Goal: Task Accomplishment & Management: Manage account settings

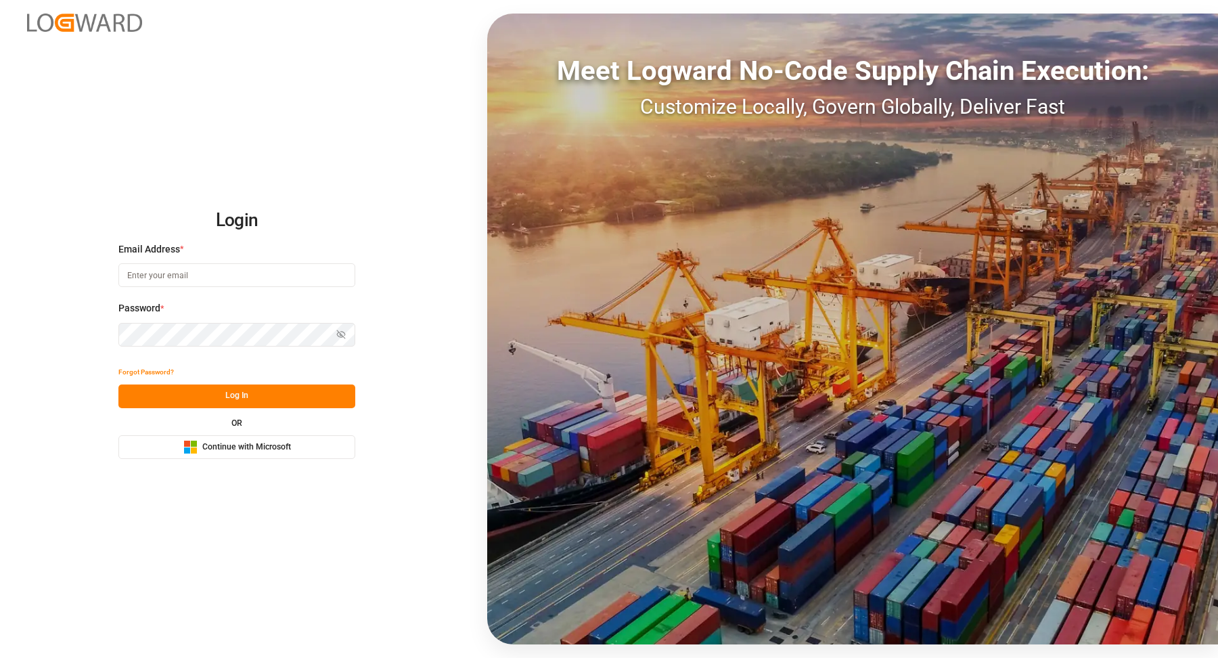
click at [302, 453] on button "Microsoft Logo Continue with Microsoft" at bounding box center [236, 447] width 237 height 24
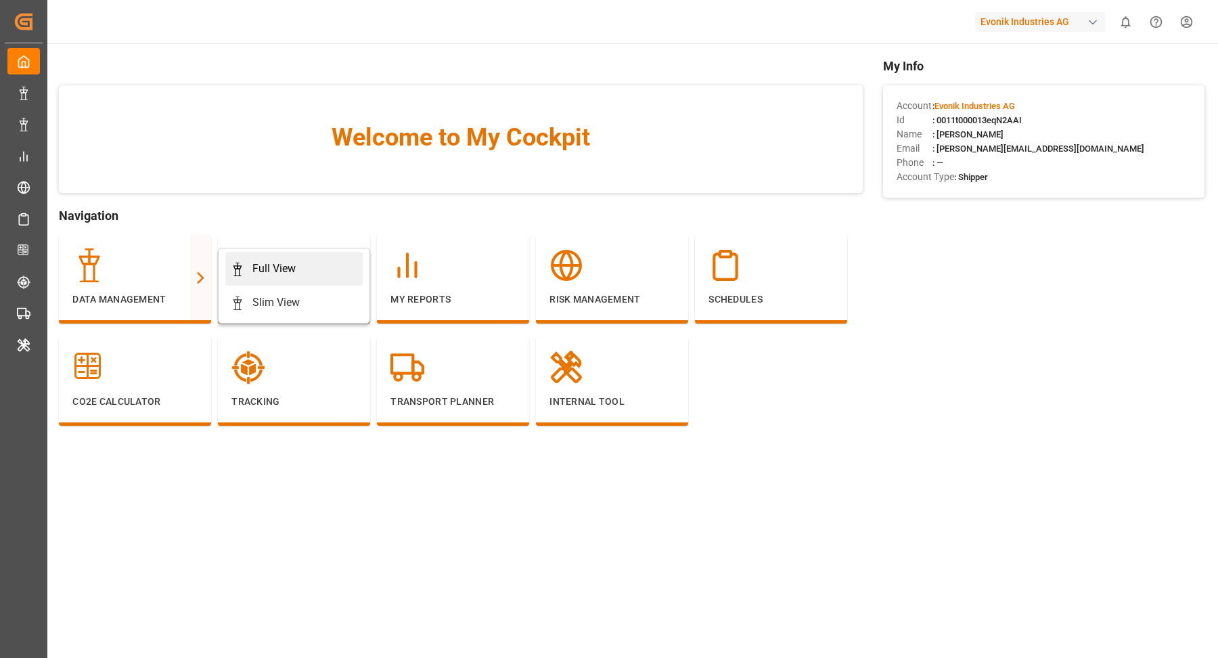
click at [289, 263] on div "Full View" at bounding box center [273, 269] width 43 height 16
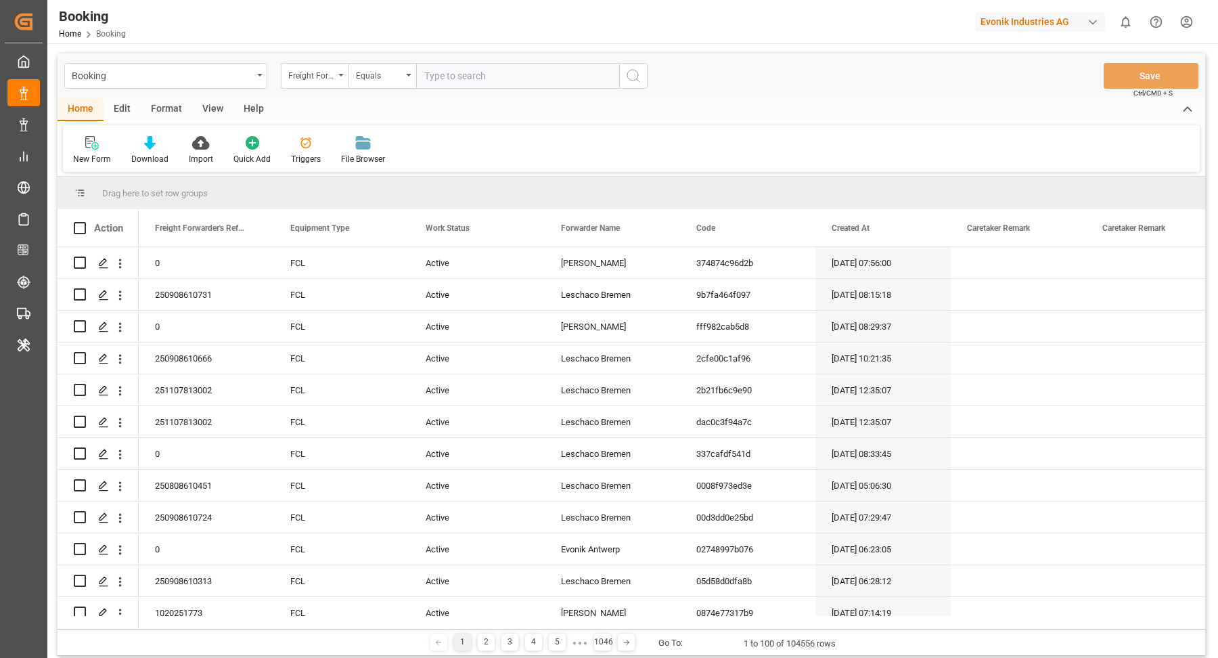
drag, startPoint x: 206, startPoint y: 93, endPoint x: 205, endPoint y: 106, distance: 13.6
click at [206, 93] on div "Booking Freight Forwarder's Reference No. Equals Save Ctrl/CMD + S" at bounding box center [632, 75] width 1148 height 45
click at [172, 113] on div "Format" at bounding box center [166, 109] width 51 height 23
click at [93, 151] on div "Filter Rows" at bounding box center [93, 150] width 60 height 30
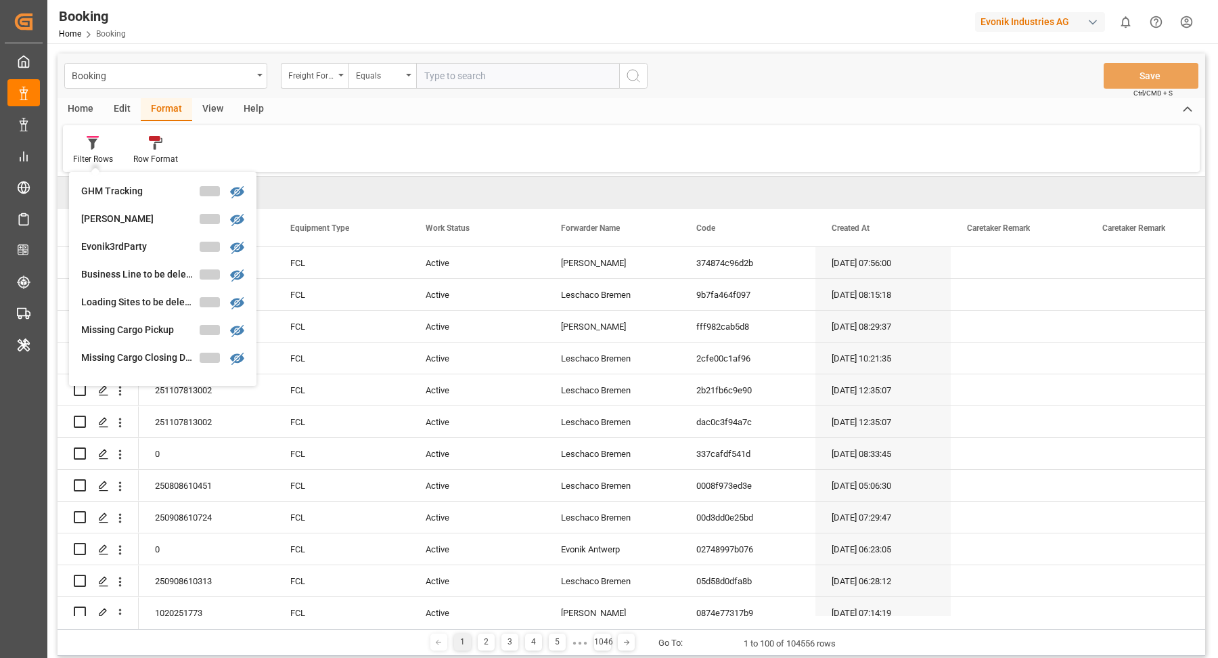
scroll to position [125, 0]
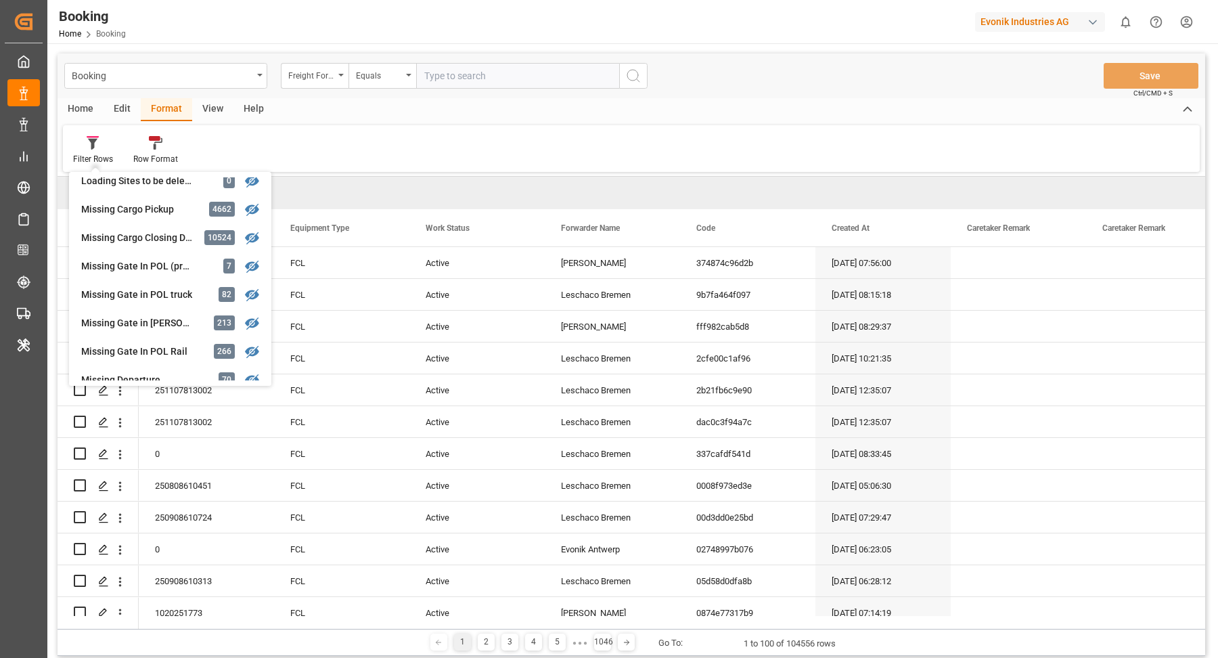
click at [156, 342] on div "Missing Gate In POL Rail 266" at bounding box center [170, 351] width 192 height 28
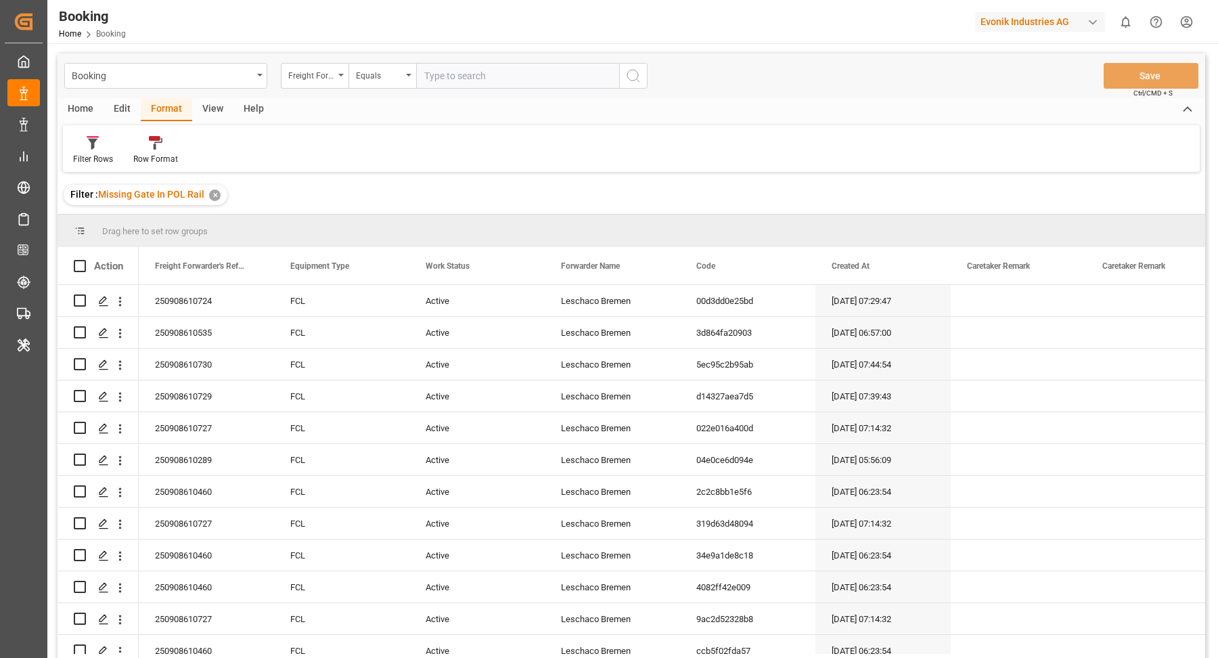
click at [206, 106] on div "View" at bounding box center [212, 109] width 41 height 23
click at [95, 154] on div "Default" at bounding box center [86, 159] width 26 height 12
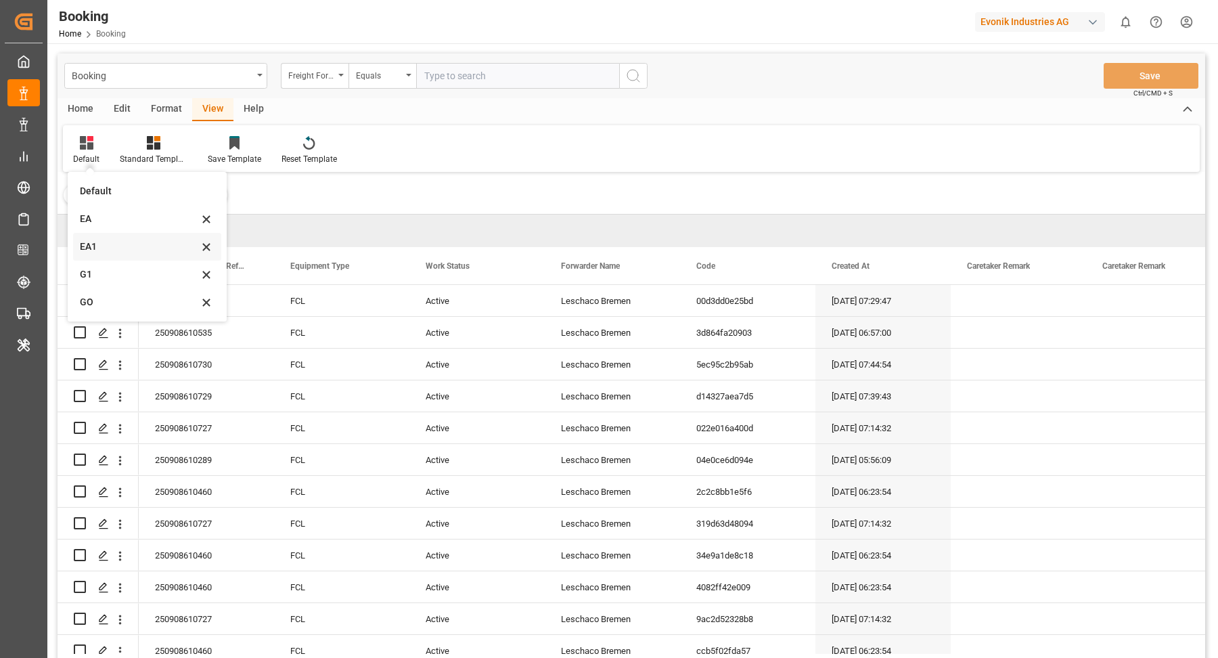
click at [126, 252] on div "EA1" at bounding box center [139, 247] width 118 height 14
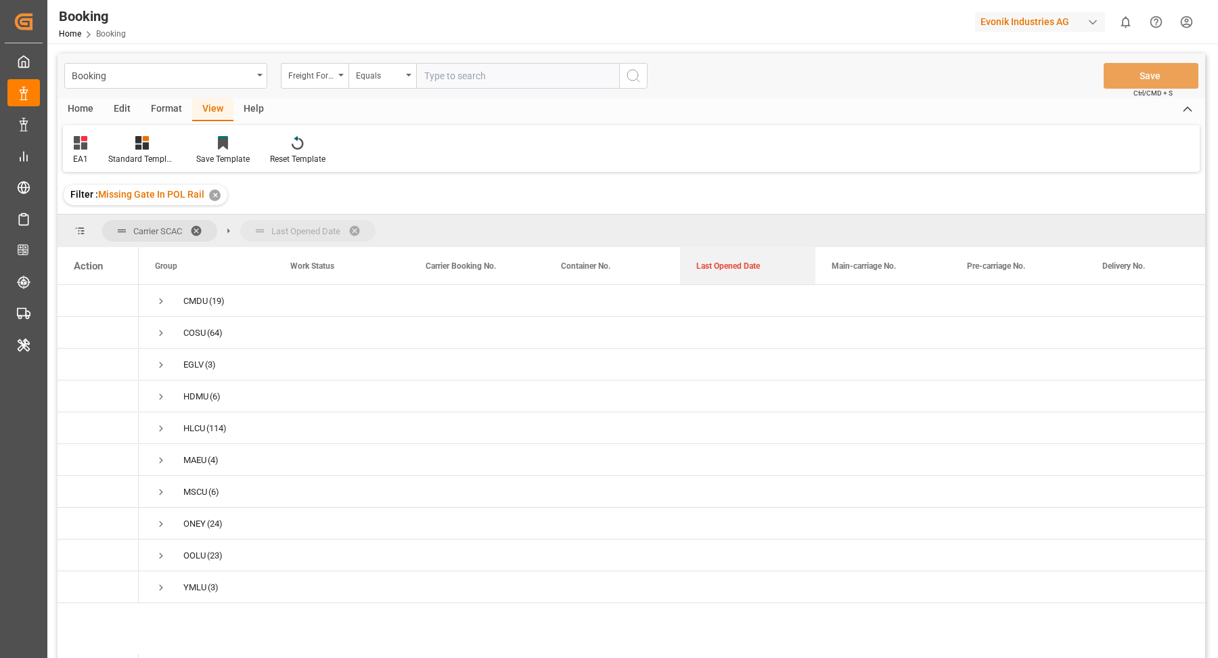
drag, startPoint x: 751, startPoint y: 271, endPoint x: 734, endPoint y: 241, distance: 34.3
click at [157, 426] on span "Press SPACE to select this row." at bounding box center [161, 428] width 12 height 12
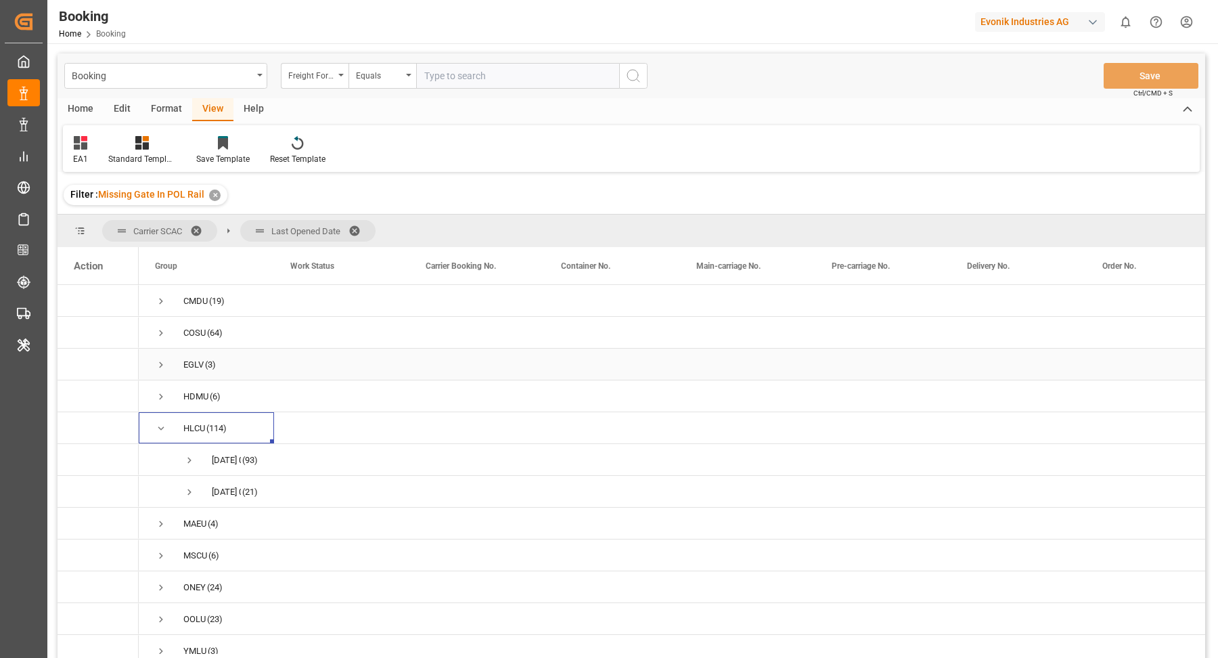
click at [157, 362] on span "Press SPACE to select this row." at bounding box center [161, 365] width 12 height 12
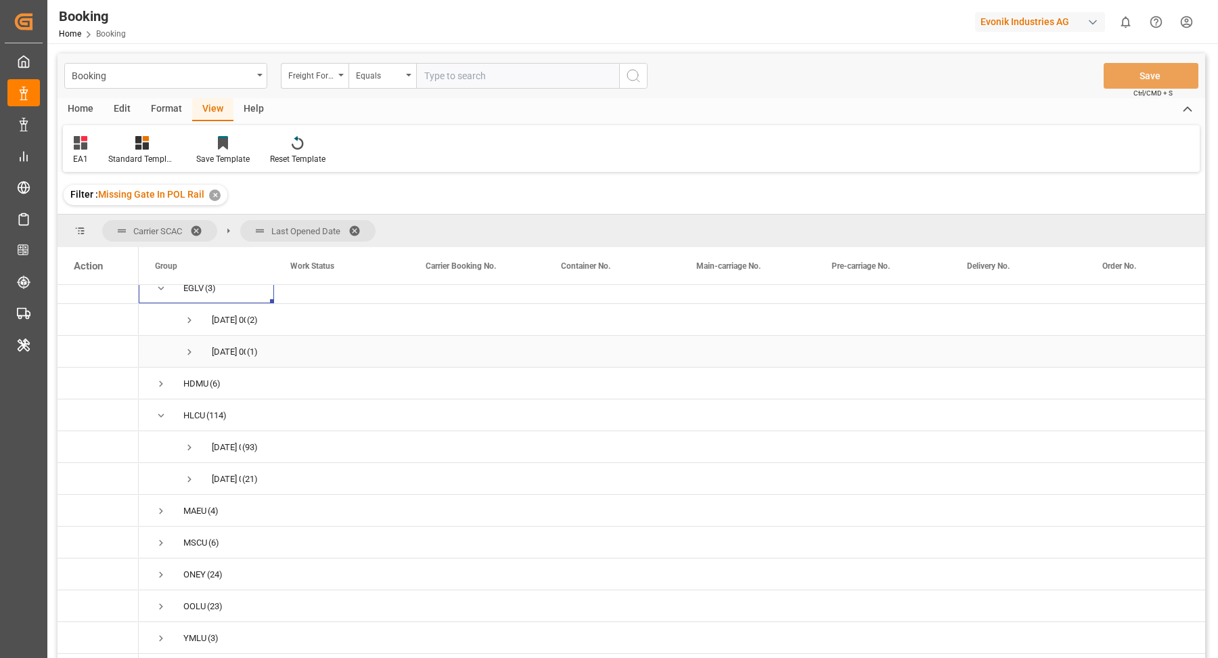
click at [189, 346] on span "Press SPACE to select this row." at bounding box center [189, 352] width 12 height 12
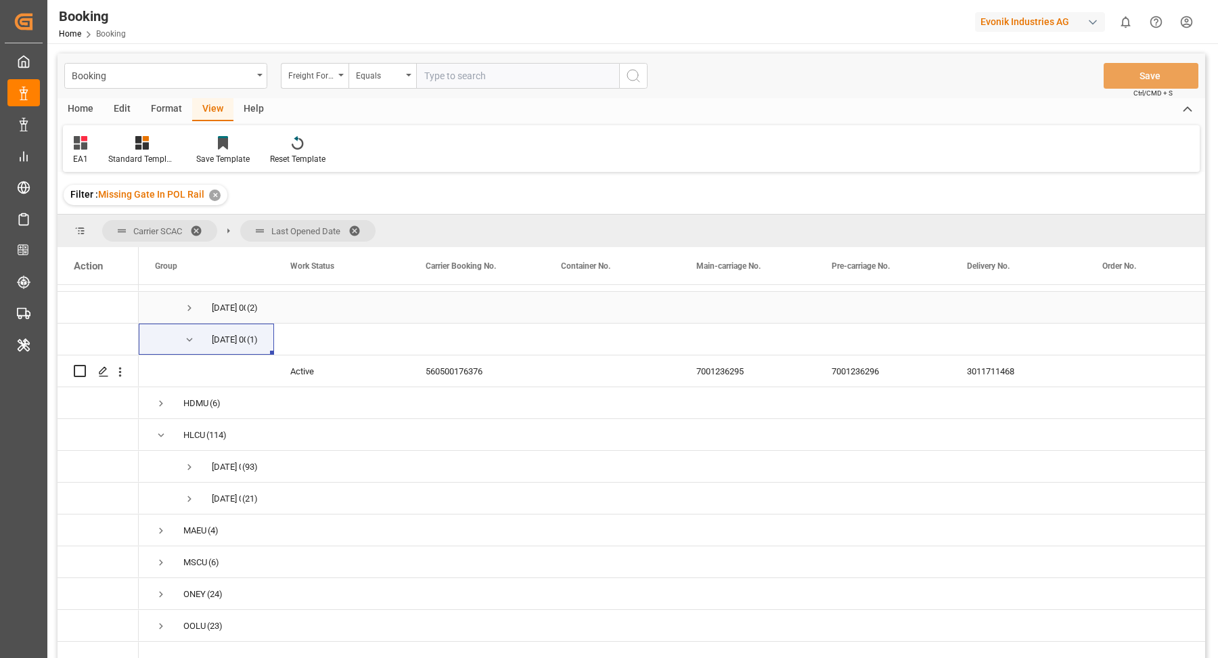
click at [187, 307] on span "Press SPACE to select this row." at bounding box center [189, 308] width 12 height 12
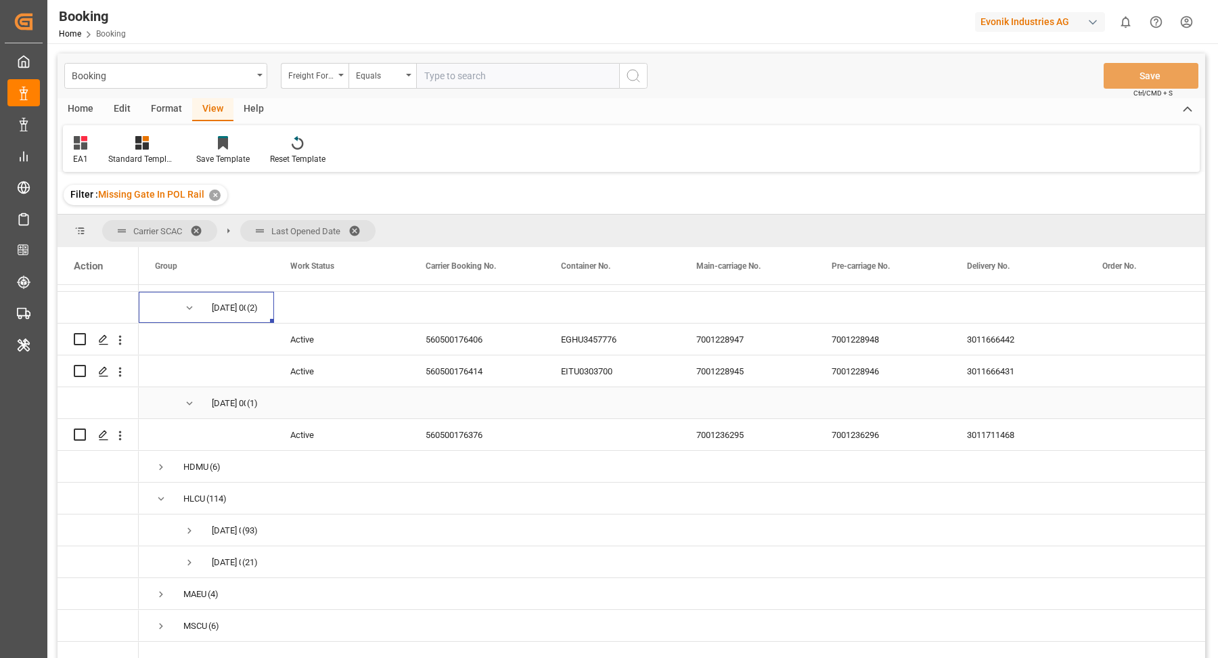
click at [458, 441] on div "560500176376" at bounding box center [476, 434] width 135 height 31
click at [123, 435] on icon "open menu" at bounding box center [120, 435] width 14 height 14
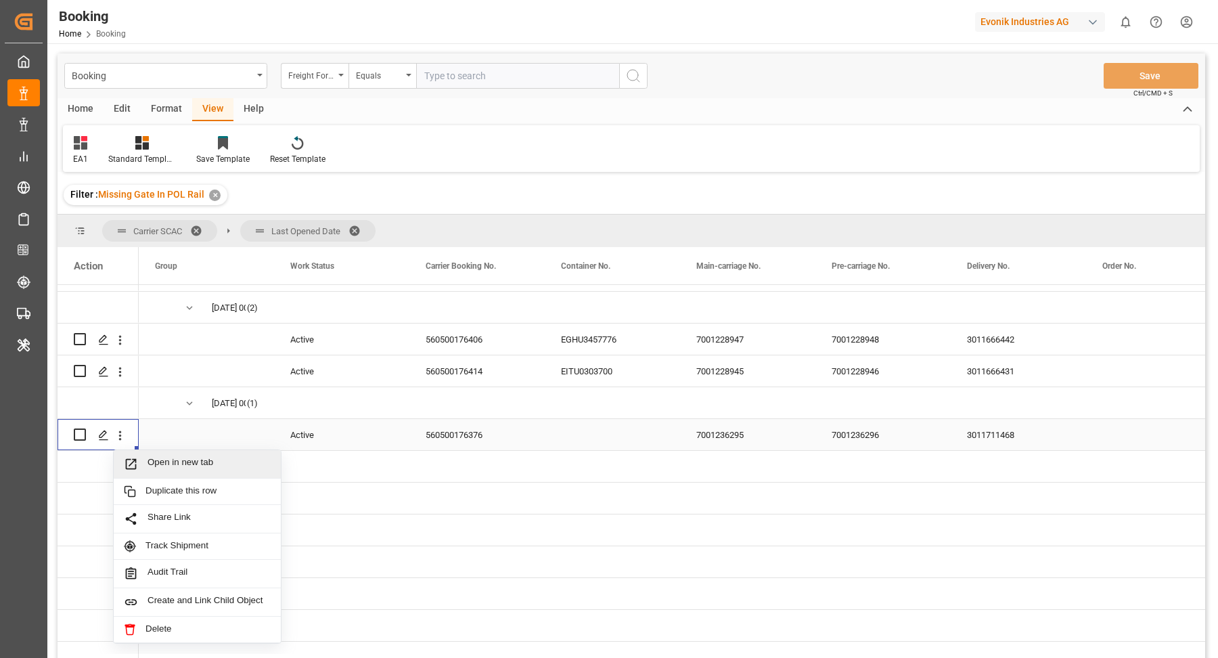
click at [200, 459] on span "Open in new tab" at bounding box center [209, 464] width 123 height 14
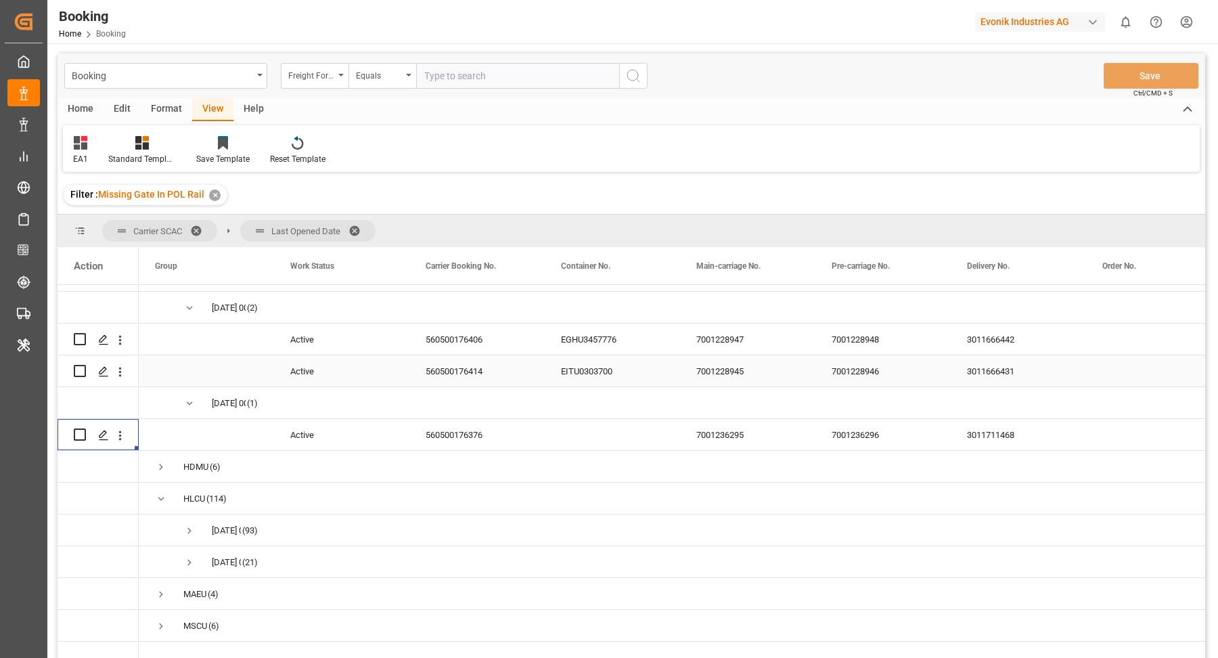
scroll to position [122, 0]
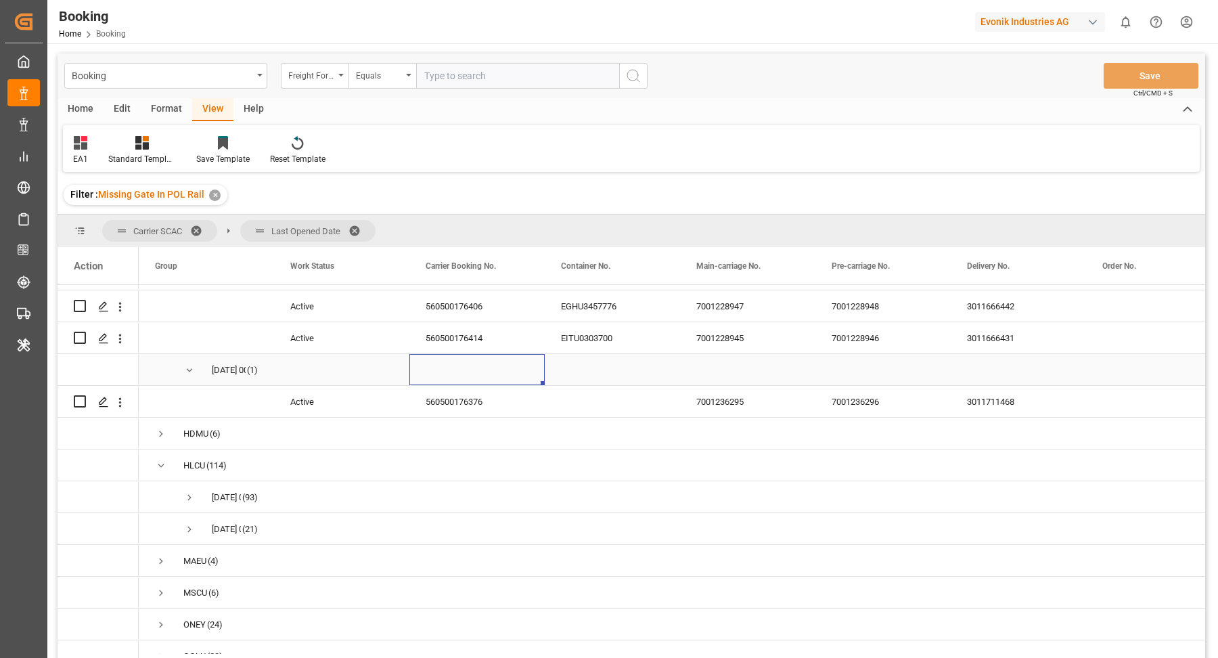
click at [494, 355] on div "Press SPACE to select this row." at bounding box center [476, 369] width 135 height 31
drag, startPoint x: 491, startPoint y: 346, endPoint x: 485, endPoint y: 342, distance: 7.6
click at [490, 345] on div "560500176414" at bounding box center [476, 337] width 135 height 31
click at [124, 343] on icon "open menu" at bounding box center [120, 339] width 14 height 14
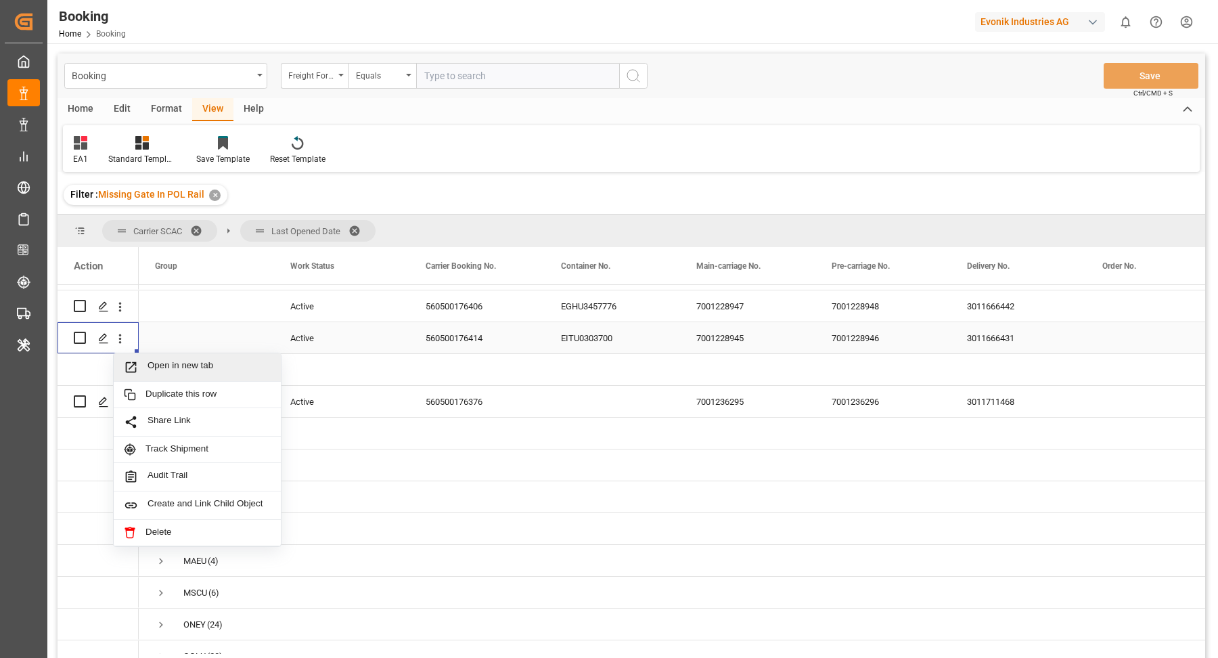
drag, startPoint x: 157, startPoint y: 348, endPoint x: 205, endPoint y: 357, distance: 49.0
click at [213, 368] on span "Open in new tab" at bounding box center [209, 367] width 123 height 14
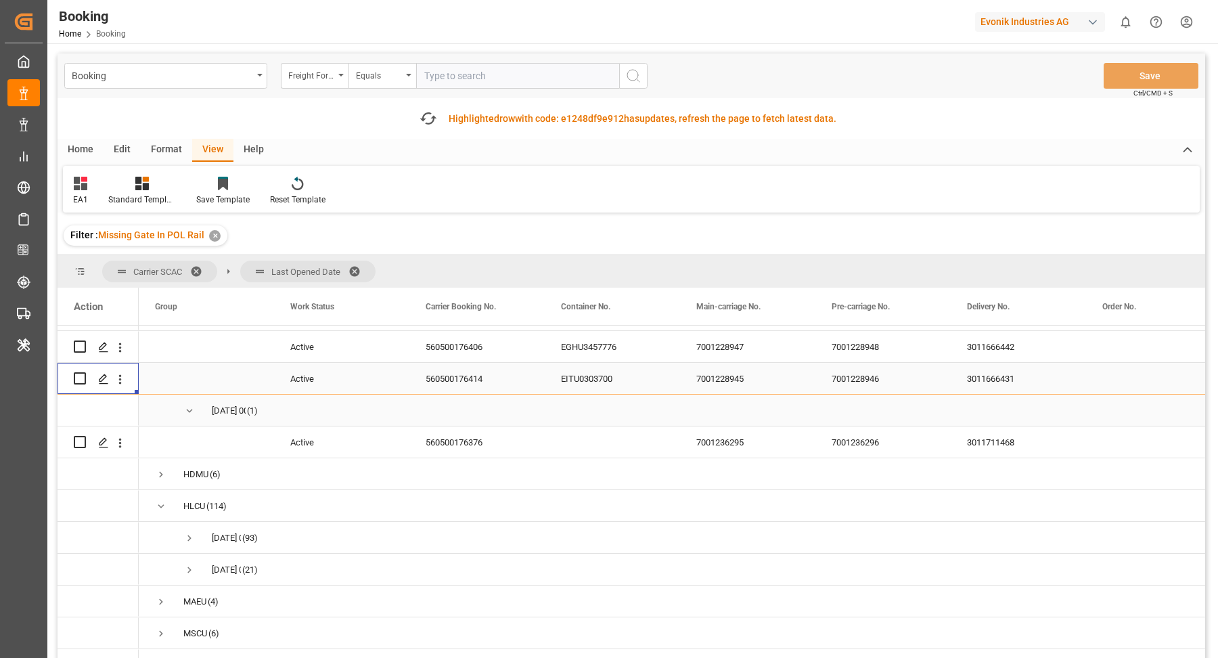
scroll to position [112, 0]
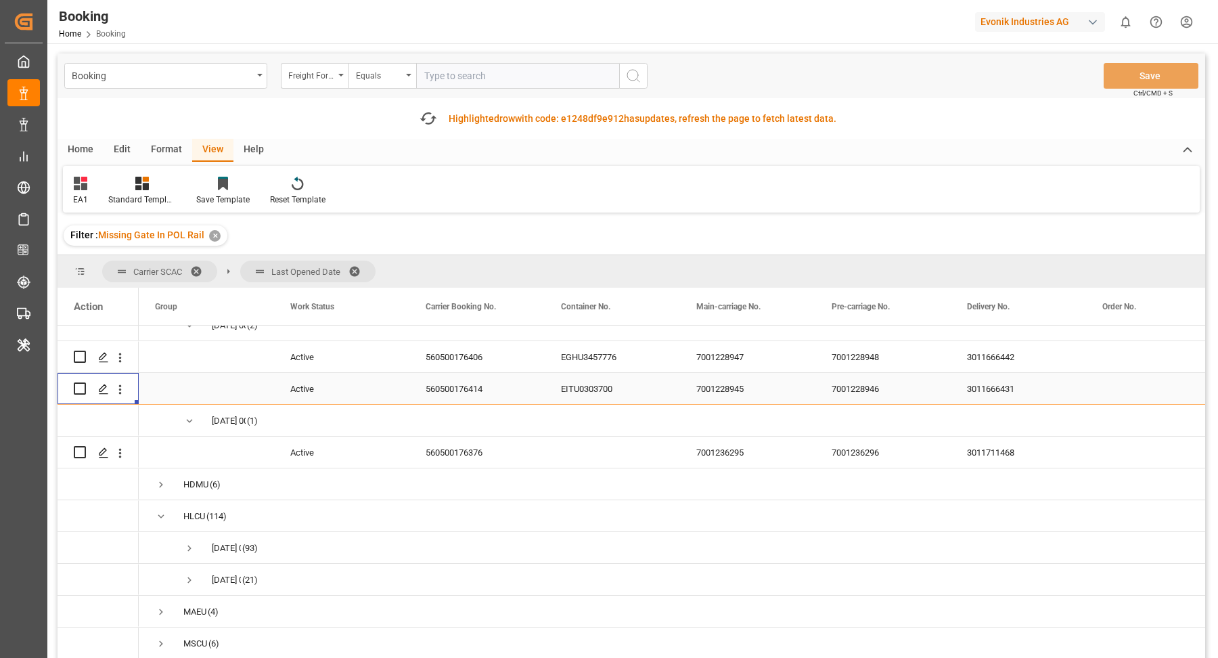
click at [474, 357] on div "560500176406" at bounding box center [476, 356] width 135 height 31
click at [118, 359] on icon "open menu" at bounding box center [120, 358] width 14 height 14
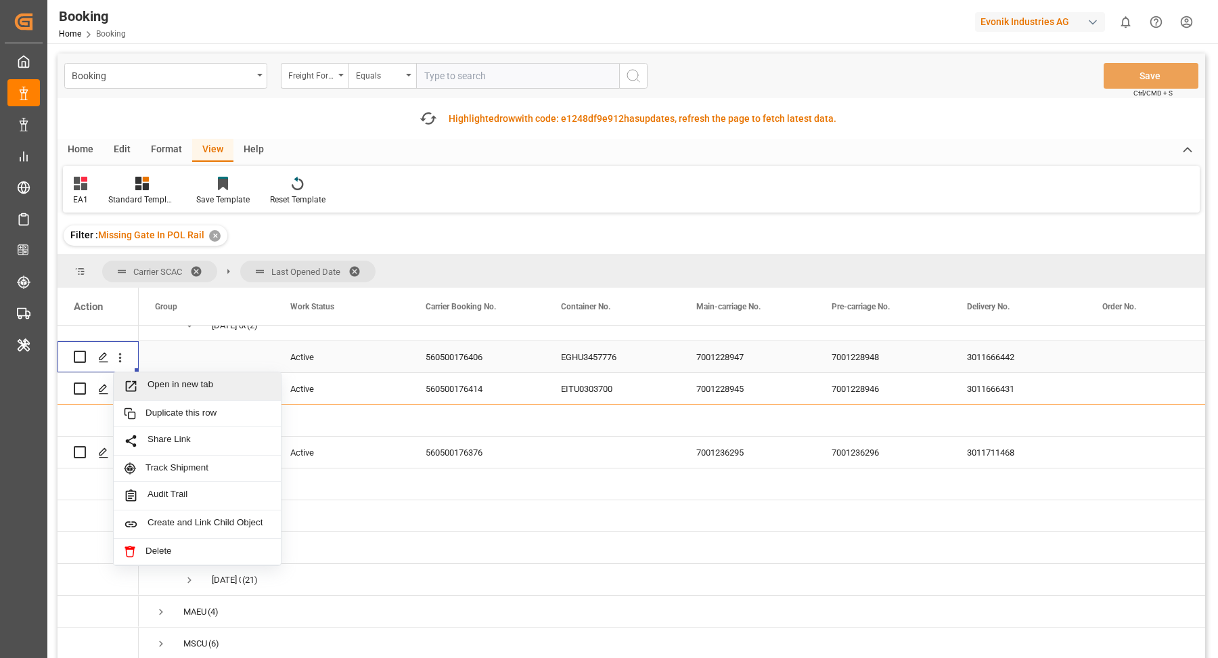
click at [196, 389] on span "Open in new tab" at bounding box center [209, 386] width 123 height 14
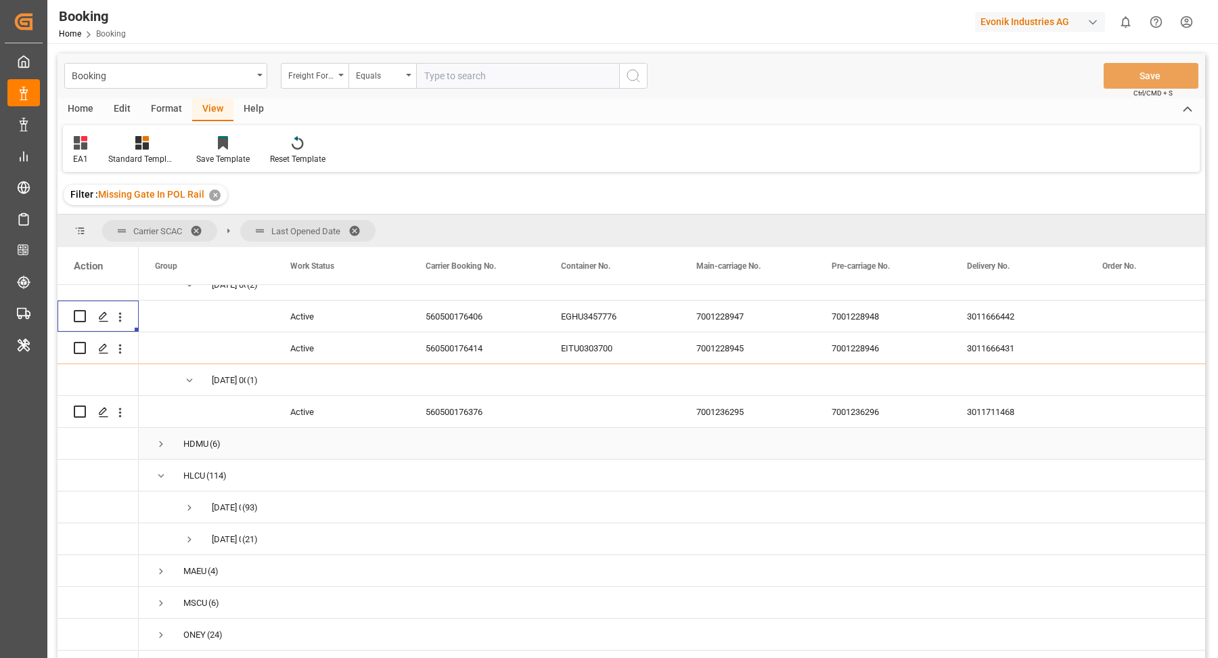
click at [122, 457] on div "Press SPACE to select this row." at bounding box center [98, 443] width 81 height 31
click at [118, 413] on icon "open menu" at bounding box center [120, 412] width 14 height 14
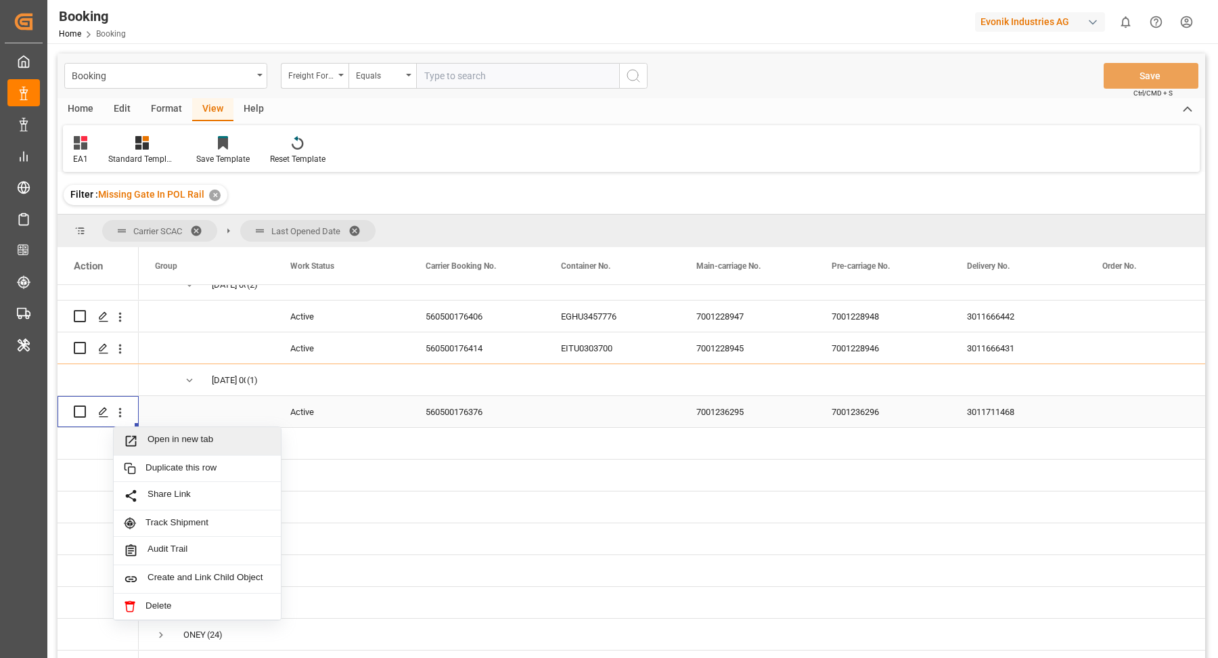
click at [203, 432] on div "Open in new tab" at bounding box center [197, 441] width 167 height 28
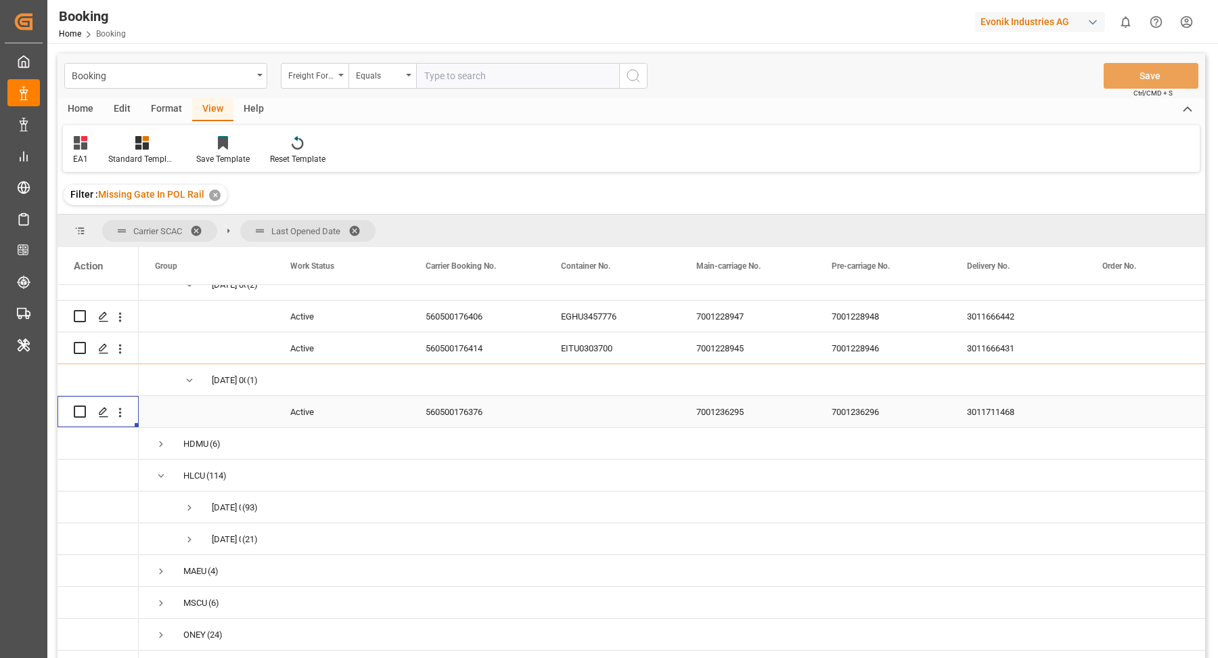
scroll to position [89, 0]
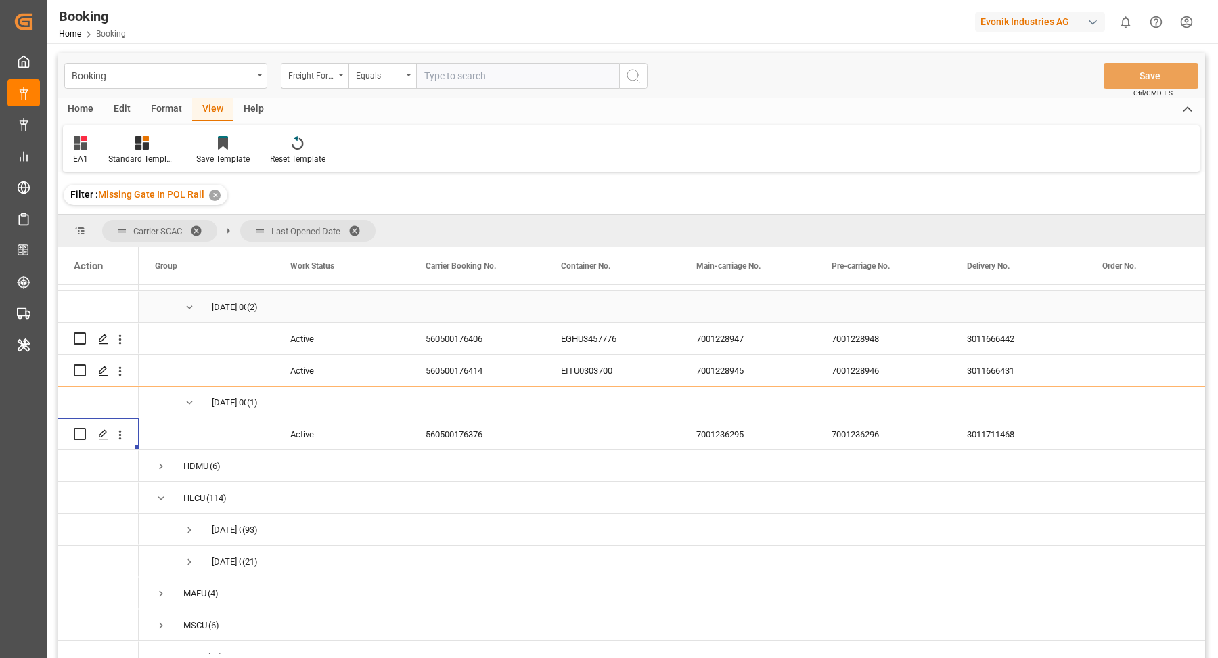
click at [181, 310] on span "11.09.2025 00:00:00 (2)" at bounding box center [206, 307] width 103 height 30
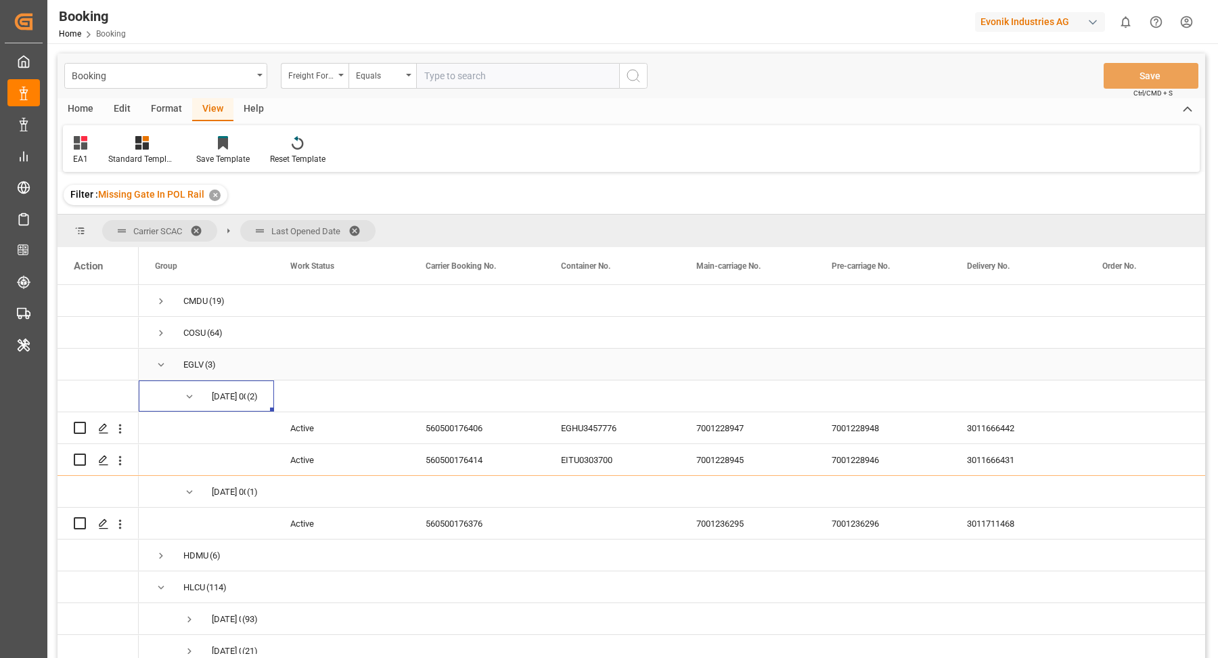
click at [156, 359] on span "Press SPACE to select this row." at bounding box center [161, 365] width 12 height 12
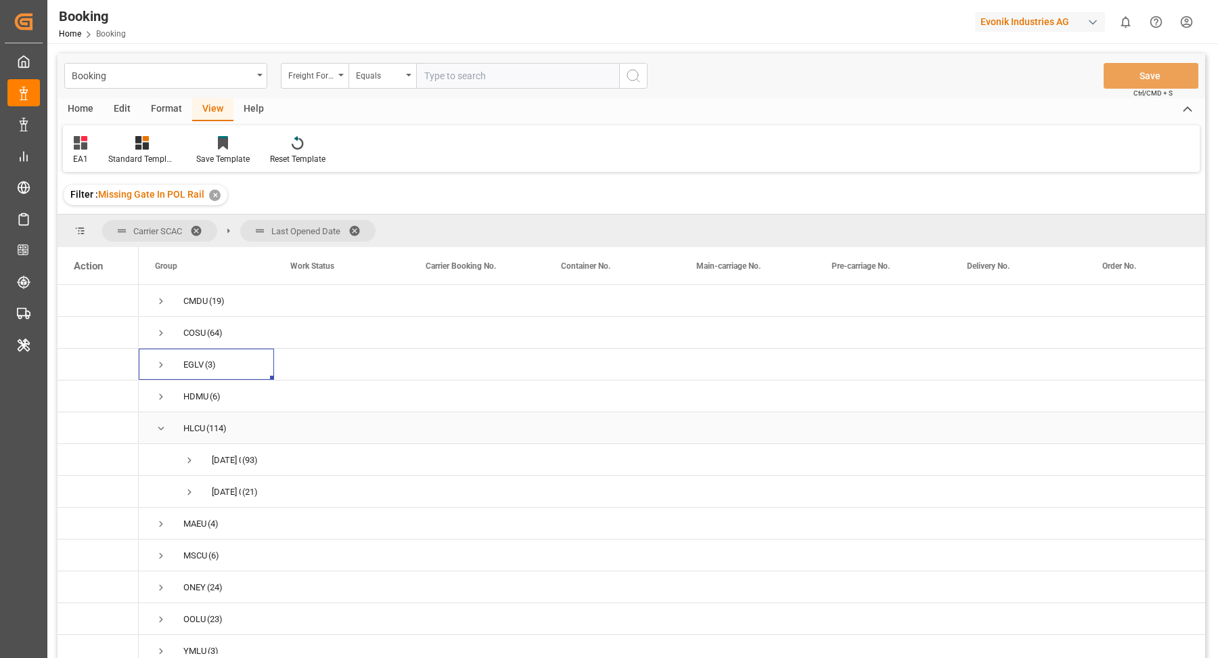
scroll to position [21, 0]
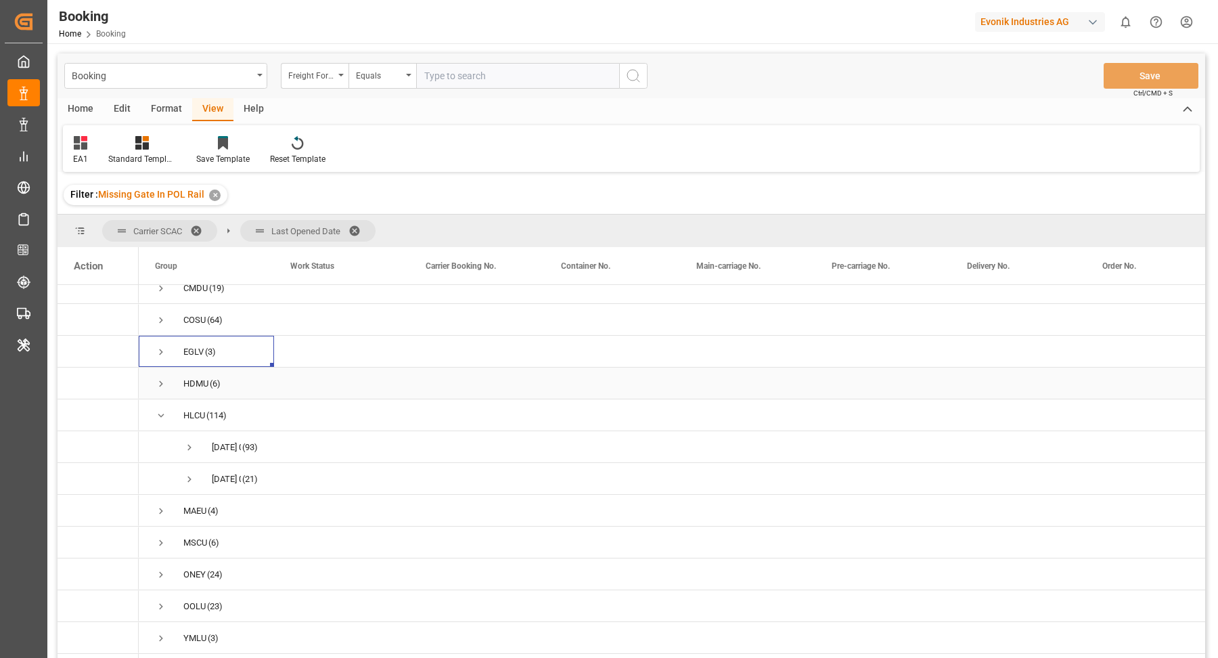
drag, startPoint x: 154, startPoint y: 369, endPoint x: 185, endPoint y: 368, distance: 31.2
click at [155, 378] on span "Press SPACE to select this row." at bounding box center [161, 384] width 12 height 12
click at [191, 378] on span "Press SPACE to select this row." at bounding box center [189, 384] width 12 height 12
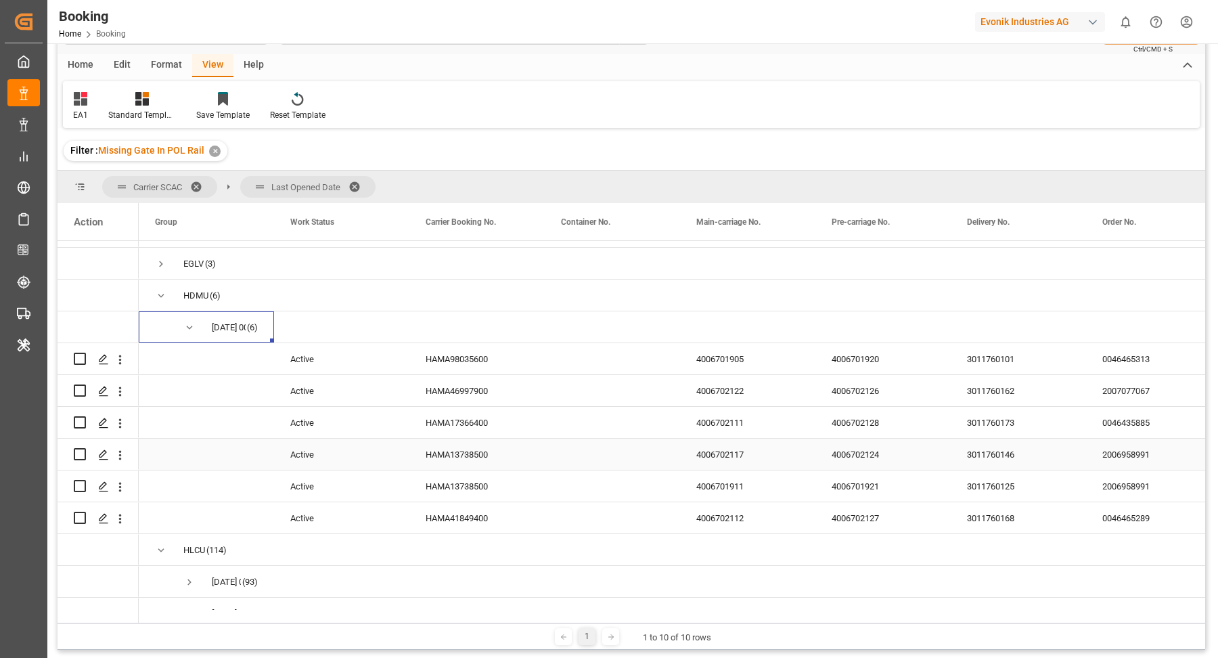
scroll to position [78, 0]
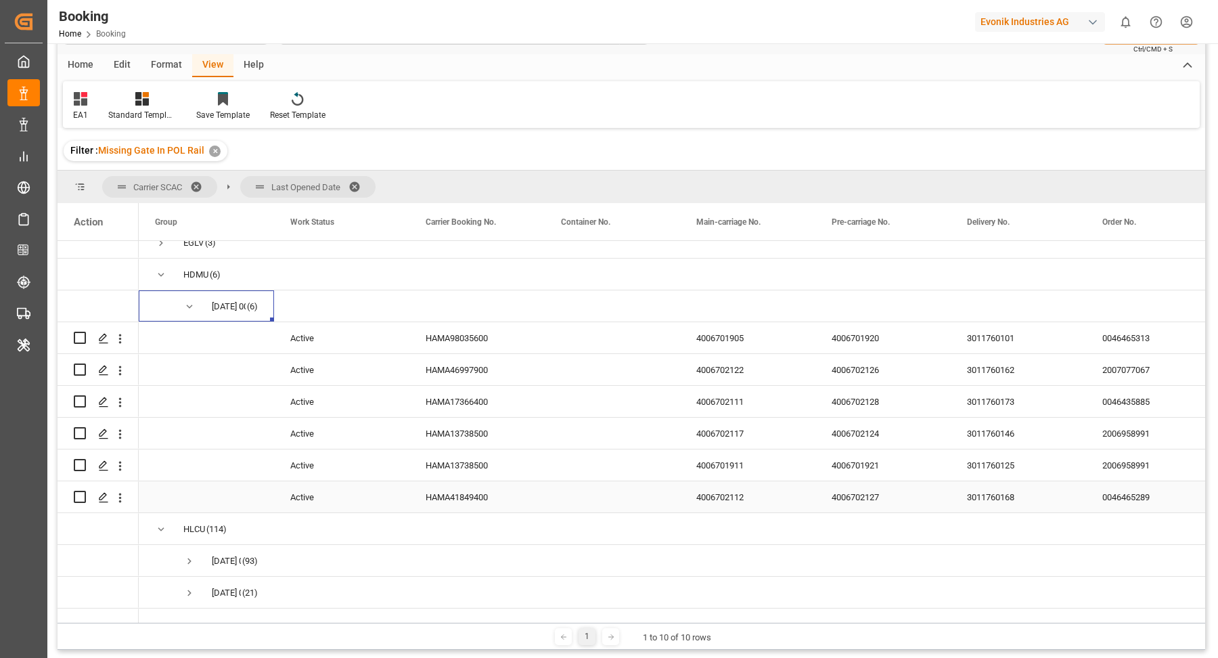
click at [470, 503] on div "HAMA41849400" at bounding box center [476, 496] width 135 height 31
click at [119, 504] on button "open menu" at bounding box center [120, 498] width 14 height 26
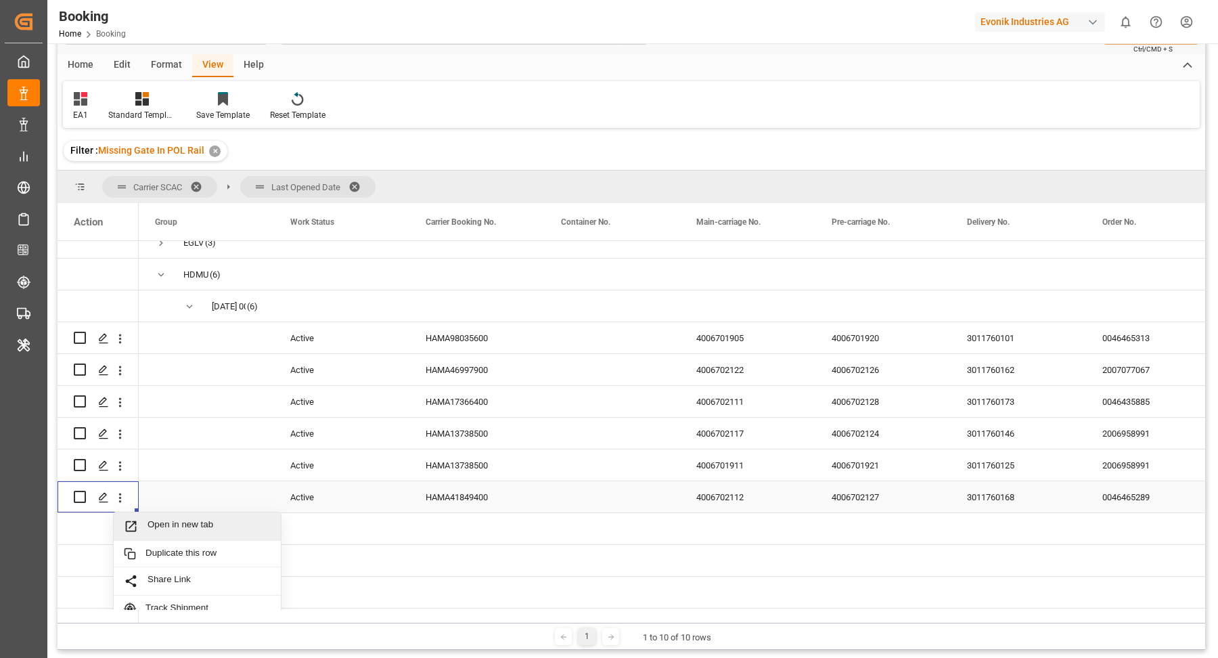
click at [207, 524] on span "Open in new tab" at bounding box center [209, 526] width 123 height 14
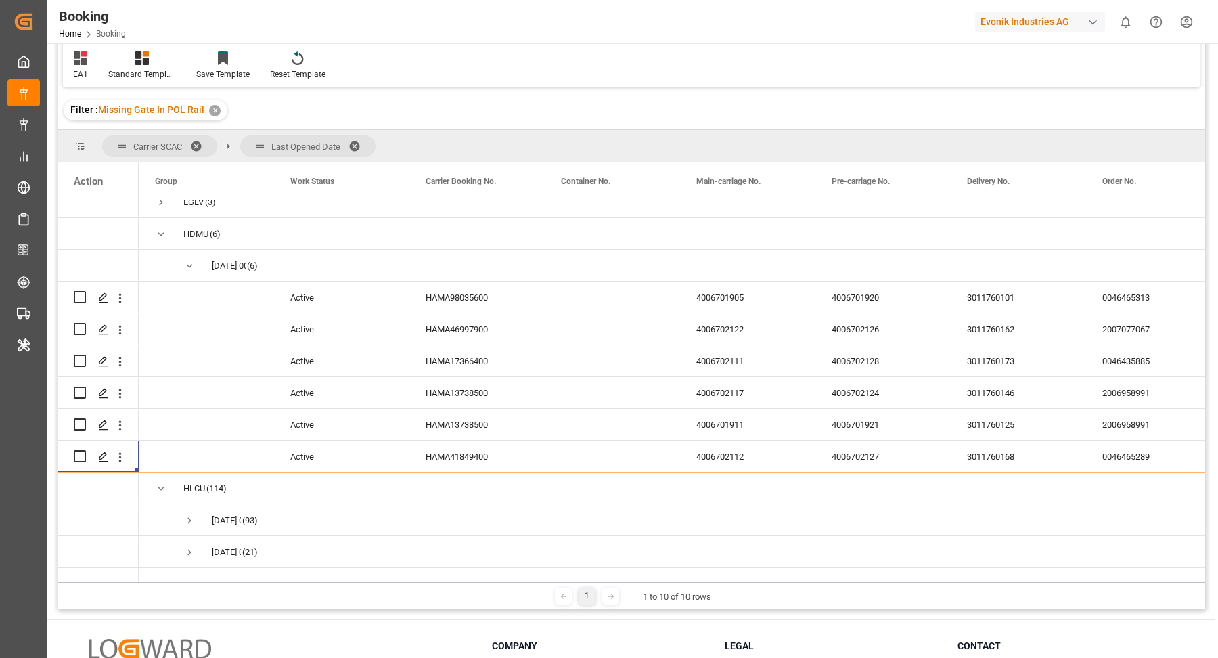
scroll to position [44, 0]
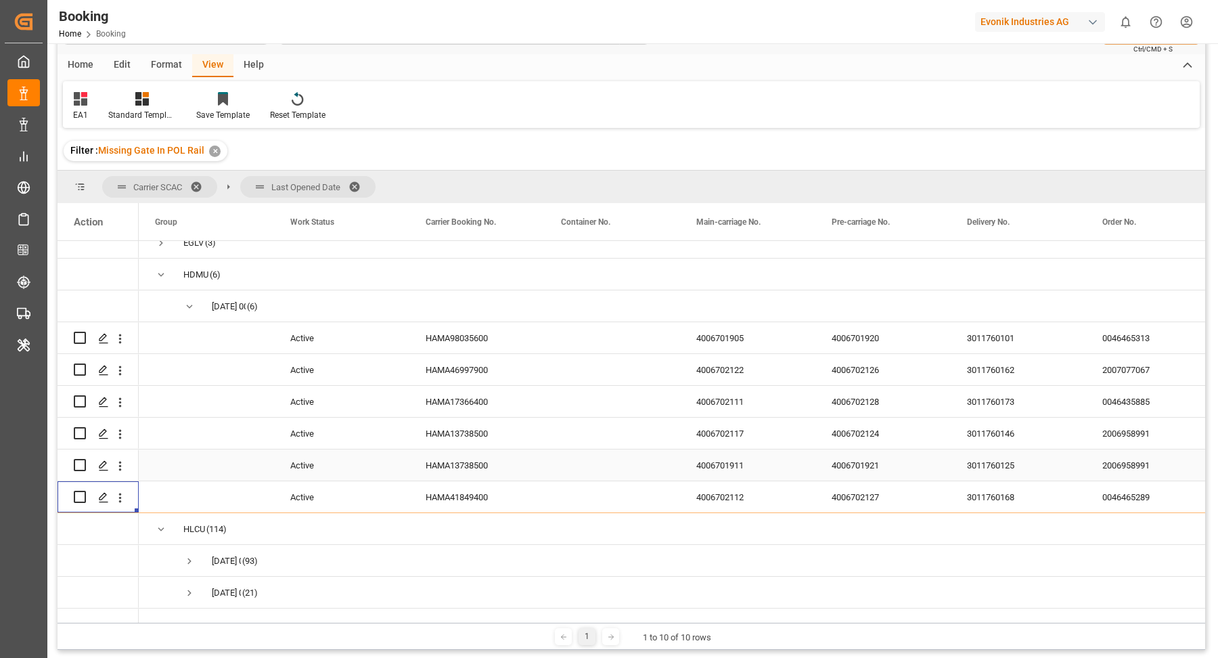
click at [479, 466] on div "HAMA13738500" at bounding box center [476, 464] width 135 height 31
click at [123, 463] on icon "open menu" at bounding box center [120, 466] width 14 height 14
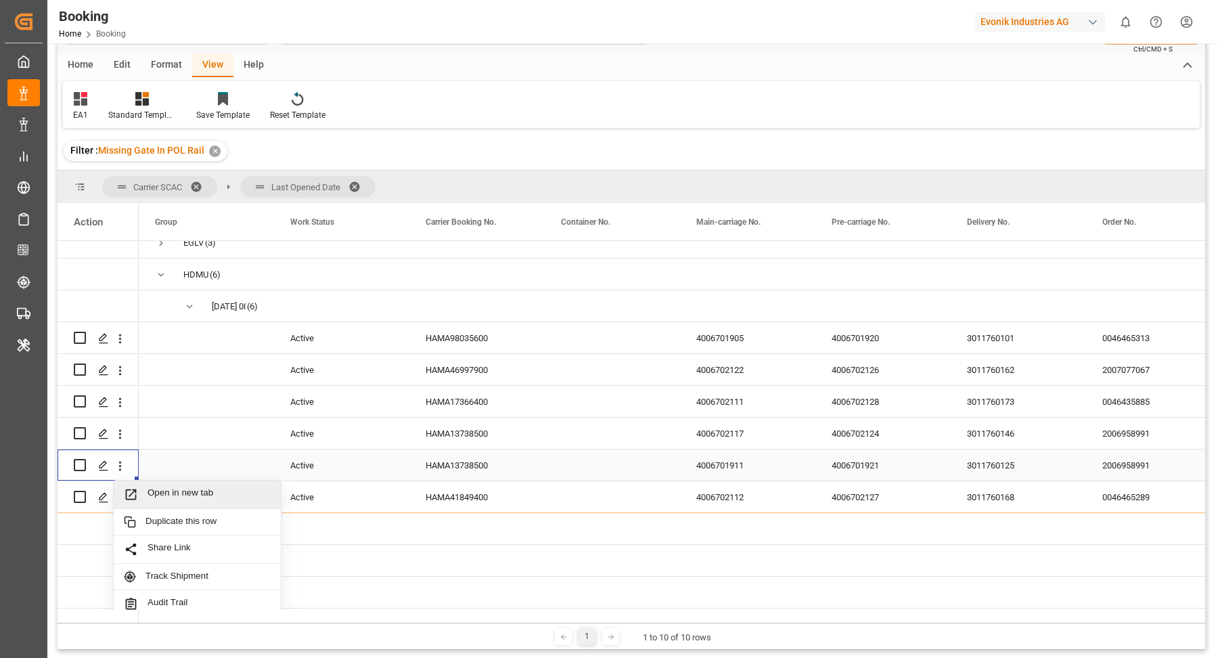
drag, startPoint x: 173, startPoint y: 475, endPoint x: 196, endPoint y: 482, distance: 24.6
click at [208, 492] on span "Open in new tab" at bounding box center [209, 494] width 123 height 14
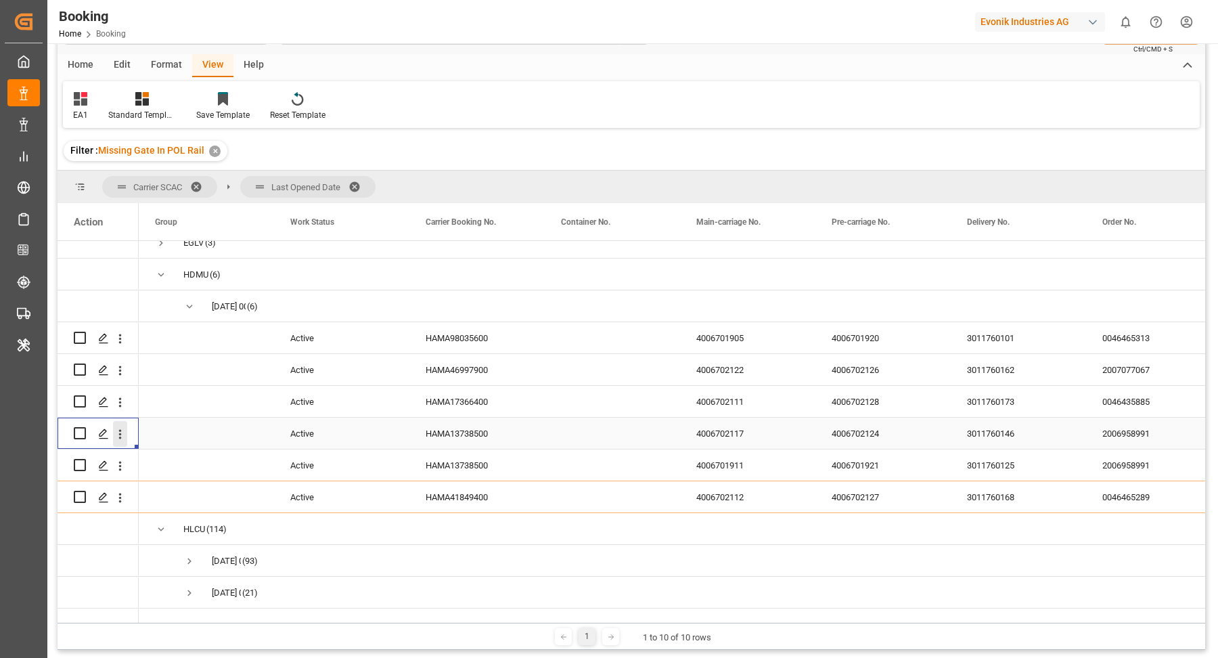
click at [120, 438] on icon "open menu" at bounding box center [120, 434] width 14 height 14
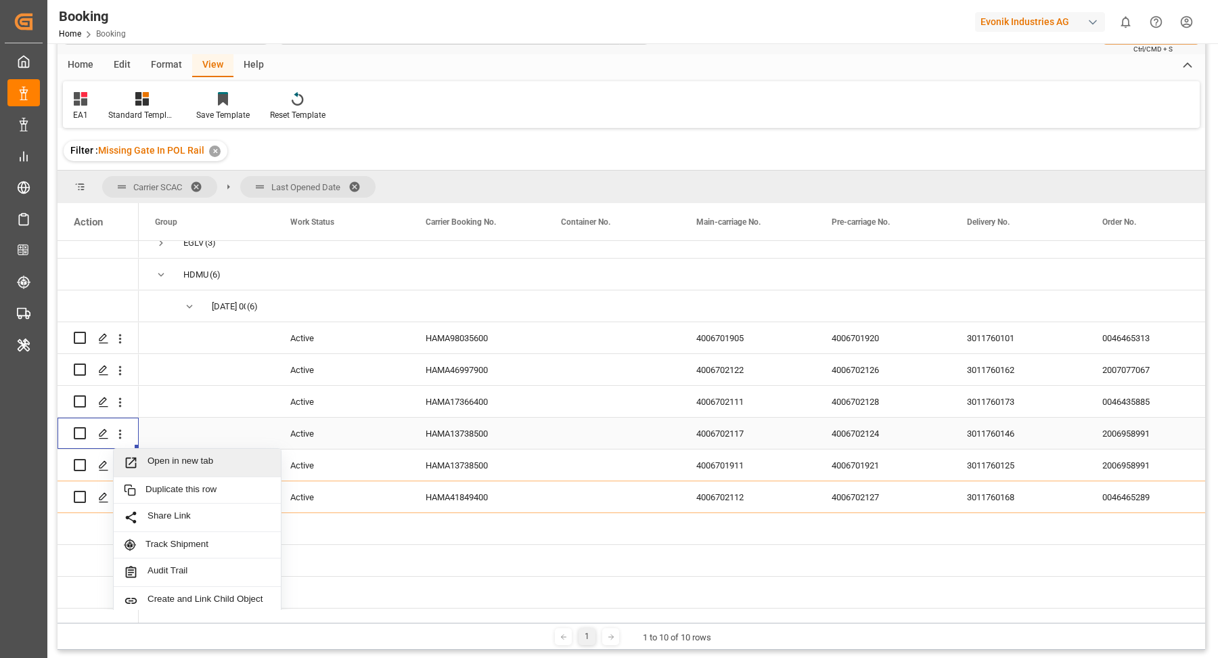
click at [220, 462] on span "Open in new tab" at bounding box center [209, 463] width 123 height 14
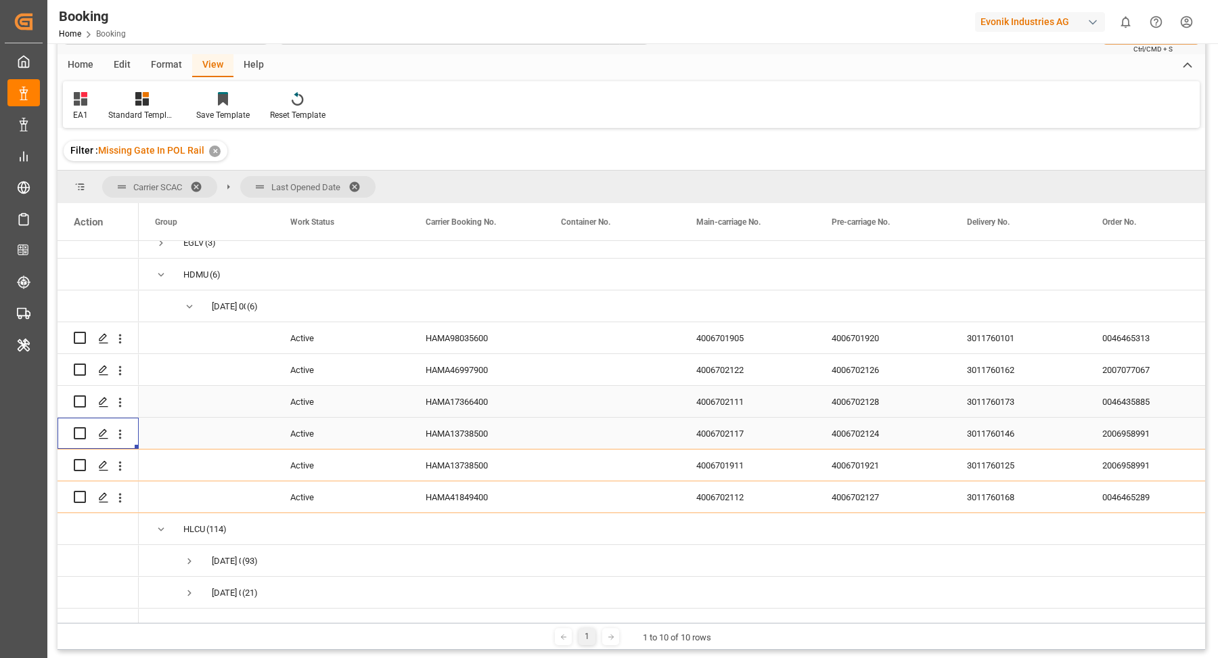
drag, startPoint x: 404, startPoint y: 407, endPoint x: 594, endPoint y: 399, distance: 190.3
click at [405, 407] on div "Active" at bounding box center [341, 401] width 135 height 31
click at [451, 408] on div "HAMA17366400" at bounding box center [476, 401] width 135 height 31
click at [120, 404] on icon "open menu" at bounding box center [120, 401] width 3 height 9
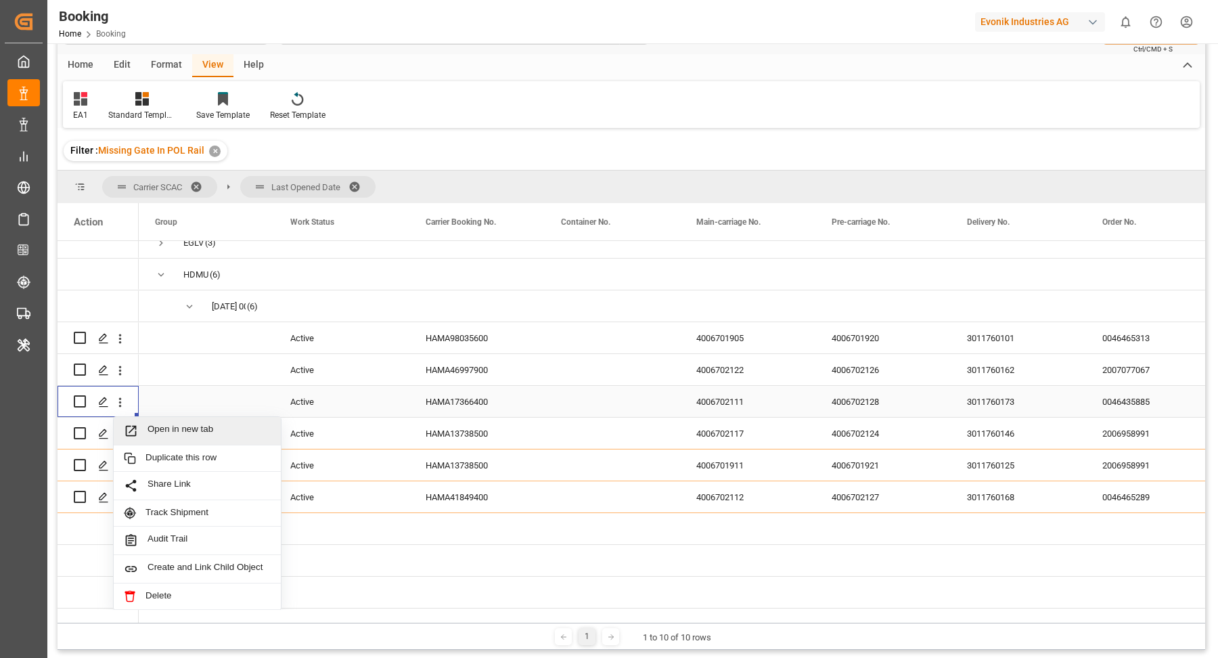
drag, startPoint x: 159, startPoint y: 411, endPoint x: 177, endPoint y: 401, distance: 20.9
click at [204, 425] on span "Open in new tab" at bounding box center [209, 431] width 123 height 14
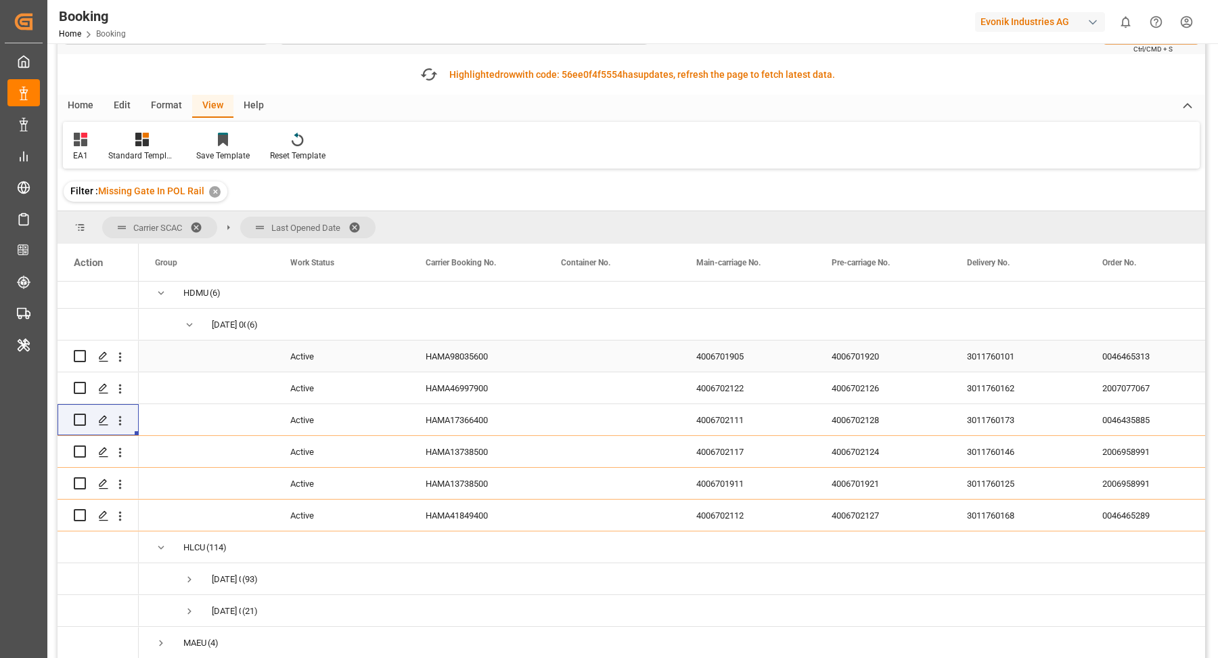
scroll to position [85, 0]
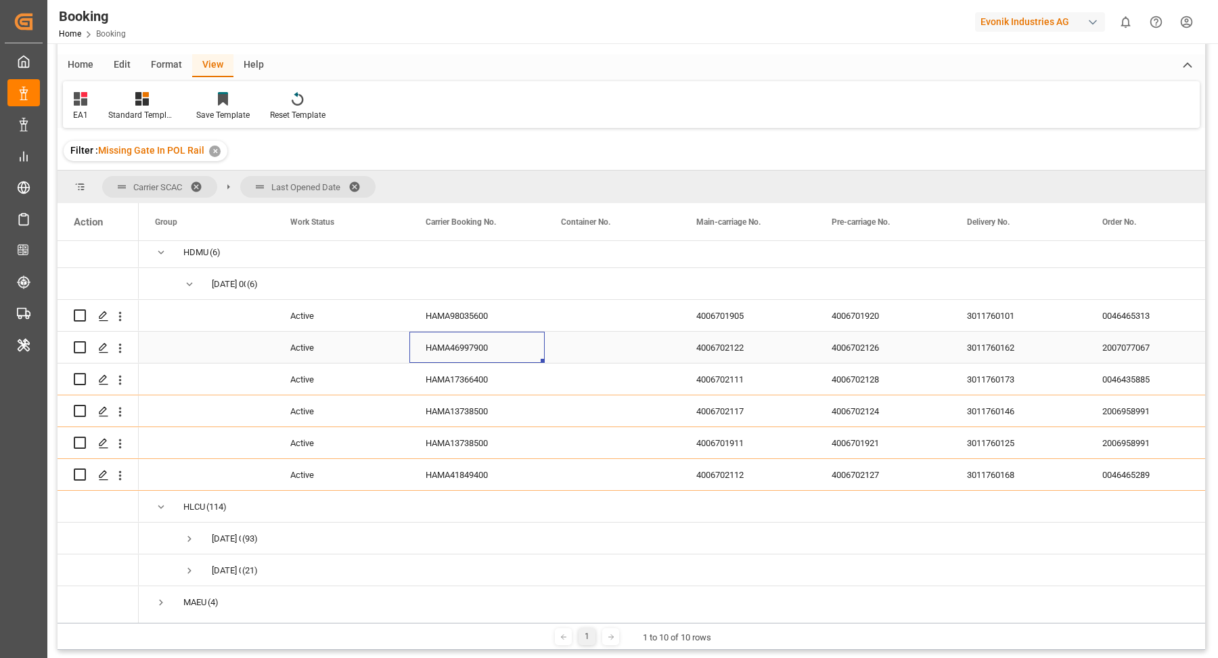
click at [487, 340] on div "HAMA46997900" at bounding box center [476, 347] width 135 height 31
click at [117, 349] on icon "open menu" at bounding box center [120, 348] width 14 height 14
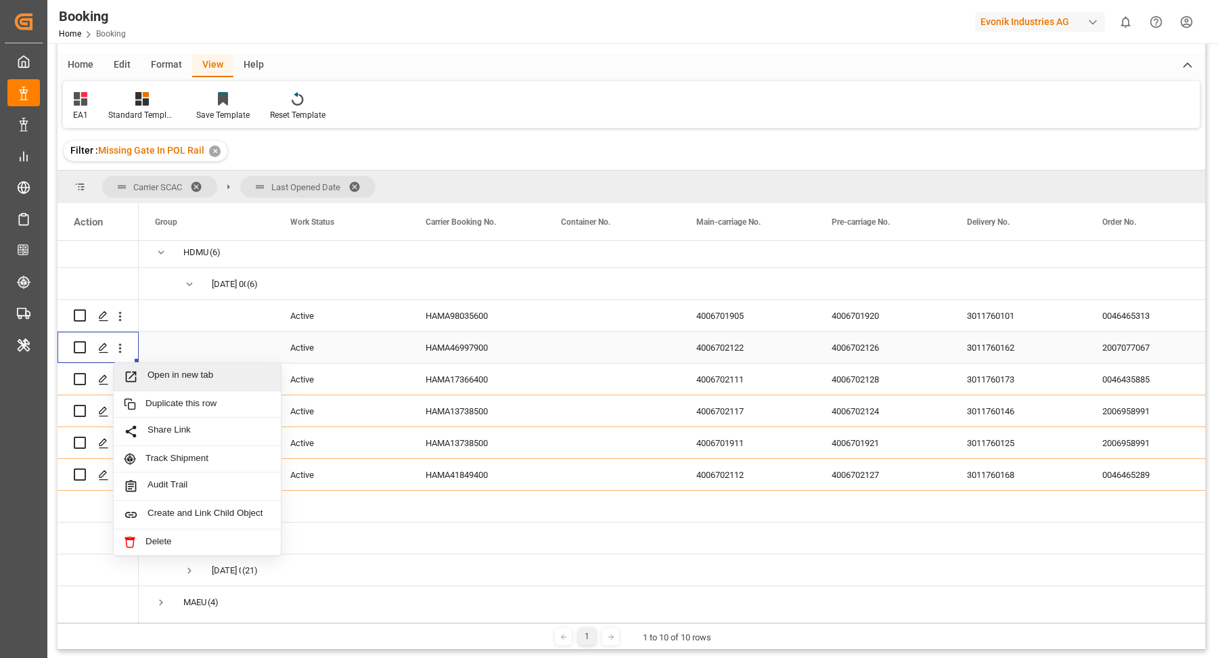
drag, startPoint x: 158, startPoint y: 357, endPoint x: 189, endPoint y: 320, distance: 48.1
click at [199, 371] on span "Open in new tab" at bounding box center [209, 377] width 123 height 14
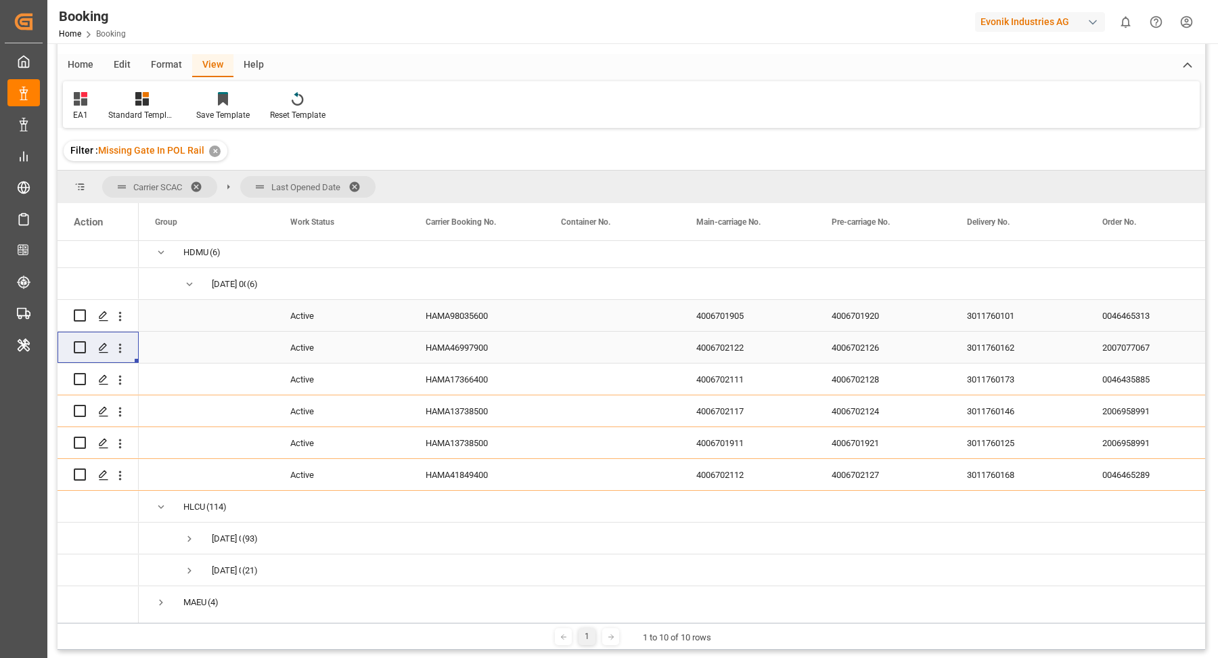
click at [466, 309] on div "HAMA98035600" at bounding box center [476, 315] width 135 height 31
click at [124, 317] on icon "open menu" at bounding box center [120, 316] width 14 height 14
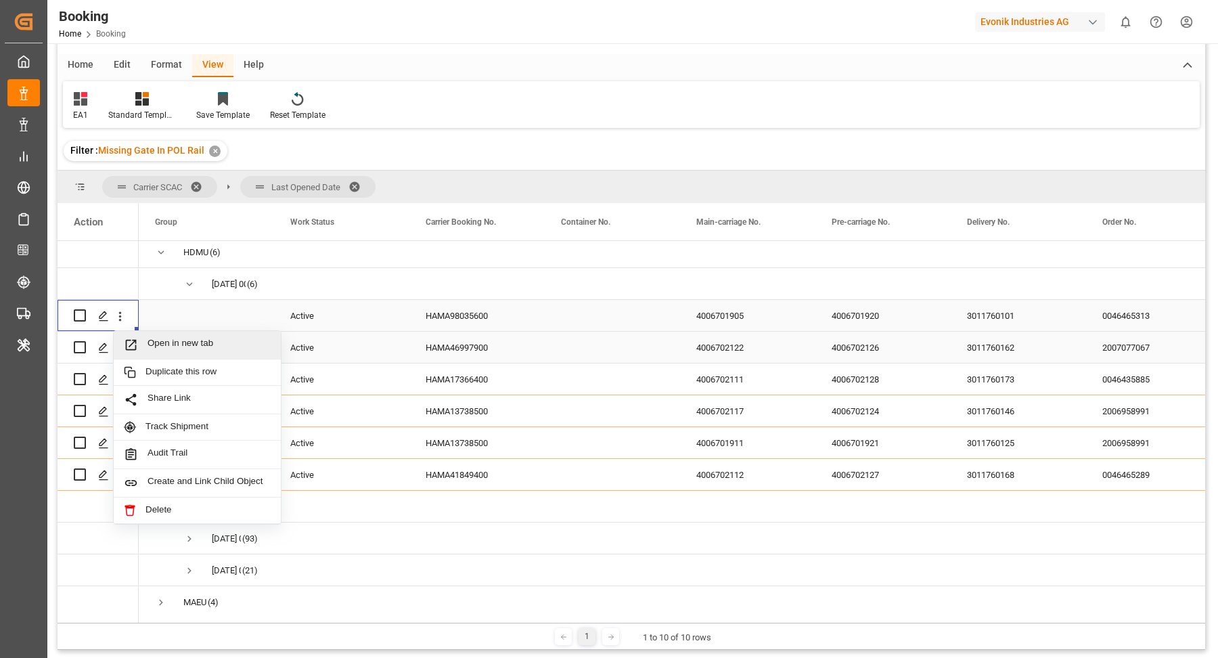
click at [189, 339] on span "Open in new tab" at bounding box center [209, 345] width 123 height 14
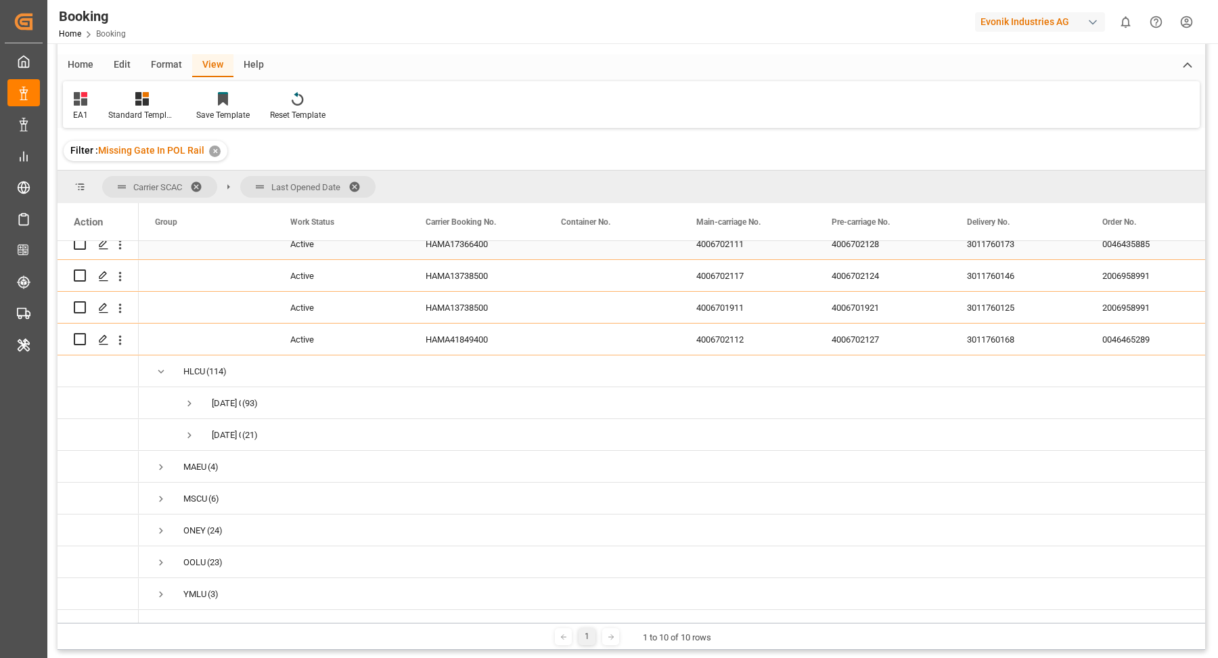
scroll to position [72, 0]
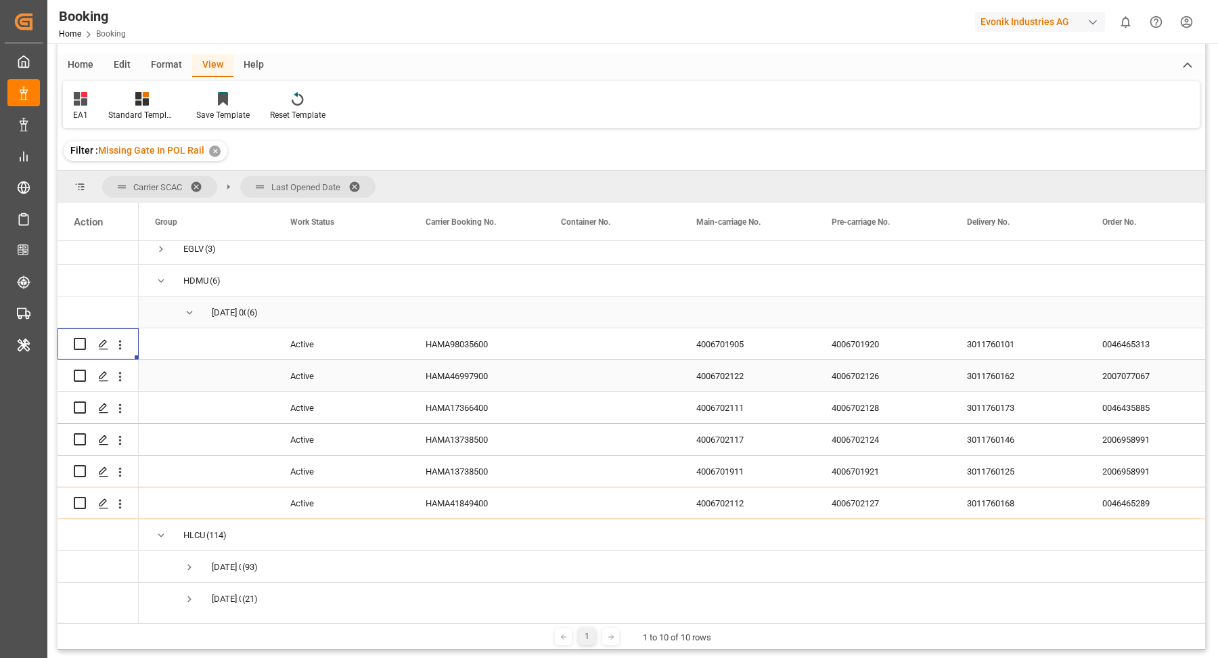
click at [195, 307] on span "Press SPACE to select this row." at bounding box center [189, 313] width 12 height 12
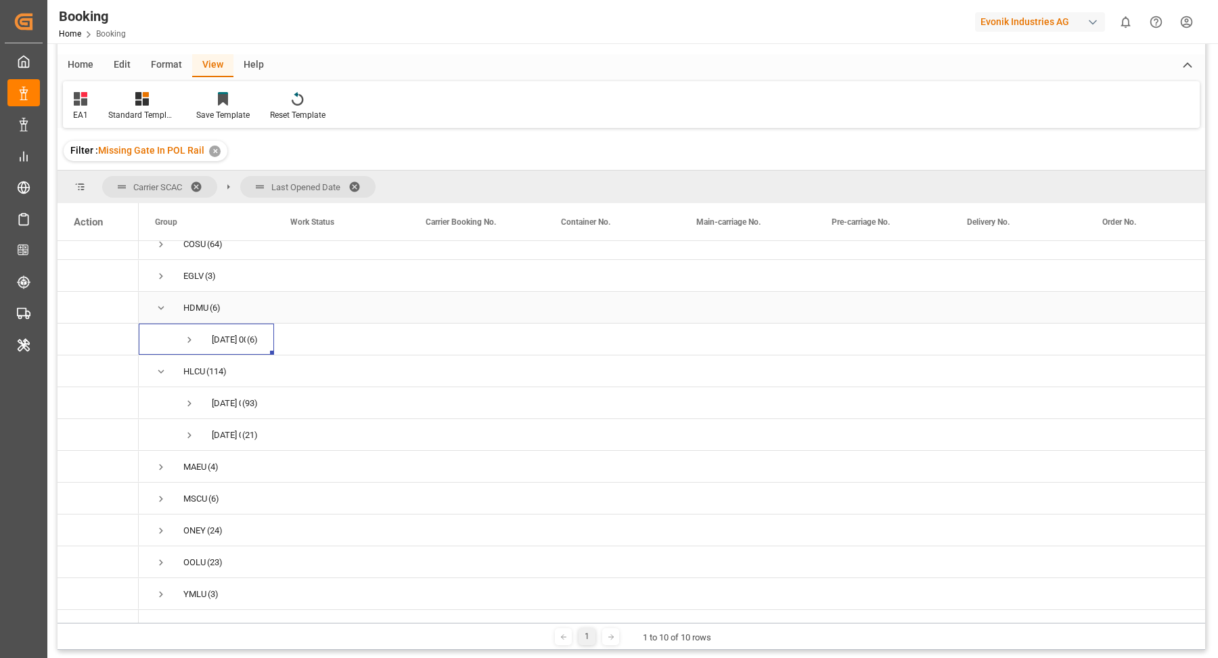
scroll to position [57, 0]
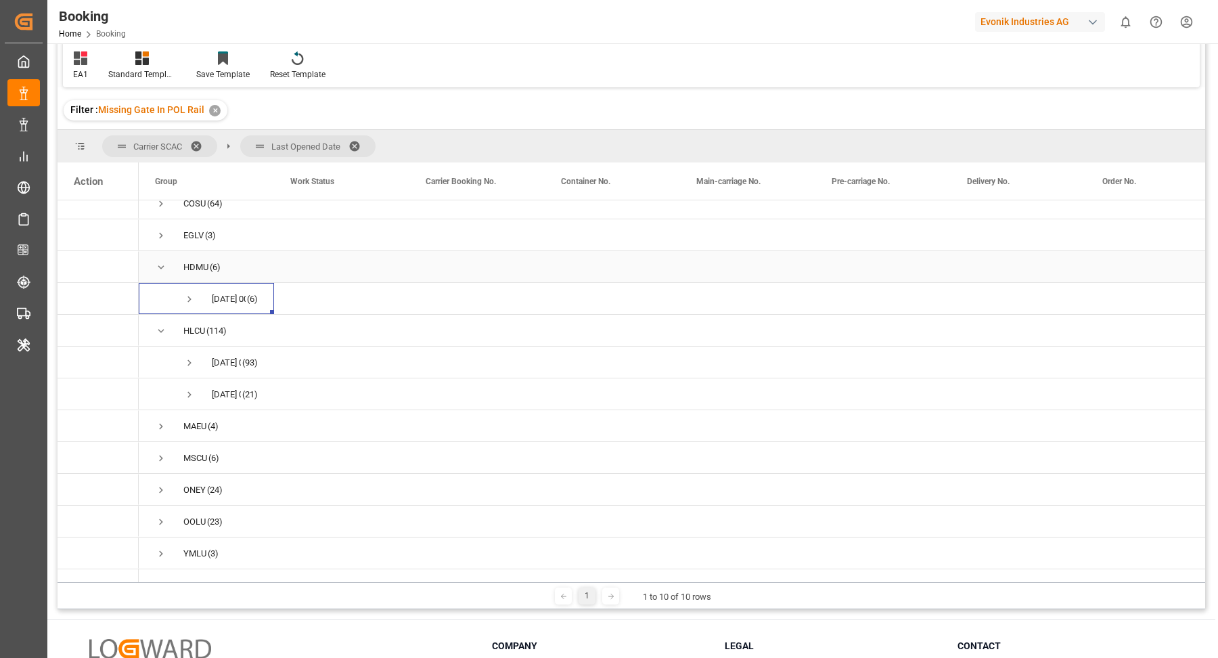
click at [159, 283] on span "Press SPACE to select this row." at bounding box center [161, 267] width 12 height 31
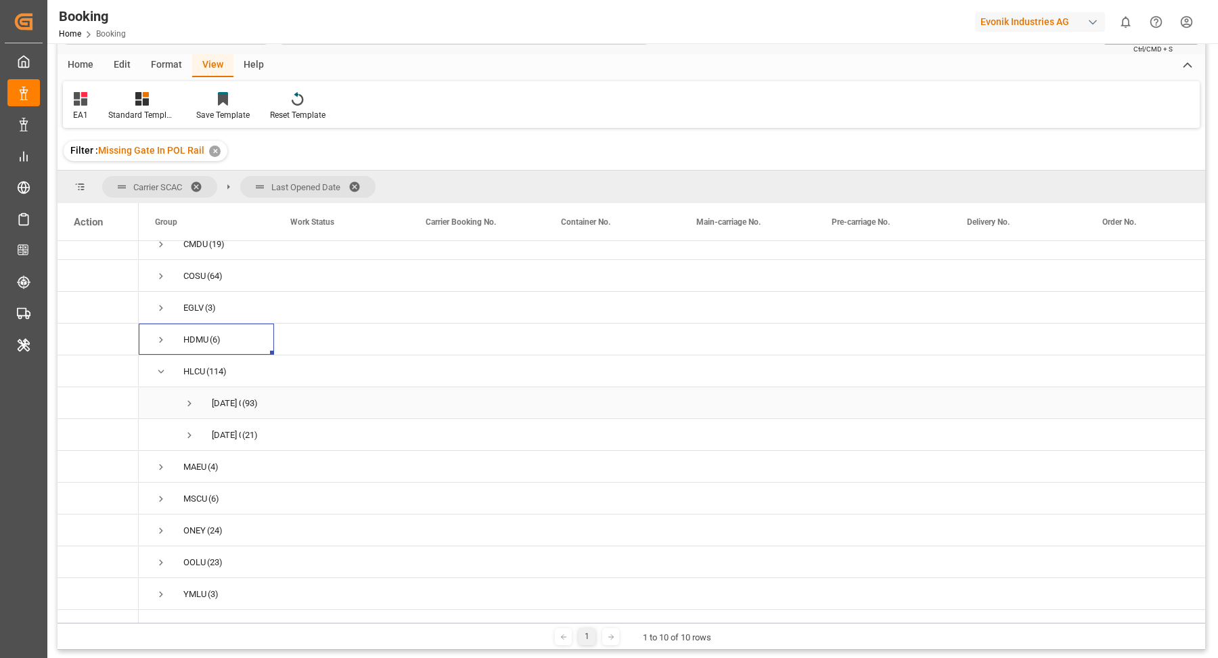
scroll to position [24, 0]
click at [190, 429] on span "Press SPACE to select this row." at bounding box center [189, 435] width 12 height 12
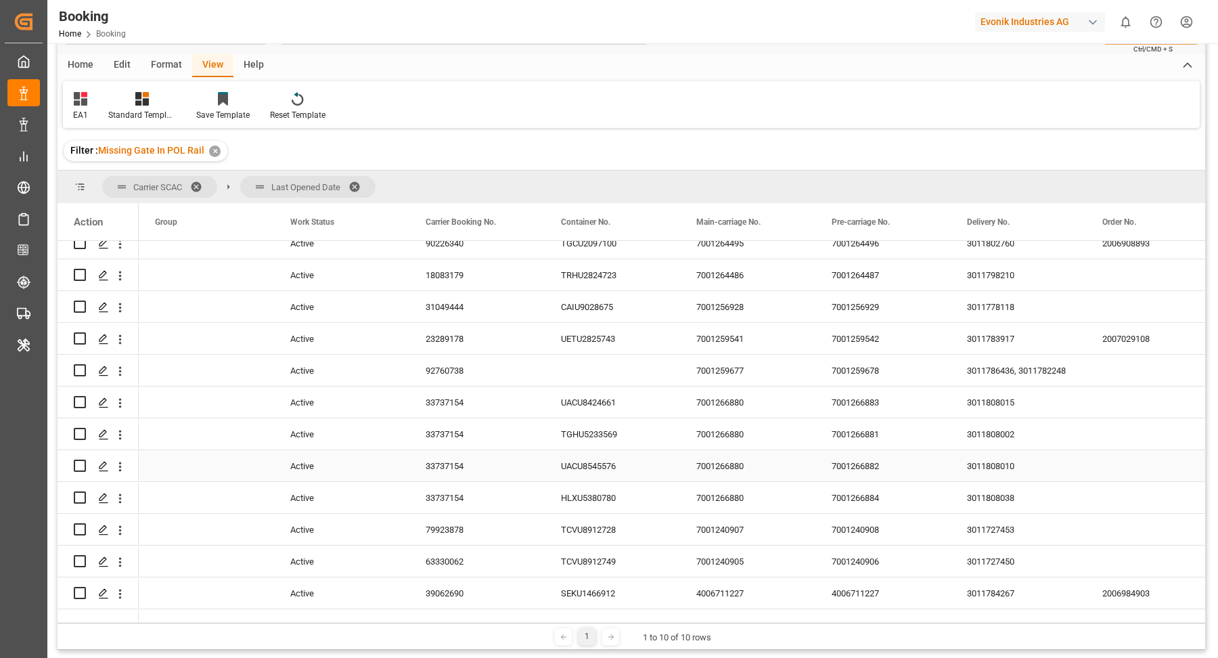
scroll to position [789, 0]
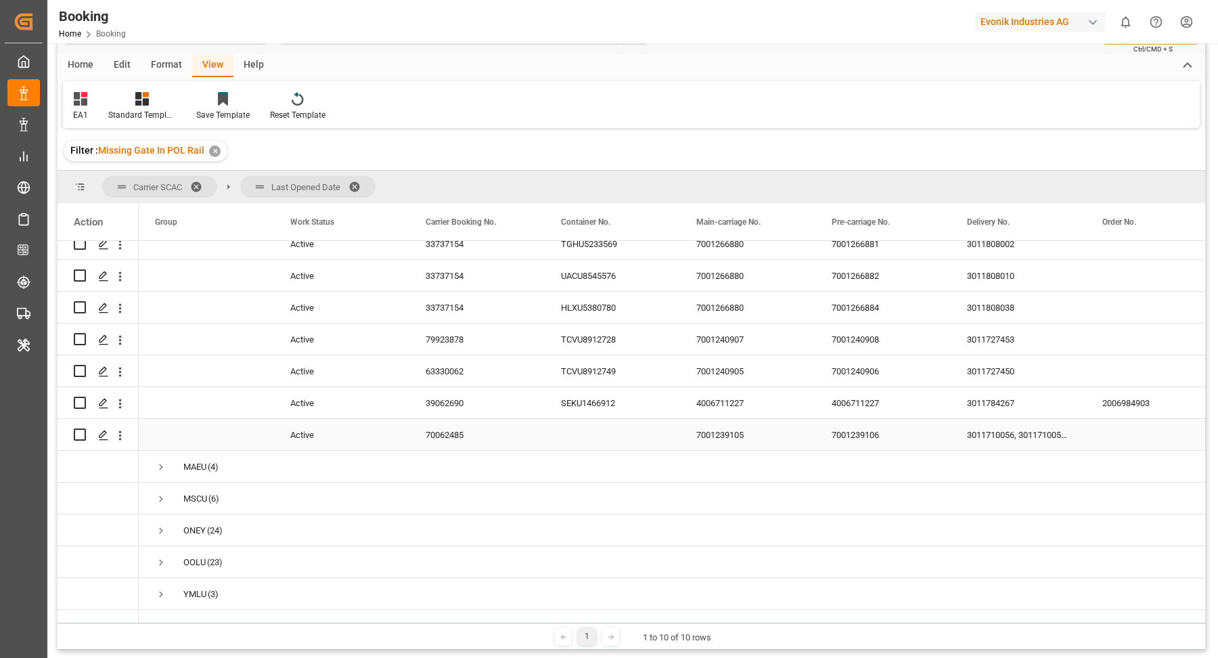
drag, startPoint x: 439, startPoint y: 433, endPoint x: 451, endPoint y: 430, distance: 12.6
click at [440, 432] on div "70062485" at bounding box center [476, 434] width 135 height 31
click at [118, 428] on icon "open menu" at bounding box center [120, 435] width 14 height 14
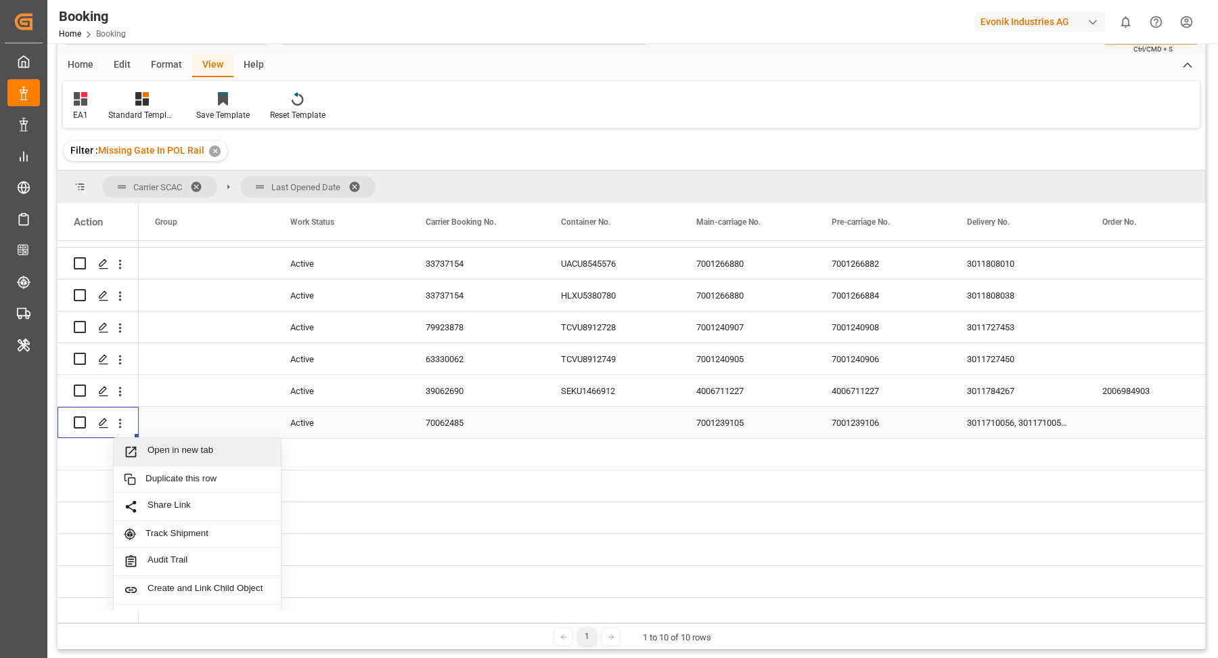
click at [200, 450] on span "Open in new tab" at bounding box center [209, 452] width 123 height 14
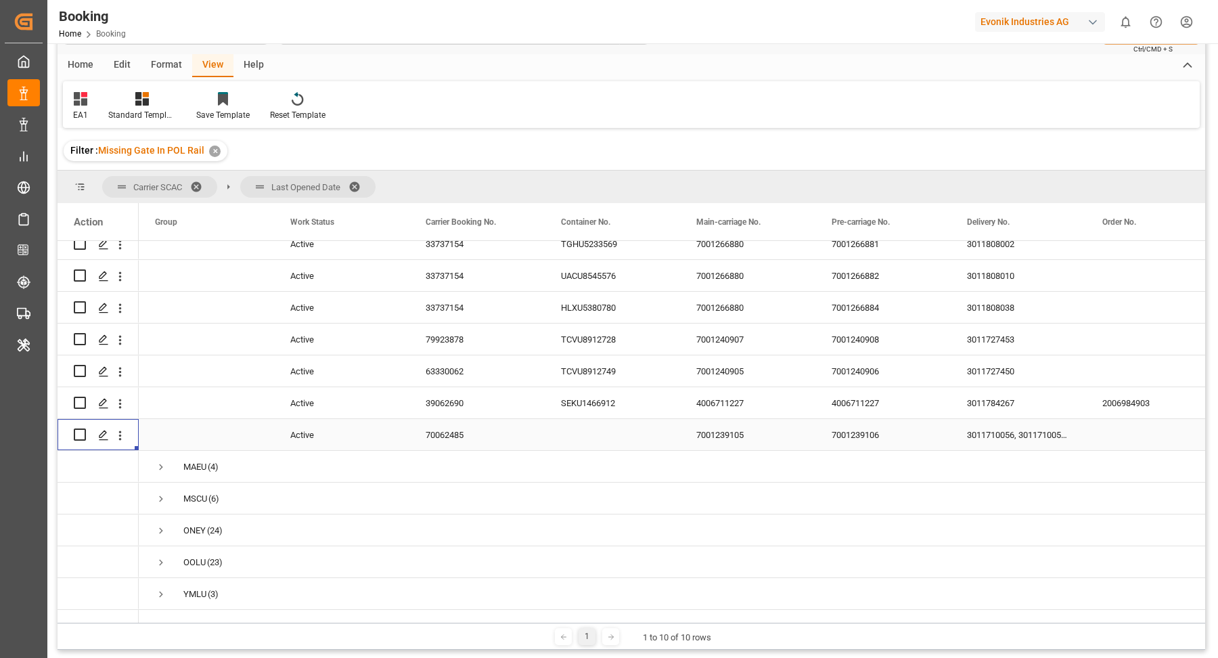
scroll to position [766, 0]
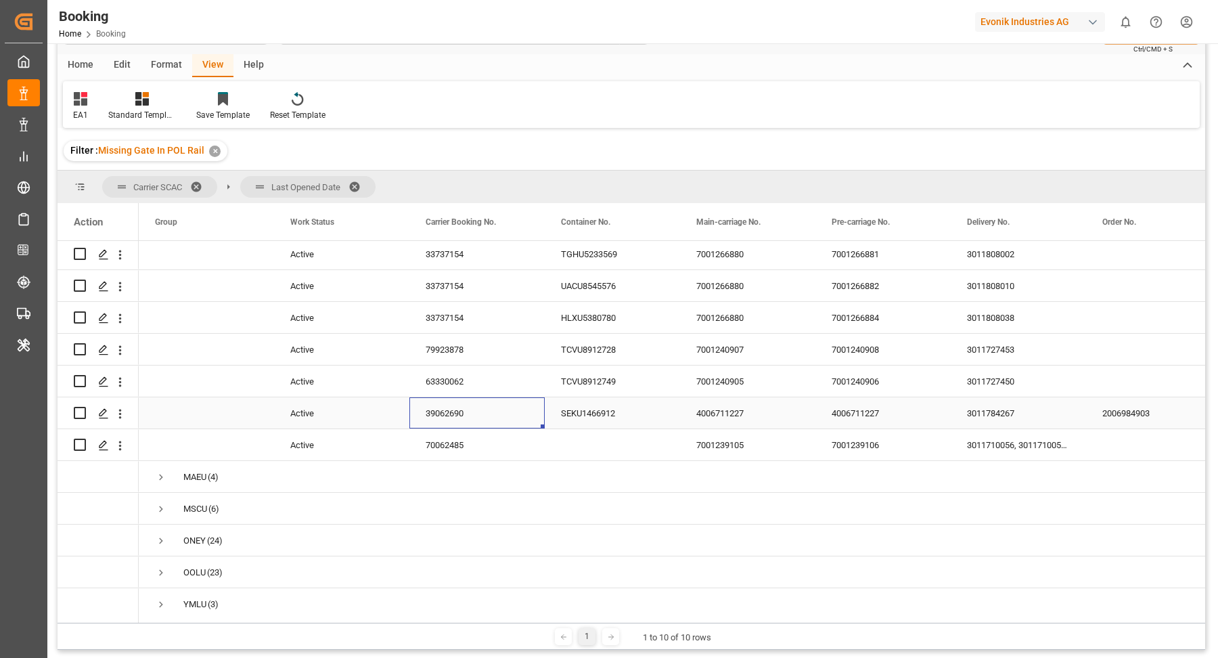
click at [469, 407] on div "39062690" at bounding box center [476, 412] width 135 height 31
click at [113, 417] on icon "open menu" at bounding box center [120, 414] width 14 height 14
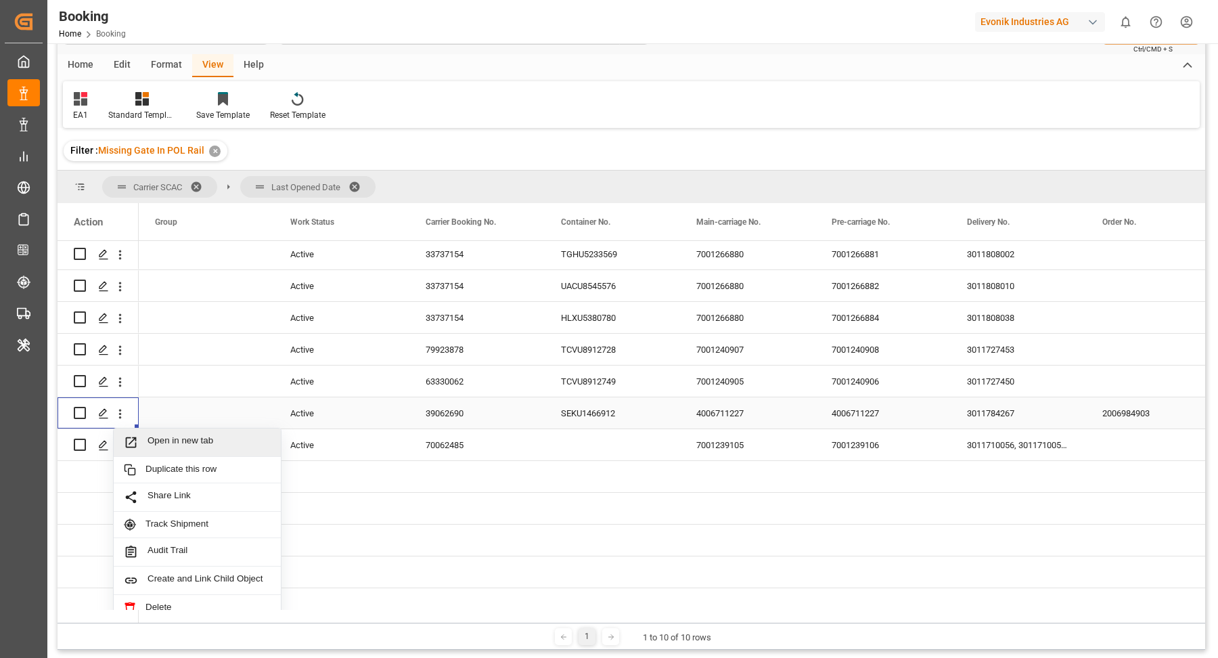
click at [192, 437] on span "Open in new tab" at bounding box center [209, 442] width 123 height 14
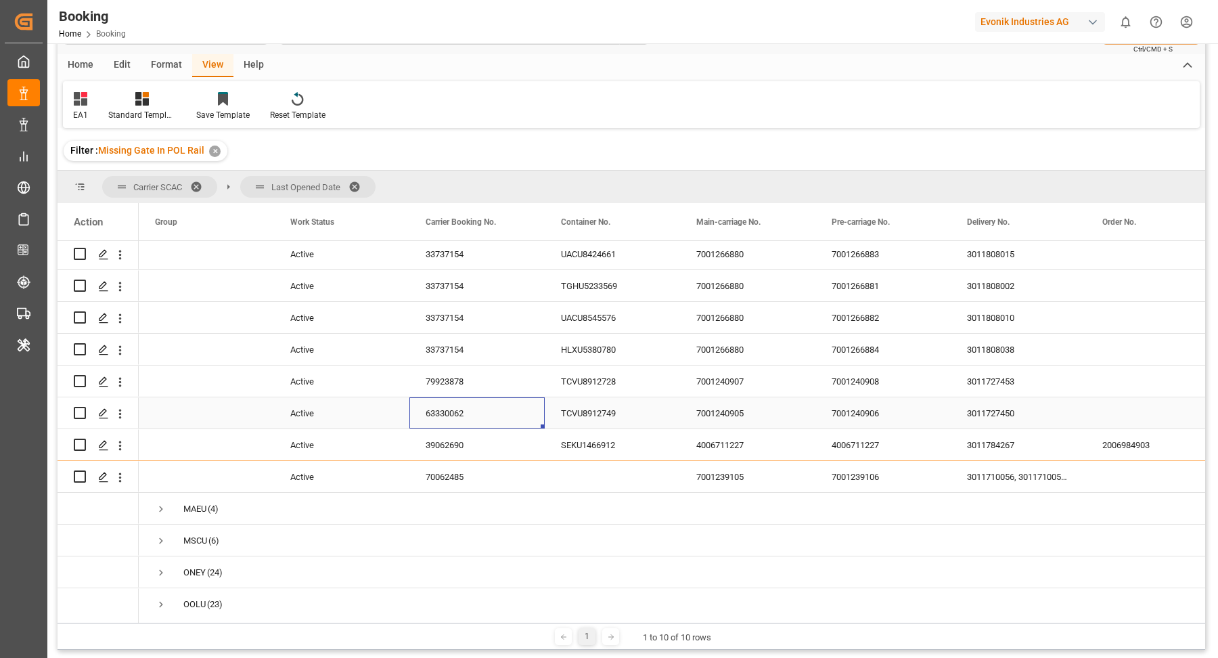
click at [446, 418] on div "63330062" at bounding box center [476, 412] width 135 height 31
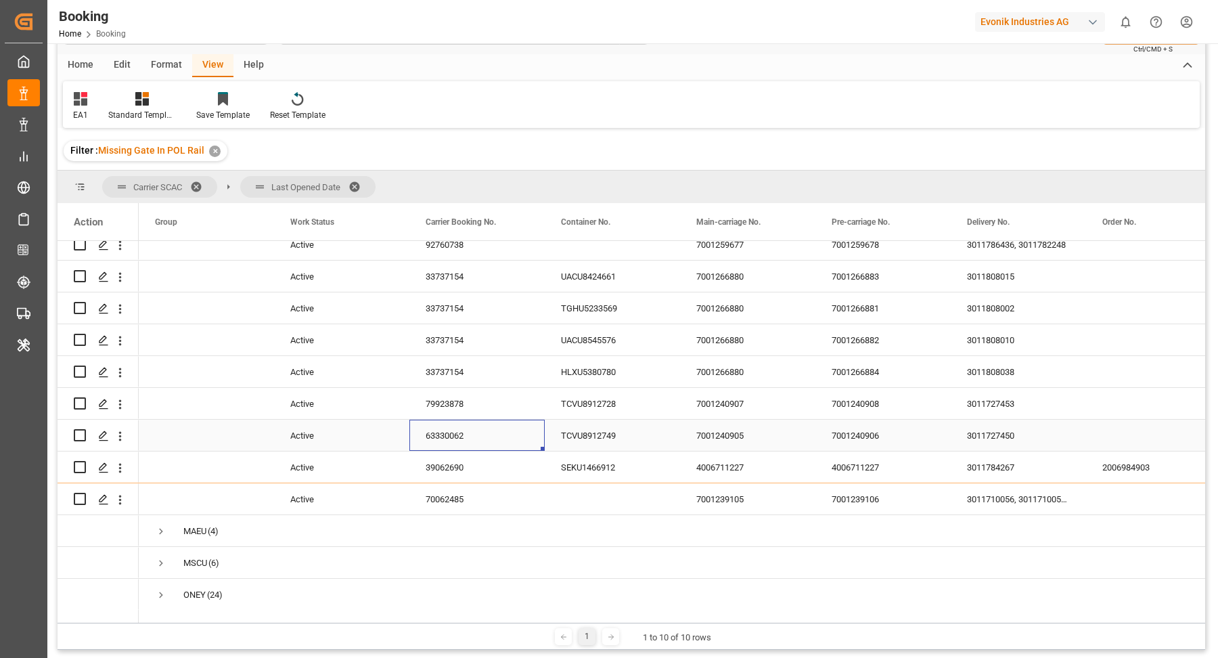
click at [120, 439] on icon "open menu" at bounding box center [120, 435] width 3 height 9
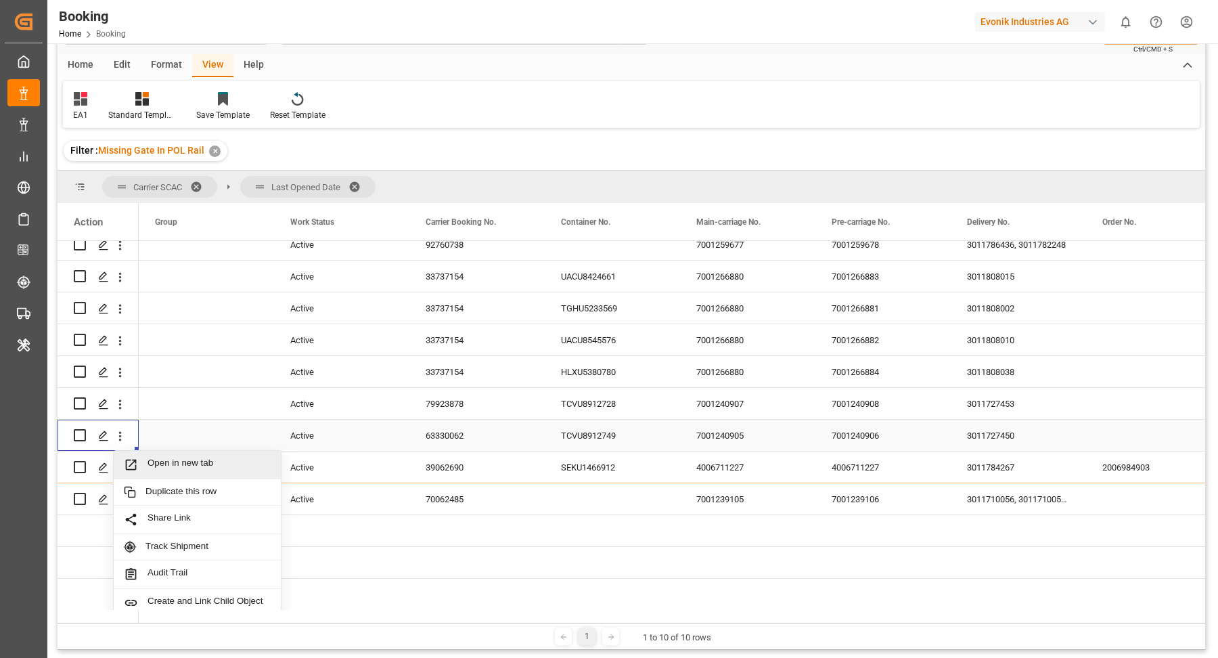
click at [196, 462] on span "Open in new tab" at bounding box center [209, 465] width 123 height 14
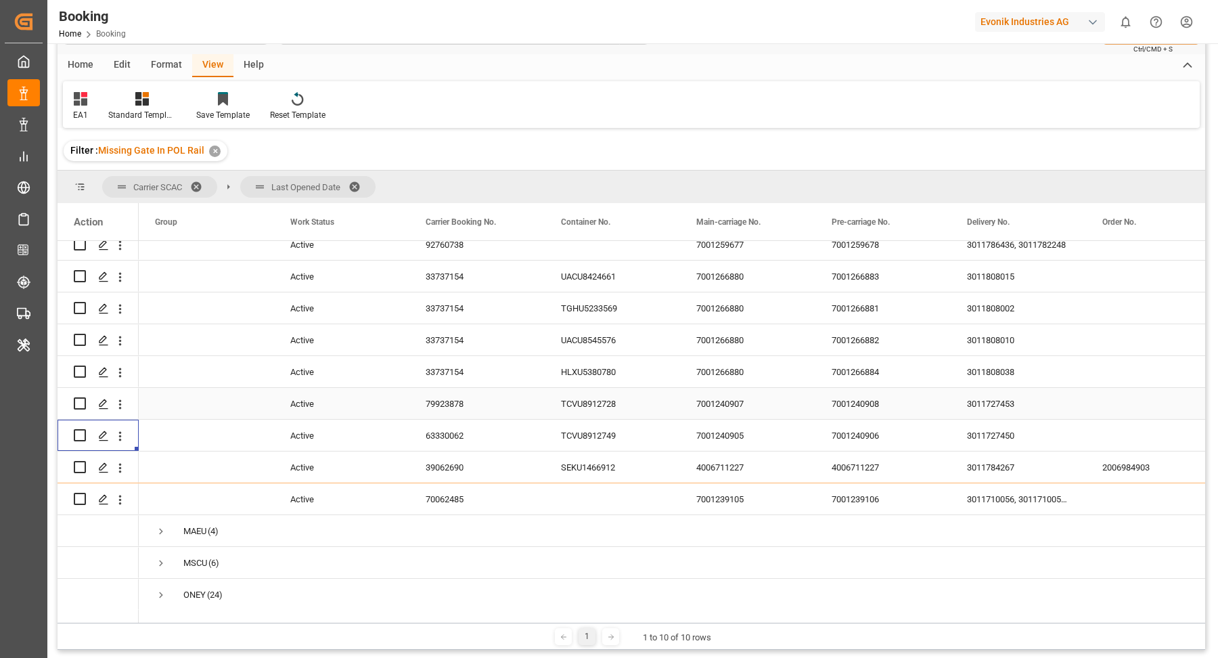
scroll to position [701, 0]
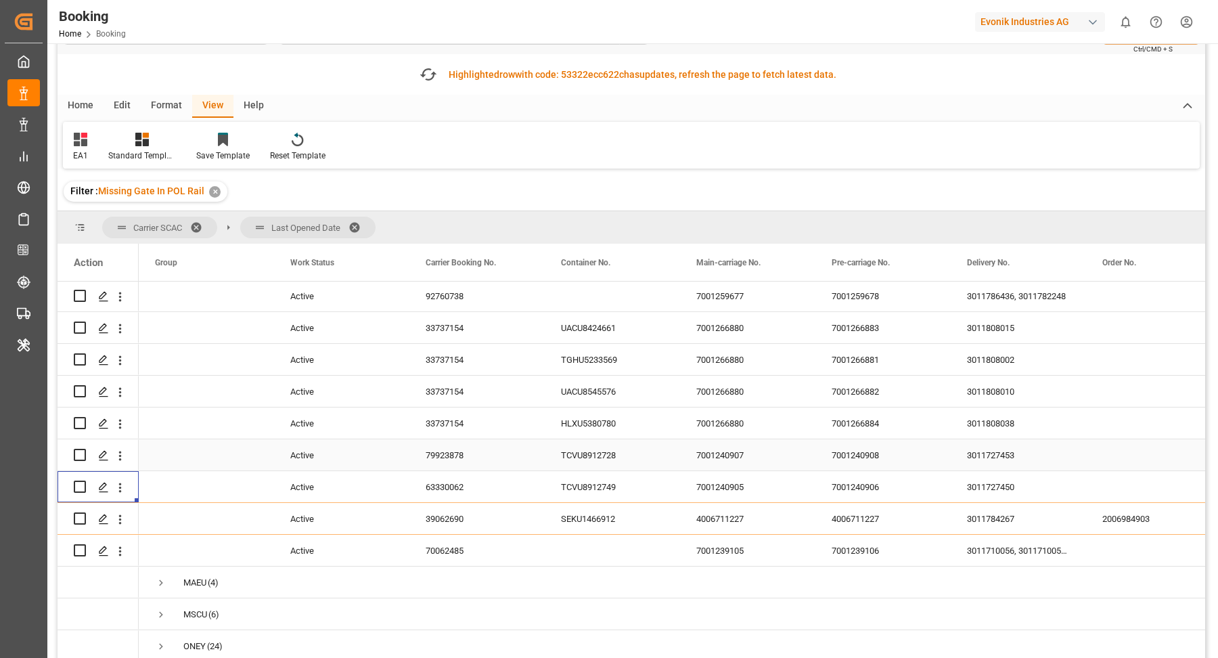
click at [458, 464] on div "79923878" at bounding box center [476, 454] width 135 height 31
click at [122, 460] on icon "open menu" at bounding box center [120, 456] width 14 height 14
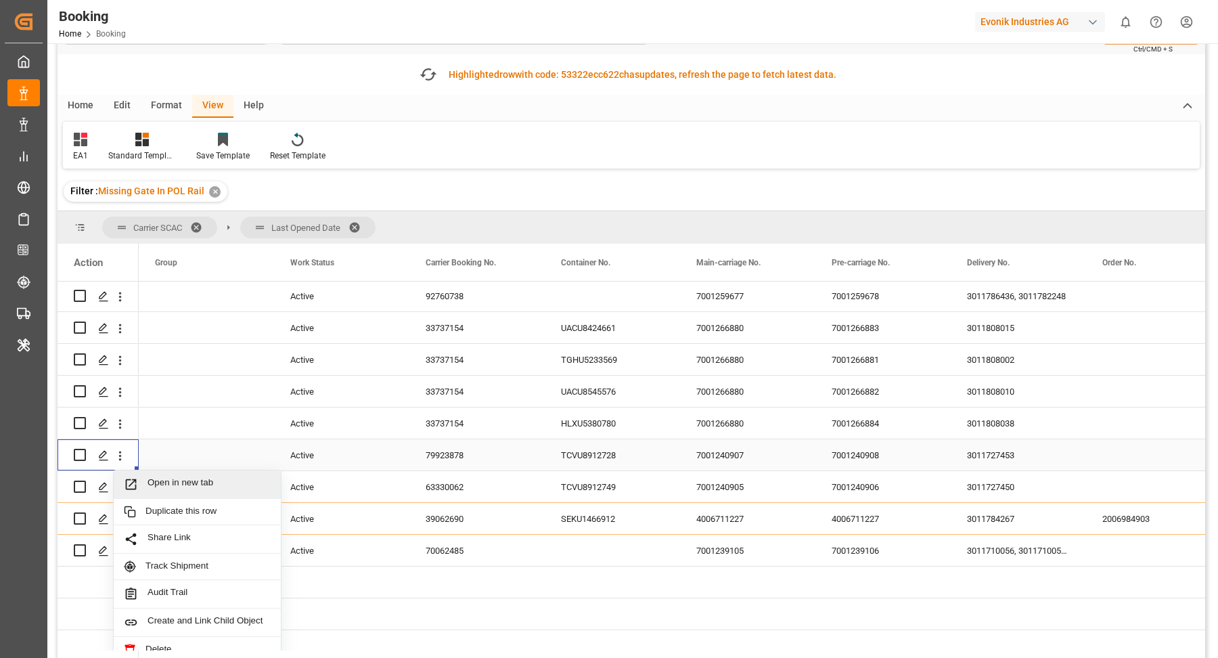
click at [188, 479] on span "Open in new tab" at bounding box center [209, 484] width 123 height 14
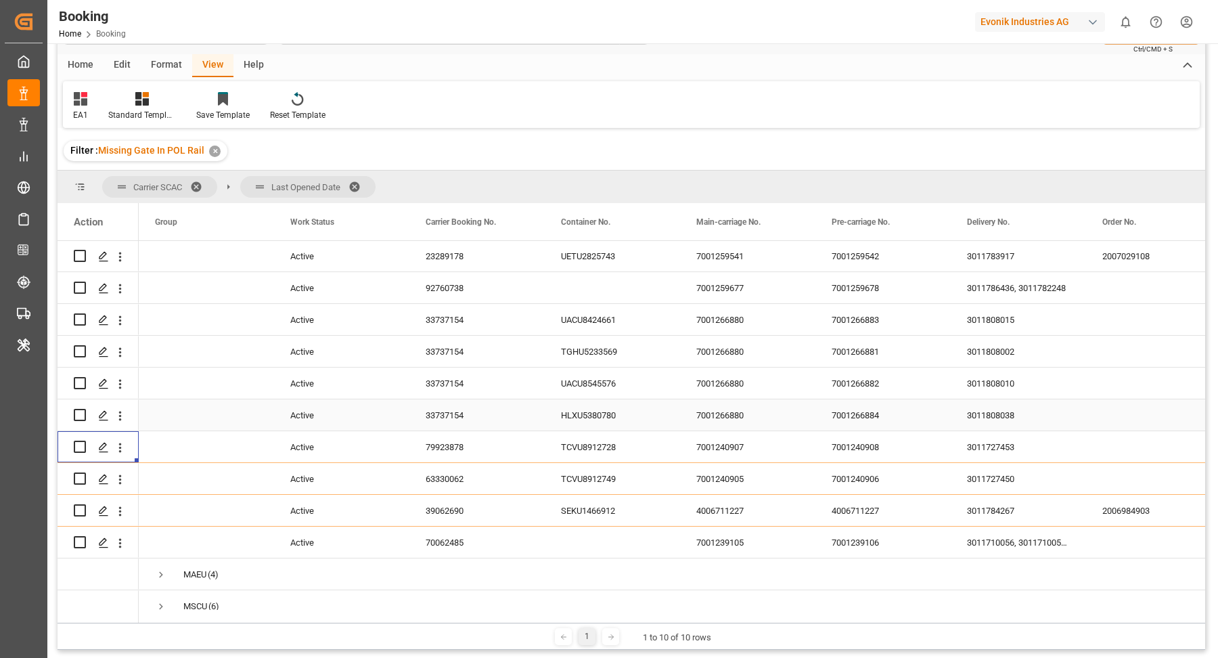
drag, startPoint x: 460, startPoint y: 416, endPoint x: 569, endPoint y: 466, distance: 119.3
click at [460, 416] on div "33737154" at bounding box center [476, 414] width 135 height 31
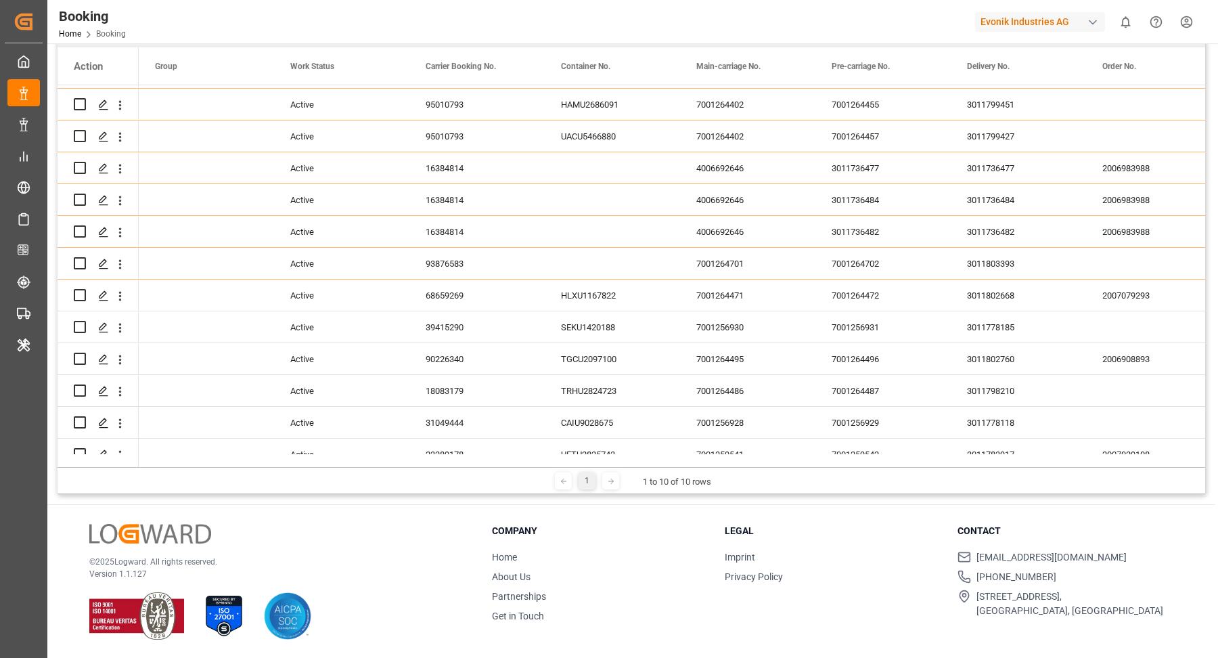
scroll to position [326, 0]
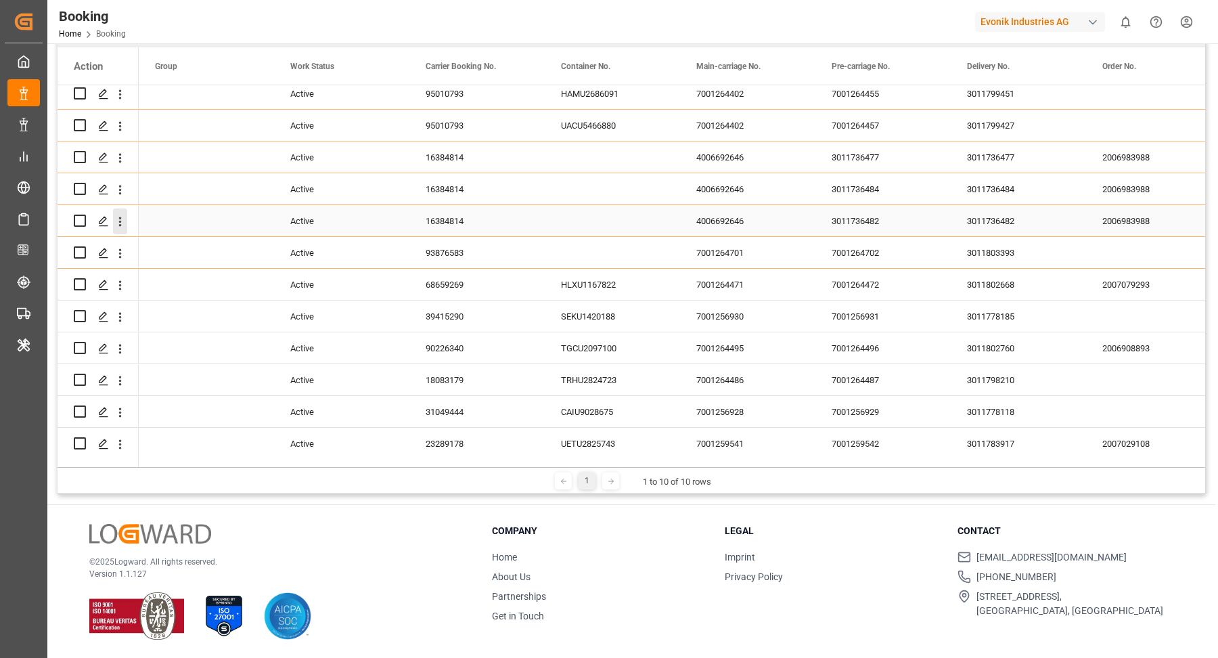
click at [125, 221] on icon "open menu" at bounding box center [120, 222] width 14 height 14
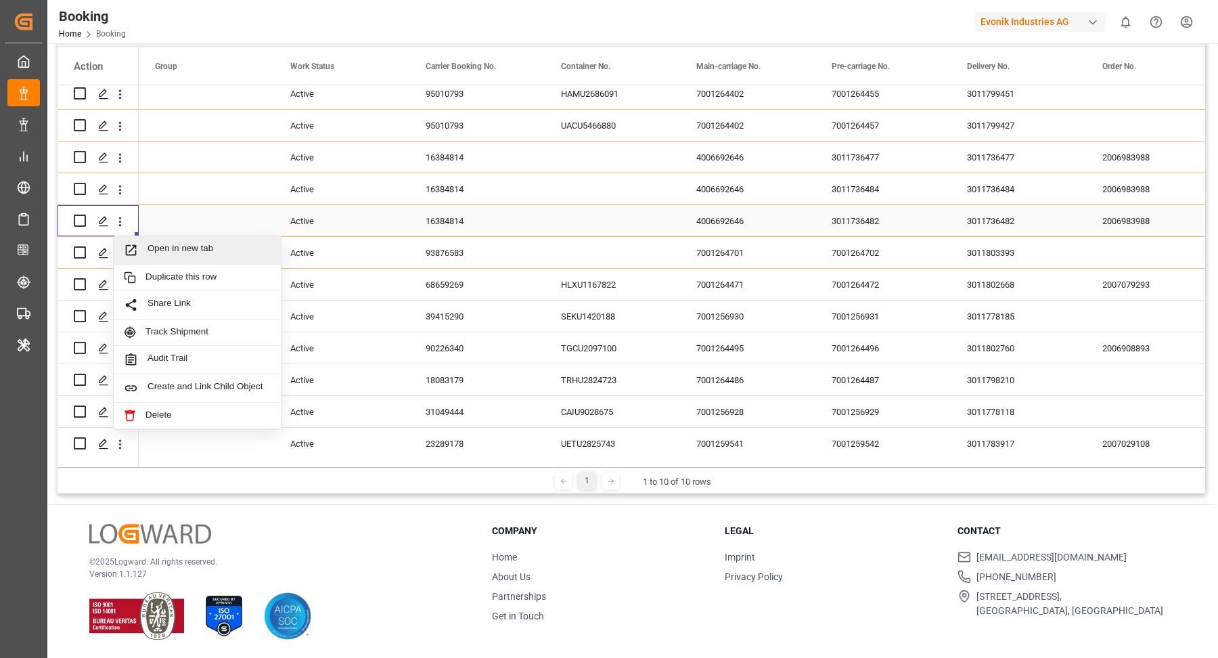
click at [184, 240] on div "Open in new tab" at bounding box center [197, 250] width 167 height 28
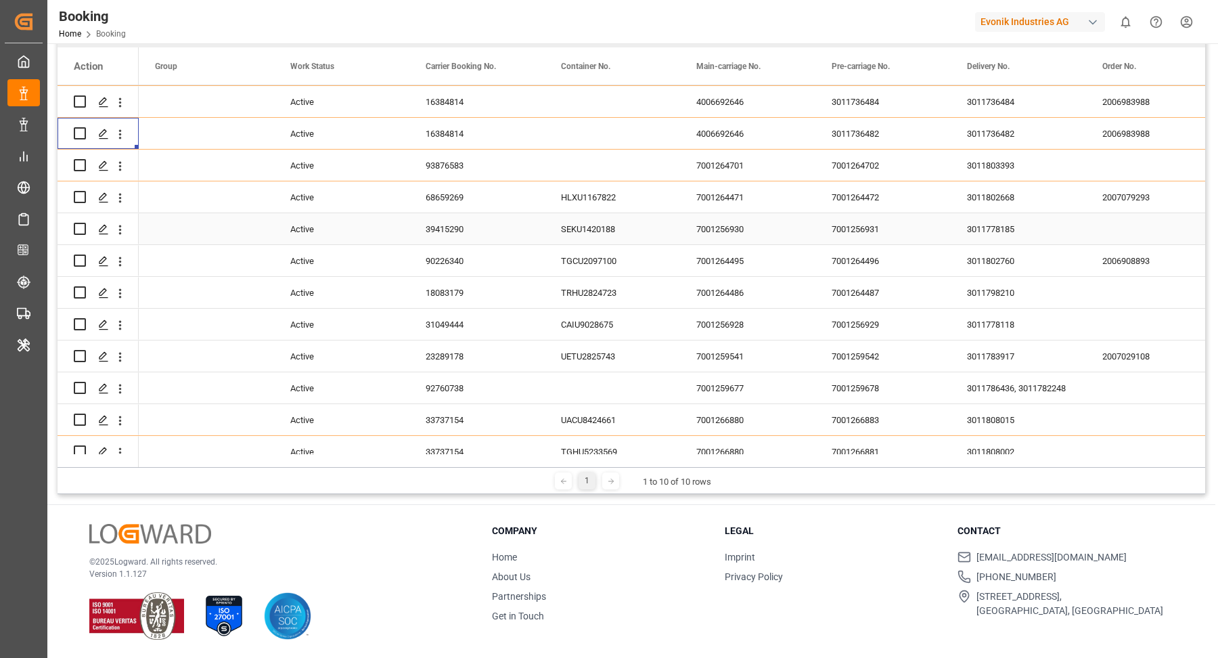
scroll to position [586, 0]
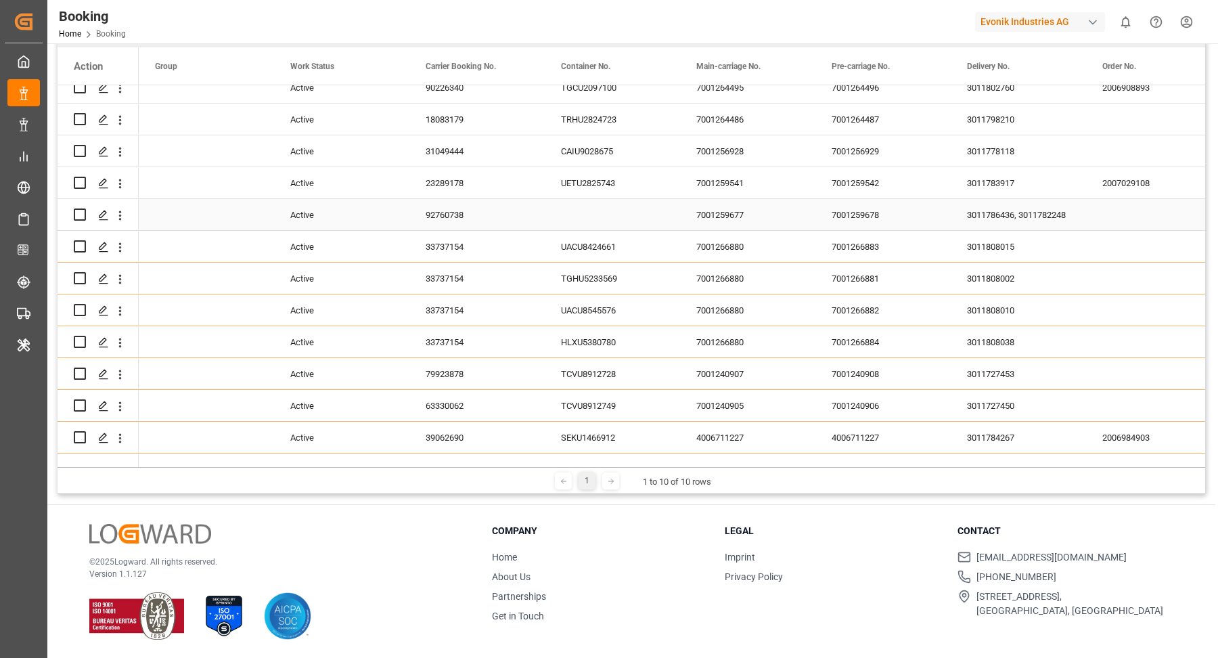
click at [483, 205] on div "92760738" at bounding box center [476, 214] width 135 height 31
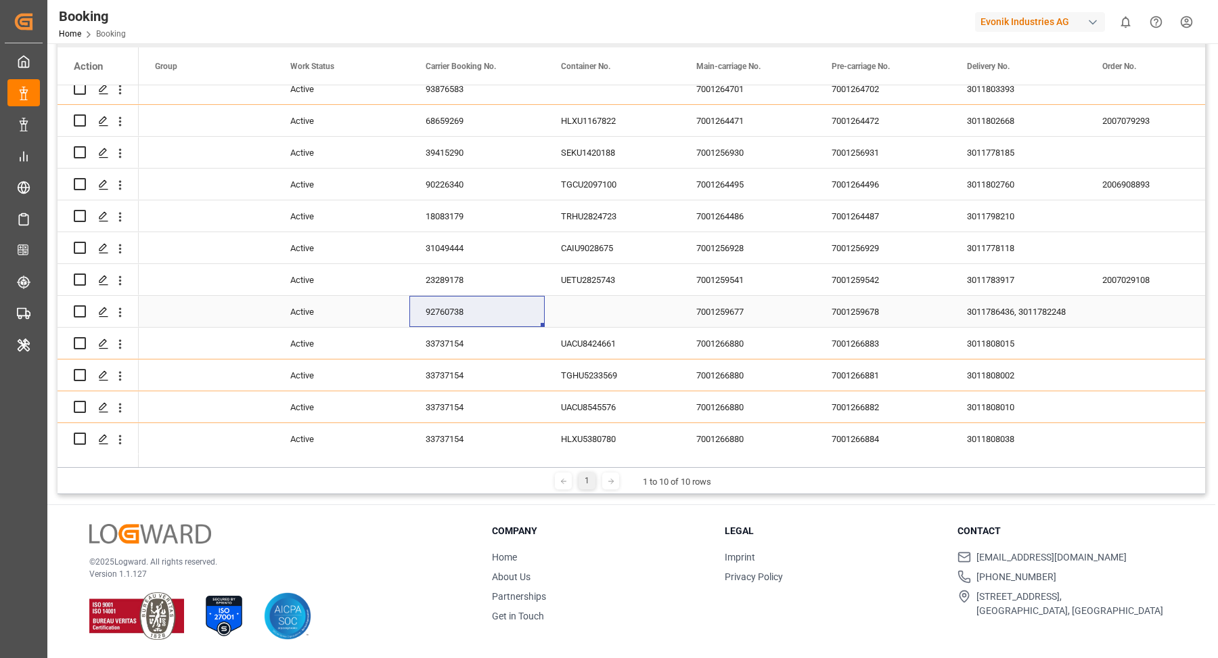
click at [122, 308] on icon "open menu" at bounding box center [120, 312] width 14 height 14
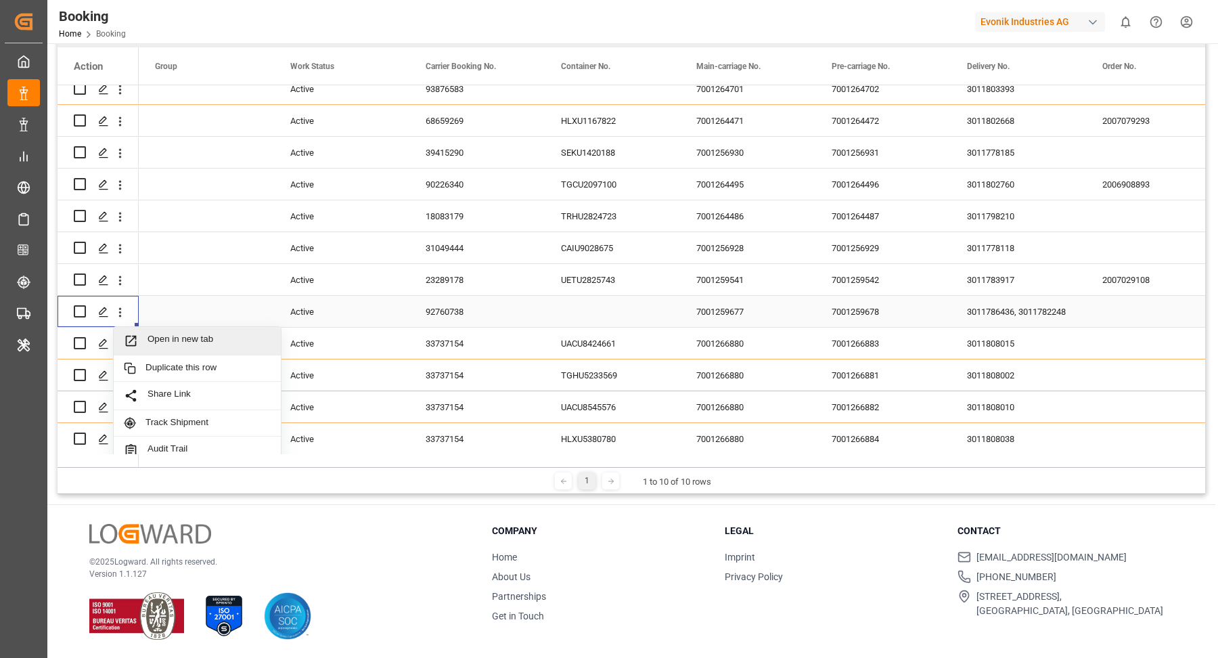
click at [221, 346] on span "Open in new tab" at bounding box center [209, 341] width 123 height 14
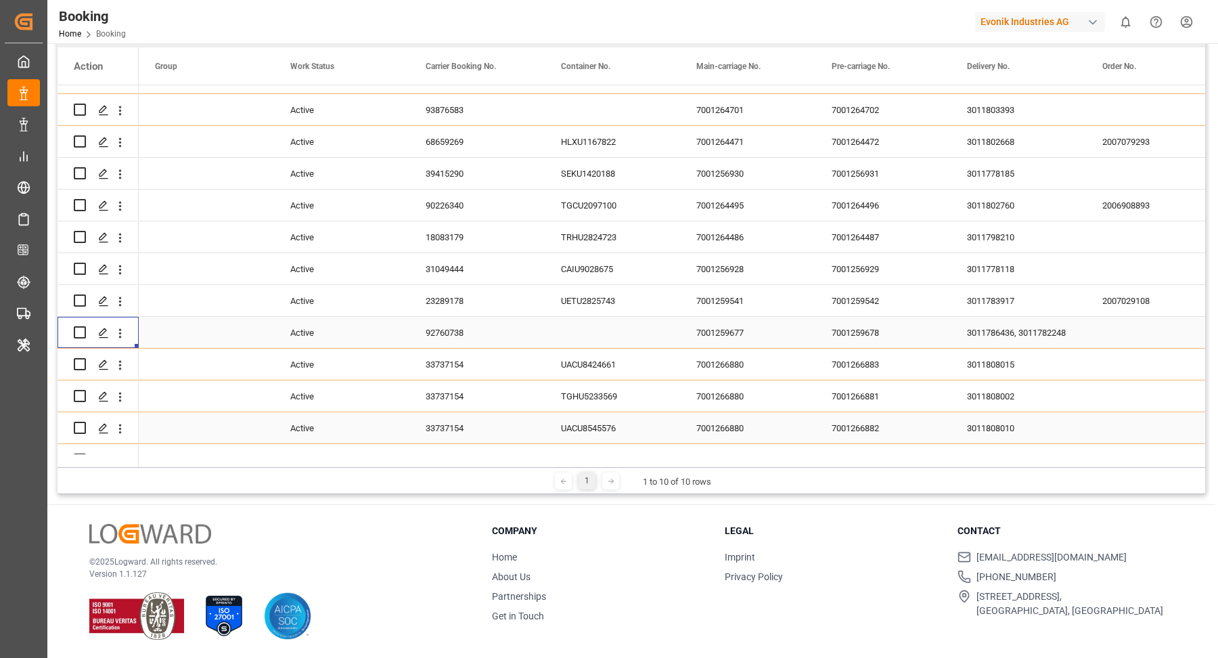
scroll to position [447, 0]
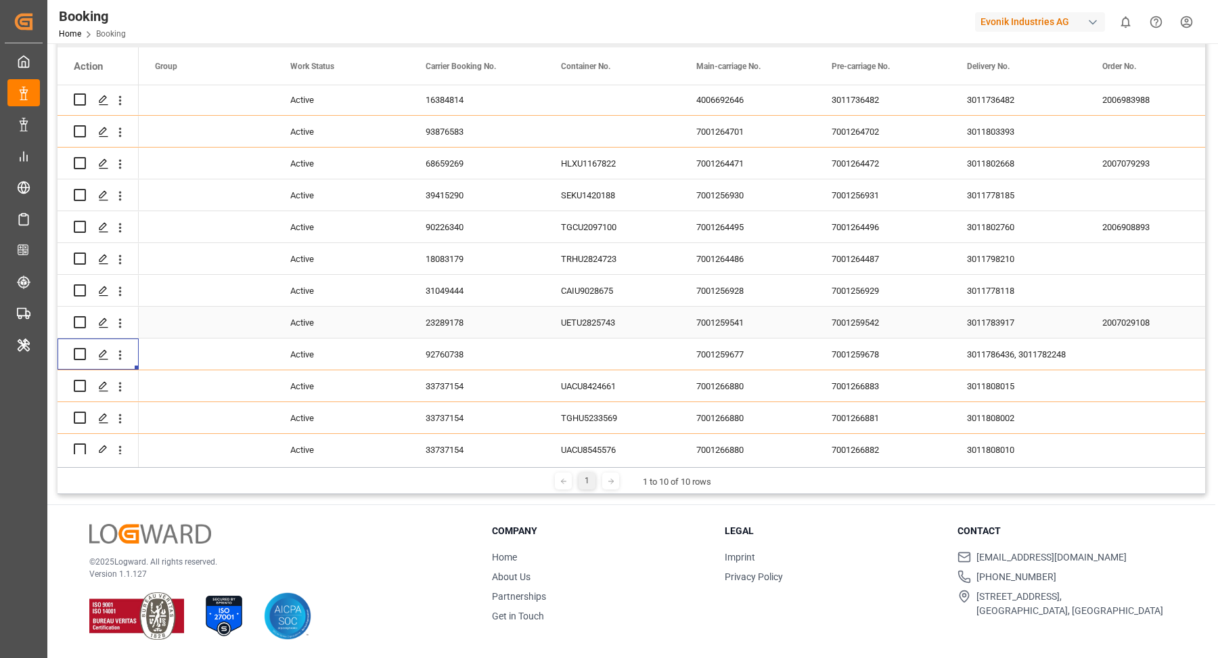
click at [482, 317] on div "23289178" at bounding box center [476, 322] width 135 height 31
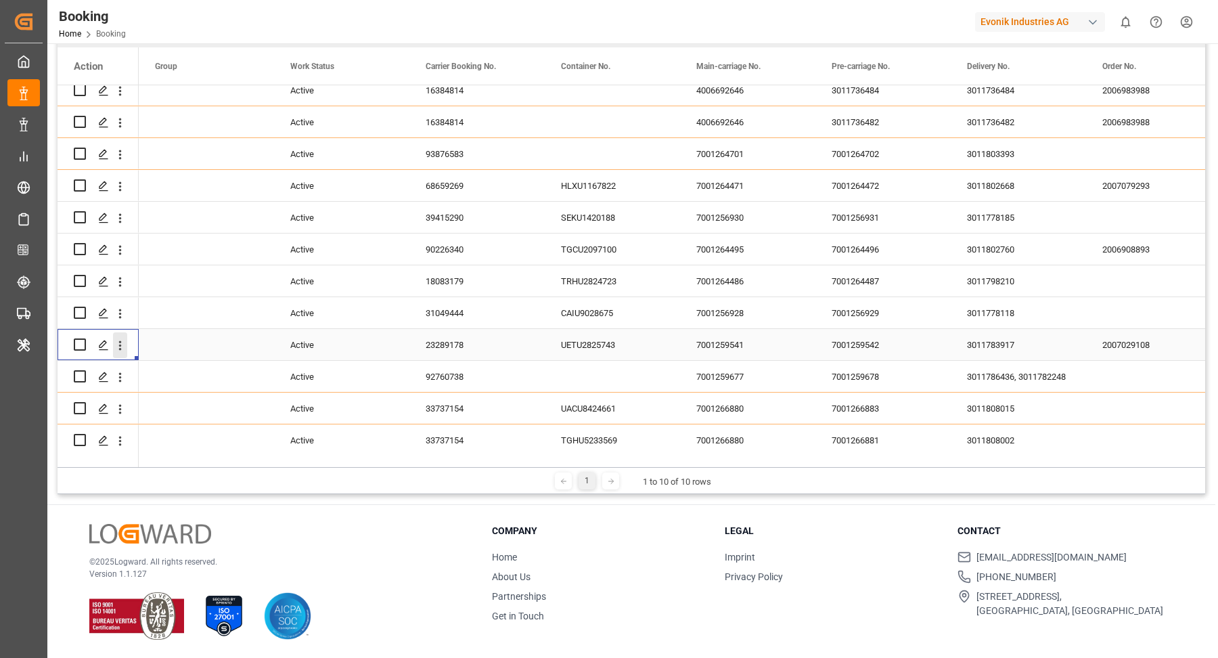
click at [124, 349] on icon "open menu" at bounding box center [120, 345] width 14 height 14
click at [180, 363] on div "Open in new tab" at bounding box center [197, 374] width 167 height 28
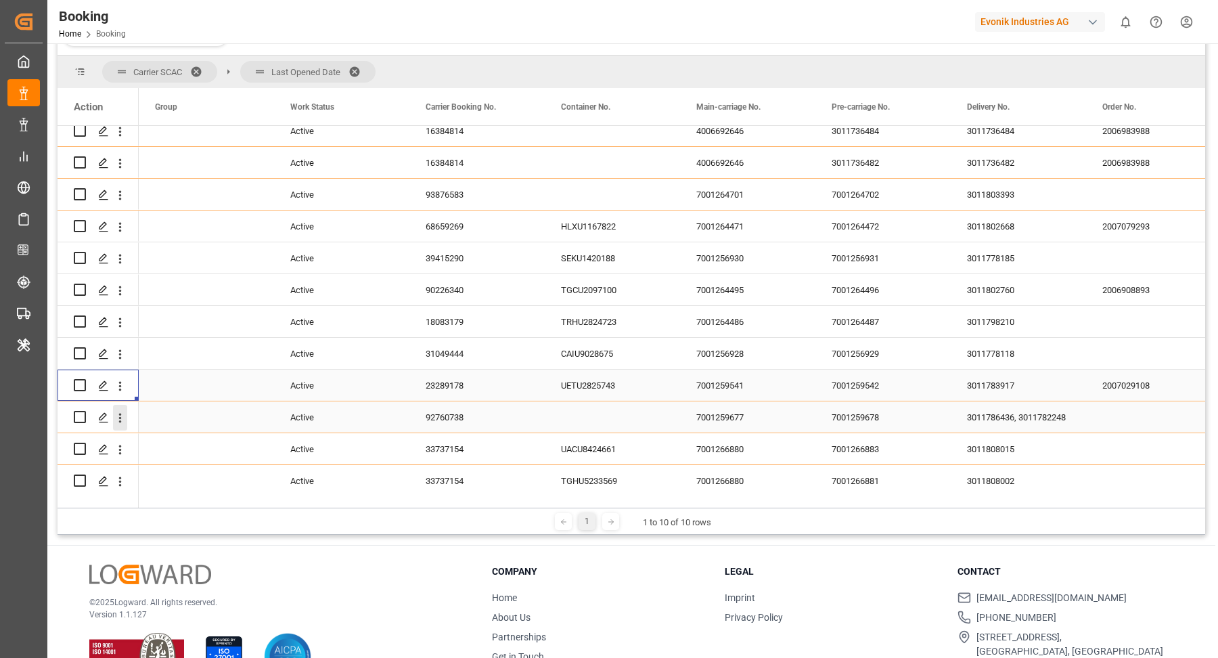
scroll to position [200, 0]
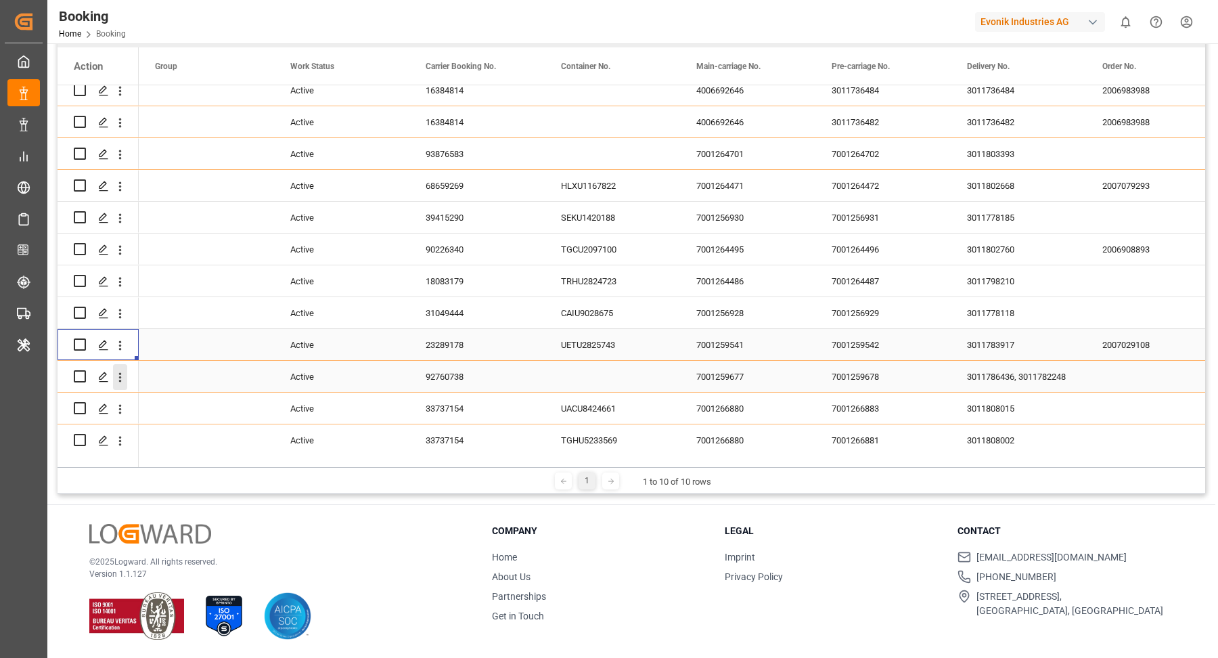
click at [122, 376] on icon "open menu" at bounding box center [120, 377] width 14 height 14
click at [202, 409] on span "Open in new tab" at bounding box center [209, 406] width 123 height 14
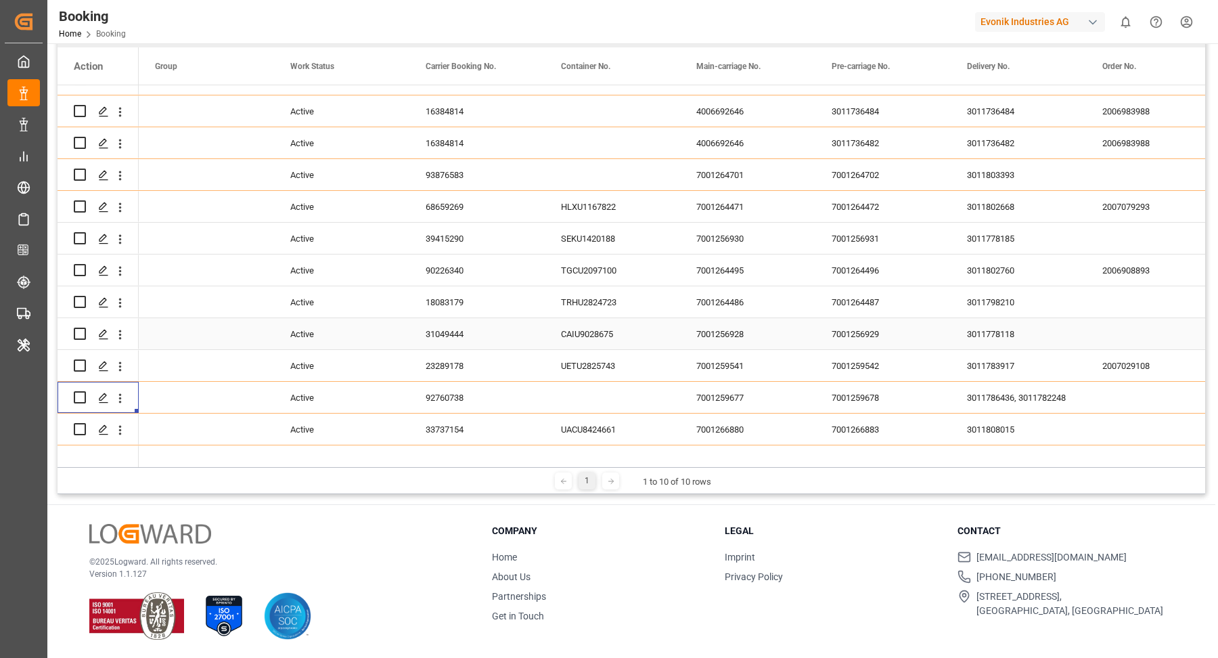
drag, startPoint x: 461, startPoint y: 341, endPoint x: 479, endPoint y: 336, distance: 18.4
click at [459, 341] on div "31049444" at bounding box center [476, 333] width 135 height 31
click at [121, 338] on icon "open menu" at bounding box center [120, 335] width 14 height 14
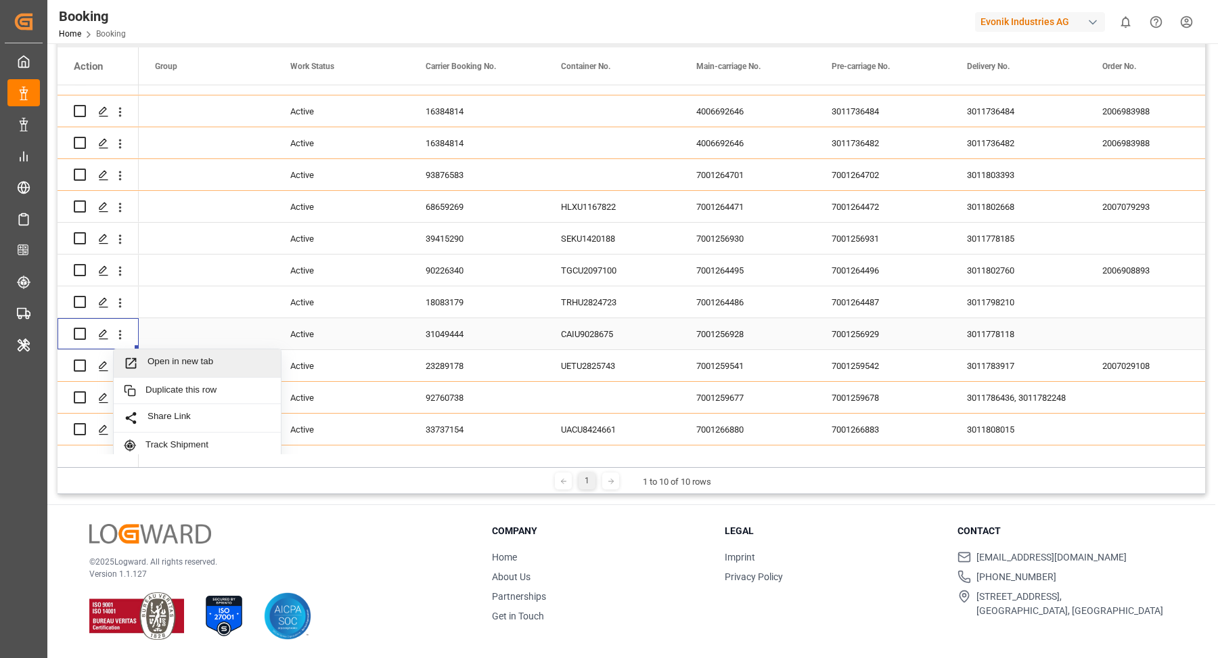
drag, startPoint x: 161, startPoint y: 343, endPoint x: 195, endPoint y: 319, distance: 41.7
click at [198, 357] on span "Open in new tab" at bounding box center [209, 363] width 123 height 14
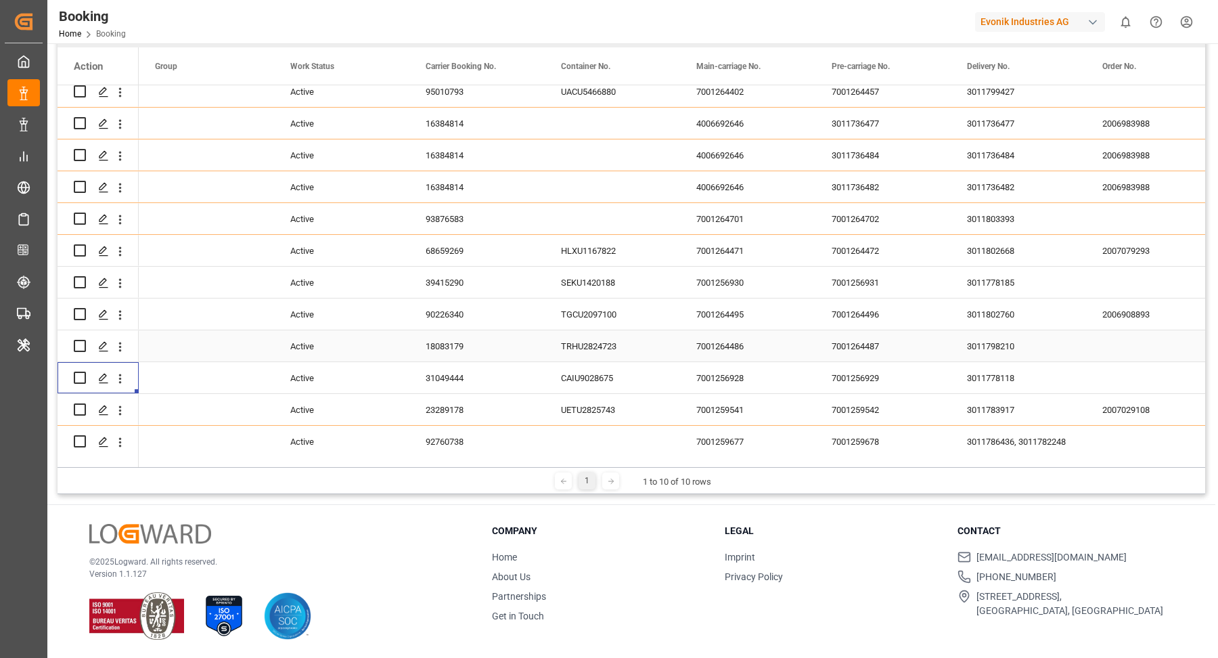
drag, startPoint x: 439, startPoint y: 341, endPoint x: 493, endPoint y: 340, distance: 54.2
click at [451, 341] on div "18083179" at bounding box center [476, 345] width 135 height 31
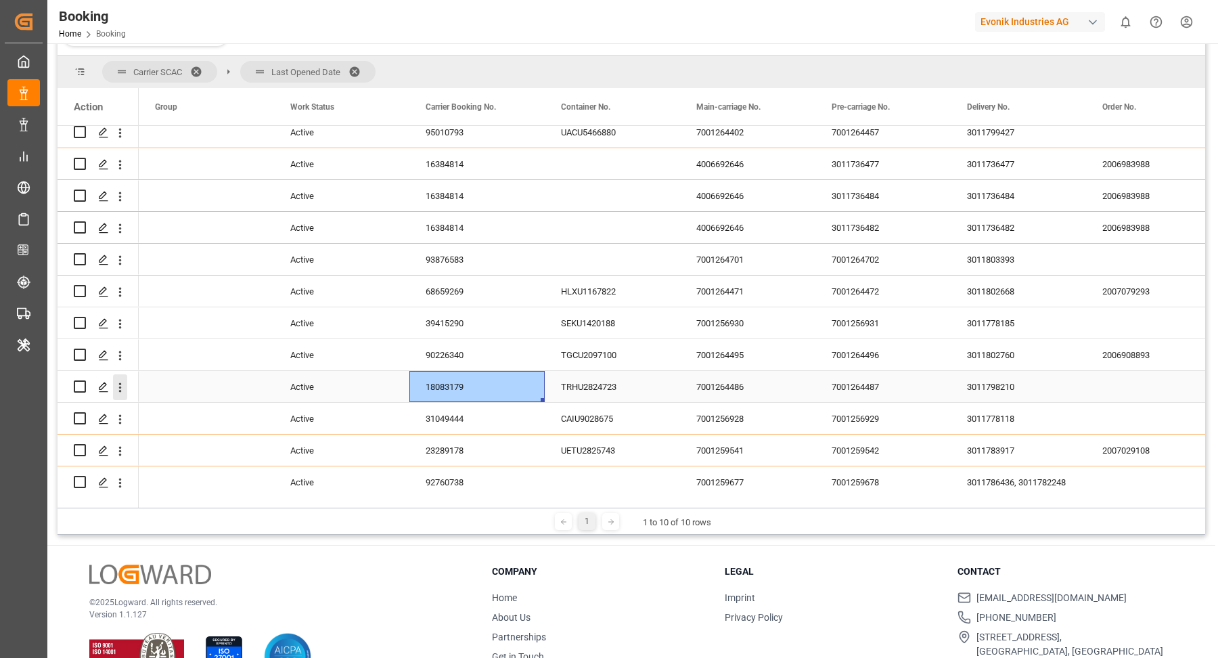
scroll to position [240, 0]
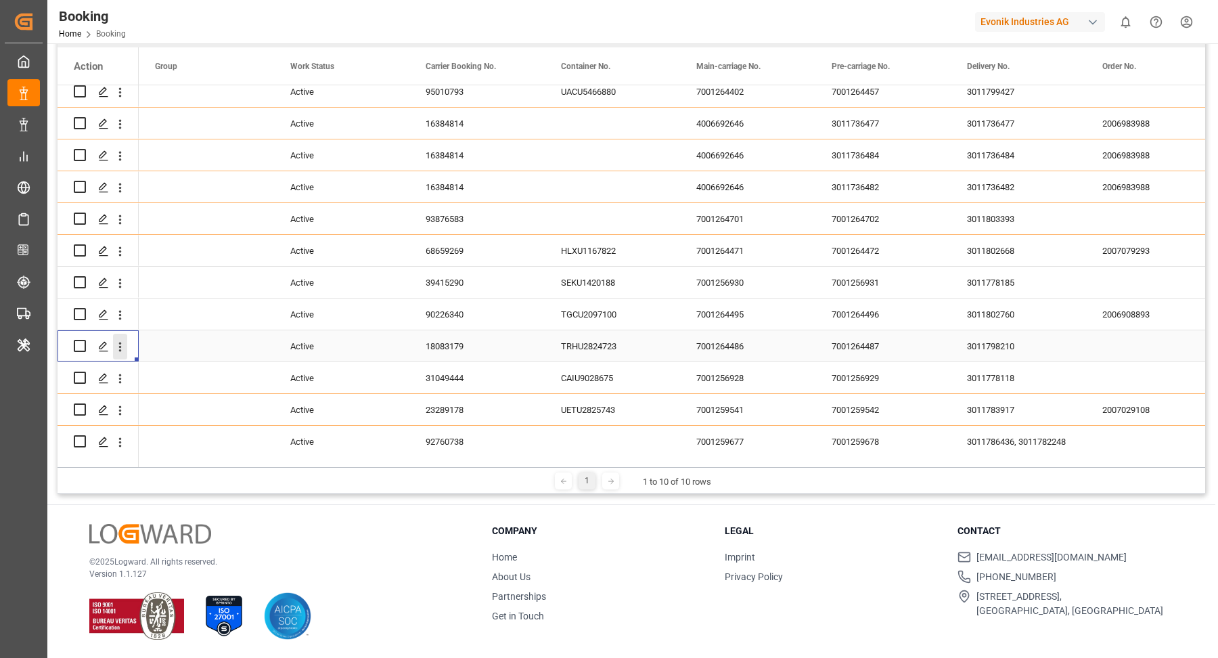
click at [120, 349] on icon "open menu" at bounding box center [120, 346] width 3 height 9
click at [194, 368] on span "Open in new tab" at bounding box center [209, 375] width 123 height 14
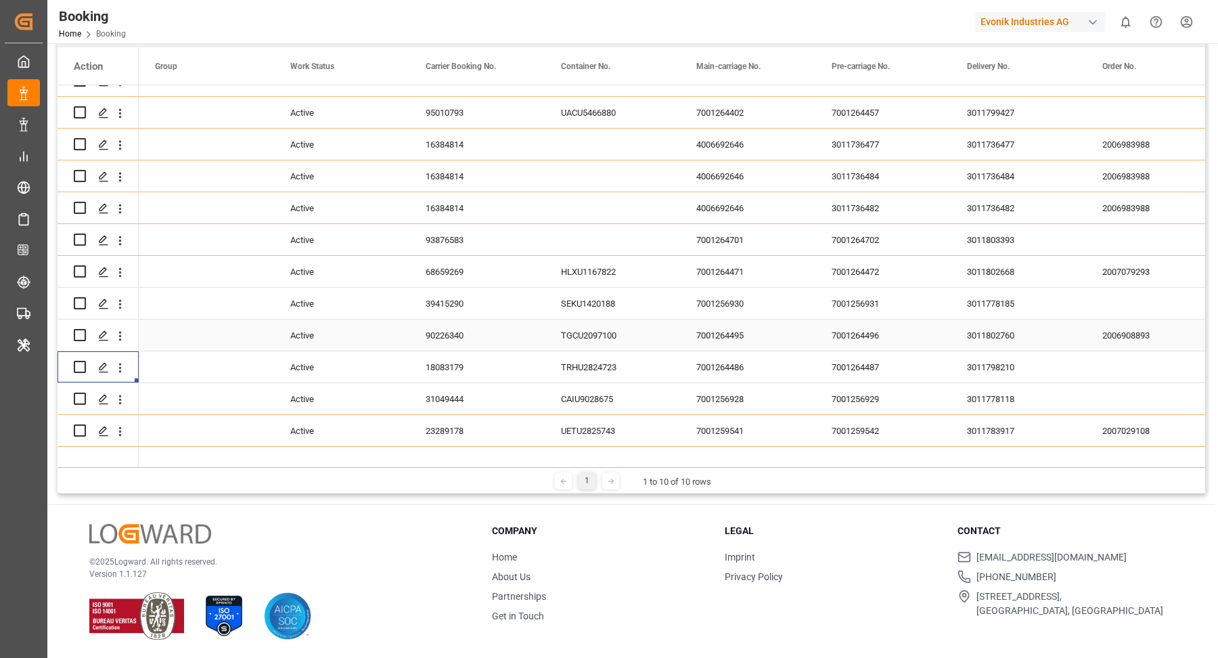
click at [480, 336] on div "90226340" at bounding box center [476, 334] width 135 height 31
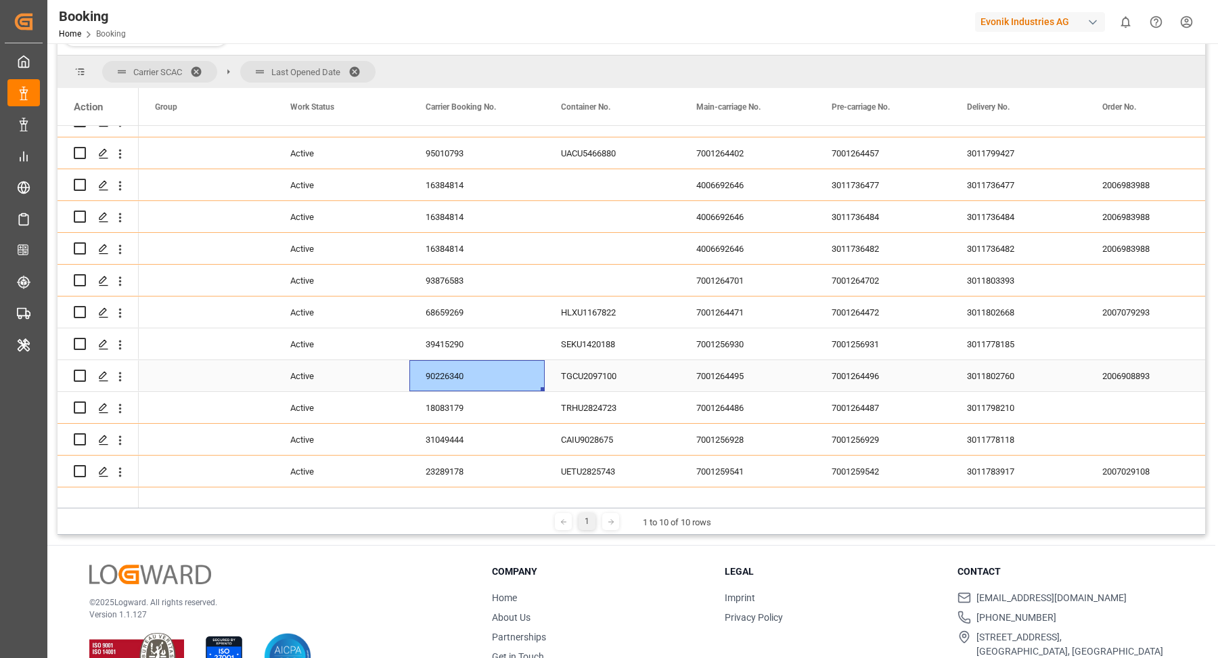
click at [113, 370] on icon "open menu" at bounding box center [120, 377] width 14 height 14
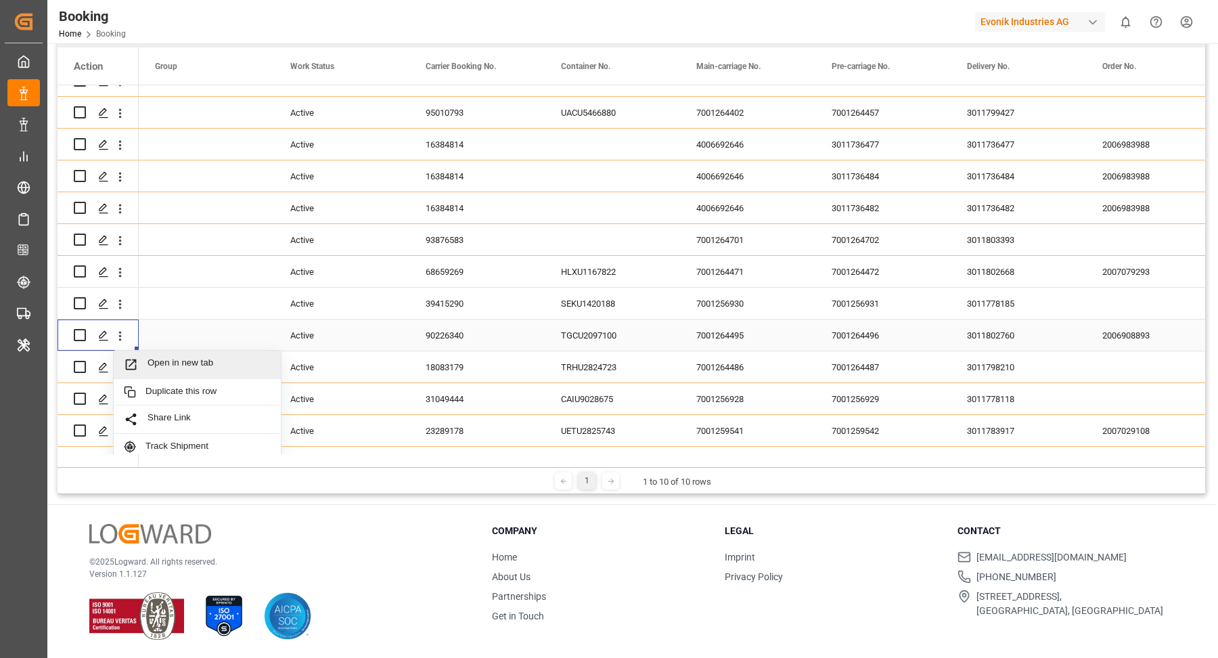
click at [171, 359] on span "Open in new tab" at bounding box center [209, 364] width 123 height 14
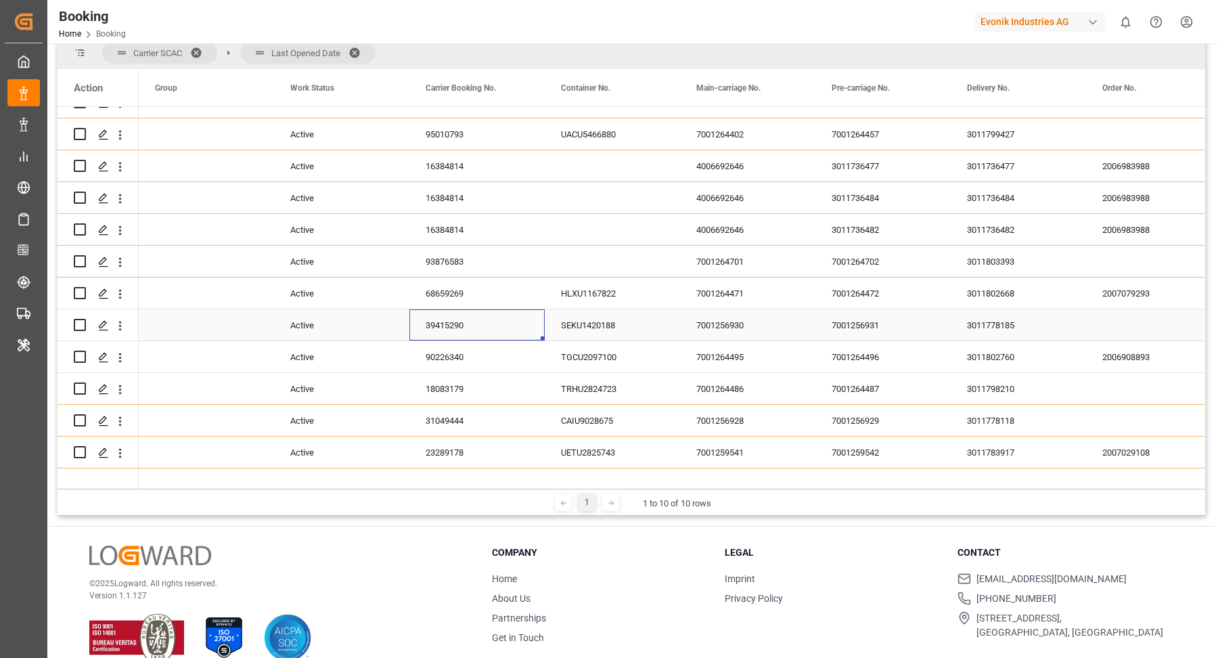
click at [451, 317] on div "39415290" at bounding box center [476, 324] width 135 height 31
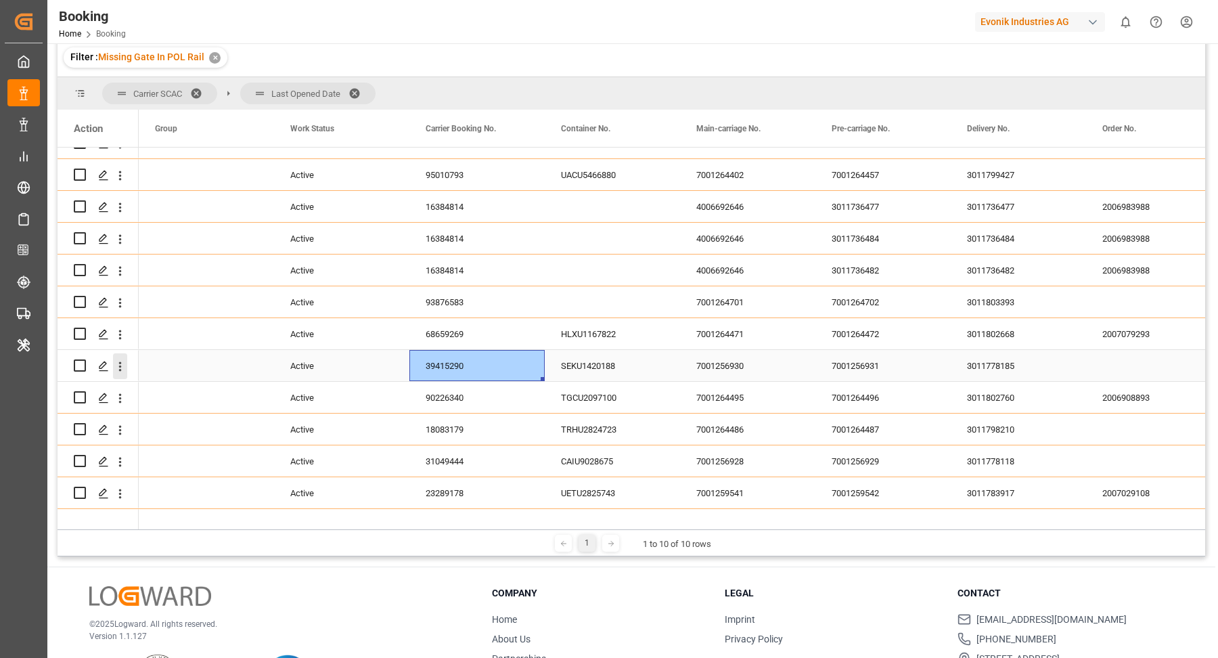
scroll to position [219, 0]
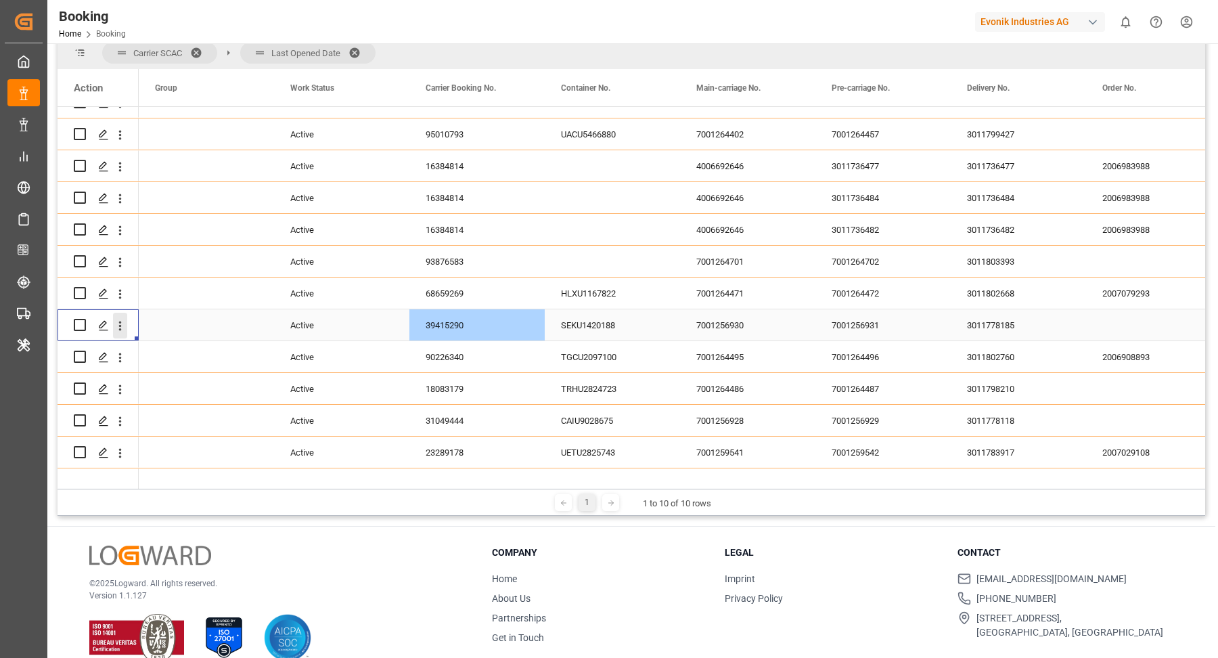
click at [120, 328] on icon "open menu" at bounding box center [120, 326] width 14 height 14
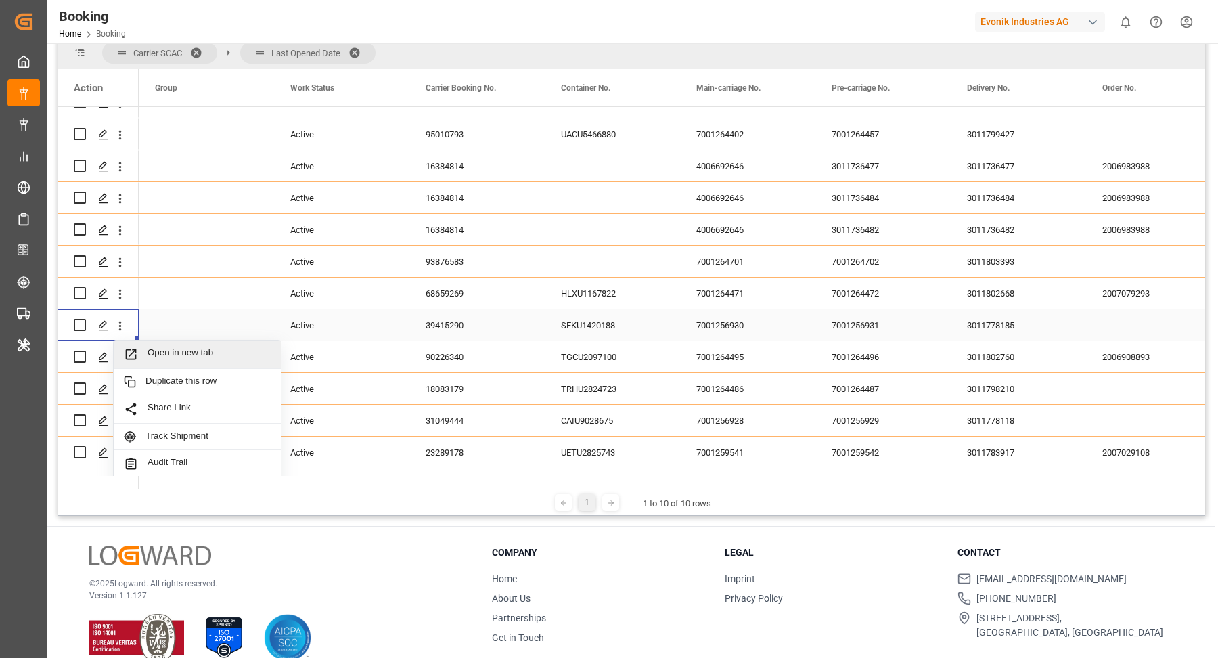
drag, startPoint x: 211, startPoint y: 353, endPoint x: 204, endPoint y: 303, distance: 50.5
click at [211, 353] on span "Open in new tab" at bounding box center [209, 354] width 123 height 14
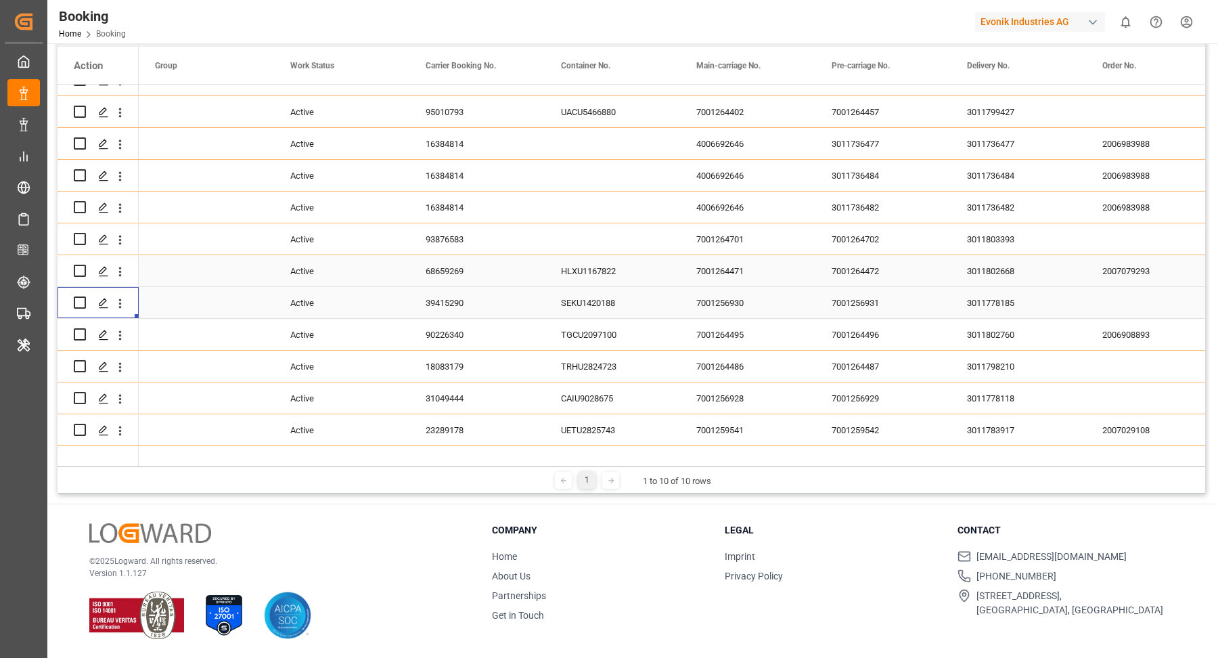
scroll to position [178, 0]
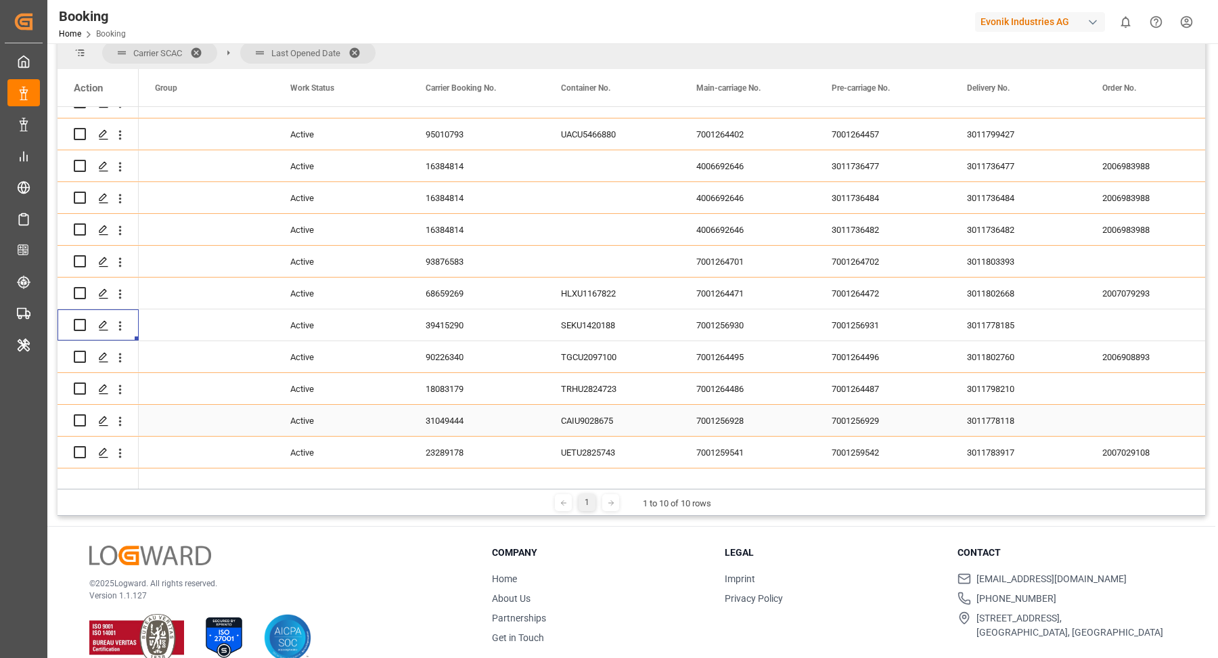
click at [461, 277] on div "93876583" at bounding box center [476, 261] width 135 height 31
click at [446, 309] on div "68659269" at bounding box center [476, 292] width 135 height 31
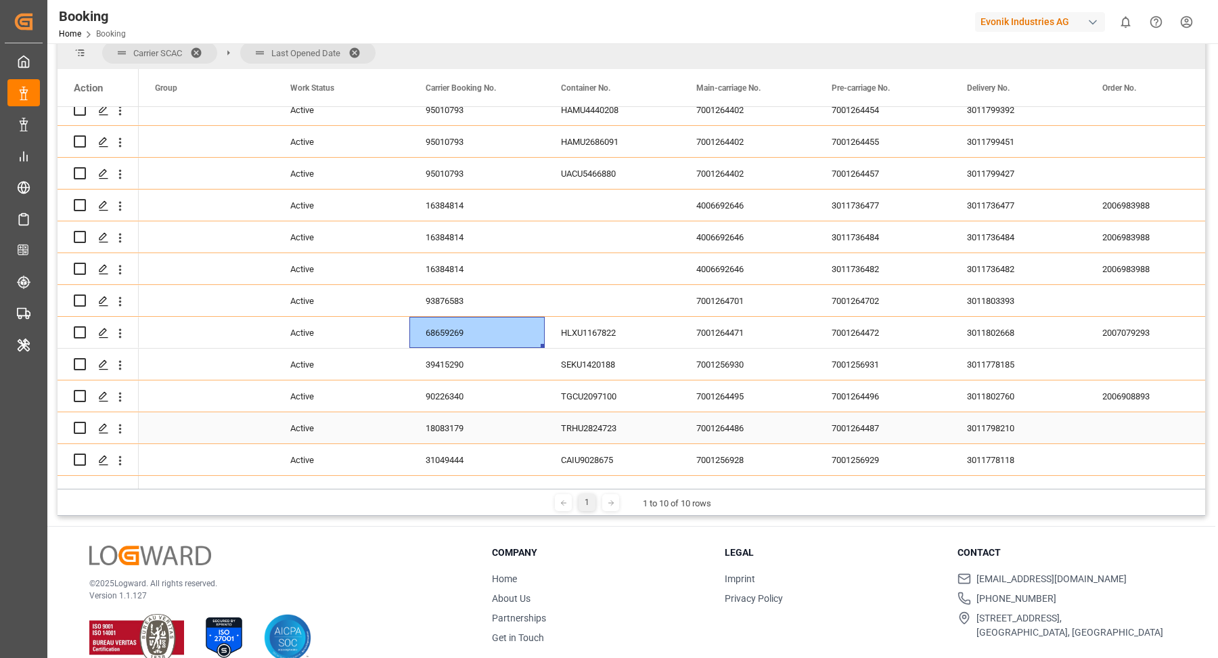
scroll to position [251, 0]
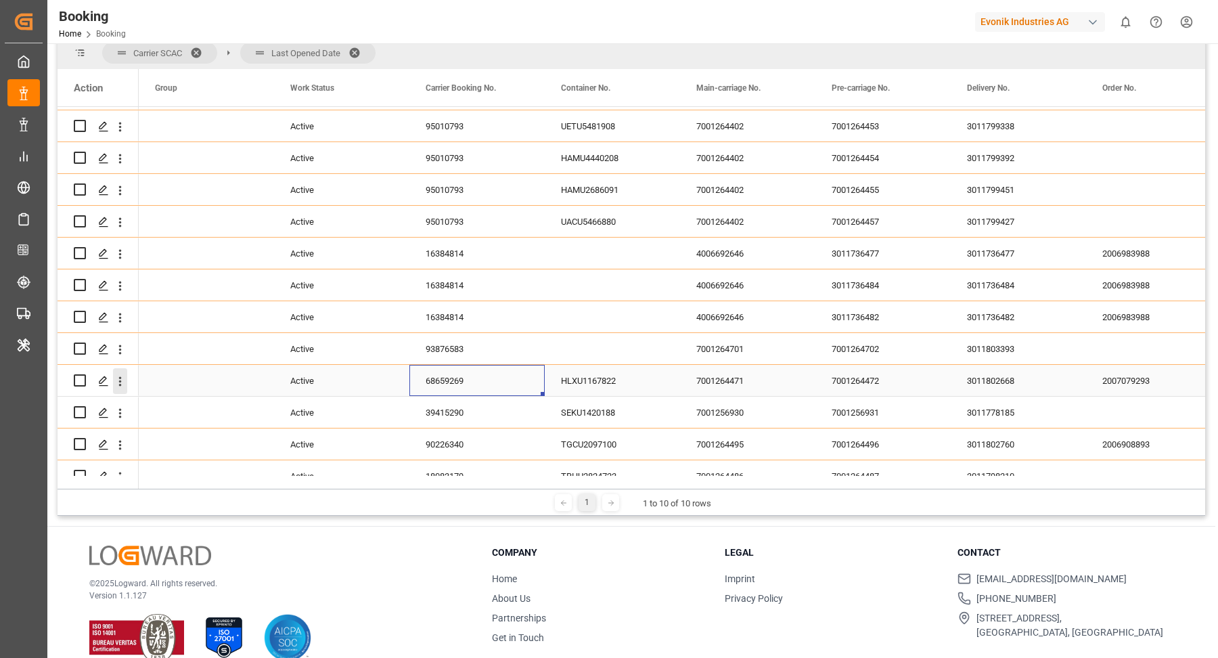
click at [120, 381] on icon "open menu" at bounding box center [120, 381] width 14 height 14
drag, startPoint x: 217, startPoint y: 403, endPoint x: 215, endPoint y: 336, distance: 67.1
click at [217, 403] on span "Open in new tab" at bounding box center [209, 410] width 123 height 14
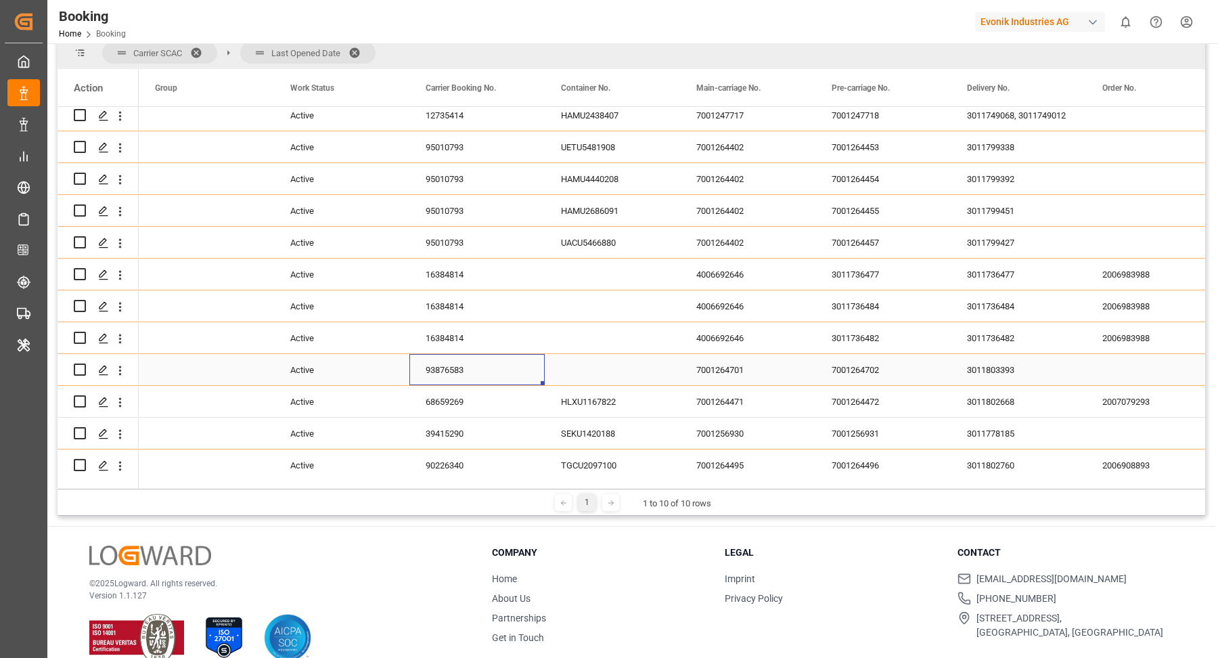
click at [460, 382] on div "93876583" at bounding box center [476, 369] width 135 height 31
click at [121, 372] on icon "open menu" at bounding box center [120, 370] width 14 height 14
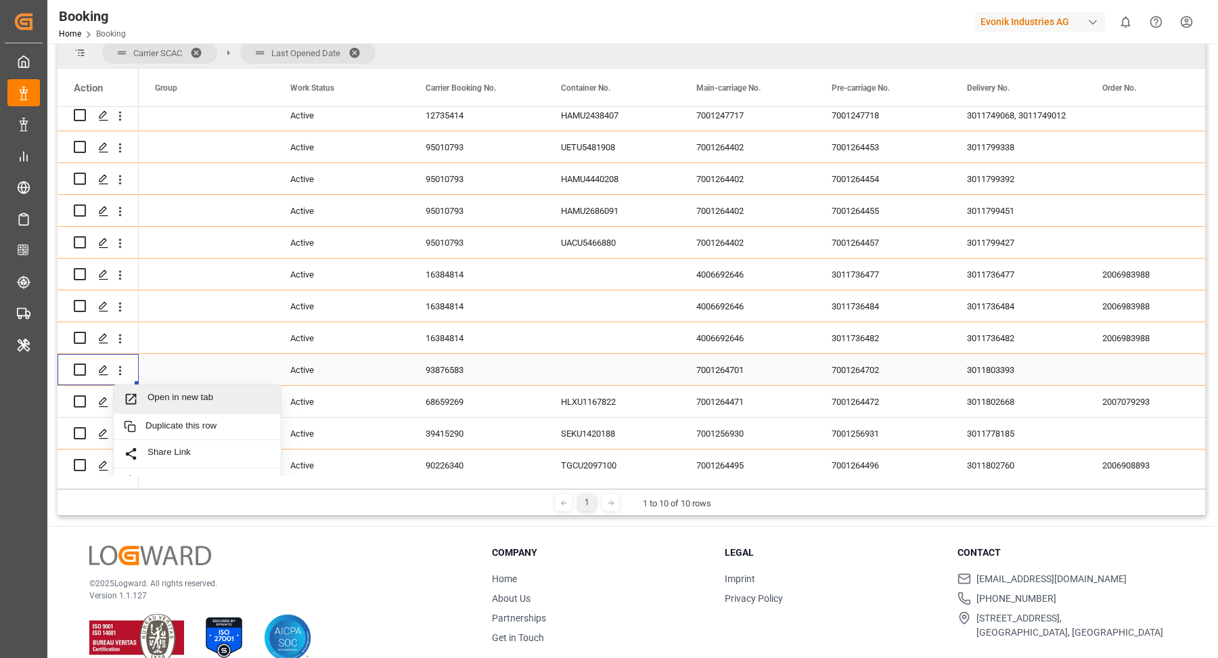
click at [190, 397] on span "Open in new tab" at bounding box center [209, 399] width 123 height 14
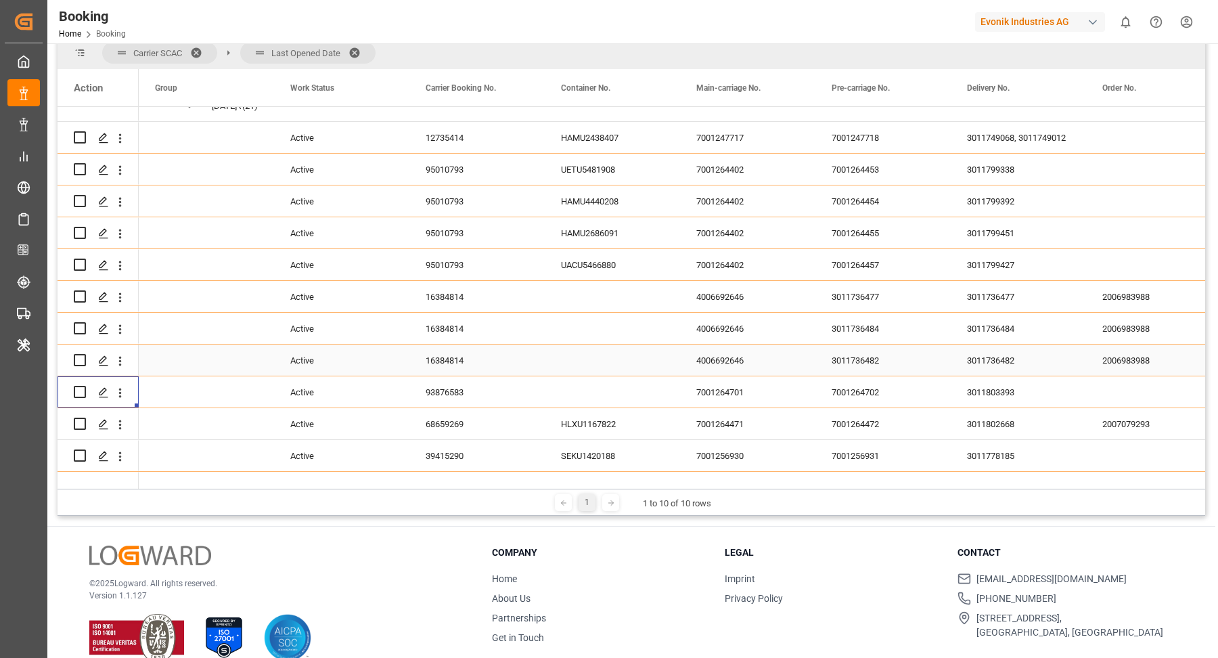
click at [456, 357] on div "16384814" at bounding box center [476, 360] width 135 height 31
click at [122, 361] on icon "open menu" at bounding box center [120, 361] width 14 height 14
click at [185, 382] on span "Open in new tab" at bounding box center [209, 389] width 123 height 14
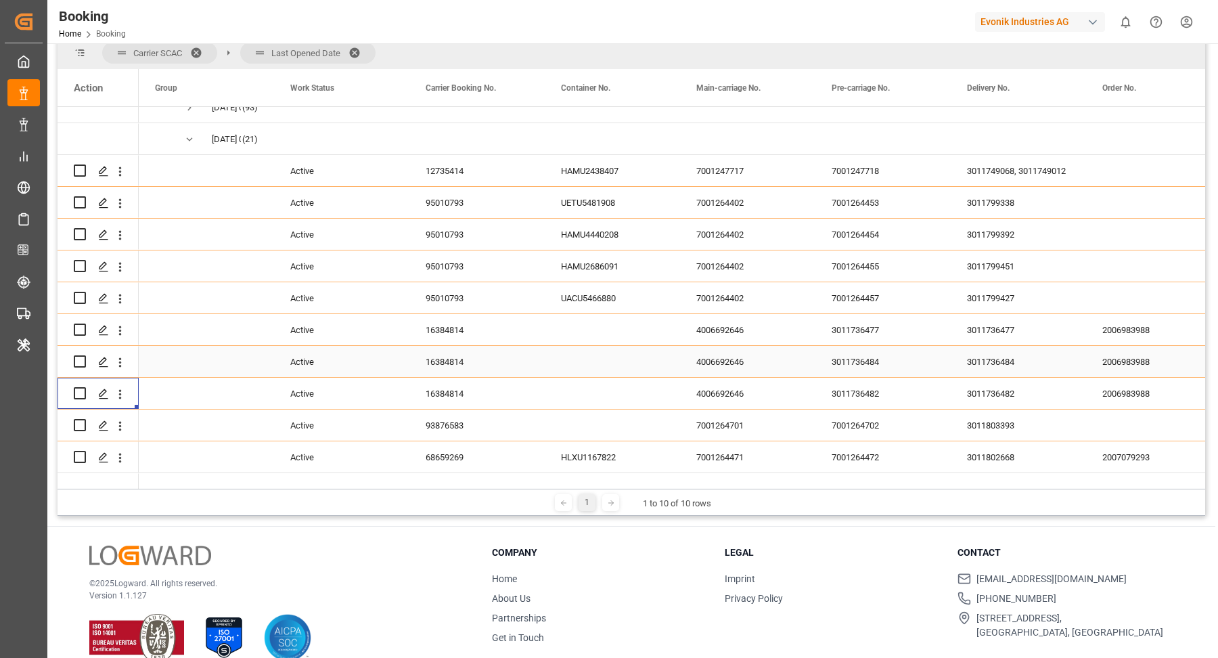
scroll to position [133, 0]
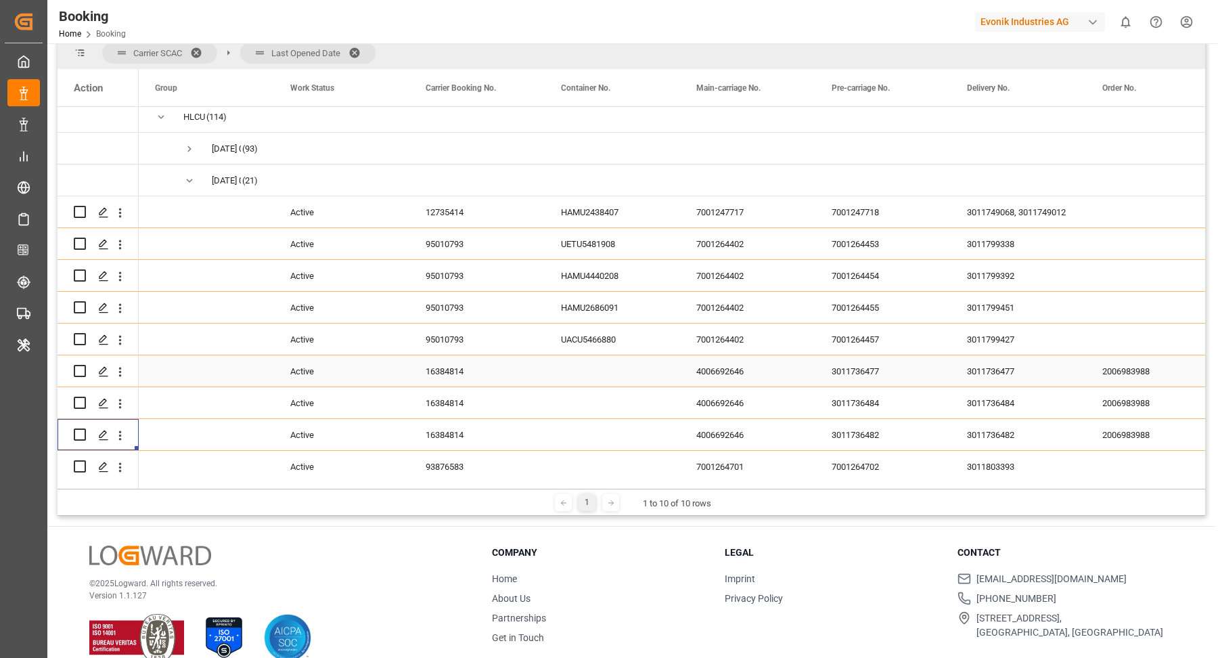
click at [440, 328] on div "95010793" at bounding box center [476, 339] width 135 height 31
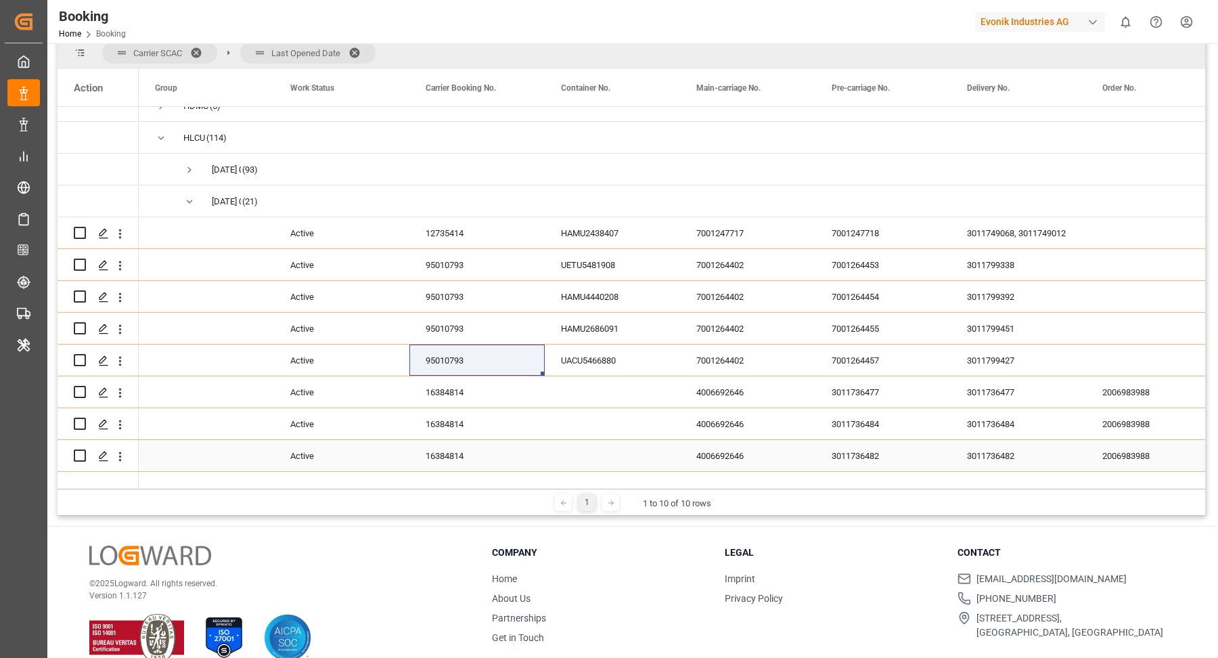
scroll to position [102, 0]
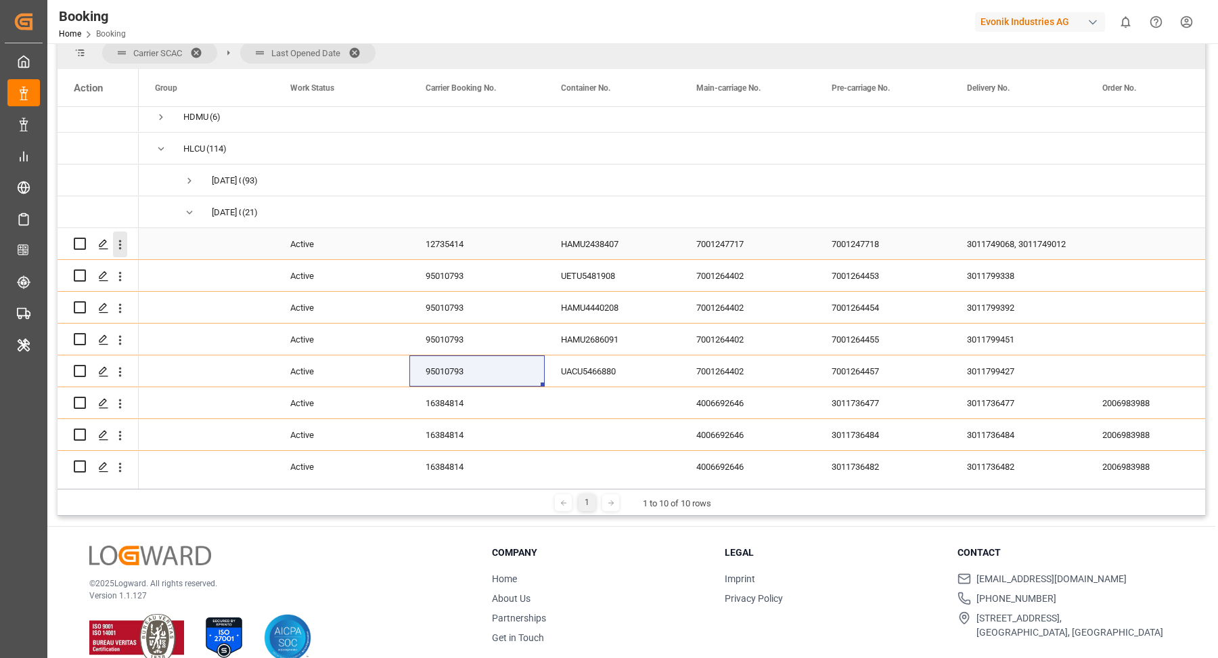
drag, startPoint x: 121, startPoint y: 249, endPoint x: 181, endPoint y: 267, distance: 62.8
click at [121, 248] on icon "open menu" at bounding box center [120, 245] width 14 height 14
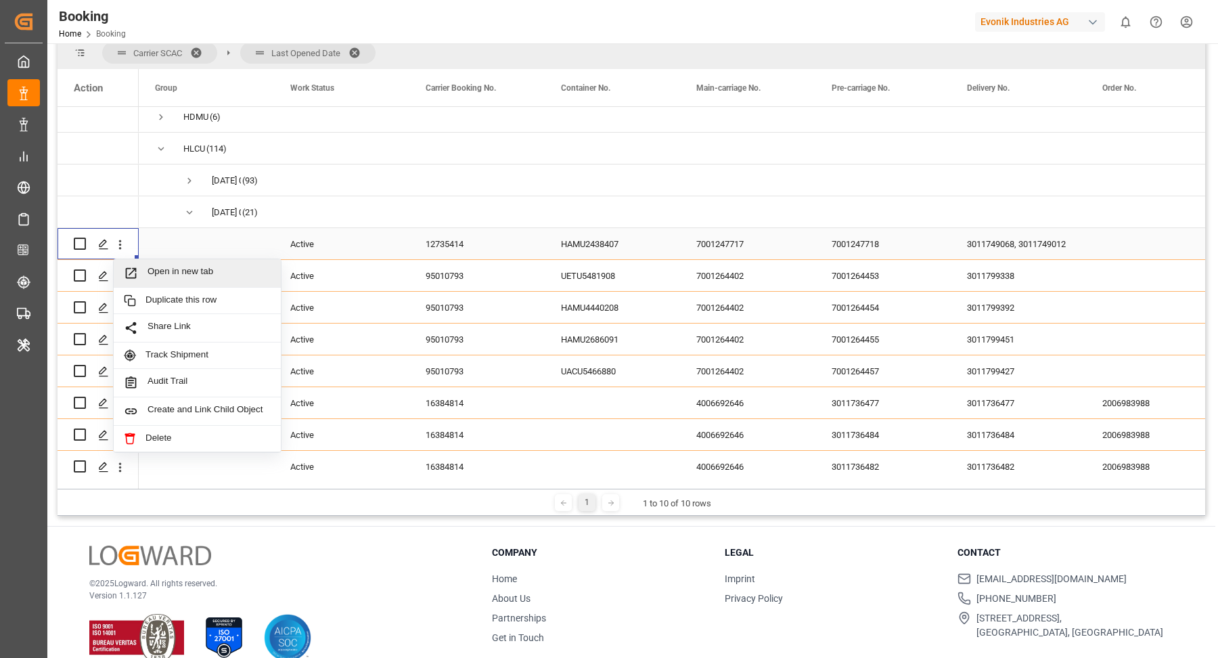
click at [217, 266] on span "Open in new tab" at bounding box center [209, 273] width 123 height 14
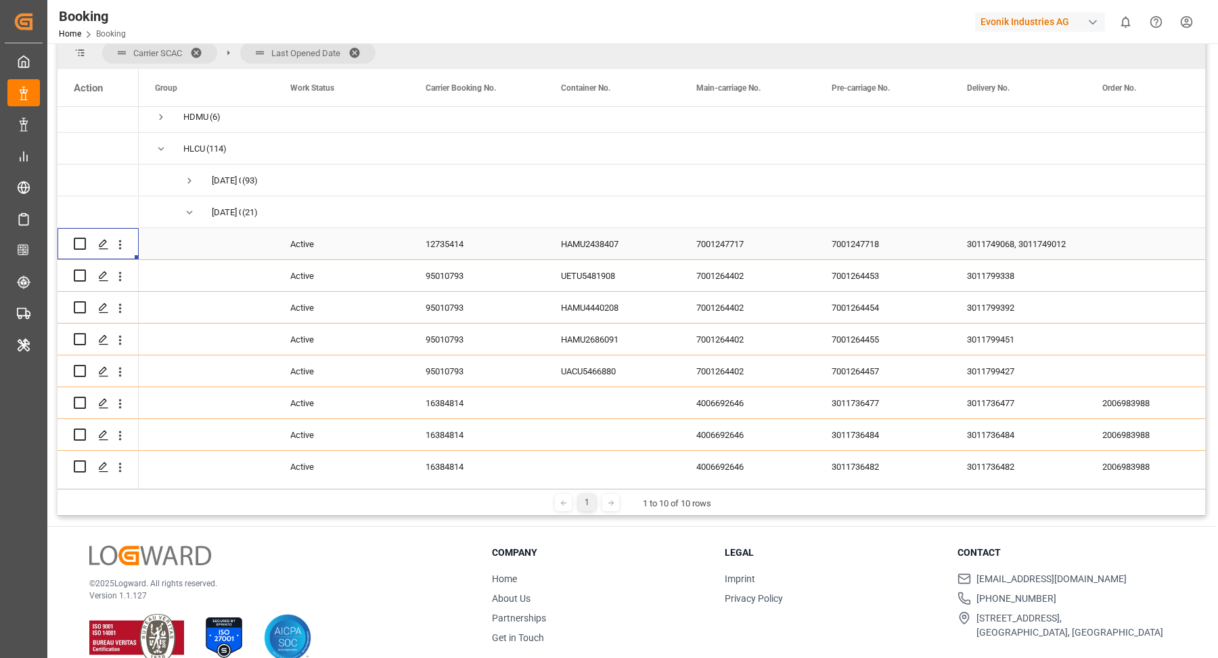
scroll to position [15, 0]
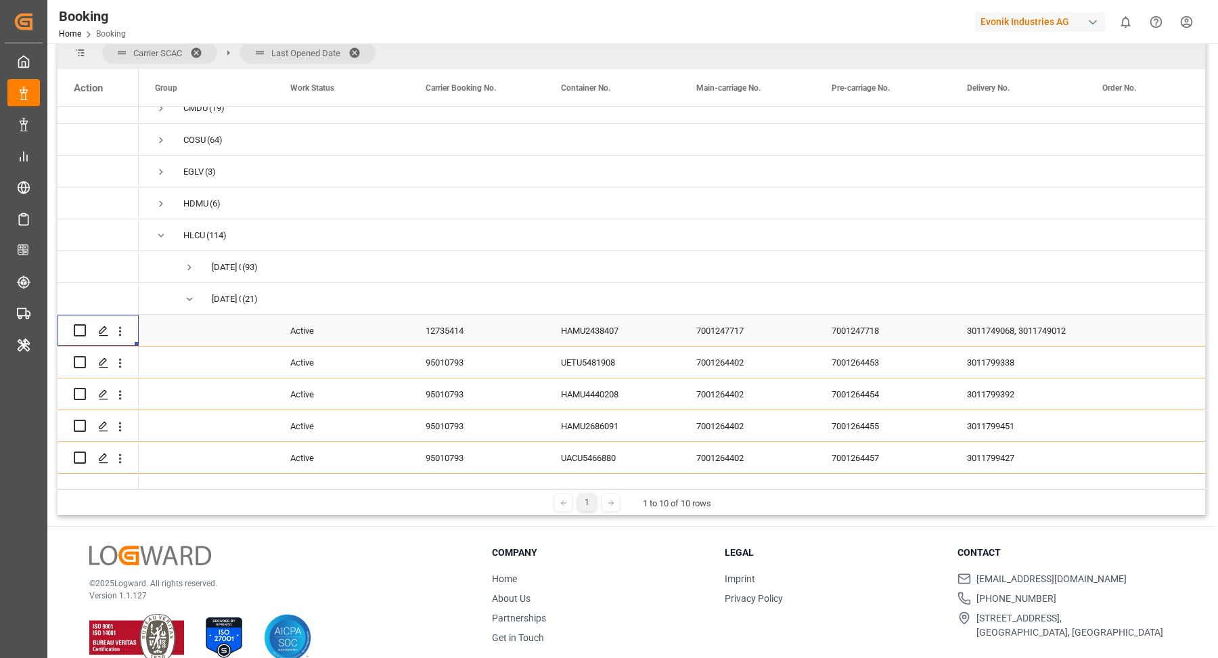
drag, startPoint x: 452, startPoint y: 334, endPoint x: 479, endPoint y: 340, distance: 27.6
click at [452, 334] on div "12735414" at bounding box center [476, 330] width 135 height 31
click at [117, 332] on icon "open menu" at bounding box center [120, 331] width 14 height 14
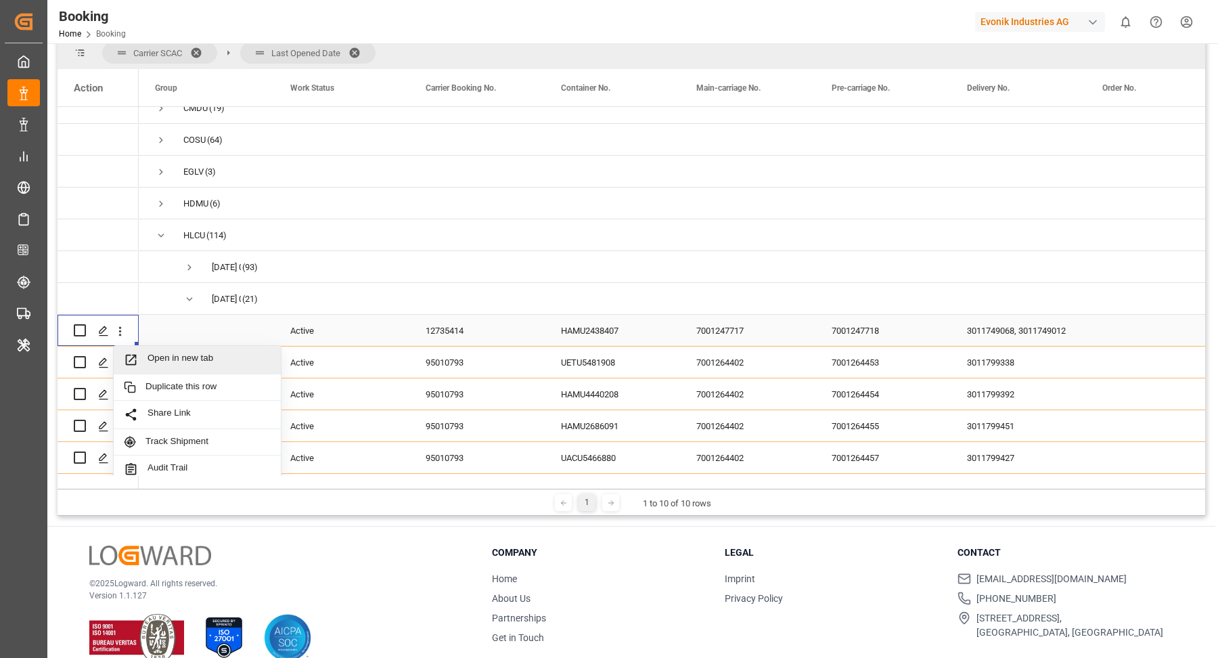
click at [205, 357] on span "Open in new tab" at bounding box center [209, 360] width 123 height 14
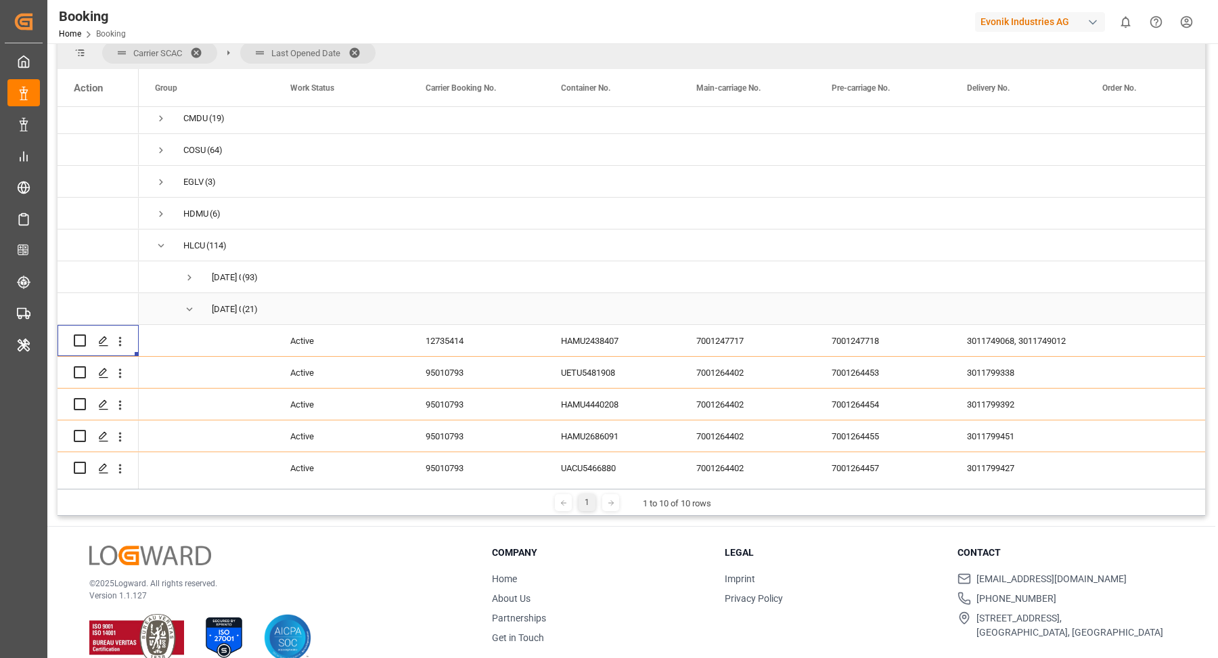
click at [191, 307] on span "Press SPACE to select this row." at bounding box center [189, 309] width 12 height 12
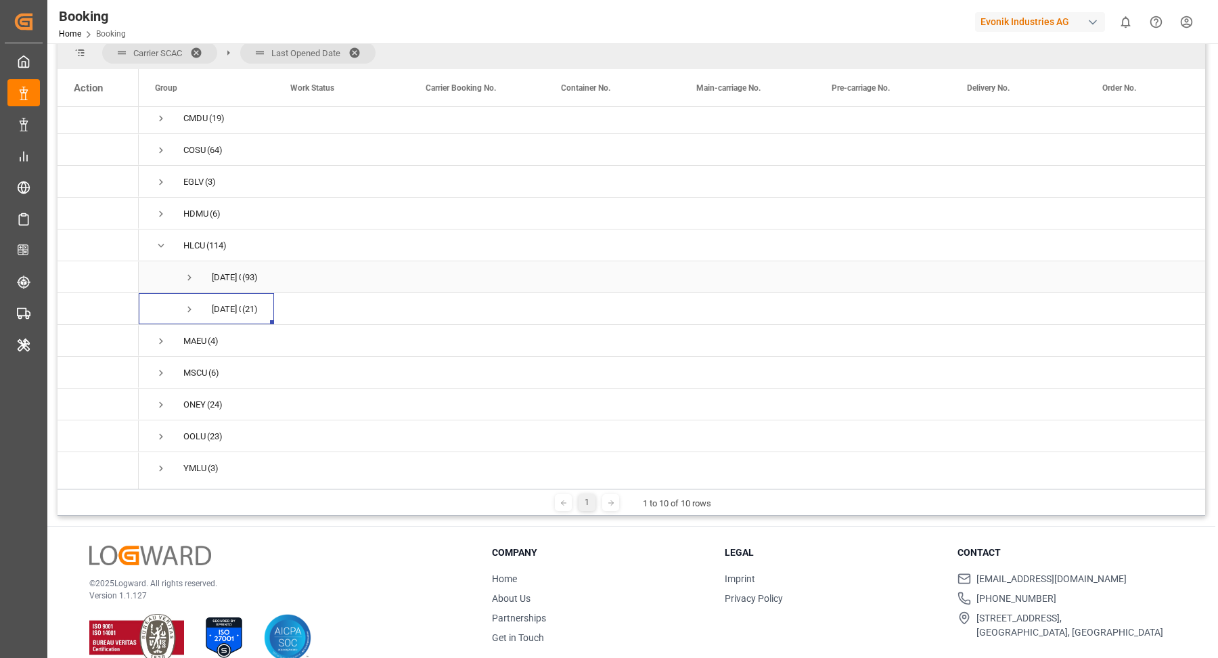
click at [190, 281] on span "Press SPACE to select this row." at bounding box center [189, 277] width 12 height 12
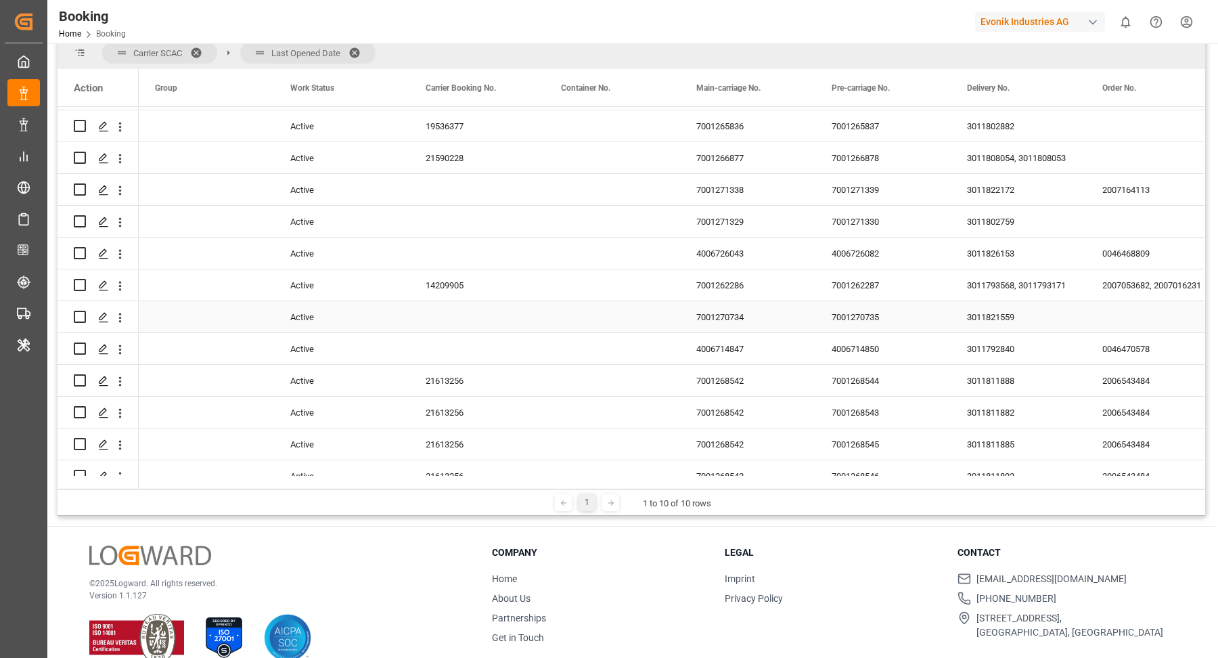
scroll to position [2634, 0]
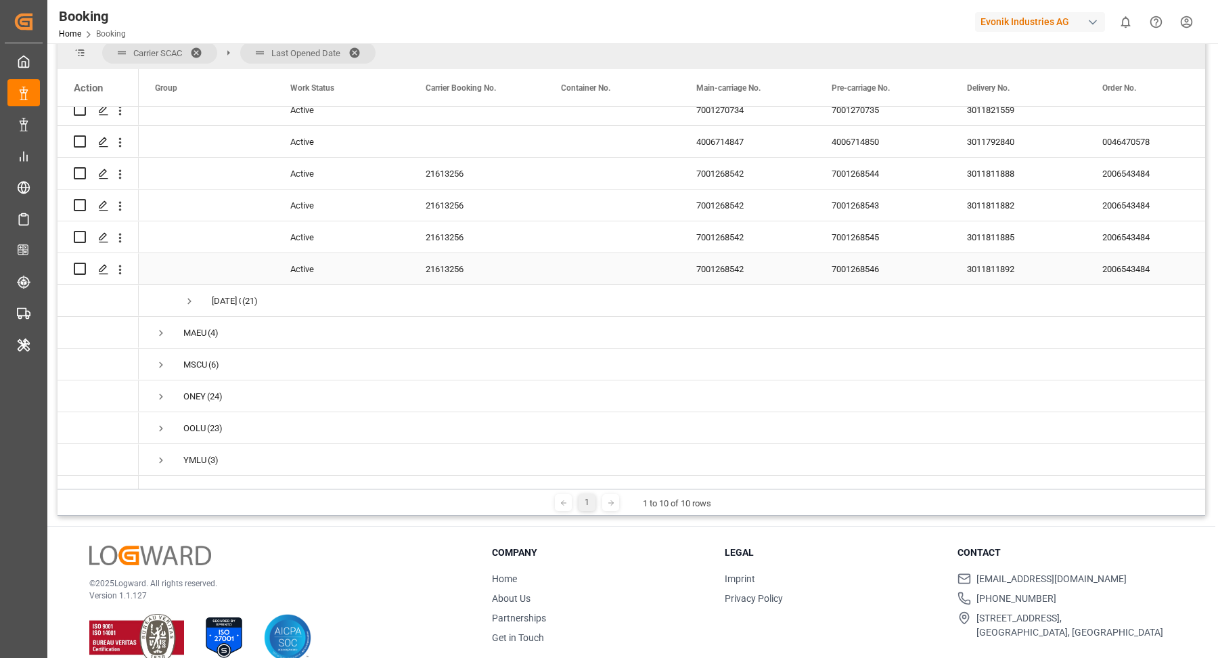
click at [458, 259] on div "21613256" at bounding box center [476, 268] width 135 height 31
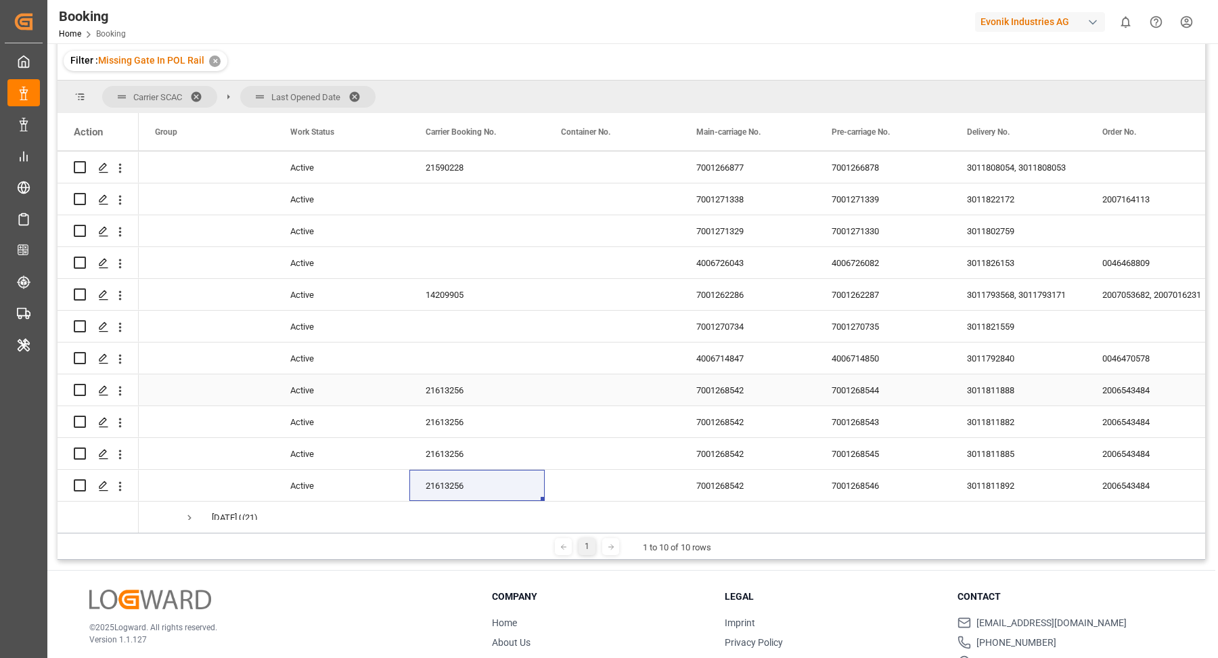
scroll to position [2427, 0]
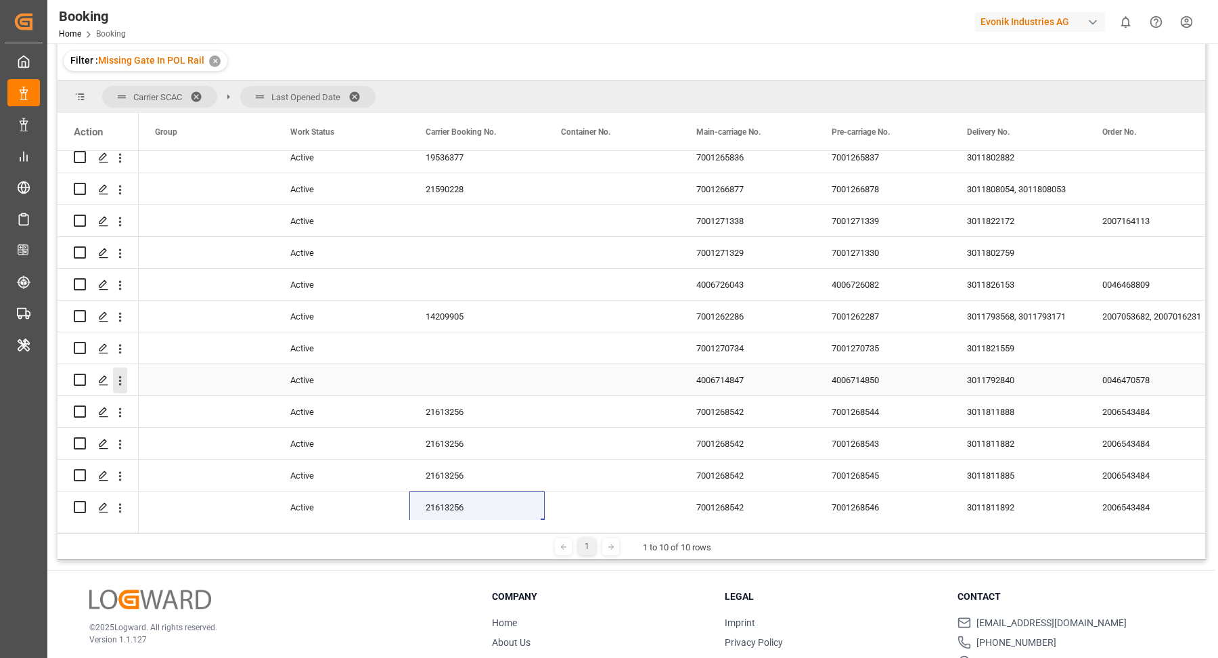
click at [120, 382] on icon "open menu" at bounding box center [120, 380] width 3 height 9
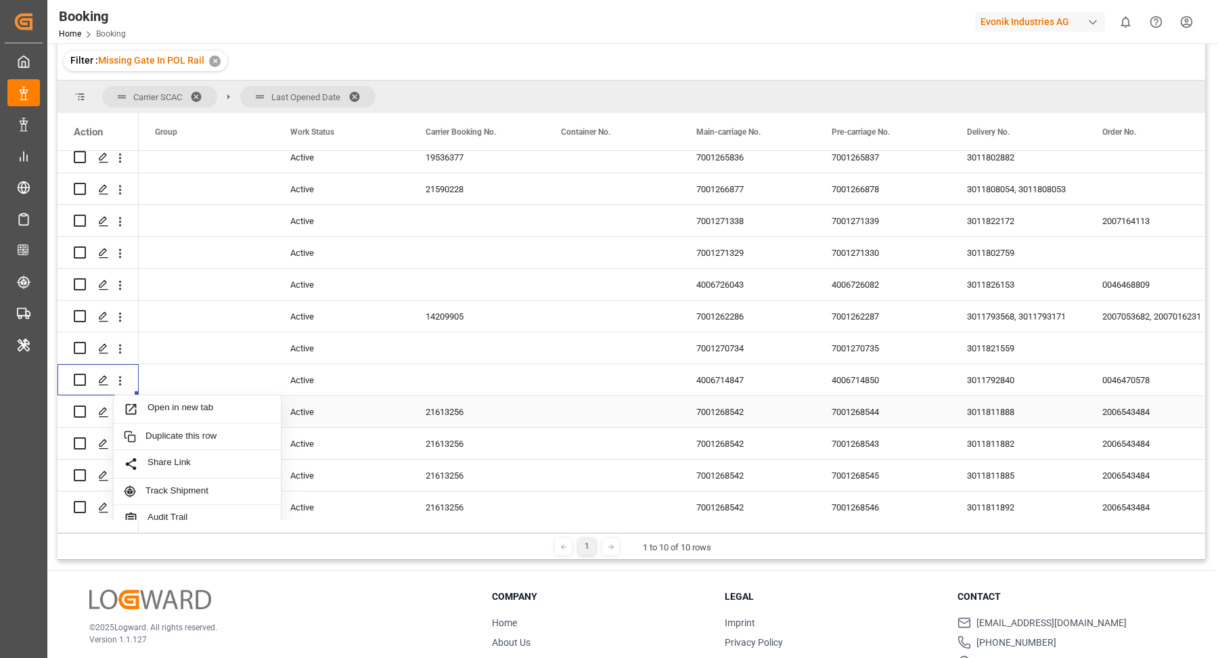
drag, startPoint x: 194, startPoint y: 403, endPoint x: 298, endPoint y: 35, distance: 382.7
click at [194, 403] on span "Open in new tab" at bounding box center [209, 409] width 123 height 14
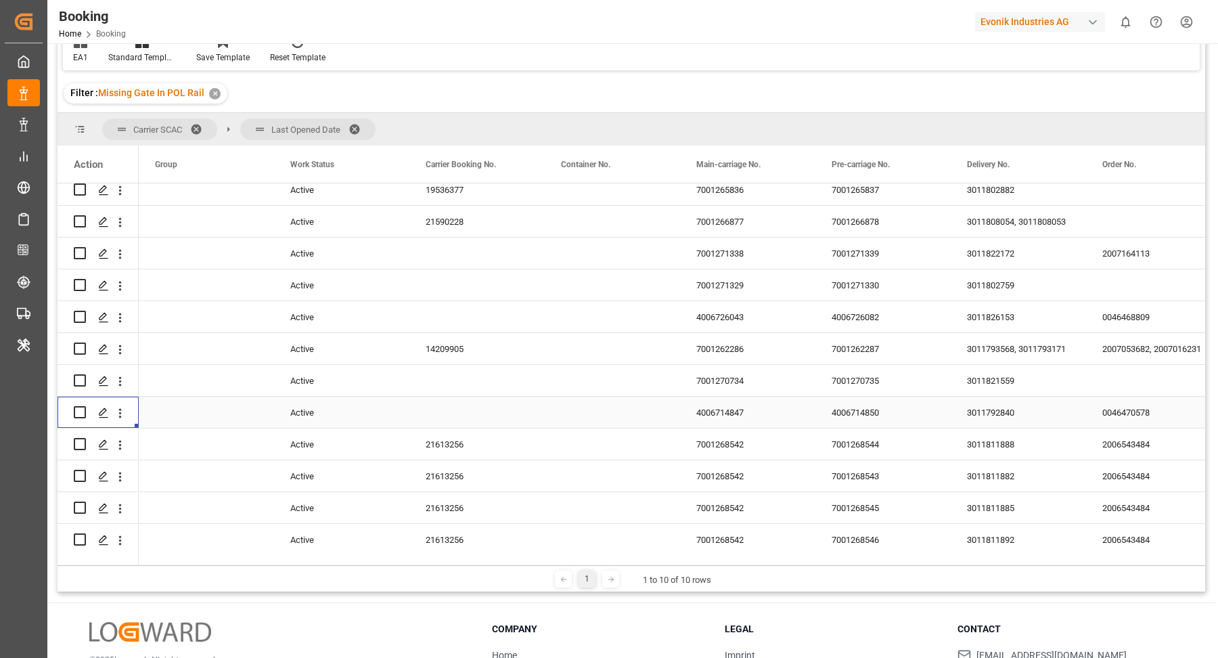
click at [751, 390] on div "7001270734" at bounding box center [747, 380] width 135 height 31
drag, startPoint x: 117, startPoint y: 384, endPoint x: 157, endPoint y: 395, distance: 41.2
click at [117, 384] on icon "open menu" at bounding box center [120, 381] width 14 height 14
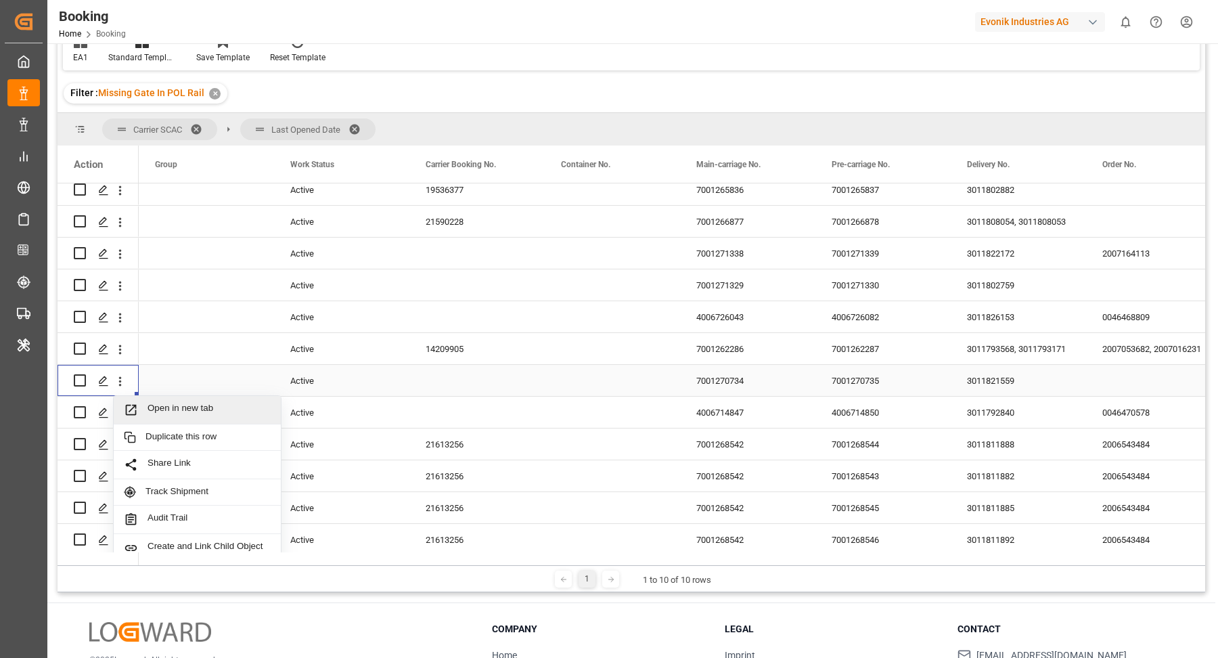
click at [207, 414] on span "Open in new tab" at bounding box center [209, 410] width 123 height 14
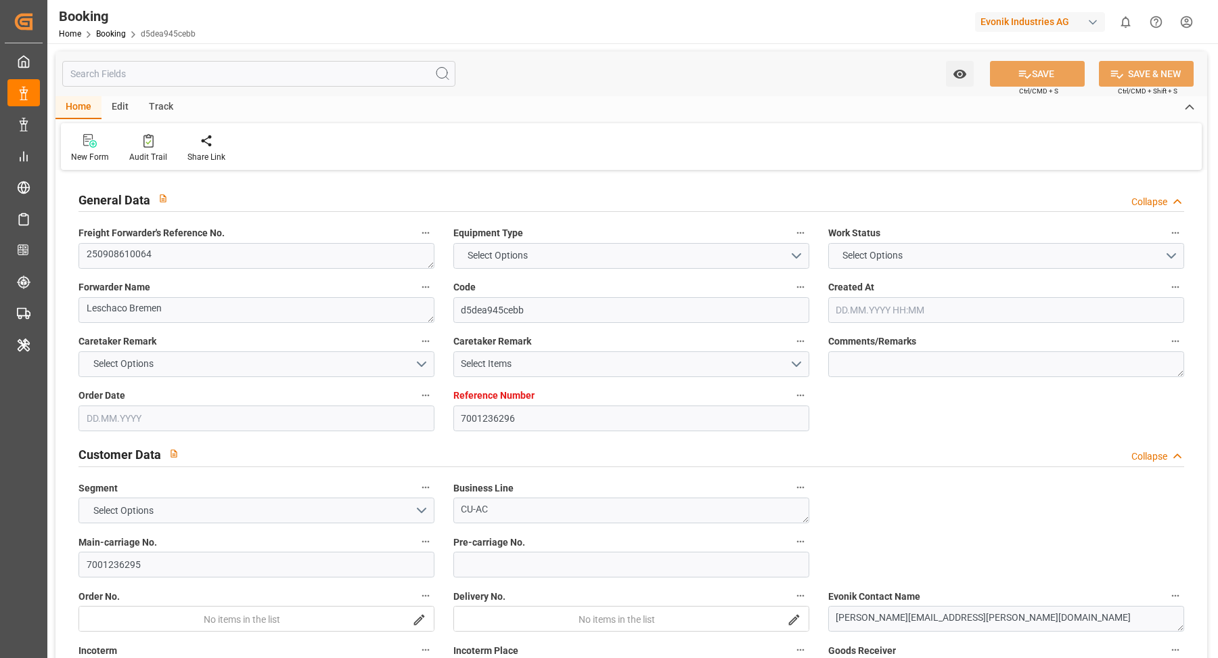
type input "7001236296"
type input "9299642"
type input "Evergreen"
type input "Evergreen Marine Corp."
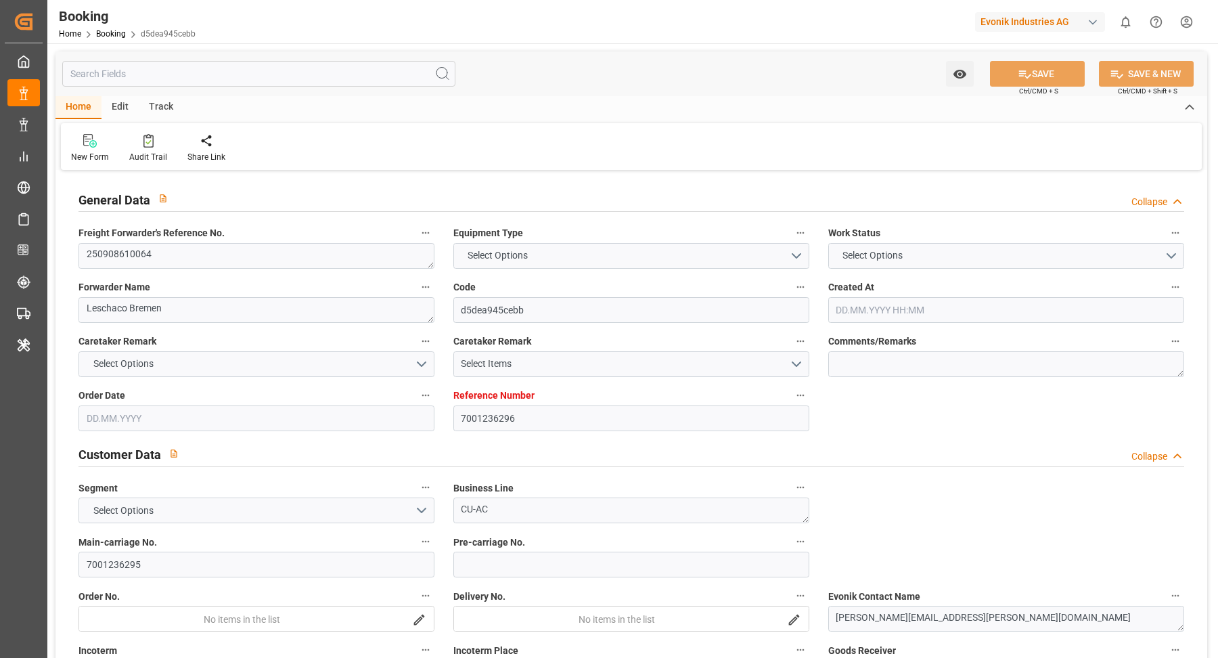
type input "NLRTM"
type input "USNYC"
type input "30.07.2025 12:37"
type input "30.07.2025"
type input "17.09.2025"
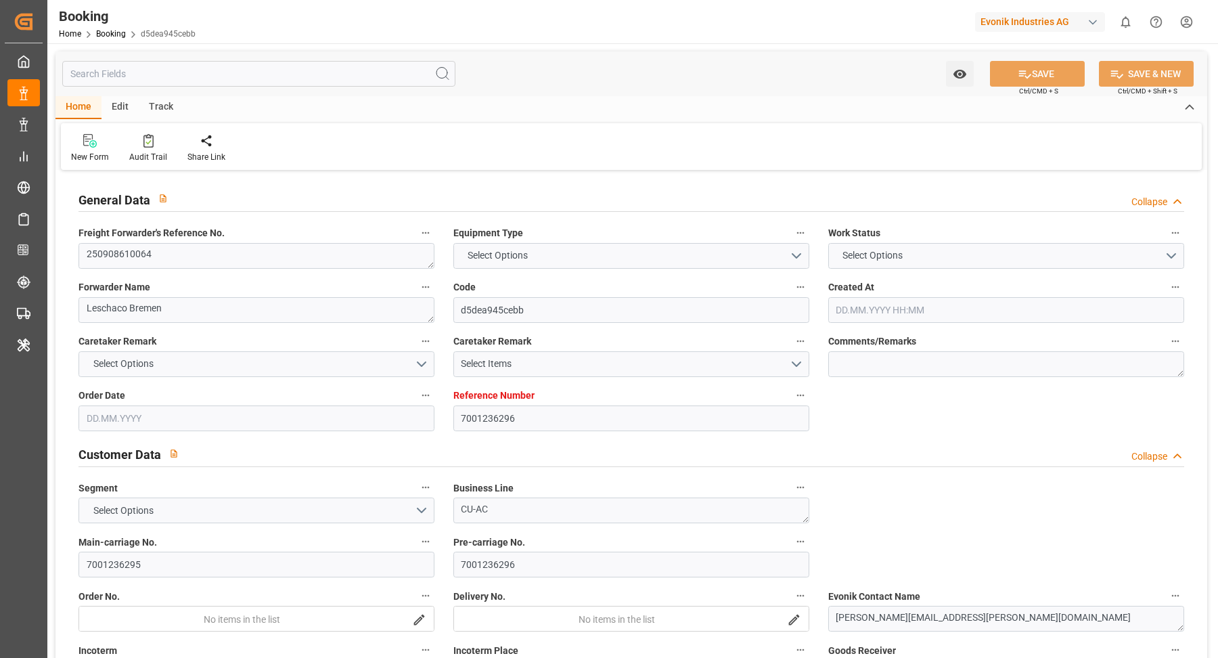
type input "25.08.2025"
type input "[DATE]"
type input "[DATE] 00:00"
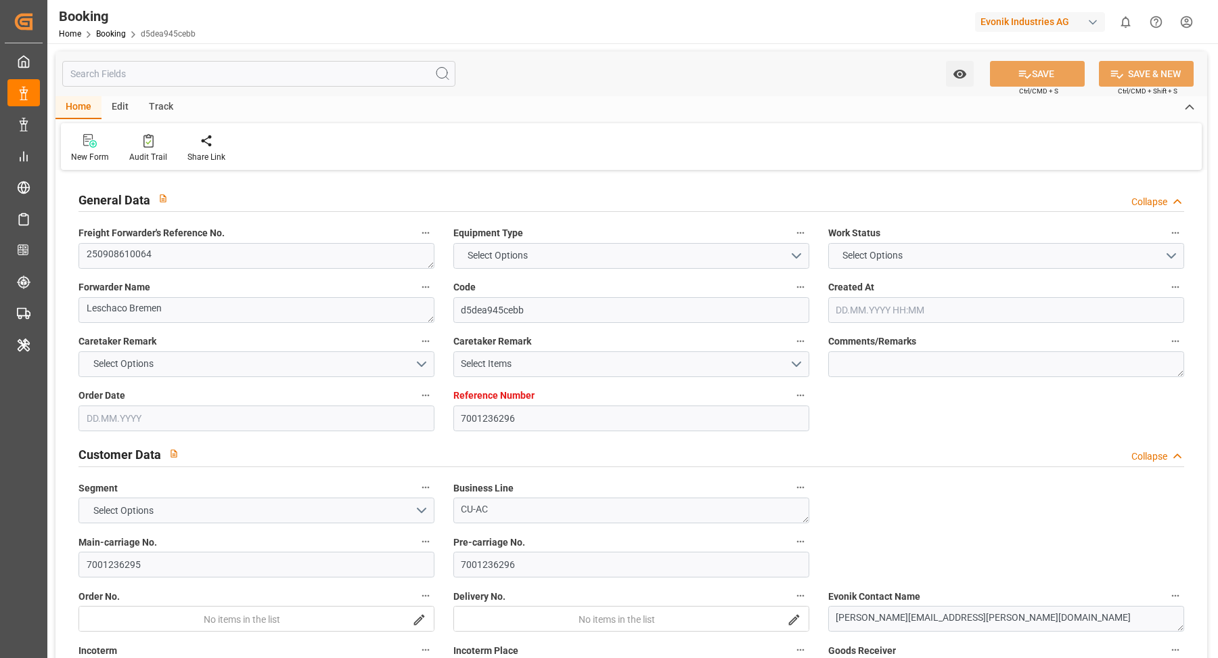
type input "[DATE] 00:00"
type input "[DATE]"
type input "[DATE] 07:11"
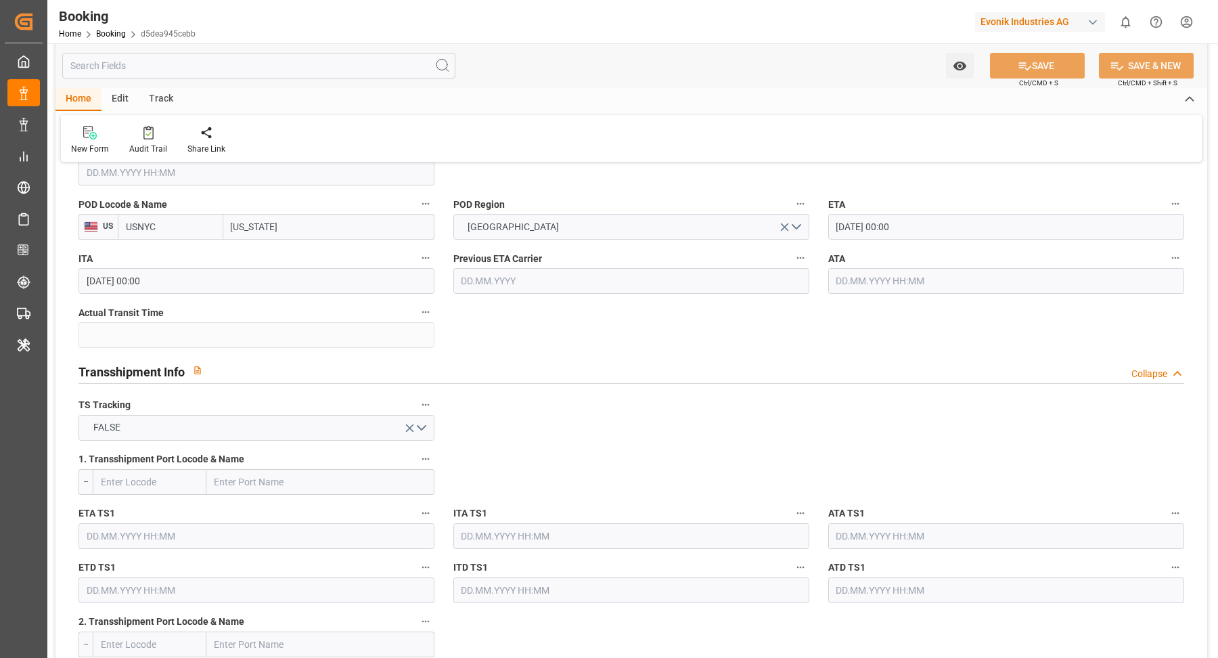
scroll to position [1314, 0]
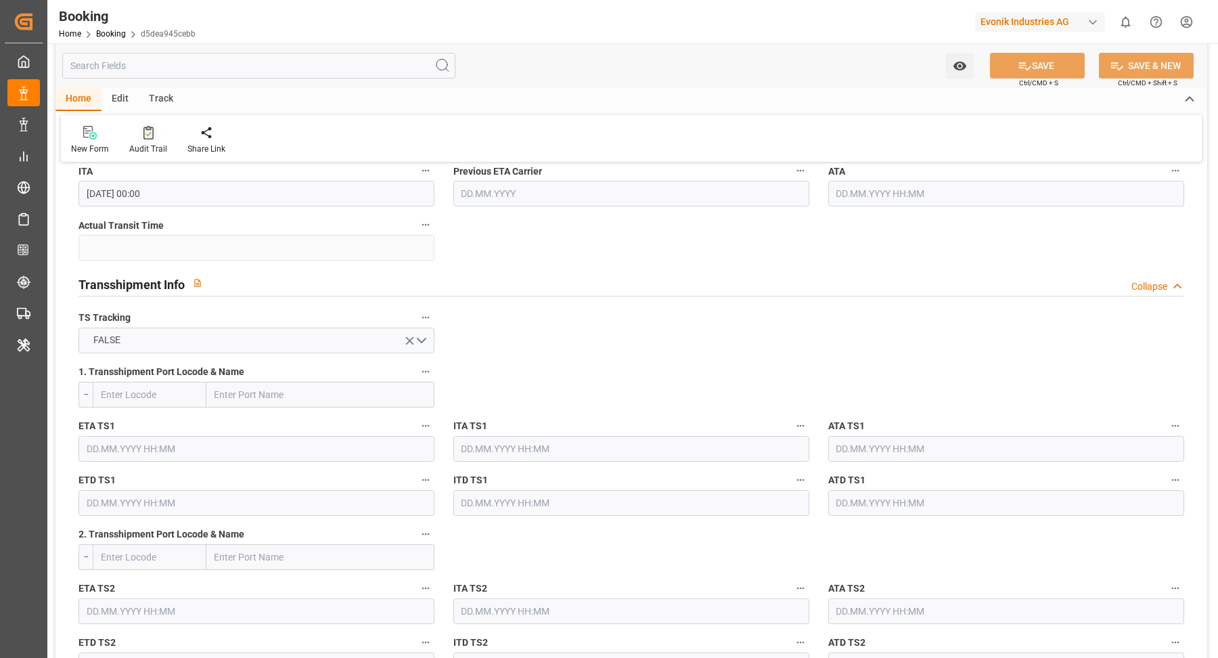
click at [153, 147] on div "Audit Trail" at bounding box center [148, 149] width 38 height 12
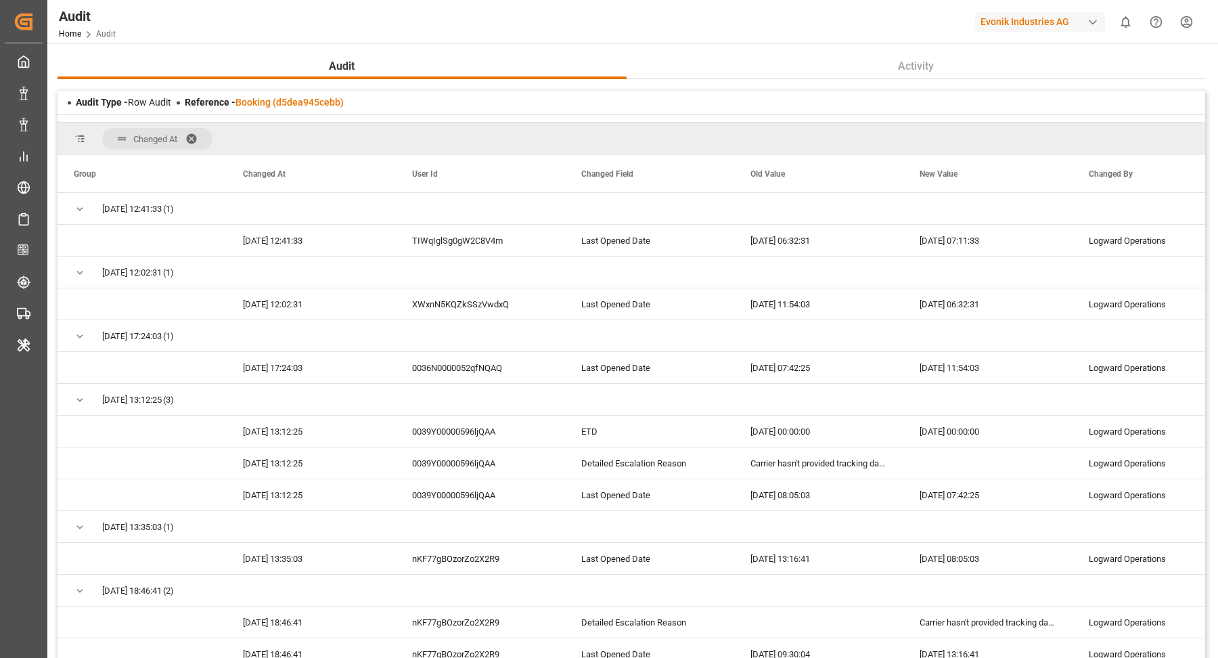
click at [296, 108] on div "Reference - Booking (d5dea945cebb)" at bounding box center [264, 102] width 159 height 14
click at [317, 103] on link "Booking (d5dea945cebb)" at bounding box center [290, 102] width 108 height 11
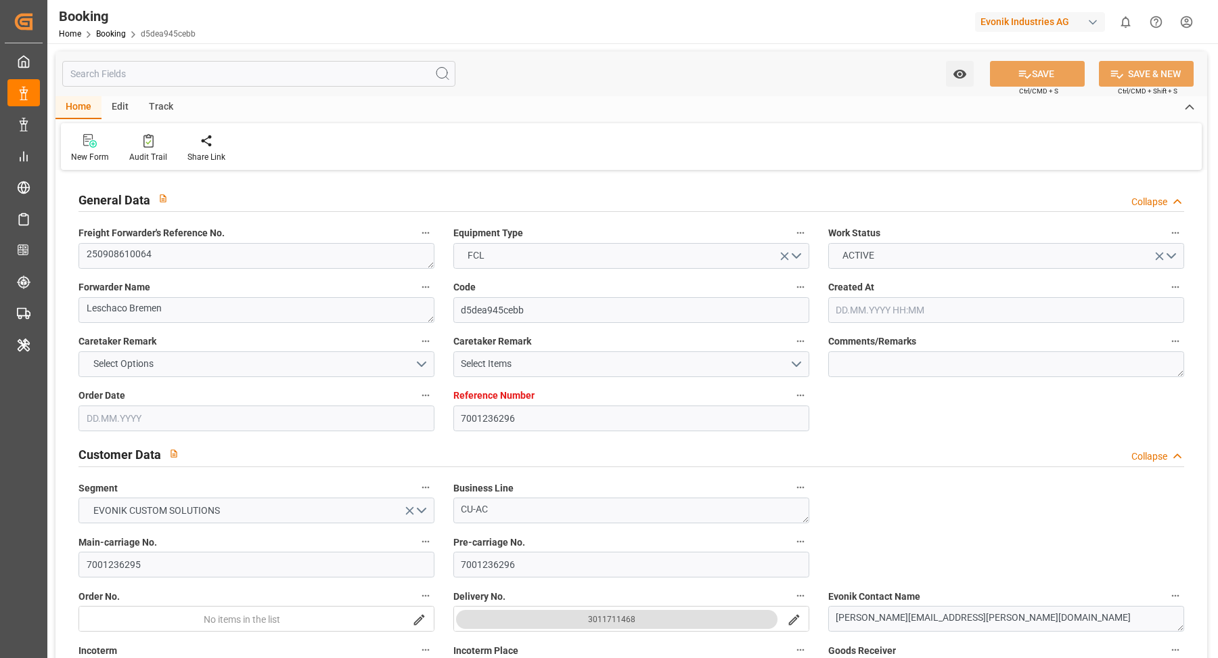
type input "7001236296"
type input "9299642"
type input "Evergreen"
type input "Evergreen Marine Corp."
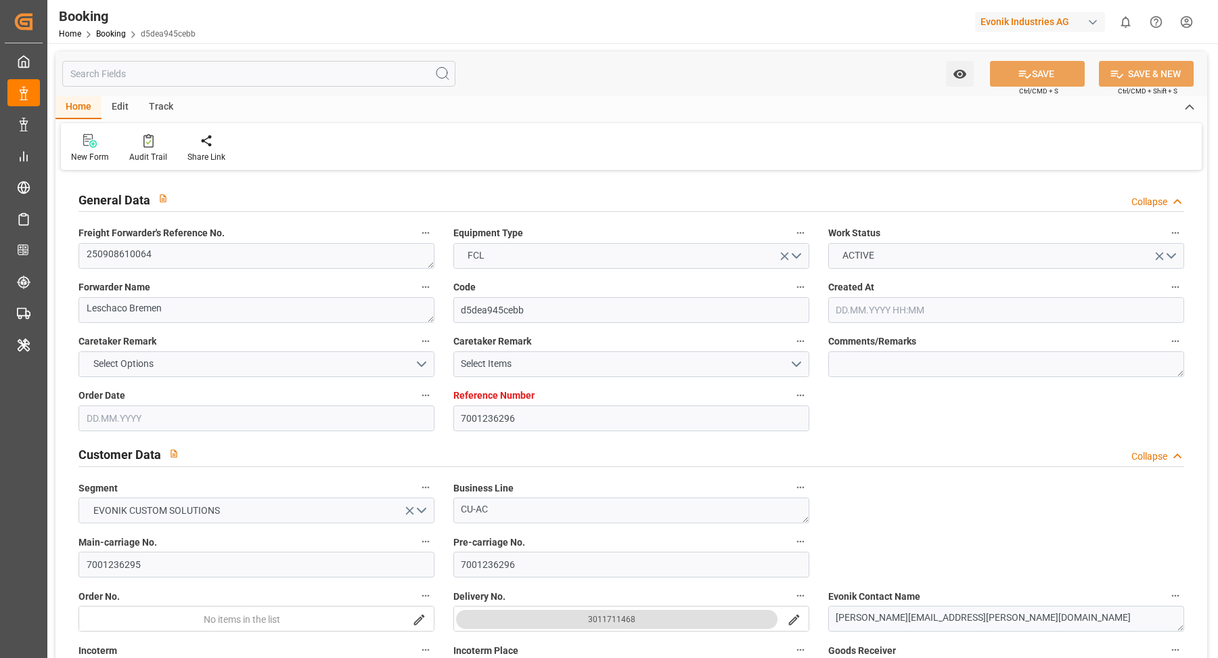
type input "NLRTM"
type input "USNYC"
type input "30.07.2025 12:37"
type input "30.07.2025"
type input "[DATE]"
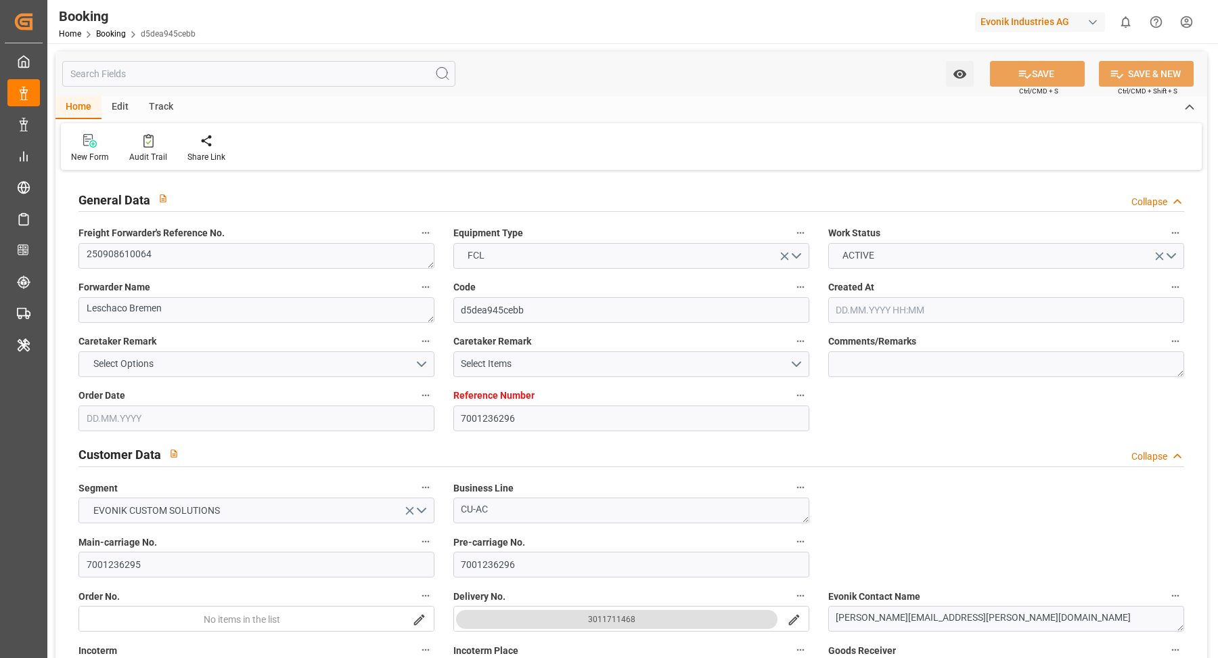
type input "25.08.2025"
type input "04.08.2025"
type input "01.08.2025"
type input "09.09.2025 00:00"
type input "01.09.2025 00:00"
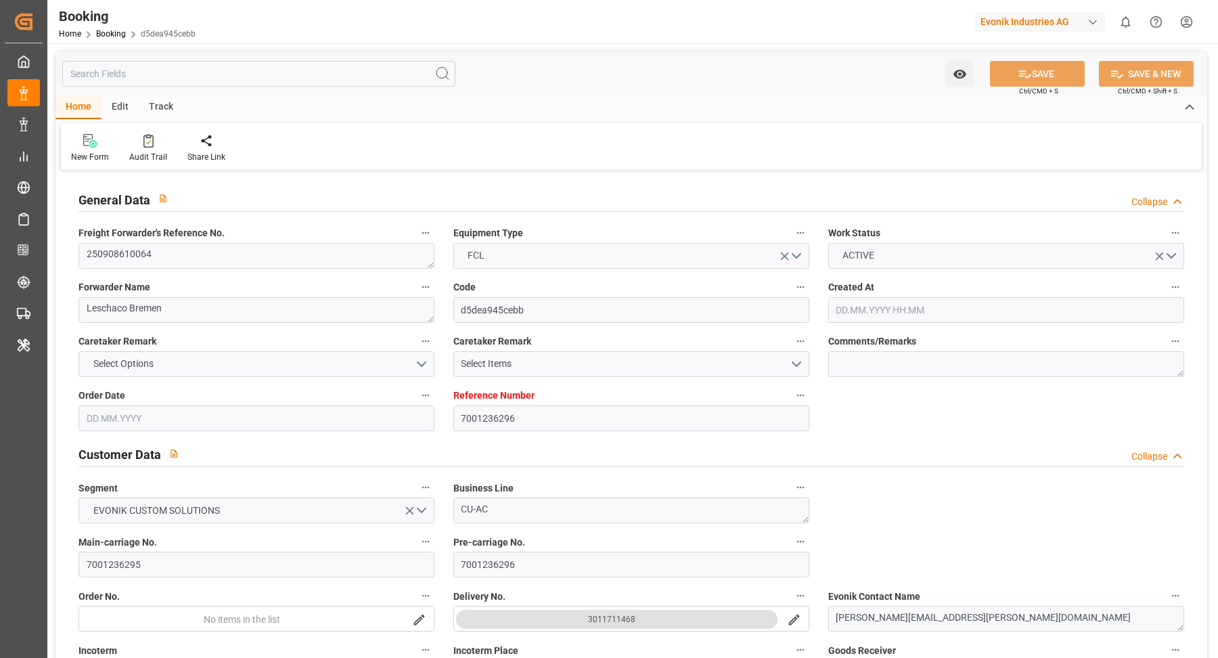
type input "17.09.2025 00:00"
type input "04.08.2025"
type input "12.09.2025 07:11"
click at [251, 261] on textarea "250908610064" at bounding box center [257, 256] width 356 height 26
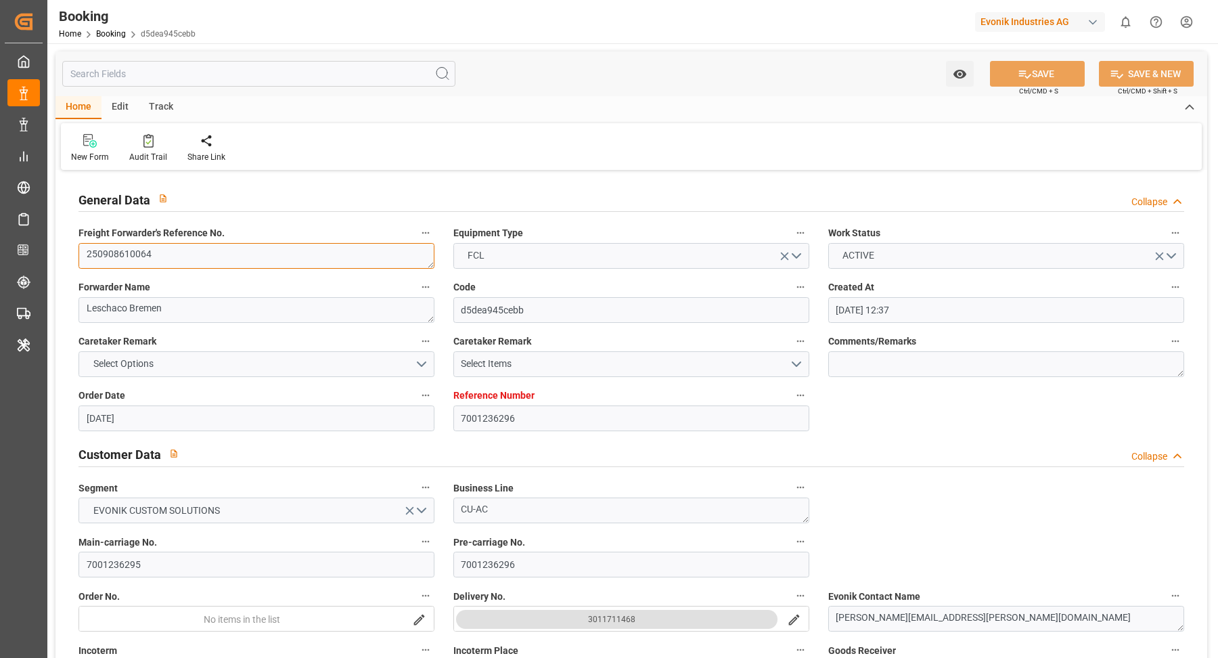
click at [251, 261] on textarea "250908610064" at bounding box center [257, 256] width 356 height 26
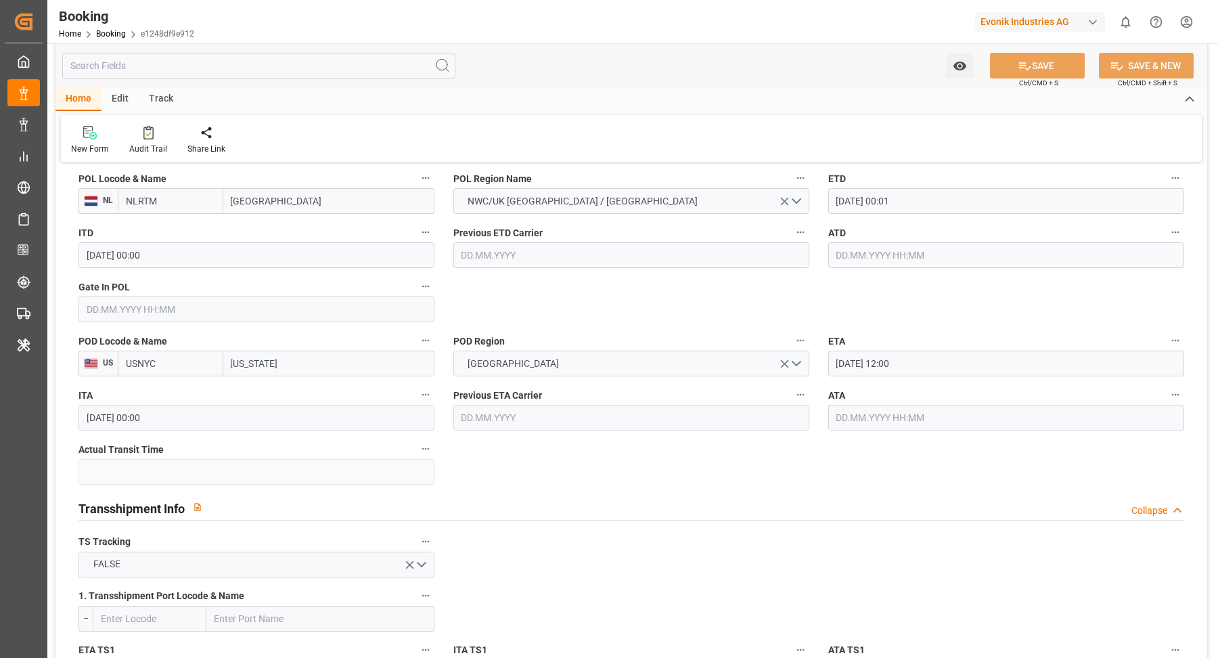
scroll to position [1023, 0]
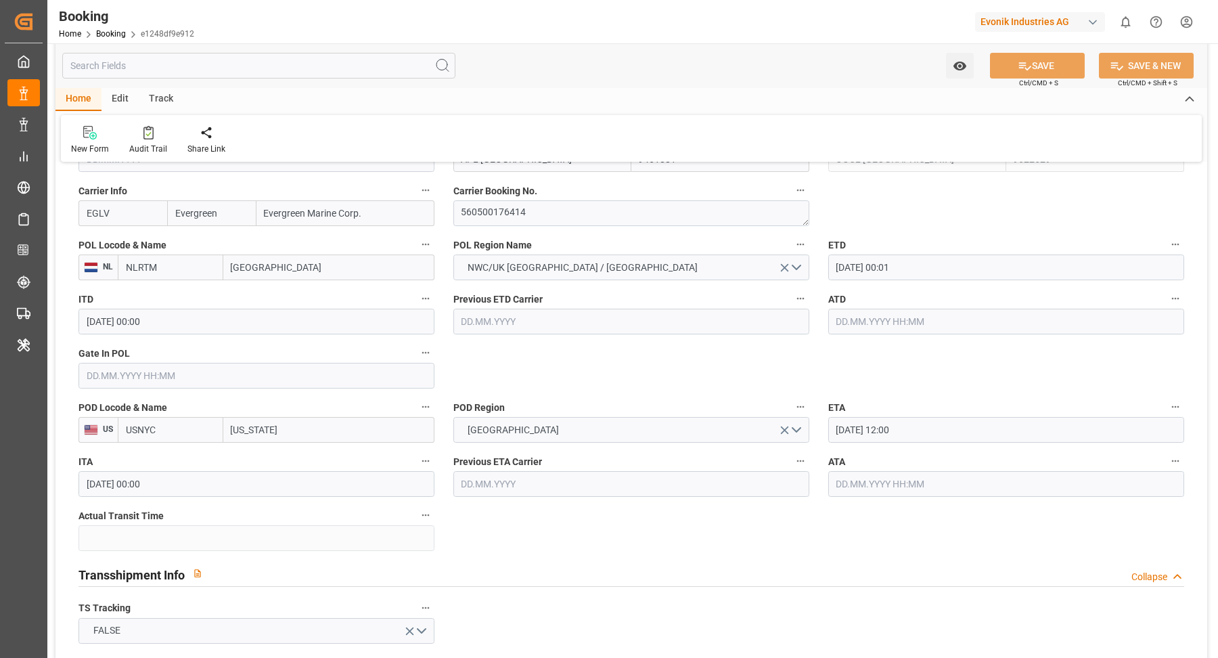
click at [937, 261] on input "13.09.2025 00:01" at bounding box center [1006, 267] width 356 height 26
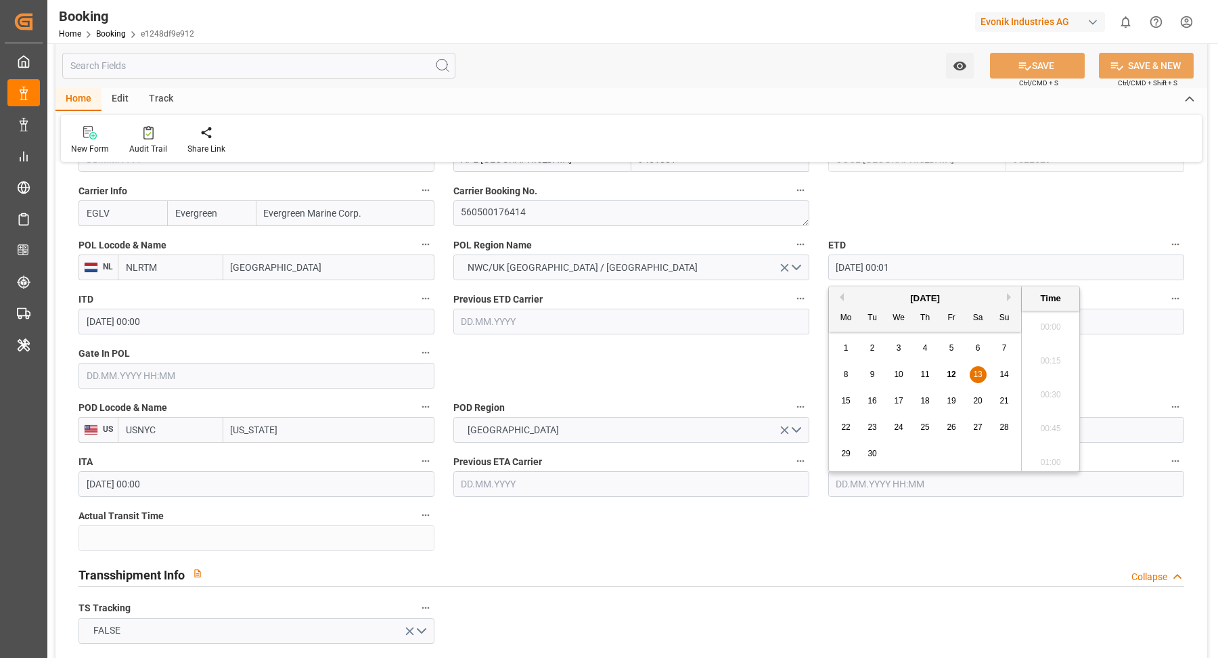
click at [885, 404] on div "15 16 17 18 19 20 21" at bounding box center [925, 401] width 185 height 26
click at [876, 402] on div "16" at bounding box center [872, 401] width 17 height 16
type input "16.09.2025 00:01"
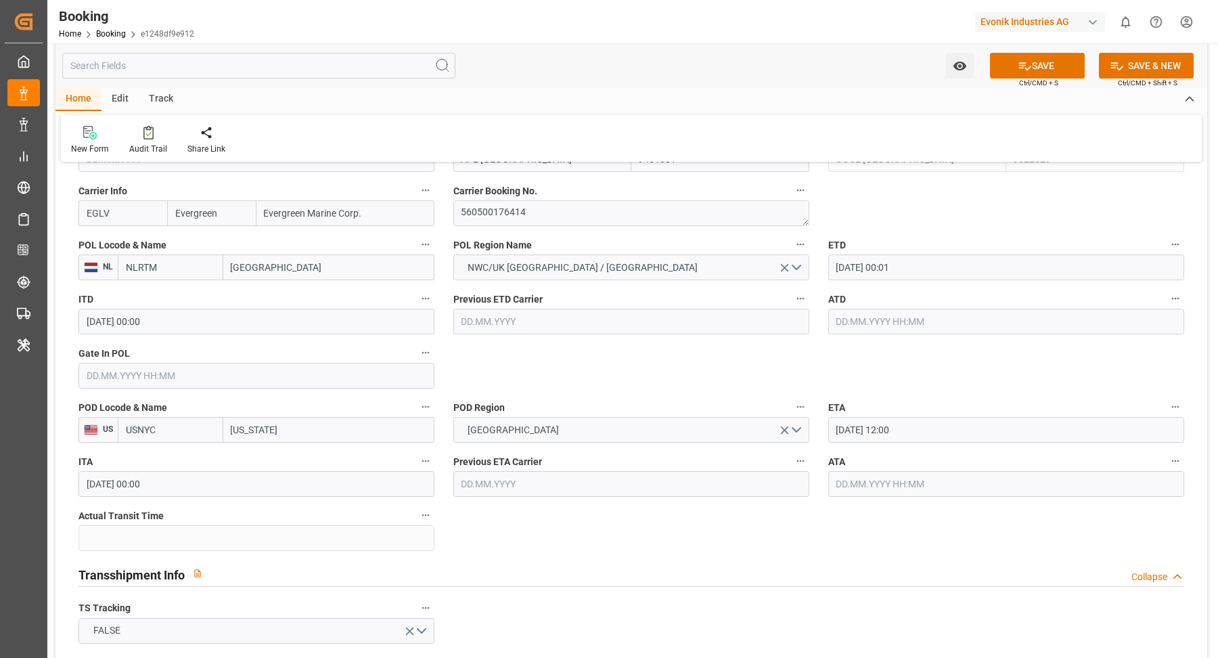
click at [663, 55] on div "Watch Option SAVE Ctrl/CMD + S SAVE & NEW Ctrl/CMD + Shift + S" at bounding box center [631, 65] width 1152 height 45
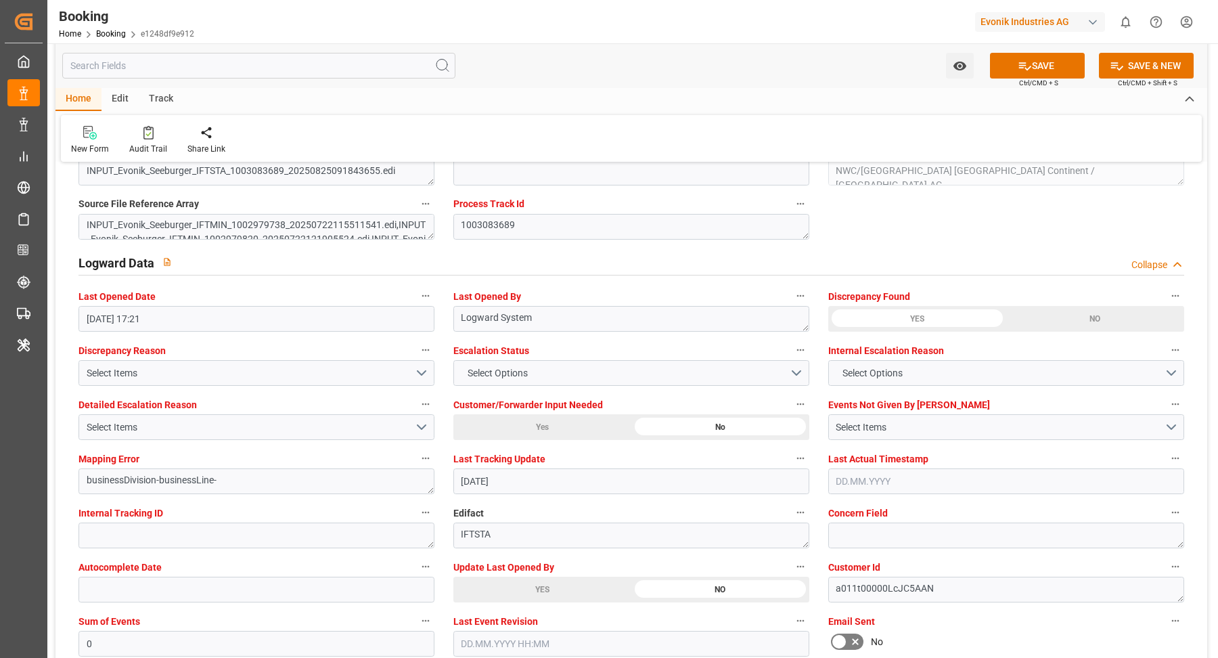
scroll to position [2458, 0]
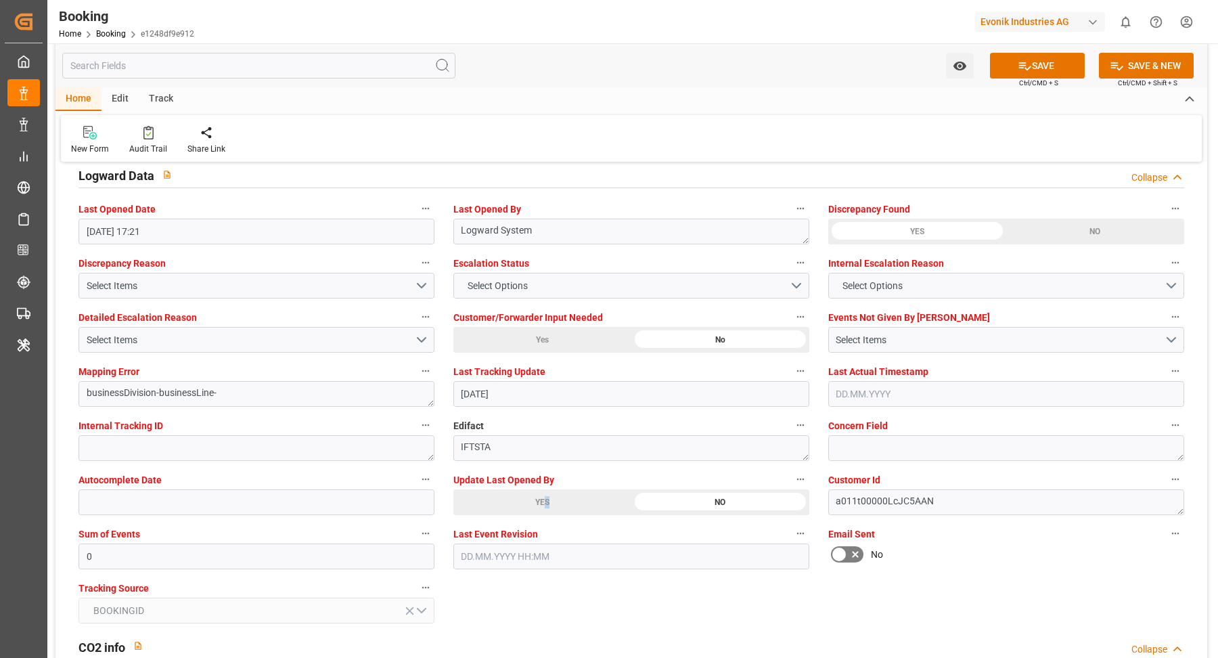
drag, startPoint x: 543, startPoint y: 495, endPoint x: 625, endPoint y: 489, distance: 82.8
click at [542, 495] on div "YES" at bounding box center [542, 502] width 178 height 26
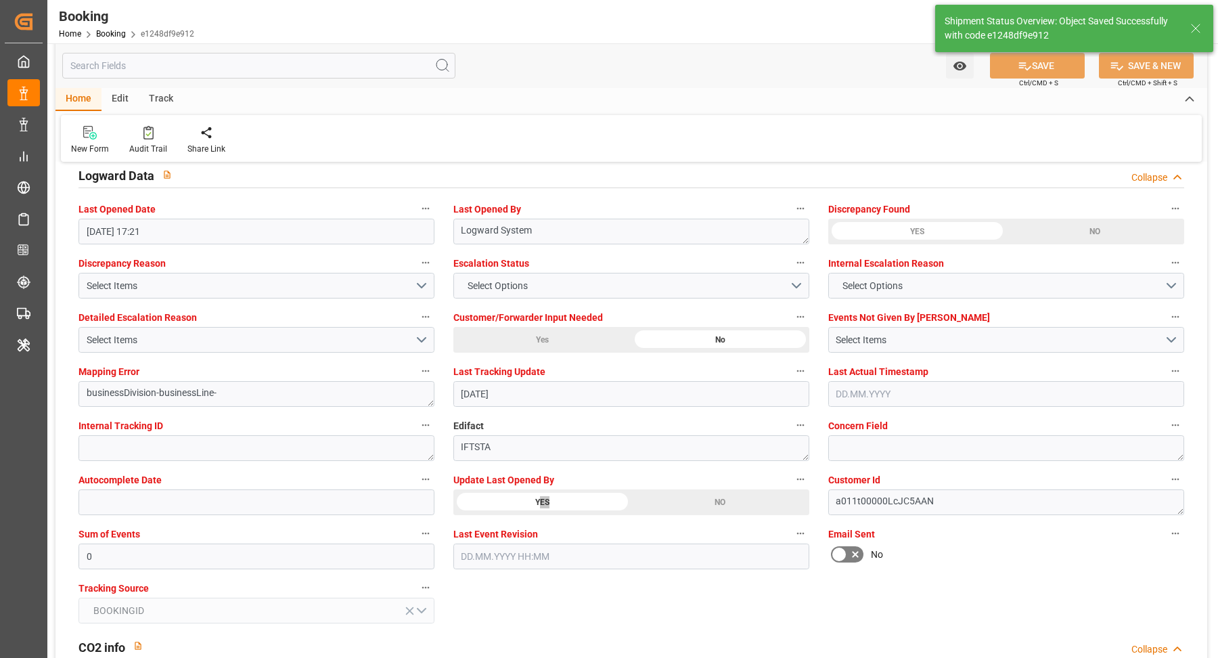
type textarea "[PERSON_NAME]"
type input "12.09.2025 08:42"
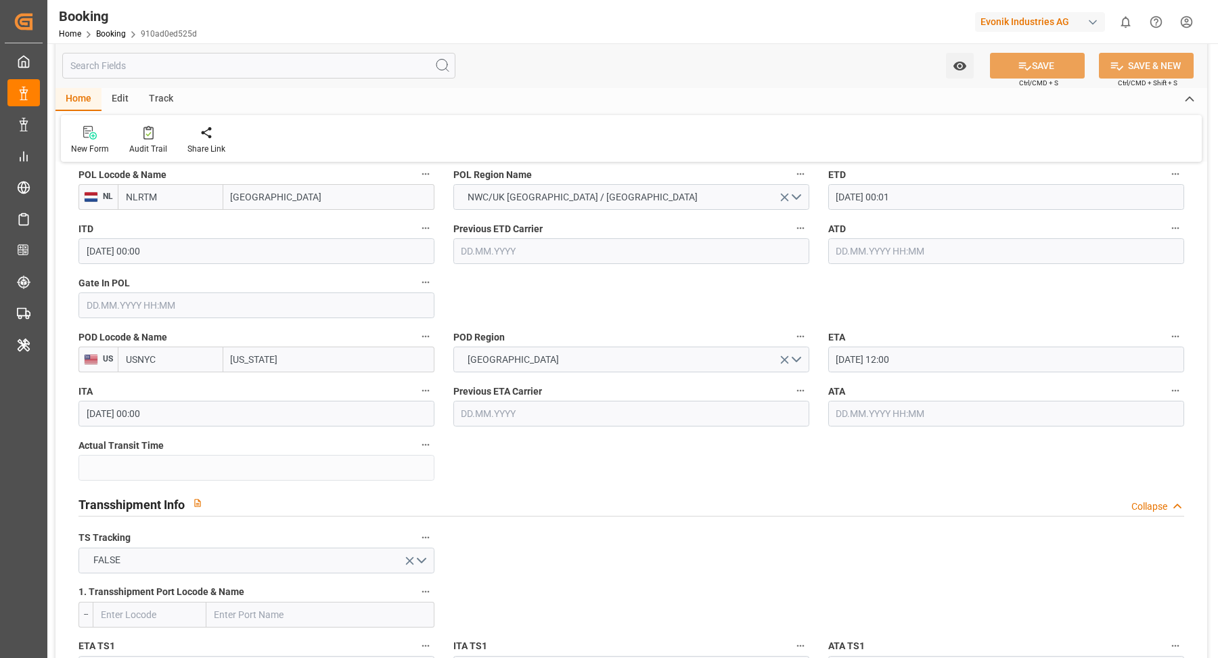
scroll to position [1026, 0]
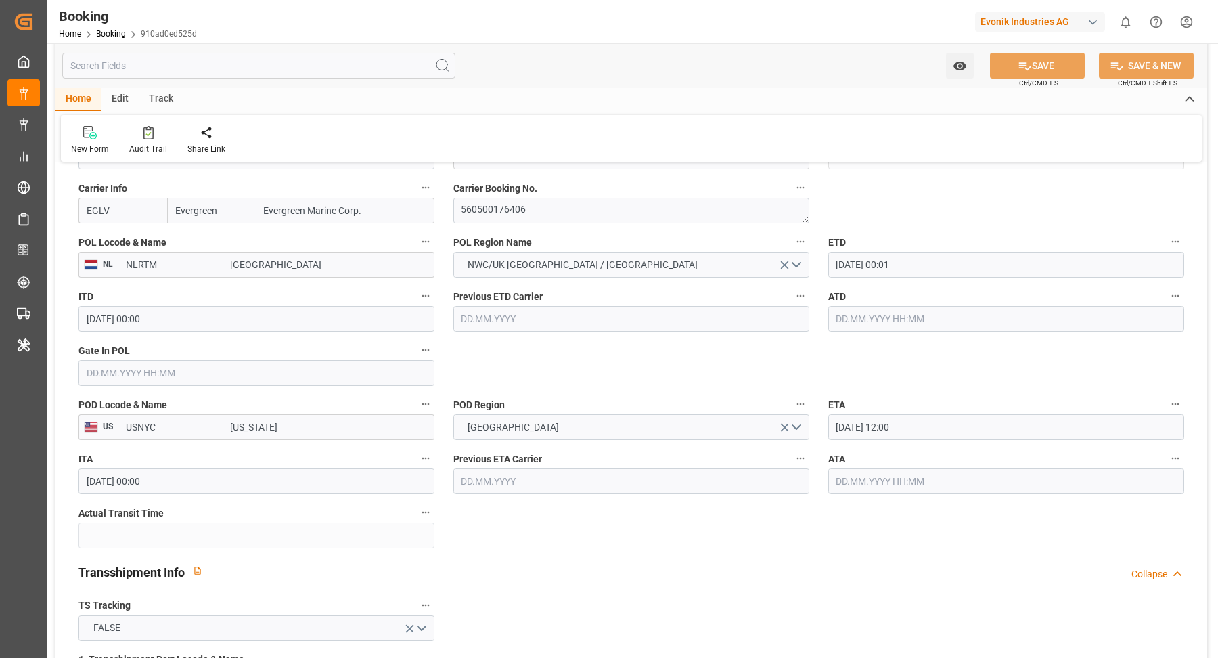
click at [958, 254] on input "13.09.2025 00:01" at bounding box center [1006, 265] width 356 height 26
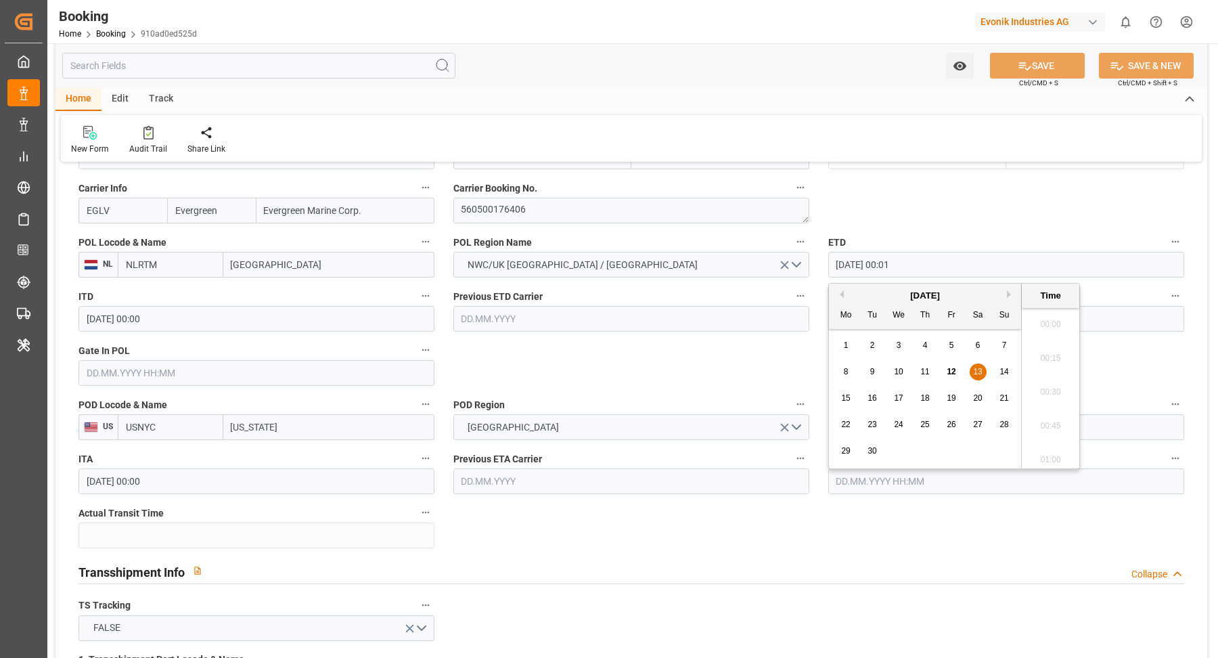
click at [873, 400] on span "16" at bounding box center [872, 397] width 9 height 9
type input "16.09.2025 00:01"
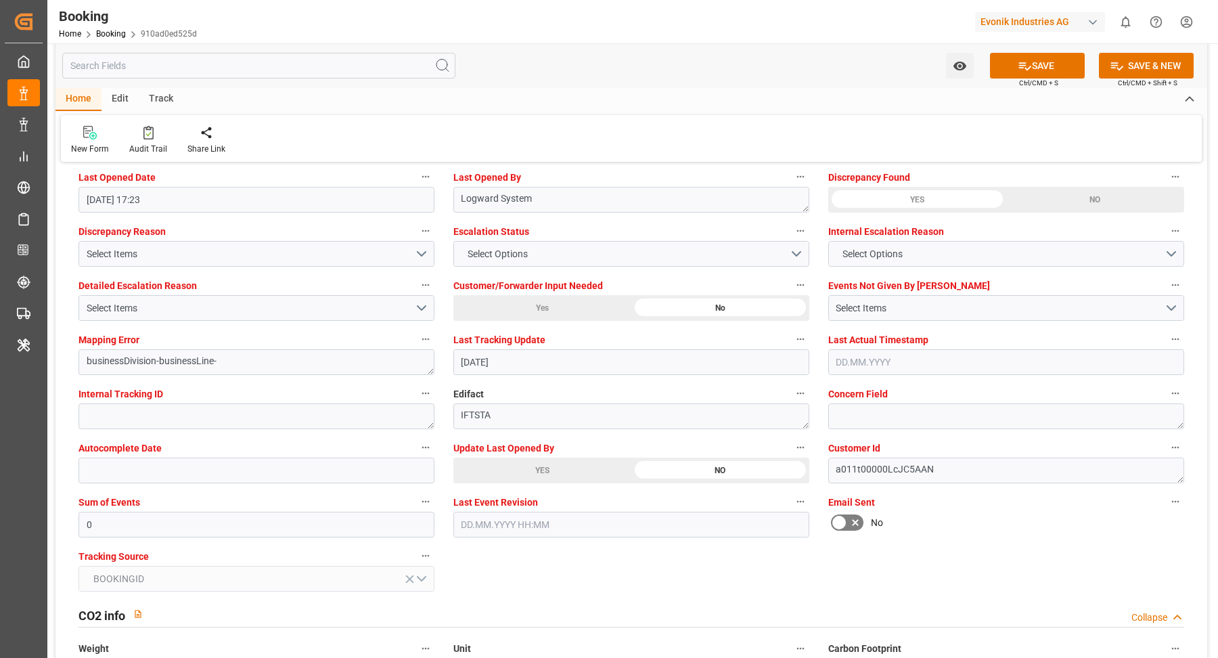
scroll to position [2558, 0]
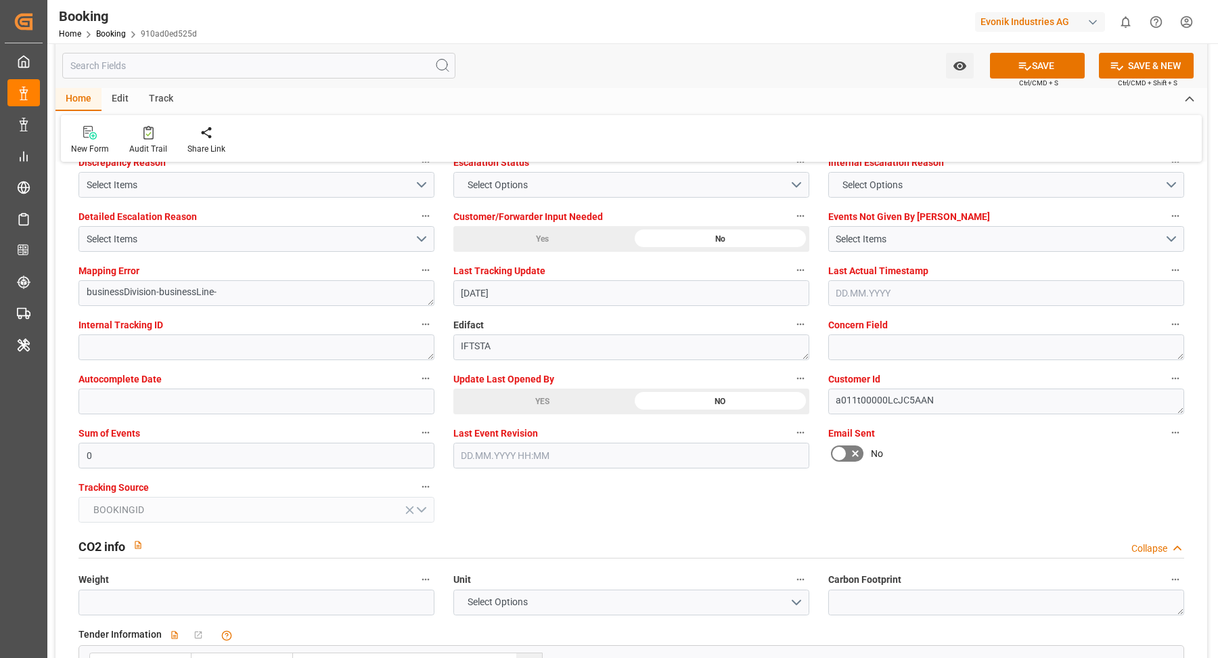
drag, startPoint x: 512, startPoint y: 397, endPoint x: 595, endPoint y: 391, distance: 82.8
click at [513, 397] on div "YES" at bounding box center [542, 401] width 178 height 26
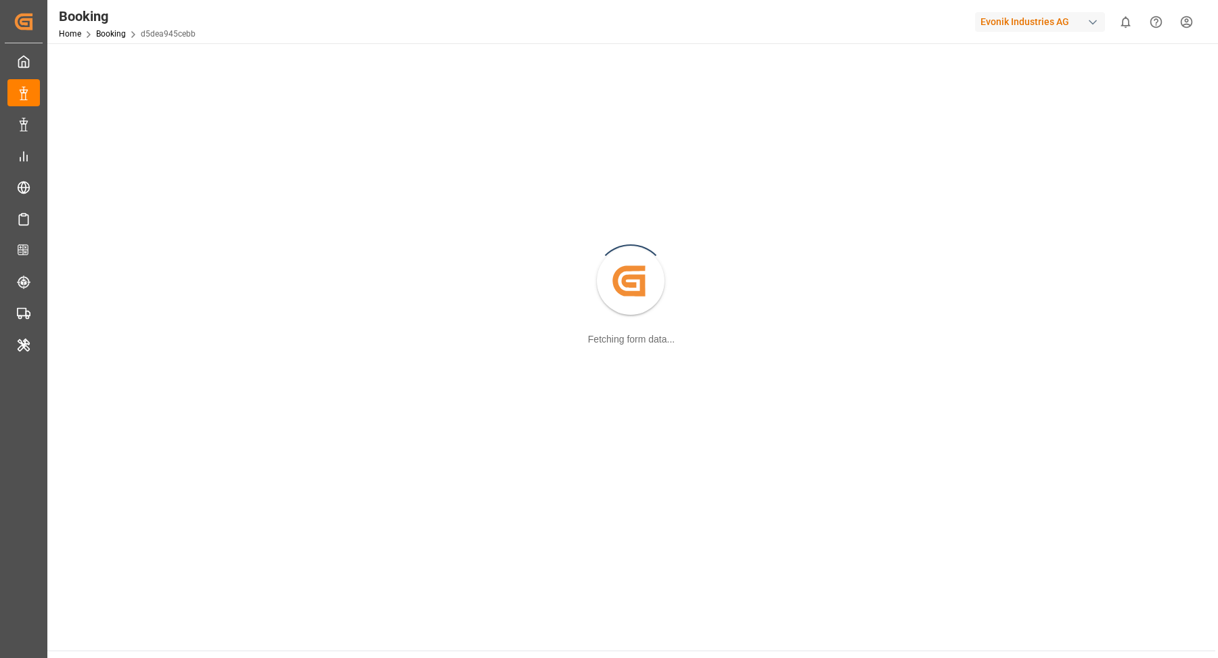
scroll to position [146, 0]
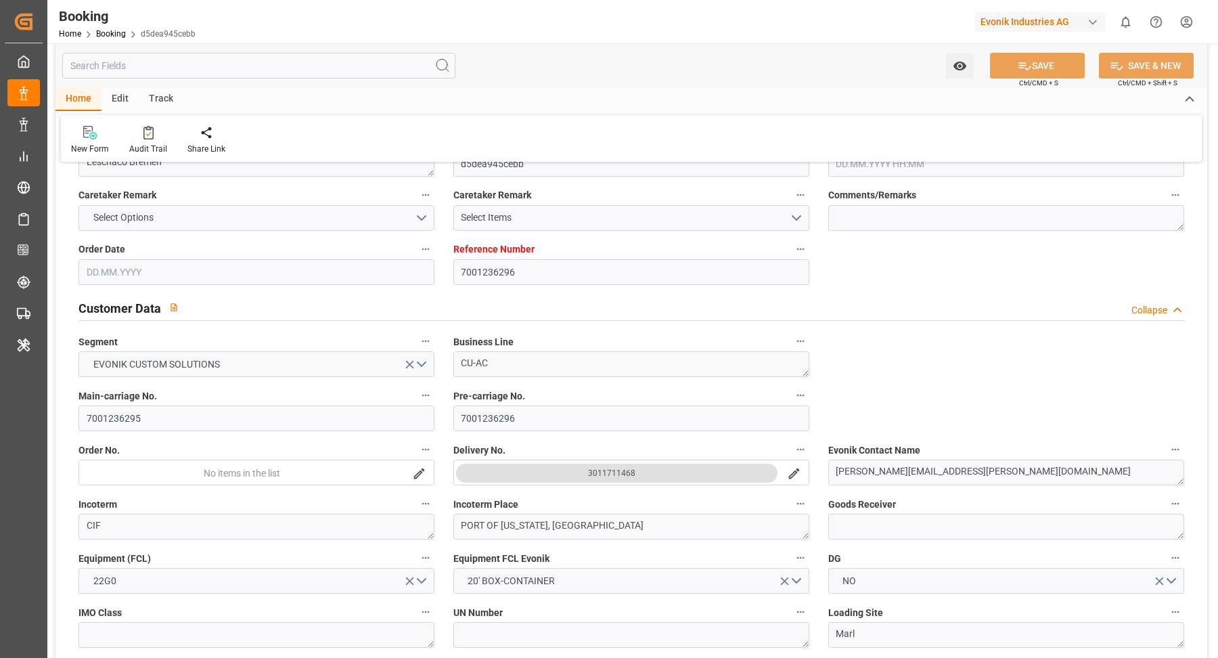
type input "7001236296"
type input "9299642"
type input "Evergreen"
type input "Evergreen Marine Corp."
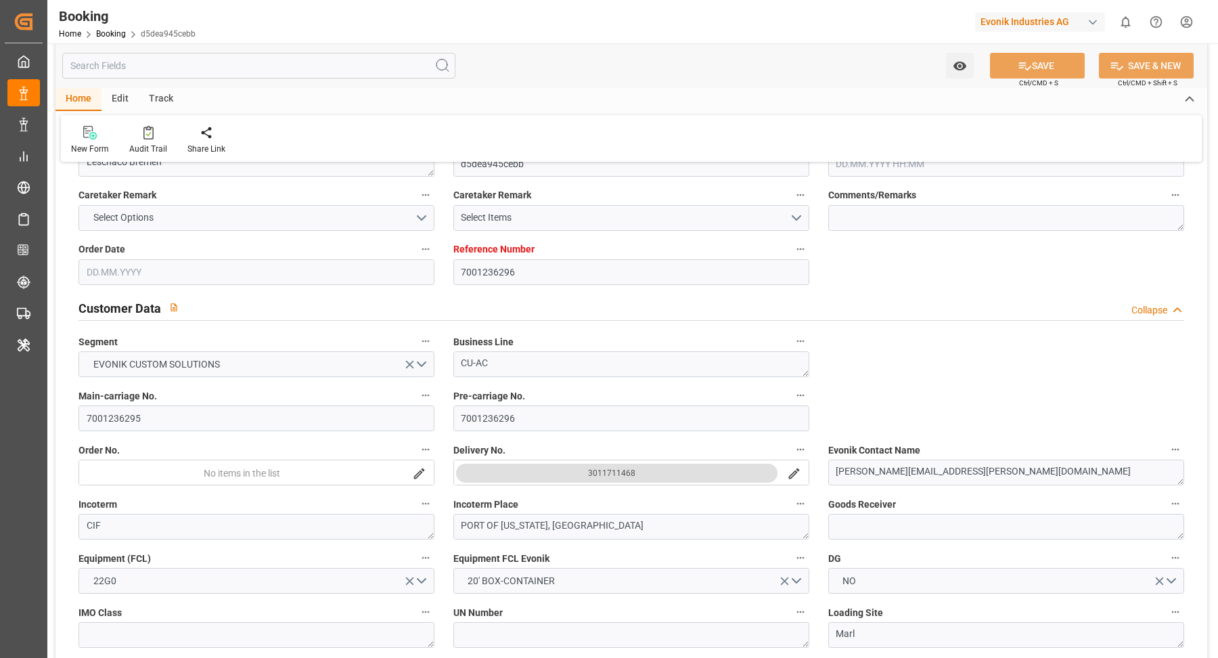
type input "NLRTM"
type input "USNYC"
type input "[DATE] 12:37"
type input "[DATE]"
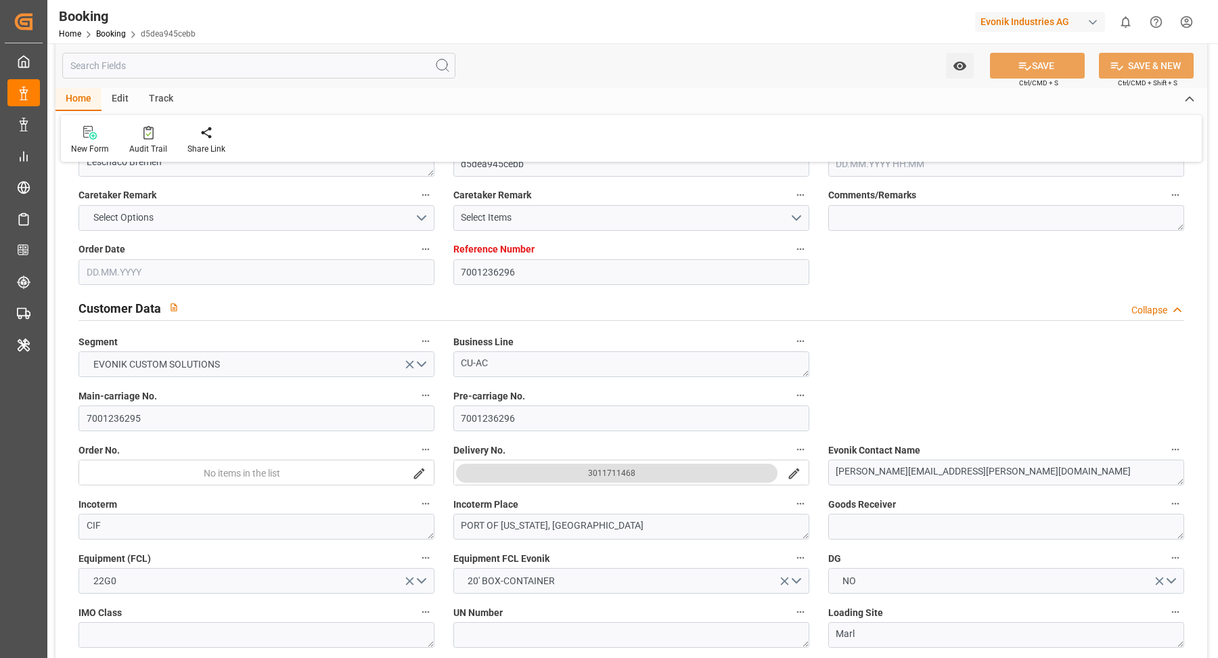
type input "[DATE]"
type input "[DATE] 00:00"
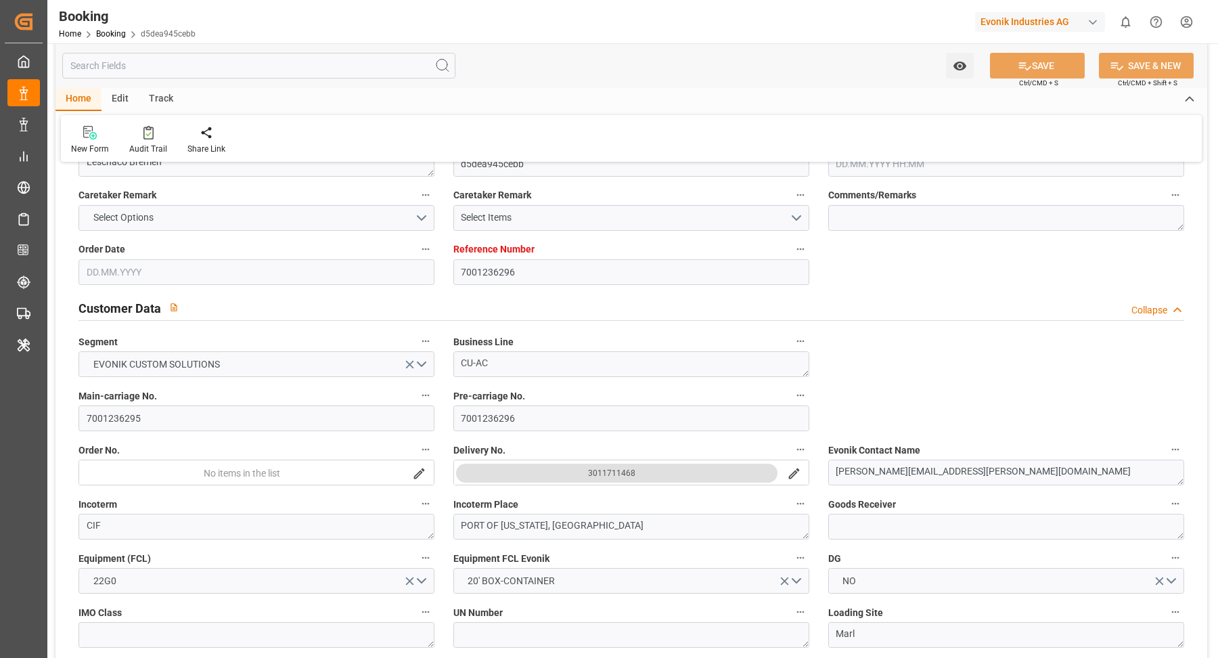
type input "[DATE] 00:00"
type input "[DATE]"
type input "[DATE] 07:11"
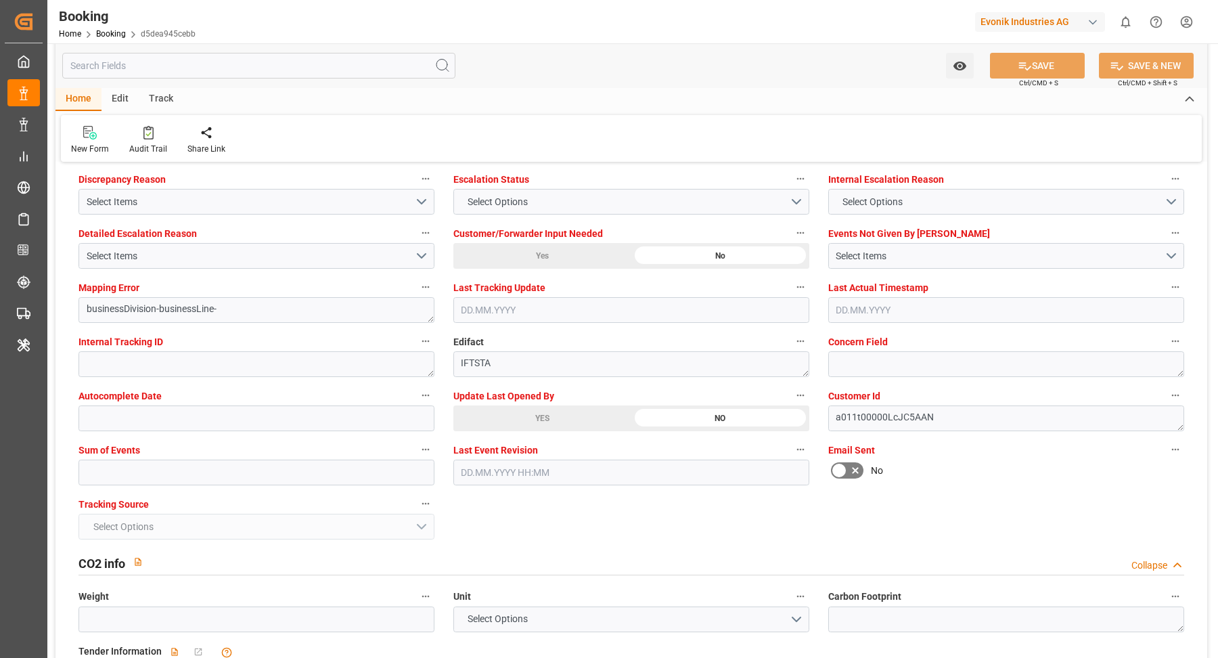
scroll to position [2552, 0]
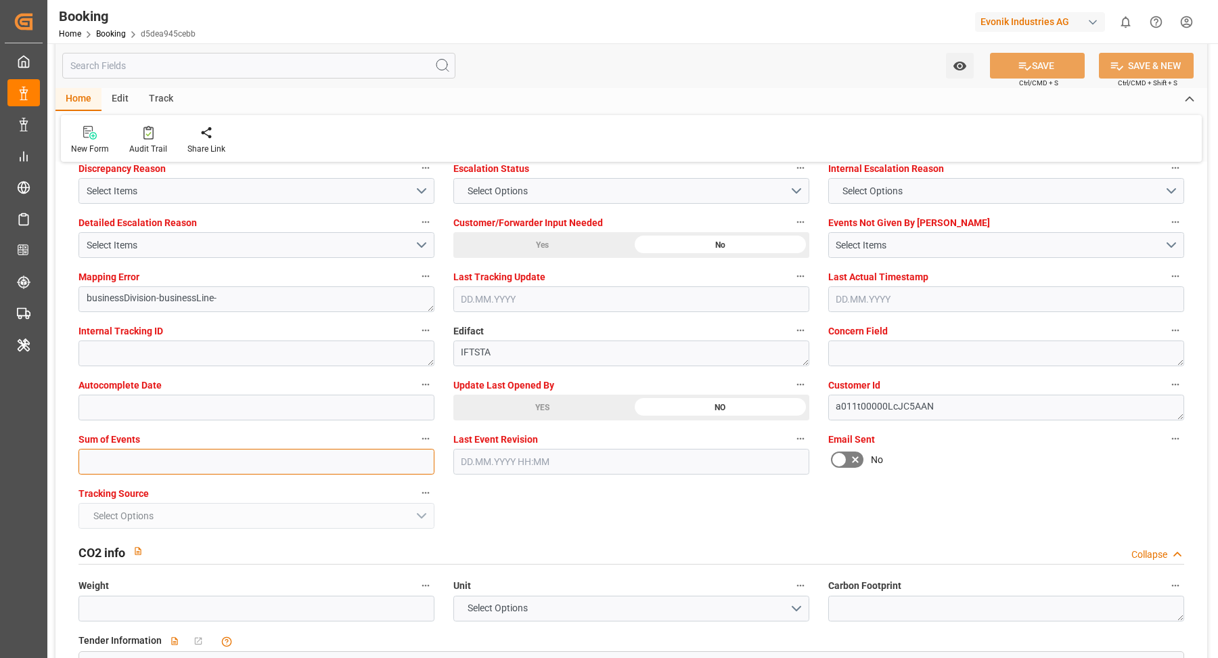
click at [288, 468] on input "text" at bounding box center [257, 462] width 356 height 26
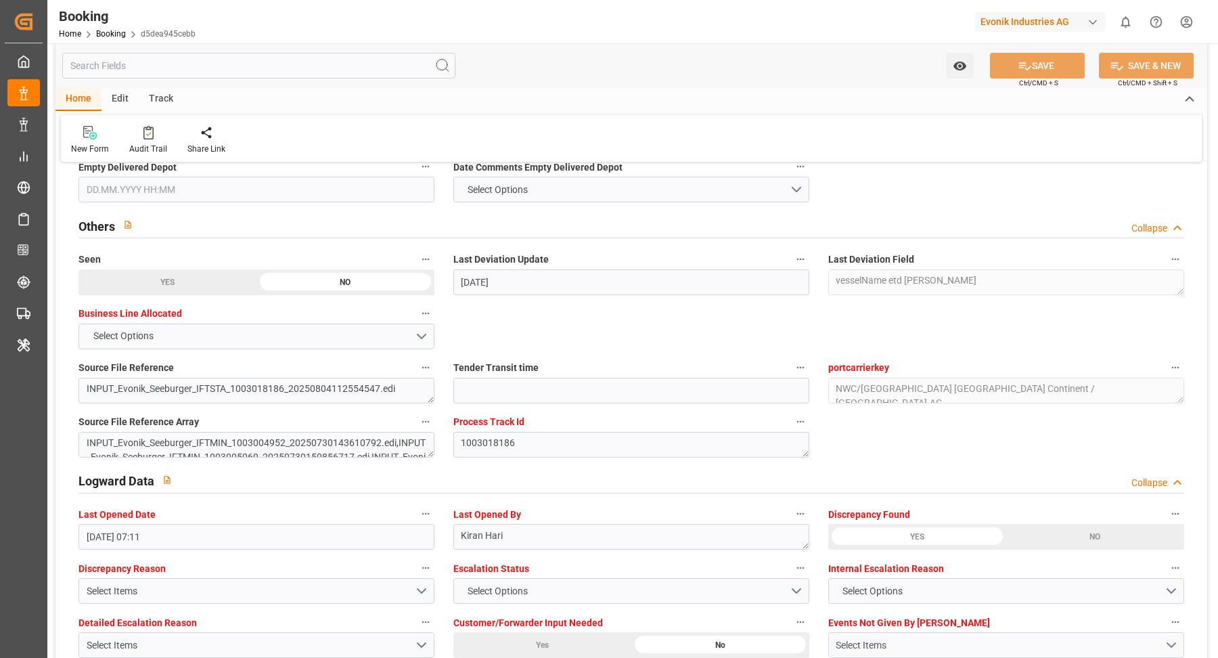
scroll to position [2522, 0]
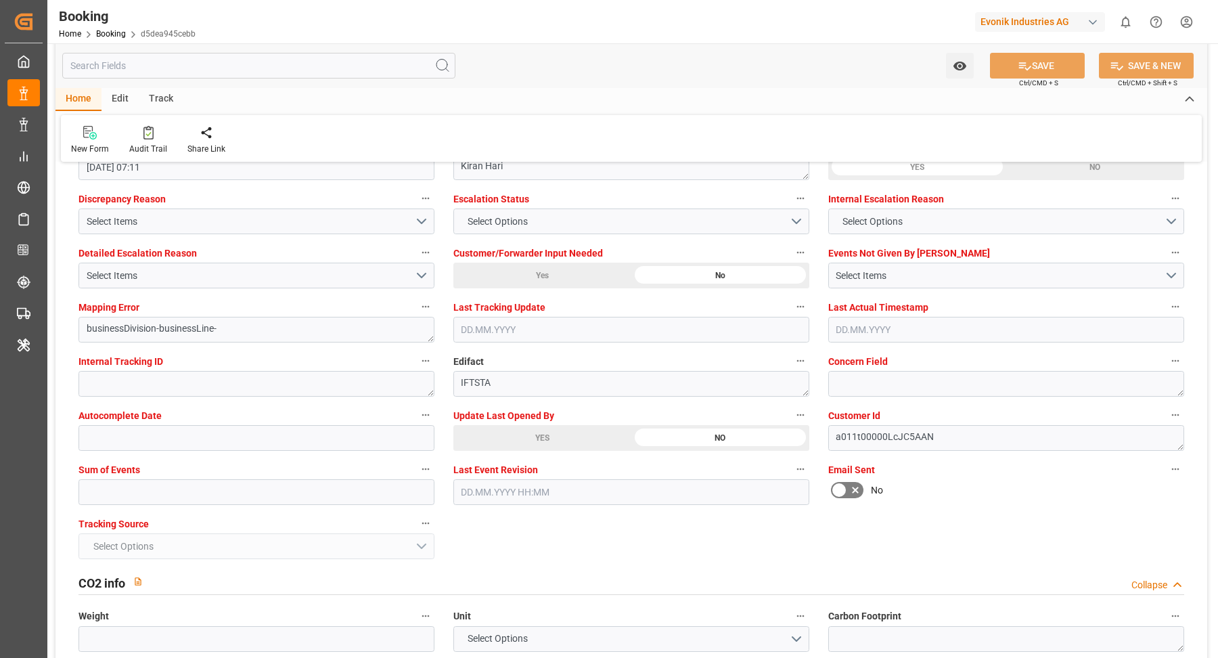
click at [852, 487] on icon at bounding box center [855, 490] width 16 height 16
click at [0, 0] on input "checkbox" at bounding box center [0, 0] width 0 height 0
click at [1029, 65] on button "SAVE" at bounding box center [1037, 66] width 95 height 26
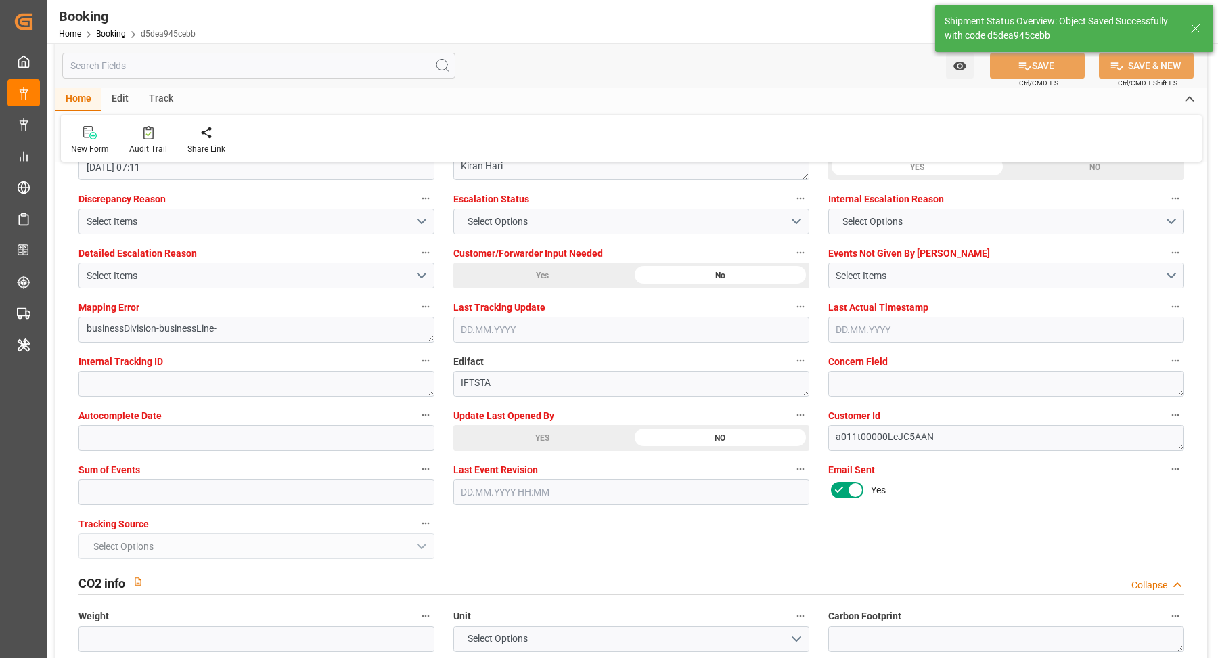
type textarea "[PERSON_NAME]"
type input "[DATE] 08:44"
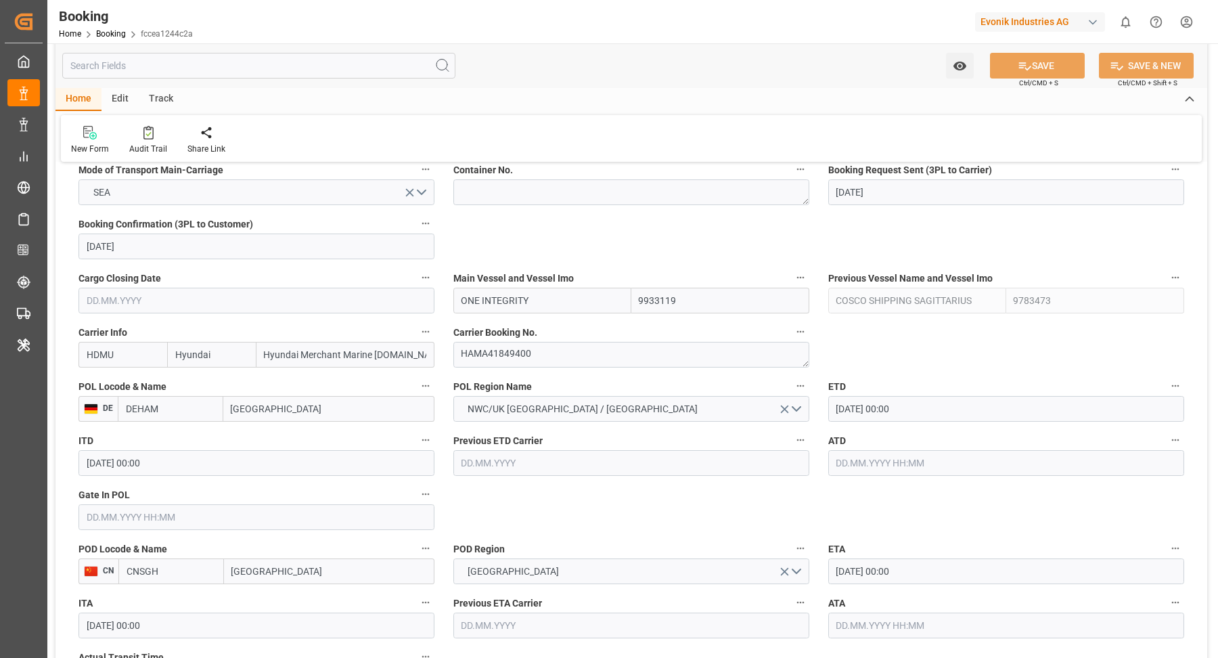
scroll to position [915, 0]
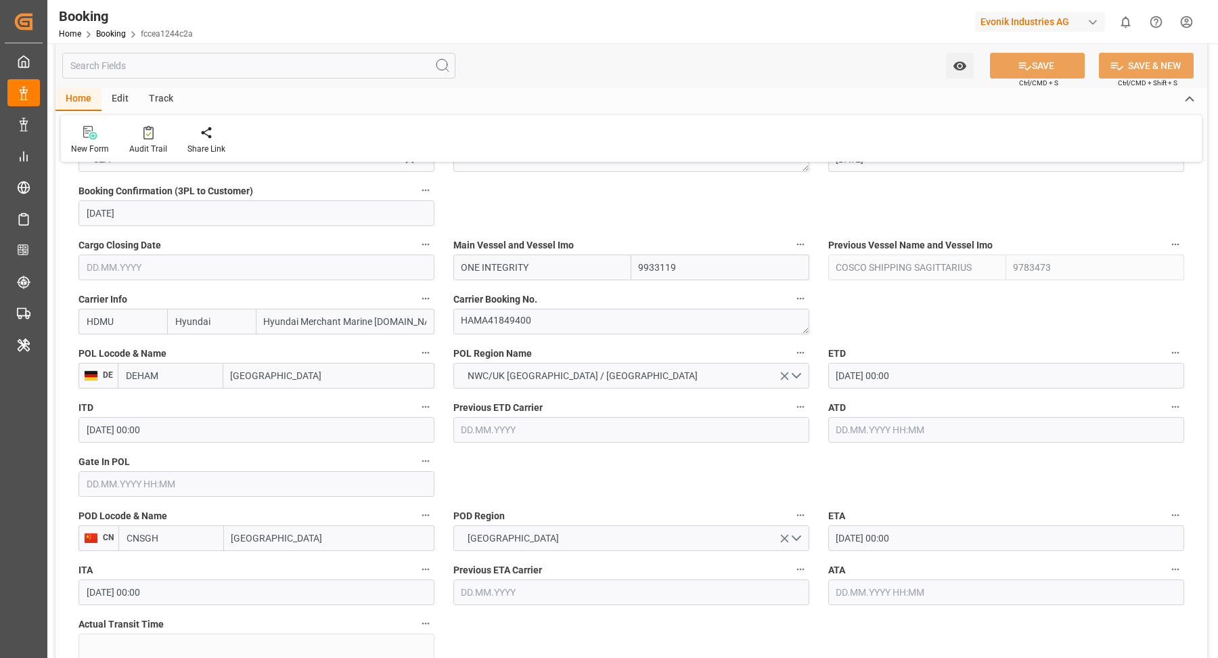
click at [950, 363] on input "[DATE] 00:00" at bounding box center [1006, 376] width 356 height 26
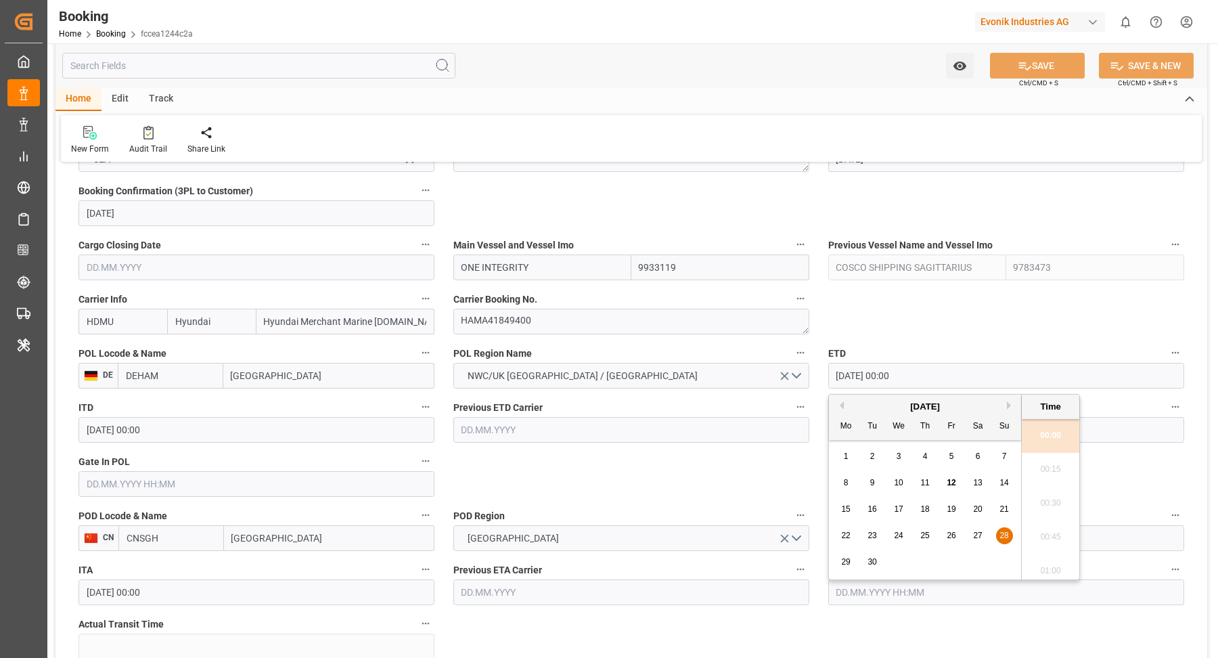
click at [843, 562] on span "29" at bounding box center [845, 561] width 9 height 9
type input "[DATE] 00:00"
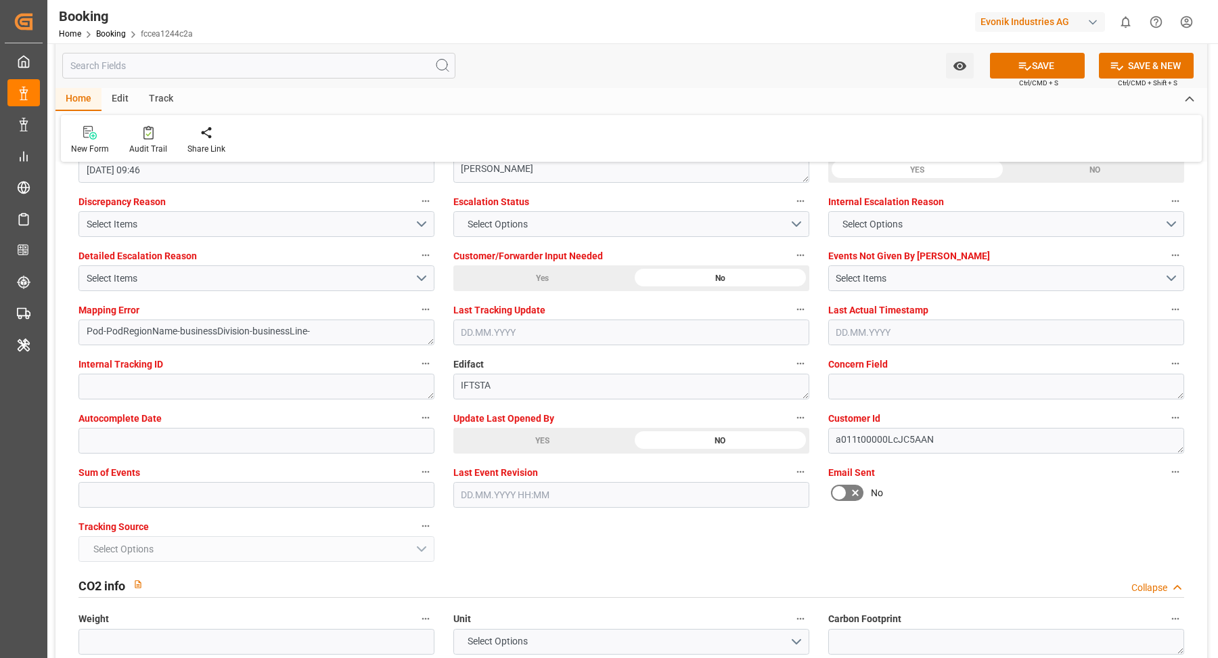
scroll to position [2530, 0]
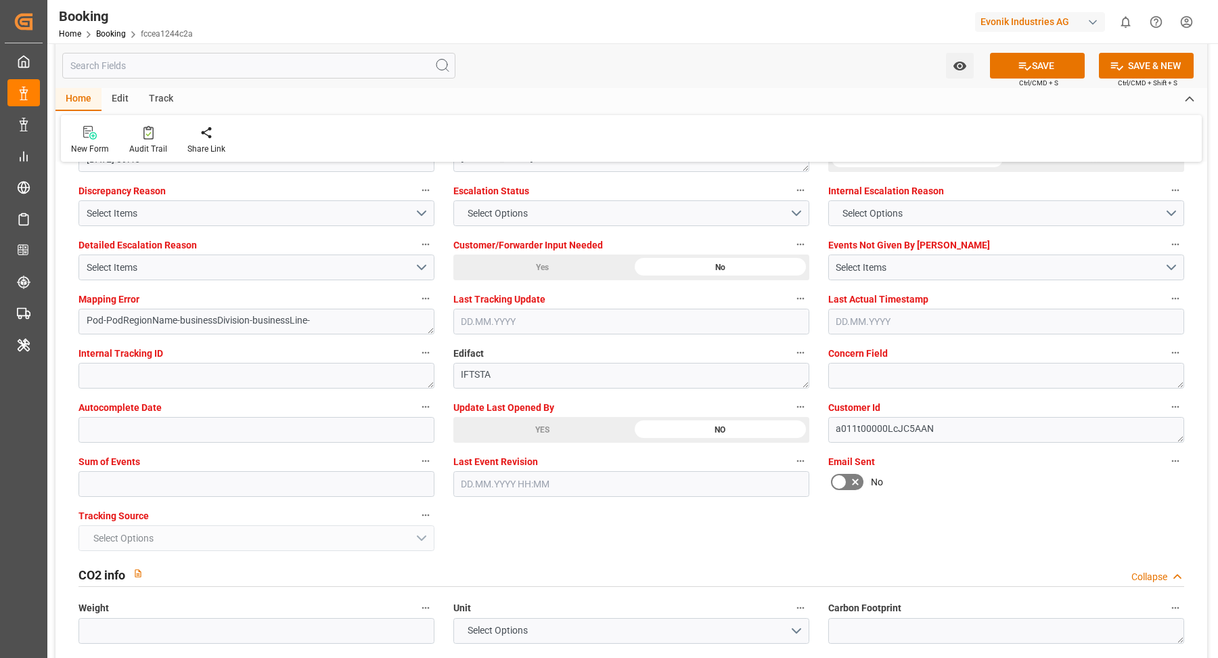
click at [536, 429] on div "YES" at bounding box center [542, 430] width 178 height 26
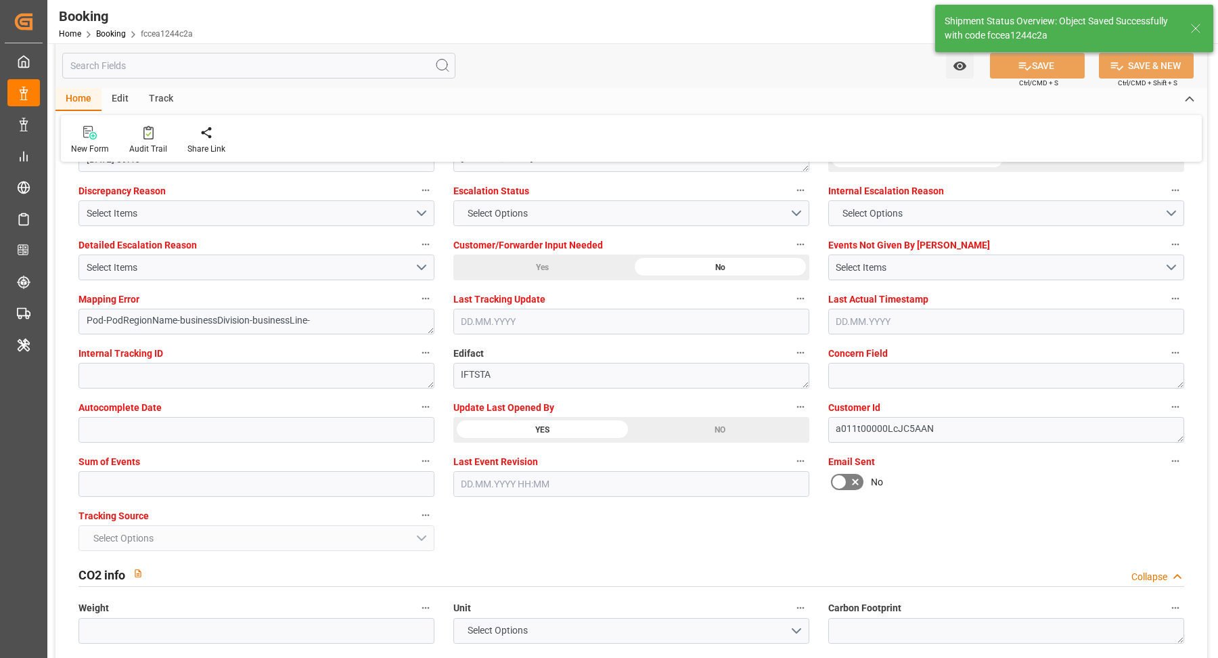
type textarea "[PERSON_NAME]"
type input "[DATE] 08:45"
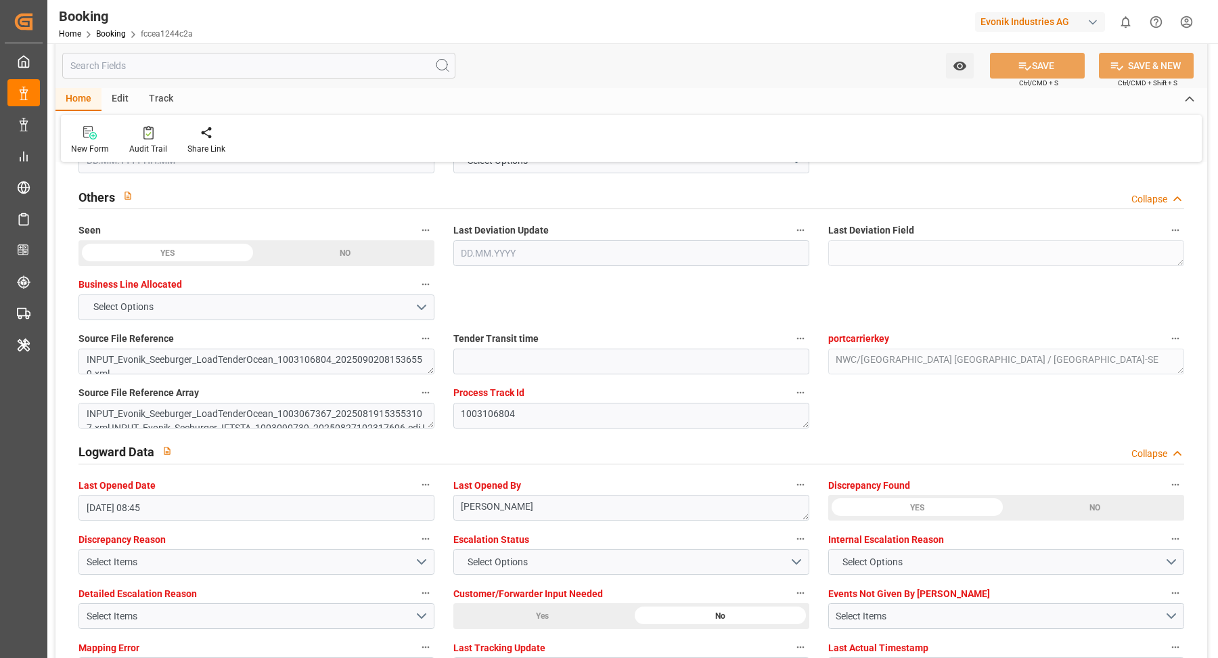
scroll to position [0, 0]
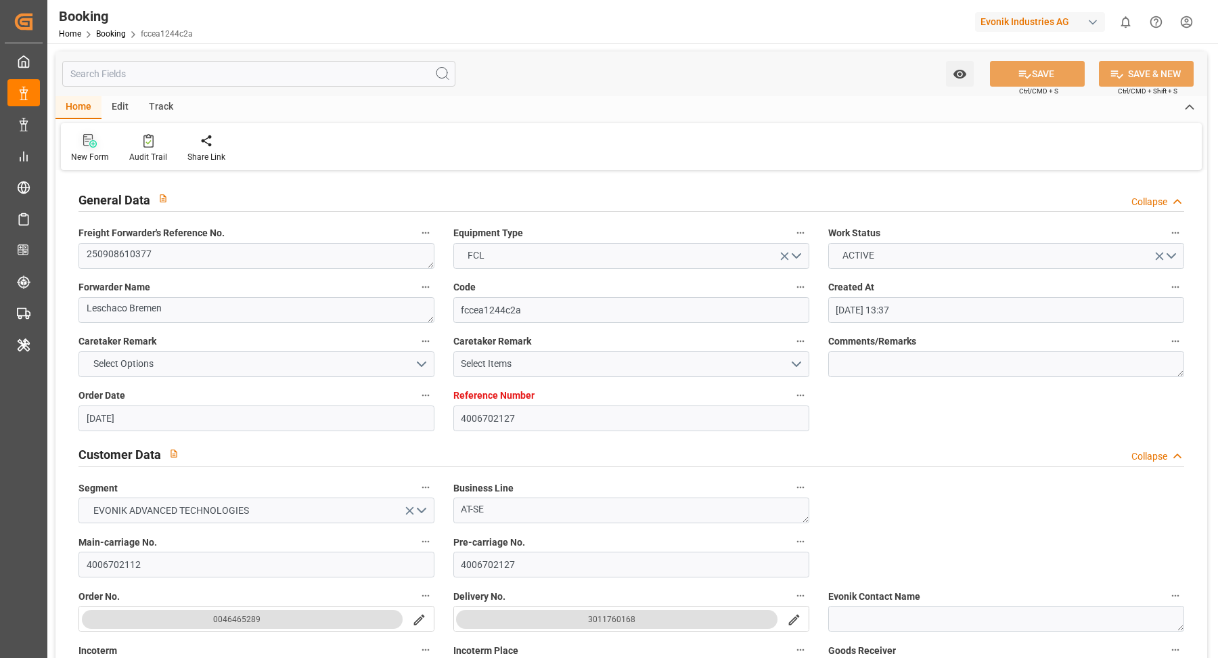
click at [146, 129] on div "New Form Audit Trail Share Link" at bounding box center [631, 146] width 1141 height 47
click at [140, 143] on div at bounding box center [148, 140] width 38 height 14
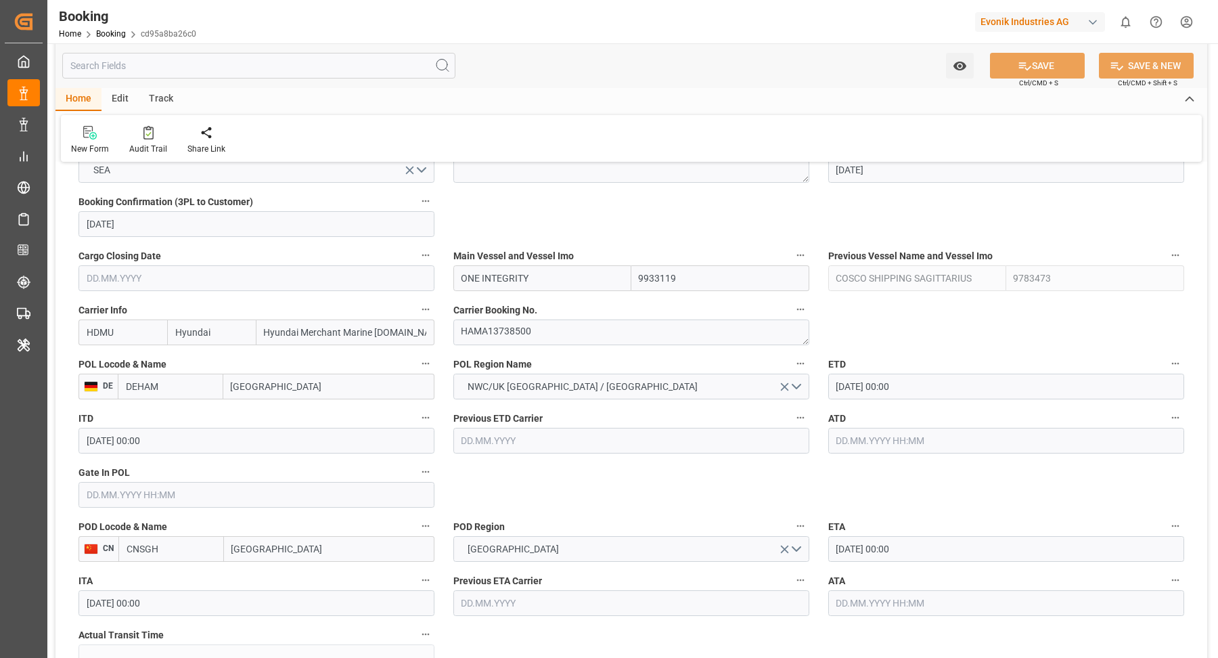
scroll to position [915, 0]
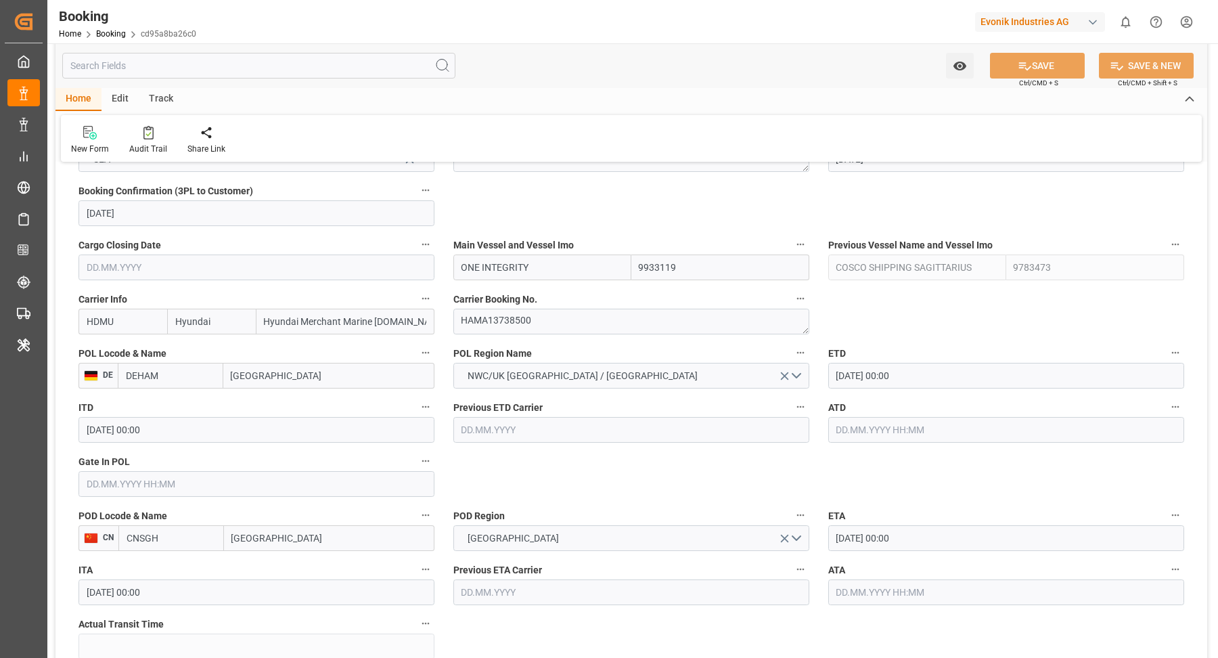
click at [945, 377] on input "[DATE] 00:00" at bounding box center [1006, 376] width 356 height 26
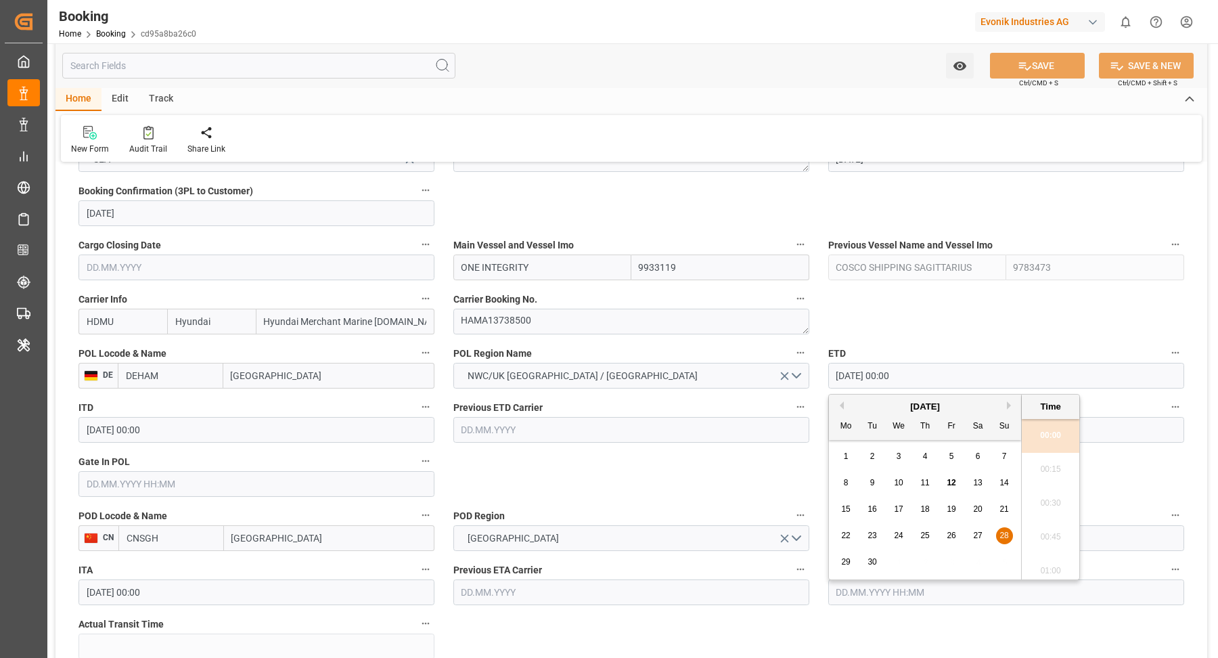
click at [849, 557] on span "29" at bounding box center [845, 561] width 9 height 9
type input "29.09.2025 00:00"
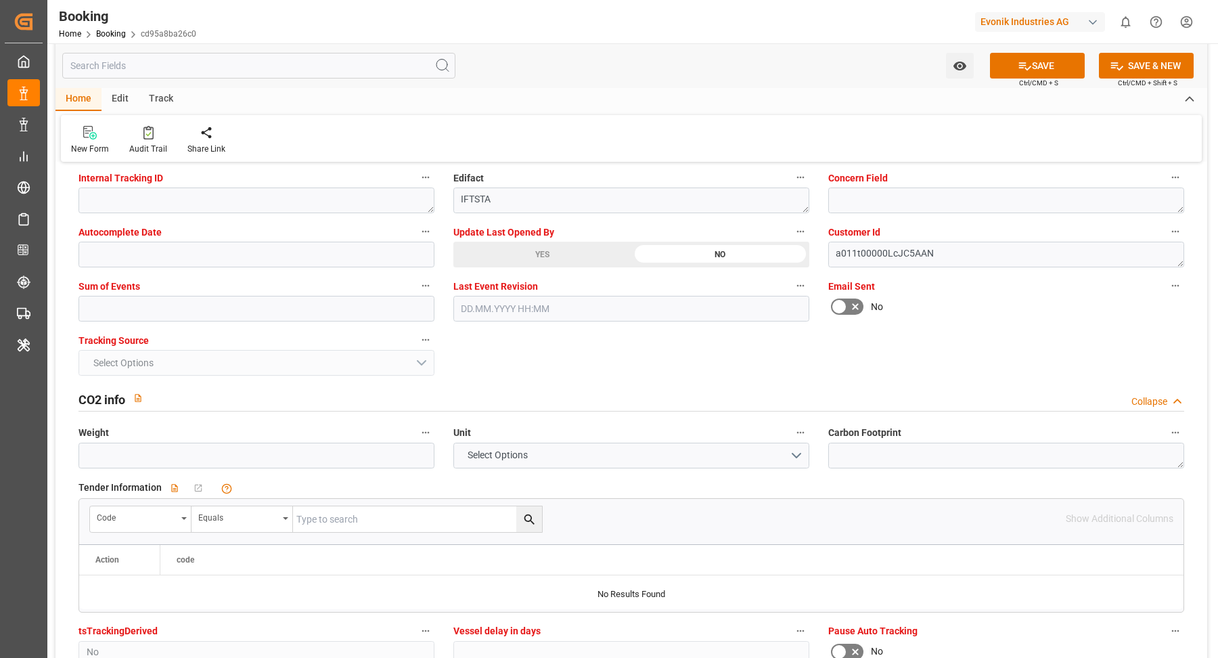
click at [562, 246] on div "YES" at bounding box center [542, 255] width 178 height 26
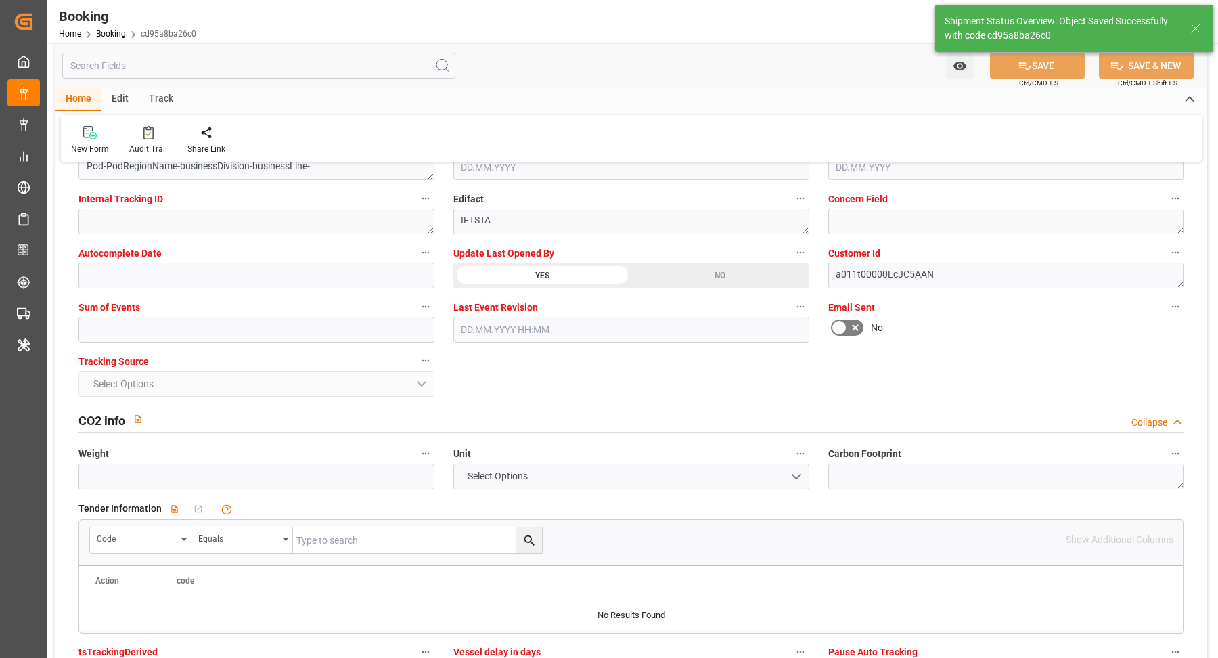
type textarea "[PERSON_NAME]"
type input "12.09.2025 08:48"
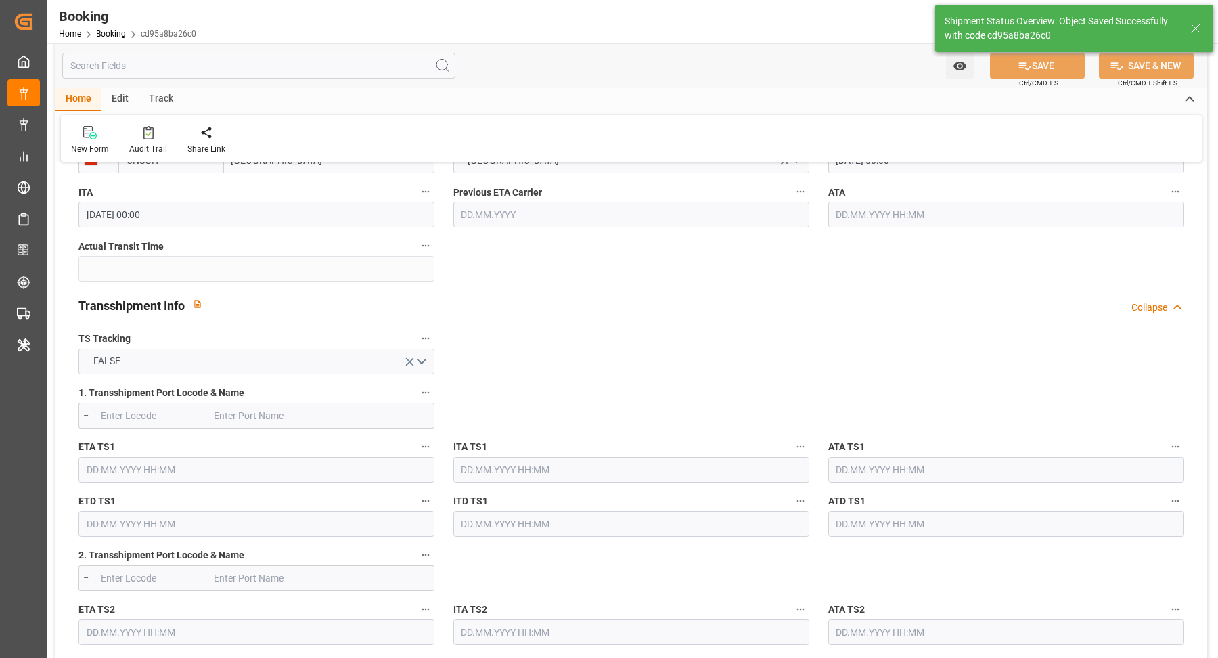
scroll to position [853, 0]
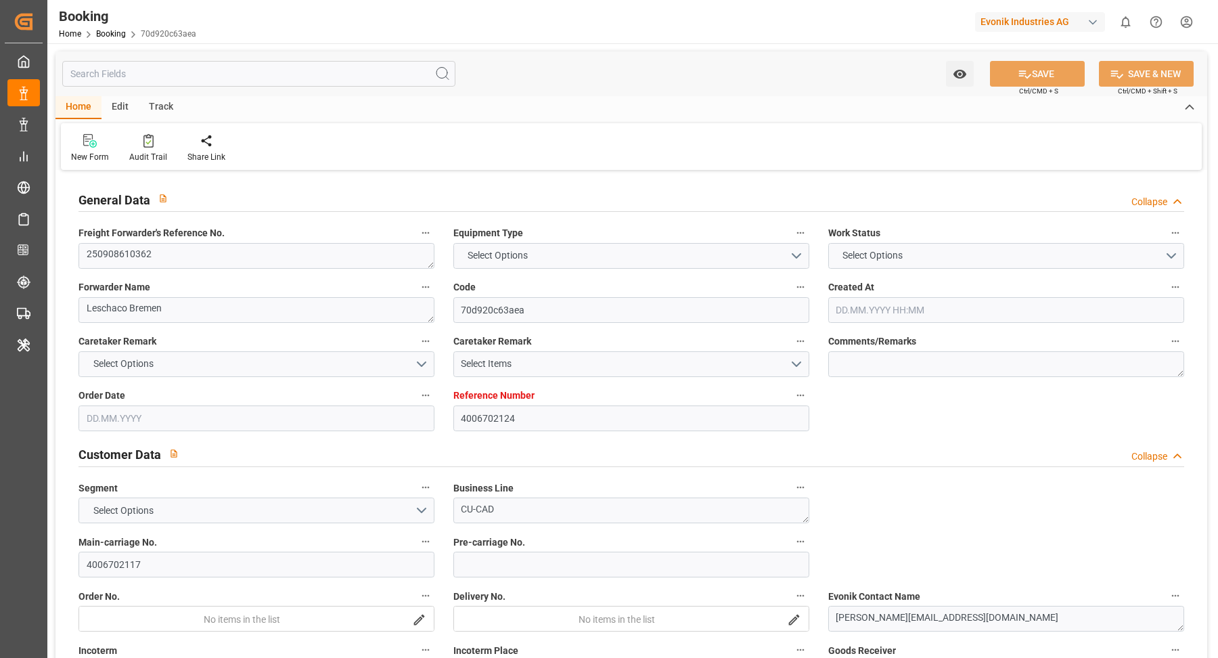
type input "4006702124"
type input "9933119"
type input "9783473"
type input "Hyundai"
type input "Hyundai Merchant Marine [DOMAIN_NAME]."
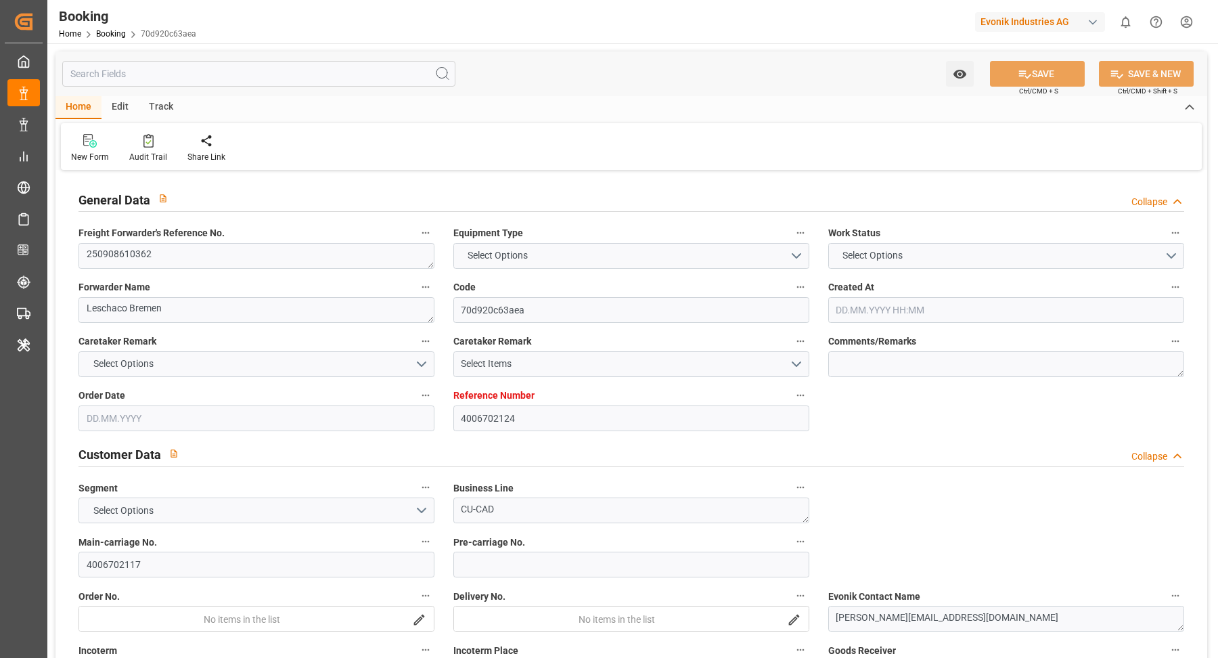
type input "DEHAM"
type input "CNSGH"
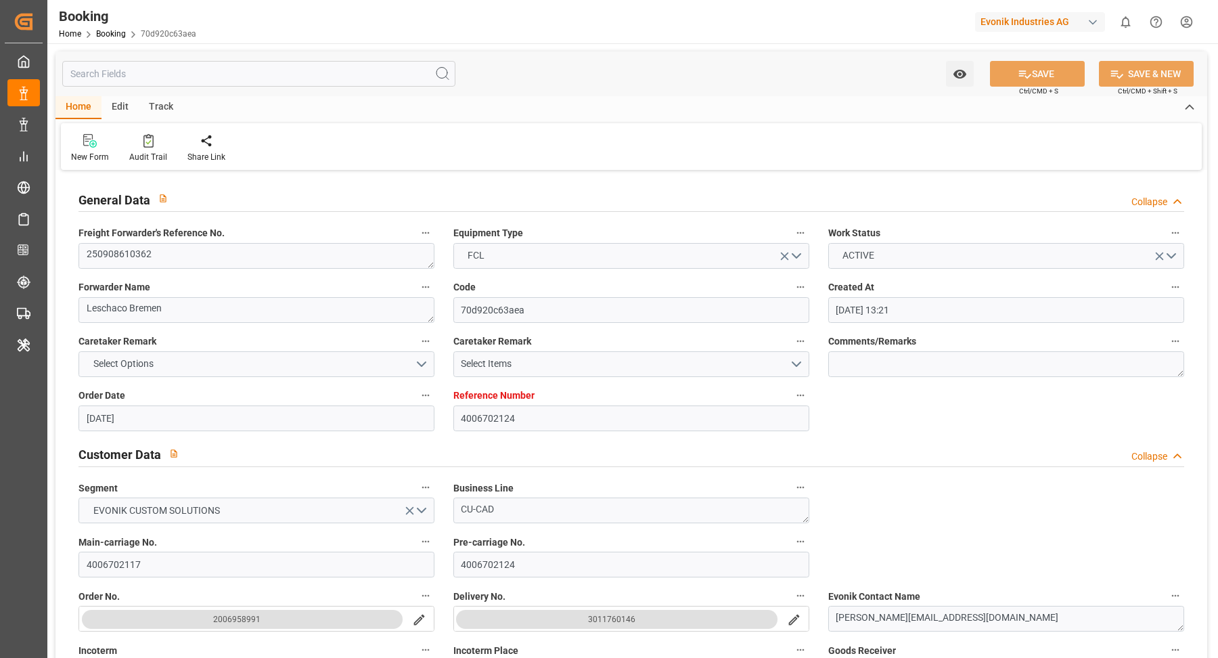
type input "19.08.2025 13:21"
type input "[DATE]"
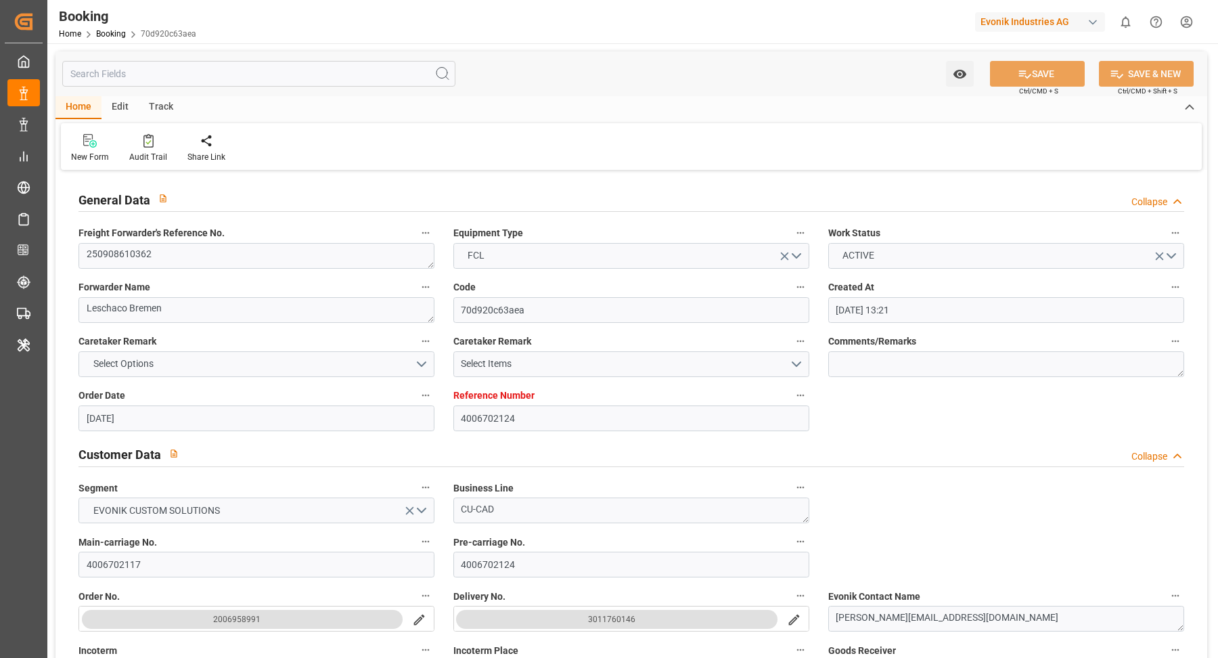
type input "[DATE]"
type input "[DATE] 00:00"
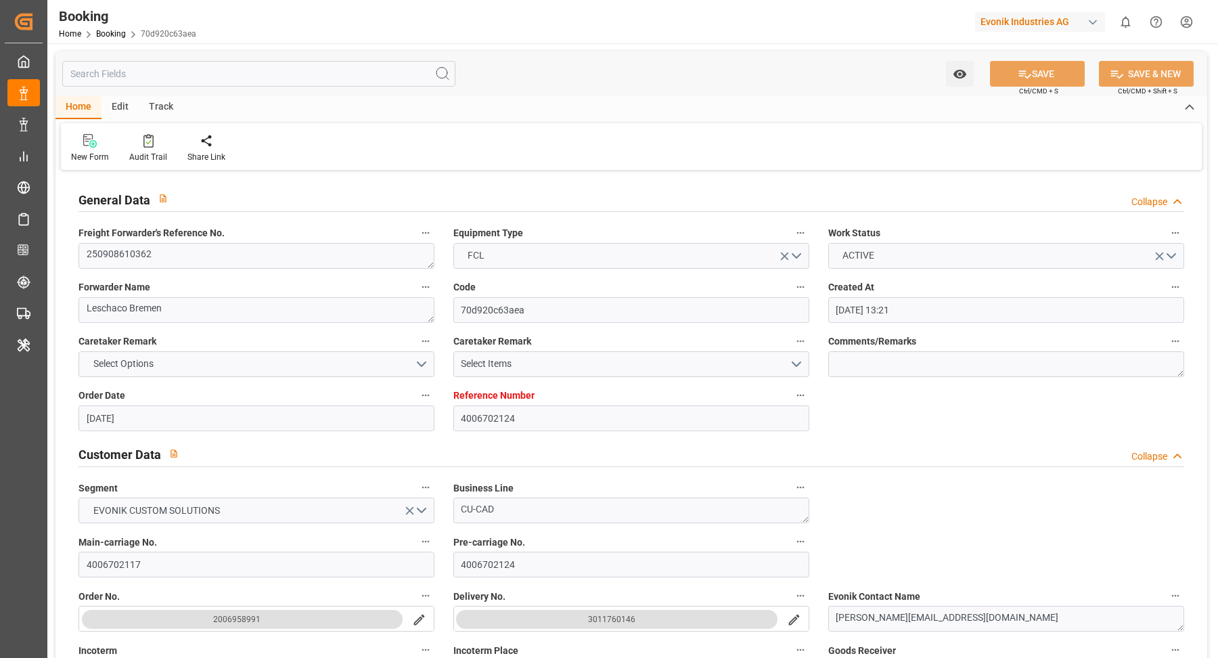
type input "[DATE] 09:46"
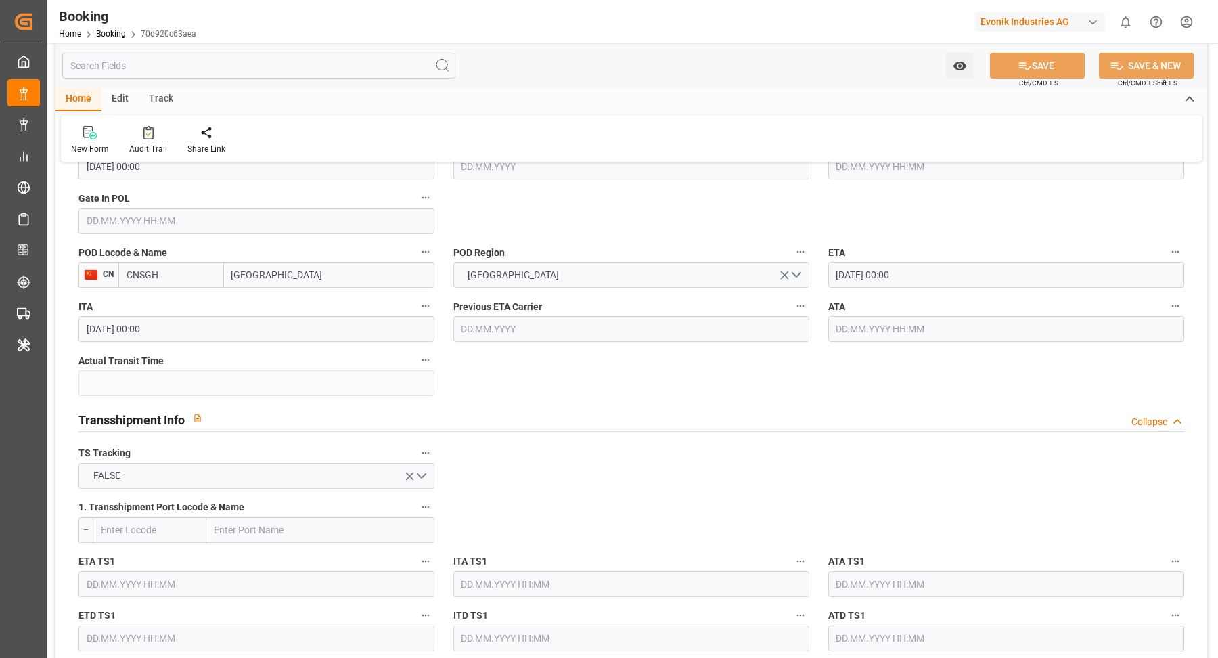
scroll to position [912, 0]
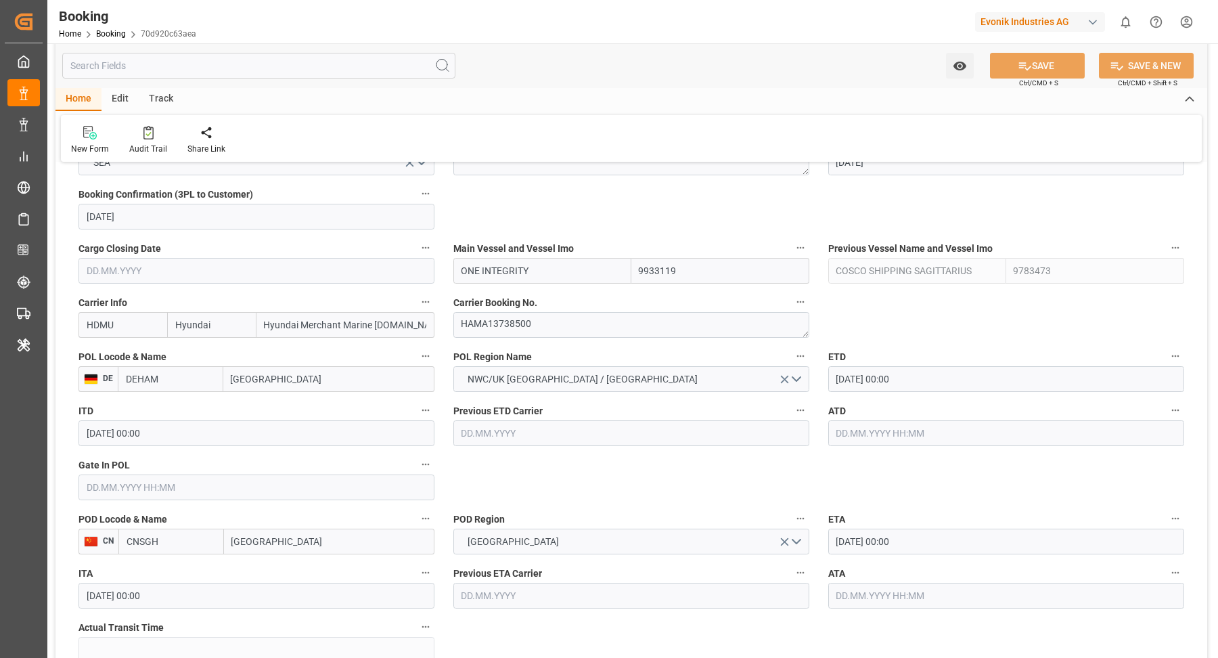
click at [916, 381] on input "[DATE] 00:00" at bounding box center [1006, 379] width 356 height 26
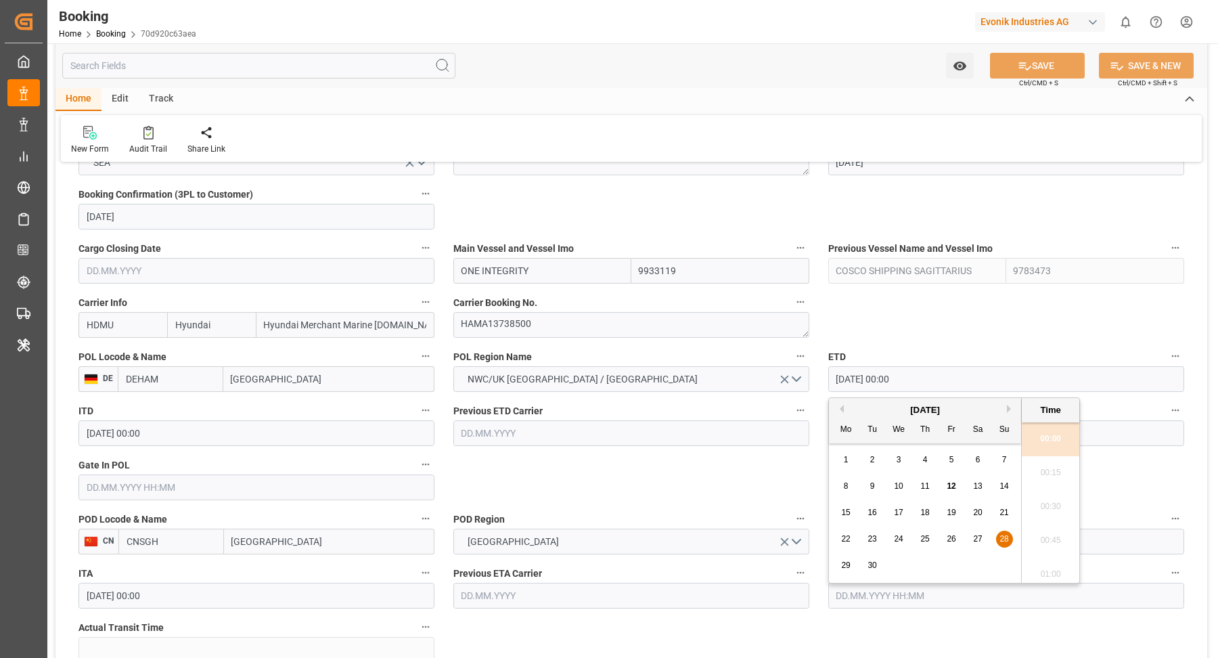
click at [847, 563] on span "29" at bounding box center [845, 564] width 9 height 9
type input "[DATE] 00:00"
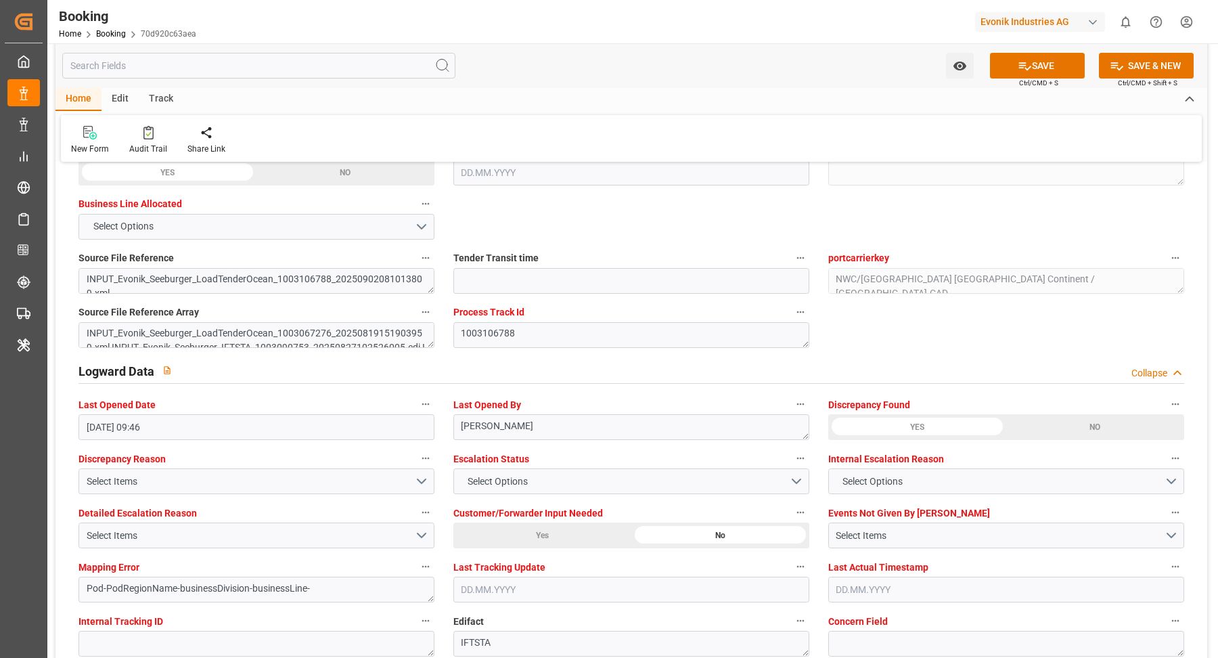
scroll to position [2469, 0]
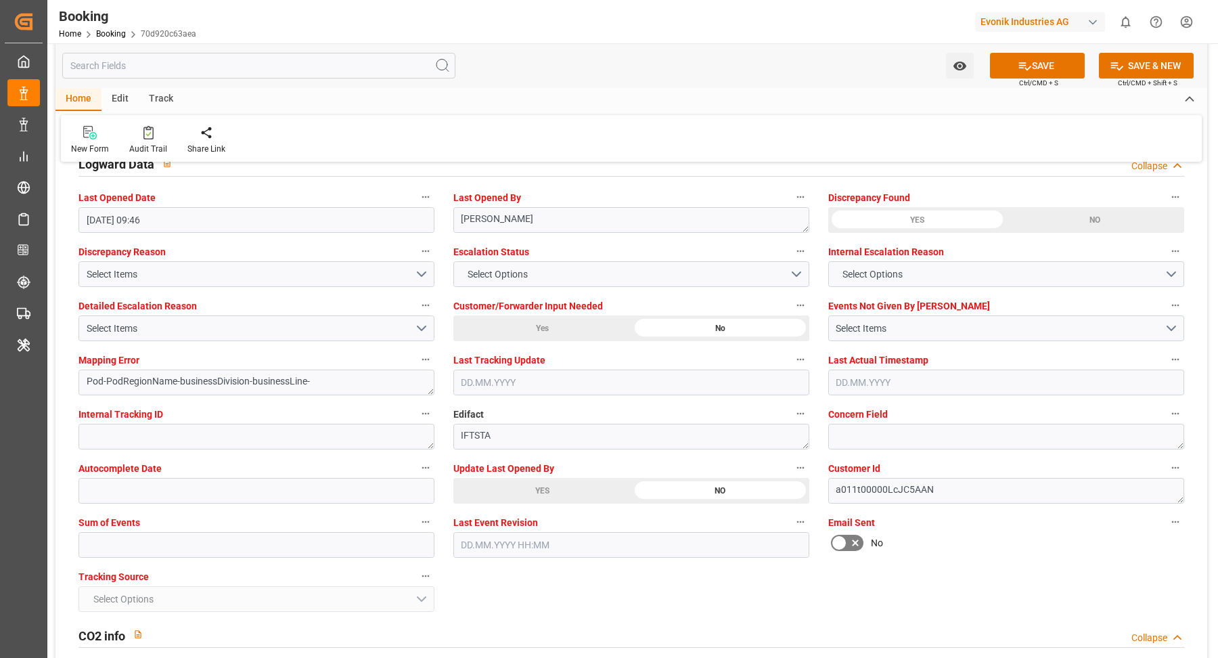
click at [558, 492] on div "YES" at bounding box center [542, 491] width 178 height 26
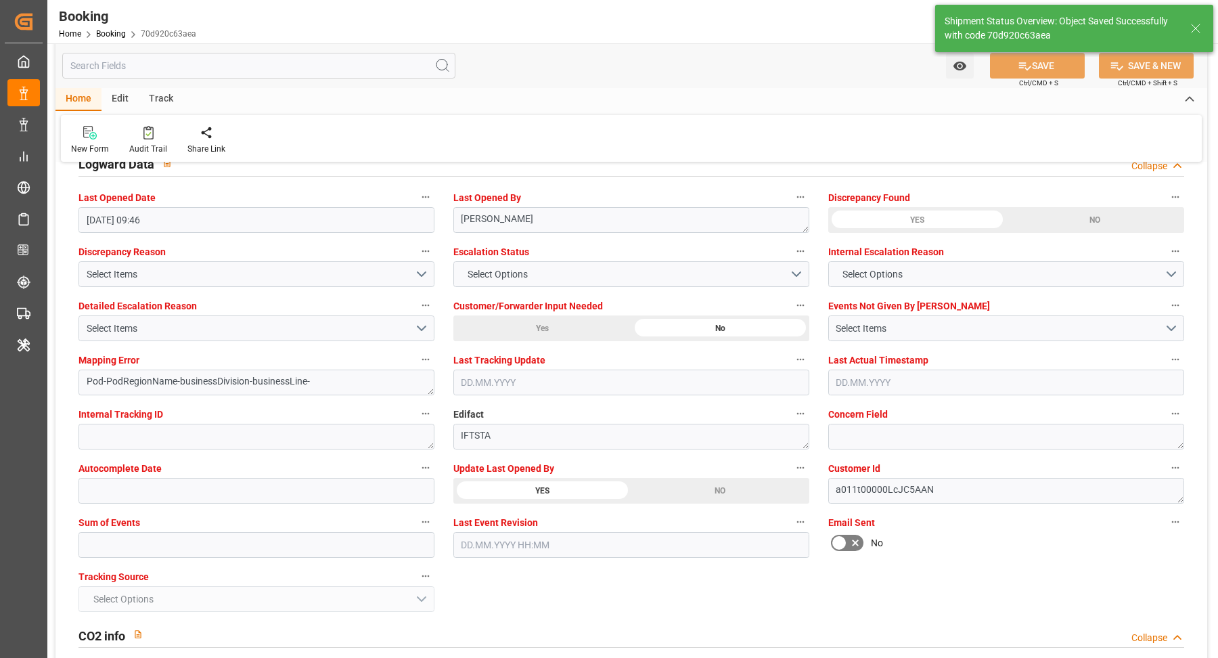
type textarea "[PERSON_NAME]"
type input "12.09.2025 08:49"
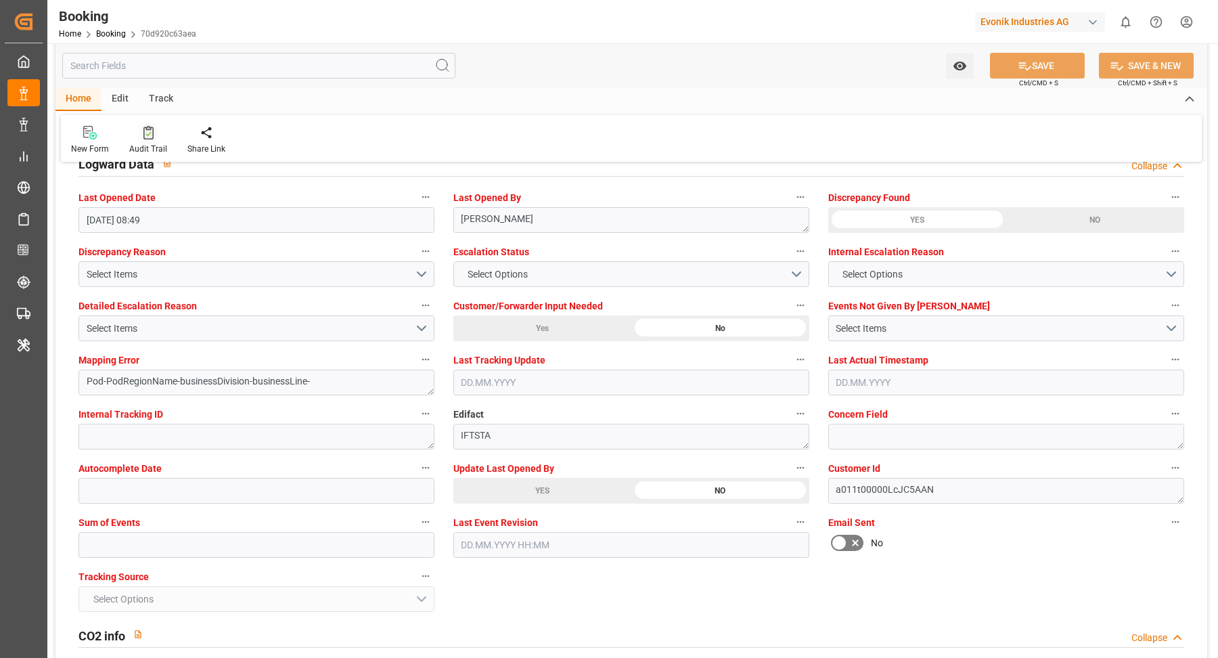
click at [143, 126] on icon at bounding box center [148, 133] width 10 height 14
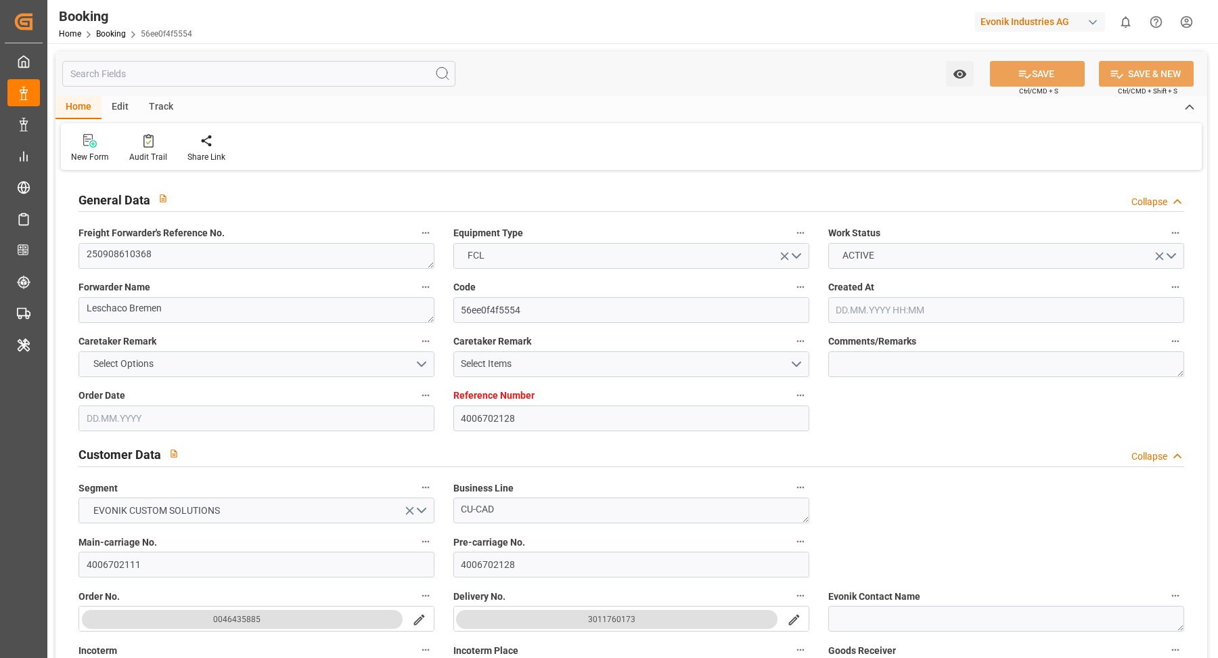
type input "[DATE] 13:30"
type input "[DATE]"
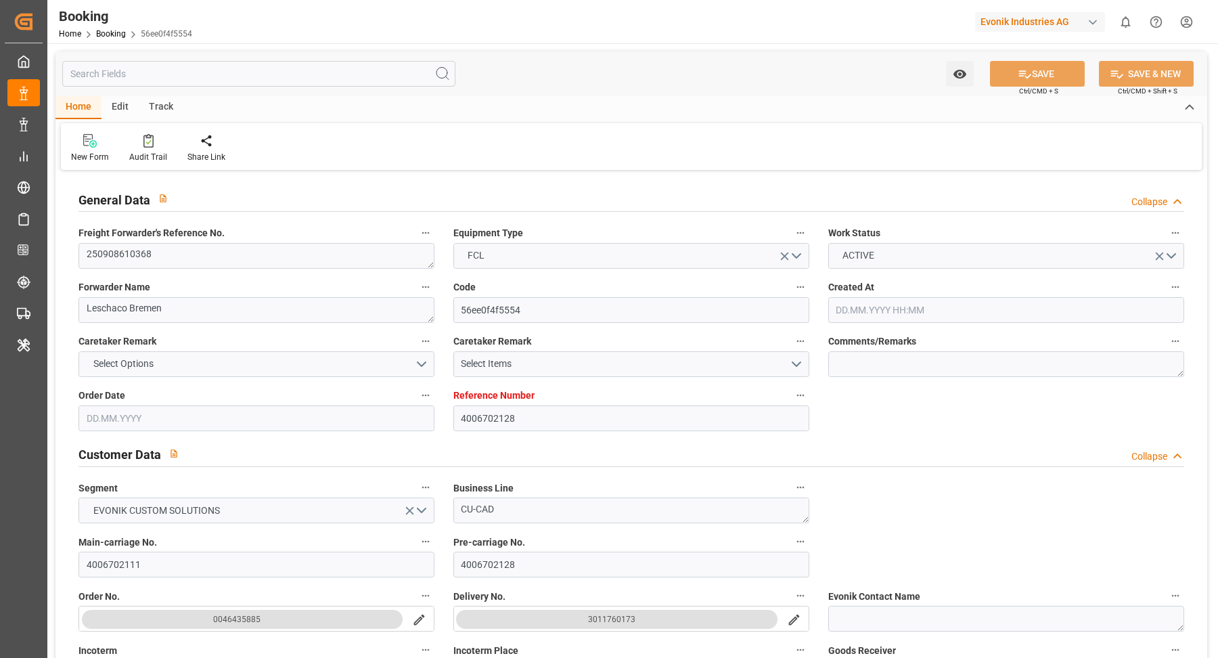
type input "[DATE]"
type input "[DATE] 00:00"
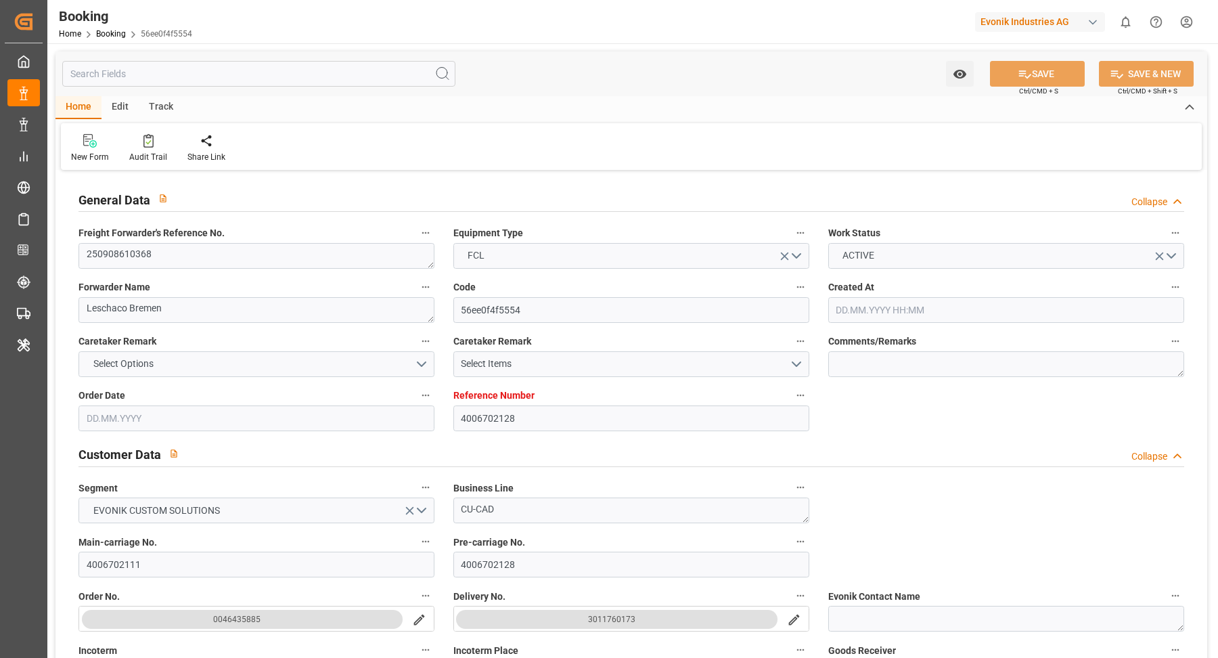
type input "[DATE] 09:46"
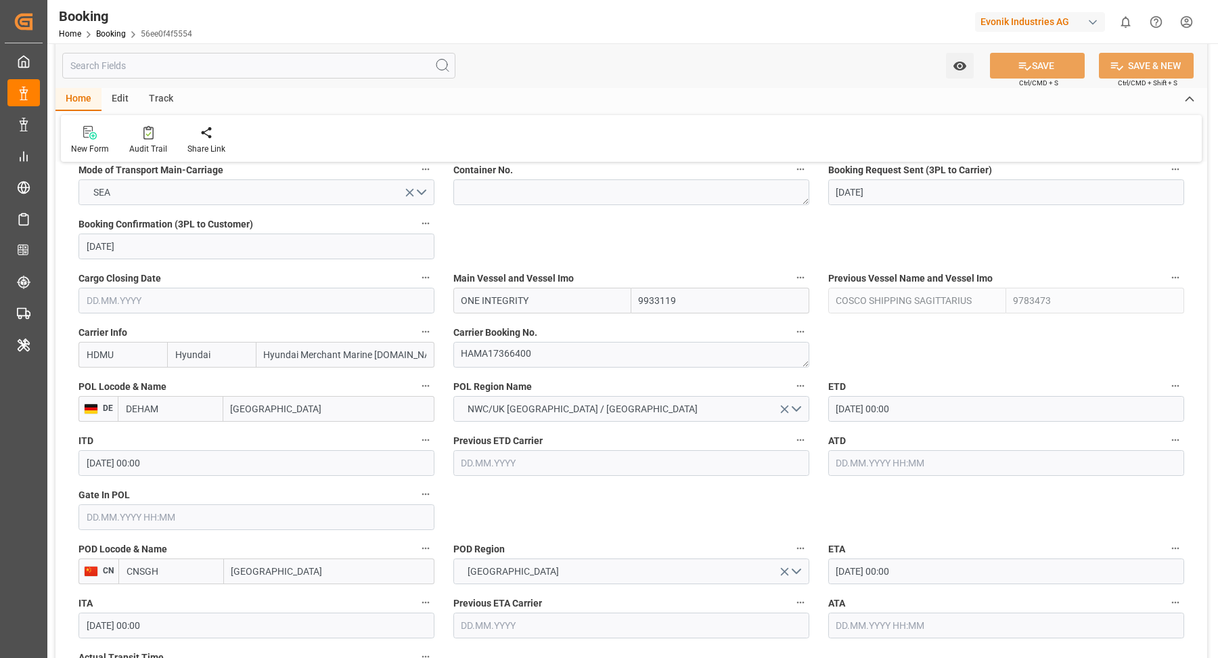
scroll to position [1073, 0]
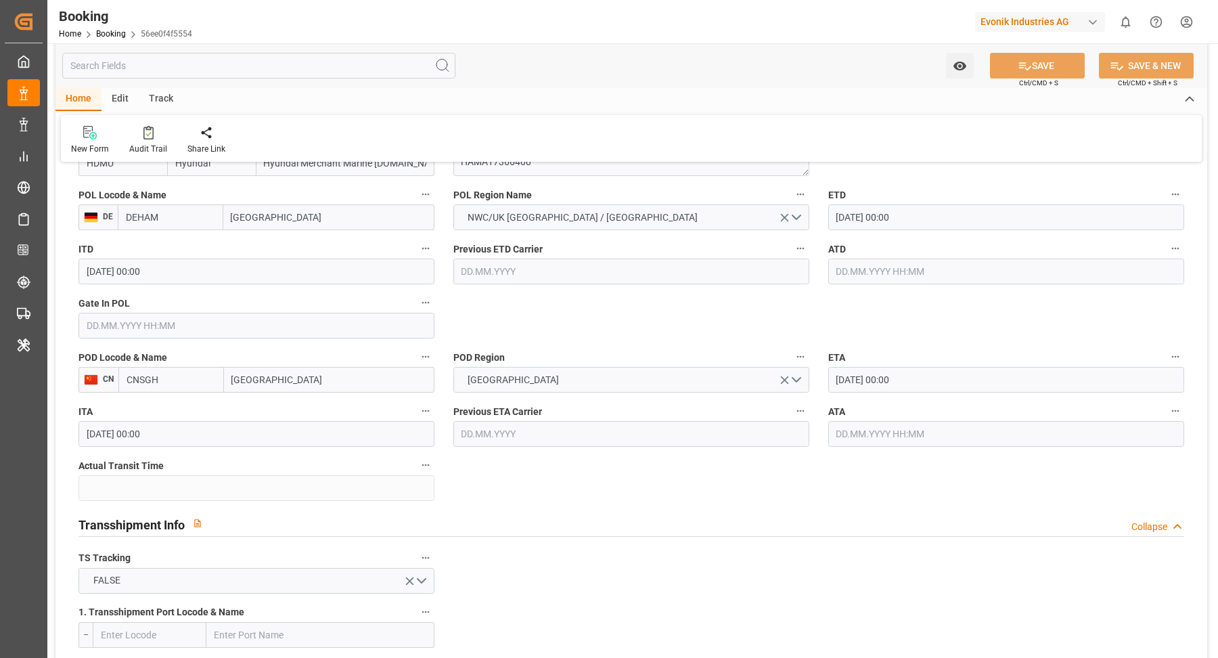
click at [975, 214] on input "[DATE] 00:00" at bounding box center [1006, 217] width 356 height 26
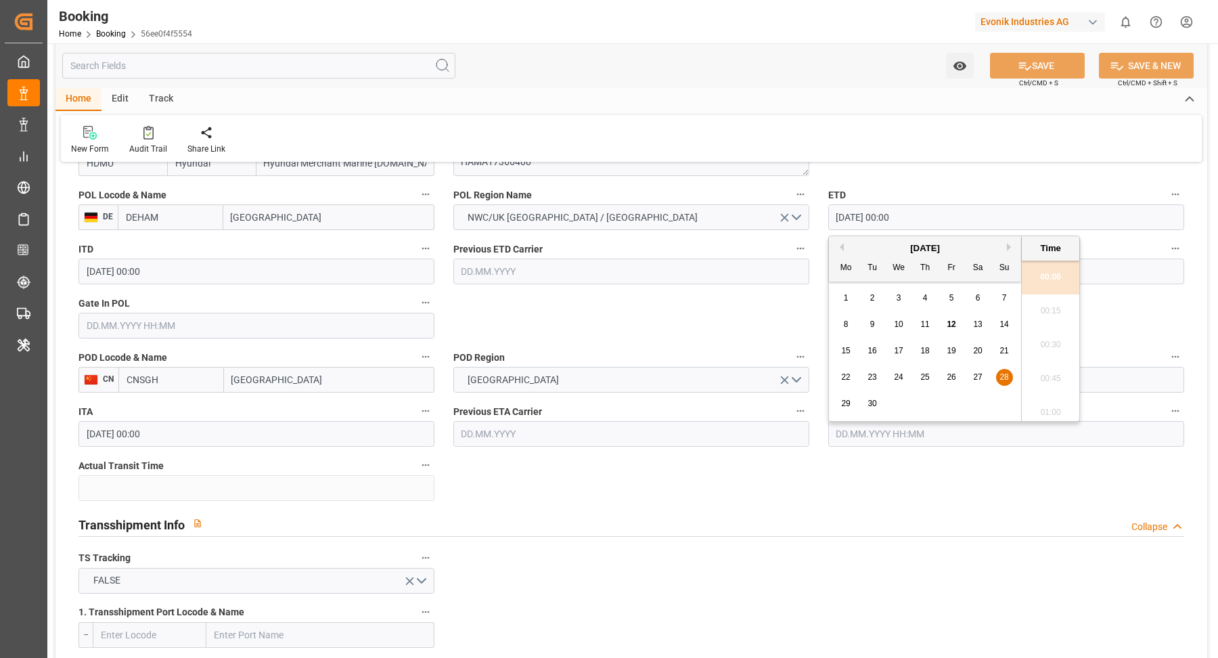
click at [842, 407] on span "29" at bounding box center [845, 403] width 9 height 9
type input "[DATE] 00:00"
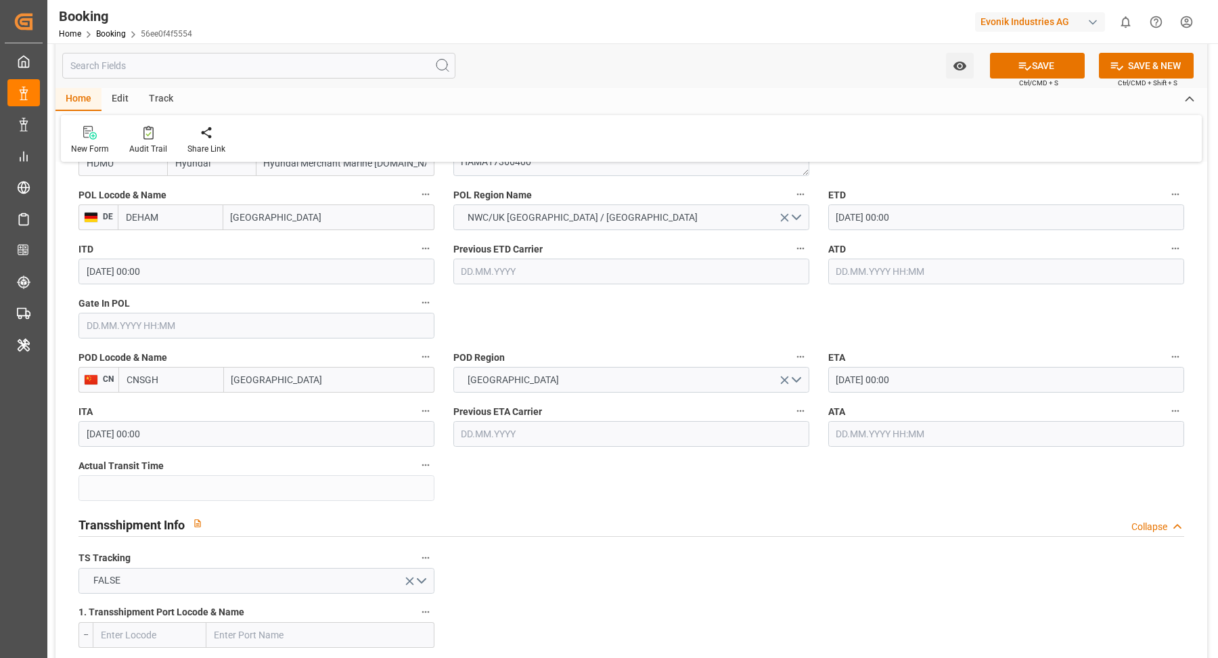
click at [829, 106] on div "Home Edit Track" at bounding box center [631, 99] width 1152 height 23
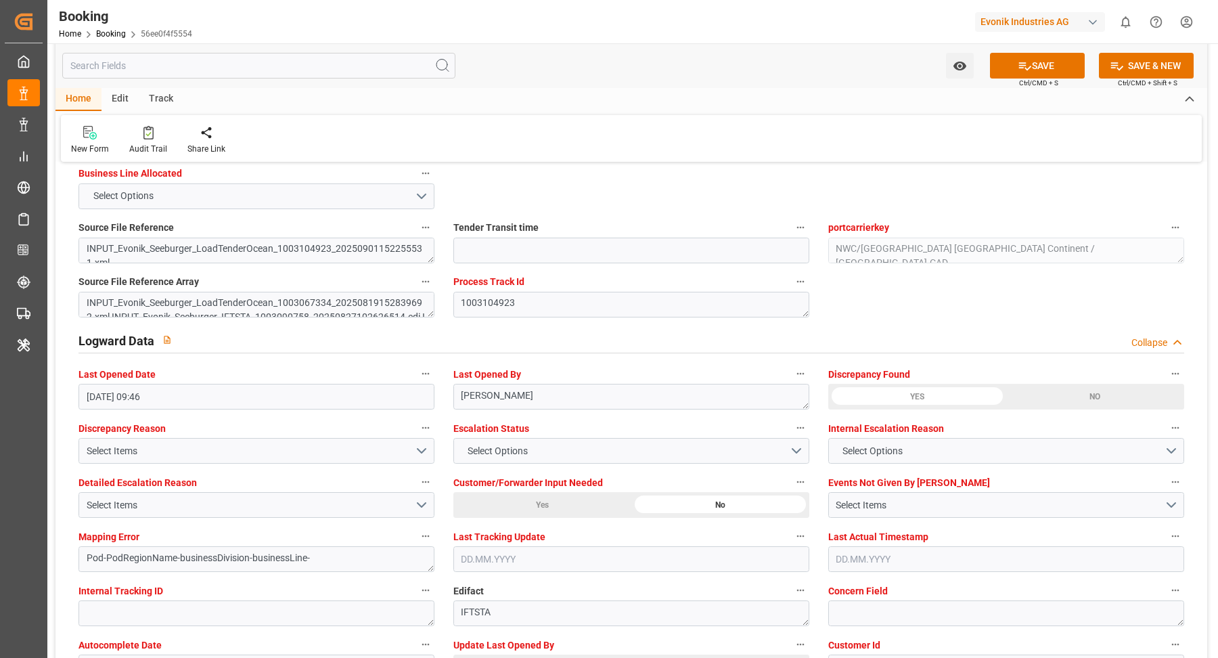
scroll to position [2558, 0]
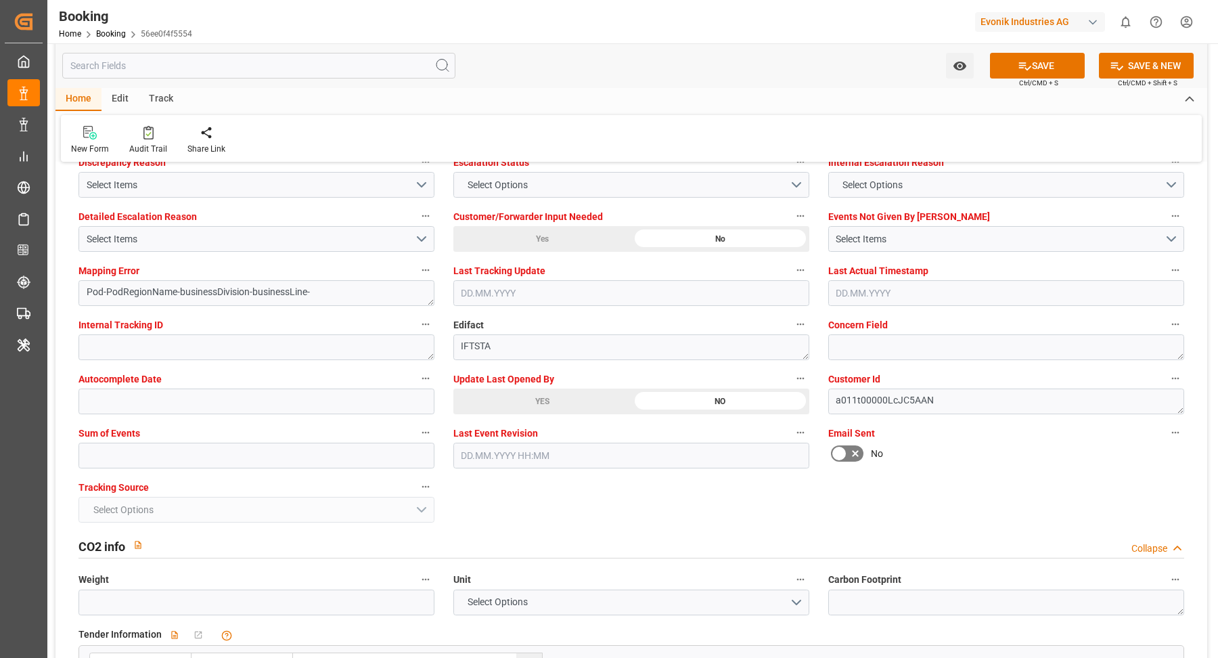
click at [571, 403] on div "YES" at bounding box center [542, 401] width 178 height 26
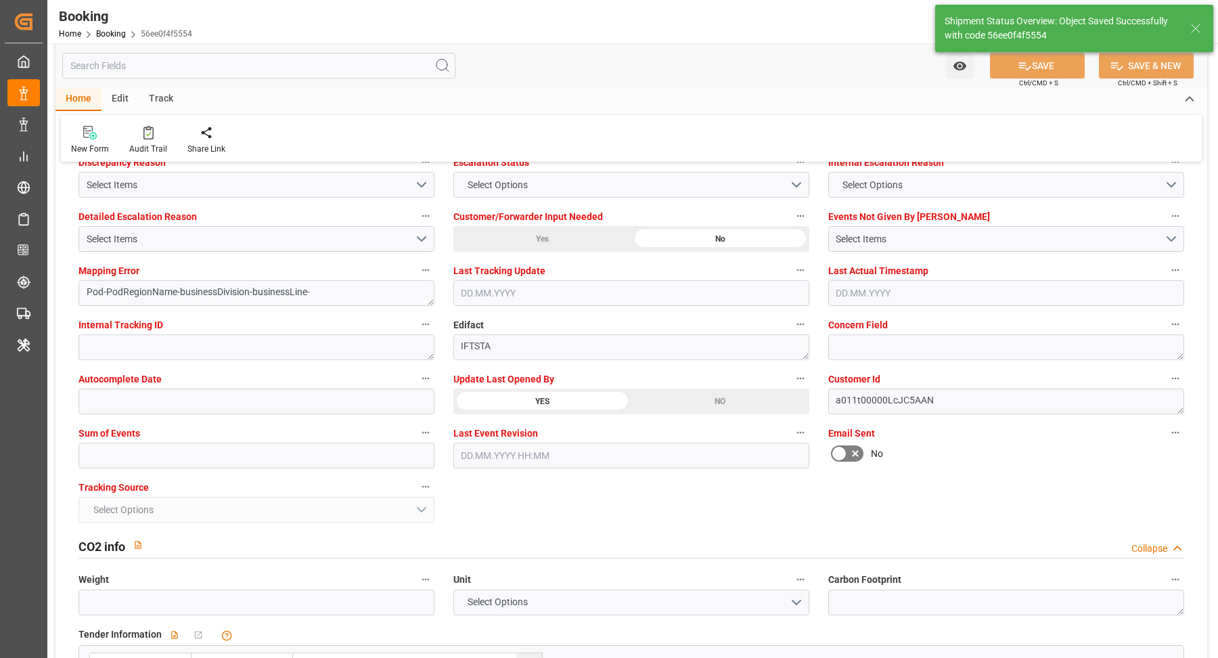
type textarea "[PERSON_NAME]"
type input "[DATE] 08:50"
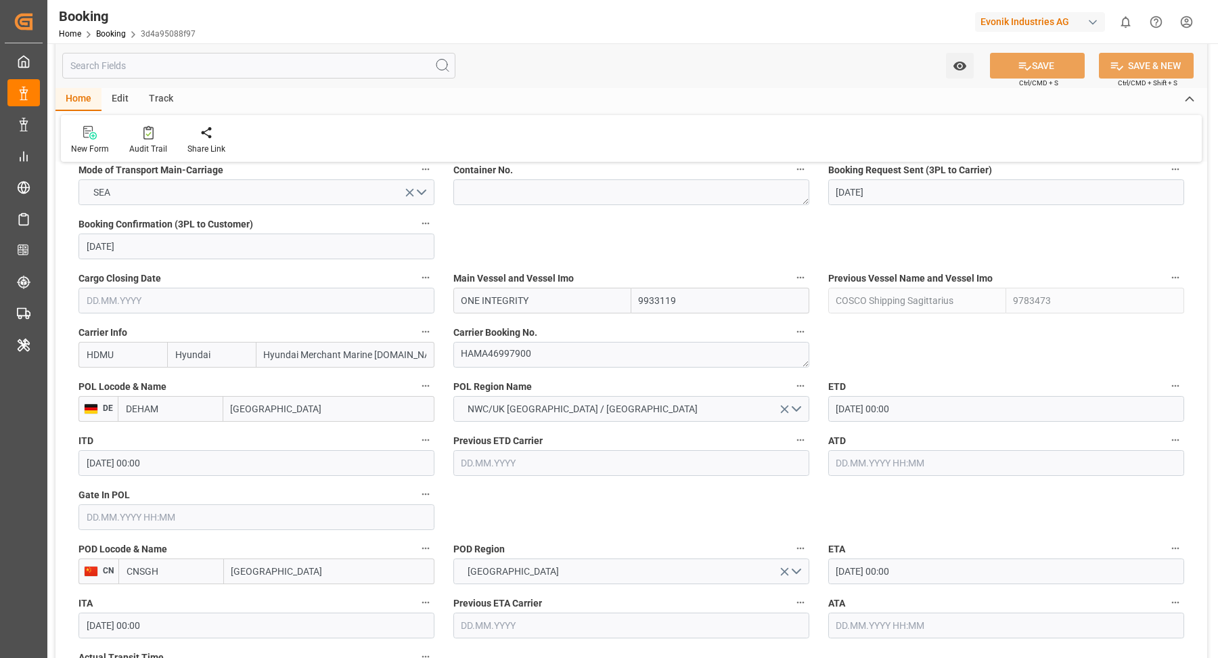
scroll to position [949, 0]
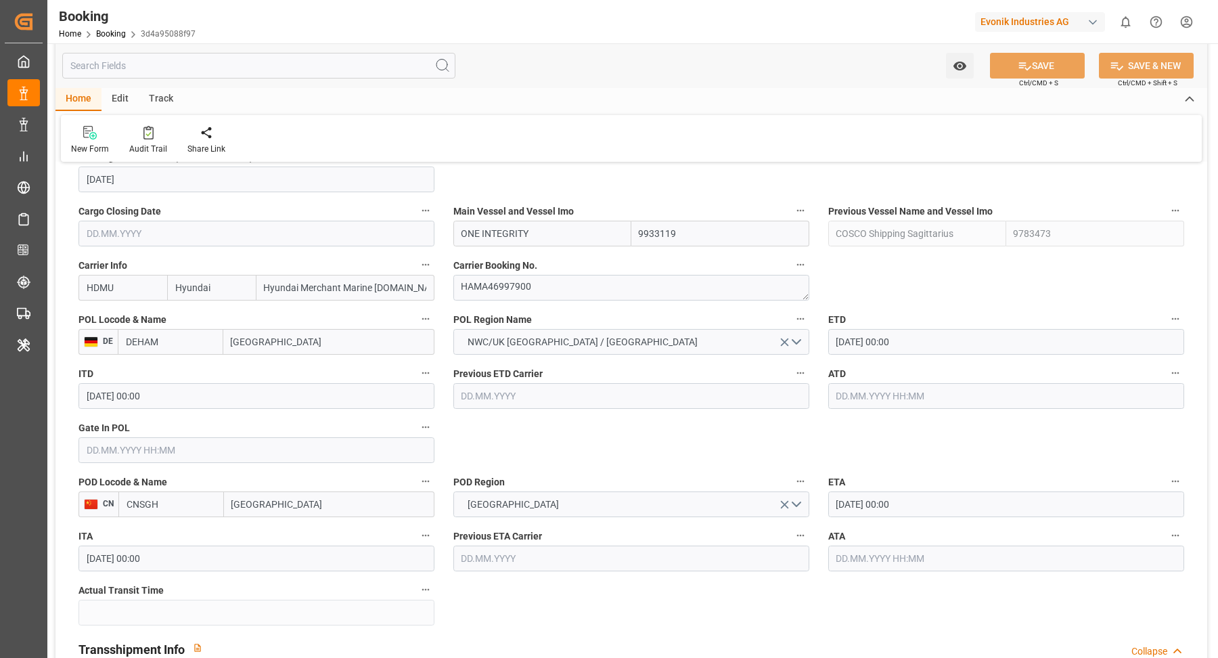
click at [930, 342] on input "[DATE] 00:00" at bounding box center [1006, 342] width 356 height 26
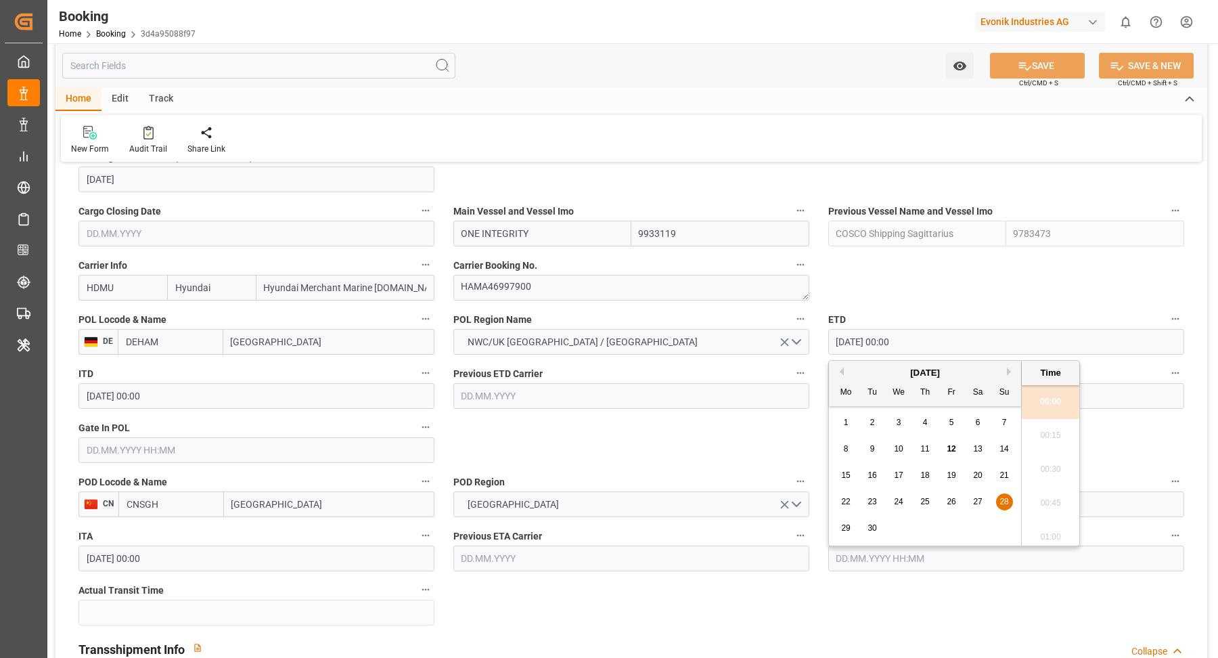
click at [844, 527] on span "29" at bounding box center [845, 527] width 9 height 9
type input "[DATE] 00:00"
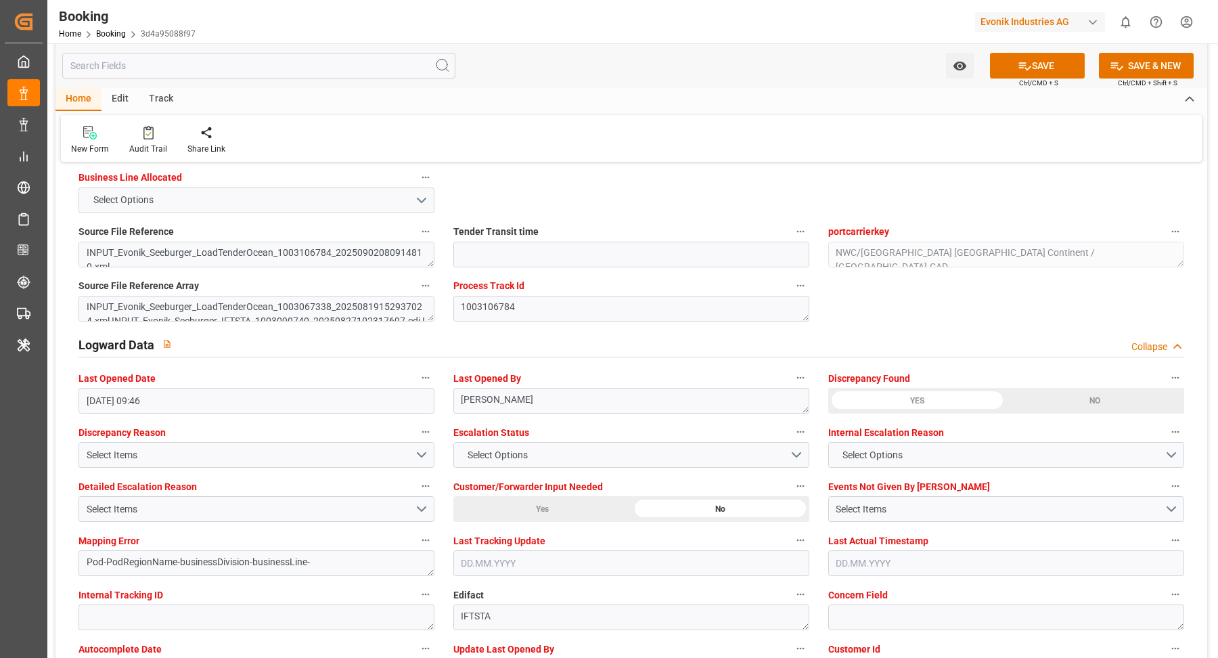
scroll to position [2556, 0]
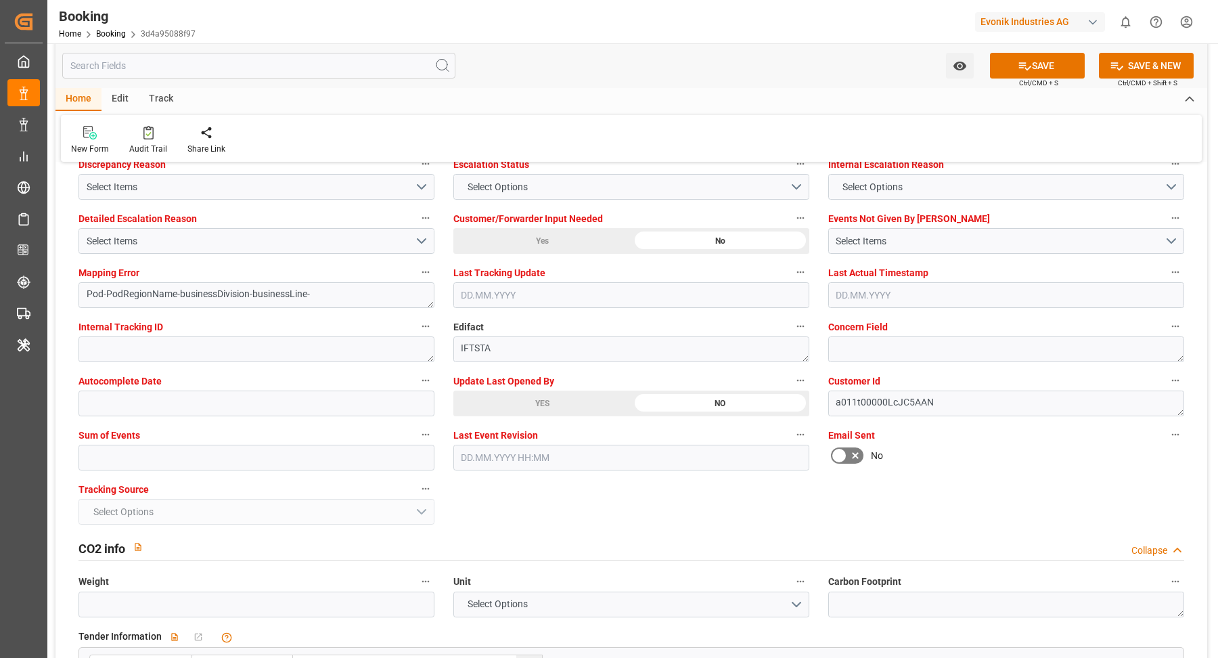
click at [550, 405] on div "YES" at bounding box center [542, 404] width 178 height 26
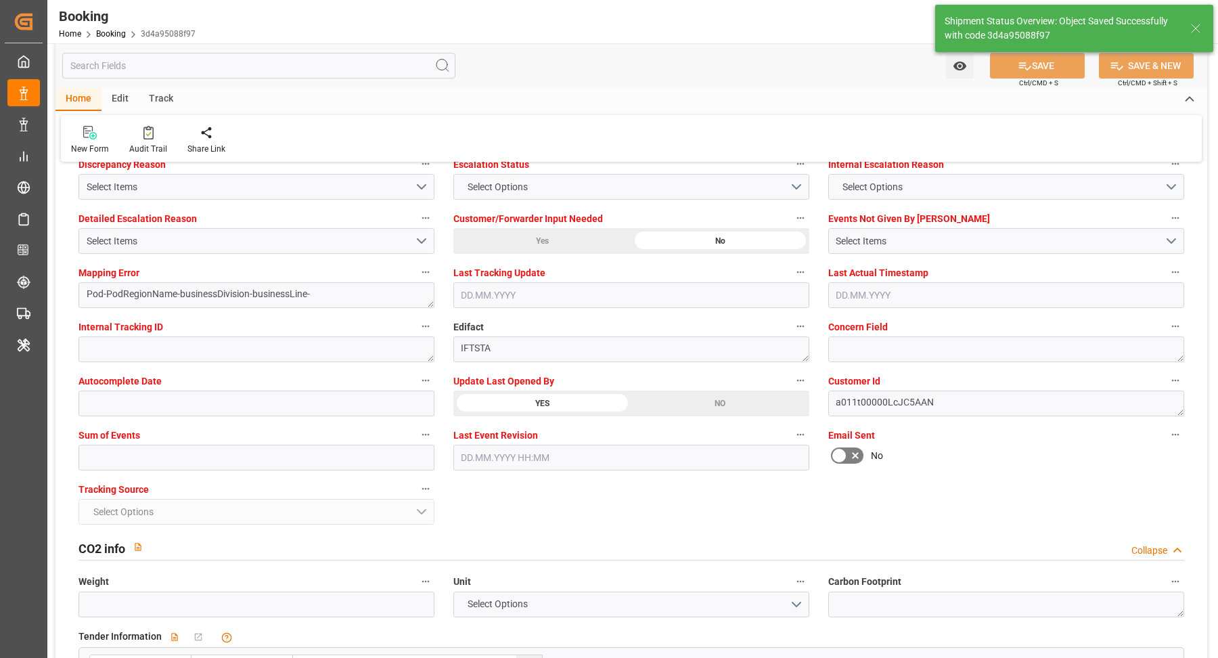
type textarea "Vasantha Kumar"
type input "12.09.2025 08:51"
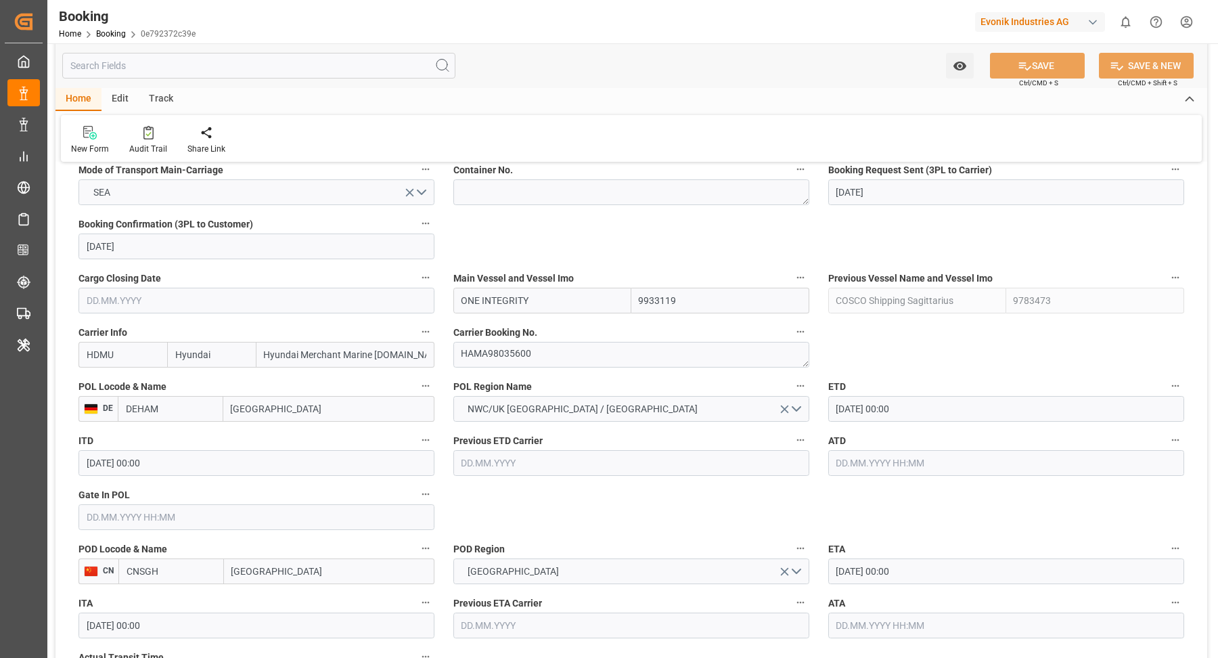
scroll to position [1020, 0]
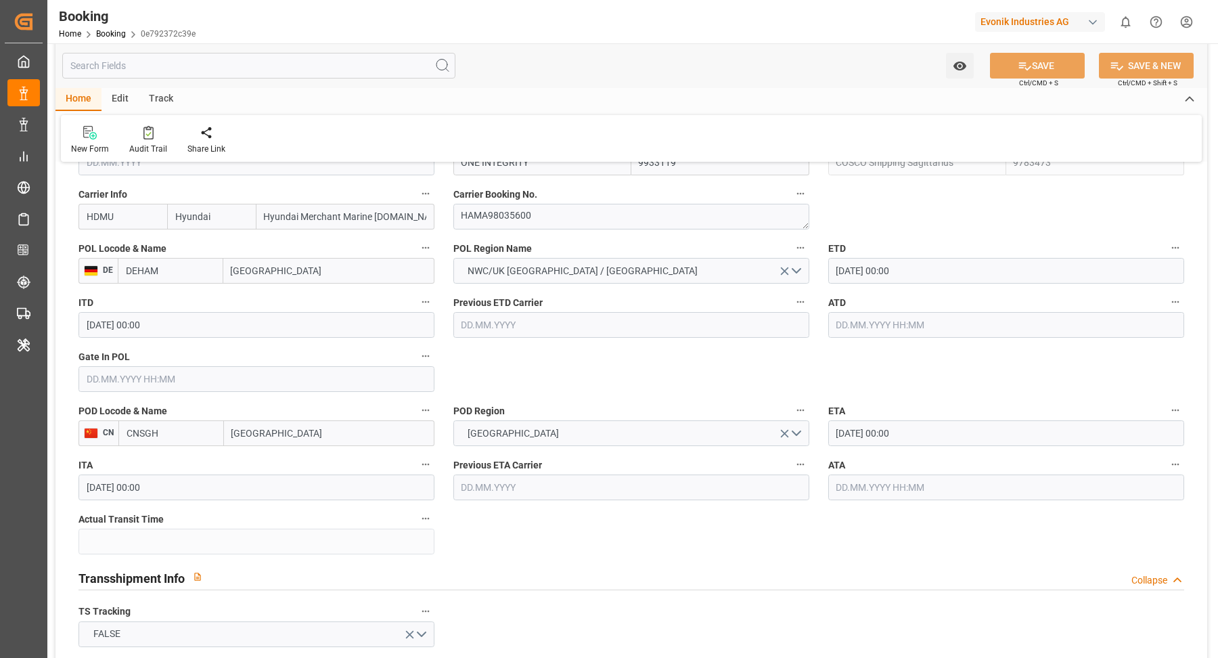
click at [947, 272] on input "[DATE] 00:00" at bounding box center [1006, 271] width 356 height 26
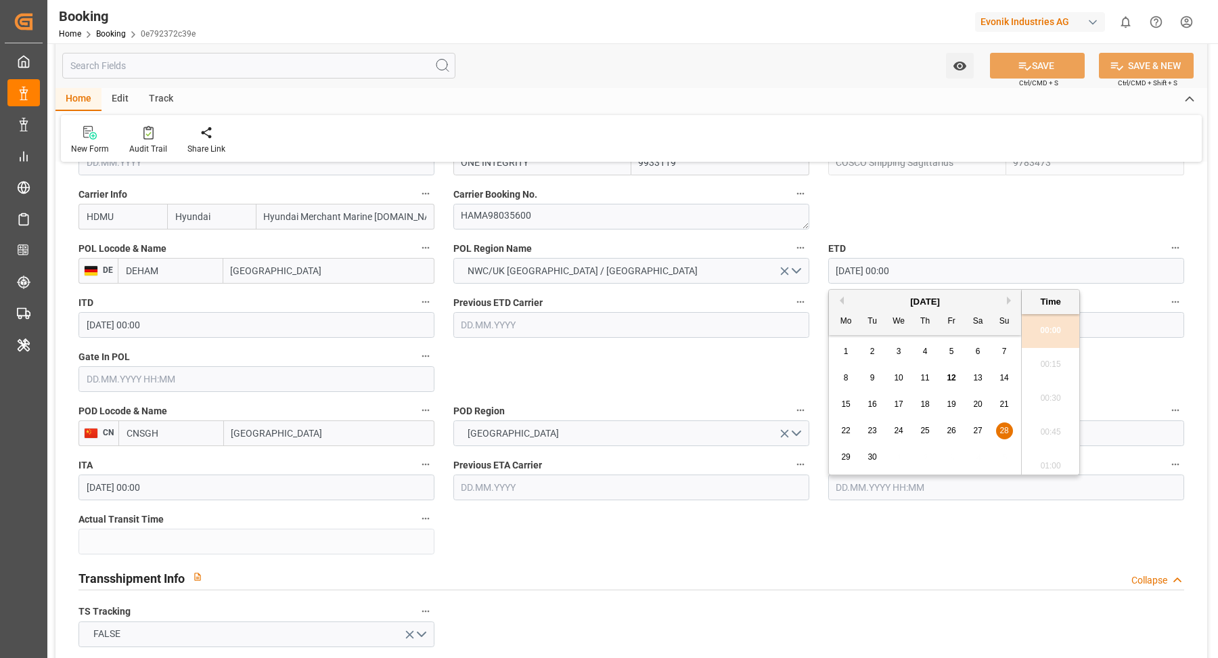
click at [845, 459] on span "29" at bounding box center [845, 456] width 9 height 9
type input "[DATE] 00:00"
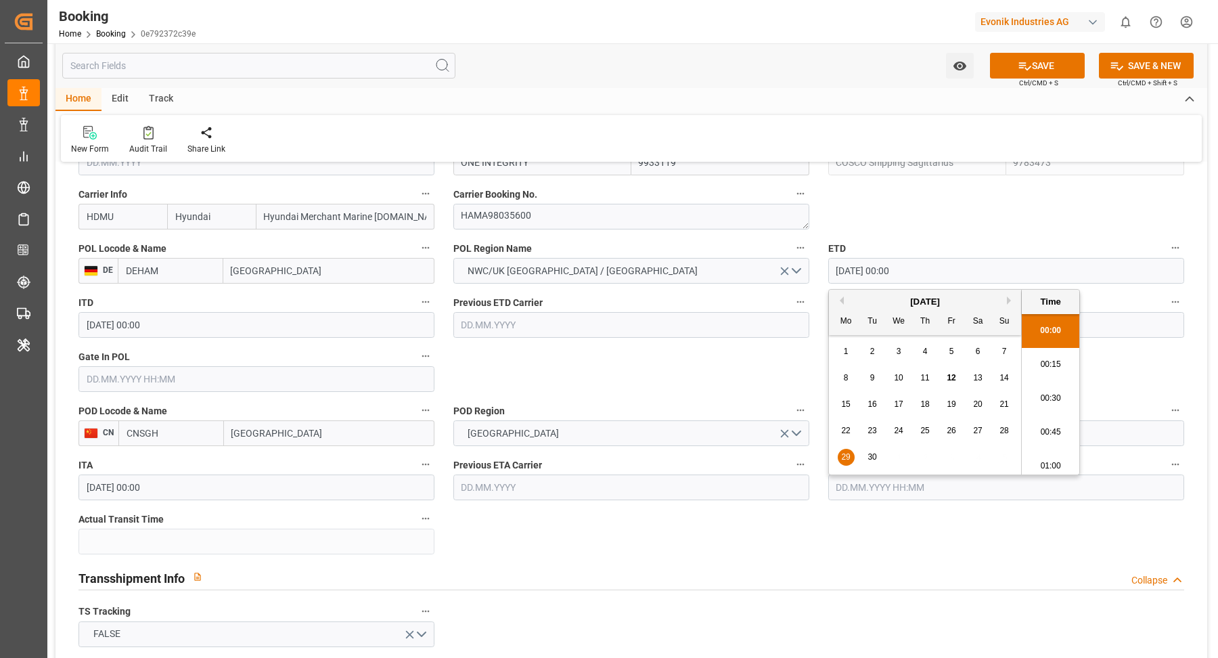
click at [950, 244] on label "ETD" at bounding box center [1006, 248] width 356 height 19
click at [1167, 244] on button "ETD" at bounding box center [1176, 248] width 18 height 18
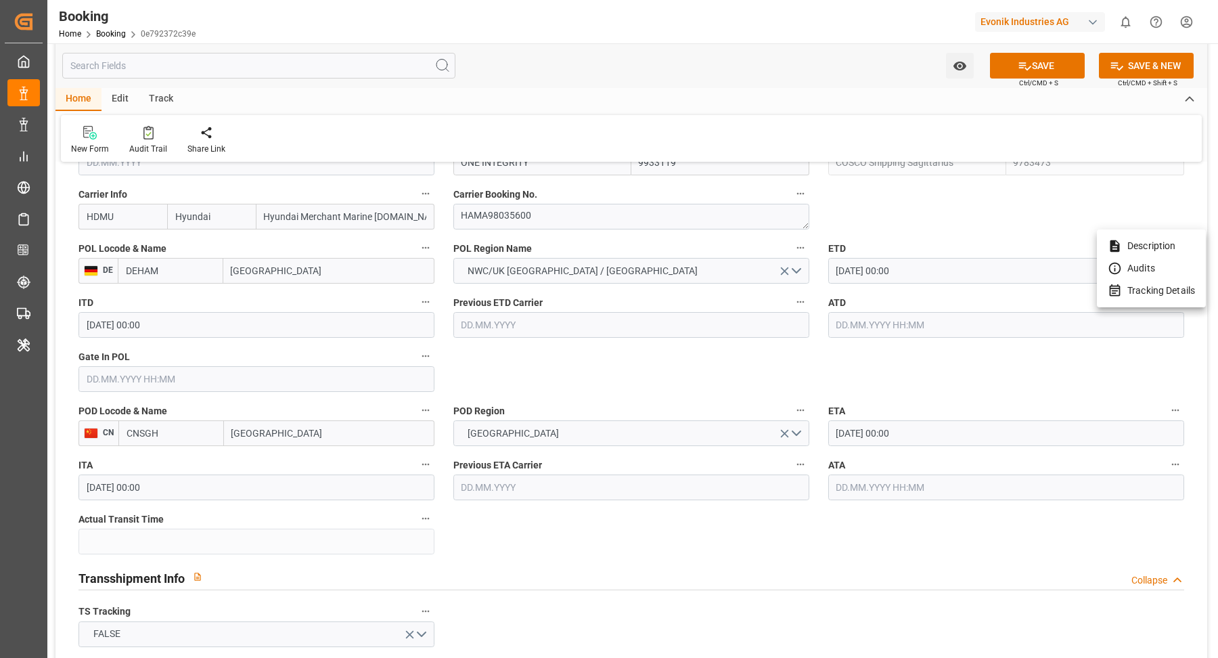
click at [588, 91] on div at bounding box center [609, 329] width 1218 height 658
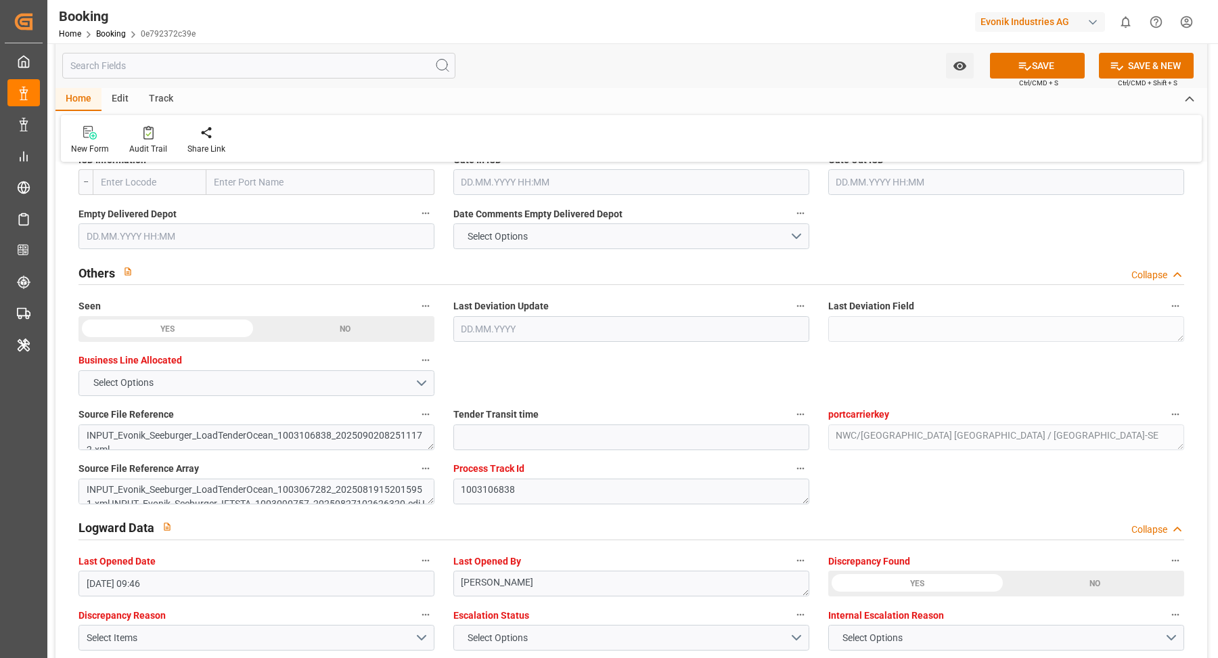
scroll to position [2388, 0]
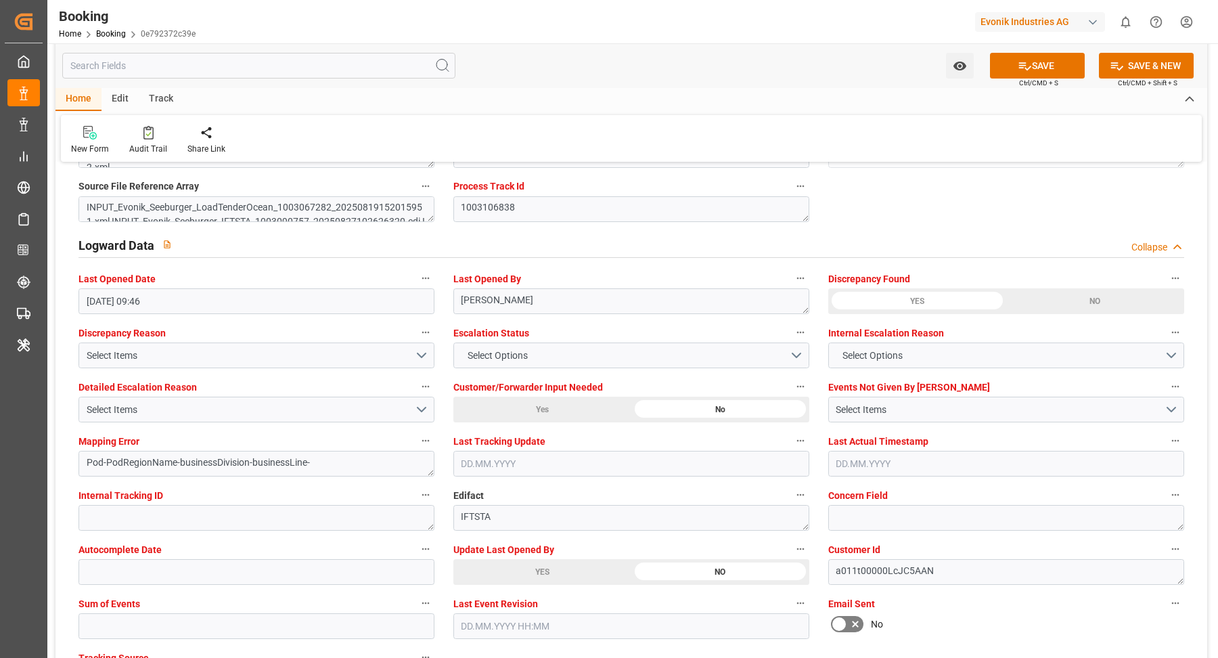
click at [554, 570] on div "YES" at bounding box center [542, 572] width 178 height 26
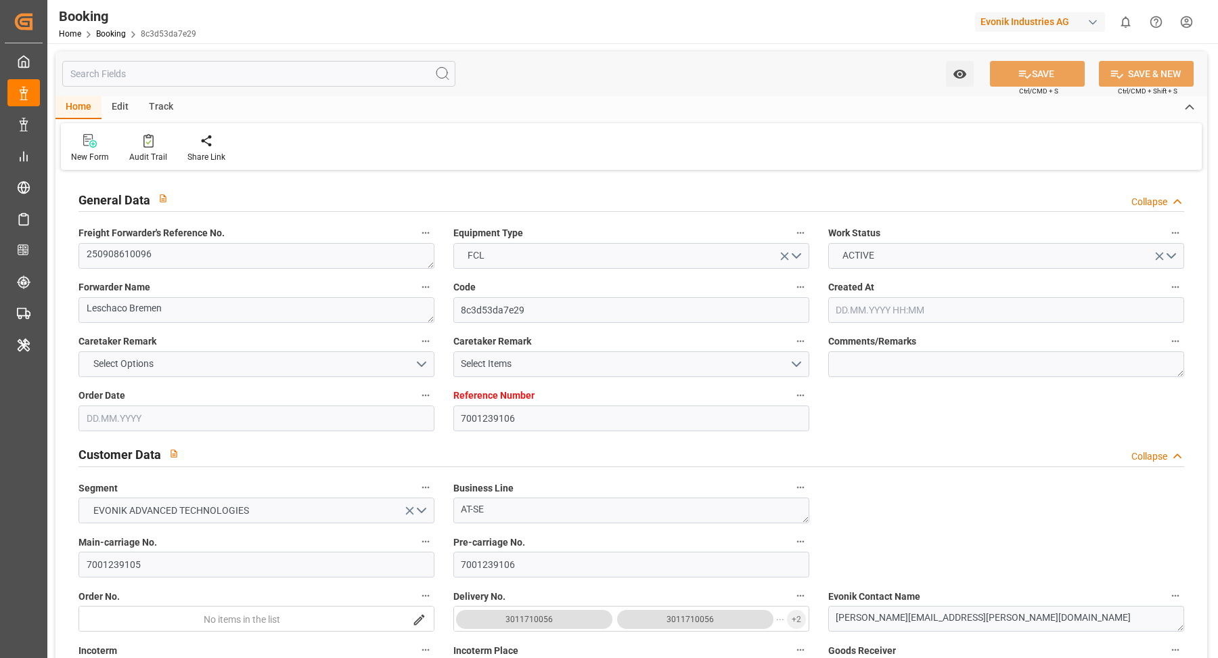
type input "04.08.2025 05:22"
type input "04.08.2025"
type input "01.10.2025"
type input "25.08.2025"
type input "17.09.2025 00:00"
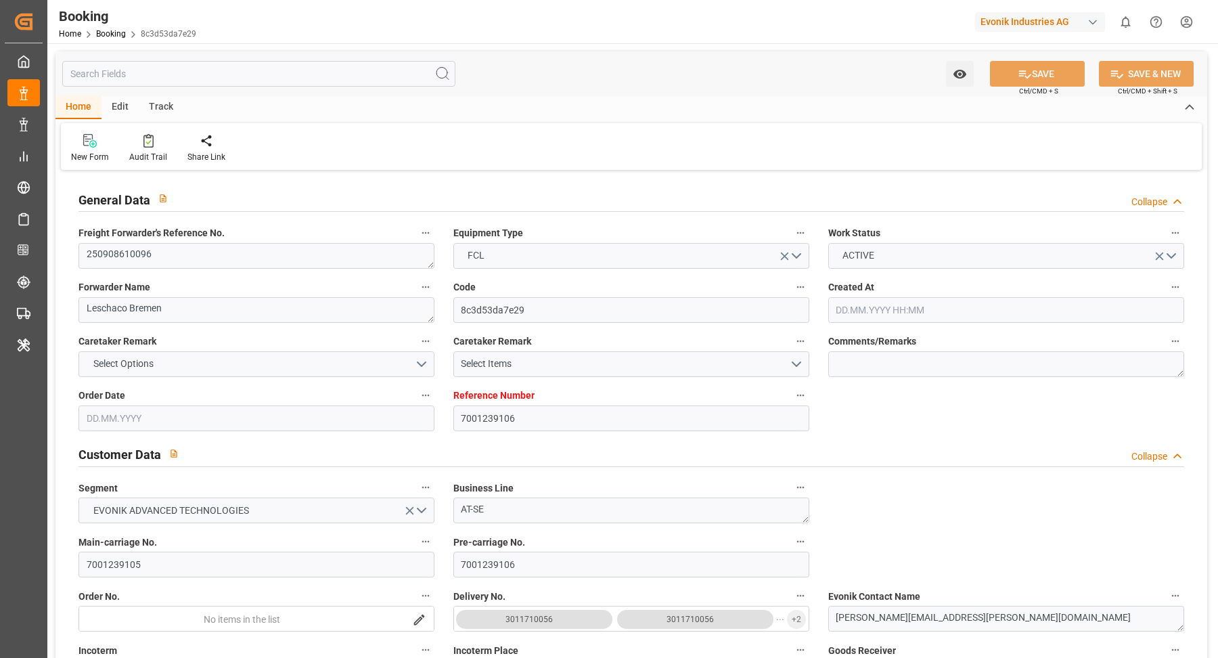
type input "17.09.2025 00:00"
type input "[DATE]"
type input "03.09.2025"
type input "24.09.2025 00:00"
type input "09.09.2025 00:00"
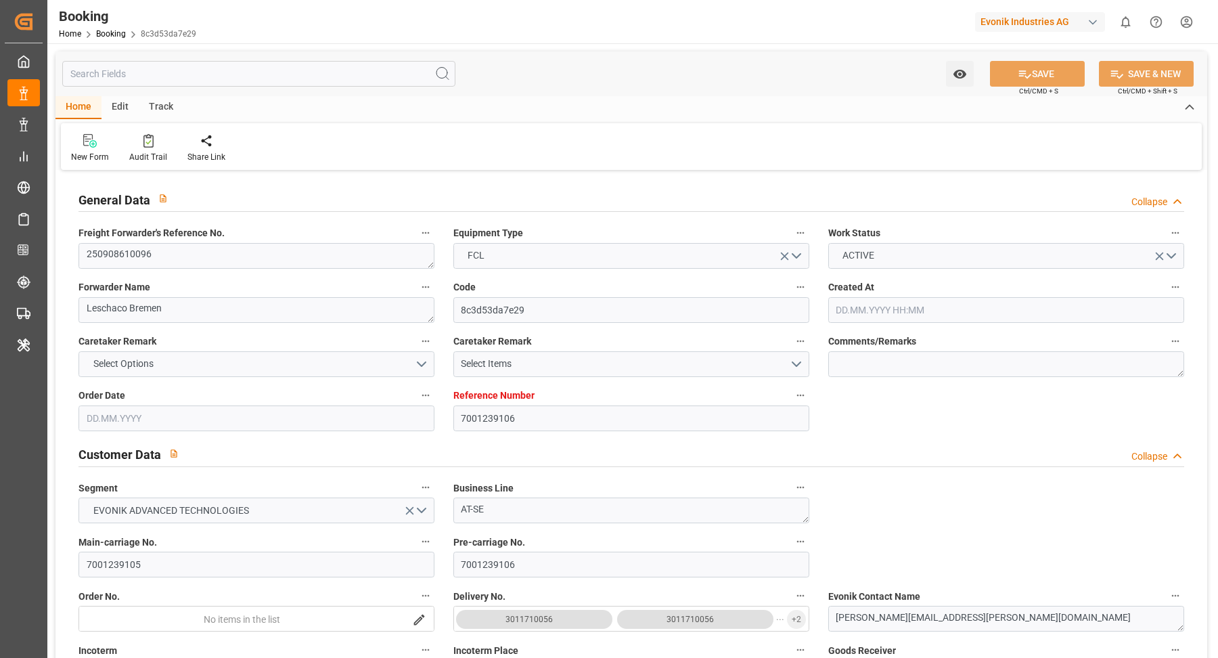
type input "08.10.2025 00:00"
type input "22.09.2025 00:00"
type input "05.08.2025"
type input "12.09.2025 05:57"
click at [201, 263] on textarea "250908610096" at bounding box center [257, 256] width 356 height 26
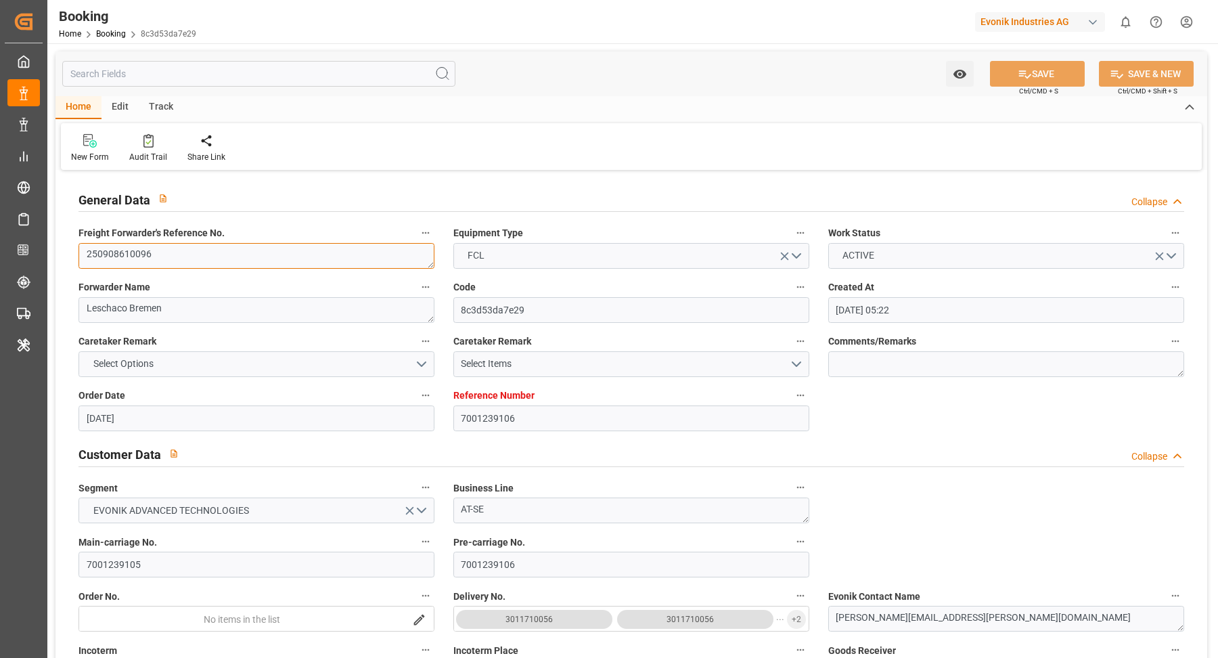
click at [201, 263] on textarea "250908610096" at bounding box center [257, 256] width 356 height 26
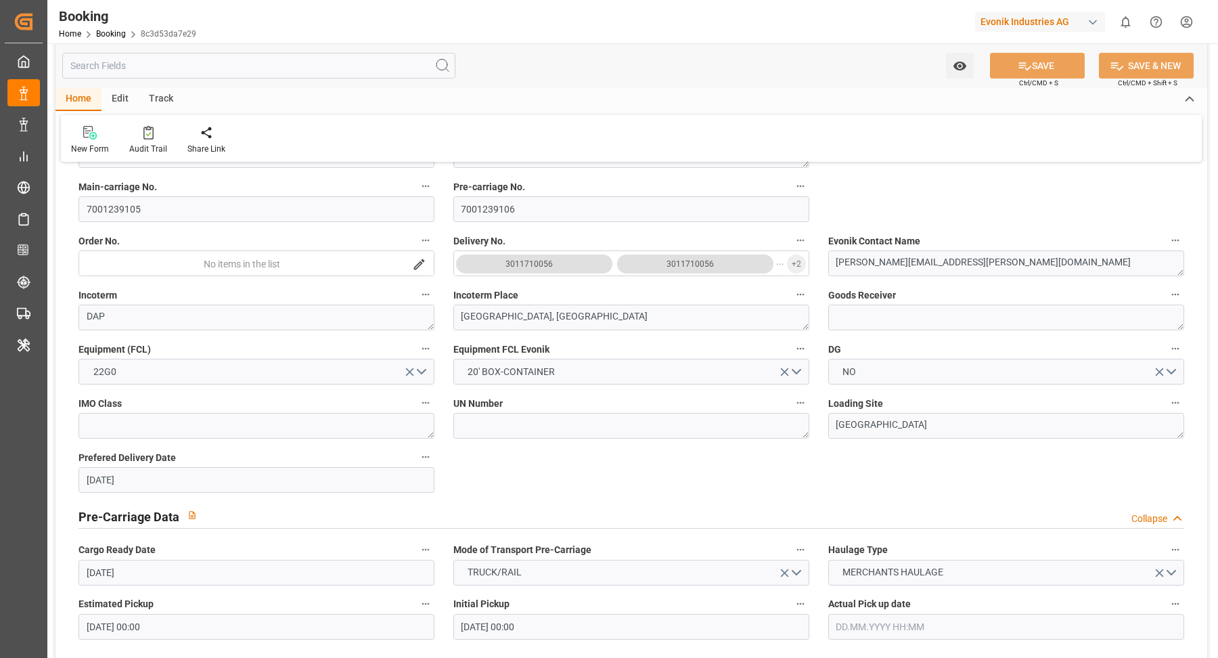
scroll to position [265, 0]
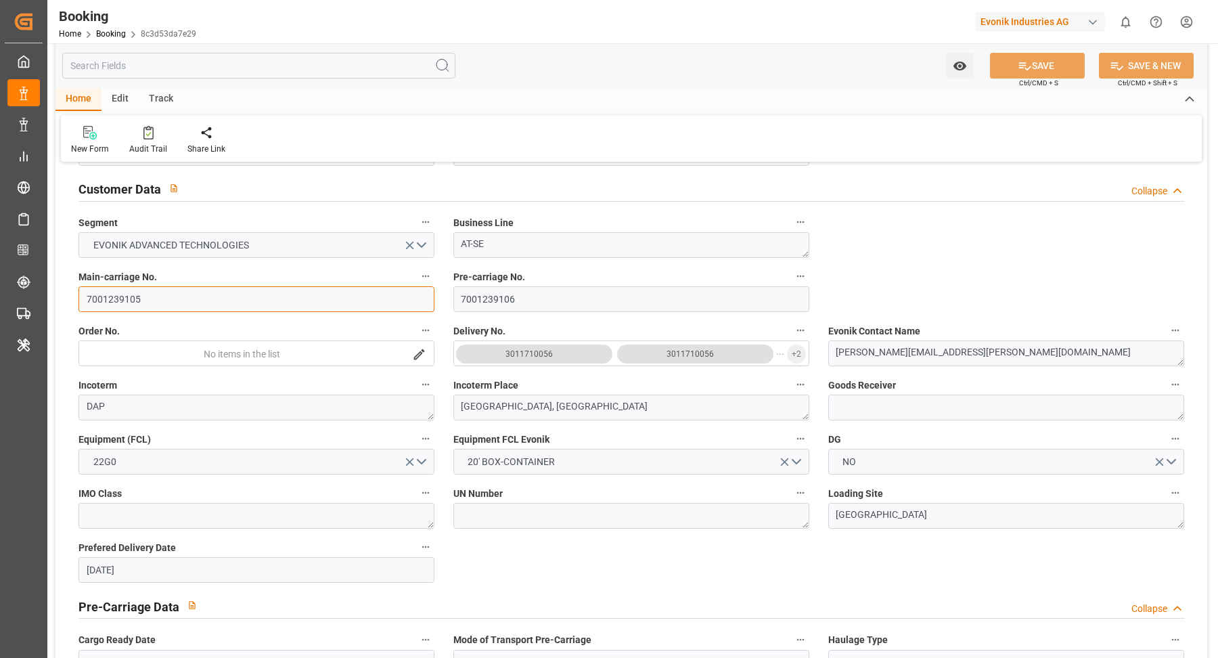
click at [189, 303] on input "7001239105" at bounding box center [257, 299] width 356 height 26
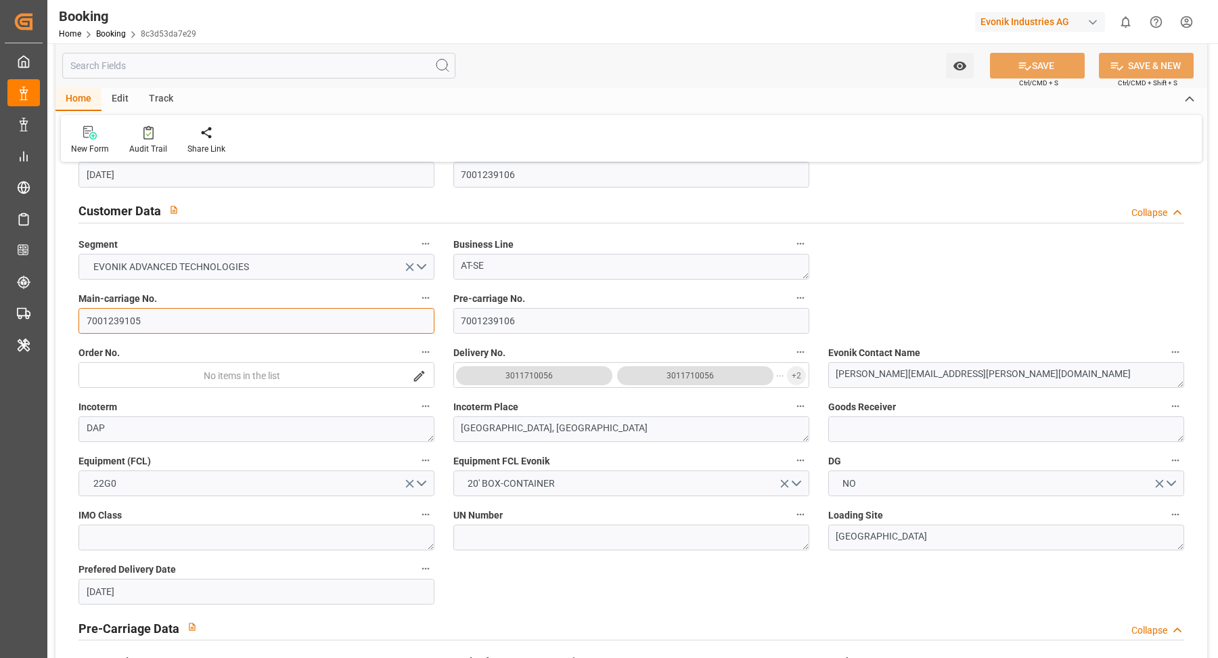
scroll to position [0, 0]
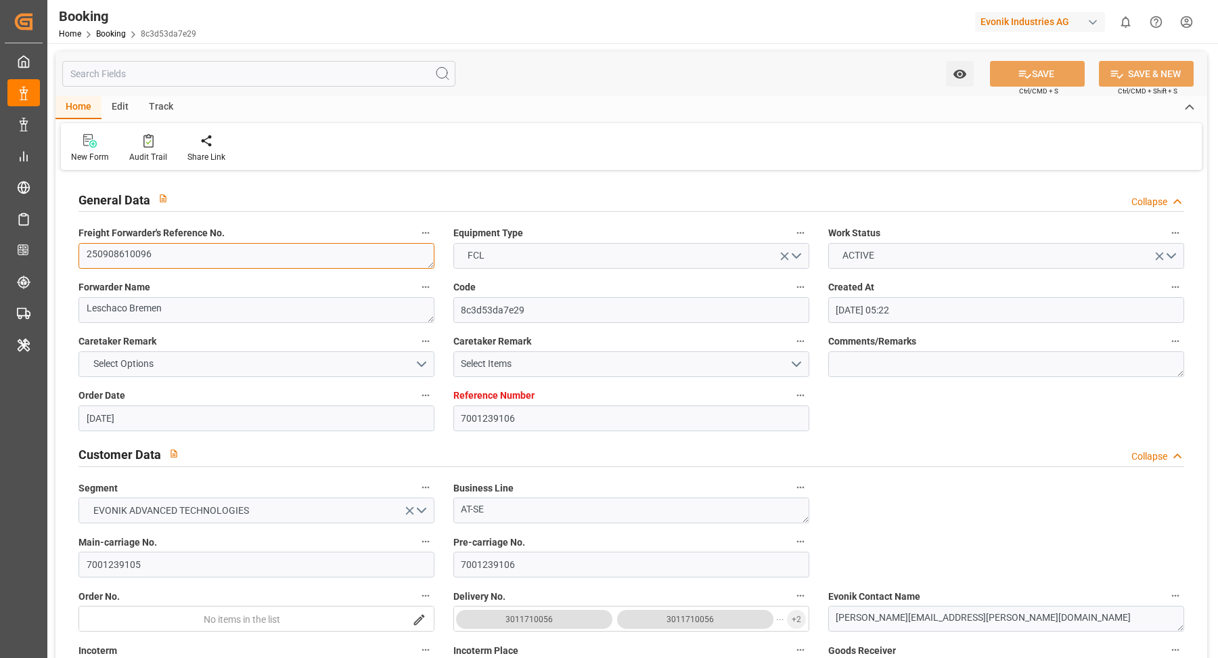
click at [194, 257] on textarea "250908610096" at bounding box center [257, 256] width 356 height 26
click at [199, 267] on textarea "250908610096" at bounding box center [257, 256] width 356 height 26
click at [195, 264] on textarea "250908610096" at bounding box center [257, 256] width 356 height 26
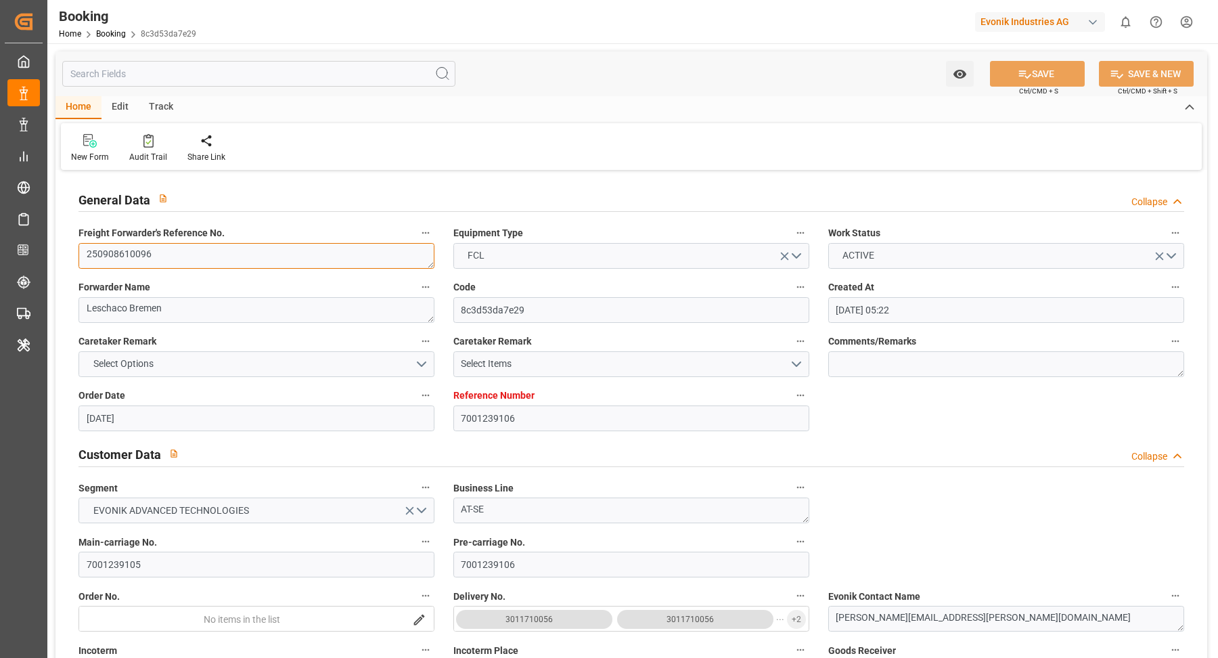
click at [168, 261] on textarea "250908610096" at bounding box center [257, 256] width 356 height 26
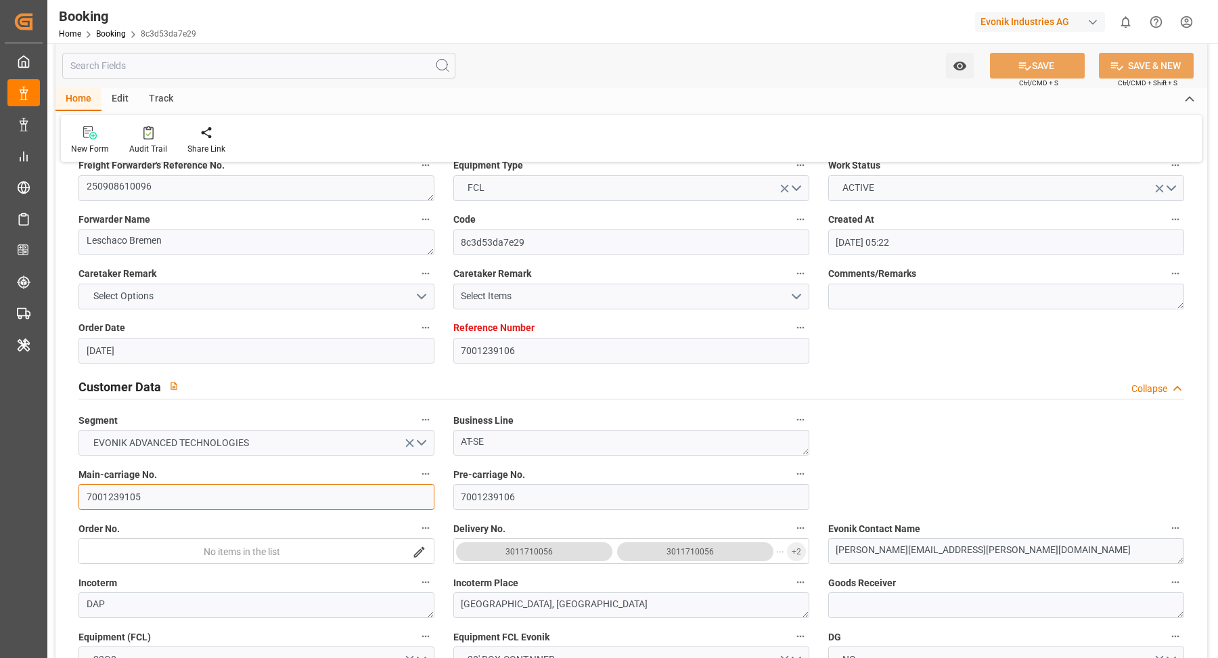
click input "7001239105"
click span "+ 2"
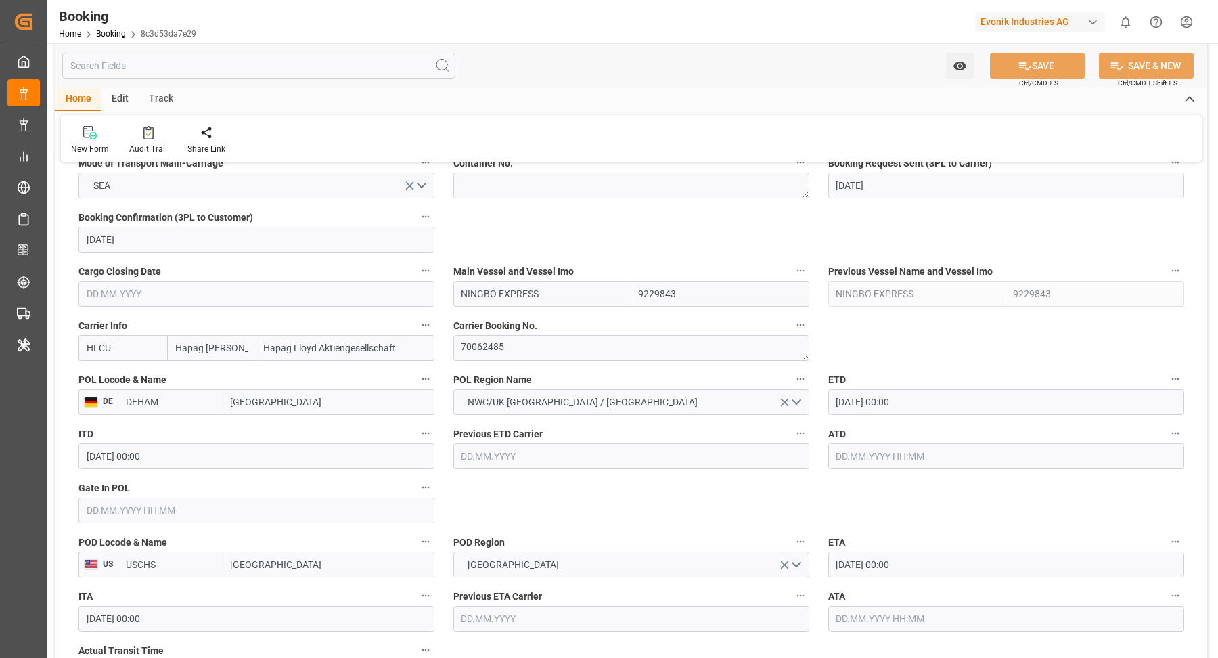
scroll to position [976, 0]
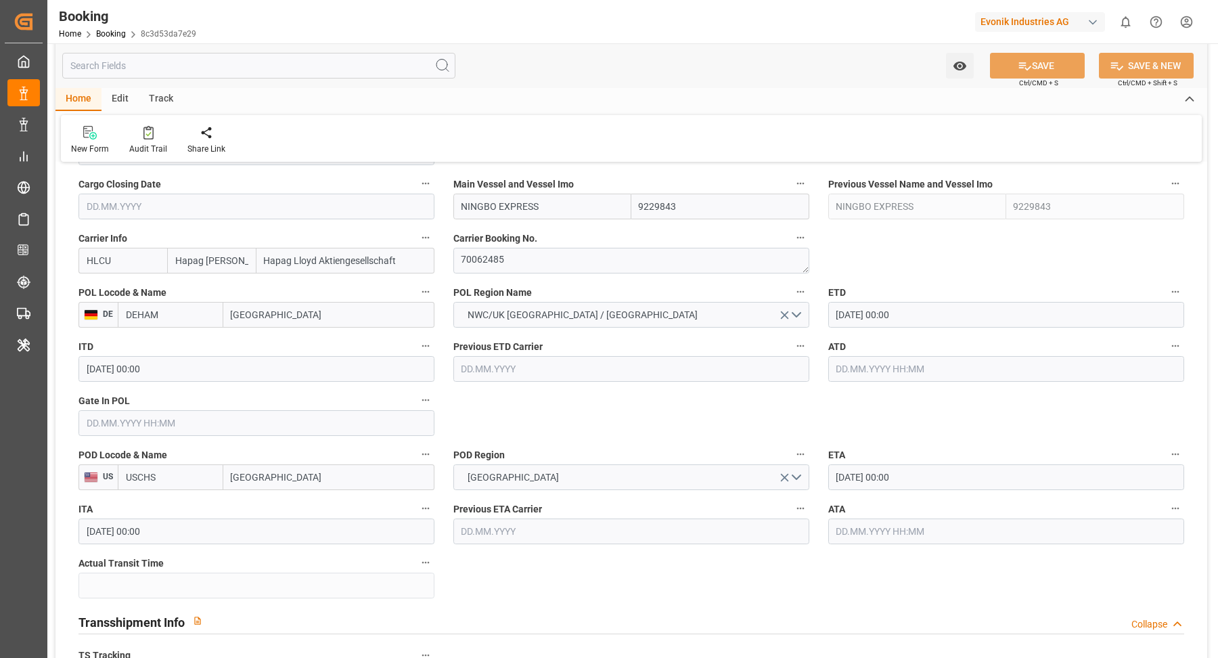
click div "Booking Home Booking 8c3d53da7e29 Evonik Industries AG 0 Notifications Only sho…"
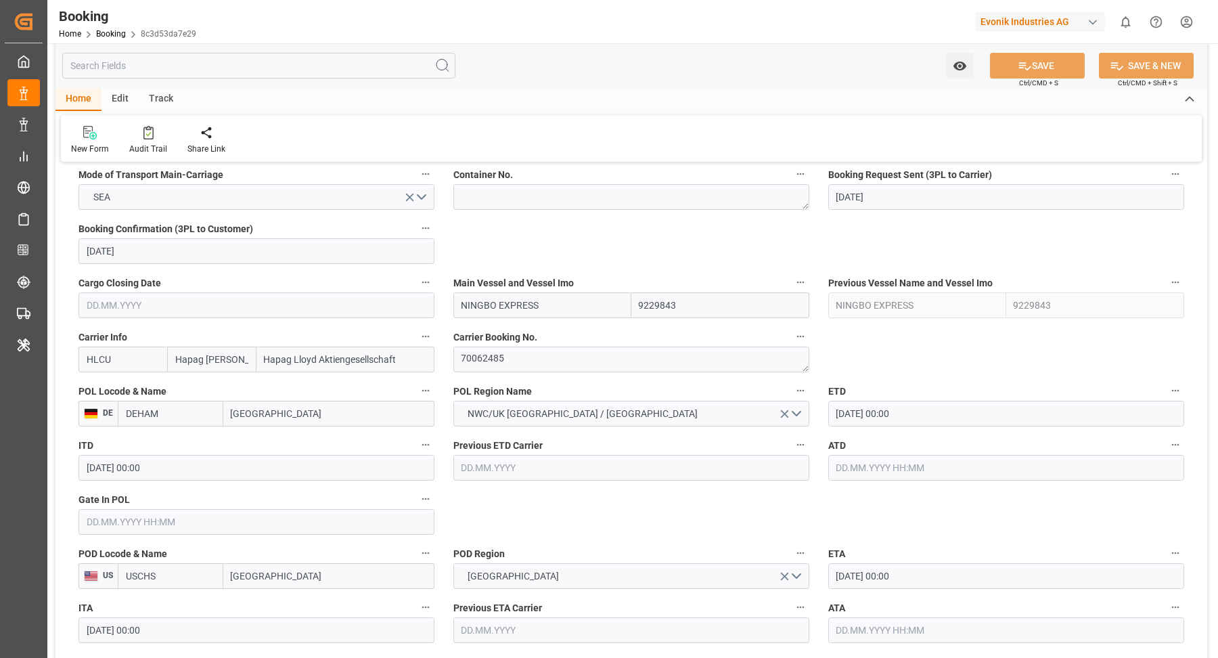
scroll to position [0, 0]
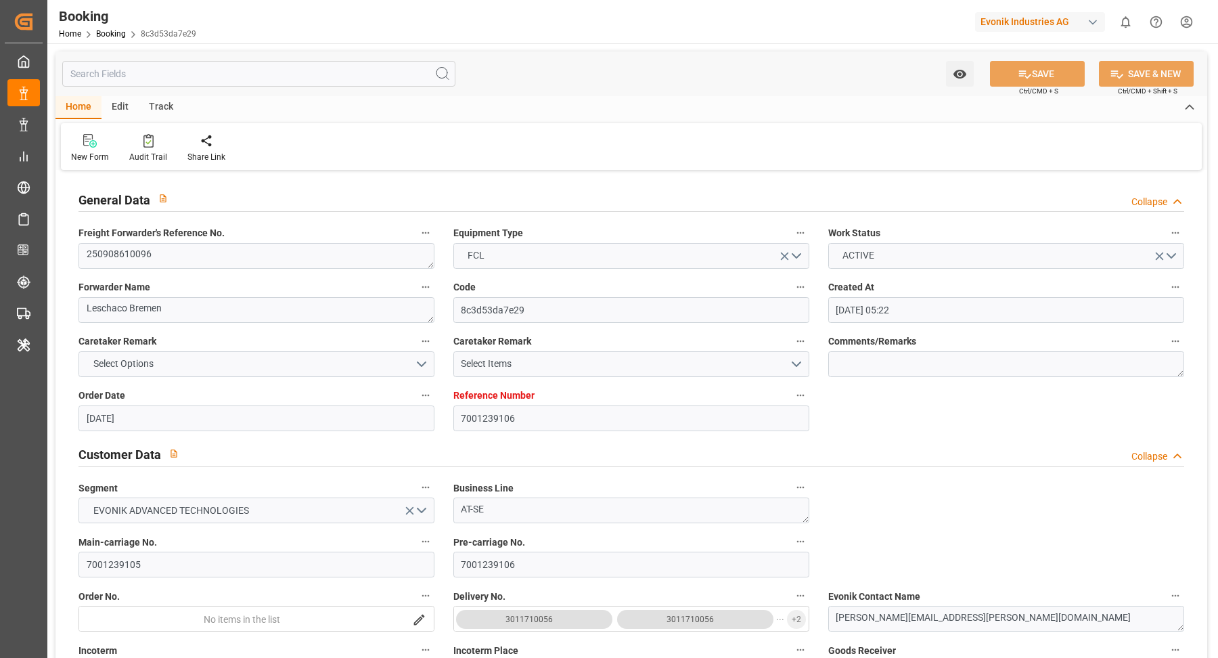
click div "Freight Forwarder's Reference No. 250908610096"
click textarea "250908610096"
drag, startPoint x: 203, startPoint y: 261, endPoint x: 208, endPoint y: 254, distance: 9.2
click textarea "250908610096"
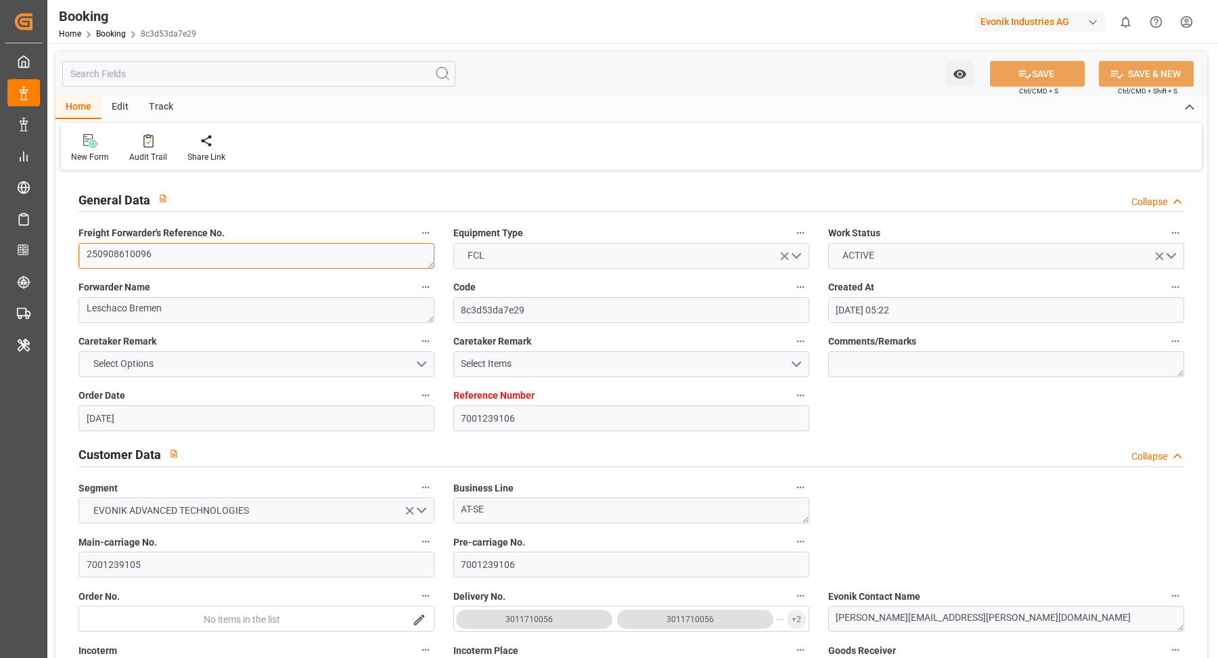
click textarea "250908610096"
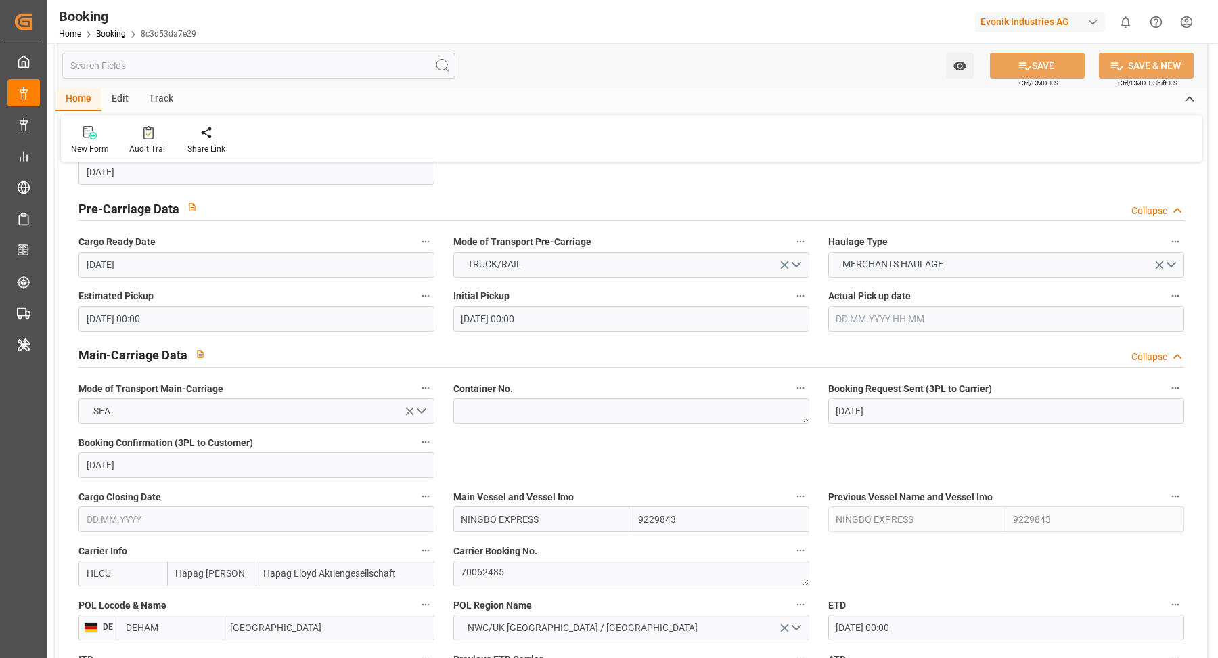
click div "Watch Option SAVE Ctrl/CMD + S SAVE & NEW Ctrl/CMD + Shift + S"
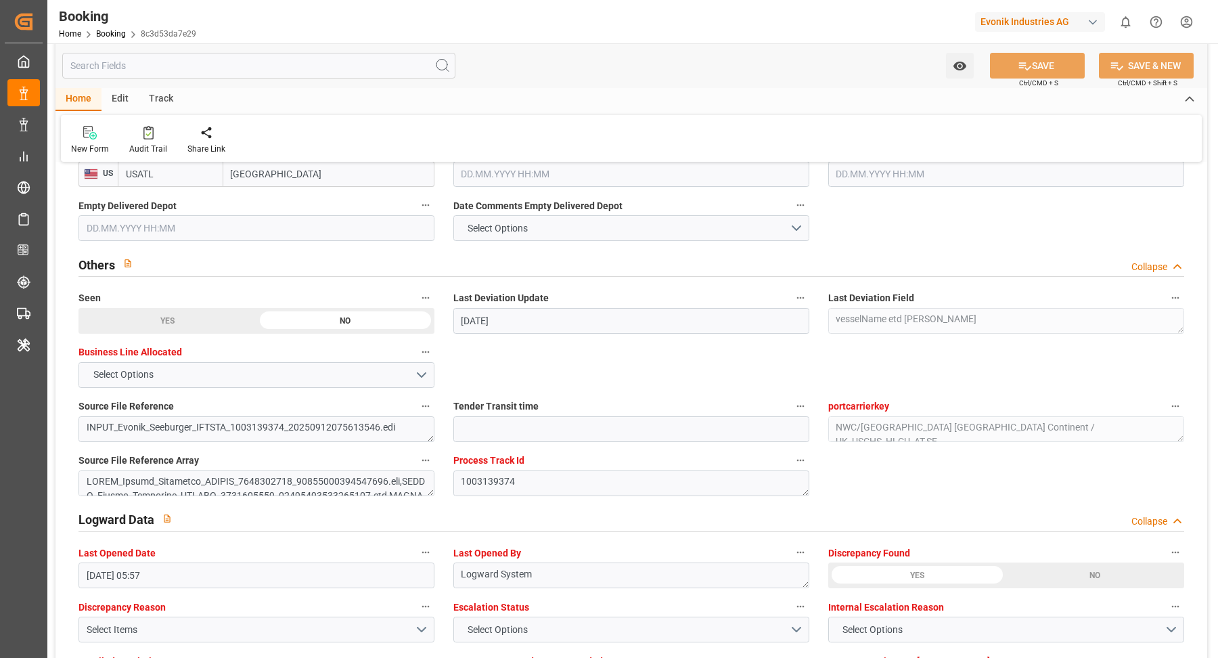
scroll to position [2434, 0]
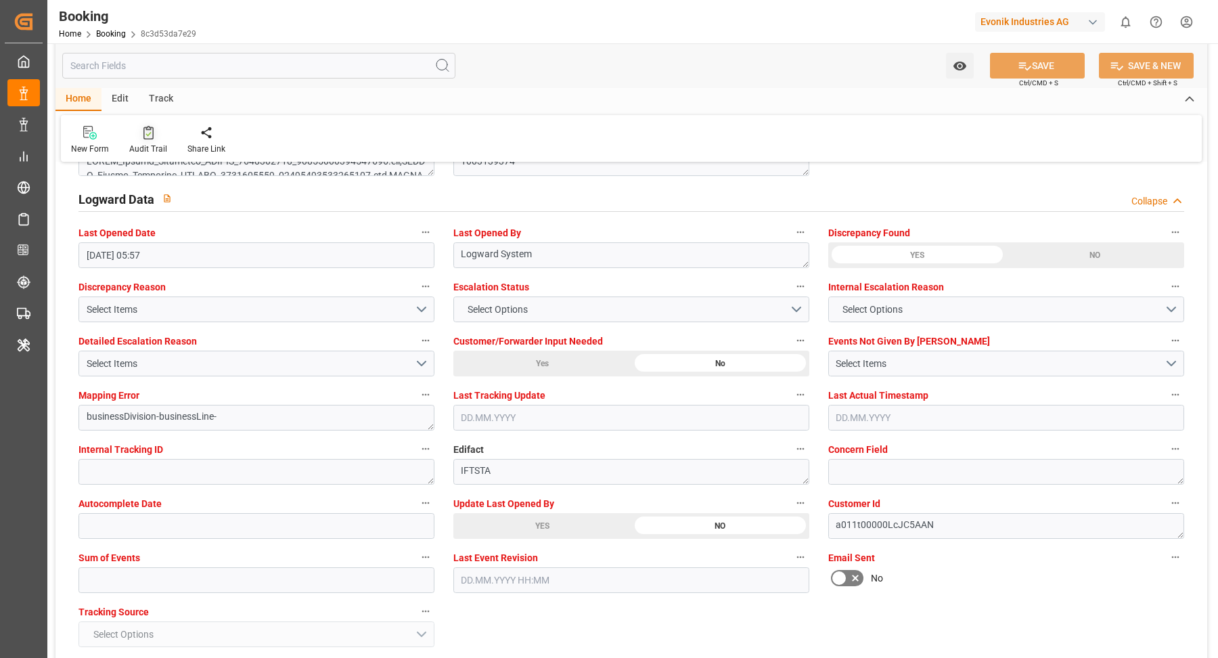
click div "Audit Trail"
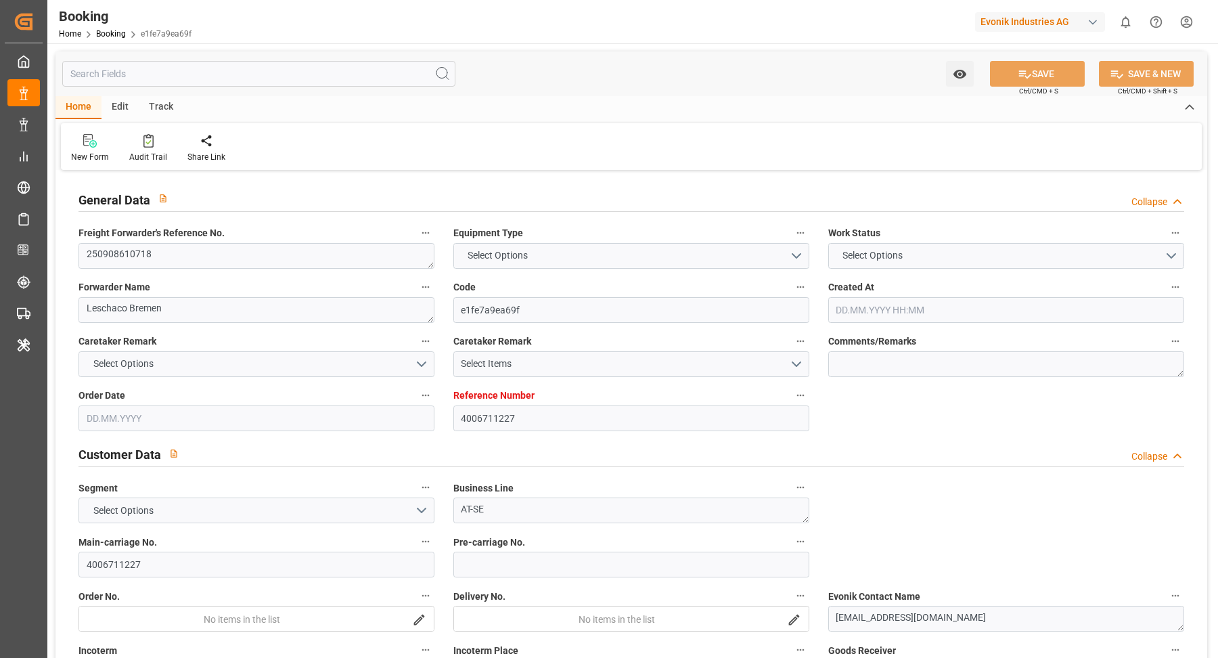
type input "4006711227"
type input "9943877"
type input "Hapag [PERSON_NAME]"
type input "Hapag Lloyd Aktiengesellschaft"
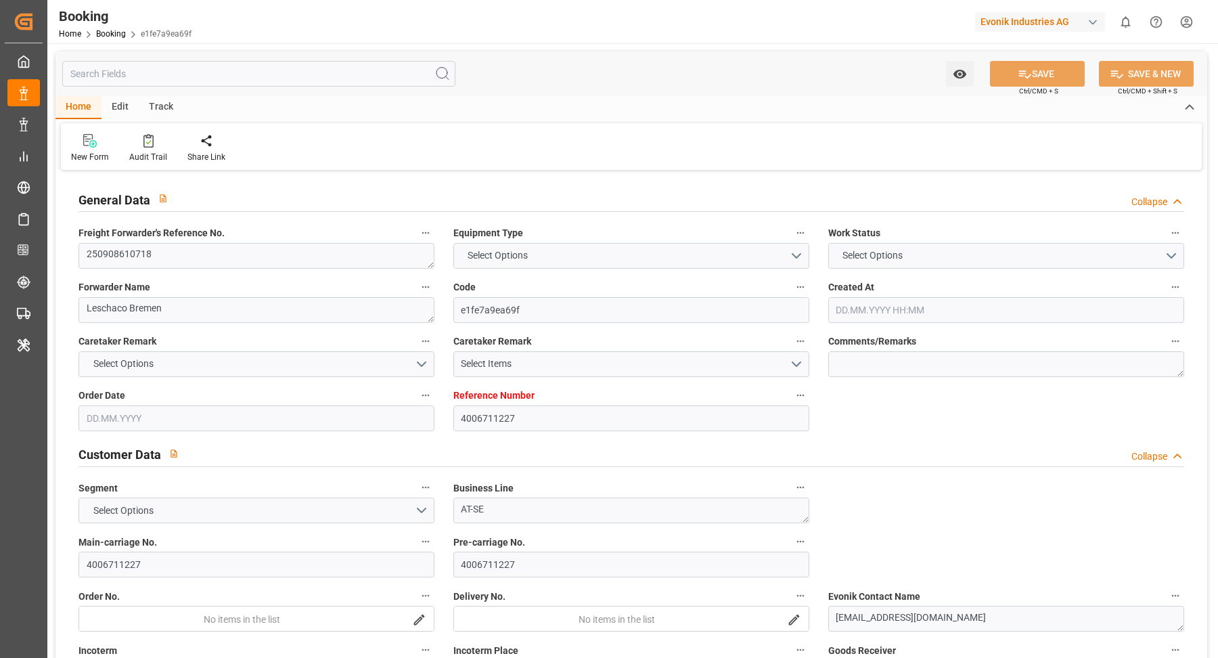
type input "DEBRV"
type input "JPNGO"
type input "CNSHG"
type input "0"
type input "DEBRV"
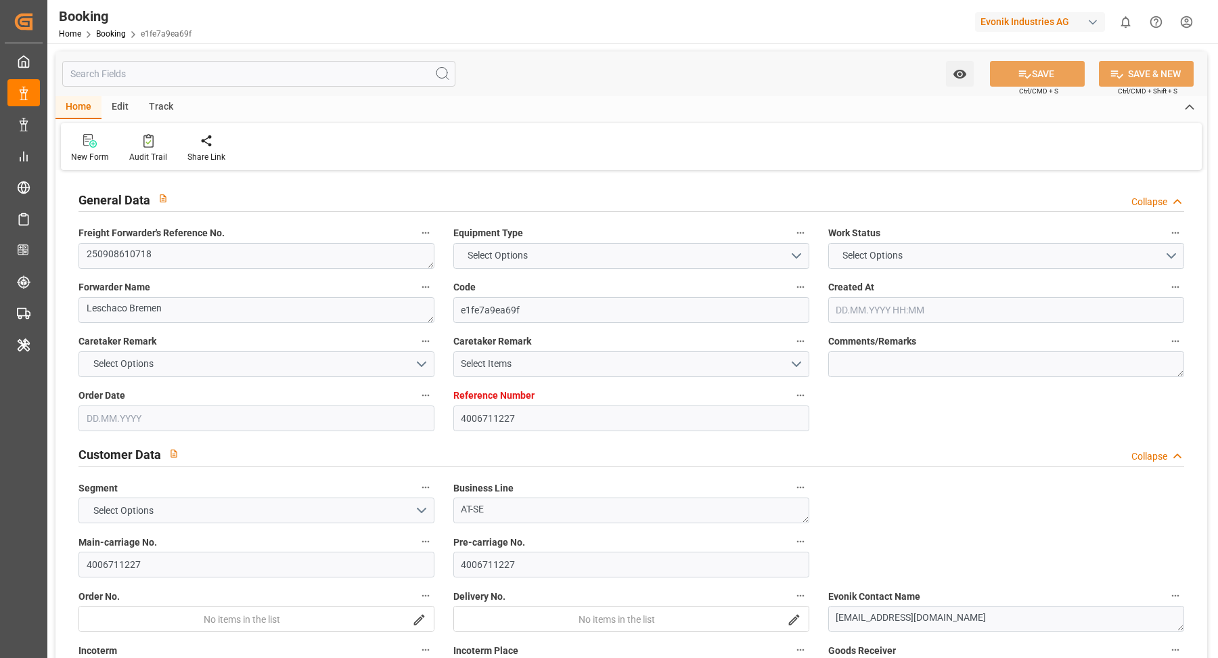
type input "JPNGO"
type input "9430765"
type input "27.08.2025 09:25"
type input "27.08.2025"
type input "05.11.2025"
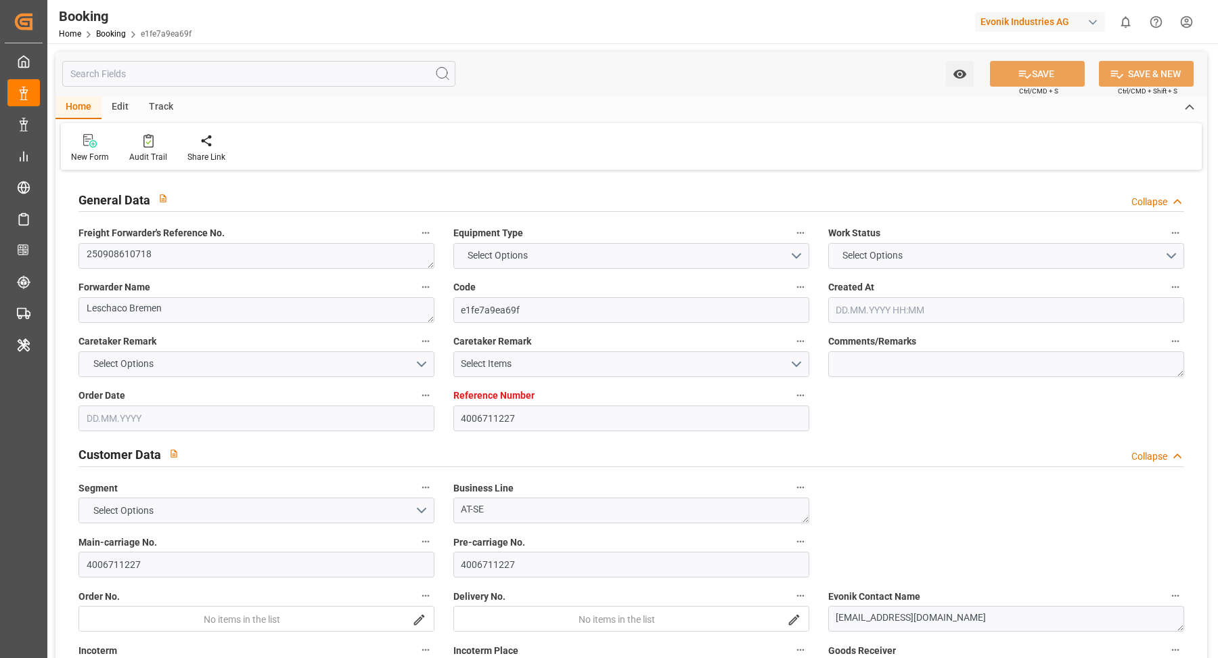
type input "04.09.2025"
type input "04.09.2025 00:00"
type input "02.09.2025"
type input "17.09.2025 22:00"
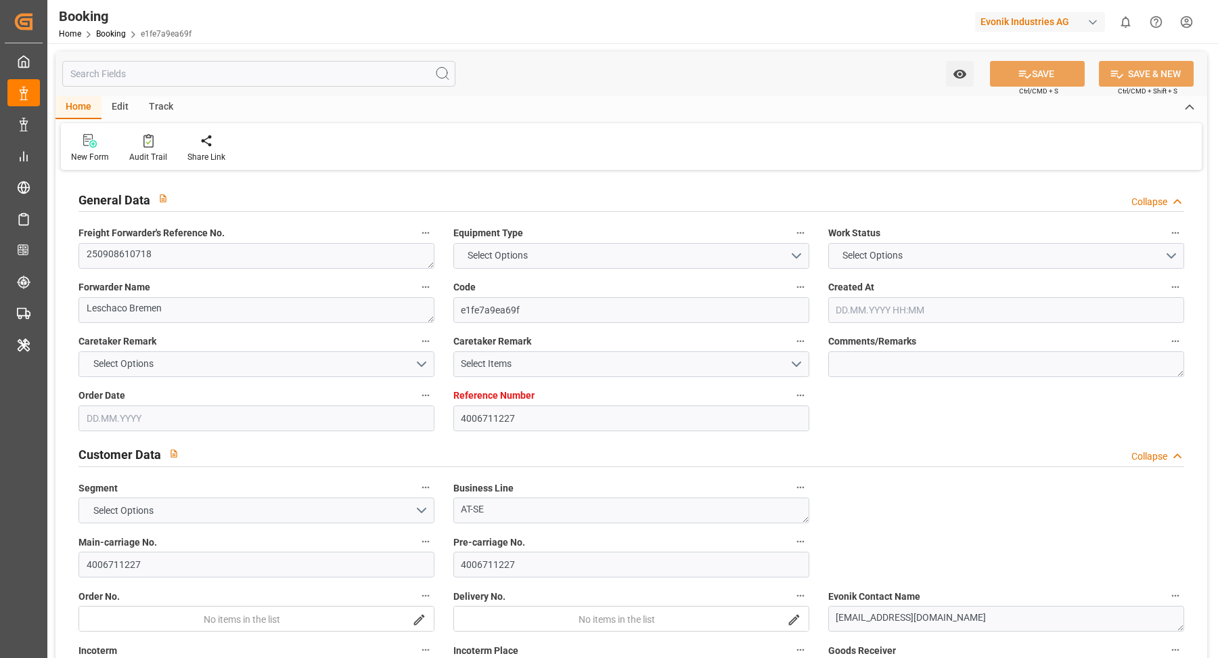
type input "23.09.2025 00:00"
type input "12.11.2025 18:00"
type input "09.11.2025 00:00"
type input "03.11.2025 14:00"
type input "03.11.2025 00:00"
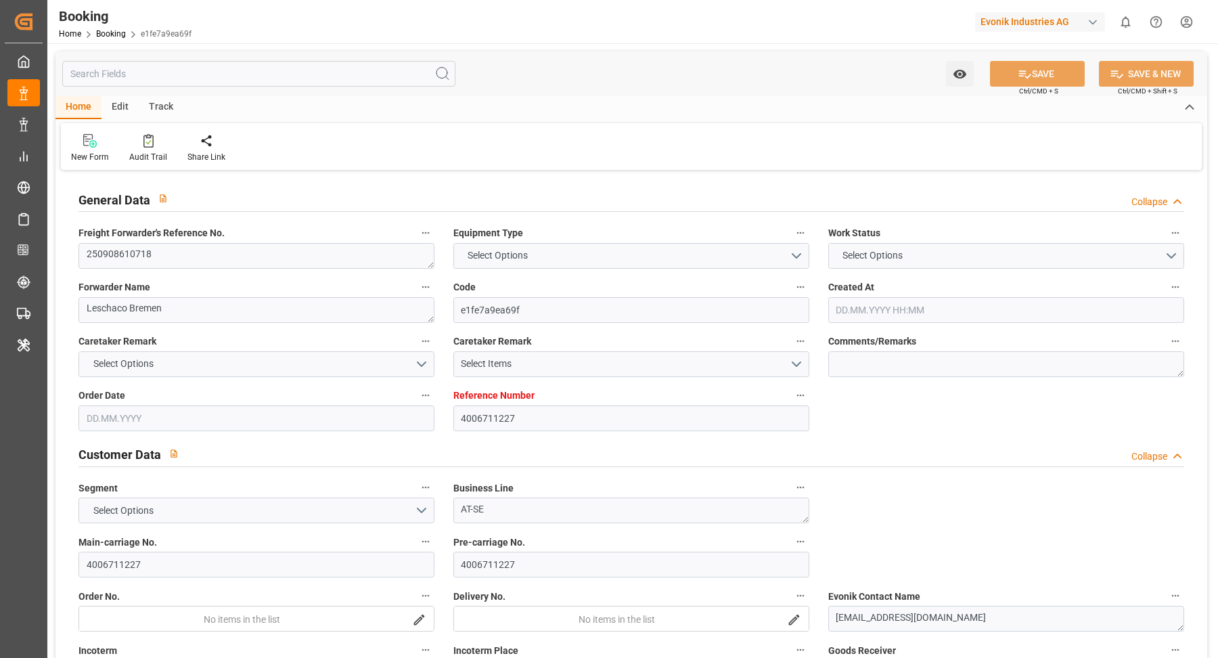
type input "07.11.2025 20:00"
type input "07.11.2025 00:00"
type input "12.09.2025 07:06"
type input "12.09.2025"
type input "11.09.2025 21:50"
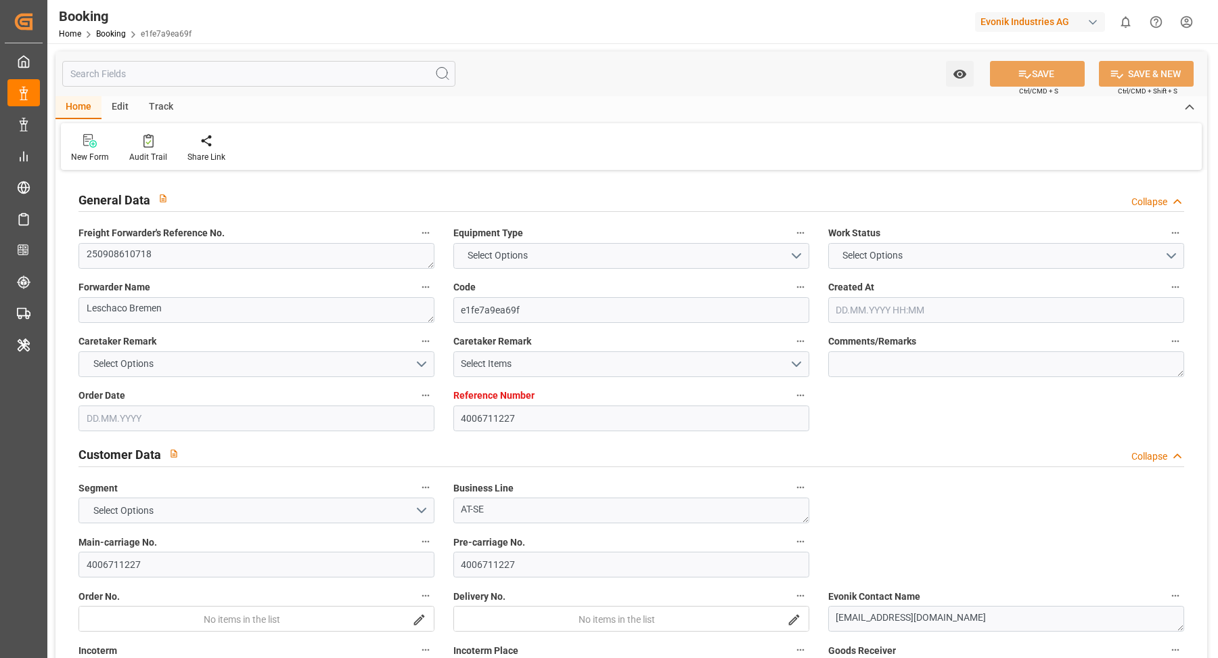
type input "15.09.2025 12:00"
type input "17.09.2025 22:00"
type input "03.11.2025 14:00"
type input "03.11.2025 23:08"
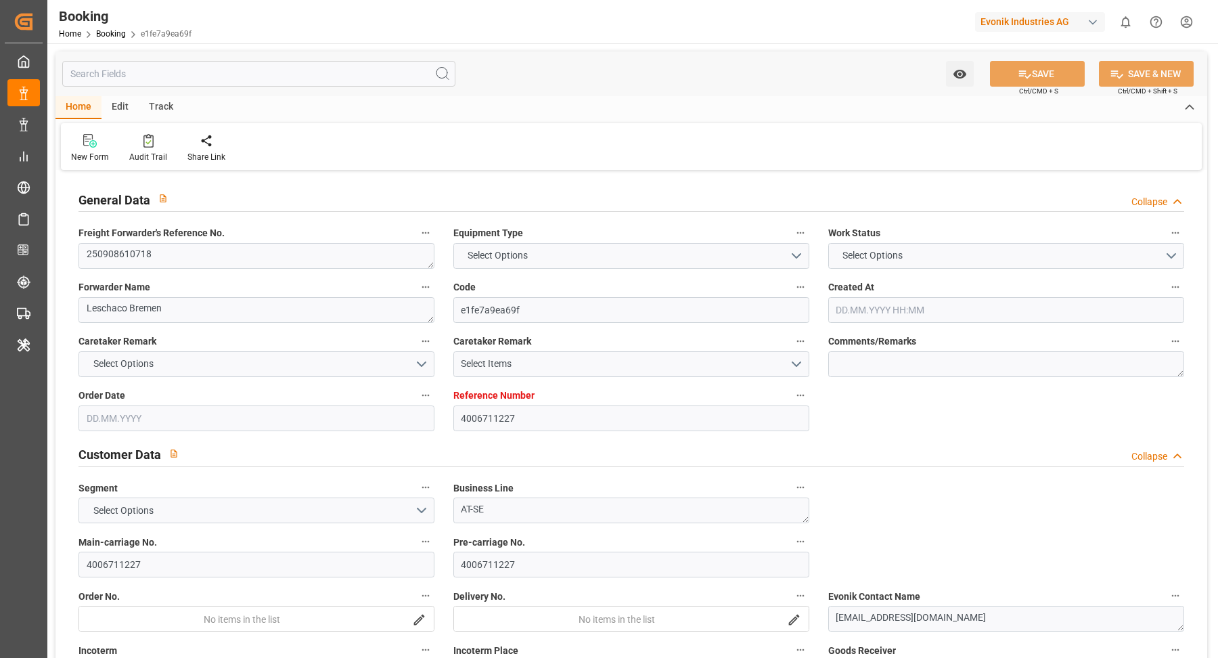
type input "07.11.2025 20:00"
type input "12.11.2025 18:00"
type input "12.11.2025 22:10"
type input "16.11.2025 22:10"
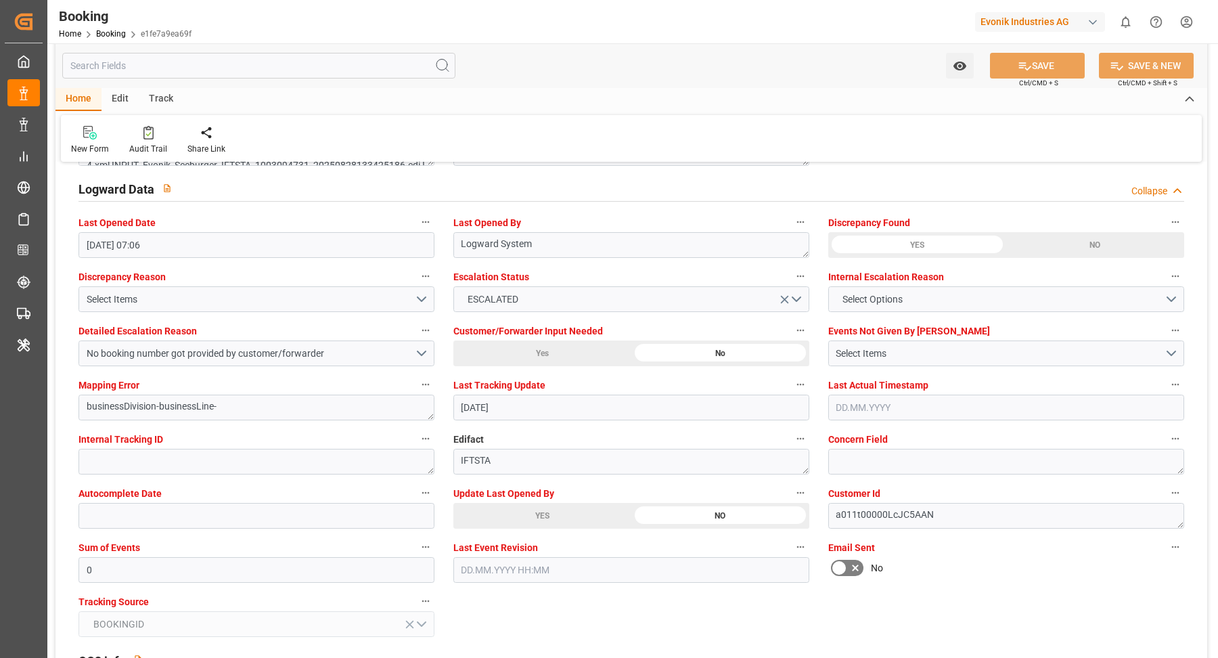
scroll to position [2530, 0]
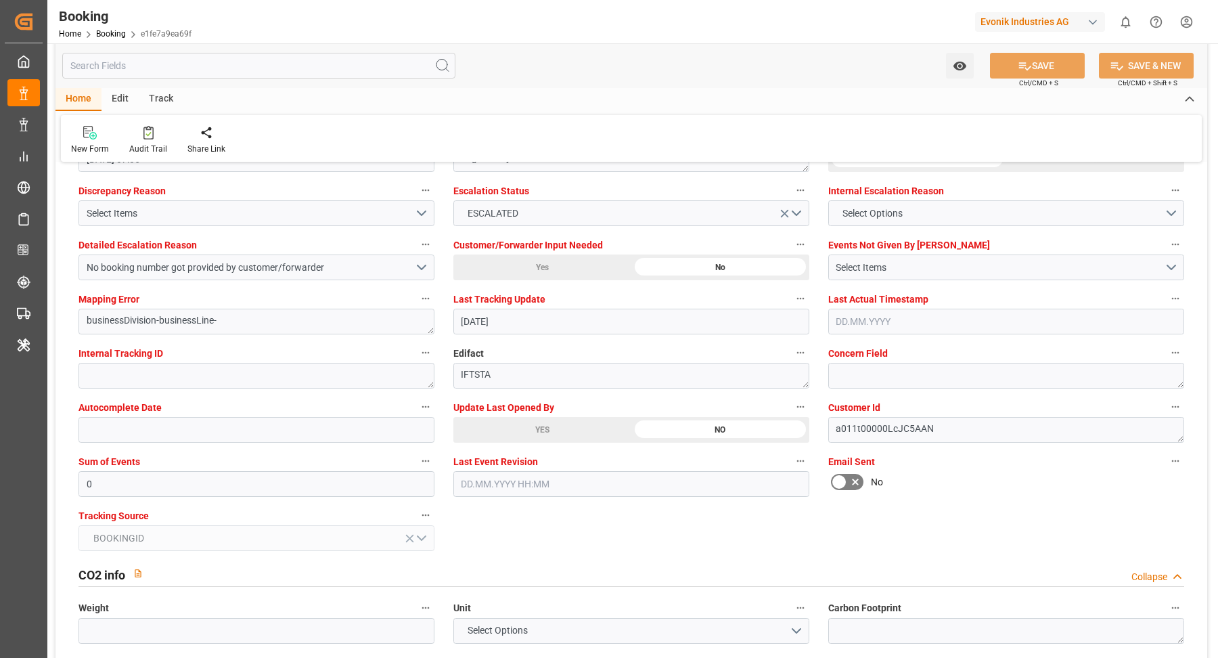
click at [546, 437] on div "YES" at bounding box center [542, 430] width 178 height 26
click at [415, 263] on button "No booking number got provided by customer/forwarder" at bounding box center [257, 267] width 356 height 26
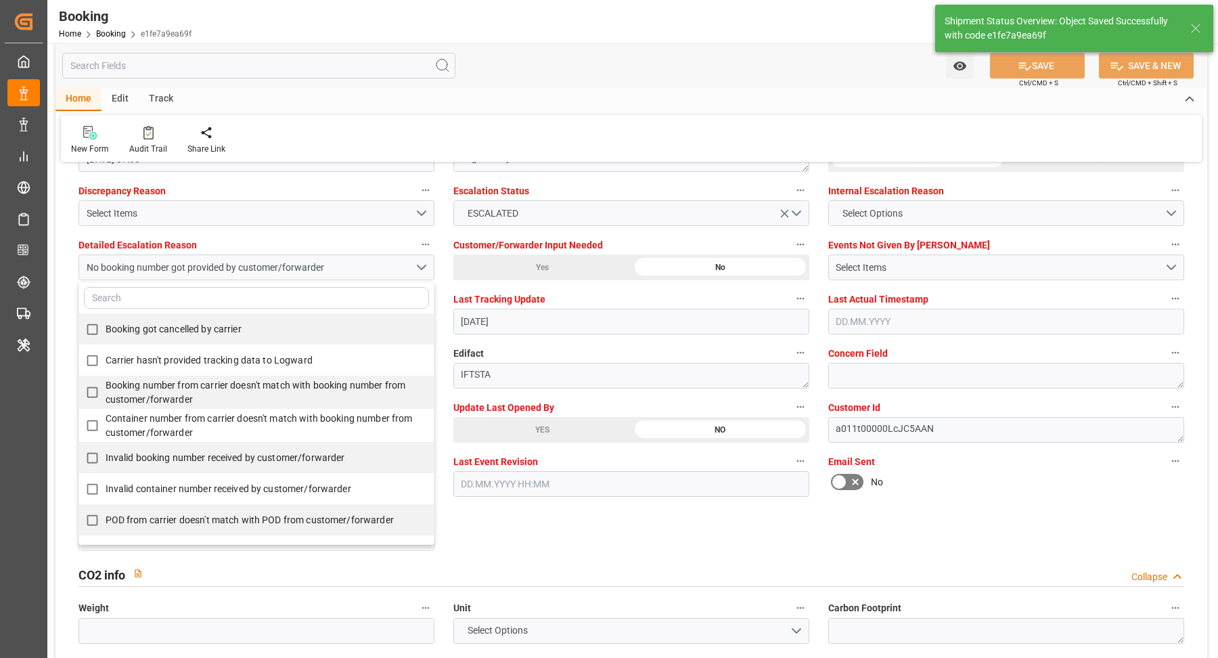
type input "12.09.2025 09:01"
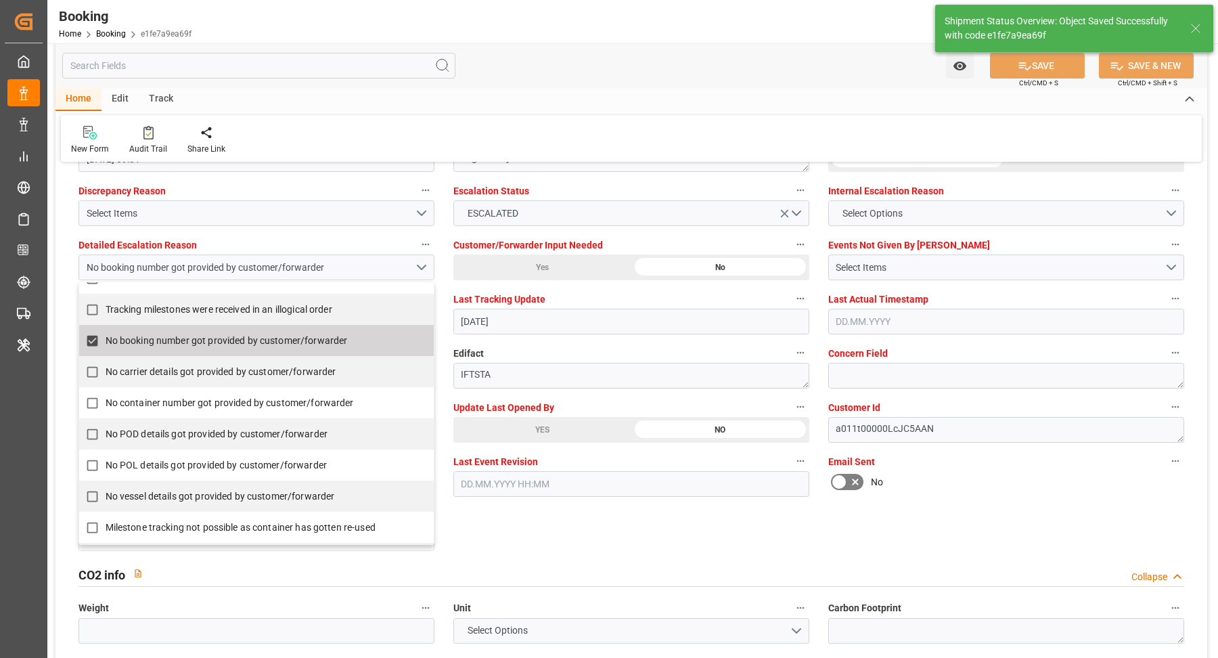
click at [97, 341] on input "No booking number got provided by customer/forwarder" at bounding box center [92, 341] width 26 height 26
checkbox input "false"
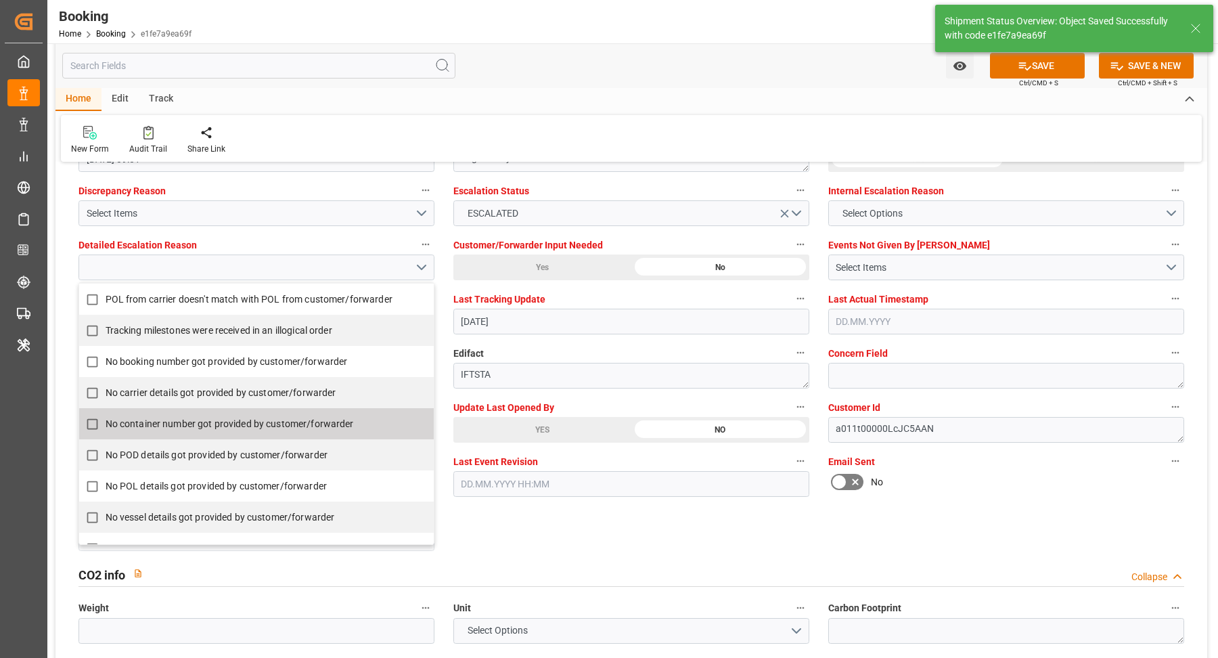
scroll to position [241, 0]
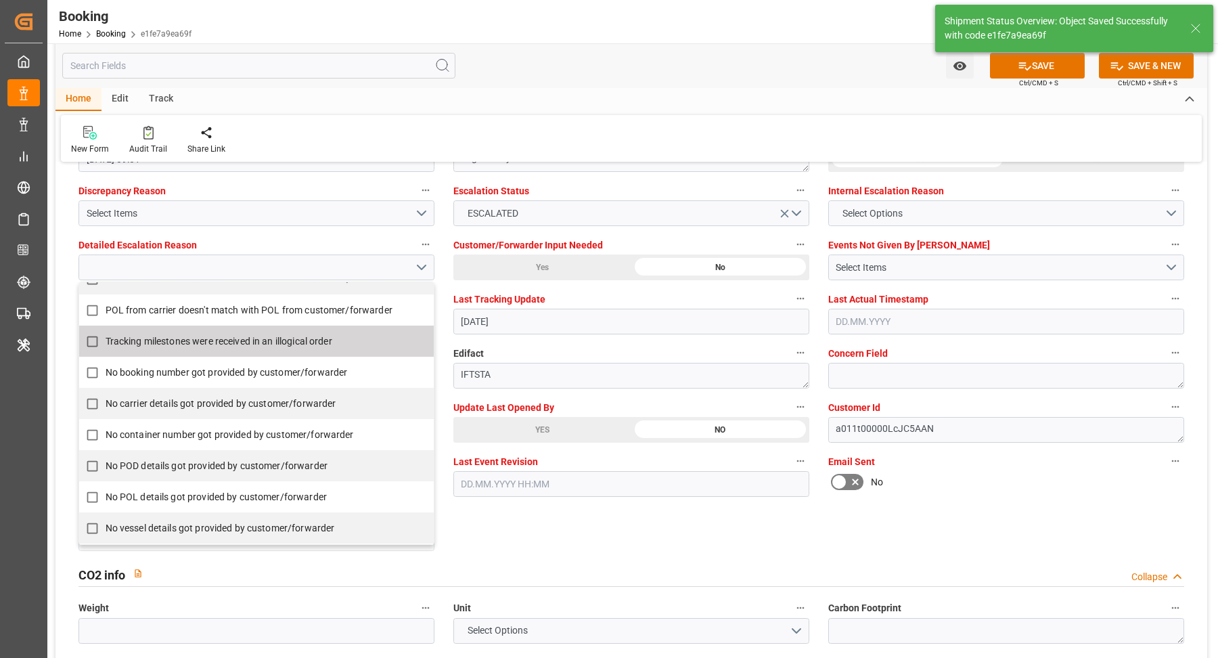
click at [640, 79] on div "Watch Option SAVE Ctrl/CMD + S SAVE & NEW Ctrl/CMD + Shift + S" at bounding box center [631, 65] width 1152 height 45
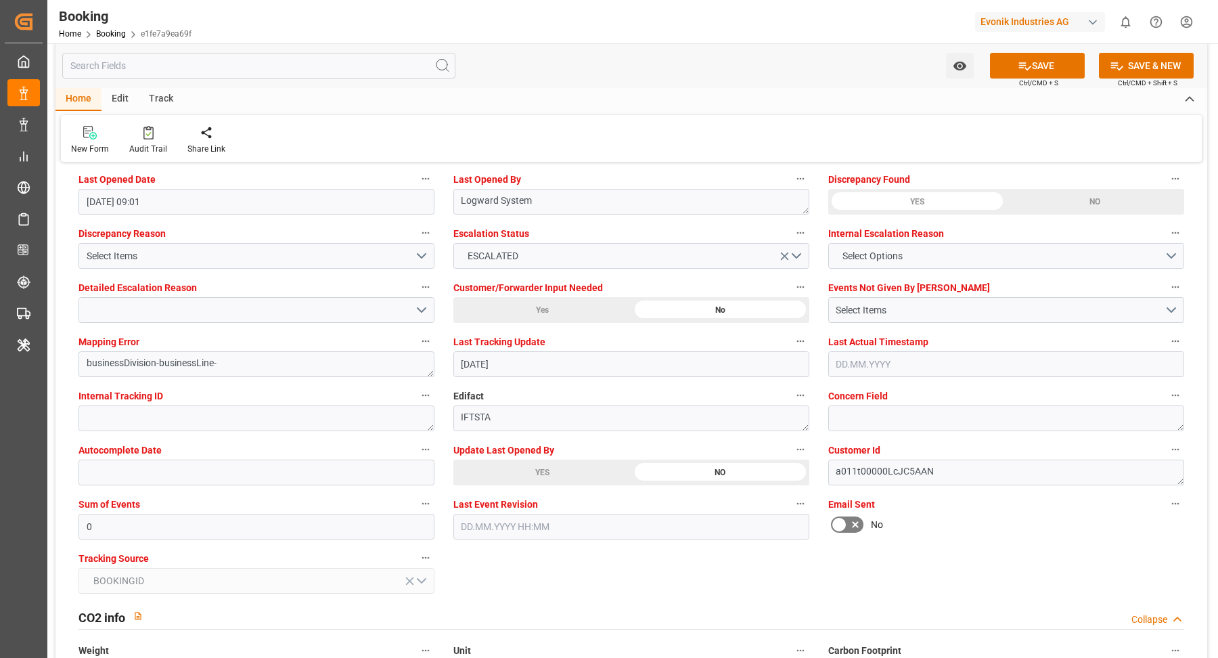
scroll to position [2445, 0]
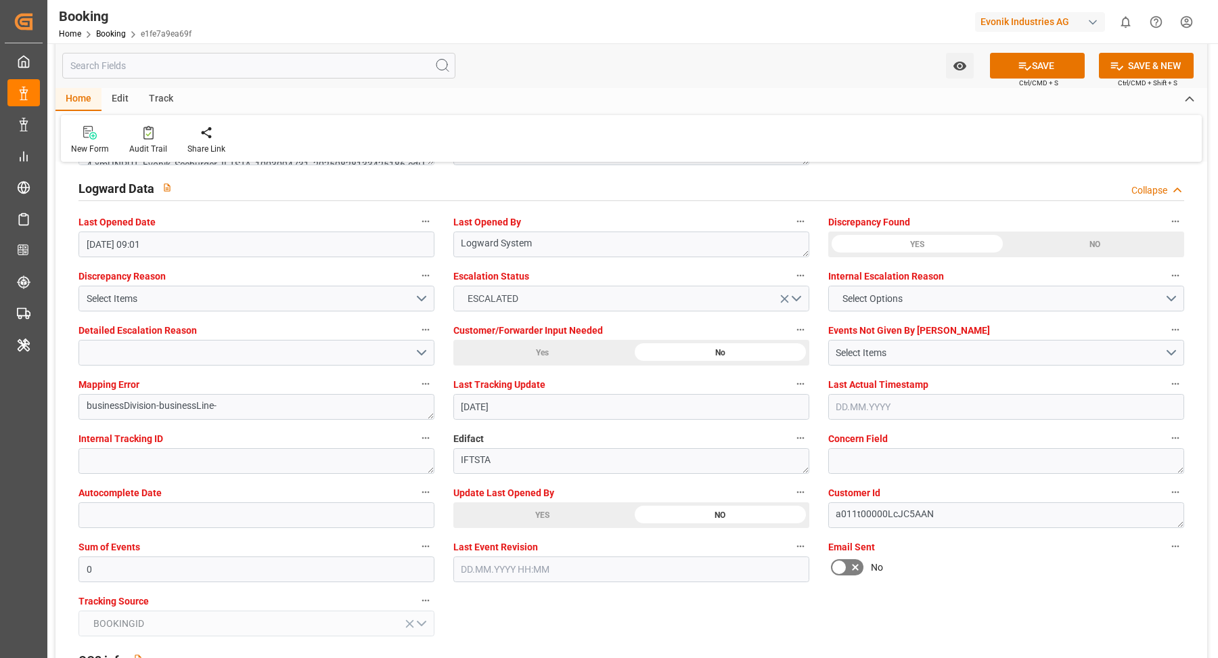
click at [784, 295] on icon "open menu" at bounding box center [785, 299] width 8 height 8
click div
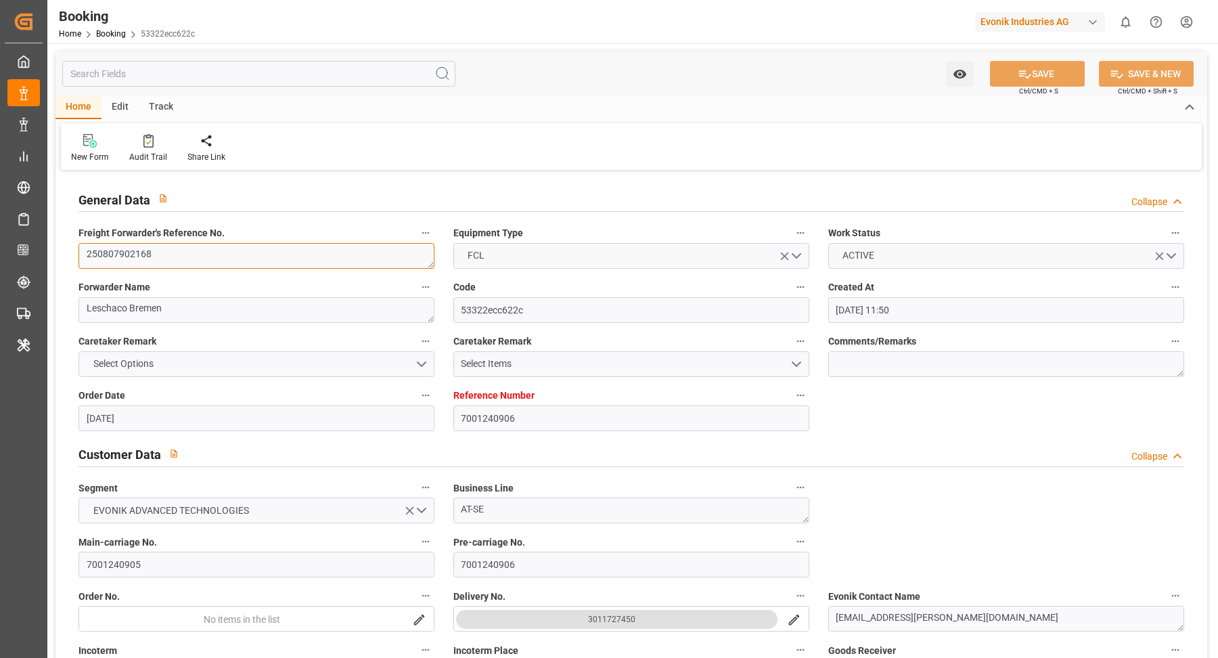
click at [198, 264] on textarea "250807902168" at bounding box center [257, 256] width 356 height 26
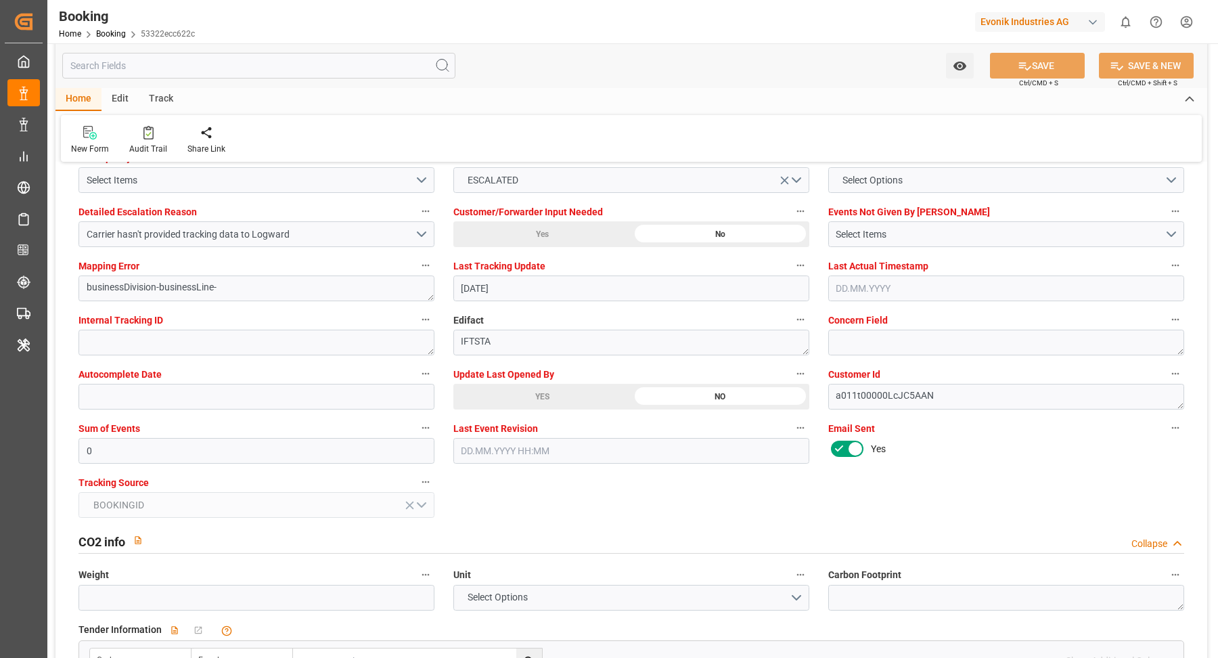
scroll to position [2650, 0]
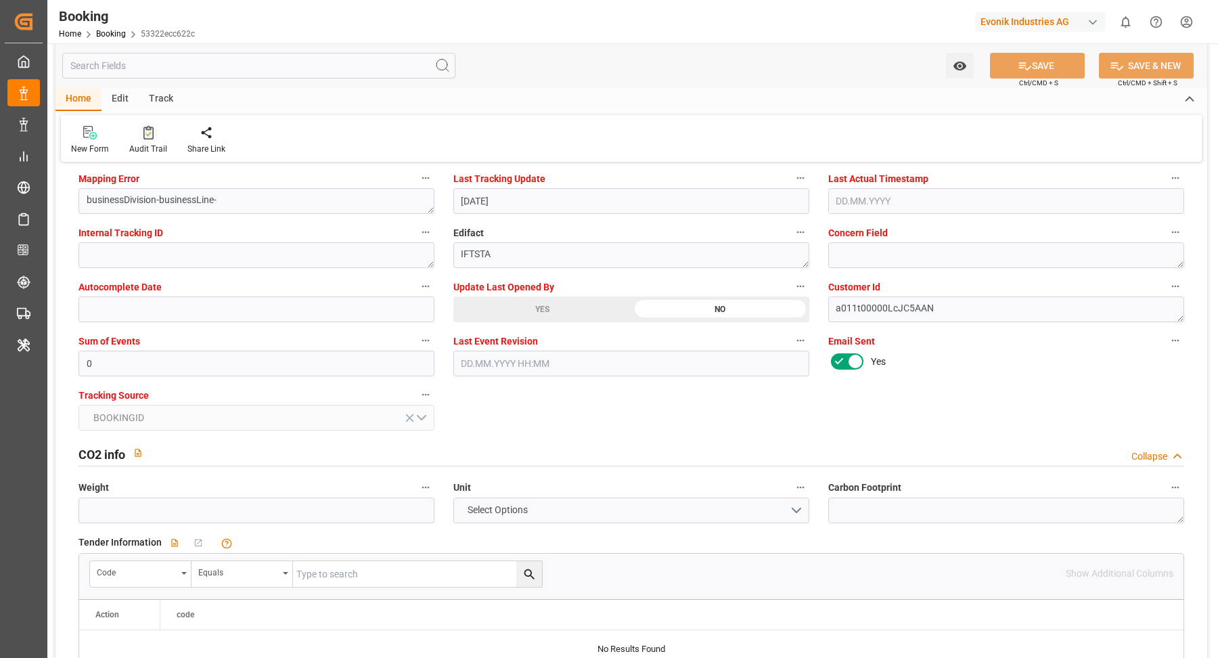
click at [112, 122] on div "New Form Audit Trail Share Link" at bounding box center [631, 138] width 1141 height 47
click at [148, 130] on icon at bounding box center [148, 133] width 10 height 14
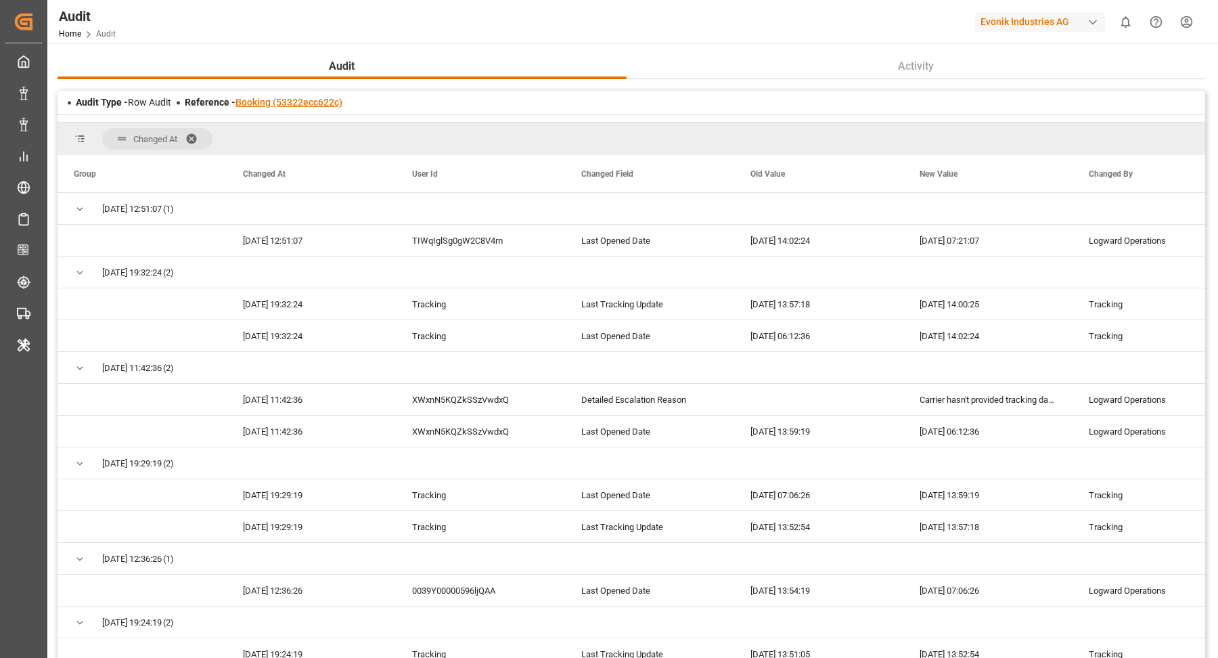
click at [290, 102] on link "Booking (53322ecc622c)" at bounding box center [289, 102] width 107 height 11
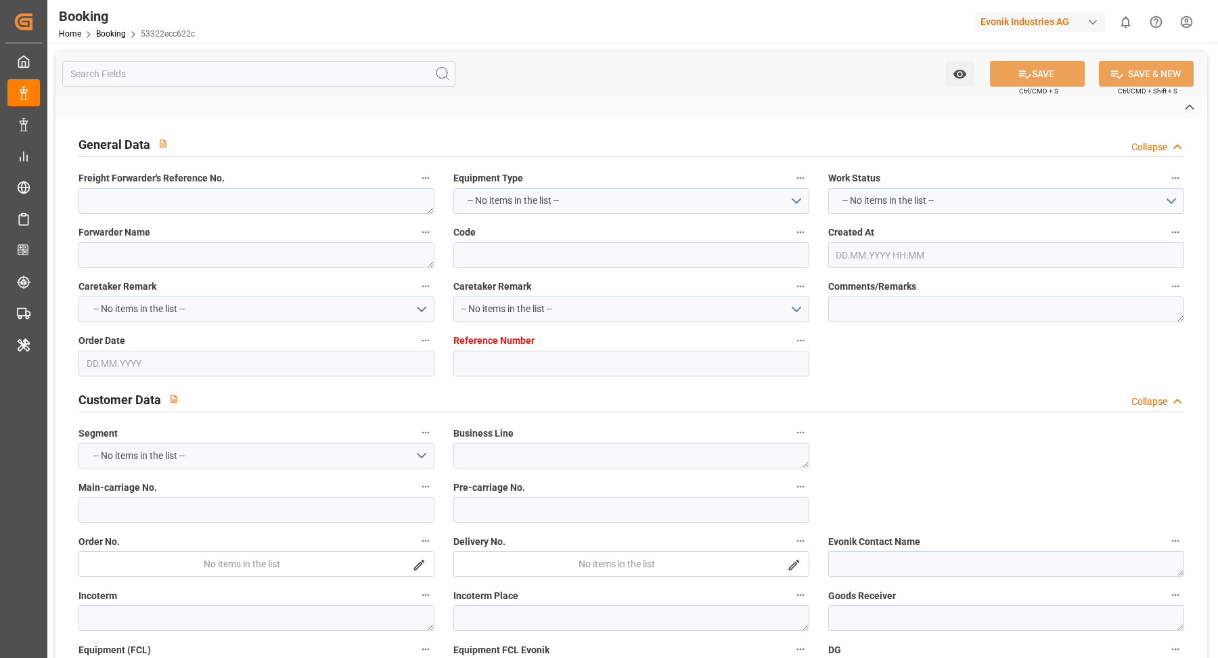
type textarea "250807902168"
type textarea "Leschaco Bremen"
type input "53322ecc622c"
type input "7001240906"
type textarea "AT-SE"
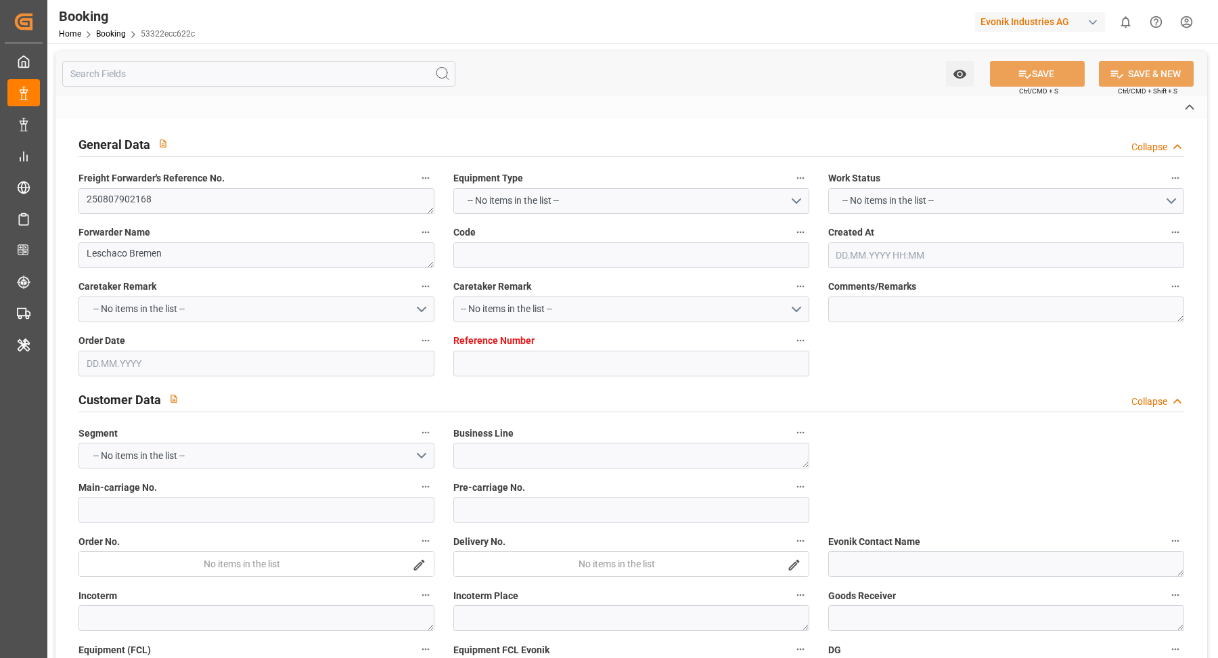
type input "7001240905"
type textarea "[EMAIL_ADDRESS][PERSON_NAME][DOMAIN_NAME]"
type textarea "CIF"
type textarea "NHAVA SHEVA"
type textarea "8"
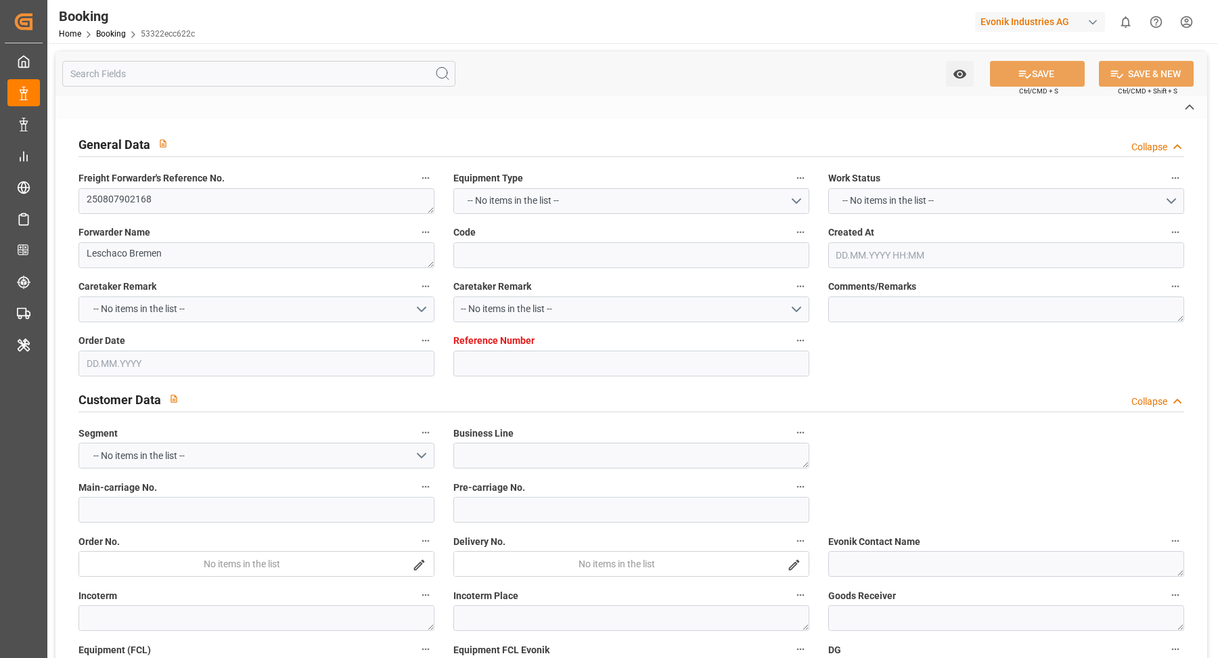
type textarea "[GEOGRAPHIC_DATA]"
type textarea "TCVU8912749"
type input "CHARLESTON EXPRESS"
type input "HLCU"
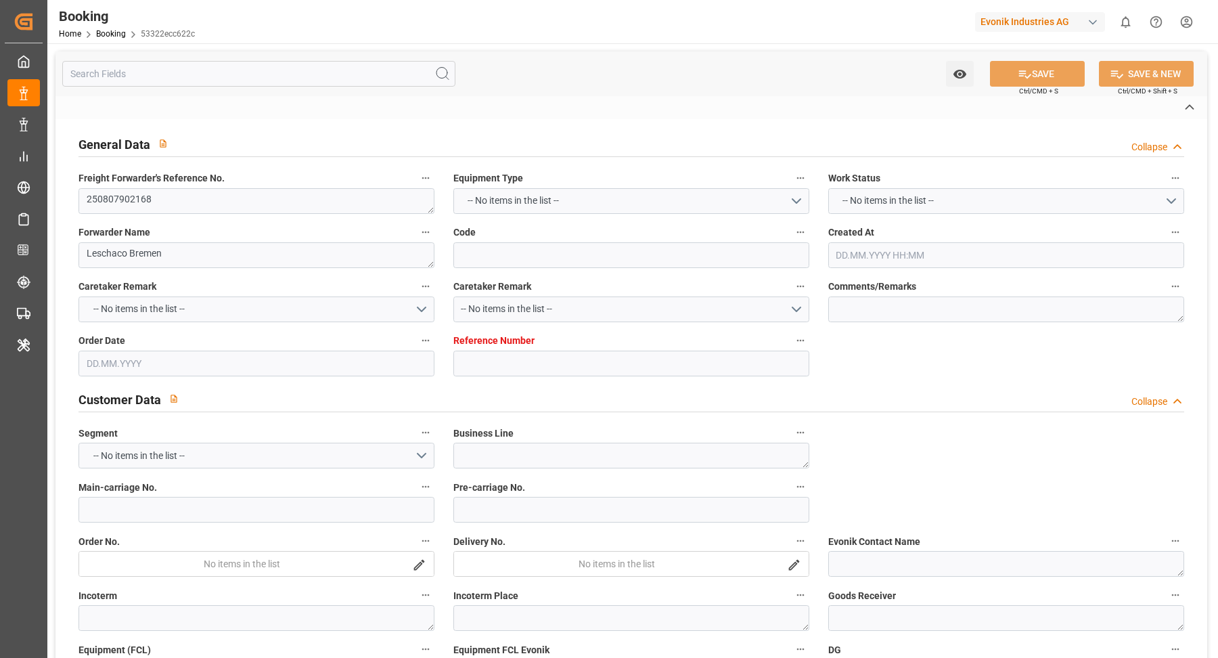
type textarea "63330062"
type input "[GEOGRAPHIC_DATA]"
type input "[PERSON_NAME] ([PERSON_NAME])"
type textarea "vesselName etd [PERSON_NAME]"
type textarea "INPUT_Evonik_Seeburger_IFTMIN_1003048472_20250813124950240.edi"
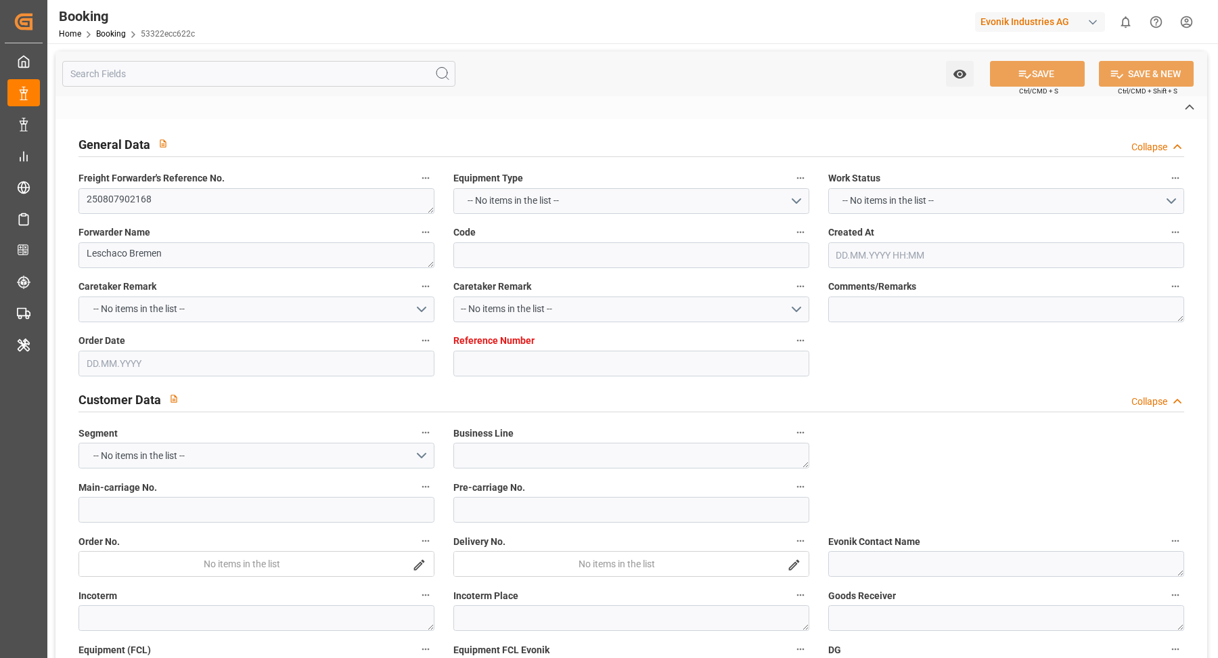
type textarea "NWC/[GEOGRAPHIC_DATA] [GEOGRAPHIC_DATA] / [GEOGRAPHIC_DATA]-SE"
type textarea "INPUT_Evonik_Seeburger_IFTMIN_1003022239_20250805134943092.edi,INPUT_Evonik_See…"
type textarea "1003048472"
type textarea "Kiran Hari"
type textarea "businessDivision-businessLine-"
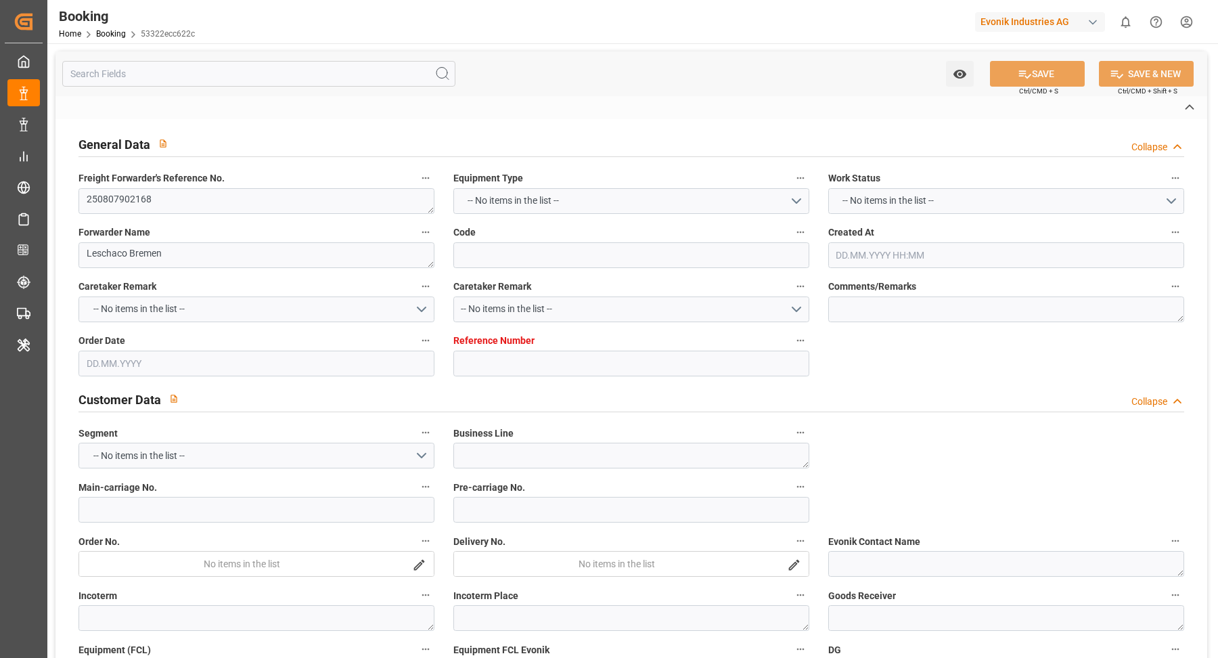
type textarea "IFTSTA"
type textarea "a011t00000LcJC5AAN"
type textarea "No"
type input "[GEOGRAPHIC_DATA]"
type input "[PERSON_NAME] (NHAVA SHEVA)"
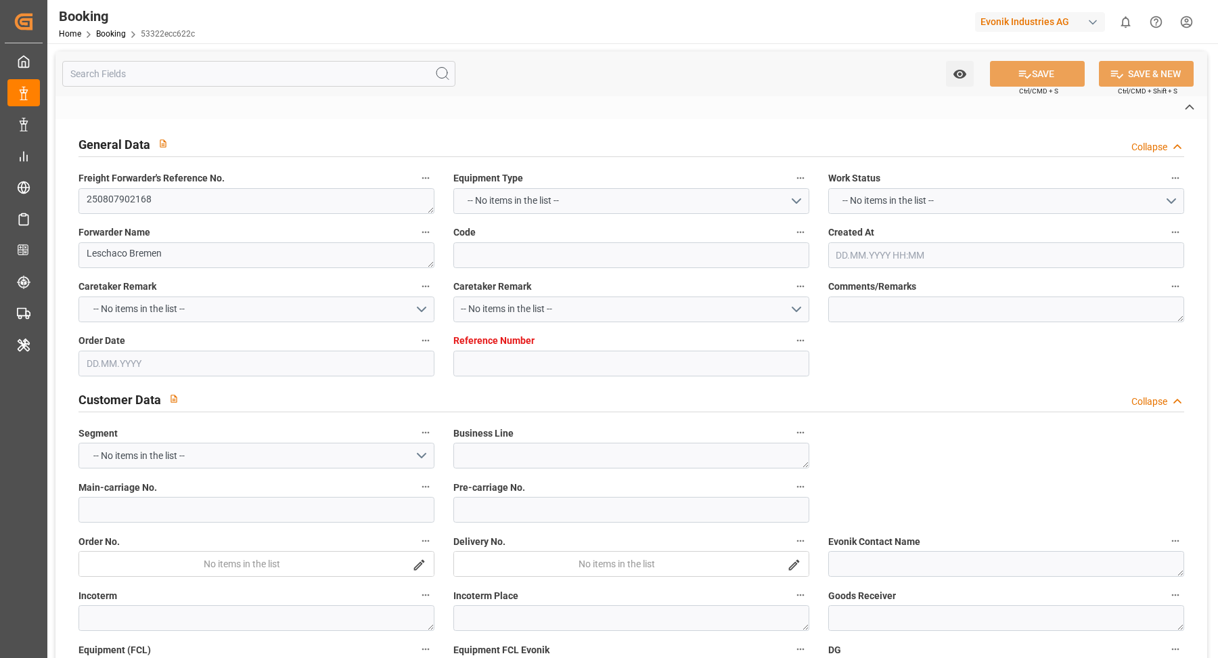
type input "534E"
type input "VESSEL"
type input "CHARLESTON EXPRESS"
type input "TRUCK"
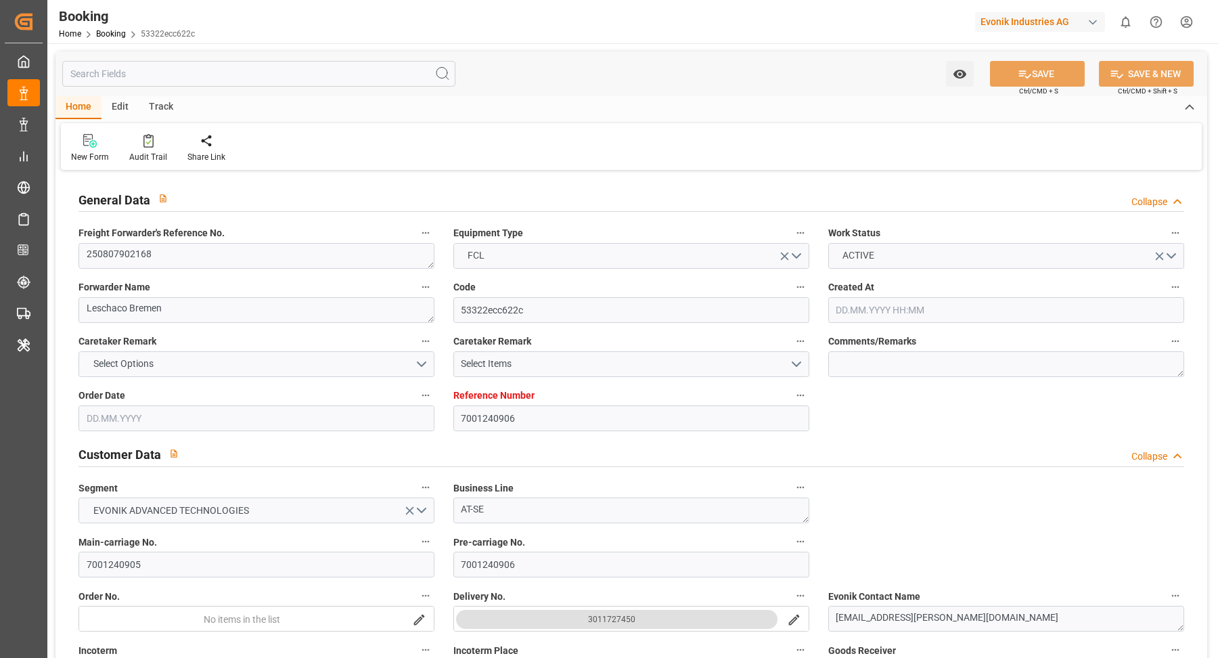
type input "7001240906"
type input "9665645"
type input "Hapag [PERSON_NAME]"
type input "Hapag Lloyd Aktiengesellschaft"
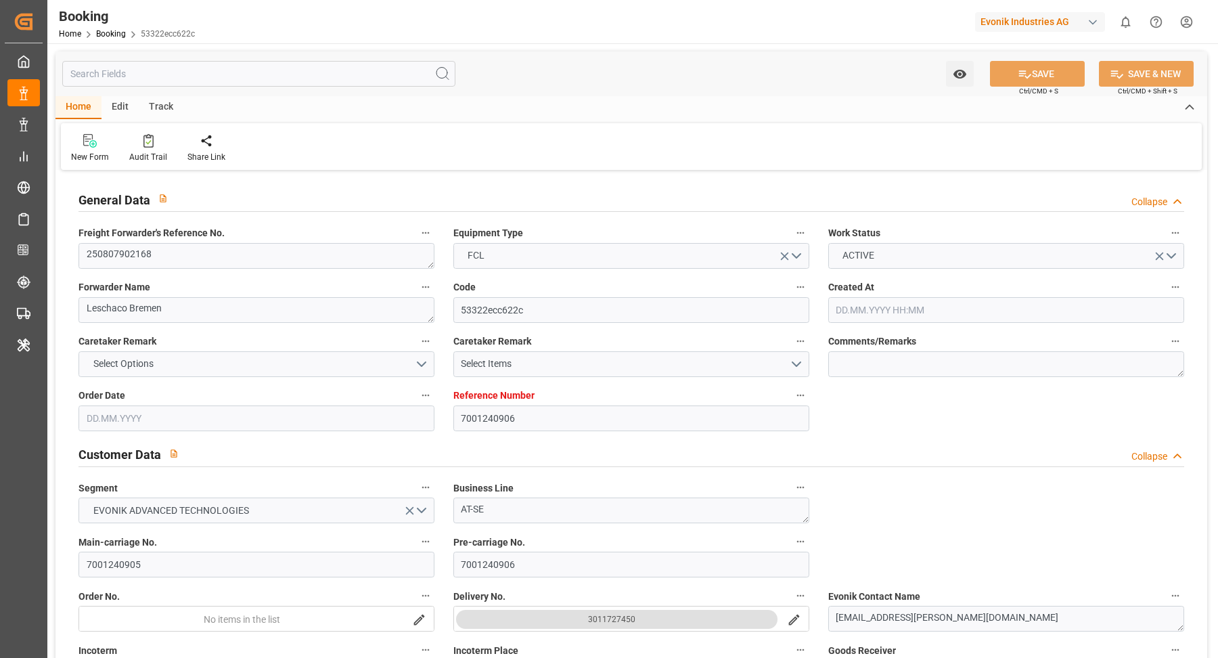
type input "NLRTM"
type input "INNSA"
type input "0"
type input "NLRTM"
type input "INNSA"
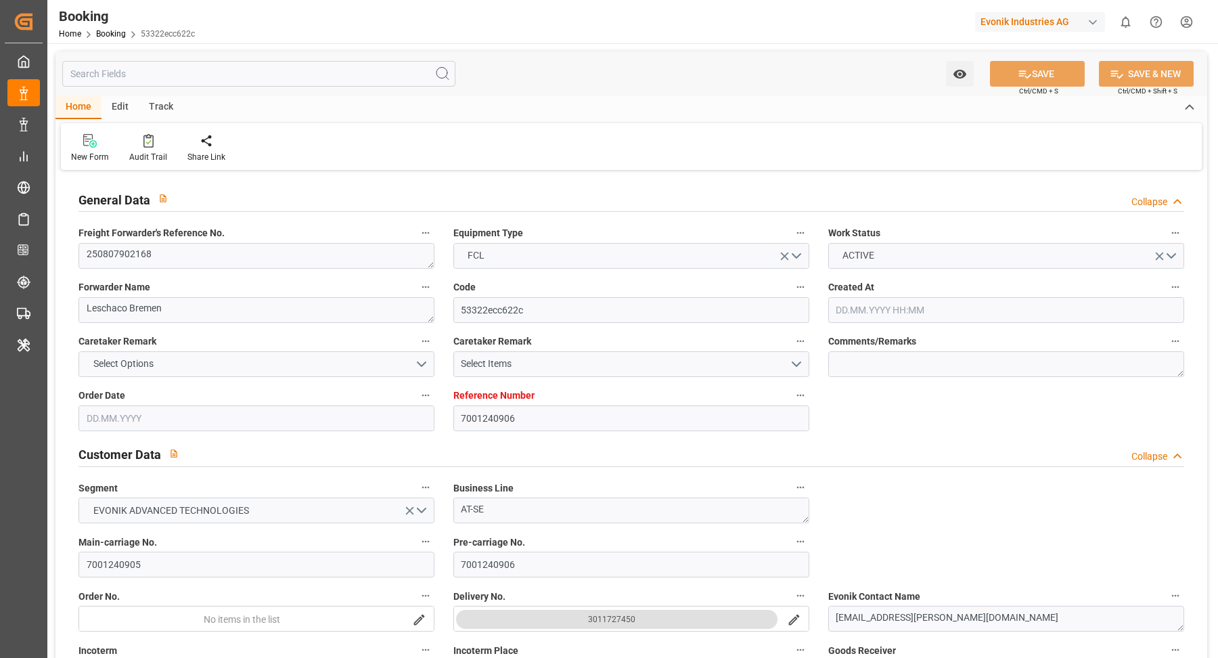
type input "9665645"
type input "[DATE] 11:50"
type input "[DATE]"
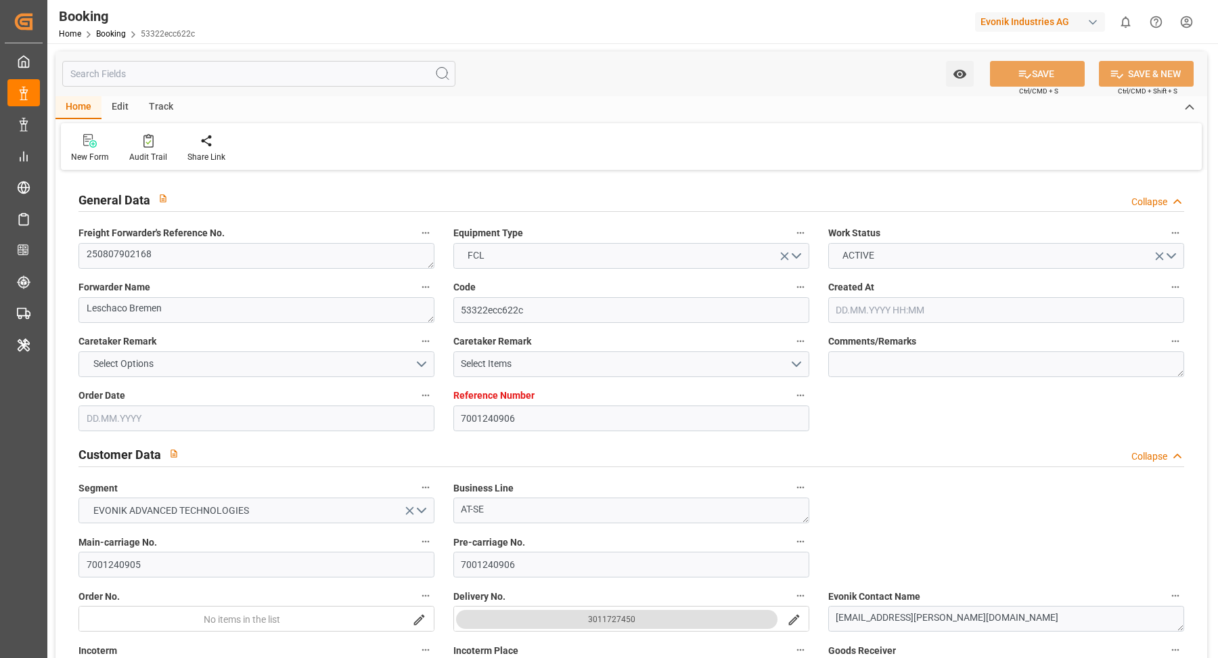
type input "[DATE]"
type input "[DATE] 00:00"
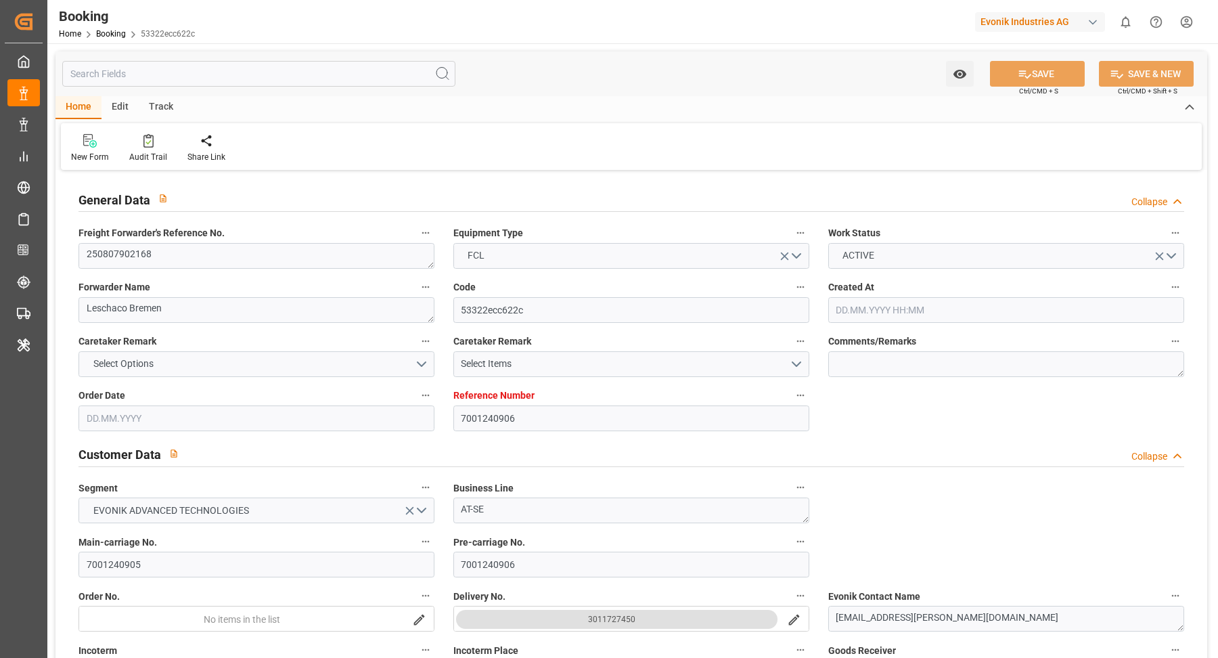
type input "[DATE] 00:00"
type input "[DATE]"
type input "[DATE] 07:21"
type input "[DATE]"
type input "[DATE] 17:00"
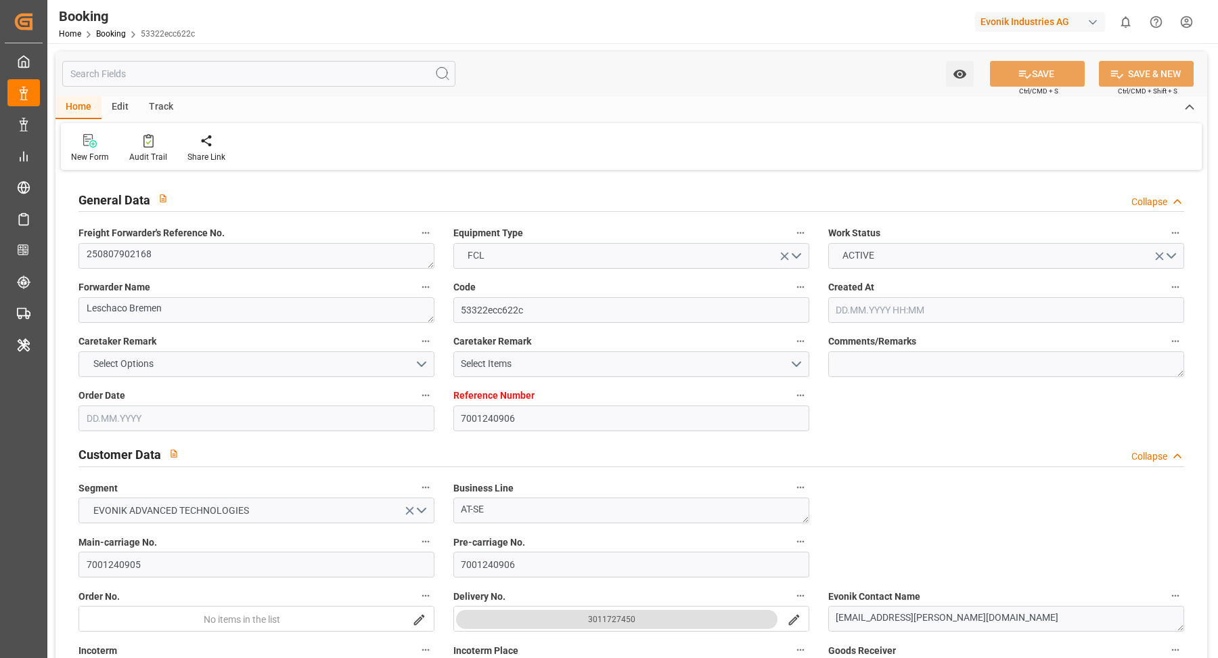
type input "[DATE] 17:00"
type input "[DATE] 10:00"
type input "[DATE] 17:19"
type input "[DATE] 10:00"
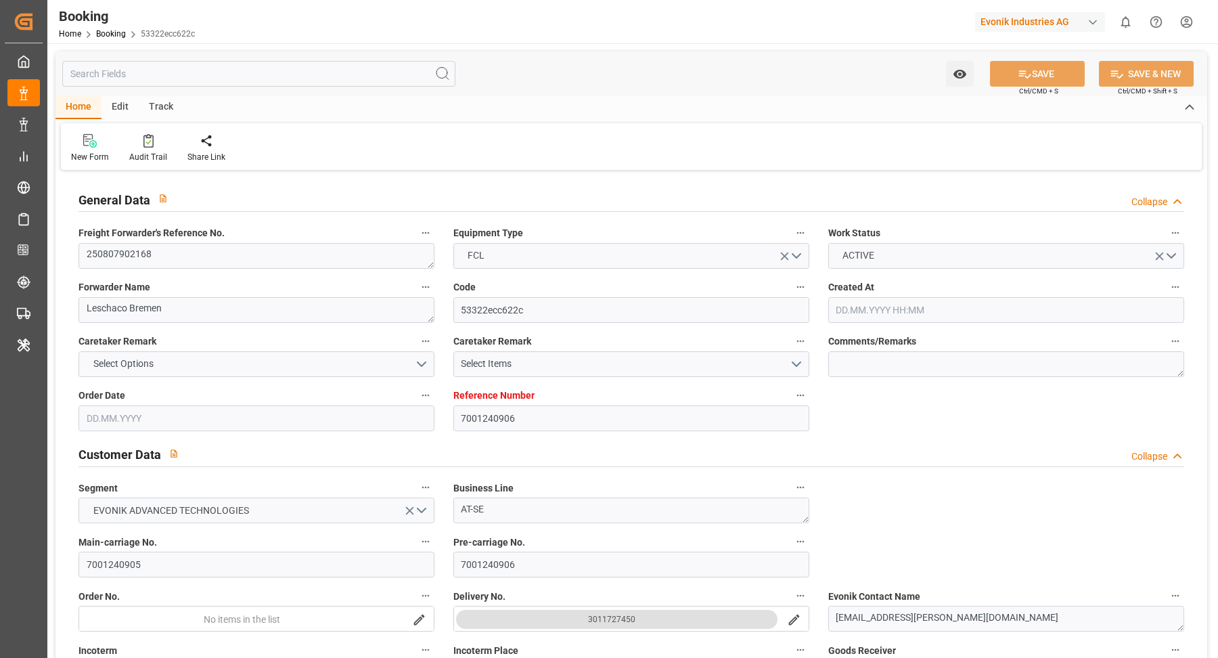
type input "[DATE] 10:00"
type input "[DATE] 17:19"
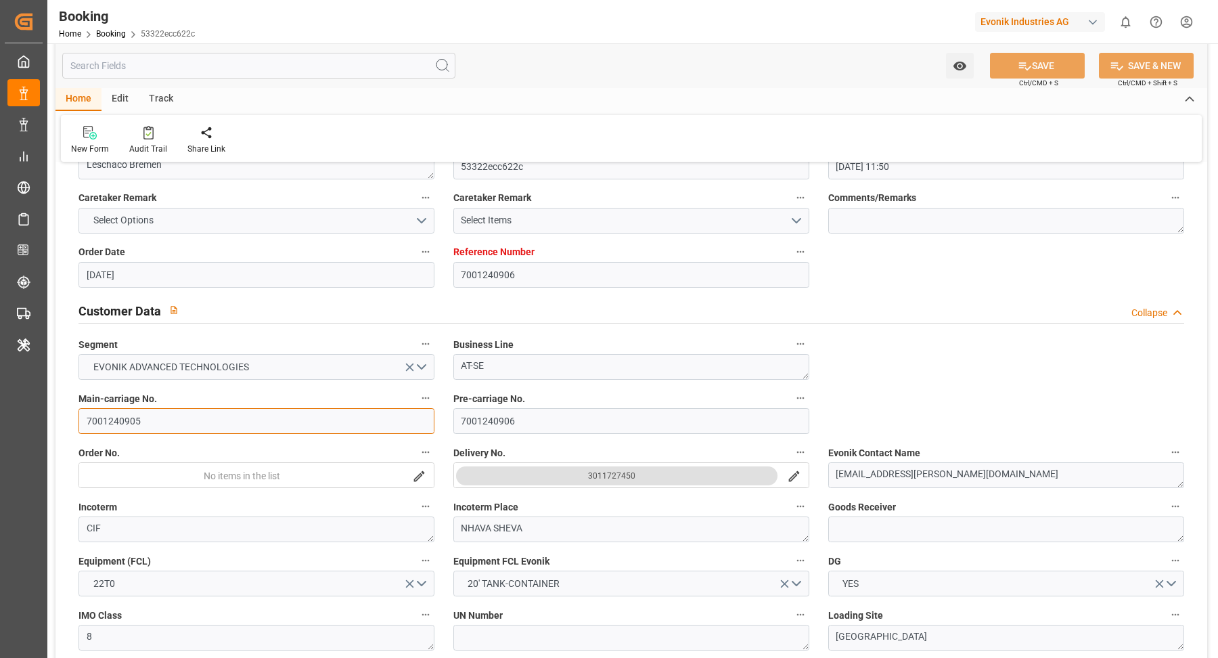
click at [196, 430] on input "7001240905" at bounding box center [257, 421] width 356 height 26
click at [157, 136] on div at bounding box center [148, 132] width 38 height 14
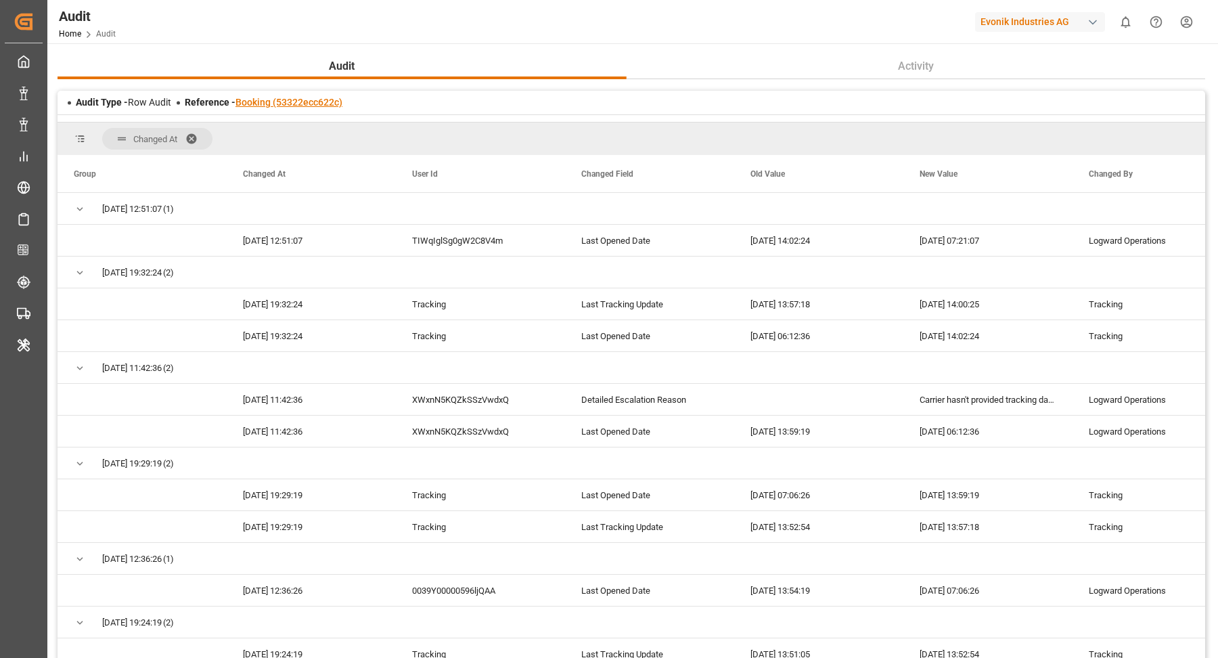
click at [311, 107] on link "Booking (53322ecc622c)" at bounding box center [289, 102] width 107 height 11
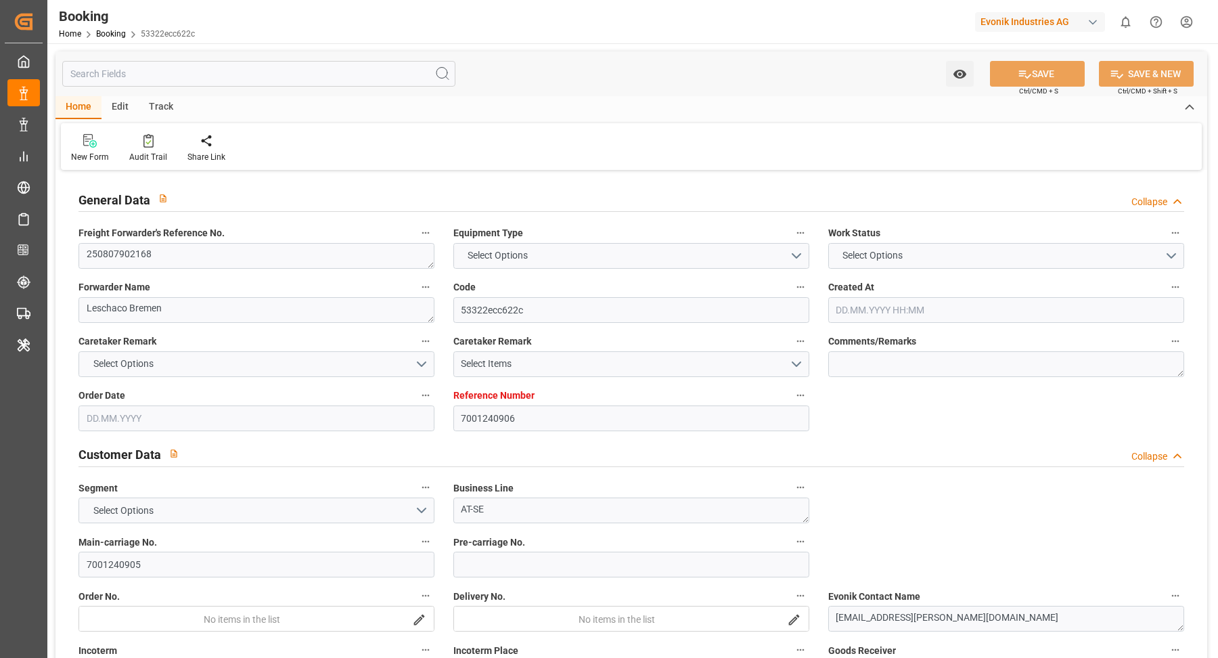
type input "7001240906"
type input "9665645"
type input "Hapag [PERSON_NAME]"
type input "Hapag Lloyd Aktiengesellschaft"
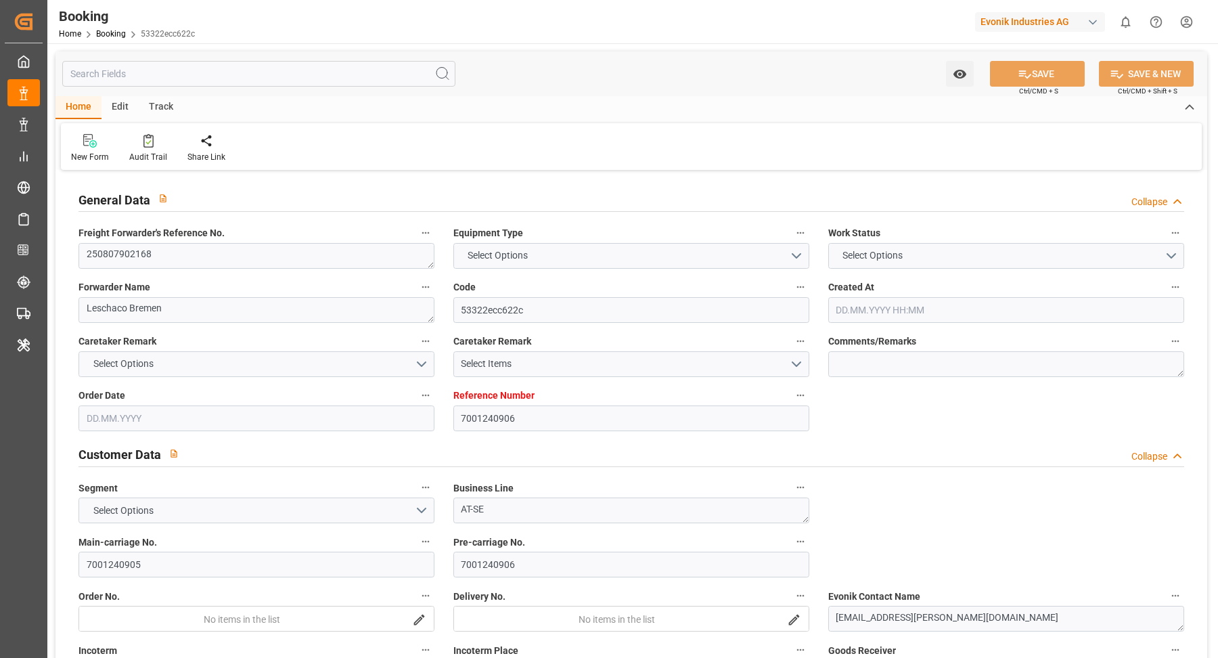
type input "NLRTM"
type input "INNSA"
type input "0"
type input "NLRTM"
type input "INNSA"
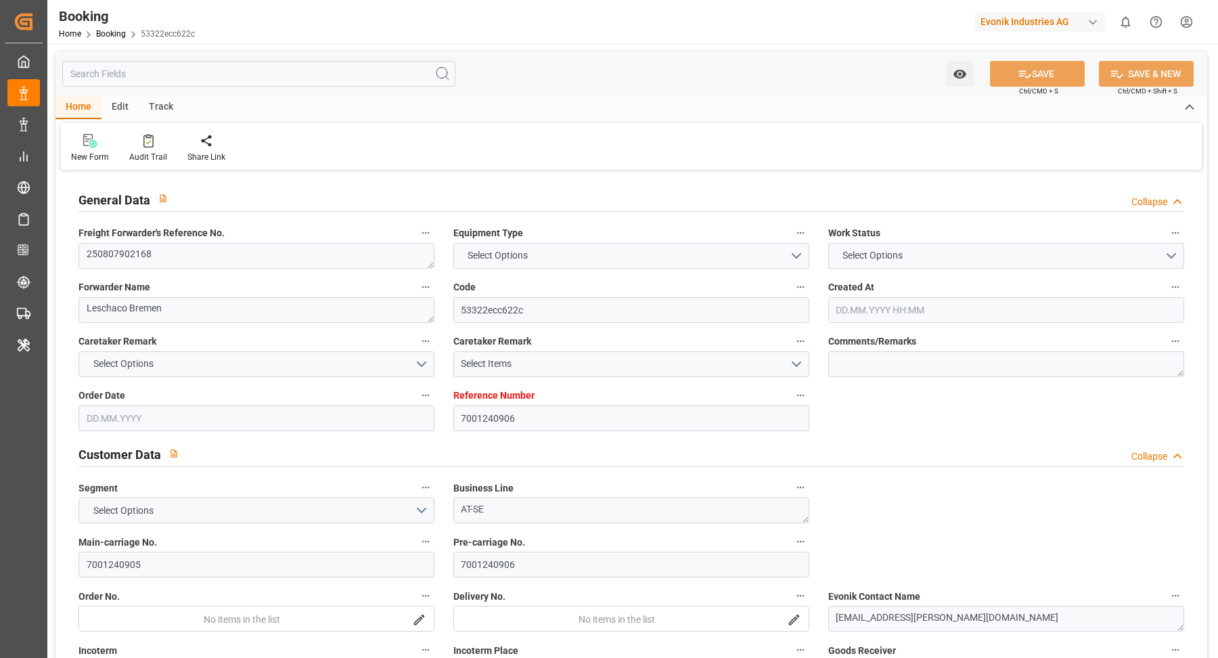
type input "9665645"
type input "[DATE] 11:50"
type input "[DATE]"
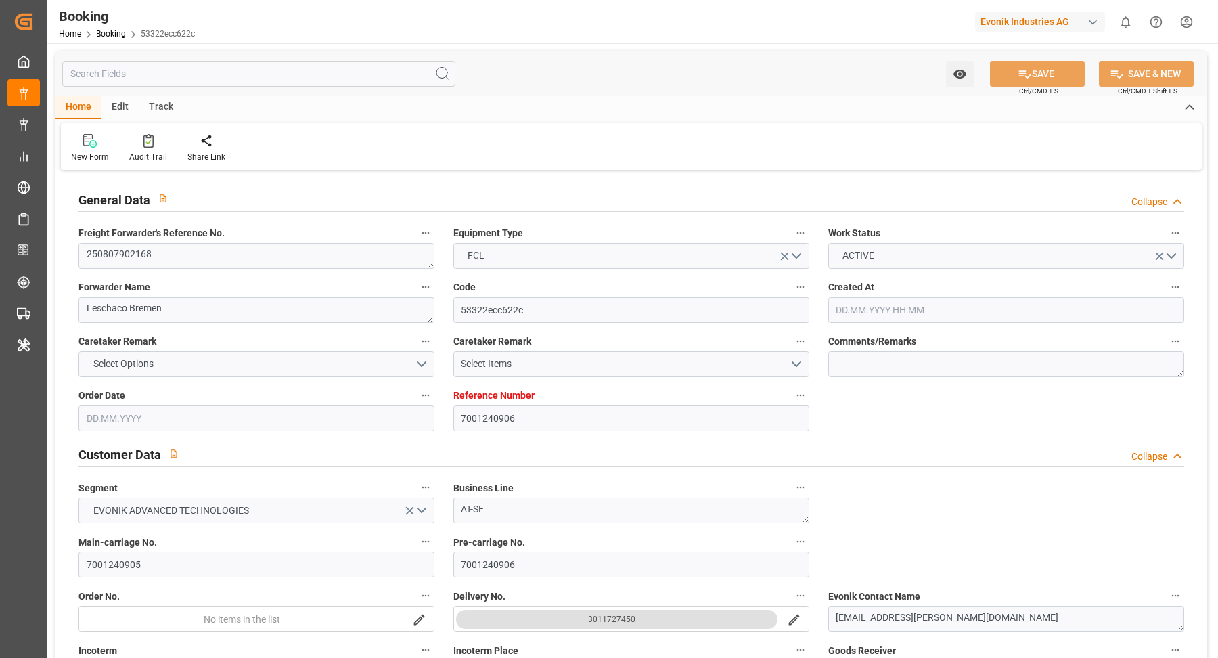
type input "[DATE]"
type input "[DATE] 00:00"
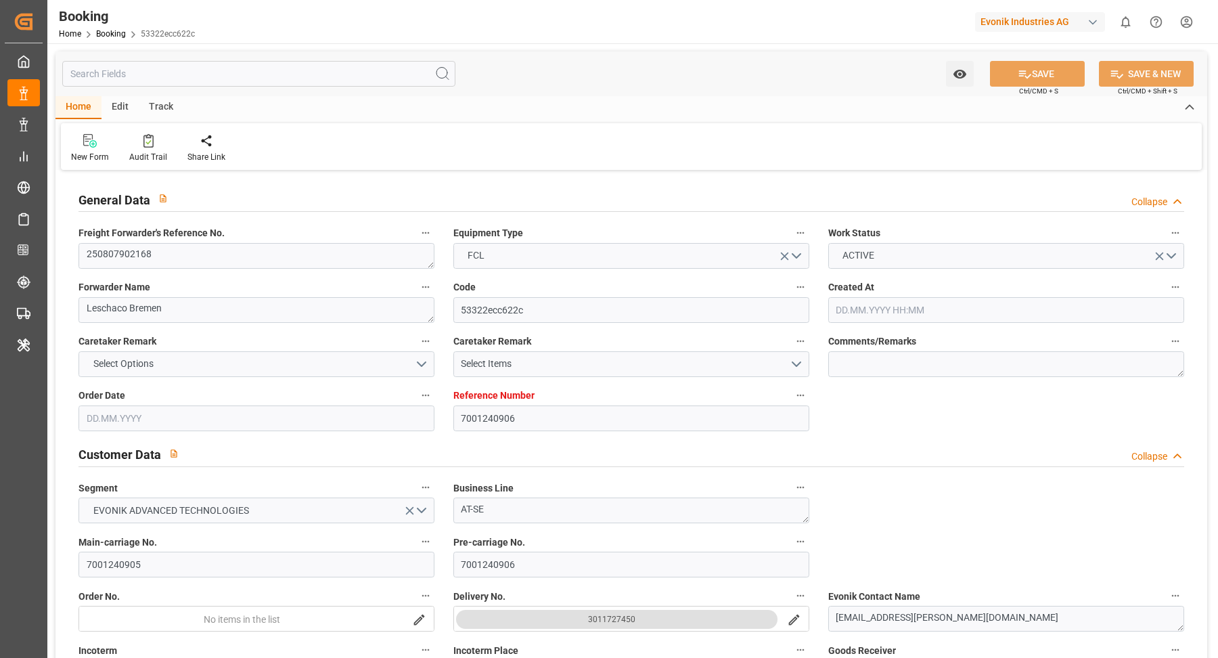
type input "[DATE] 00:00"
type input "[DATE]"
type input "[DATE] 07:21"
type input "[DATE]"
type input "[DATE] 17:00"
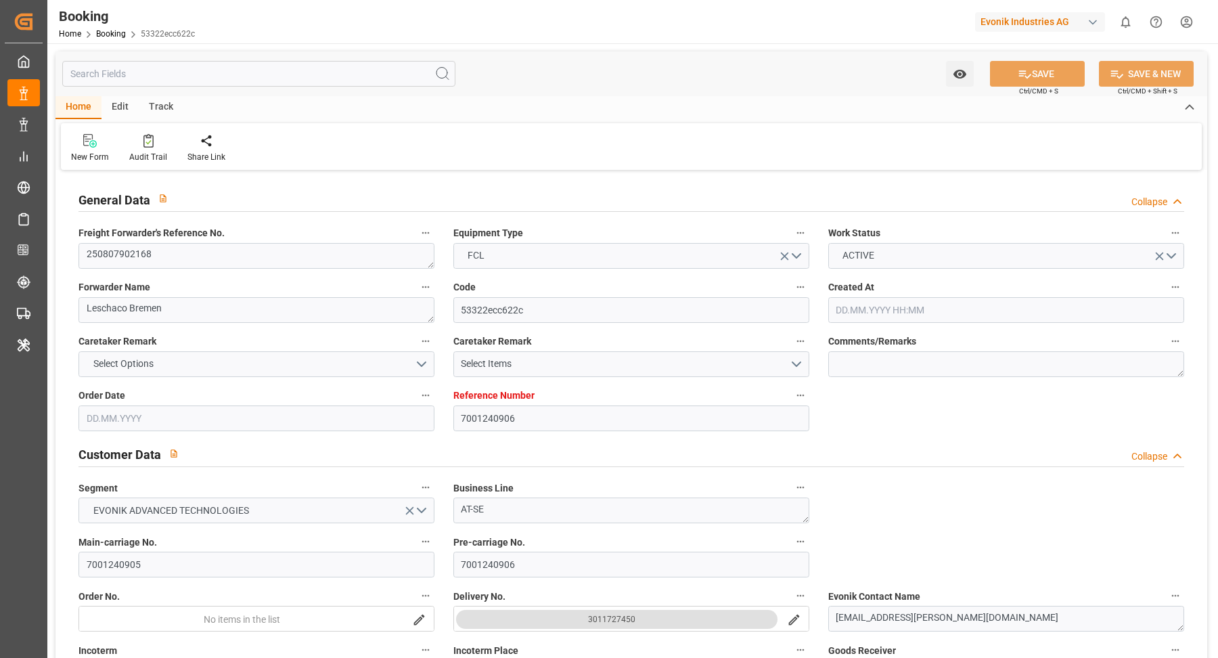
type input "[DATE] 17:00"
type input "[DATE] 10:00"
type input "[DATE] 17:19"
type input "[DATE] 10:00"
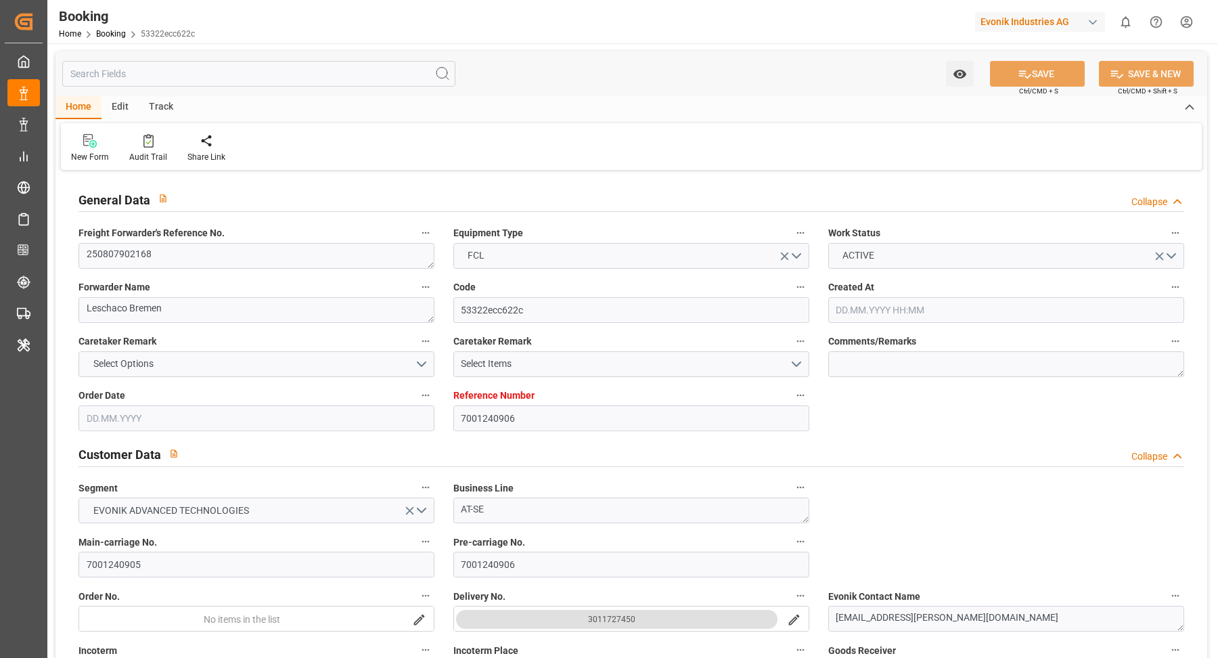
type input "[DATE] 10:00"
type input "[DATE] 17:19"
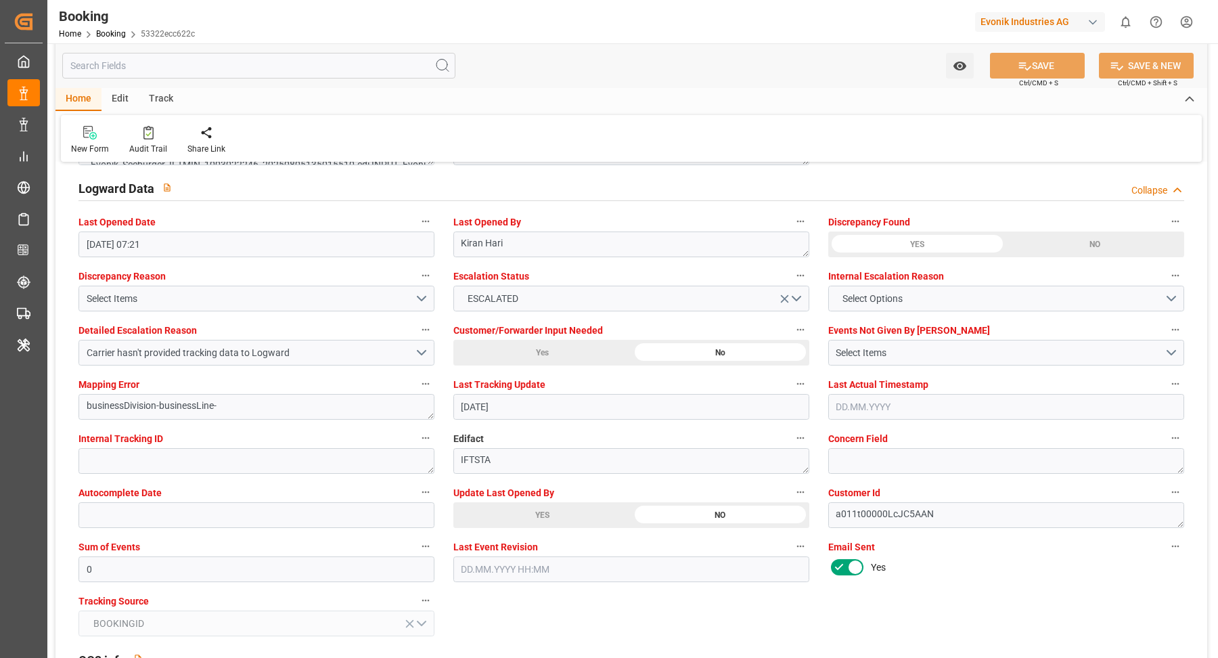
scroll to position [2532, 0]
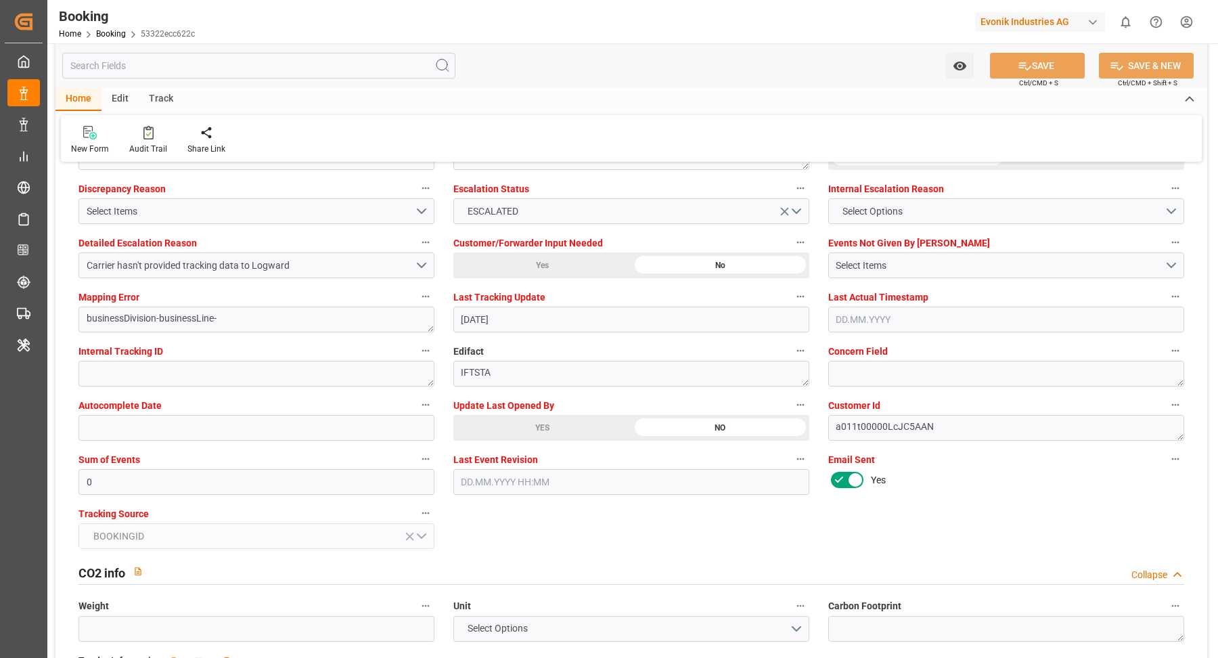
click at [555, 418] on div "YES" at bounding box center [542, 428] width 178 height 26
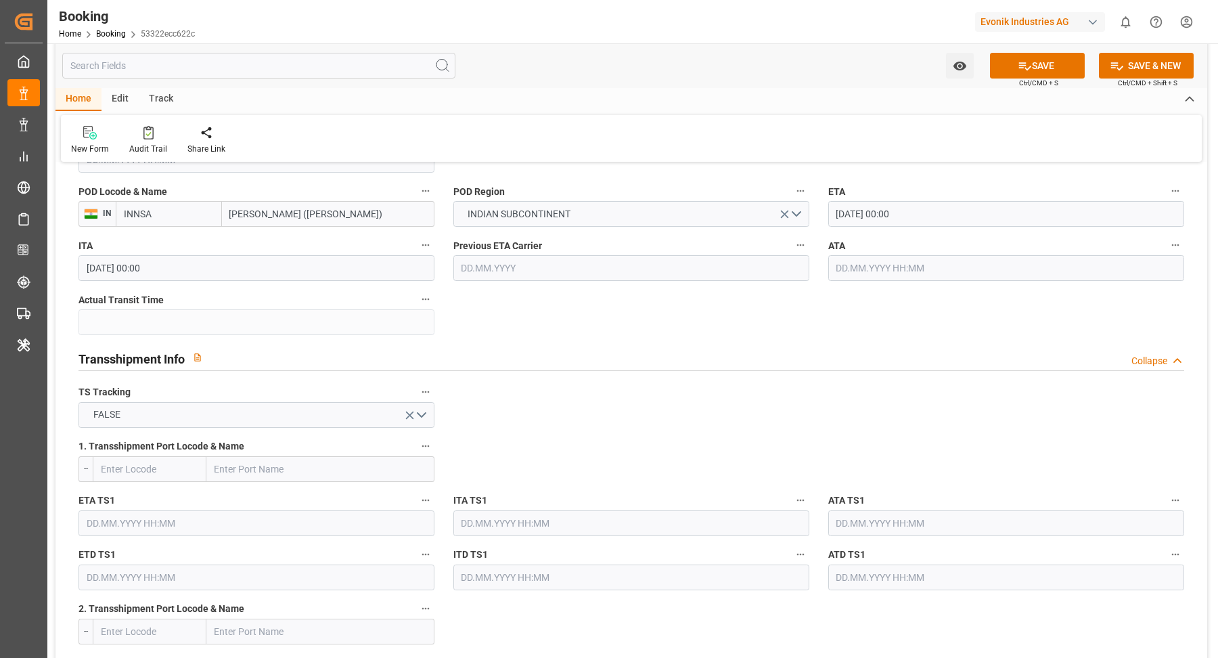
scroll to position [783, 0]
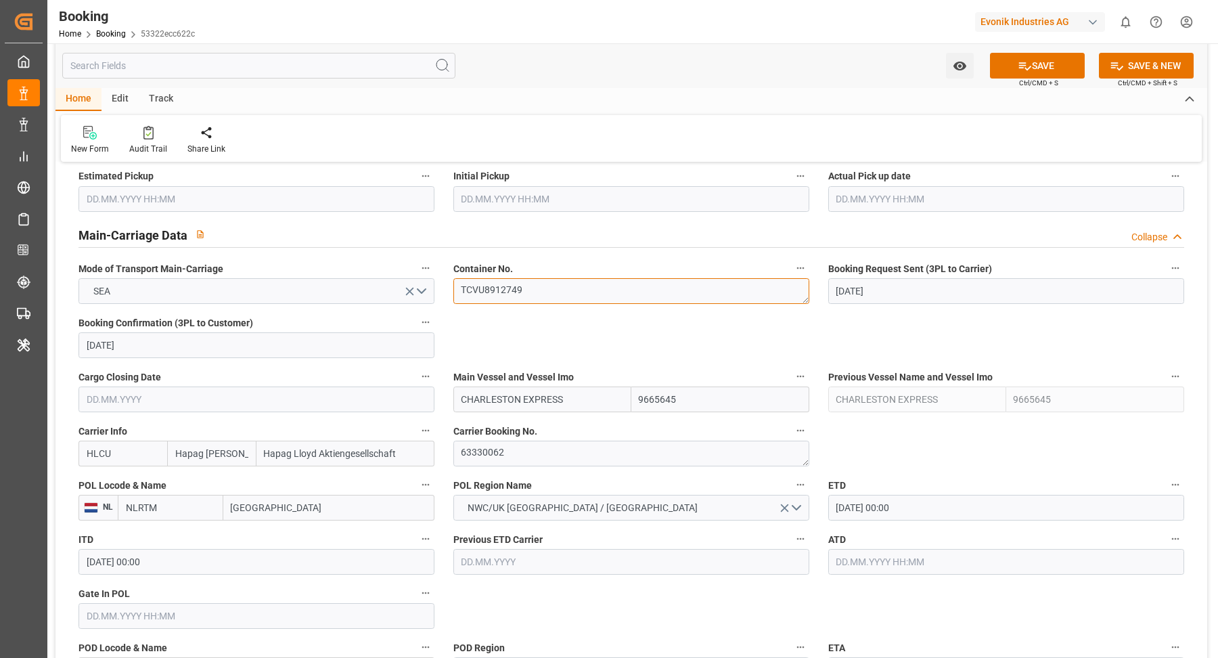
click at [563, 287] on textarea "TCVU8912749" at bounding box center [631, 291] width 356 height 26
click at [1033, 63] on button "SAVE" at bounding box center [1037, 66] width 95 height 26
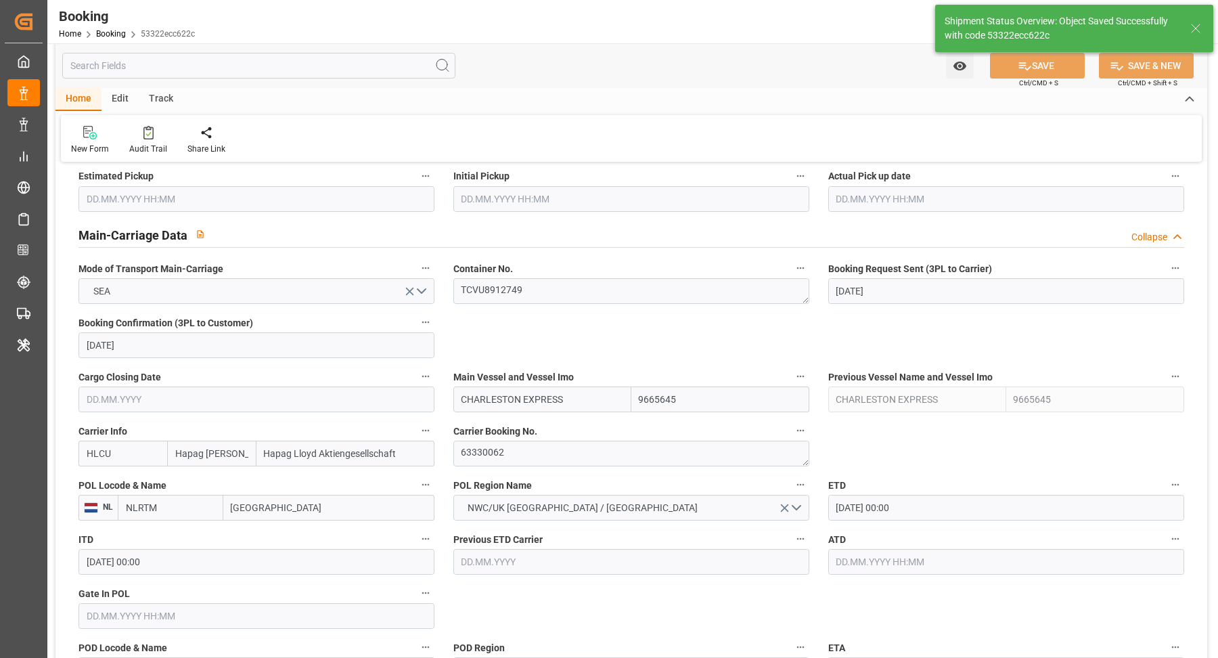
type textarea "[PERSON_NAME]"
type input "[DATE] 09:05"
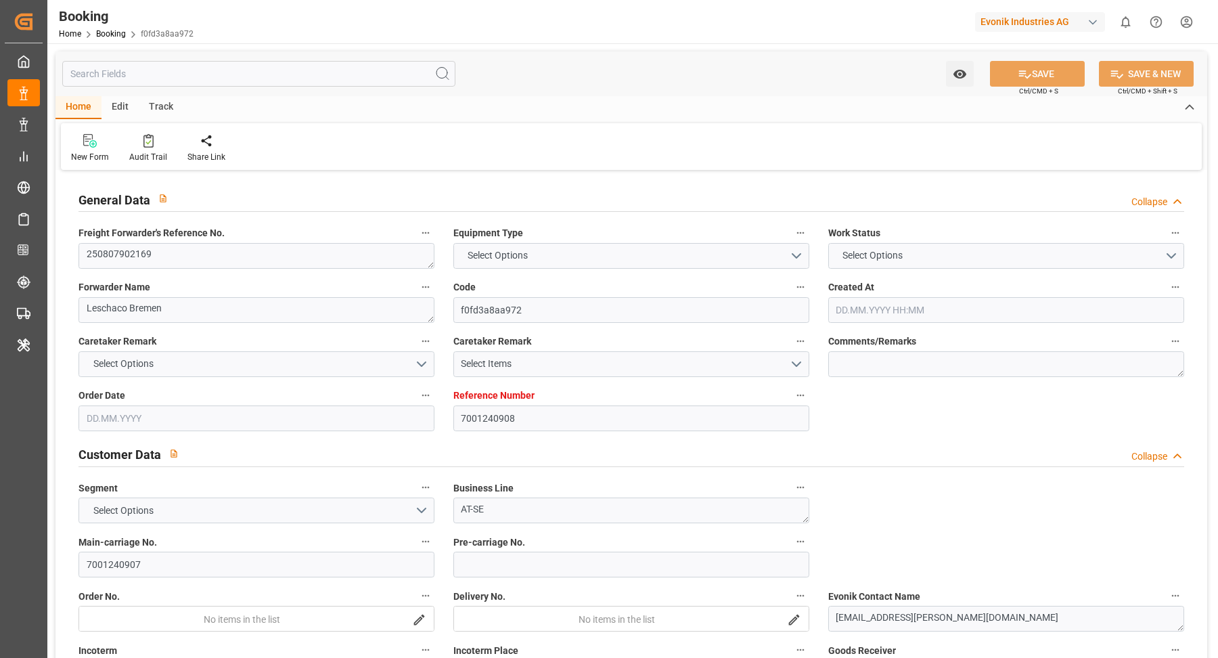
type input "7001240908"
type input "9665645"
type input "Hapag [PERSON_NAME]"
type input "Hapag Lloyd Aktiengesellschaft"
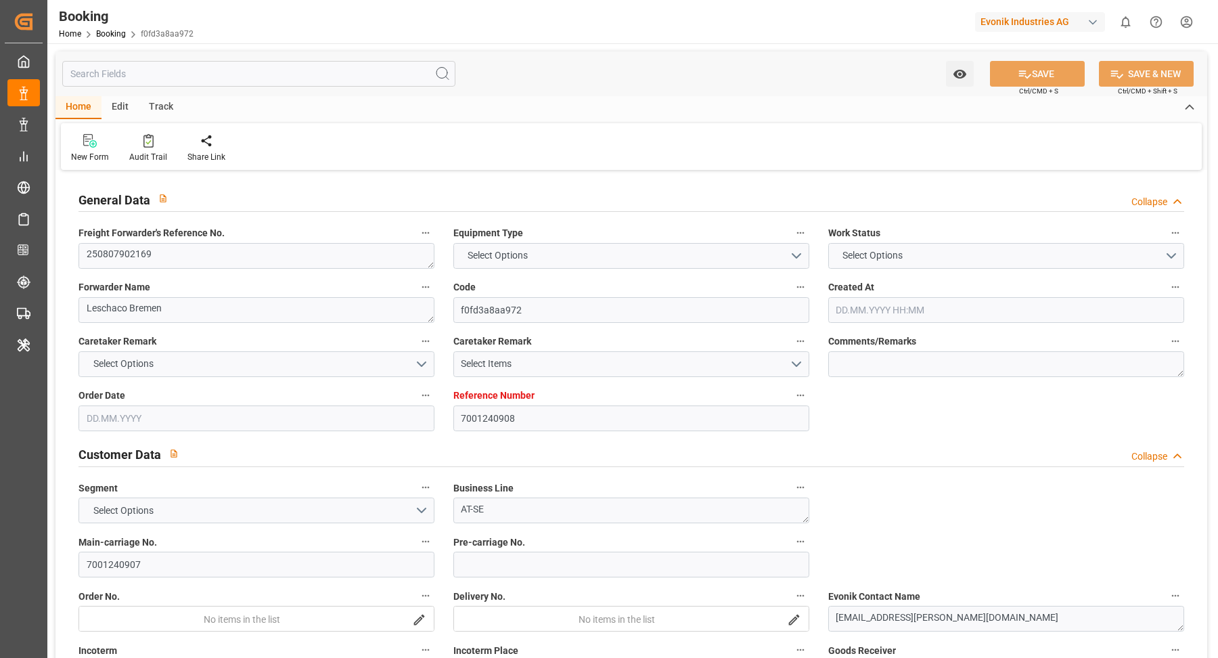
type input "NLRTM"
type input "INNSA"
type input "0"
type input "NLRTM"
type input "INNSA"
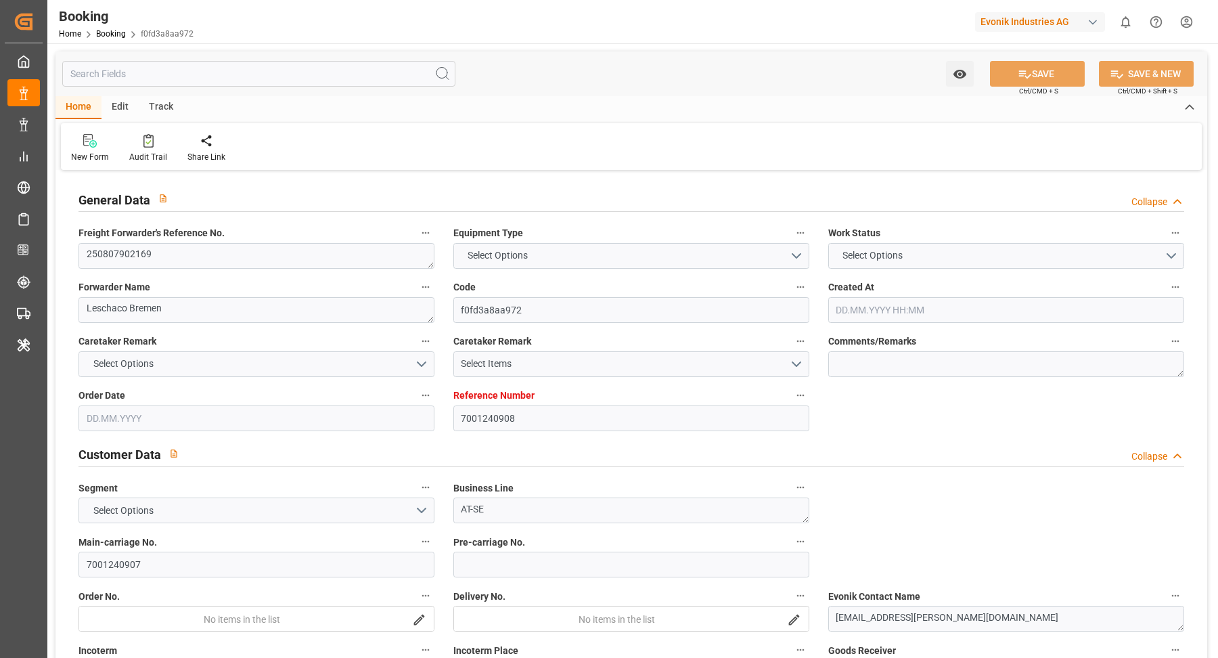
type input "9665645"
type input "[DATE] 11:50"
type input "[DATE]"
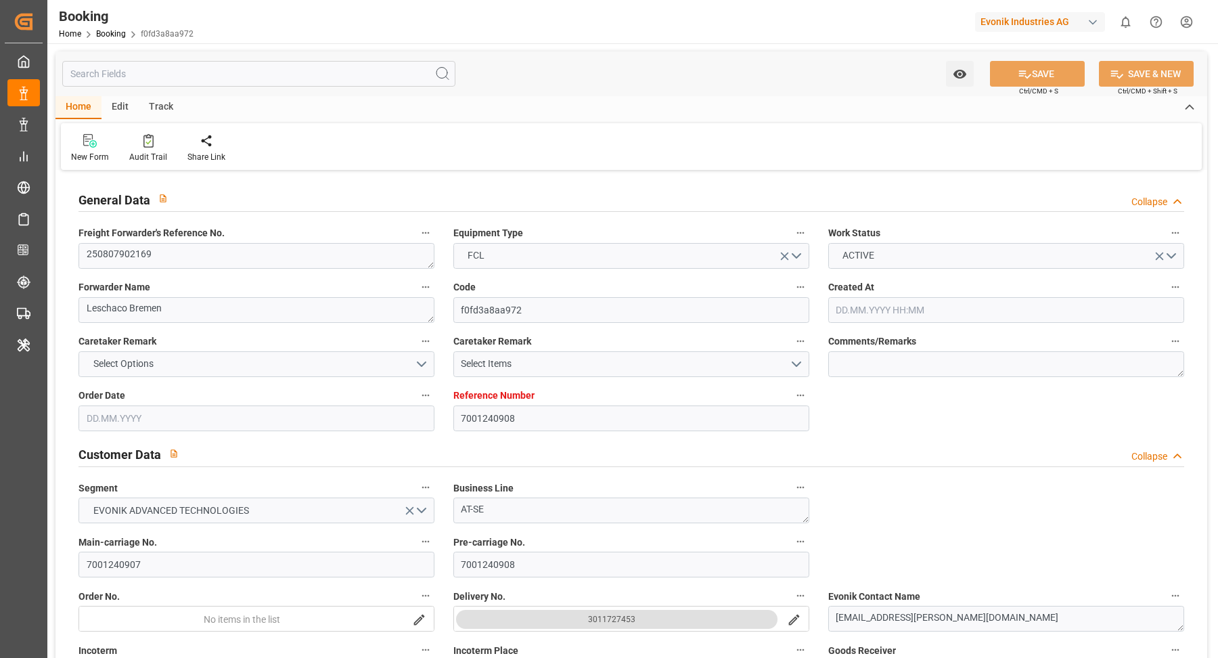
type input "[DATE]"
type input "[DATE] 00:00"
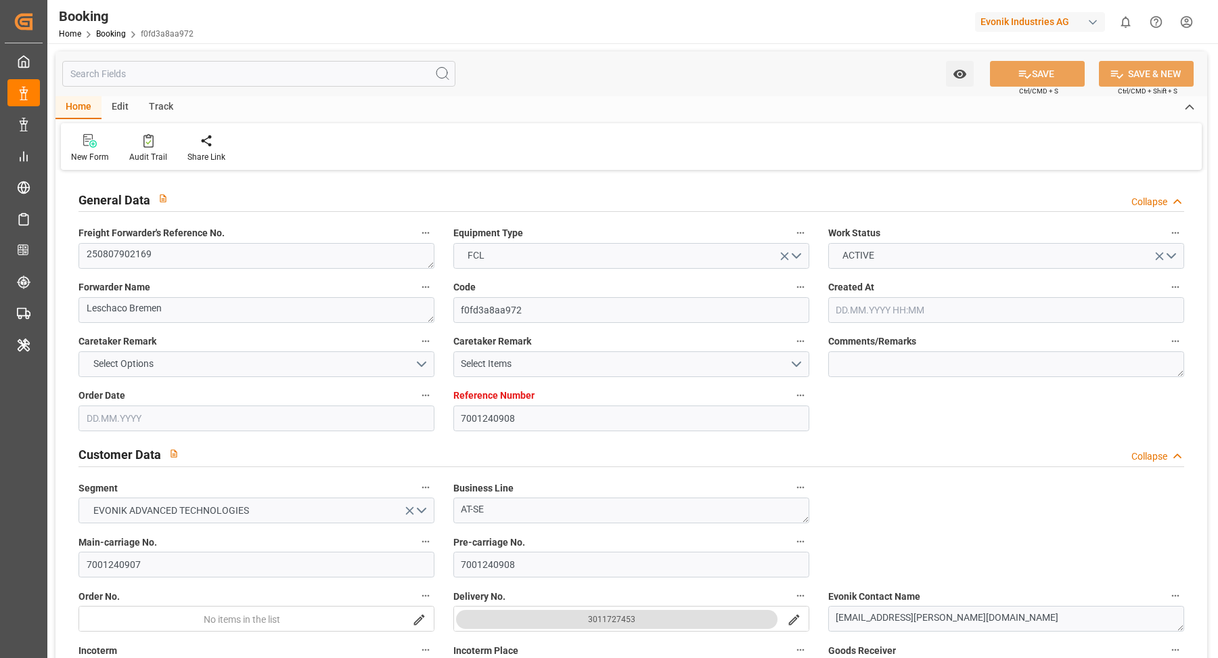
type input "[DATE] 00:00"
type input "[DATE]"
type input "[DATE] 07:21"
type input "[DATE]"
type input "[DATE] 17:00"
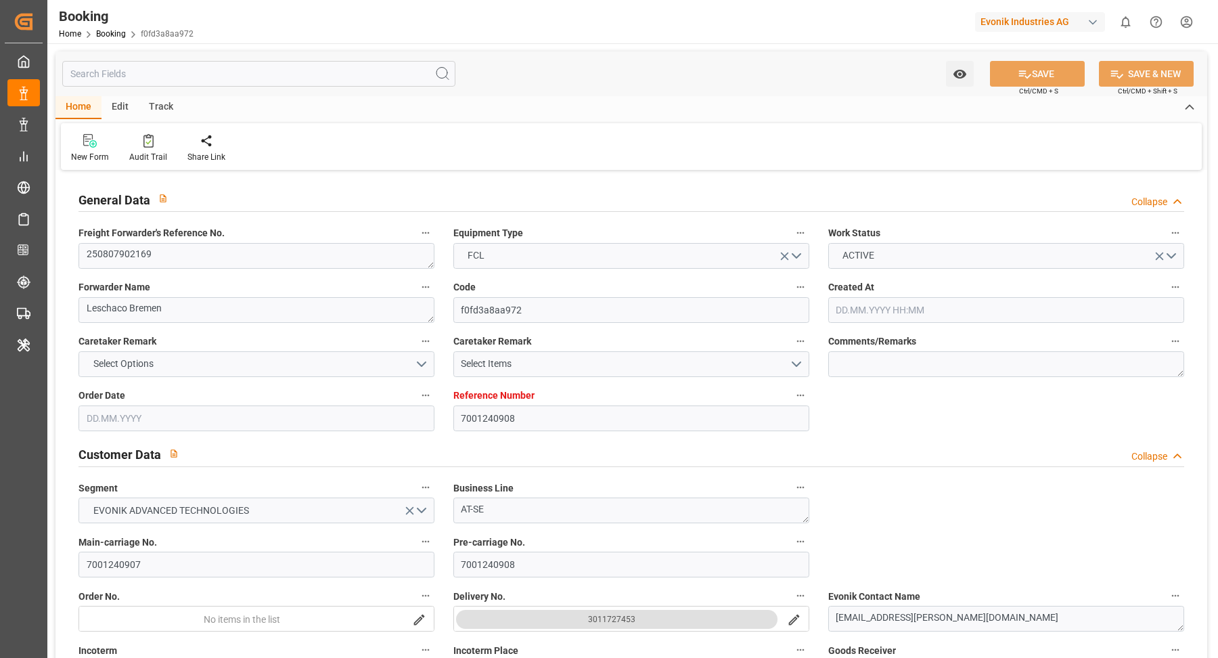
type input "[DATE] 10:00"
click at [198, 263] on textarea "250807902169" at bounding box center [257, 256] width 356 height 26
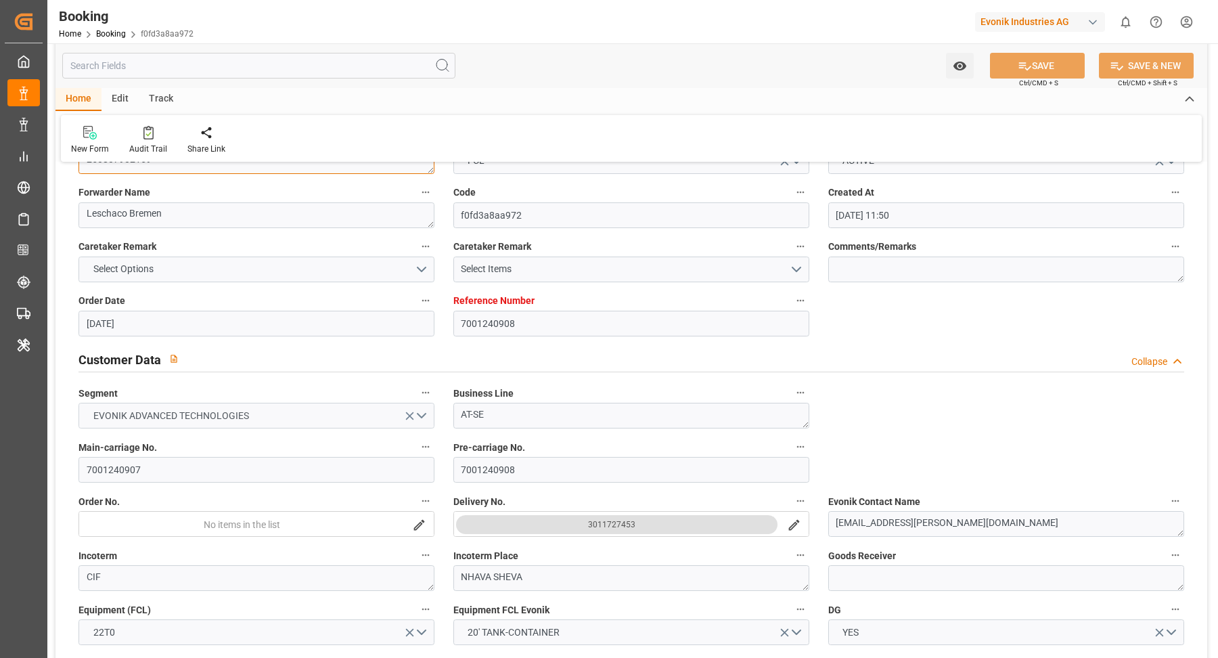
scroll to position [181, 0]
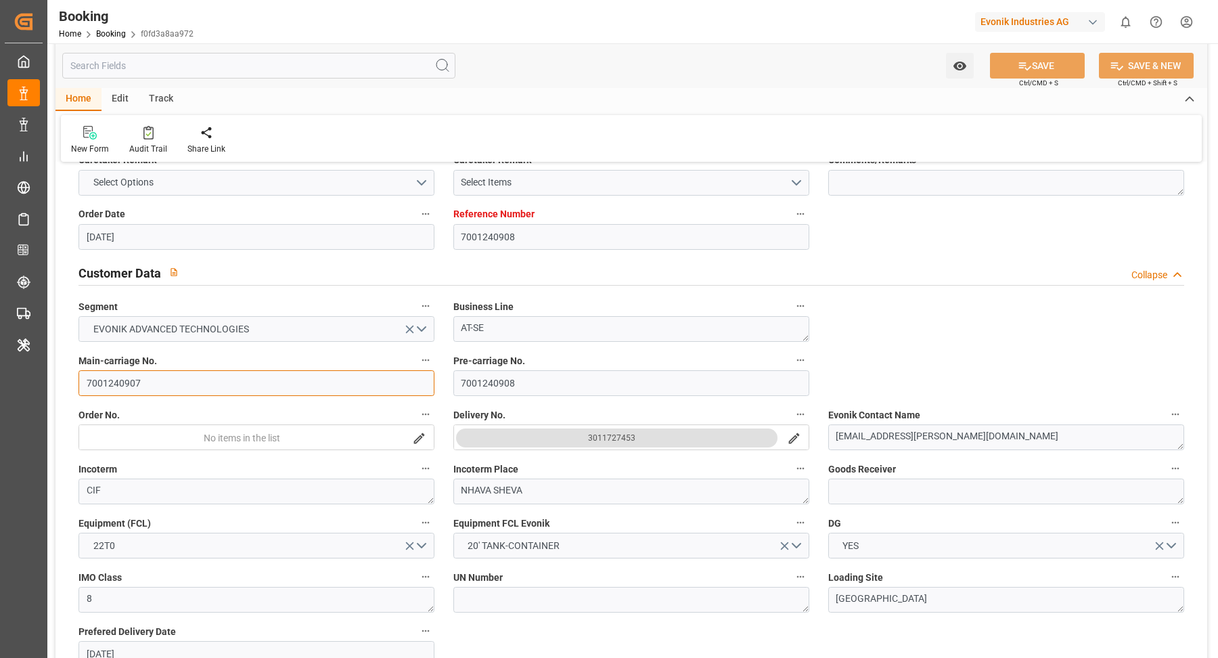
click at [166, 382] on input "7001240907" at bounding box center [257, 383] width 356 height 26
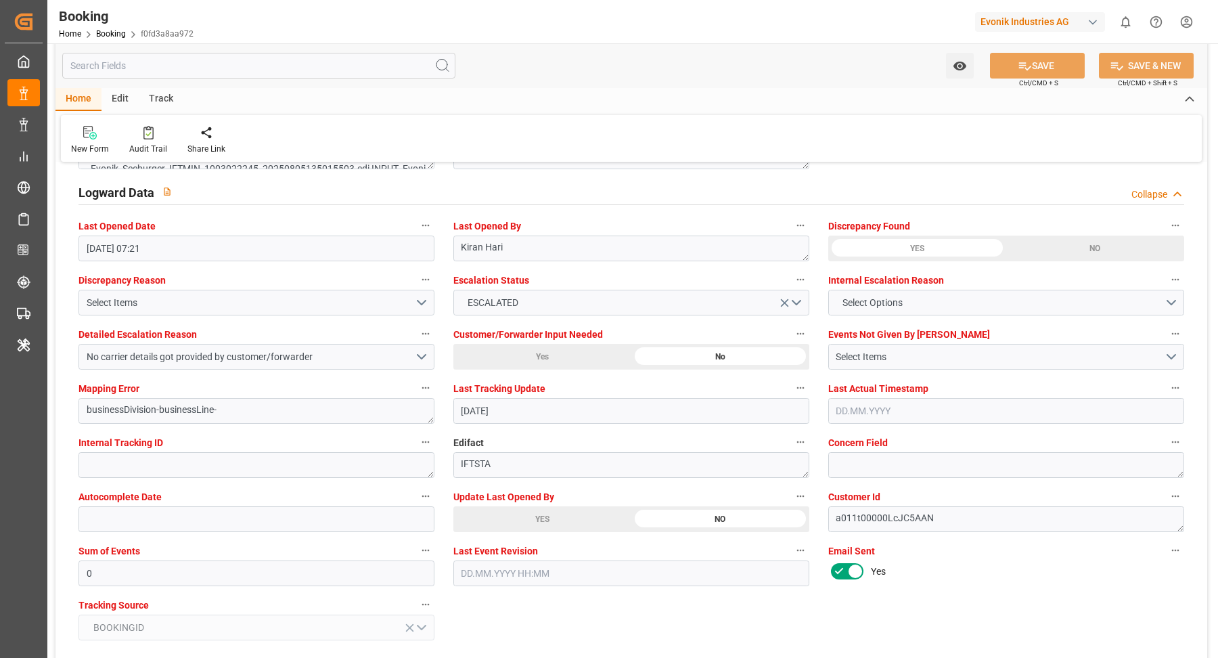
scroll to position [2527, 0]
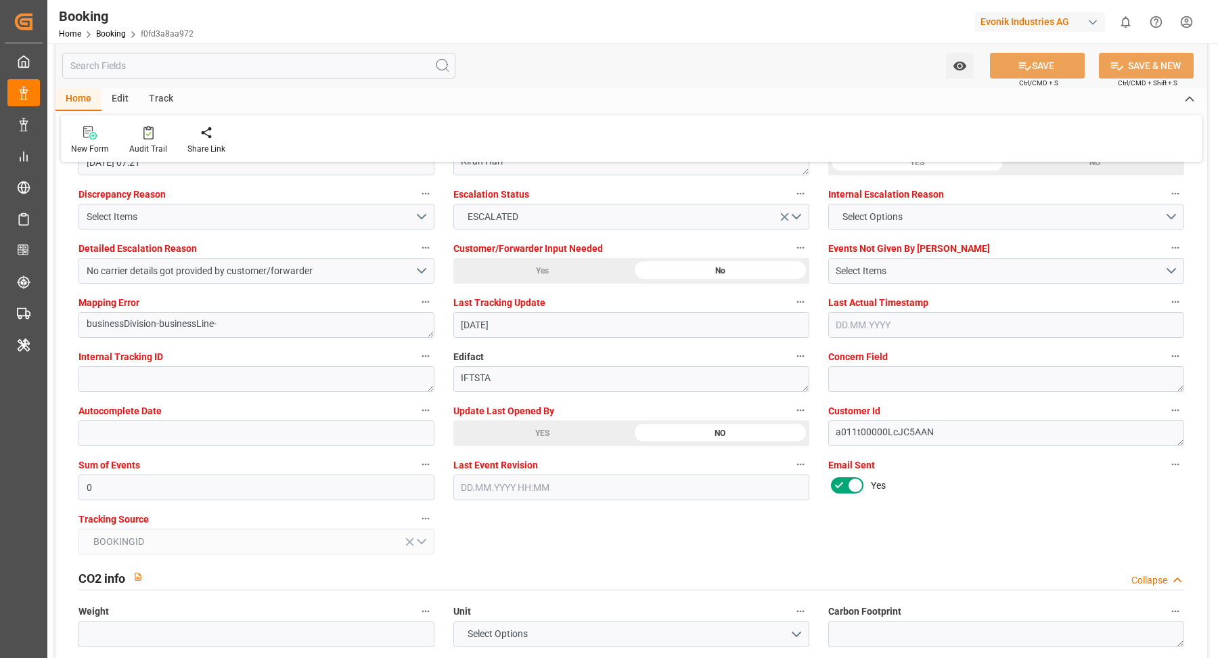
click at [556, 420] on div "YES" at bounding box center [542, 433] width 178 height 26
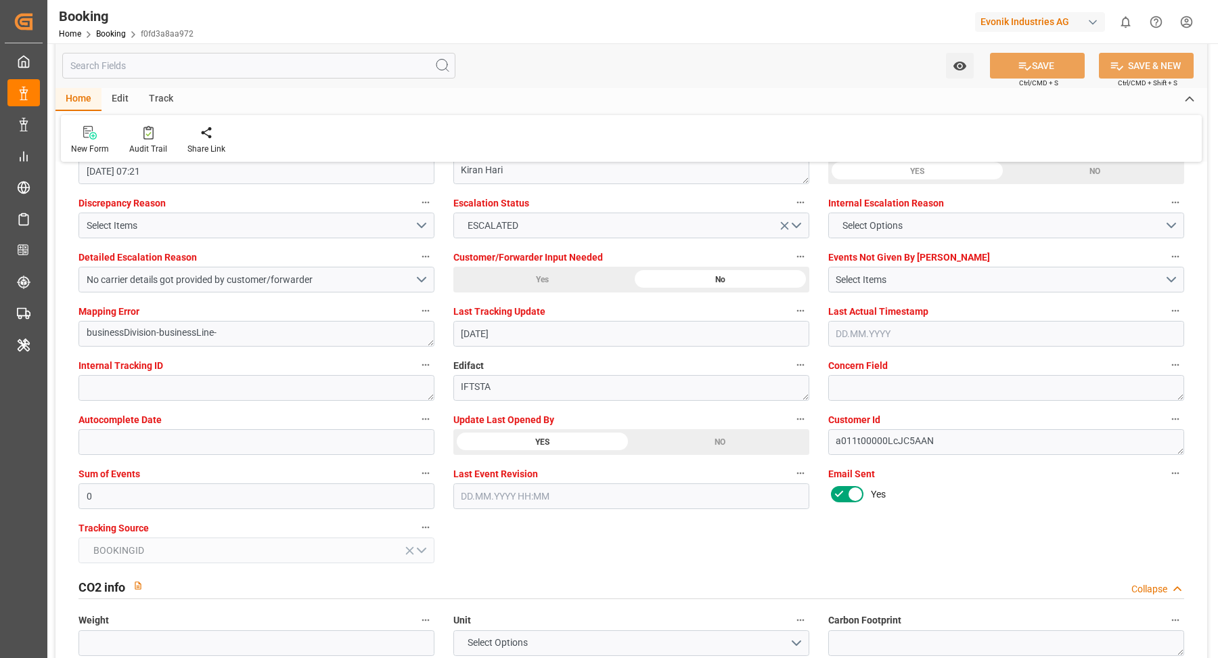
scroll to position [2448, 0]
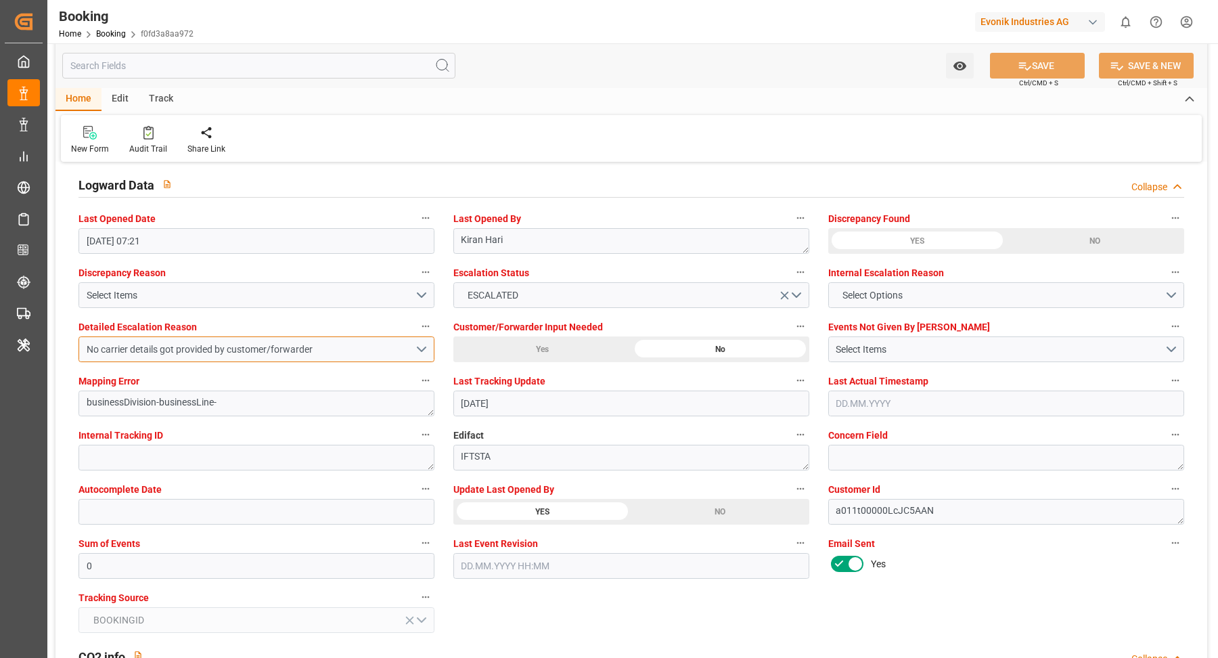
click at [418, 351] on button "No carrier details got provided by customer/forwarder" at bounding box center [257, 349] width 356 height 26
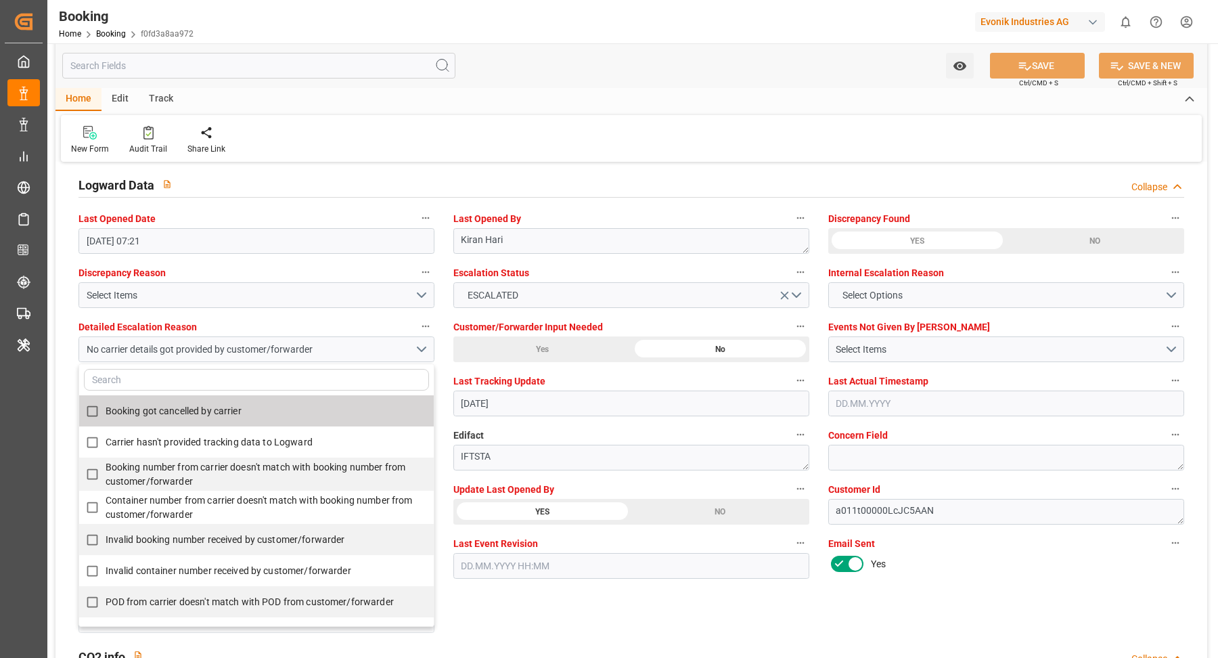
click at [177, 449] on label "Carrier hasn't provided tracking data to Logward" at bounding box center [249, 442] width 340 height 26
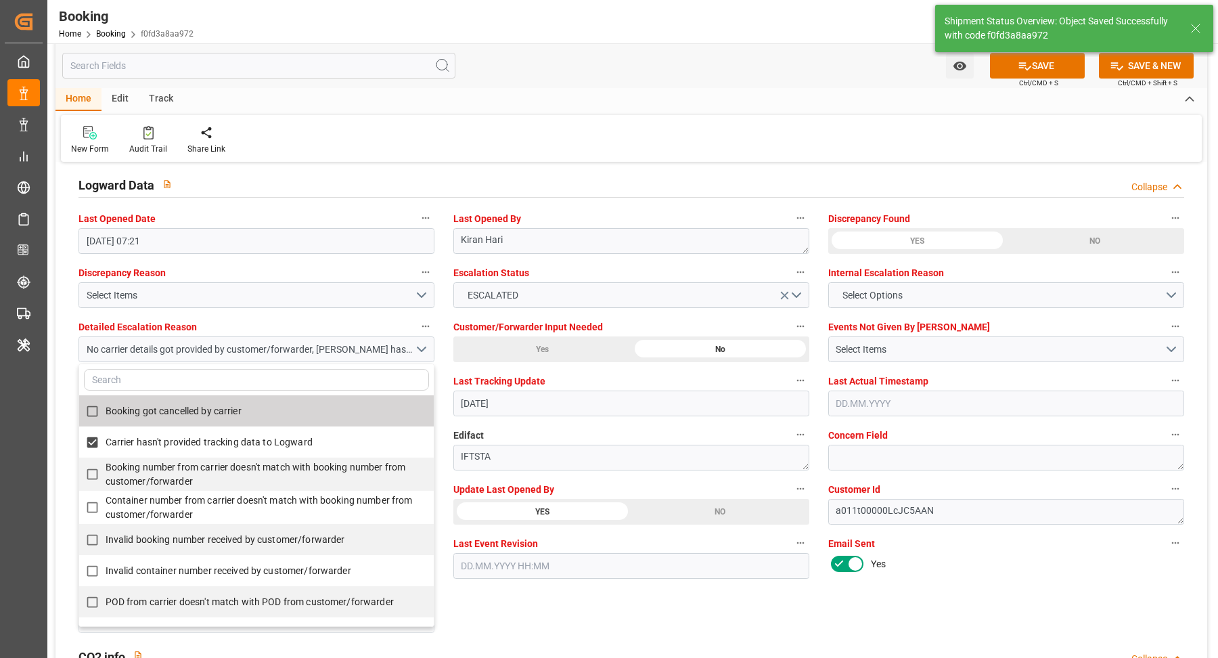
click at [200, 437] on span "Carrier hasn't provided tracking data to Logward" at bounding box center [209, 442] width 207 height 11
type textarea "[PERSON_NAME]"
checkbox input "false"
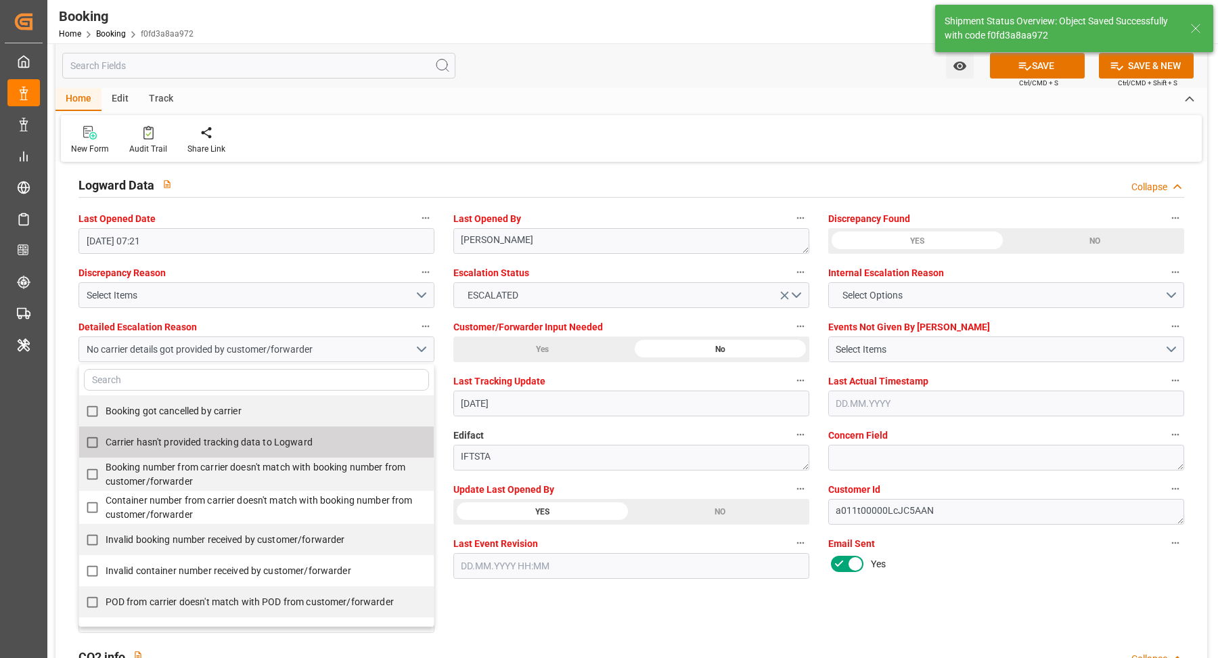
type input "[DATE] 09:06"
click at [166, 437] on span "Carrier hasn't provided tracking data to Logward" at bounding box center [209, 442] width 207 height 11
checkbox input "true"
click at [514, 506] on div "YES" at bounding box center [542, 512] width 178 height 26
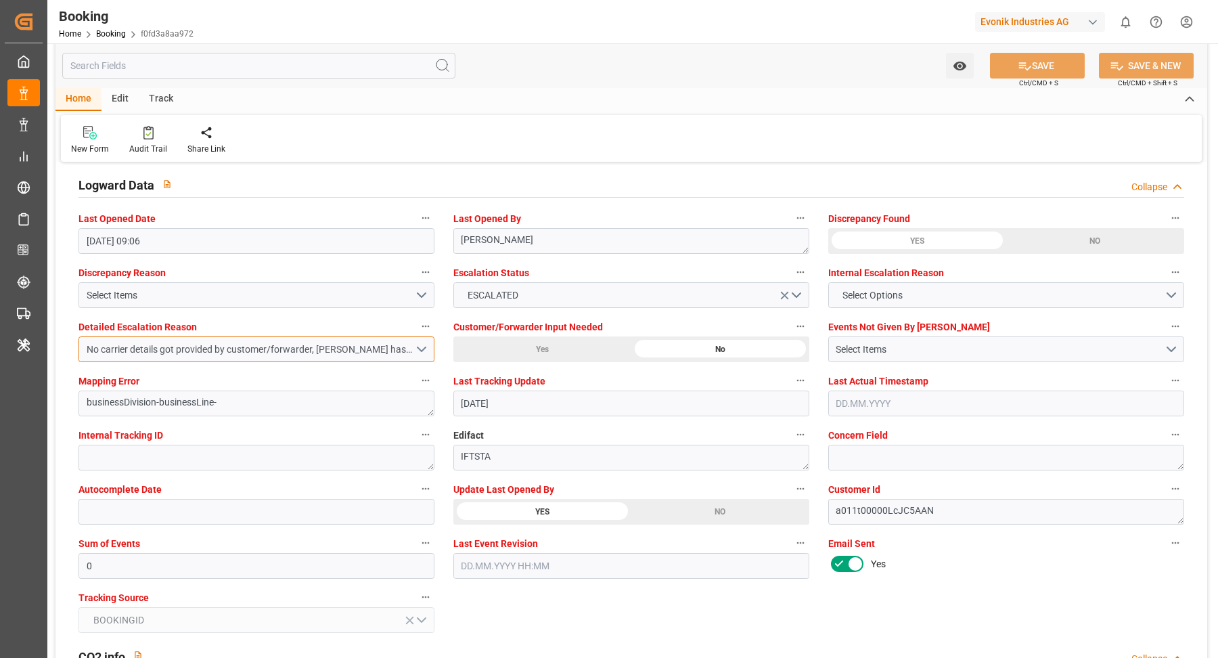
click at [403, 354] on button "No carrier details got provided by customer/forwarder, [PERSON_NAME] hasn't pro…" at bounding box center [257, 349] width 356 height 26
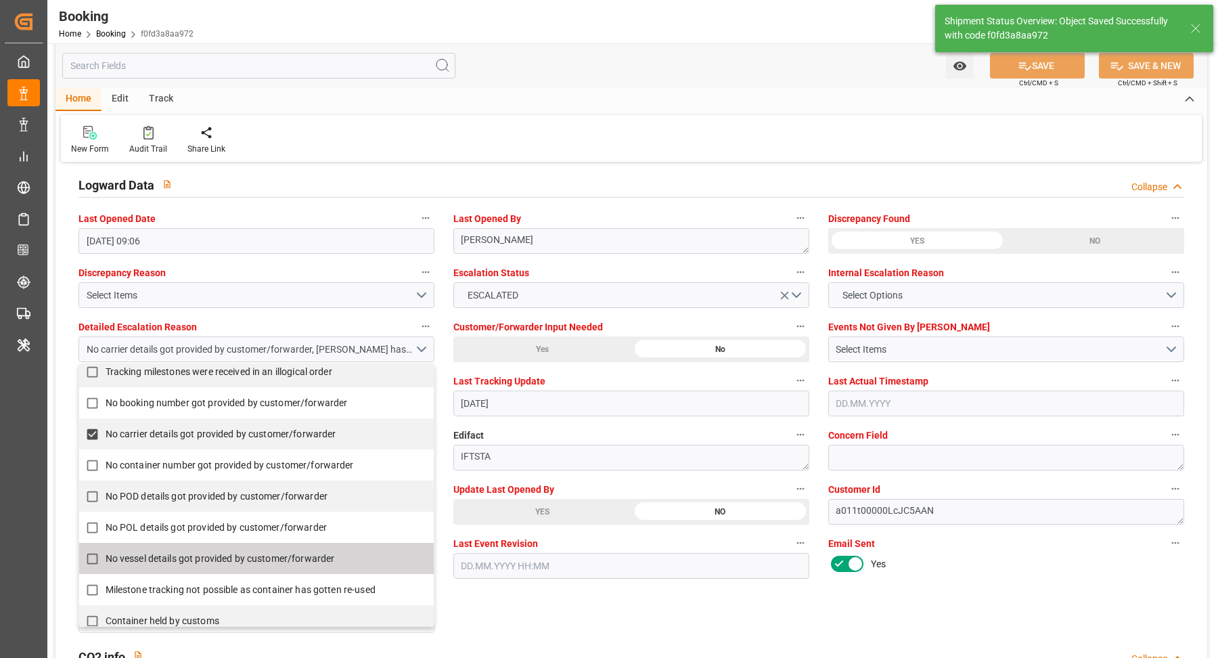
scroll to position [301, 0]
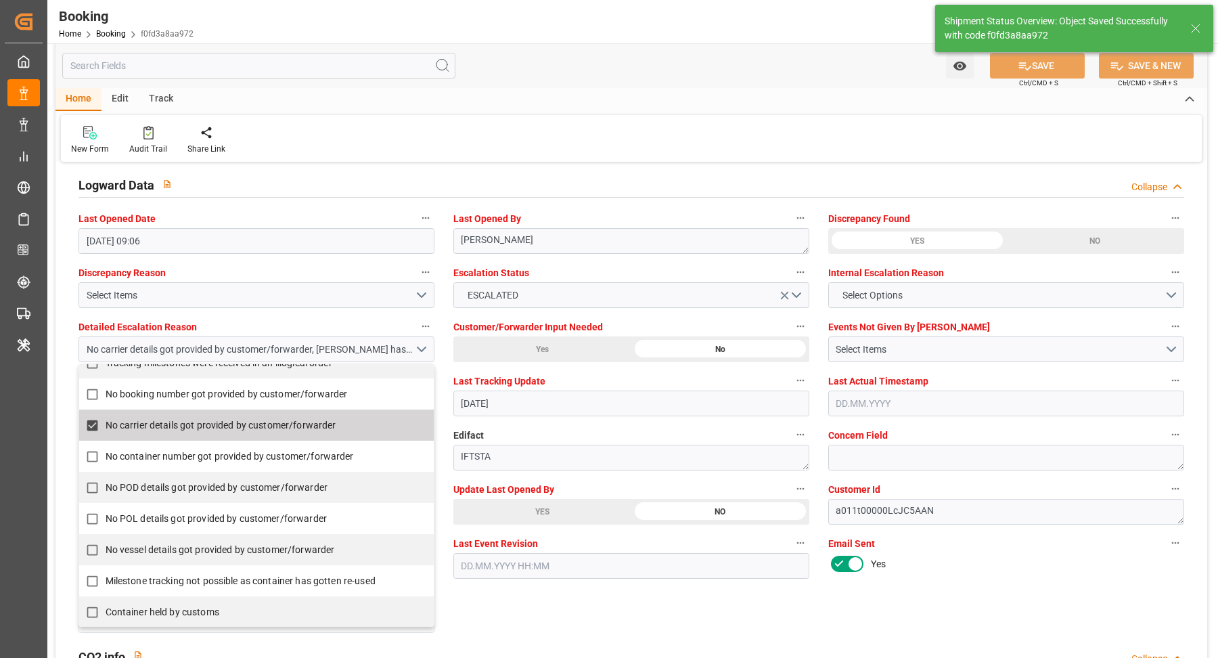
click at [86, 419] on input "No carrier details got provided by customer/forwarder" at bounding box center [92, 425] width 26 height 26
checkbox input "true"
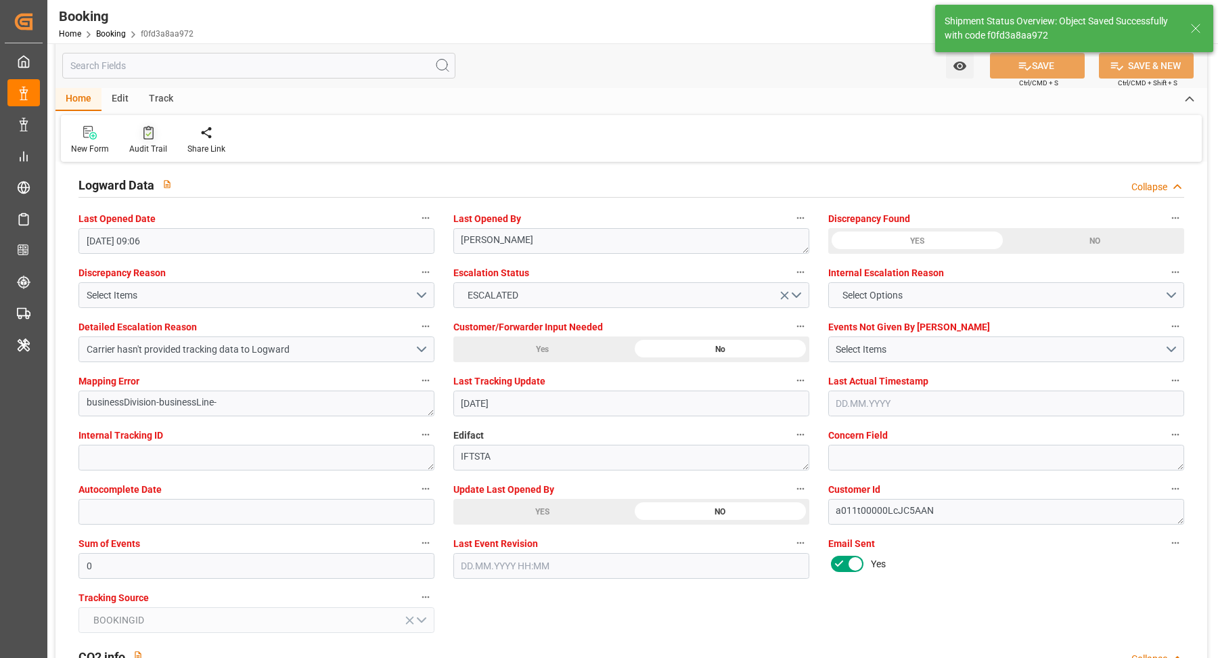
click at [139, 131] on div at bounding box center [148, 132] width 38 height 14
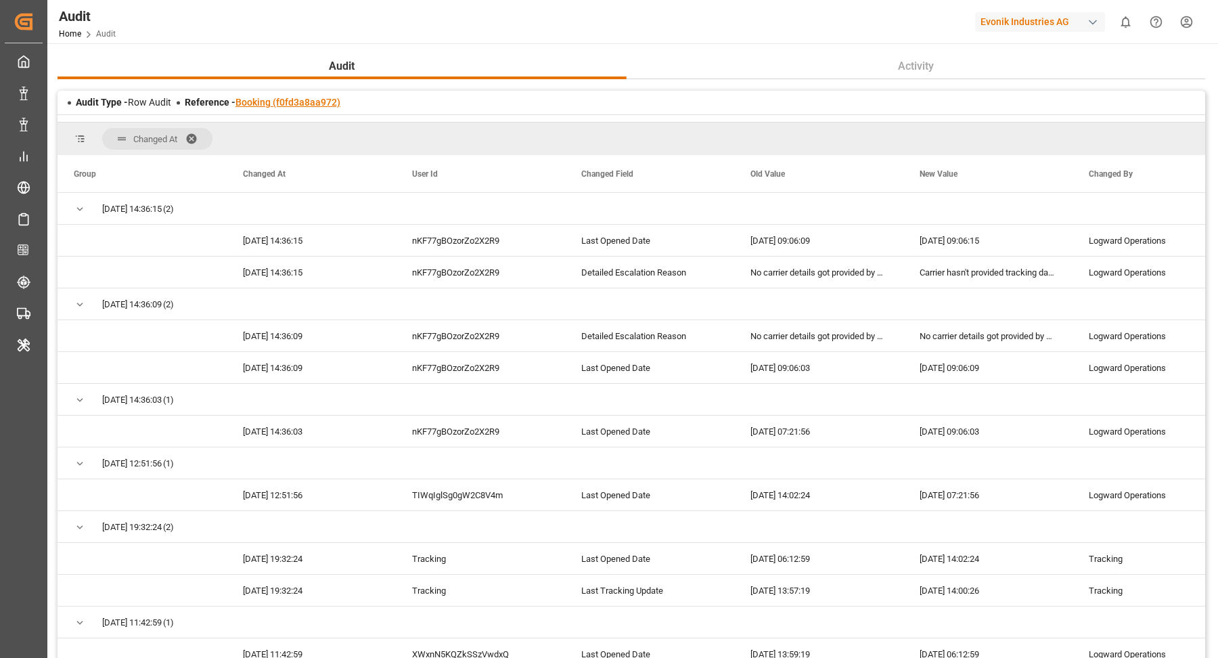
click at [286, 99] on link "Booking (f0fd3a8aa972)" at bounding box center [288, 102] width 105 height 11
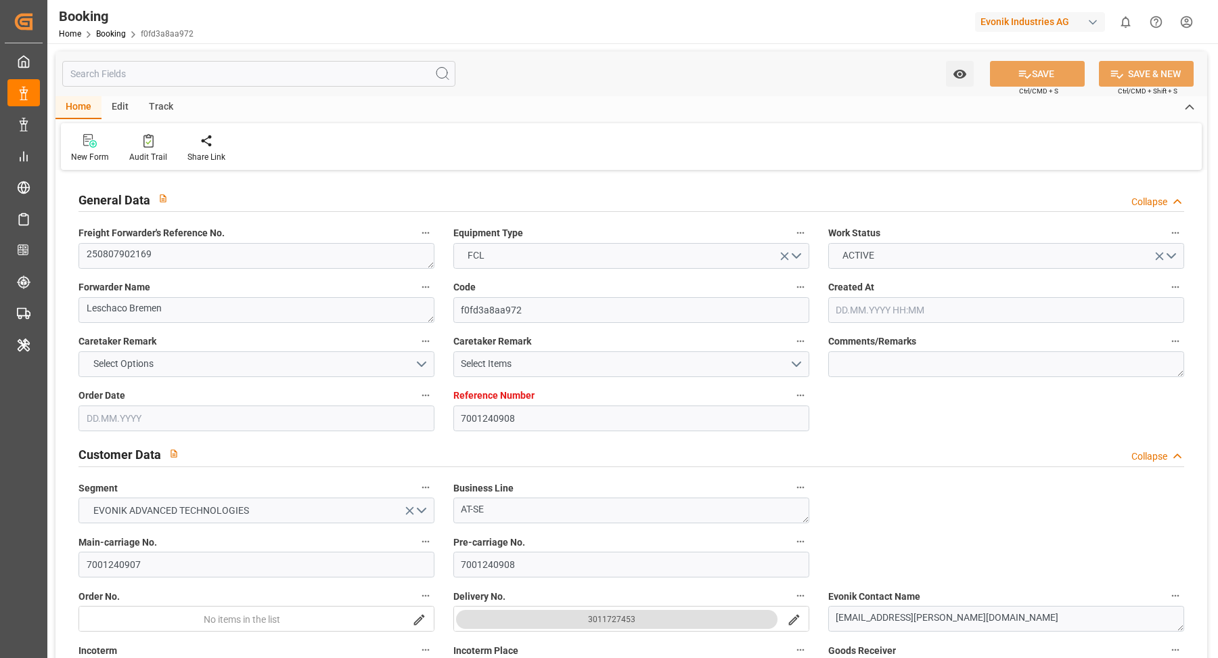
type input "7001240908"
type input "9665645"
type input "Hapag [PERSON_NAME]"
type input "Hapag Lloyd Aktiengesellschaft"
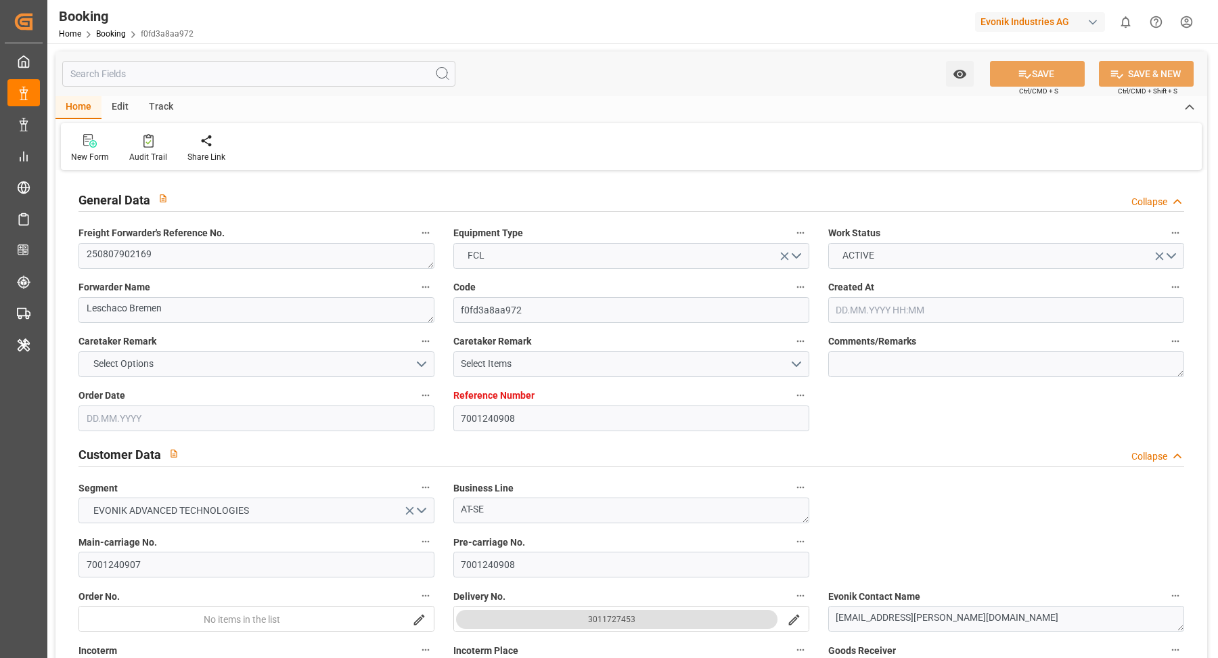
type input "NLRTM"
type input "INNSA"
type input "0"
type input "NLRTM"
type input "INNSA"
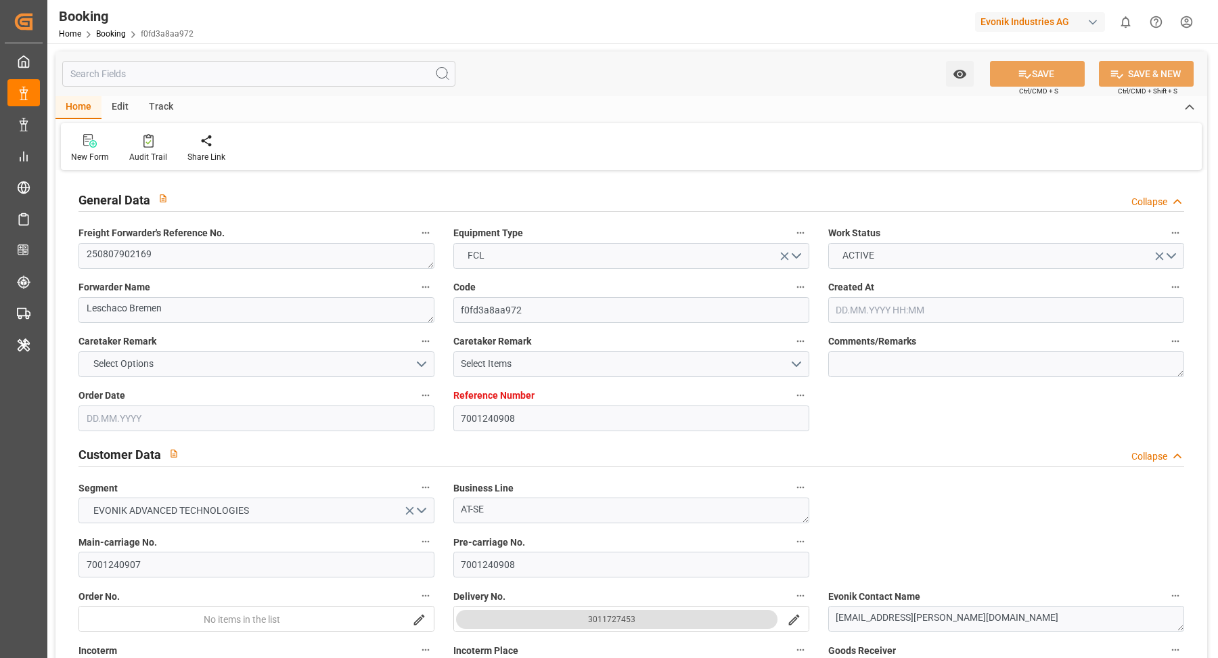
type input "9665645"
type input "05.08.2025 11:50"
type input "05.08.2025"
type input "11.10.2025"
type input "13.08.2025"
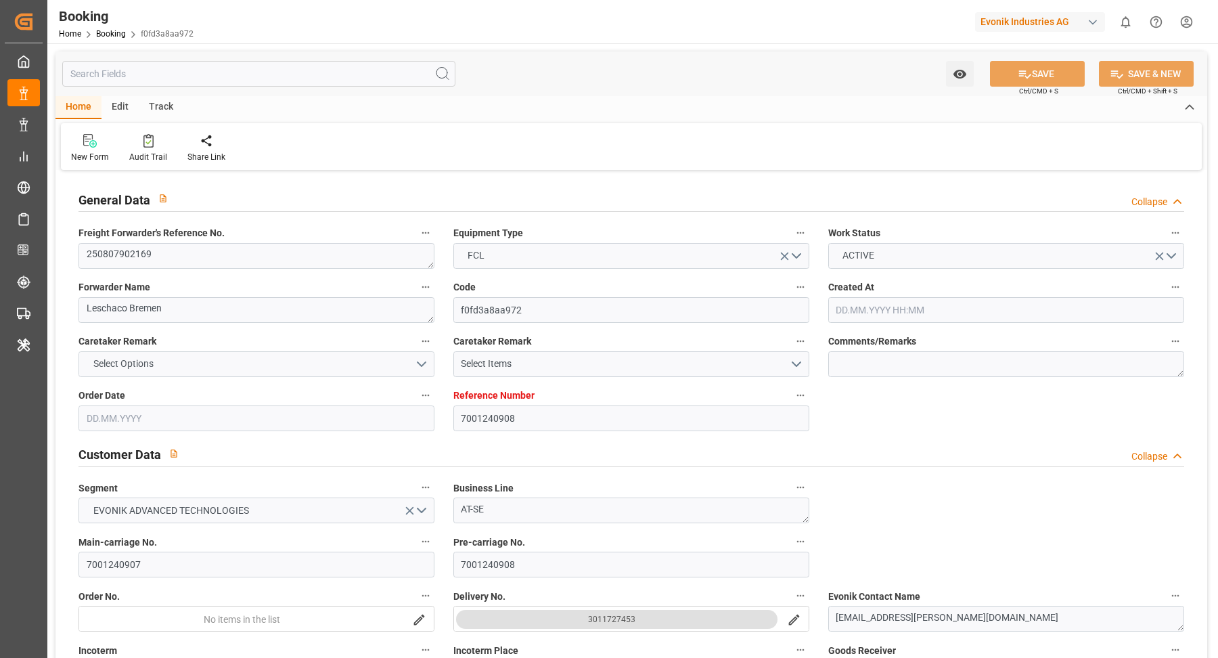
type input "06.08.2025"
type input "07.08.2025"
type input "22.08.2025 00:00"
type input "08.10.2025 00:00"
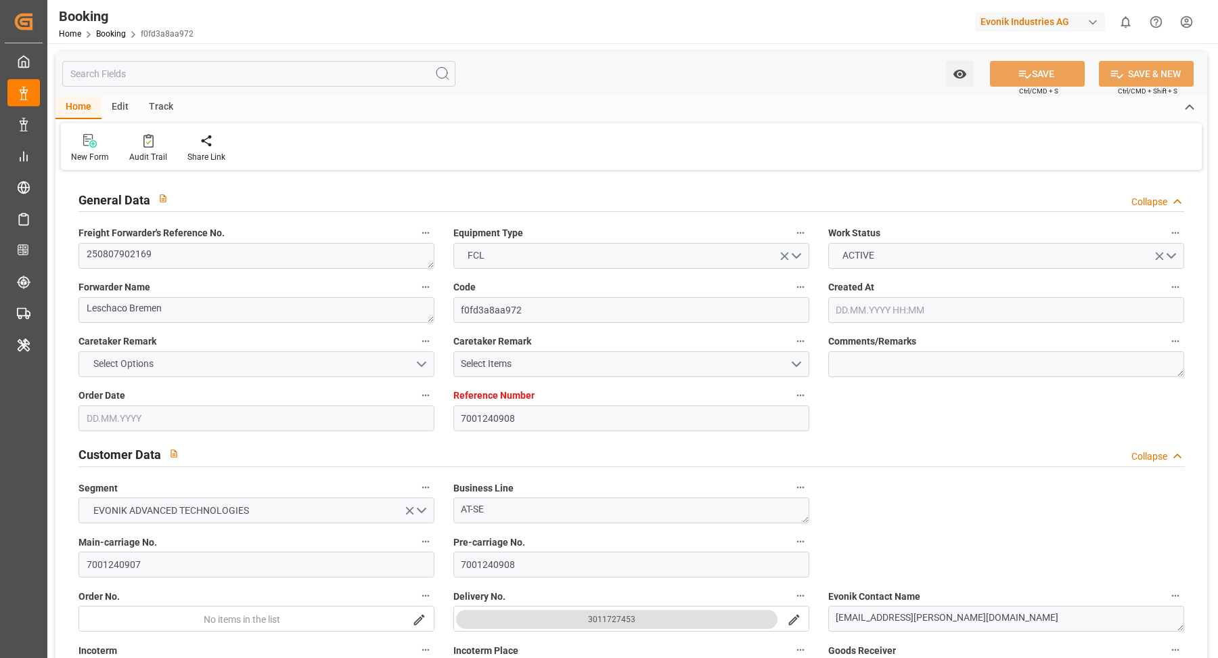
type input "08.10.2025 00:00"
type input "13.08.2025"
type input "12.09.2025 09:06"
type input "11.09.2025"
type input "22.08.2025 17:00"
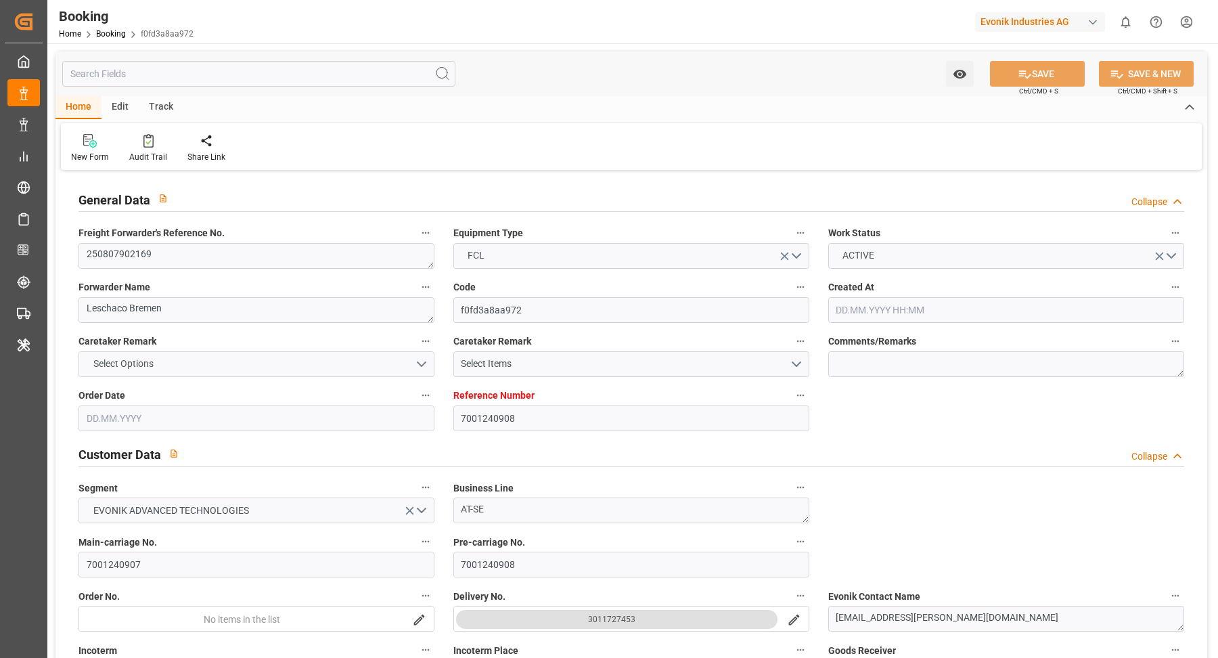
type input "08.10.2025 10:00"
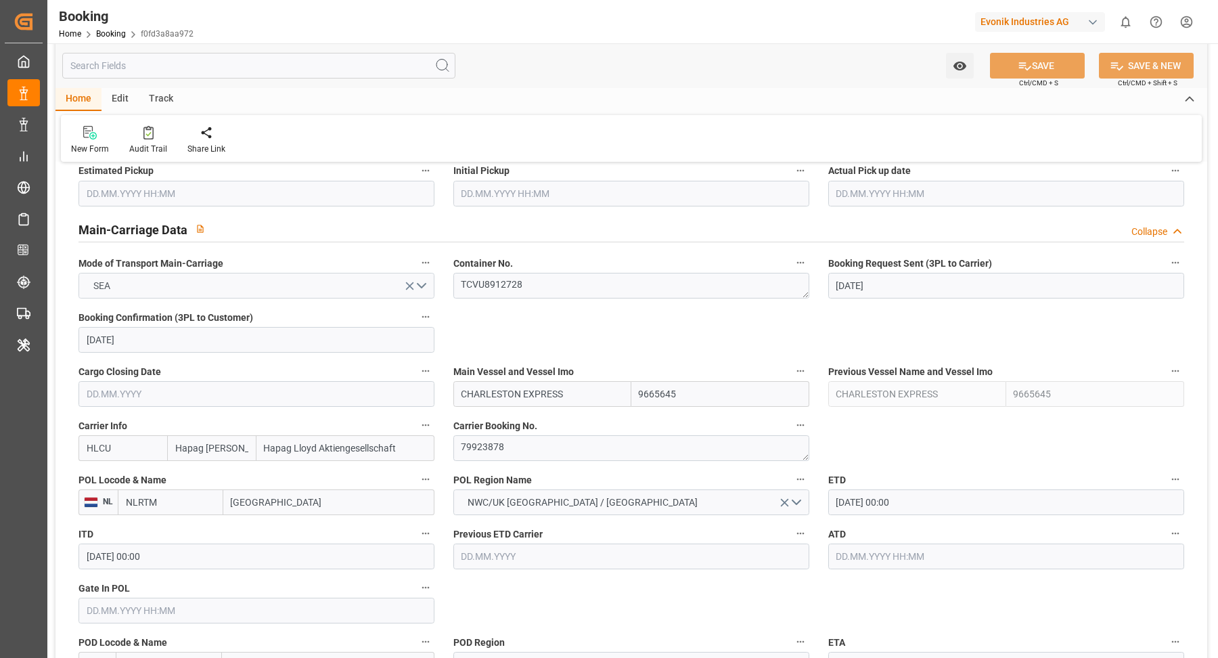
scroll to position [875, 0]
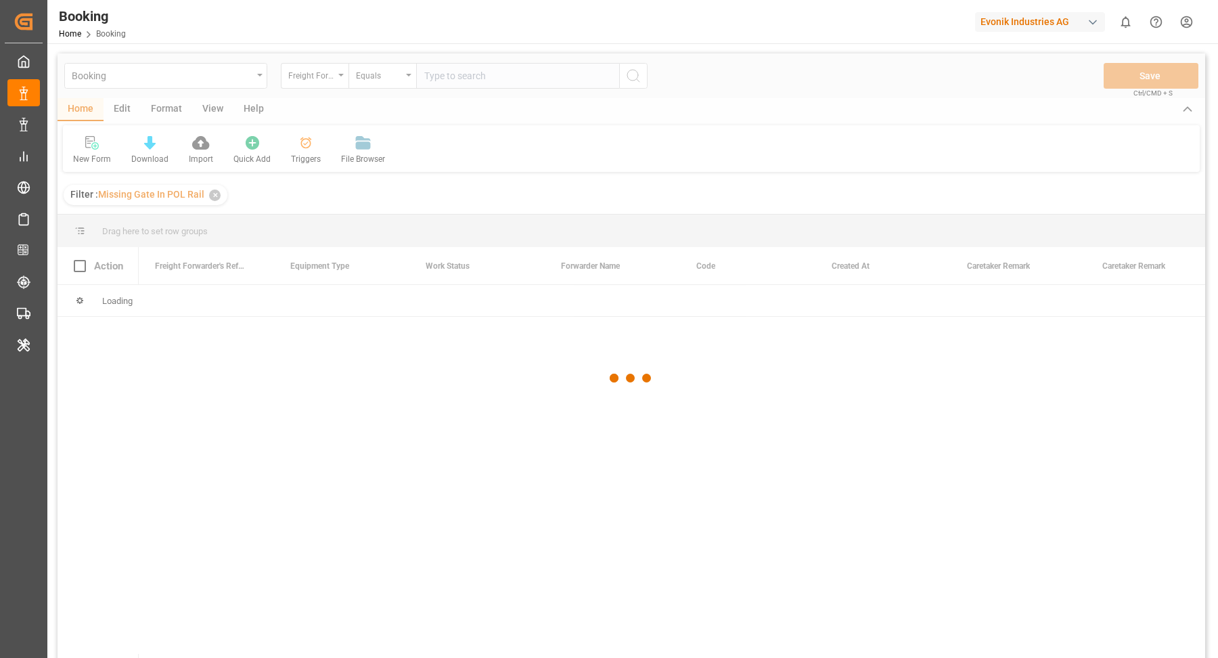
click at [345, 77] on div at bounding box center [632, 378] width 1148 height 650
click at [340, 76] on div at bounding box center [632, 378] width 1148 height 650
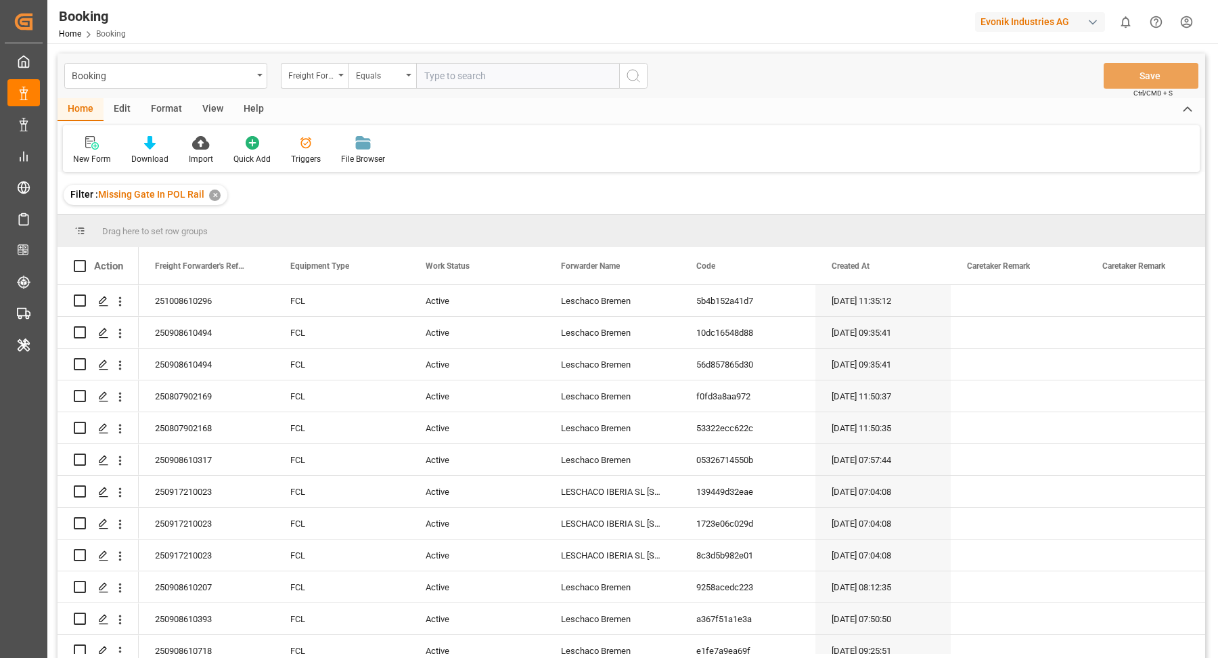
click at [339, 75] on icon "open menu" at bounding box center [340, 75] width 5 height 3
type input "boo"
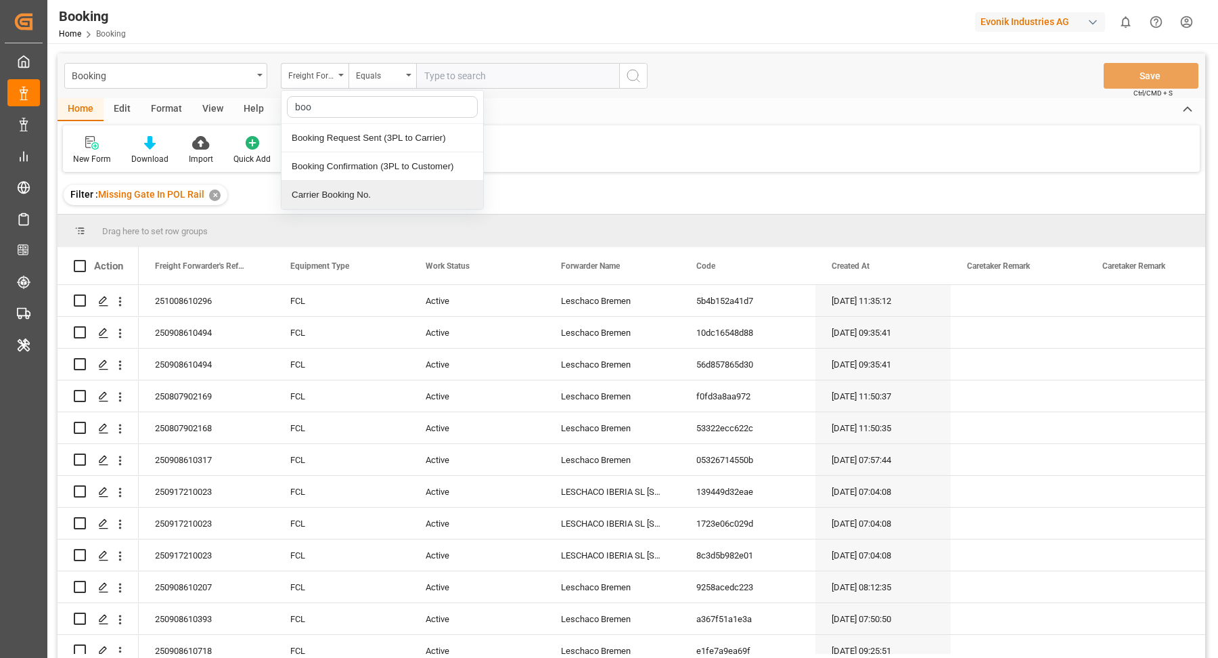
click at [368, 183] on div "Carrier Booking No." at bounding box center [383, 195] width 202 height 28
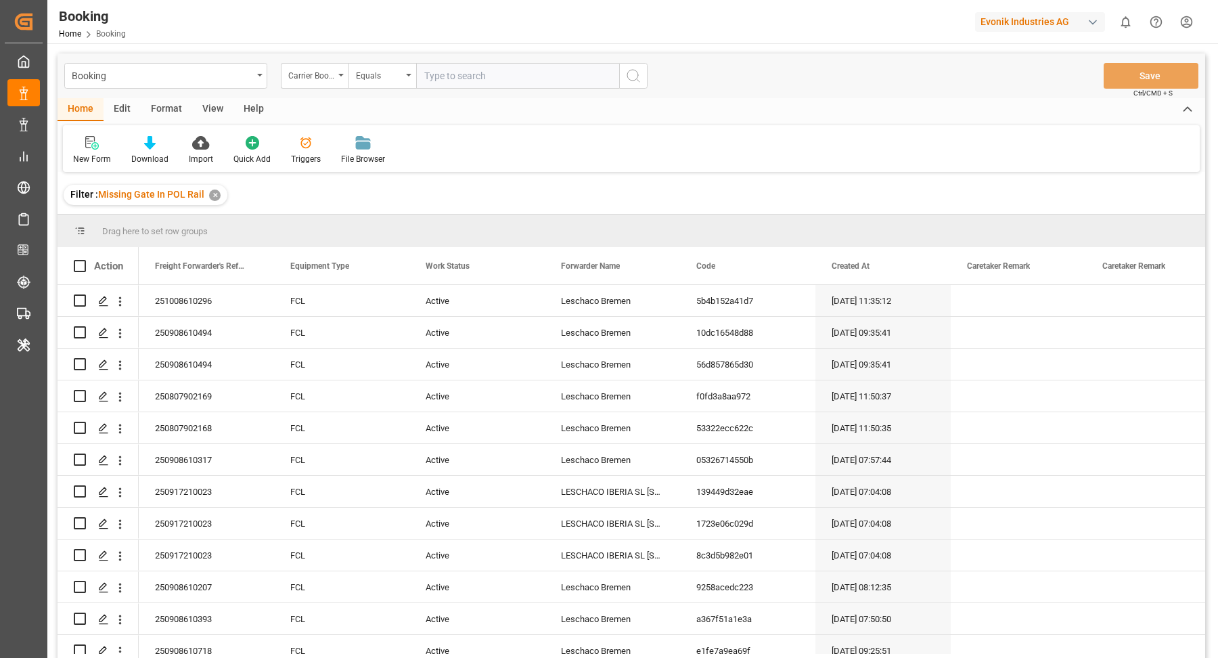
click at [487, 87] on input "text" at bounding box center [517, 76] width 203 height 26
paste input "33737154"
type input "33737154"
click at [644, 79] on button "search button" at bounding box center [633, 76] width 28 height 26
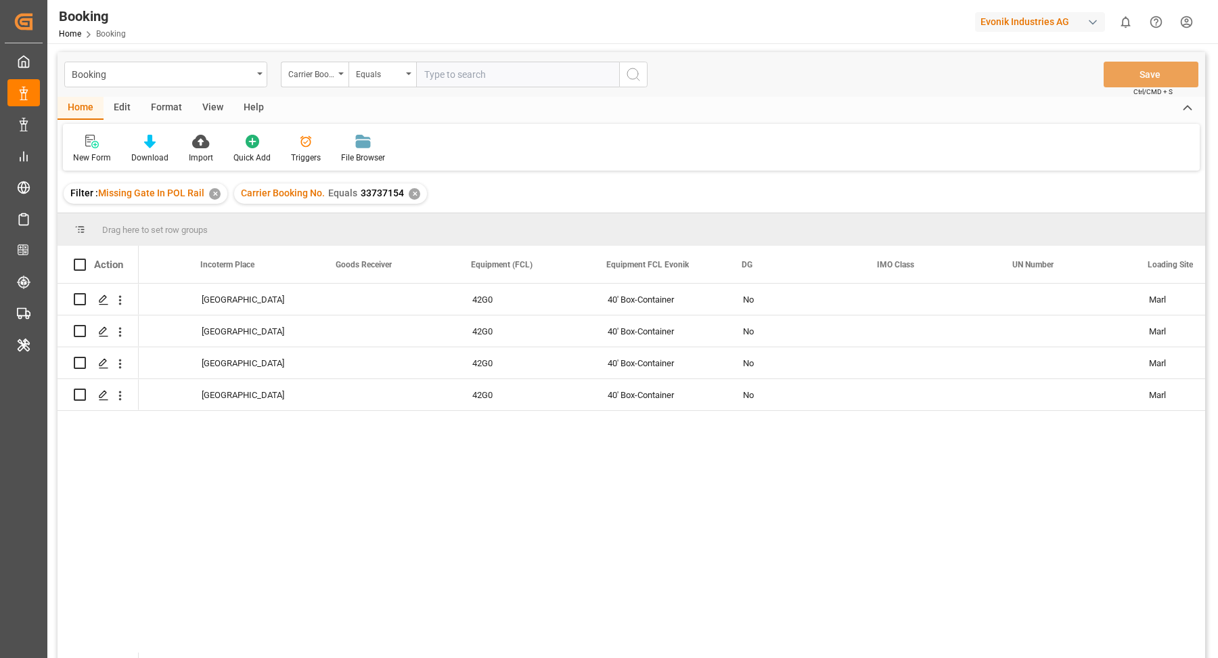
scroll to position [0, 2527]
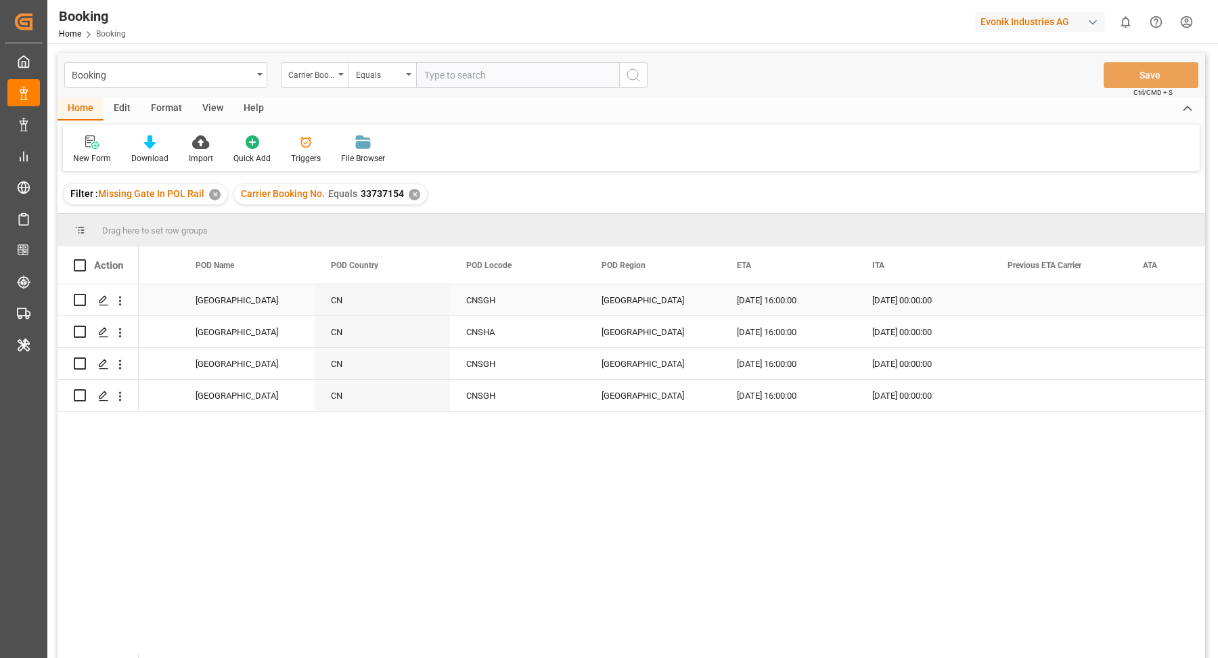
click at [526, 294] on div "CNSGH" at bounding box center [517, 299] width 135 height 31
click at [543, 476] on div "Shanghai CN CNSGH [GEOGRAPHIC_DATA] [DATE] 16:00:00 [DATE] 00:00:00 [GEOGRAPHIC…" at bounding box center [672, 475] width 1067 height 382
drag, startPoint x: 592, startPoint y: 152, endPoint x: 569, endPoint y: 232, distance: 82.9
click at [592, 152] on div "New Form Download Import Quick Add Triggers File Browser" at bounding box center [631, 148] width 1137 height 47
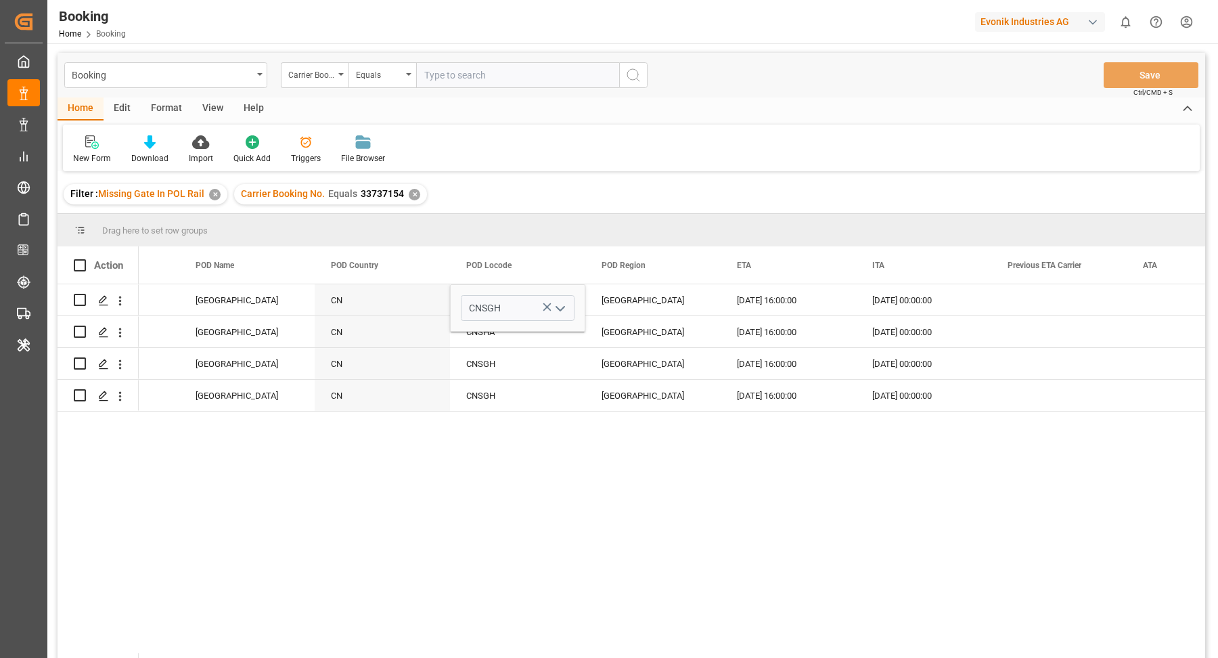
drag, startPoint x: 535, startPoint y: 561, endPoint x: 470, endPoint y: 443, distance: 134.8
click at [535, 560] on div "Shanghai CN CNSGH China 08.11.2025 16:00:00 19.11.2025 00:00:00 Shanghai CN CNS…" at bounding box center [672, 475] width 1067 height 382
drag, startPoint x: 458, startPoint y: 396, endPoint x: 470, endPoint y: 389, distance: 14.5
click at [458, 395] on div "CNSGH" at bounding box center [517, 395] width 135 height 31
click at [512, 329] on div "CNSHA" at bounding box center [517, 331] width 135 height 31
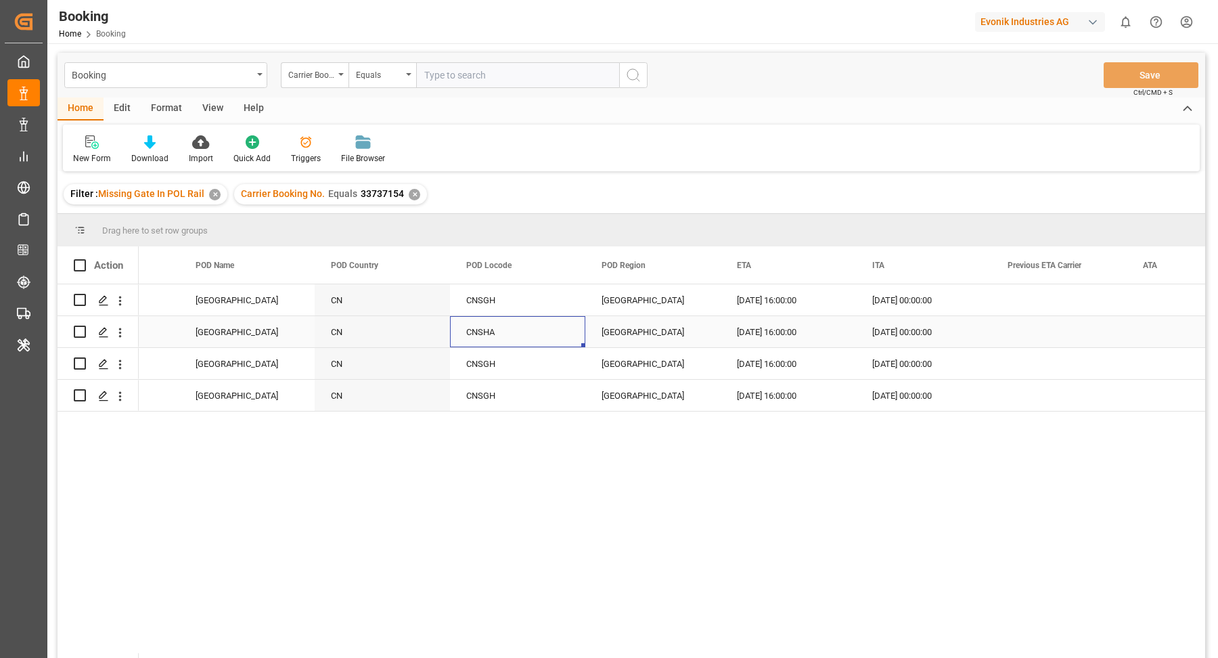
click at [512, 329] on div "CNSHA" at bounding box center [517, 331] width 135 height 31
click at [518, 341] on input "CNSHA" at bounding box center [518, 340] width 114 height 26
click at [485, 374] on div "CNSGH" at bounding box center [518, 378] width 112 height 47
type input "CNSGH"
click at [536, 512] on div "Shanghai CN CNSGH China 08.11.2025 16:00:00 19.11.2025 00:00:00 Shanghai CN CNS…" at bounding box center [672, 475] width 1067 height 382
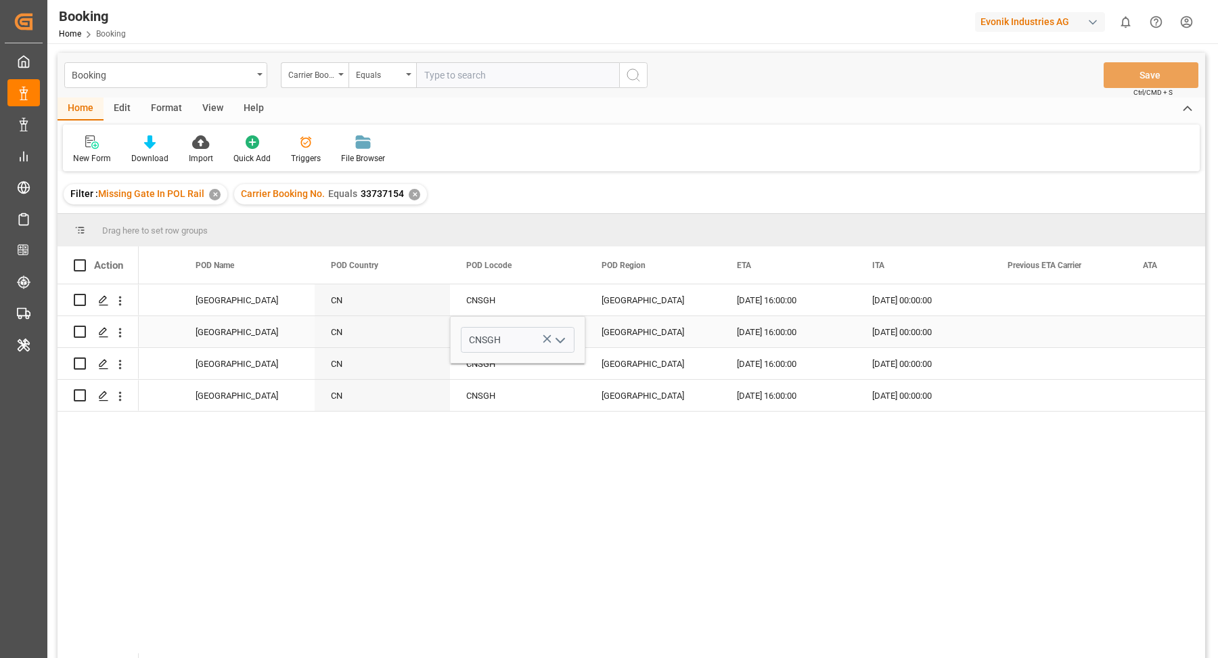
click at [533, 393] on div "CNSGH" at bounding box center [517, 395] width 135 height 31
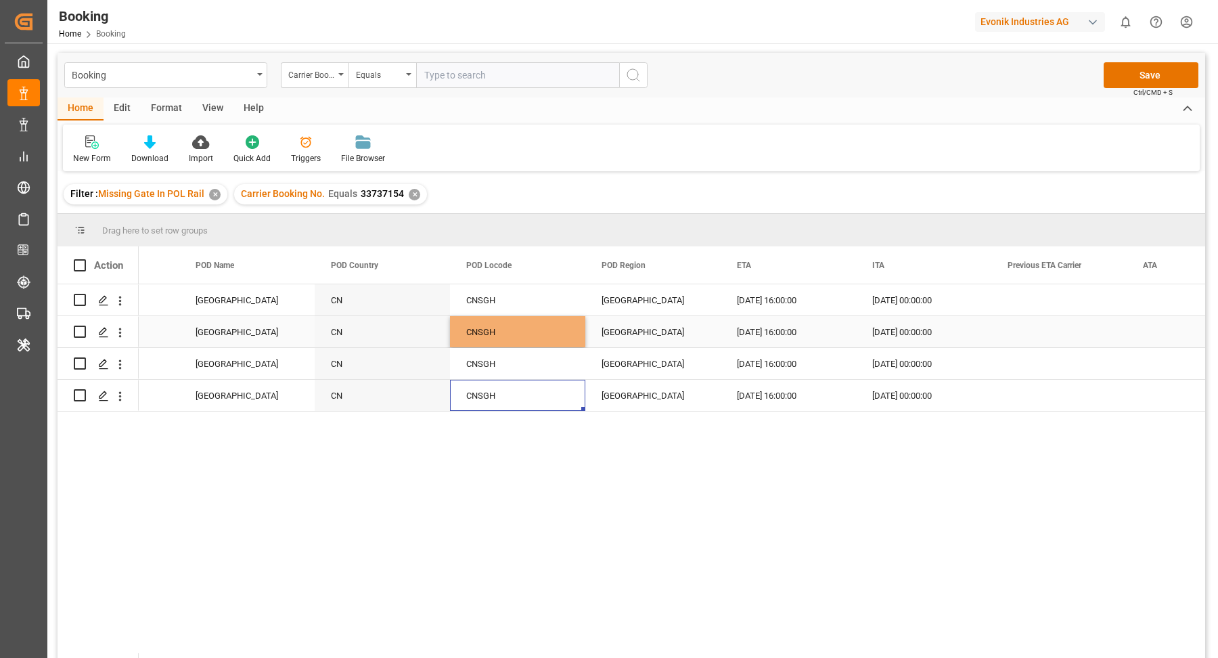
click at [600, 497] on div "Shanghai CN CNSGH China 08.11.2025 16:00:00 19.11.2025 00:00:00 Shanghai CN CNS…" at bounding box center [672, 475] width 1067 height 382
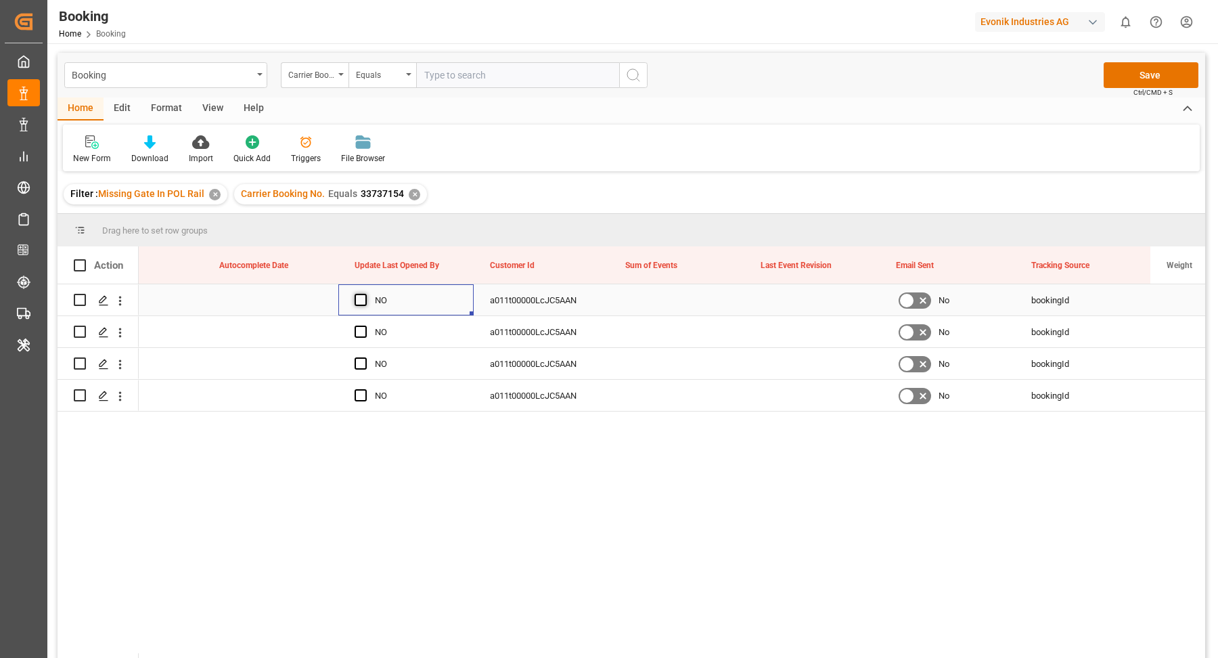
click at [361, 298] on span "Press SPACE to select this row." at bounding box center [361, 300] width 12 height 12
click at [365, 294] on input "Press SPACE to select this row." at bounding box center [365, 294] width 0 height 0
drag, startPoint x: 471, startPoint y: 311, endPoint x: 469, endPoint y: 382, distance: 71.1
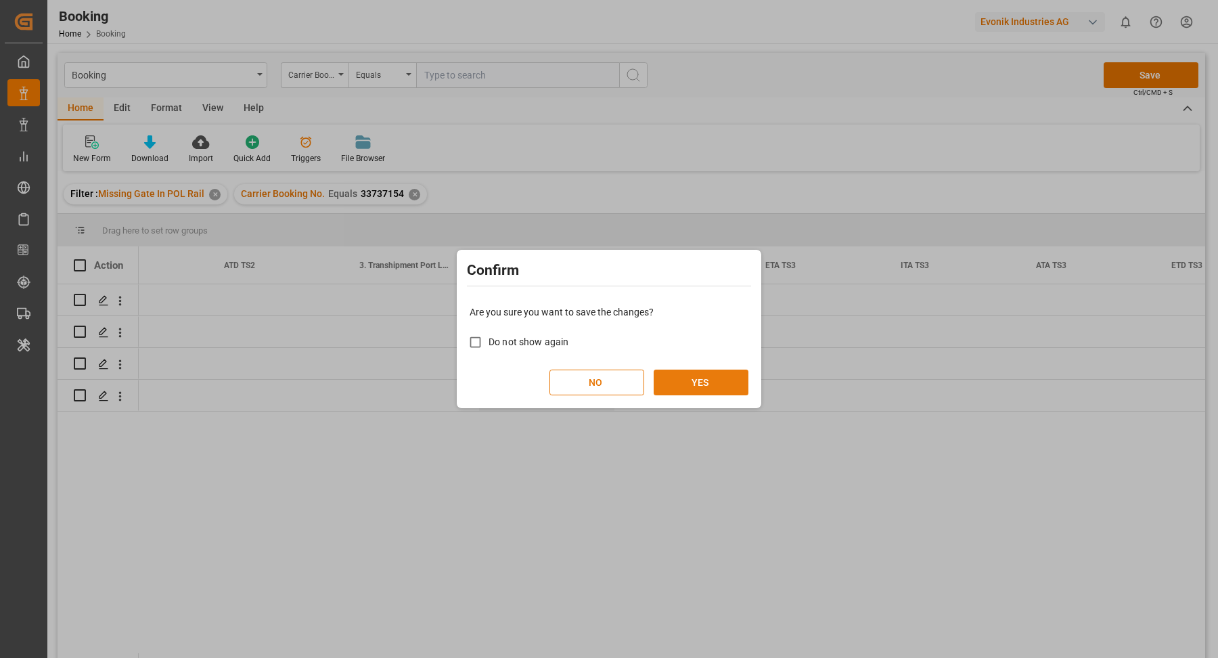
click at [702, 377] on button "YES" at bounding box center [701, 383] width 95 height 26
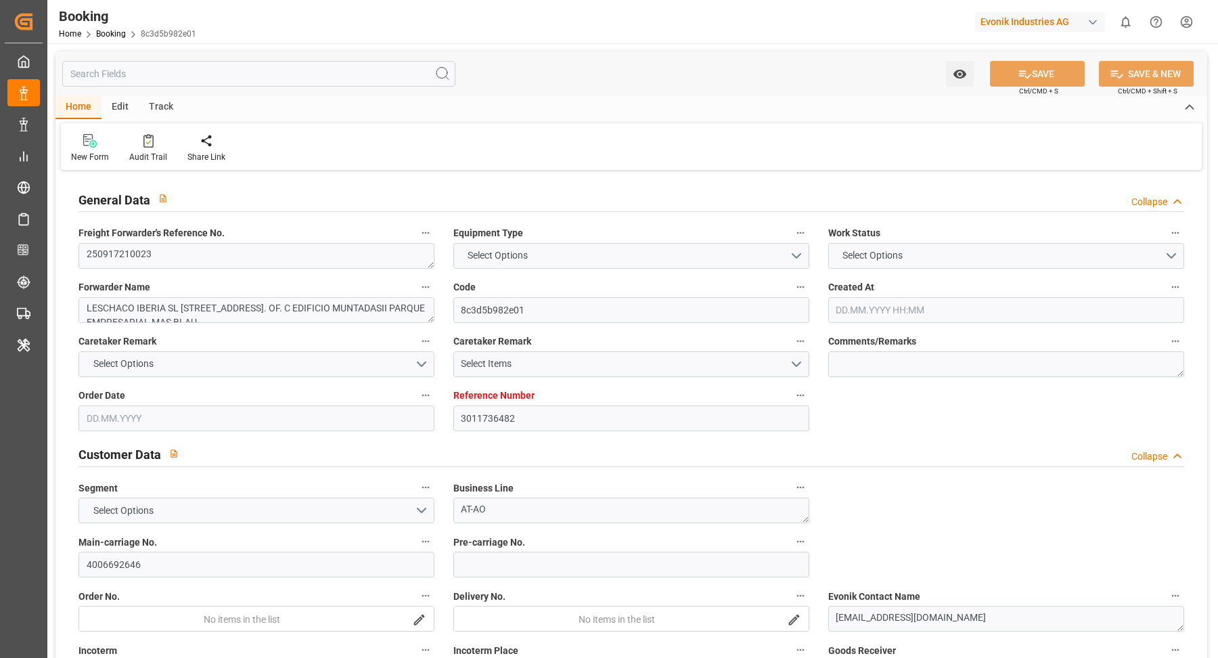
type input "3011736482"
type input "9635676"
type input "9306158"
type input "Hapag [PERSON_NAME]"
type input "Hapag Lloyd Aktiengesellschaft"
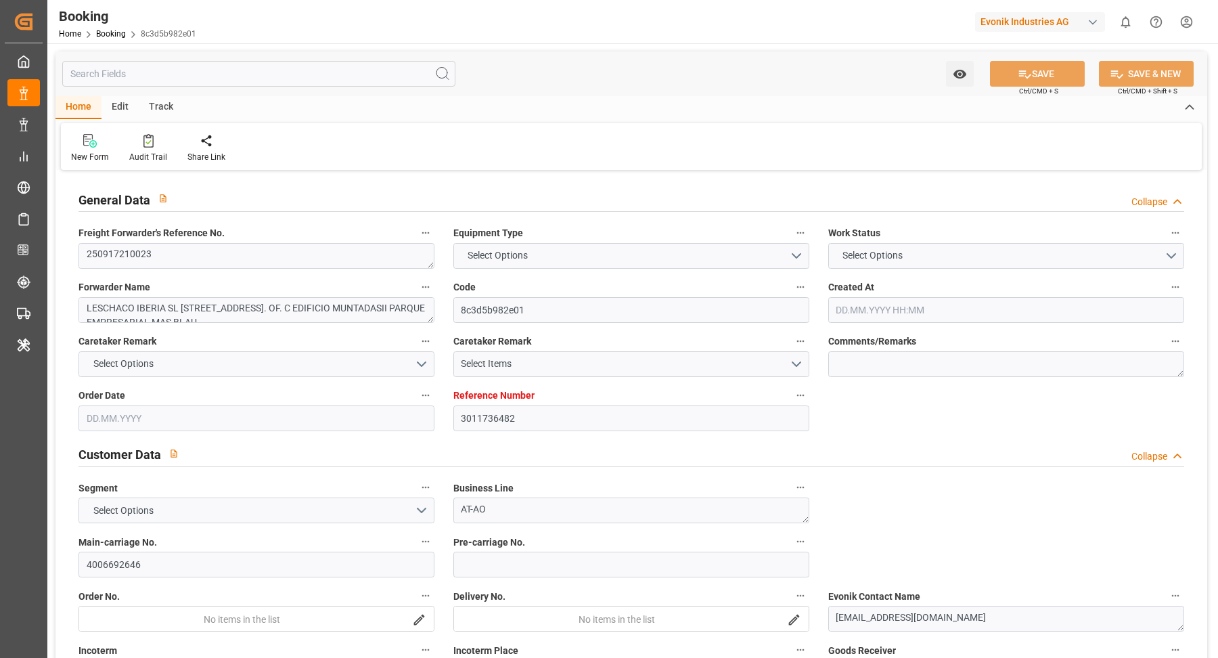
type input "ESBCN"
type input "SADMM"
type input "MAPTM"
type input "OMSLL"
type input "ESBCN"
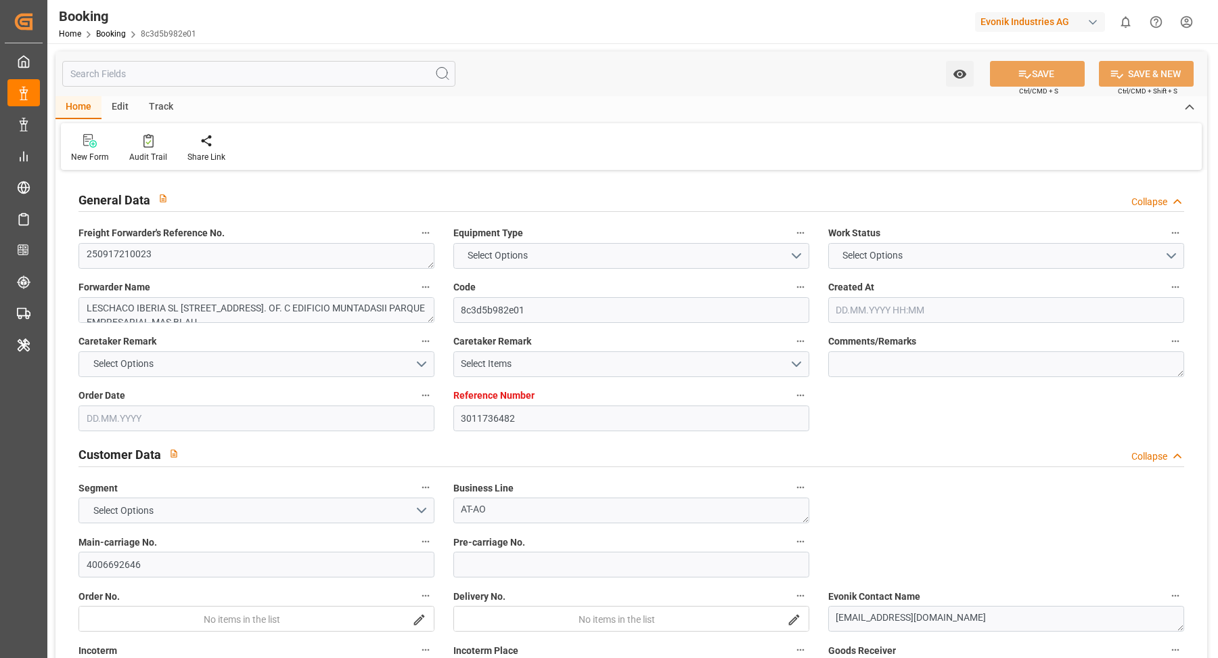
type input "9525883"
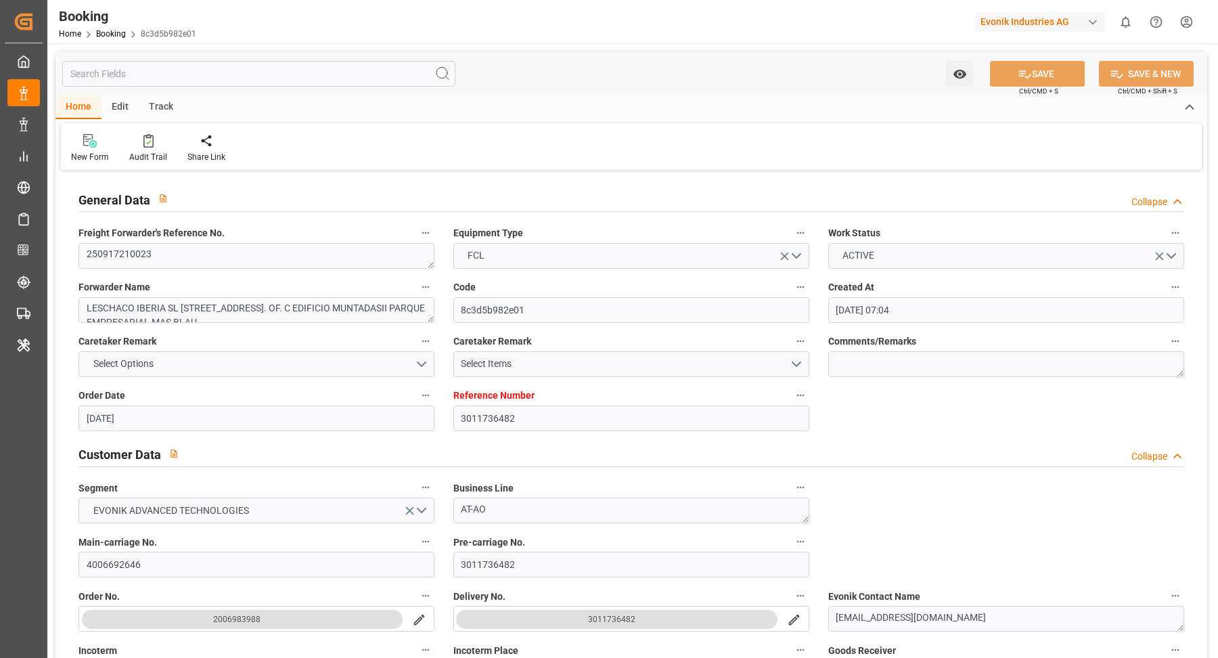
type input "[DATE] 07:04"
type input "[DATE]"
type input "[DATE] 00:00"
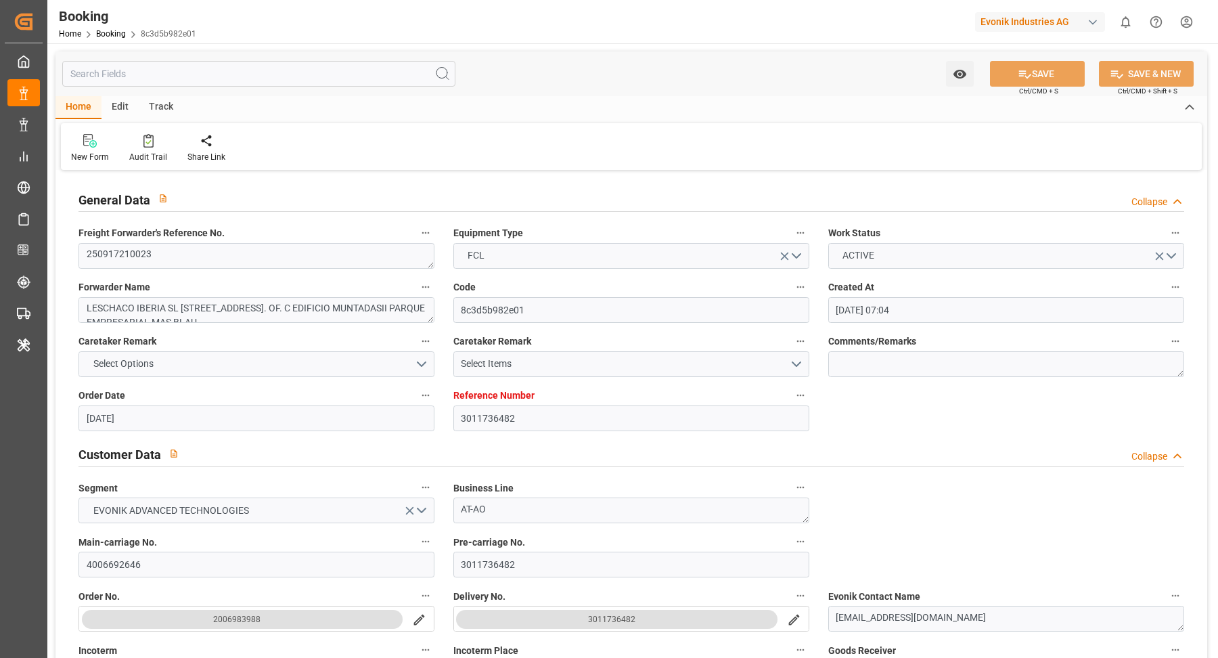
type input "02.09.2025"
type input "10.09.2025"
type input "20.09.2025 00:00"
type input "13.09.2025 00:00"
type input "06.11.2025 00:00"
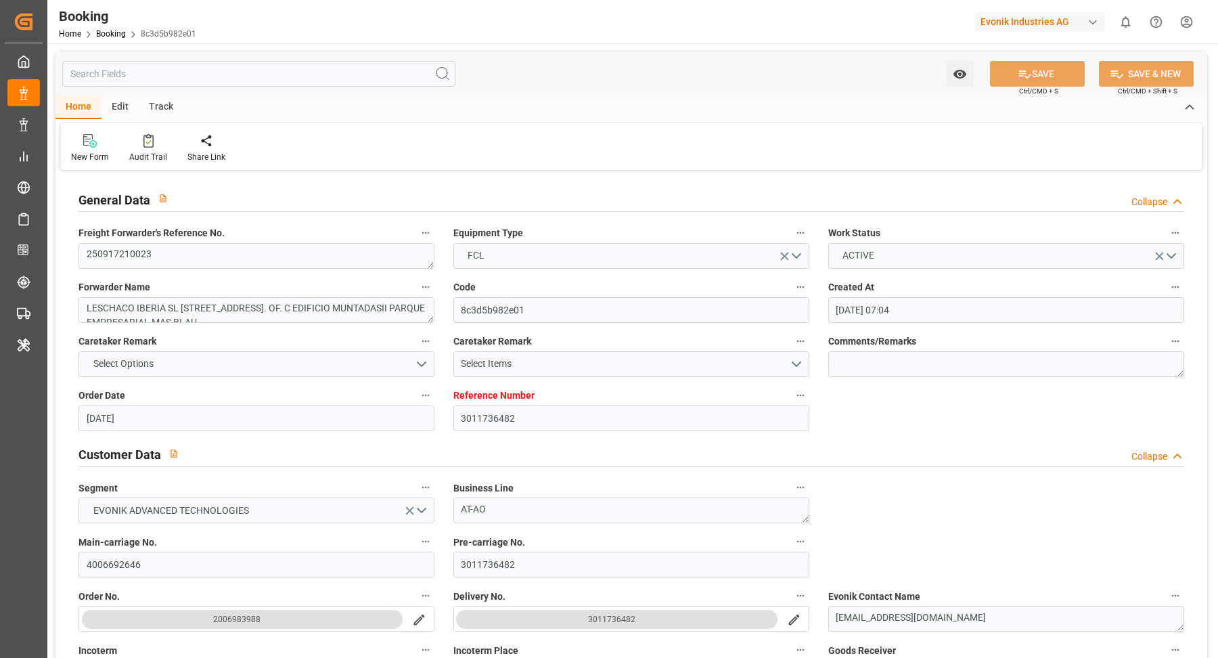
type input "30.10.2025 00:00"
type input "17.09.2025 00:00"
type input "25.09.2025 00:00"
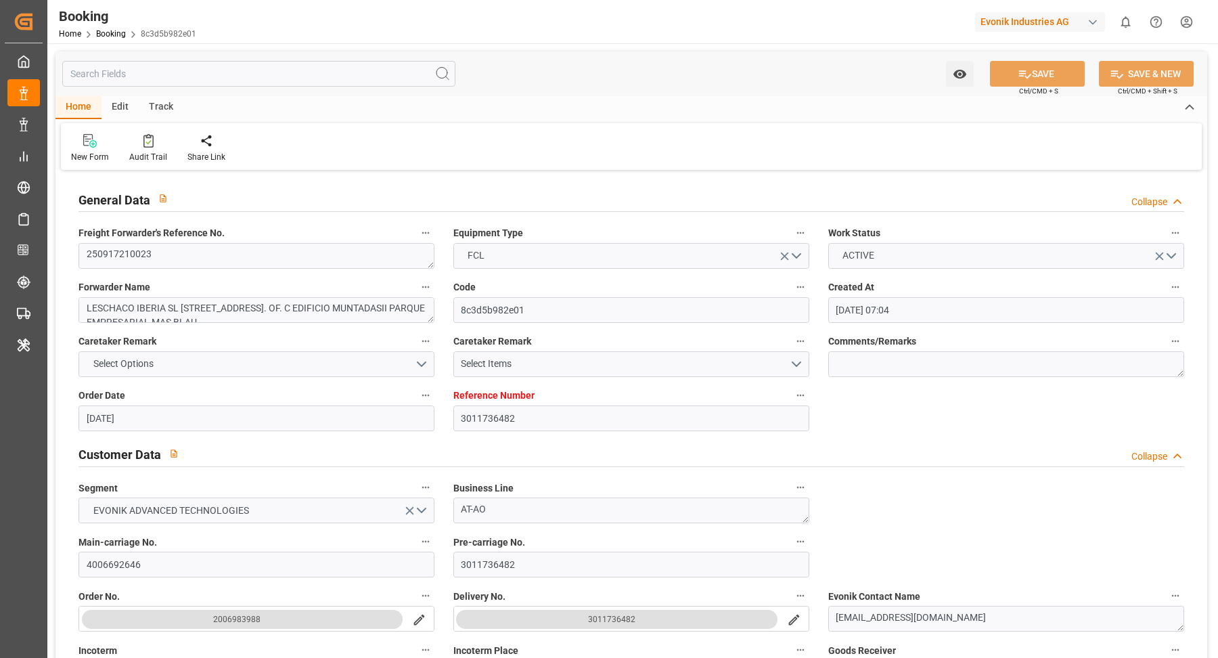
type input "19.10.2025 00:00"
type input "25.10.2025 00:00"
type input "12.09.2025 09:02"
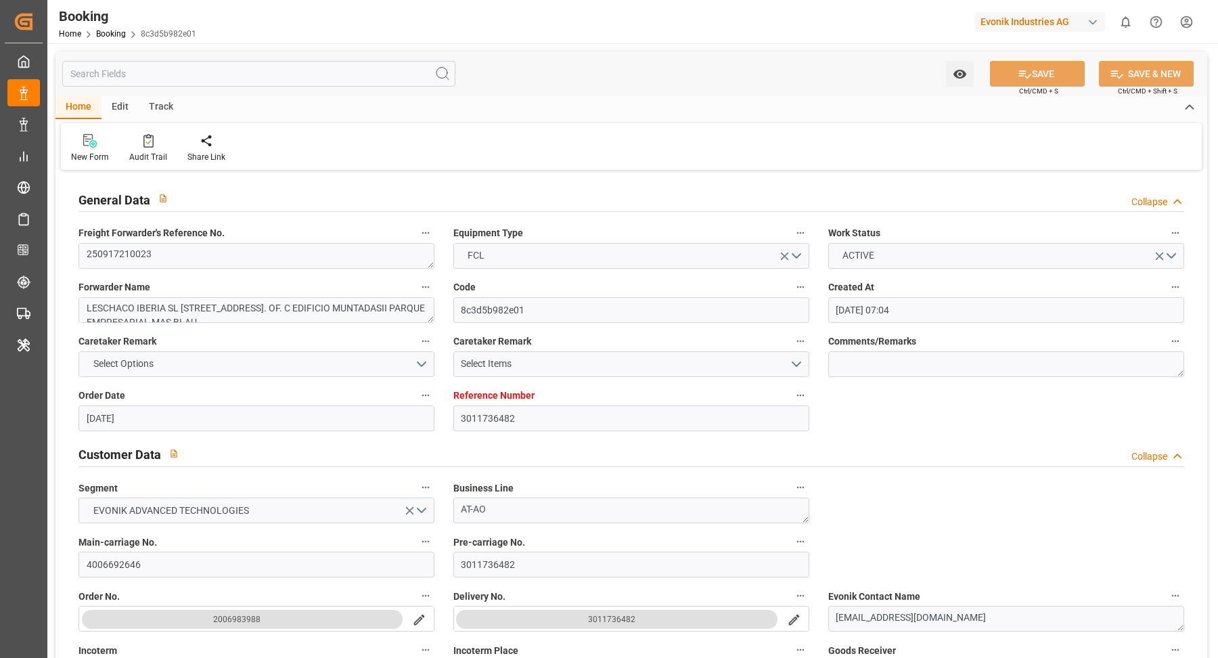
type input "[DATE]"
type input "20.09.2025 12:00"
type input "24.09.2025 23:00"
type input "02.10.2025 13:00"
type input "26.10.2025 02:00"
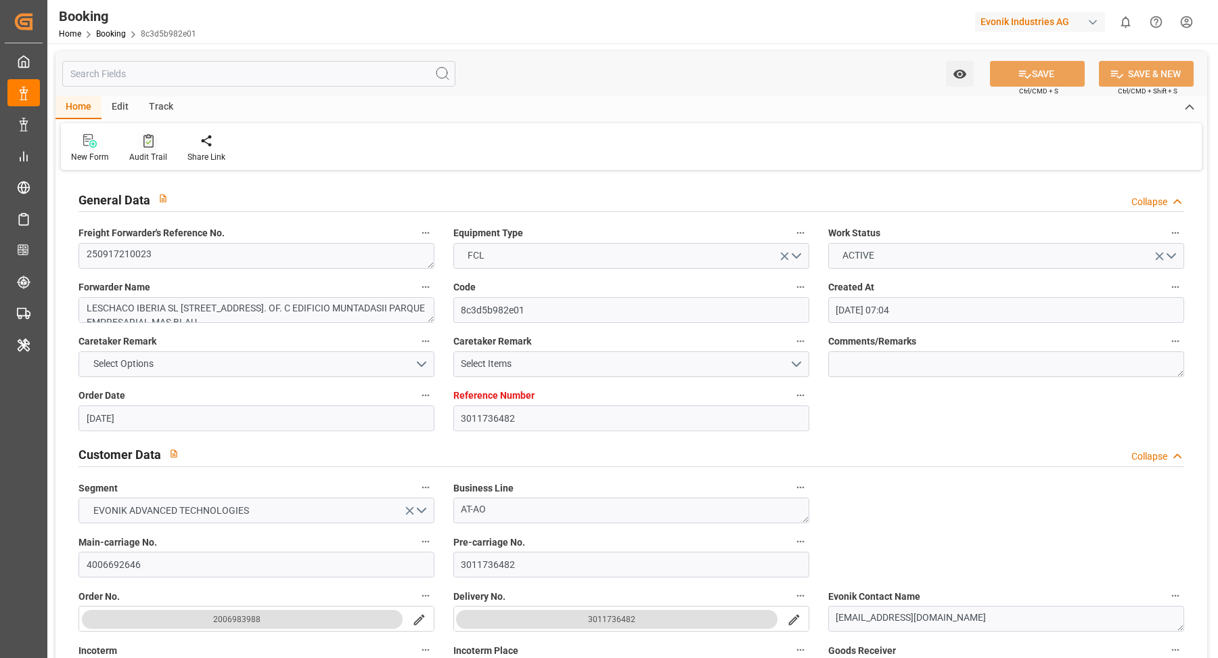
click at [156, 148] on div at bounding box center [148, 140] width 38 height 14
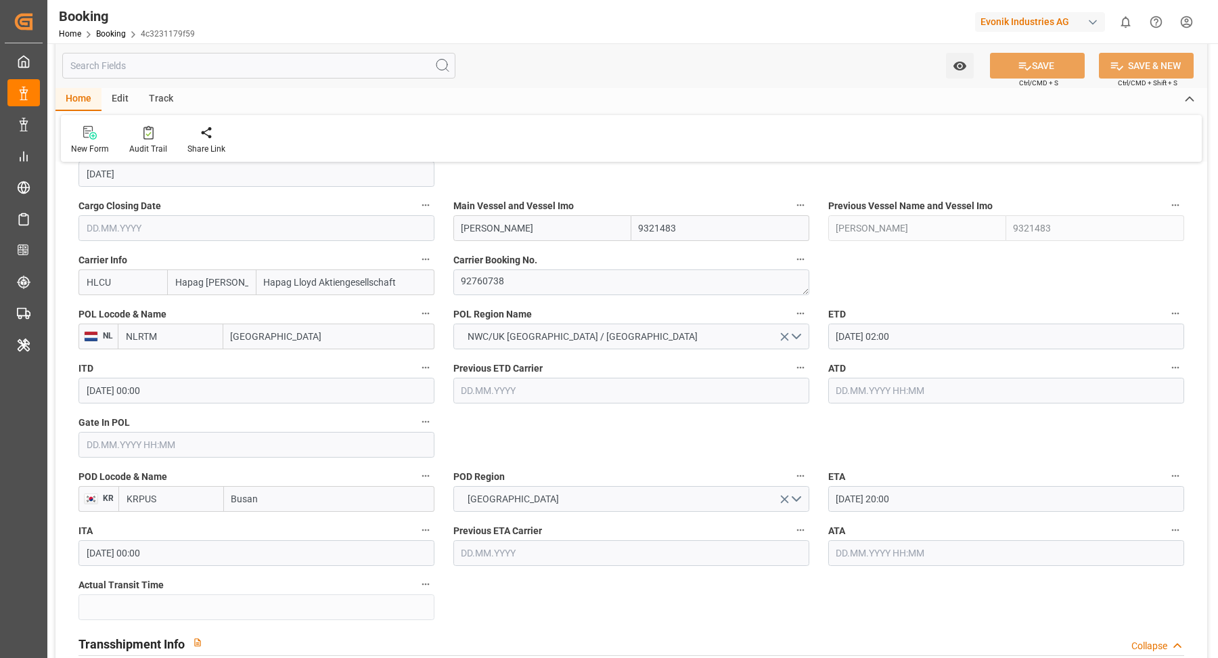
scroll to position [802, 0]
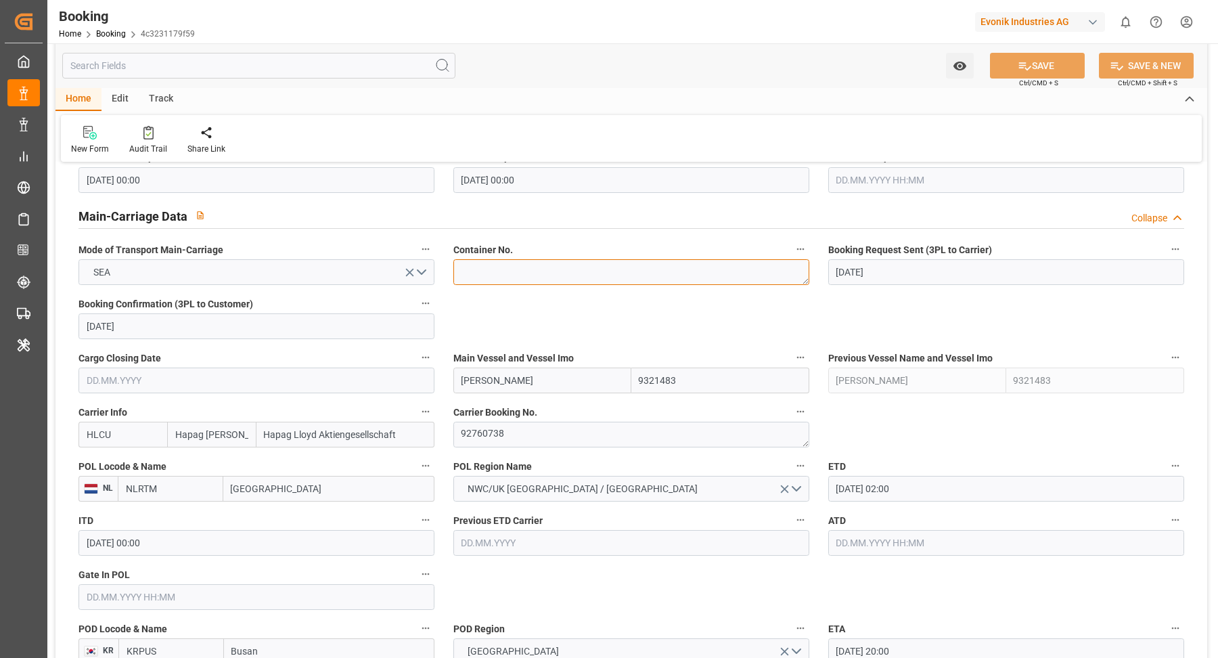
click at [502, 259] on textarea at bounding box center [631, 272] width 356 height 26
paste textarea "UACU 4114842"
click at [489, 270] on textarea "UACU 4114842" at bounding box center [631, 272] width 356 height 26
type textarea "UACU4114842"
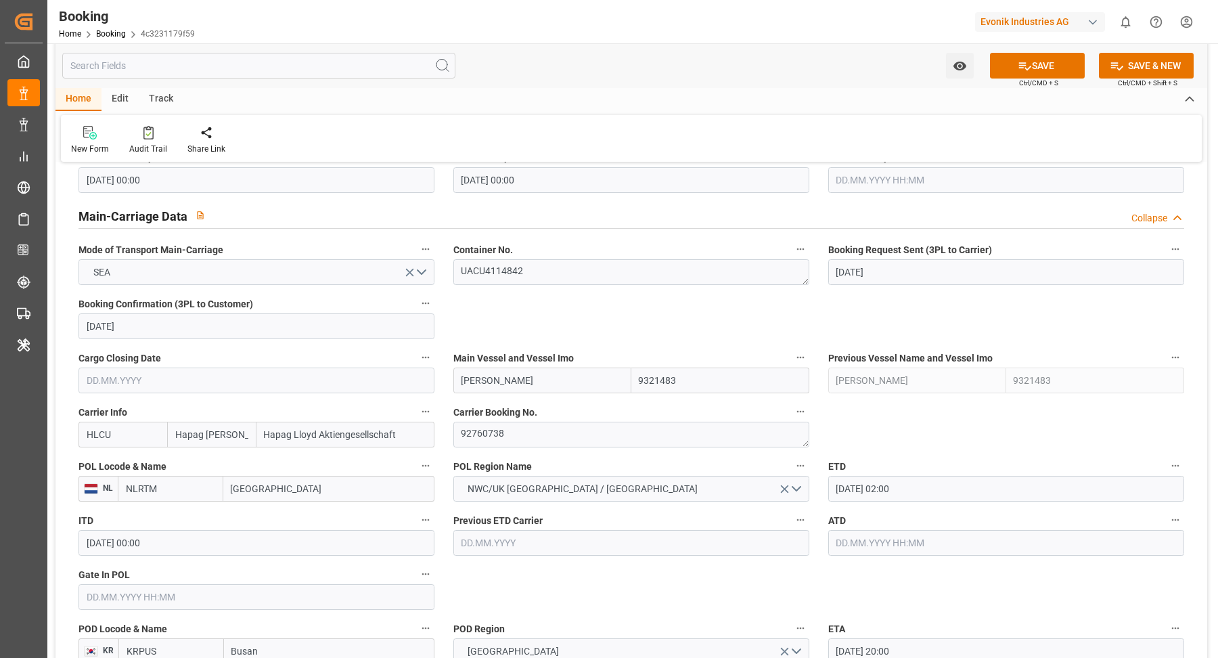
click at [577, 271] on textarea "UACU4114842" at bounding box center [631, 272] width 356 height 26
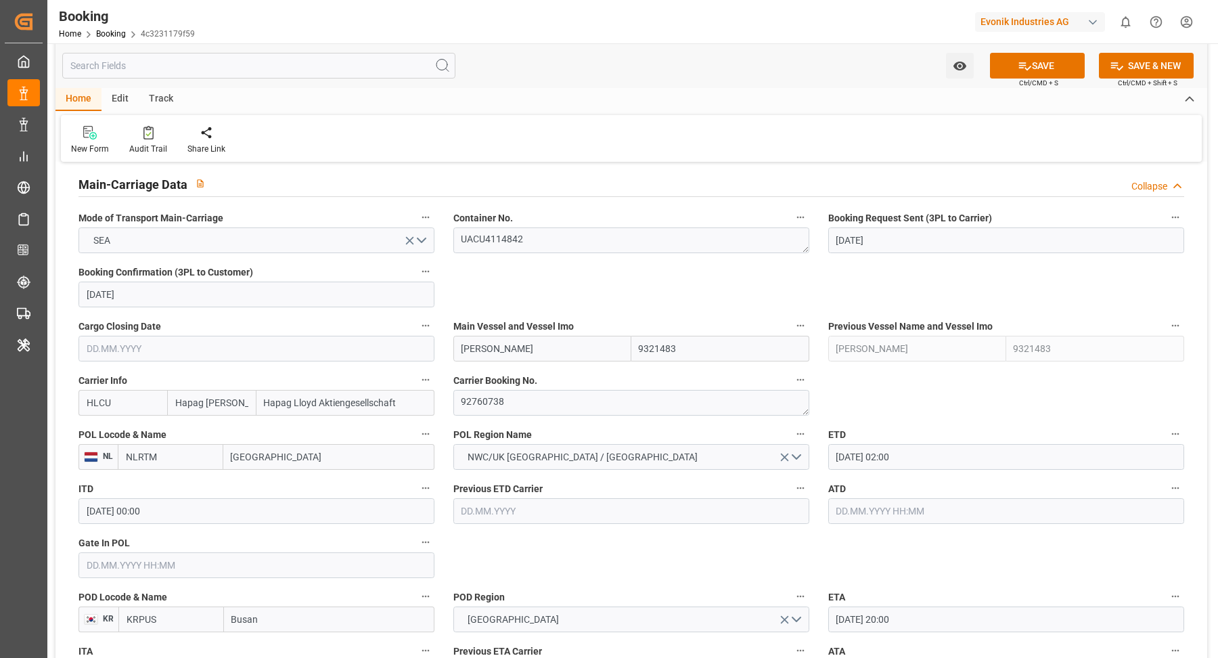
click at [577, 43] on div "Booking Home Booking 4c3231179f59 Evonik Industries AG 0 Notifications Only sho…" at bounding box center [628, 21] width 1180 height 43
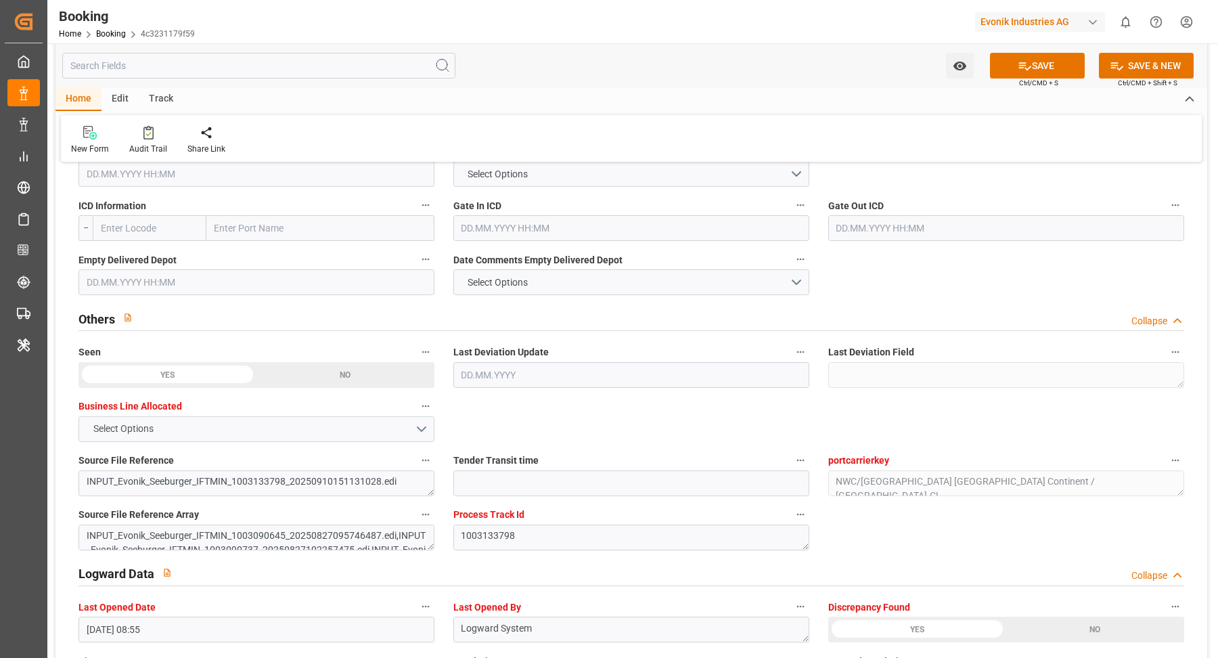
scroll to position [2506, 0]
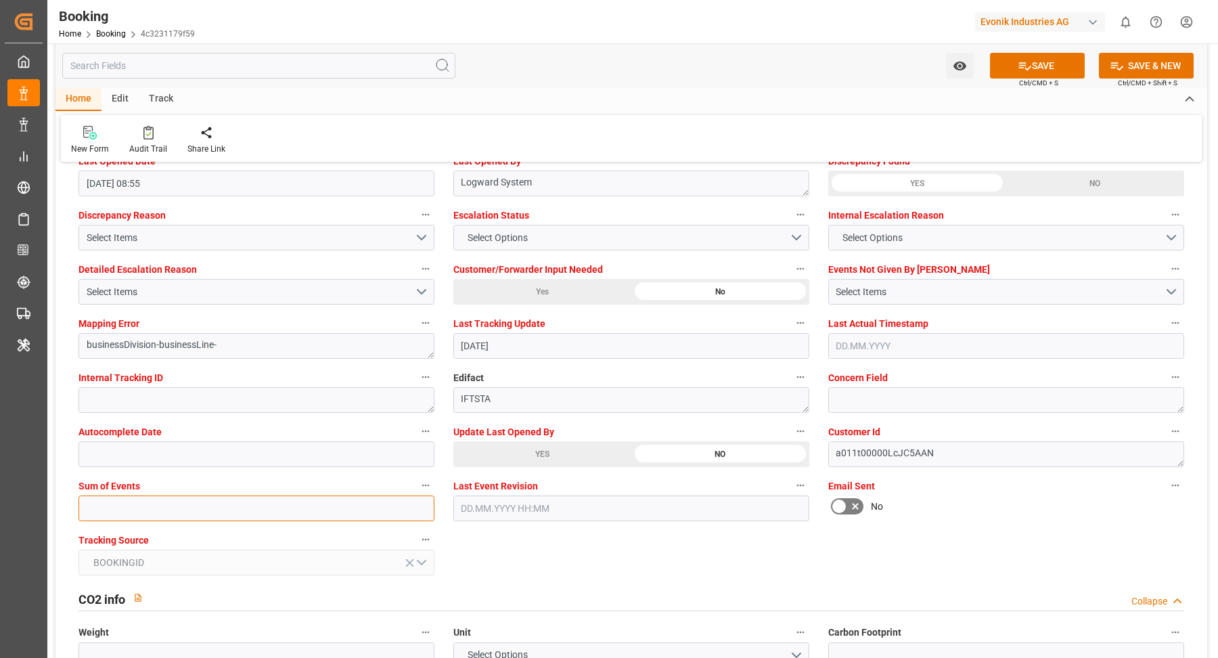
click at [203, 502] on input "text" at bounding box center [257, 508] width 356 height 26
type input "0"
click at [1038, 61] on button "SAVE" at bounding box center [1037, 66] width 95 height 26
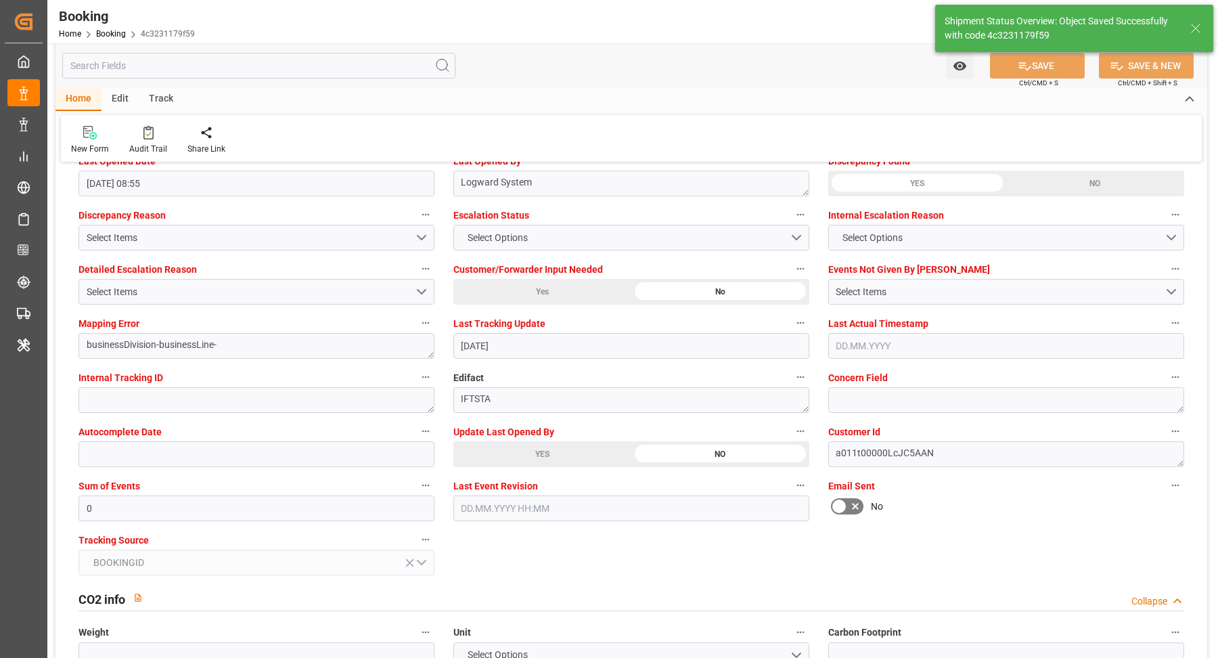
type textarea "Vasantha Kumar"
type input "12.09.2025 09:09"
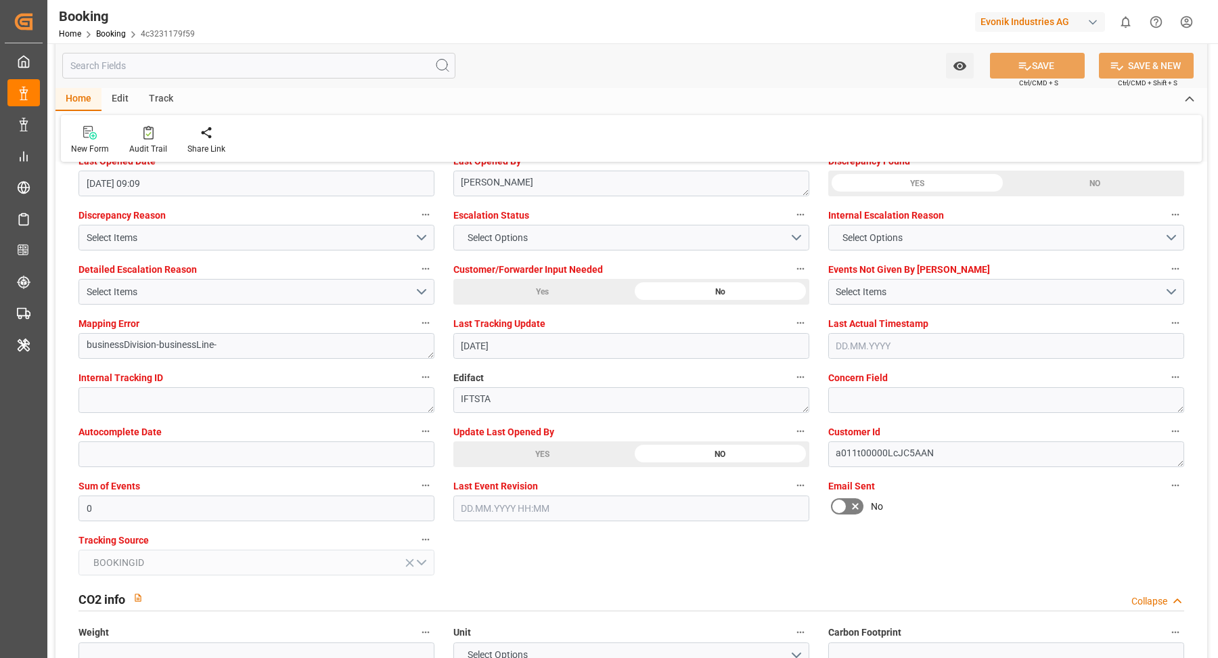
drag, startPoint x: 150, startPoint y: 125, endPoint x: 161, endPoint y: 77, distance: 48.8
click at [150, 126] on div "New Form Audit Trail Share Link" at bounding box center [631, 138] width 1141 height 47
click at [147, 133] on icon at bounding box center [148, 133] width 10 height 14
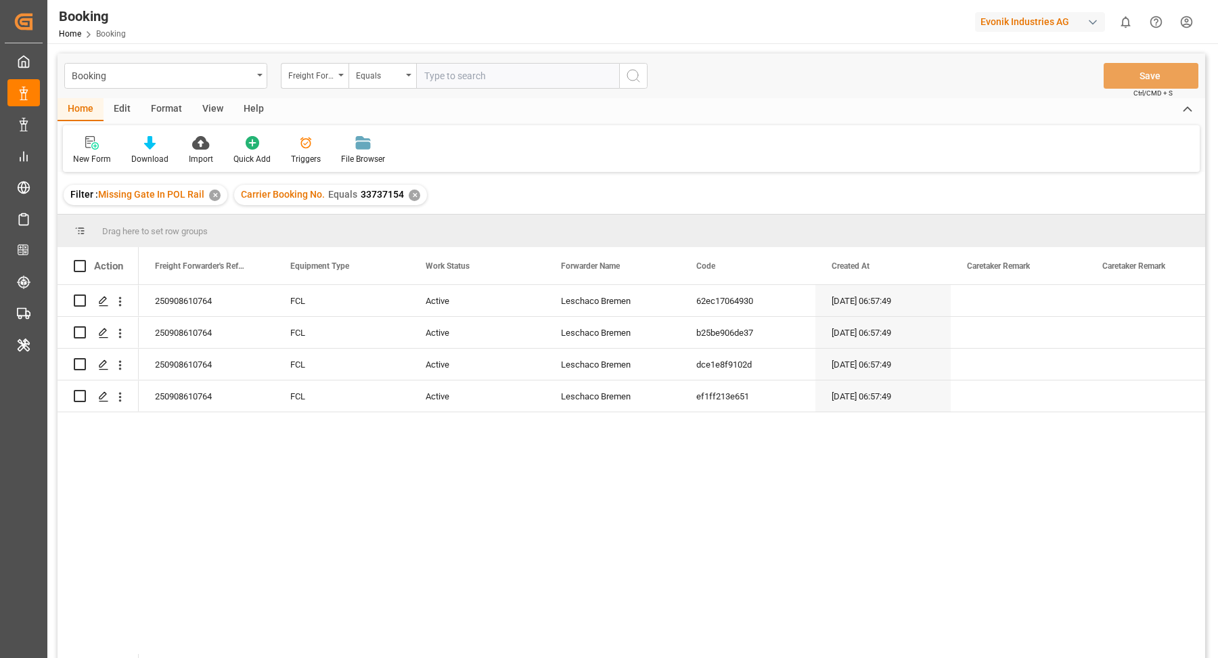
click at [481, 81] on input "text" at bounding box center [517, 76] width 203 height 26
paste input "16384814"
type input "16384814"
click at [363, 76] on div "Equals" at bounding box center [379, 74] width 46 height 16
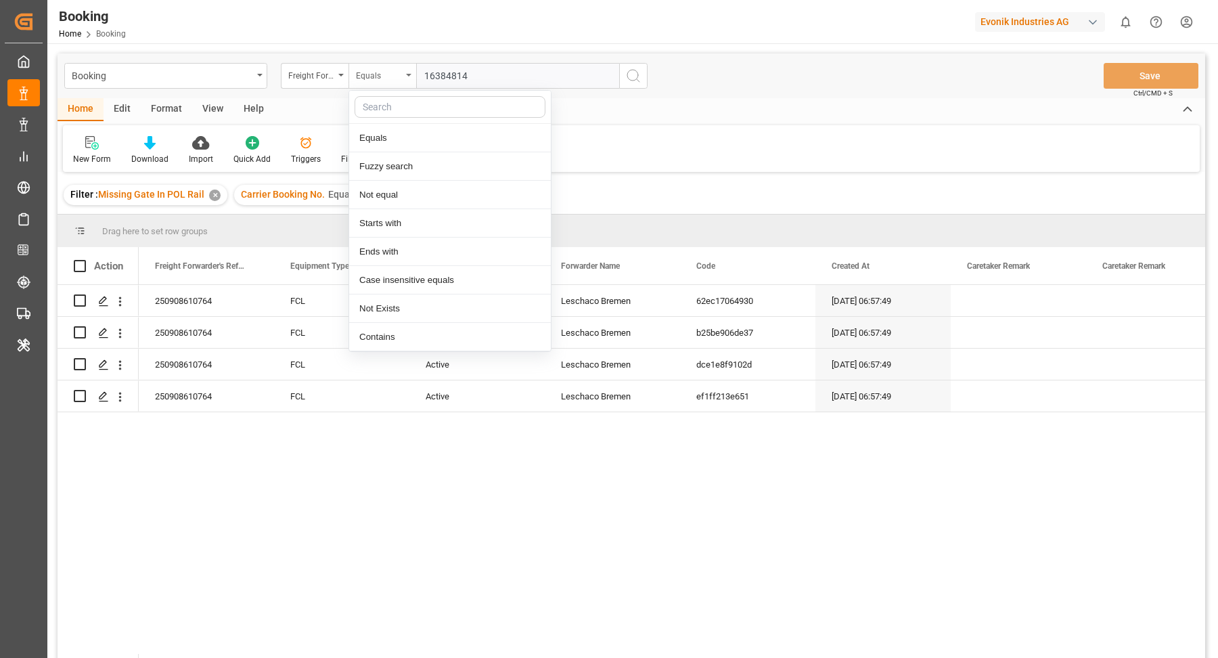
click at [351, 76] on div "Equals" at bounding box center [383, 76] width 68 height 26
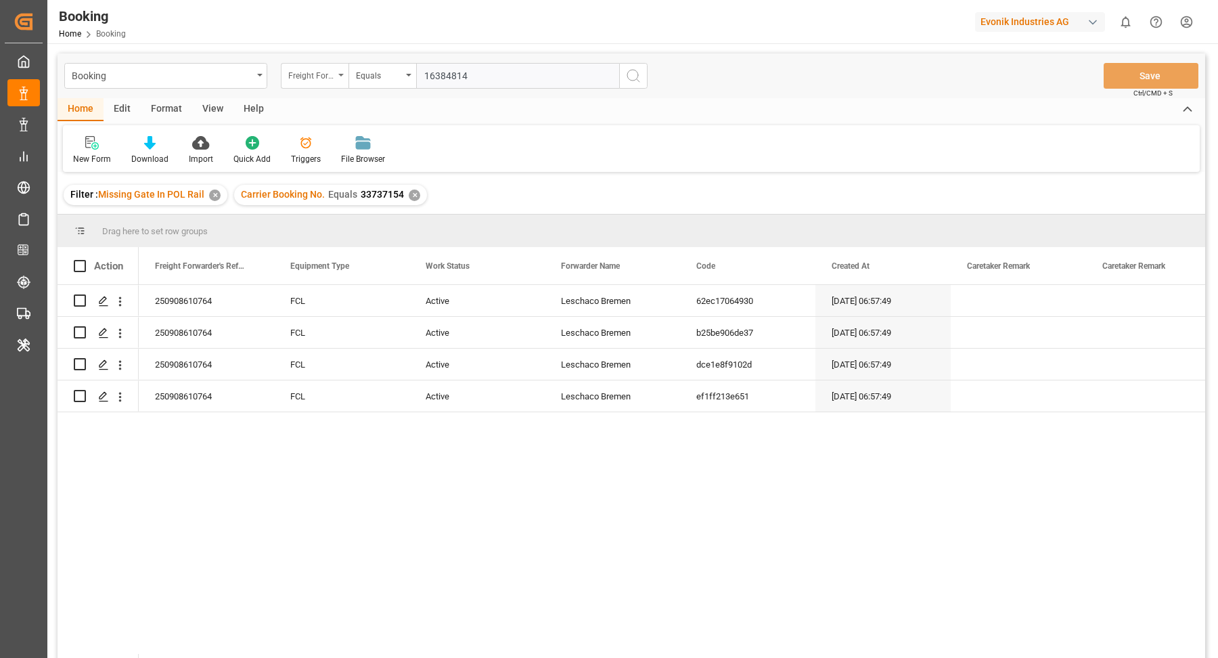
click at [336, 76] on div "Freight Forwarder's Reference No." at bounding box center [315, 76] width 68 height 26
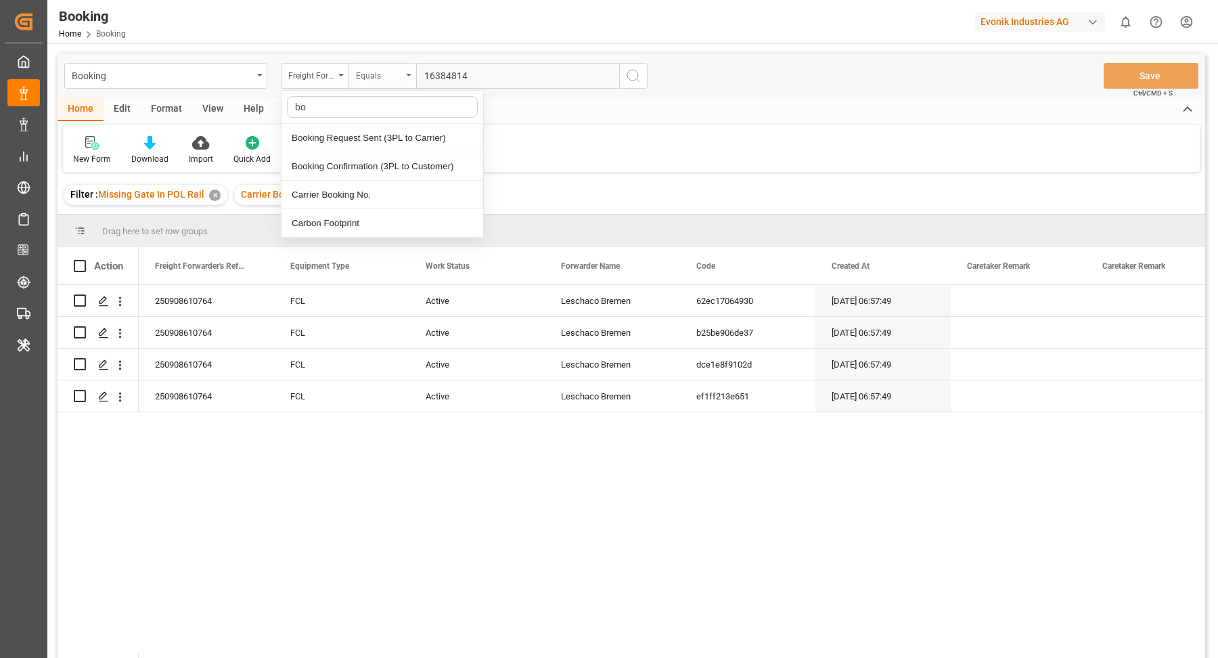
type input "boo"
click at [337, 187] on div "Carrier Booking No." at bounding box center [383, 195] width 202 height 28
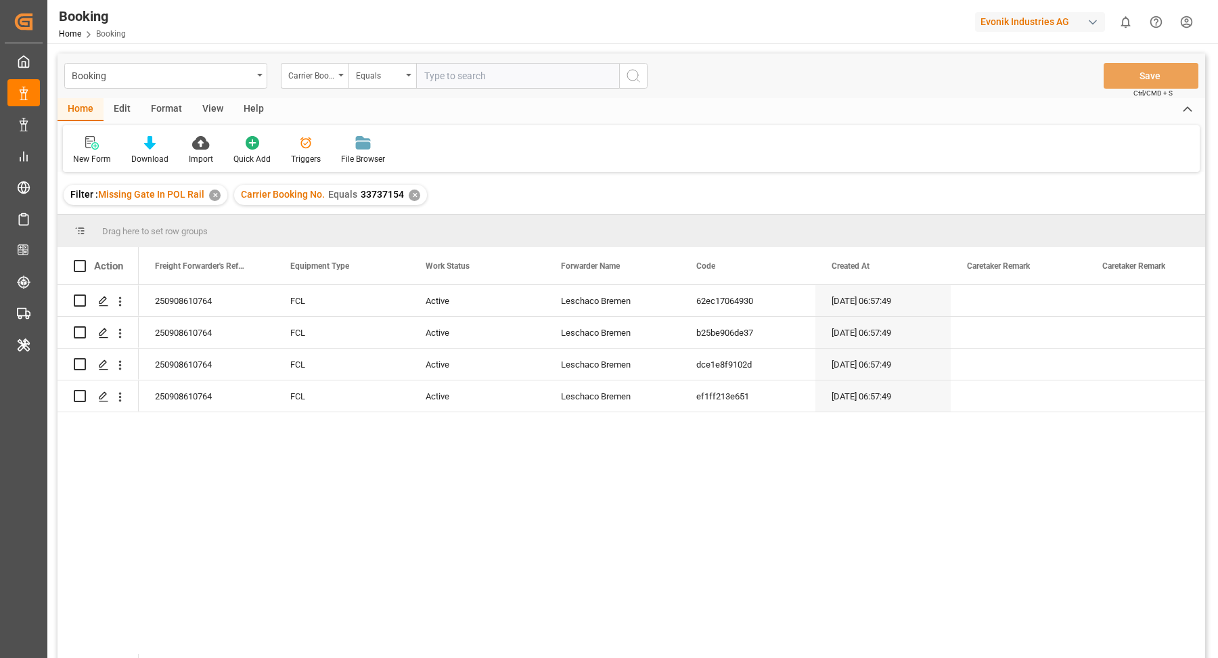
click at [470, 75] on input "text" at bounding box center [517, 76] width 203 height 26
paste input "16384814"
type input "16384814"
click at [645, 83] on button "search button" at bounding box center [633, 76] width 28 height 26
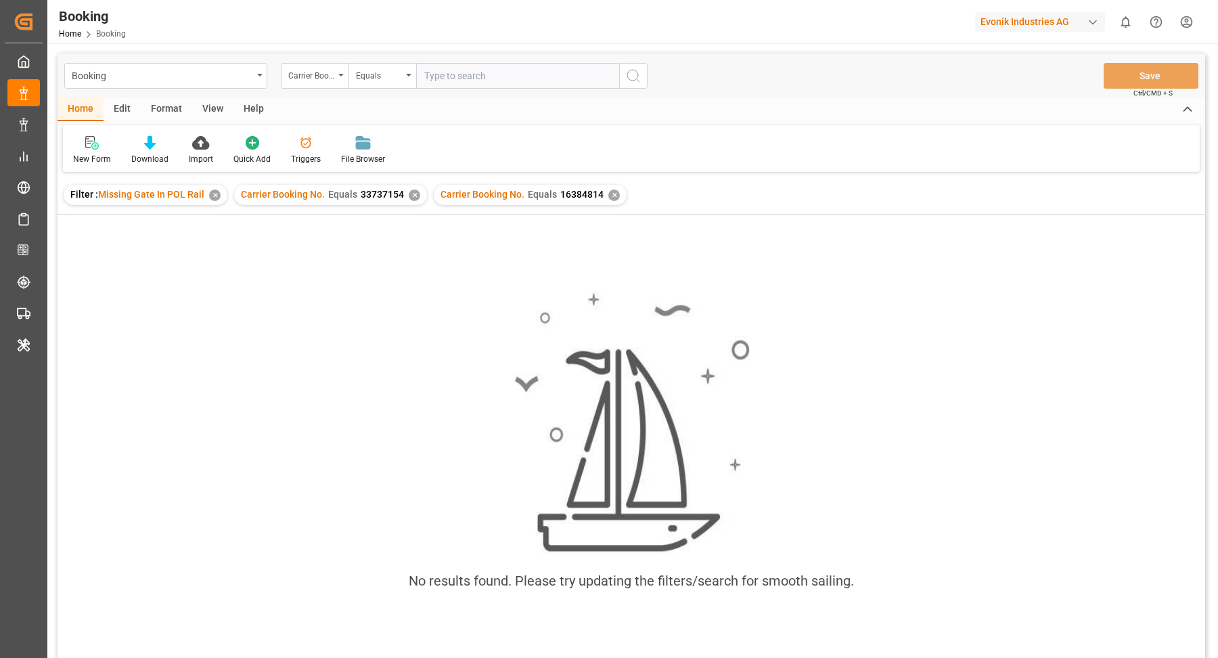
click at [414, 195] on div "✕" at bounding box center [415, 196] width 12 height 12
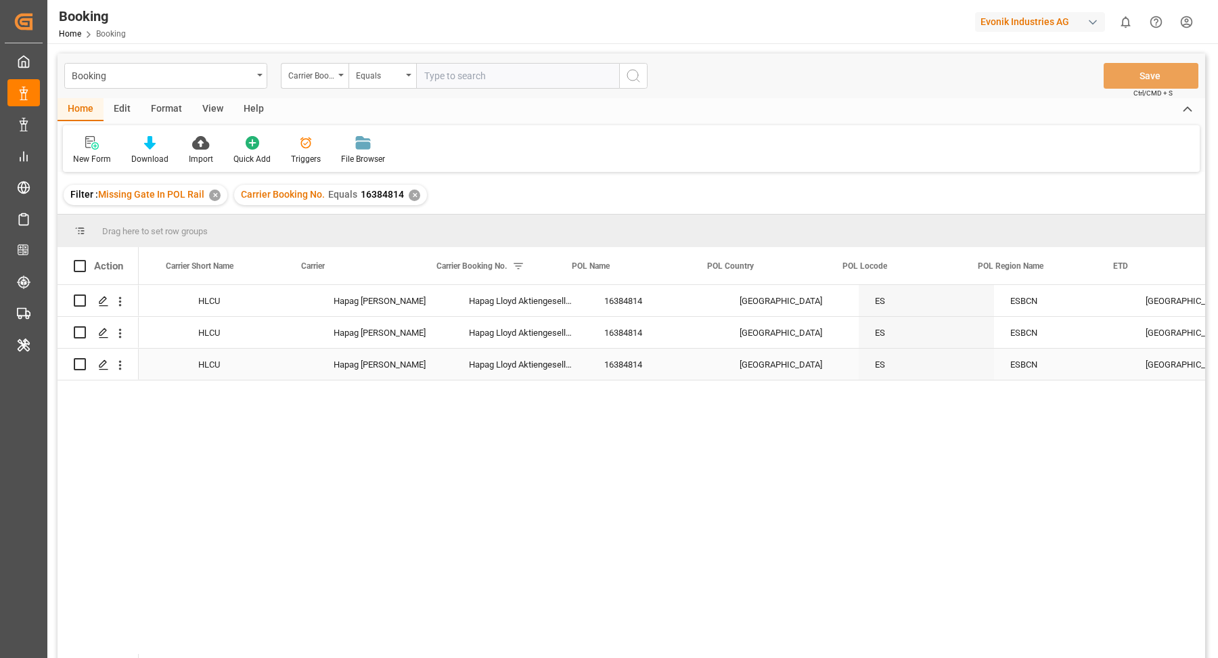
scroll to position [0, 5777]
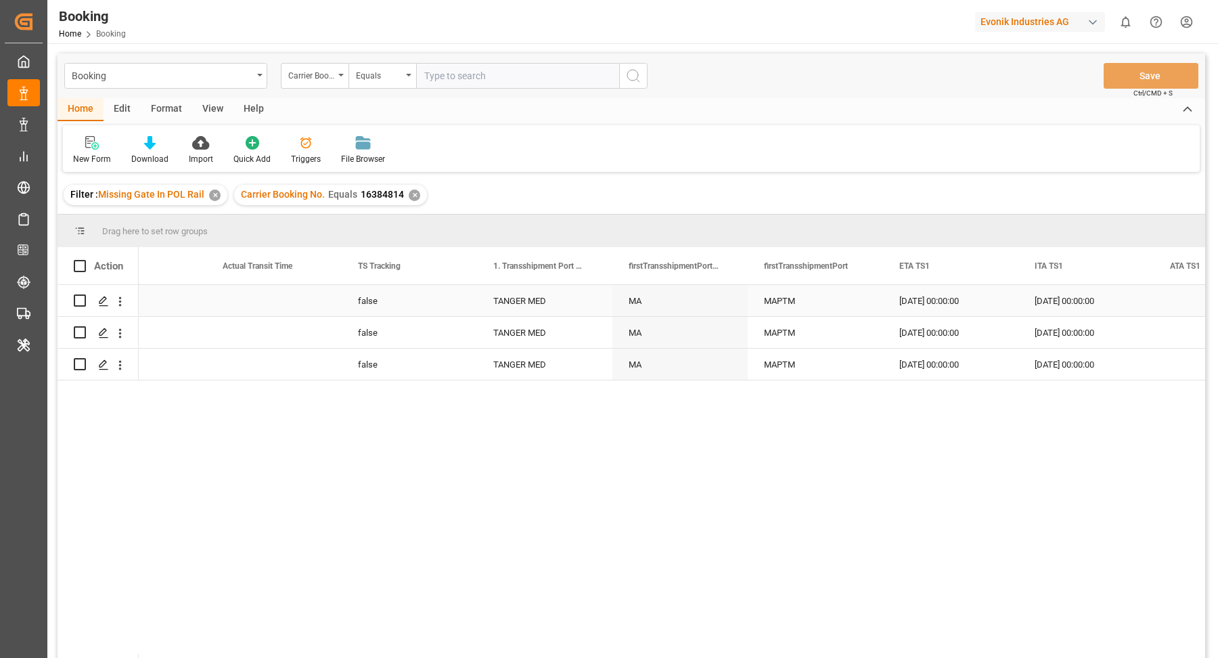
click at [380, 313] on div "false" at bounding box center [409, 300] width 135 height 31
click at [438, 301] on button "false" at bounding box center [410, 309] width 114 height 26
click at [405, 345] on div "True" at bounding box center [410, 344] width 98 height 14
click at [296, 309] on div "Press SPACE to select this row." at bounding box center [273, 300] width 135 height 31
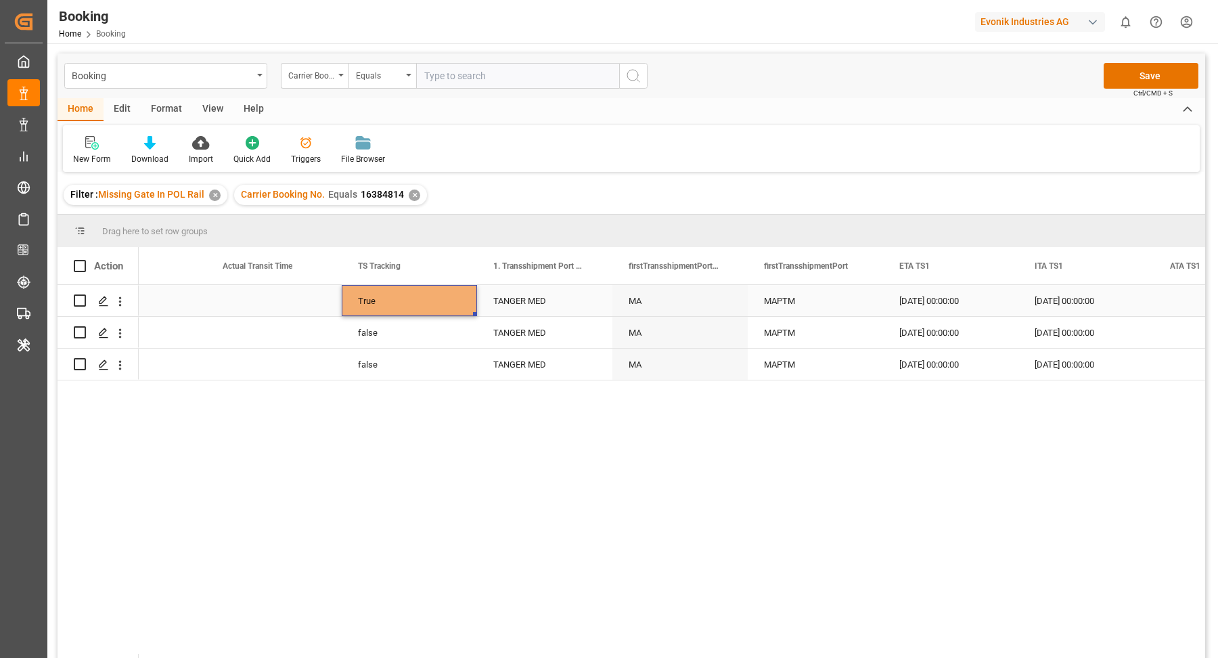
click at [393, 296] on div "True" at bounding box center [409, 300] width 135 height 31
drag, startPoint x: 476, startPoint y: 313, endPoint x: 470, endPoint y: 359, distance: 45.7
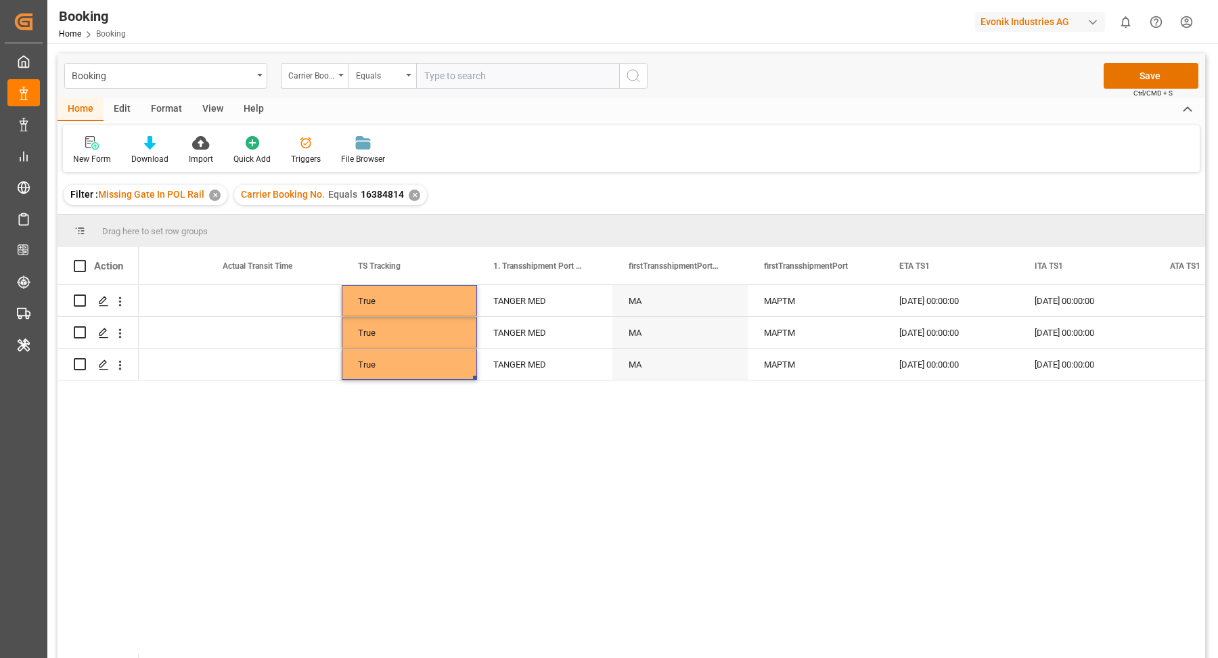
click at [706, 465] on div "True TANGER MED MA MAPTM 17.09.2025 00:00:00 17.09.2025 00:00:00 25.09.2025 00:…" at bounding box center [672, 476] width 1067 height 382
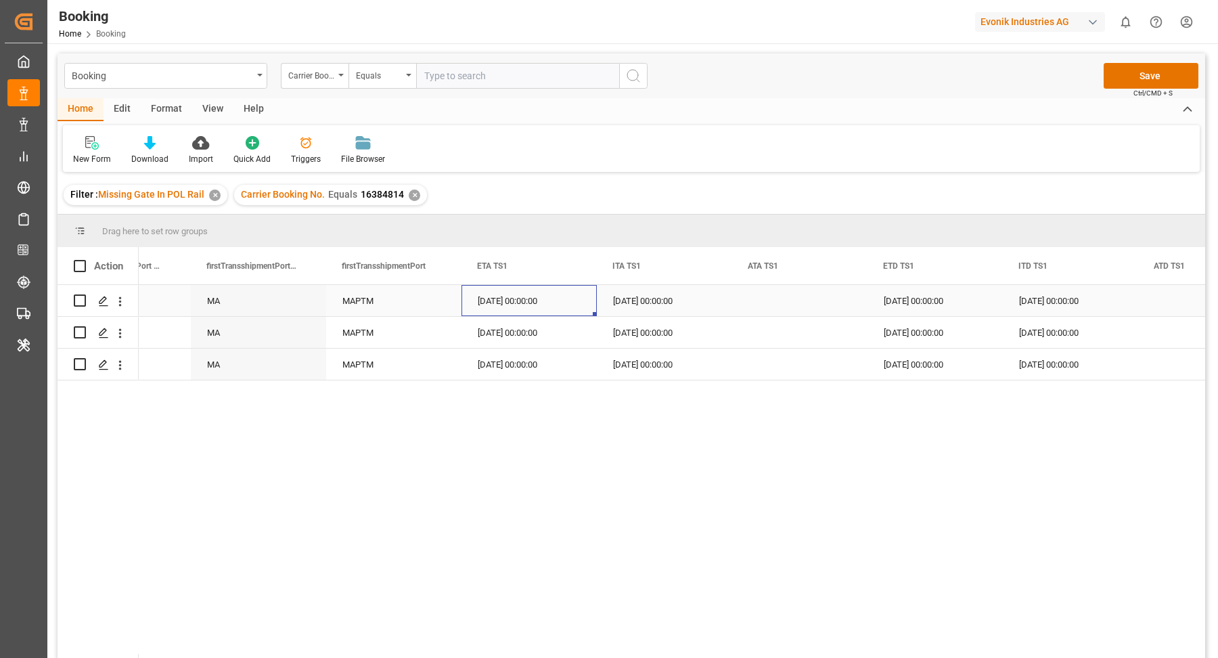
click at [519, 298] on div "17.09.2025 00:00:00" at bounding box center [529, 300] width 135 height 31
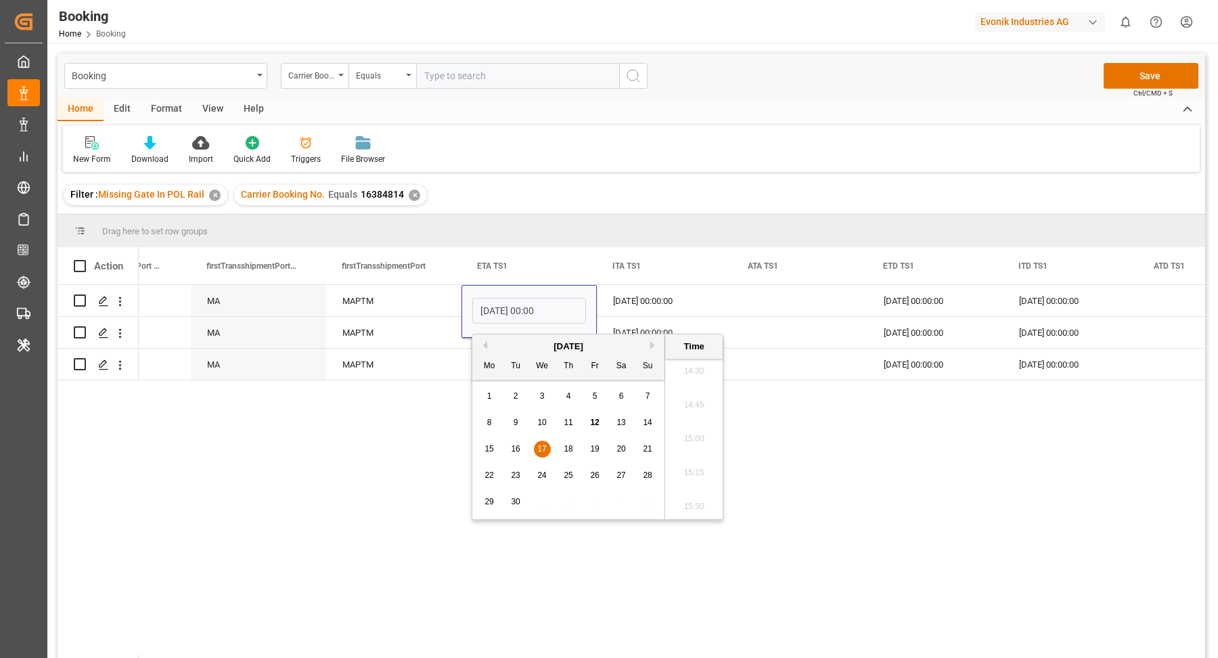
click at [543, 476] on span "24" at bounding box center [541, 474] width 9 height 9
type input "24.09.2025 00:00"
drag, startPoint x: 802, startPoint y: 497, endPoint x: 792, endPoint y: 493, distance: 11.2
click at [802, 497] on div "True TANGER MED MA MAPTM 24.09.2025 00:00 17.09.2025 00:00:00 25.09.2025 00:00:…" at bounding box center [672, 476] width 1067 height 382
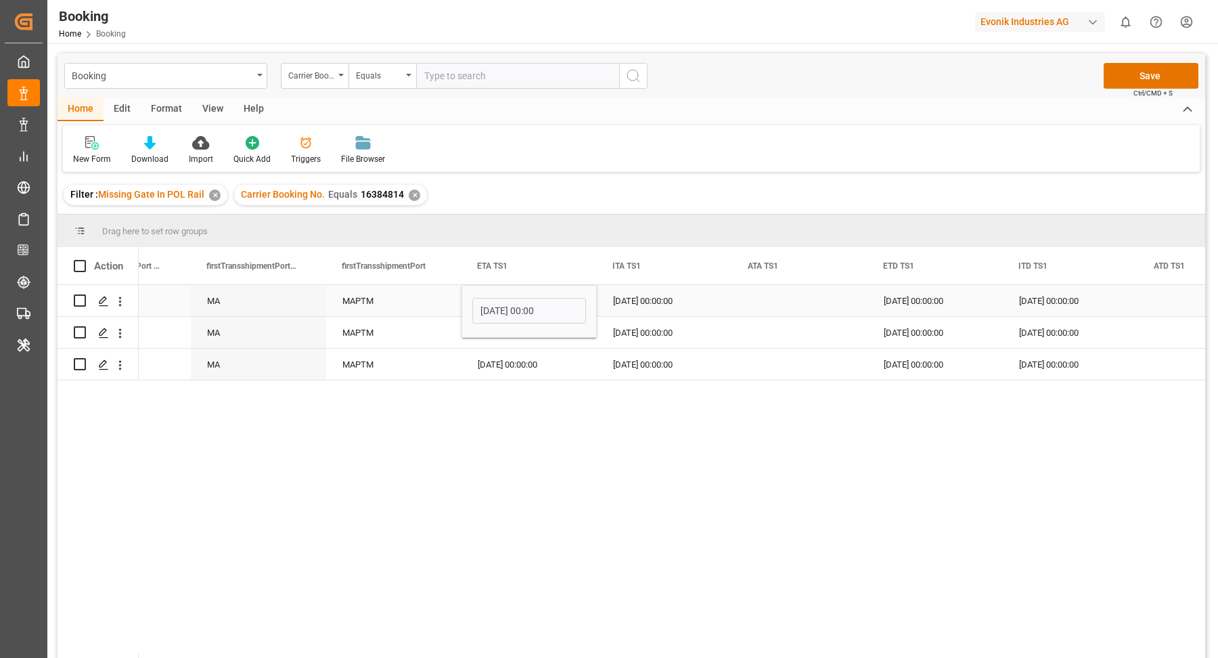
drag, startPoint x: 419, startPoint y: 300, endPoint x: 531, endPoint y: 311, distance: 112.9
click at [420, 300] on div "MAPTM" at bounding box center [393, 300] width 135 height 31
click at [529, 309] on div "24.09.2025 00:00:00" at bounding box center [529, 300] width 135 height 31
drag, startPoint x: 595, startPoint y: 313, endPoint x: 594, endPoint y: 364, distance: 51.4
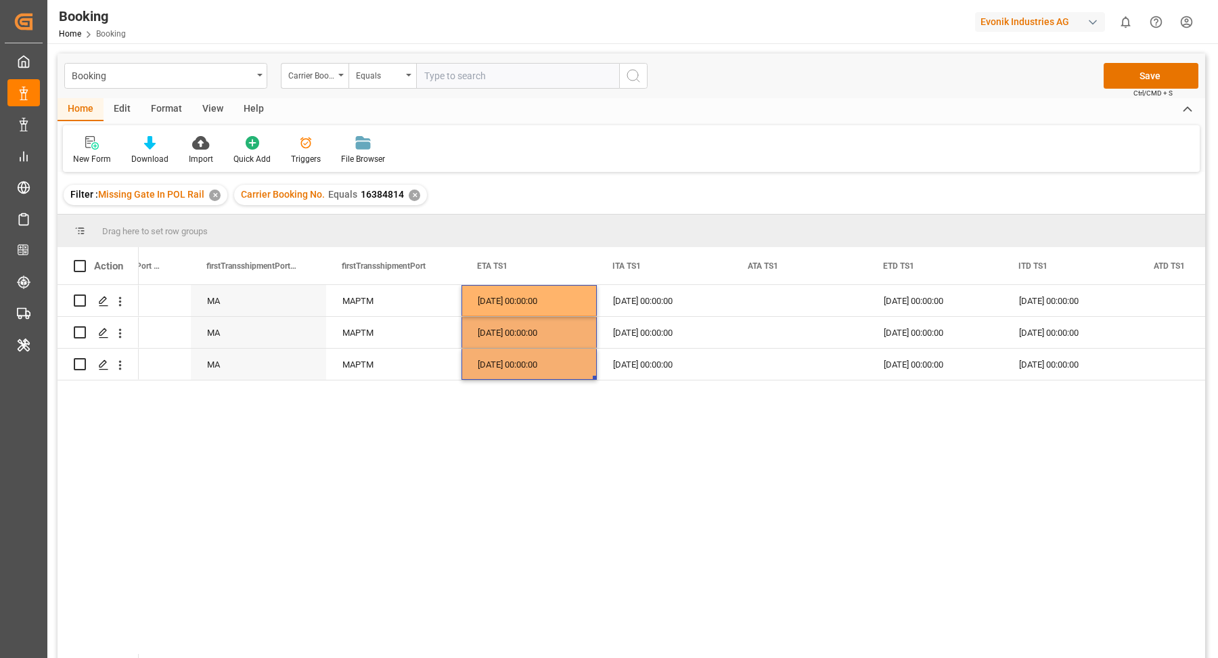
click at [797, 443] on div "True TANGER MED MA MAPTM 24.09.2025 00:00:00 17.09.2025 00:00:00 25.09.2025 00:…" at bounding box center [672, 476] width 1067 height 382
click at [915, 293] on div "25.09.2025 00:00:00" at bounding box center [935, 300] width 135 height 31
click at [927, 294] on div "25.09.2025 00:00:00" at bounding box center [935, 300] width 135 height 31
click at [958, 305] on div "25.09.2025 00:00:00" at bounding box center [935, 300] width 135 height 31
click at [959, 305] on div "25.09.2025 00:00:00" at bounding box center [935, 300] width 135 height 31
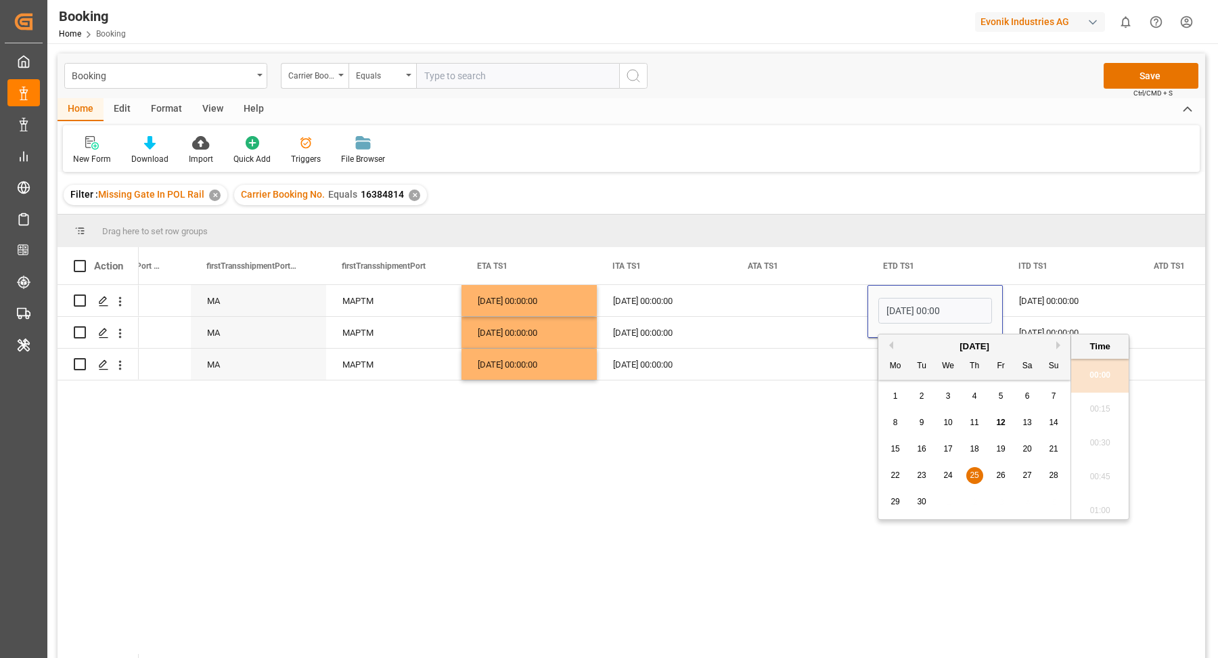
click at [1061, 346] on button "Next Month" at bounding box center [1061, 345] width 8 height 8
click at [976, 397] on span "2" at bounding box center [975, 395] width 5 height 9
type input "02.10.2025 00:00"
drag, startPoint x: 776, startPoint y: 416, endPoint x: 785, endPoint y: 382, distance: 35.6
click at [777, 416] on div "True TANGER MED MA MAPTM 24.09.2025 00:00:00 17.09.2025 00:00:00 02.10.2025 00:…" at bounding box center [672, 476] width 1067 height 382
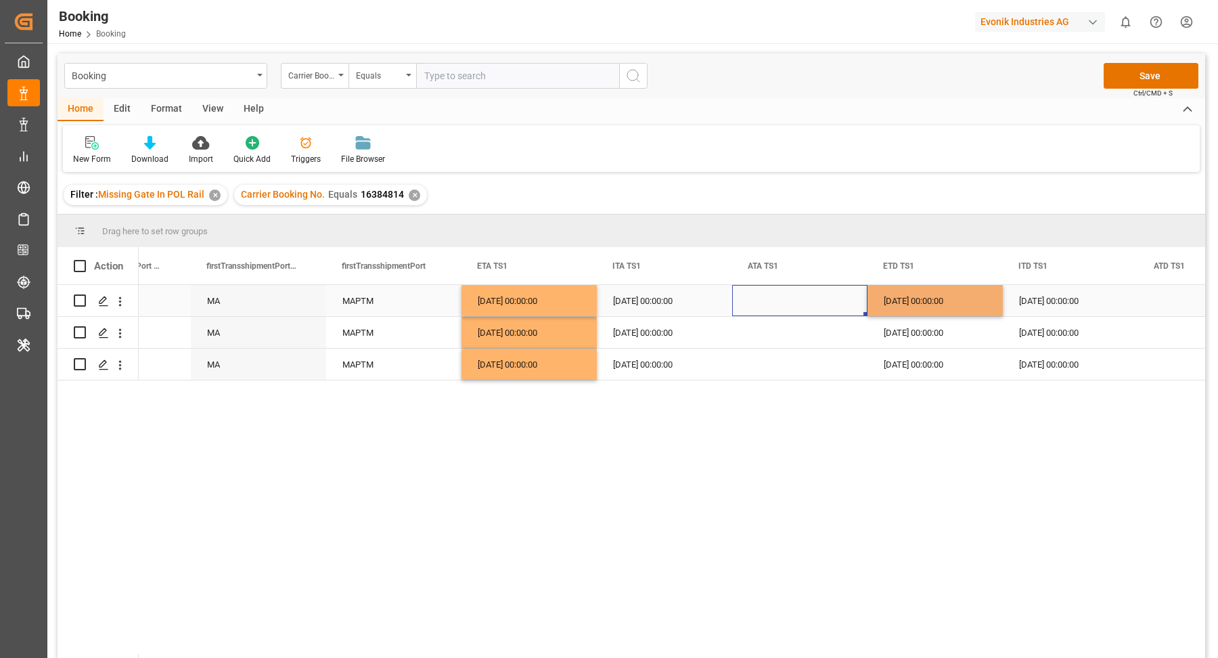
click at [821, 309] on div "Press SPACE to select this row." at bounding box center [799, 300] width 135 height 31
click at [917, 305] on div "02.10.2025 00:00:00" at bounding box center [935, 300] width 135 height 31
drag, startPoint x: 1001, startPoint y: 313, endPoint x: 1001, endPoint y: 366, distance: 53.5
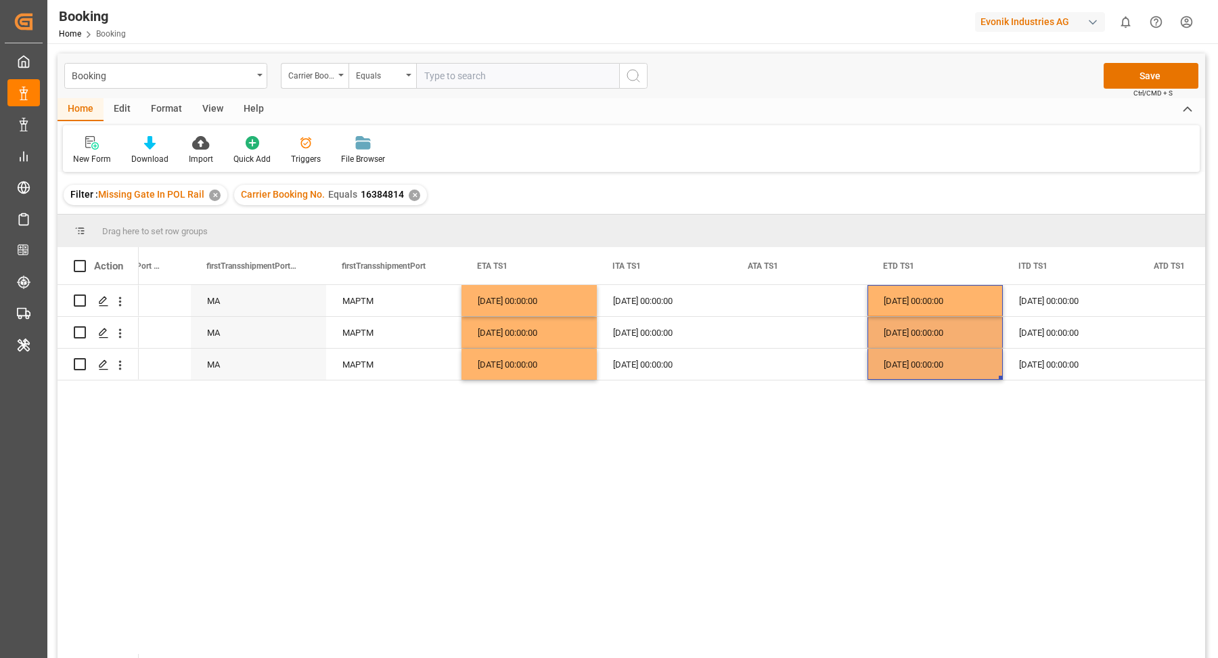
click at [1045, 452] on div "True TANGER MED MA MAPTM 24.09.2025 00:00:00 17.09.2025 00:00:00 02.10.2025 00:…" at bounding box center [672, 476] width 1067 height 382
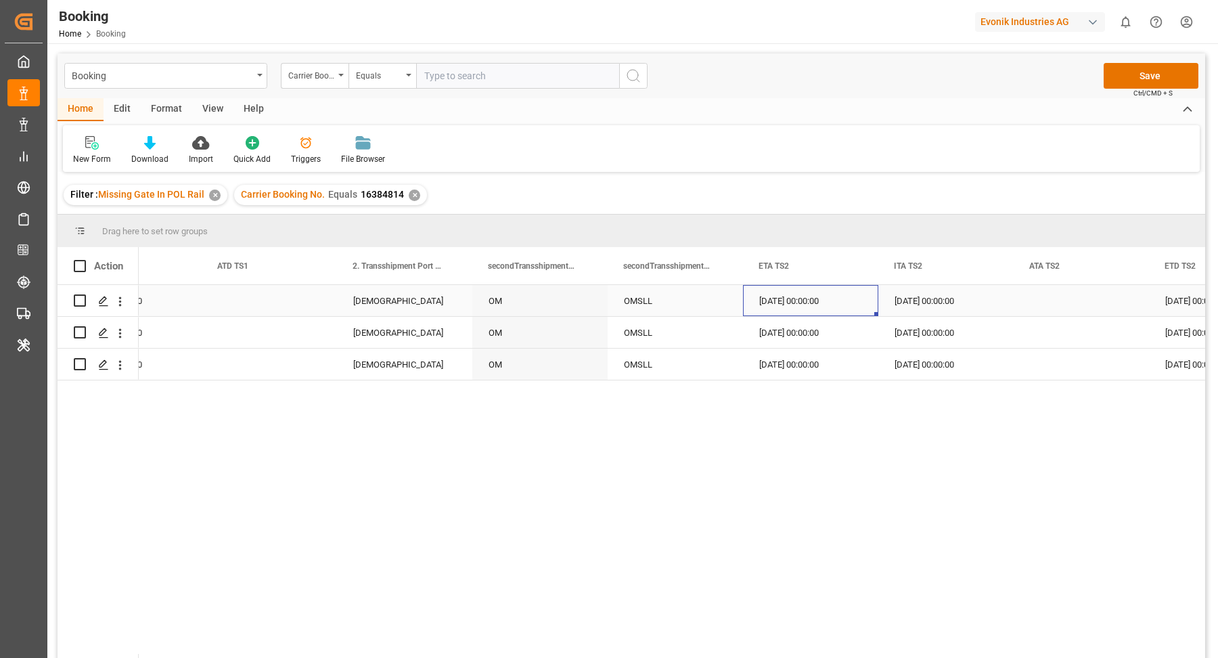
click at [803, 310] on div "19.10.2025 00:00:00" at bounding box center [810, 300] width 135 height 31
click at [803, 309] on div "19.10.2025 00:00:00" at bounding box center [810, 300] width 135 height 31
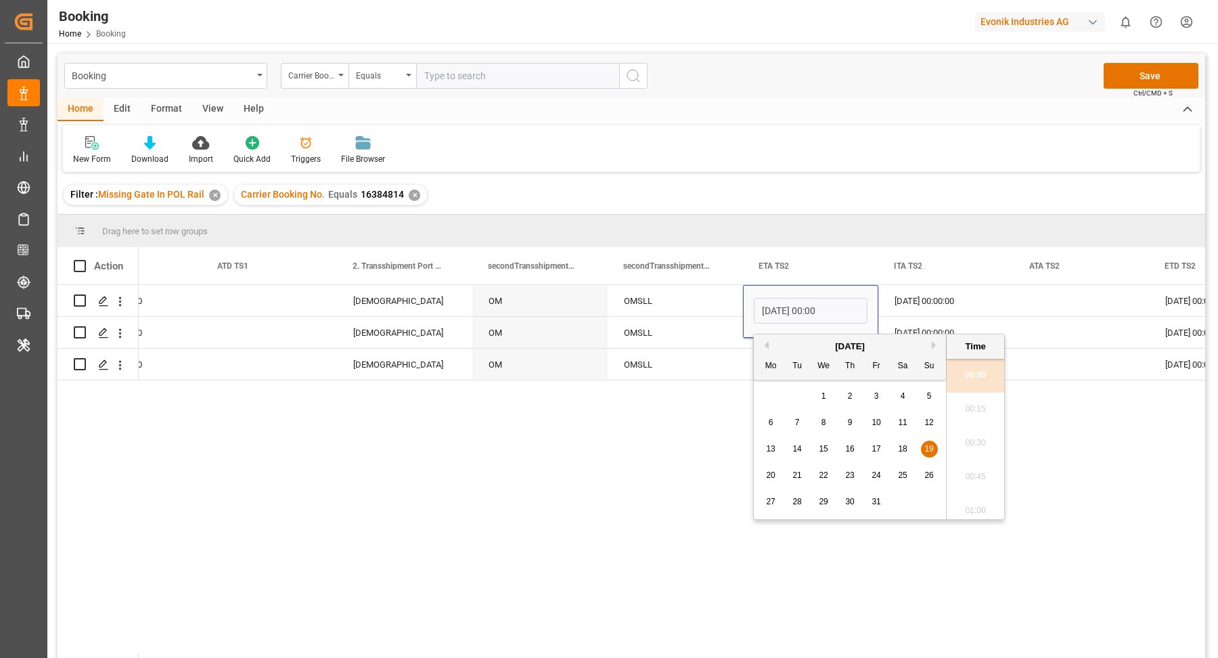
click at [921, 475] on div "26" at bounding box center [929, 476] width 17 height 16
type input "26.10.2025 00:00"
click at [679, 482] on div "02.10.2025 00:00:00 25.09.2025 00:00:00 SALALAH OM OMSLL 26.10.2025 00:00 19.10…" at bounding box center [672, 476] width 1067 height 382
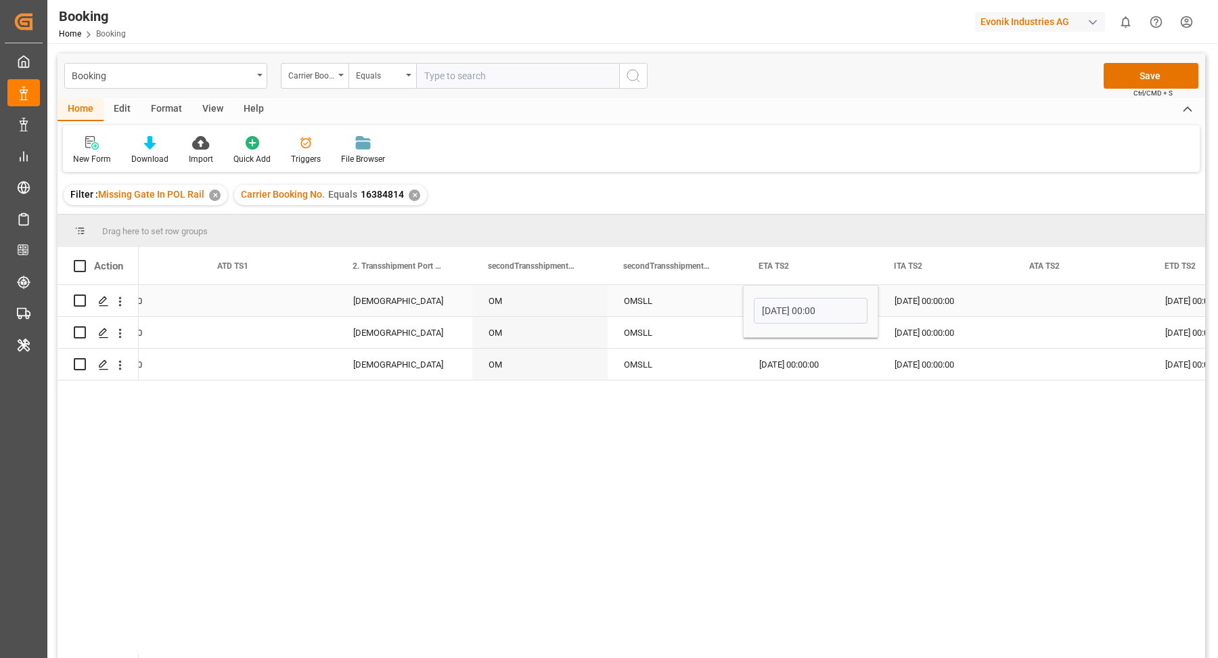
click at [785, 308] on input "26.10.2025 00:00" at bounding box center [811, 311] width 114 height 26
click at [696, 307] on div "OMSLL" at bounding box center [675, 300] width 135 height 31
click at [808, 307] on div "26.10.2025 00:00:00" at bounding box center [810, 300] width 135 height 31
drag, startPoint x: 877, startPoint y: 312, endPoint x: 872, endPoint y: 370, distance: 58.4
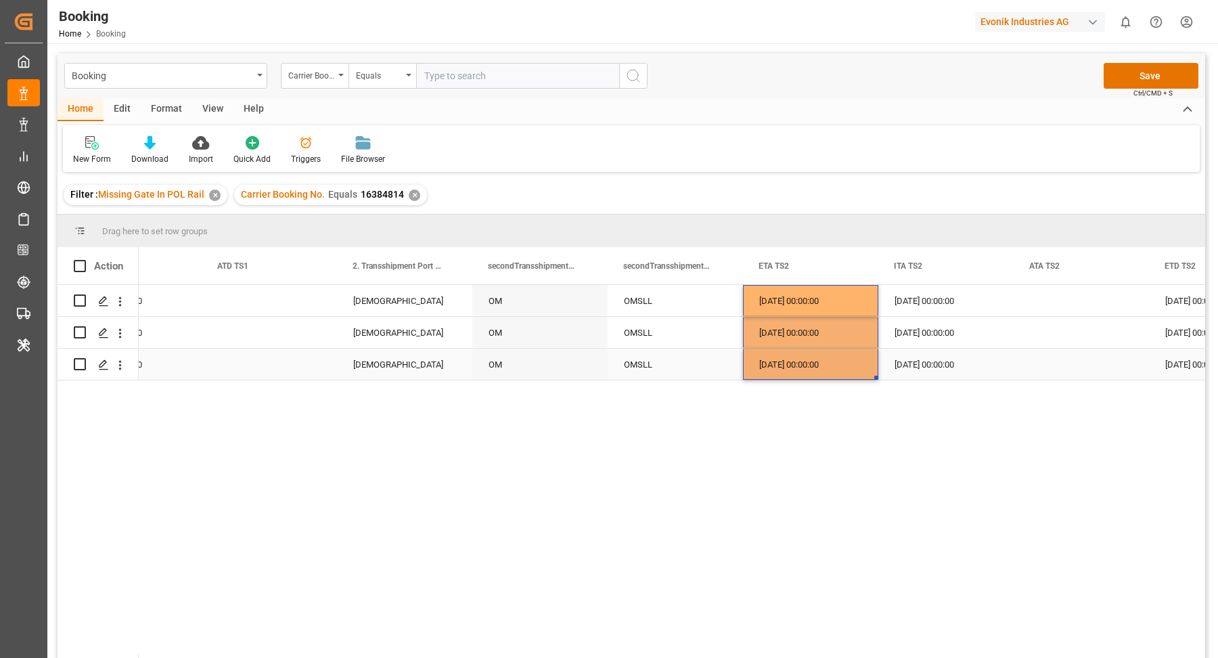
click at [904, 419] on div "02.10.2025 00:00:00 25.09.2025 00:00:00 SALALAH OM OMSLL 26.10.2025 00:00:00 19…" at bounding box center [672, 476] width 1067 height 382
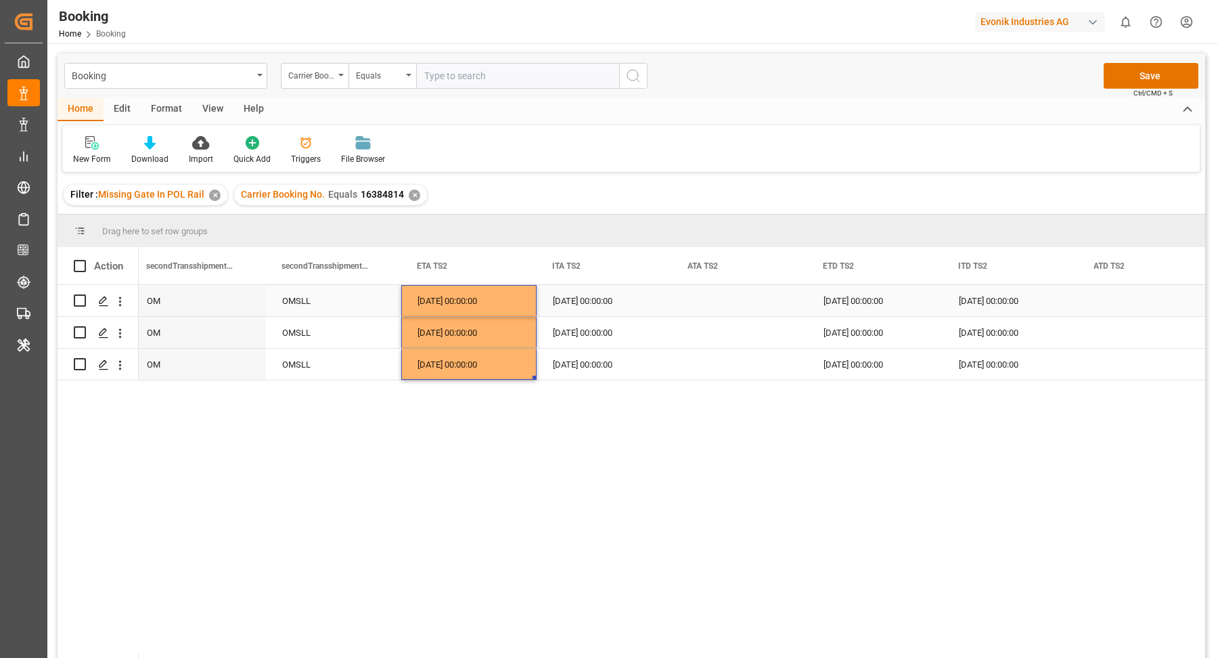
click at [874, 296] on div "25.10.2025 00:00:00" at bounding box center [874, 300] width 135 height 31
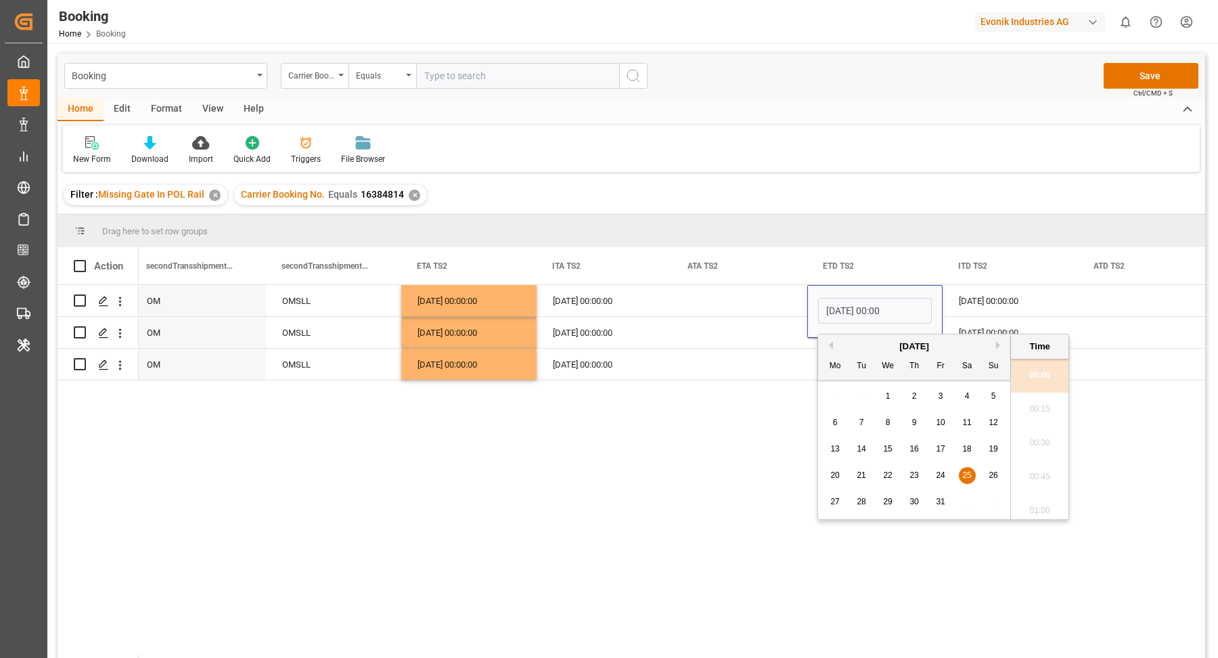
click at [999, 344] on button "Next Month" at bounding box center [1000, 345] width 8 height 8
click at [959, 391] on div "27 28 29 30 31 1 2" at bounding box center [914, 396] width 185 height 26
click at [970, 392] on div "1" at bounding box center [967, 396] width 17 height 16
type input "01.11.2025 00:00"
click at [820, 426] on div "November 2025 Mo Tu We Th Fr Sa Su 27 28 29 30 31 1 2 3 4 5 6 7 8 9 10 11 12 13…" at bounding box center [914, 426] width 193 height 185
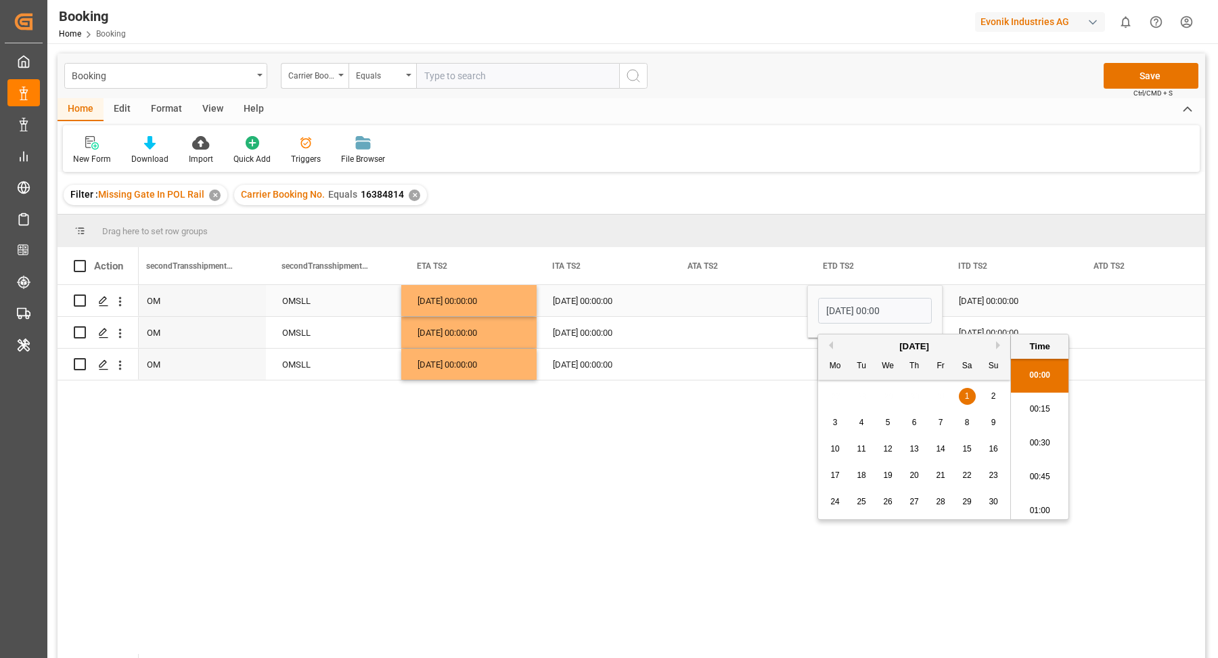
click at [856, 310] on input "01.11.2025 00:00" at bounding box center [875, 311] width 114 height 26
click at [765, 306] on div "Press SPACE to select this row." at bounding box center [739, 300] width 135 height 31
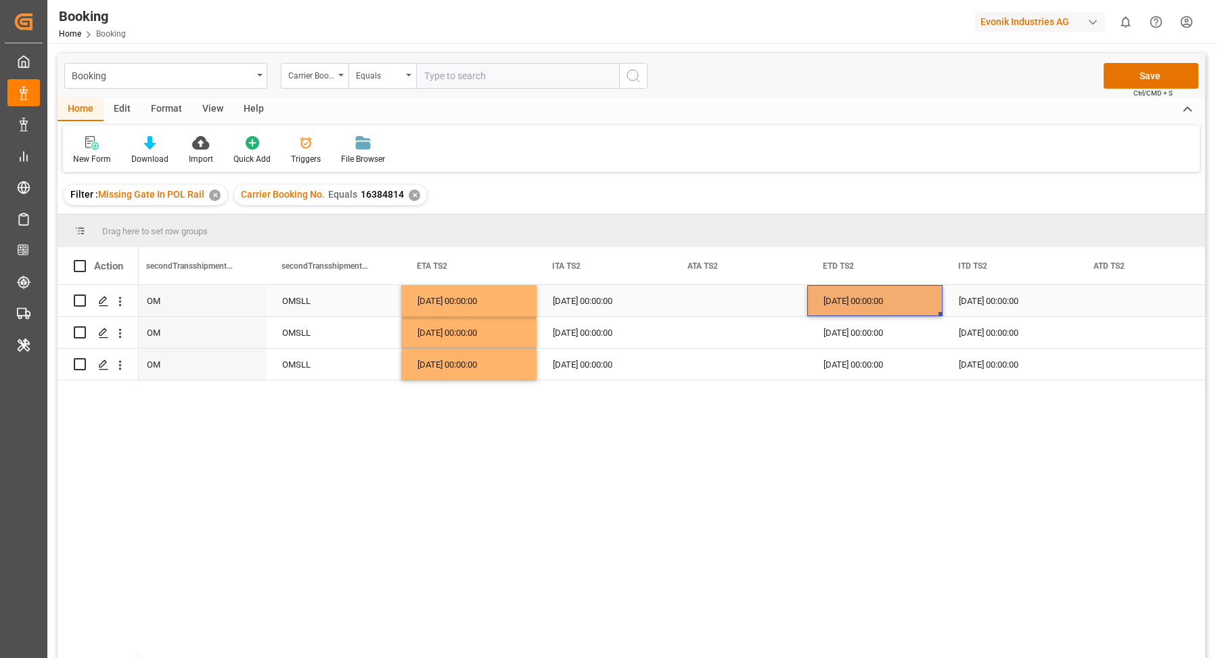
click at [869, 303] on div "01.11.2025 00:00:00" at bounding box center [874, 300] width 135 height 31
drag, startPoint x: 941, startPoint y: 313, endPoint x: 939, endPoint y: 349, distance: 36.6
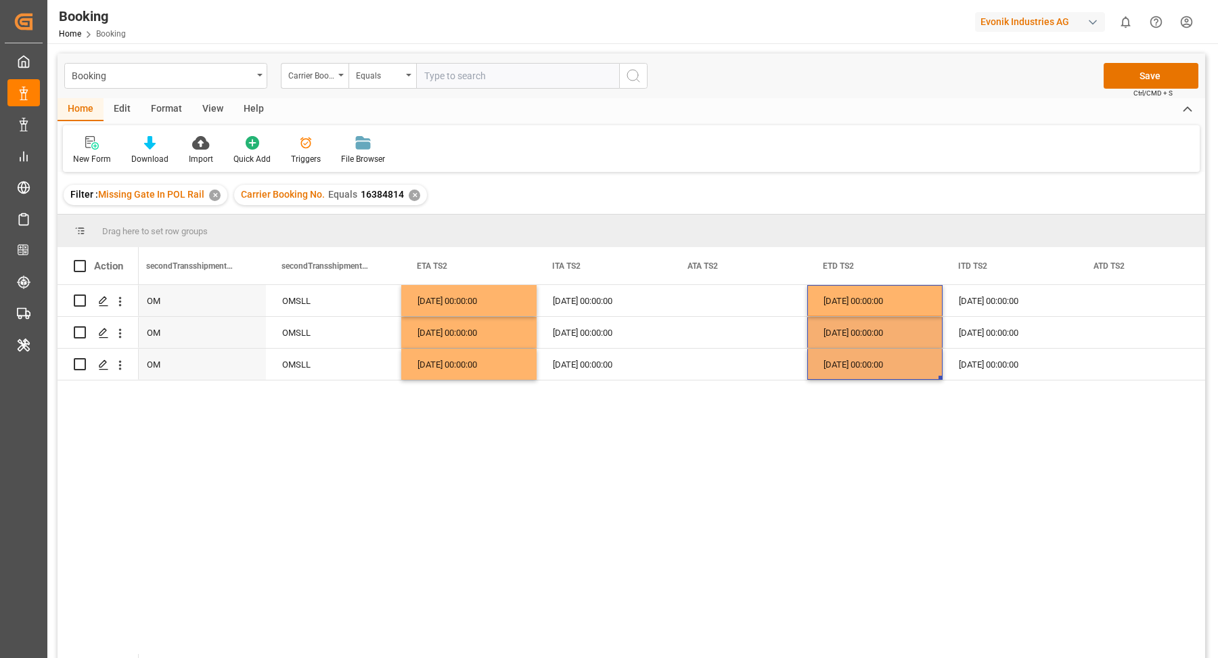
click at [935, 451] on div "SALALAH OM OMSLL 26.10.2025 00:00:00 19.10.2025 00:00:00 01.11.2025 00:00:00 25…" at bounding box center [672, 476] width 1067 height 382
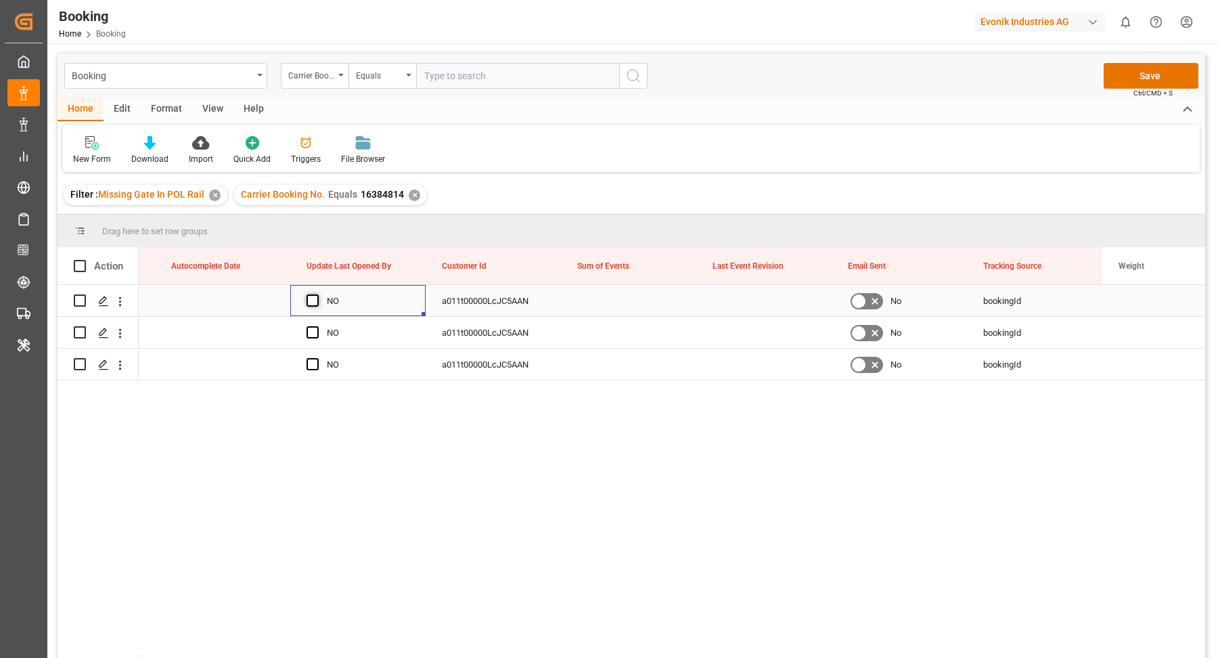
click at [314, 303] on span "Press SPACE to select this row." at bounding box center [313, 300] width 12 height 12
click at [317, 294] on input "Press SPACE to select this row." at bounding box center [317, 294] width 0 height 0
drag, startPoint x: 424, startPoint y: 314, endPoint x: 425, endPoint y: 363, distance: 49.4
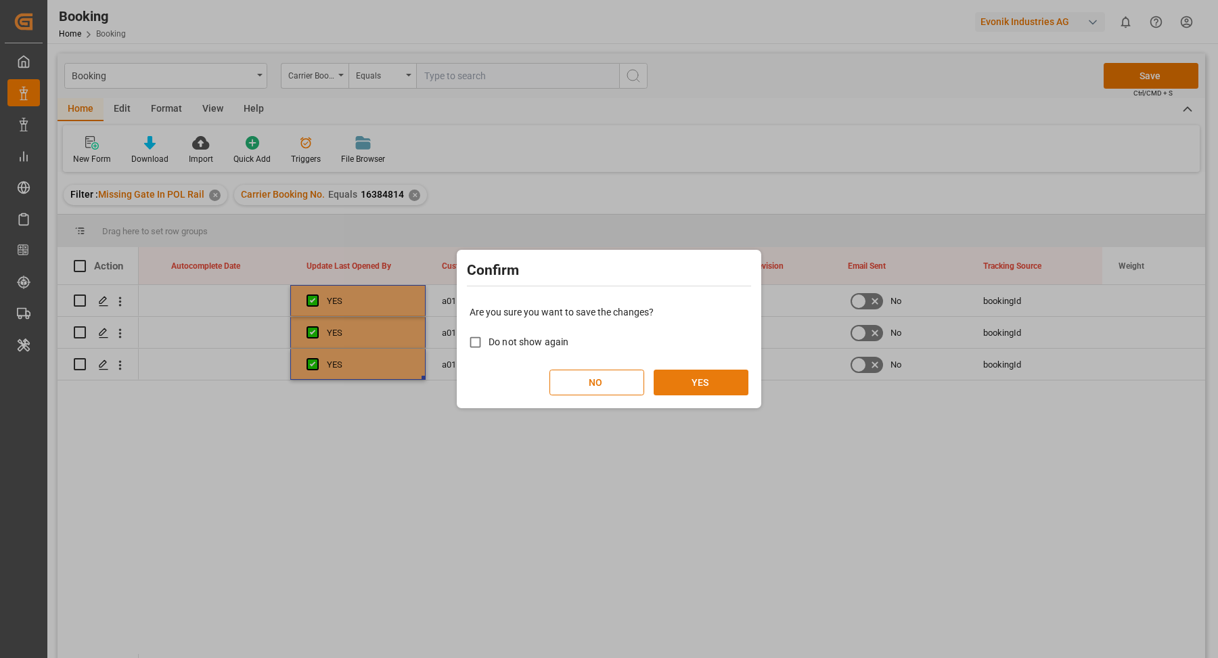
click at [678, 374] on button "YES" at bounding box center [701, 383] width 95 height 26
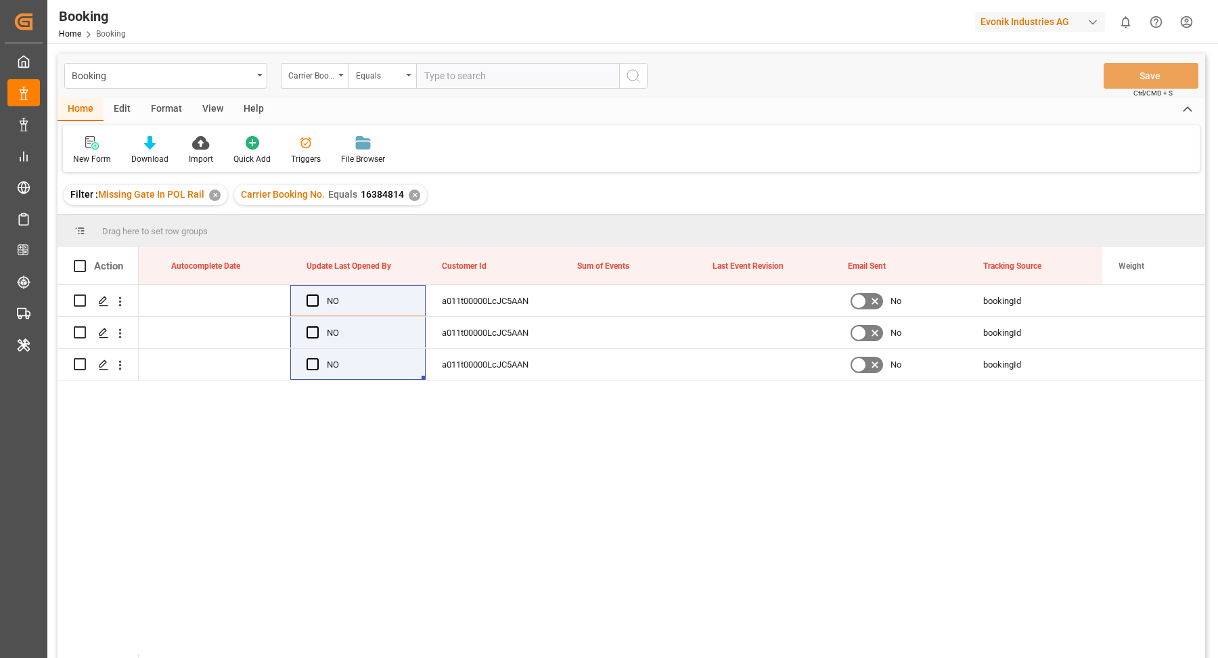
click at [497, 83] on input "text" at bounding box center [517, 76] width 203 height 26
paste input "95010793"
type input "95010793"
click at [620, 73] on button "search button" at bounding box center [633, 76] width 28 height 26
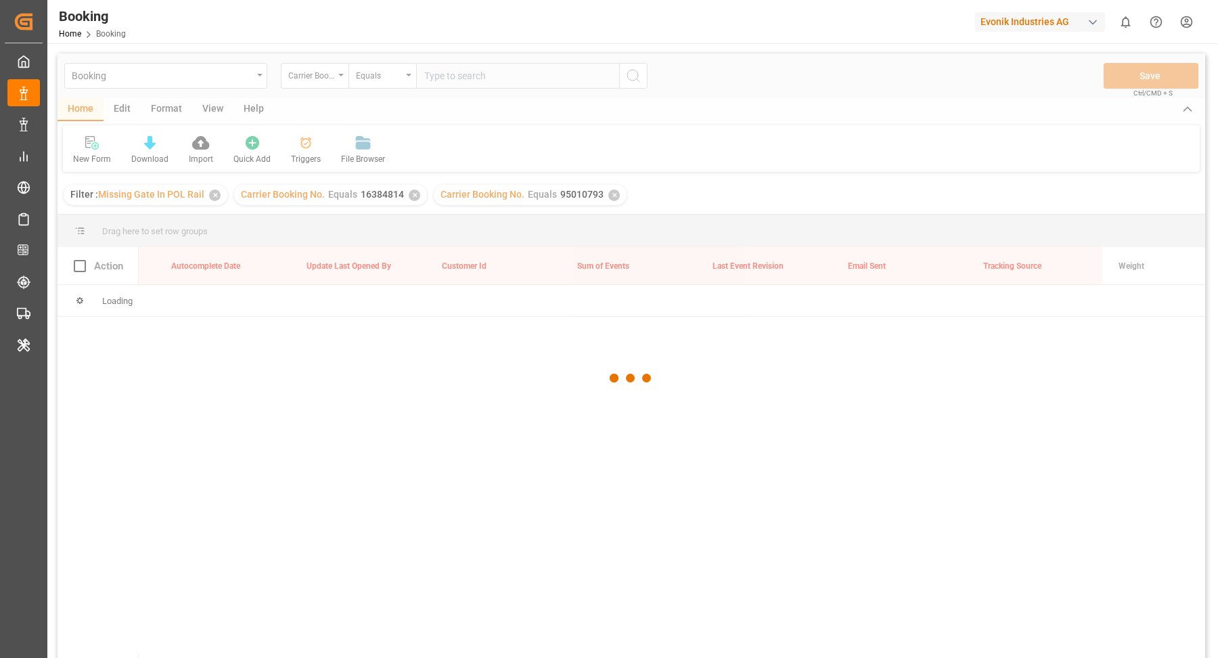
click at [635, 73] on div at bounding box center [632, 378] width 1148 height 650
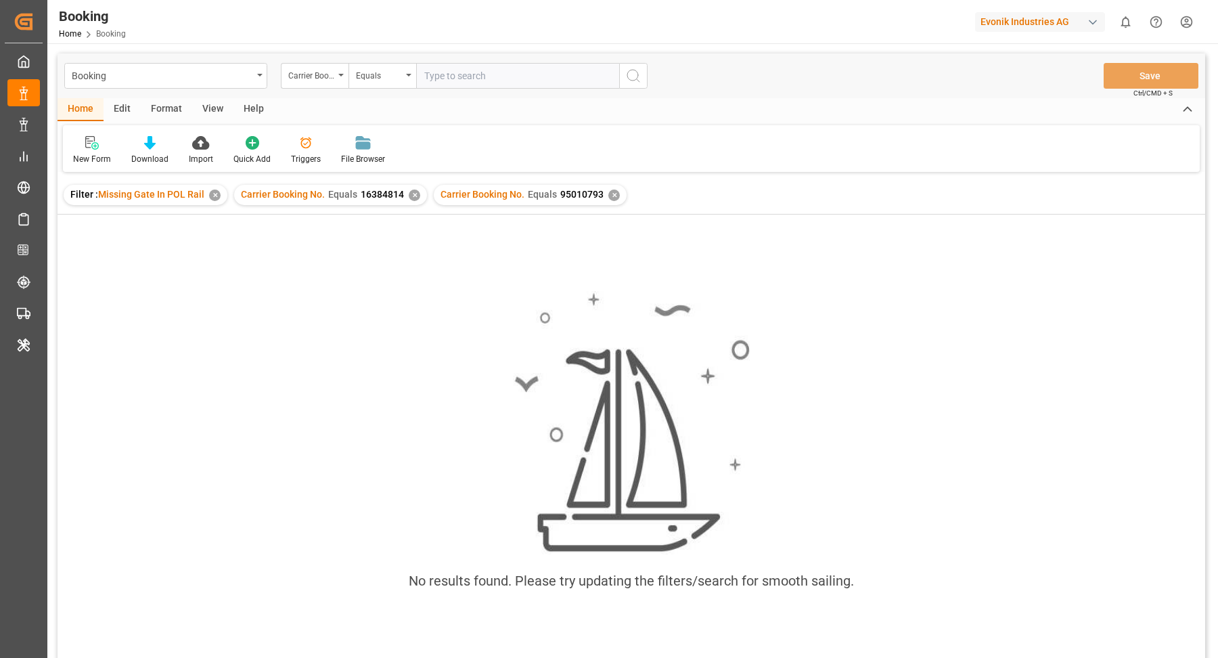
click at [409, 192] on div "✕" at bounding box center [415, 196] width 12 height 12
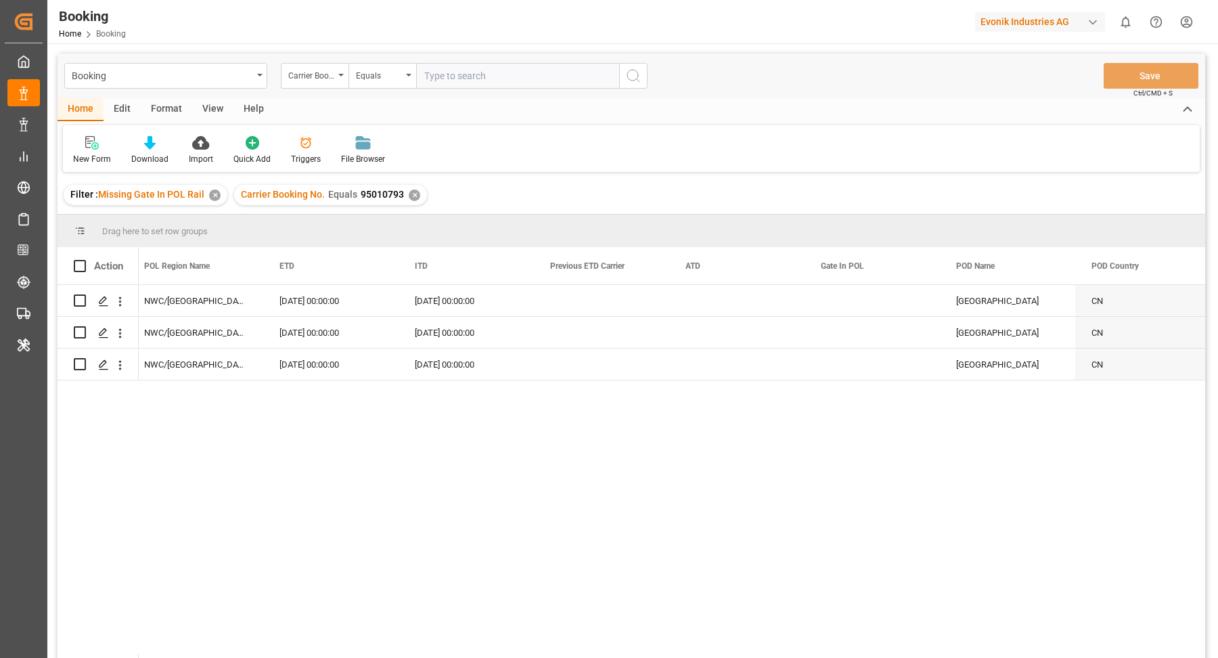
scroll to position [0, 6733]
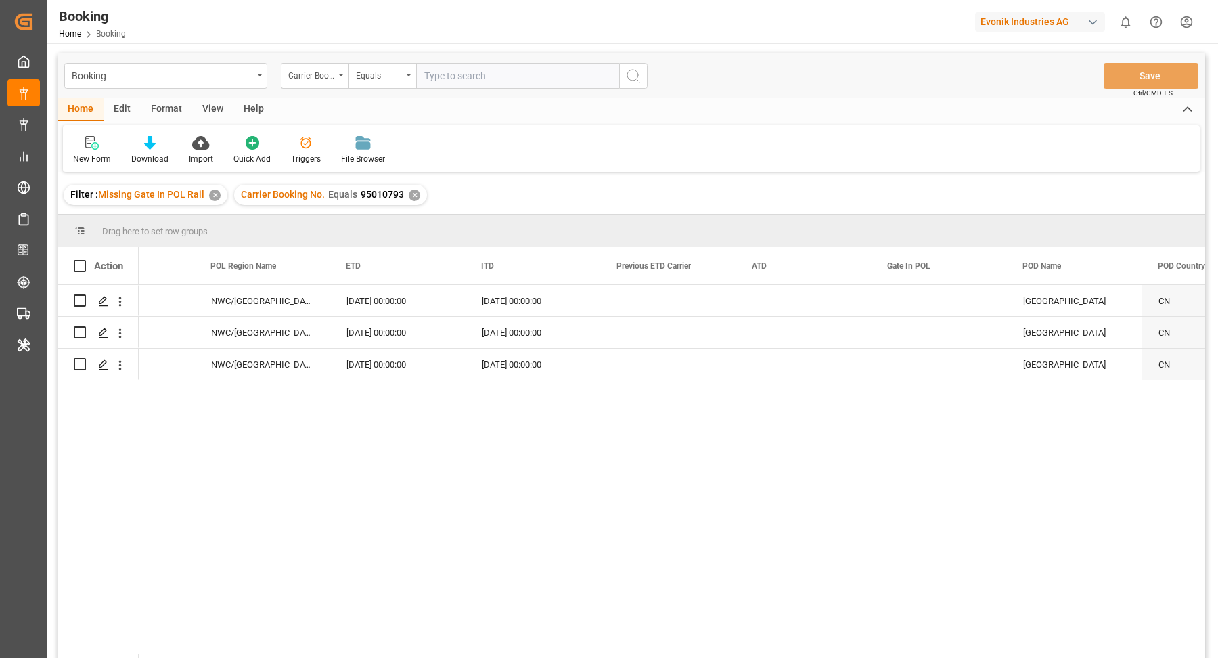
click at [209, 200] on div "Filter : Missing Gate In POL Rail ✕" at bounding box center [146, 195] width 164 height 20
click at [210, 196] on div "✕" at bounding box center [215, 196] width 12 height 12
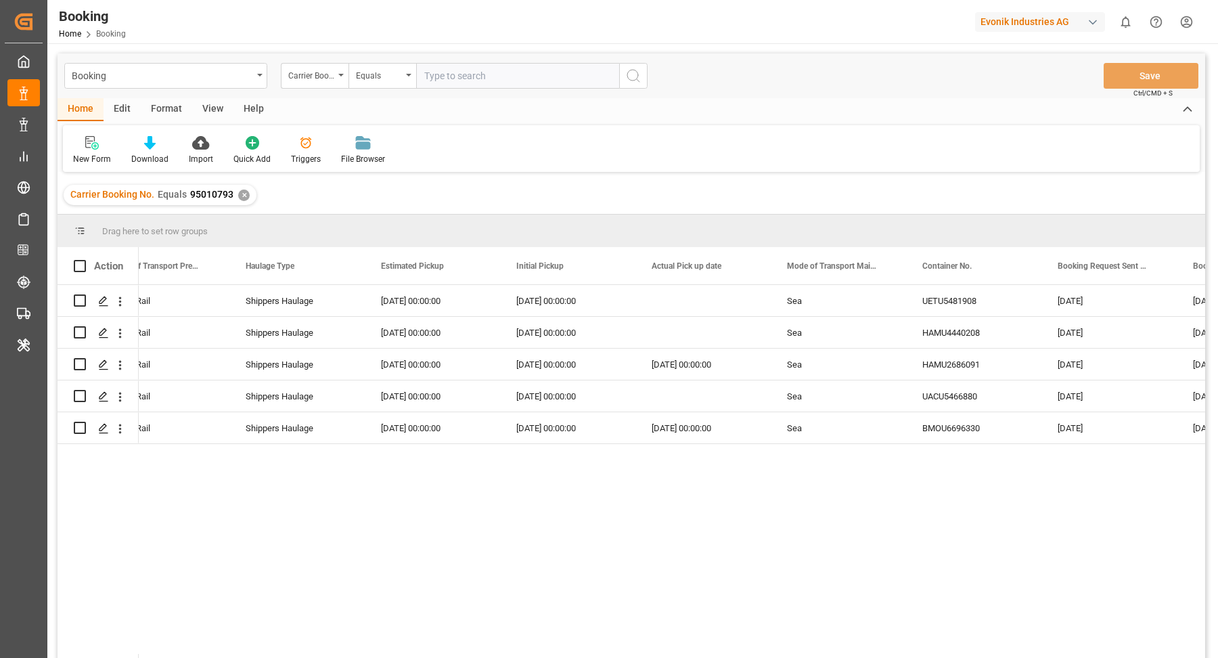
scroll to position [0, 2244]
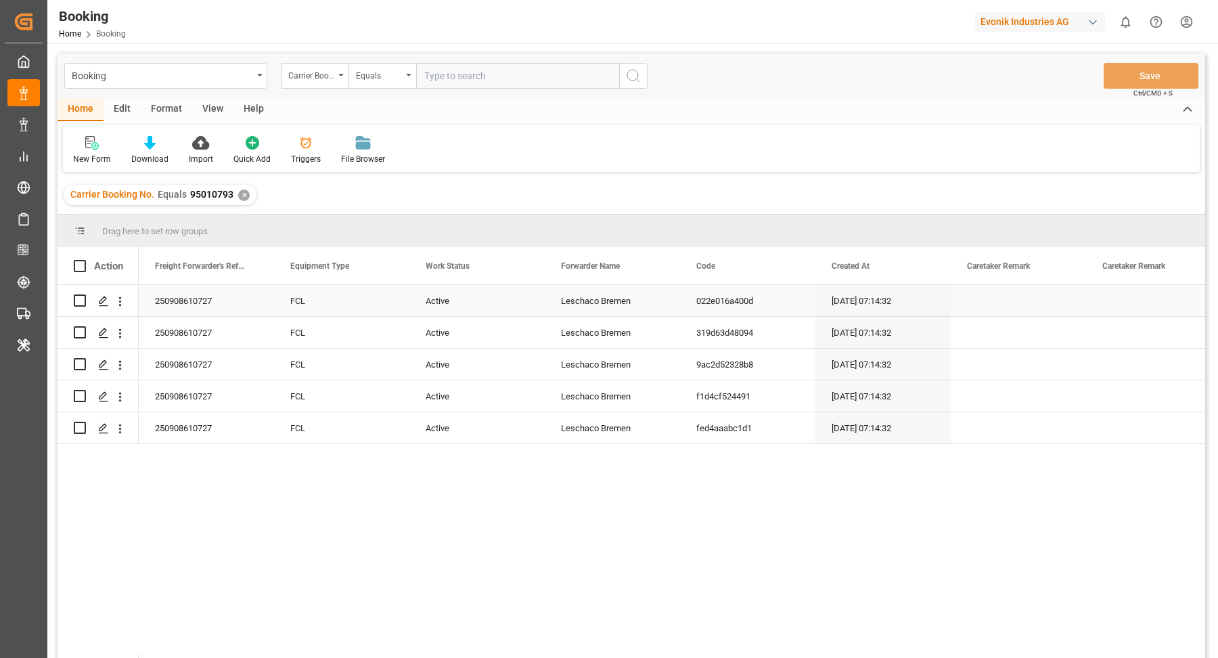
click at [210, 303] on div "250908610727" at bounding box center [206, 300] width 135 height 31
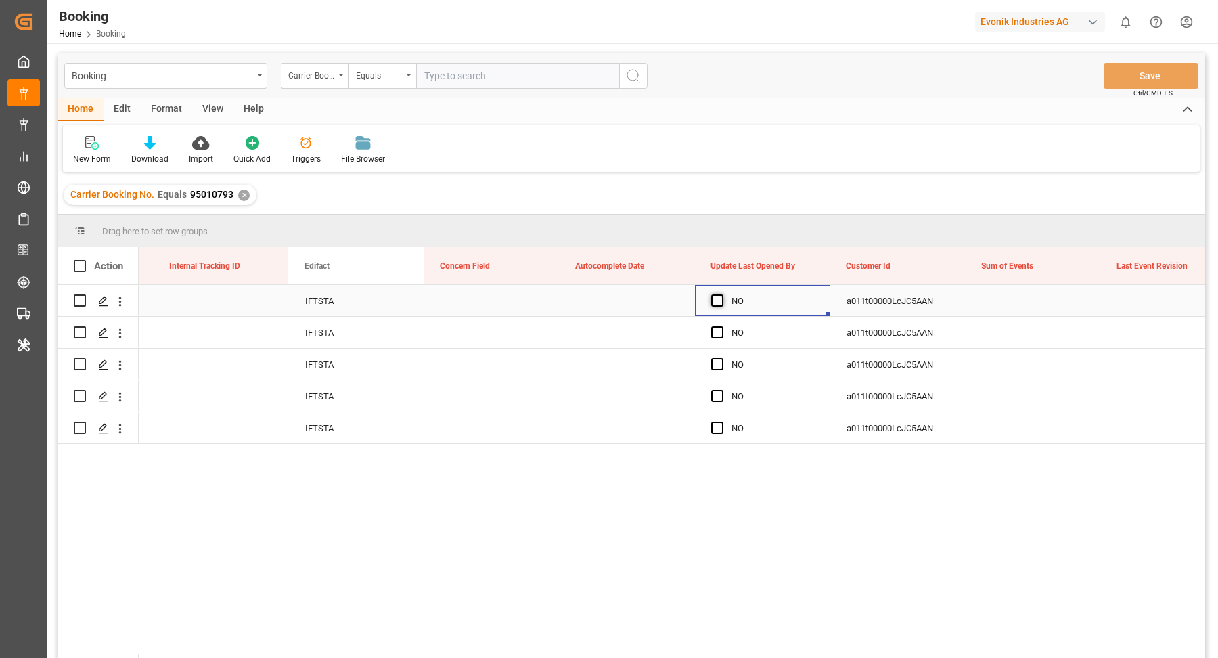
click at [711, 300] on span "Press SPACE to select this row." at bounding box center [717, 300] width 12 height 12
click at [721, 294] on input "Press SPACE to select this row." at bounding box center [721, 294] width 0 height 0
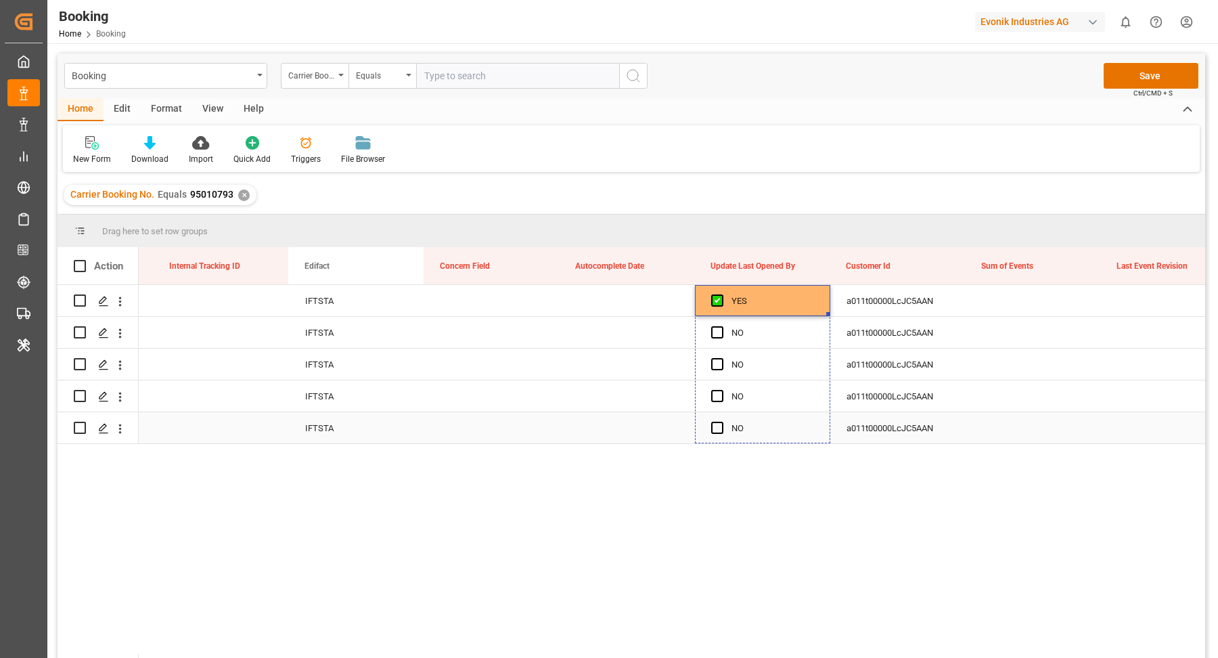
drag, startPoint x: 828, startPoint y: 312, endPoint x: 820, endPoint y: 424, distance: 112.6
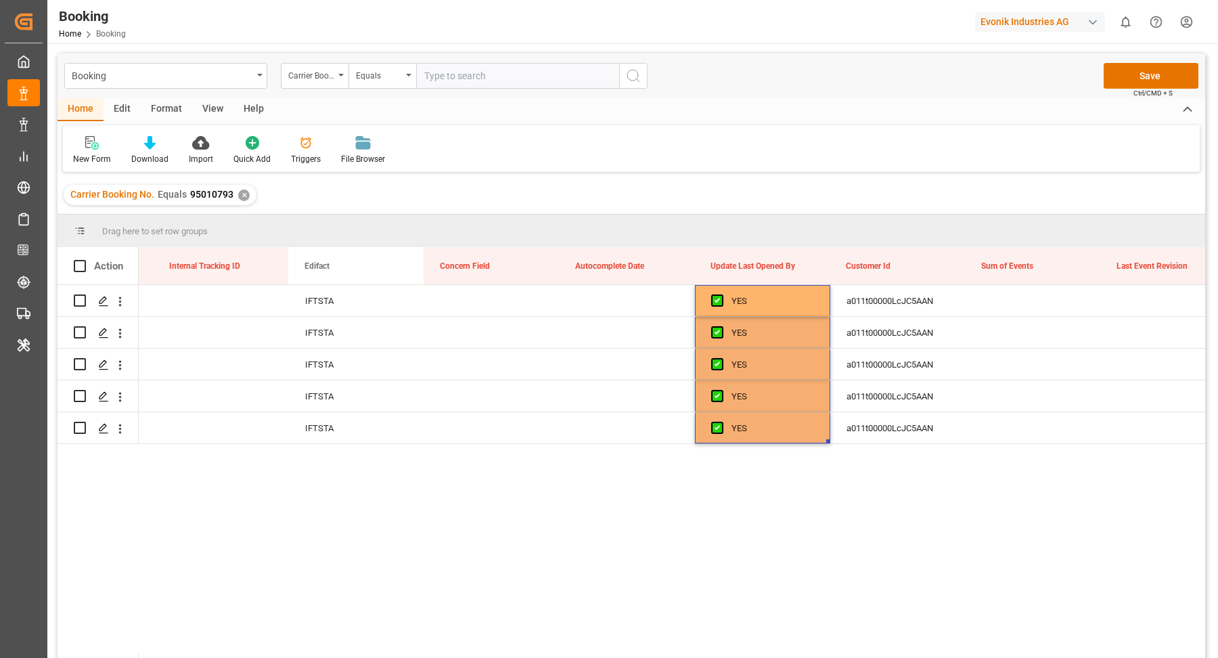
drag, startPoint x: 930, startPoint y: 482, endPoint x: 929, endPoint y: 464, distance: 18.3
click at [930, 481] on div "250908610727 12.09.2025 IFTSTA YES a011t00000LcJC5AAN No 12.09.2025 IFTSTA YES …" at bounding box center [672, 476] width 1067 height 382
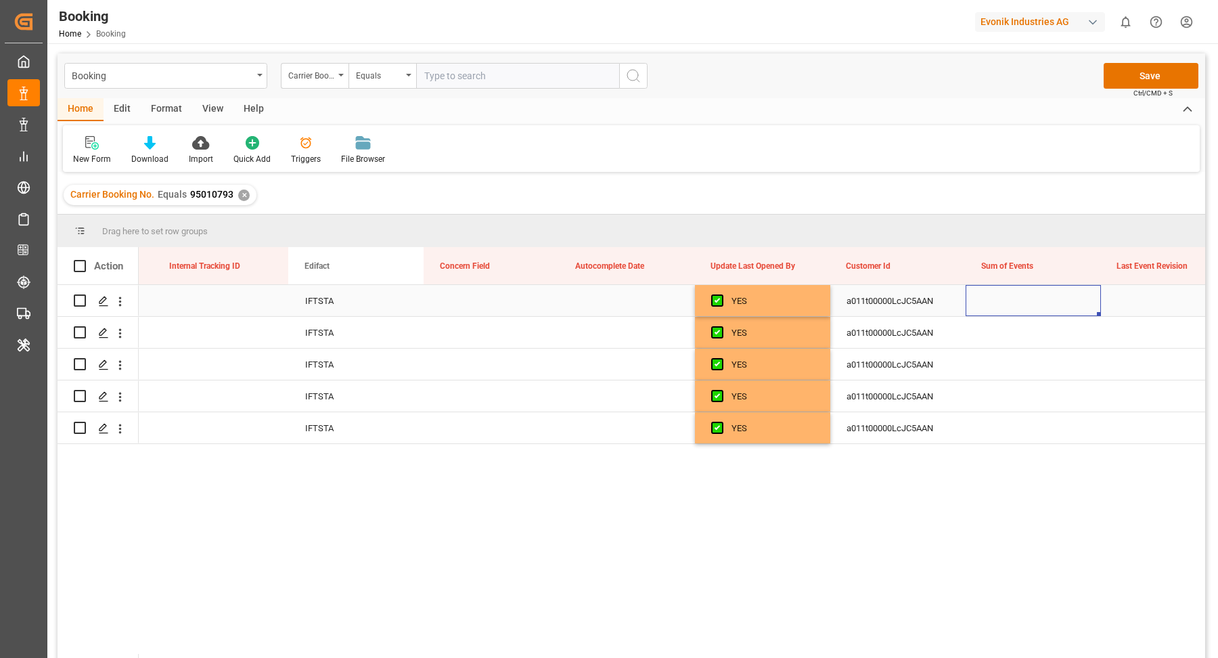
click at [1021, 297] on div "Press SPACE to select this row." at bounding box center [1033, 300] width 135 height 31
click at [1059, 314] on input "Press SPACE to select this row." at bounding box center [1034, 309] width 114 height 26
type input "0"
click at [1027, 523] on div "250908610727 12.09.2025 IFTSTA YES a011t00000LcJC5AAN 0 No 12.09.2025 IFTSTA YE…" at bounding box center [672, 476] width 1067 height 382
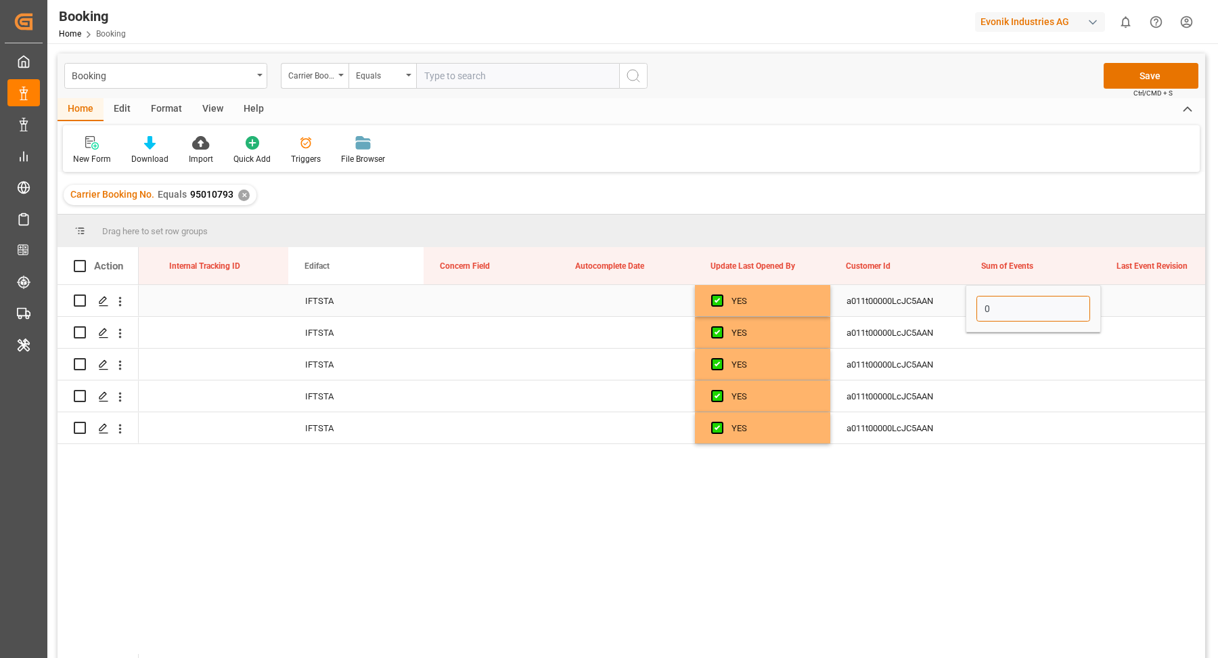
click at [1020, 316] on input "0" at bounding box center [1034, 309] width 114 height 26
click at [939, 313] on div "a011t00000LcJC5AAN" at bounding box center [897, 300] width 135 height 31
click at [1030, 301] on div "0" at bounding box center [1033, 300] width 135 height 31
drag, startPoint x: 1099, startPoint y: 313, endPoint x: 1090, endPoint y: 430, distance: 116.7
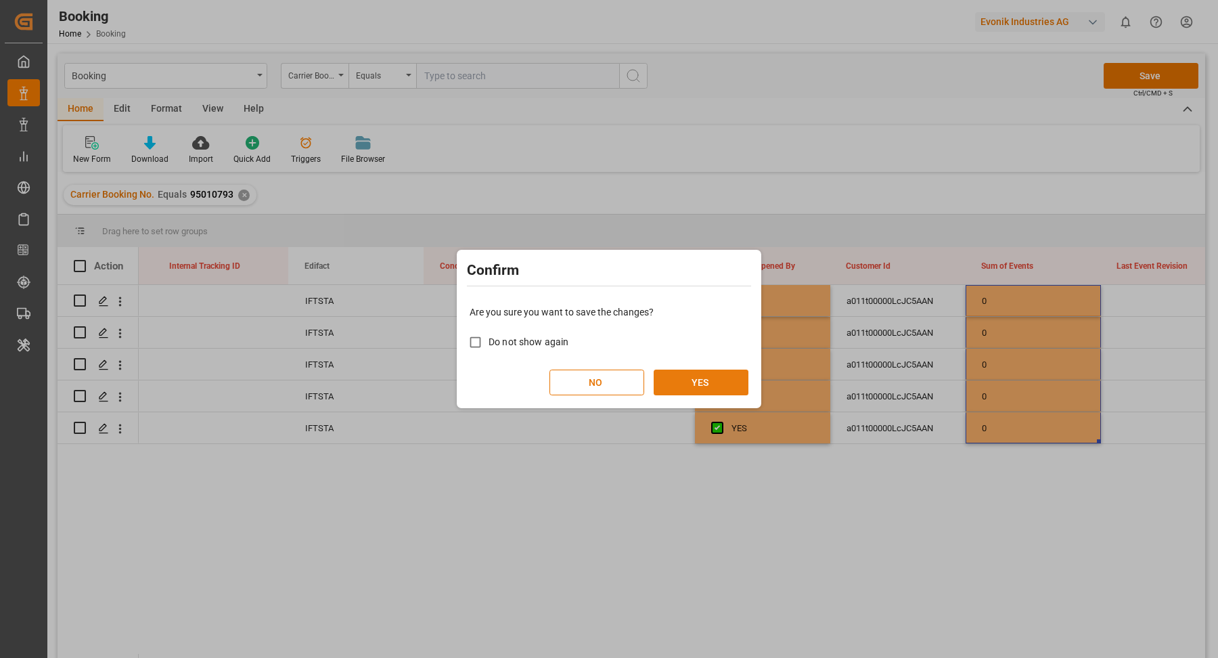
click at [718, 388] on button "YES" at bounding box center [701, 383] width 95 height 26
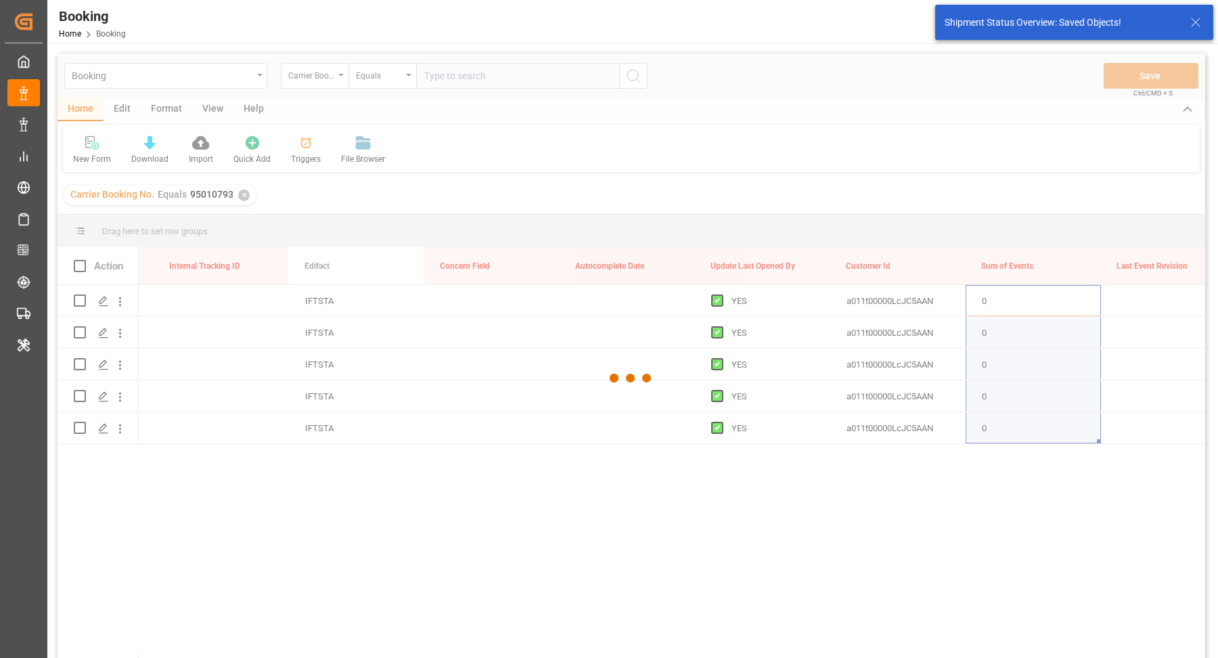
click at [119, 305] on div at bounding box center [632, 378] width 1148 height 650
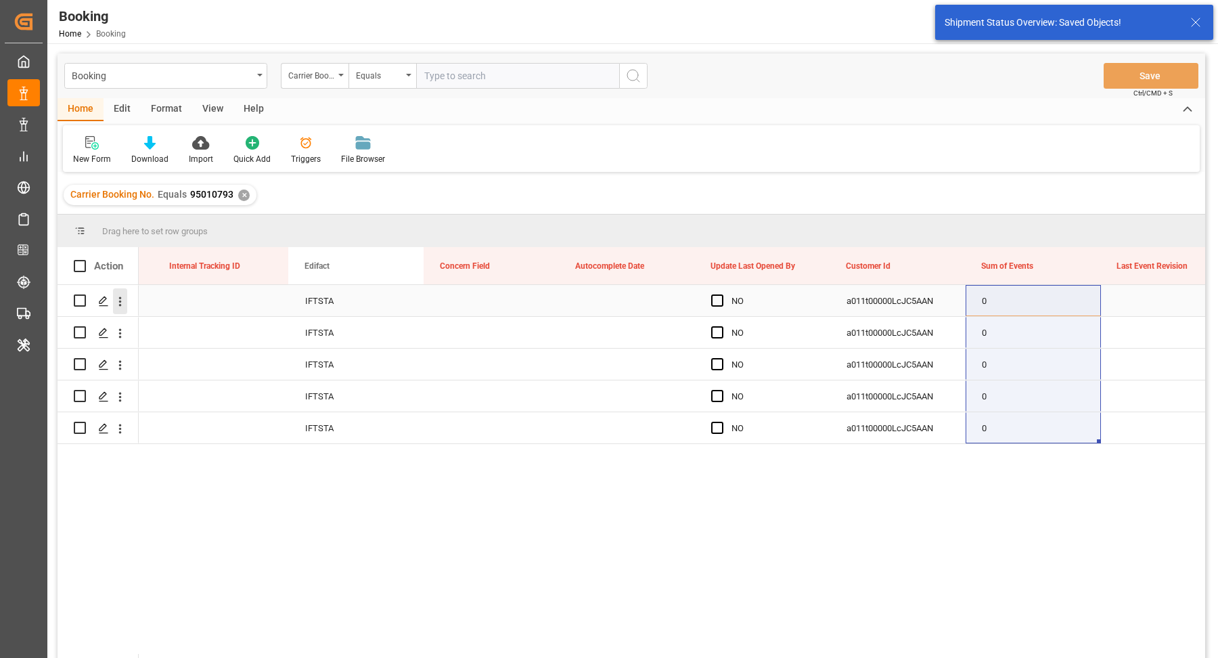
click at [118, 300] on icon "open menu" at bounding box center [120, 301] width 14 height 14
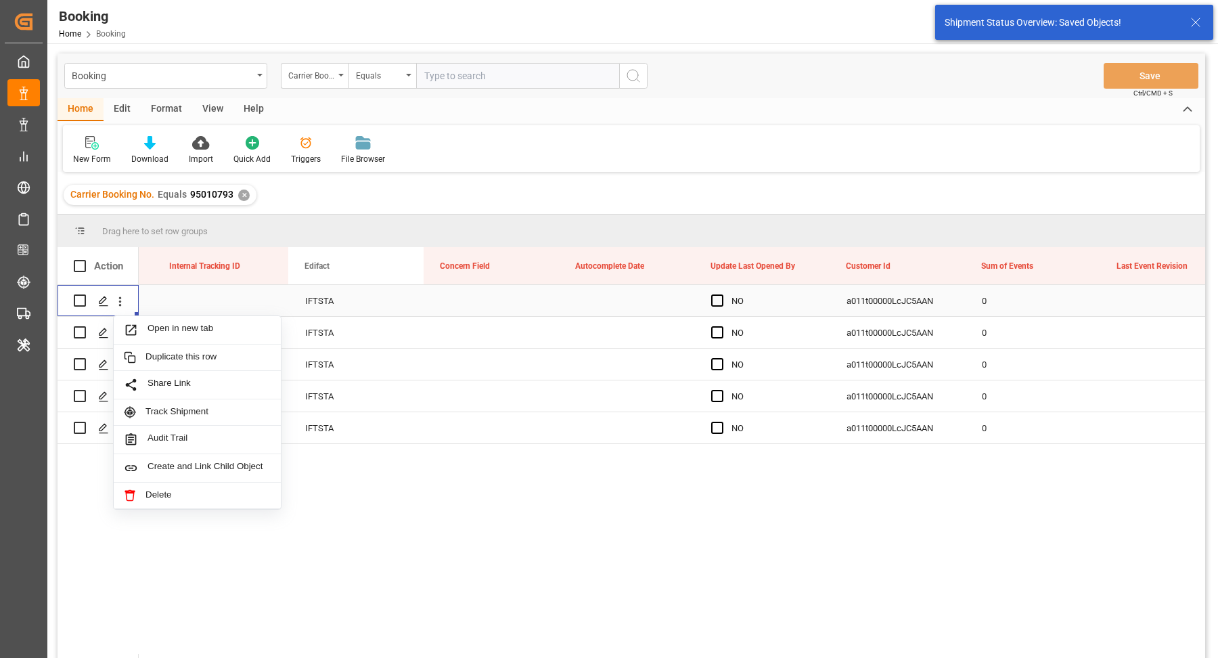
click at [173, 315] on div "Open in new tab Duplicate this row Share Link Track Shipment Audit Trail Create…" at bounding box center [197, 412] width 169 height 194
click at [171, 323] on span "Open in new tab" at bounding box center [209, 330] width 123 height 14
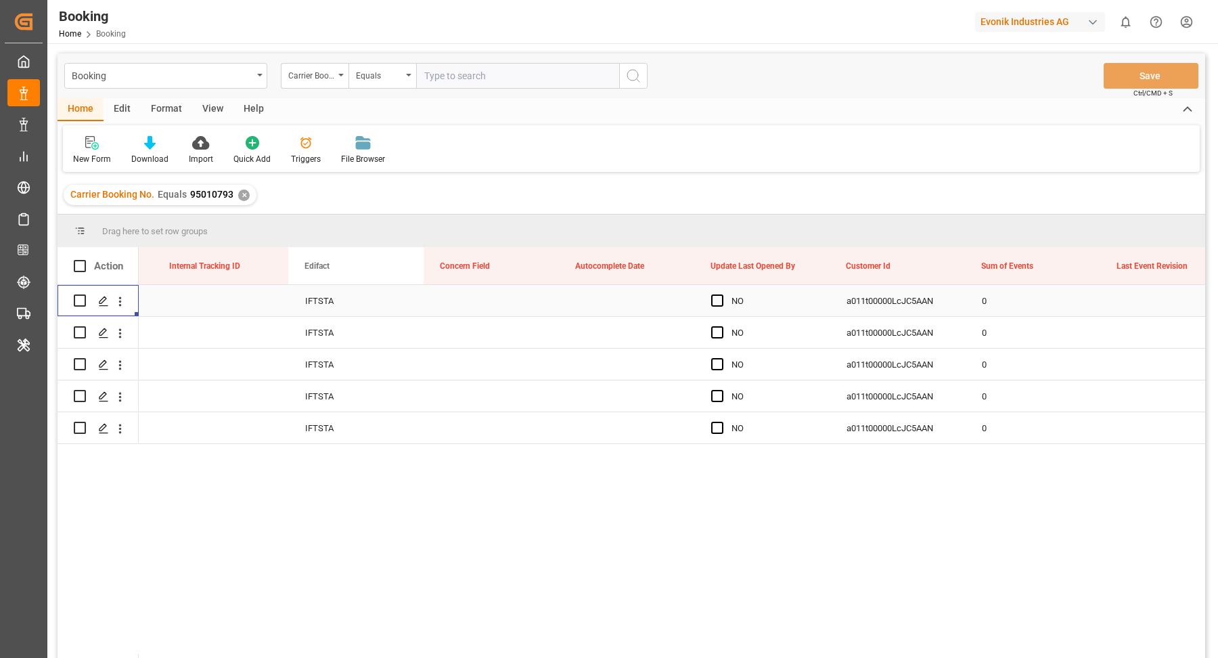
click at [485, 68] on input "text" at bounding box center [517, 76] width 203 height 26
paste input "21613256"
type input "21613256"
click at [642, 77] on button "search button" at bounding box center [633, 76] width 28 height 26
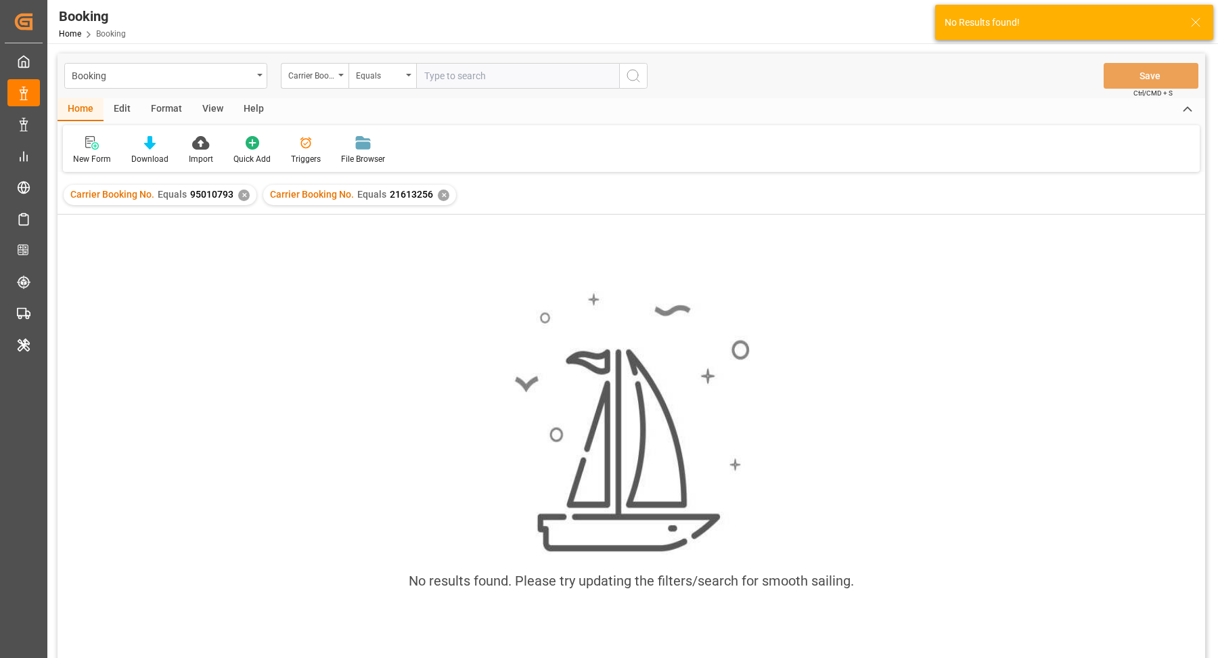
click at [244, 194] on div "✕" at bounding box center [244, 196] width 12 height 12
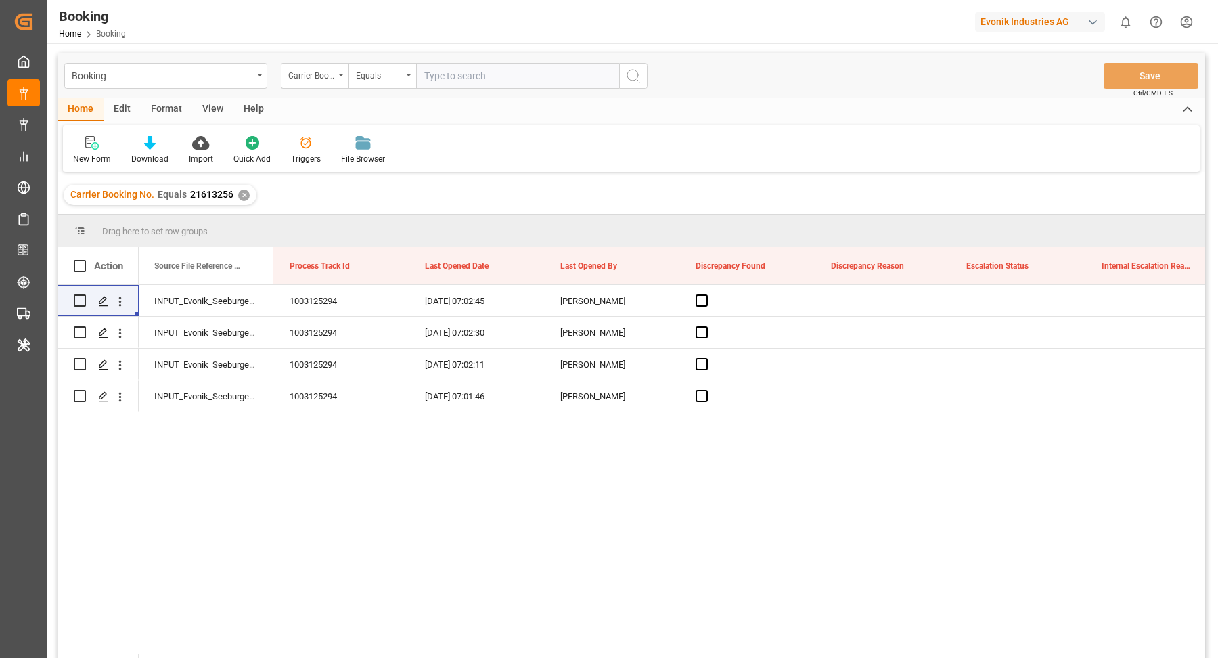
scroll to position [0, 17572]
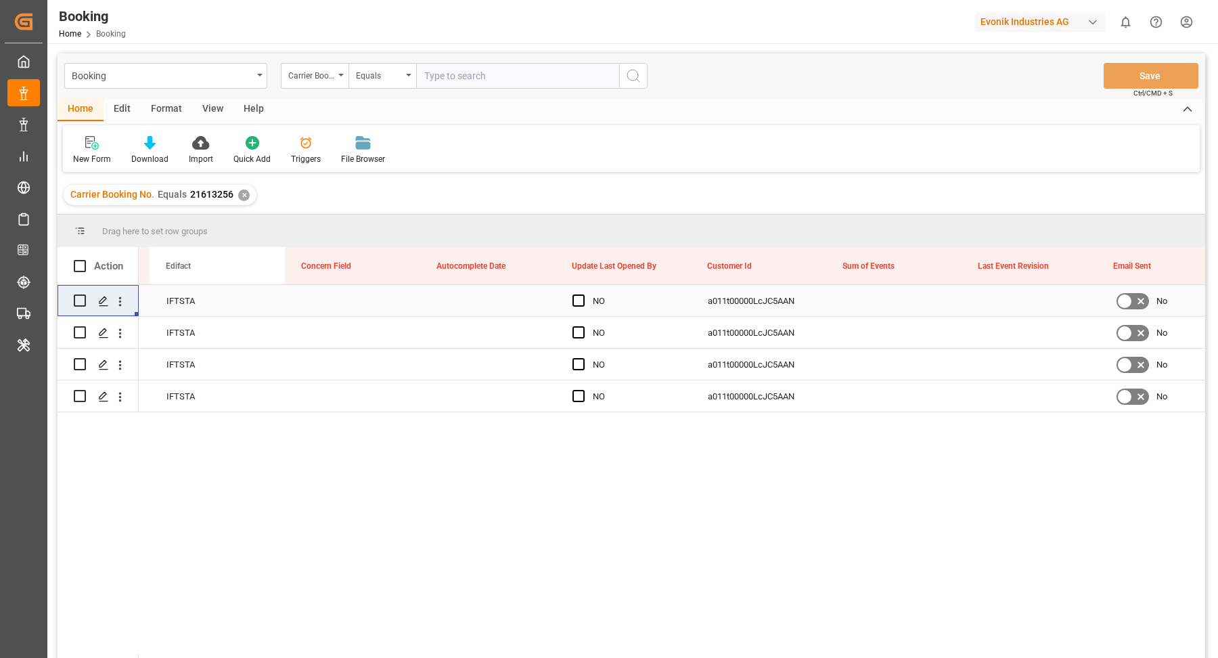
click at [590, 298] on div "Press SPACE to select this row." at bounding box center [583, 301] width 20 height 31
click at [580, 301] on span "Press SPACE to select this row." at bounding box center [579, 300] width 12 height 12
click at [583, 294] on input "Press SPACE to select this row." at bounding box center [583, 294] width 0 height 0
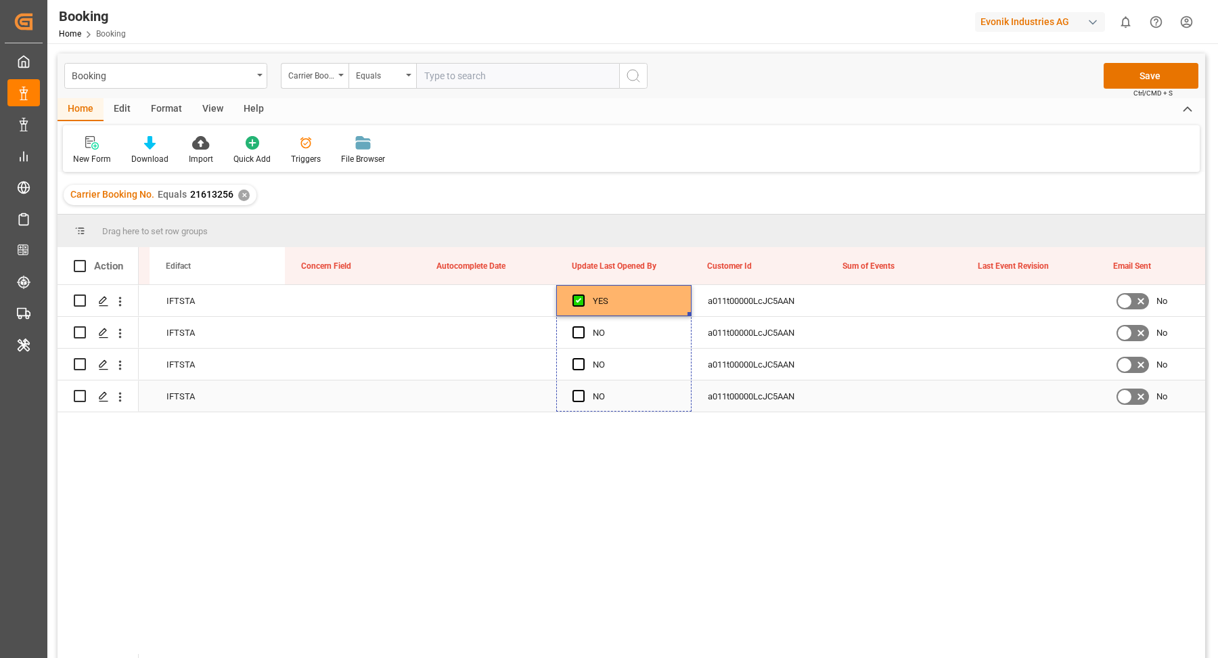
drag, startPoint x: 690, startPoint y: 313, endPoint x: 676, endPoint y: 391, distance: 79.0
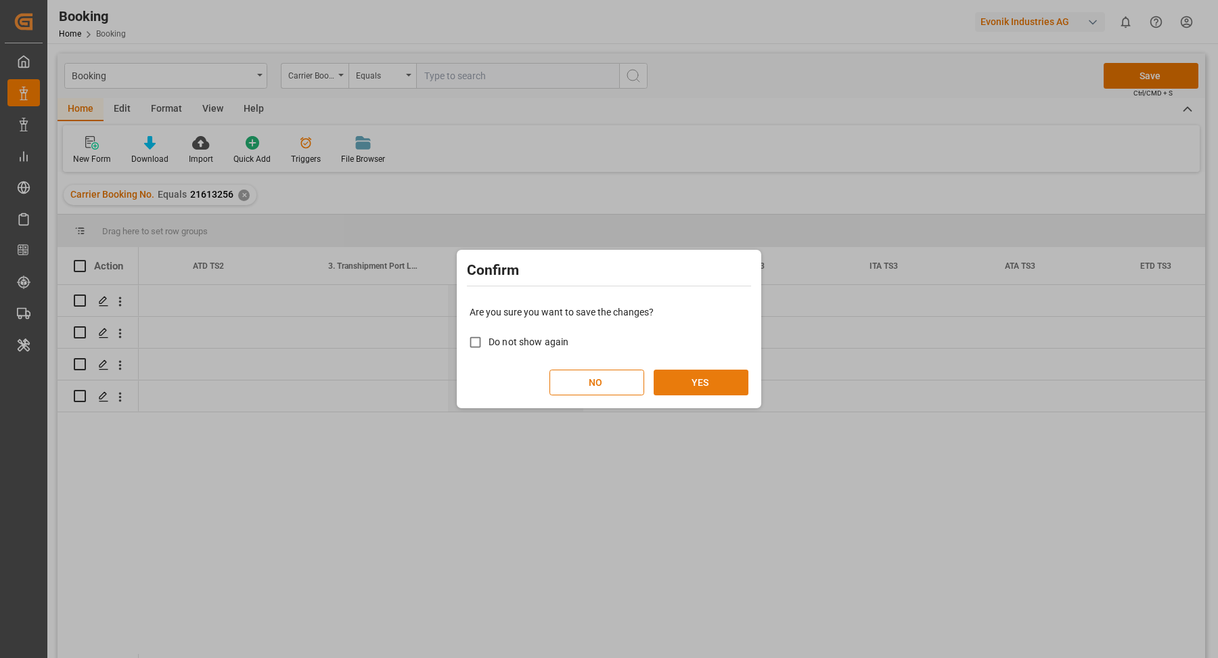
click at [711, 384] on button "YES" at bounding box center [701, 383] width 95 height 26
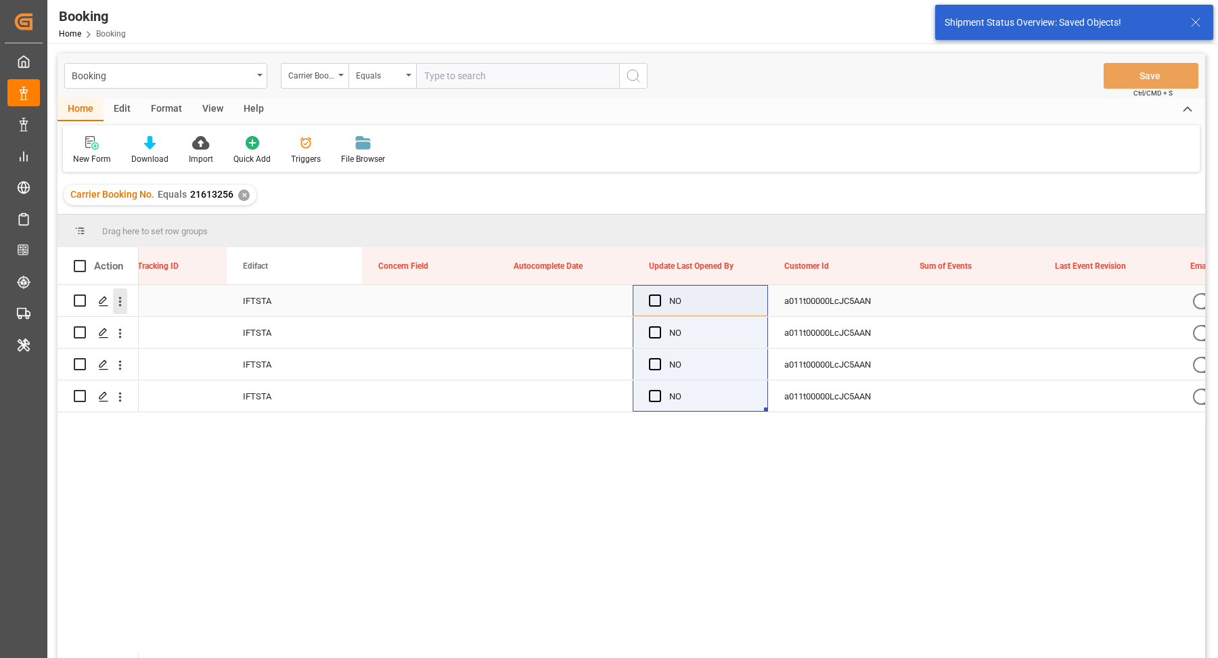
click at [118, 300] on icon "open menu" at bounding box center [120, 301] width 14 height 14
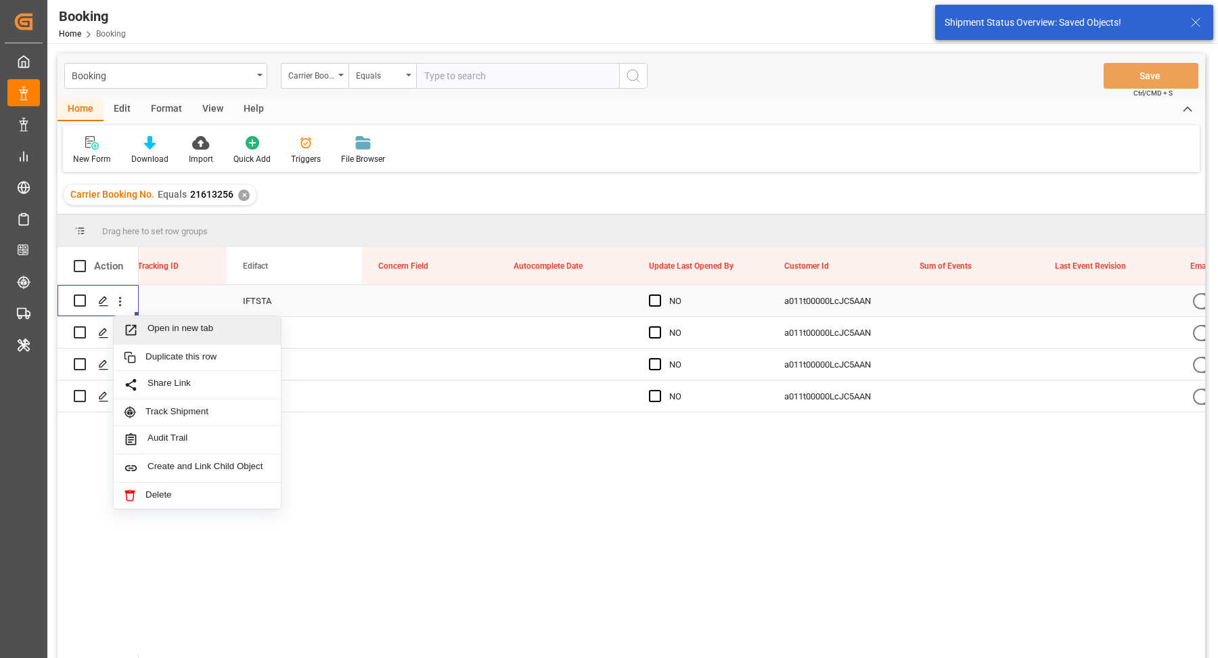
click at [205, 336] on span "Open in new tab" at bounding box center [209, 330] width 123 height 14
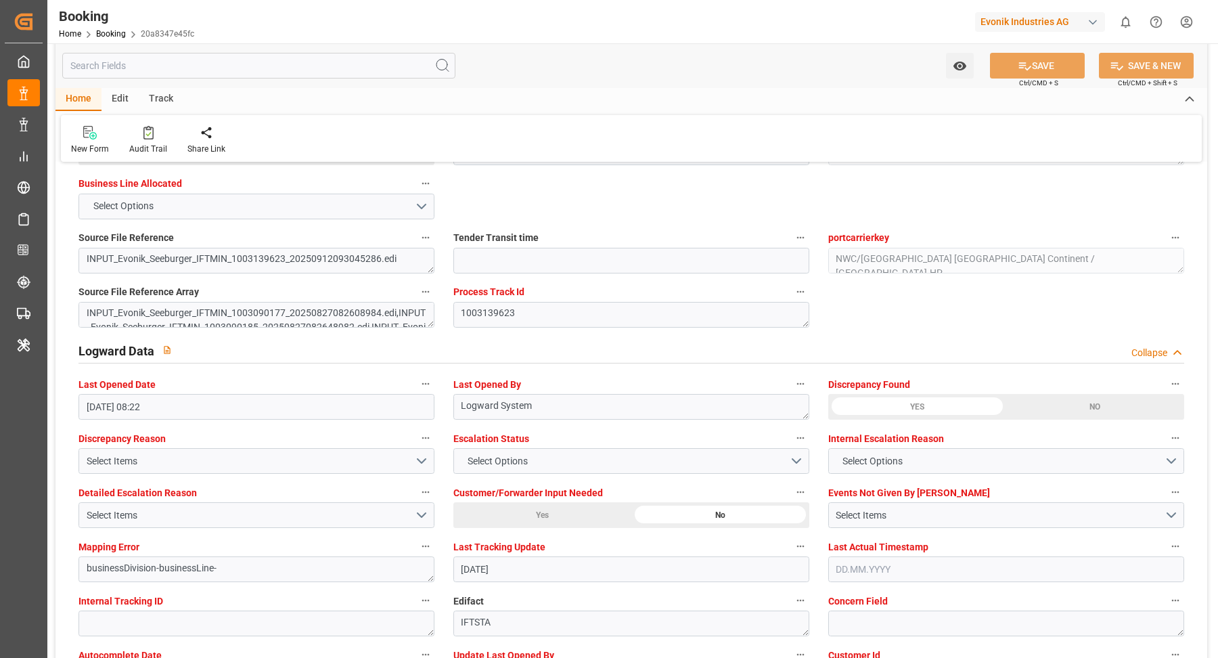
scroll to position [2642, 0]
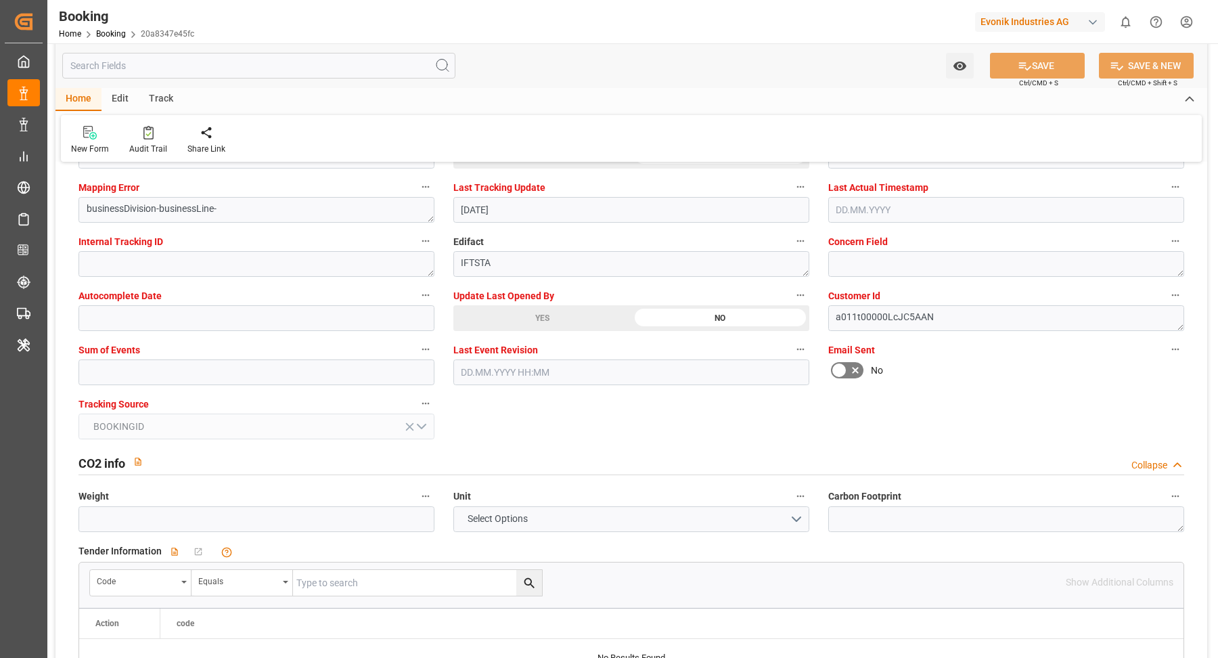
drag, startPoint x: 534, startPoint y: 316, endPoint x: 678, endPoint y: 369, distance: 153.5
click at [534, 316] on div "YES" at bounding box center [542, 318] width 178 height 26
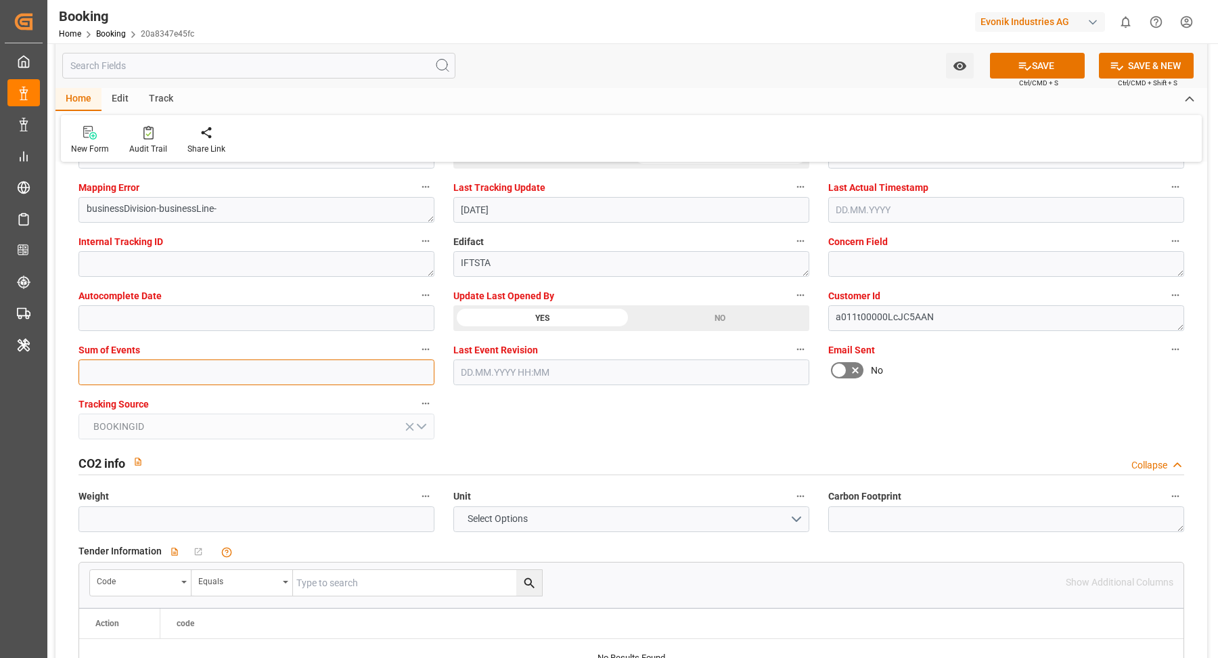
click at [147, 359] on input "text" at bounding box center [257, 372] width 356 height 26
type input "0"
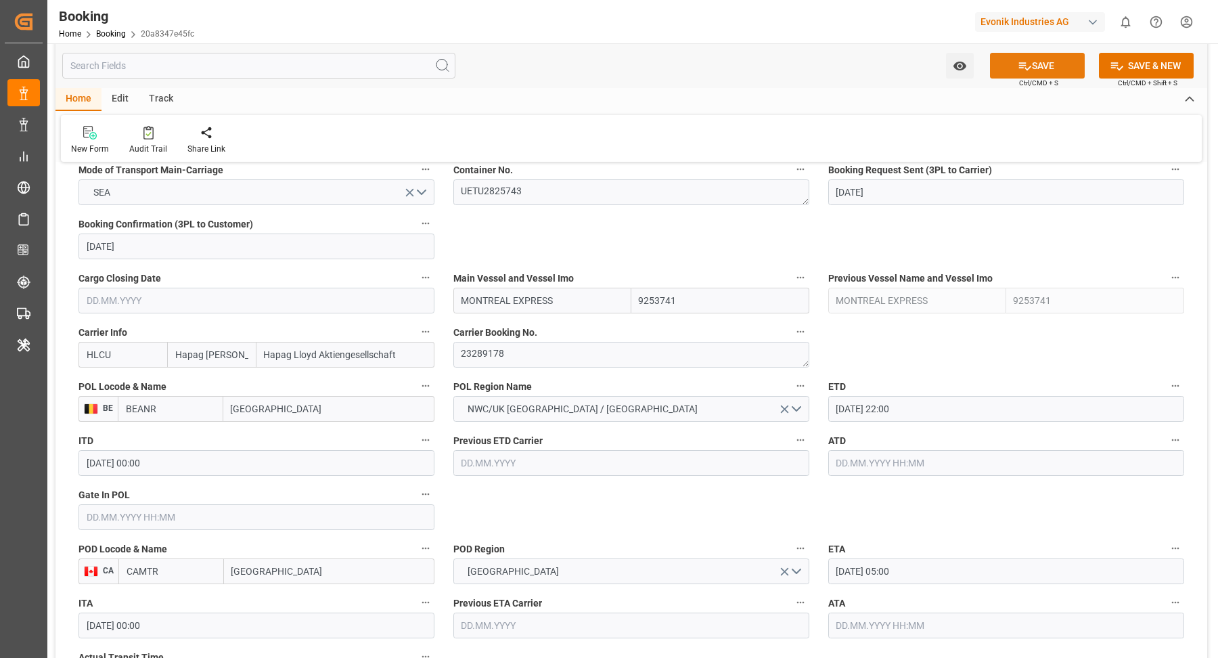
click at [1063, 71] on button "SAVE" at bounding box center [1037, 66] width 95 height 26
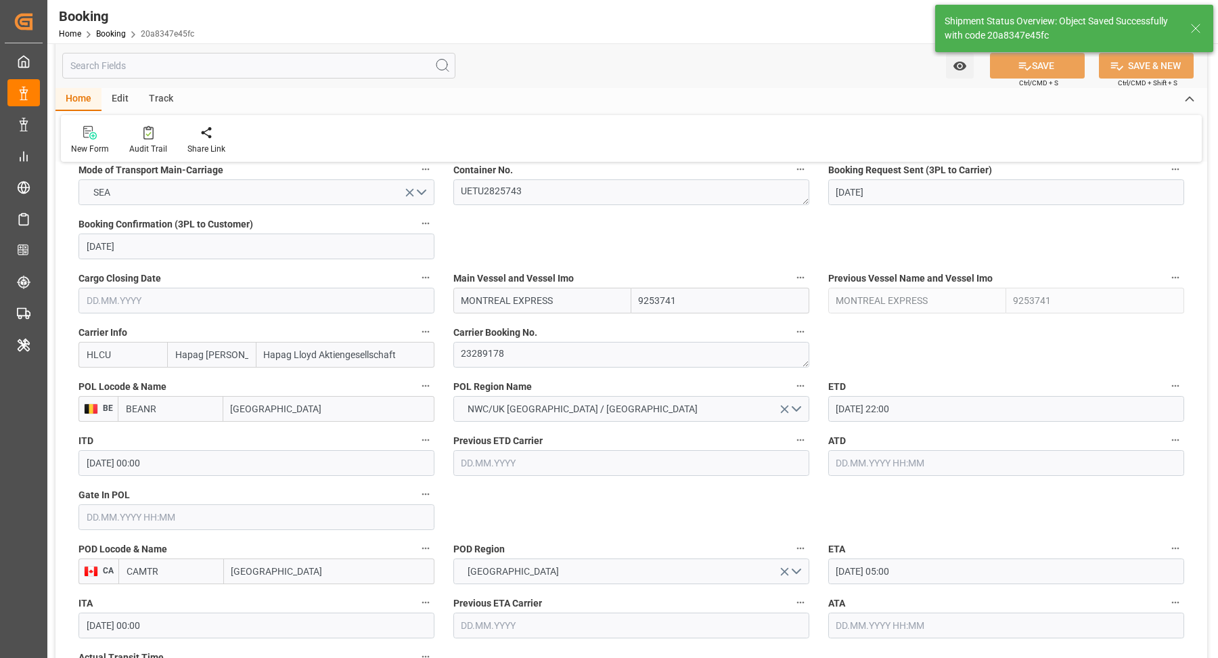
type textarea "[PERSON_NAME]"
type input "[DATE] 09:10"
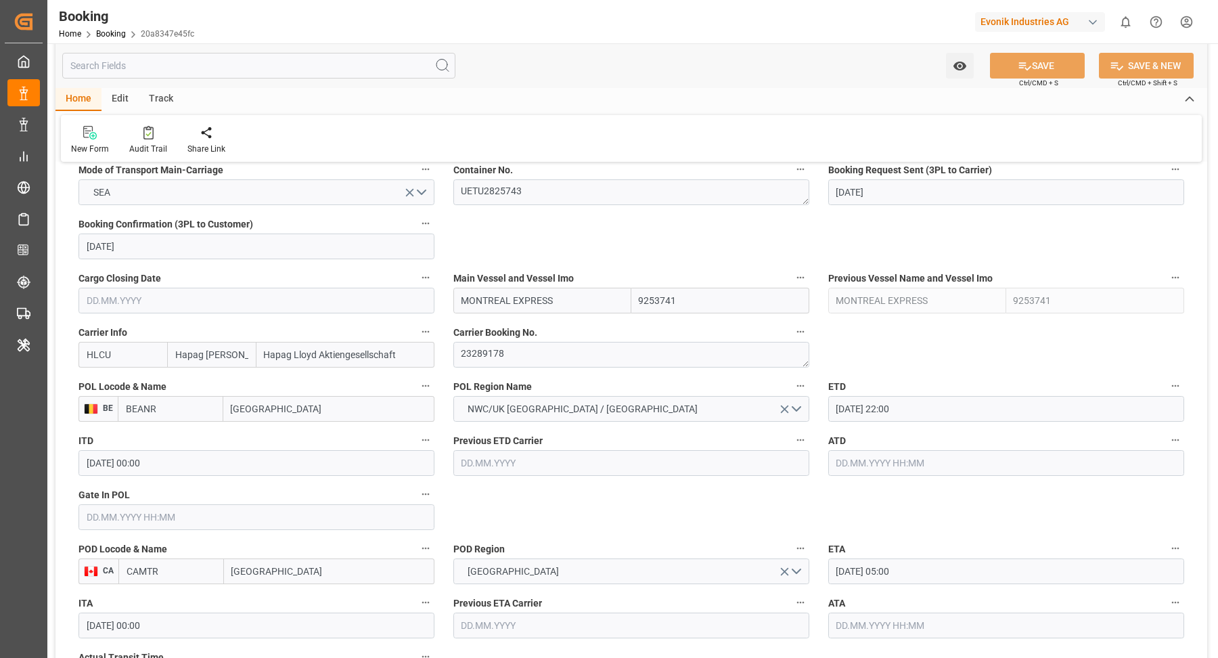
scroll to position [1327, 0]
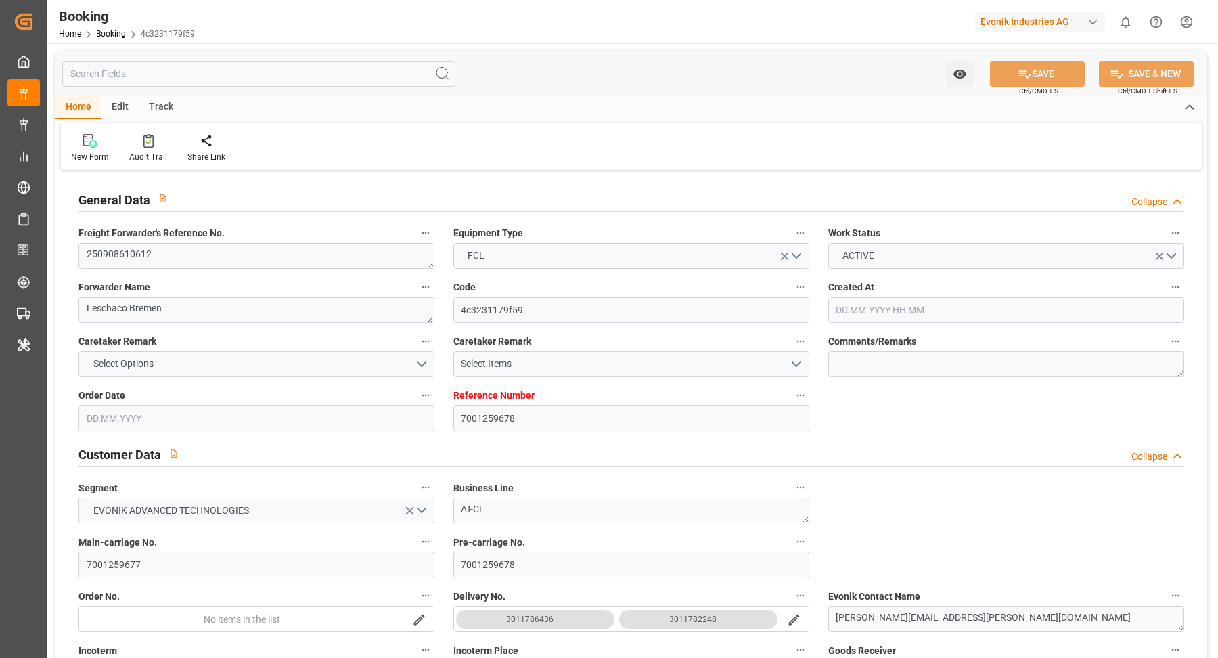
type input "7001259678"
type input "9321483"
type input "Hapag [PERSON_NAME]"
type input "Hapag Lloyd Aktiengesellschaft"
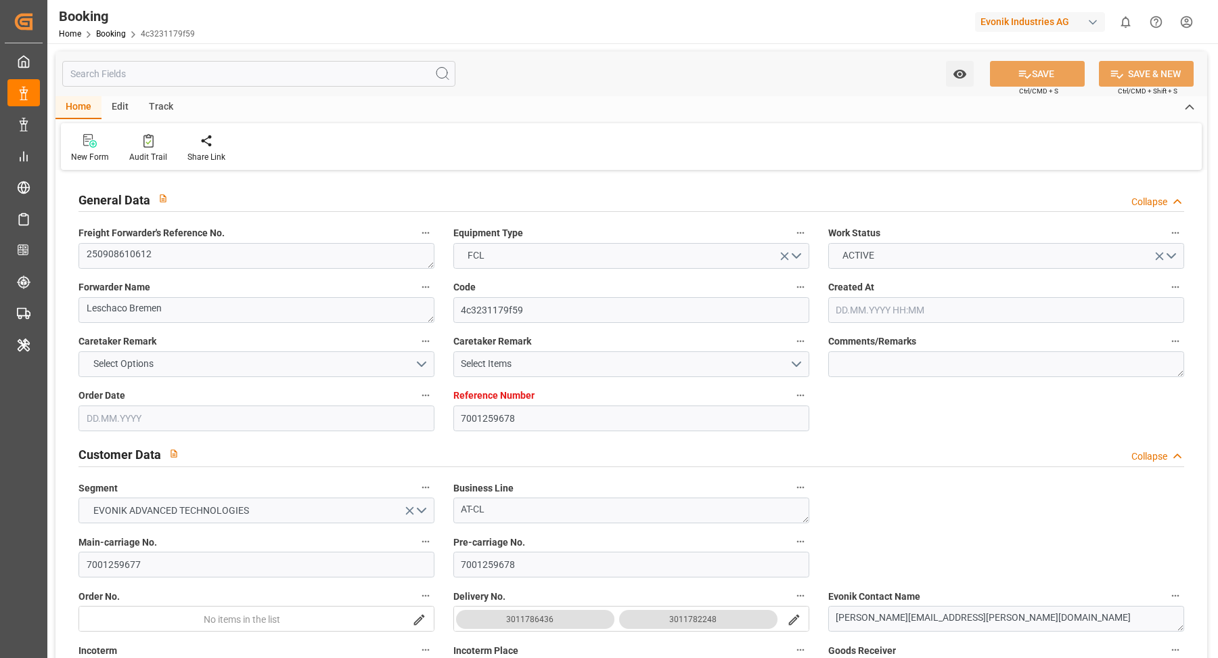
type input "NLRTM"
type input "KRPUS"
type input "CNSHG"
type input "0"
type input "NLRTM"
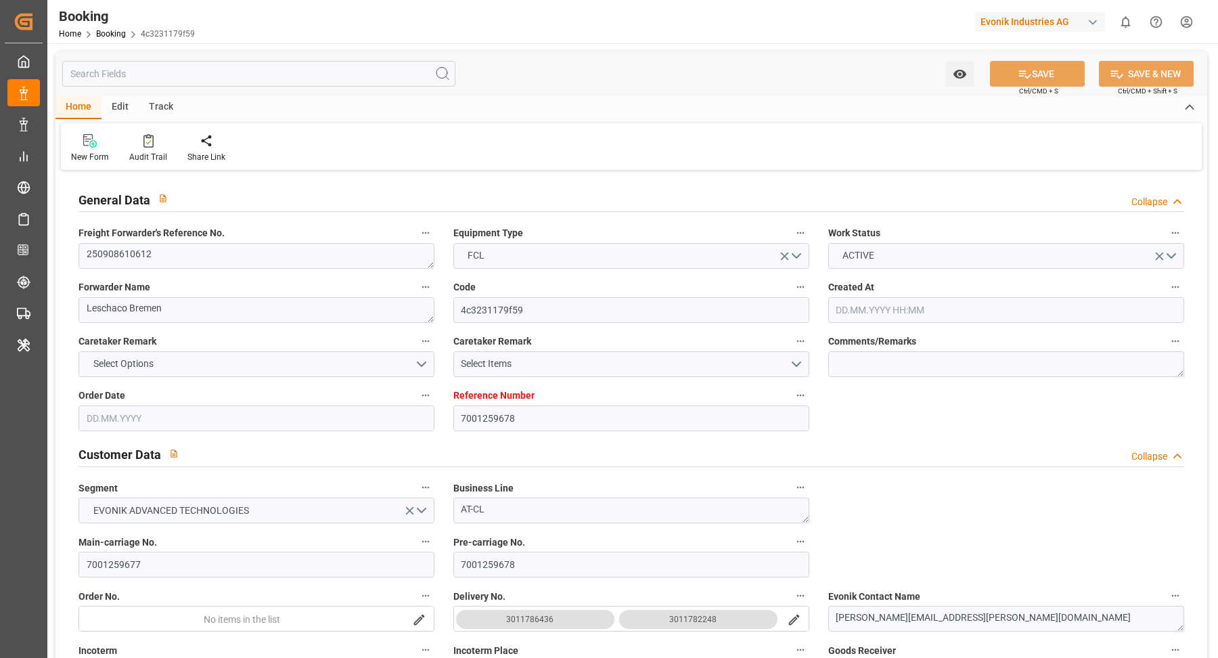
type input "KRPUS"
type input "9628192"
type input "[DATE] 07:59"
type input "[DATE]"
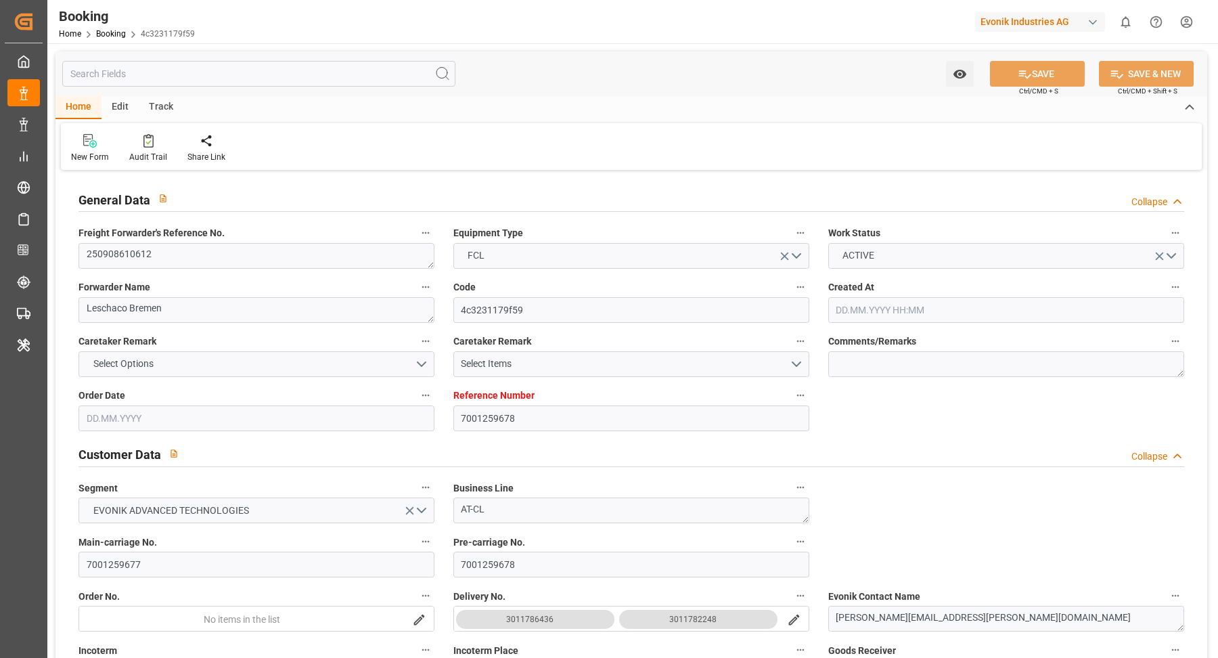
type input "[DATE]"
type input "[DATE] 00:00"
type input "[DATE]"
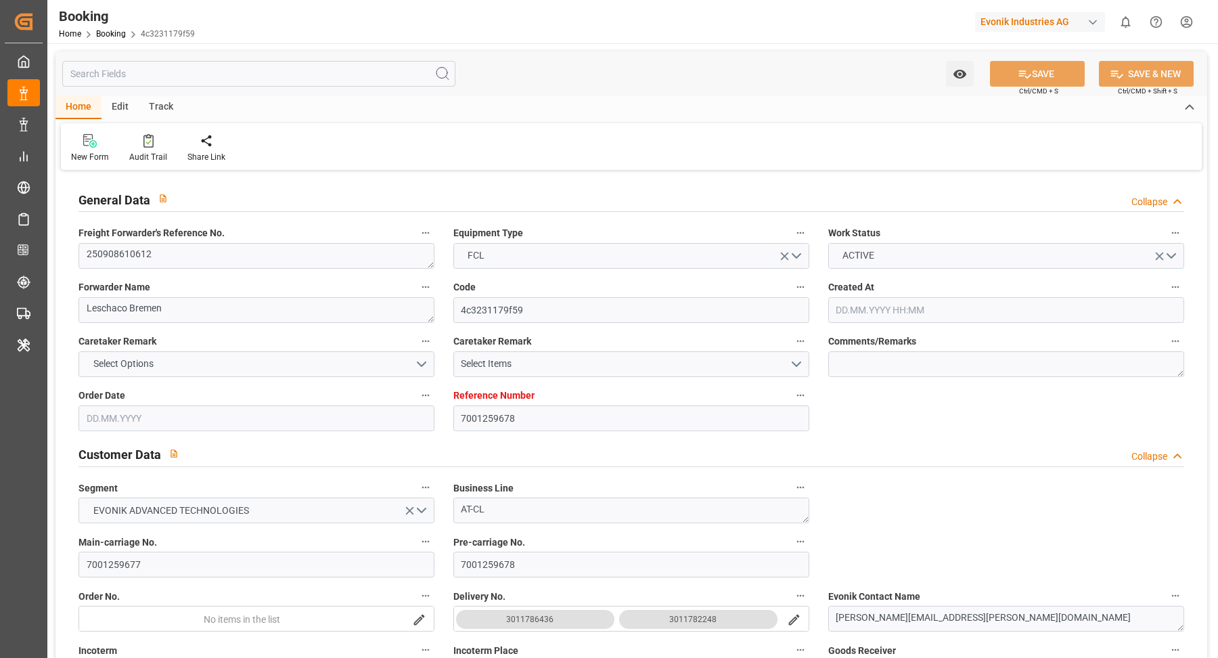
type input "[DATE] 02:00"
type input "[DATE] 00:00"
type input "[DATE] 20:00"
type input "[DATE] 00:00"
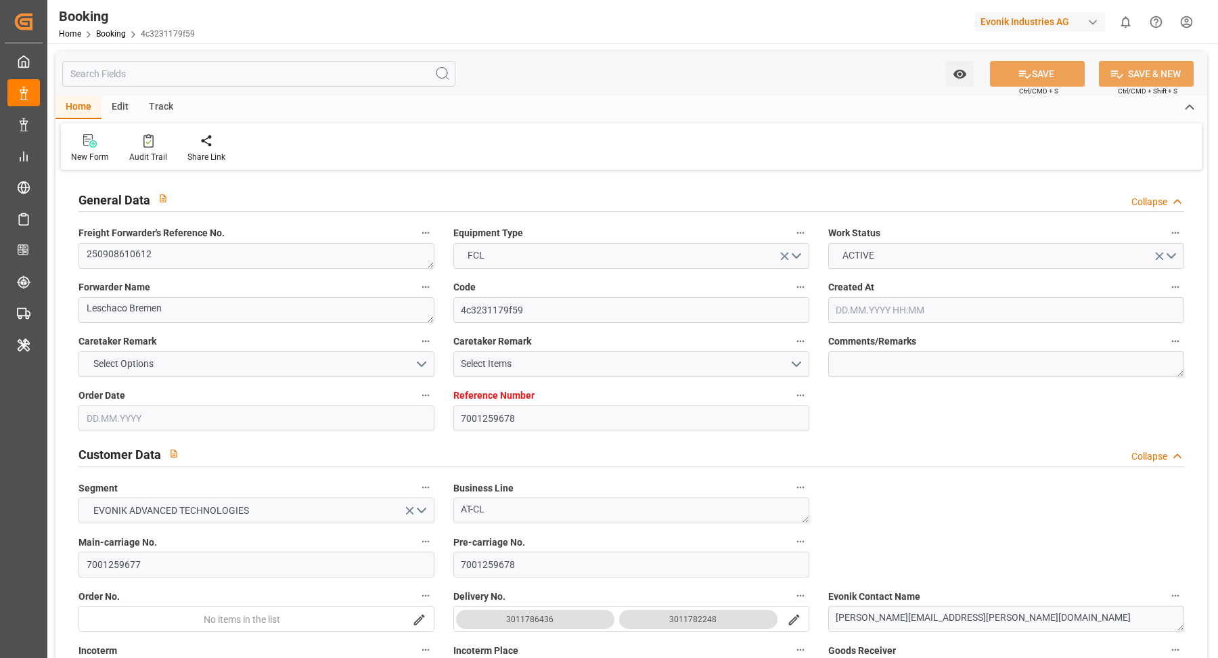
type input "[DATE] 00:00"
type input "[DATE] 15:00"
type input "[DATE] 00:00"
type input "[DATE] 09:09"
type input "[DATE]"
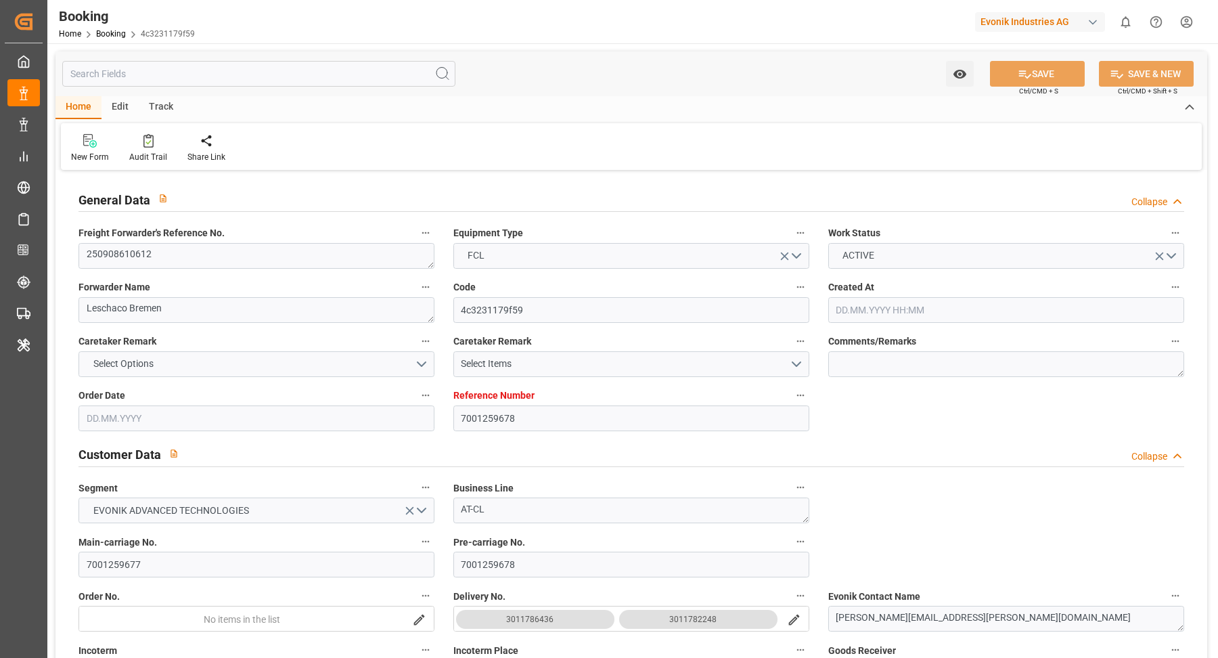
type input "[DATE] 02:00"
type input "[DATE] 15:00"
type input "[DATE] 20:00"
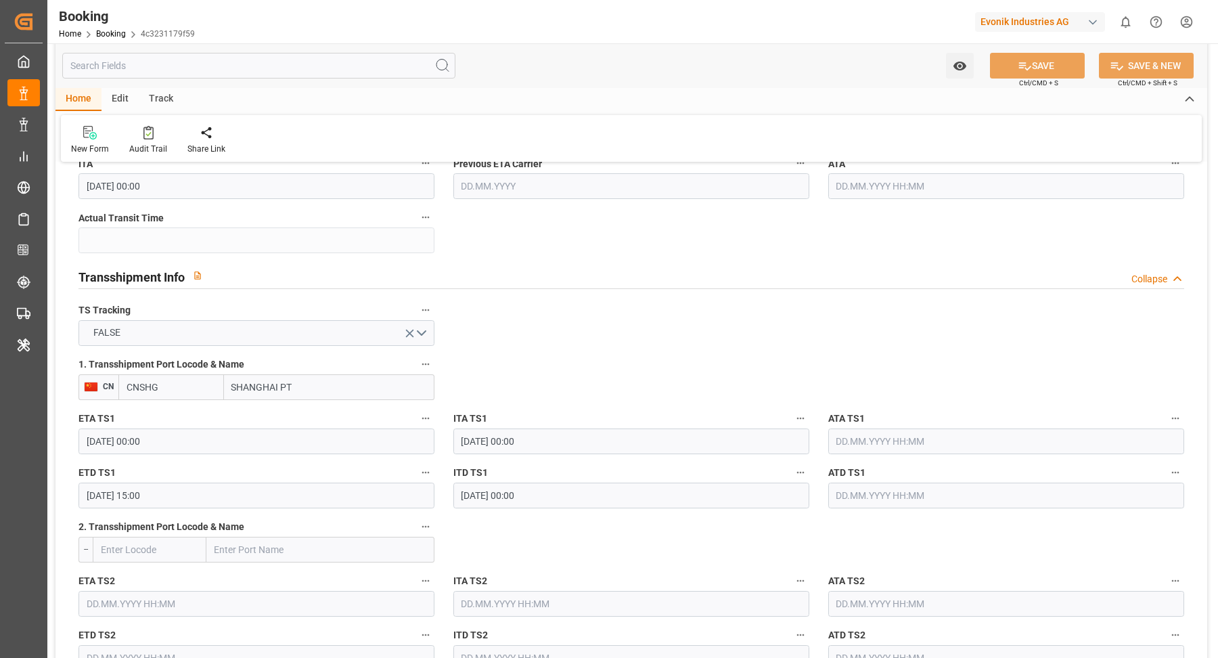
scroll to position [1332, 0]
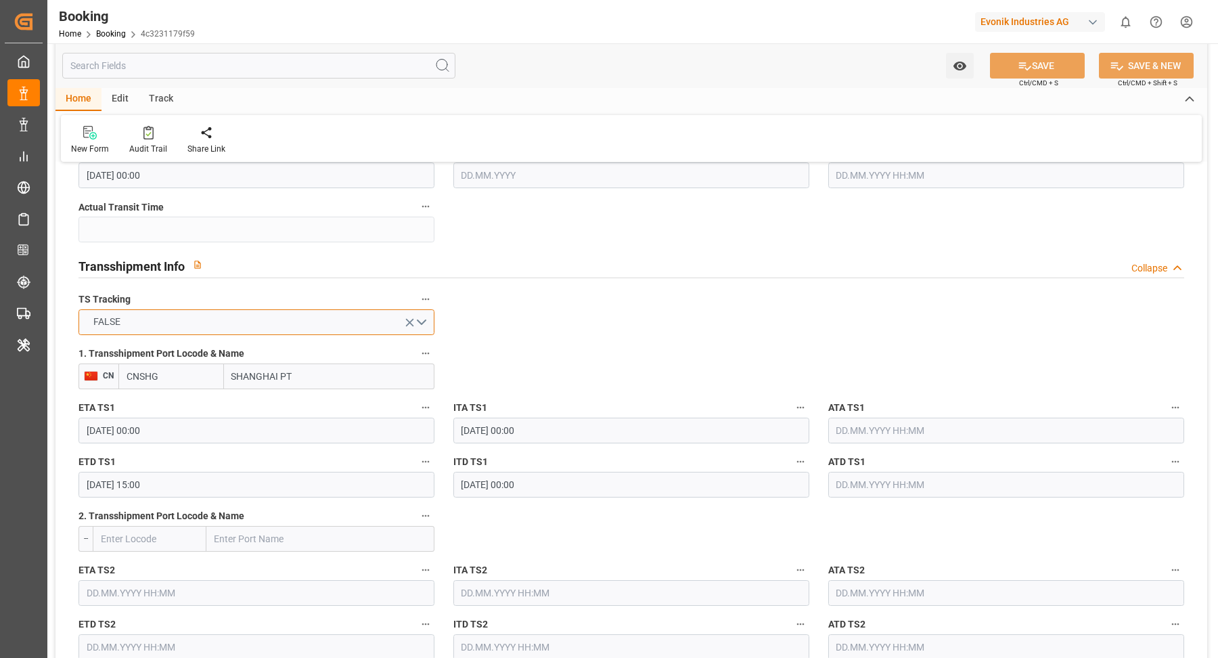
click at [424, 321] on button "FALSE" at bounding box center [257, 322] width 356 height 26
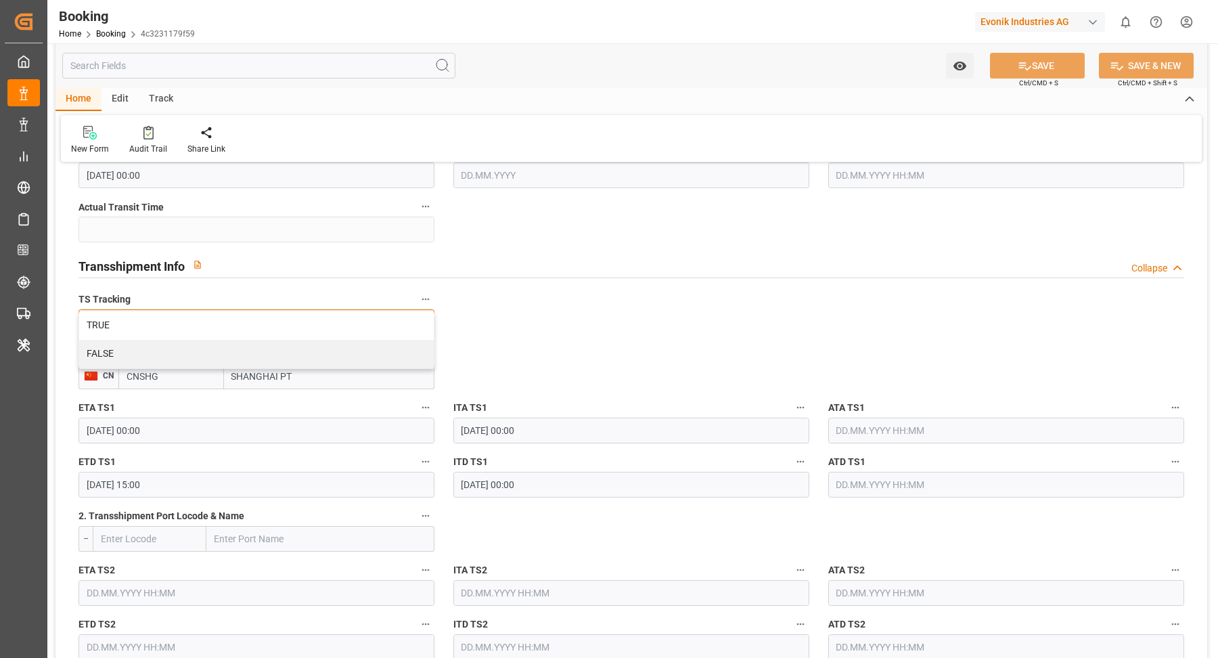
click at [246, 328] on div "TRUE" at bounding box center [256, 325] width 355 height 28
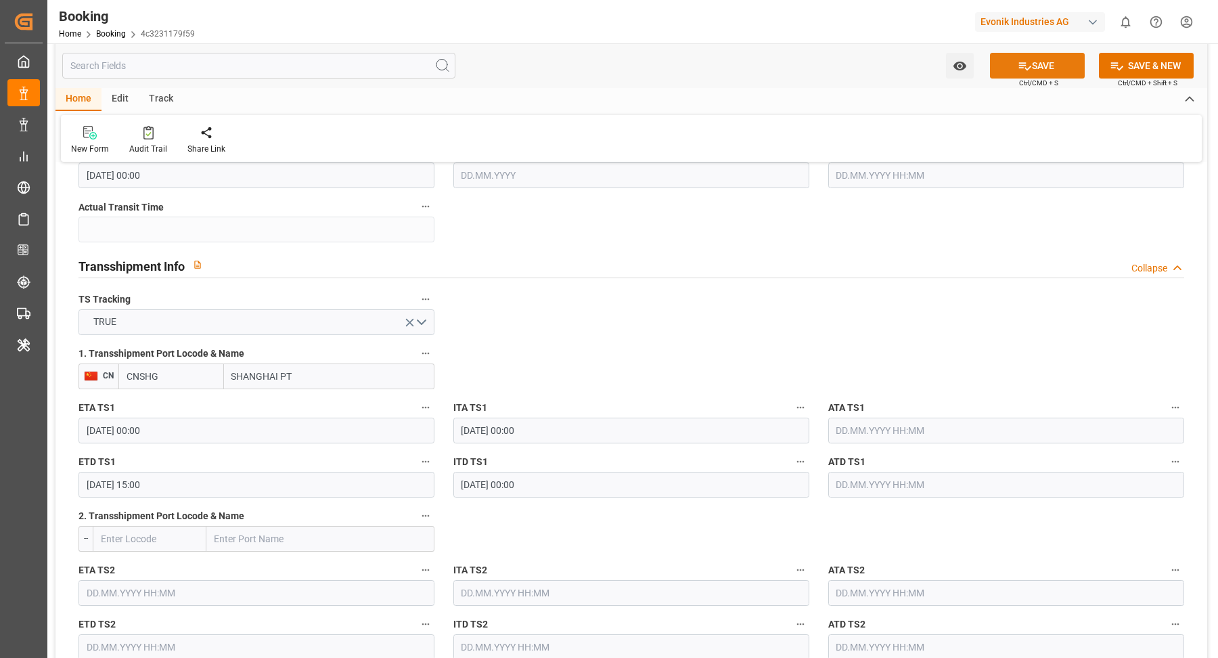
click at [1044, 53] on button "SAVE" at bounding box center [1037, 66] width 95 height 26
click at [155, 133] on div at bounding box center [148, 132] width 38 height 14
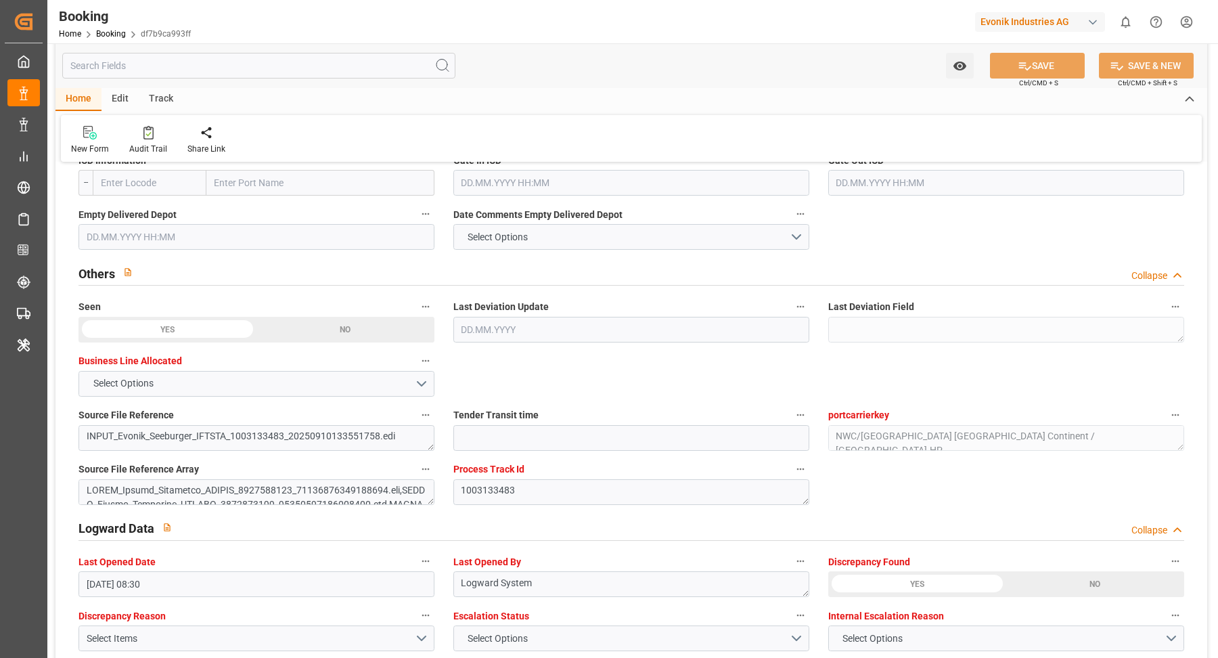
scroll to position [2550, 0]
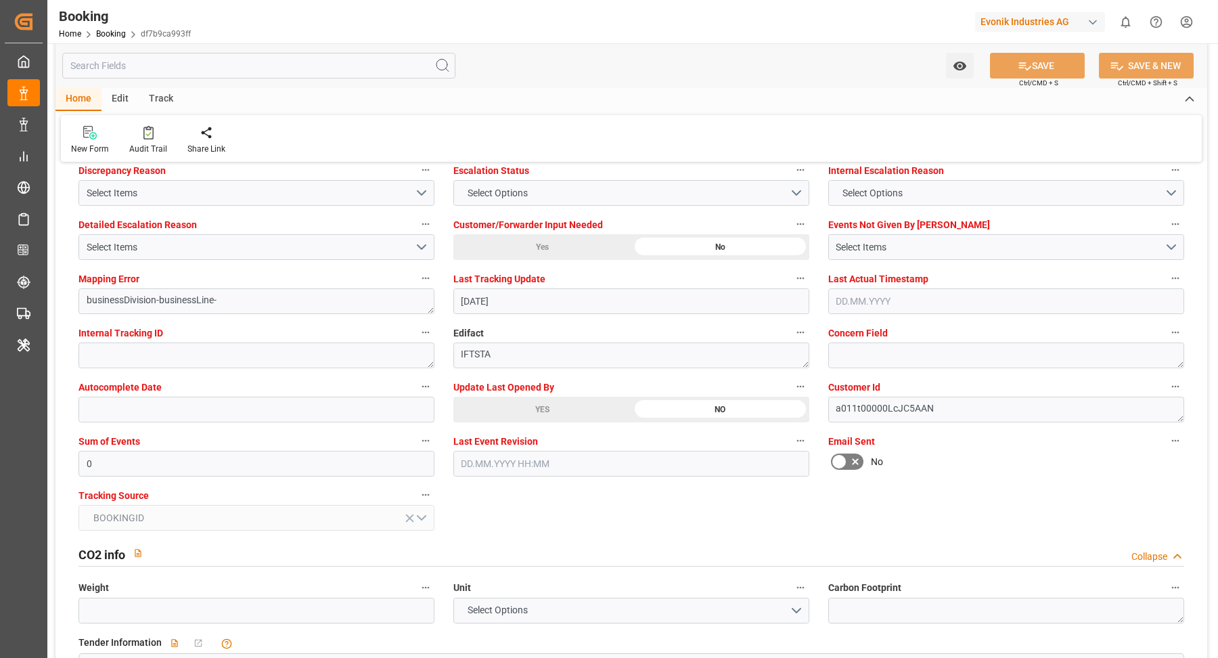
click at [565, 404] on div "YES" at bounding box center [542, 410] width 178 height 26
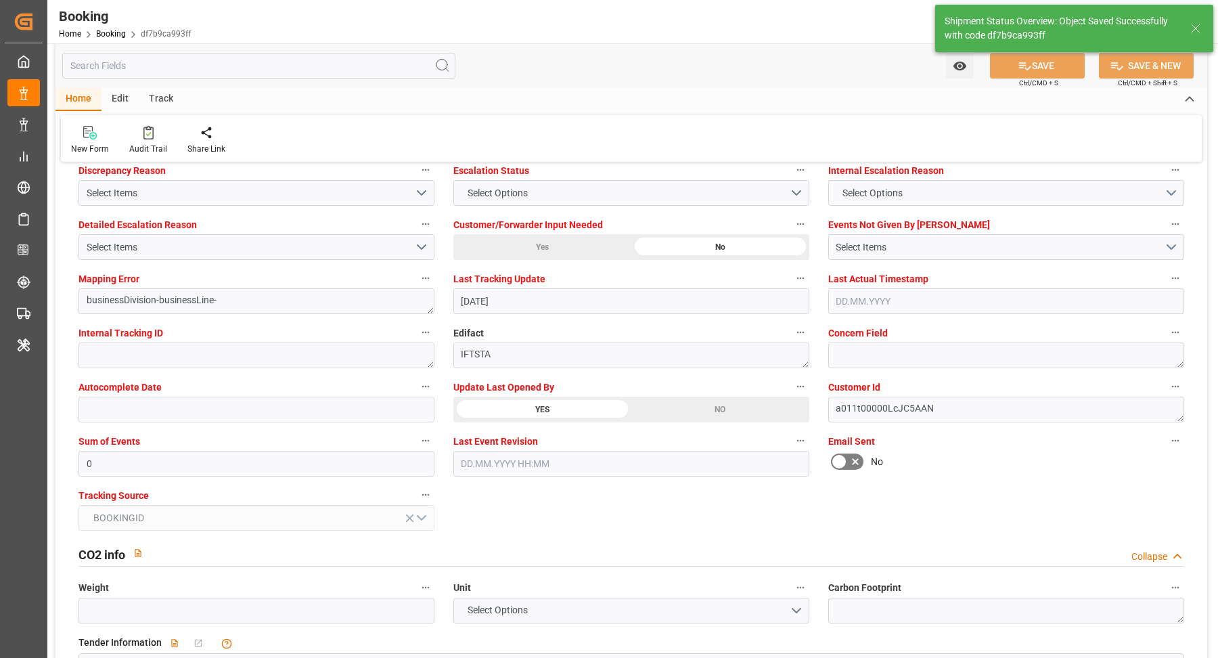
type textarea "[PERSON_NAME]"
type input "[DATE] 09:11"
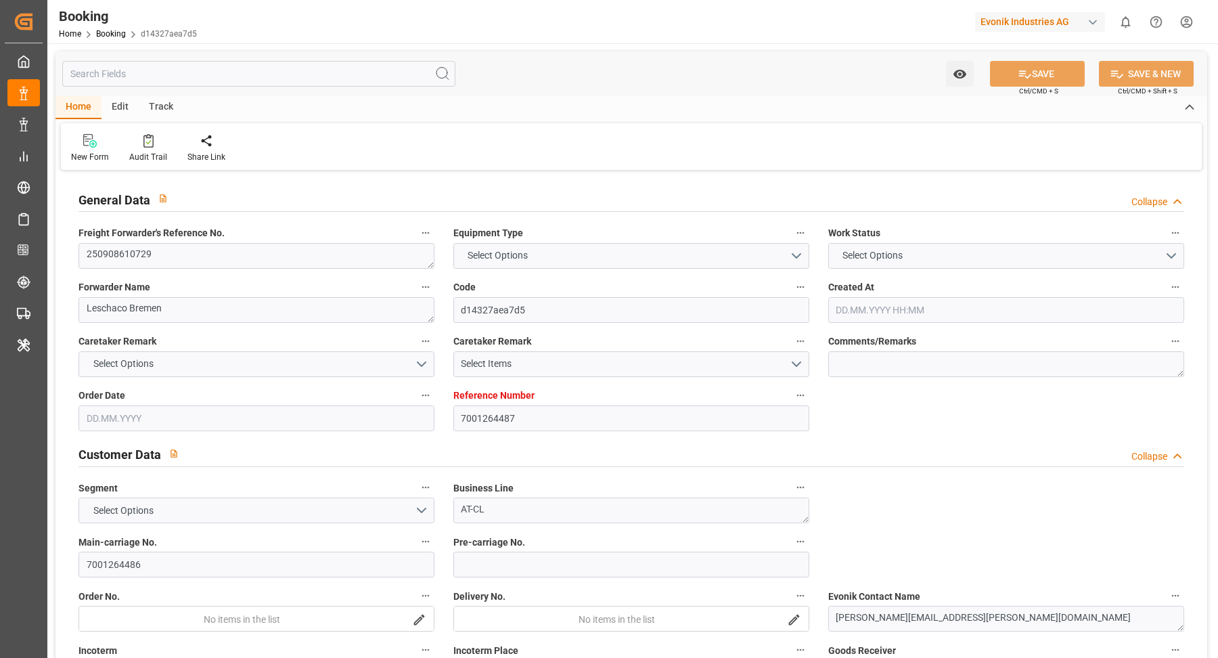
type input "7001264487"
type input "9525883"
type input "Hapag [PERSON_NAME]"
type input "Hapag Lloyd Aktiengesellschaft"
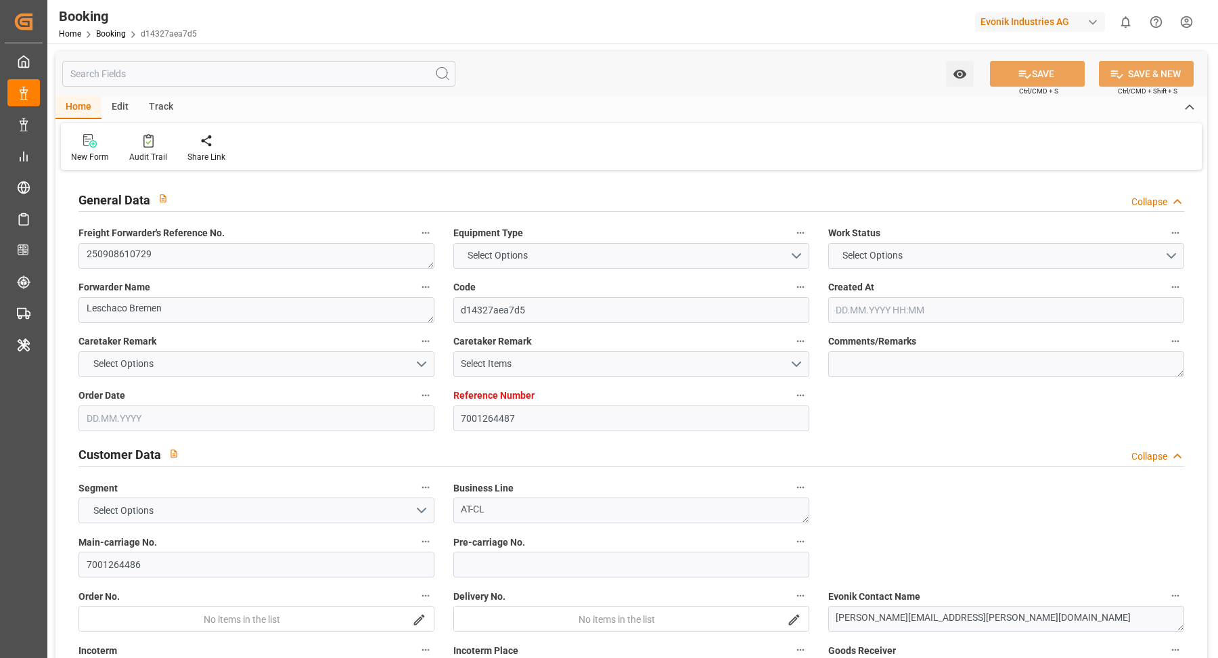
type input "NLRTM"
type input "INNSA"
type input "NLRTM"
type input "INNSA"
type input "[DATE] 07:39"
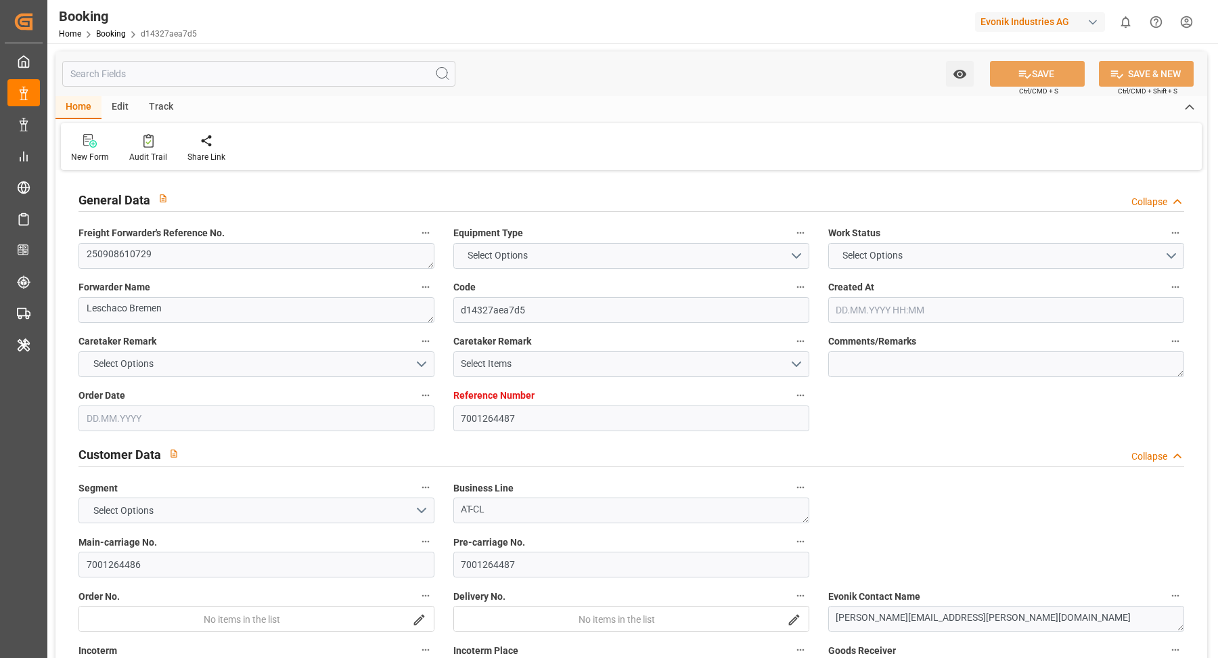
type input "[DATE]"
type input "[DATE] 00:00"
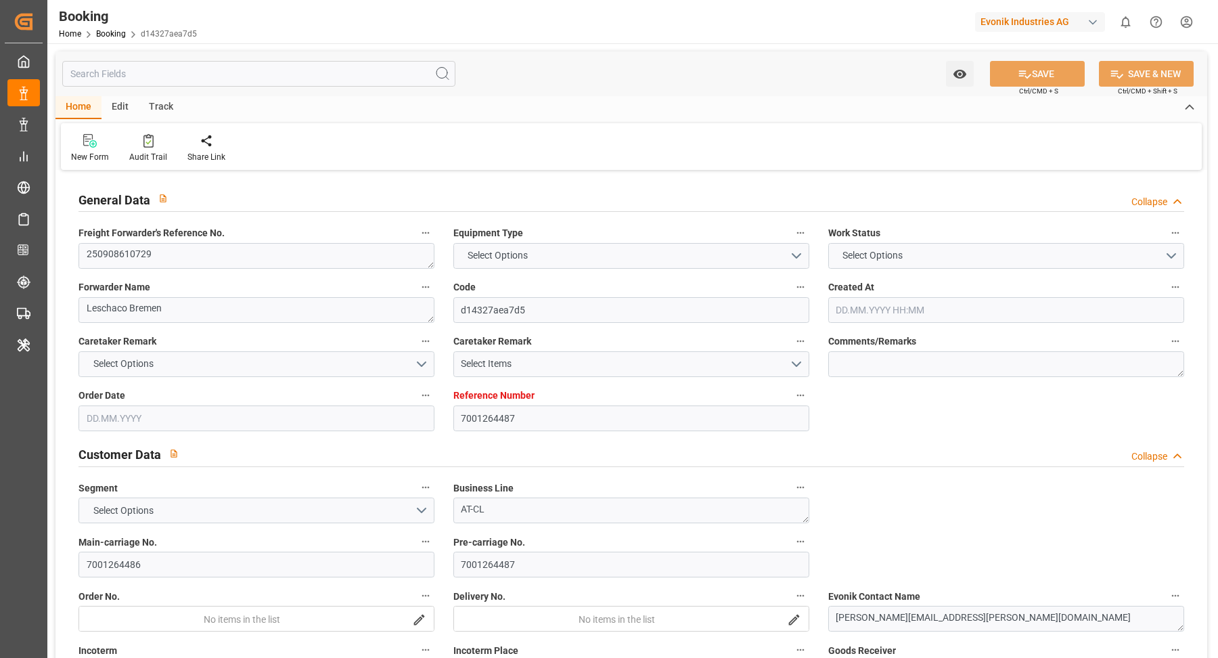
type input "[DATE]"
type input "[DATE] 03:00"
type input "[DATE] 00:00"
type input "[DATE] 10:00"
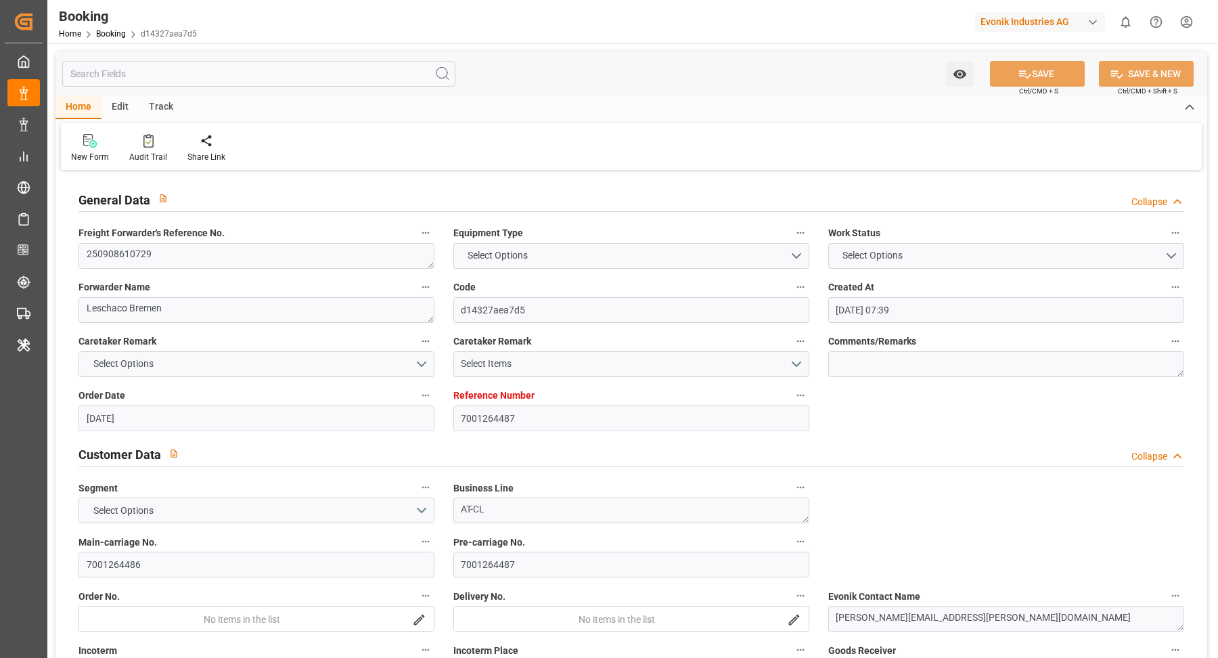
type input "[DATE] 00:00"
type input "[DATE] 08:33"
type input "[DATE]"
type input "[DATE] 03:00"
type input "[DATE] 10:00"
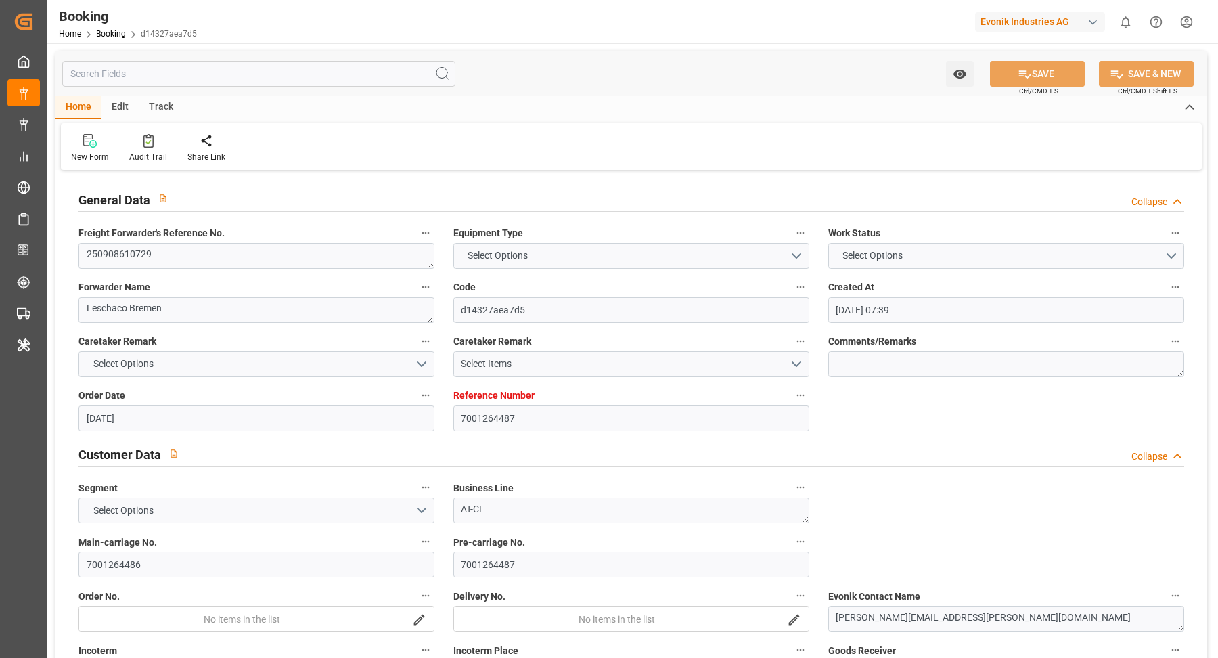
type input "[DATE] 17:09"
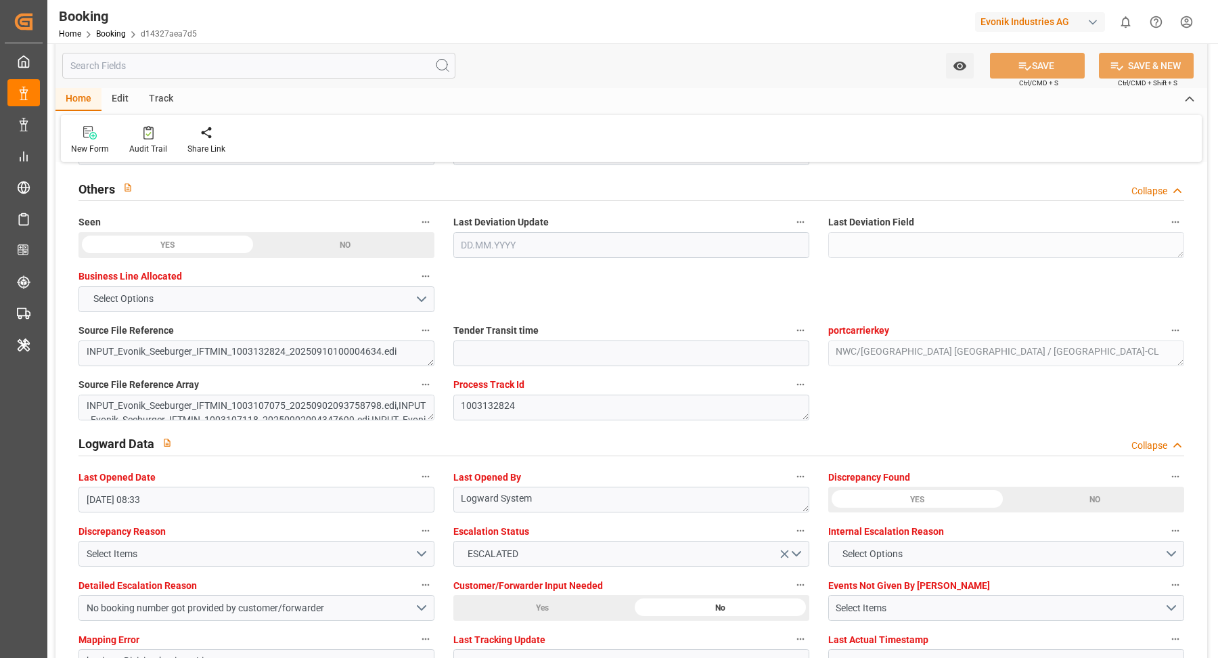
scroll to position [2560, 0]
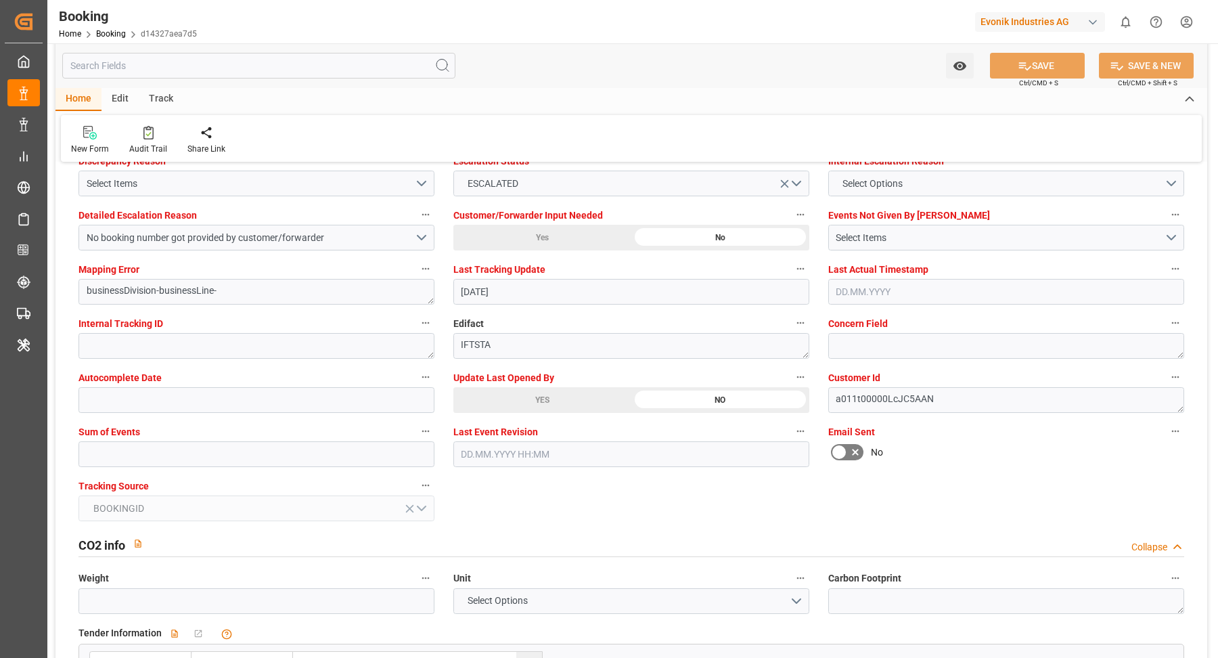
click at [571, 399] on div "YES" at bounding box center [542, 400] width 178 height 26
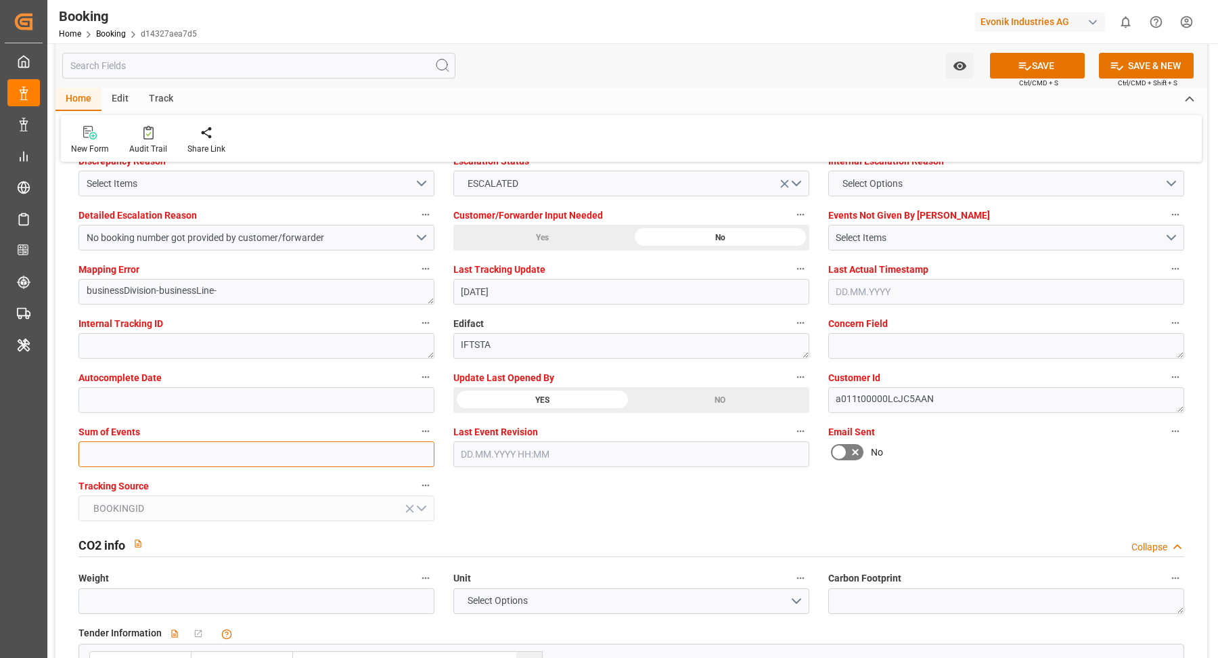
click at [269, 452] on input "text" at bounding box center [257, 454] width 356 height 26
type input "0"
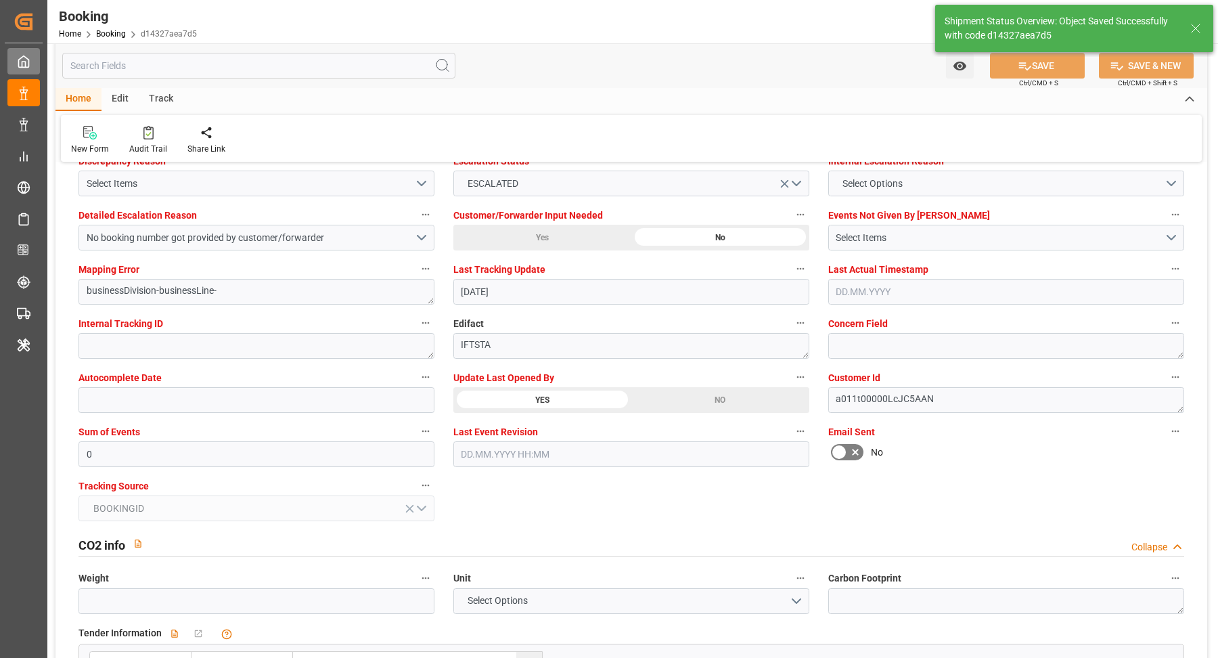
type textarea "[PERSON_NAME]"
type input "[DATE] 09:12"
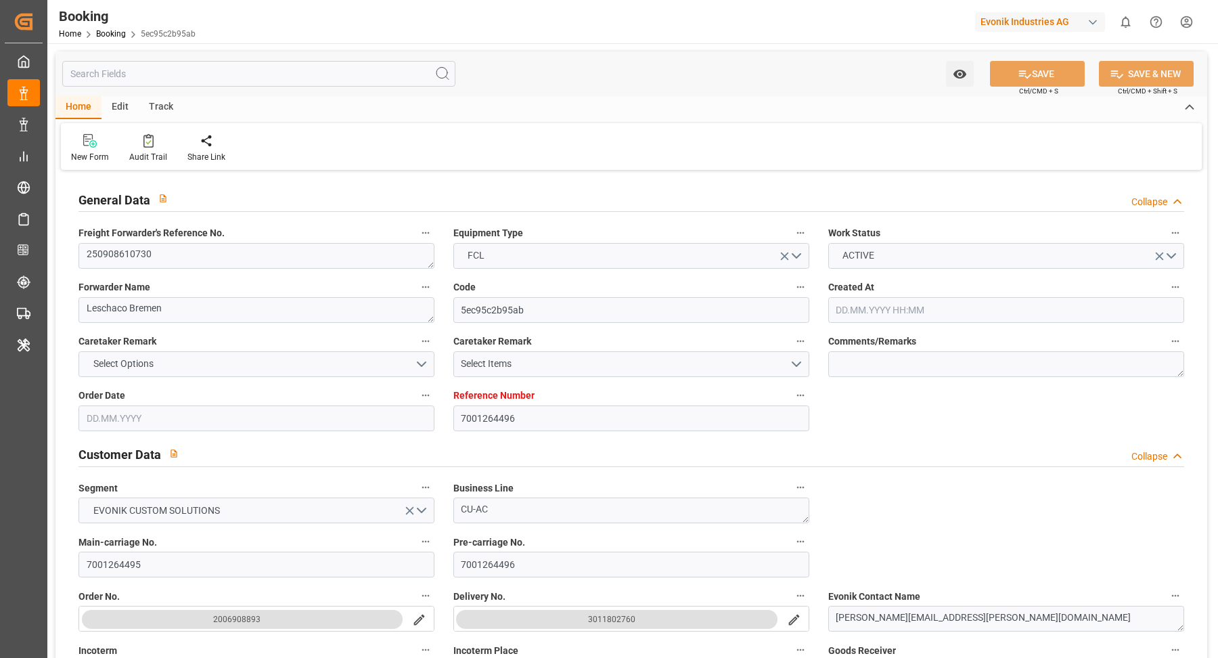
type input "[DATE] 07:44"
type input "[DATE]"
type input "[DATE] 00:00"
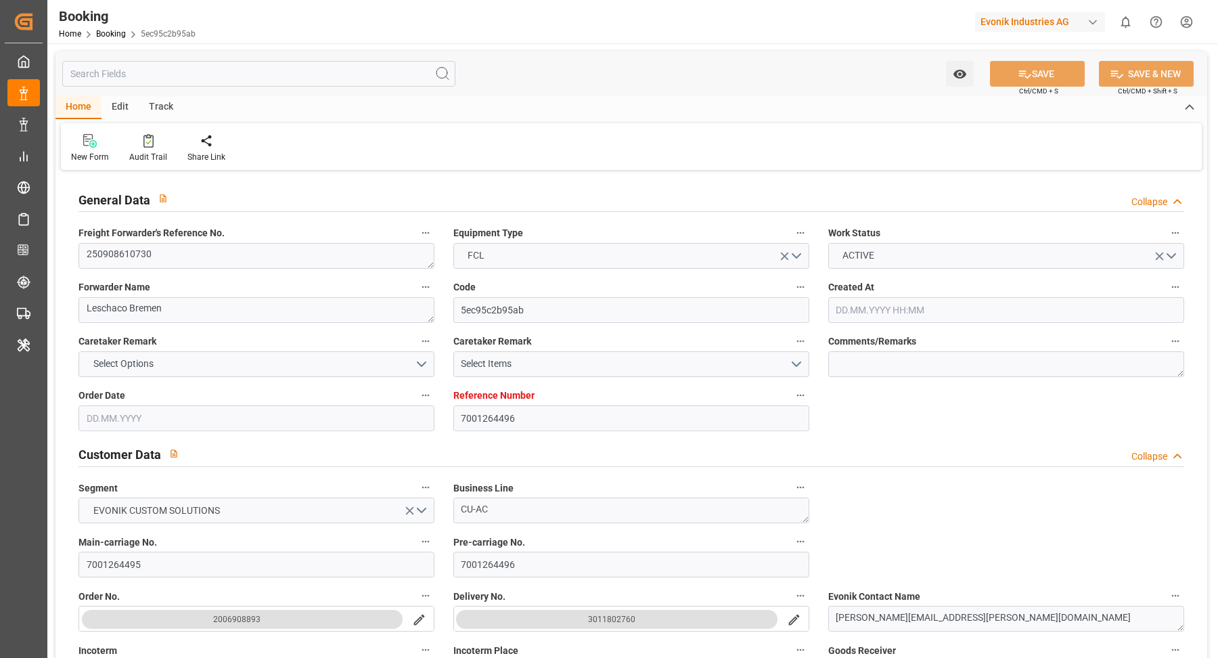
type input "[DATE] 00:00"
type input "[DATE]"
type input "[DATE] 02:00"
type input "[DATE] 00:00"
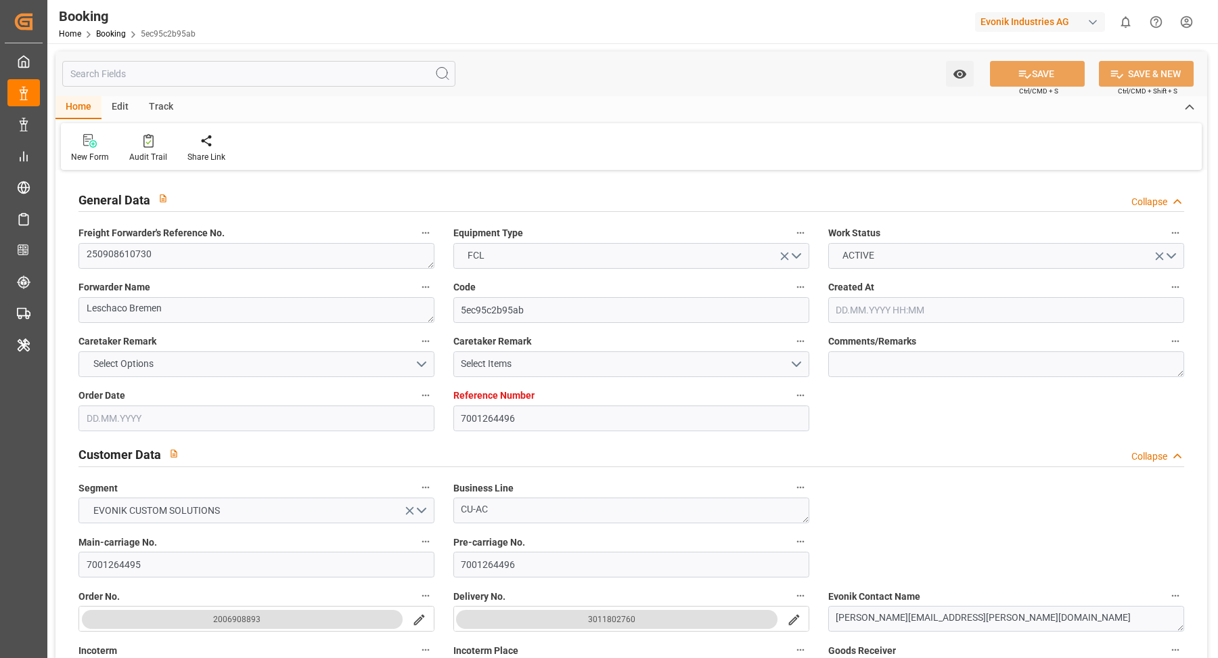
type input "[DATE] 16:00"
type input "[DATE] 00:00"
type input "[DATE] 08:33"
type input "[DATE]"
type input "[DATE] 02:00"
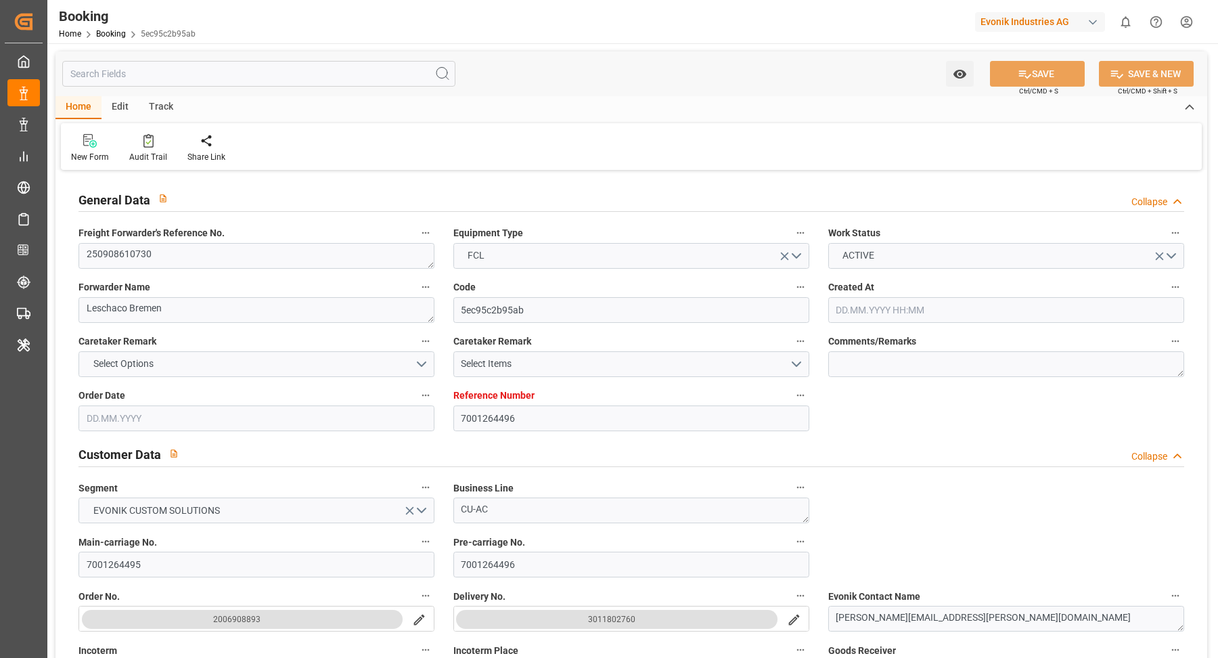
type input "[DATE] 16:00"
type input "[DATE] 01:08"
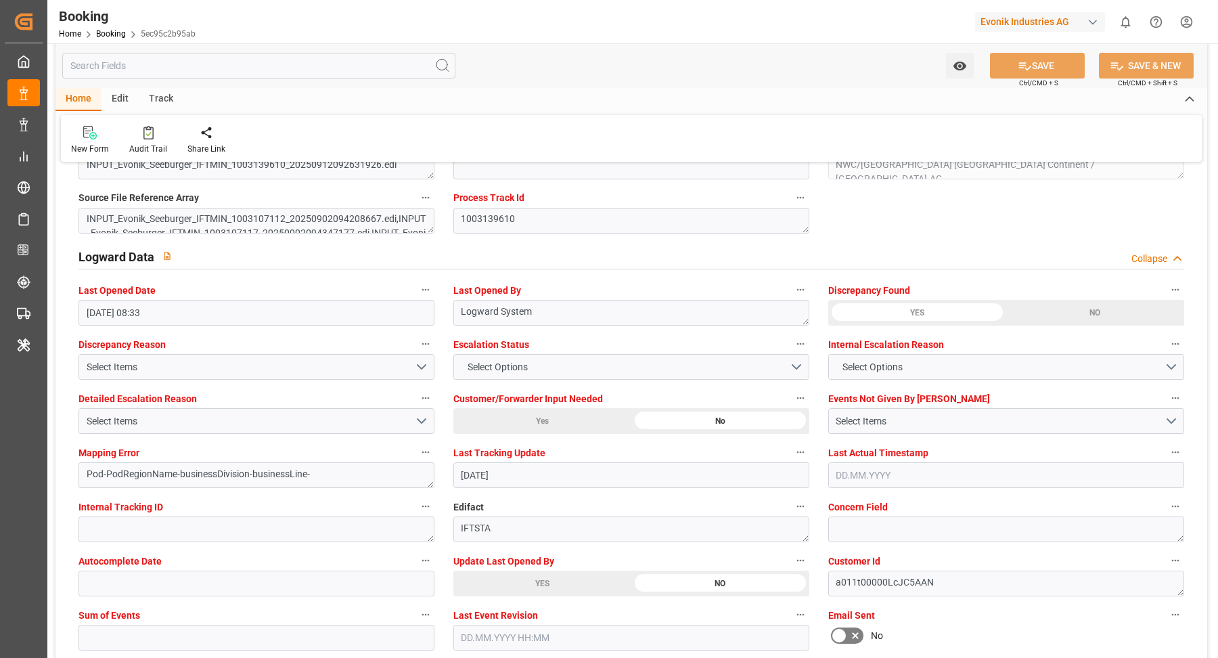
scroll to position [2398, 0]
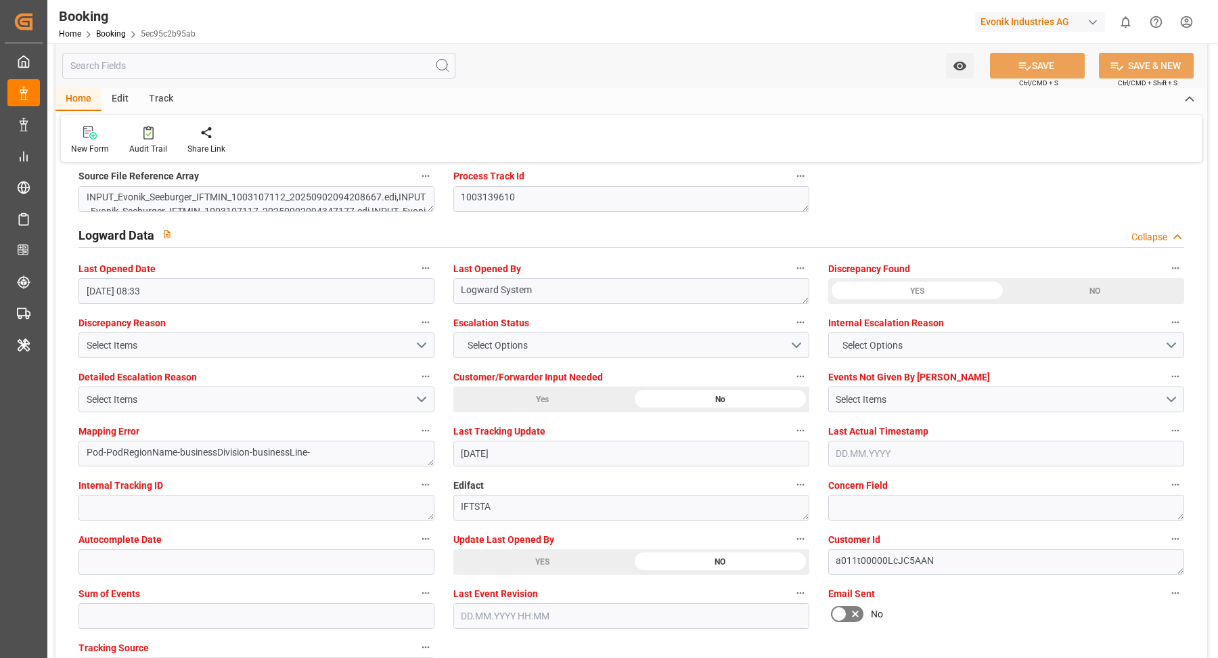
click at [539, 556] on div "YES" at bounding box center [542, 562] width 178 height 26
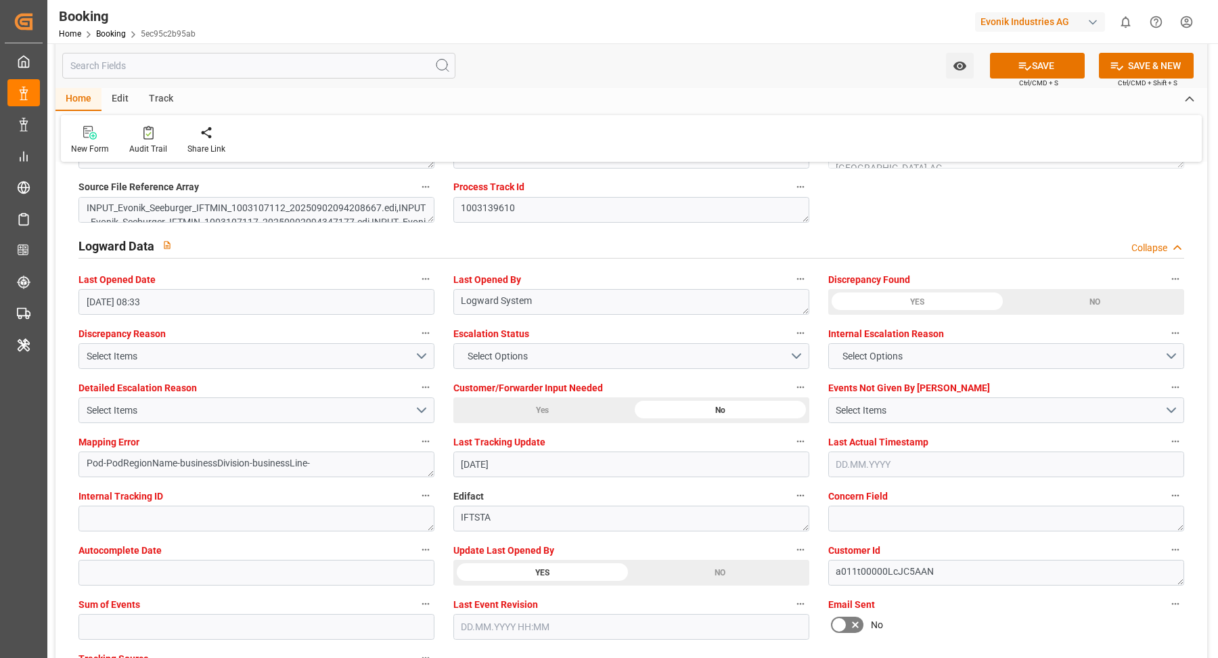
scroll to position [2738, 0]
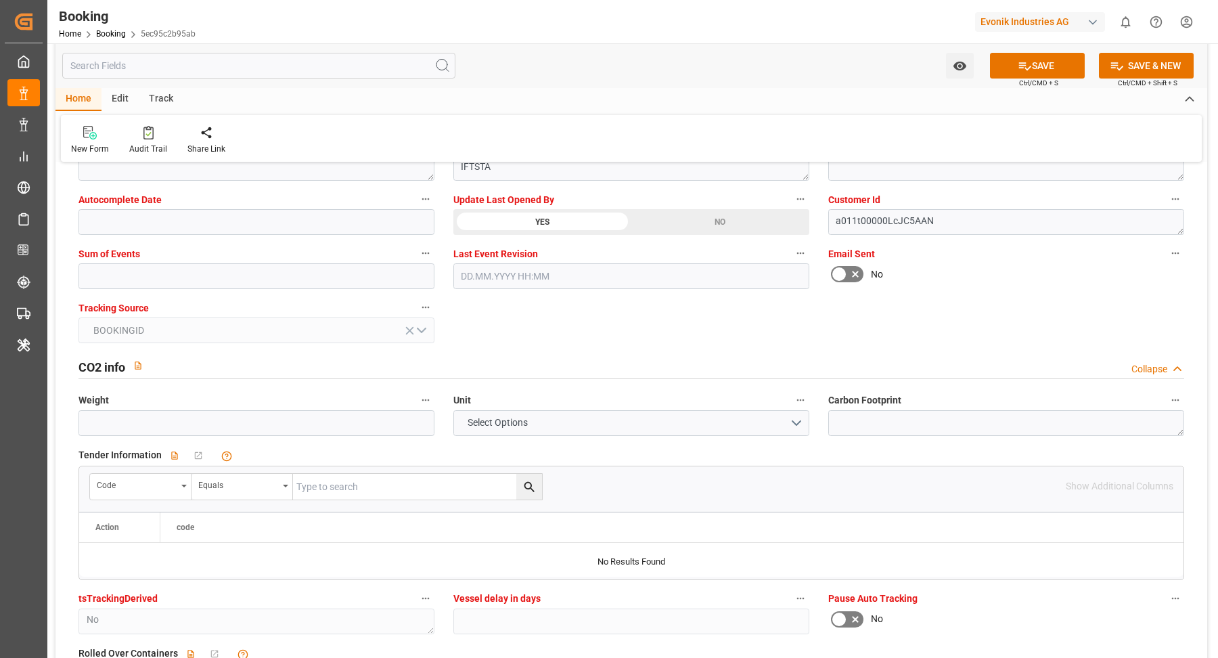
click at [194, 286] on div "Sum of Events" at bounding box center [256, 267] width 375 height 54
click at [198, 280] on input "text" at bounding box center [257, 276] width 356 height 26
type input "0"
drag, startPoint x: 1018, startPoint y: 51, endPoint x: 1080, endPoint y: 86, distance: 71.2
click at [1018, 51] on div "Watch Option SAVE Ctrl/CMD + S SAVE & NEW Ctrl/CMD + Shift + S" at bounding box center [631, 65] width 1152 height 45
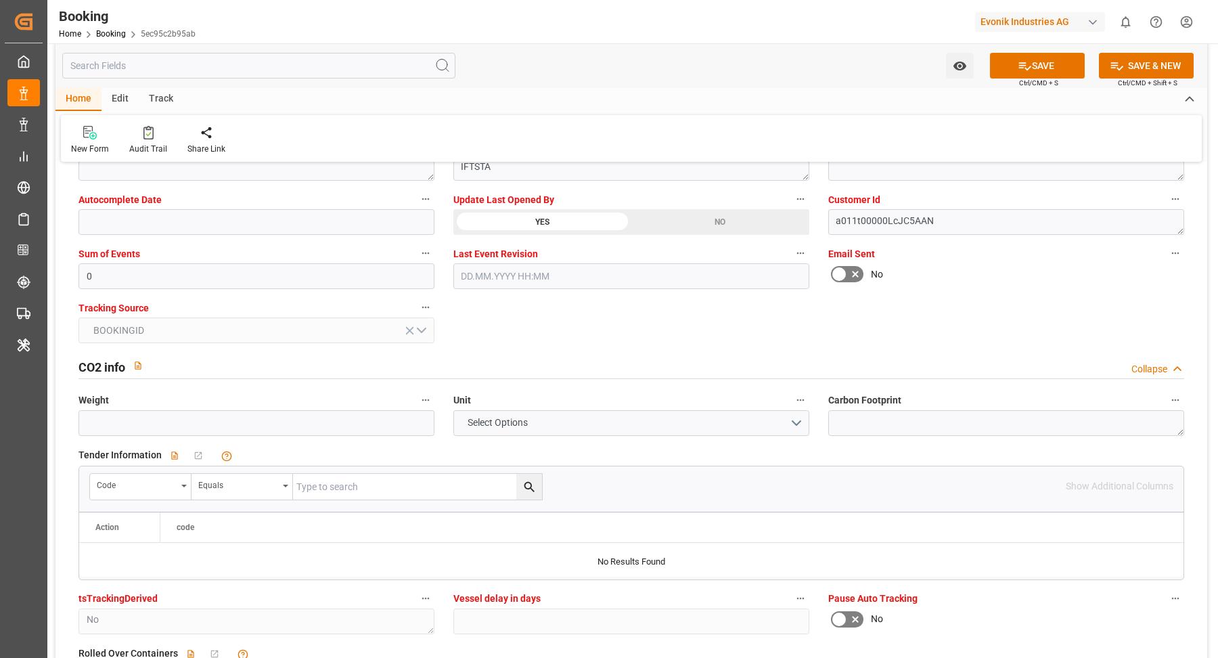
click at [1023, 65] on icon at bounding box center [1025, 66] width 12 height 8
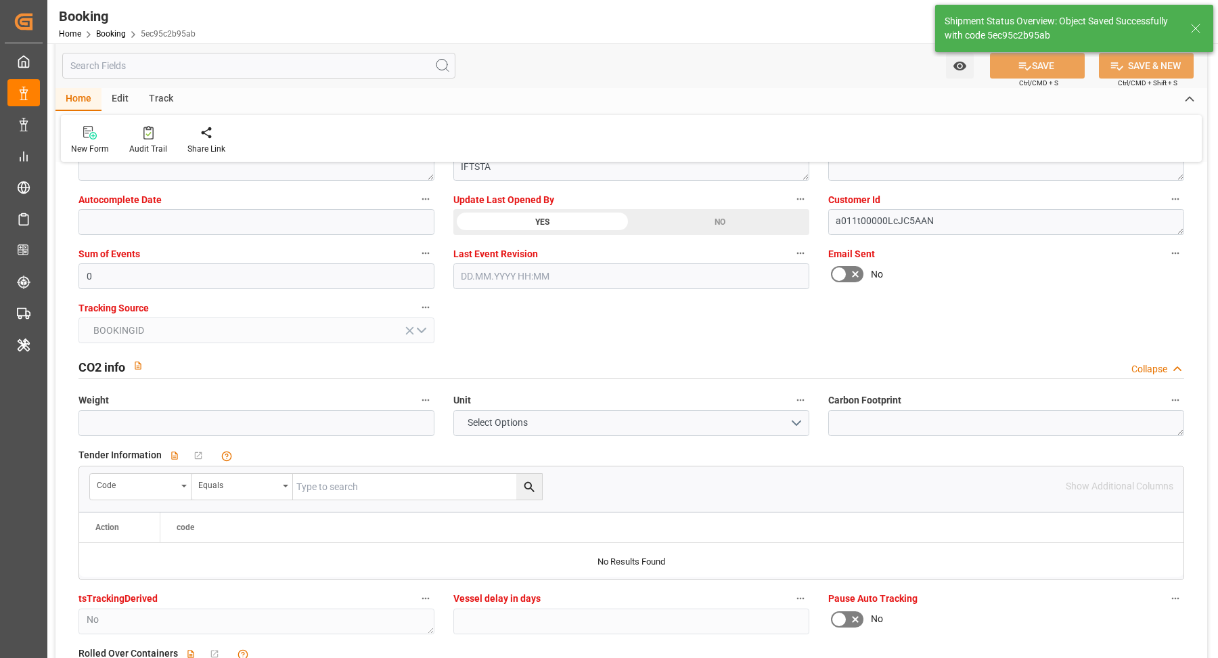
type textarea "[PERSON_NAME]"
type input "12.09.2025 09:12"
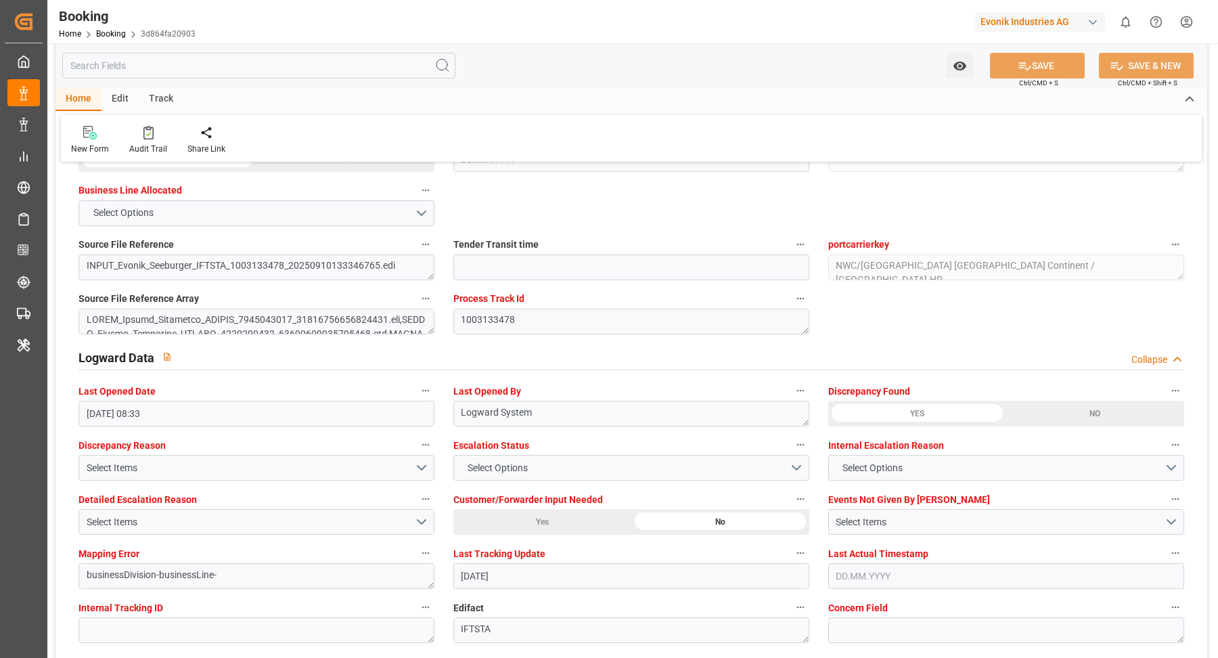
scroll to position [2547, 0]
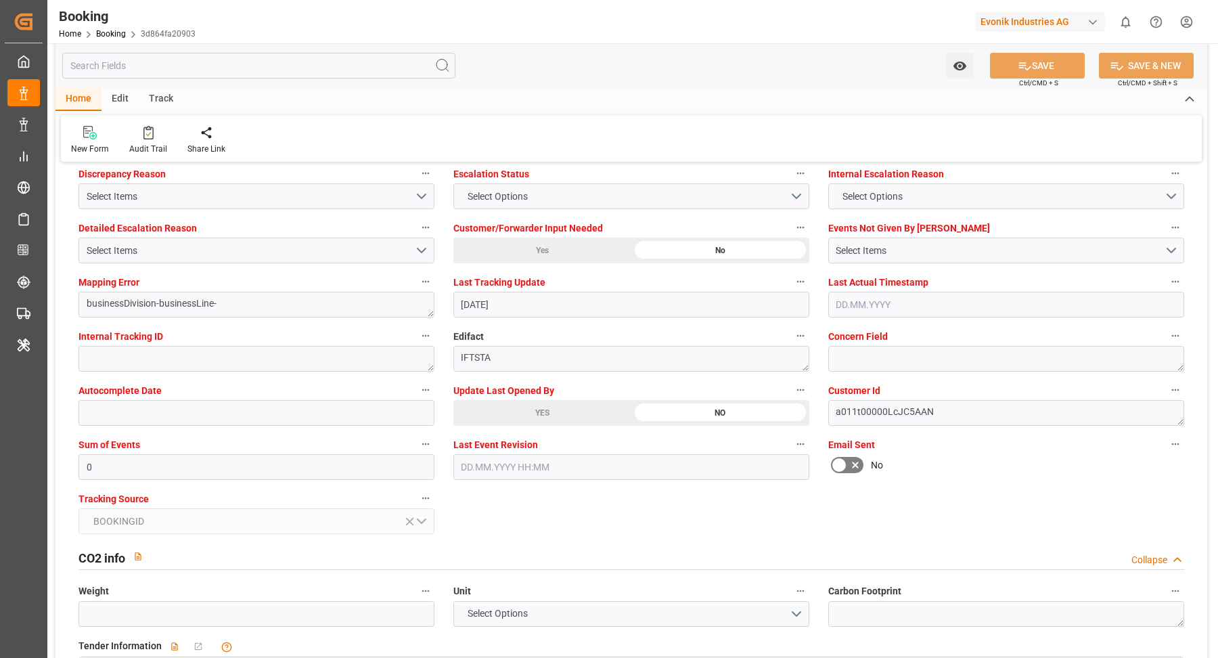
click at [523, 418] on div "YES" at bounding box center [542, 413] width 178 height 26
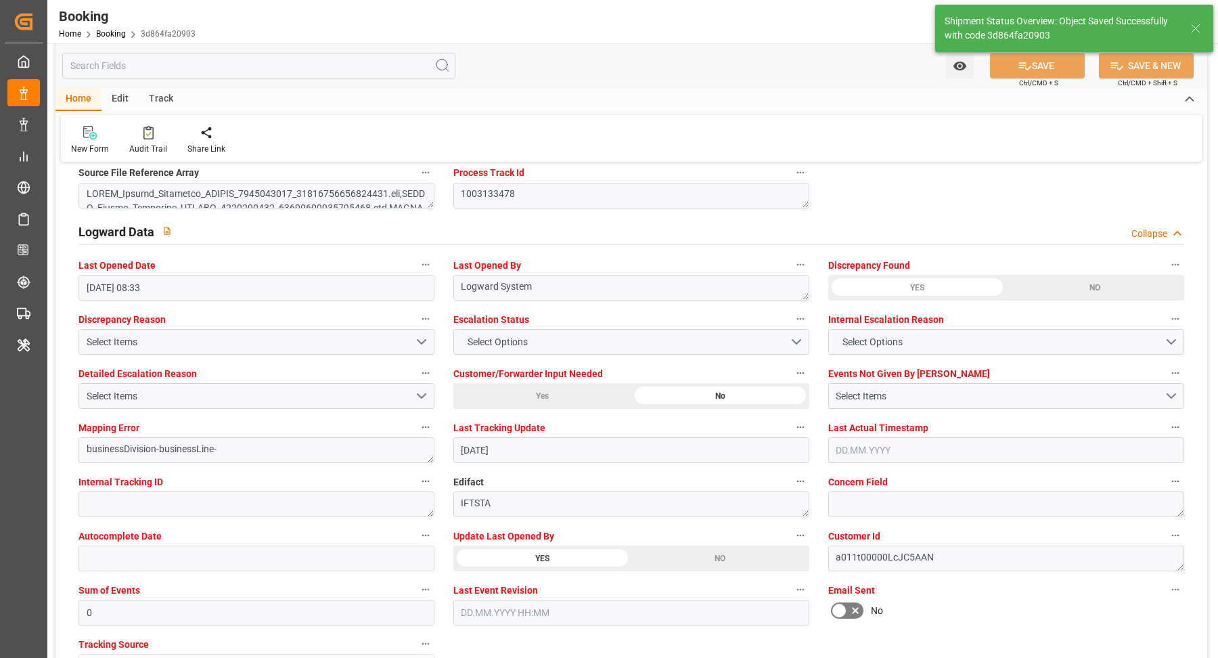
type textarea "[PERSON_NAME]"
type input "[DATE] 09:13"
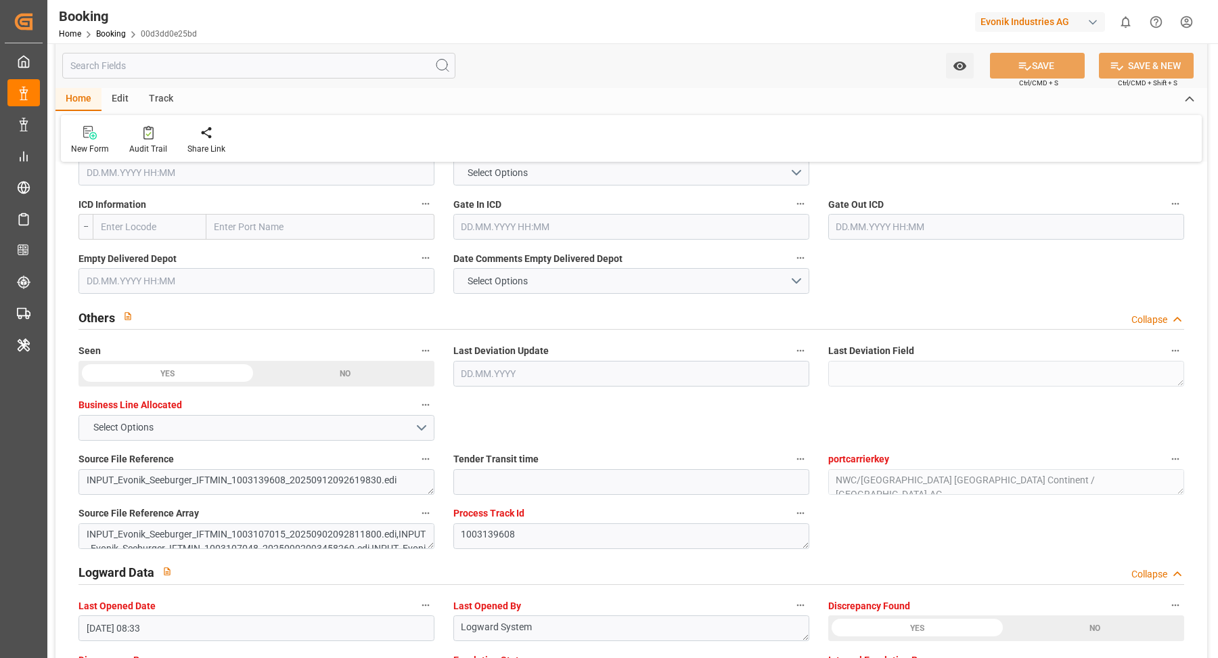
scroll to position [2420, 0]
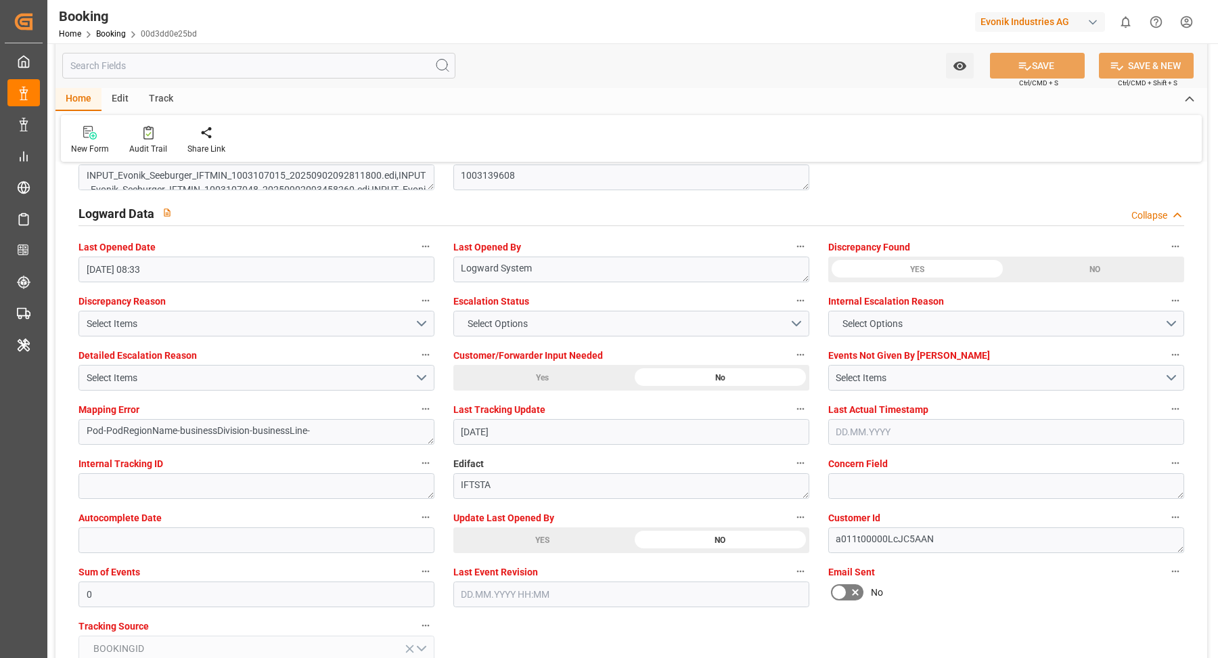
drag, startPoint x: 571, startPoint y: 533, endPoint x: 686, endPoint y: 534, distance: 115.7
click at [571, 533] on div "YES" at bounding box center [542, 540] width 178 height 26
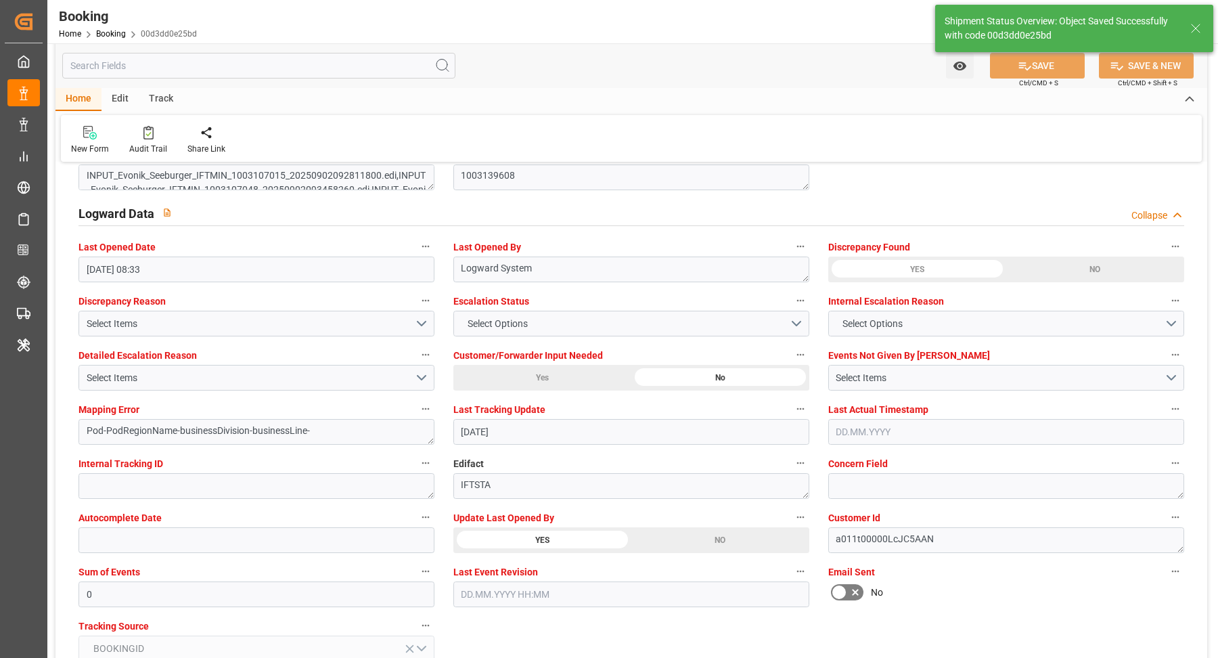
type textarea "Vasantha Kumar"
type input "12.09.2025 09:13"
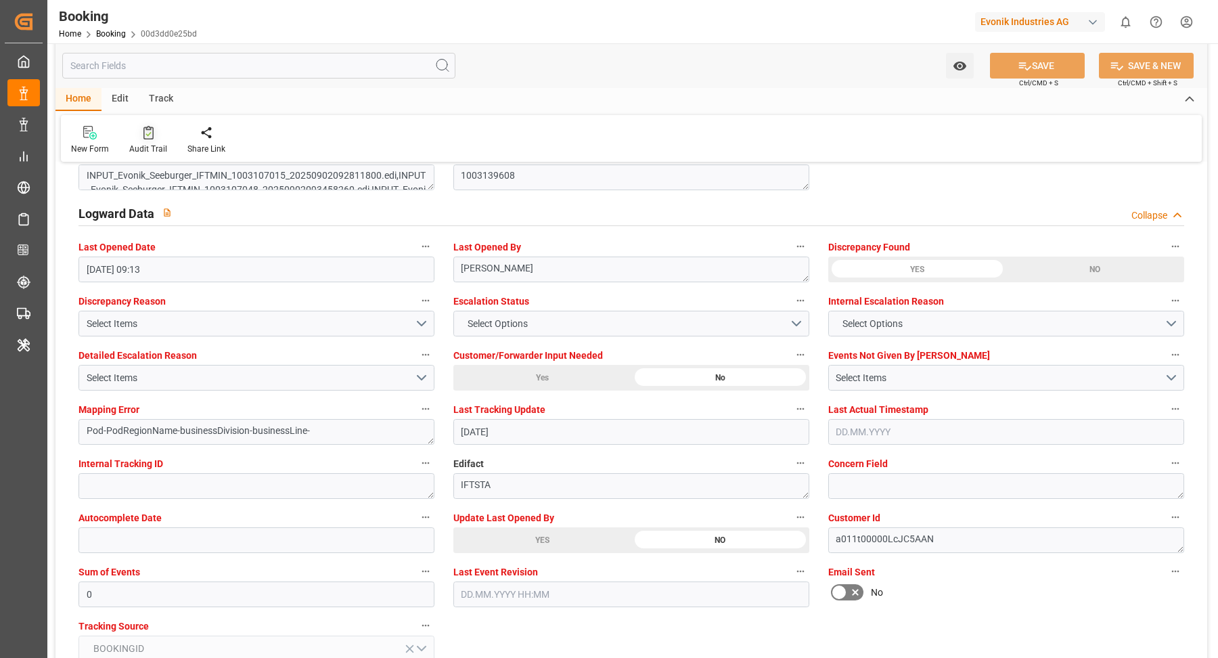
click at [137, 127] on div at bounding box center [148, 132] width 38 height 14
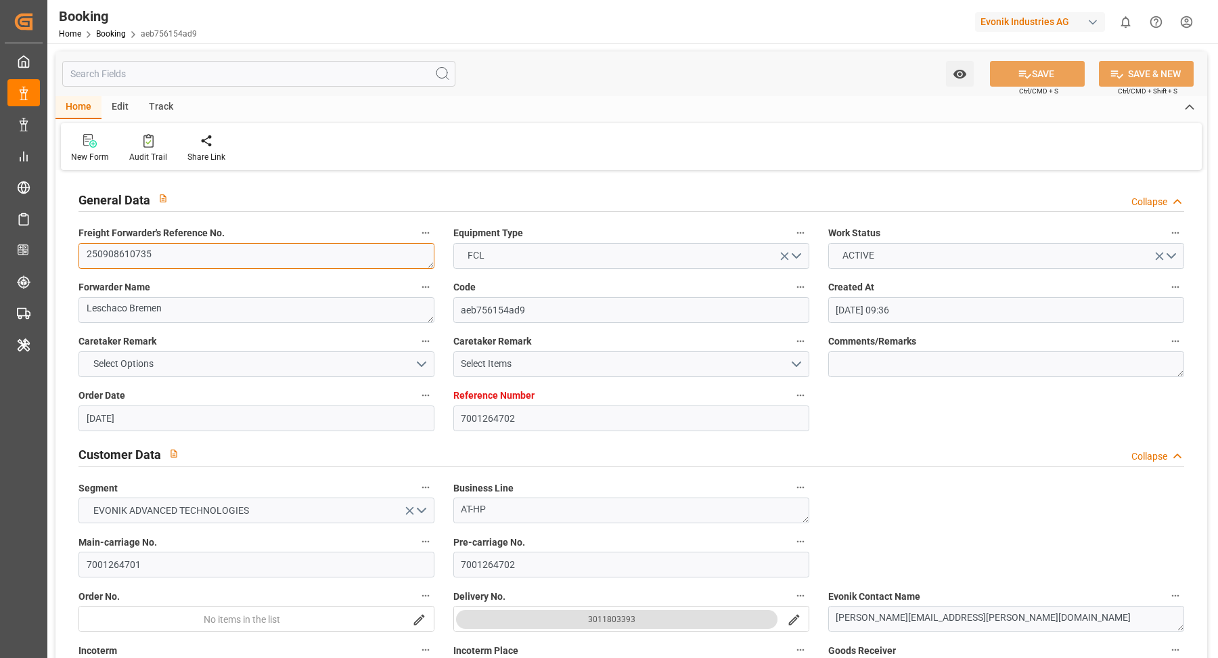
click at [217, 252] on textarea "250908610735" at bounding box center [257, 256] width 356 height 26
click at [210, 255] on textarea "250908610735" at bounding box center [257, 256] width 356 height 26
click at [210, 256] on textarea "250908610735" at bounding box center [257, 256] width 356 height 26
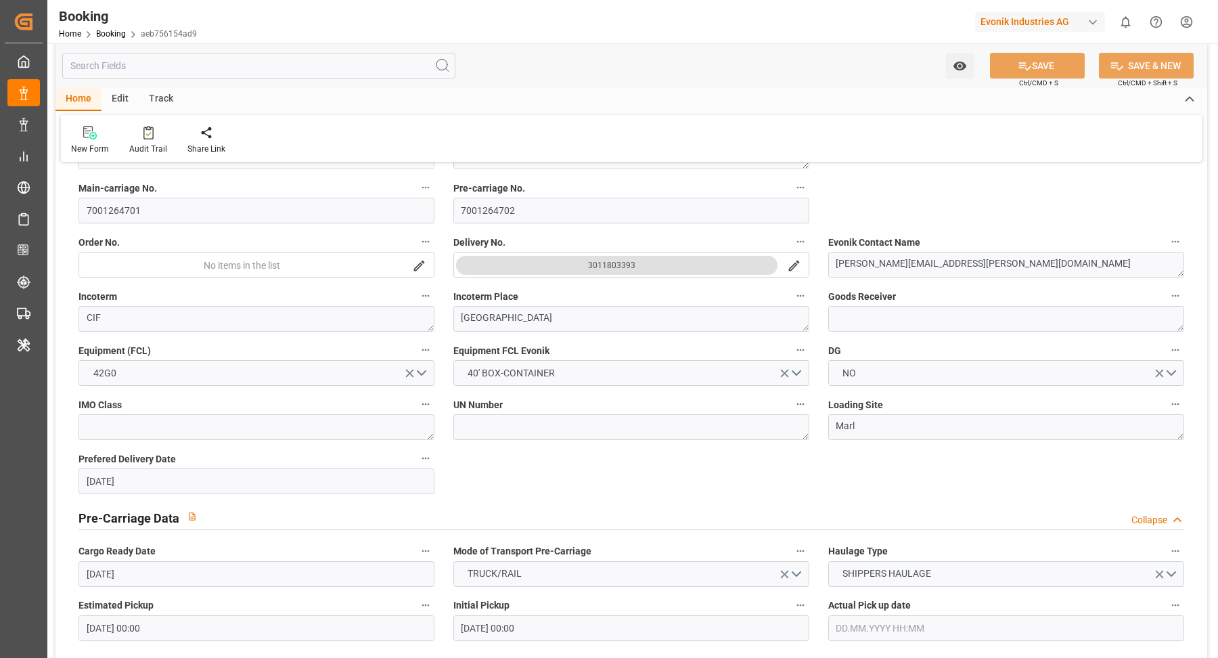
scroll to position [268, 0]
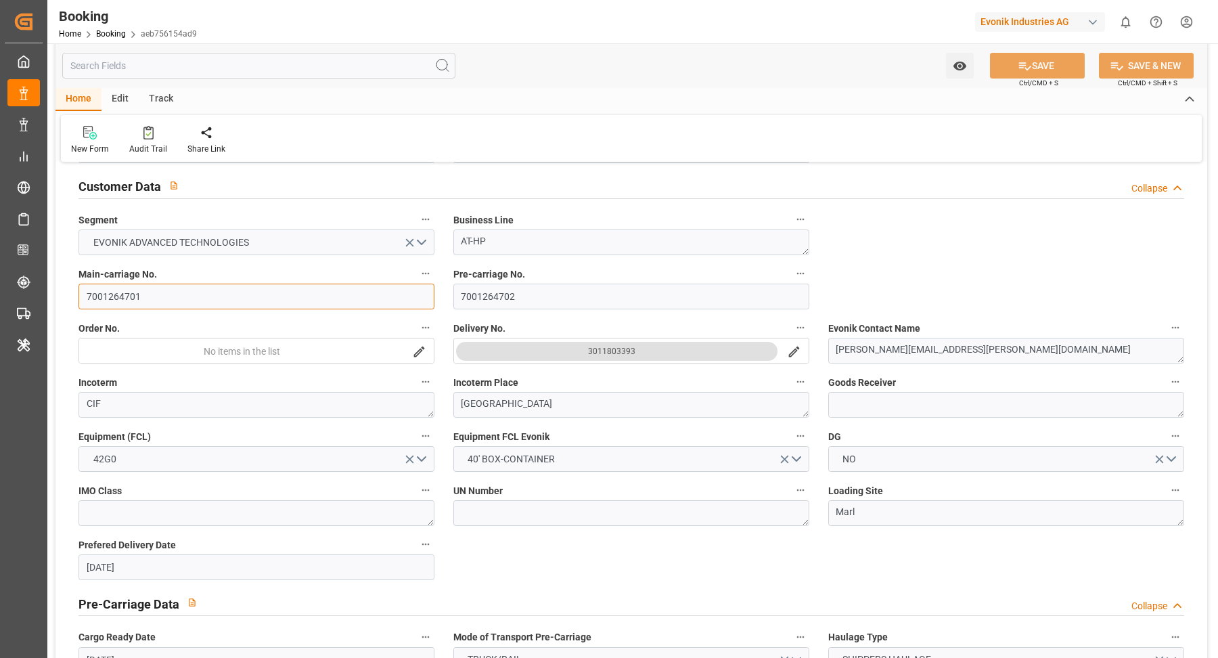
click at [186, 297] on input "7001264701" at bounding box center [257, 297] width 356 height 26
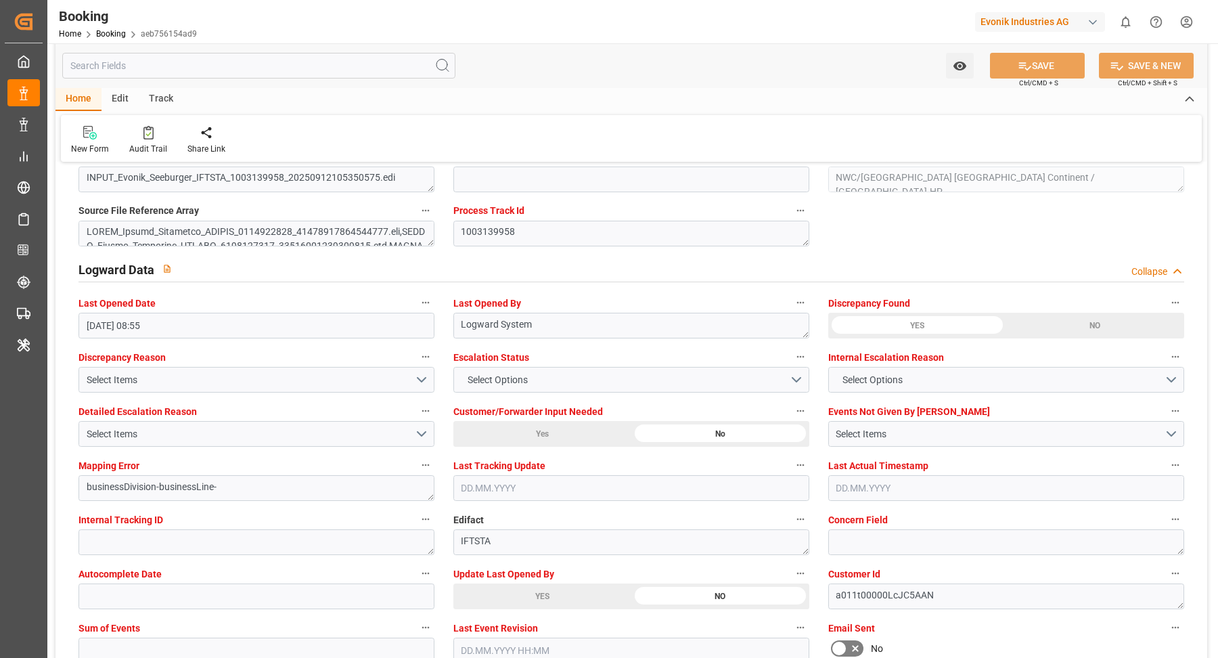
scroll to position [2564, 0]
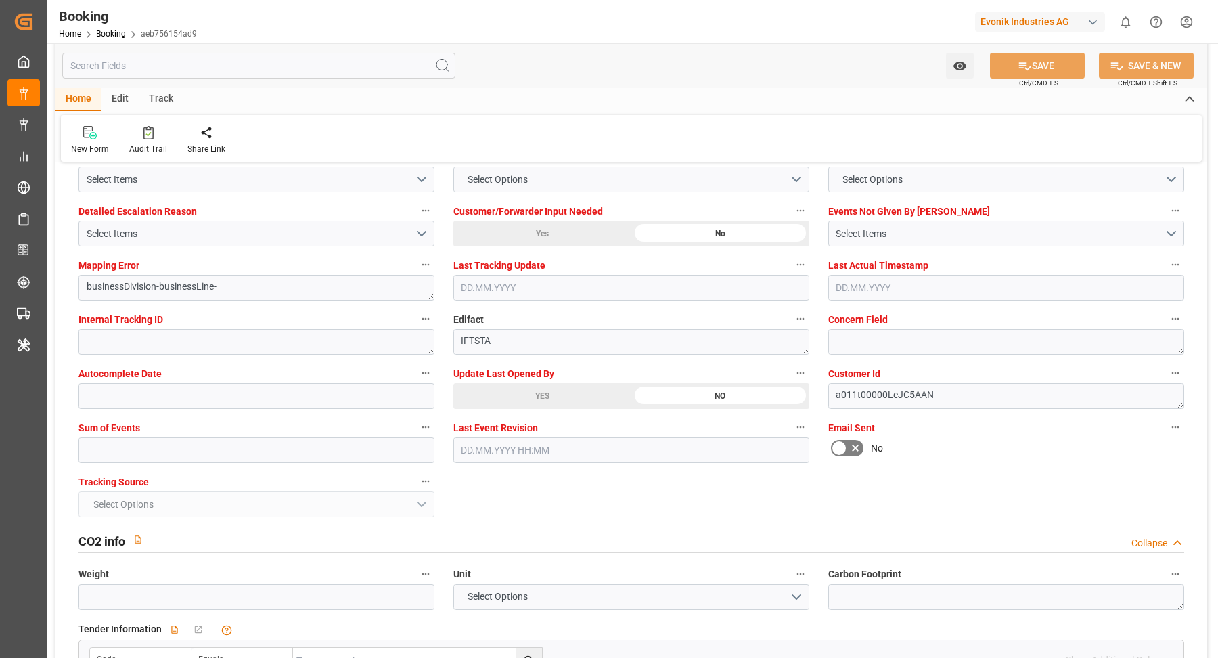
click at [558, 386] on div "YES" at bounding box center [542, 396] width 178 height 26
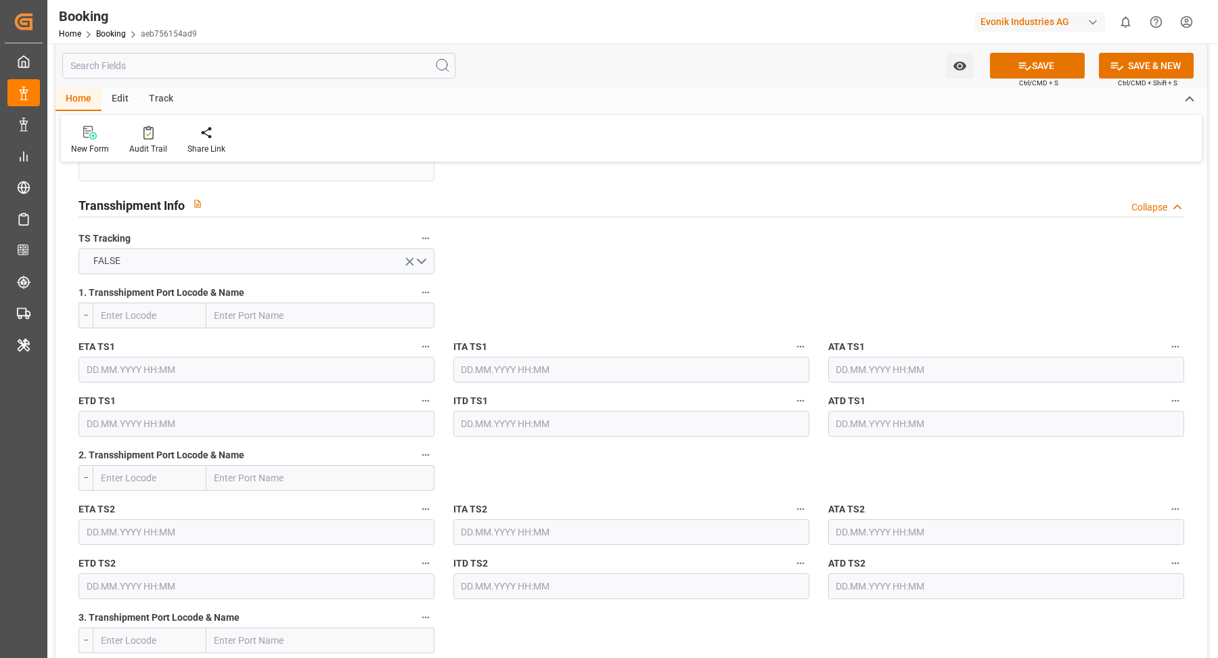
scroll to position [1306, 0]
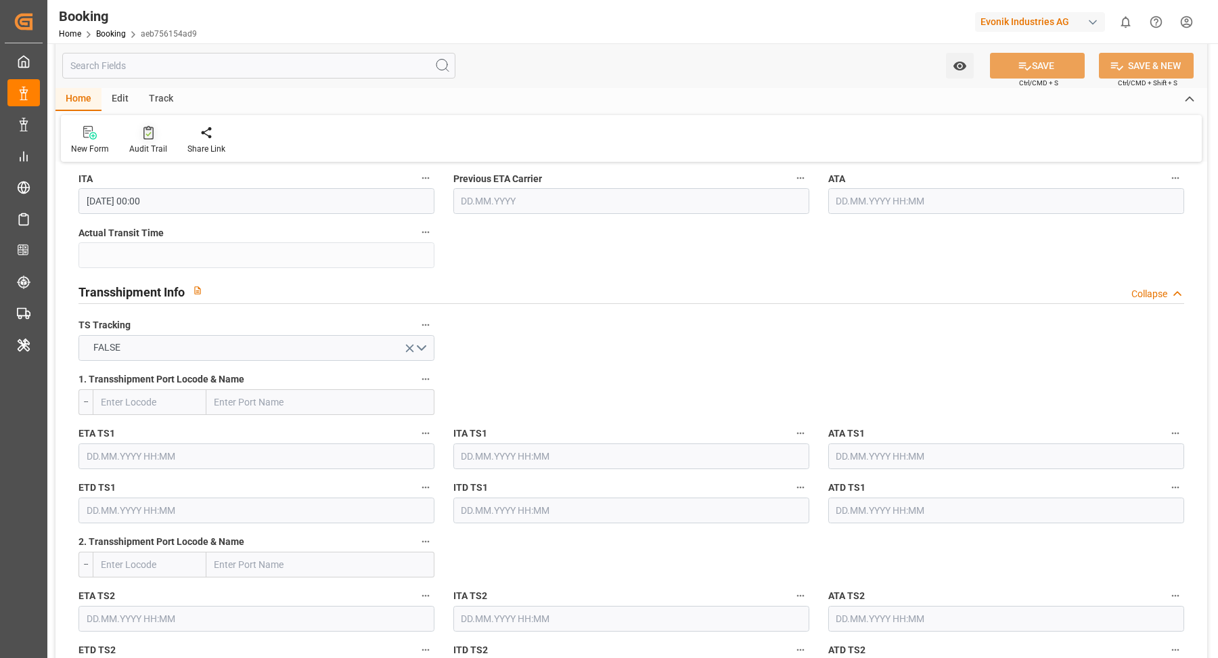
click at [143, 139] on icon at bounding box center [148, 133] width 10 height 14
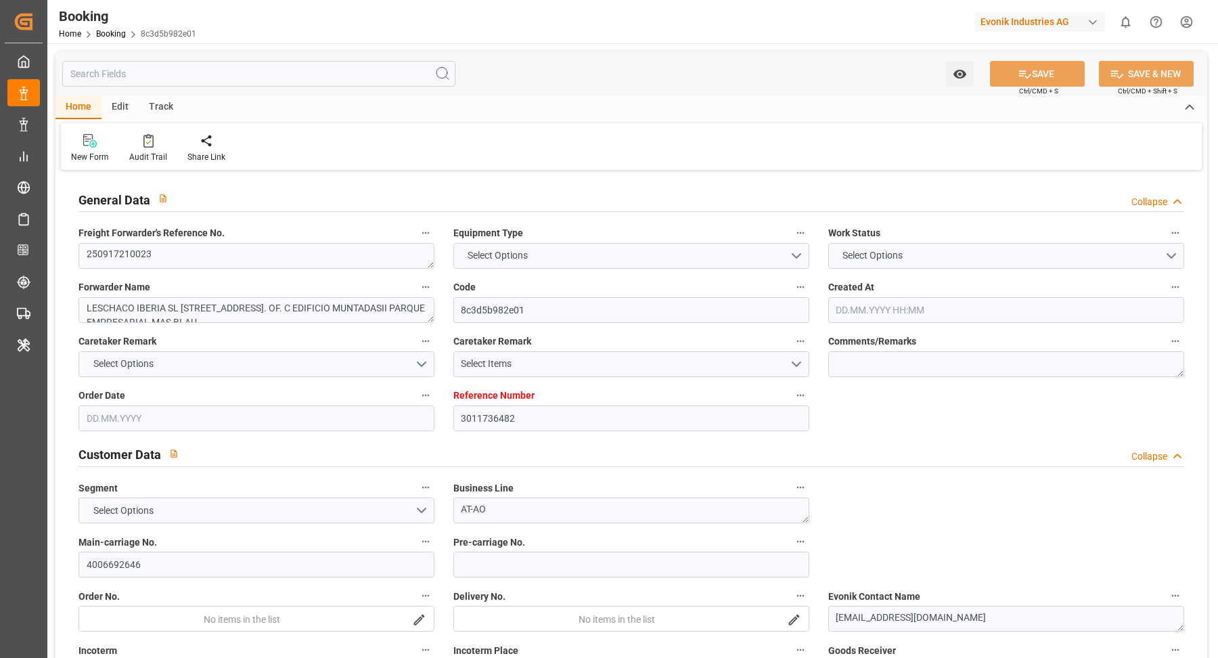
type textarea "250917210023"
type textarea "LESCHACO IBERIA SL [STREET_ADDRESS]. OF. C EDIFICIO MUNTADASII PARQUE EMPRESARI…"
type input "8c3d5b982e01"
type input "3011736482"
type textarea "AT-AO"
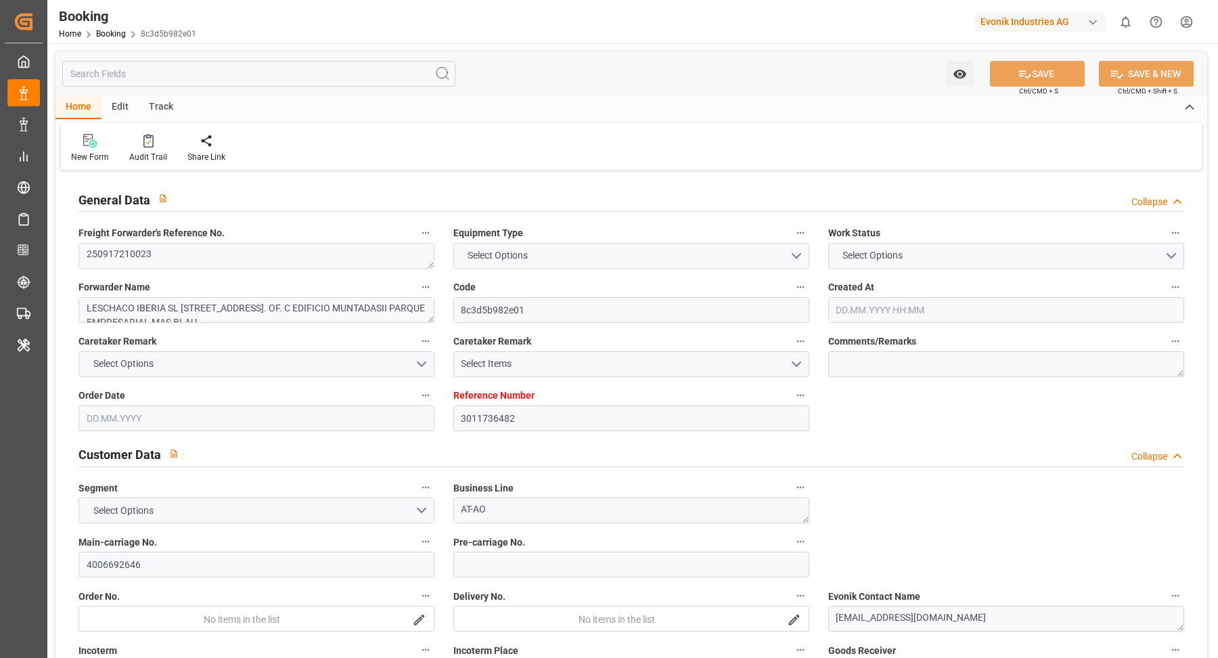
type input "4006692646"
type textarea "[EMAIL_ADDRESS][DOMAIN_NAME]"
type textarea "CIF"
type textarea "Dammam"
type textarea "Evonik Plant 7000162546"
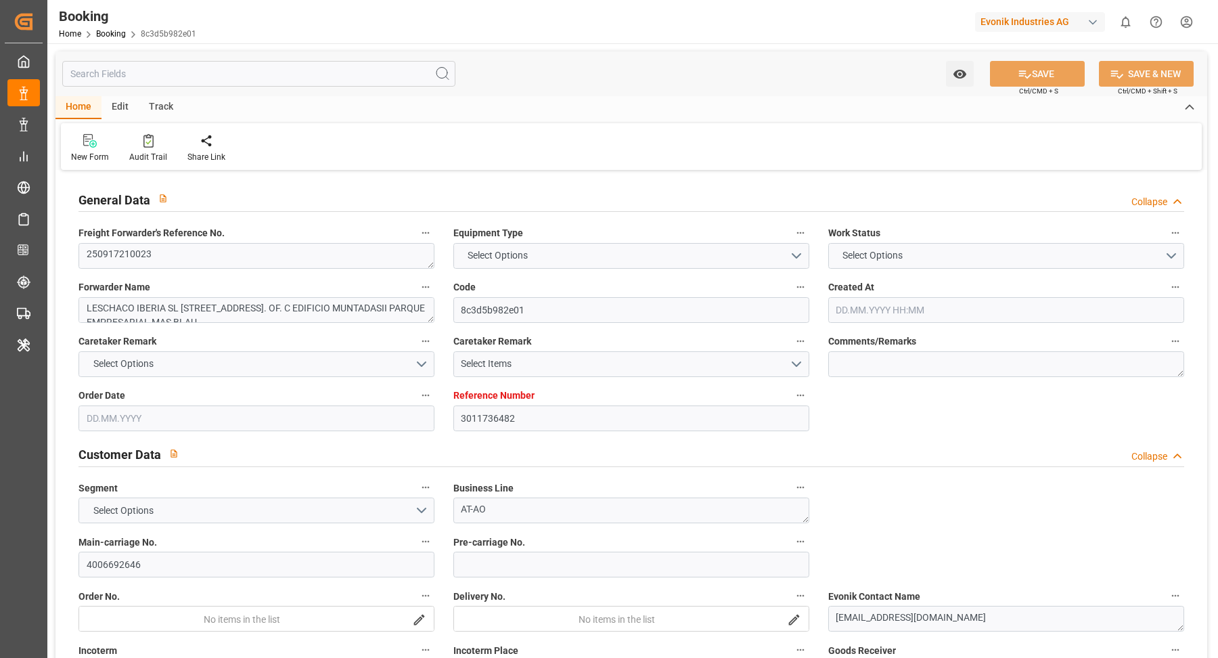
type textarea "5.1"
type textarea "2014"
type textarea "LA [PERSON_NAME] ([GEOGRAPHIC_DATA])"
type input "NICARAGUA EXPRESS"
type input "CHENNAI EXPRESS"
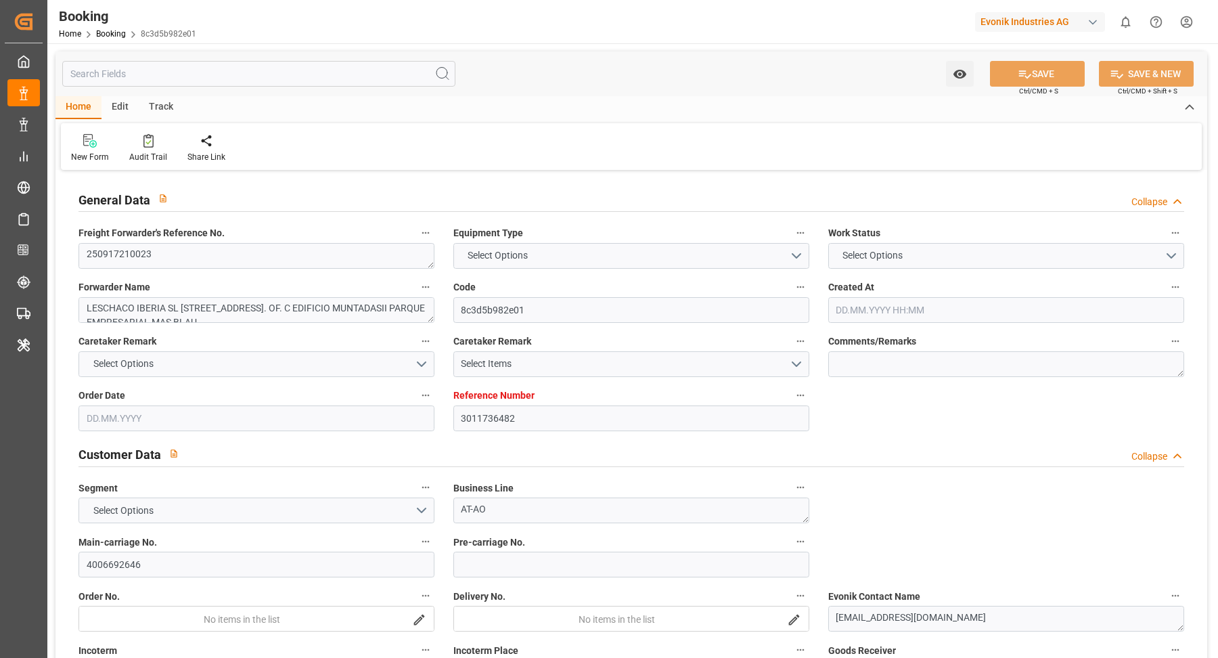
type input "HLCU"
type textarea "16384814"
type input "Barcelona"
type input "Ad Dammam"
type input "TANGER MED"
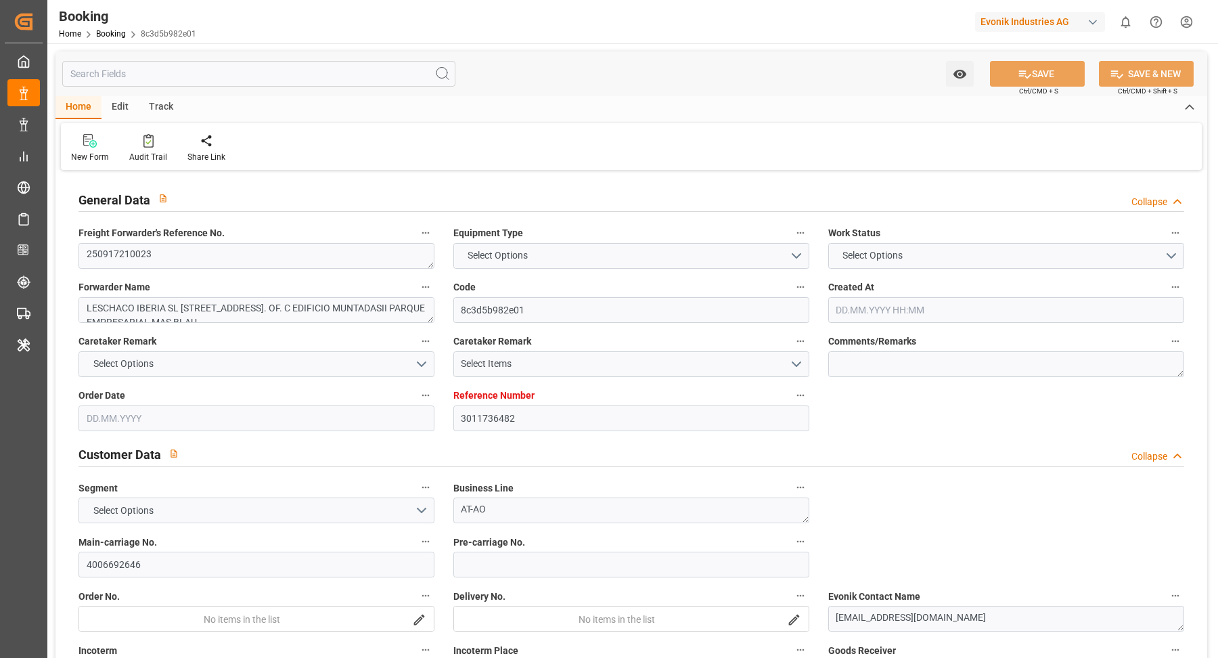
type input "SALALAH"
type textarea "INPUT_Evonik_Seeburger_LoadTenderOcean_1003133986_20250910160809355.xml"
type textarea "West Mediterranean_SADMM_HLCU_AT-AO"
type textarea "INPUT_Evonik_Seeburger_LoadTenderOcean_1003125547_20250908163343596.xml,INPUT_E…"
type textarea "1003133986"
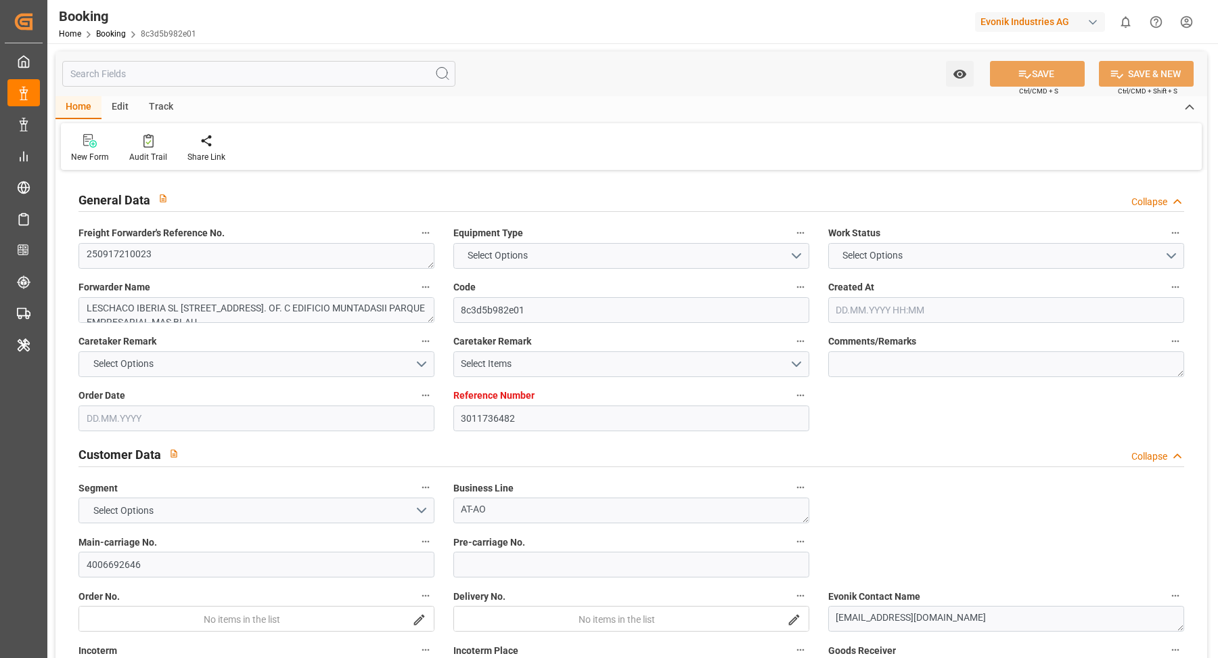
type textarea "Logward System"
type textarea "Pol-businessDivision-businessLine-"
type textarea "IFTSTA"
type textarea "a011t00000LcJC5AAN"
type textarea "Yes"
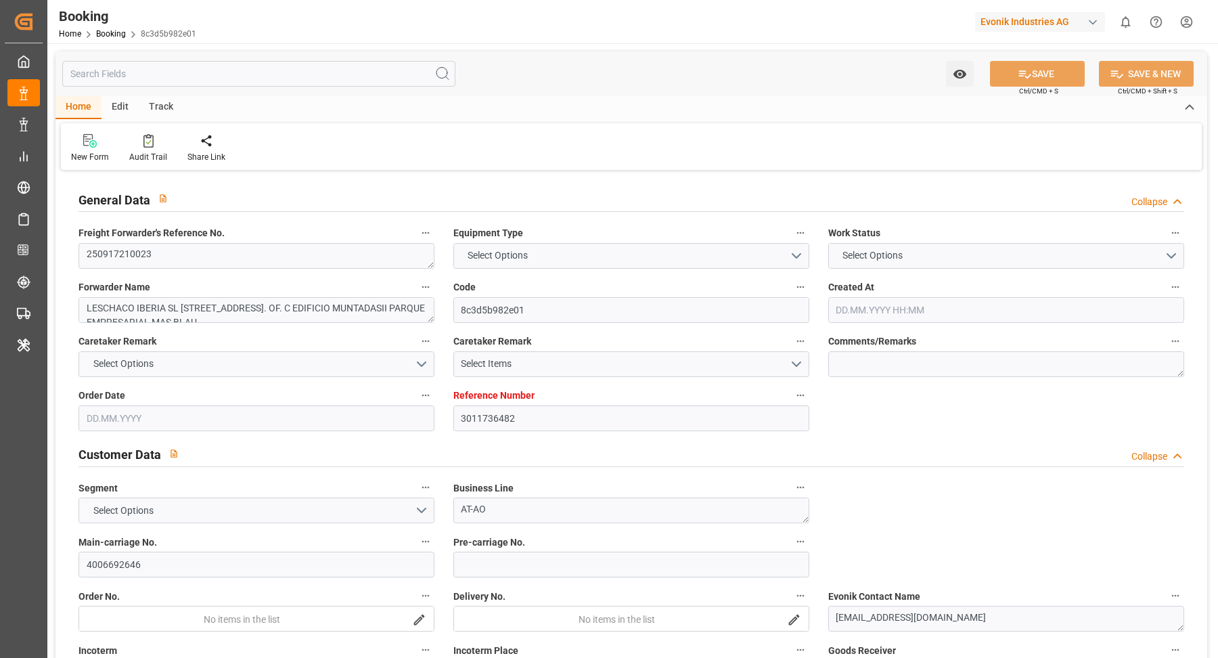
type input "BARCELONA"
type input "538W"
type input "VESSEL"
type input "ALULA EXPRESS"
type input "538E"
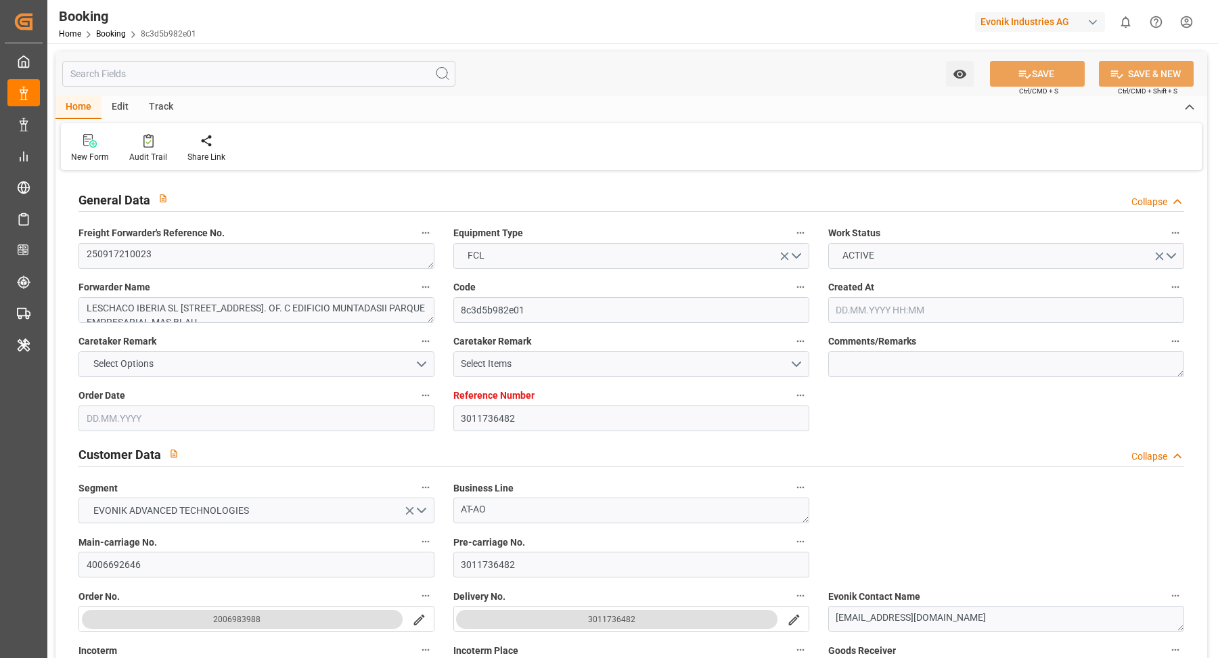
type input "3011736482"
type input "9635676"
type input "9306158"
type input "Hapag [PERSON_NAME]"
type input "Hapag Lloyd Aktiengesellschaft"
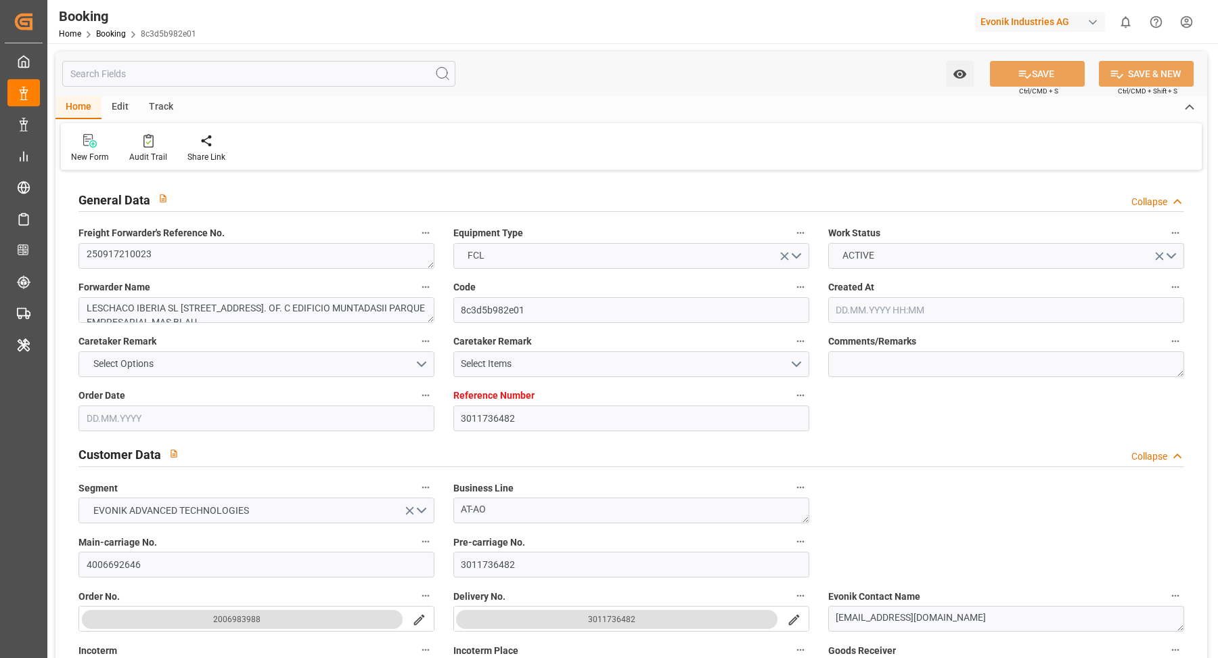
type input "ESBCN"
type input "SADMM"
type input "MAPTM"
type input "OMSLL"
type input "ESBCN"
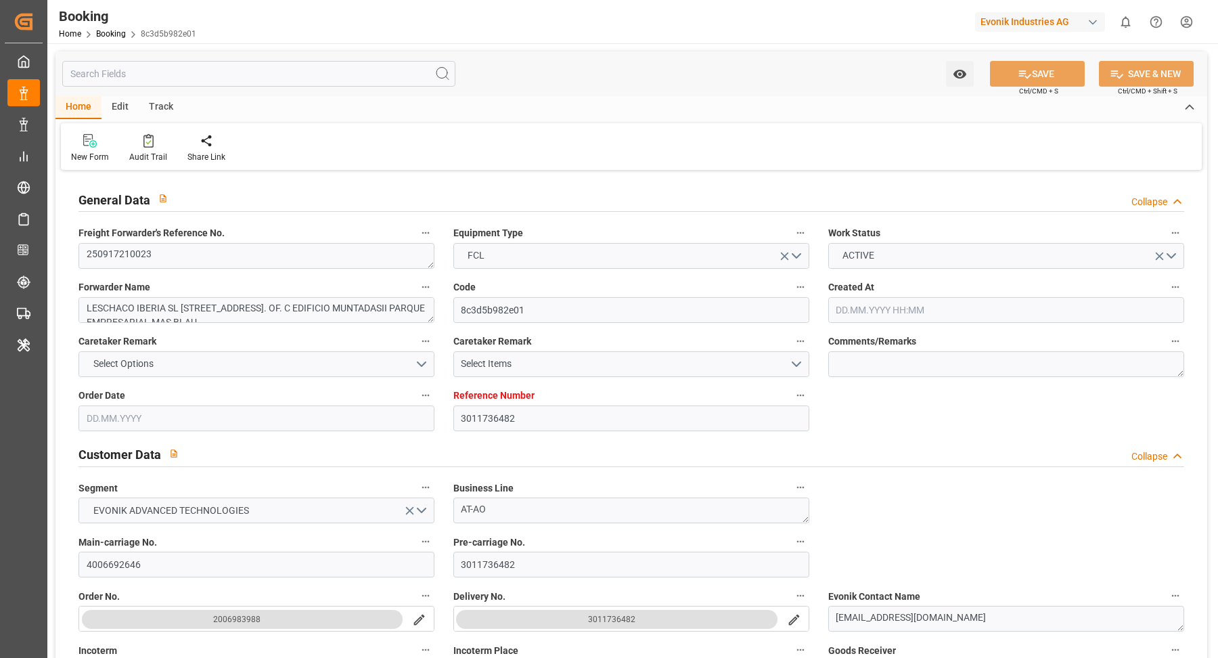
type input "9525883"
type input "08.08.2025 07:04"
type input "08.08.2025"
type input "30.09.2025"
type input "25.08.2025"
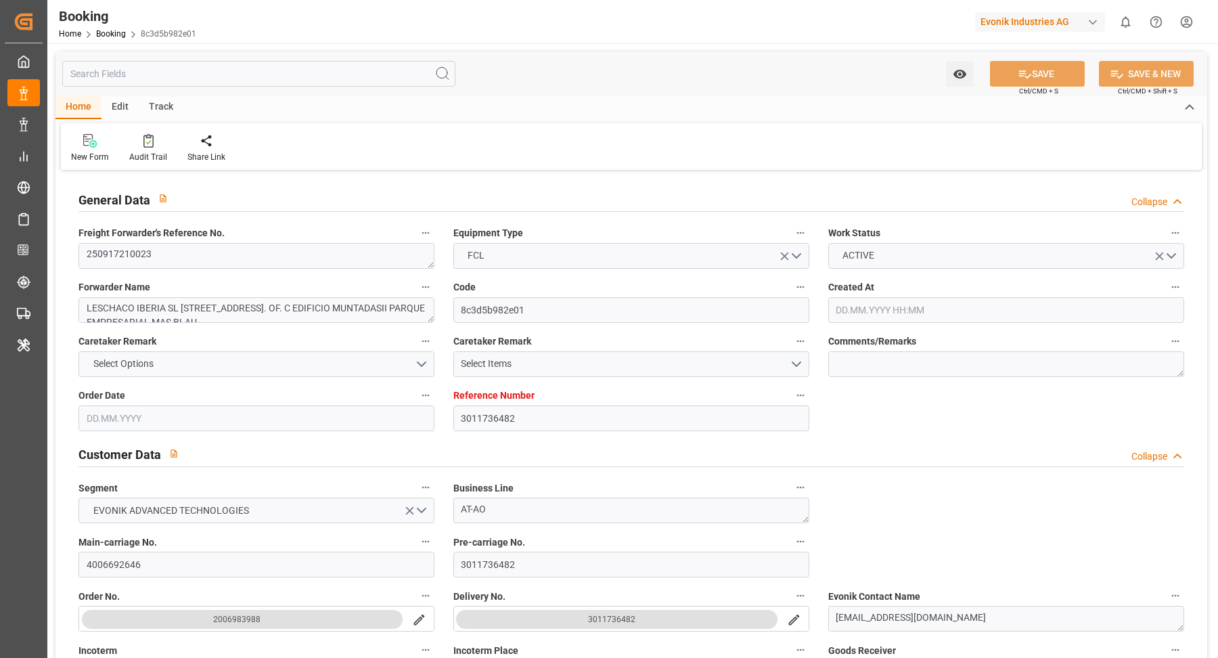
type input "08.09.2025 00:00"
type input "[DATE]"
type input "10.09.2025"
type input "[DATE] 00:00"
type input "13.09.2025 00:00"
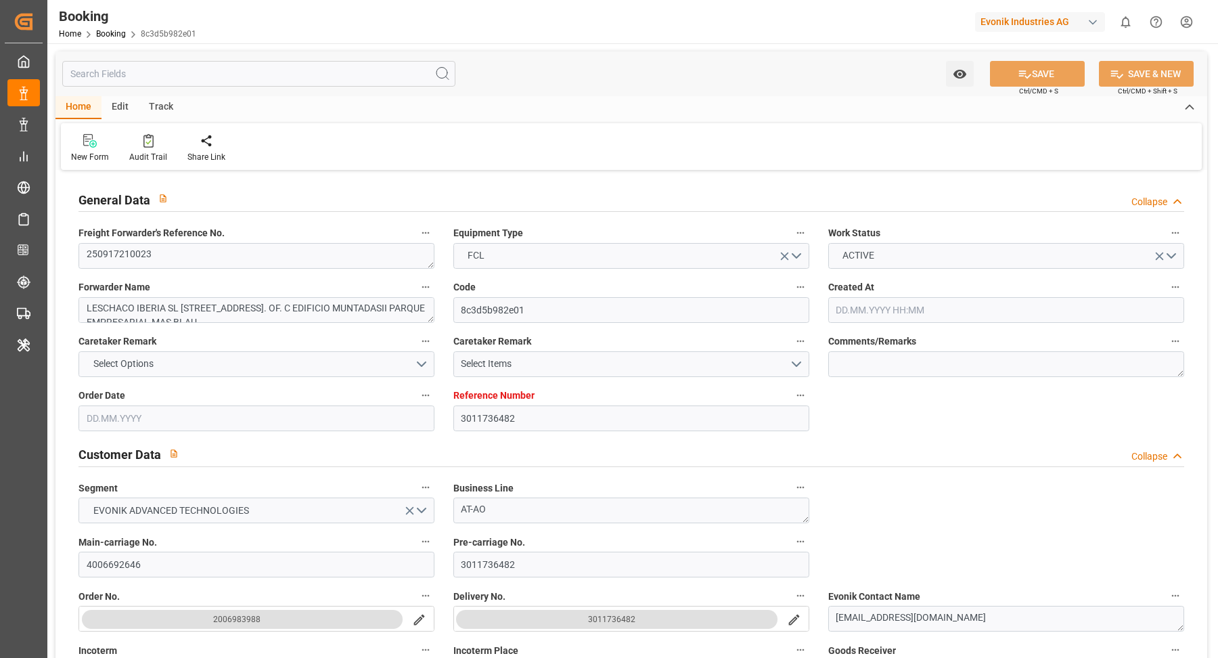
type input "06.11.2025 00:00"
type input "30.10.2025 00:00"
type input "17.09.2025 00:00"
type input "25.09.2025 00:00"
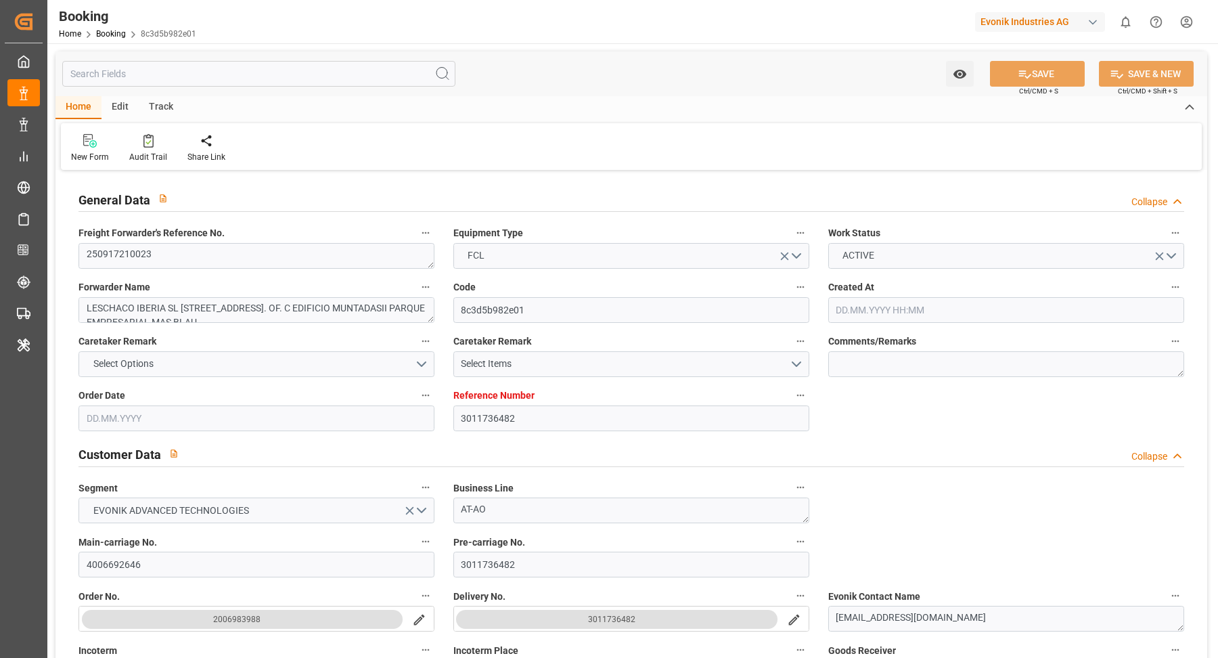
type input "25.09.2025 00:00"
type input "19.10.2025 00:00"
type input "25.10.2025 00:00"
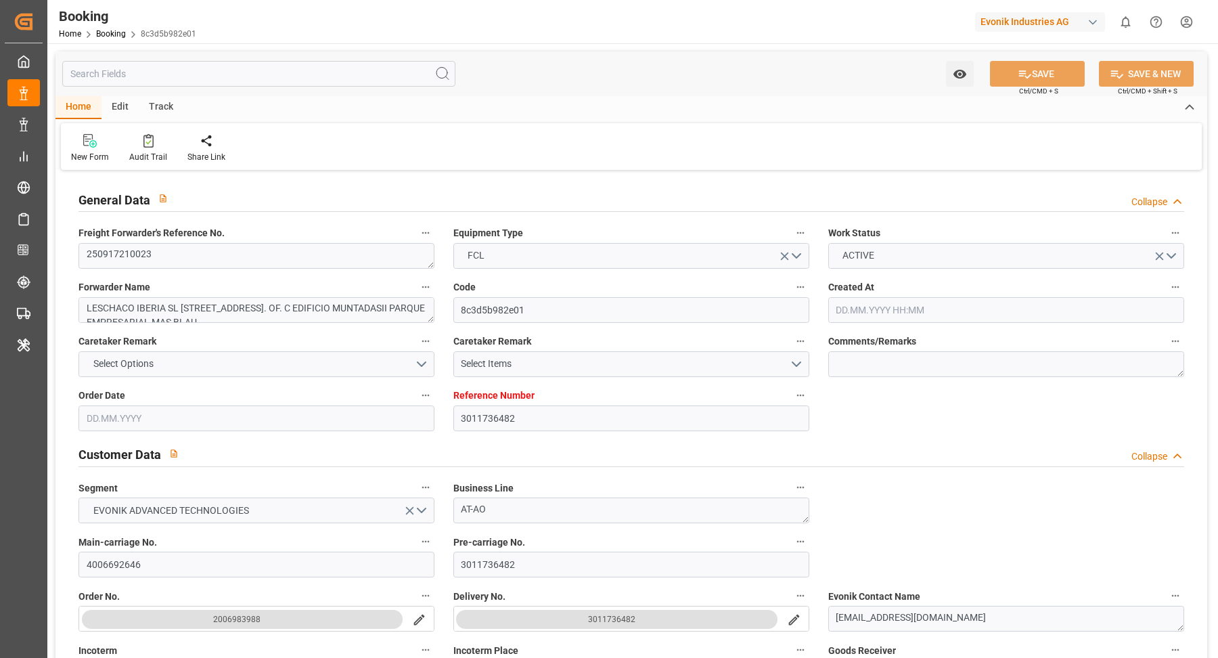
type input "12.09.2025 09:02"
type input "12.09.2025"
type input "20.09.2025 12:00"
type input "24.09.2025 23:00"
type input "02.10.2025 13:00"
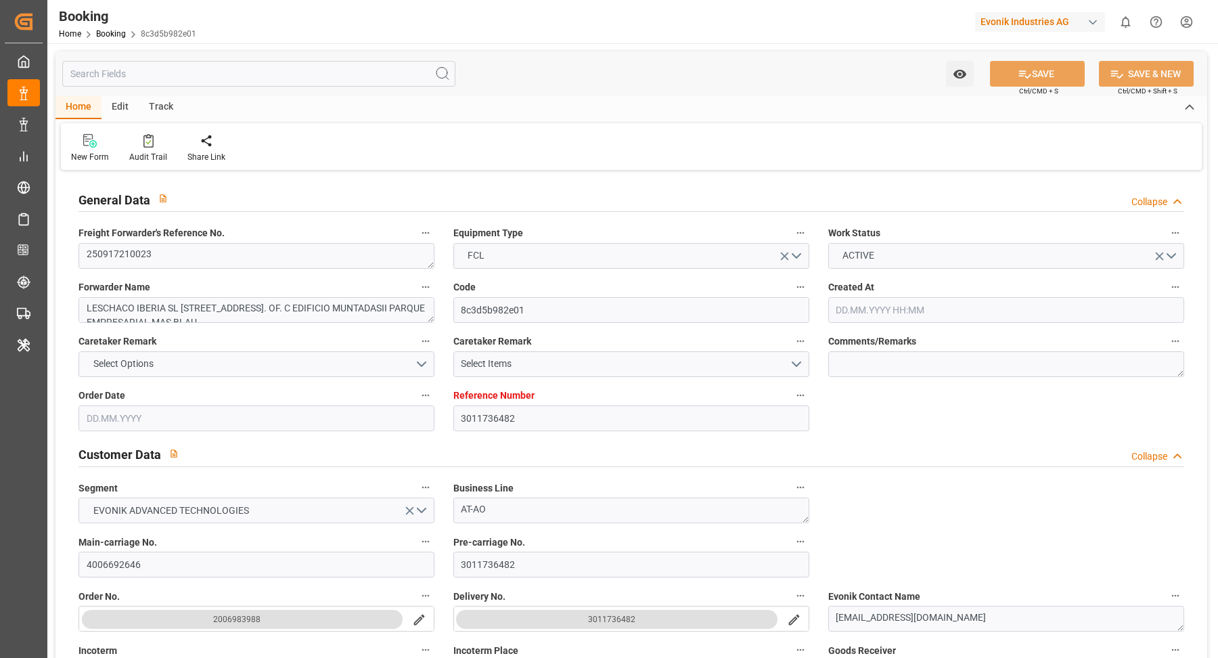
type input "26.10.2025 02:00"
click at [210, 261] on textarea "250917210023" at bounding box center [257, 256] width 356 height 26
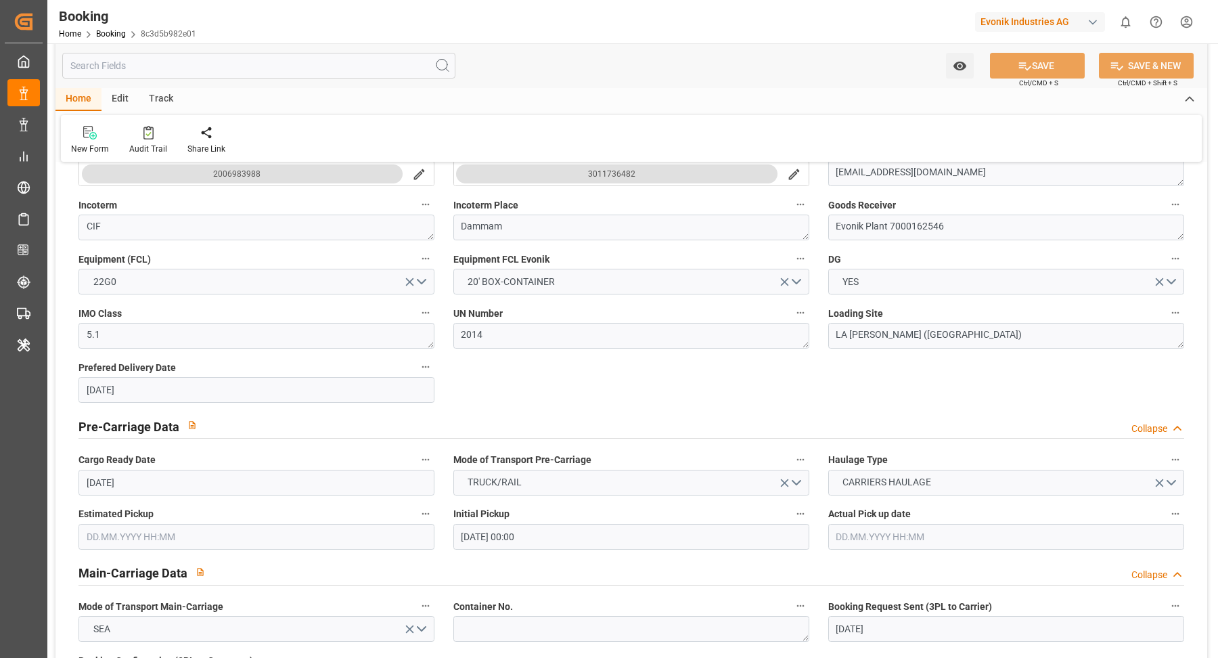
scroll to position [816, 0]
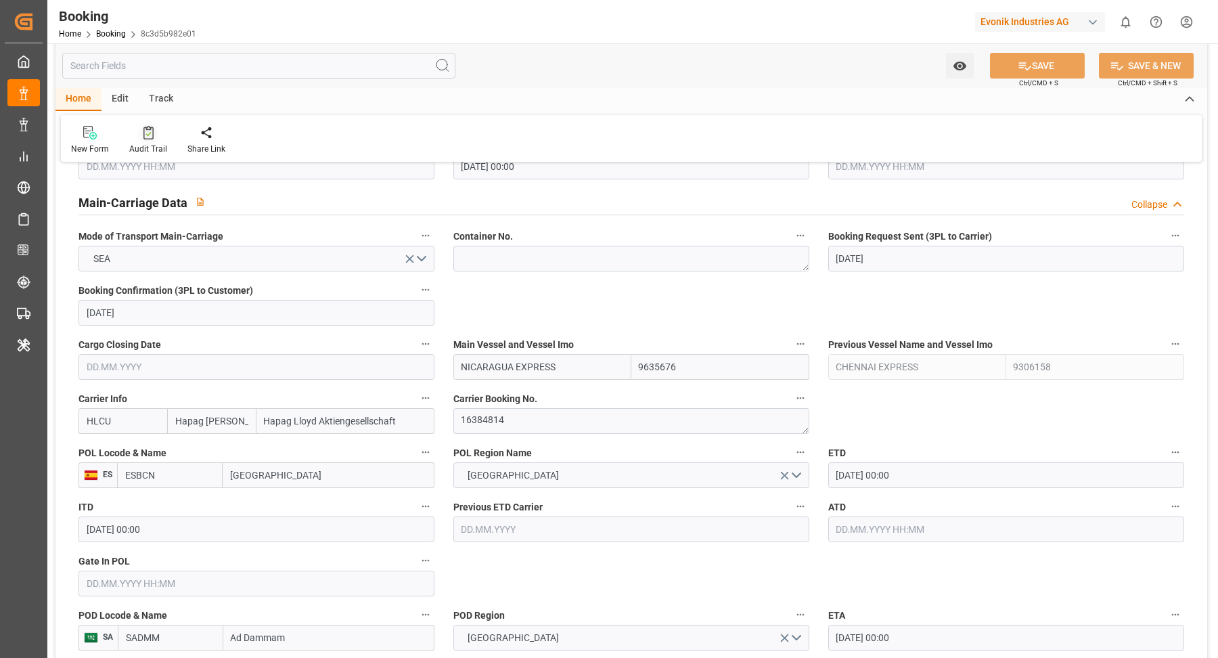
click at [148, 146] on div "Audit Trail" at bounding box center [148, 149] width 38 height 12
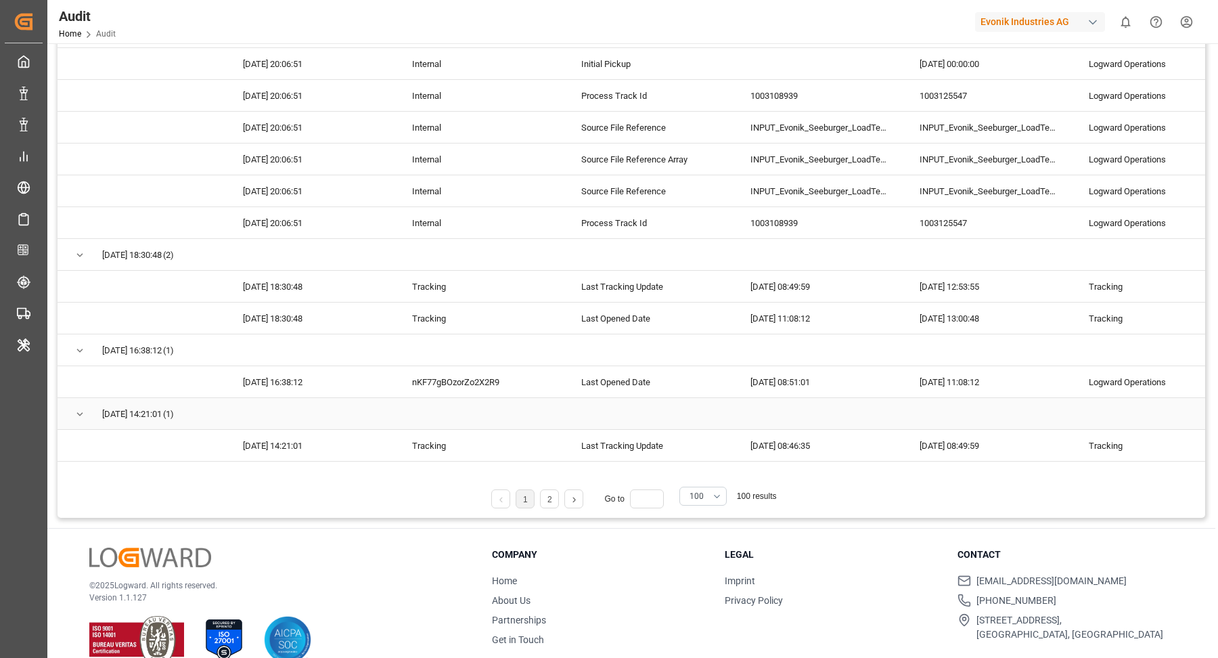
scroll to position [212, 0]
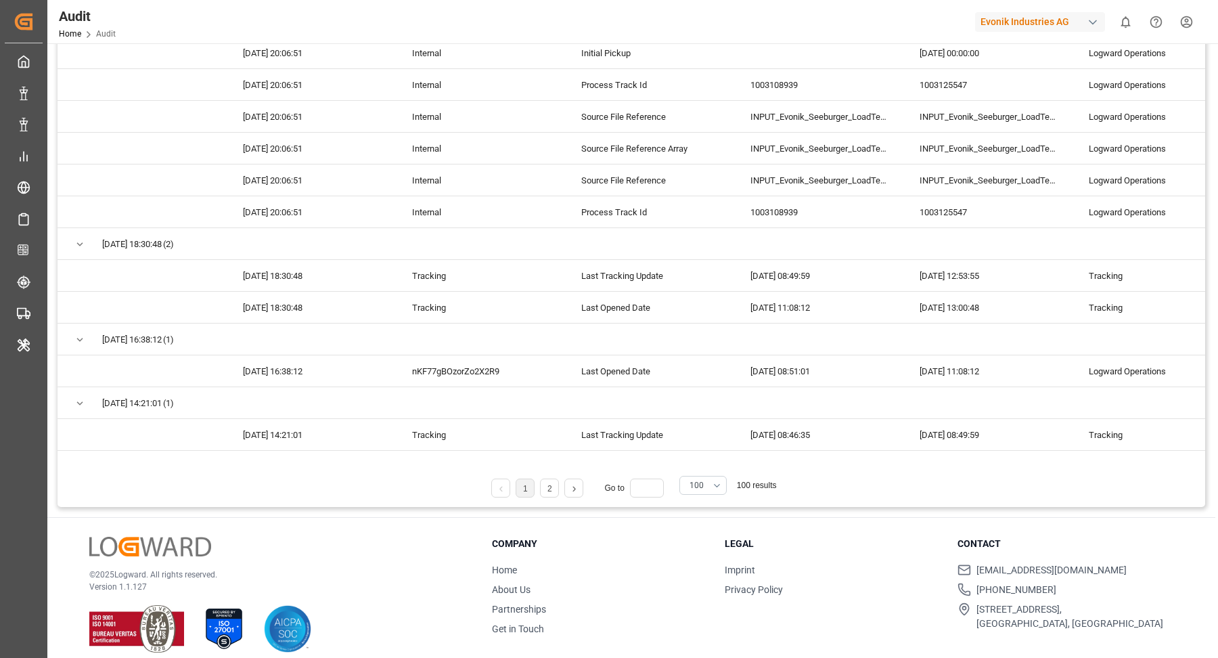
click at [726, 485] on div "100" at bounding box center [703, 485] width 47 height 19
click at [717, 487] on button "100" at bounding box center [703, 485] width 47 height 19
click at [701, 592] on div "200" at bounding box center [703, 599] width 46 height 41
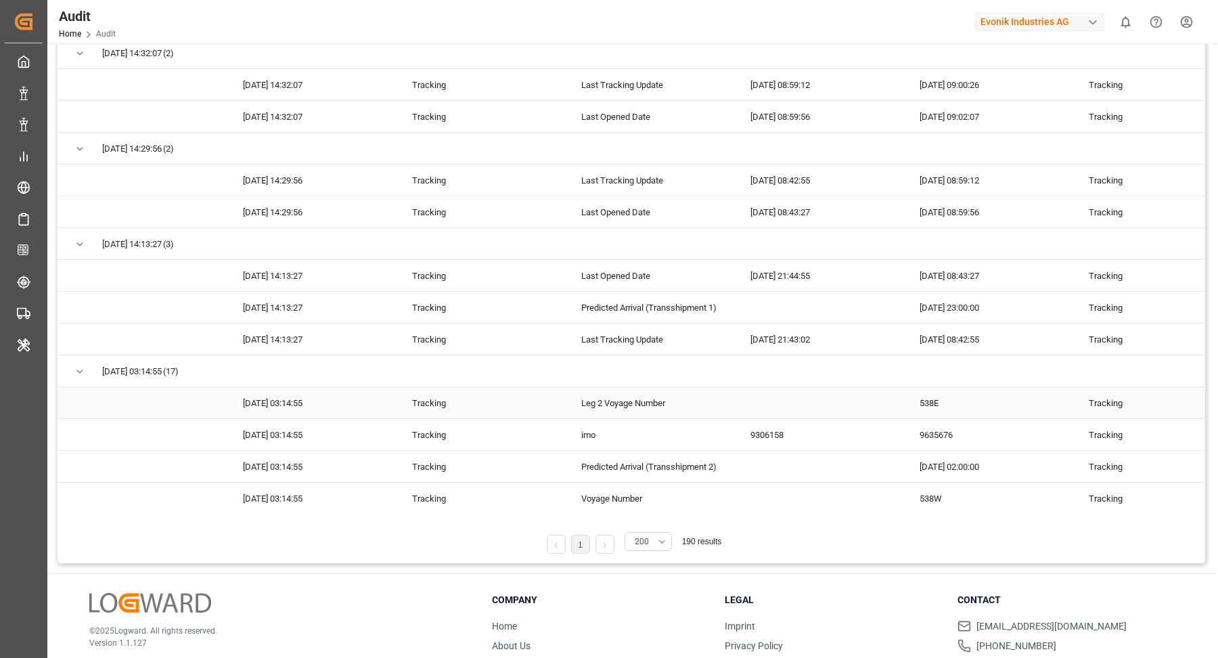
scroll to position [0, 0]
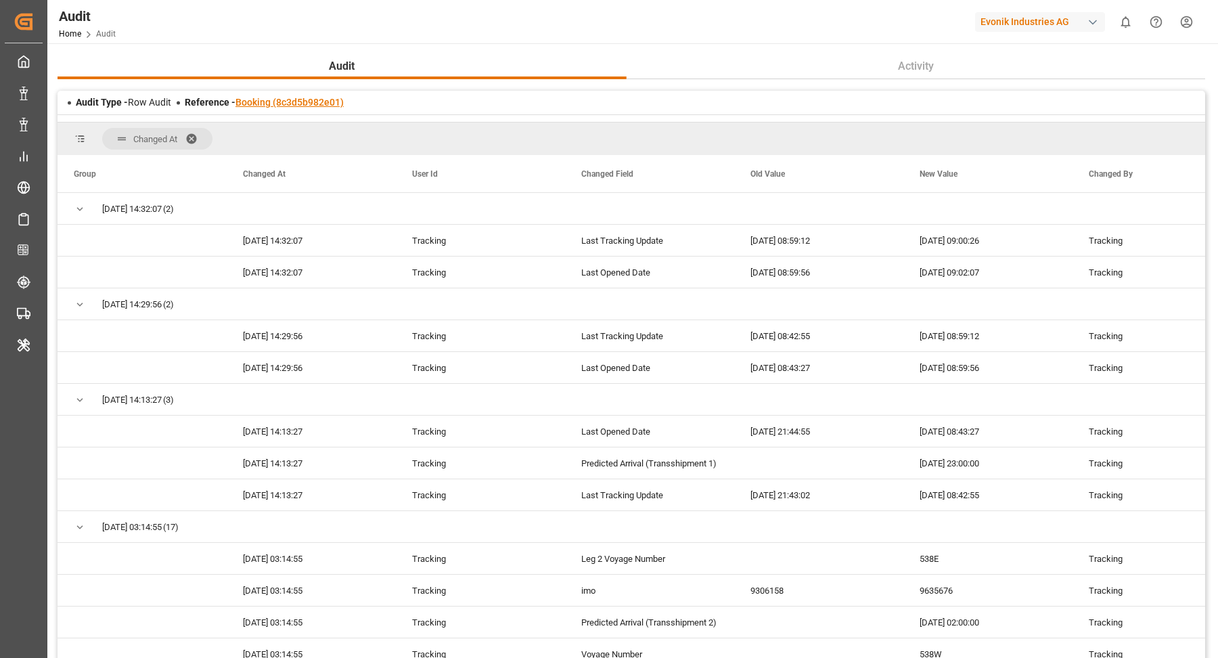
click at [284, 107] on link "Booking (8c3d5b982e01)" at bounding box center [290, 102] width 108 height 11
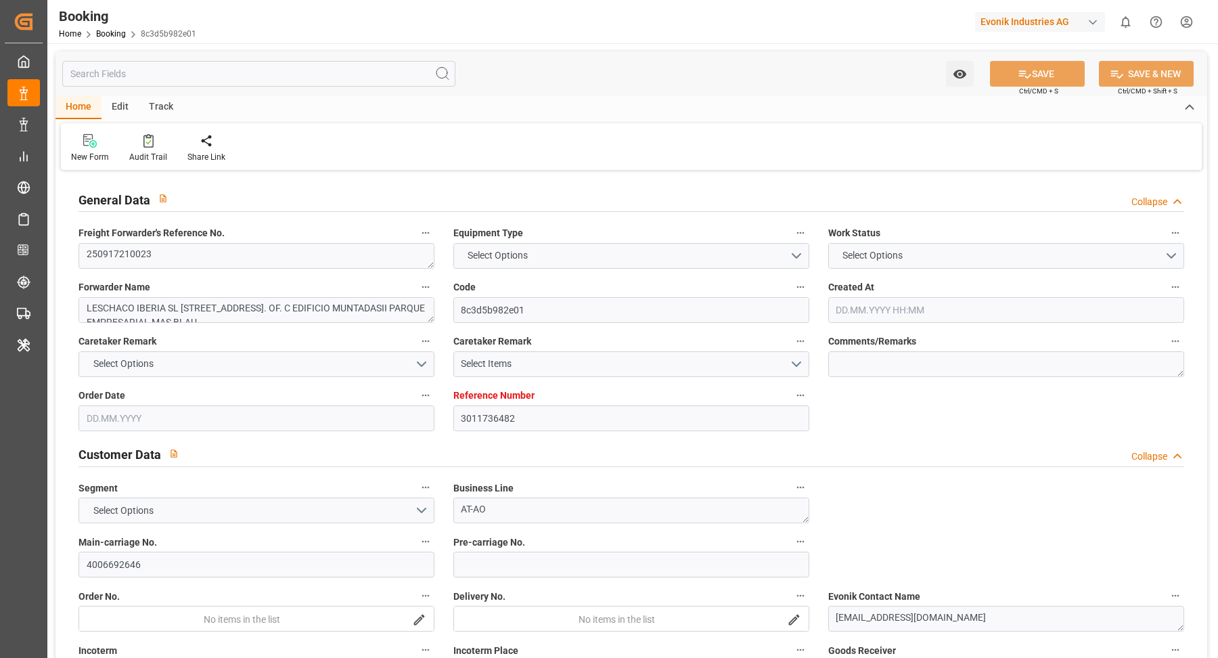
type input "3011736482"
type input "9635676"
type input "9306158"
type input "Hapag [PERSON_NAME]"
type input "Hapag Lloyd Aktiengesellschaft"
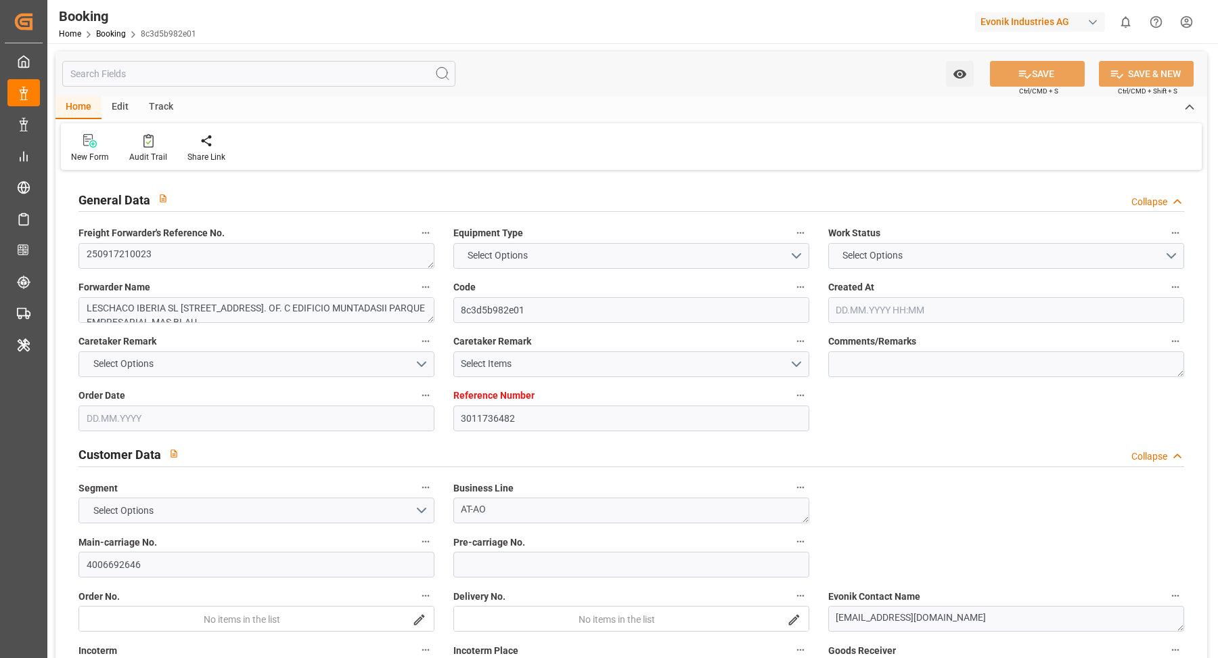
type input "ESBCN"
type input "SADMM"
type input "MAPTM"
type input "OMSLL"
type input "ESBCN"
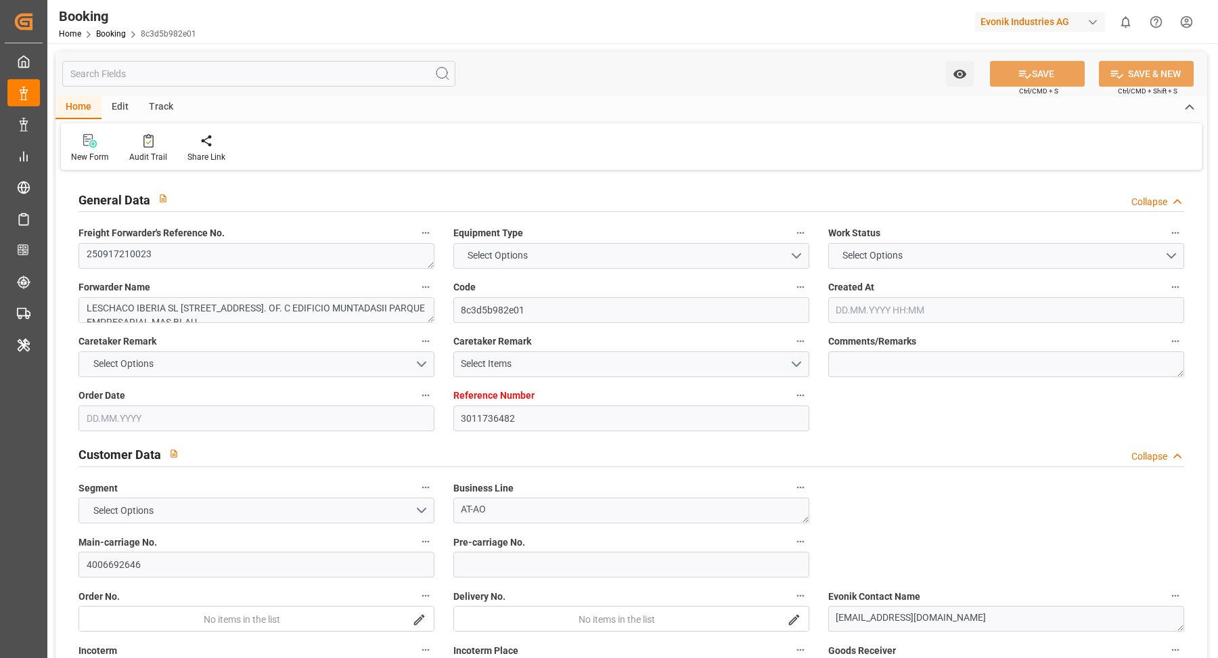
type input "9525883"
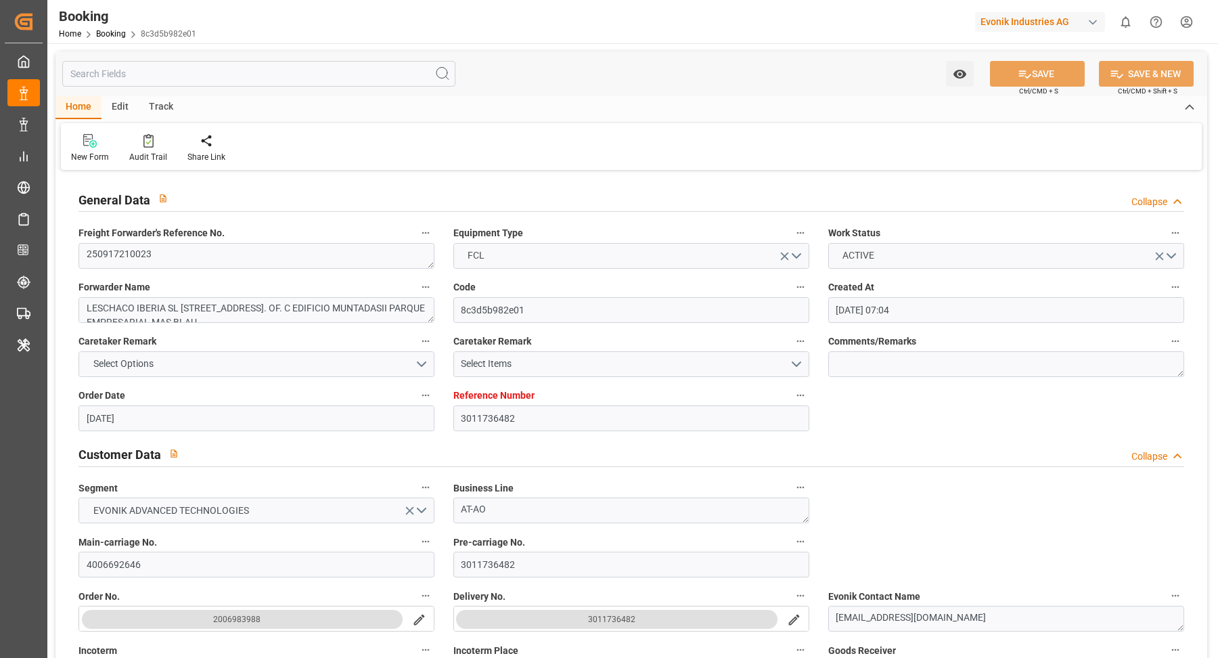
type input "08.08.2025 07:04"
type input "08.08.2025"
type input "30.09.2025"
type input "25.08.2025"
type input "08.09.2025 00:00"
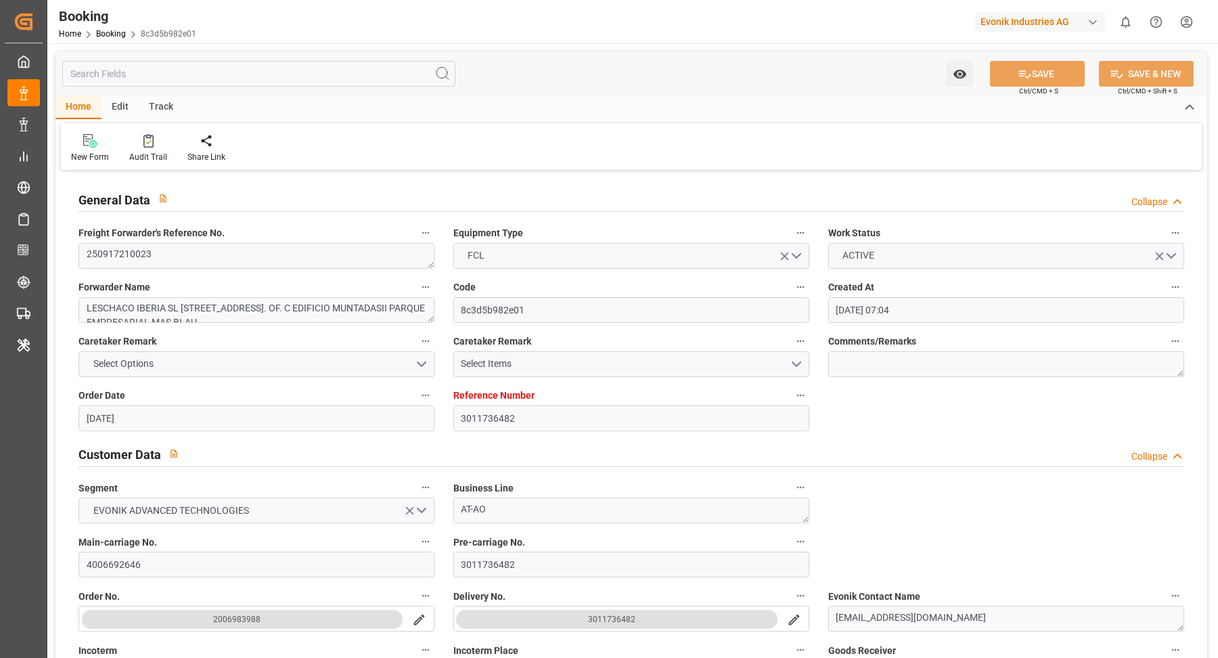
type input "02.09.2025"
type input "[DATE]"
type input "20.09.2025 00:00"
type input "13.09.2025 00:00"
type input "06.11.2025 00:00"
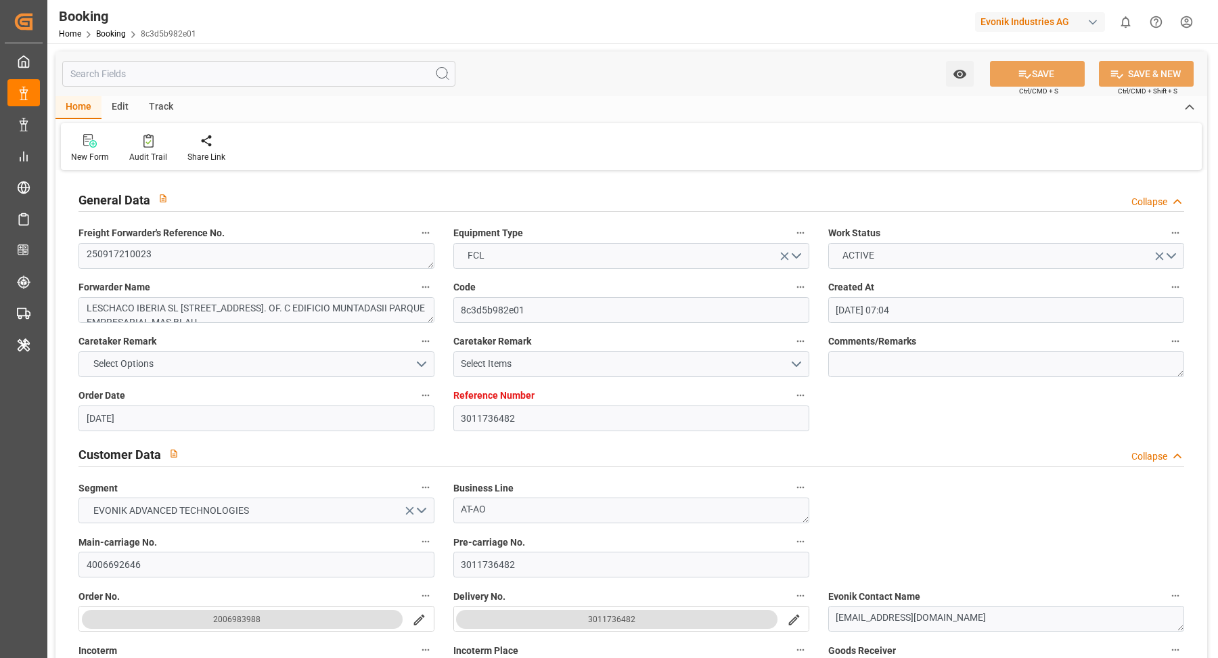
type input "30.10.2025 00:00"
type input "17.09.2025 00:00"
type input "[DATE] 00:00"
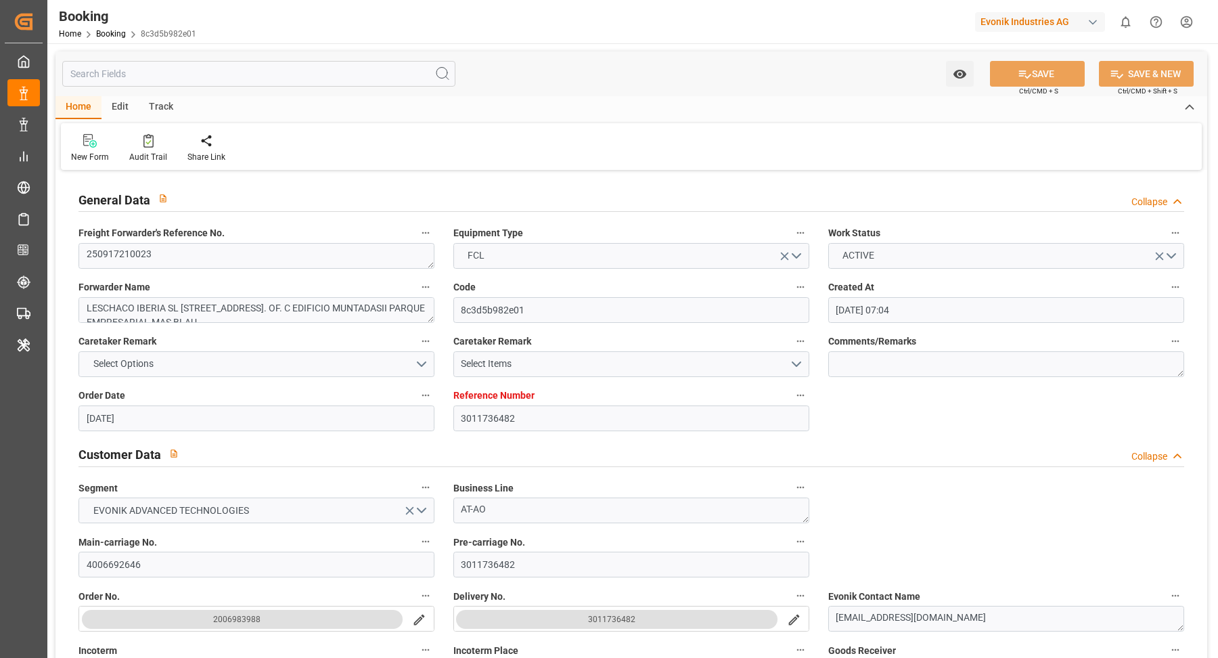
type input "19.10.2025 00:00"
type input "25.10.2025 00:00"
type input "12.09.2025 09:02"
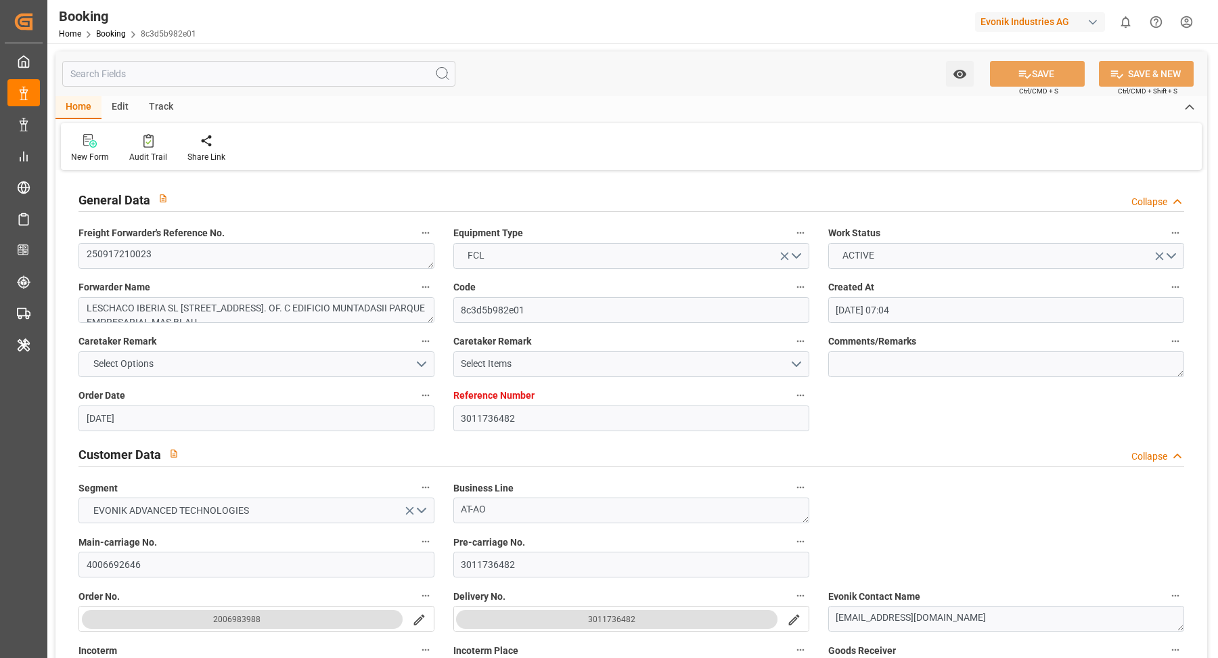
type input "12.09.2025"
type input "20.09.2025 12:00"
type input "24.09.2025 23:00"
type input "02.10.2025 13:00"
type input "26.10.2025 02:00"
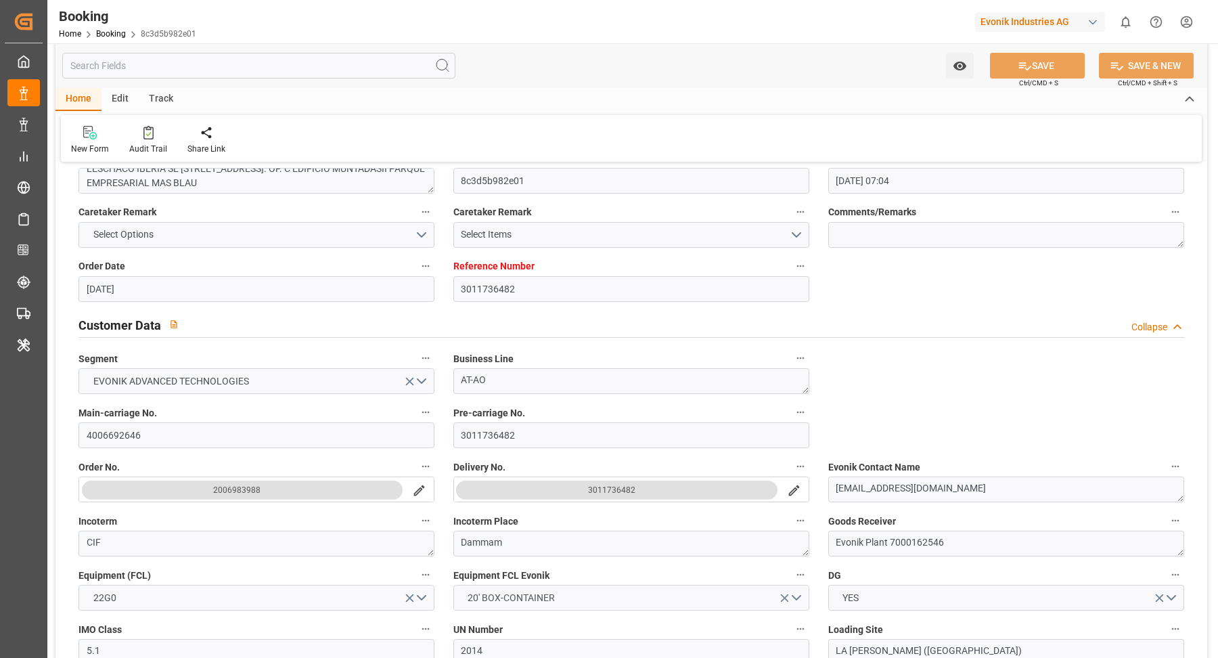
scroll to position [217, 0]
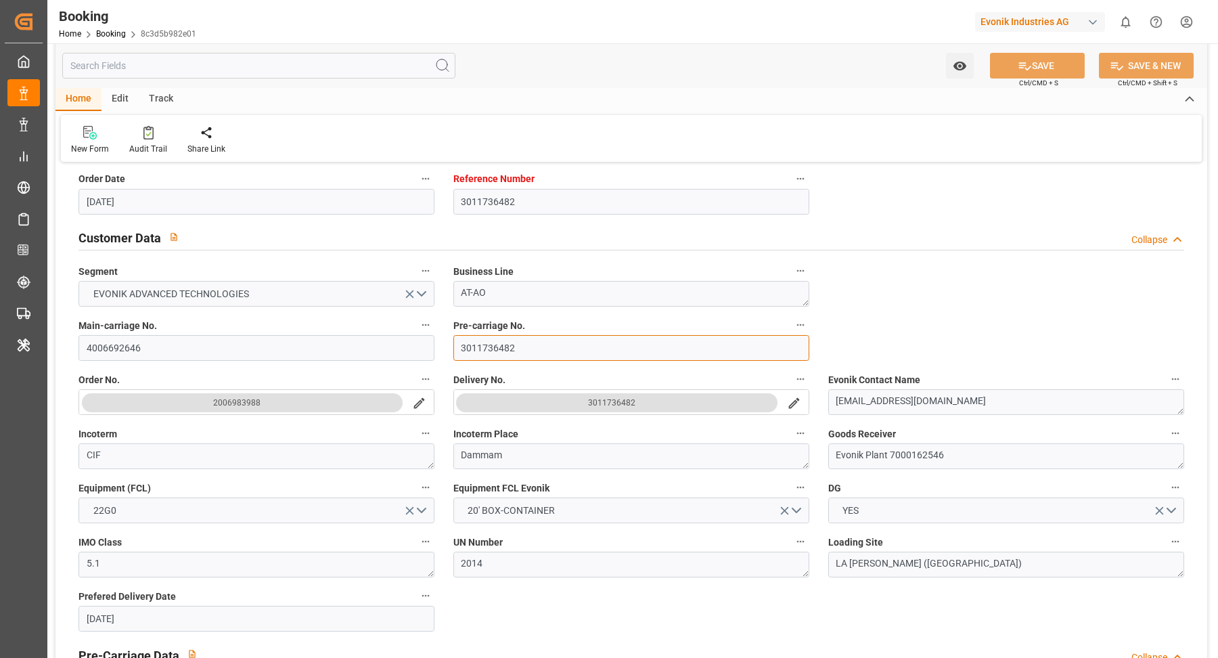
click at [548, 354] on input "3011736482" at bounding box center [631, 348] width 356 height 26
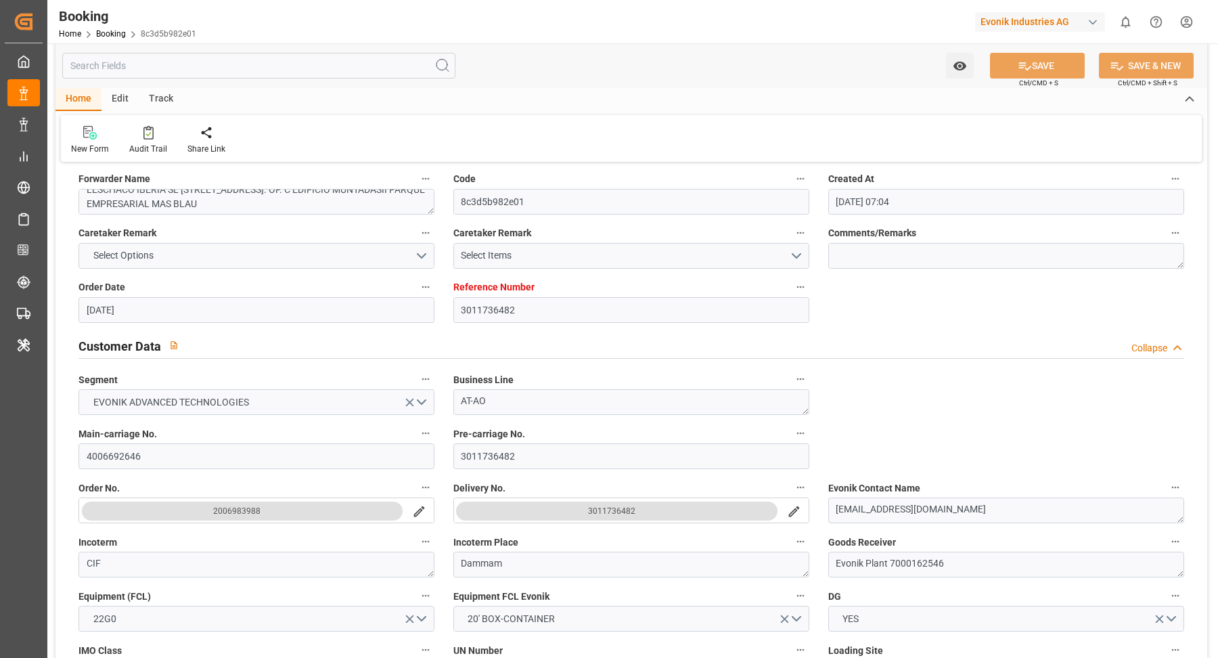
scroll to position [0, 0]
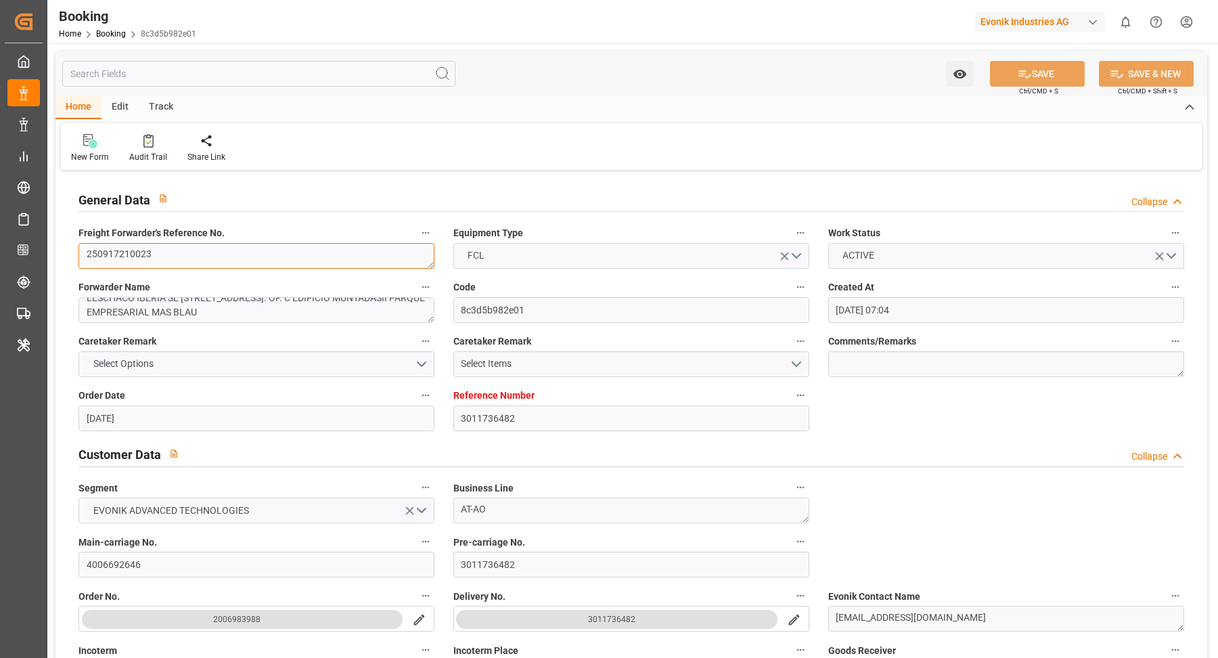
click at [199, 258] on textarea "250917210023" at bounding box center [257, 256] width 356 height 26
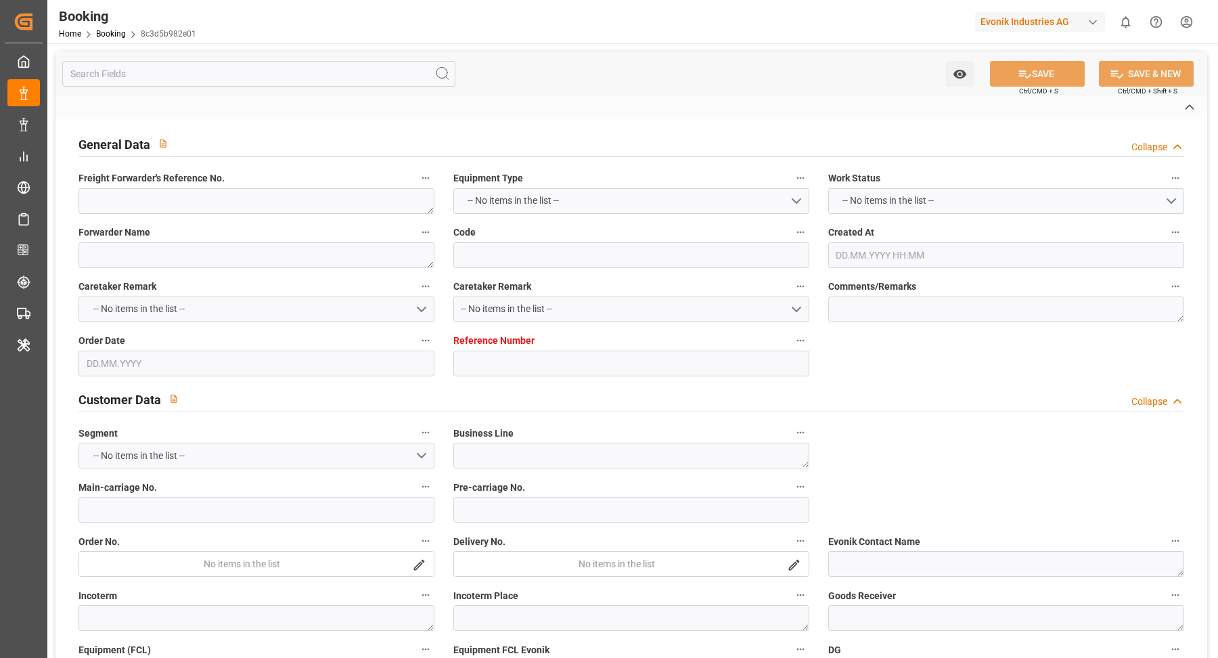
type textarea "250917210023"
type textarea "LESCHACO IBERIA SL [STREET_ADDRESS]. OF. C EDIFICIO MUNTADASII PARQUE EMPRESARI…"
type input "8c3d5b982e01"
type input "3011736482"
type textarea "AT-AO"
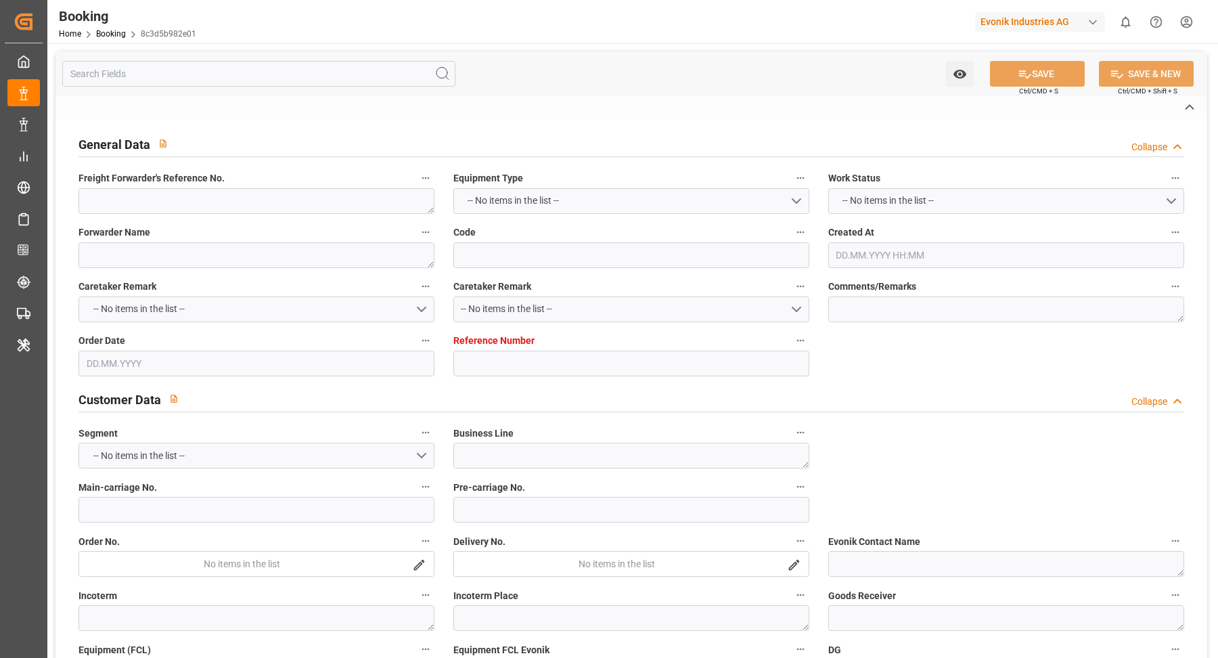
type input "4006692646"
type textarea "[EMAIL_ADDRESS][DOMAIN_NAME]"
type textarea "CIF"
type textarea "Dammam"
type textarea "Evonik Plant 7000162546"
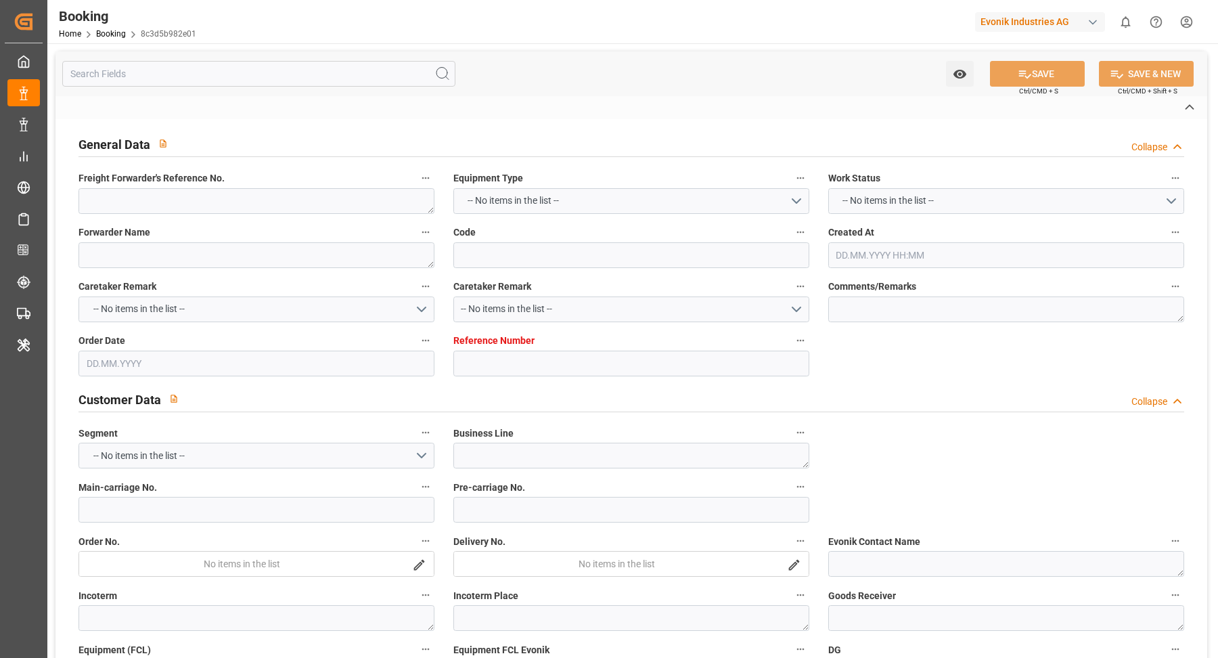
type textarea "5.1"
type textarea "2014"
type textarea "LA [PERSON_NAME] ([GEOGRAPHIC_DATA])"
type input "NICARAGUA EXPRESS"
type input "CHENNAI EXPRESS"
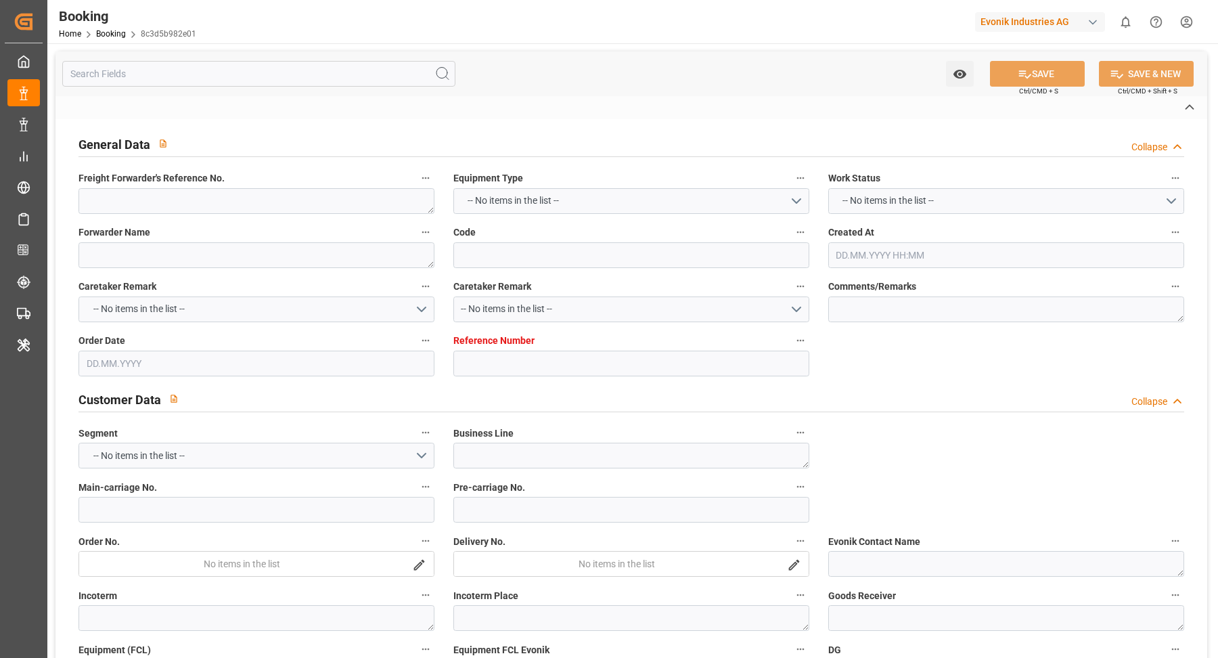
type input "HLCU"
type textarea "16384814"
type input "[GEOGRAPHIC_DATA]"
type input "Ad Dammam"
type input "TANGER MED"
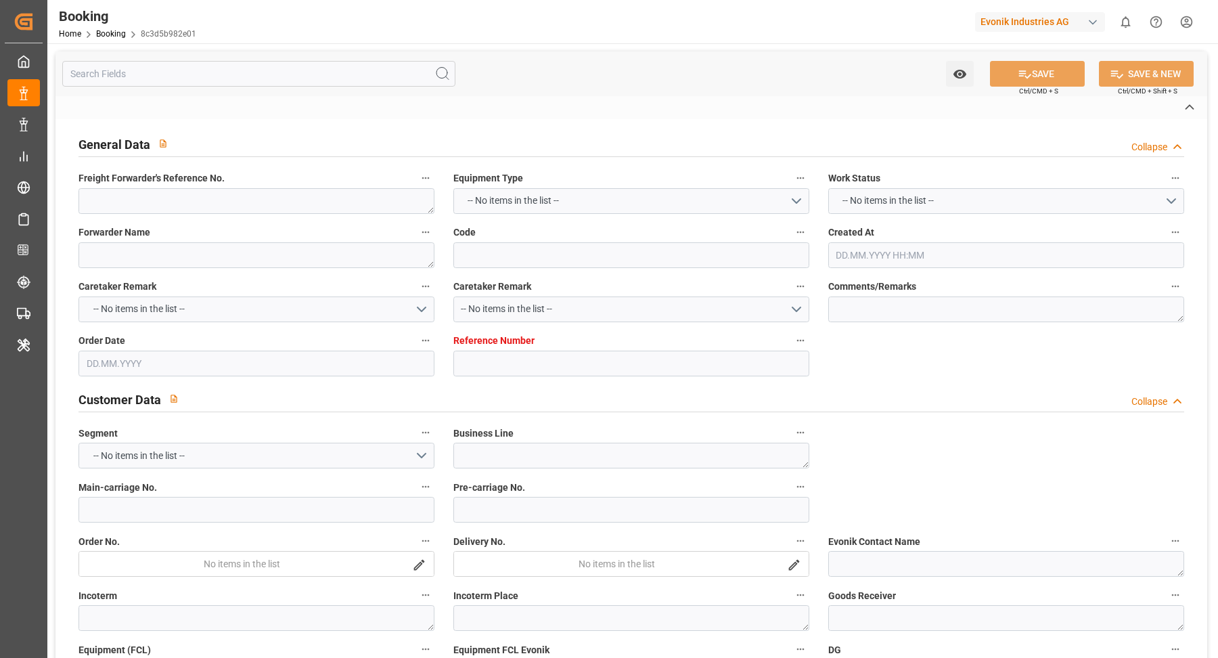
type input "[DEMOGRAPHIC_DATA]"
type textarea "INPUT_Evonik_Seeburger_LoadTenderOcean_1003133986_20250910160809355.xml"
type textarea "West Mediterranean_SADMM_HLCU_AT-AO"
type textarea "INPUT_Evonik_Seeburger_LoadTenderOcean_1003125547_20250908163343596.xml,INPUT_E…"
type textarea "1003133986"
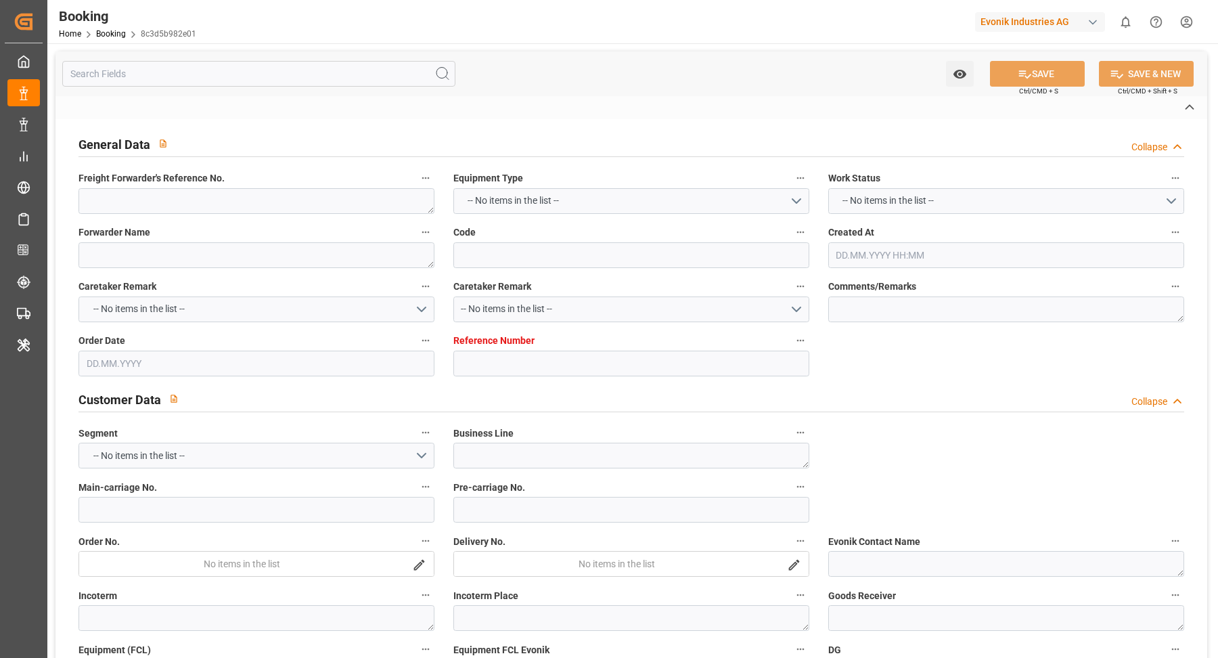
type textarea "Vasantha Kumar"
type textarea "Pol-businessDivision-businessLine-"
type textarea "IFTSTA"
type textarea "a011t00000LcJC5AAN"
type textarea "Yes"
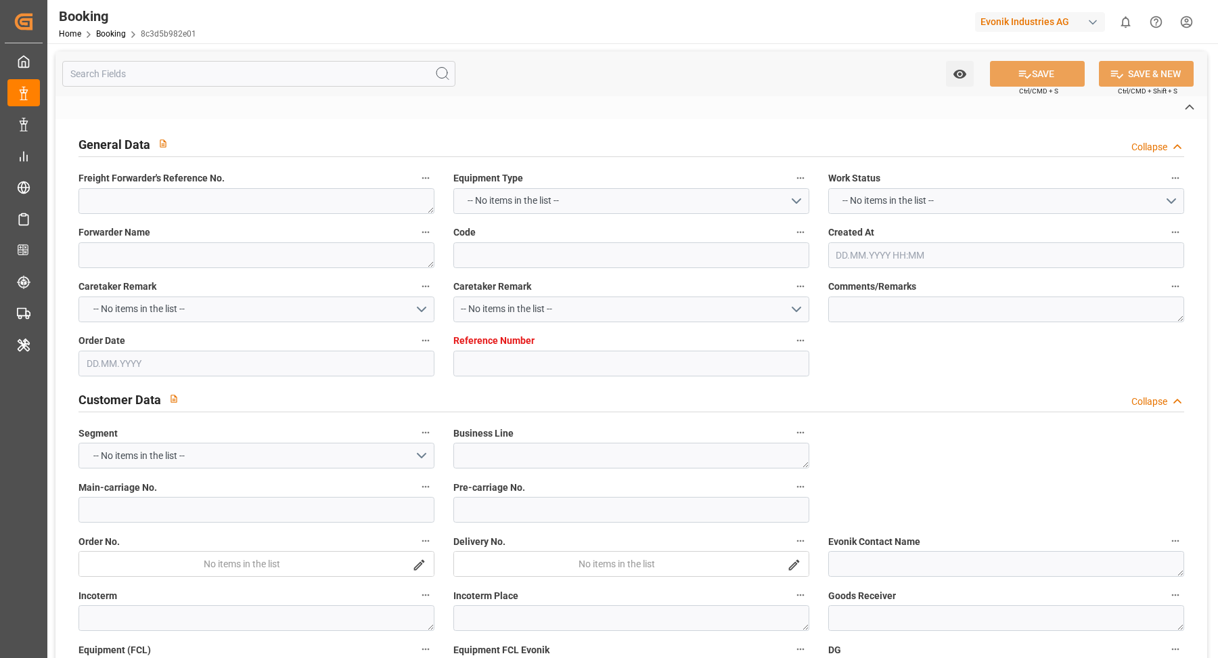
type input "BARCELONA"
type input "538W"
type input "VESSEL"
type input "ALULA EXPRESS"
type input "538E"
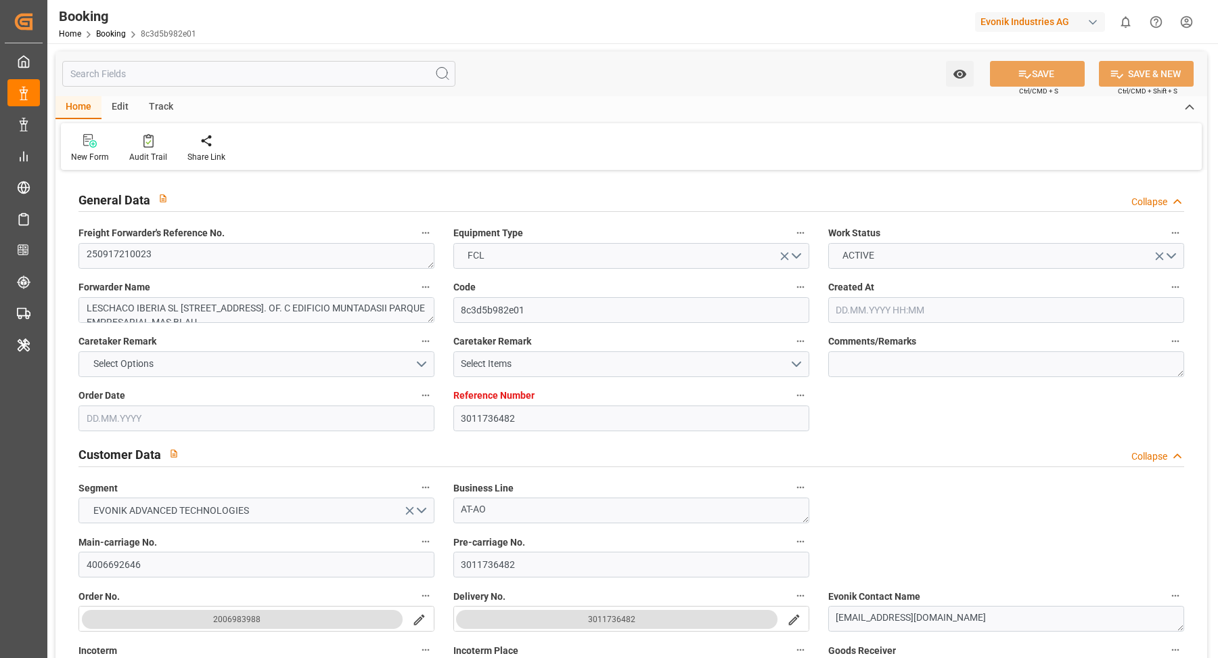
type input "3011736482"
type input "9635676"
type input "9306158"
type input "Hapag [PERSON_NAME]"
type input "Hapag Lloyd Aktiengesellschaft"
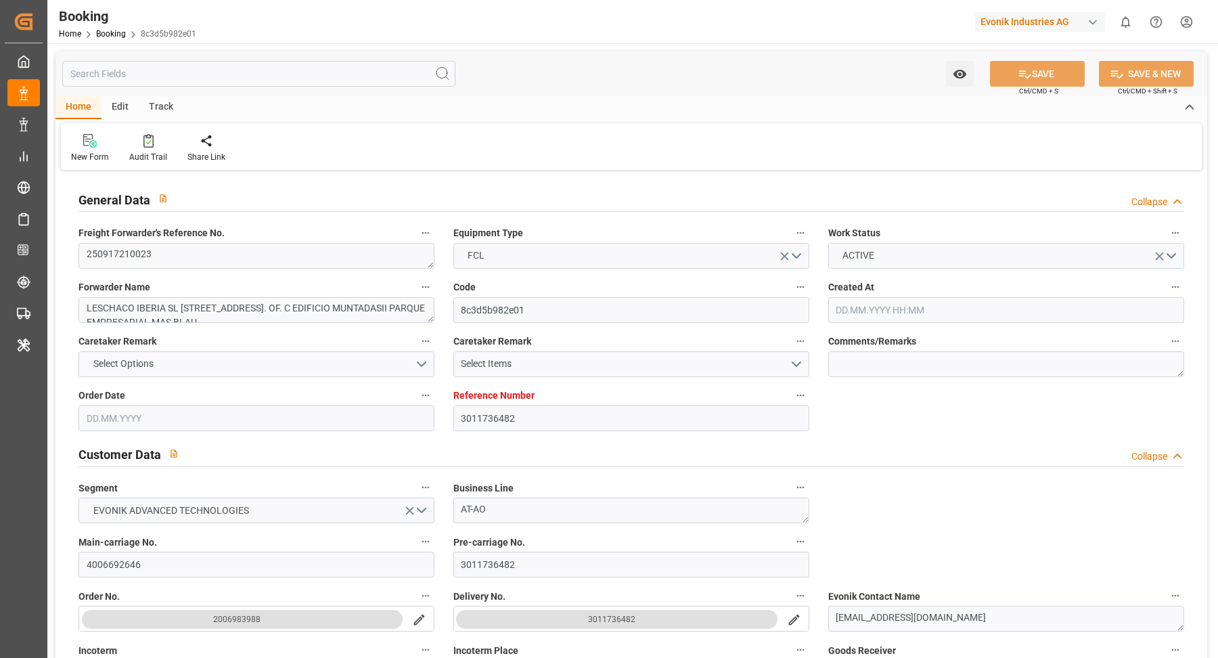
type input "ESBCN"
type input "SADMM"
type input "MAPTM"
type input "OMSLL"
type input "ESBCN"
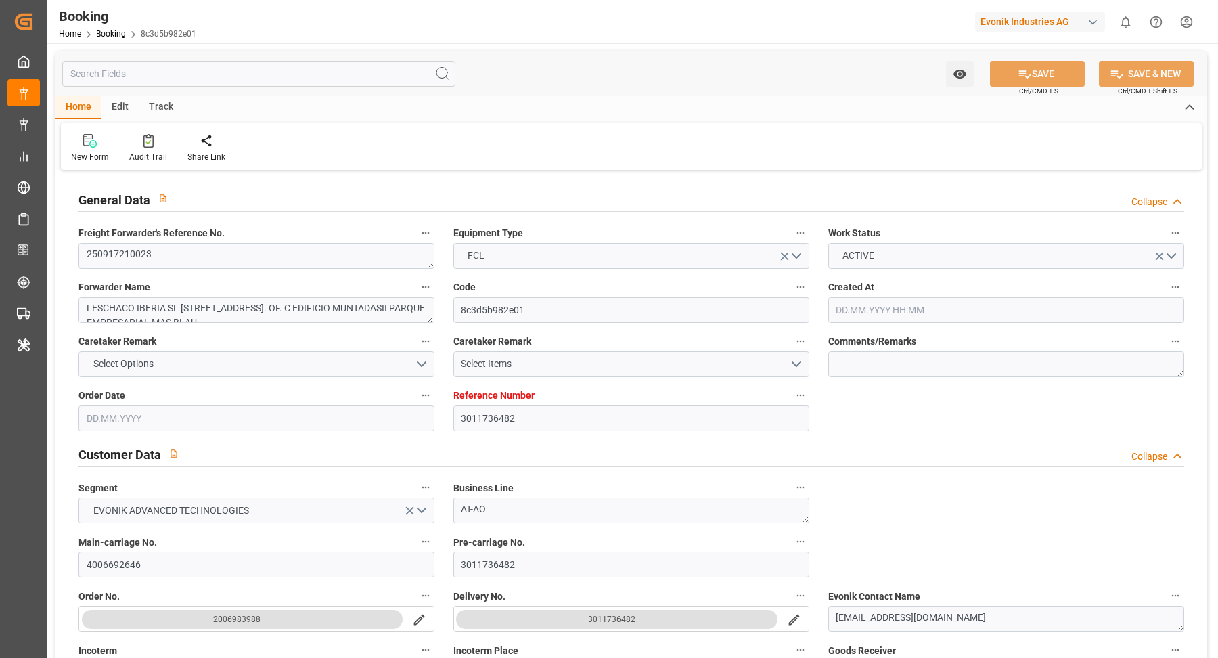
type input "9525883"
type input "08.08.2025 07:04"
type input "08.08.2025"
type input "30.09.2025"
type input "25.08.2025"
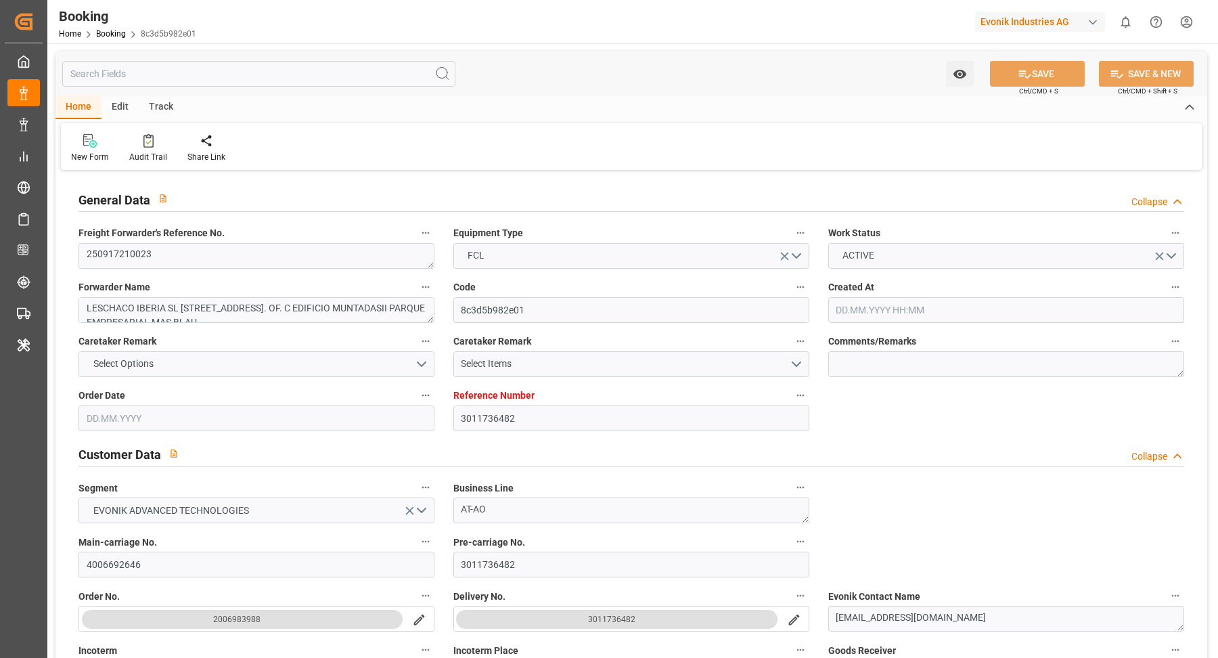
type input "08.09.2025 00:00"
type input "02.09.2025"
type input "10.09.2025"
type input "20.09.2025 00:00"
type input "13.09.2025 00:00"
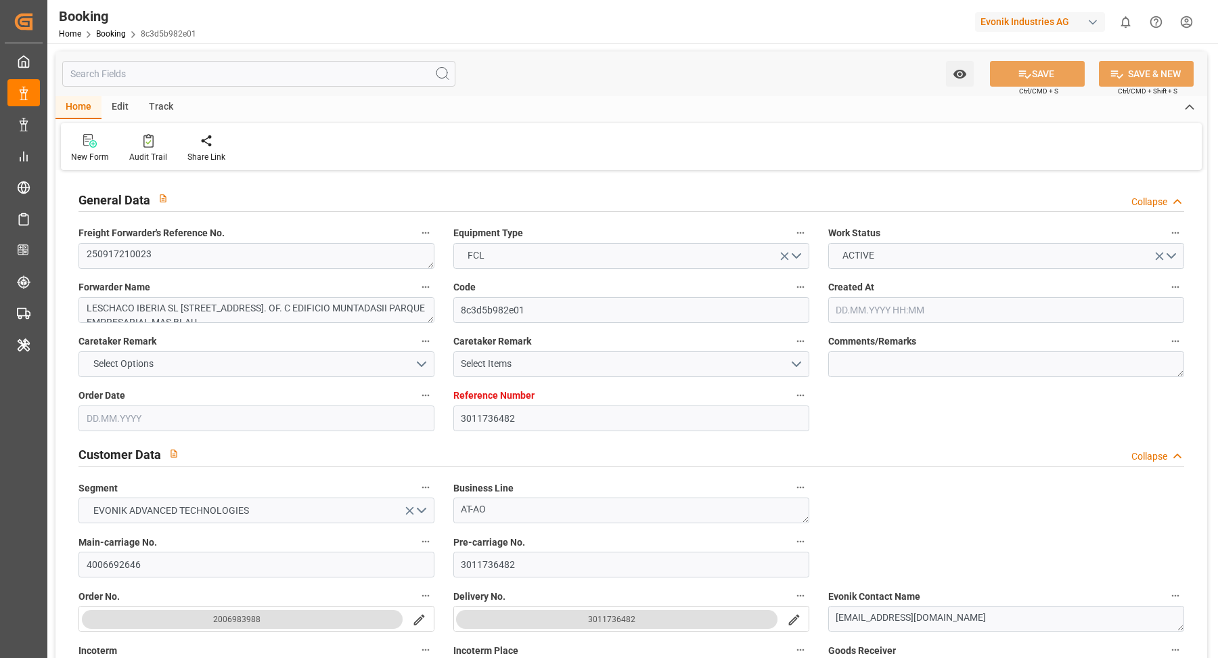
type input "06.11.2025 00:00"
type input "30.10.2025 00:00"
type input "24.09.2025 00:00"
type input "17.09.2025 00:00"
type input "02.10.2025 00:00"
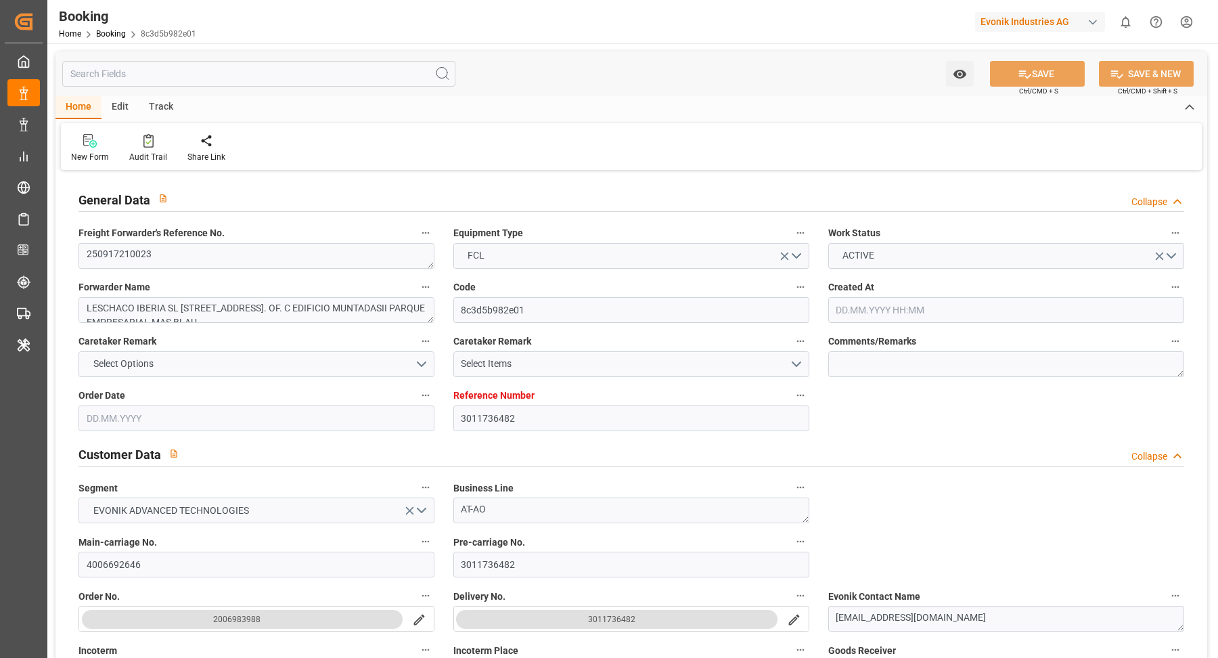
type input "25.09.2025 00:00"
type input "26.10.2025 00:00"
type input "19.10.2025 00:00"
type input "[DATE] 00:00"
type input "25.10.2025 00:00"
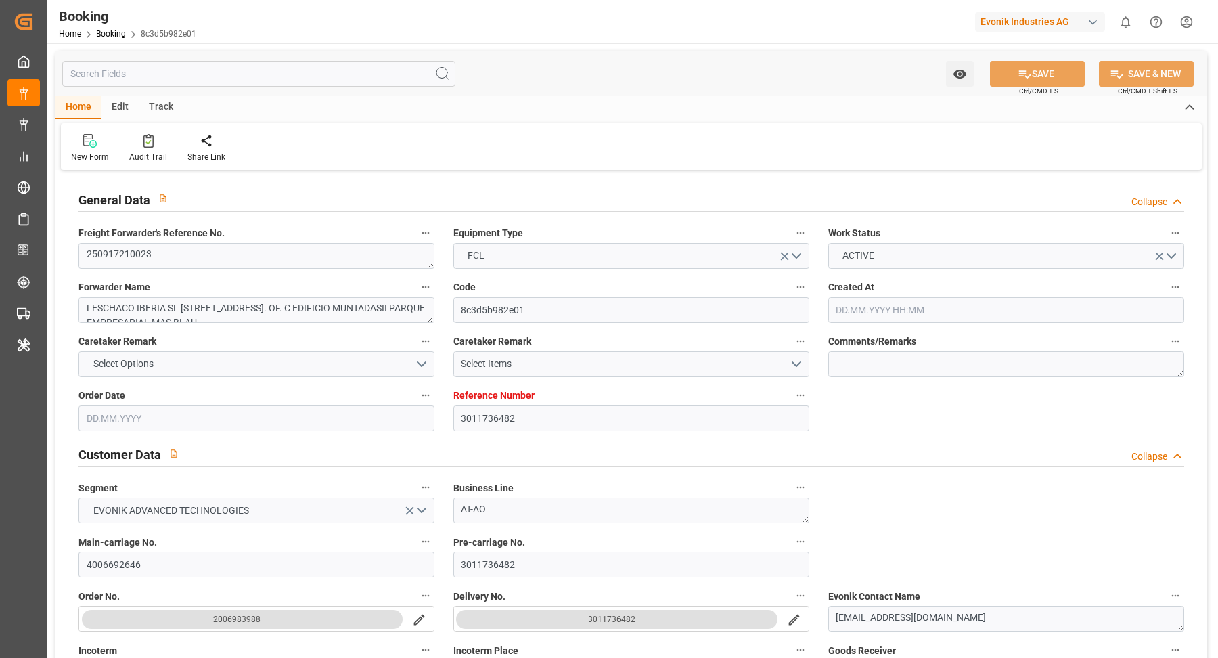
type input "12.09.2025 09:32"
type input "12.09.2025"
type input "20.09.2025 12:00"
type input "24.09.2025 23:00"
type input "02.10.2025 13:00"
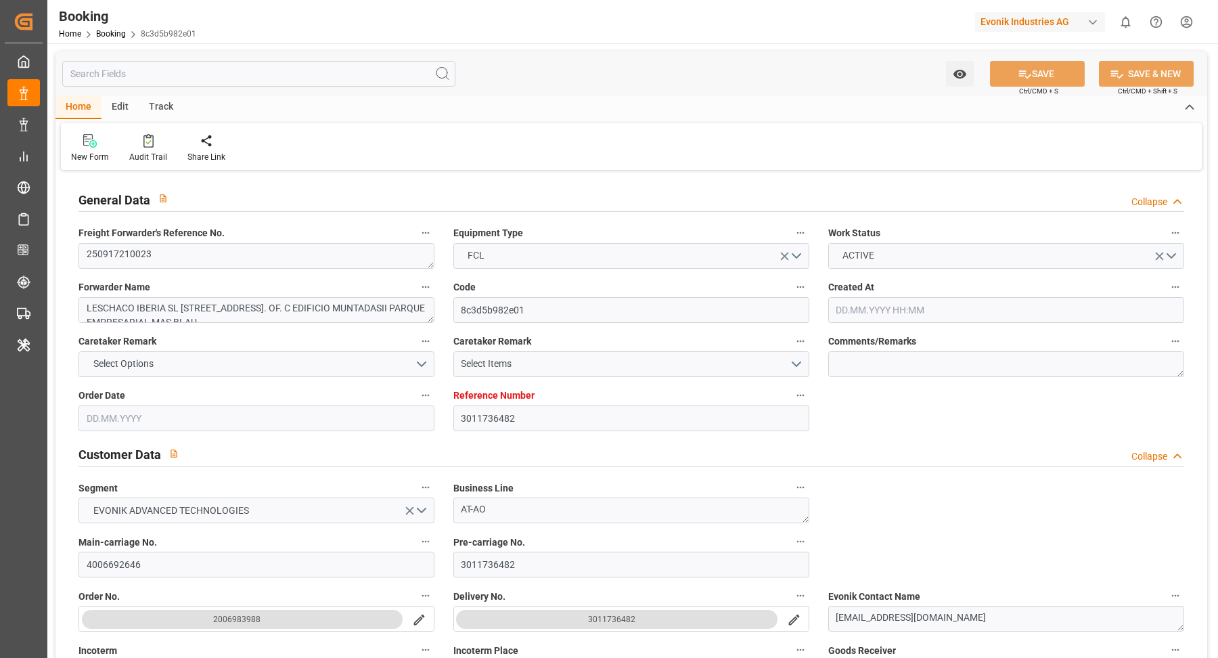
type input "26.10.2025 02:00"
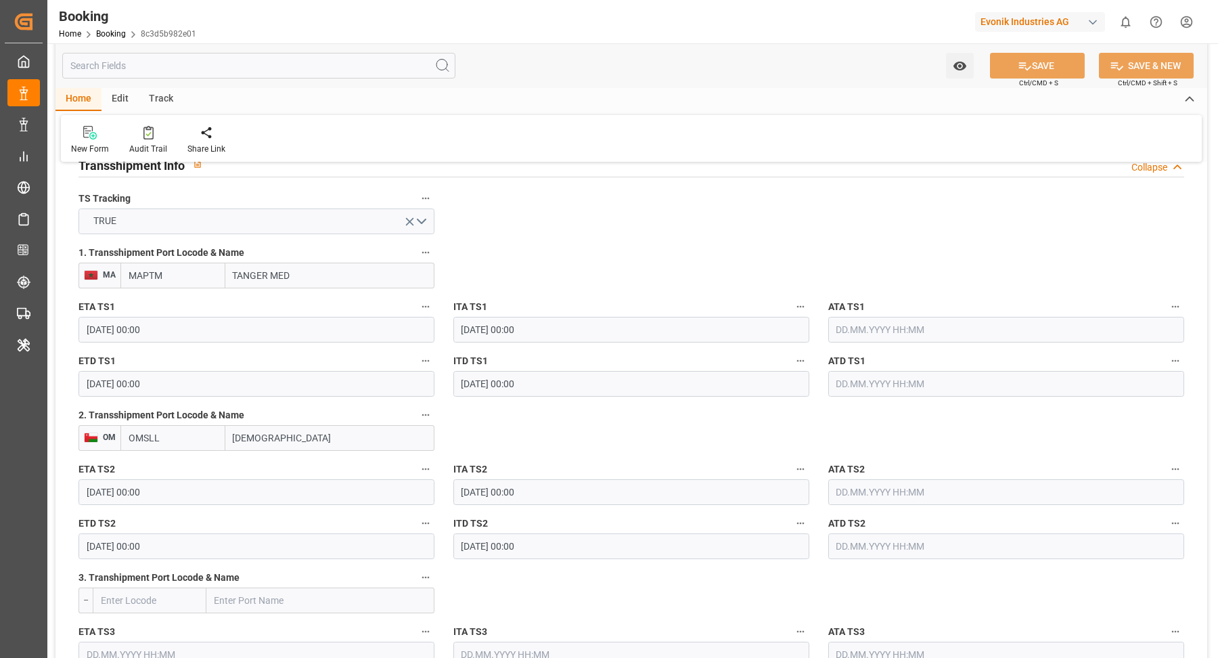
scroll to position [1064, 0]
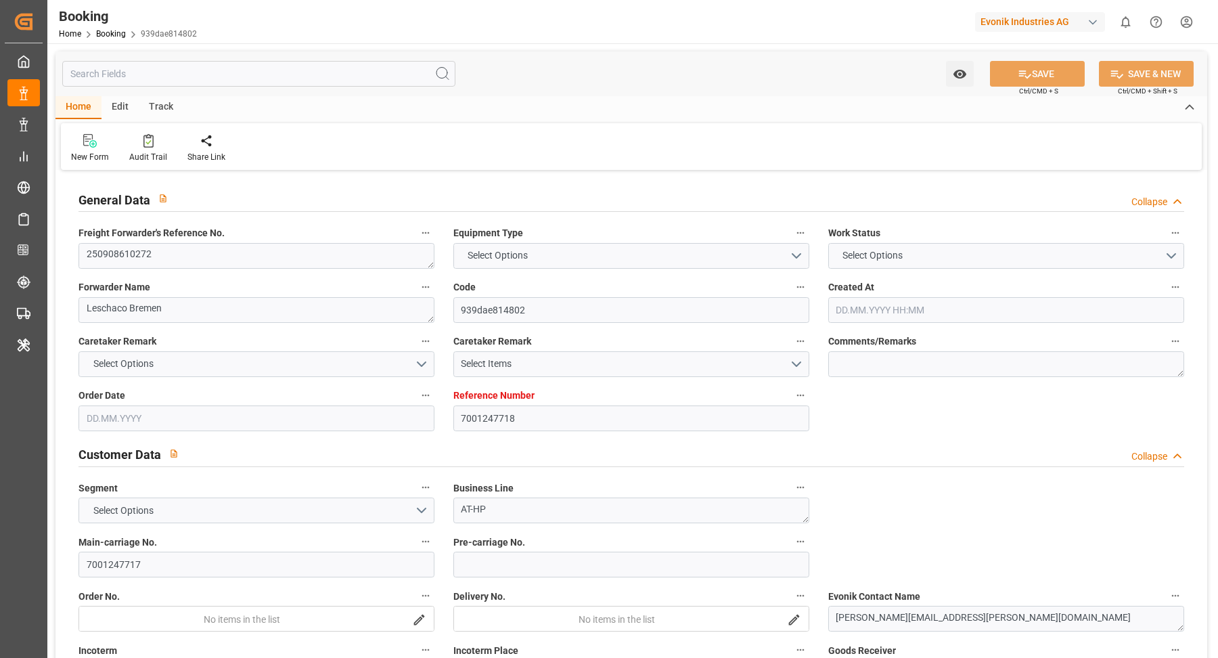
type input "7001247718"
type input "9321495"
type input "Hapag [PERSON_NAME]"
type input "Hapag Lloyd Aktiengesellschaft"
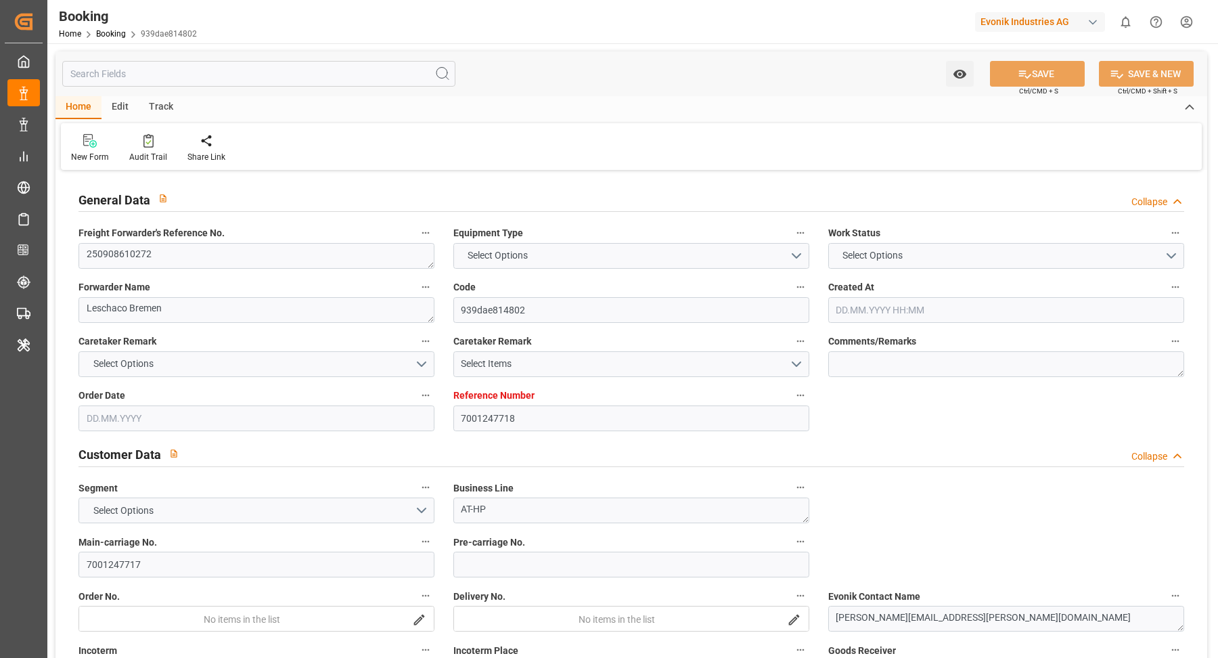
type input "NLRTM"
type input "CNSGH"
type input "0"
type input "NLRTM"
type input "CNSHG"
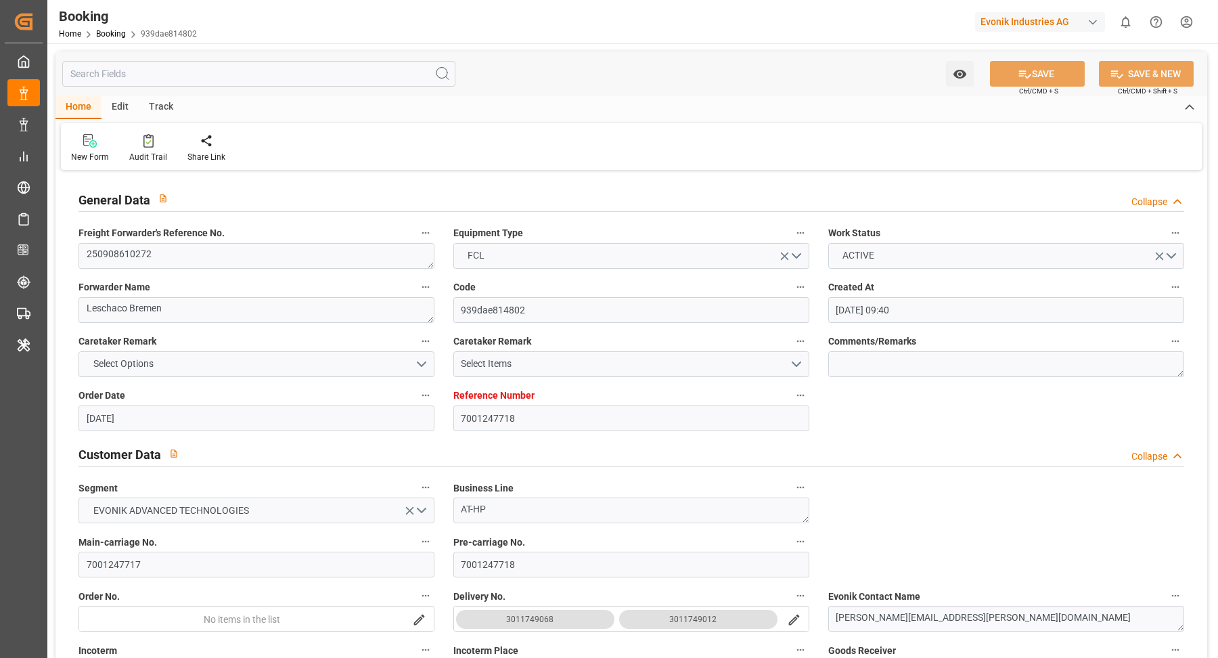
type input "[DATE] 09:40"
type input "[DATE]"
type input "[DATE] 00:00"
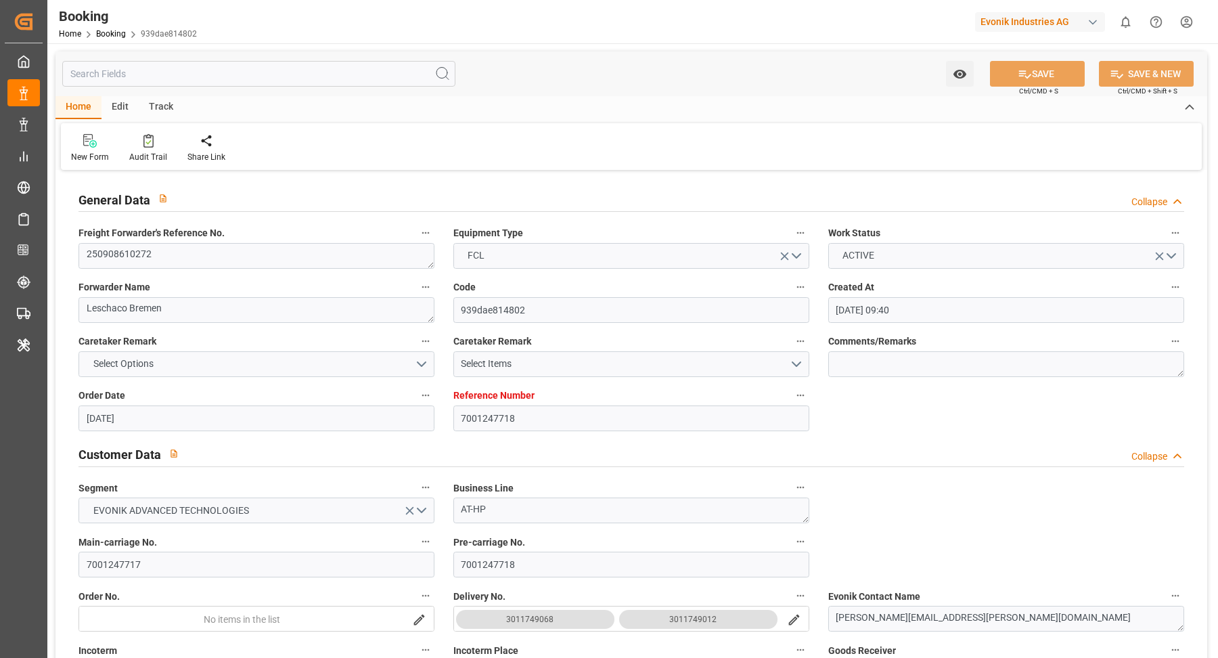
type input "[DATE] 00:00"
type input "[DATE]"
type input "[DATE] 00:00"
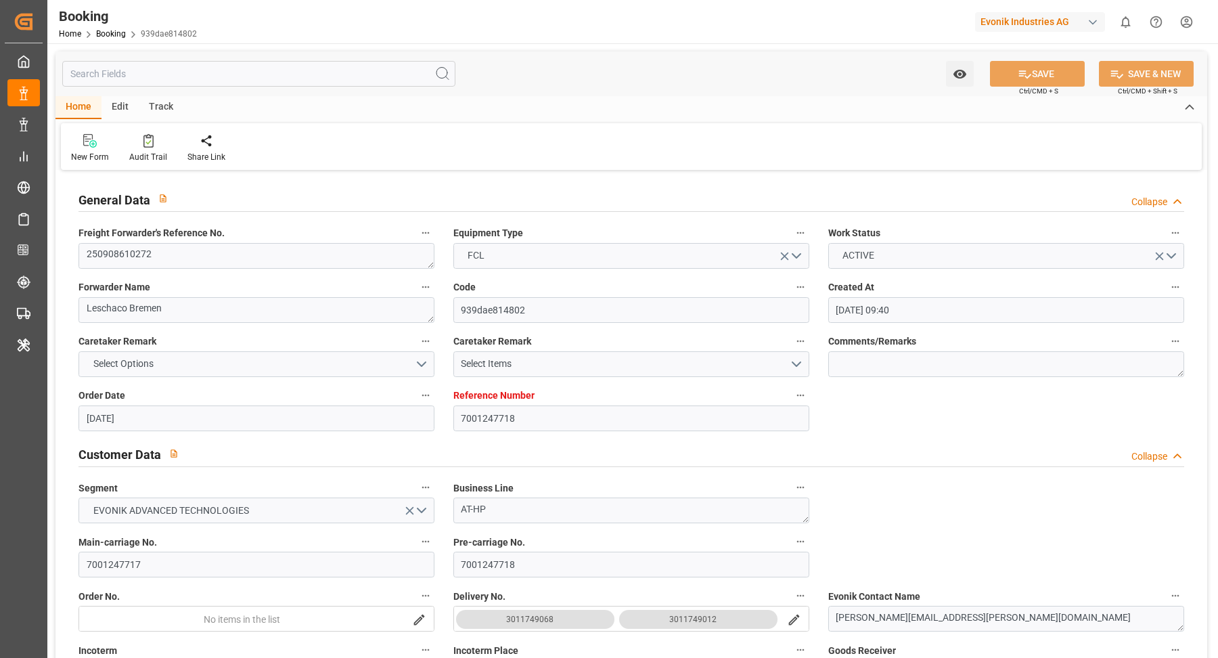
type input "[DATE] 00:00"
type input "[DATE]"
type input "[DATE] 08:52"
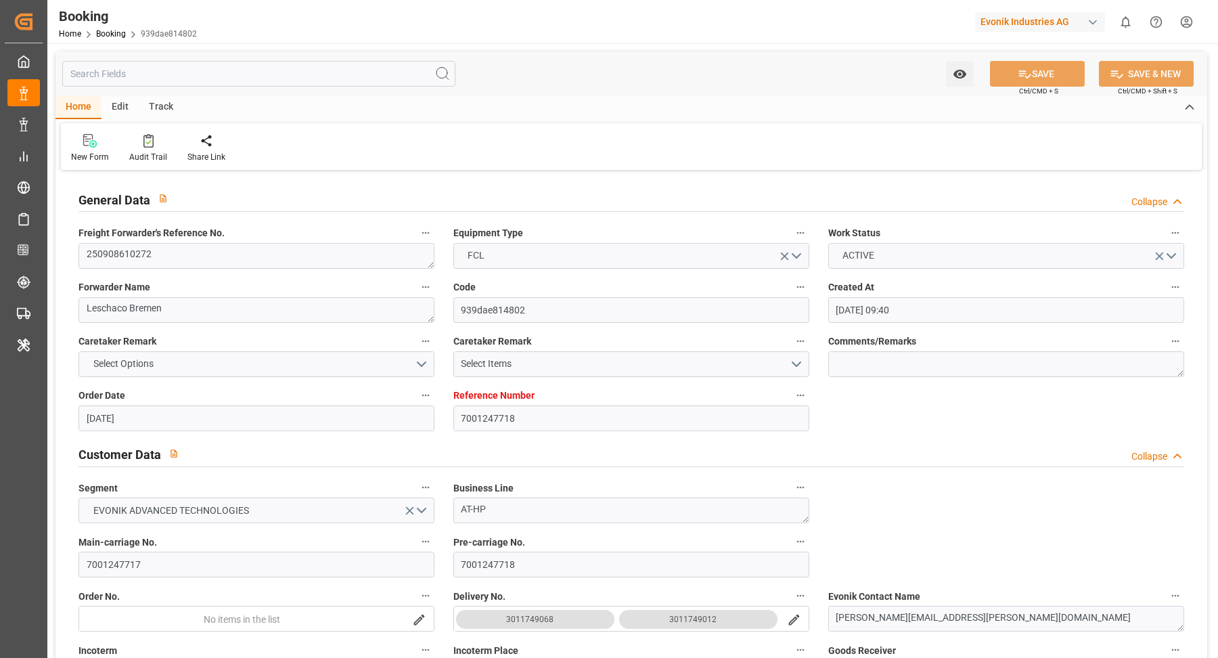
type input "[DATE]"
type input "[DATE] 20:00"
type input "[DATE] 16:00"
type input "[DATE] 00:44"
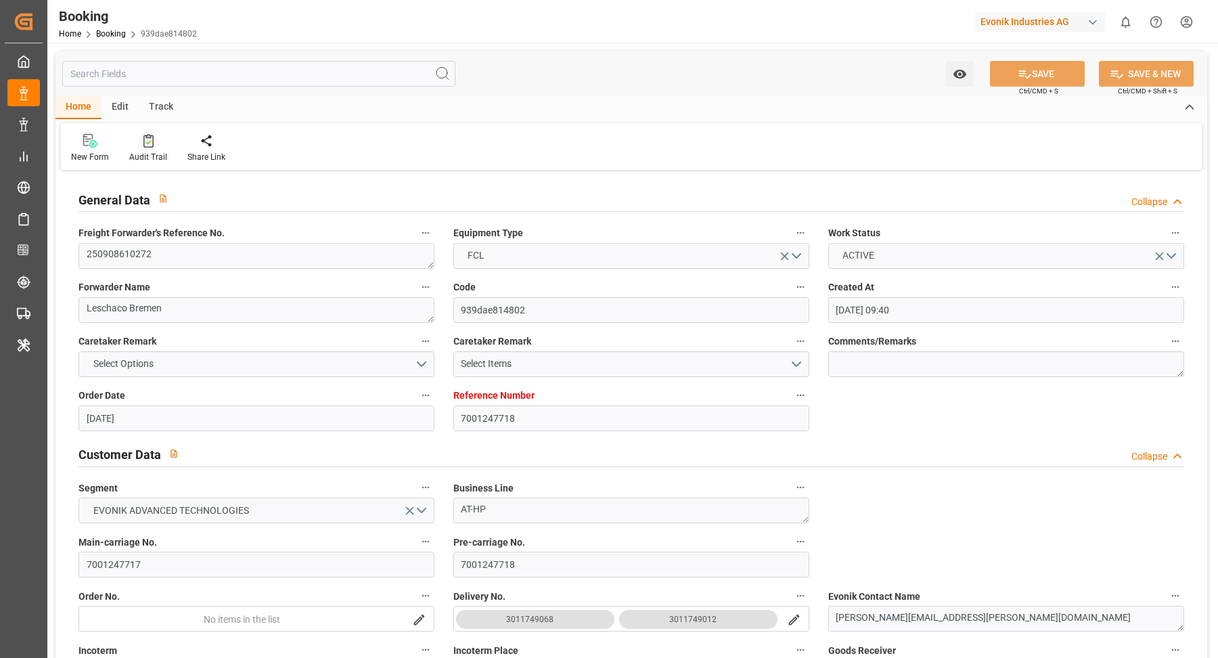
click at [146, 148] on div "Audit Trail" at bounding box center [148, 148] width 58 height 30
click at [146, 135] on icon at bounding box center [148, 141] width 10 height 14
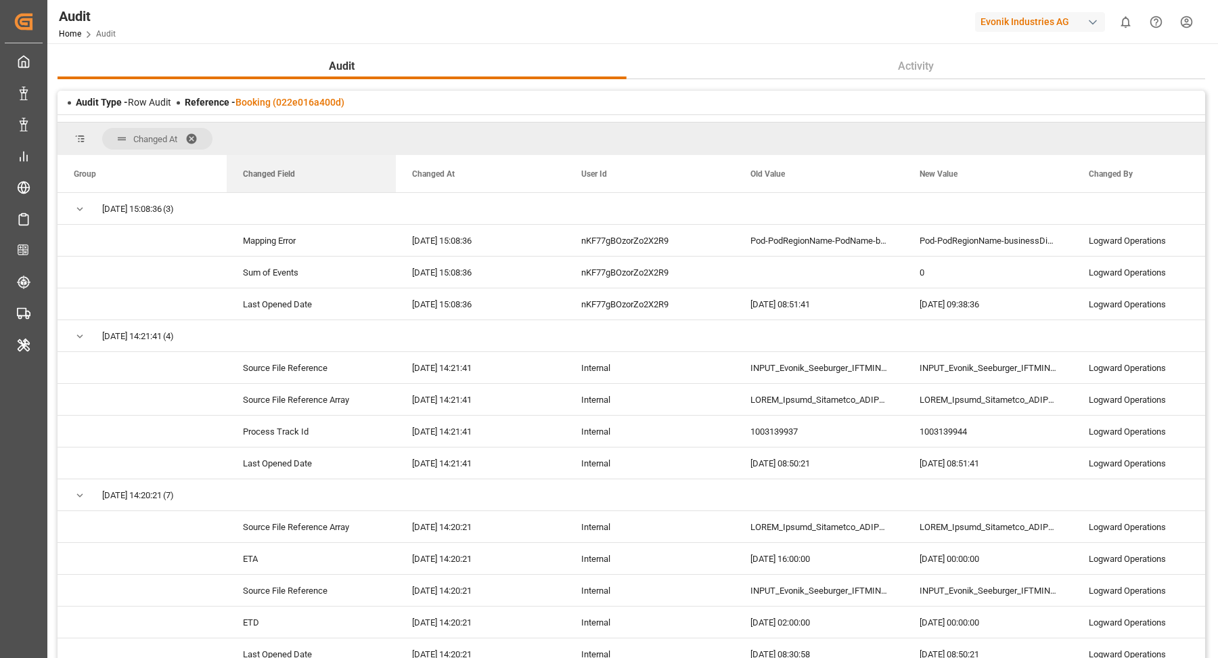
drag, startPoint x: 619, startPoint y: 176, endPoint x: 185, endPoint y: 115, distance: 438.1
click at [185, 114] on div "Changed At Drag here to set column labels Group Changed At User Id 0" at bounding box center [632, 394] width 1148 height 561
drag, startPoint x: 285, startPoint y: 171, endPoint x: 196, endPoint y: 134, distance: 96.8
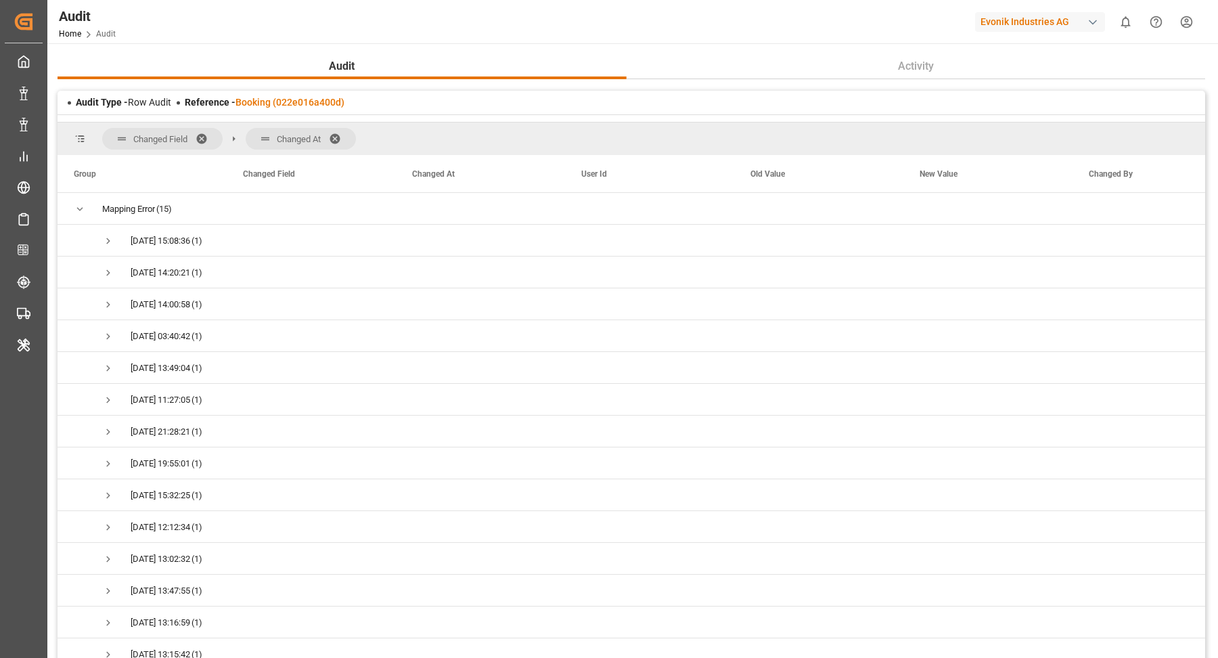
click at [331, 128] on span "Changed At" at bounding box center [301, 139] width 110 height 22
click at [340, 134] on span at bounding box center [340, 139] width 22 height 12
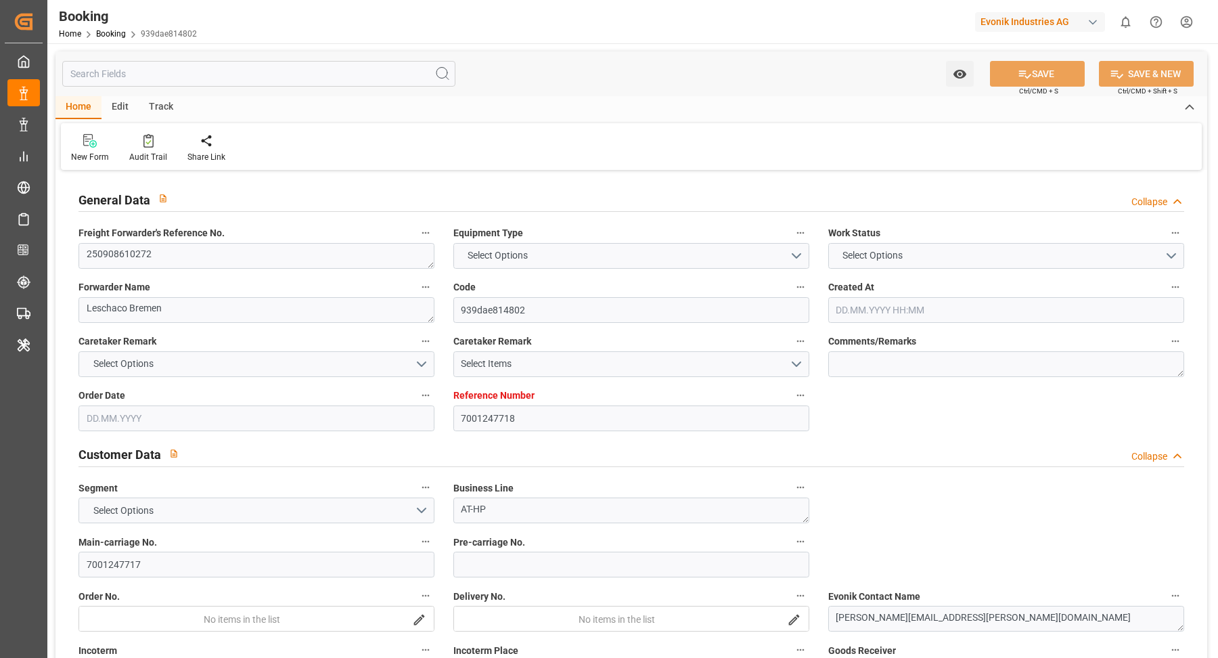
type input "7001247718"
type input "9321495"
type input "Hapag [PERSON_NAME]"
type input "Hapag Lloyd Aktiengesellschaft"
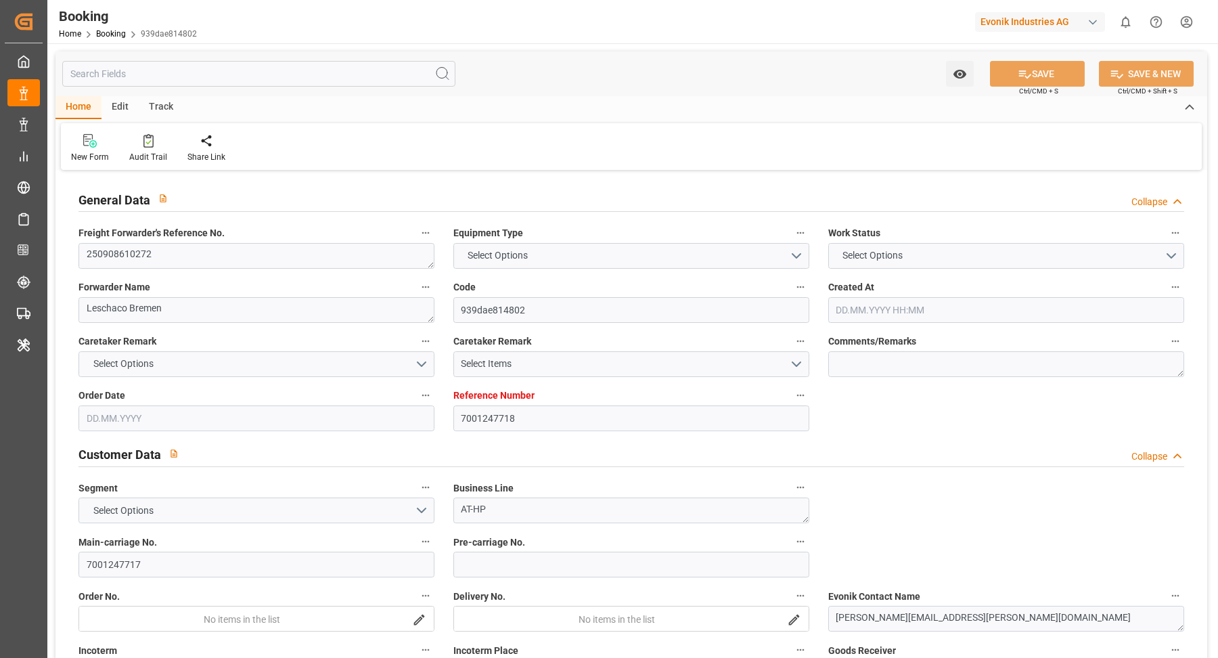
type input "NLRTM"
type input "CNSGH"
type input "0"
type input "NLRTM"
type input "CNSHG"
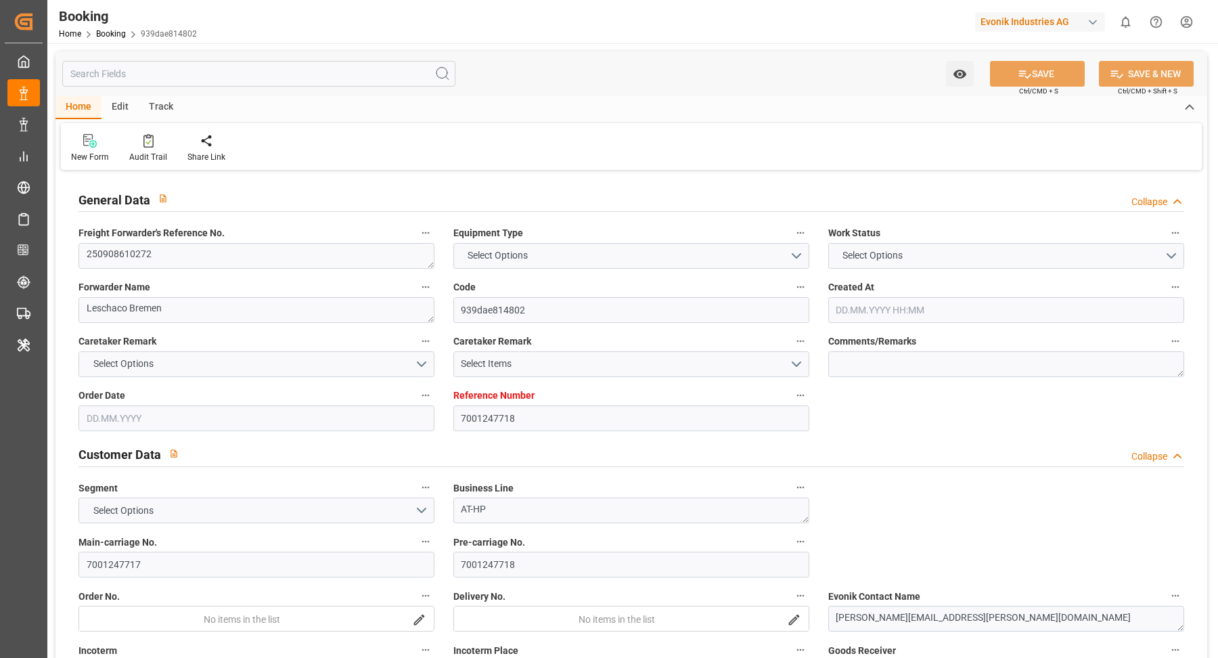
type input "13.08.2025 09:40"
type input "13.08.2025"
type input "03.11.2025"
type input "05.09.2025"
type input "12.09.2025 00:00"
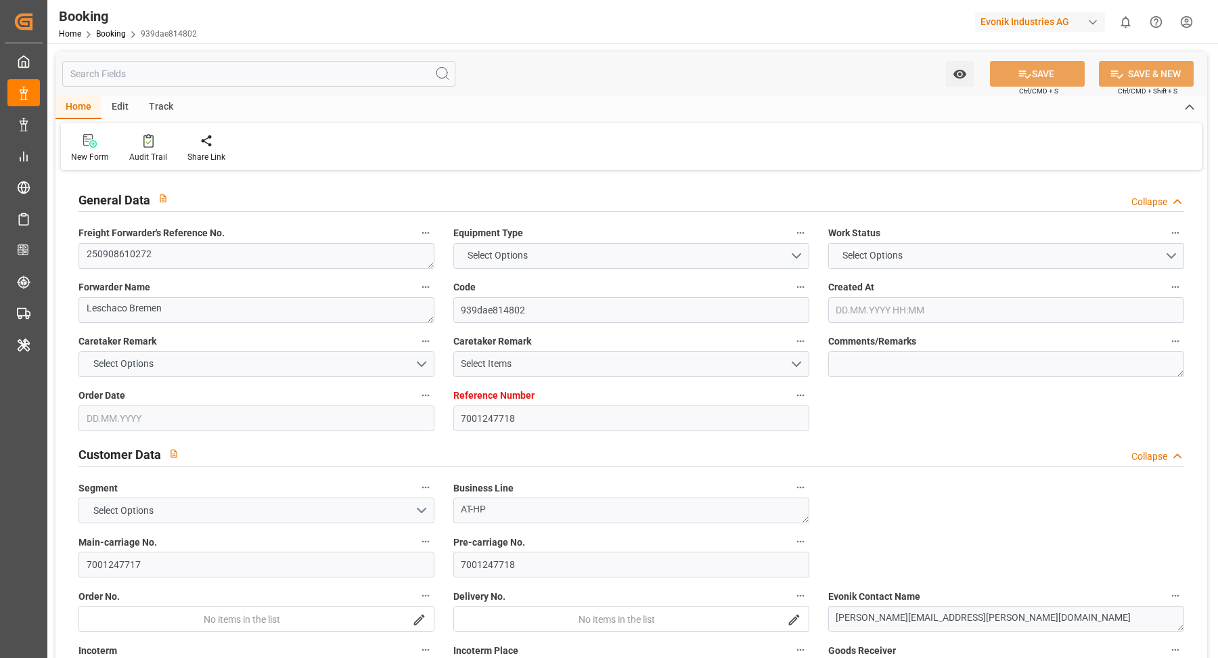
type input "12.09.2025 00:00"
type input "14.08.2025"
type input "15.08.2025"
type input "21.09.2025 00:00"
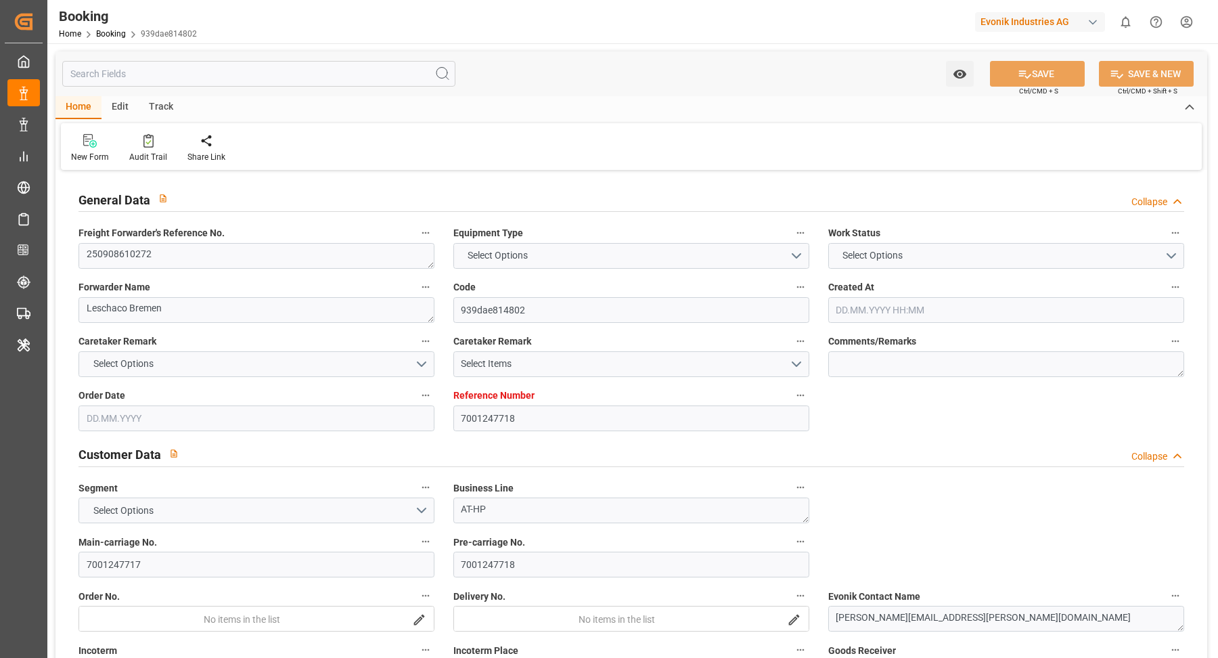
type input "21.09.2025 00:00"
type input "03.11.2025 00:00"
type input "01.11.2025 00:00"
type input "15.08.2025"
type input "12.09.2025 08:52"
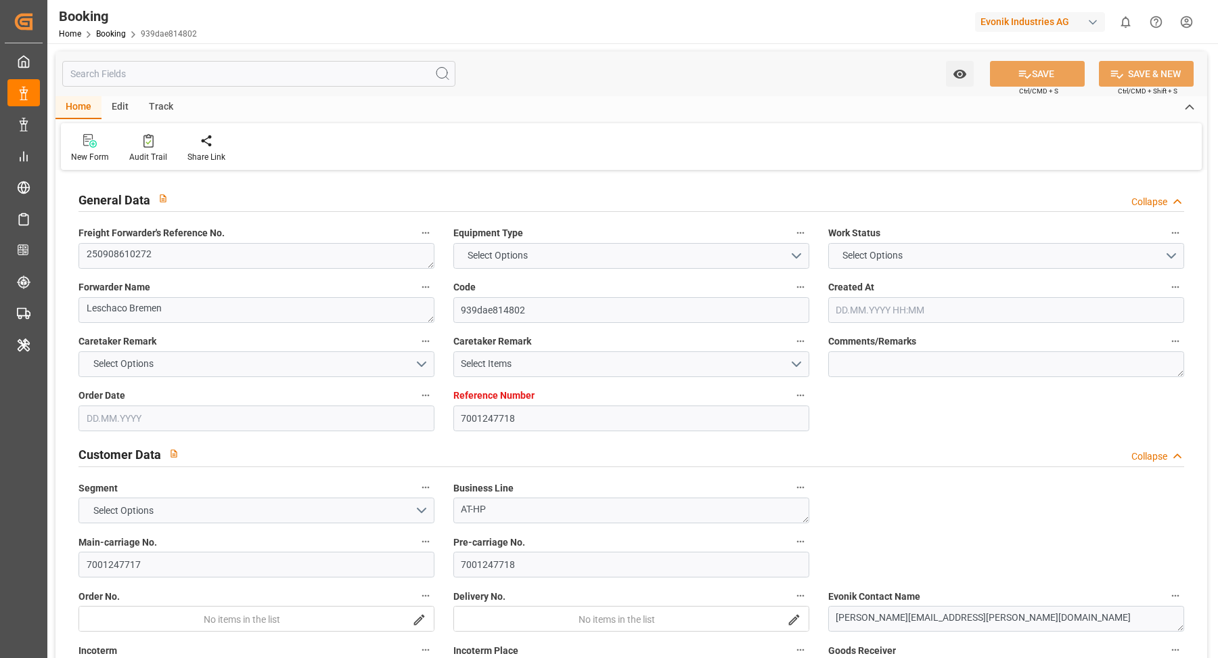
type input "[DATE]"
type input "24.09.2025 20:00"
type input "01.11.2025 16:00"
type input "02.11.2025 00:44"
type input "06.11.2025 00:44"
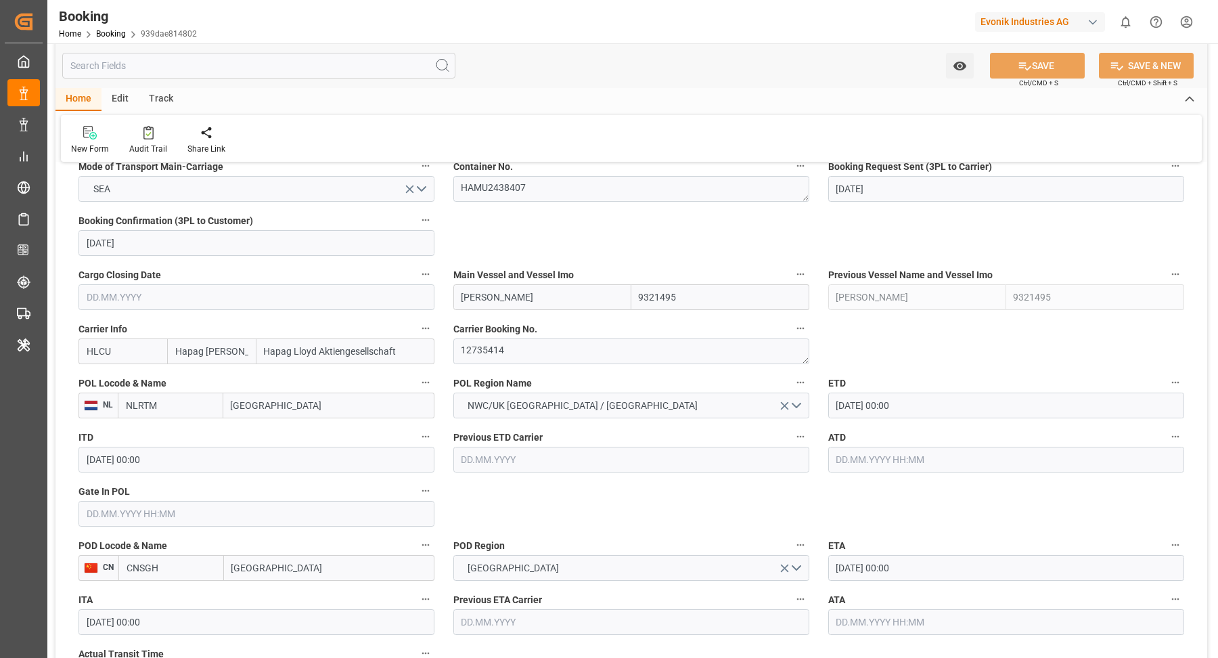
scroll to position [895, 0]
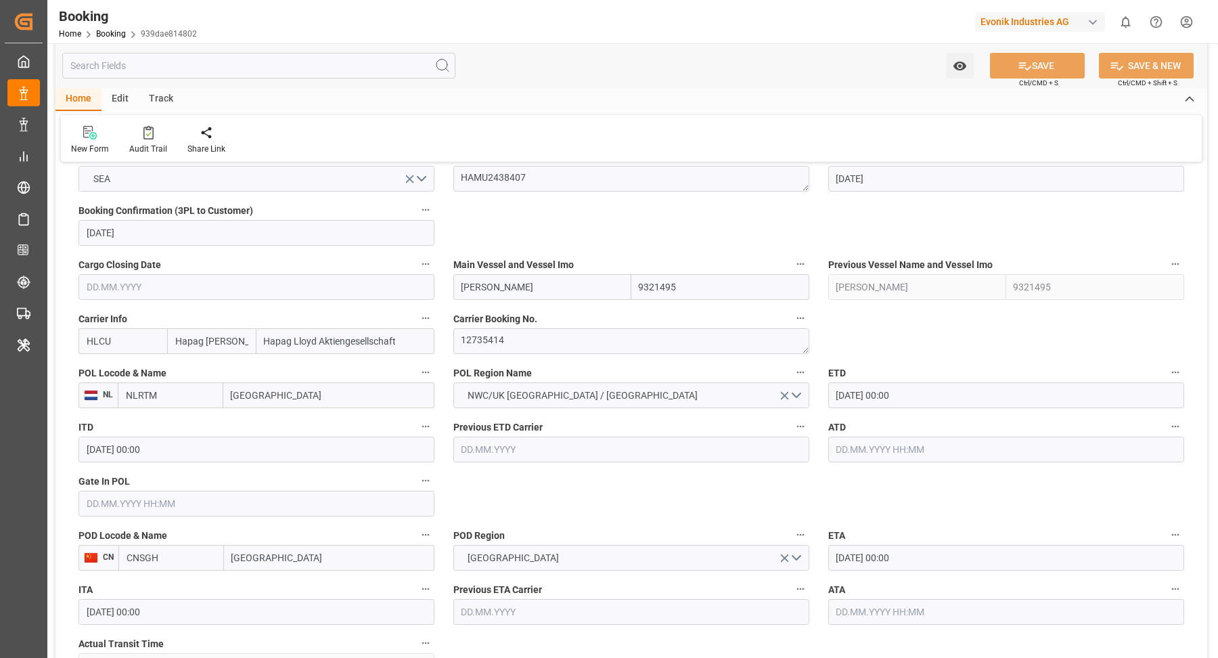
click at [918, 396] on input "21.09.2025 00:00" at bounding box center [1006, 395] width 356 height 26
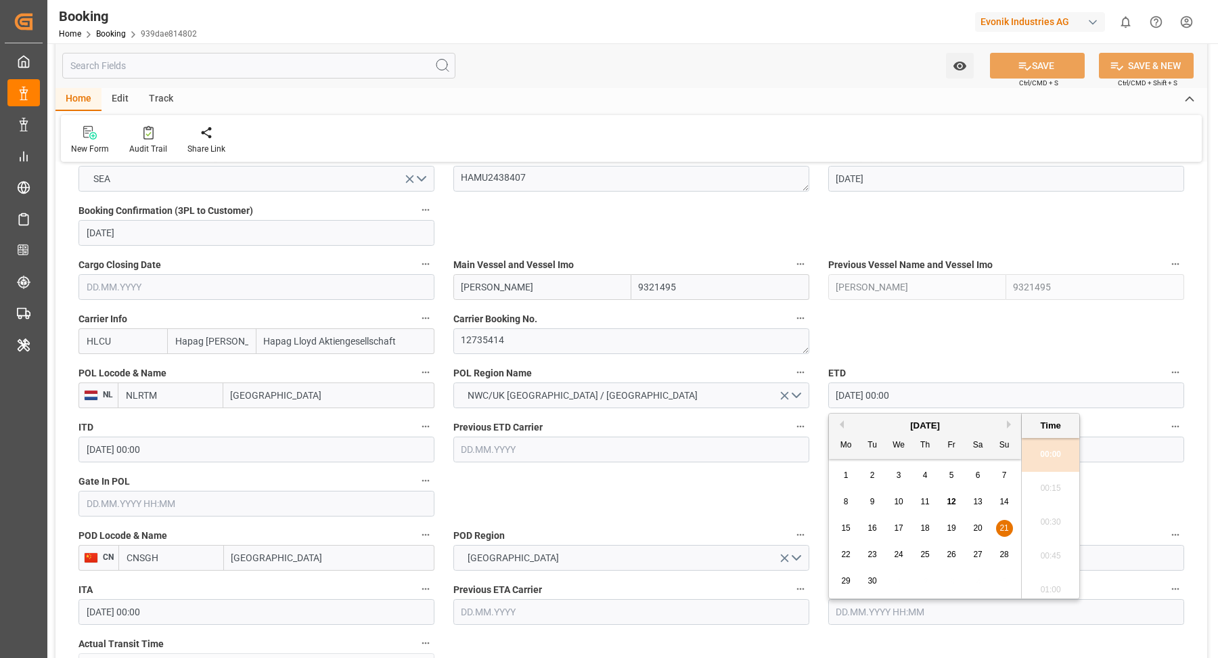
click at [925, 528] on span "18" at bounding box center [924, 527] width 9 height 9
type input "18.09.2025 00:00"
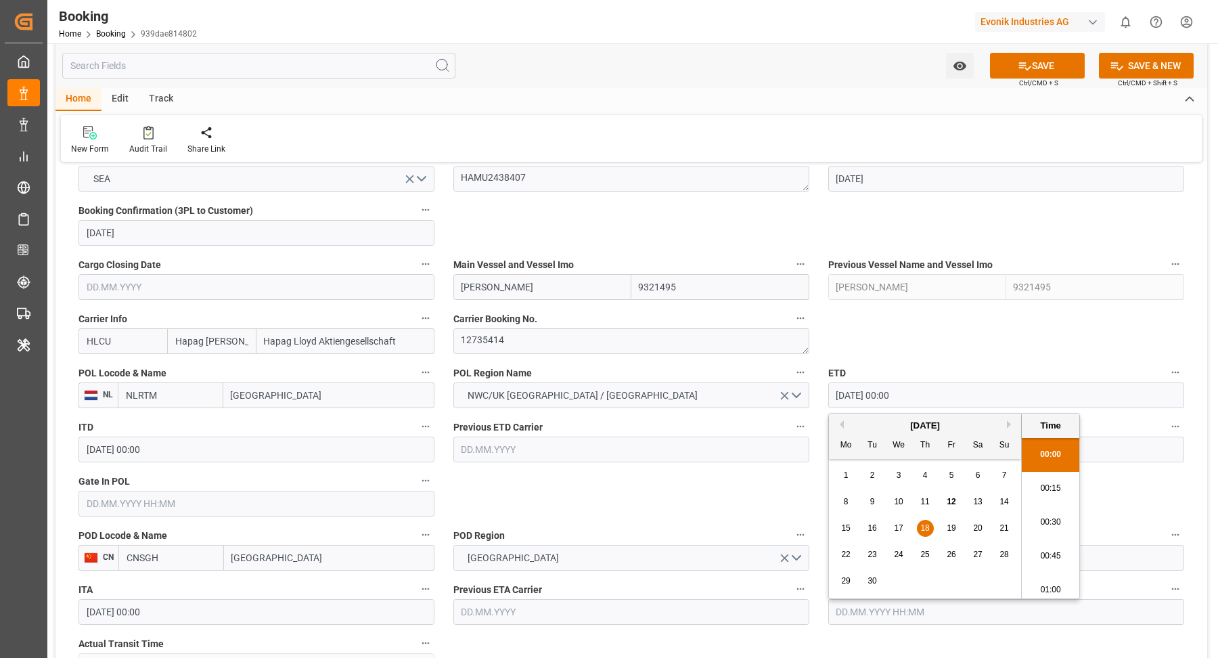
click at [560, 530] on label "POD Region" at bounding box center [631, 535] width 356 height 19
click at [792, 530] on button "POD Region" at bounding box center [801, 535] width 18 height 18
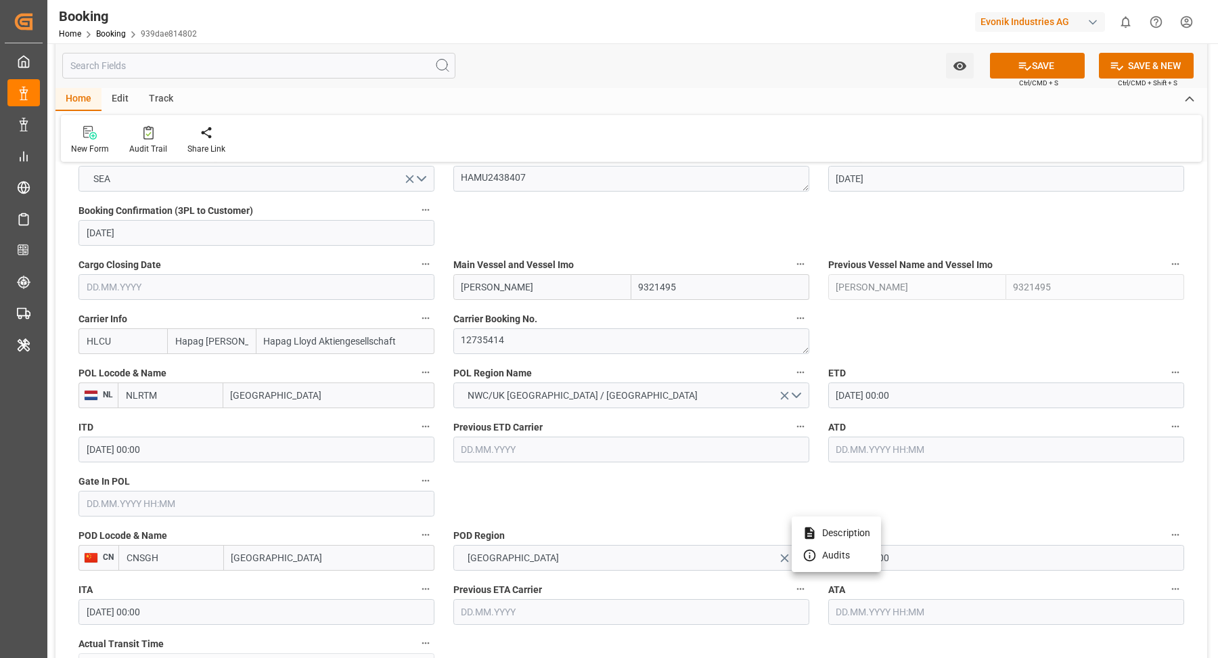
click at [952, 508] on div at bounding box center [609, 329] width 1218 height 658
click at [954, 556] on input "03.11.2025 00:00" at bounding box center [1006, 558] width 356 height 26
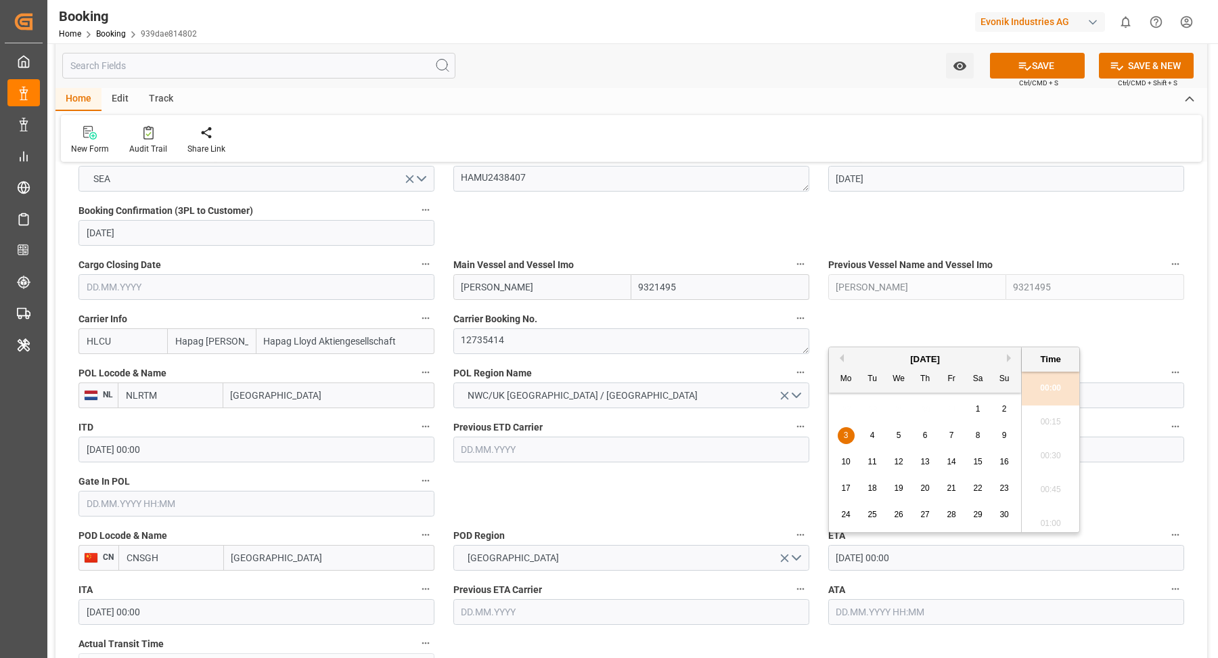
click at [977, 407] on span "1" at bounding box center [978, 408] width 5 height 9
type input "01.11.2025 00:00"
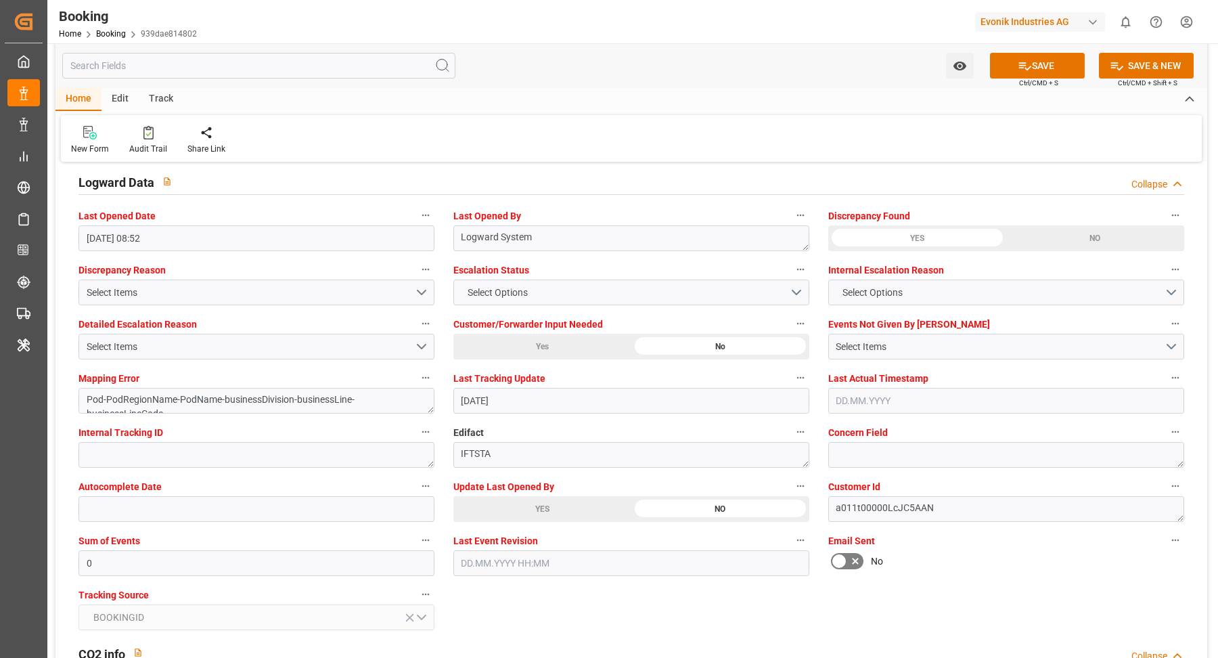
scroll to position [2560, 0]
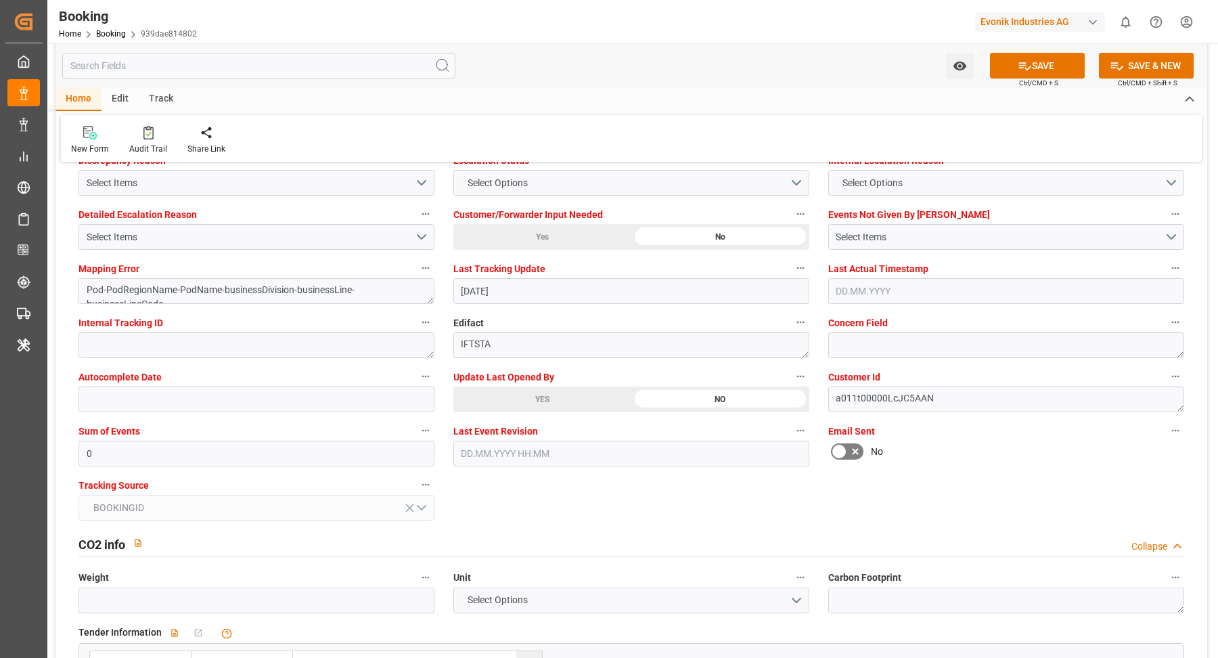
drag, startPoint x: 596, startPoint y: 389, endPoint x: 736, endPoint y: 380, distance: 140.4
click at [596, 389] on div "YES" at bounding box center [542, 399] width 178 height 26
click at [132, 131] on div at bounding box center [148, 132] width 38 height 14
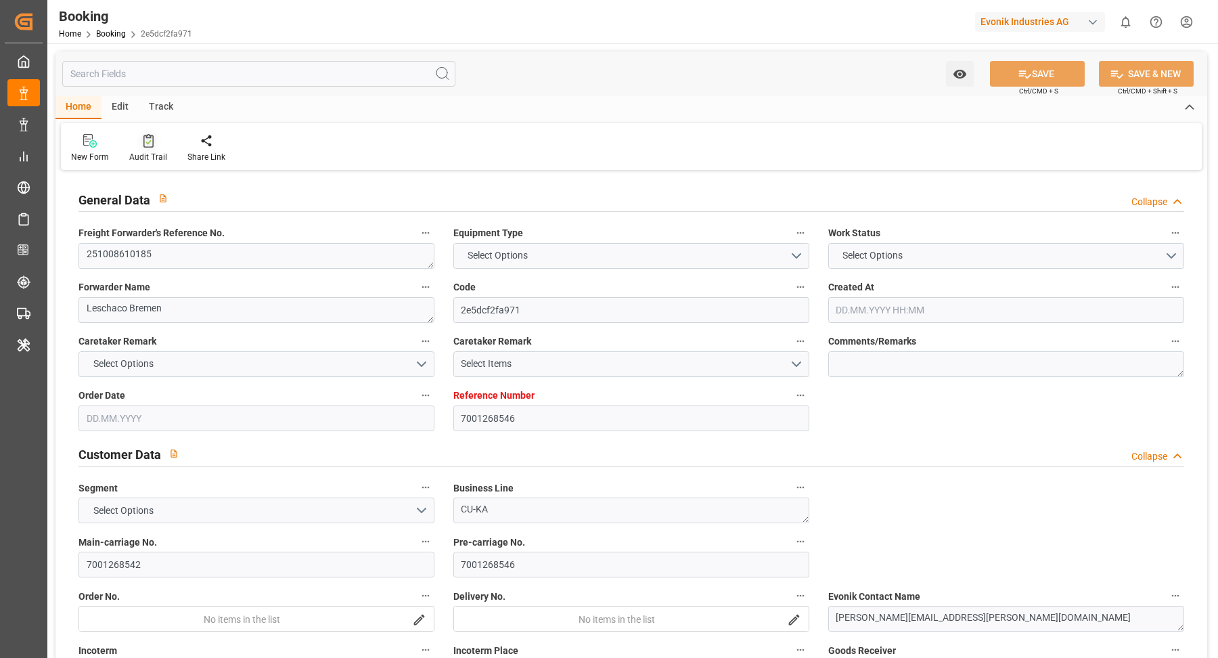
click at [143, 141] on icon at bounding box center [148, 141] width 10 height 14
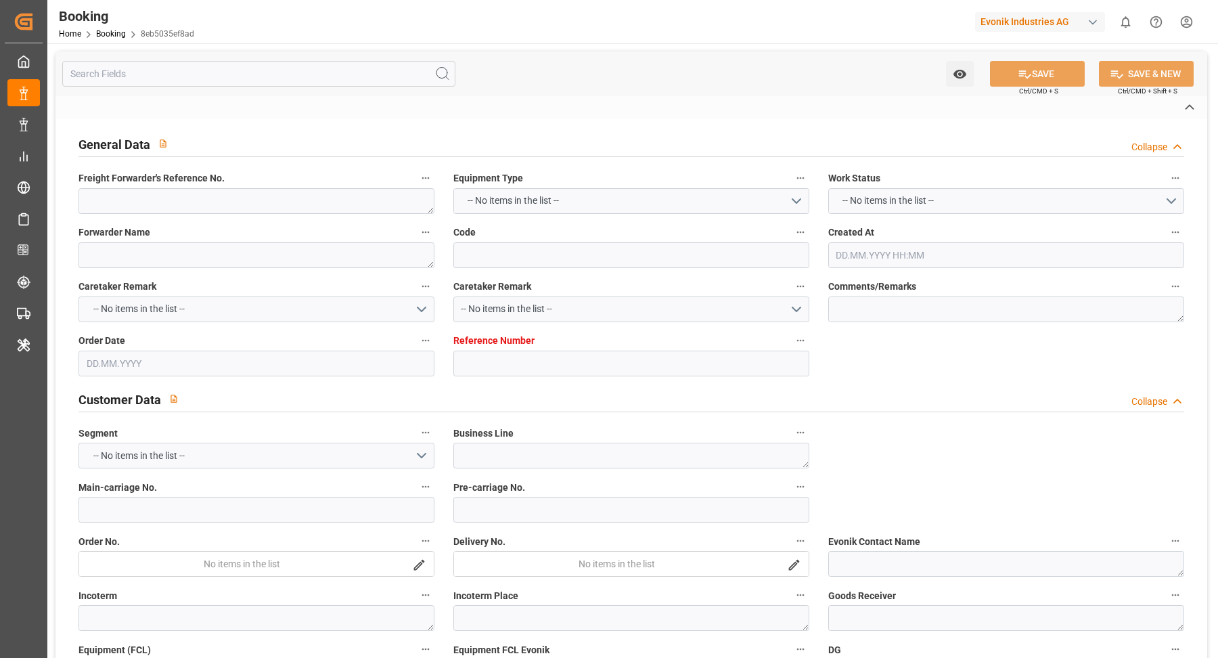
type textarea "250908610652"
type textarea "Leschaco Bremen"
type input "8eb5035ef8ad"
type input "4006714850"
type textarea "AT-SE"
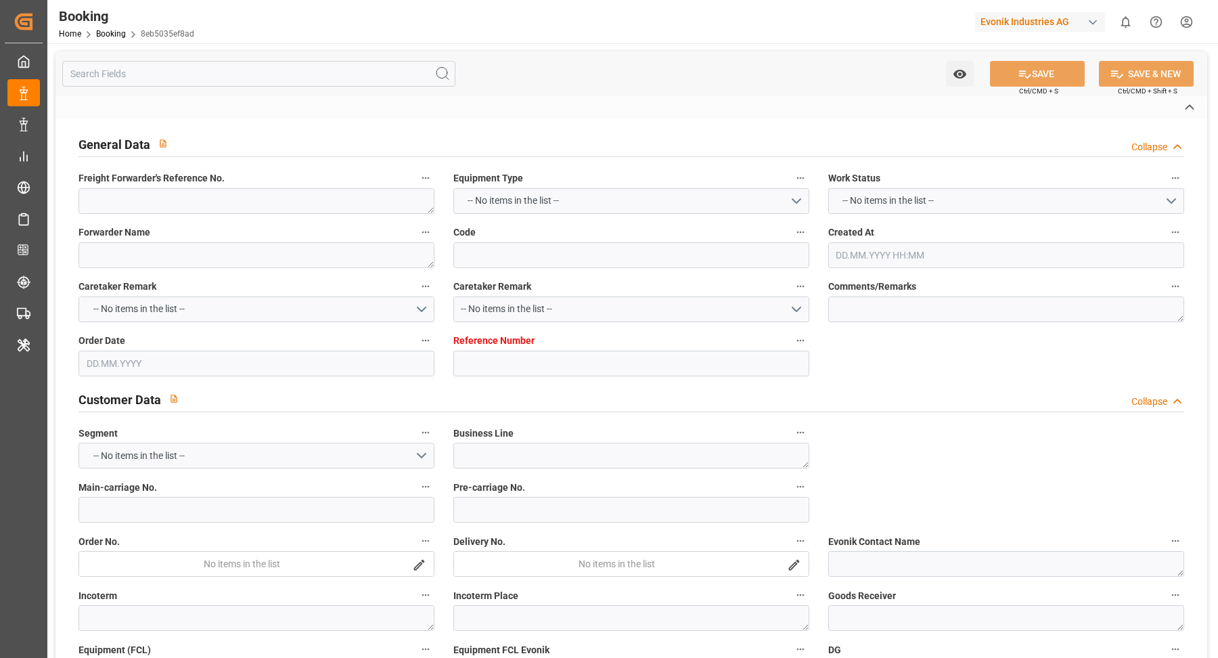
type input "4006714847"
type textarea "CIF"
type textarea "[GEOGRAPHIC_DATA]"
type textarea "Evonik Plant 0000501152"
type textarea "Hombourg"
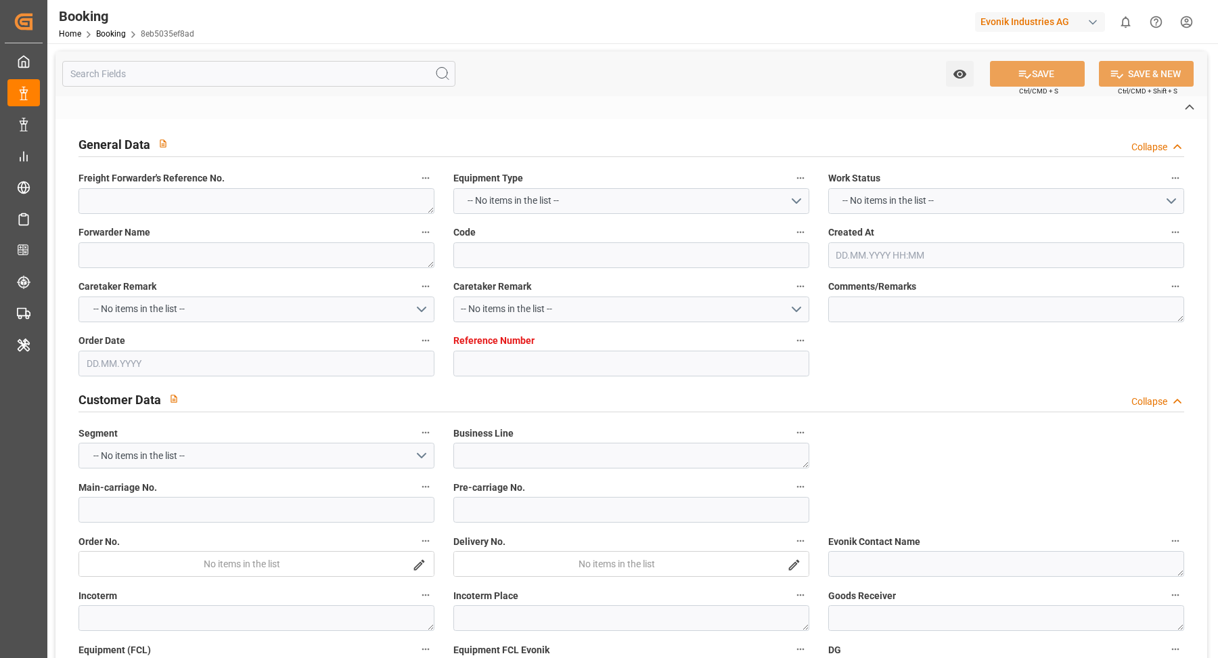
type input "[PERSON_NAME]"
type input "HLCU"
type input "[GEOGRAPHIC_DATA]"
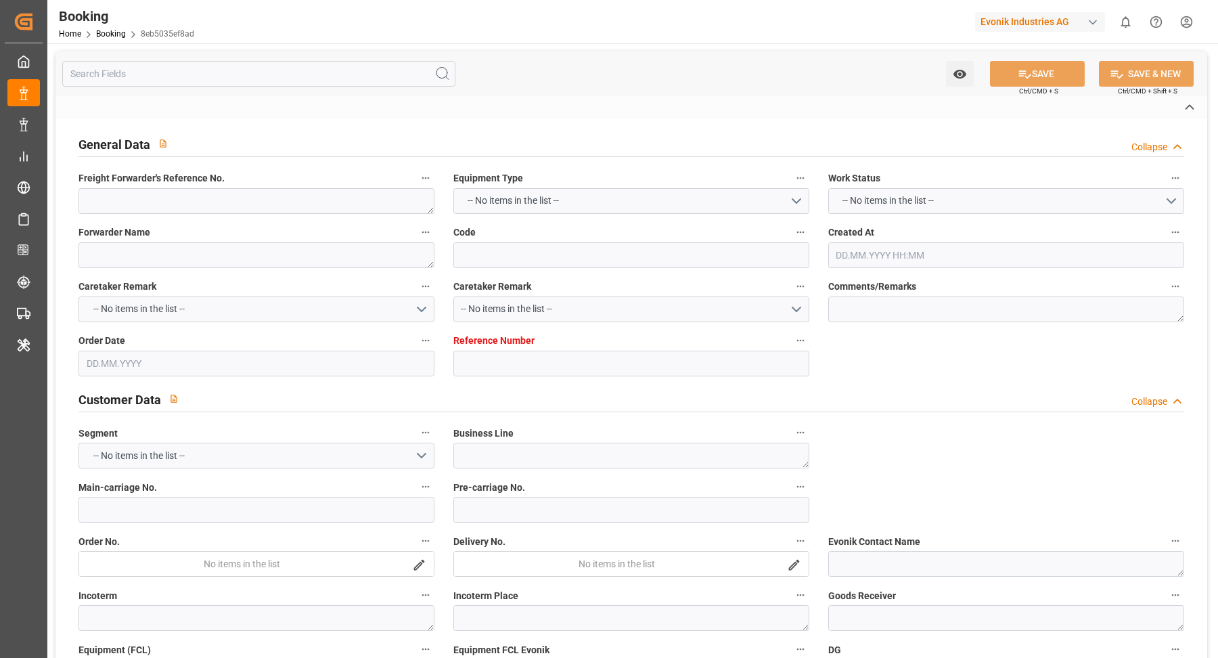
type textarea "INPUT_Evonik_Seeburger_LoadTenderOcean_1003136197_20250911090855542.xml"
type textarea "NWC/[GEOGRAPHIC_DATA] [GEOGRAPHIC_DATA] / [GEOGRAPHIC_DATA]-SE"
type textarea "INPUT_Evonik_Seeburger_LoadTenderOcean_1003106839_20250902082520396.xml,INPUT_E…"
type textarea "1003136197"
type textarea "Logward System"
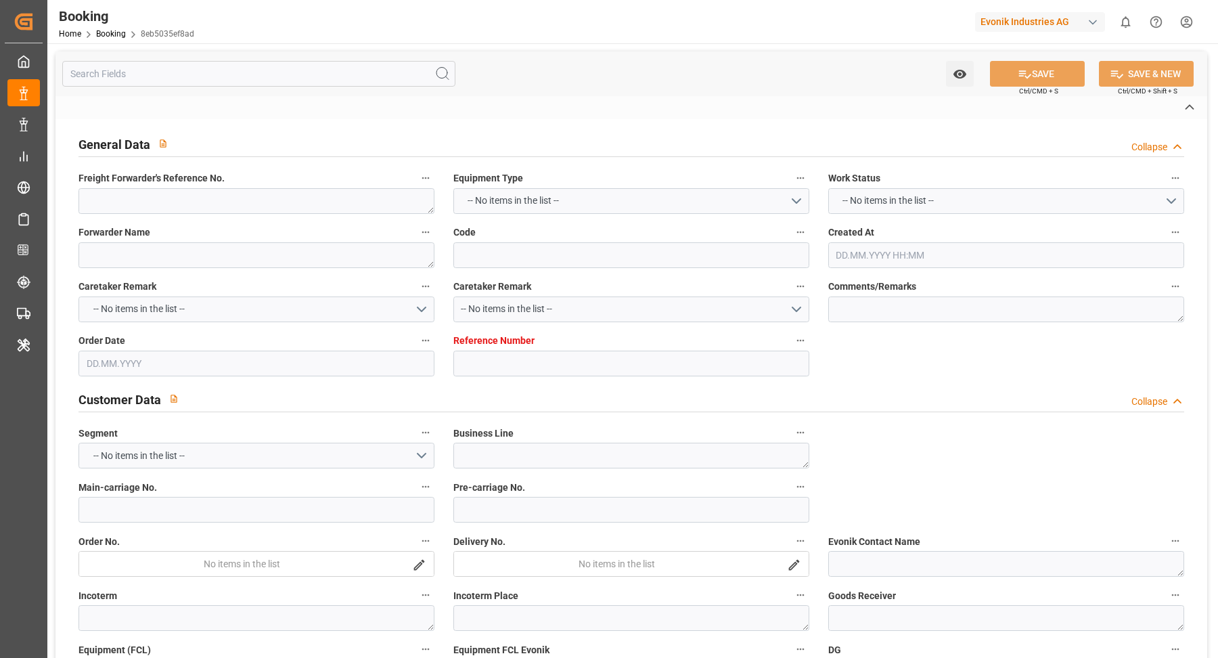
type textarea "businessDivision-businessLine-businessLineCode-"
type textarea "IFTSTA"
type textarea "a011t00000LcJC5AAN"
type textarea "No"
type input "4006714850"
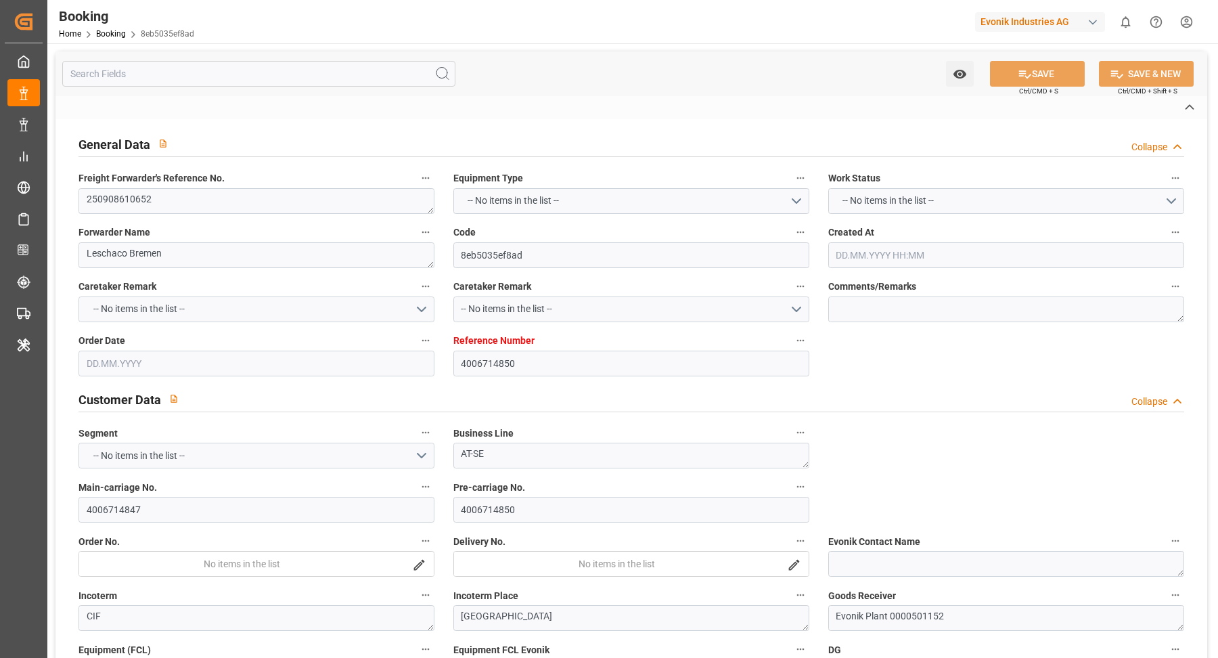
type input "9260914"
type input "Hapag Lloyd"
type input "Hapag Lloyd Aktiengesellschaft"
type input "DEHAM"
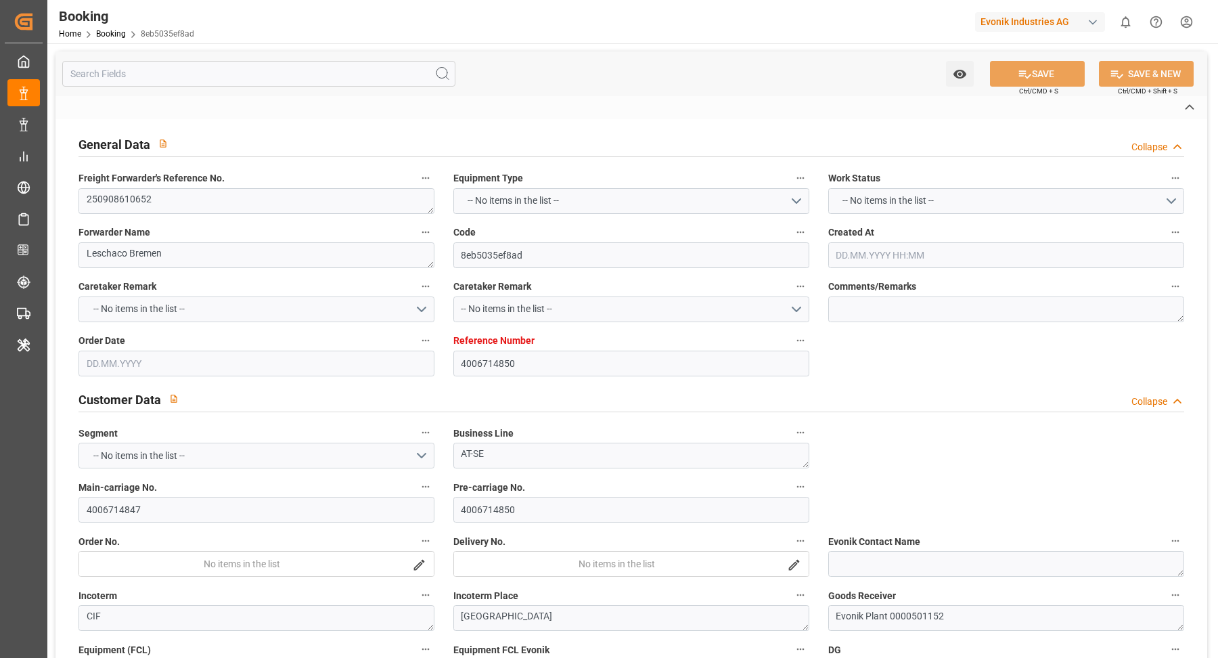
type input "MXVER"
type input "02.09.2025 06:27"
type input "02.09.2025"
type input "11.10.2025"
type input "15.09.2025"
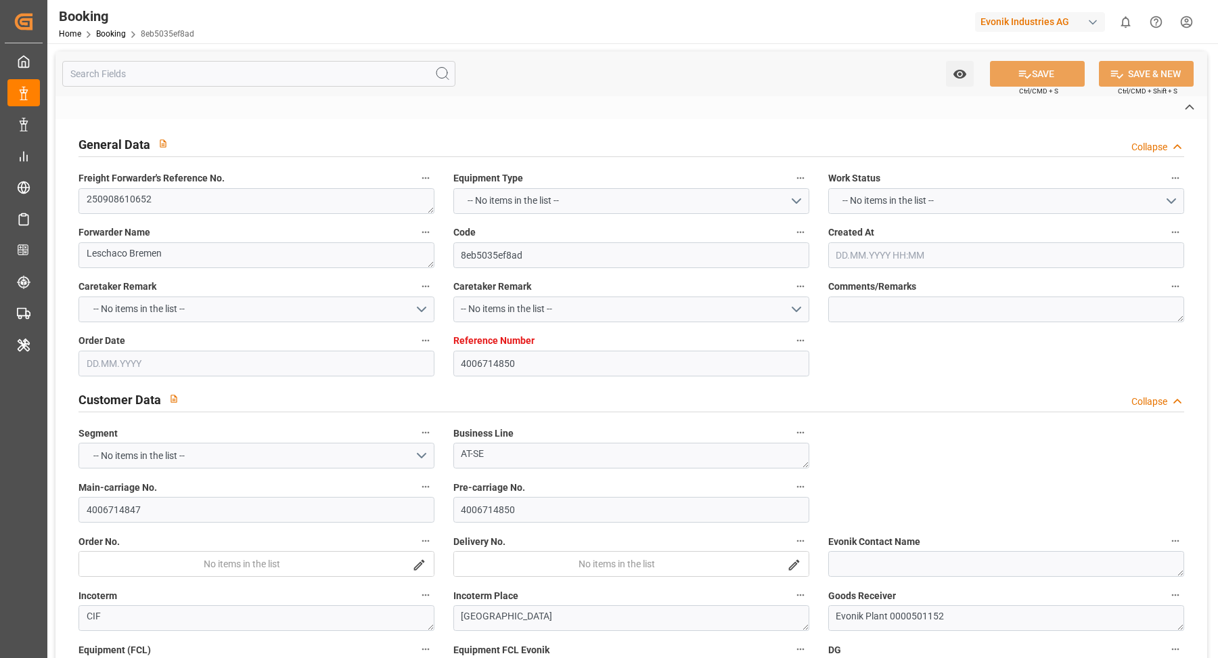
type input "15.09.2025 00:00"
type input "11.09.2025"
type input "20.09.2025 00:00"
type input "07.10.2025 00:00"
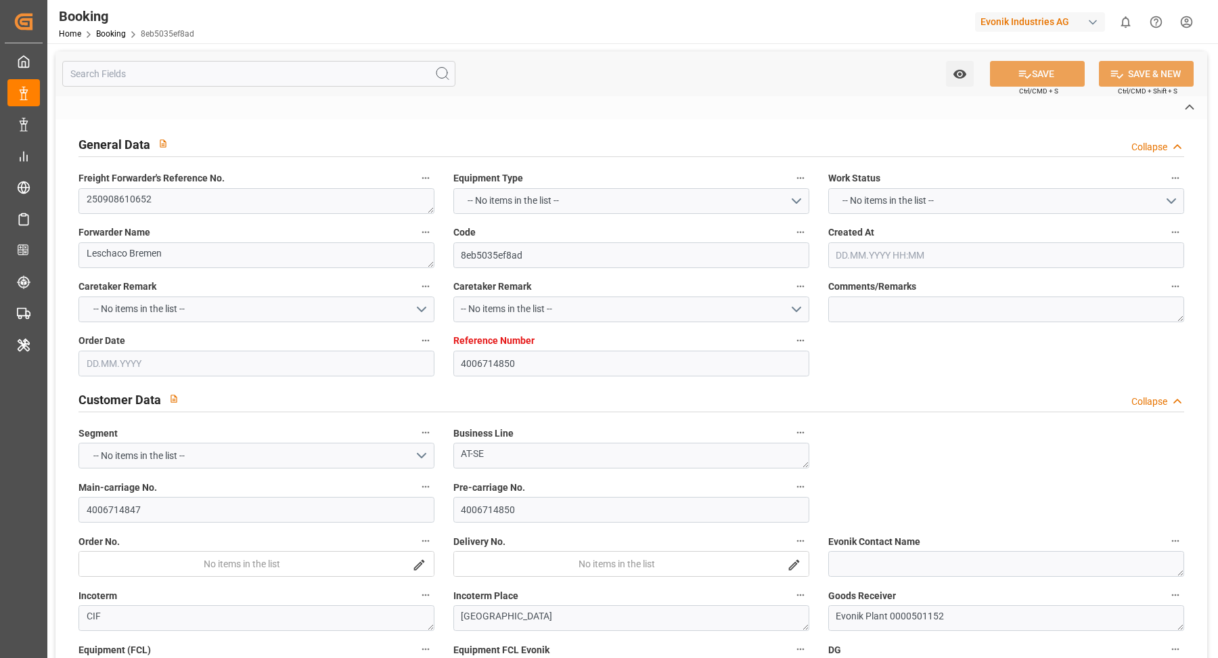
type input "07.10.2025 00:00"
type input "11.09.2025 07:13"
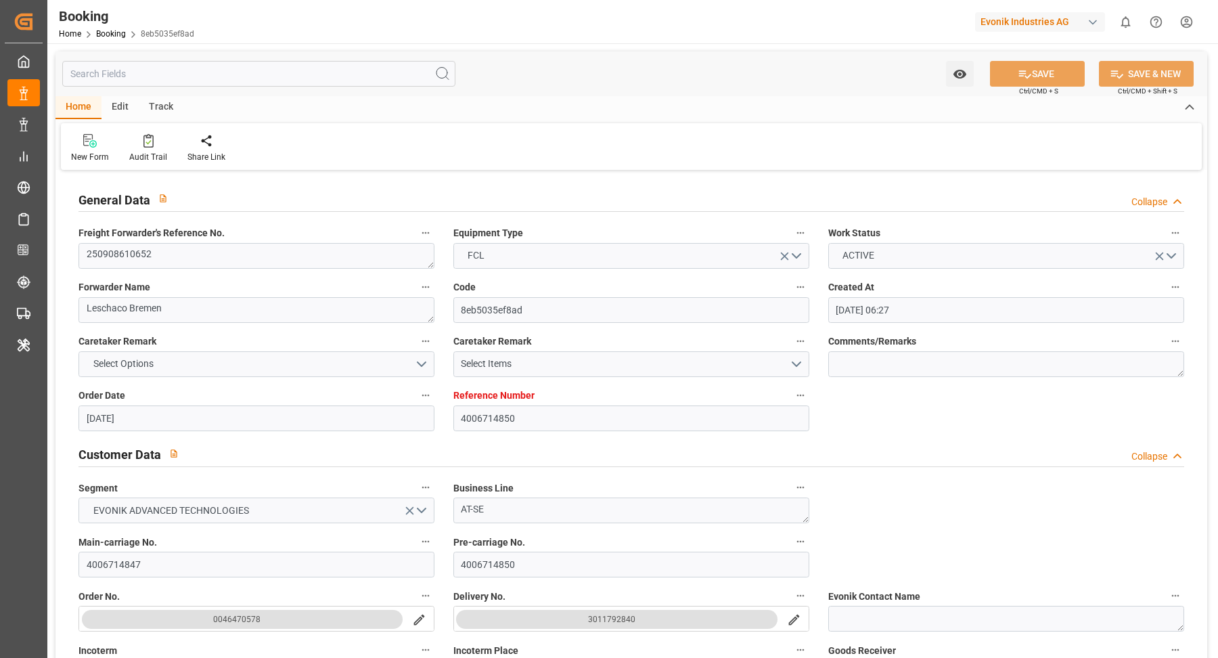
click at [181, 239] on span "Freight Forwarder's Reference No." at bounding box center [152, 233] width 146 height 14
click at [417, 239] on button "Freight Forwarder's Reference No." at bounding box center [426, 233] width 18 height 18
click at [176, 253] on div at bounding box center [609, 329] width 1218 height 658
click at [176, 253] on div "Description Audits" at bounding box center [609, 329] width 1218 height 658
click at [178, 254] on textarea "250908610652" at bounding box center [257, 256] width 356 height 26
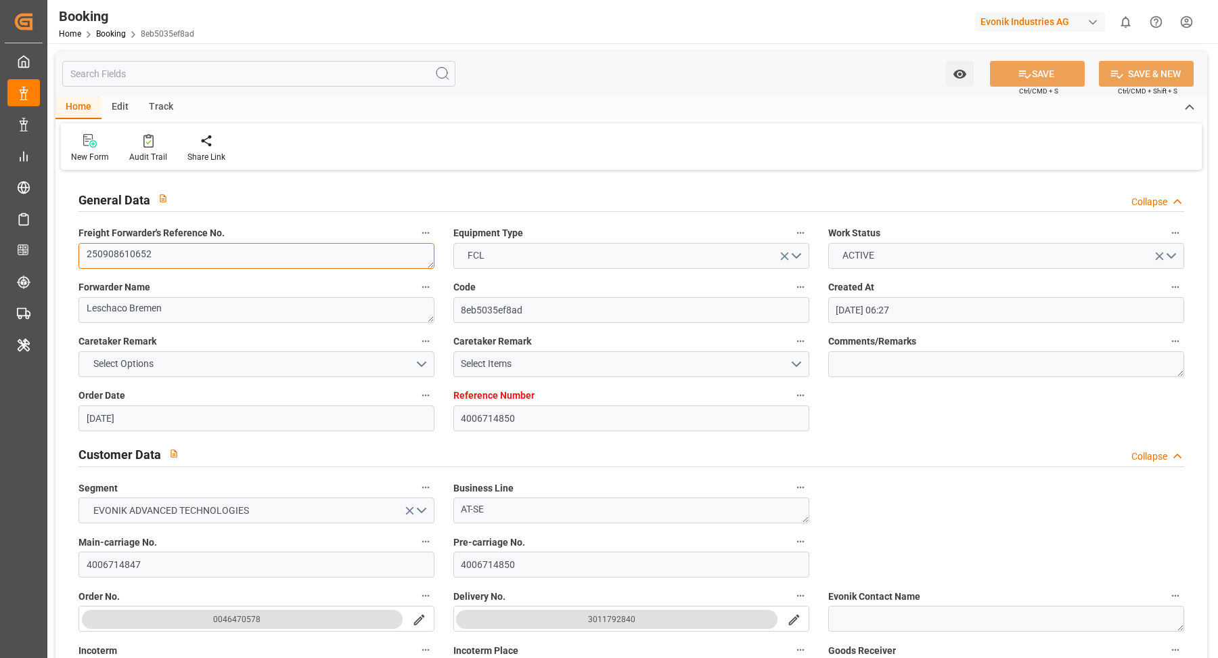
click at [178, 254] on textarea "250908610652" at bounding box center [257, 256] width 356 height 26
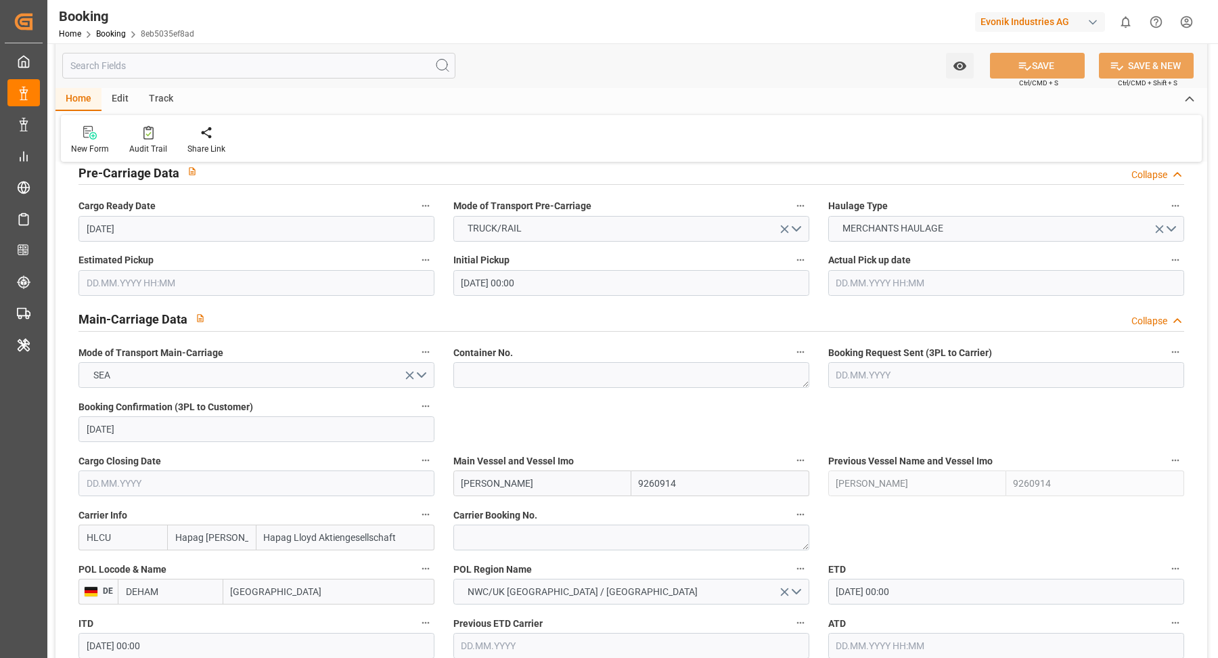
scroll to position [895, 0]
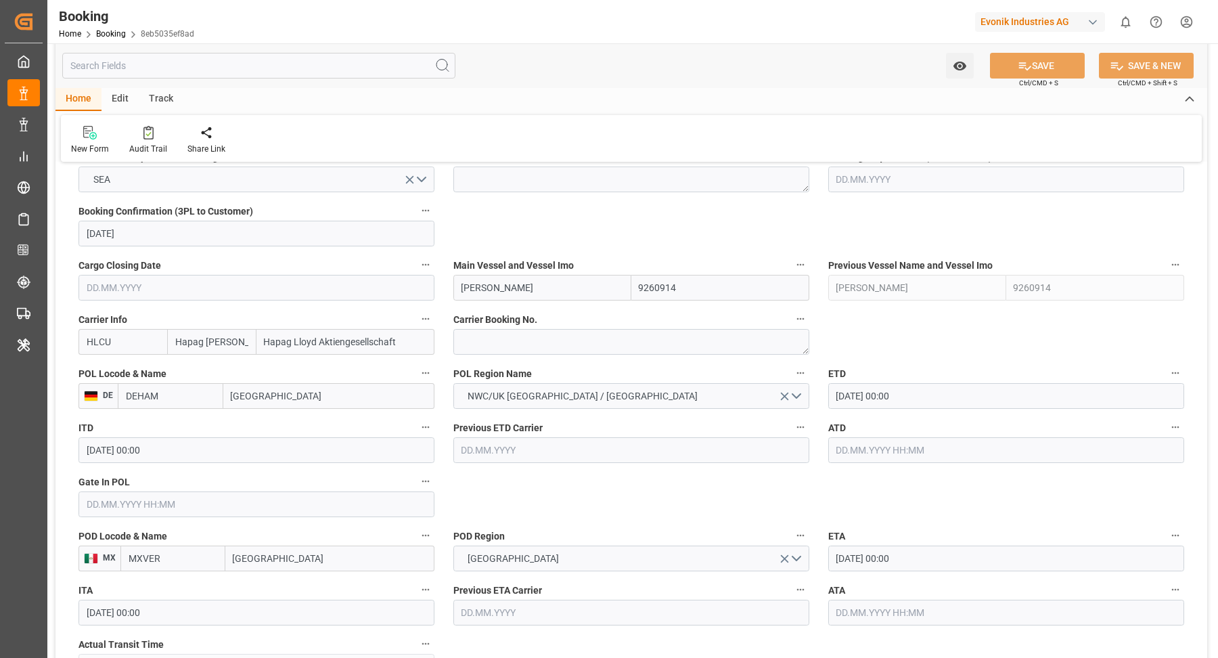
click at [507, 359] on div "POL Region Name NWC/UK NORTH WEST CONTINENT / UK" at bounding box center [631, 386] width 375 height 54
click at [539, 342] on textarea at bounding box center [631, 342] width 356 height 26
paste textarea "29747780"
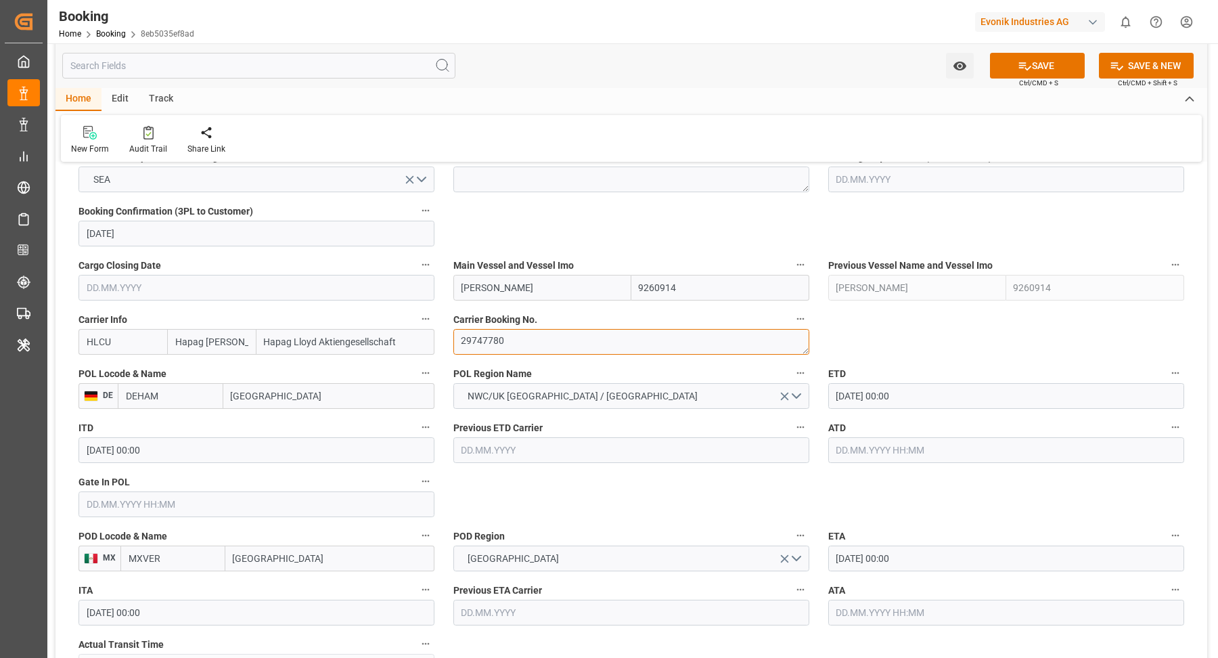
type textarea "29747780"
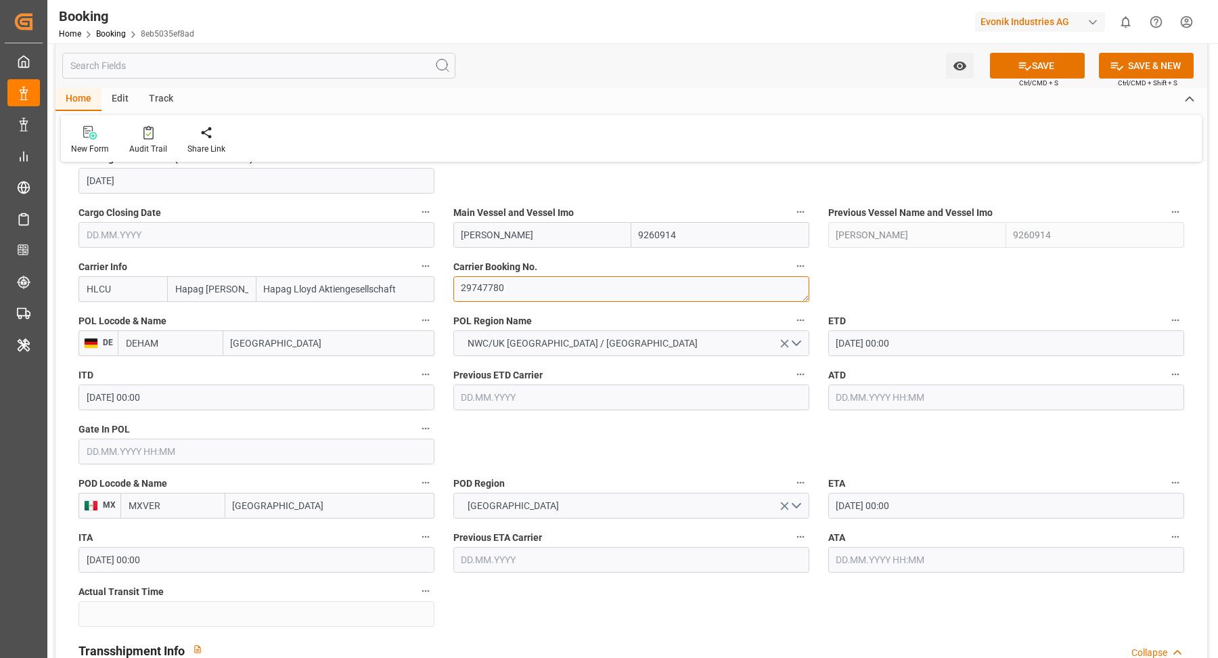
scroll to position [587, 0]
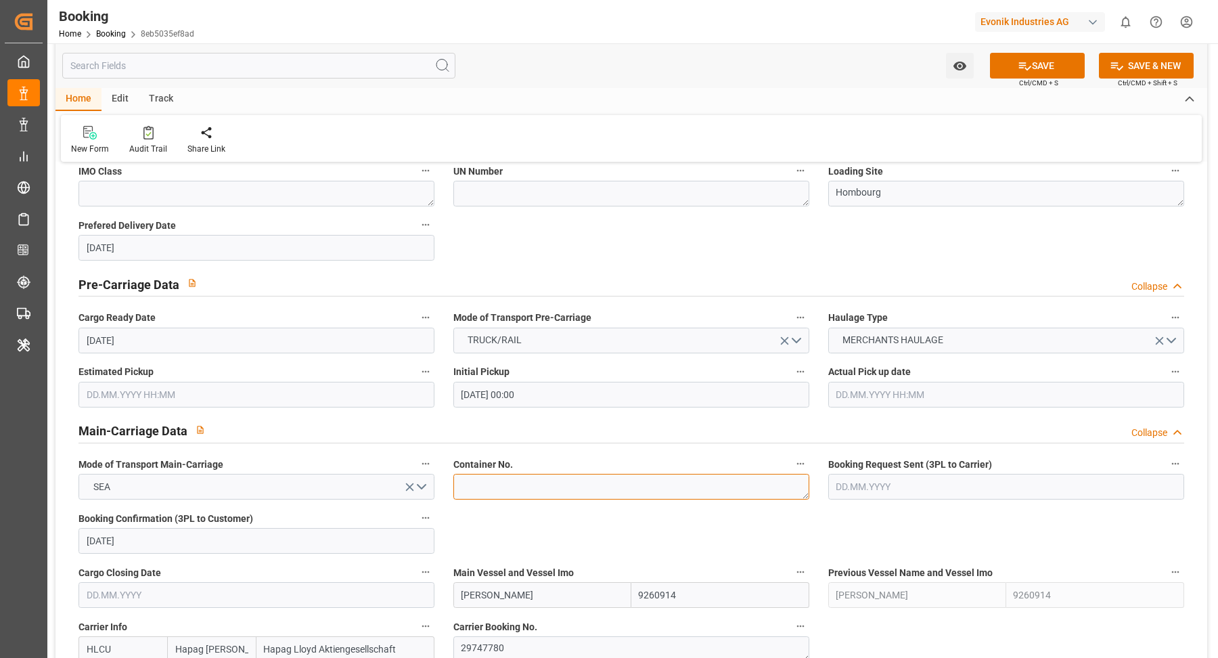
click at [514, 489] on textarea at bounding box center [631, 487] width 356 height 26
paste textarea "HAMU 3252000"
click at [491, 490] on textarea "HAMU 3252000" at bounding box center [631, 487] width 356 height 26
type textarea "HAMU3252000"
click at [650, 66] on div "Watch Option SAVE Ctrl/CMD + S SAVE & NEW Ctrl/CMD + Shift + S" at bounding box center [631, 65] width 1152 height 45
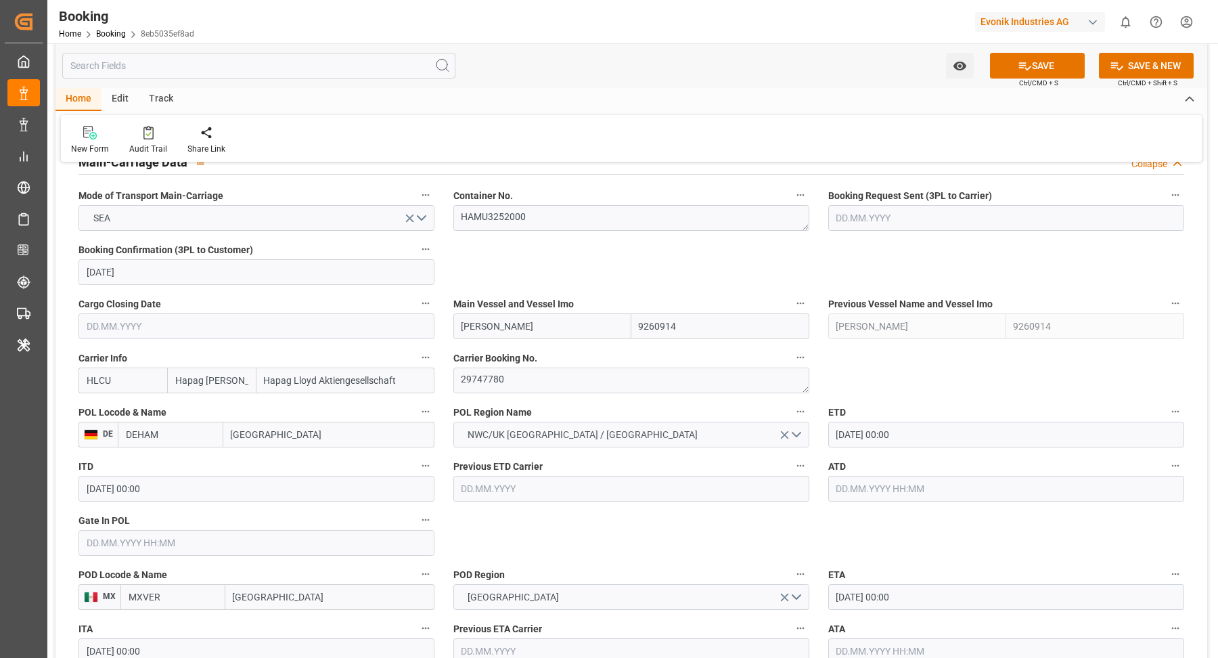
scroll to position [870, 0]
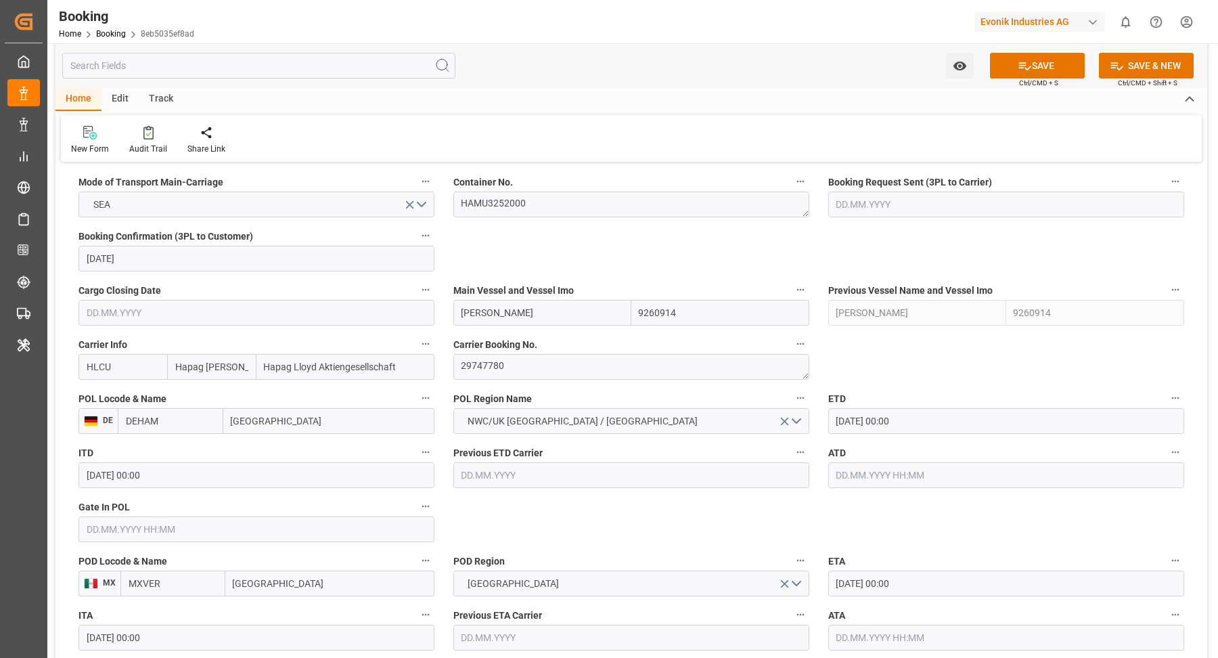
click at [575, 313] on input "ADAMS" at bounding box center [542, 313] width 178 height 26
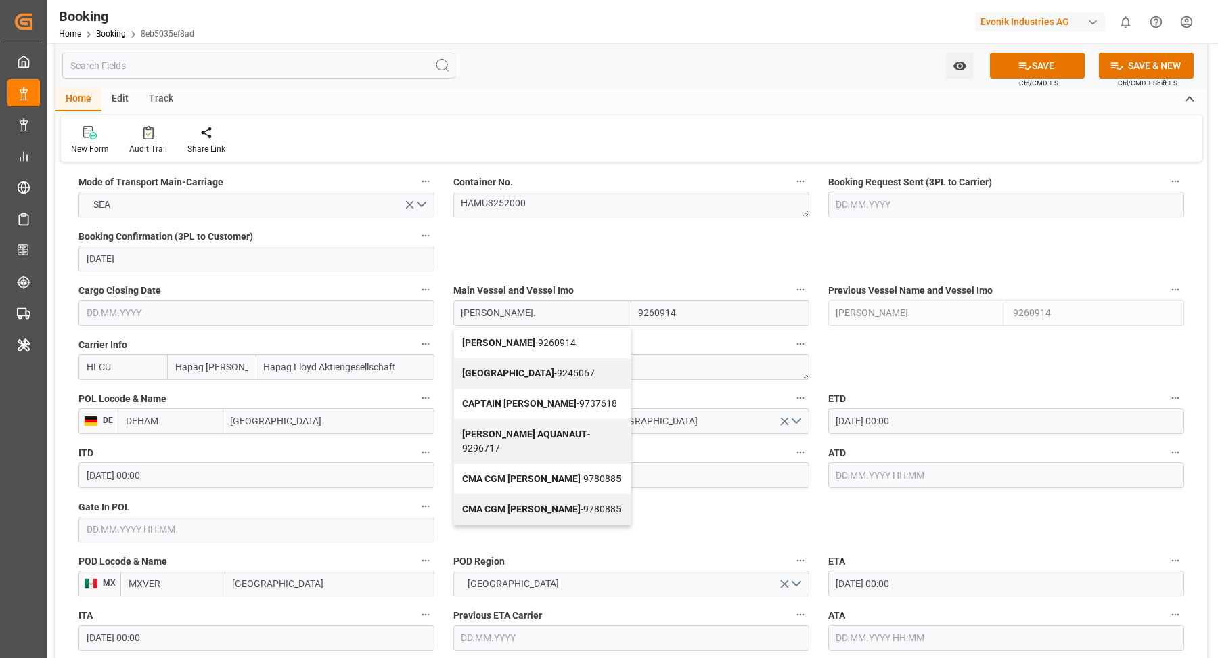
click at [518, 340] on span "ADAMS - 9260914" at bounding box center [519, 342] width 114 height 11
type input "ADAMS"
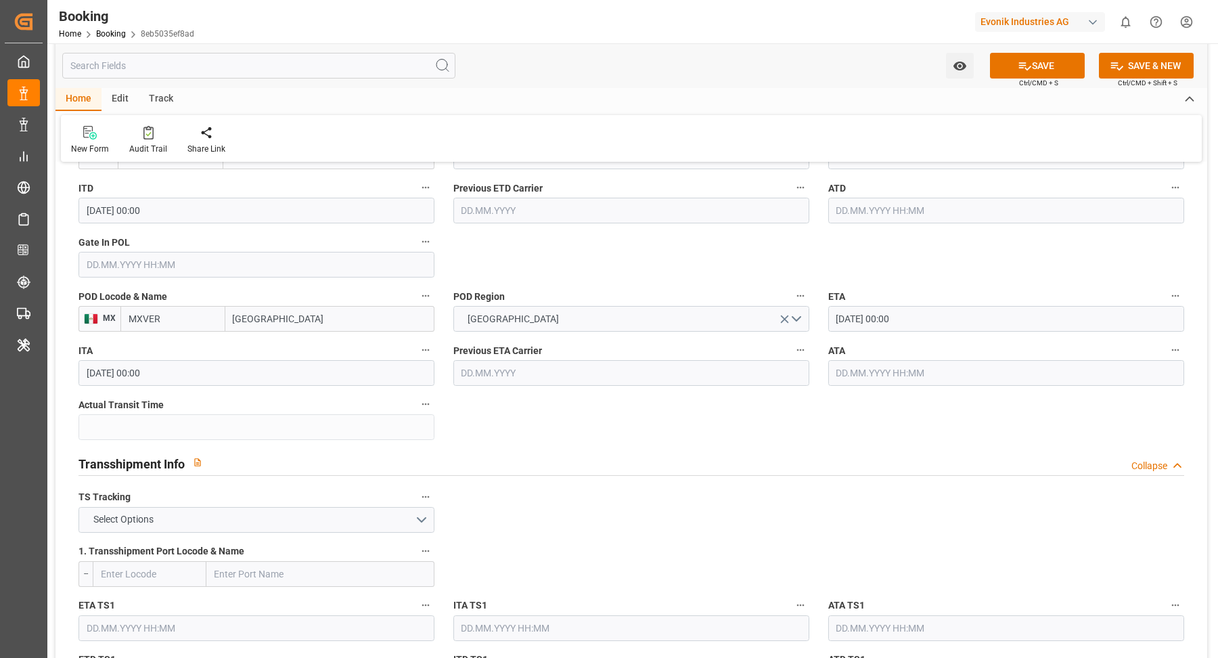
scroll to position [1168, 0]
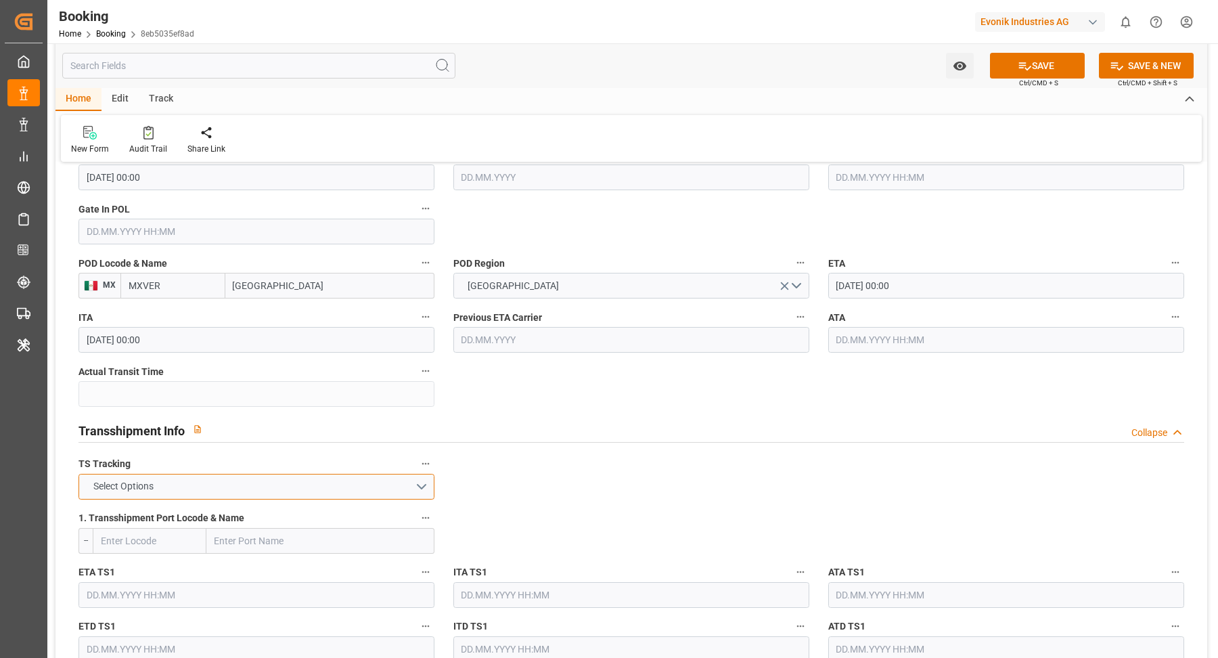
click at [394, 483] on button "Select Options" at bounding box center [257, 487] width 356 height 26
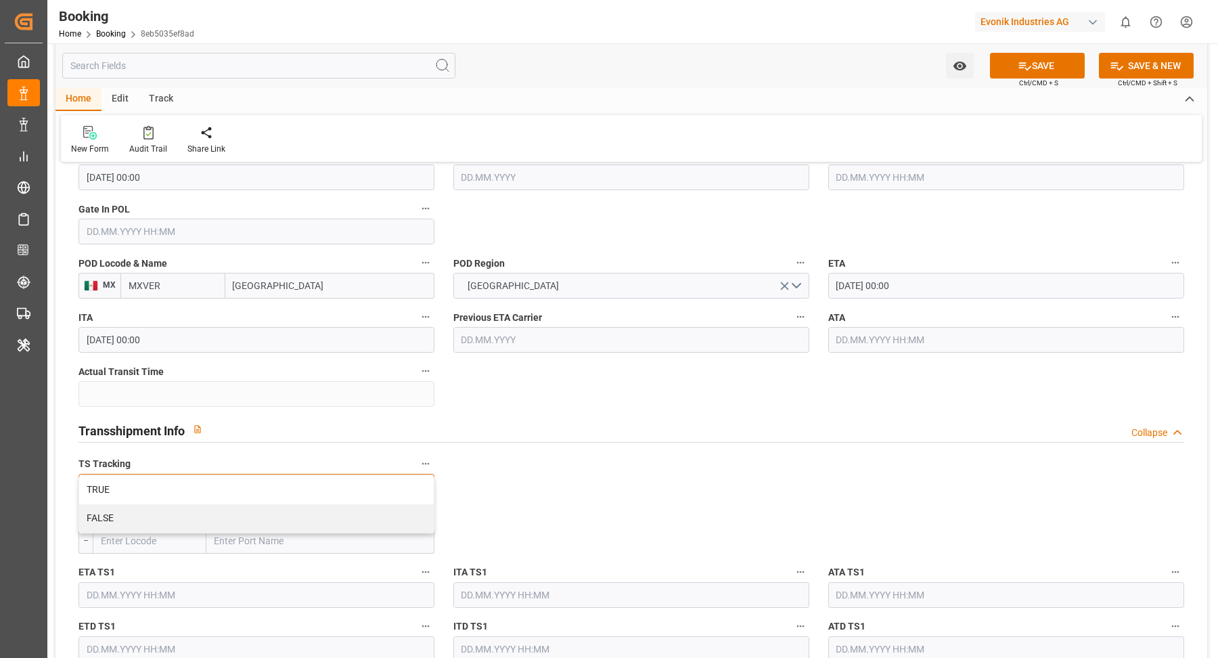
drag, startPoint x: 240, startPoint y: 512, endPoint x: 546, endPoint y: 514, distance: 306.6
click at [241, 512] on div "FALSE" at bounding box center [256, 518] width 355 height 28
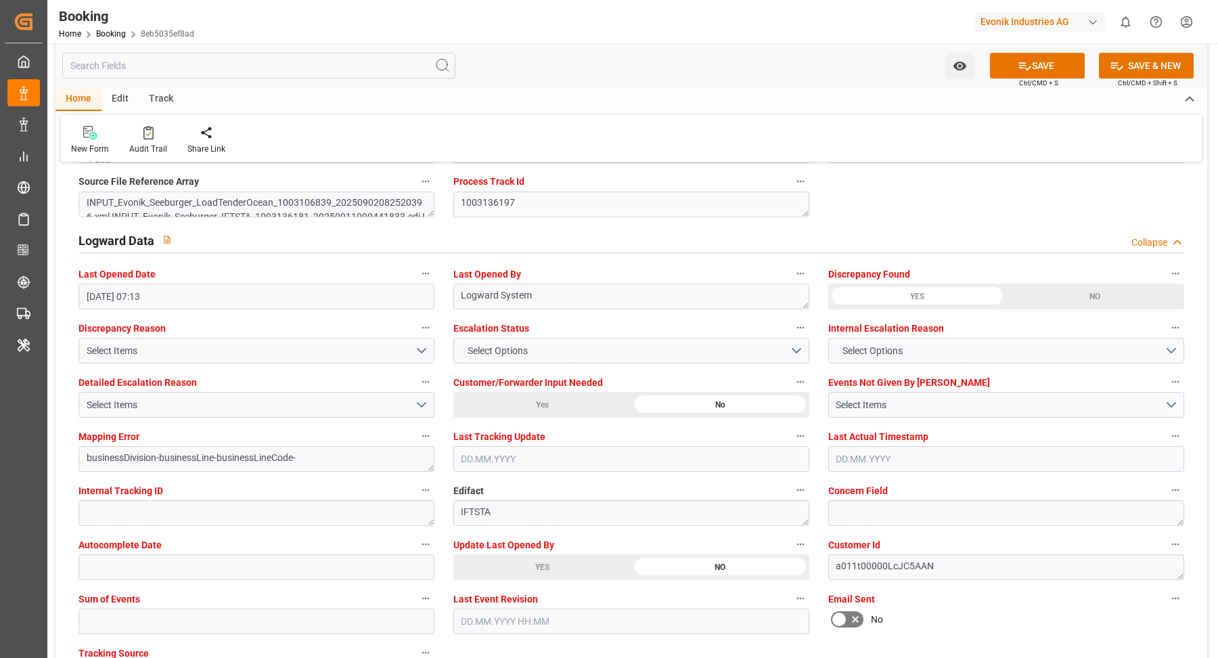
scroll to position [2414, 0]
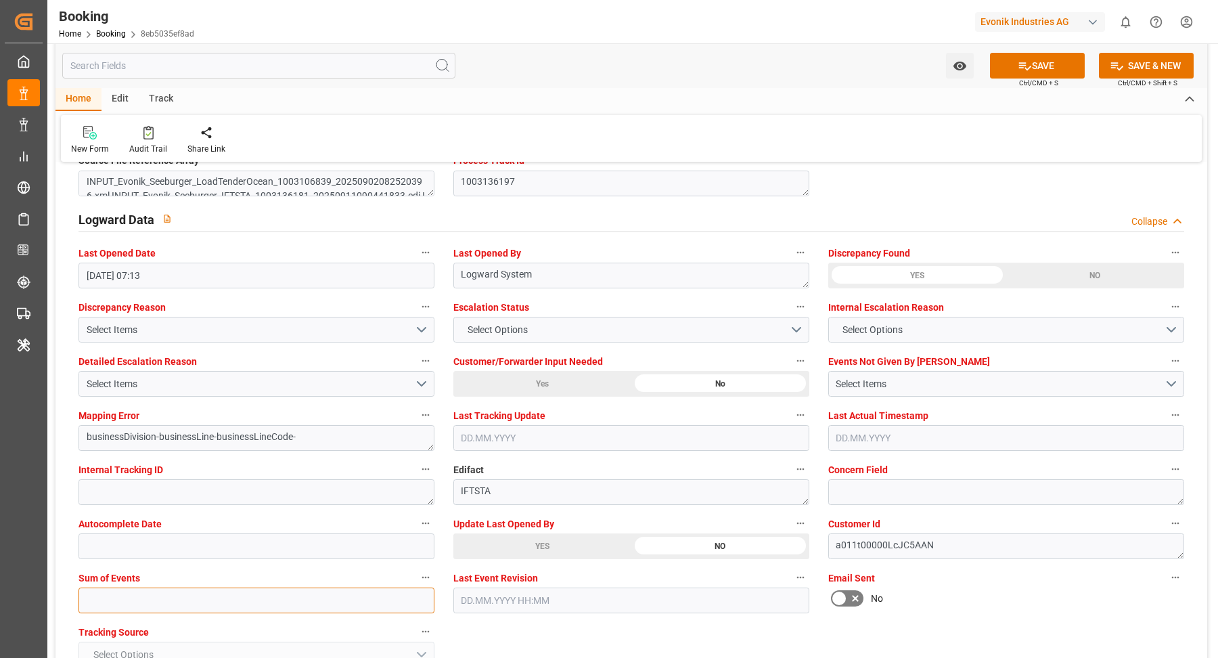
click at [203, 604] on input "text" at bounding box center [257, 600] width 356 height 26
type input "0"
click at [540, 558] on div "Update Last Opened By YES NO" at bounding box center [631, 537] width 375 height 54
click at [529, 543] on div "YES" at bounding box center [542, 546] width 178 height 26
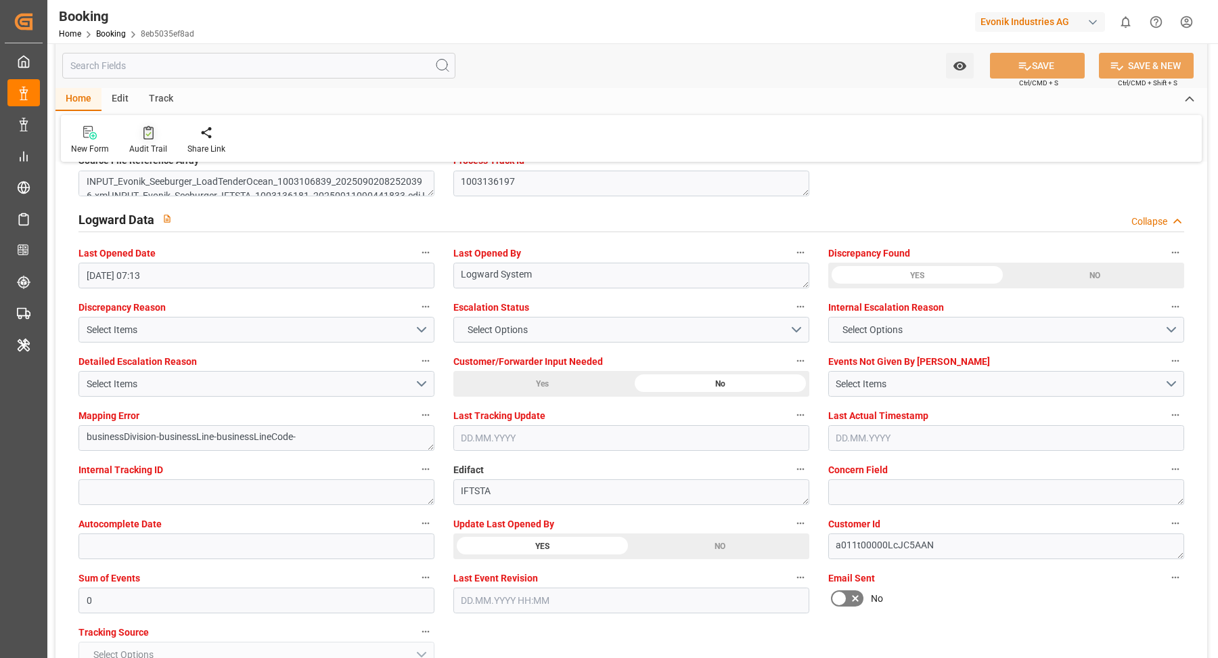
click at [135, 137] on div at bounding box center [148, 132] width 38 height 14
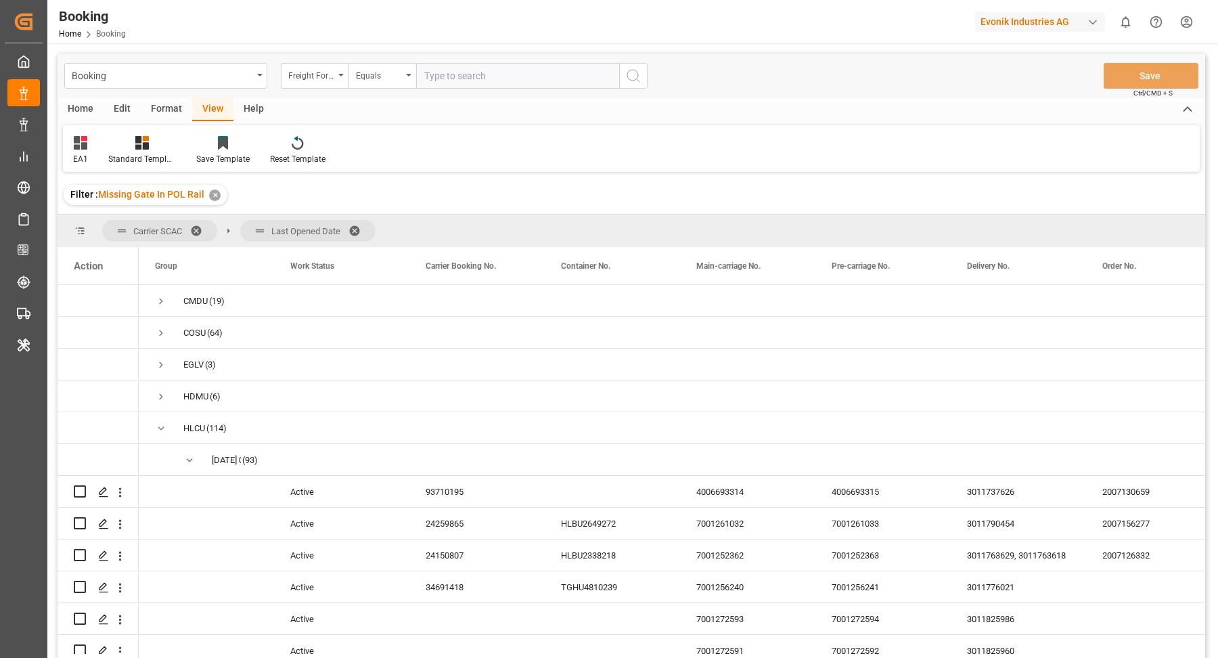
scroll to position [2427, 0]
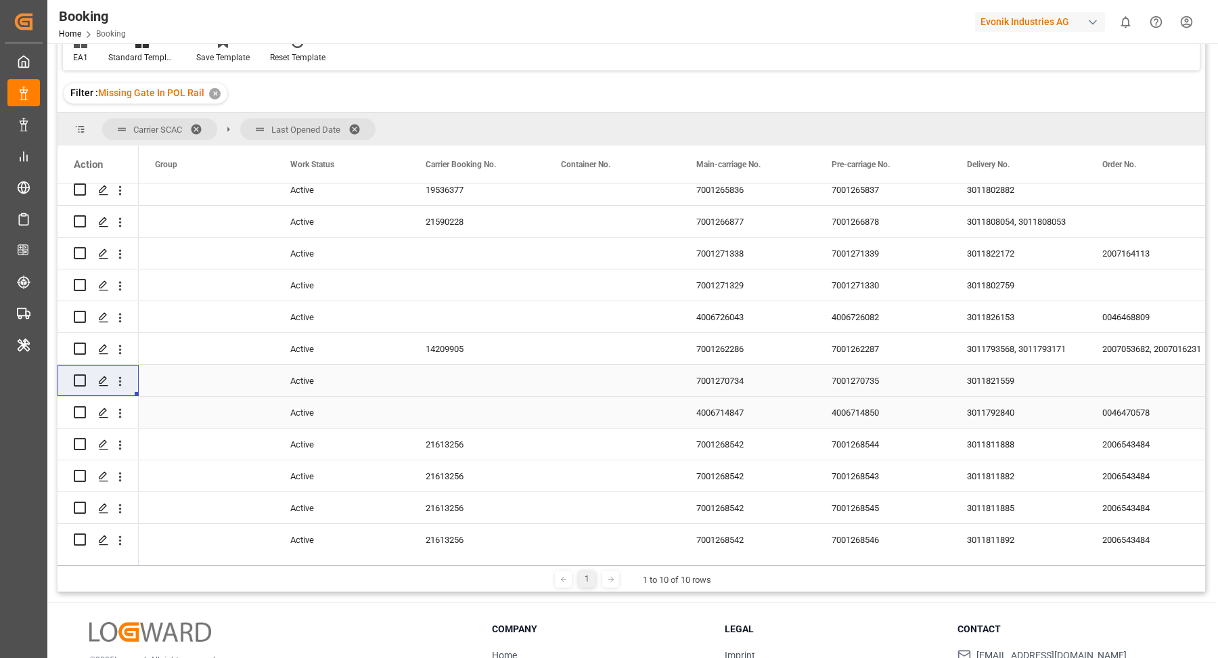
click at [1000, 384] on div "3011821559" at bounding box center [1018, 380] width 135 height 31
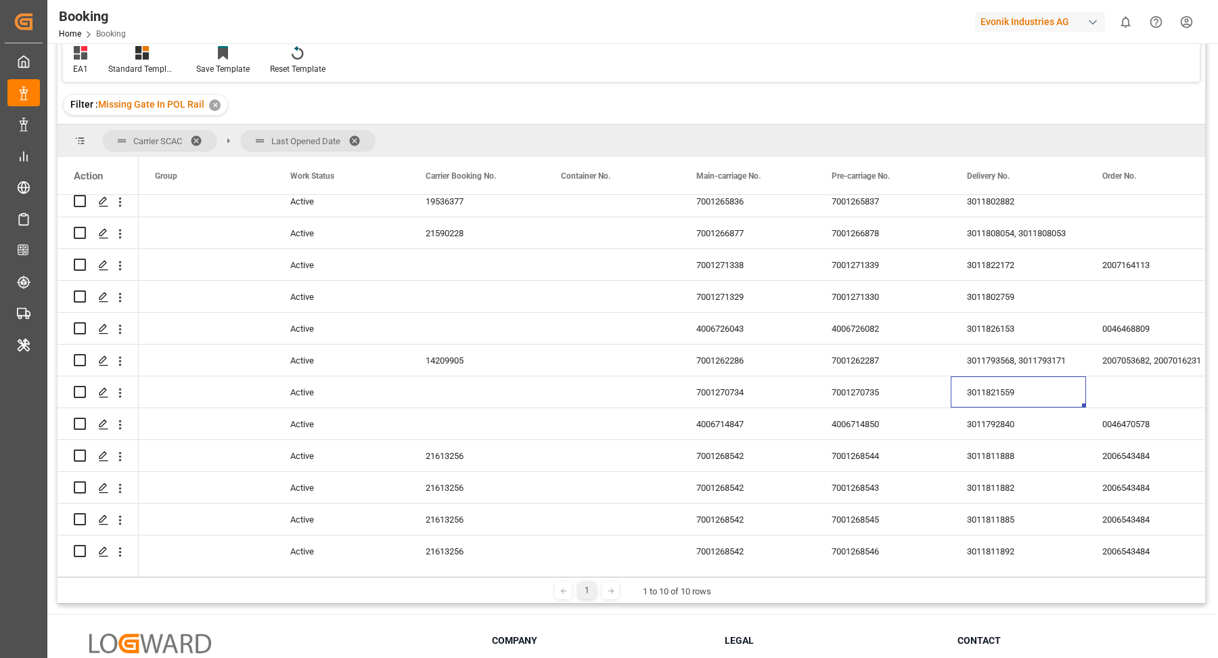
scroll to position [2405, 0]
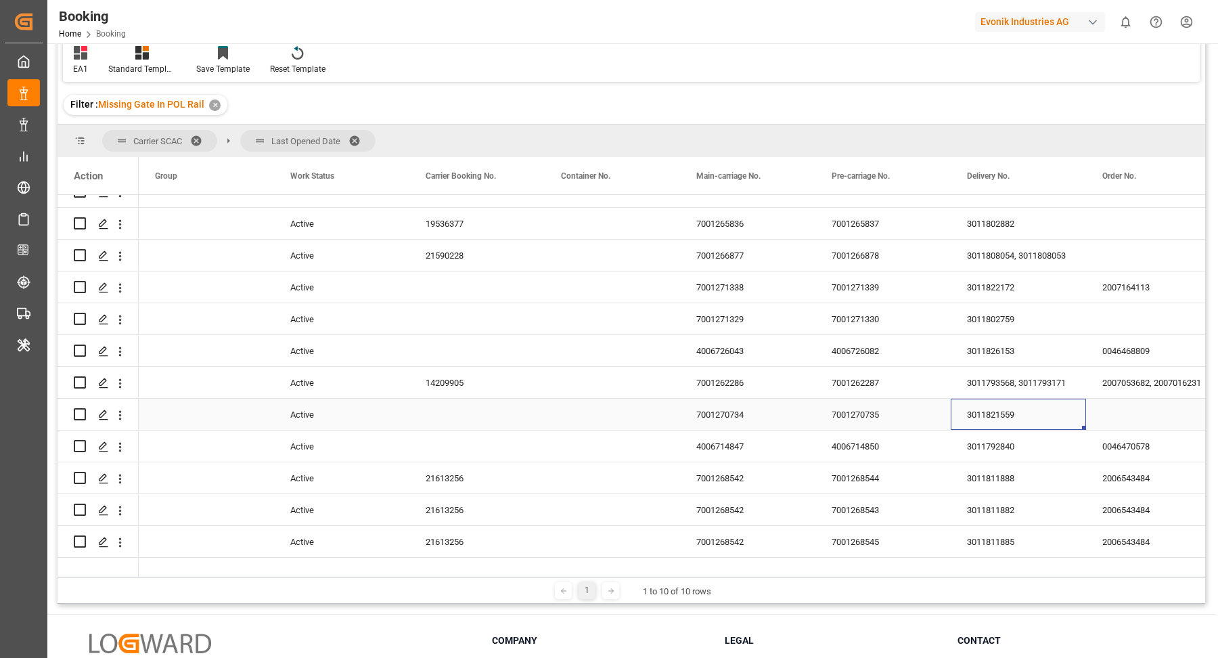
click at [497, 396] on div "14209905" at bounding box center [476, 382] width 135 height 31
click at [432, 374] on div "14209905" at bounding box center [476, 382] width 135 height 31
click at [124, 383] on icon "open menu" at bounding box center [120, 383] width 14 height 14
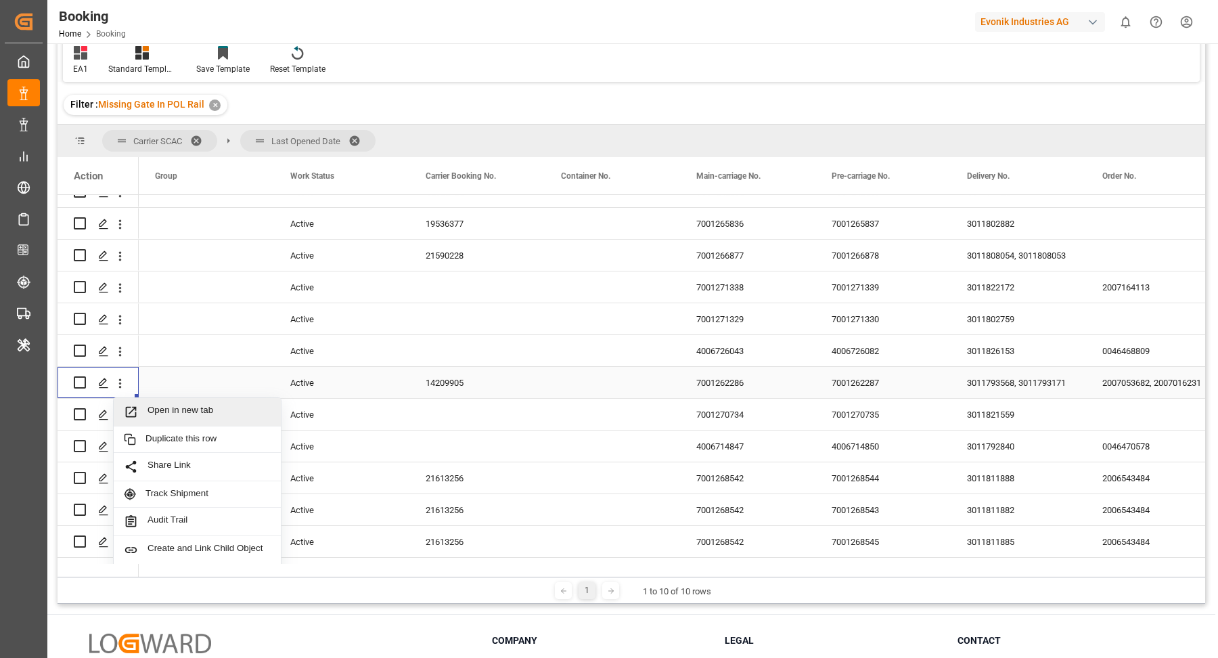
click at [219, 414] on span "Open in new tab" at bounding box center [209, 412] width 123 height 14
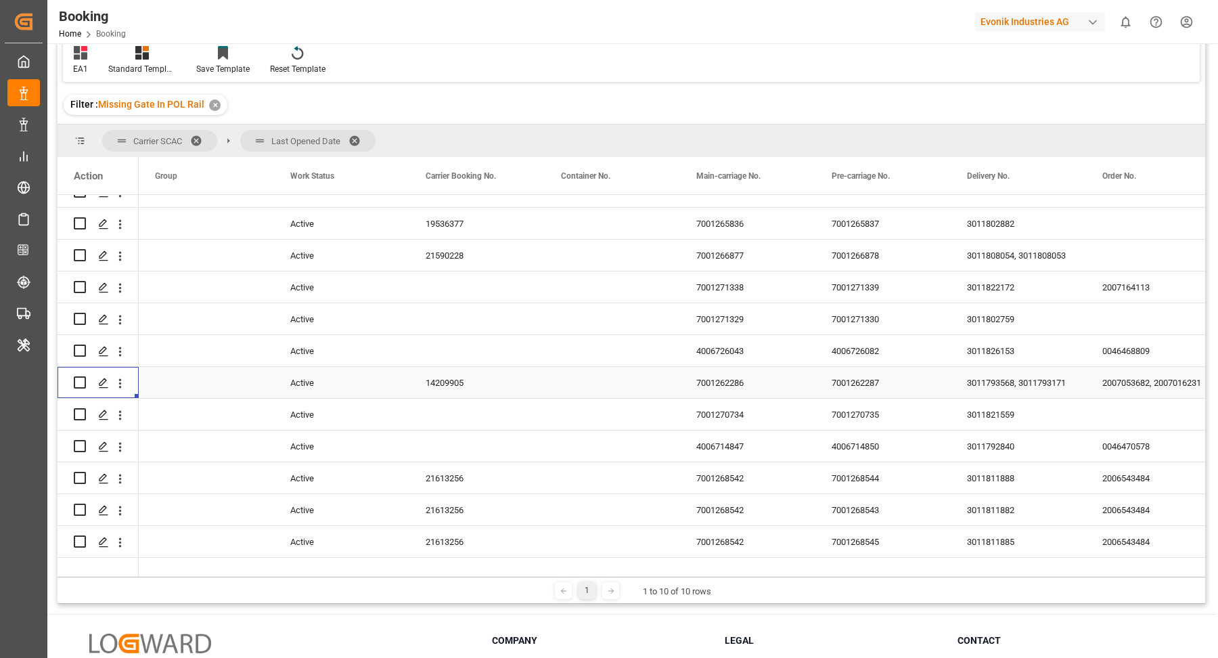
scroll to position [2384, 0]
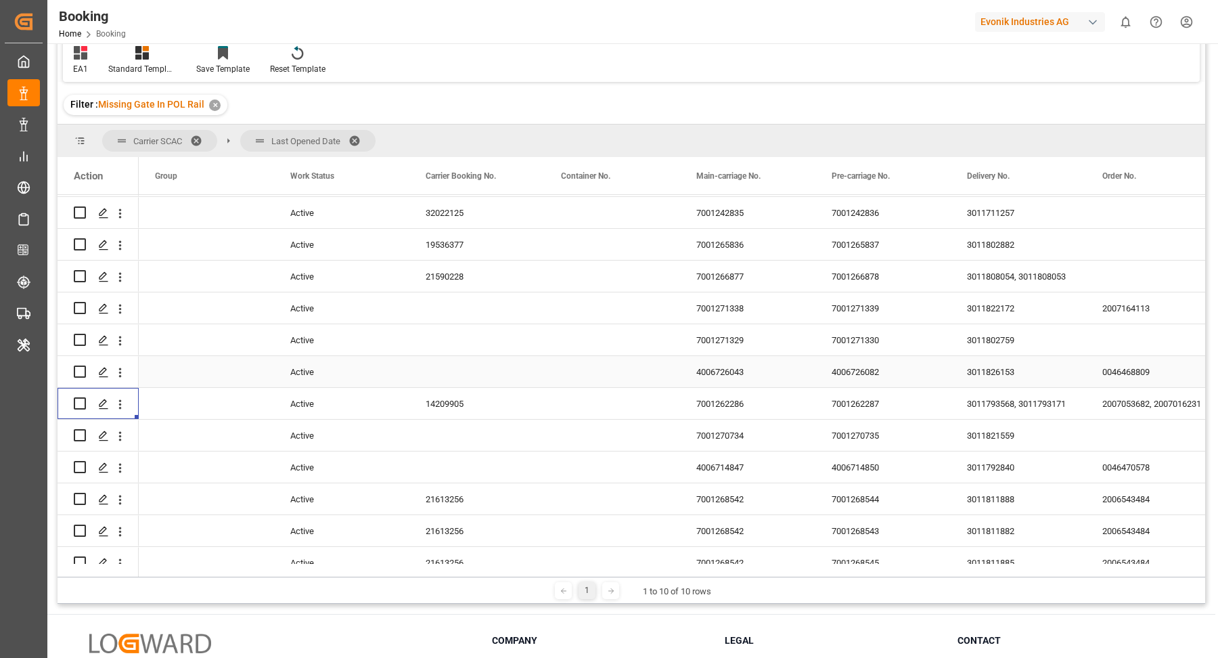
click at [1025, 373] on div "3011826153" at bounding box center [1018, 371] width 135 height 31
click at [123, 377] on icon "open menu" at bounding box center [120, 372] width 14 height 14
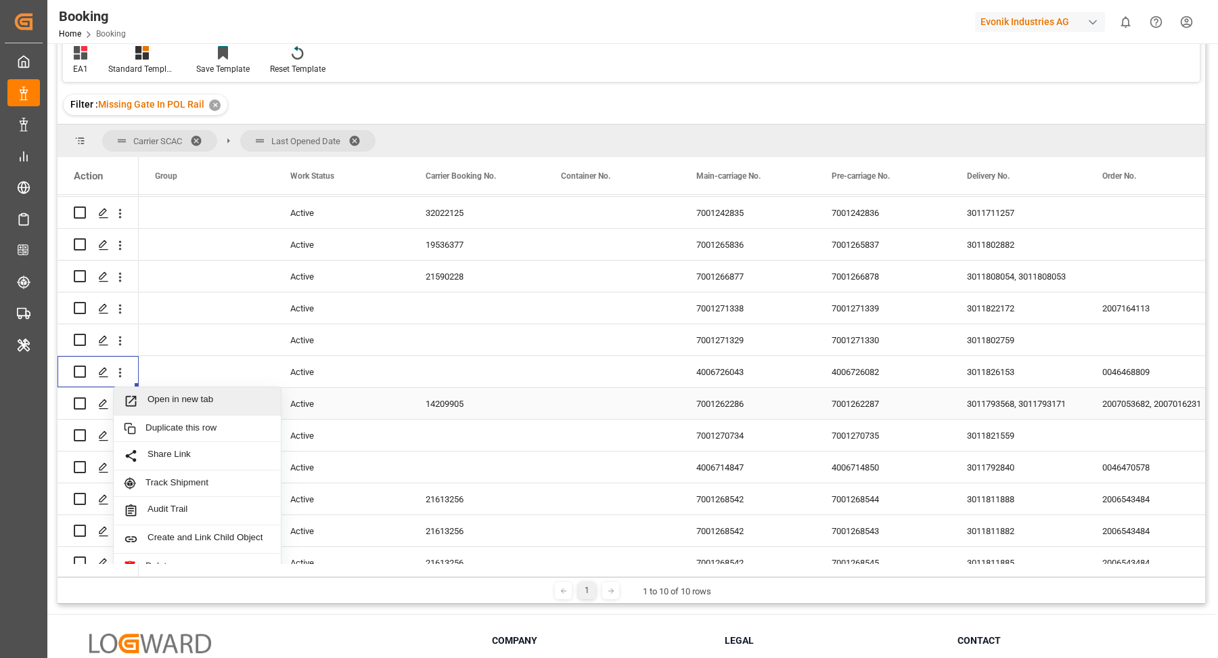
click at [207, 398] on span "Open in new tab" at bounding box center [209, 401] width 123 height 14
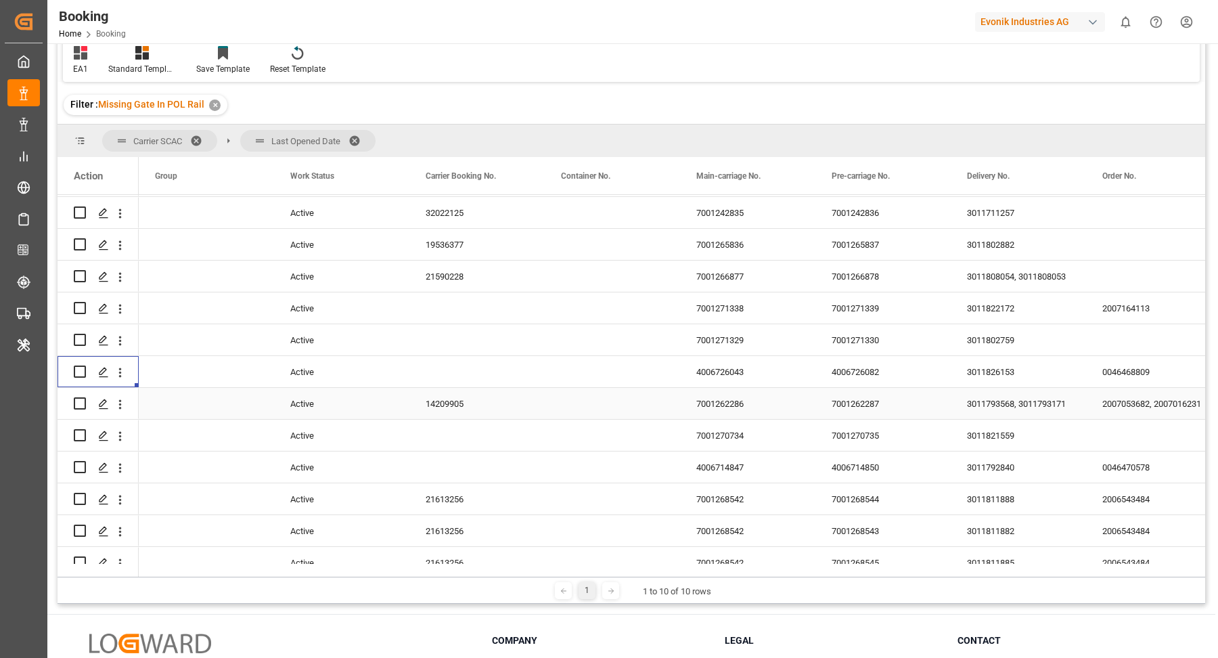
scroll to position [2350, 0]
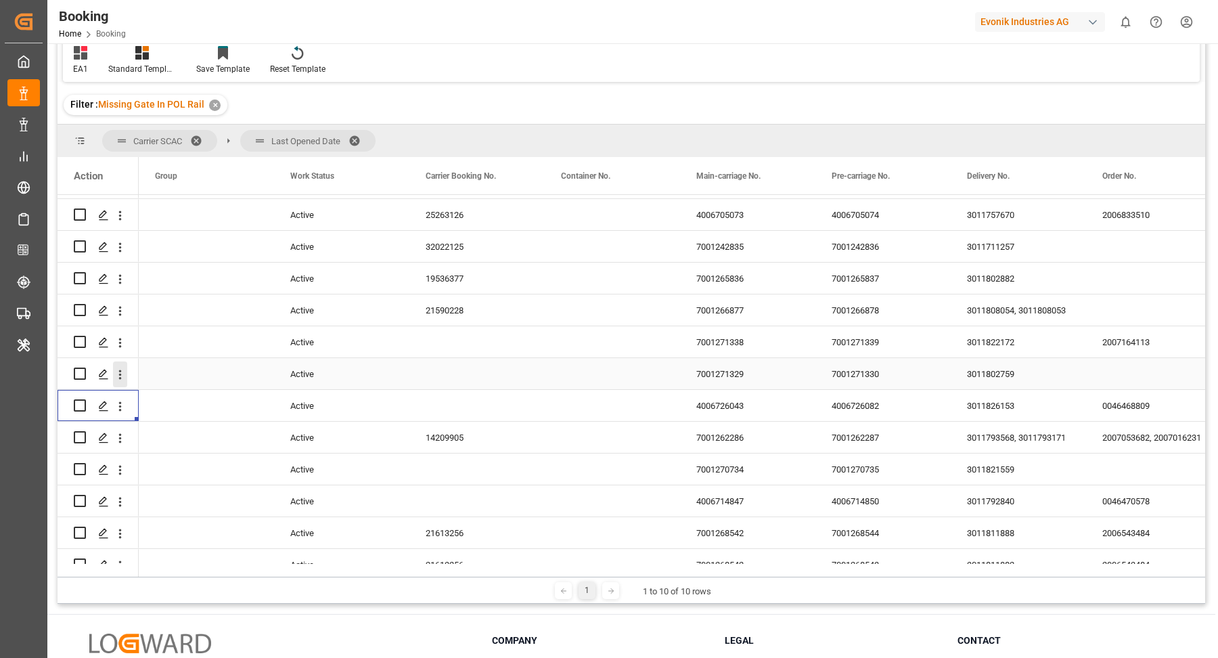
click at [123, 374] on icon "open menu" at bounding box center [120, 375] width 14 height 14
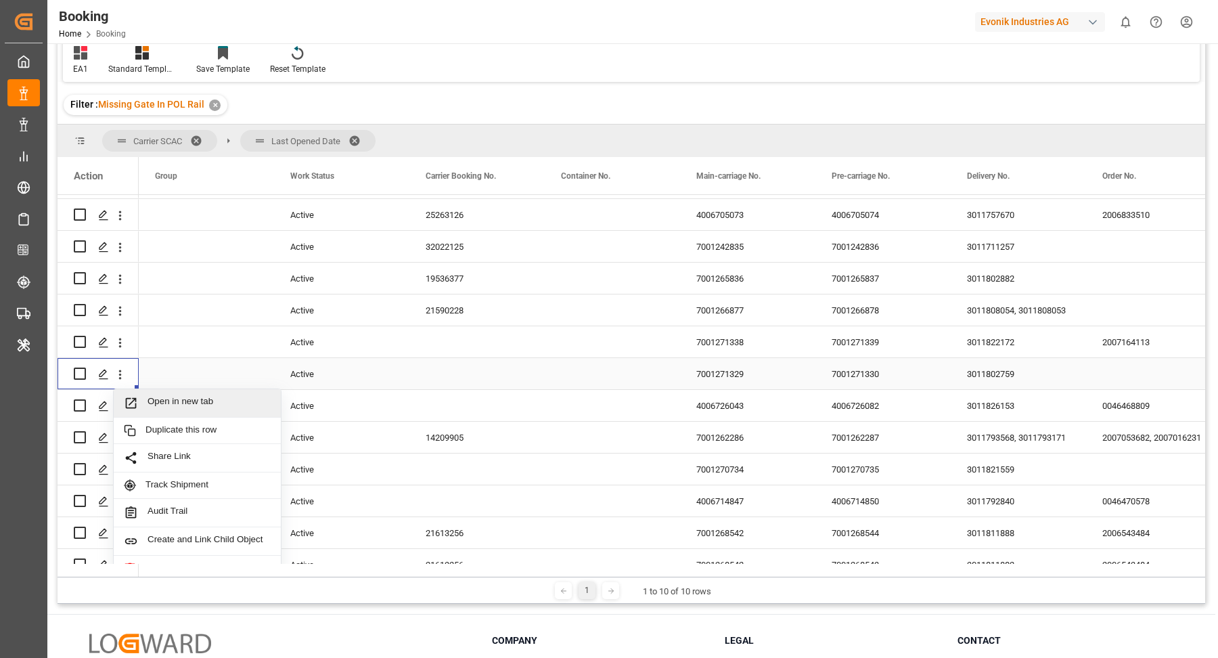
click at [183, 396] on span "Open in new tab" at bounding box center [209, 403] width 123 height 14
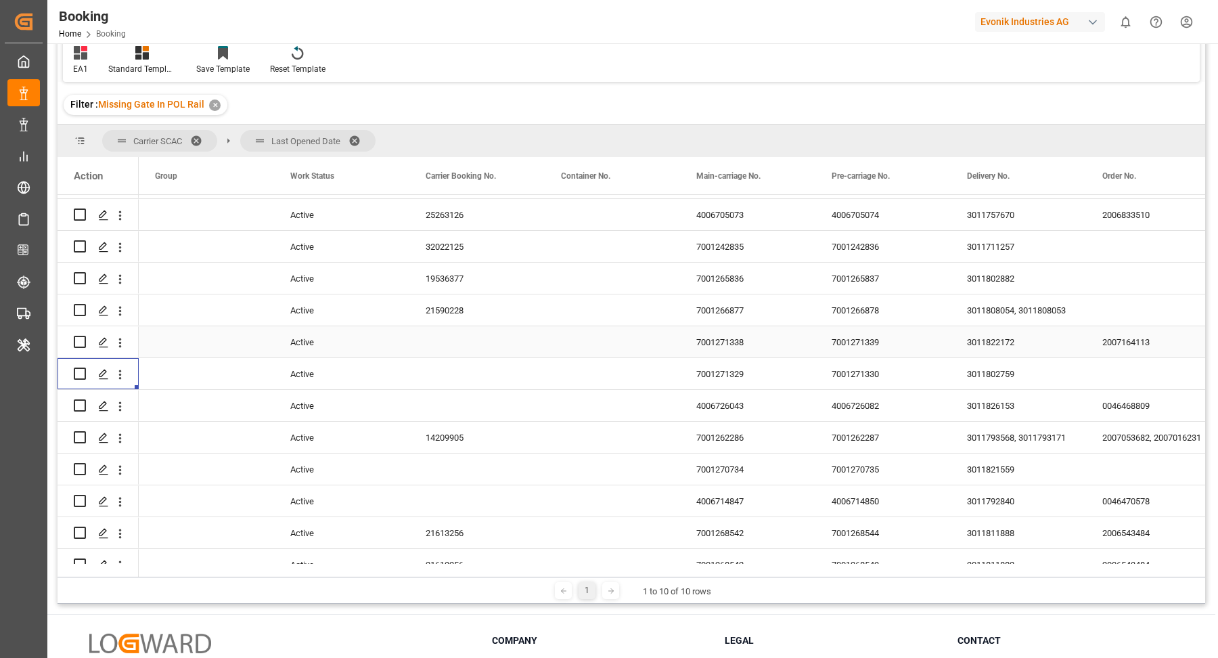
scroll to position [2329, 0]
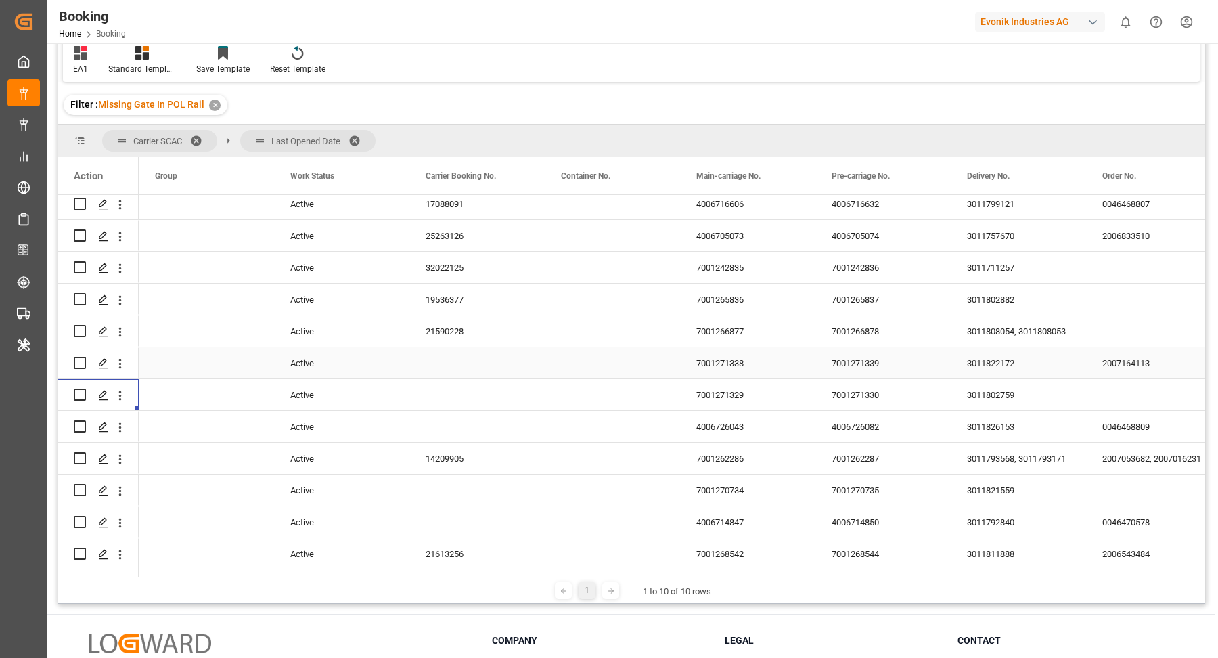
click at [120, 360] on icon "open menu" at bounding box center [120, 364] width 14 height 14
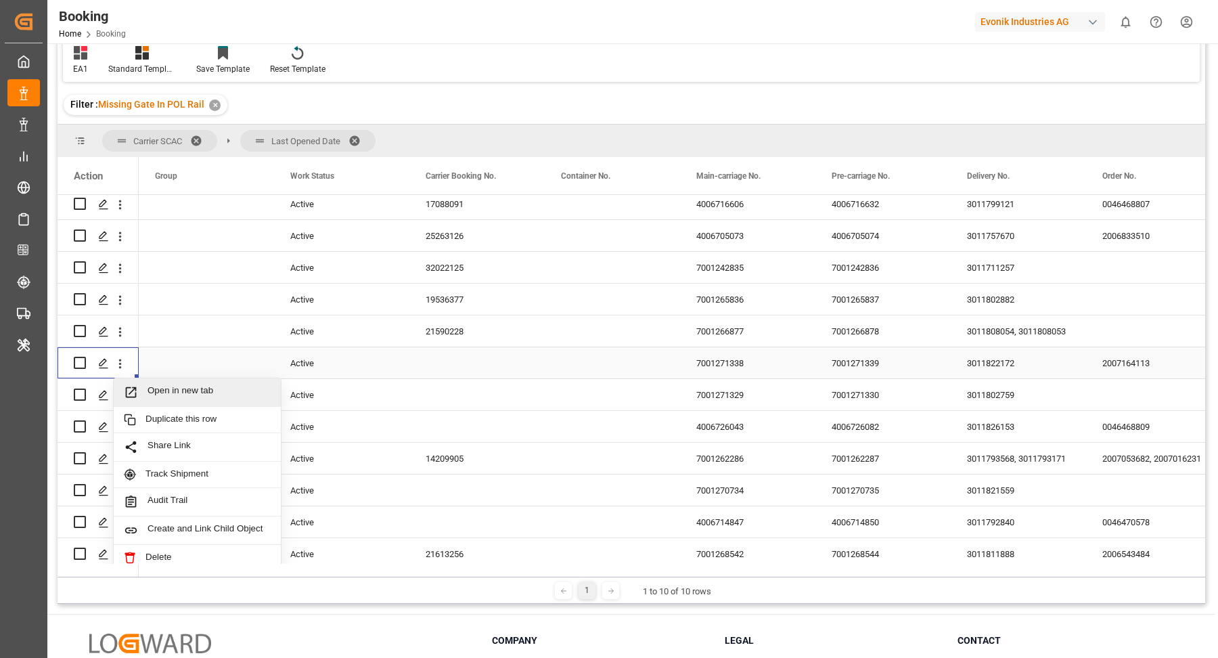
click at [176, 379] on div "Open in new tab" at bounding box center [197, 392] width 167 height 28
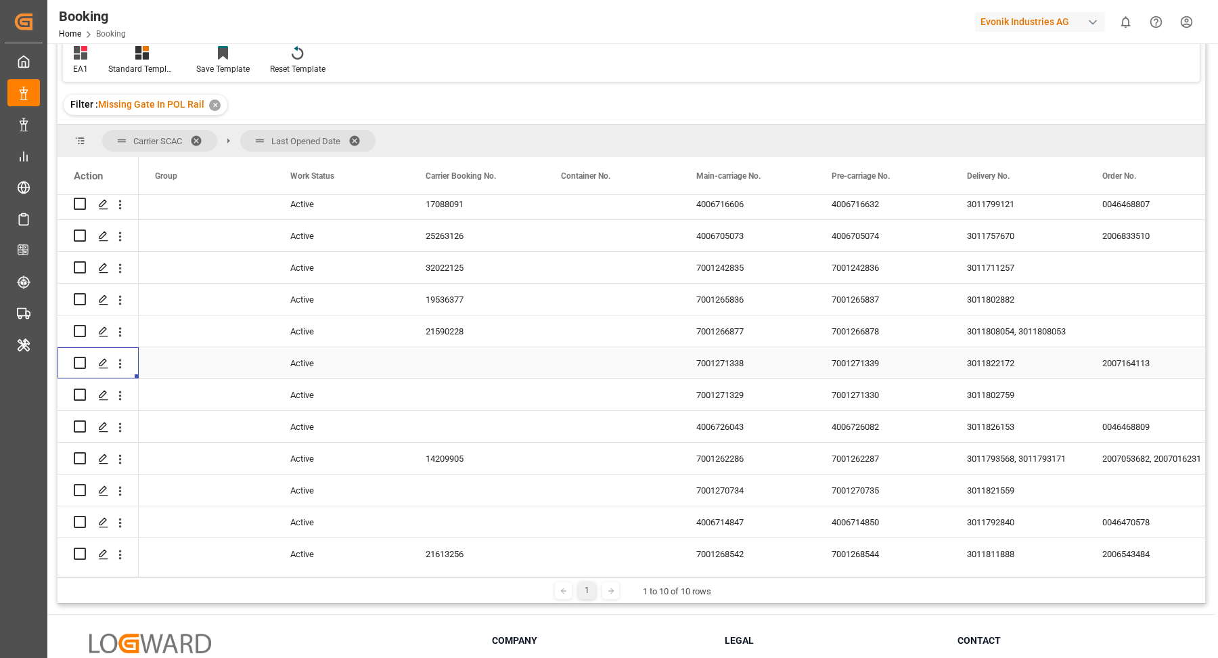
click at [1020, 374] on div "3011822172" at bounding box center [1018, 362] width 135 height 31
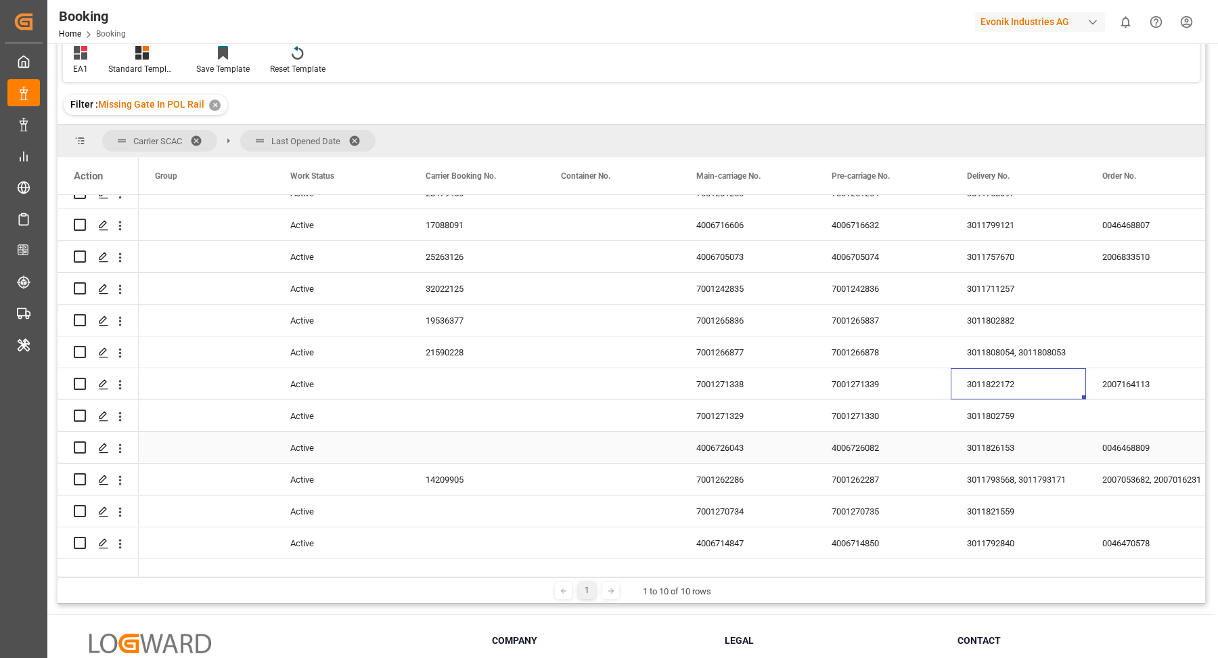
scroll to position [2286, 0]
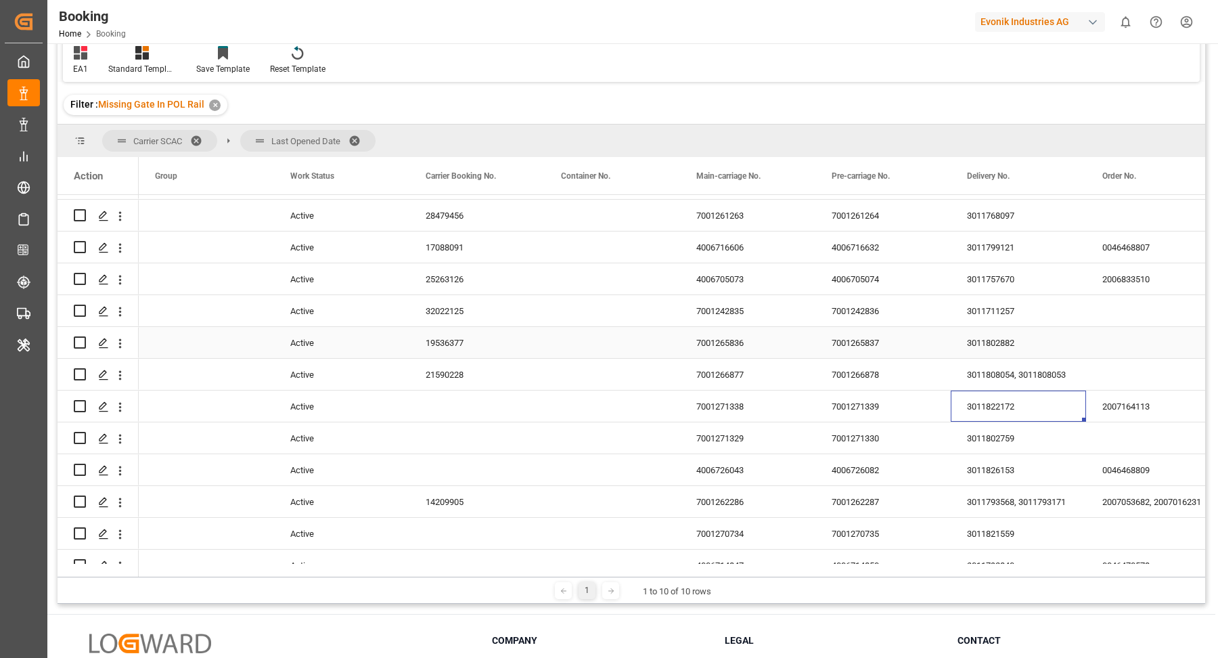
click at [465, 367] on div "21590228" at bounding box center [476, 374] width 135 height 31
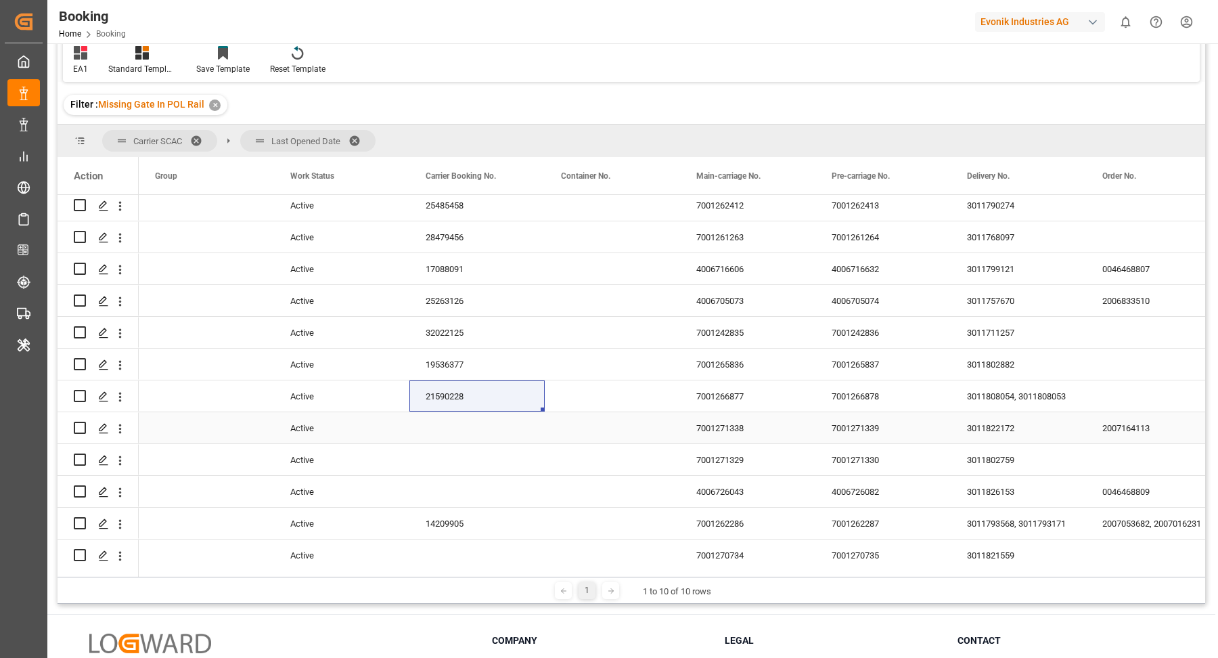
scroll to position [2252, 0]
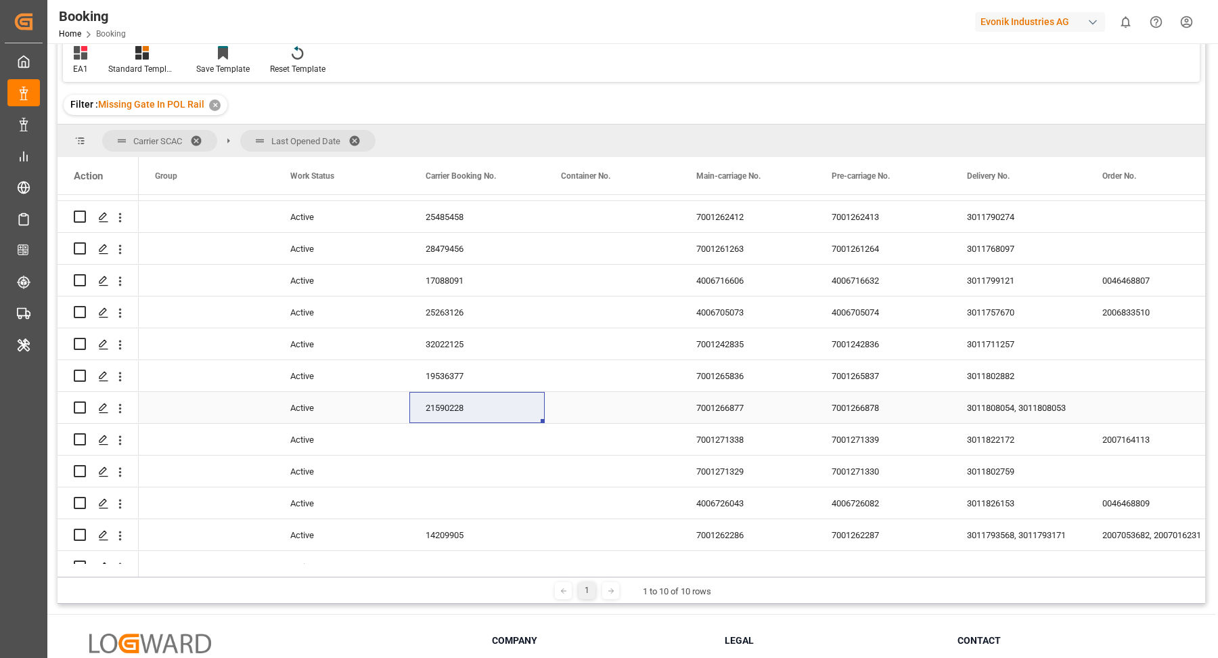
click at [123, 413] on icon "open menu" at bounding box center [120, 408] width 14 height 14
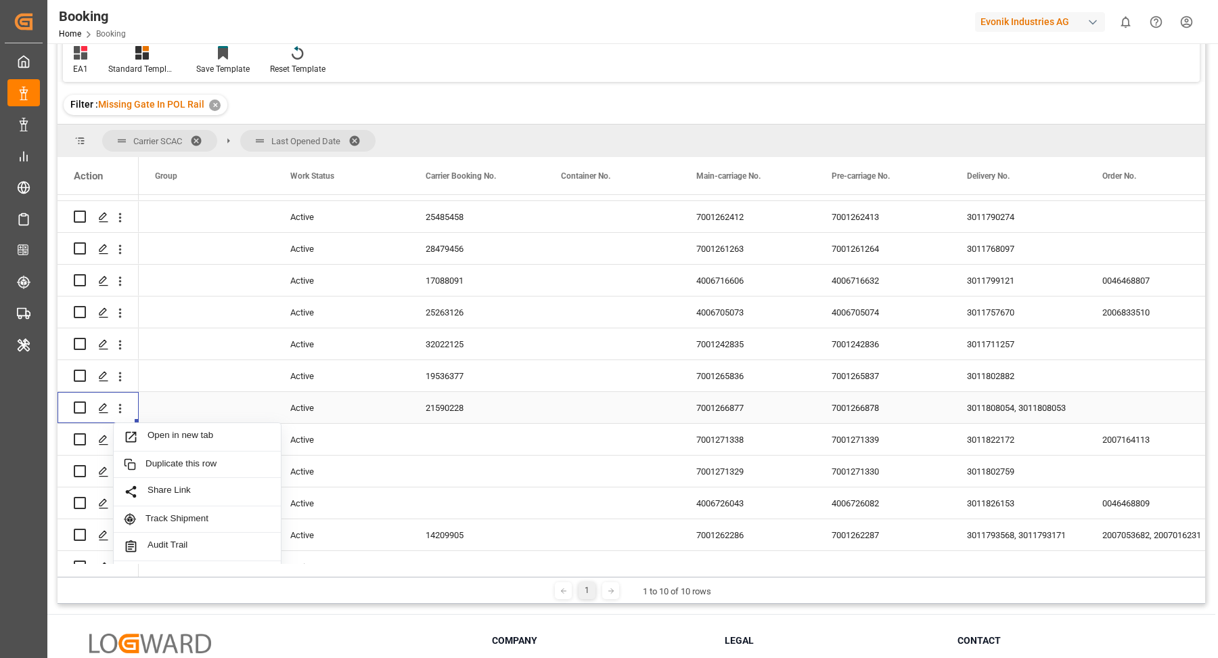
click at [181, 430] on span "Open in new tab" at bounding box center [209, 437] width 123 height 14
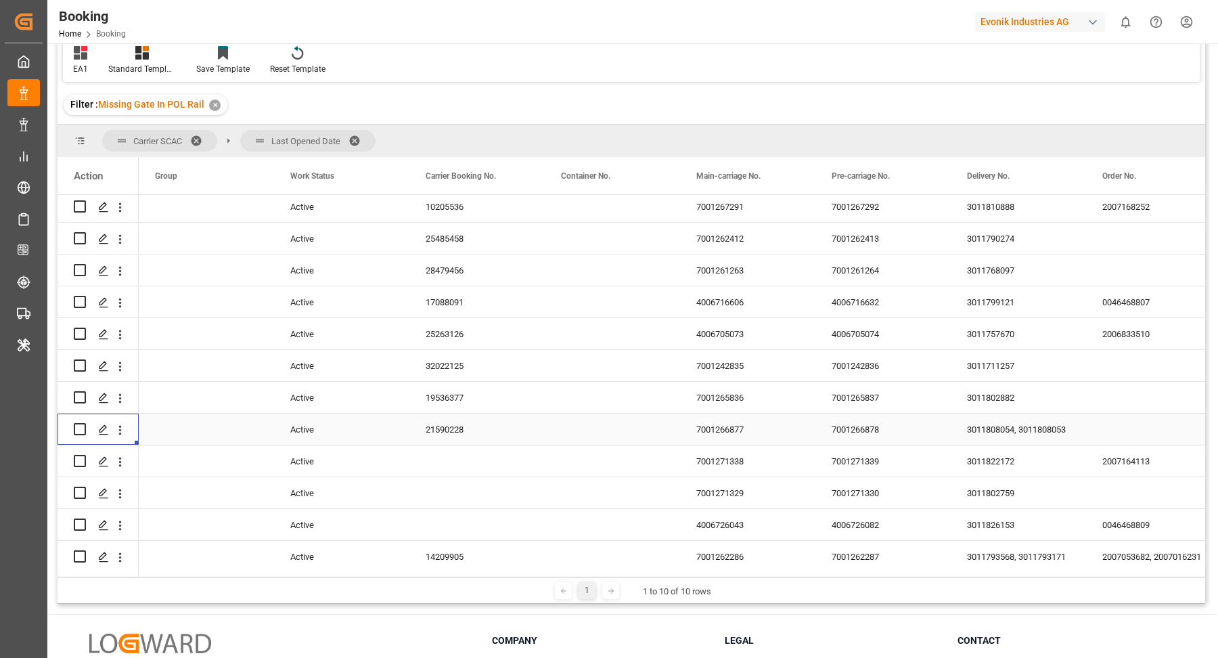
scroll to position [2220, 0]
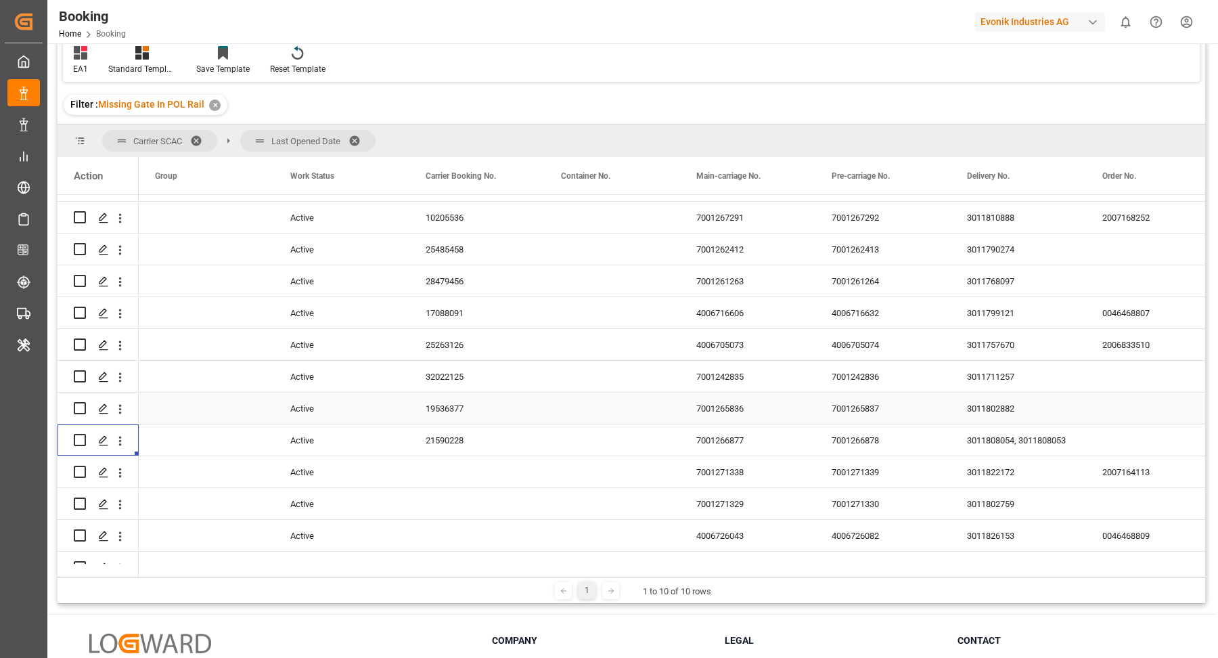
click at [476, 397] on div "19536377" at bounding box center [476, 408] width 135 height 31
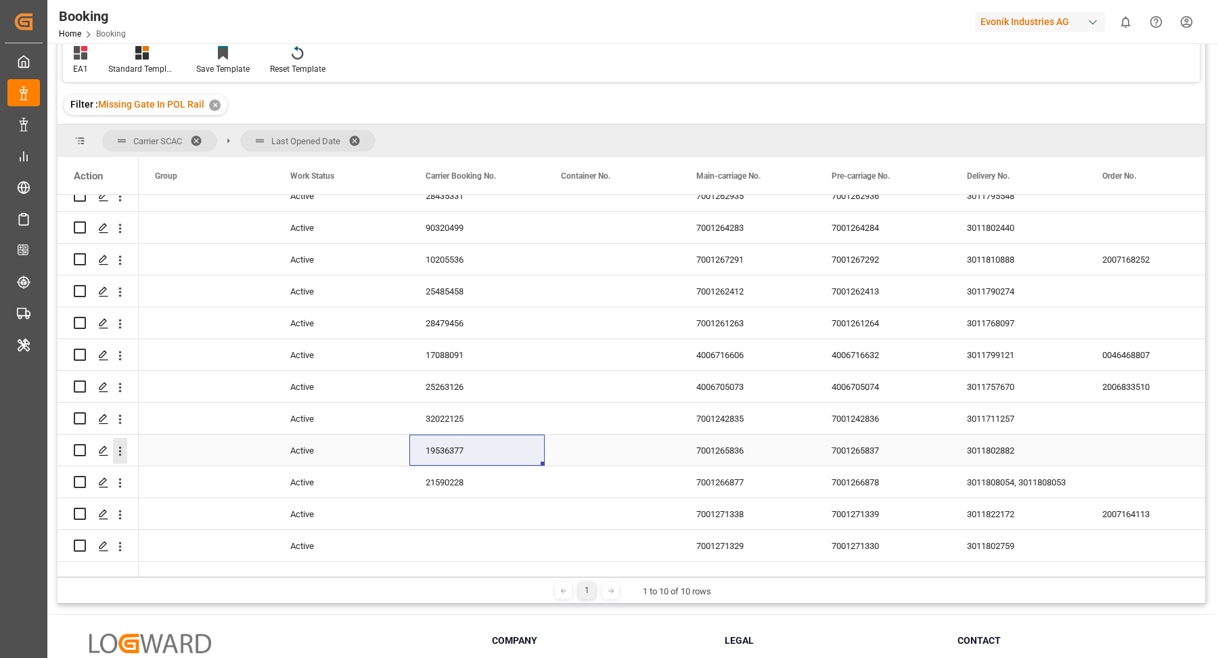
click at [118, 454] on icon "open menu" at bounding box center [120, 451] width 14 height 14
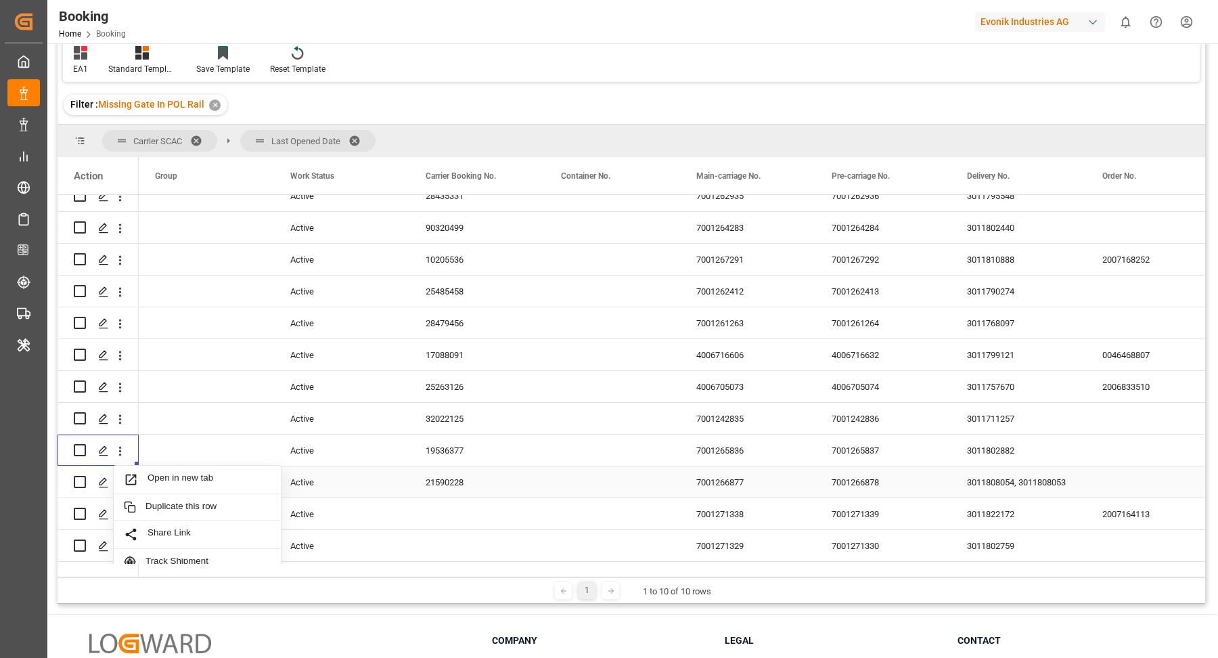
click at [187, 472] on span "Open in new tab" at bounding box center [209, 479] width 123 height 14
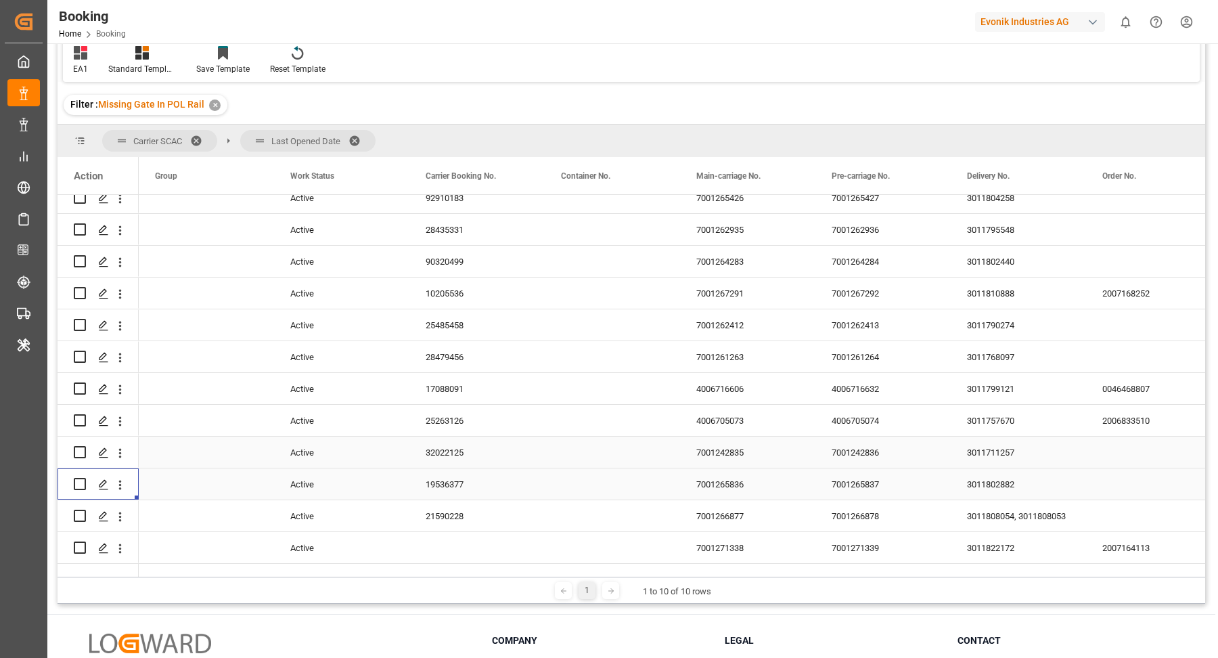
click at [455, 445] on div "32022125" at bounding box center [476, 452] width 135 height 31
click at [123, 456] on icon "open menu" at bounding box center [120, 453] width 14 height 14
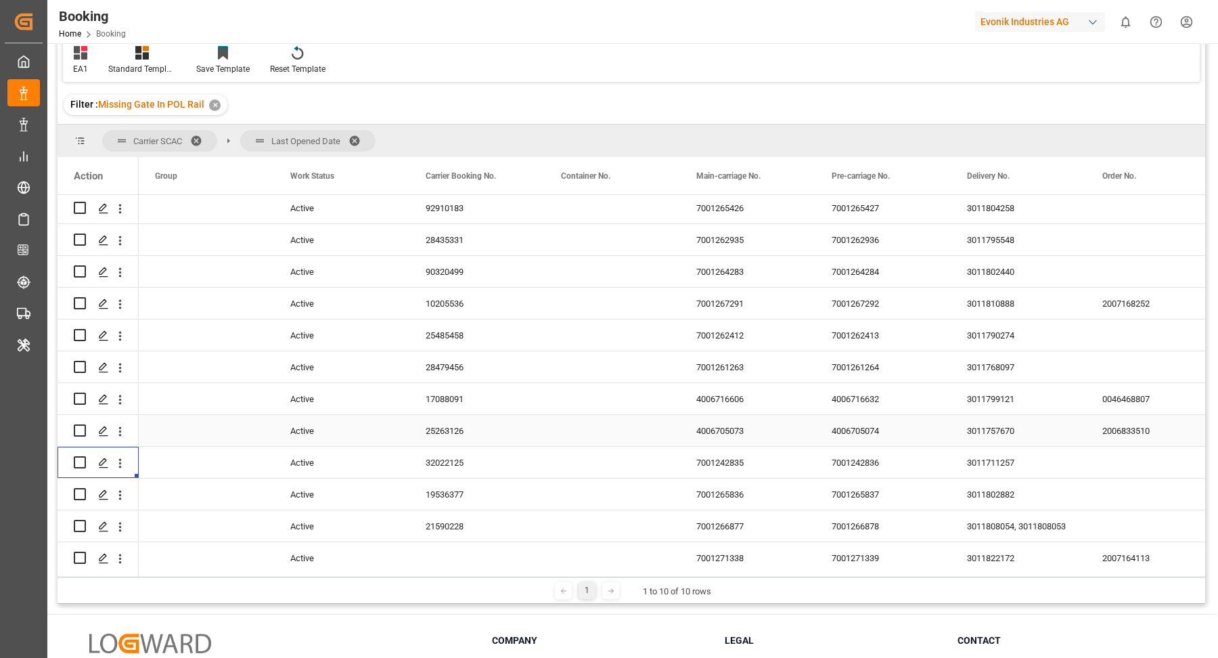
click at [447, 428] on div "25263126" at bounding box center [476, 430] width 135 height 31
click at [124, 427] on icon "open menu" at bounding box center [120, 431] width 14 height 14
click at [195, 449] on div "Open in new tab" at bounding box center [197, 460] width 167 height 28
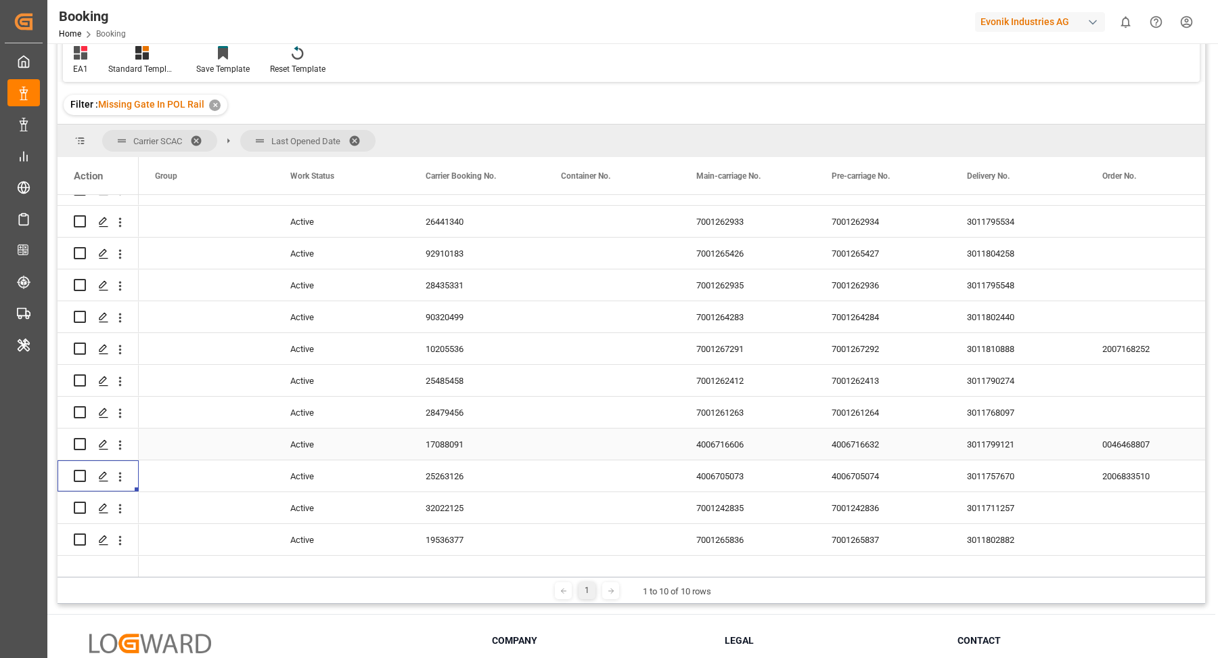
click at [448, 452] on div "17088091" at bounding box center [476, 443] width 135 height 31
click at [119, 444] on icon "open menu" at bounding box center [120, 444] width 3 height 9
drag, startPoint x: 208, startPoint y: 465, endPoint x: 206, endPoint y: 456, distance: 9.7
click at [210, 466] on span "Open in new tab" at bounding box center [209, 473] width 123 height 14
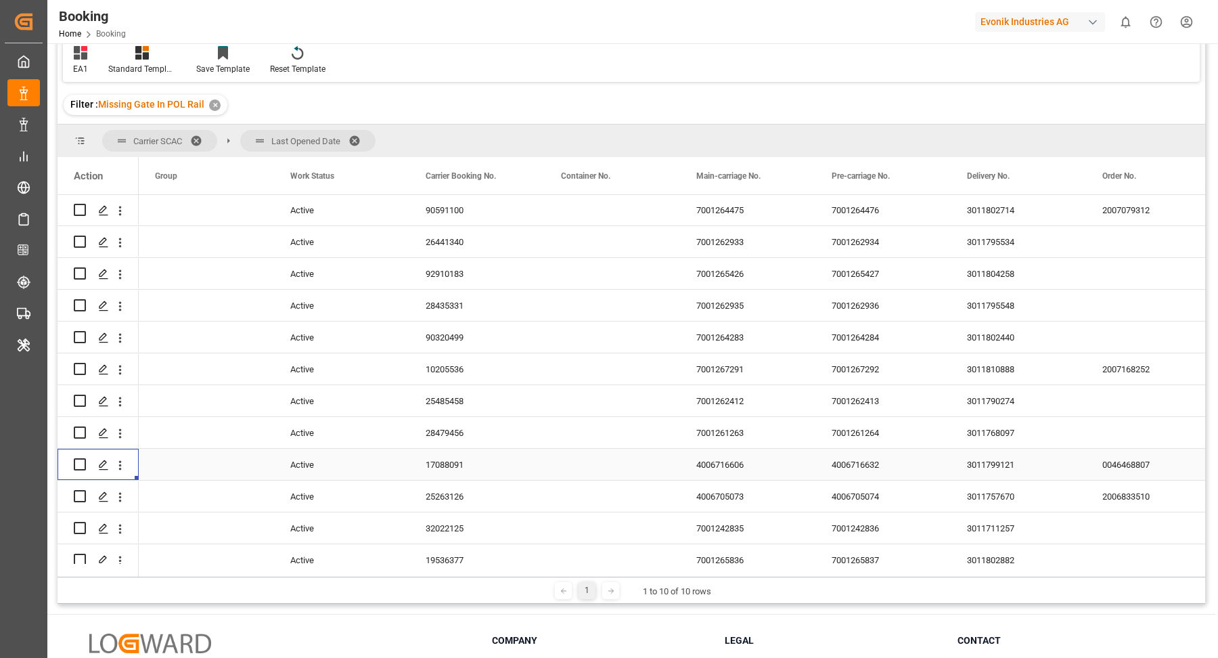
scroll to position [2052, 0]
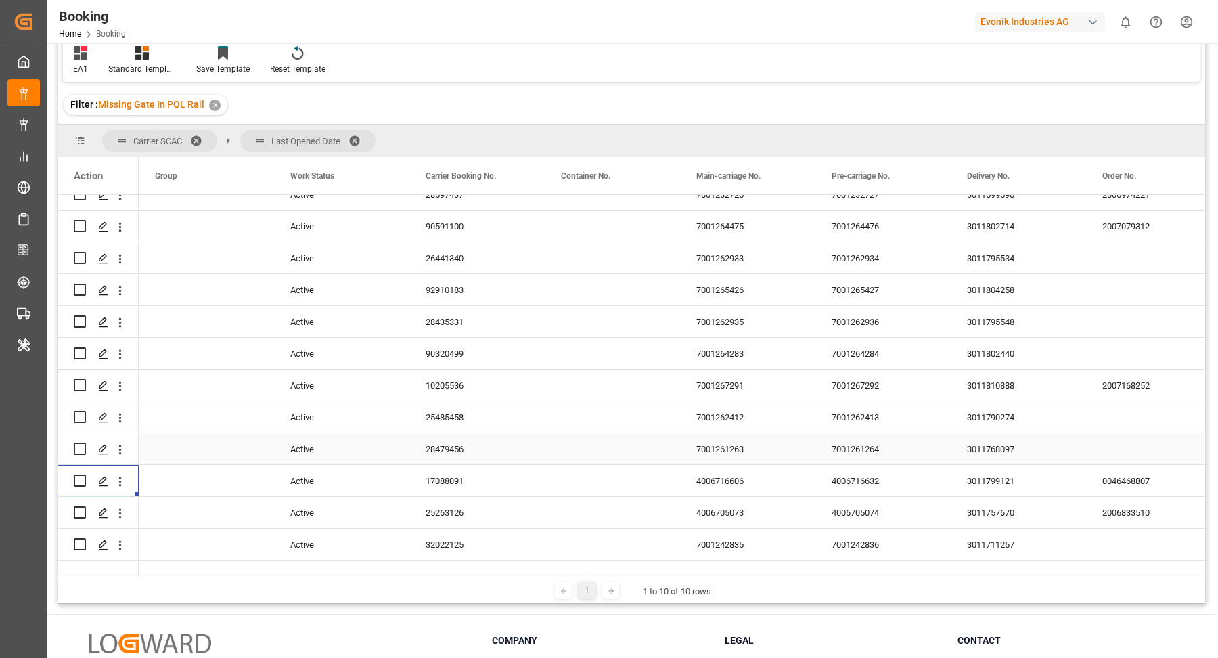
click at [459, 451] on div "28479456" at bounding box center [476, 448] width 135 height 31
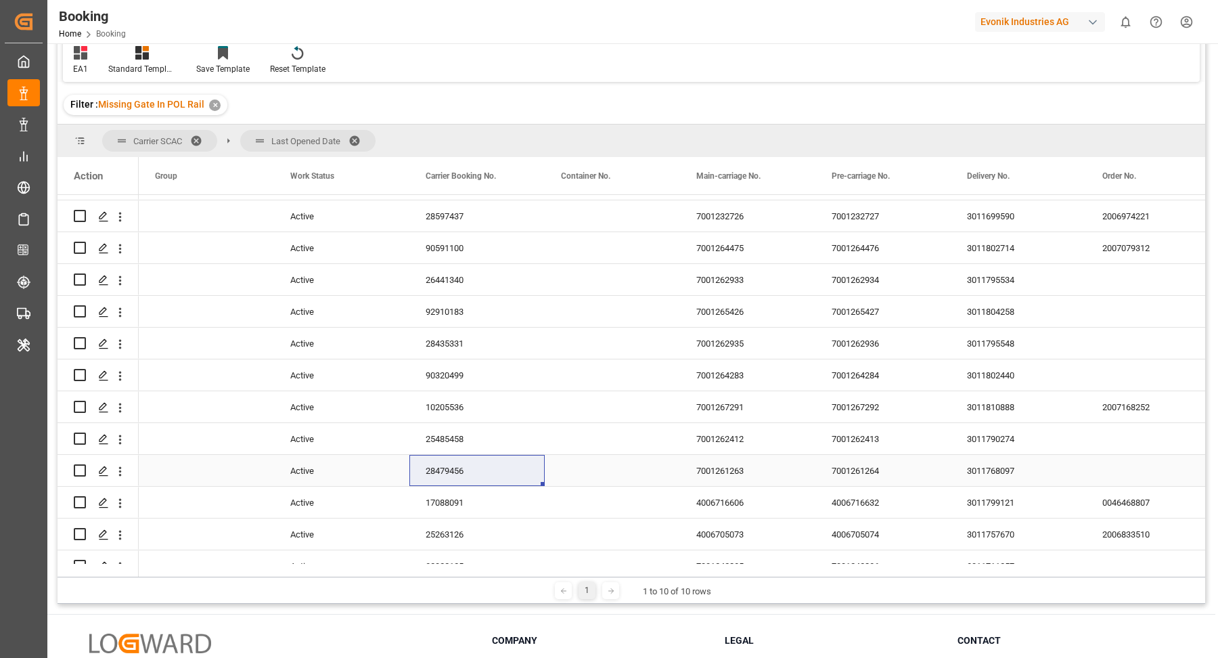
click at [123, 478] on button "open menu" at bounding box center [120, 471] width 14 height 26
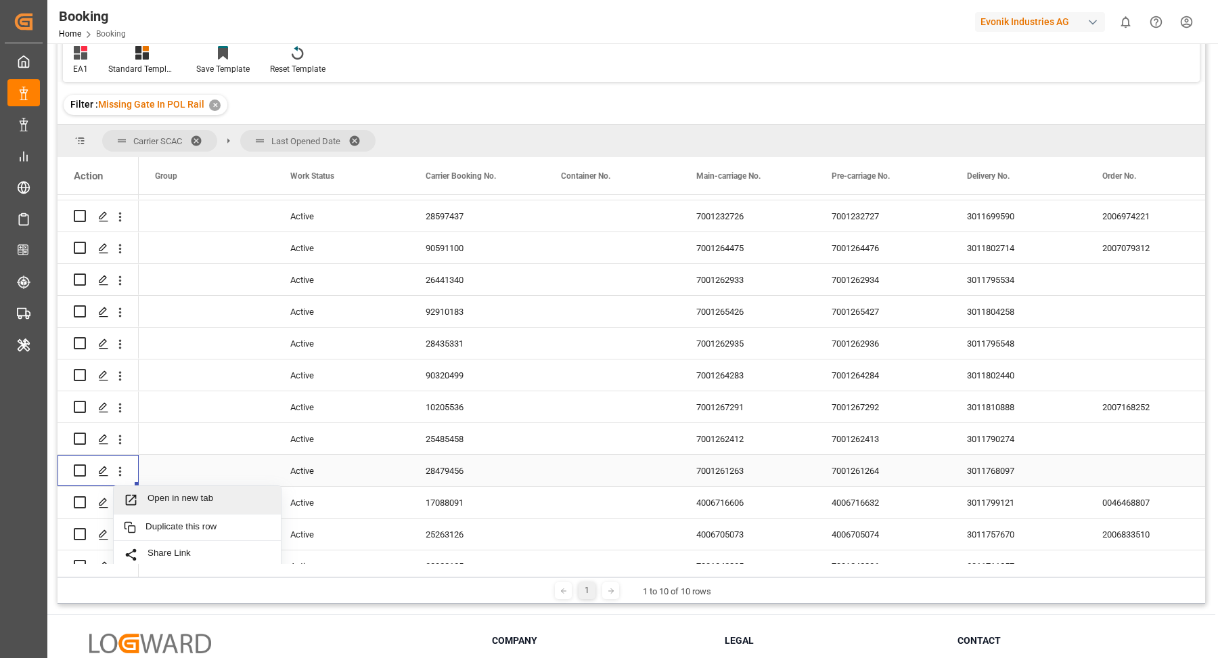
click at [187, 493] on span "Open in new tab" at bounding box center [209, 500] width 123 height 14
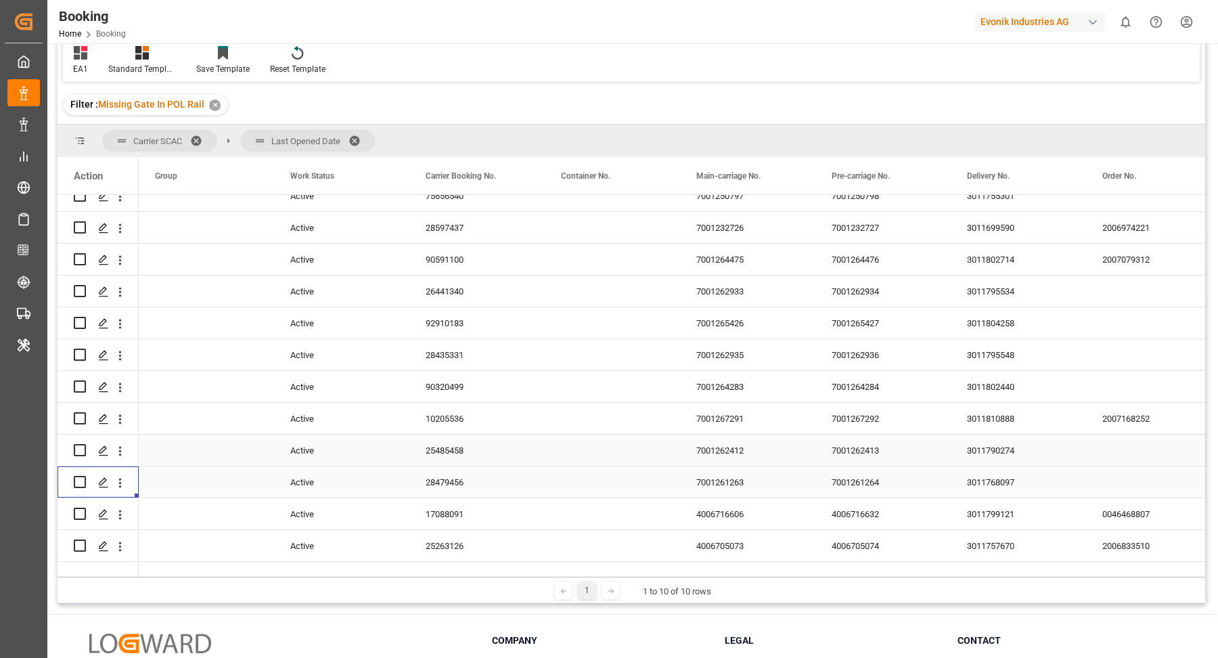
click at [487, 435] on div "25485458" at bounding box center [476, 450] width 135 height 31
click at [120, 455] on icon "open menu" at bounding box center [120, 451] width 14 height 14
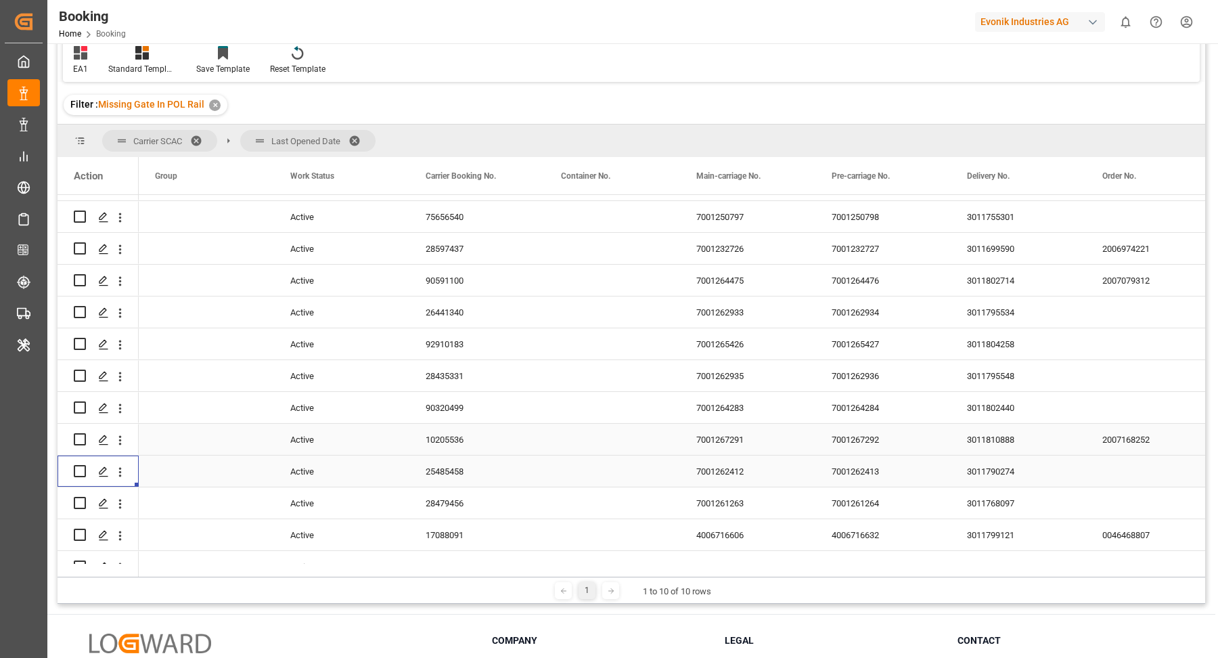
click at [443, 449] on div "10205536" at bounding box center [476, 439] width 135 height 31
click at [120, 441] on icon "open menu" at bounding box center [120, 439] width 3 height 9
click at [191, 463] on span "Open in new tab" at bounding box center [209, 469] width 123 height 14
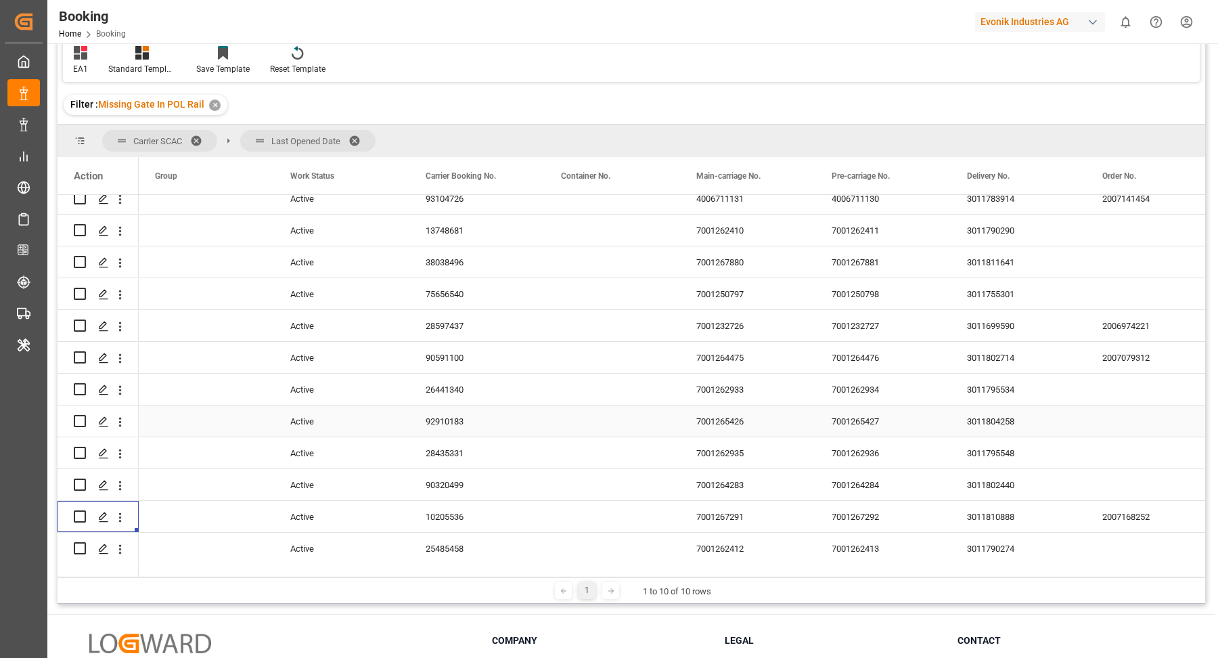
click at [445, 492] on div "90320499" at bounding box center [476, 484] width 135 height 31
click at [120, 487] on icon "open menu" at bounding box center [120, 485] width 3 height 9
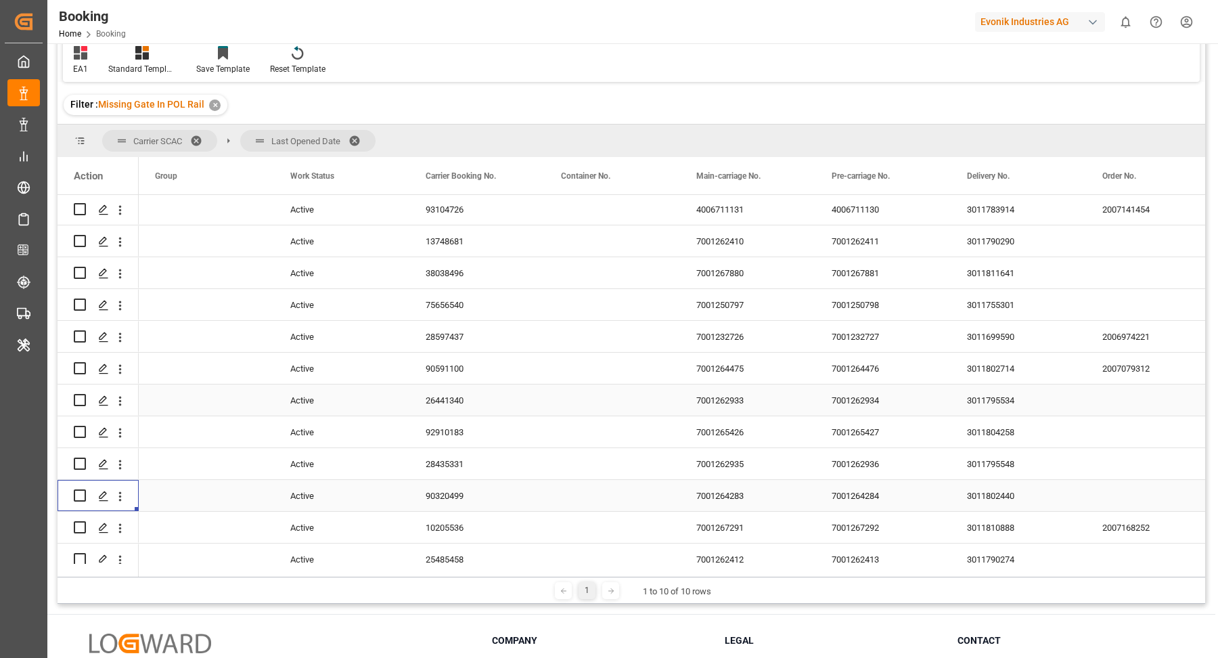
scroll to position [1899, 0]
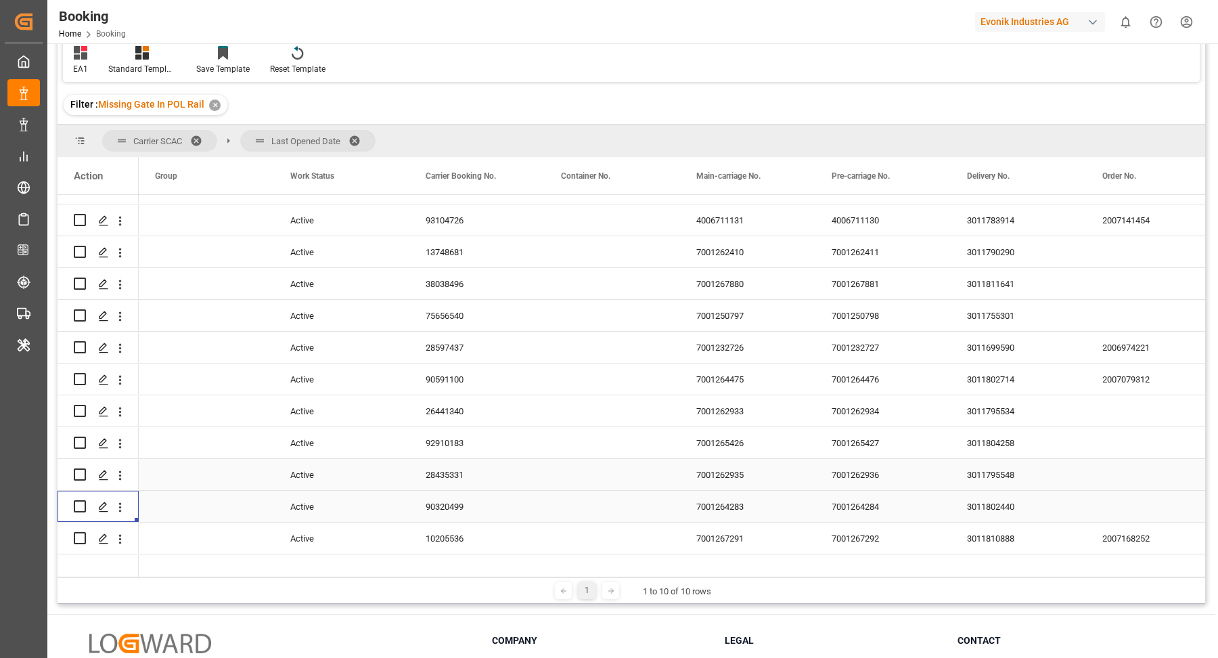
click at [476, 469] on div "28435331" at bounding box center [476, 474] width 135 height 31
click at [124, 477] on icon "open menu" at bounding box center [120, 475] width 14 height 14
click at [196, 497] on span "Open in new tab" at bounding box center [209, 504] width 123 height 14
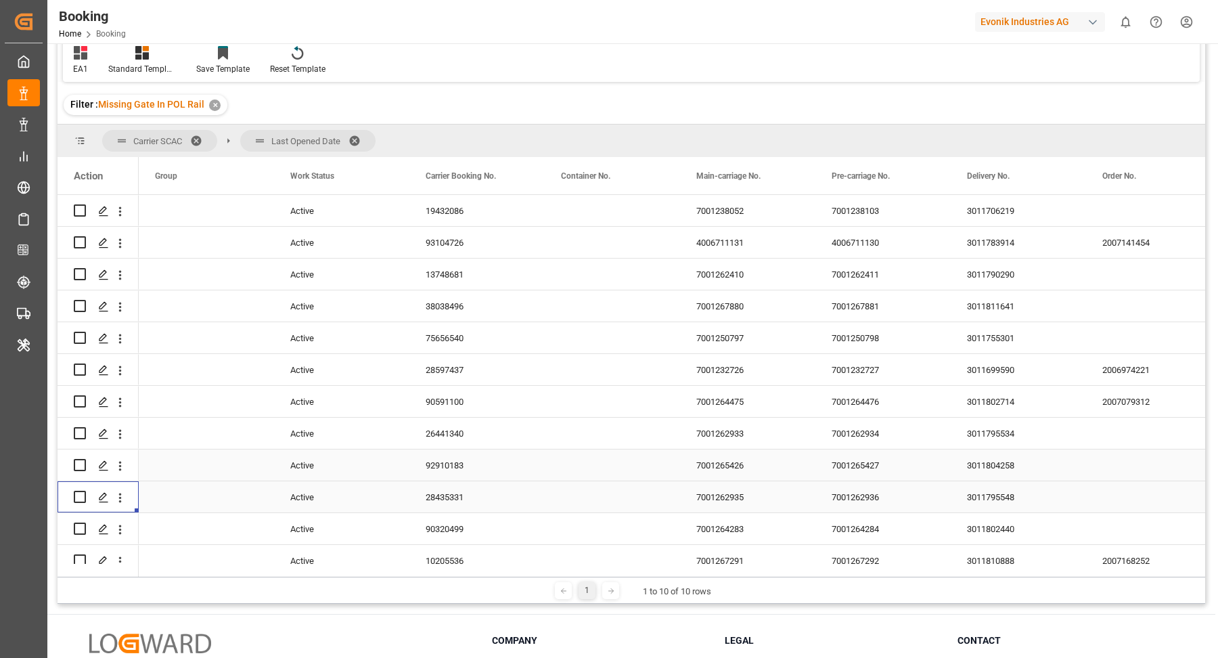
click at [435, 468] on div "92910183" at bounding box center [476, 464] width 135 height 31
click at [121, 468] on icon "open menu" at bounding box center [120, 466] width 14 height 14
click at [194, 489] on span "Open in new tab" at bounding box center [209, 494] width 123 height 14
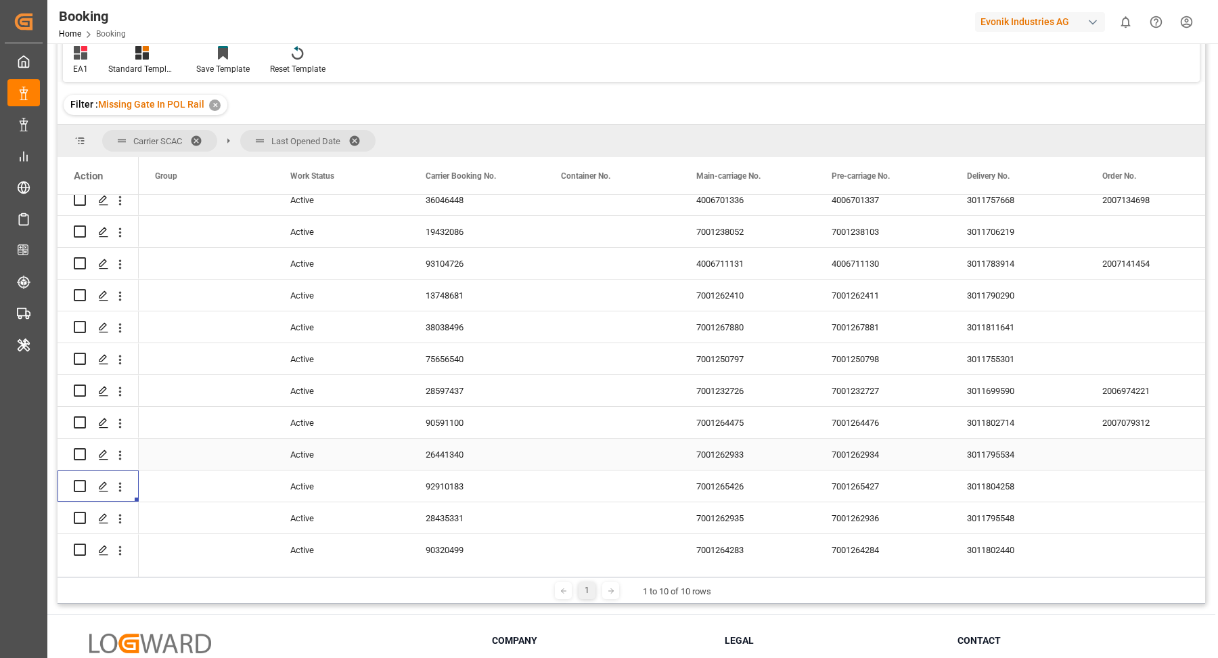
click at [470, 459] on div "26441340" at bounding box center [476, 454] width 135 height 31
click at [116, 458] on icon "open menu" at bounding box center [120, 455] width 14 height 14
click at [472, 420] on div "90591100" at bounding box center [476, 422] width 135 height 31
click at [122, 421] on icon "open menu" at bounding box center [120, 423] width 14 height 14
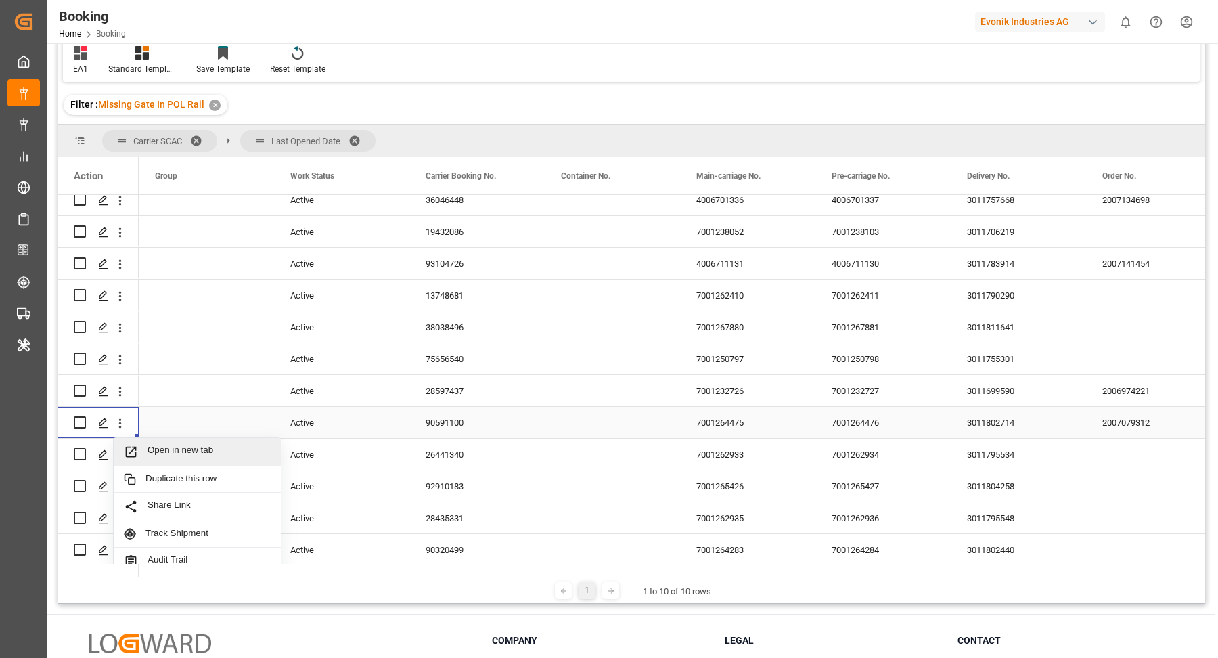
click at [198, 445] on span "Open in new tab" at bounding box center [209, 452] width 123 height 14
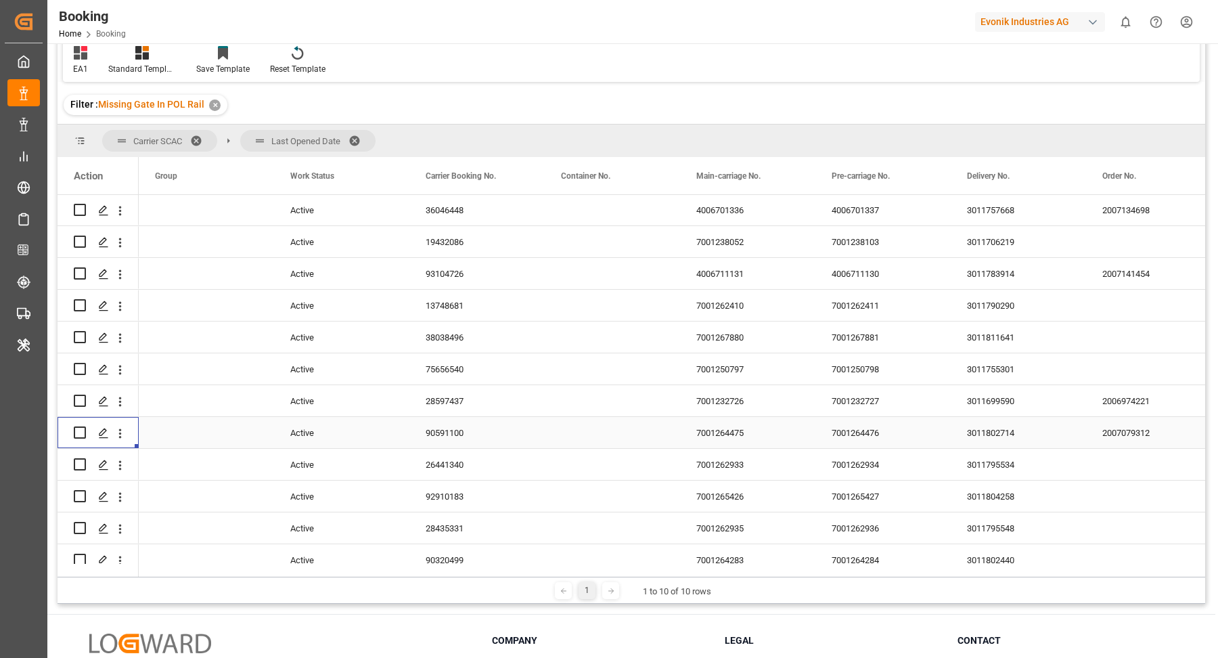
scroll to position [1824, 0]
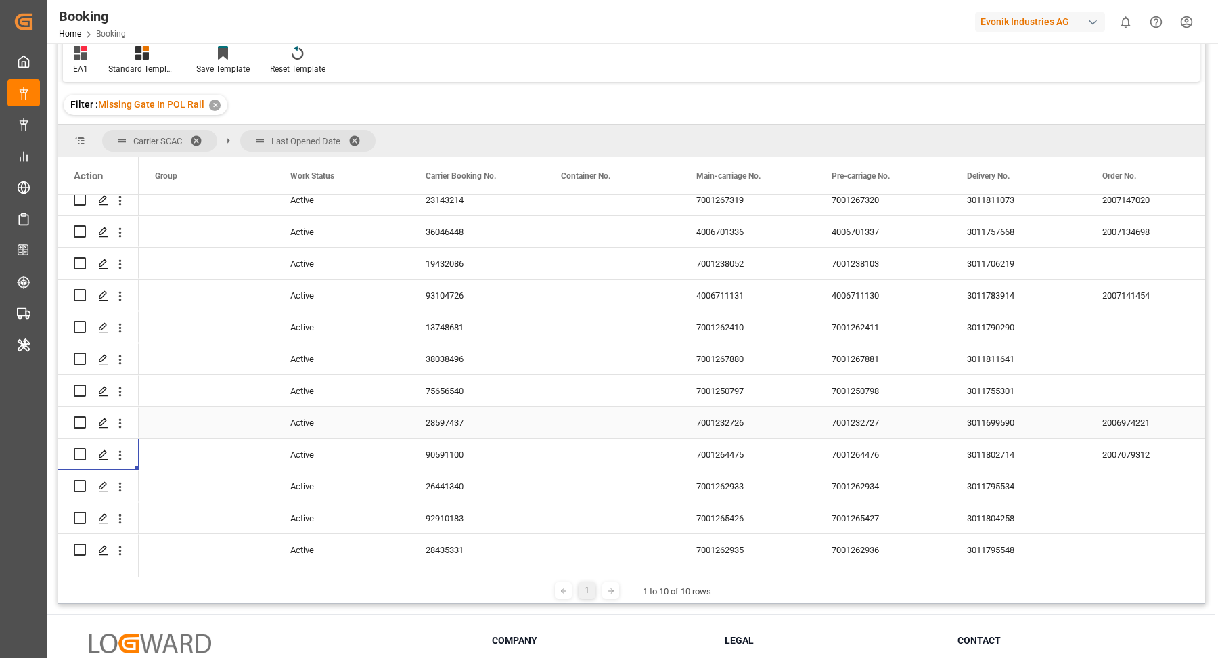
click at [457, 432] on div "28597437" at bounding box center [476, 422] width 135 height 31
click at [118, 422] on icon "open menu" at bounding box center [120, 423] width 14 height 14
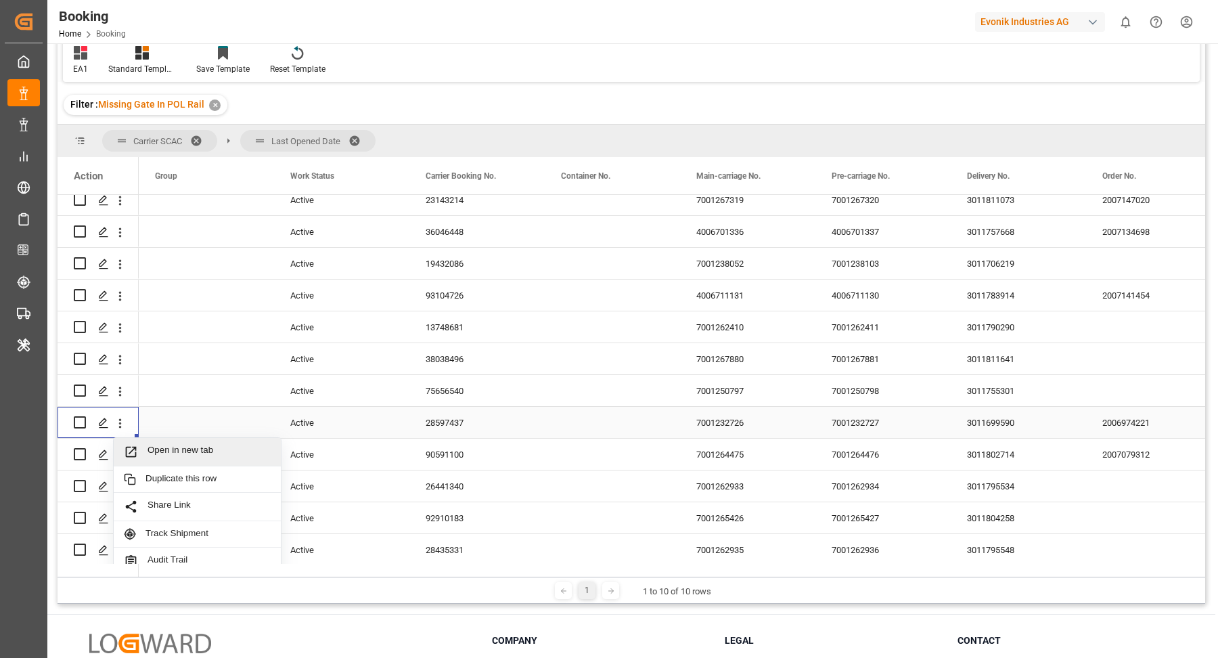
click at [216, 456] on span "Open in new tab" at bounding box center [209, 452] width 123 height 14
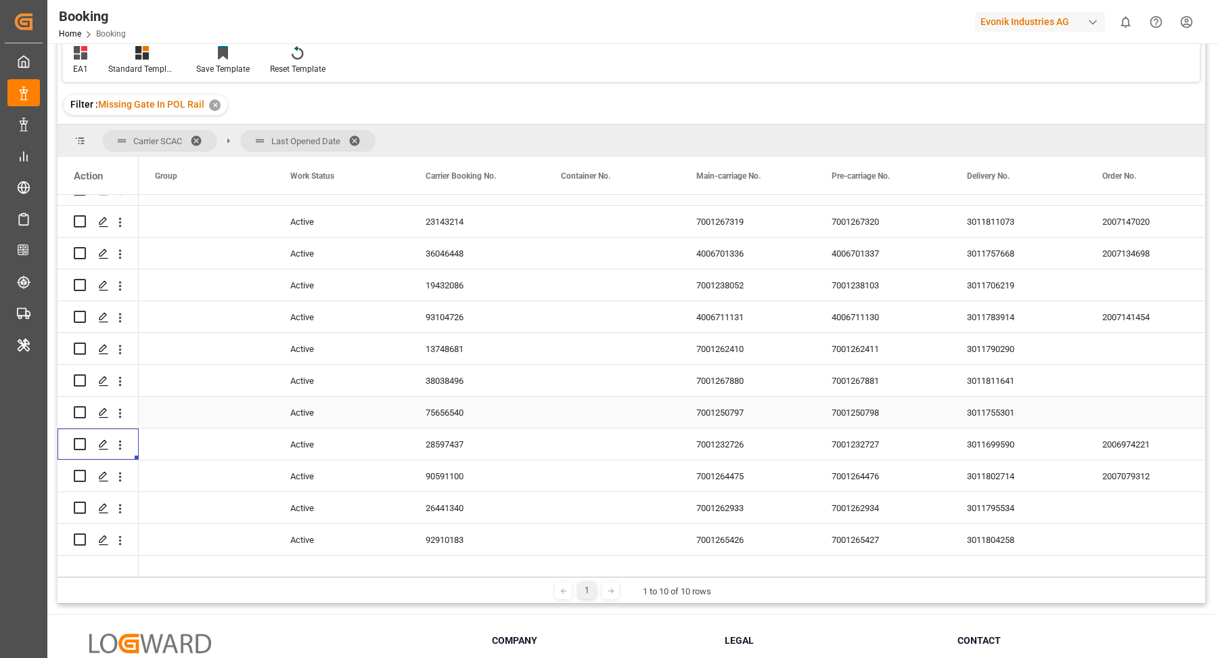
click at [468, 400] on div "75656540" at bounding box center [476, 412] width 135 height 31
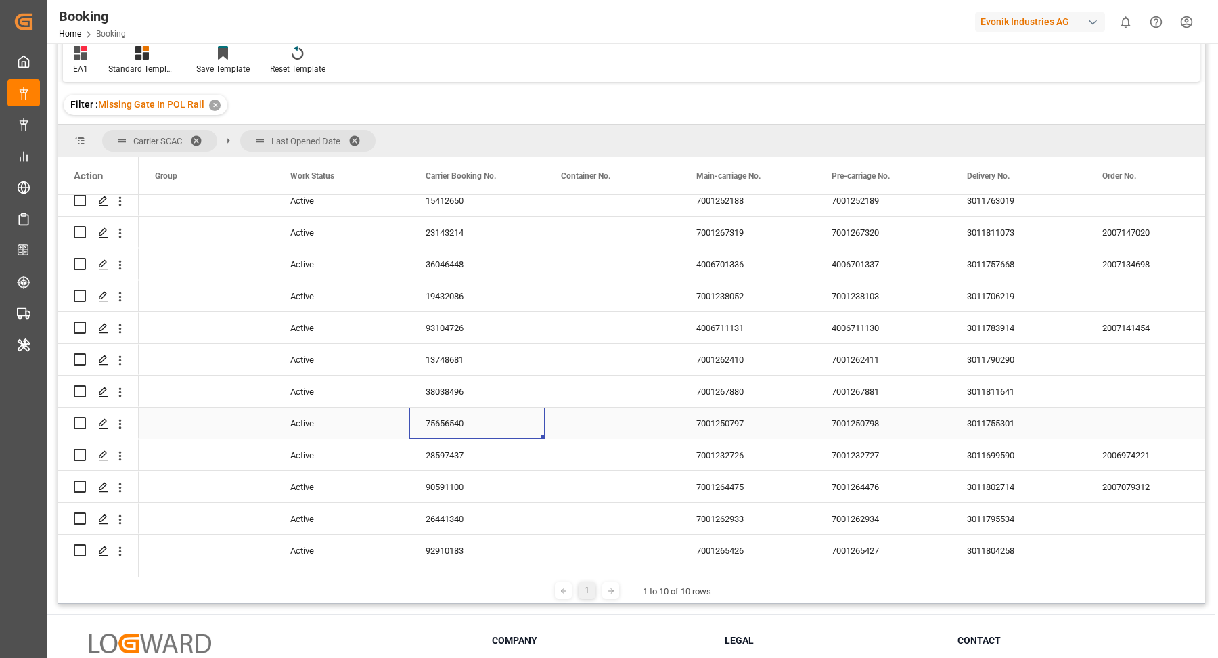
click at [119, 424] on icon "open menu" at bounding box center [120, 424] width 14 height 14
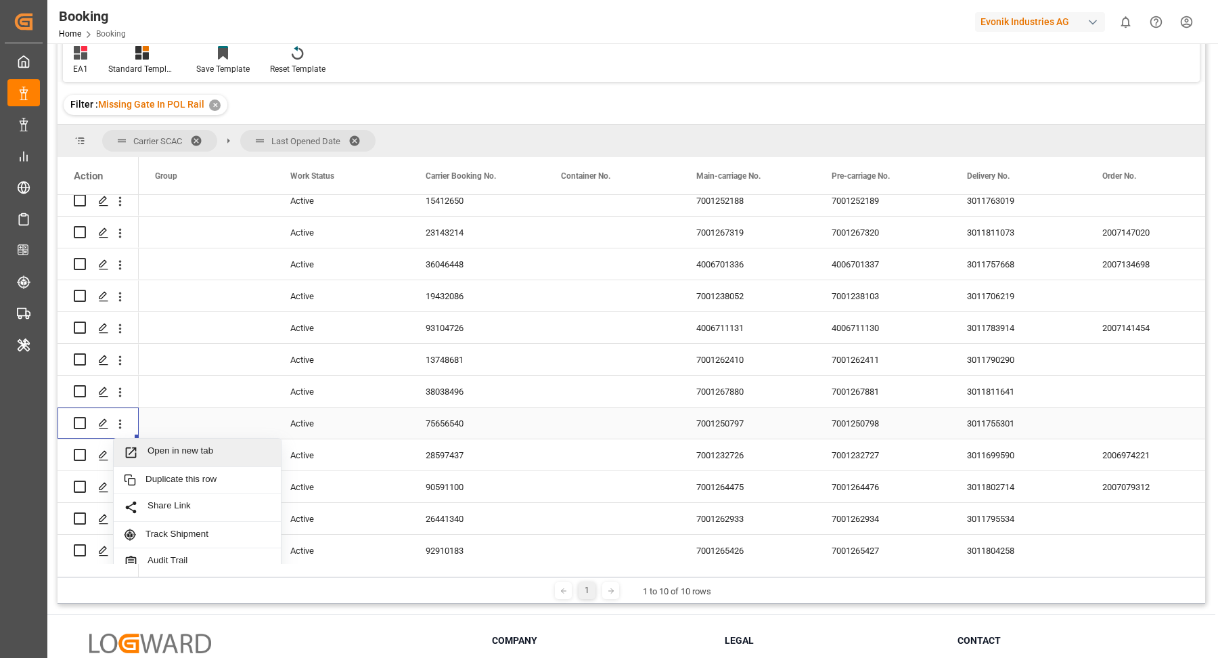
drag, startPoint x: 174, startPoint y: 433, endPoint x: 232, endPoint y: 157, distance: 282.2
click at [223, 443] on div "Open in new tab" at bounding box center [197, 453] width 167 height 28
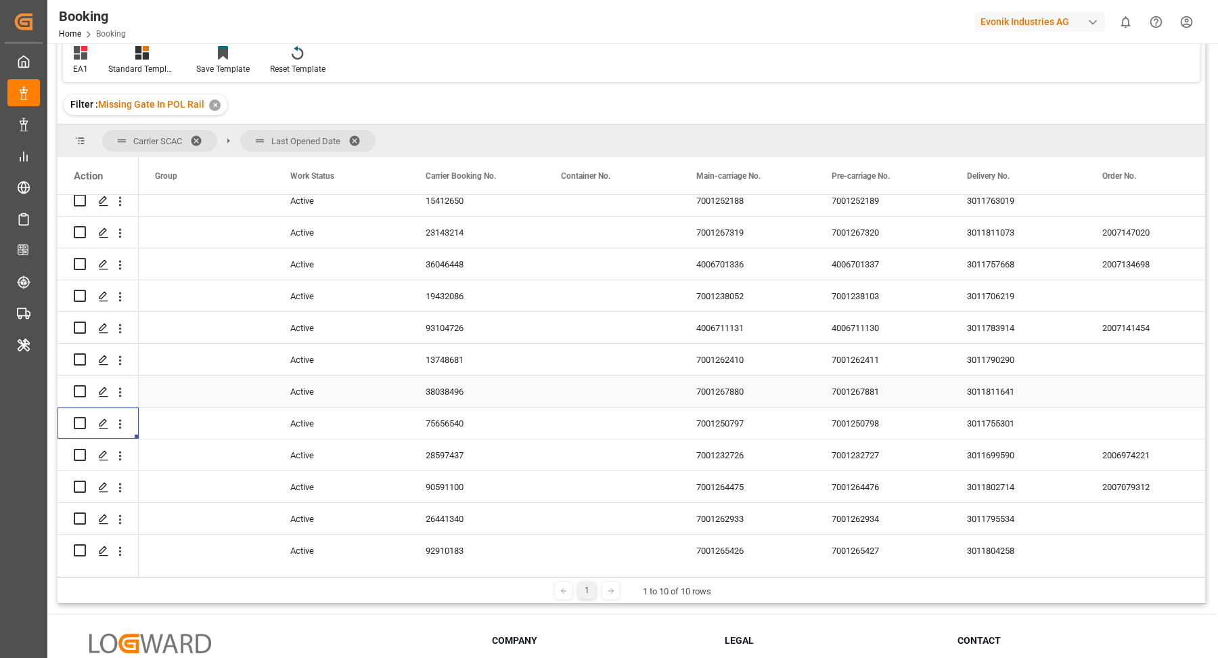
scroll to position [1802, 0]
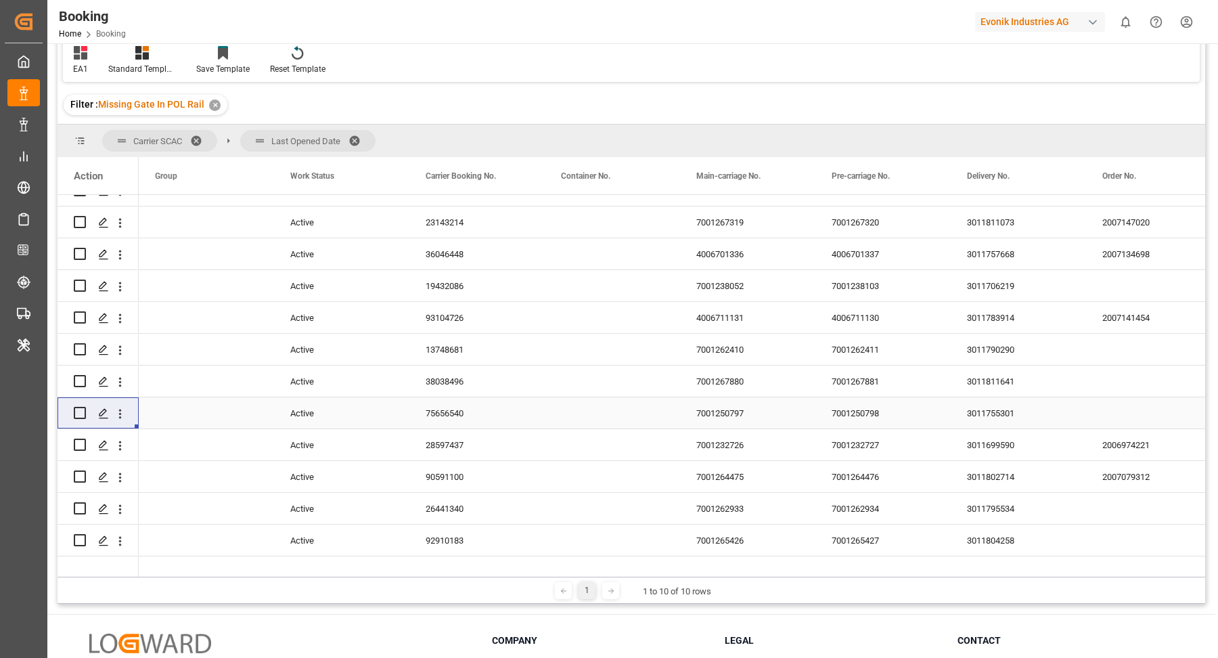
click at [443, 376] on div "38038496" at bounding box center [476, 380] width 135 height 31
click at [121, 383] on icon "open menu" at bounding box center [120, 382] width 14 height 14
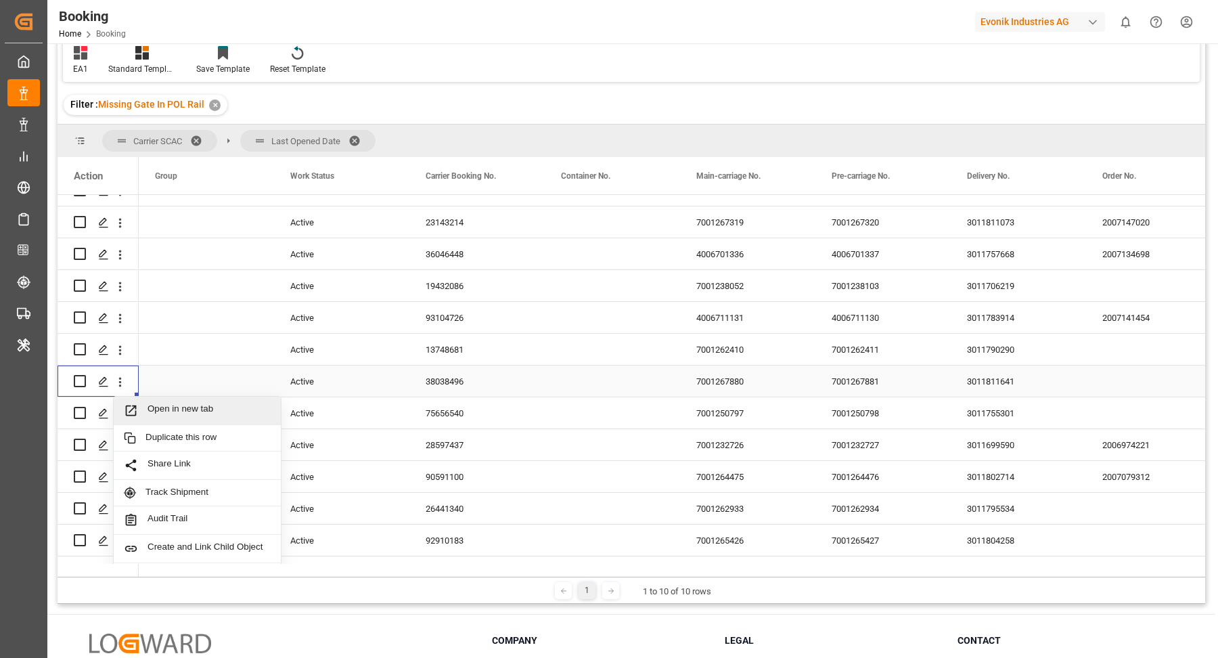
click at [204, 403] on span "Open in new tab" at bounding box center [209, 410] width 123 height 14
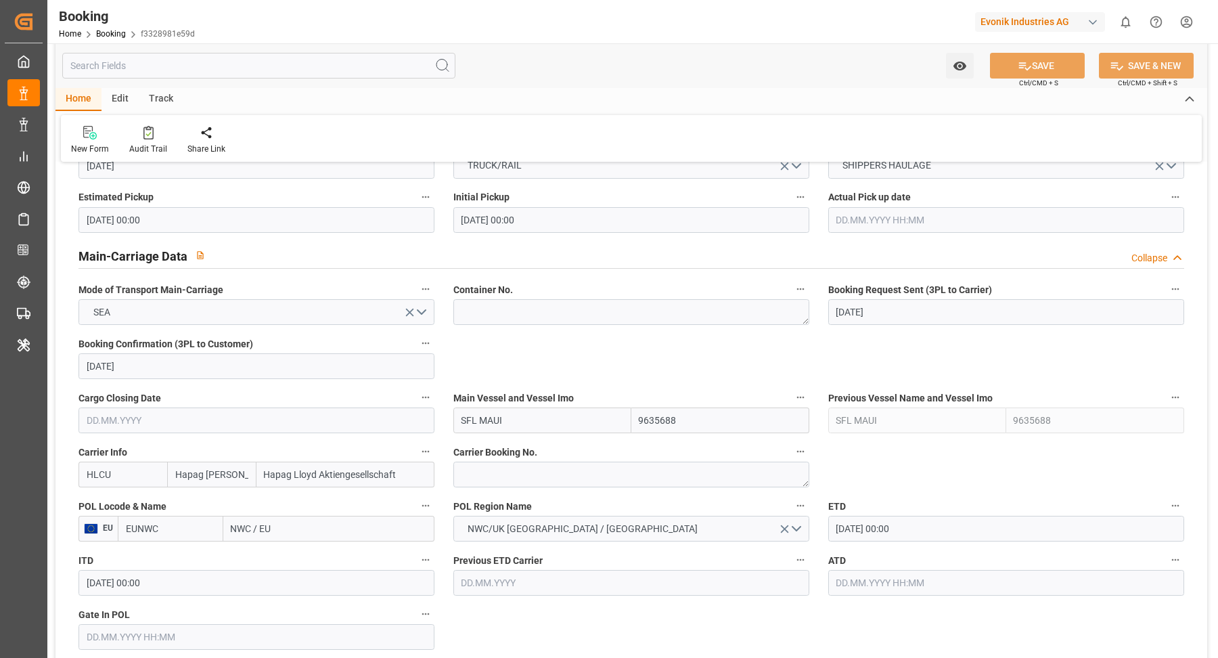
scroll to position [941, 0]
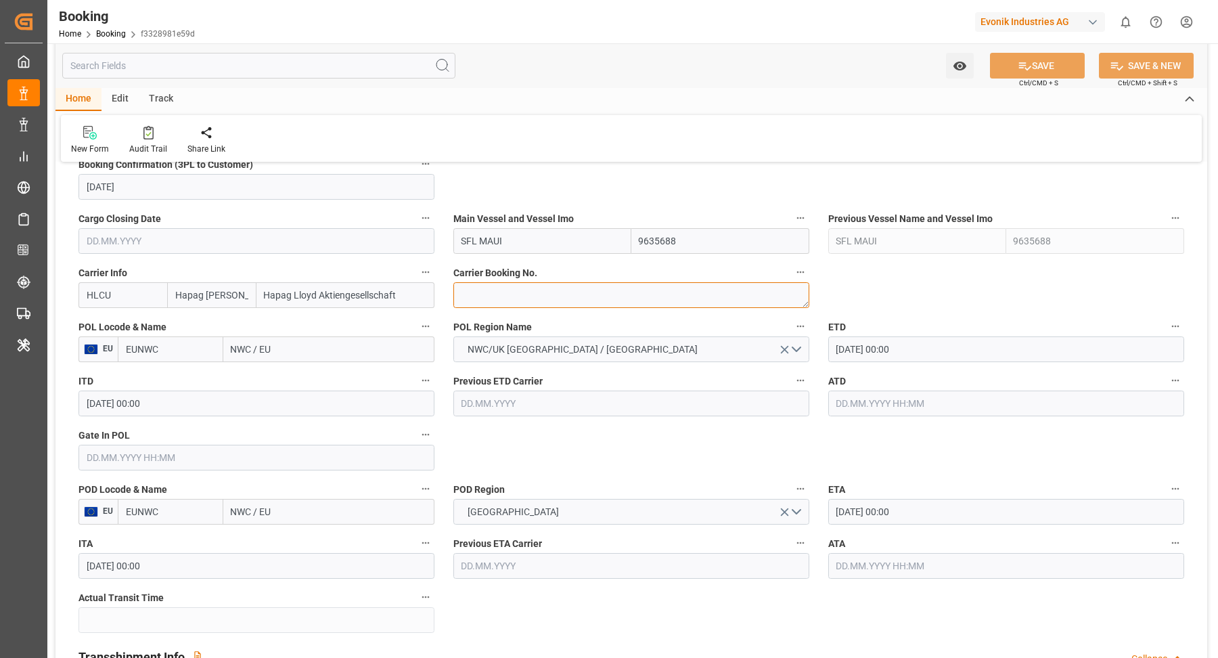
click at [539, 292] on textarea at bounding box center [631, 295] width 356 height 26
paste textarea "38545860"
type textarea "38545860"
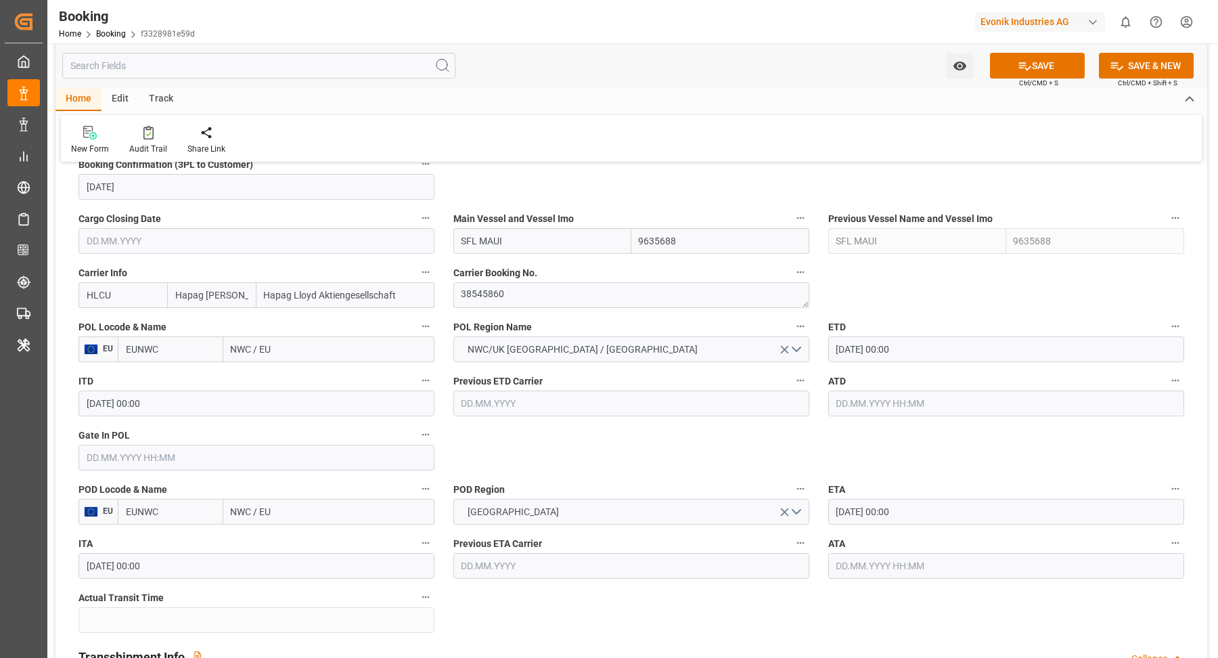
click at [329, 358] on input "NWC / EU" at bounding box center [328, 349] width 211 height 26
paste input "[GEOGRAPHIC_DATA]"
type input "[GEOGRAPHIC_DATA]"
click at [317, 375] on div "[GEOGRAPHIC_DATA] - NLRTM" at bounding box center [295, 379] width 142 height 30
type input "NLRTM"
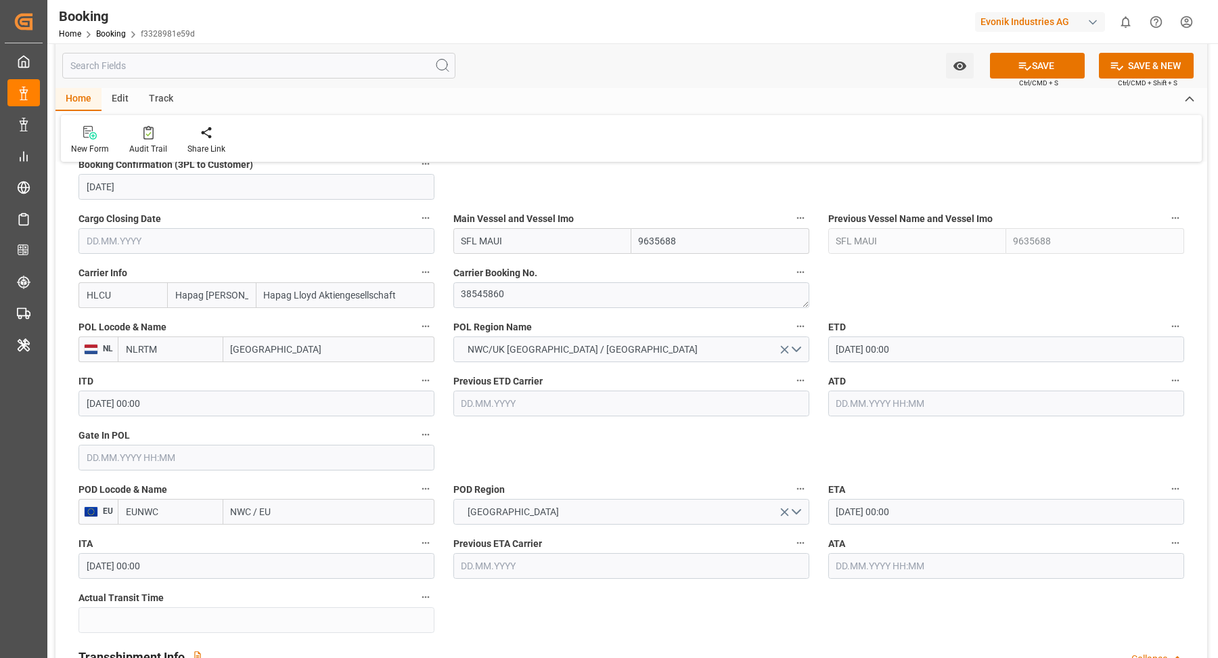
type input "[GEOGRAPHIC_DATA]"
click at [298, 510] on input "NWC / EU" at bounding box center [328, 512] width 211 height 26
paste input "[US_STATE]"
type input "[US_STATE]"
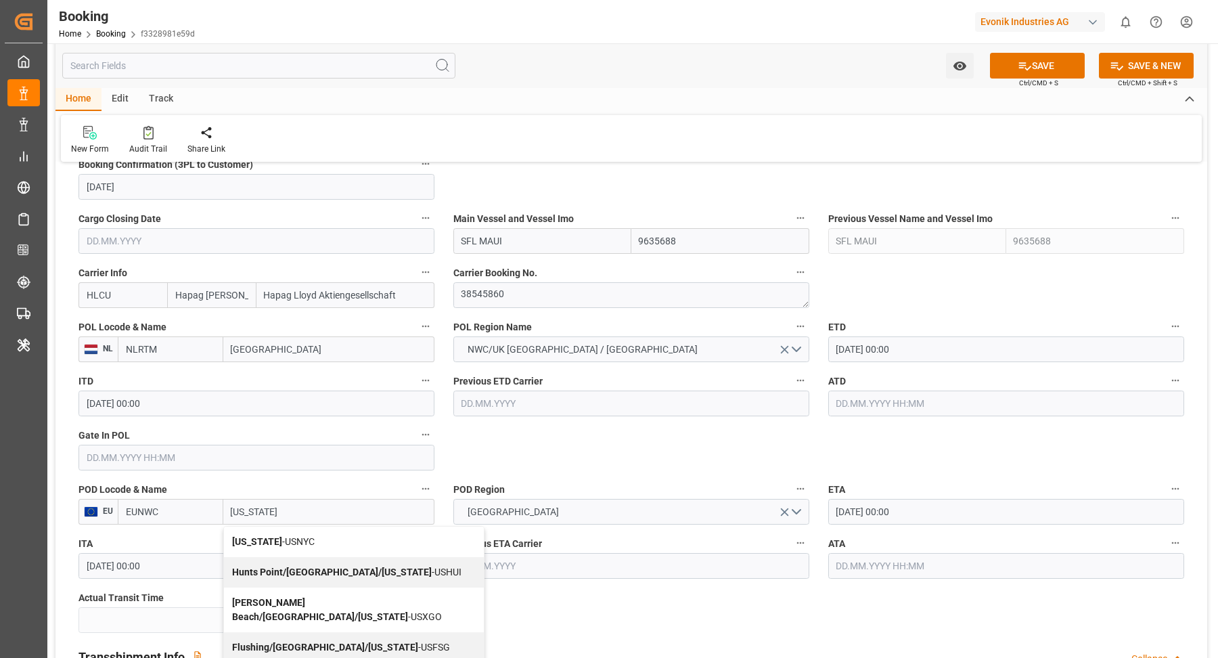
click at [303, 538] on span "[US_STATE] - USNYC" at bounding box center [273, 541] width 83 height 11
type input "USNYC"
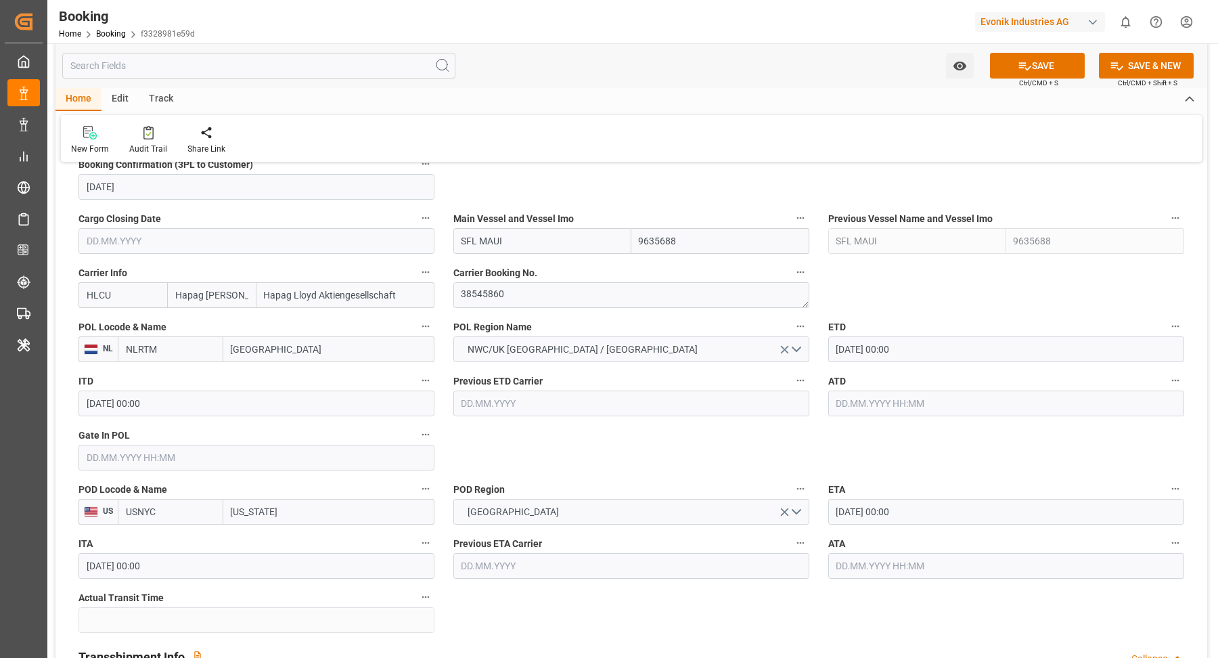
scroll to position [952, 0]
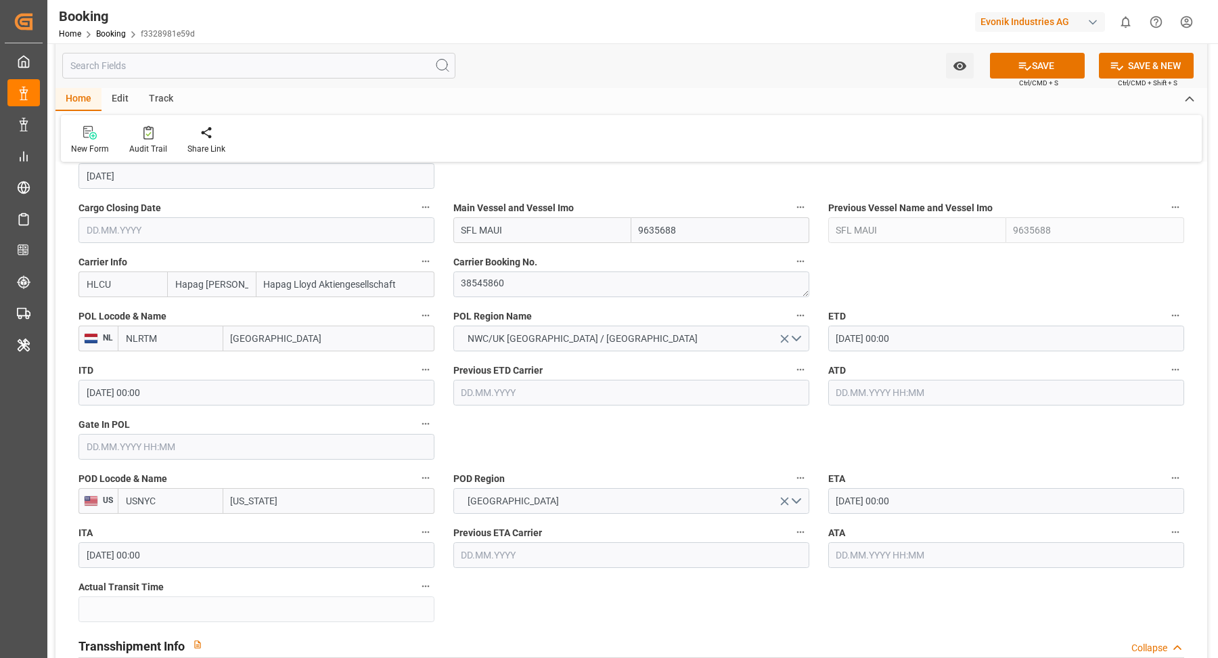
type input "[US_STATE]"
click at [542, 231] on input "SFL MAUI" at bounding box center [542, 230] width 178 height 26
paste input "text"
click at [525, 251] on div "SFL MAUI - 9635688" at bounding box center [503, 260] width 99 height 30
type input "SFL MAUI"
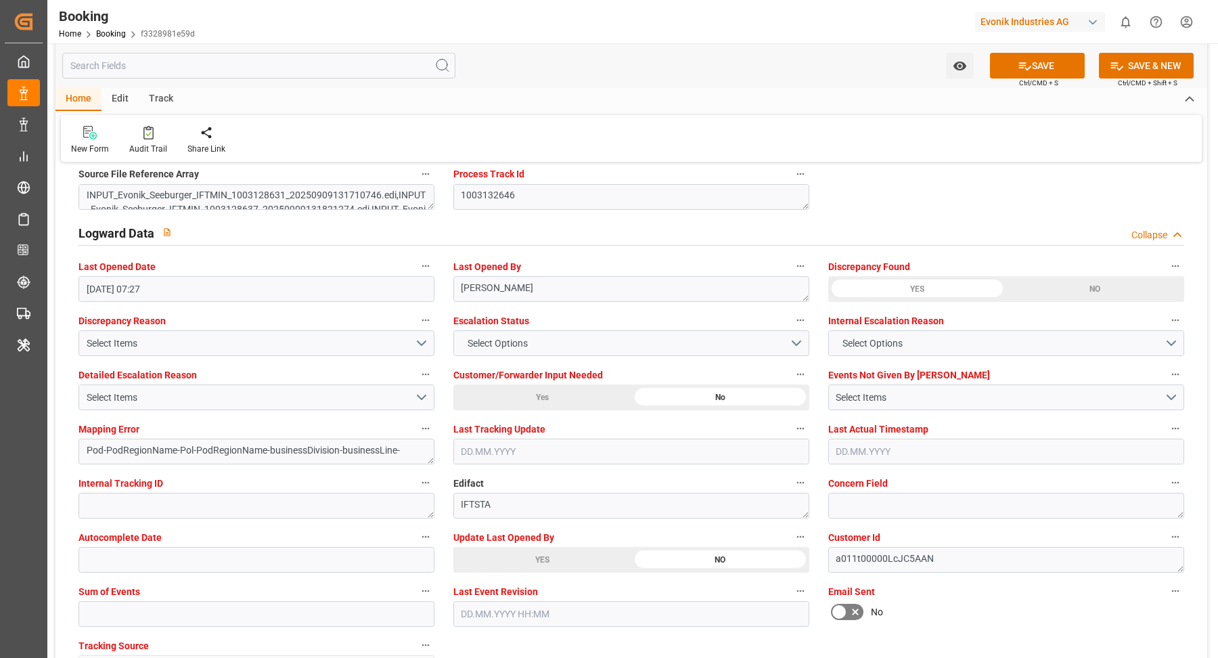
scroll to position [2447, 0]
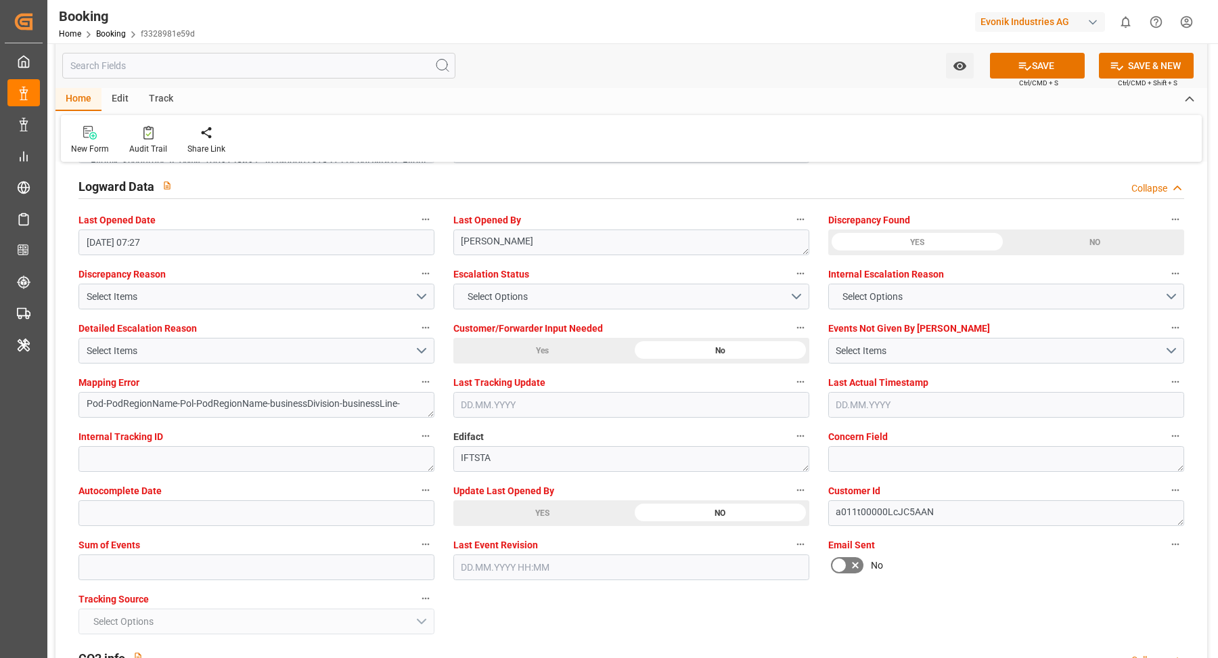
drag, startPoint x: 527, startPoint y: 500, endPoint x: 629, endPoint y: 489, distance: 102.2
click at [527, 500] on div "YES" at bounding box center [542, 513] width 178 height 26
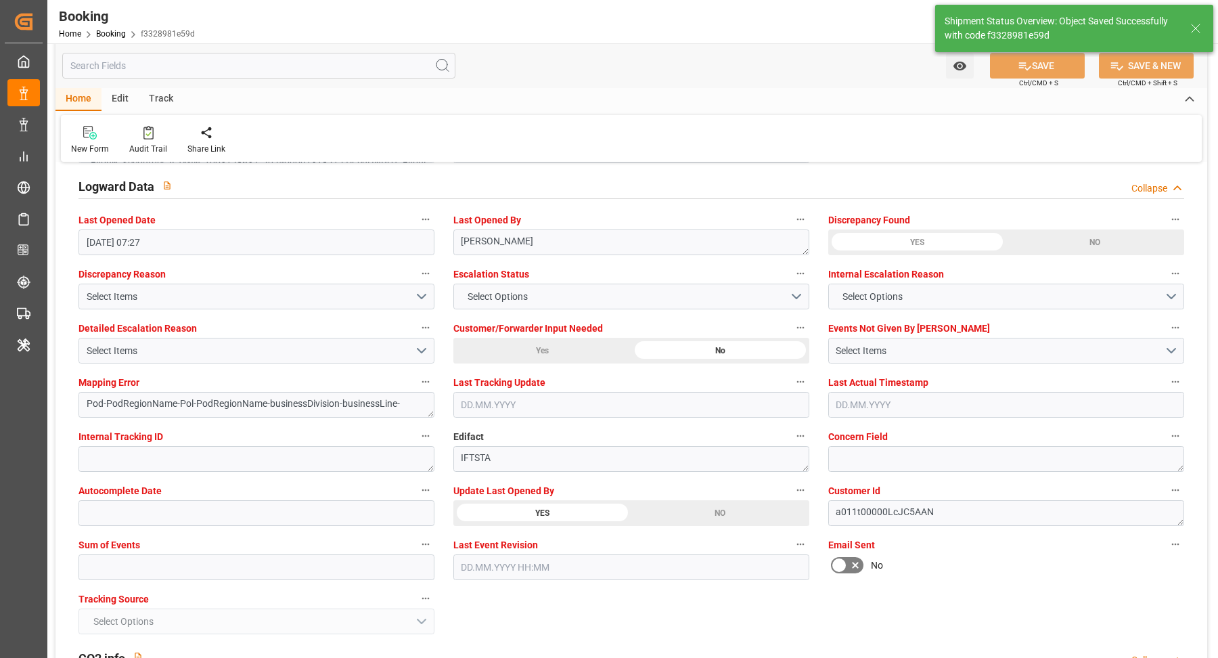
type textarea "NWC/[GEOGRAPHIC_DATA] [GEOGRAPHIC_DATA] Continent / [GEOGRAPHIC_DATA]-HP"
type textarea "[PERSON_NAME]"
type textarea "businessDivision-businessLine-"
type input "[DATE] 09:50"
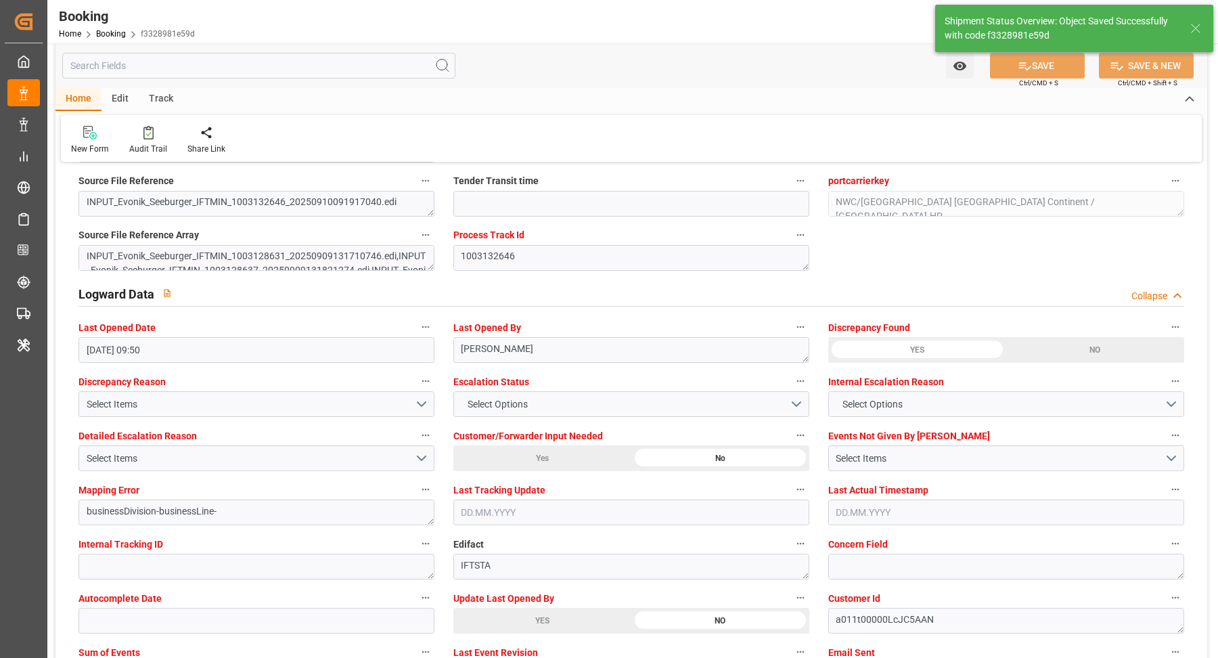
scroll to position [1995, 0]
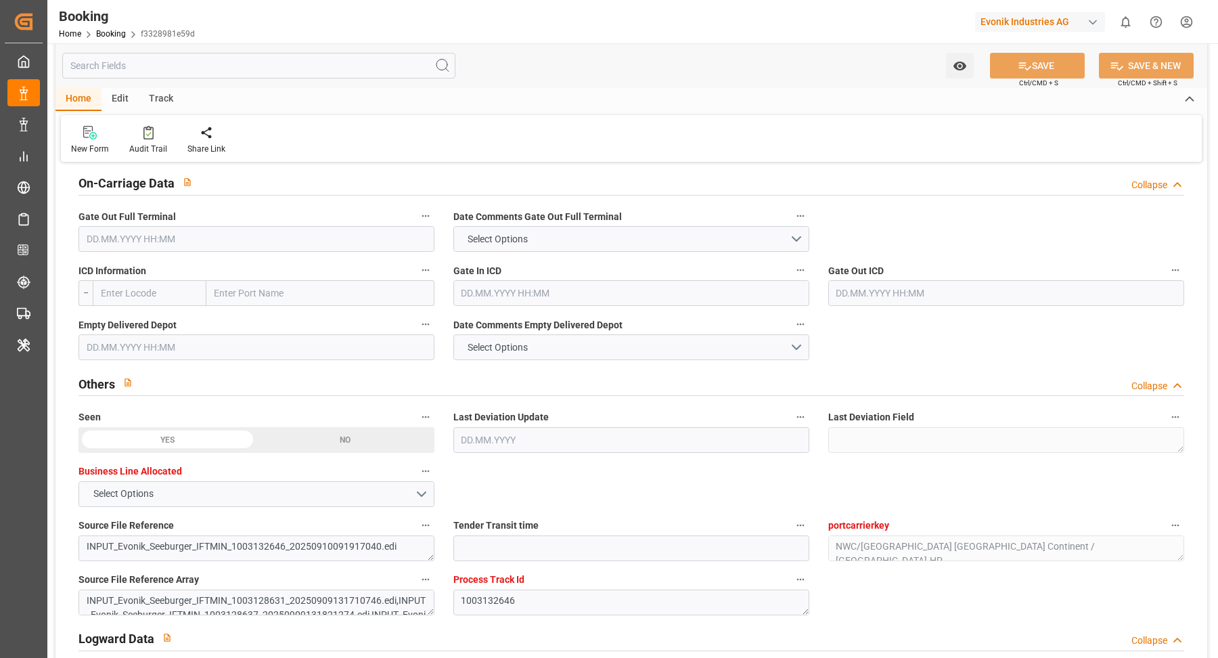
click at [263, 301] on input "text" at bounding box center [320, 293] width 228 height 26
paste input "[GEOGRAPHIC_DATA]"
type input "[GEOGRAPHIC_DATA]"
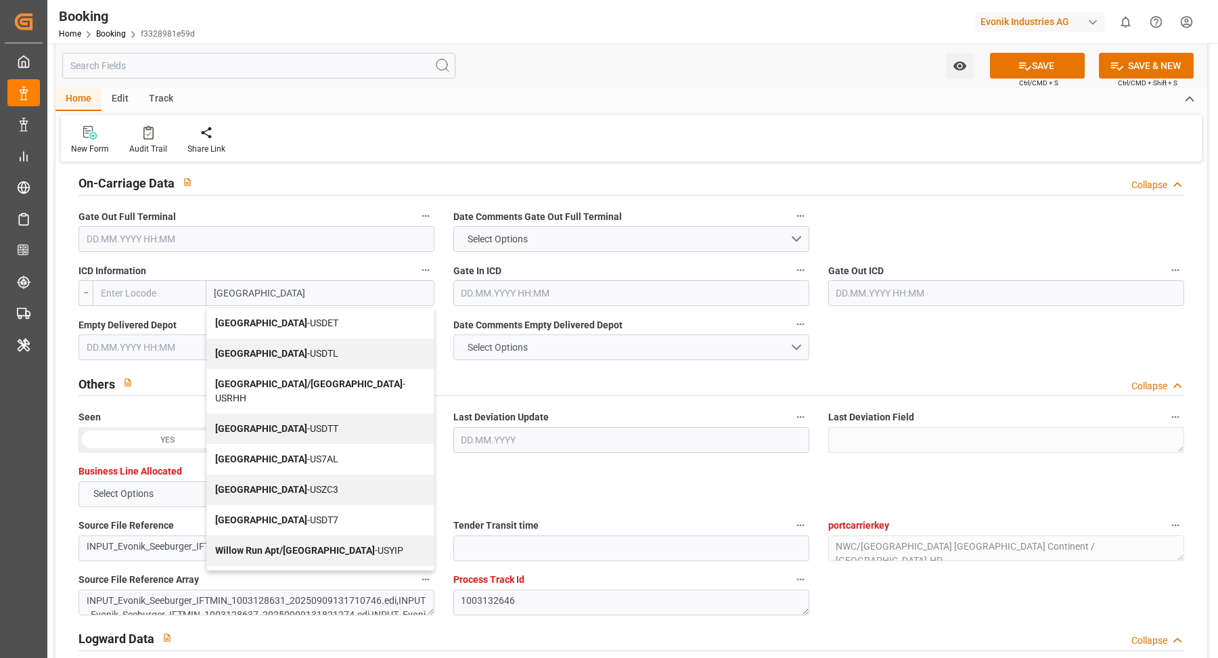
click at [288, 317] on div "Detroit - USDET" at bounding box center [320, 323] width 227 height 30
type input "USDET"
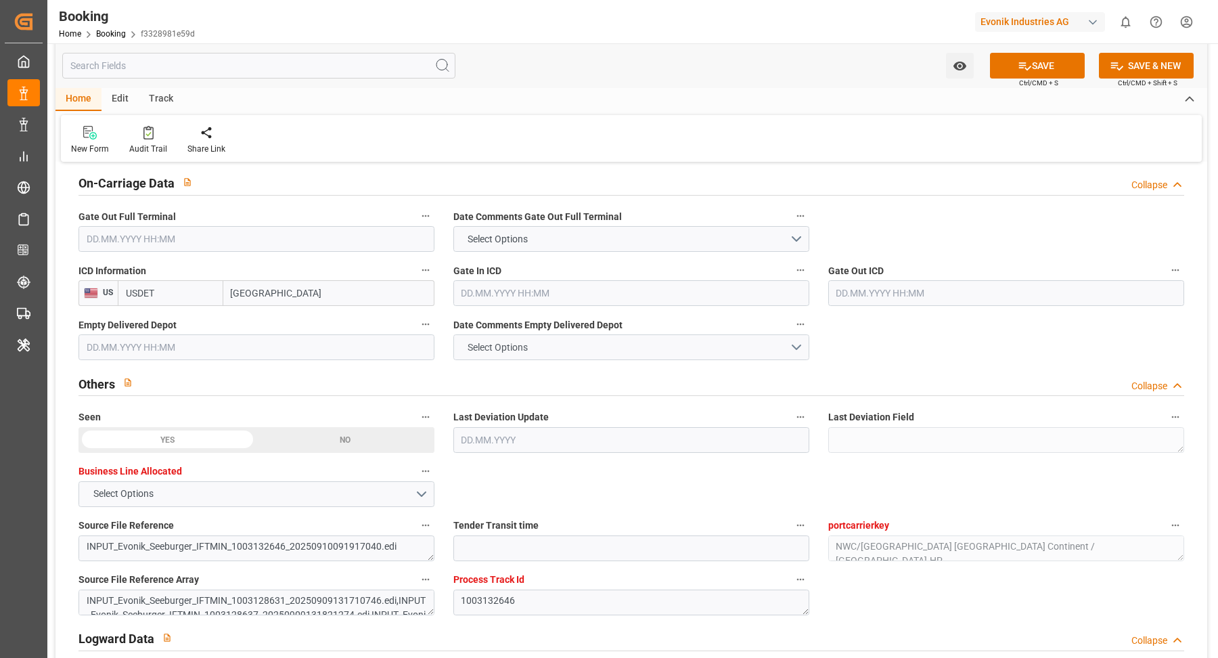
type input "[GEOGRAPHIC_DATA]"
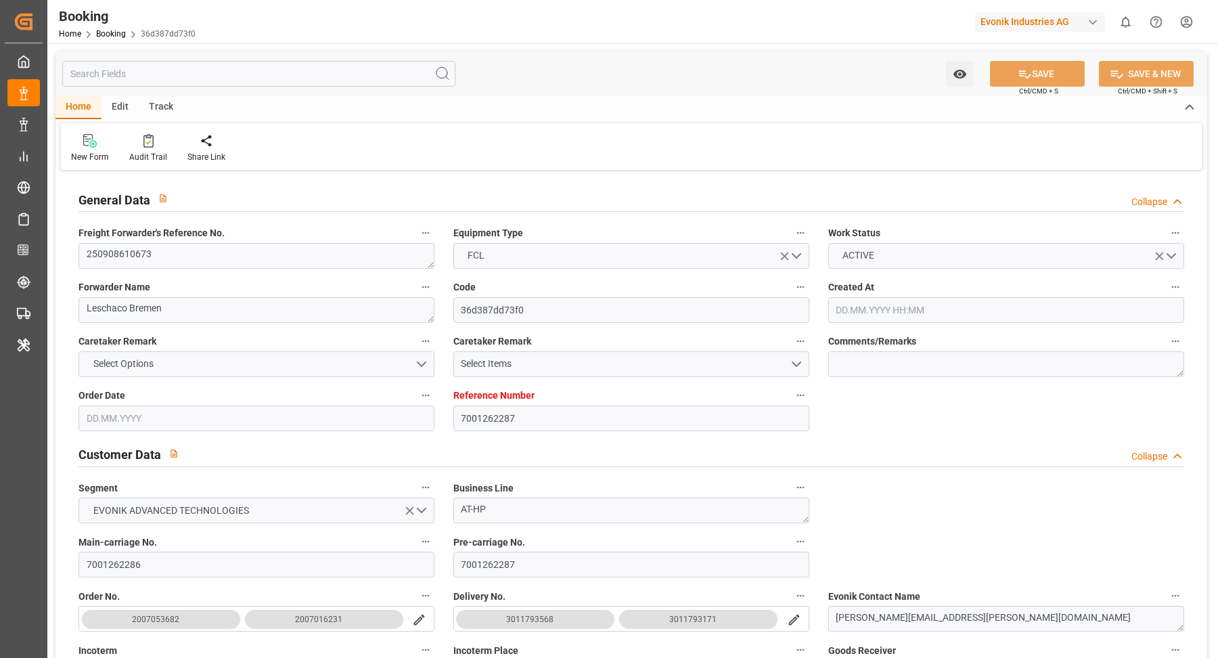
type input "7001262287"
type input "9321483"
type input "Hapag [PERSON_NAME]"
type input "Hapag Lloyd Aktiengesellschaft"
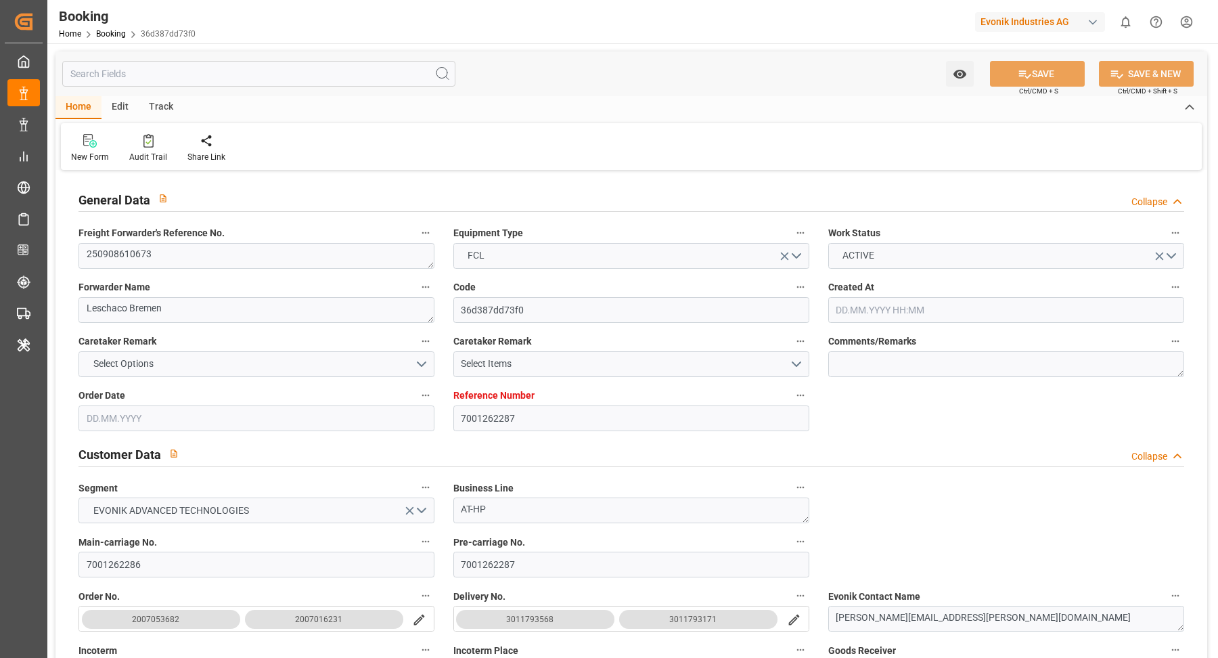
type input "NLRTM"
type input "JPUKB"
type input "CNSGH"
type input "[DATE] 10:24"
type input "[DATE]"
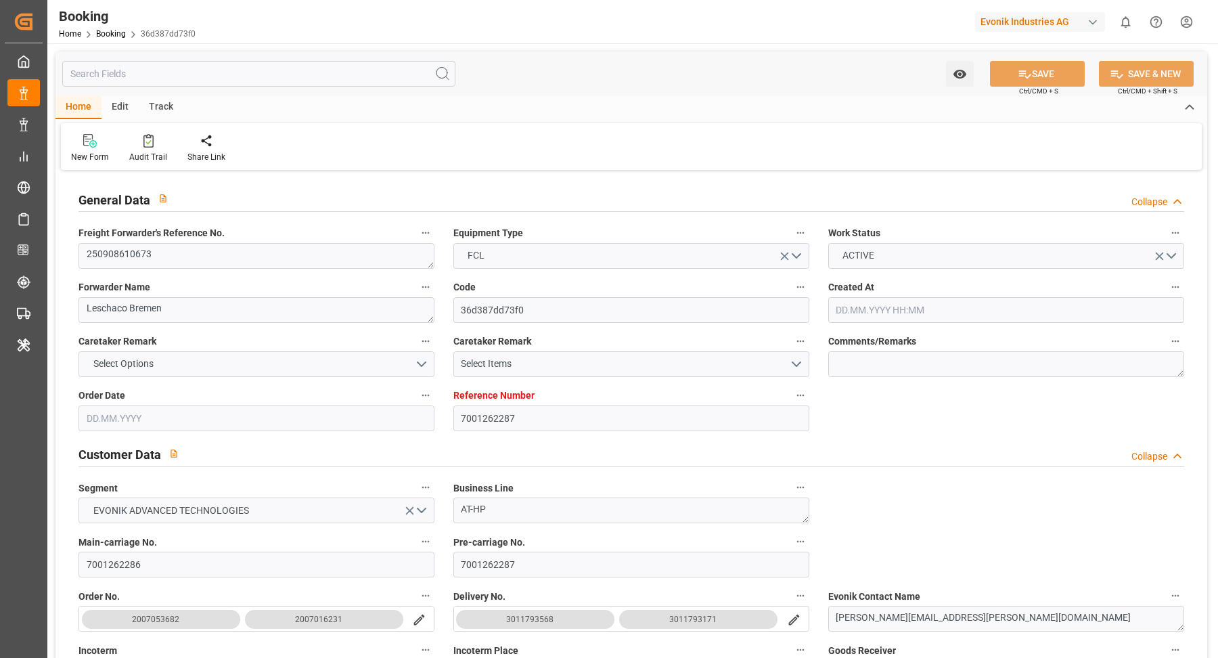
type input "[DATE]"
type input "[DATE] 00:00"
type input "[DATE]"
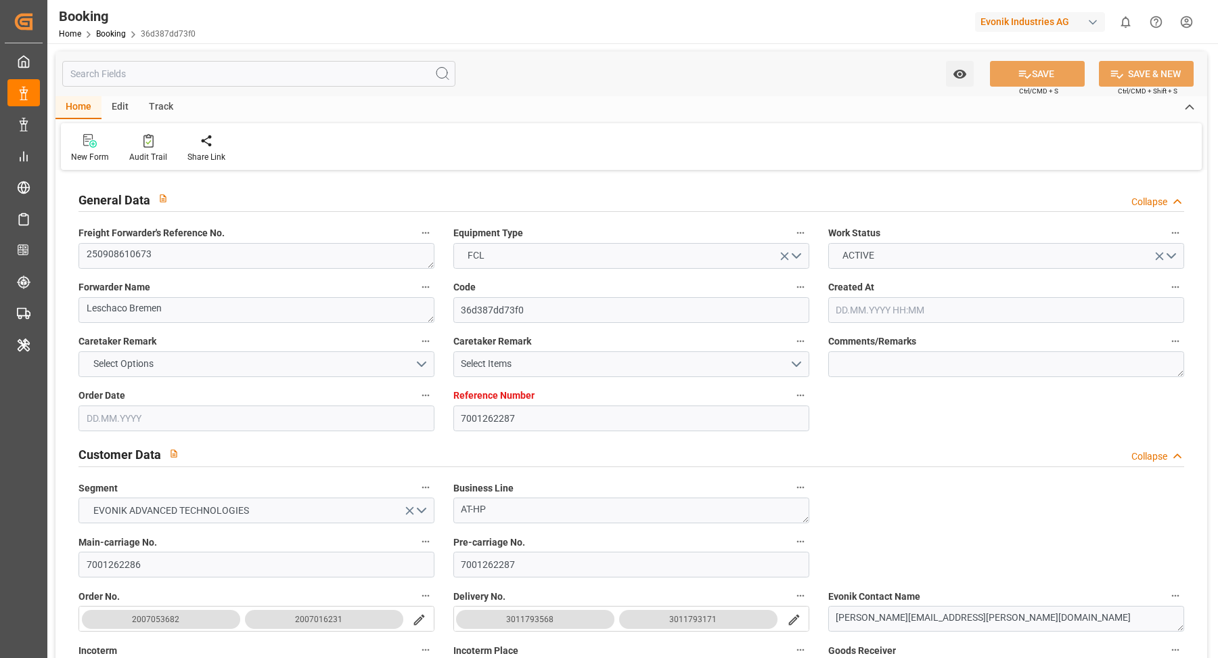
type input "[DATE]"
type input "[DATE] 00:00"
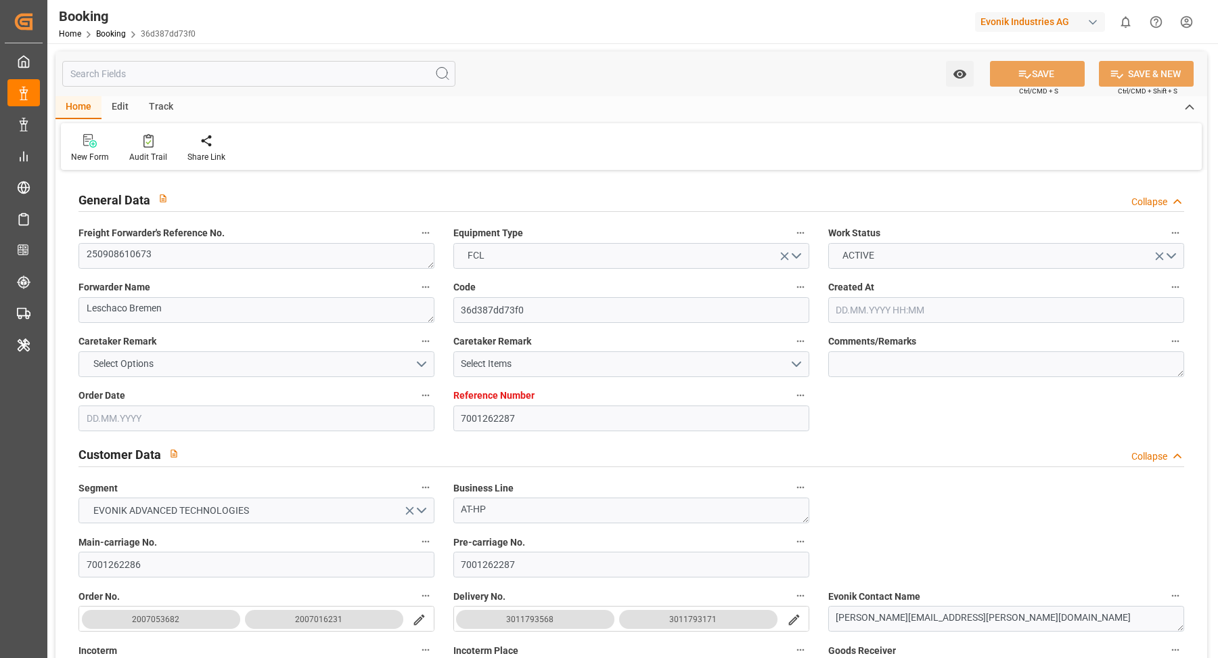
type input "[DATE] 00:00"
type input "[DATE] 07:34"
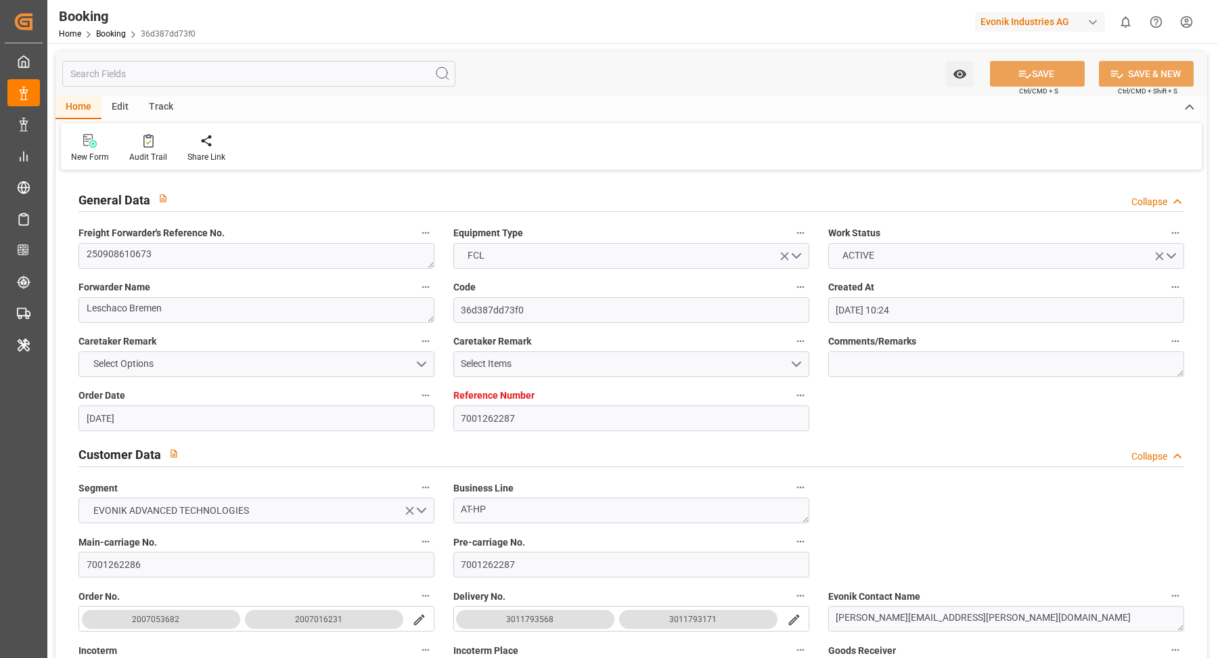
click at [665, 97] on div "Home Edit Track" at bounding box center [631, 107] width 1152 height 23
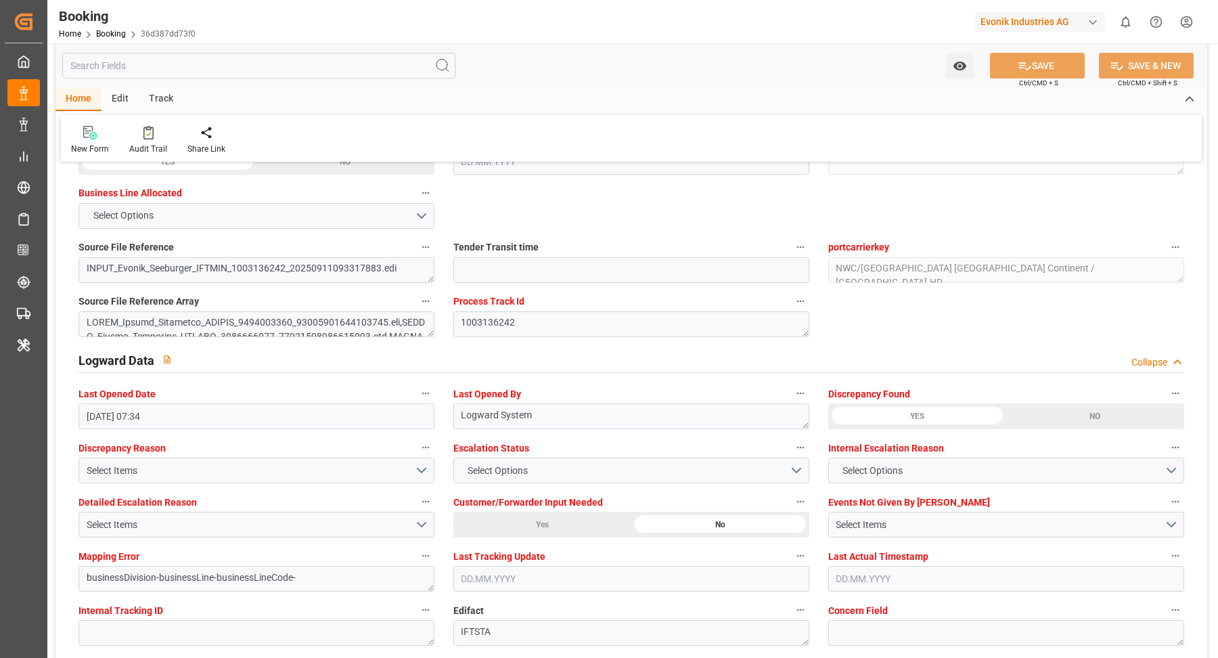
scroll to position [2631, 0]
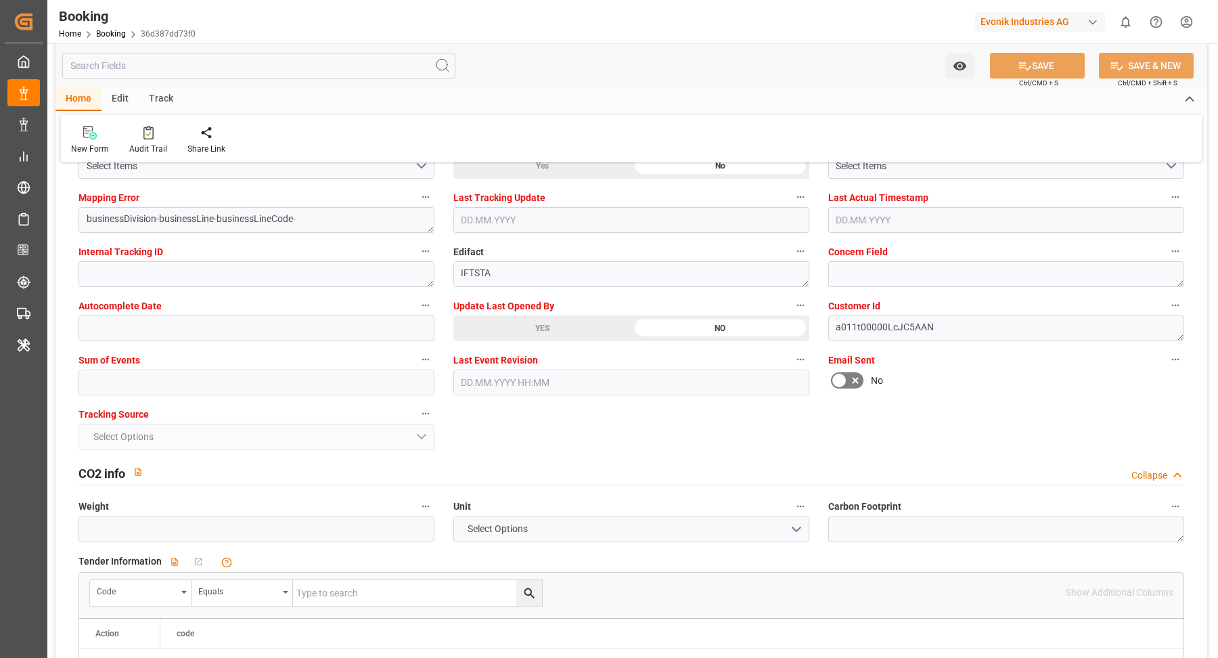
click at [543, 306] on span "Update Last Opened By" at bounding box center [503, 306] width 101 height 14
click at [792, 306] on button "Update Last Opened By" at bounding box center [801, 305] width 18 height 18
click at [525, 320] on div at bounding box center [609, 329] width 1218 height 658
click at [545, 336] on div "YES" at bounding box center [542, 328] width 178 height 26
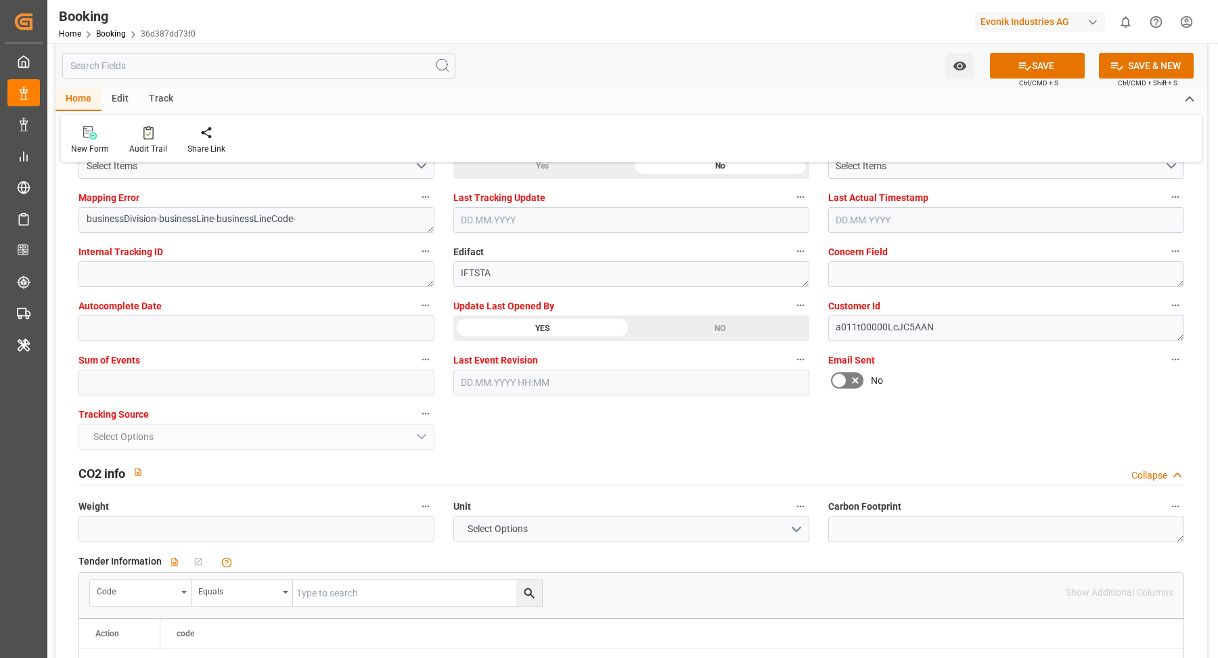
scroll to position [882, 0]
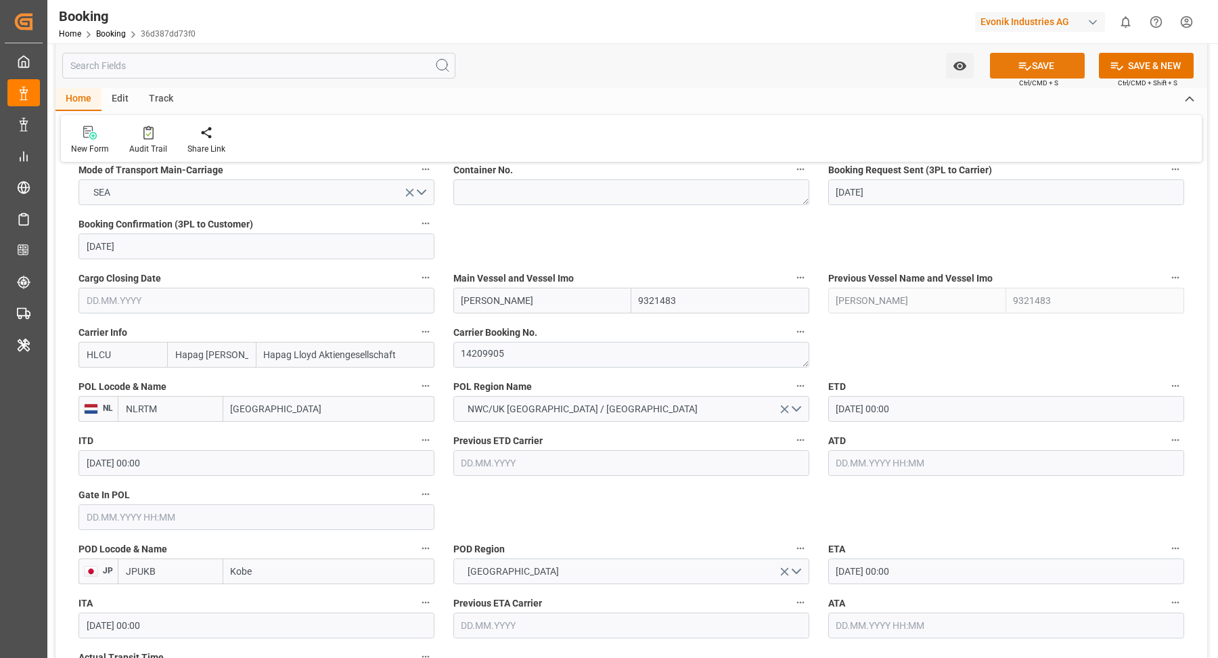
click at [1021, 70] on icon at bounding box center [1025, 66] width 14 height 14
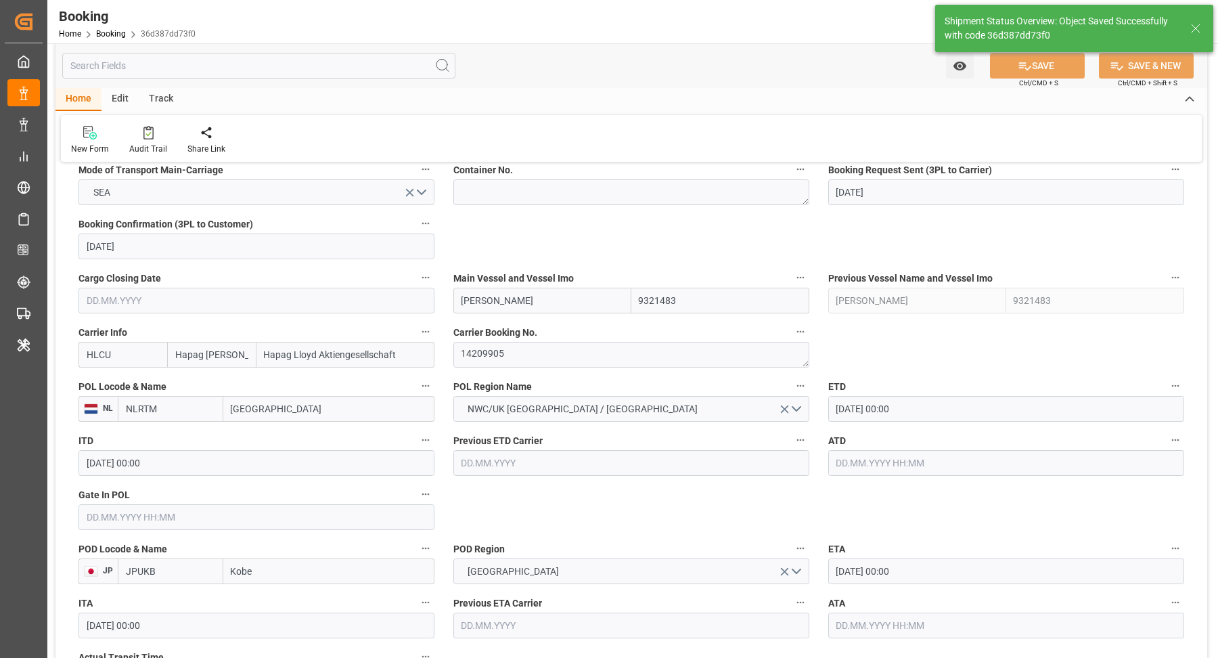
type textarea "[PERSON_NAME]"
type textarea "businessDivision-businessLine-"
type input "12.09.2025 09:51"
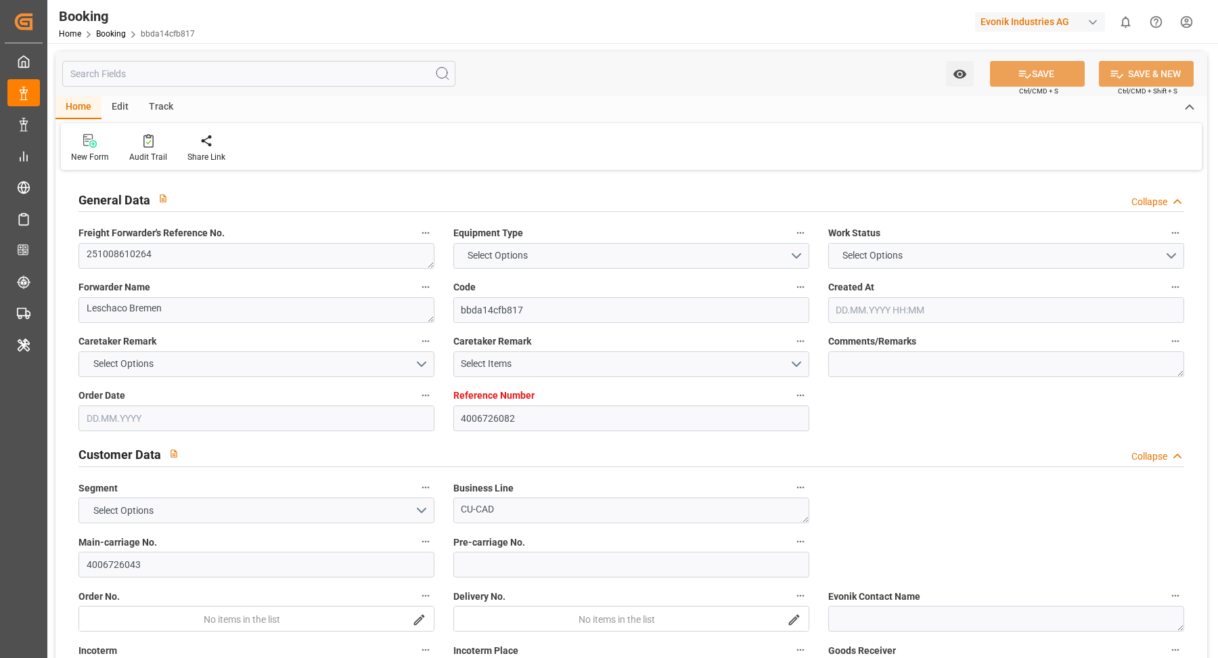
type input "4006726082"
type input "9525895"
type input "Hapag [PERSON_NAME]"
type input "Hapag Lloyd Aktiengesellschaft"
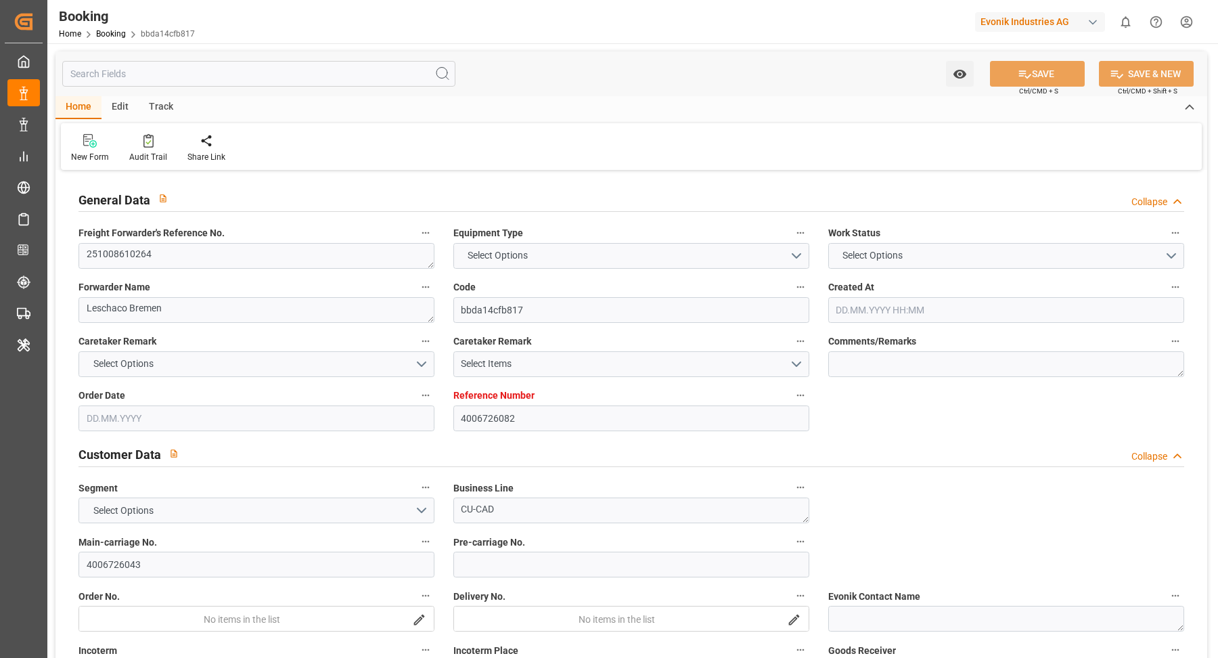
type input "DEHAM"
type input "INNSA"
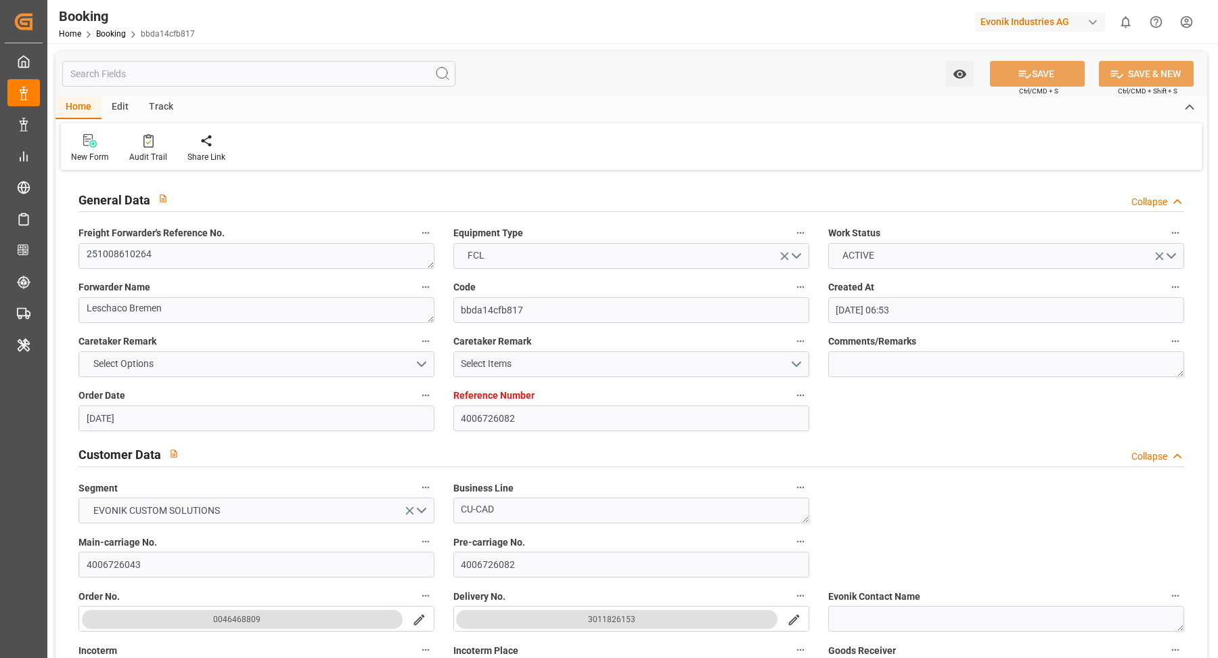
type input "[DATE] 06:53"
type input "[DATE]"
type input "[DATE] 00:00"
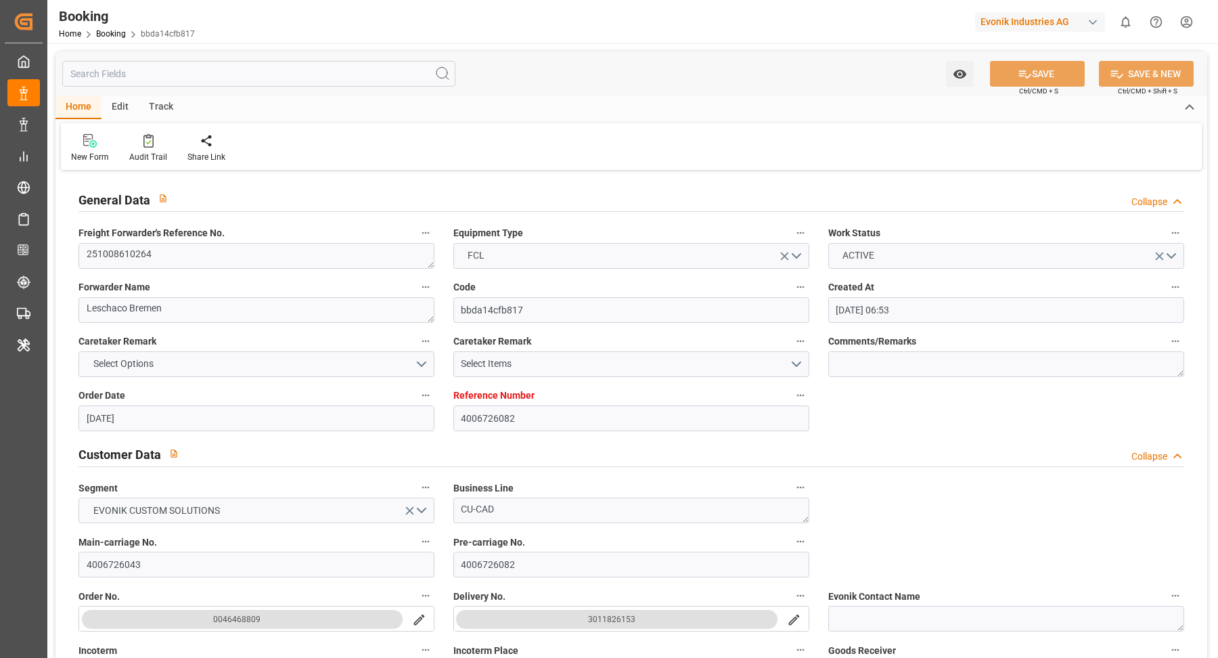
type input "[DATE]"
type input "[DATE] 00:00"
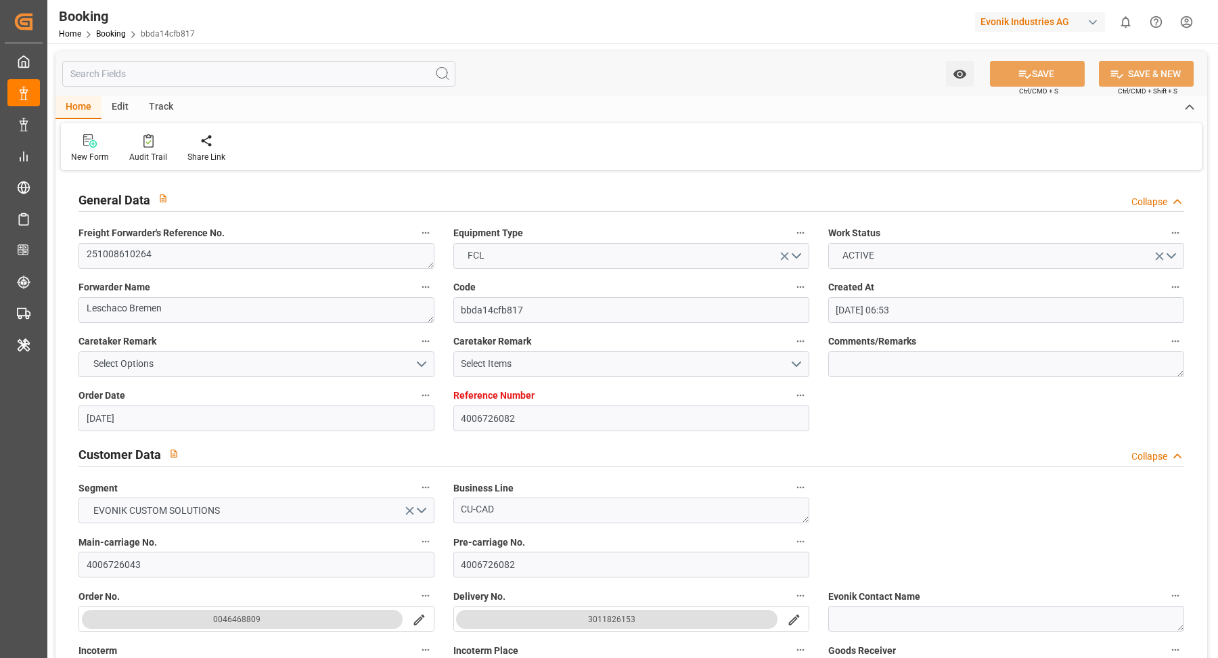
type input "[DATE] 07:57"
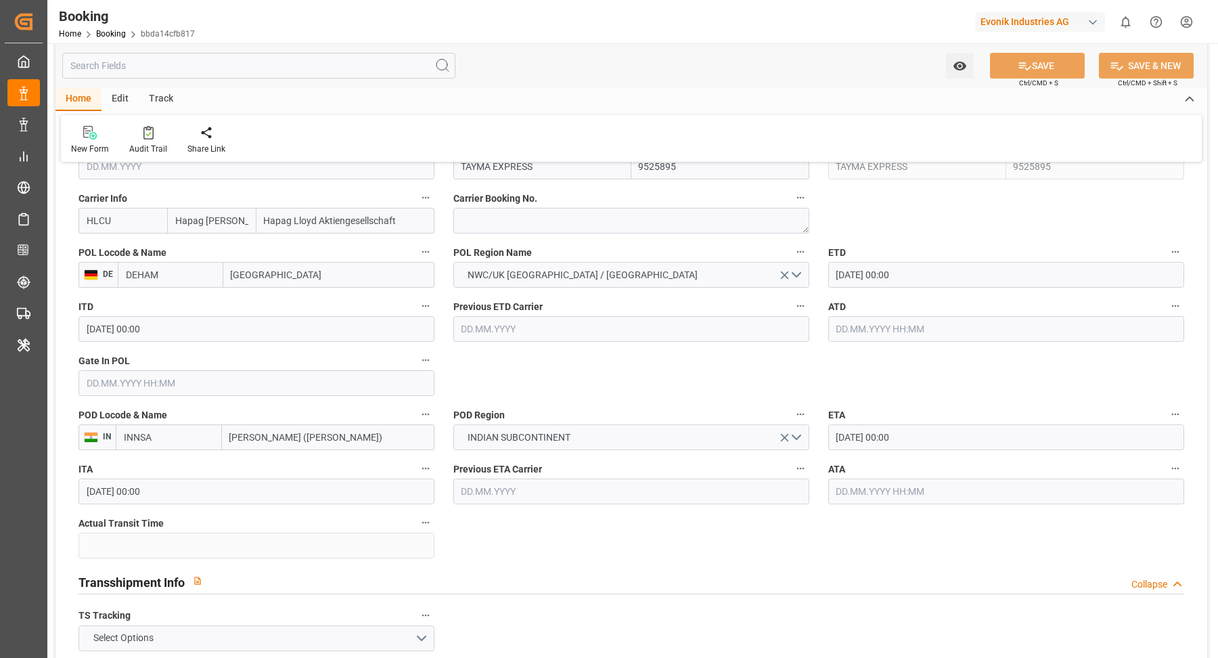
scroll to position [1371, 0]
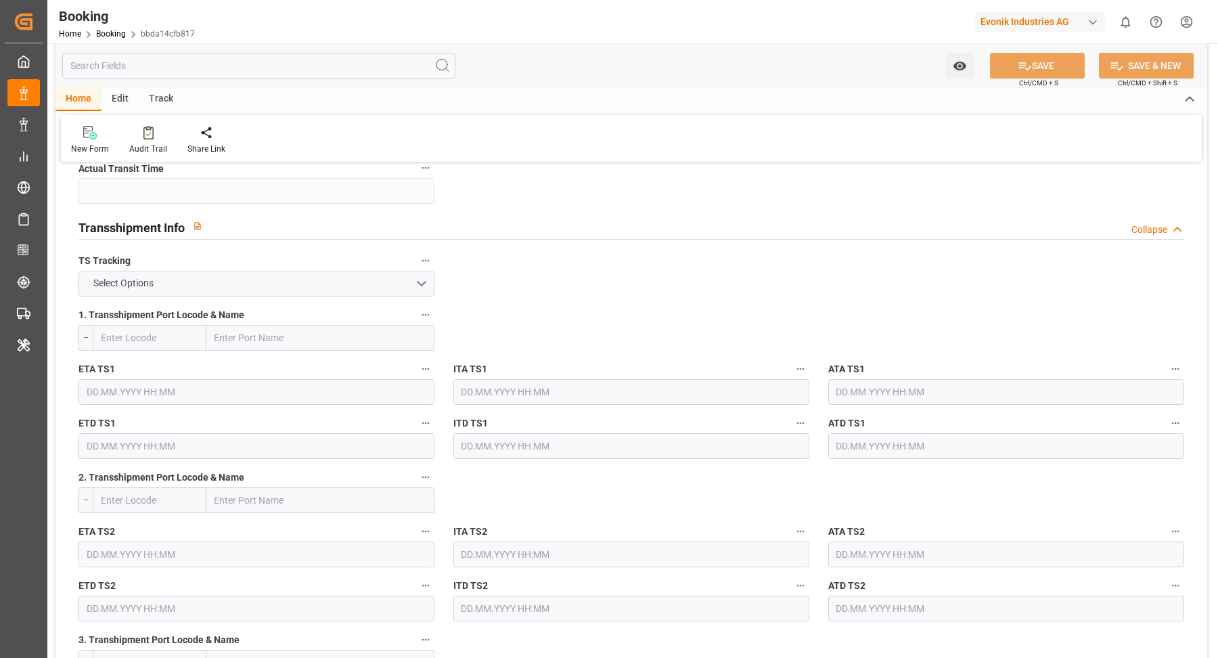
click at [349, 296] on div "TS Tracking Select Options" at bounding box center [256, 274] width 375 height 54
click at [374, 284] on button "Select Options" at bounding box center [257, 284] width 356 height 26
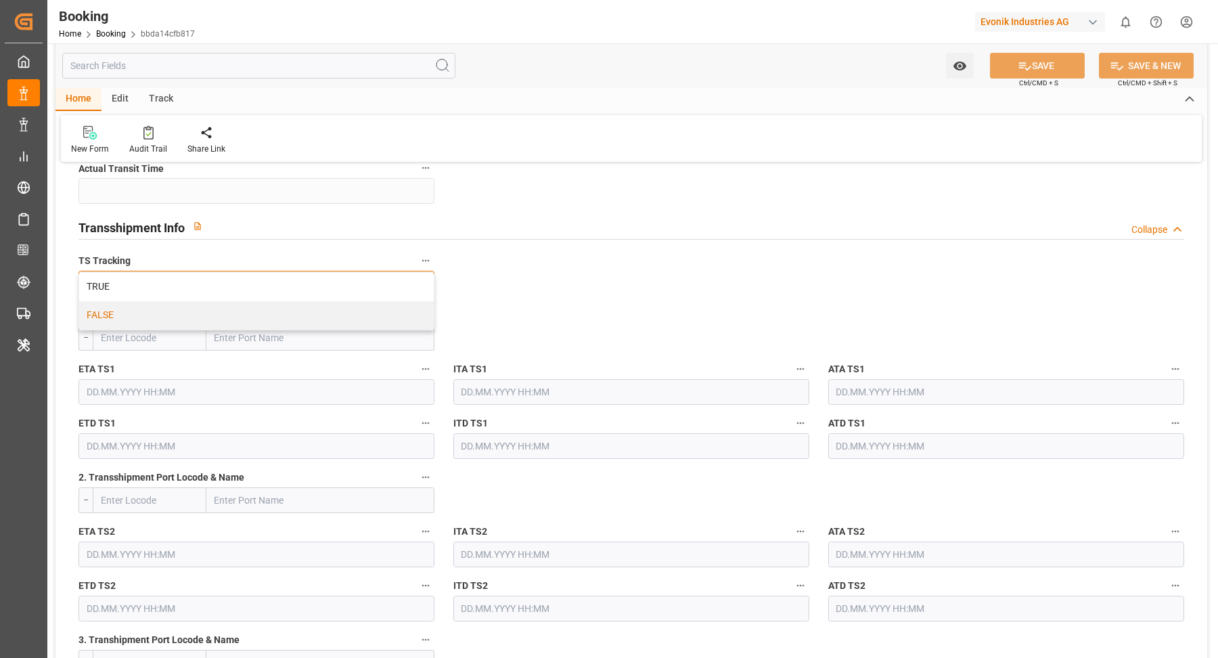
click at [224, 310] on div "FALSE" at bounding box center [256, 315] width 355 height 28
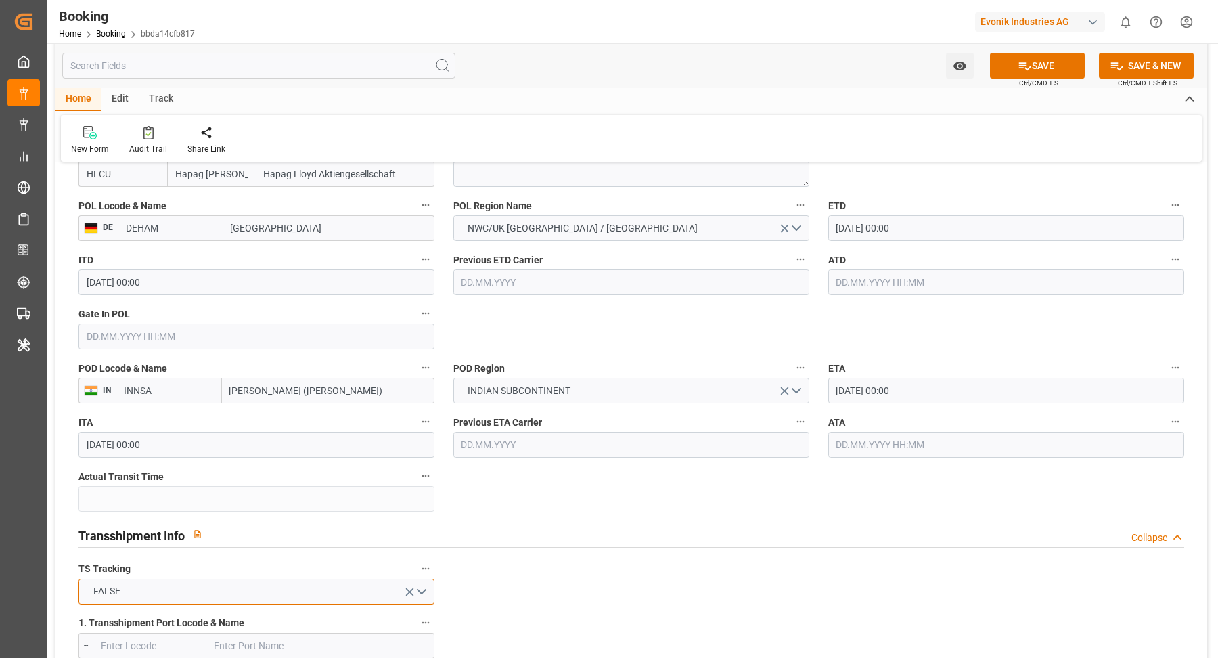
scroll to position [1084, 0]
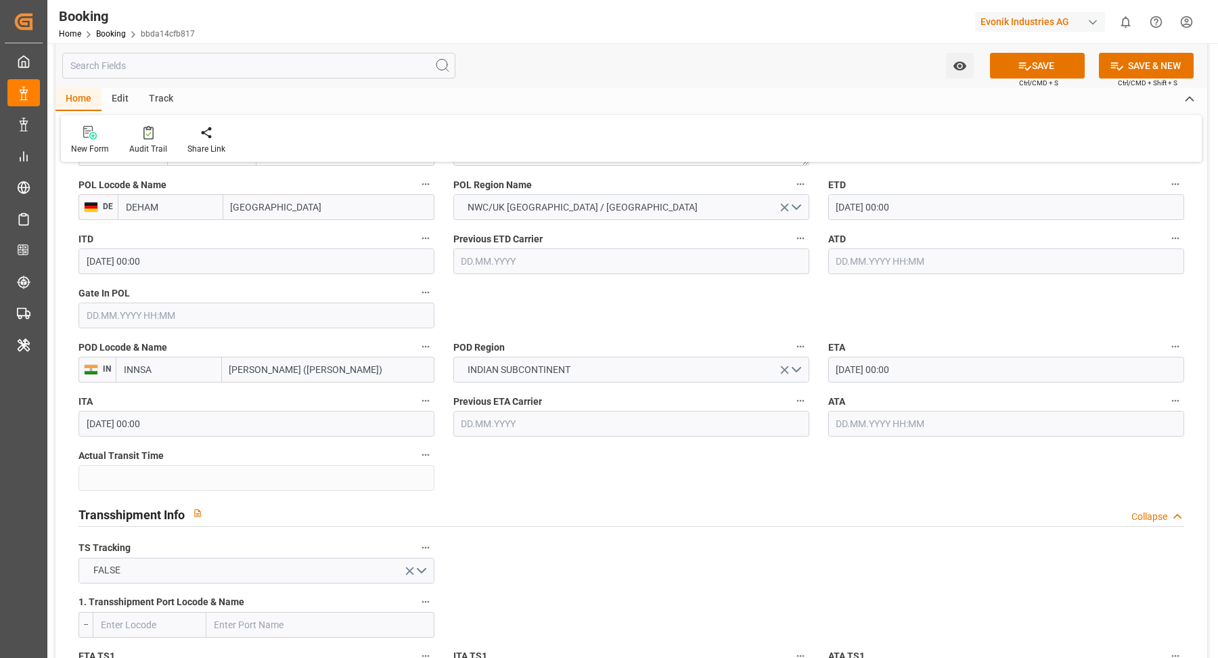
click at [969, 214] on input "28.10.2025 00:00" at bounding box center [1006, 207] width 356 height 26
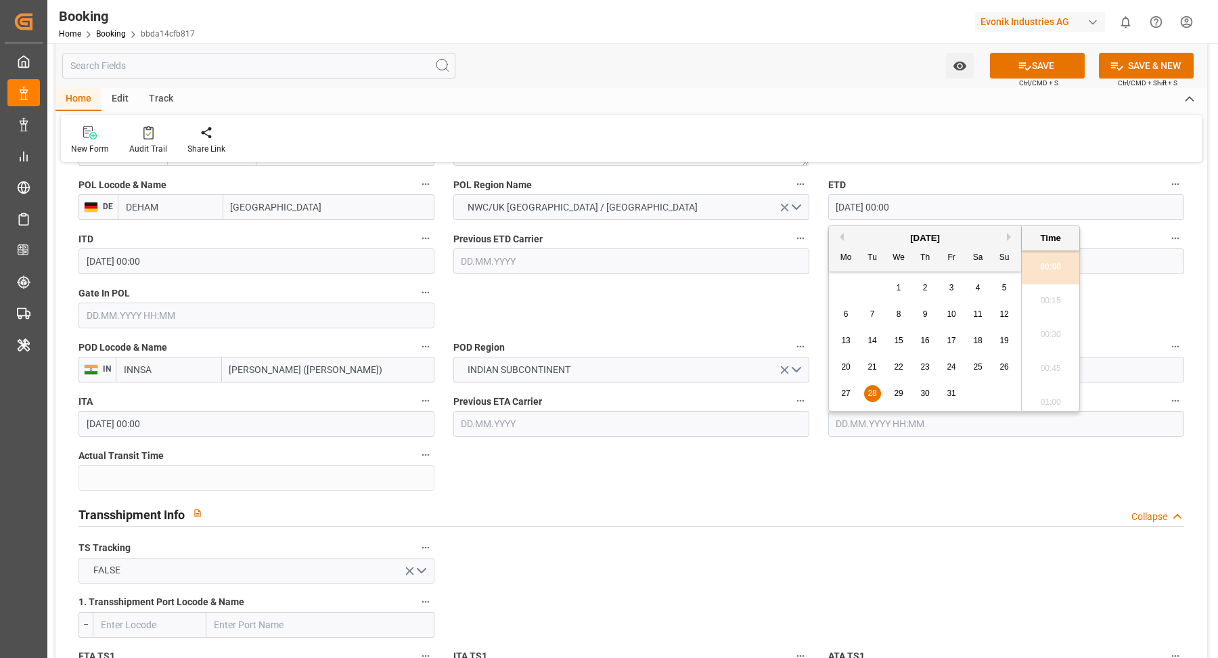
click at [904, 367] on div "22" at bounding box center [899, 367] width 17 height 16
type input "22.10.2025 00:00"
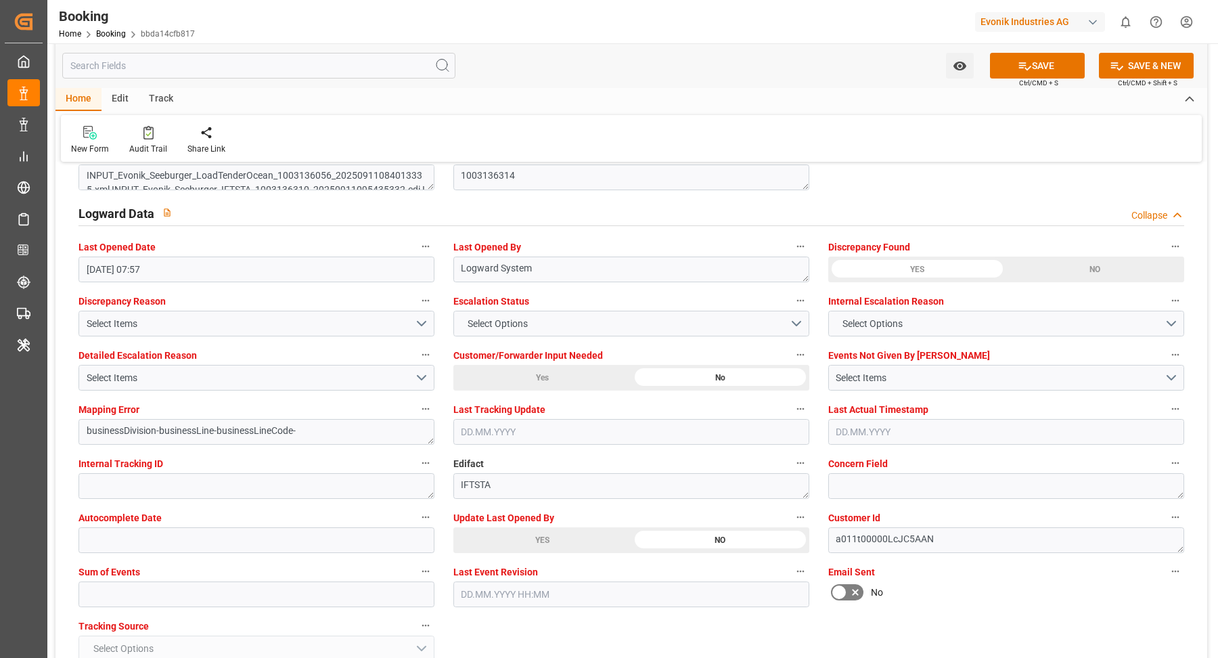
scroll to position [2691, 0]
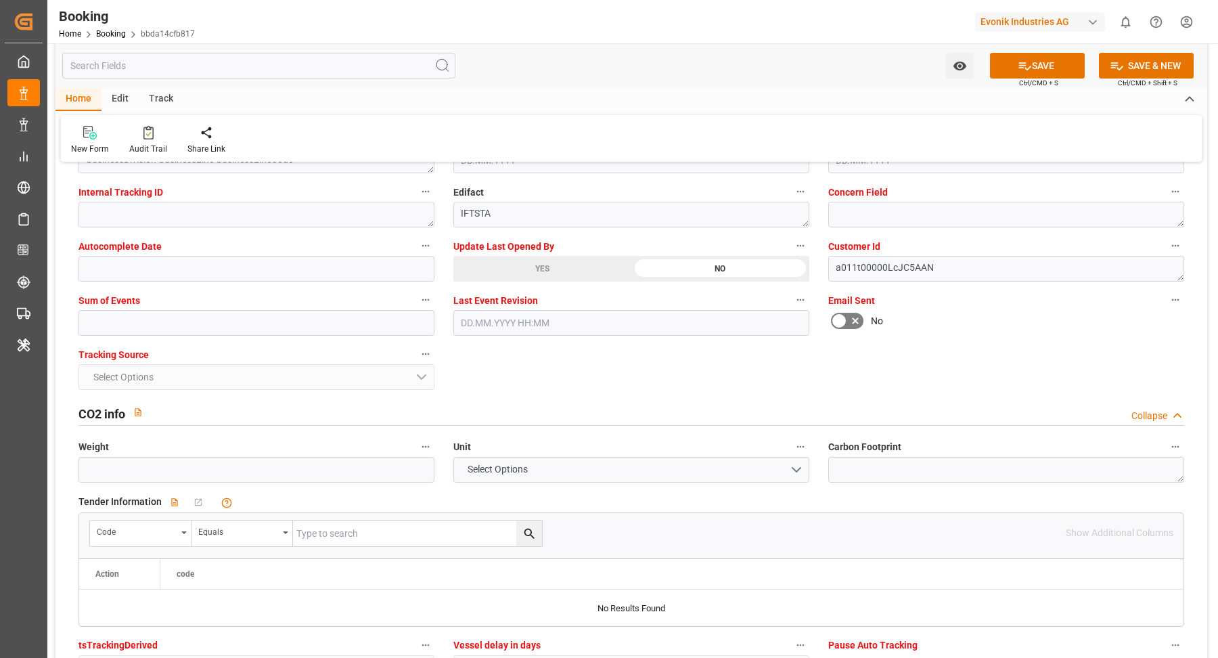
click at [571, 265] on div "YES" at bounding box center [542, 269] width 178 height 26
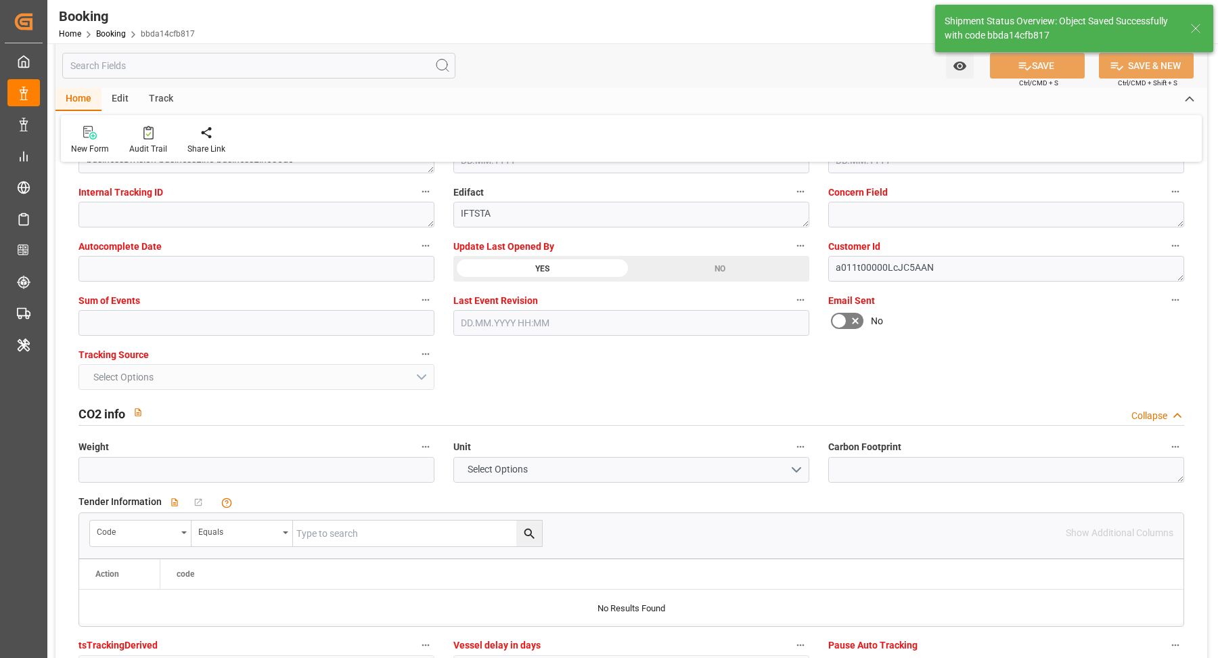
drag, startPoint x: 133, startPoint y: 104, endPoint x: 143, endPoint y: 116, distance: 16.8
click at [133, 104] on div "Edit" at bounding box center [120, 99] width 37 height 23
type textarea "[PERSON_NAME]"
type textarea "businessDivision-businessLine-"
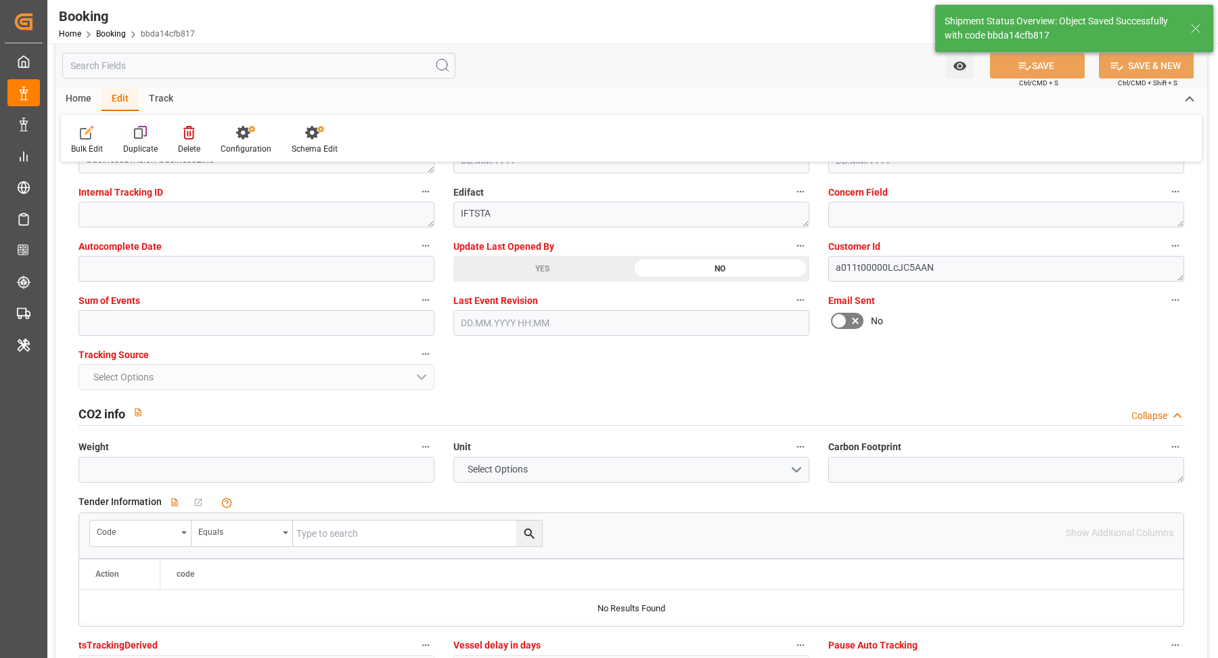
type input "12.09.2025 09:52"
click at [160, 101] on div "Track" at bounding box center [161, 99] width 45 height 23
click at [87, 137] on icon at bounding box center [87, 135] width 14 height 9
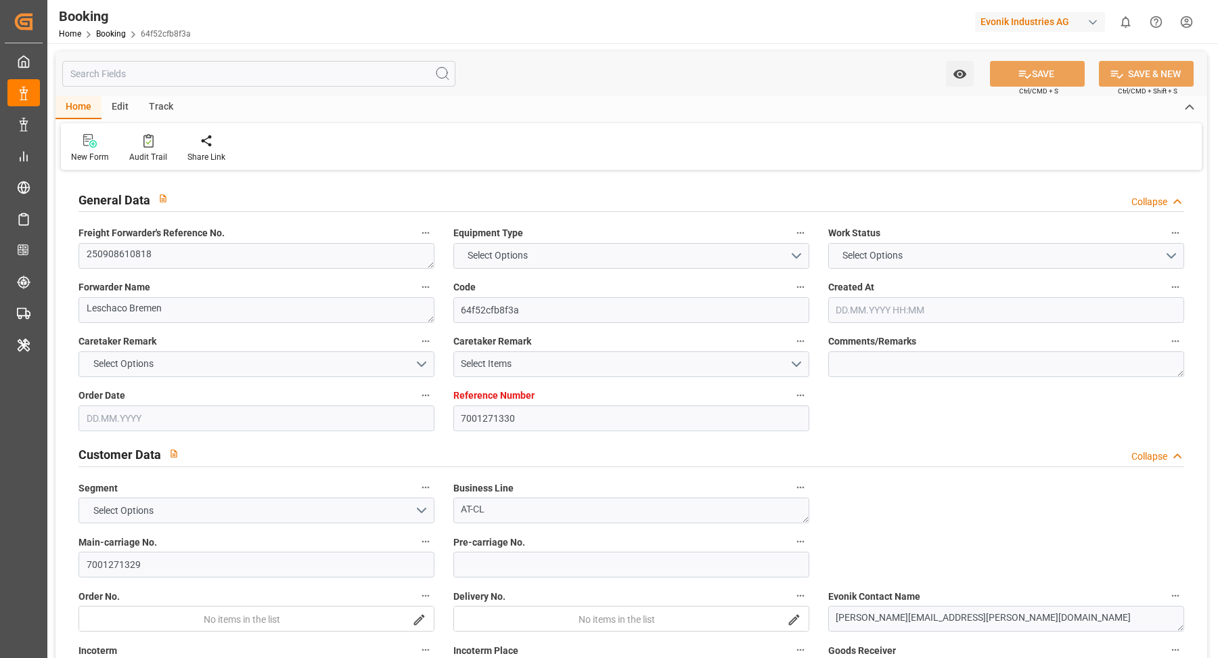
type input "7001271330"
type input "9778832"
type input "Hapag [PERSON_NAME]"
type input "Hapag Lloyd Aktiengesellschaft"
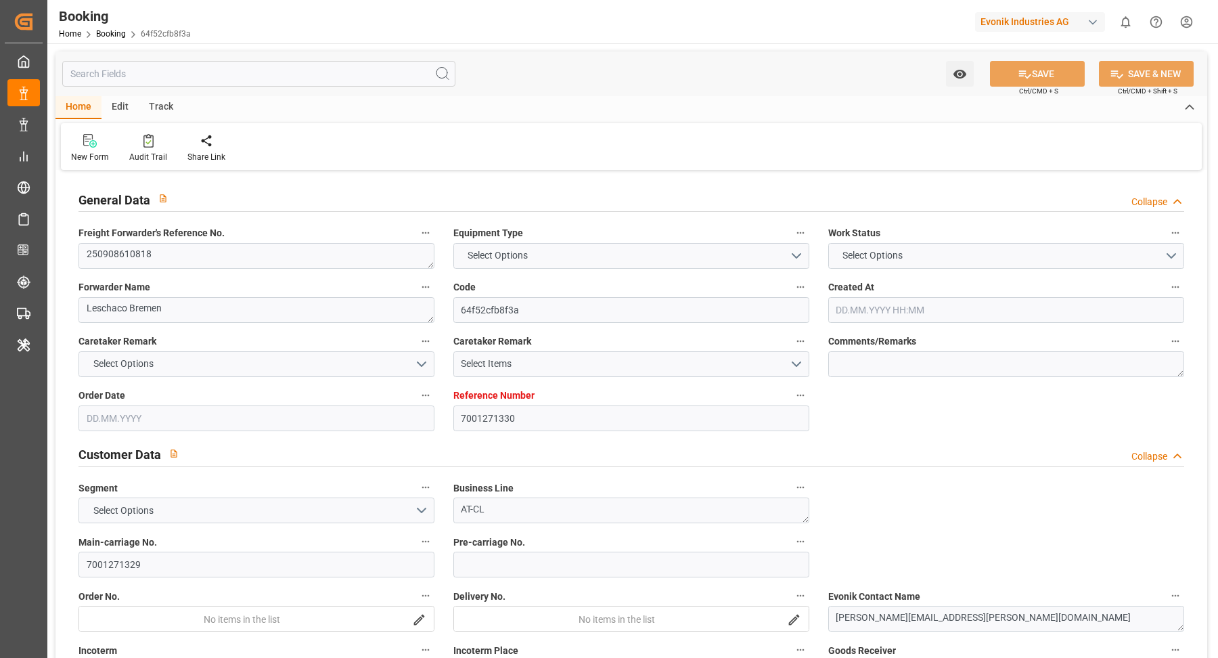
type input "EUNWC"
type input "JPUKB"
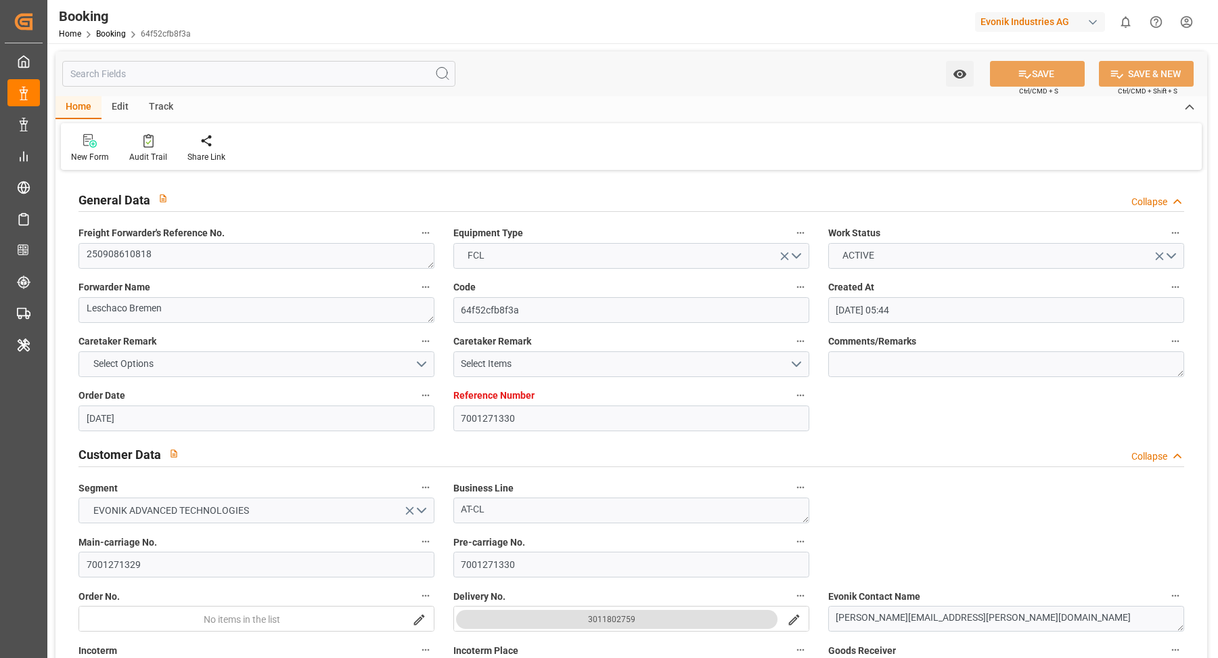
type input "10.09.2025 05:44"
type input "[DATE]"
type input "24.11.2025"
type input "22.09.2025"
type input "22.09.2025 00:00"
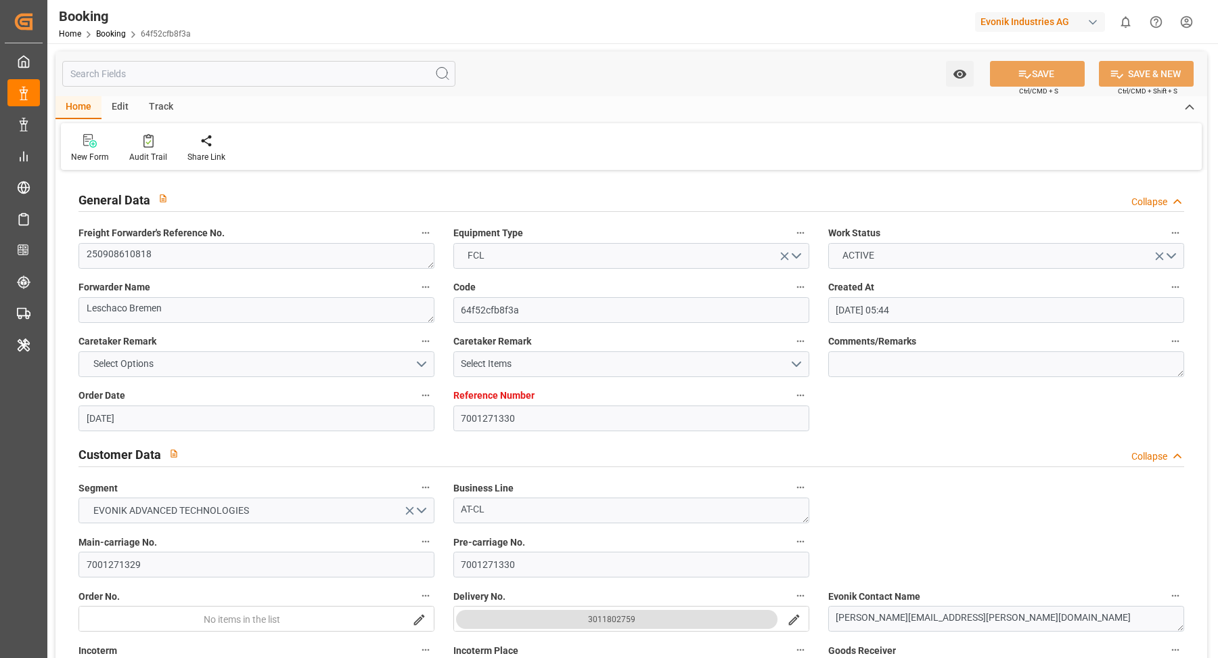
type input "22.09.2025 00:00"
type input "[DATE]"
type input "05.10.2025 00:00"
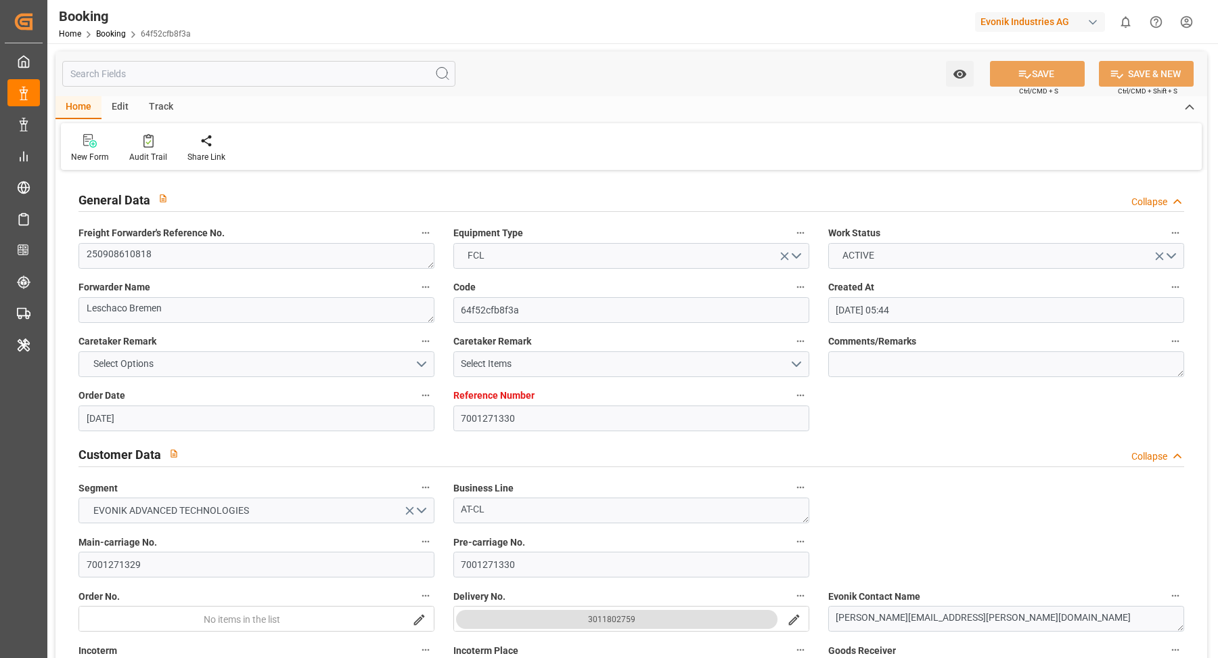
type input "24.11.2025 00:00"
type input "11.09.2025 08:11"
click at [221, 260] on textarea "250908610818" at bounding box center [257, 256] width 356 height 26
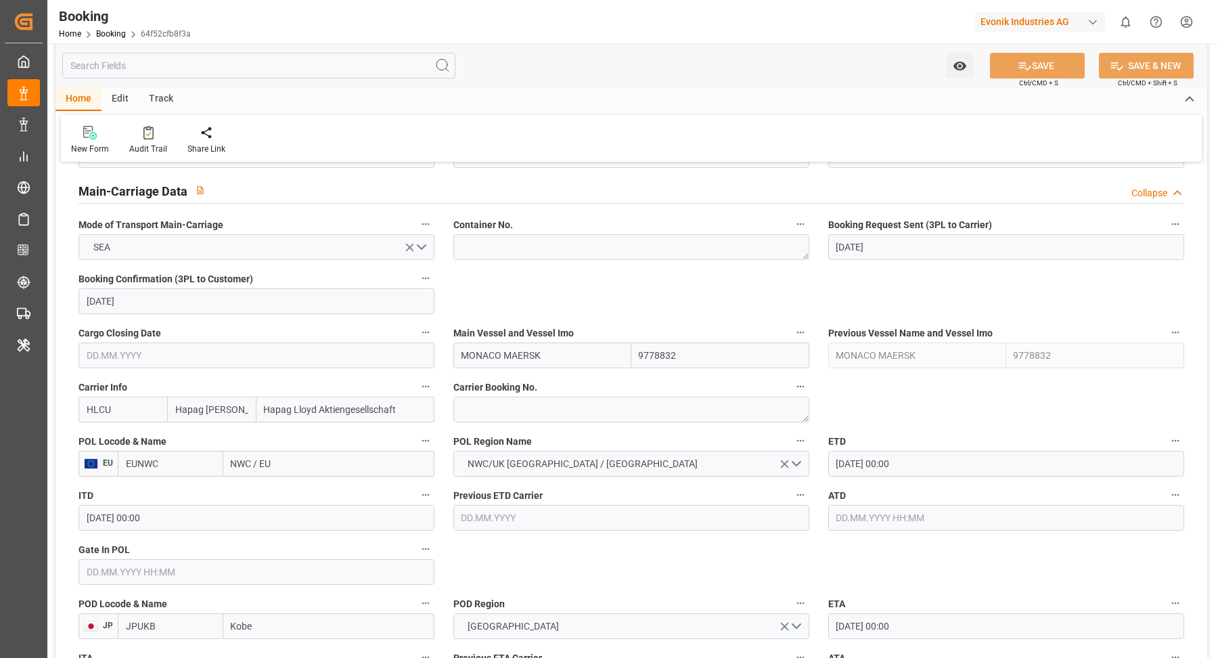
scroll to position [1017, 0]
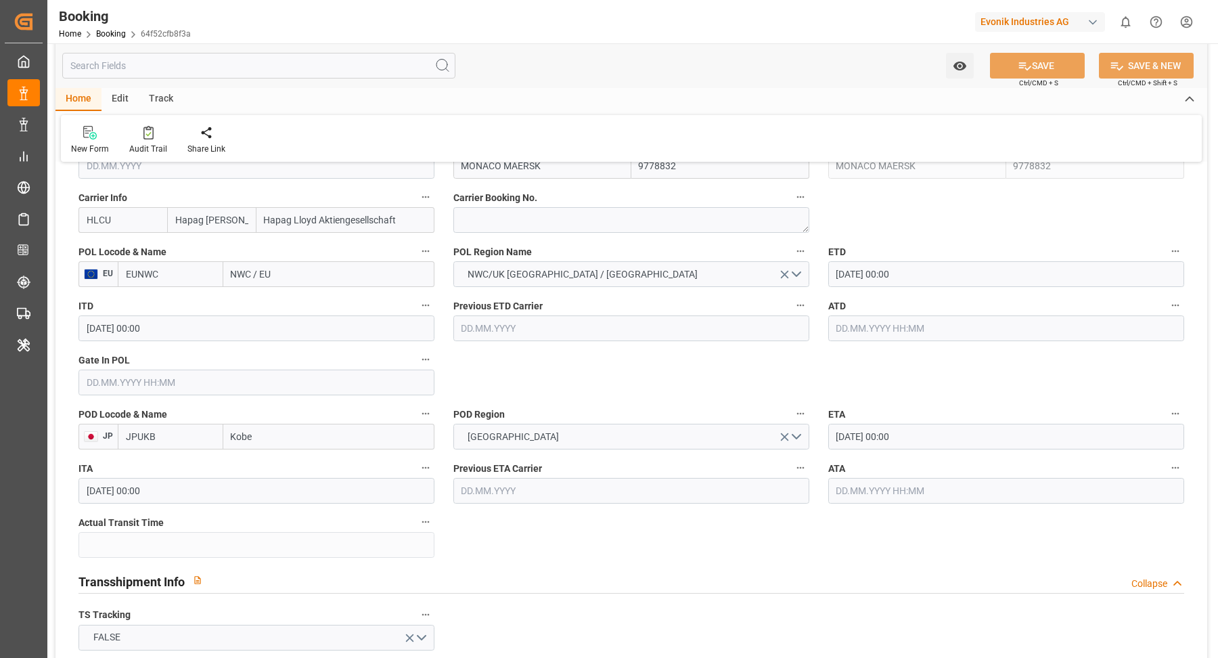
click at [521, 232] on div "Carrier Booking No." at bounding box center [631, 210] width 375 height 54
click at [558, 217] on textarea at bounding box center [631, 220] width 356 height 26
paste textarea "25759498"
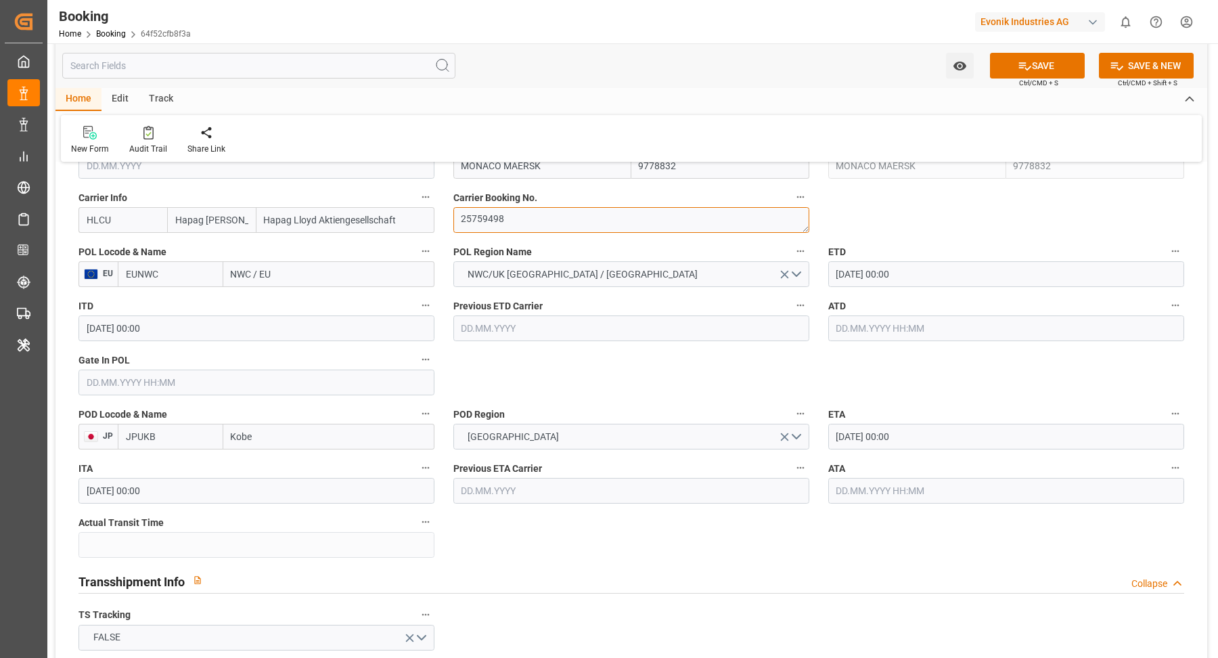
type textarea "25759498"
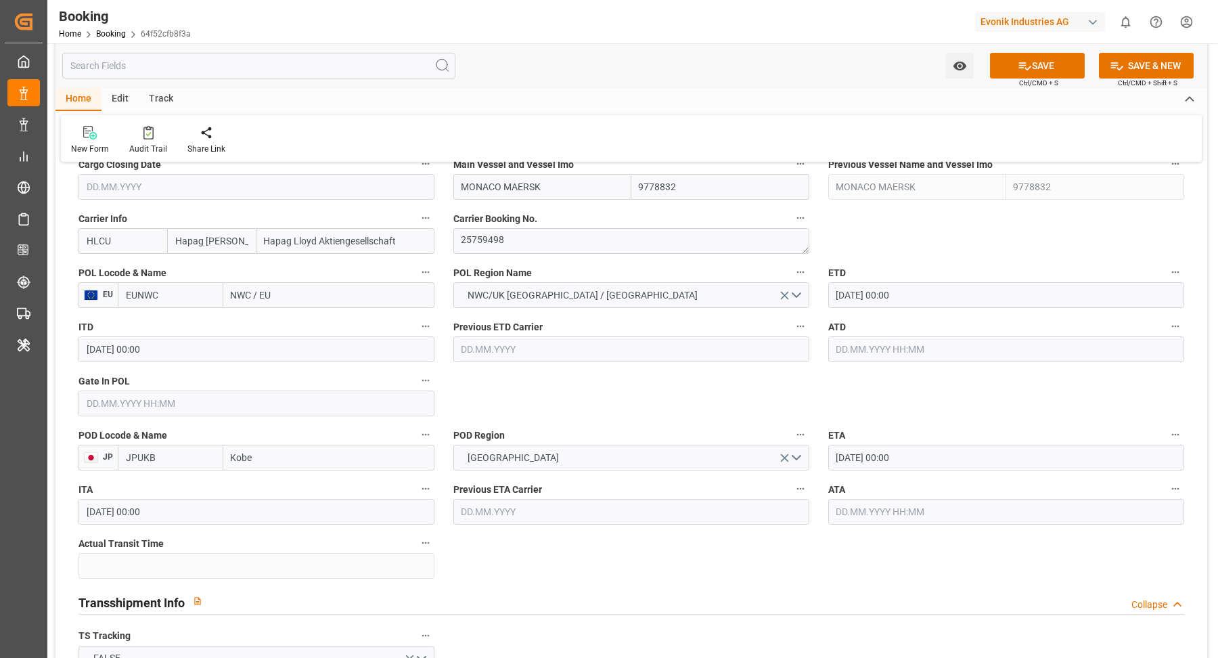
click at [315, 298] on input "NWC / EU" at bounding box center [328, 295] width 211 height 26
paste input "ROTTERDAM"
type input "ROTTERDAM"
click at [289, 329] on div "Rotterdam - NLRTM" at bounding box center [295, 325] width 142 height 30
type input "NLRTM"
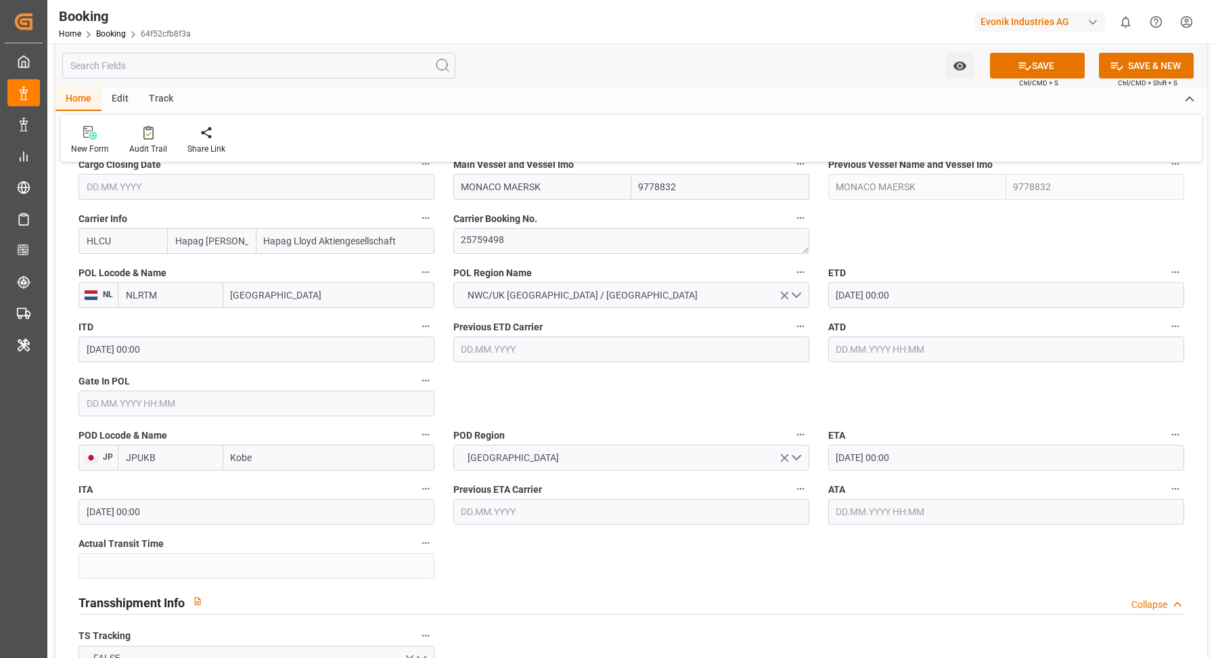
type input "Rotterdam"
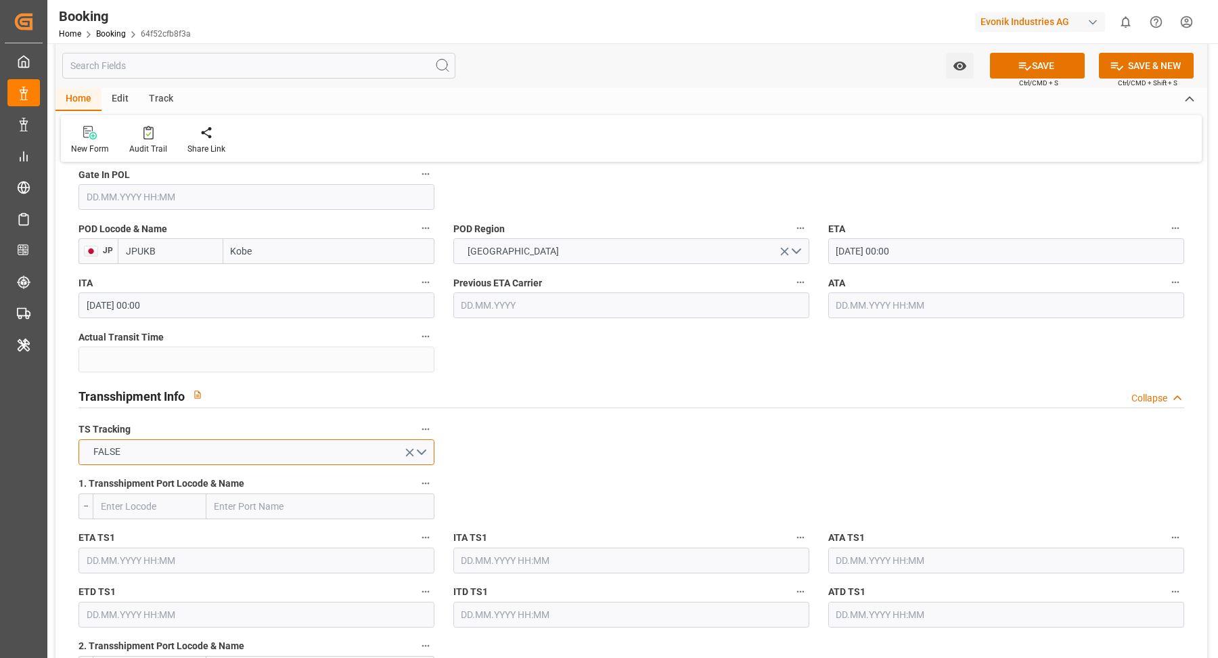
click at [210, 454] on button "FALSE" at bounding box center [257, 452] width 356 height 26
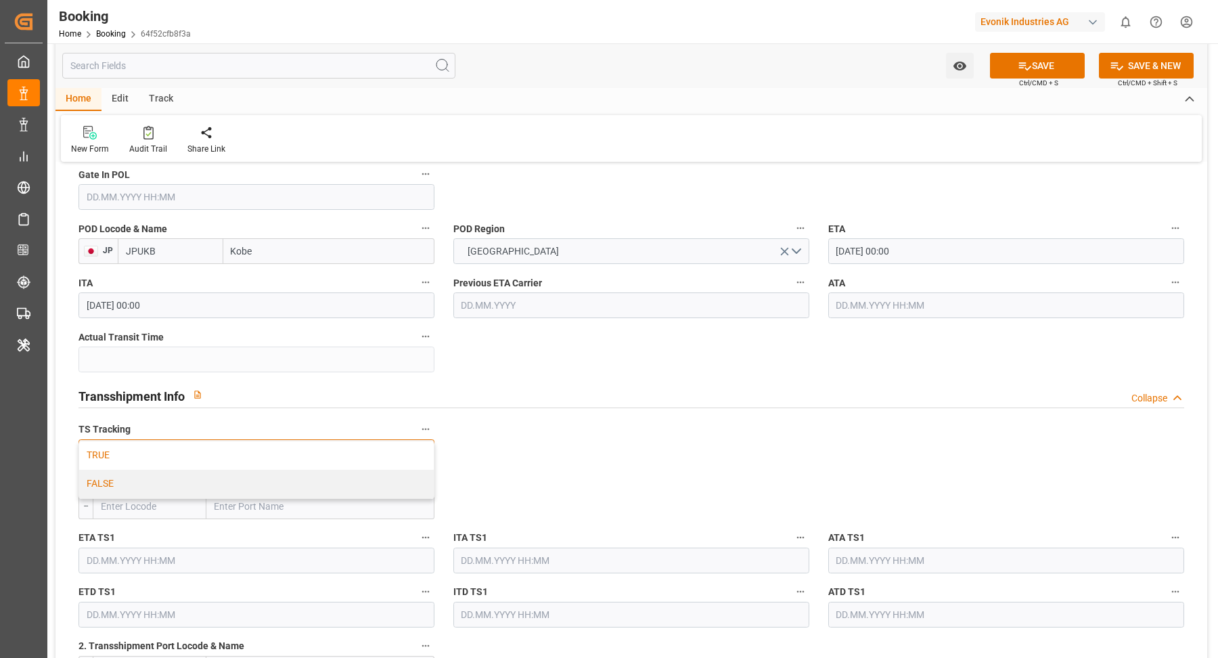
click at [173, 460] on div "TRUE" at bounding box center [256, 455] width 355 height 28
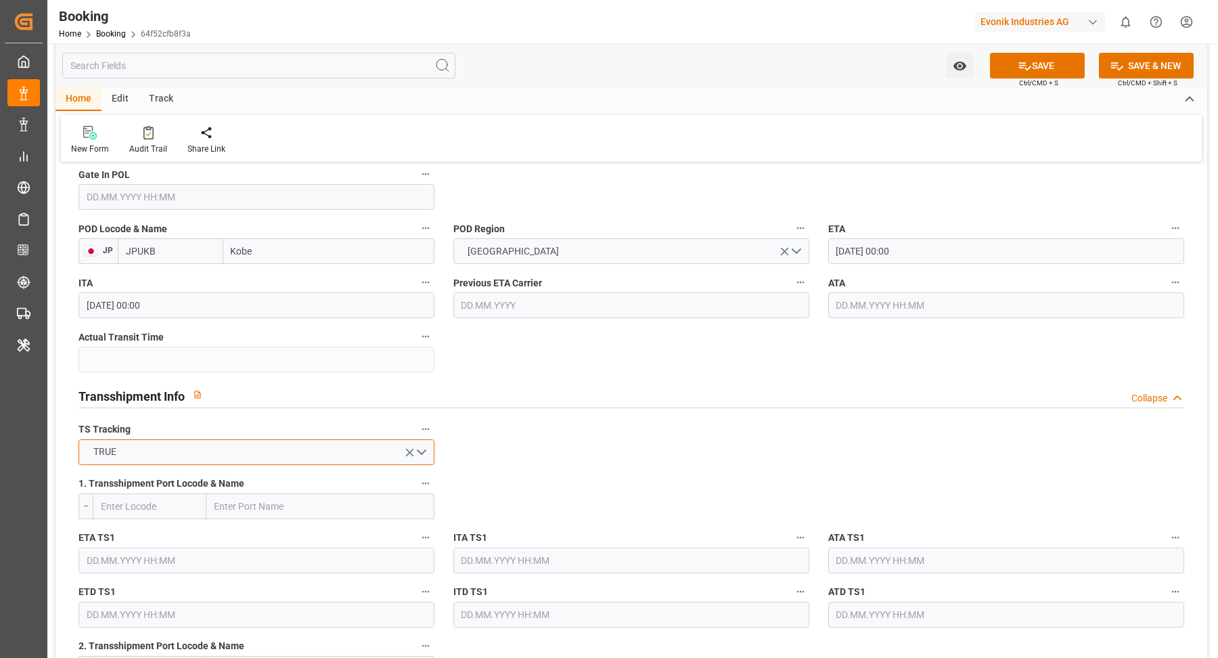
scroll to position [1325, 0]
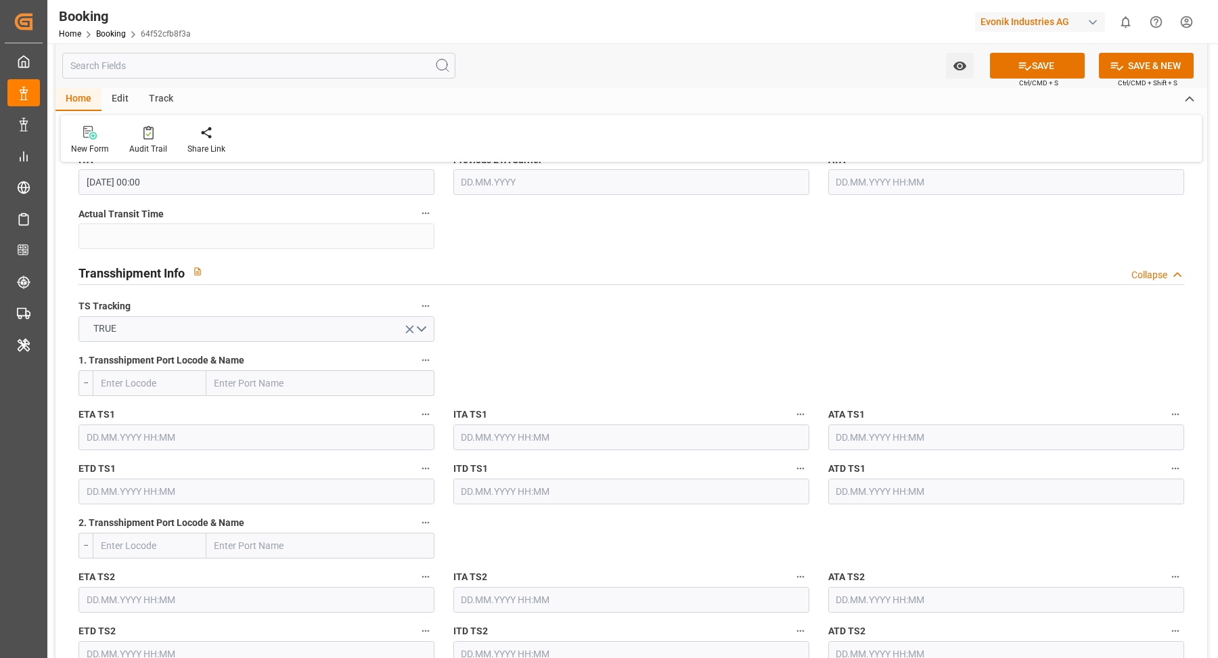
click at [276, 387] on input "text" at bounding box center [320, 383] width 228 height 26
paste input "SHANGHAI"
type input "SHANGHAI"
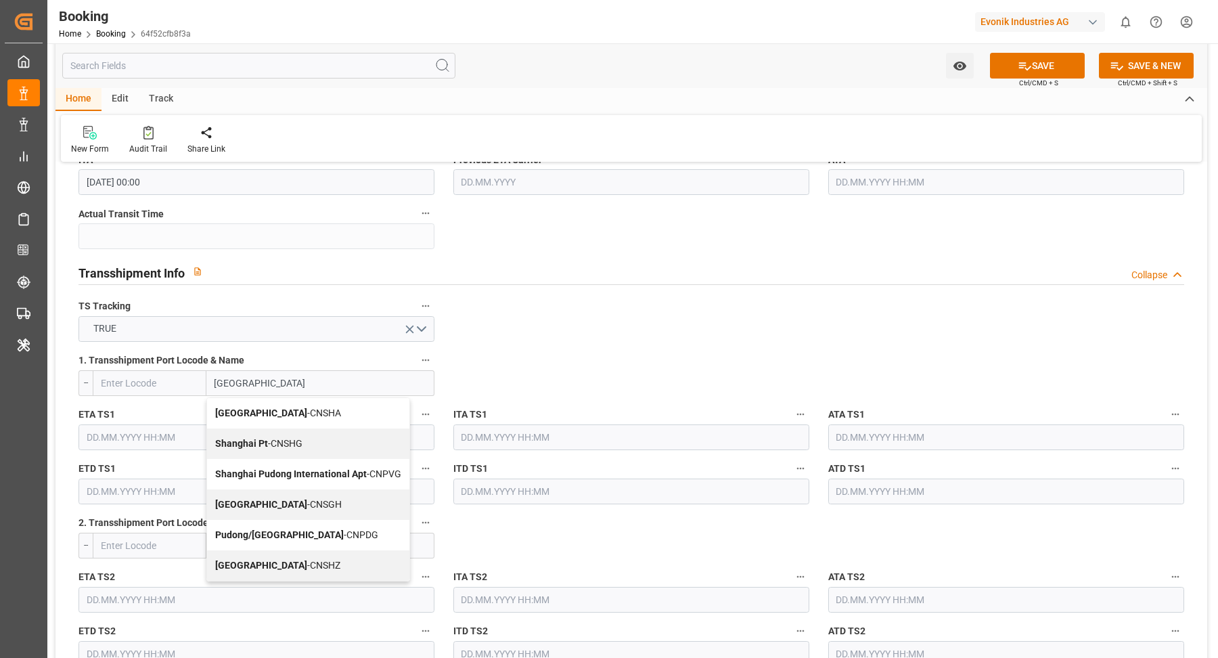
click at [314, 506] on div "Shanghai - CNSGH" at bounding box center [308, 504] width 202 height 30
type input "CNSGH"
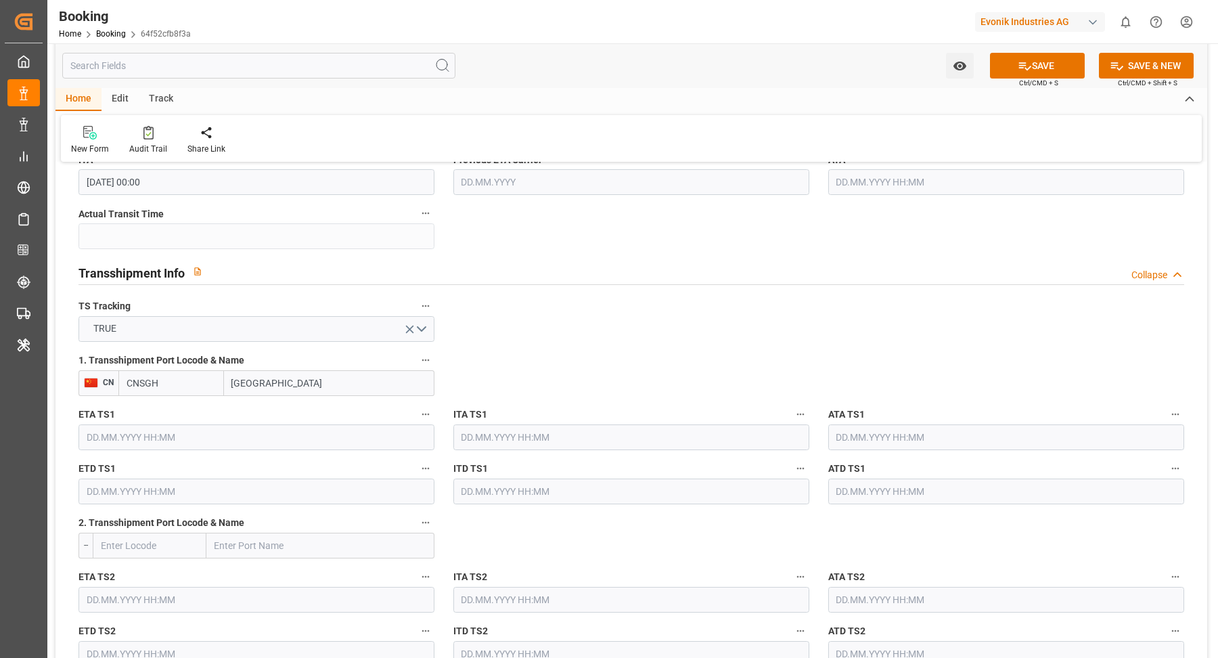
type input "Shanghai"
click at [198, 427] on input "text" at bounding box center [257, 437] width 356 height 26
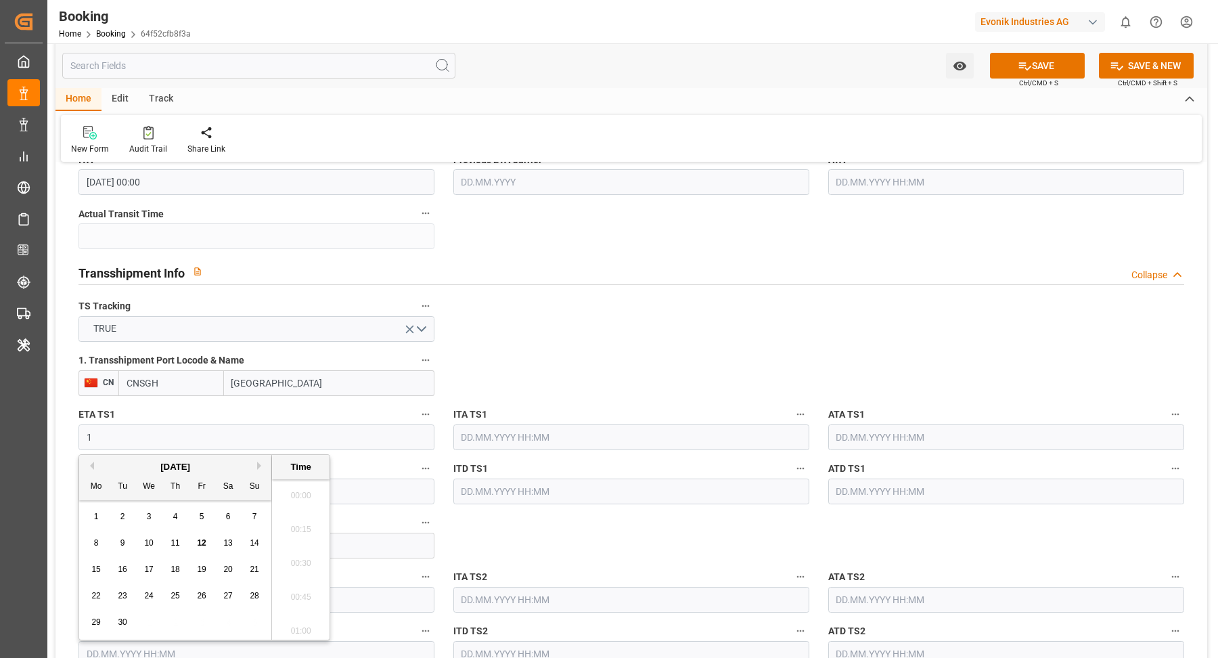
scroll to position [2001, 0]
click at [263, 466] on button "Next Month" at bounding box center [261, 466] width 8 height 8
click at [141, 431] on input "11" at bounding box center [257, 437] width 356 height 26
type input "15.11.2025 00:00"
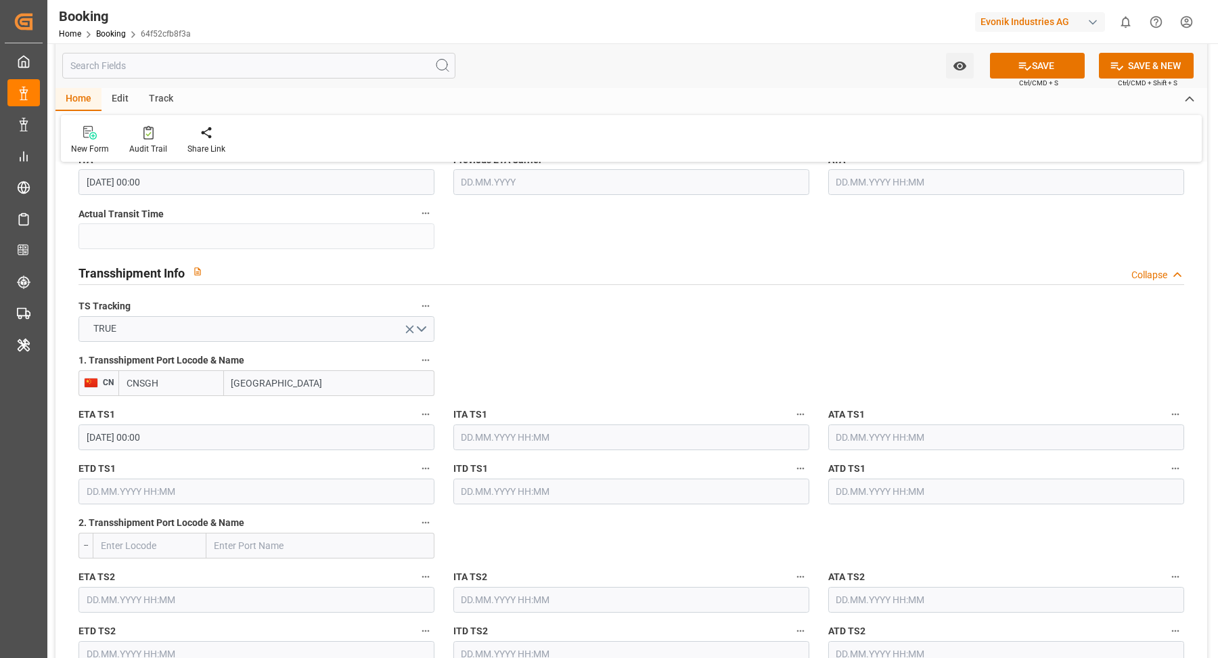
click at [127, 481] on input "text" at bounding box center [257, 492] width 356 height 26
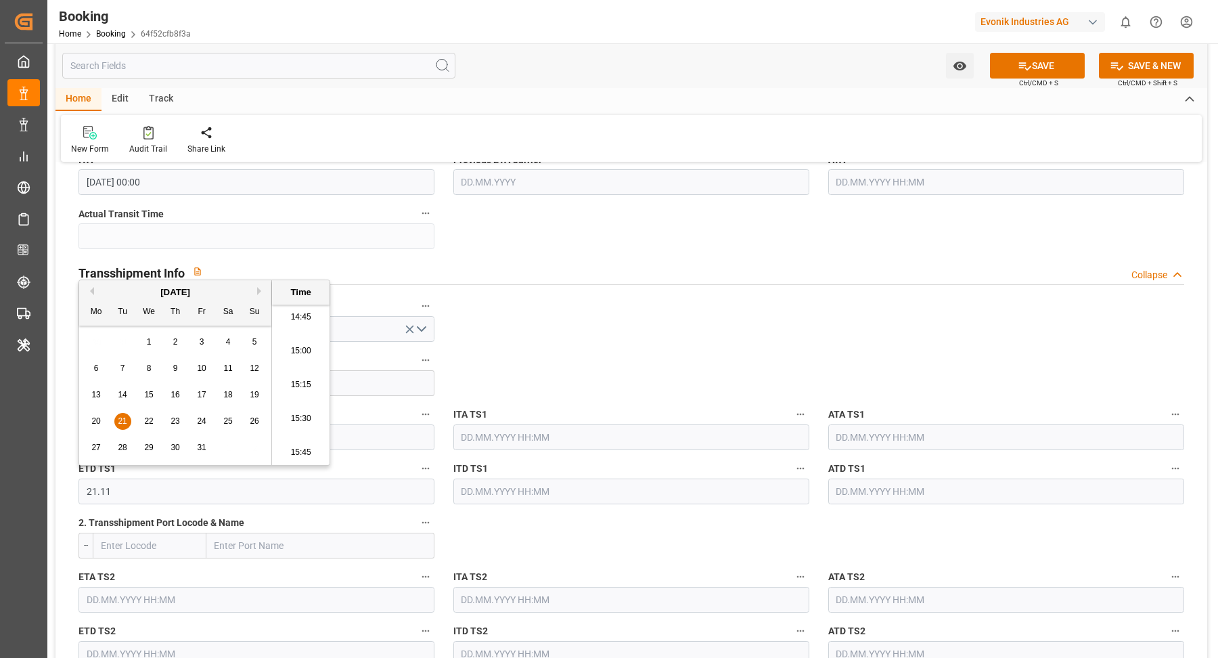
type input "21.11.2025 00:00"
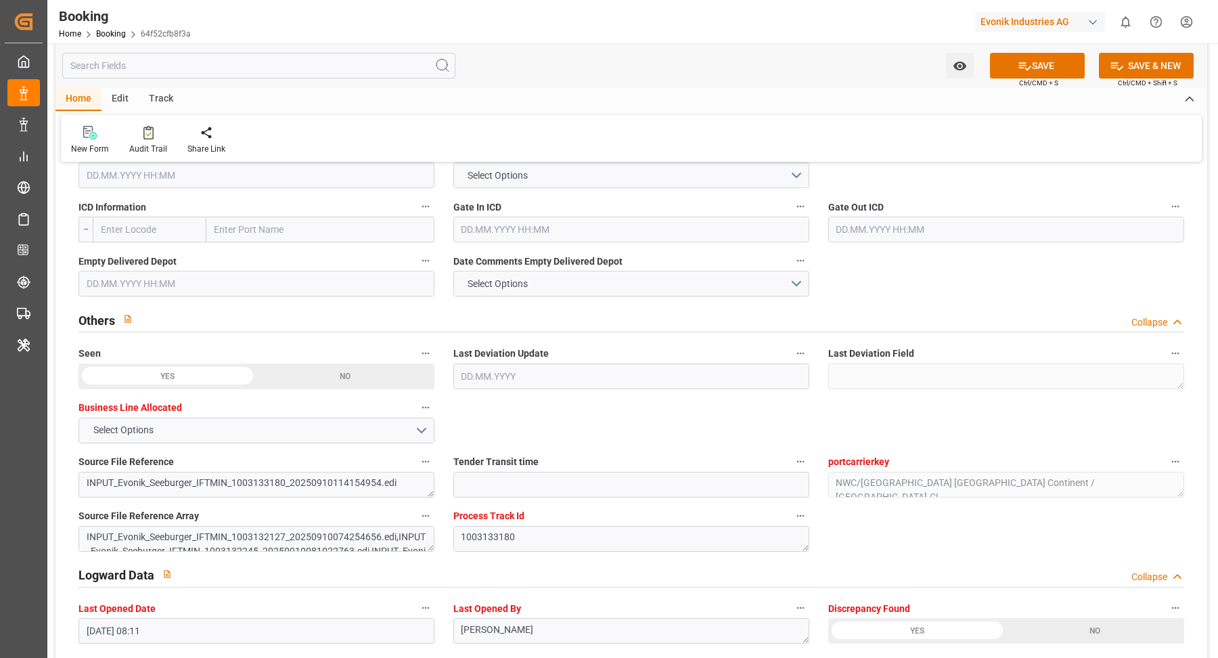
scroll to position [2412, 0]
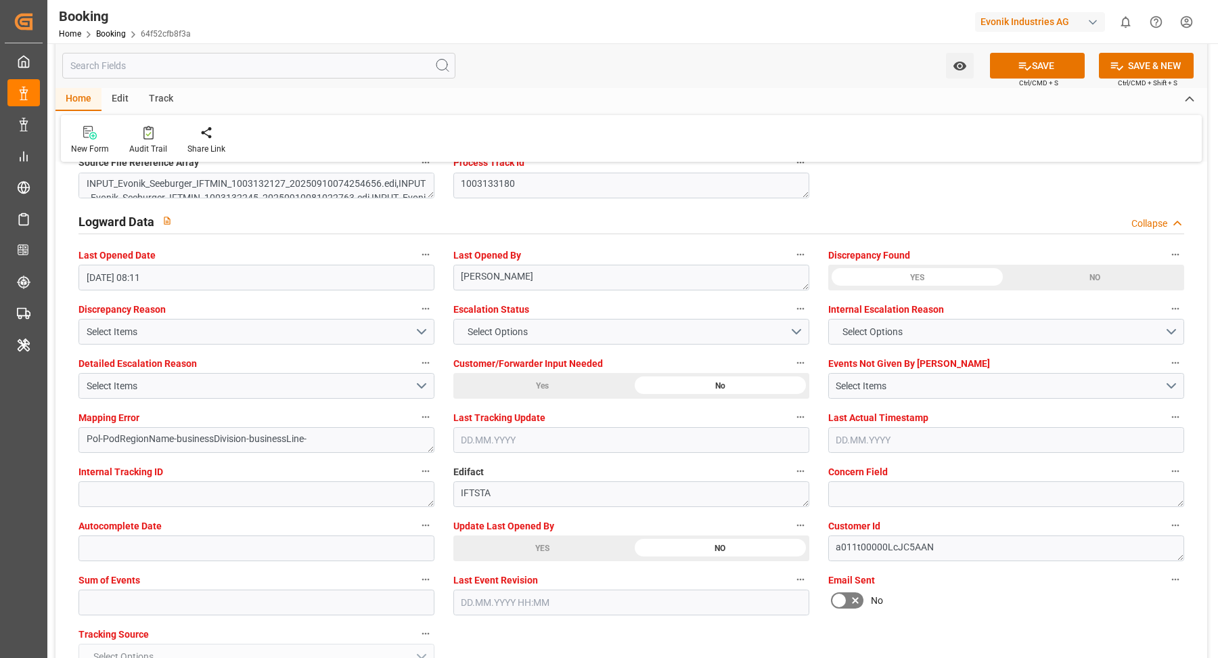
drag, startPoint x: 534, startPoint y: 535, endPoint x: 567, endPoint y: 535, distance: 33.2
click at [535, 535] on div "YES" at bounding box center [542, 548] width 178 height 26
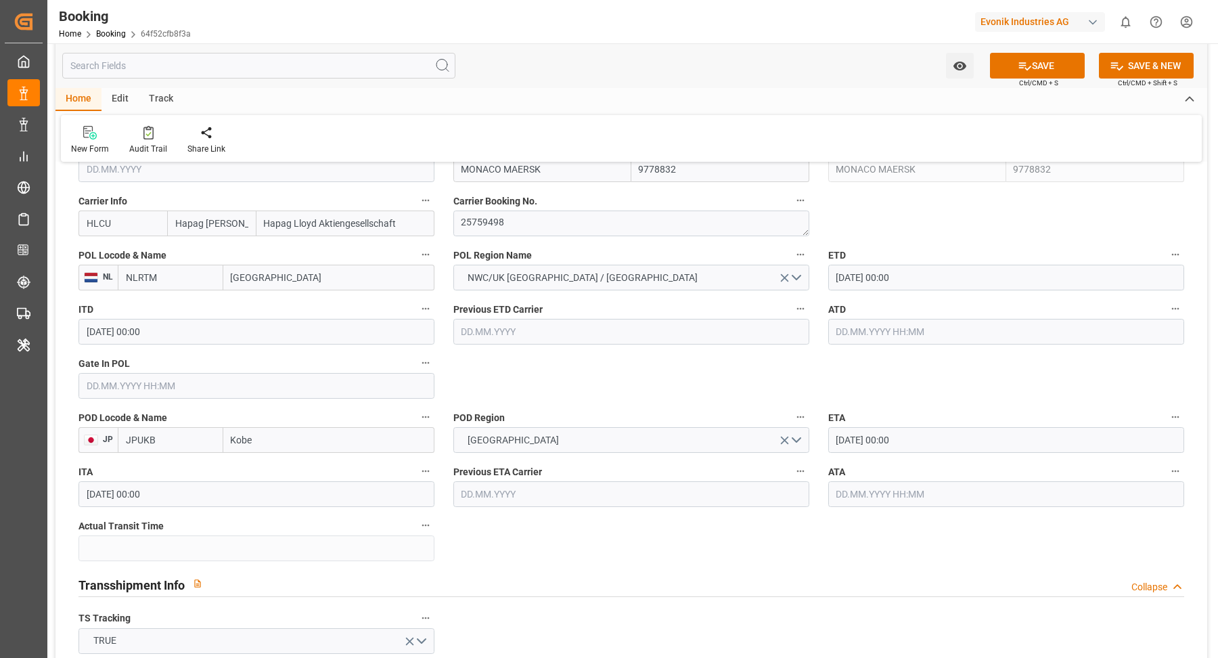
scroll to position [926, 0]
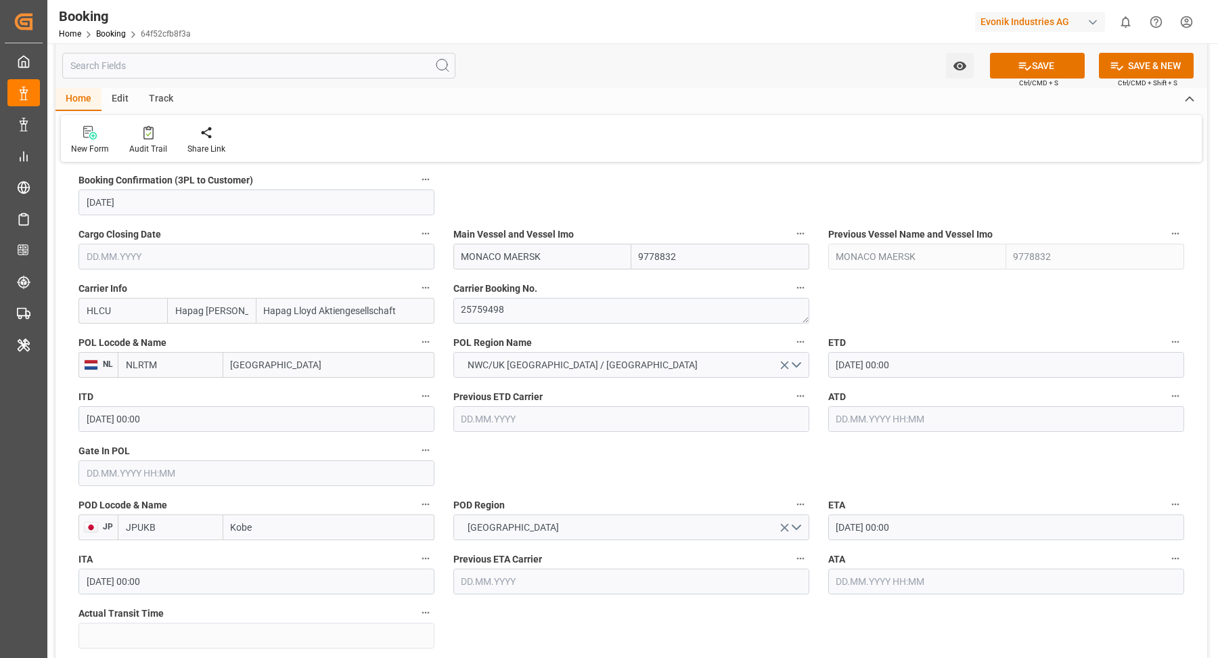
click at [606, 261] on input "MONACO MAERSK" at bounding box center [542, 257] width 178 height 26
click at [527, 284] on b "MONACO MAERSK" at bounding box center [502, 286] width 81 height 11
type input "MONACO MAERSK"
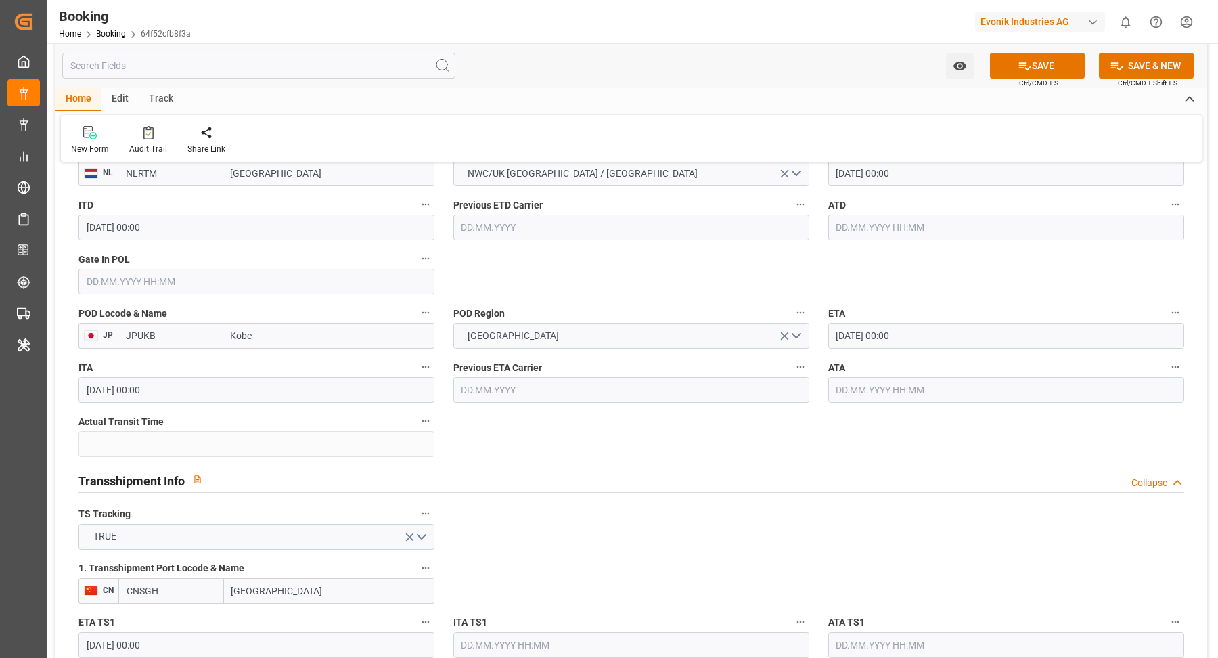
click at [1031, 43] on div "Watch Option SAVE Ctrl/CMD + S SAVE & NEW Ctrl/CMD + Shift + S" at bounding box center [631, 65] width 1152 height 45
click at [1034, 72] on button "SAVE" at bounding box center [1037, 66] width 95 height 26
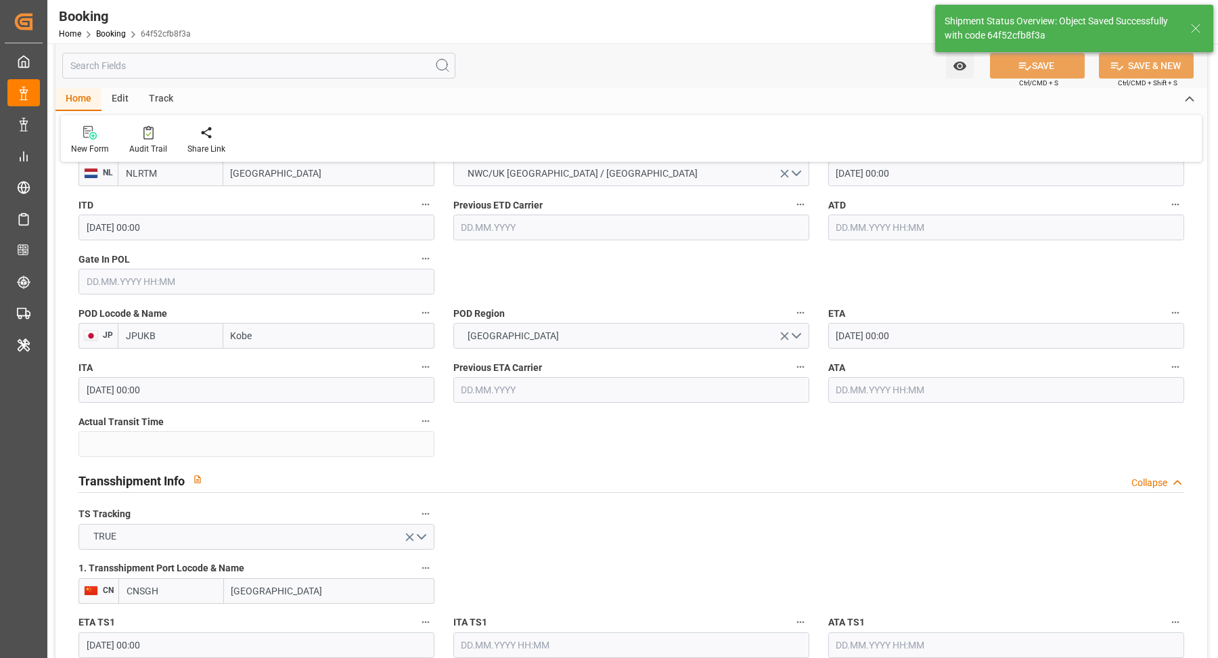
type textarea "[PERSON_NAME]"
type textarea "businessDivision-businessLine-"
type textarea "Yes"
type input "15.11.2025 00:00"
type input "21.11.2025 00:00"
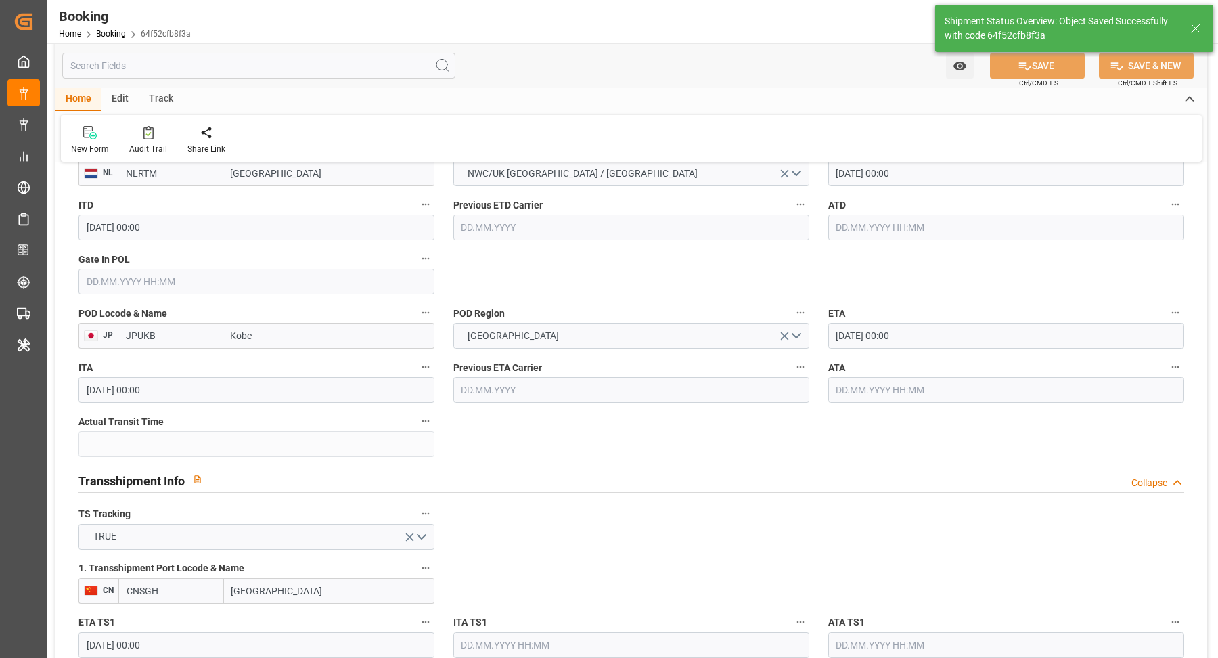
type input "12.09.2025 09:54"
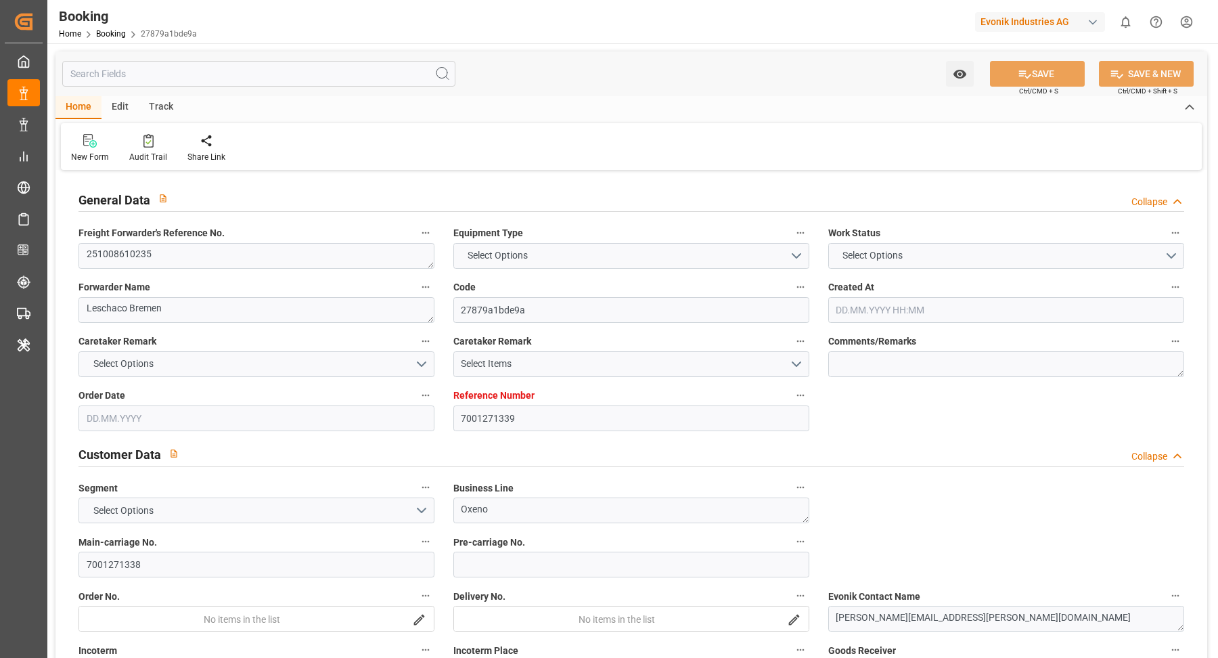
type input "7001271339"
type input "9780469"
type input "Hapag [PERSON_NAME]"
type input "Hapag Lloyd Aktiengesellschaft"
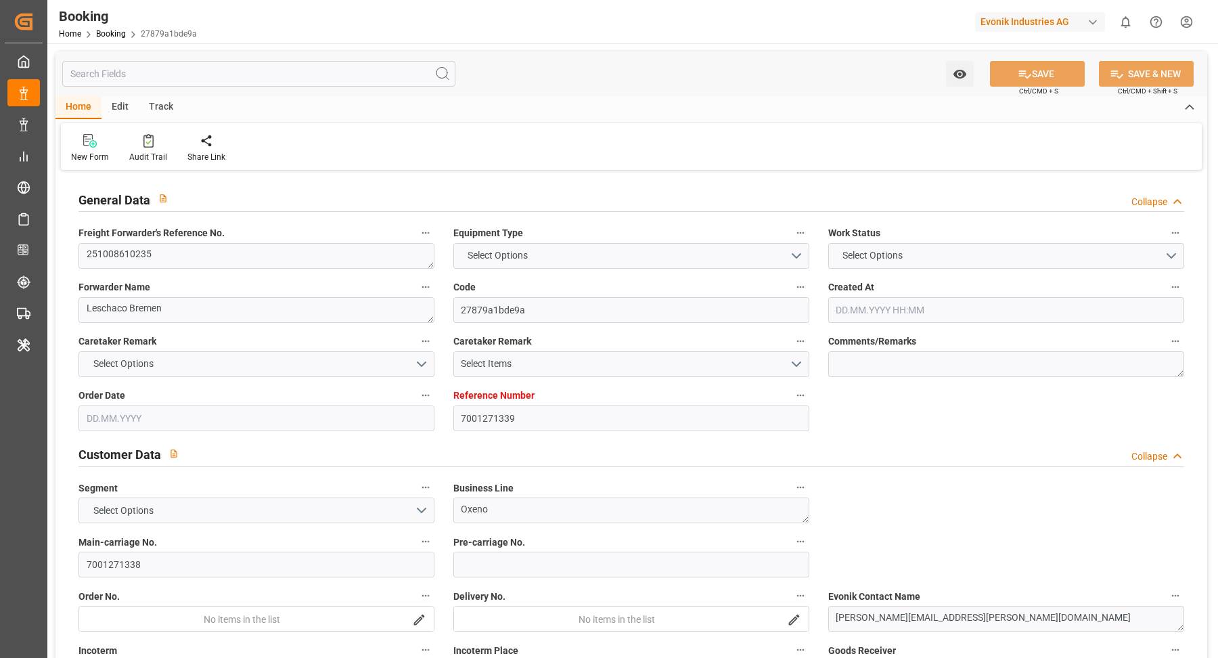
type input "EUNWC"
type input "CNSGH"
type input "[DATE] 05:55"
type input "[DATE]"
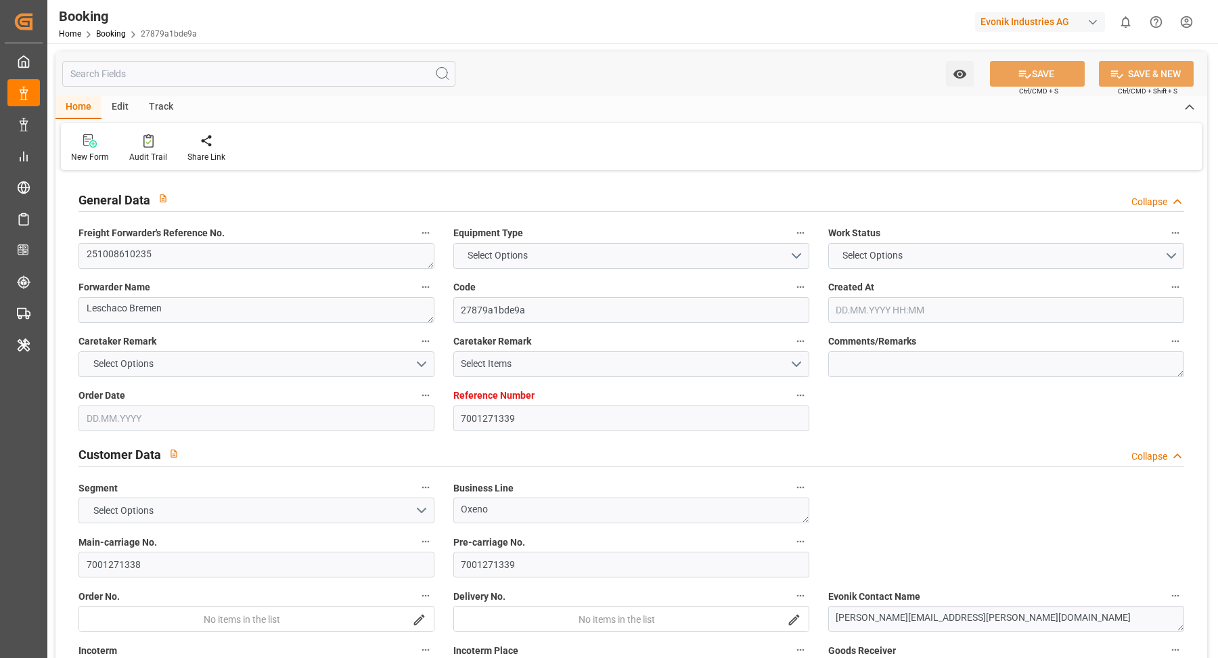
type input "[DATE]"
type input "[DATE] 00:00"
type input "[DATE]"
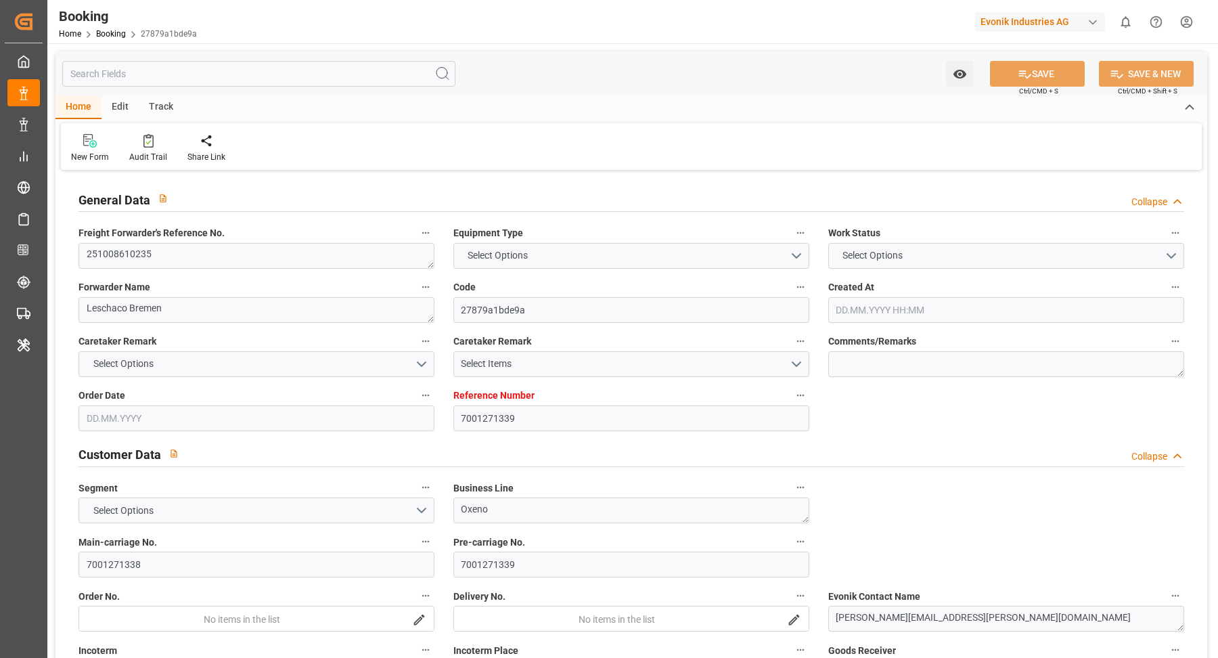
type input "[DATE] 00:00"
type input "[DATE] 08:13"
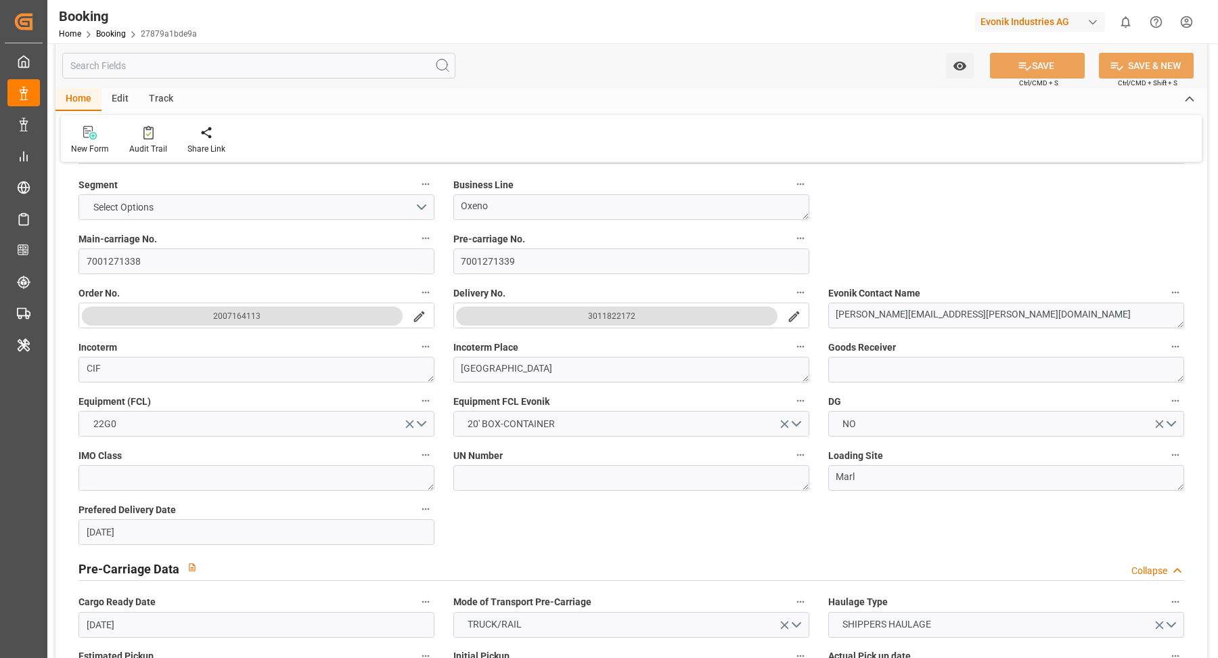
scroll to position [762, 0]
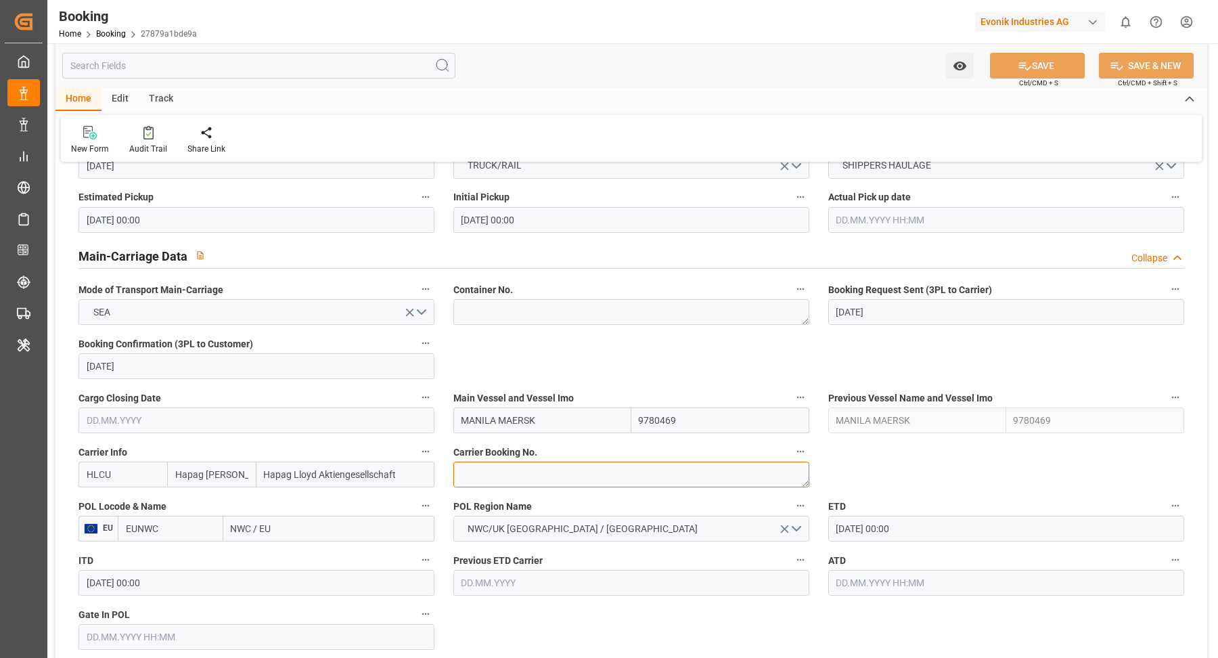
click at [550, 485] on textarea at bounding box center [631, 475] width 356 height 26
paste textarea "36560999"
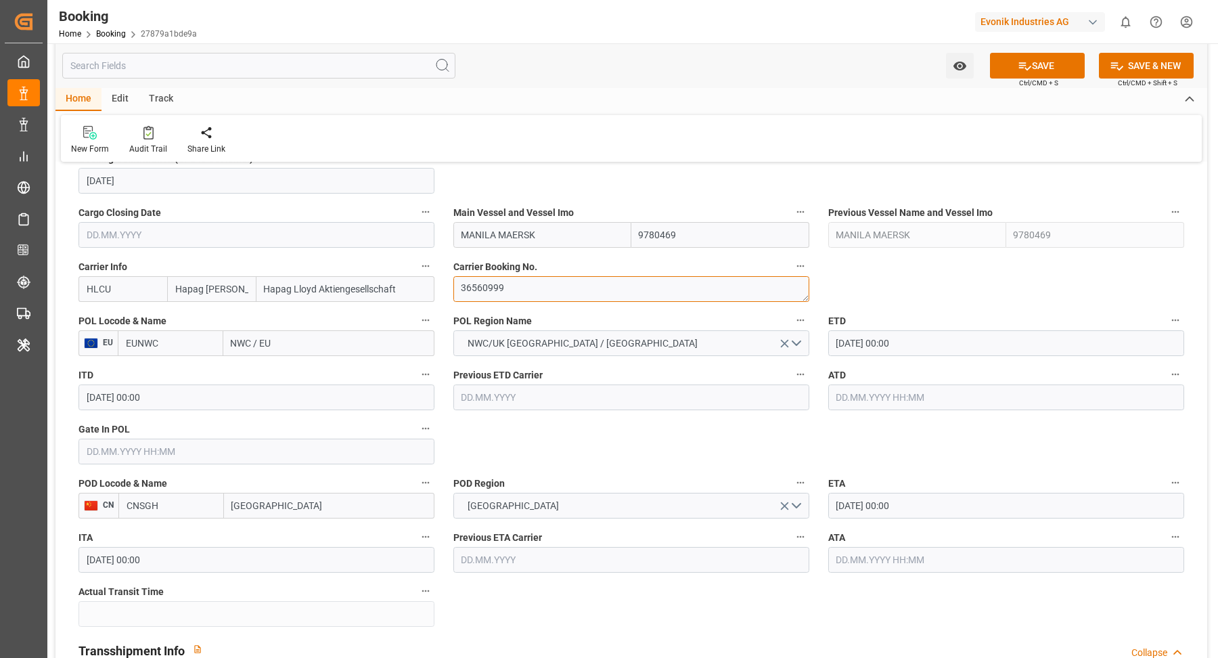
type textarea "36560999"
click at [323, 314] on label "POL Locode & Name" at bounding box center [257, 320] width 356 height 19
click at [417, 314] on button "POL Locode & Name" at bounding box center [426, 320] width 18 height 18
click at [302, 340] on div at bounding box center [609, 329] width 1218 height 658
click at [303, 340] on body "Created by potrace 1.15, written by [PERSON_NAME] [DATE]-[DATE] Created by potr…" at bounding box center [609, 329] width 1218 height 658
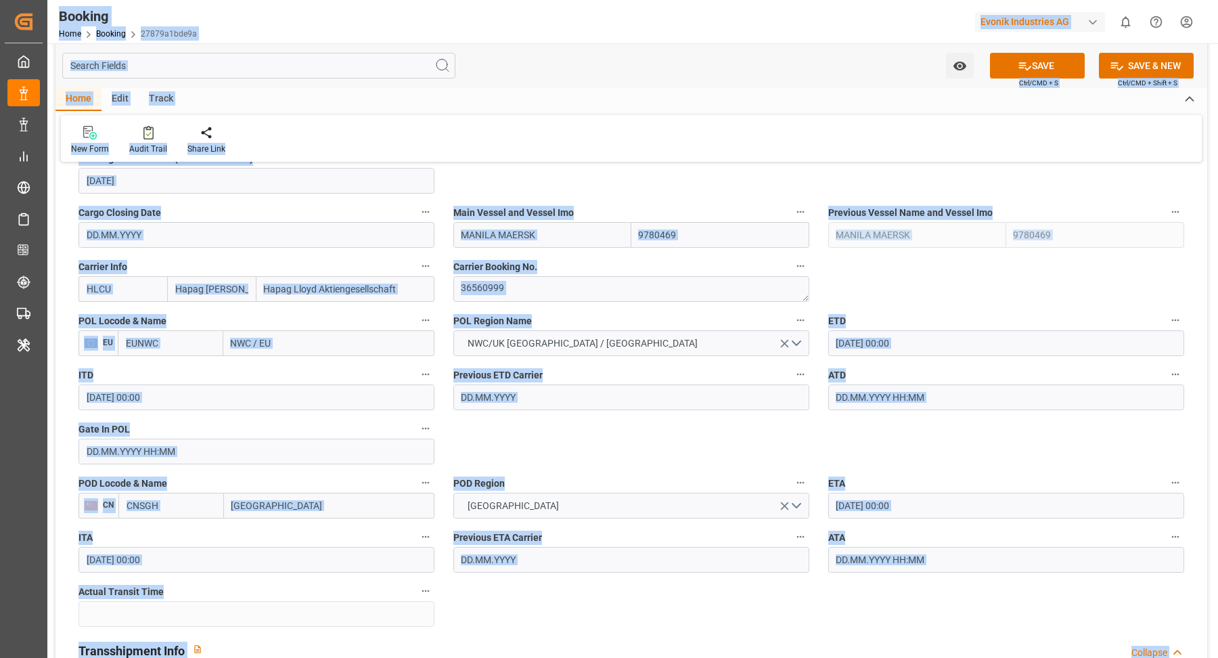
click at [309, 339] on input "NWC / EU" at bounding box center [328, 343] width 211 height 26
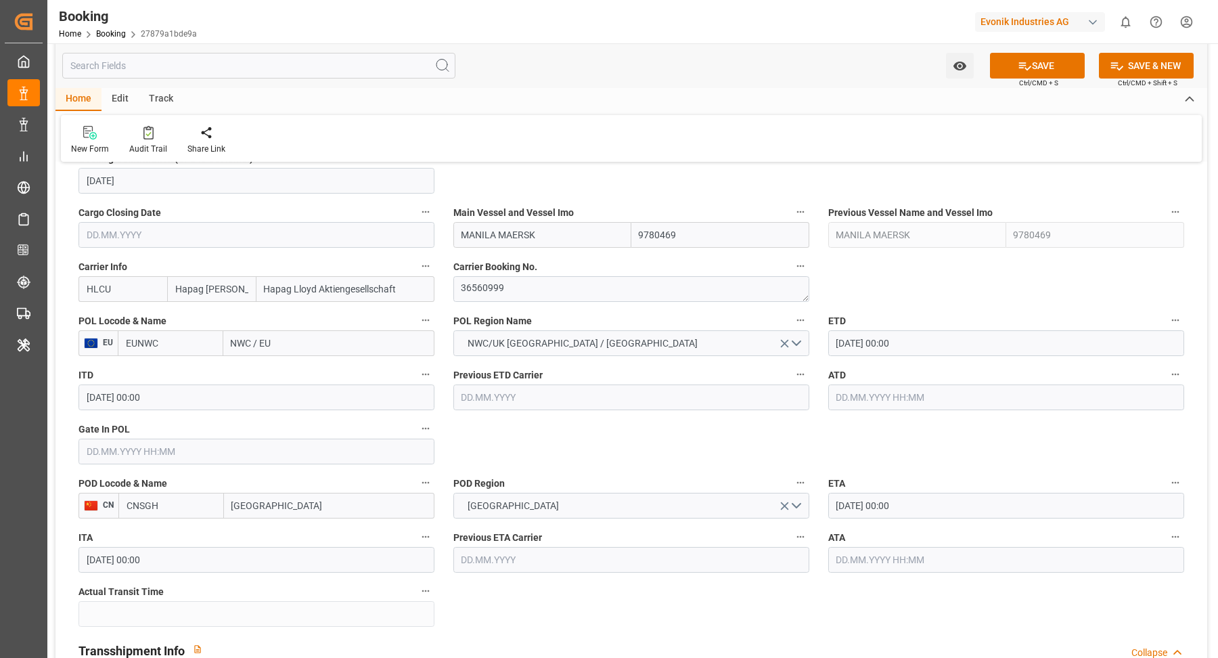
click at [309, 339] on input "NWC / EU" at bounding box center [328, 343] width 211 height 26
type input "n"
type input "[GEOGRAPHIC_DATA]"
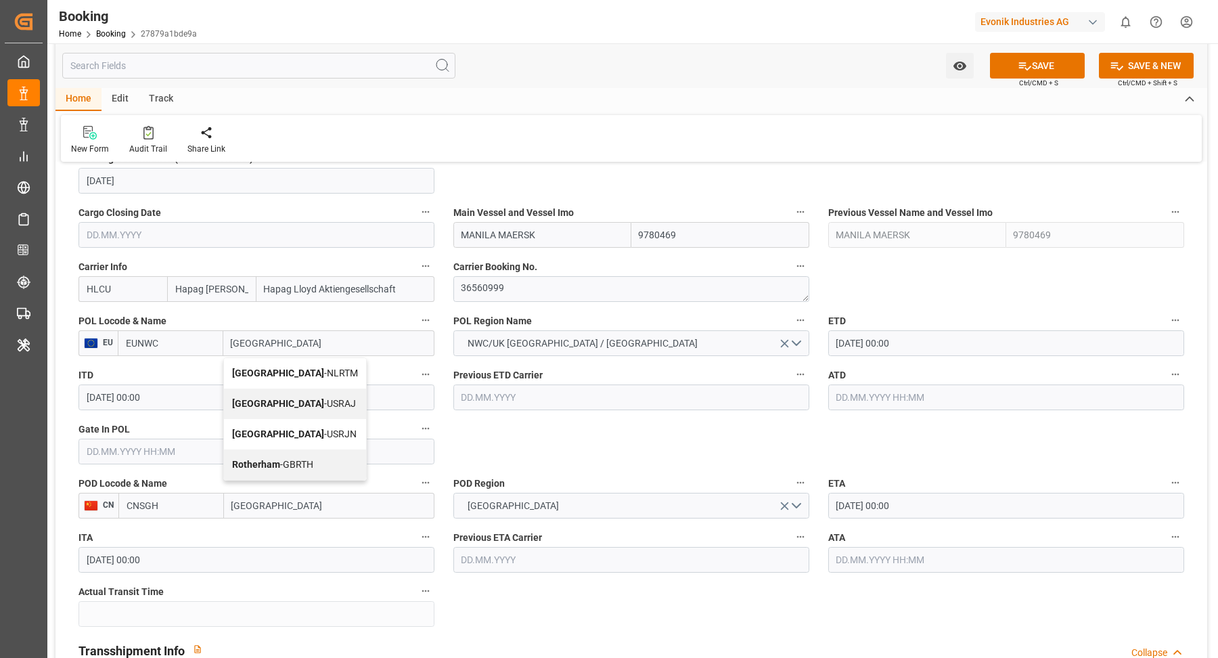
click at [289, 368] on span "[GEOGRAPHIC_DATA] - NLRTM" at bounding box center [295, 373] width 126 height 11
type input "NLRTM"
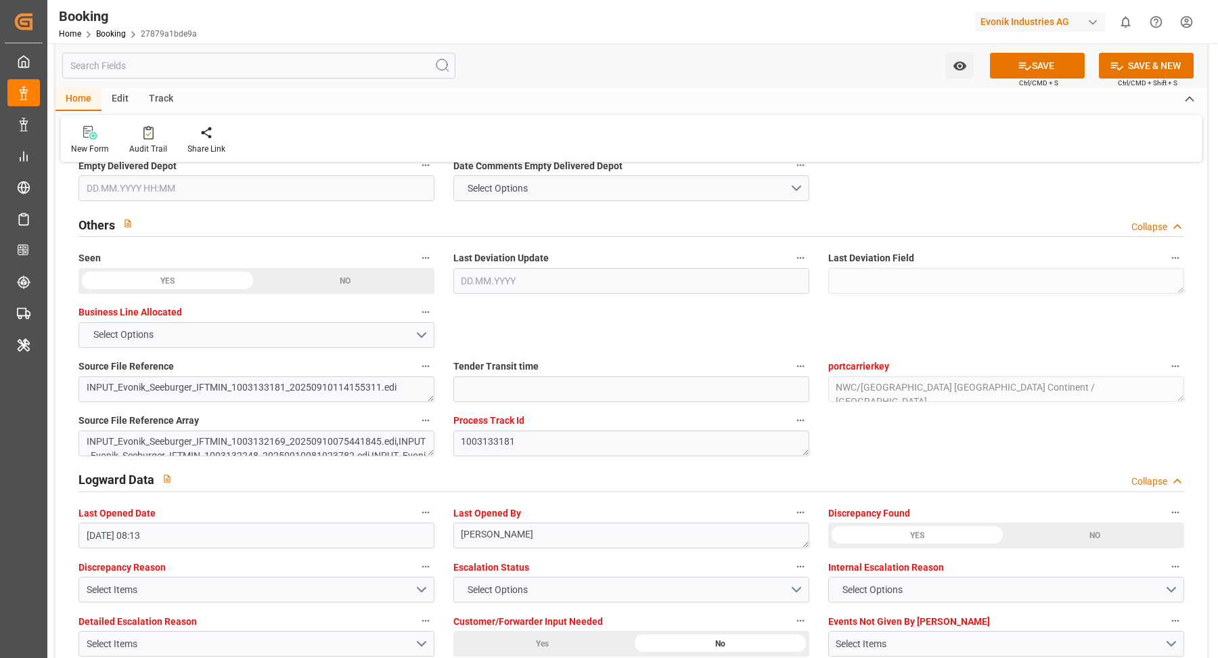
scroll to position [2437, 0]
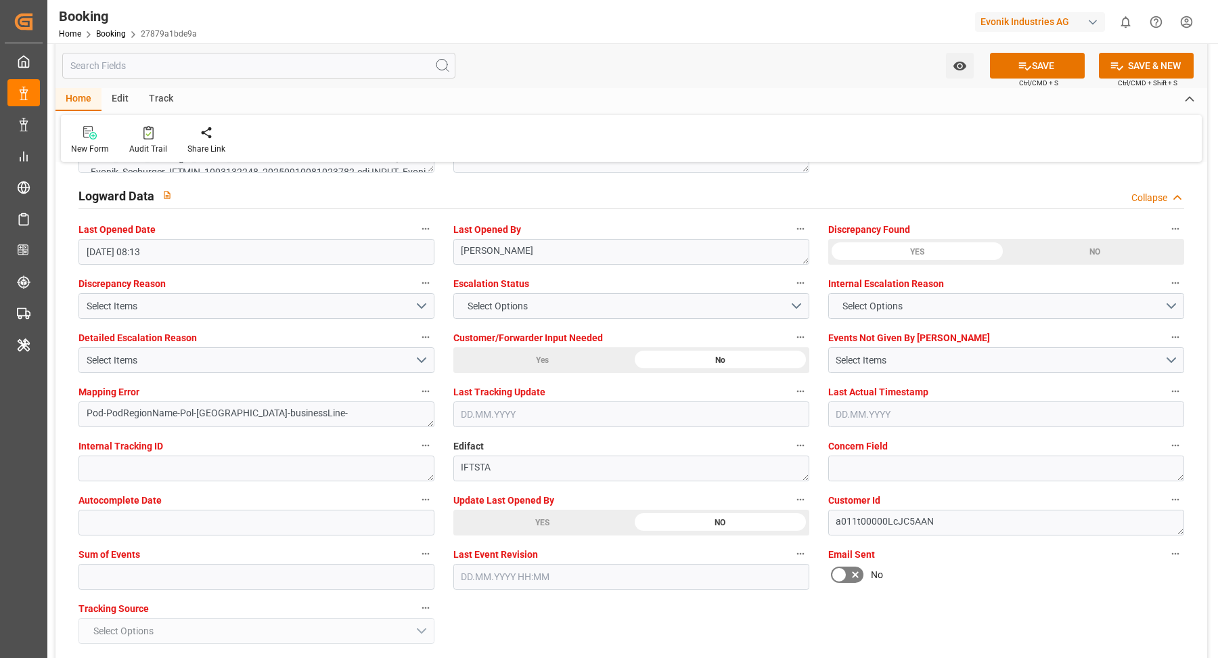
type input "[GEOGRAPHIC_DATA]"
click at [557, 506] on label "Update Last Opened By" at bounding box center [631, 500] width 356 height 19
click at [792, 506] on button "Update Last Opened By" at bounding box center [801, 500] width 18 height 18
drag, startPoint x: 540, startPoint y: 523, endPoint x: 562, endPoint y: 522, distance: 22.4
click at [545, 523] on div at bounding box center [609, 329] width 1218 height 658
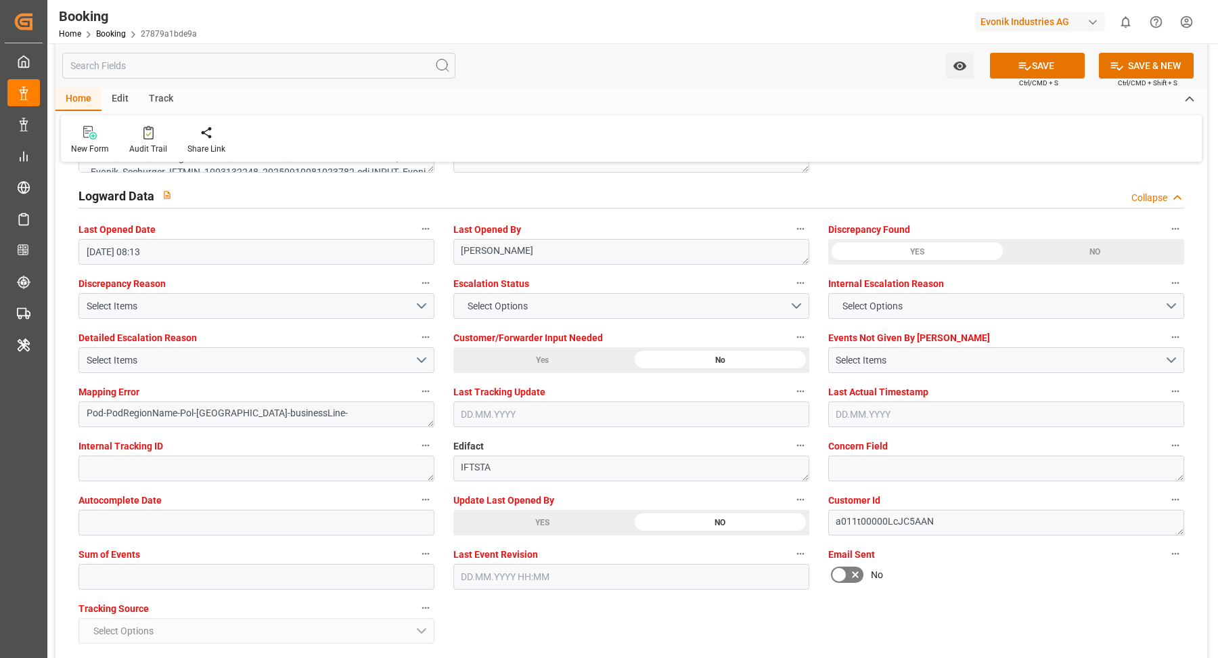
drag, startPoint x: 497, startPoint y: 514, endPoint x: 506, endPoint y: 513, distance: 9.6
click at [497, 514] on div "YES" at bounding box center [542, 523] width 178 height 26
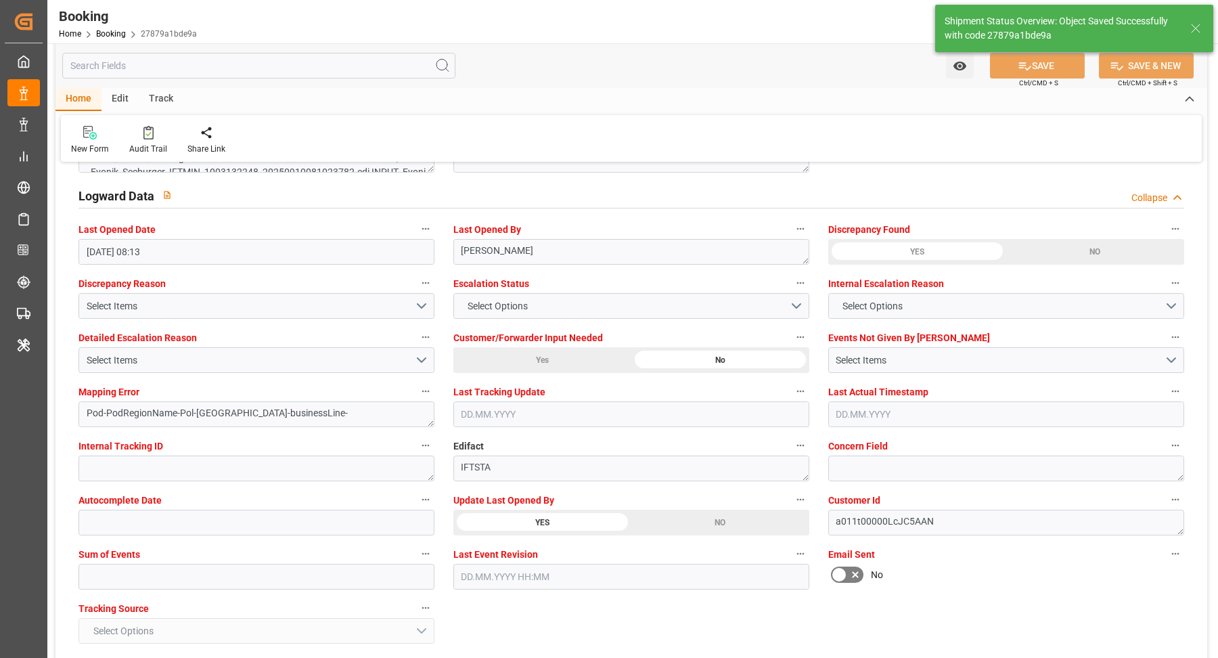
type textarea "[PERSON_NAME]"
type textarea "Pod-PodRegionName-businessLine-"
type input "12.09.2025 09:55"
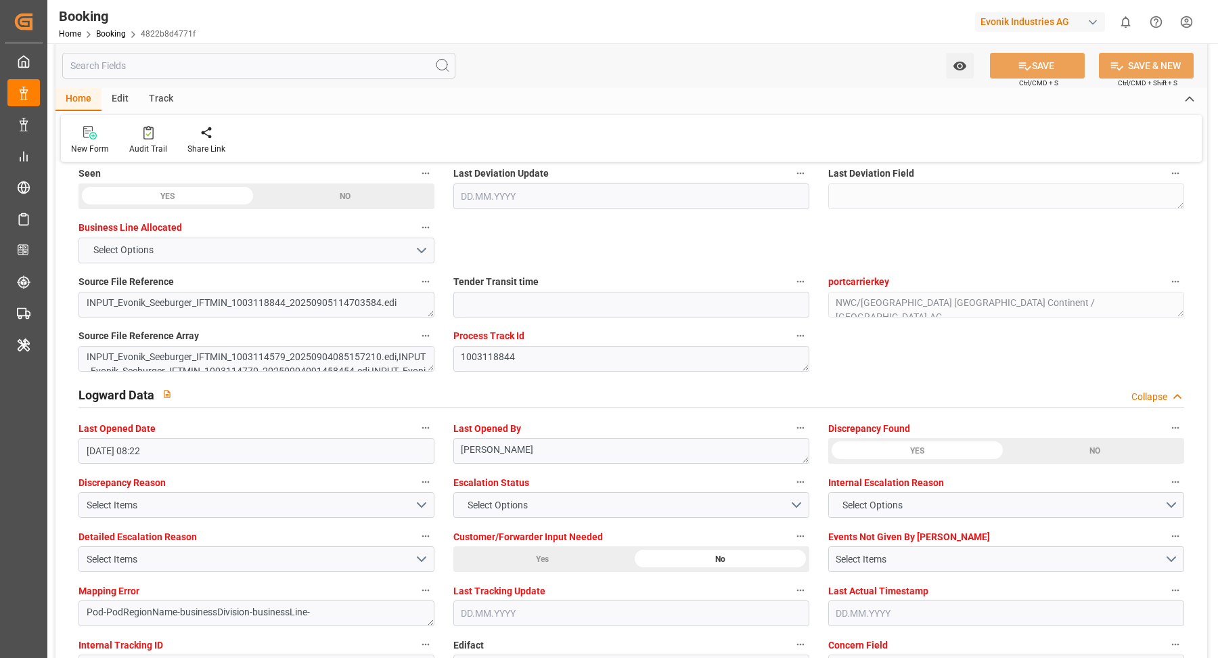
scroll to position [2434, 0]
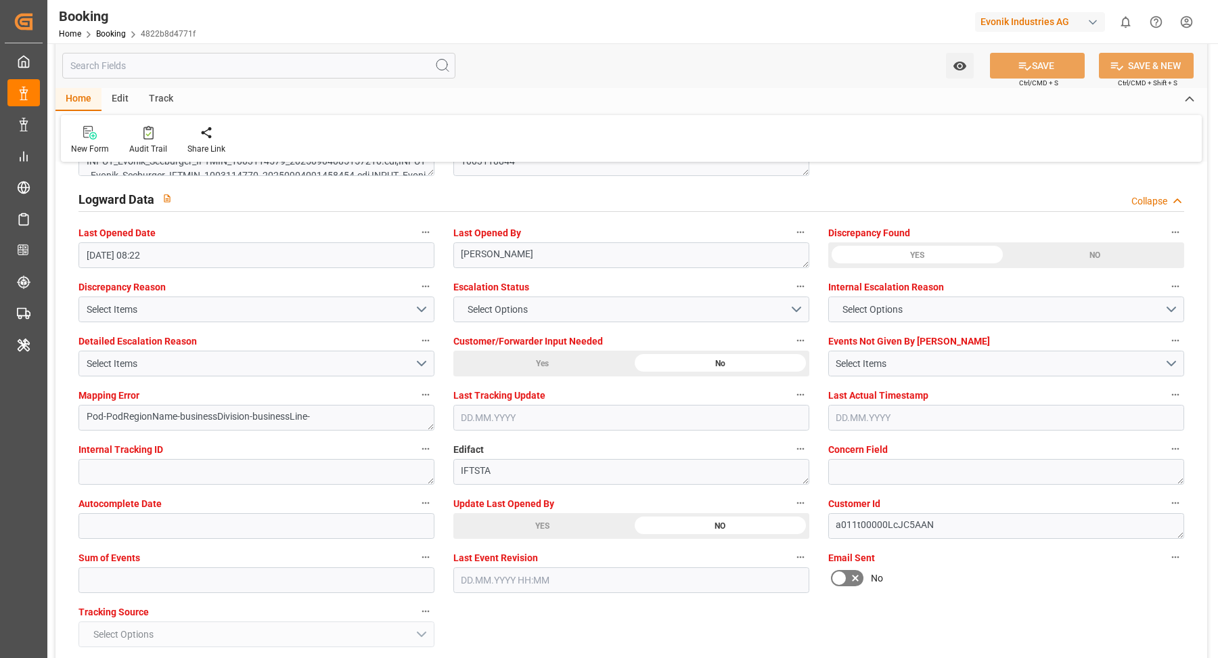
drag, startPoint x: 550, startPoint y: 537, endPoint x: 560, endPoint y: 531, distance: 11.8
click at [550, 537] on div "Update Last Opened By YES NO" at bounding box center [631, 516] width 375 height 54
click at [546, 525] on div "YES" at bounding box center [542, 526] width 178 height 26
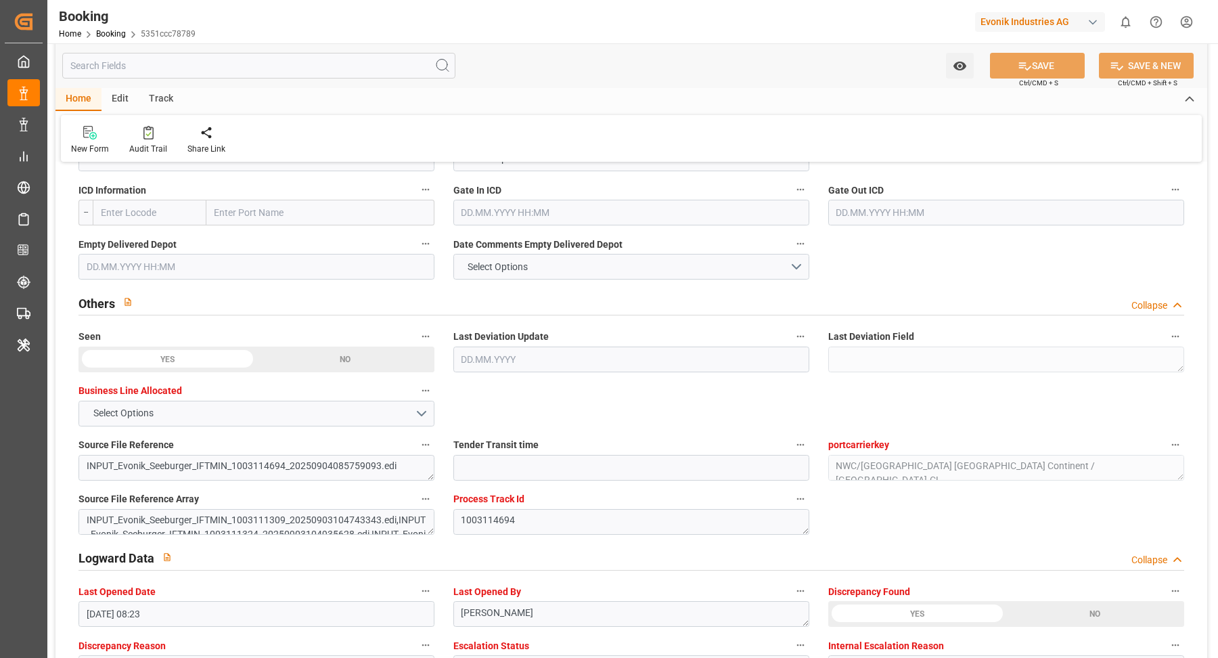
scroll to position [2449, 0]
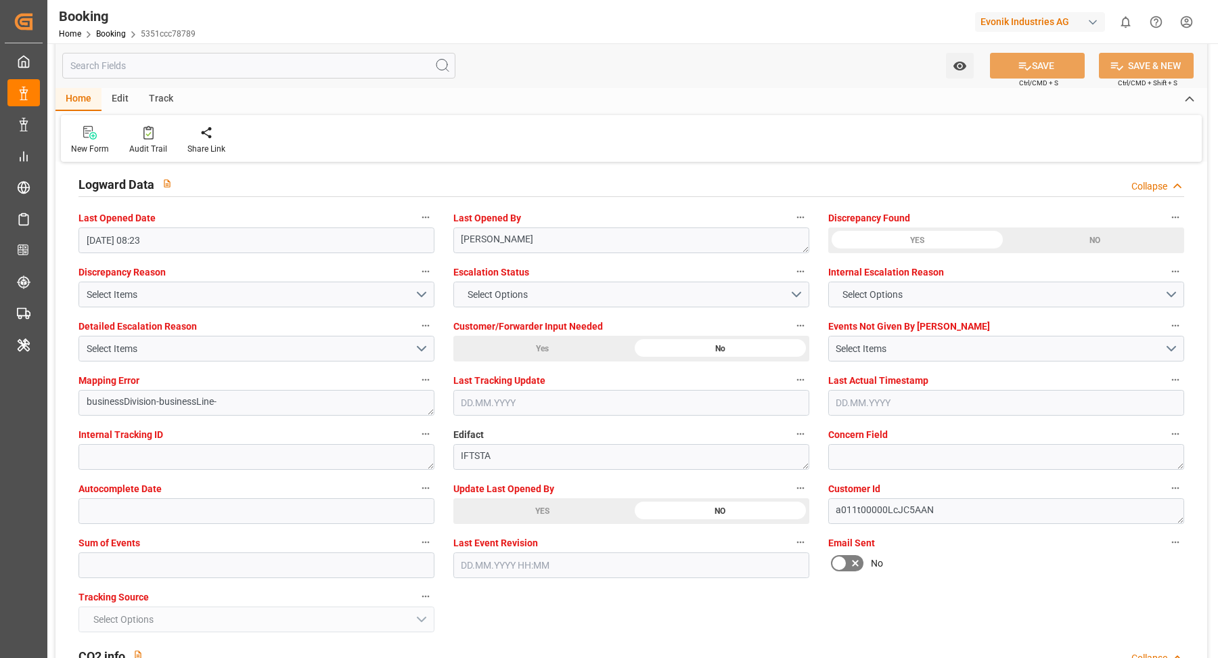
click at [573, 510] on div "YES" at bounding box center [542, 511] width 178 height 26
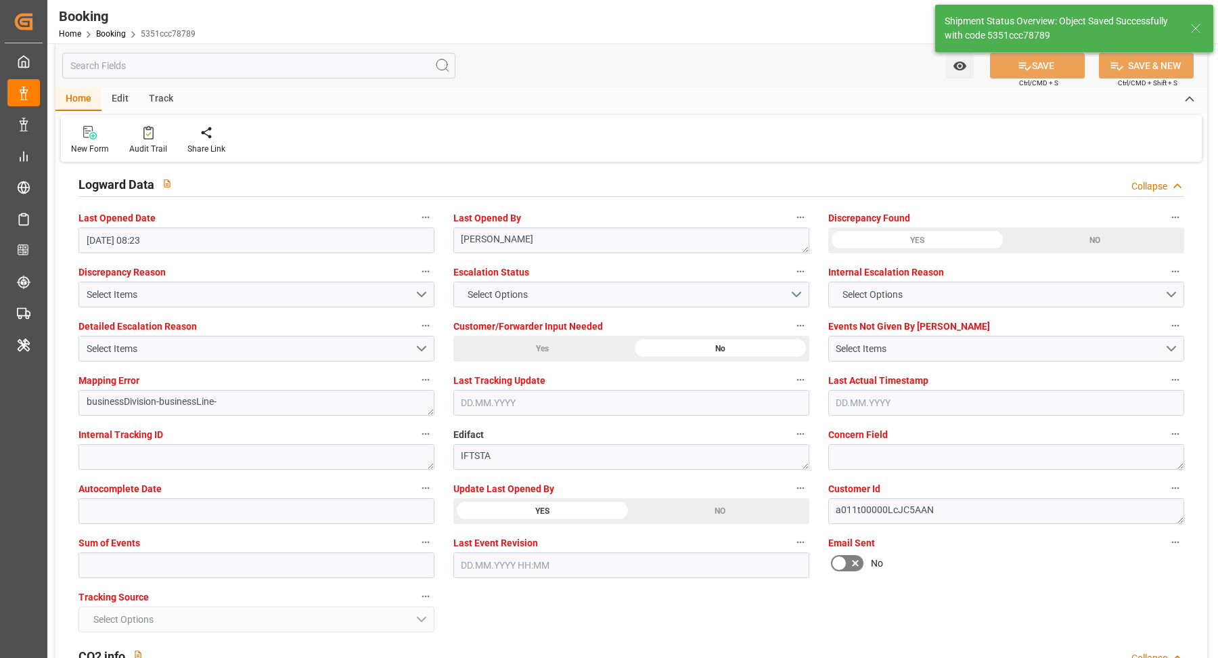
type textarea "[PERSON_NAME]"
type input "[DATE] 09:56"
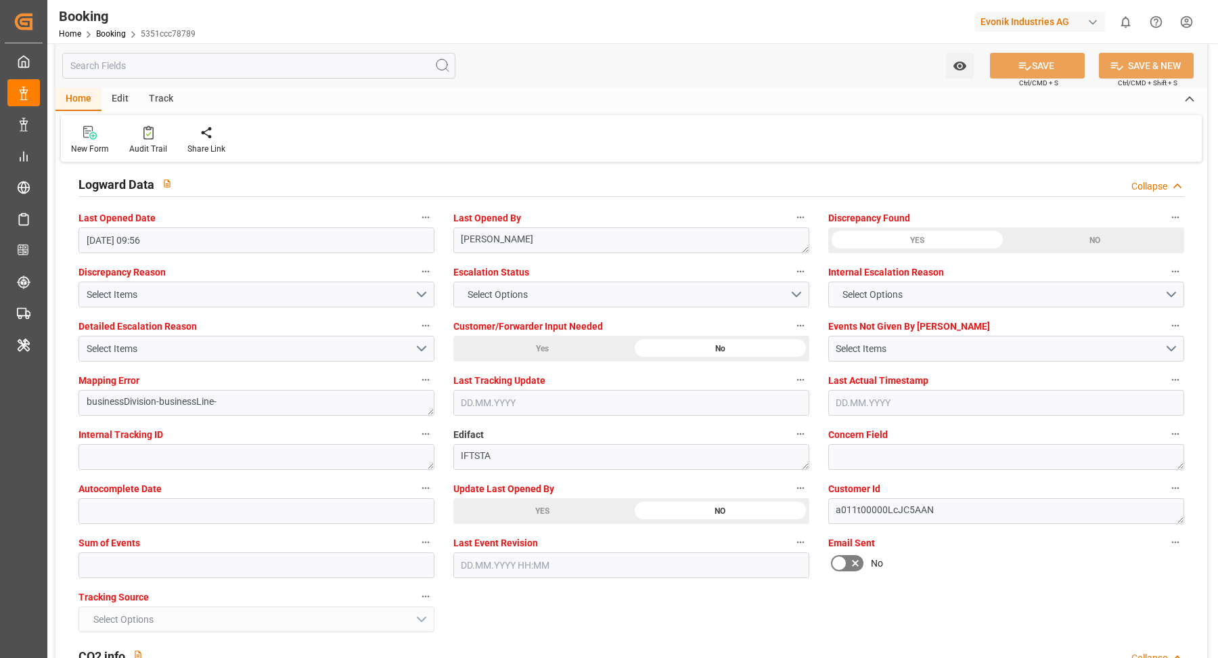
scroll to position [2427, 0]
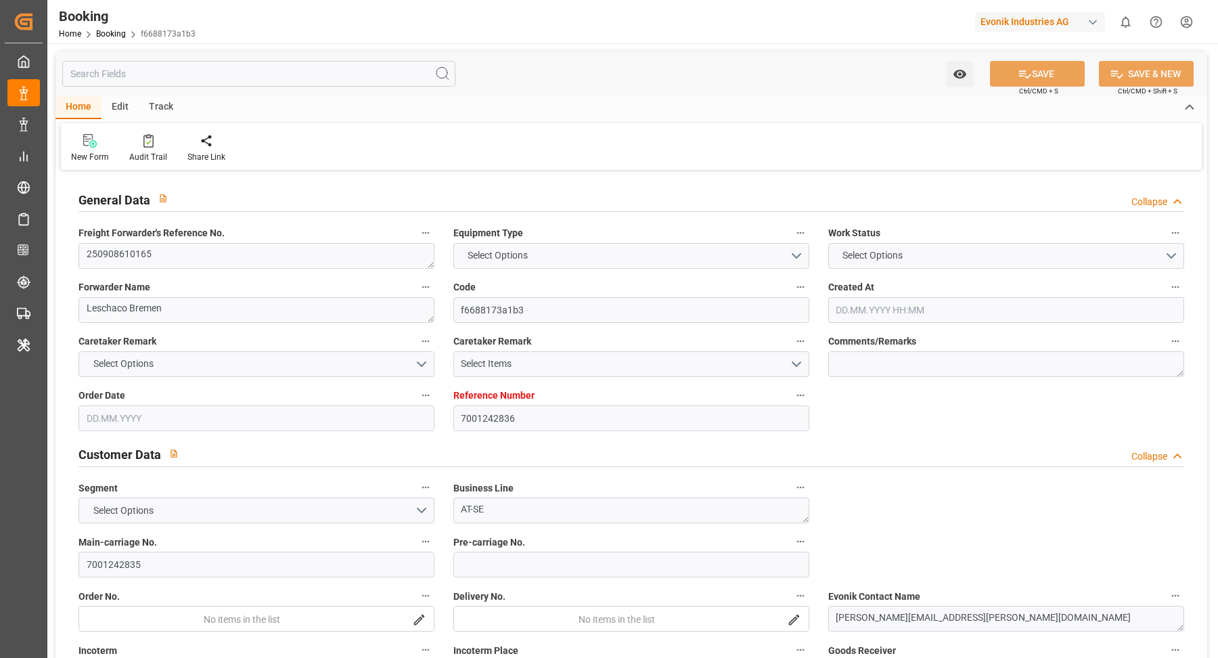
type input "7001242836"
type input "9211482"
type input "9430363"
type input "Hapag [PERSON_NAME]"
type input "Hapag Lloyd Aktiengesellschaft"
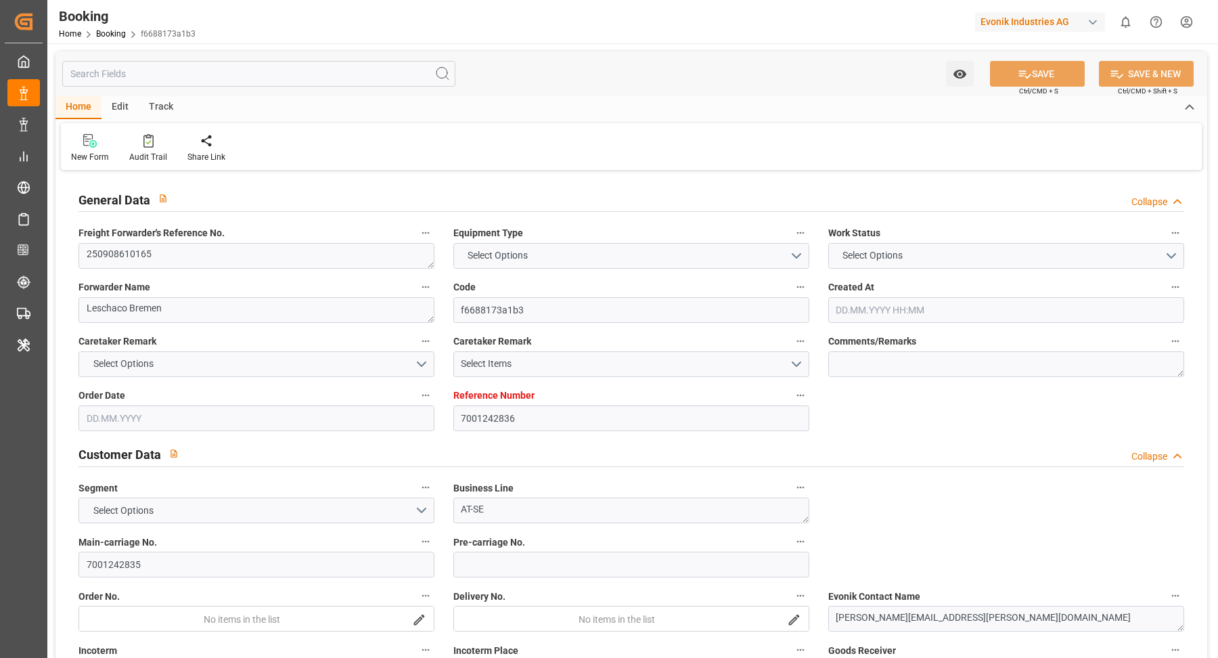
type input "DEHAM"
type input "USNYC"
type input "USCHI"
type input "[DATE] 05:08"
type input "[DATE]"
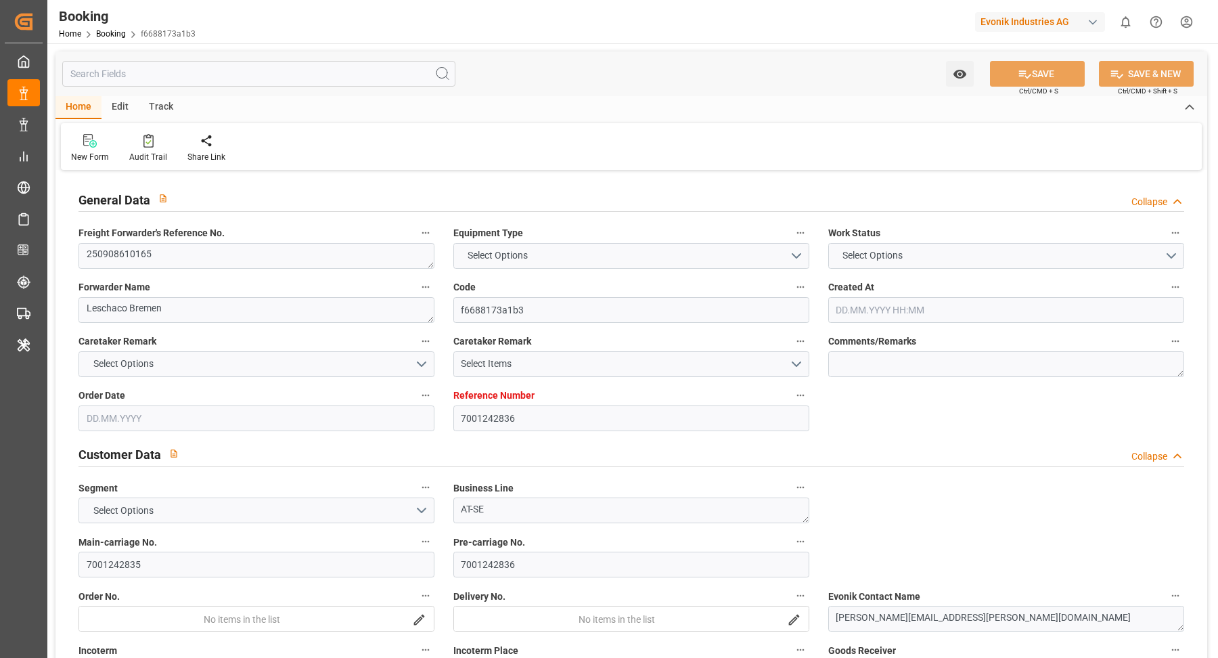
type input "[DATE]"
type input "01.09.2025"
type input "29.09.2025 00:00"
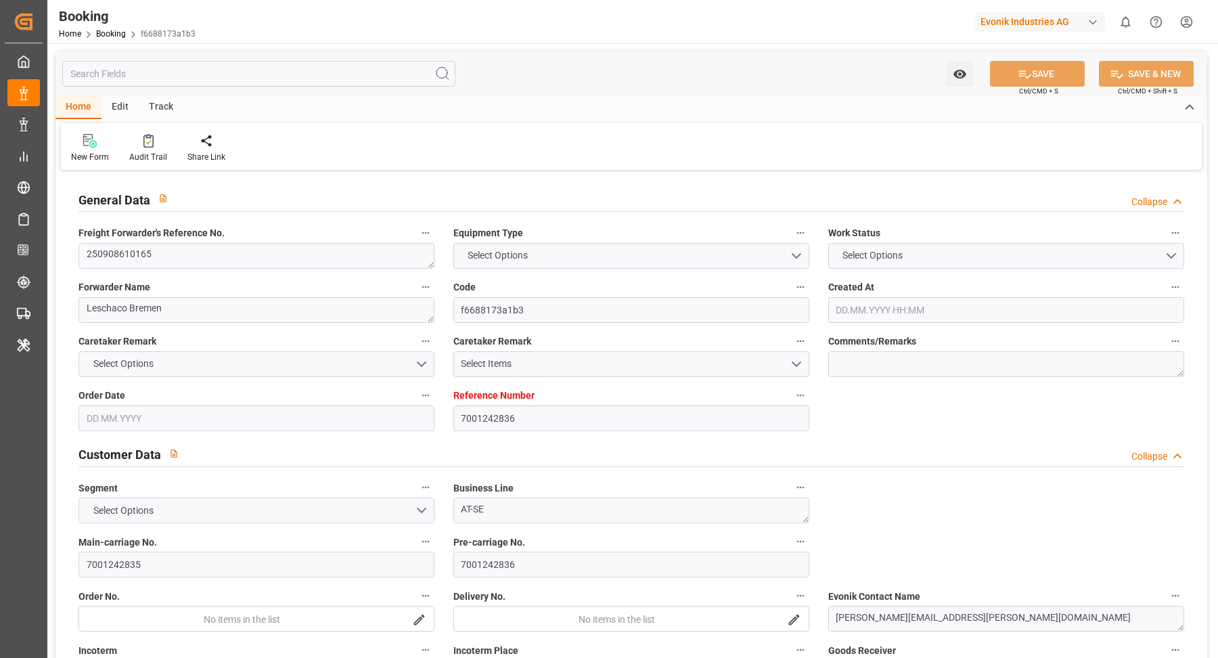
type input "08.09.2025 00:00"
type input "12.10.2025 00:00"
type input "20.09.2025 00:00"
type input "11.08.2025"
type input "[DATE] 08:26"
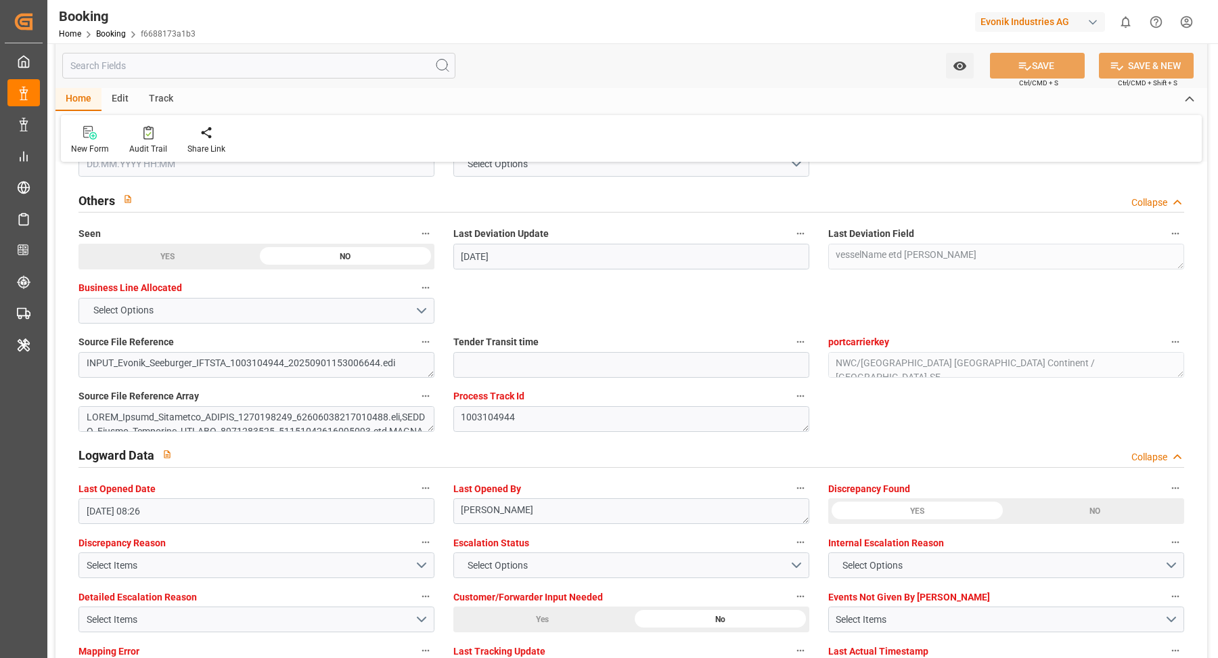
scroll to position [2472, 0]
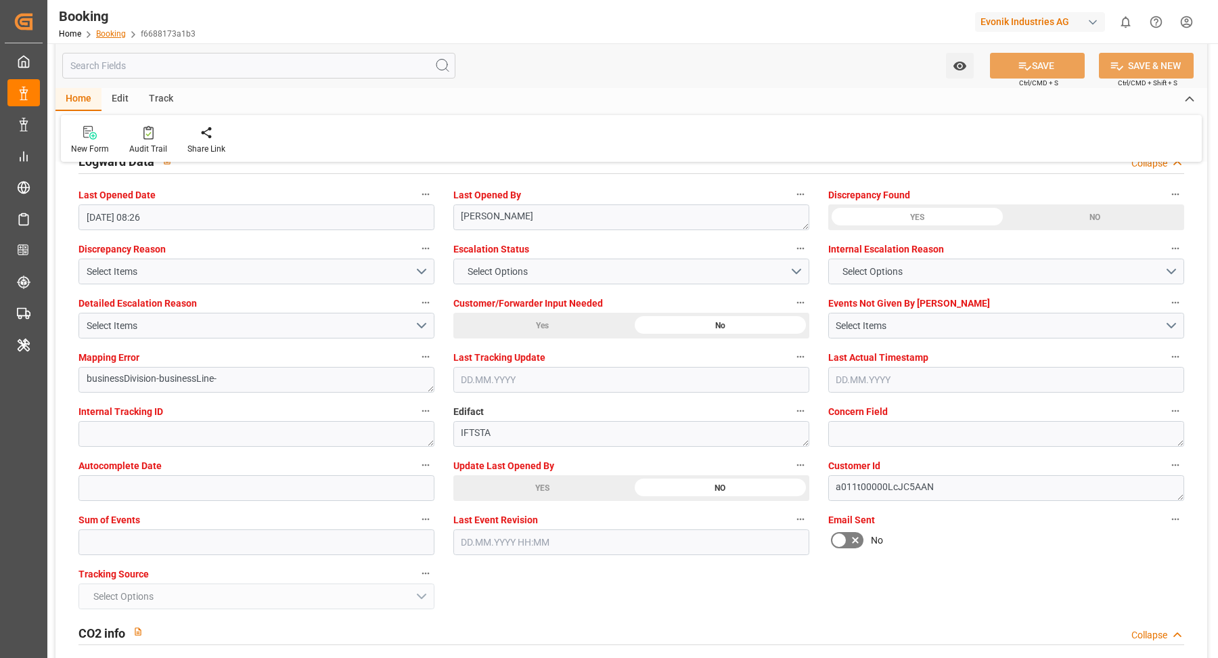
click at [579, 482] on div "YES" at bounding box center [542, 488] width 178 height 26
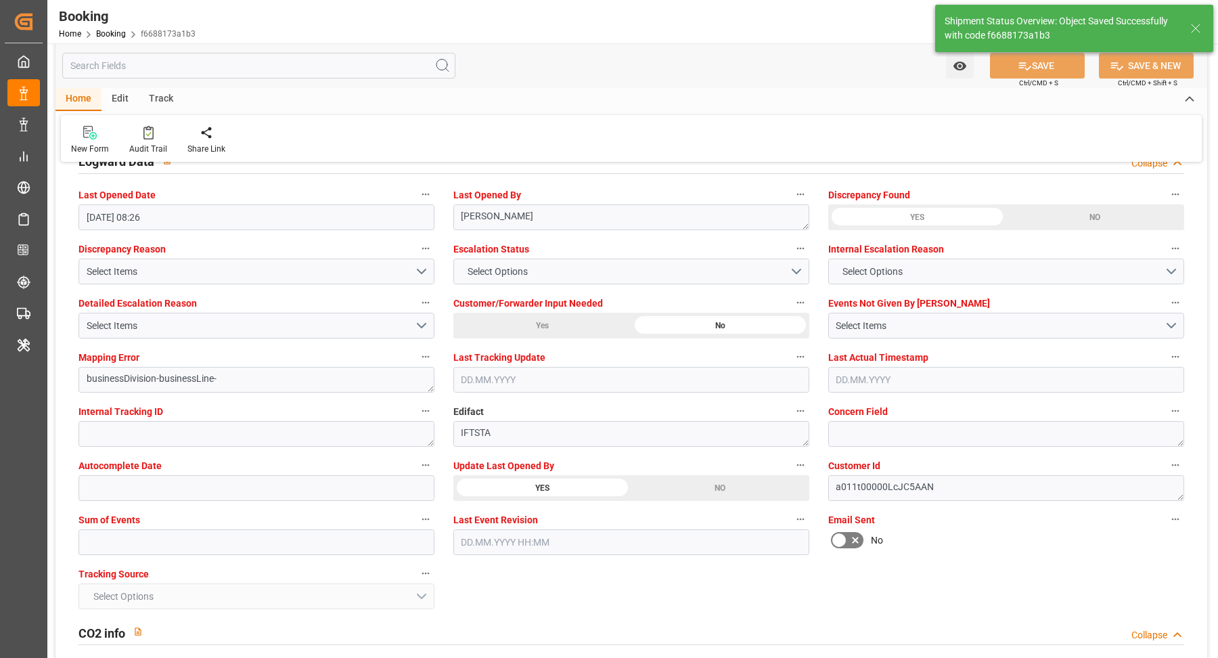
type textarea "[PERSON_NAME]"
type input "12.09.2025 09:58"
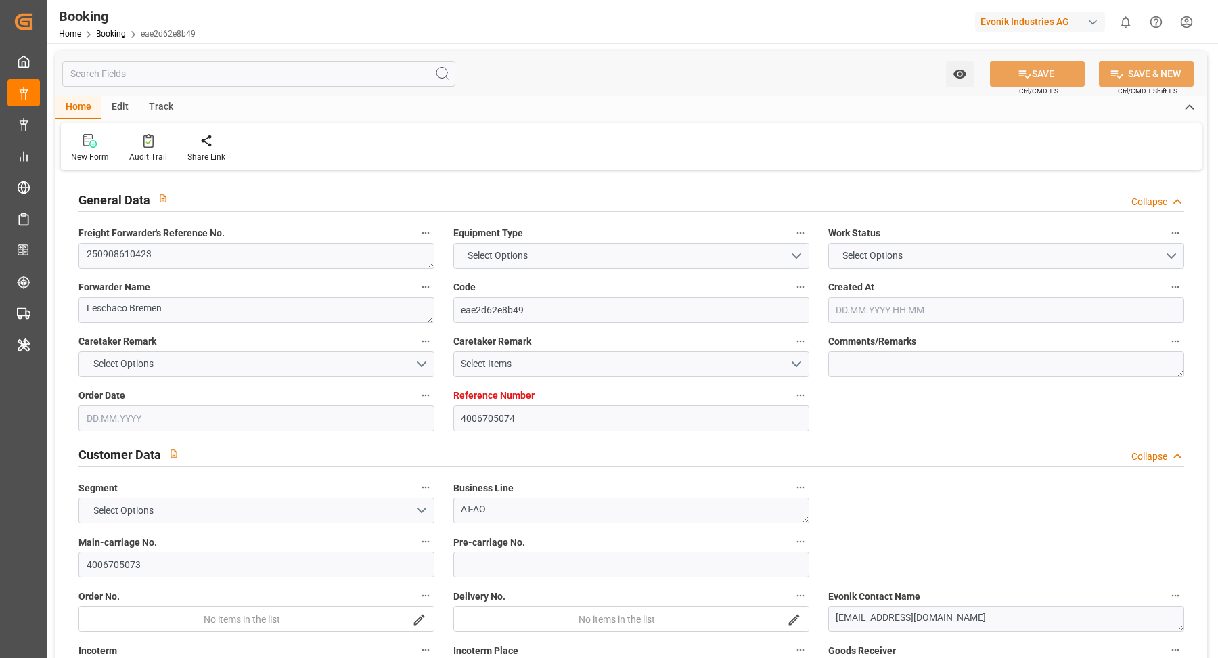
type input "4006705074"
type input "9525883"
type input "Hapag [PERSON_NAME]"
type input "Hapag Lloyd Aktiengesellschaft"
type input "DEHAM"
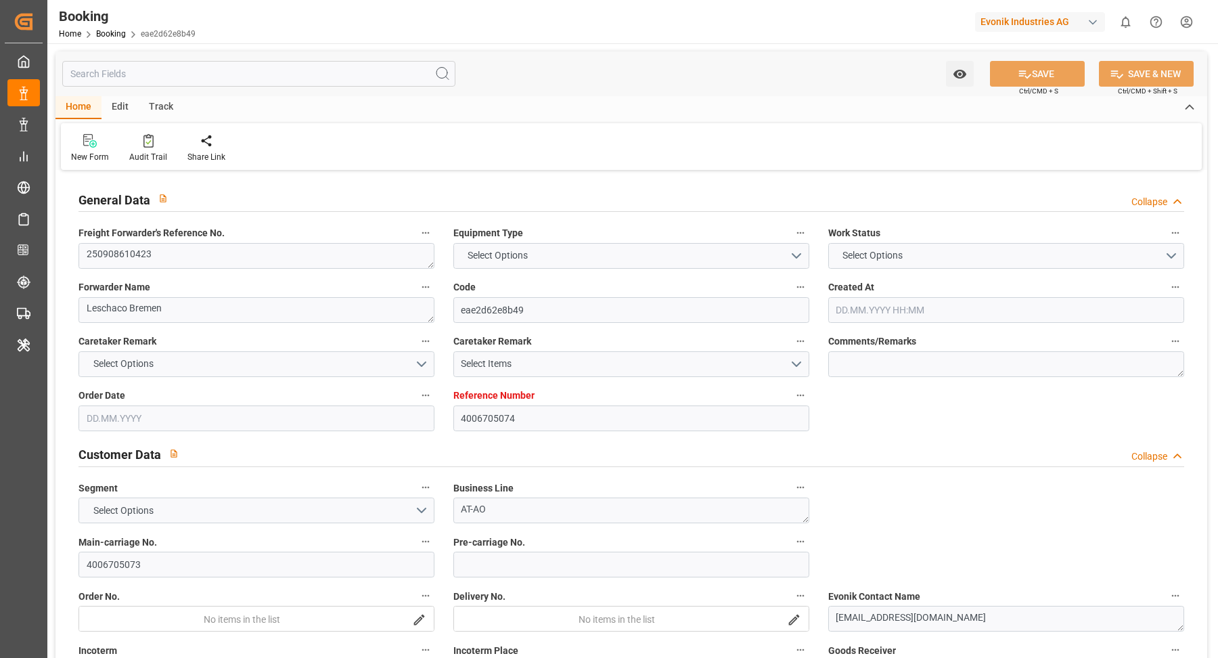
type input "SADMM"
type input "OMSLL"
type input "[DATE] 07:50"
type input "[DATE]"
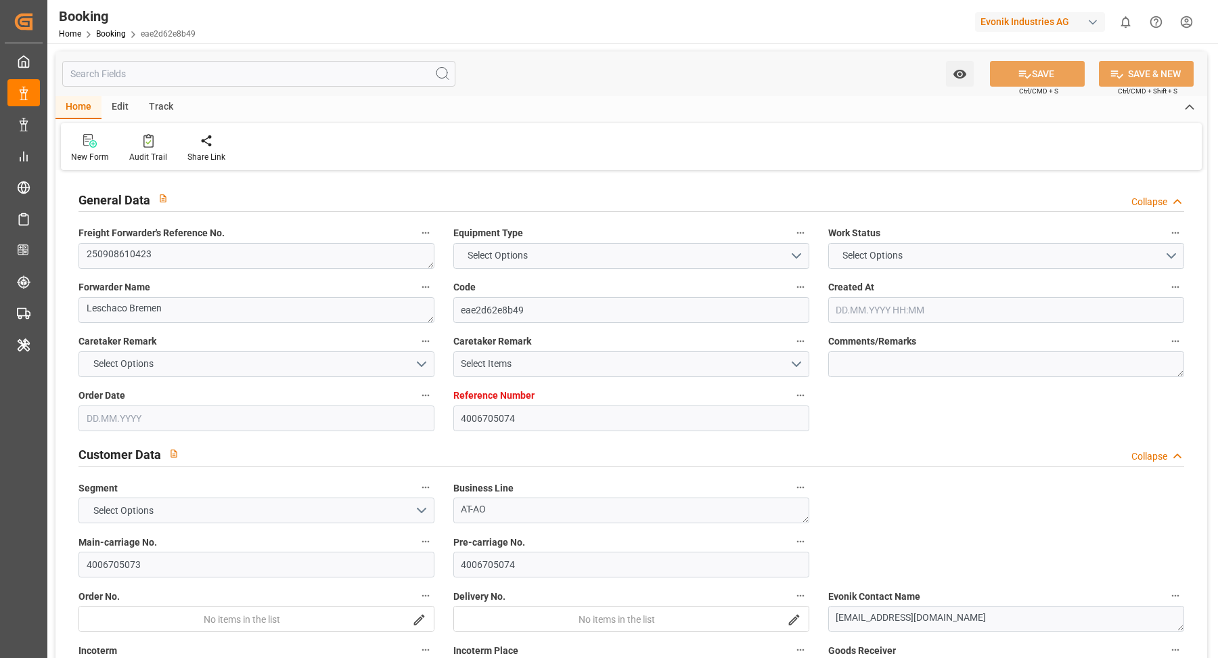
type input "[DATE]"
type input "[DATE] 00:00"
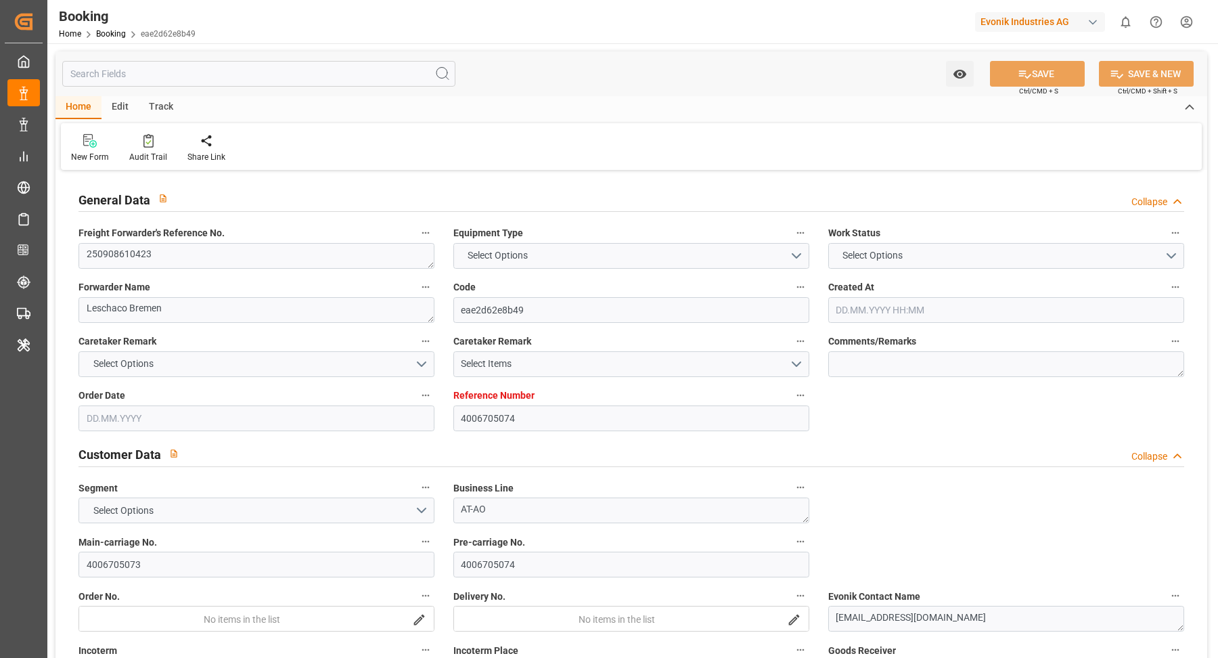
type input "[DATE] 00:00"
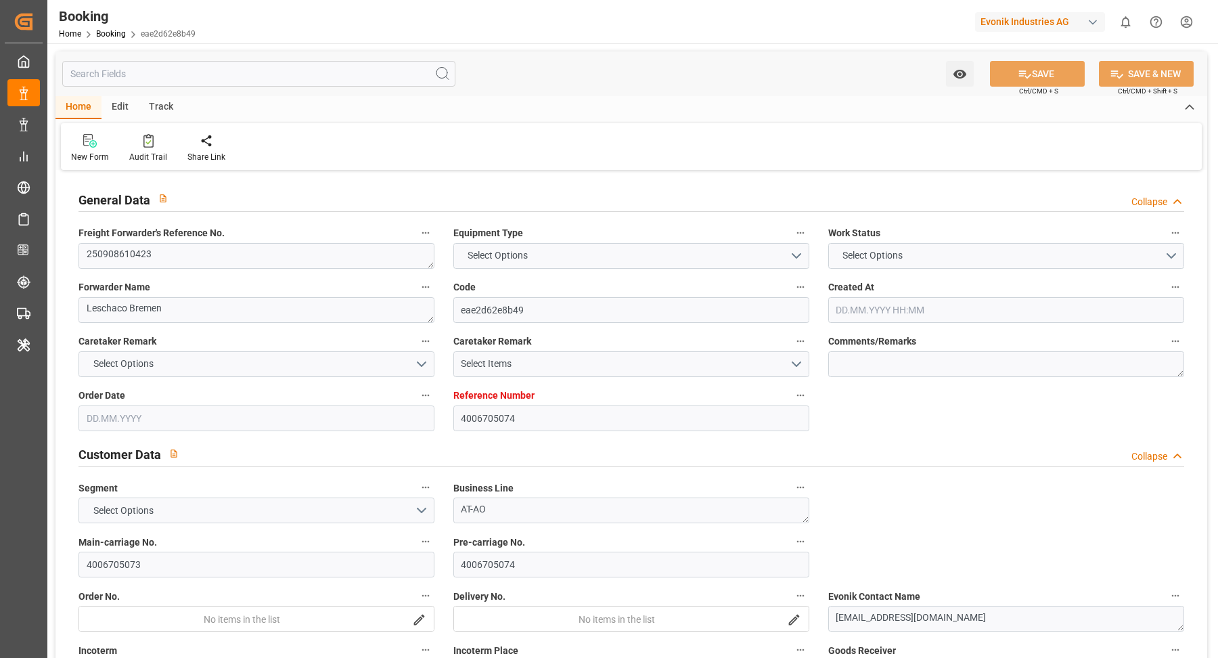
type input "[DATE] 00:00"
type input "[DATE]"
type input "[DATE] 08:26"
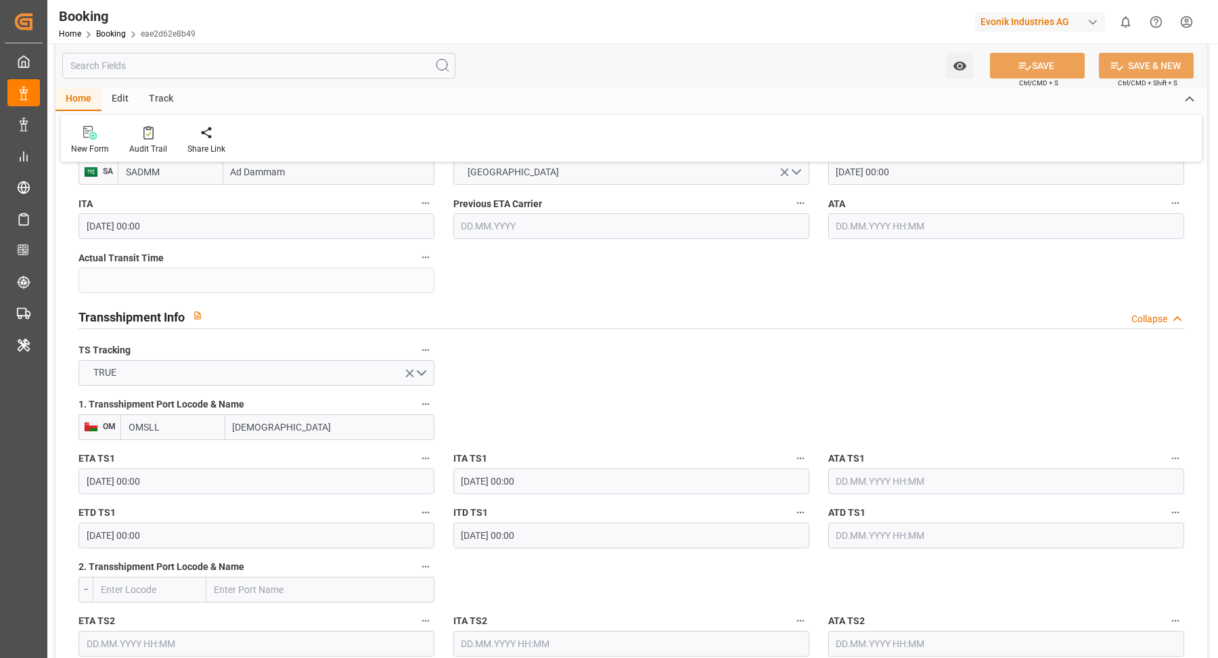
scroll to position [1068, 0]
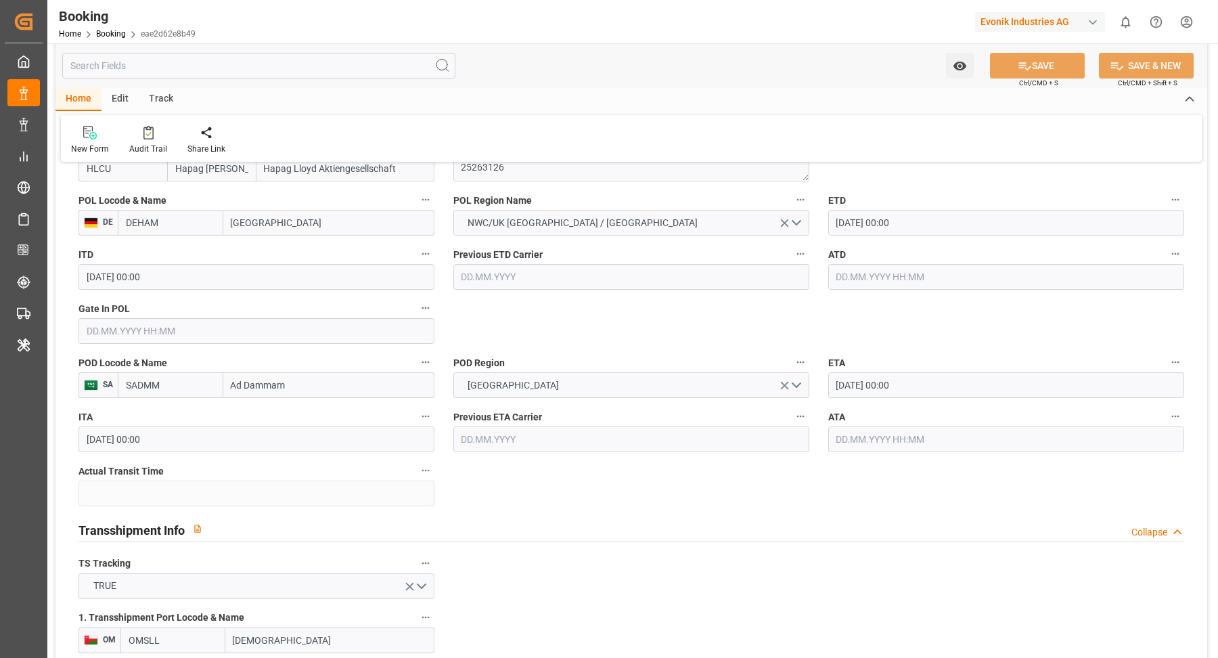
click at [931, 233] on input "23.09.2025 00:00" at bounding box center [1006, 223] width 356 height 26
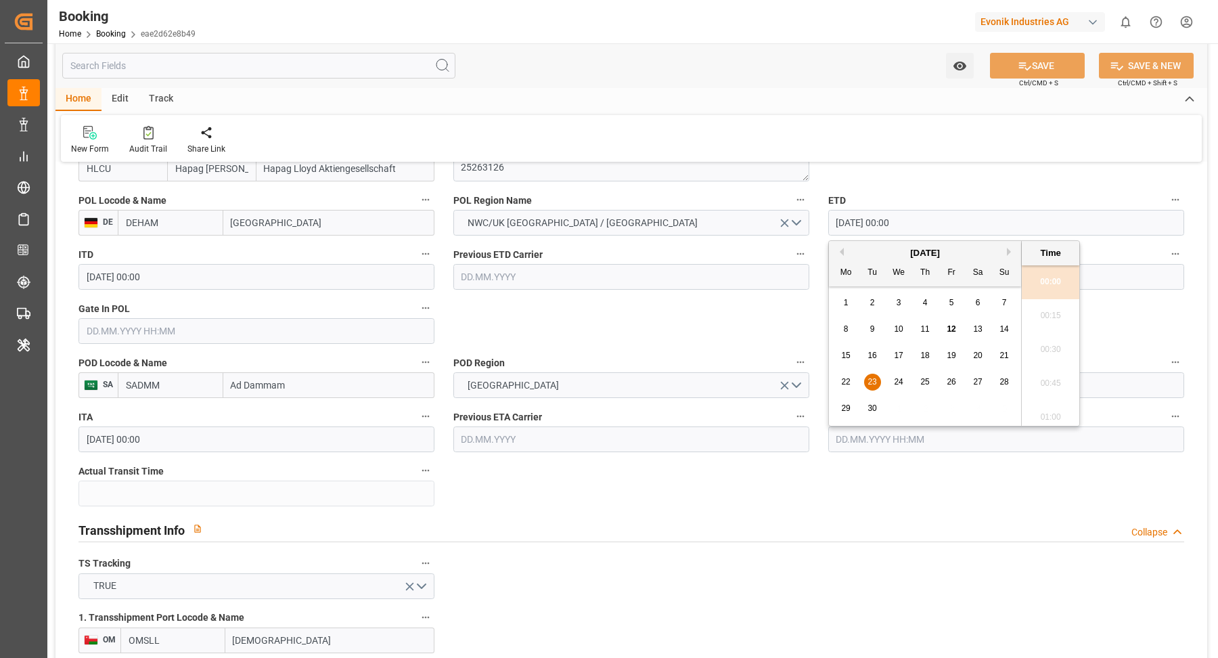
click at [847, 382] on span "22" at bounding box center [845, 381] width 9 height 9
type input "22.09.2025 00:00"
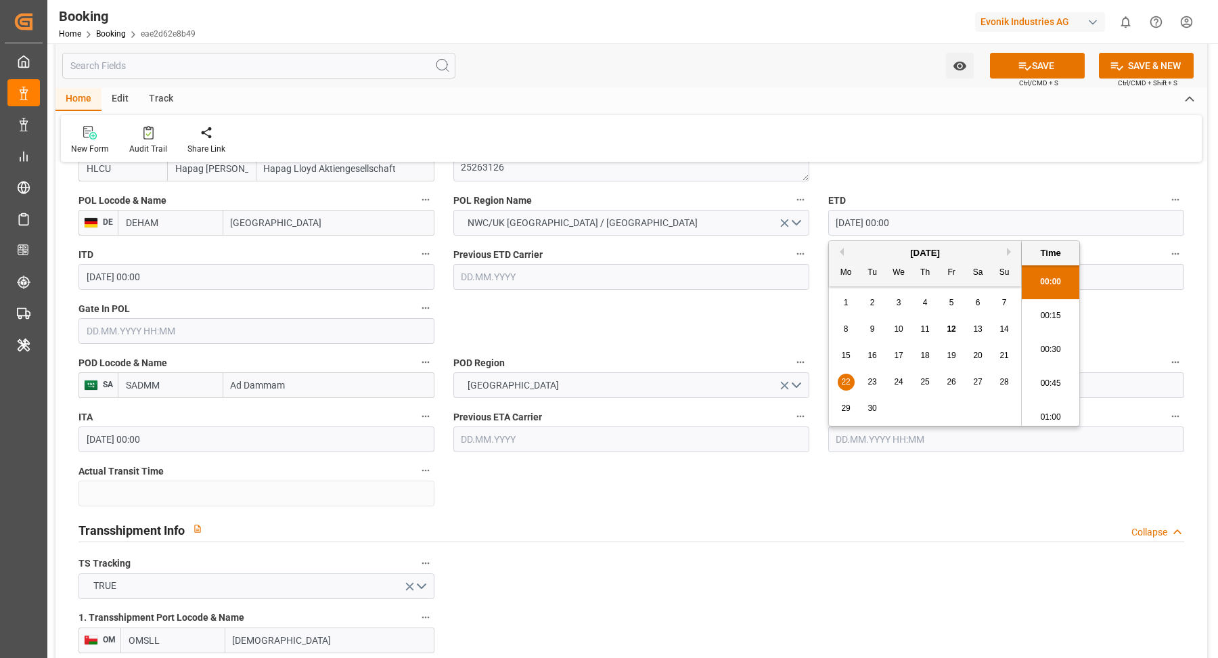
drag, startPoint x: 657, startPoint y: 315, endPoint x: 696, endPoint y: 323, distance: 40.0
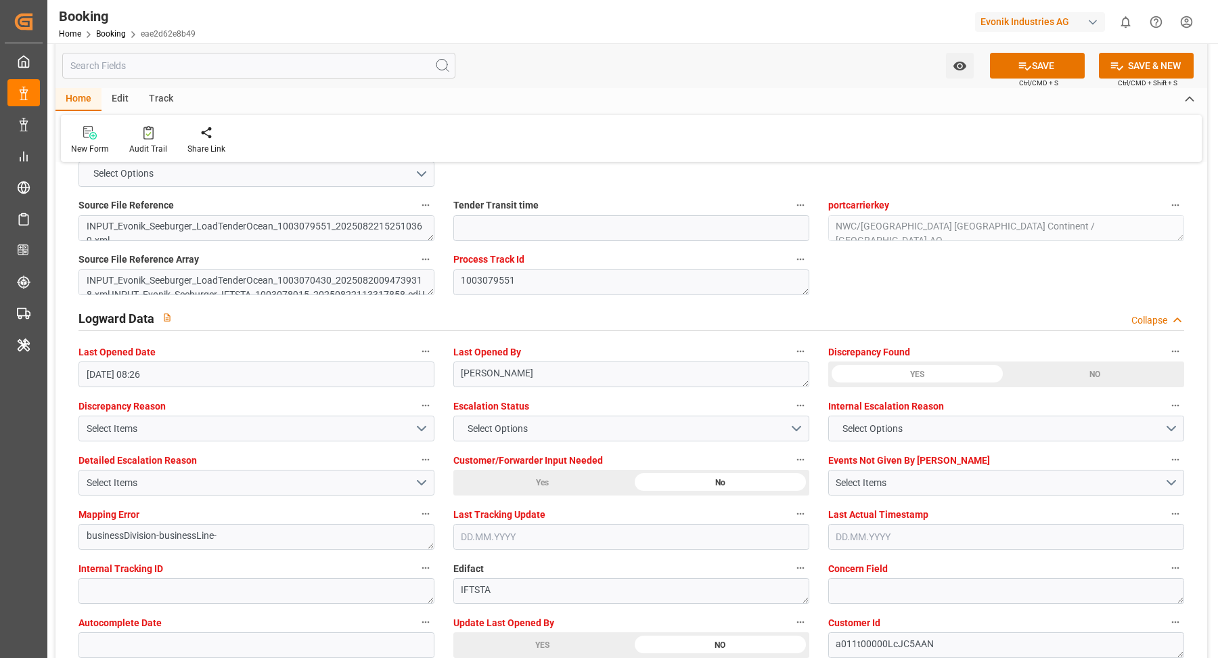
scroll to position [2512, 0]
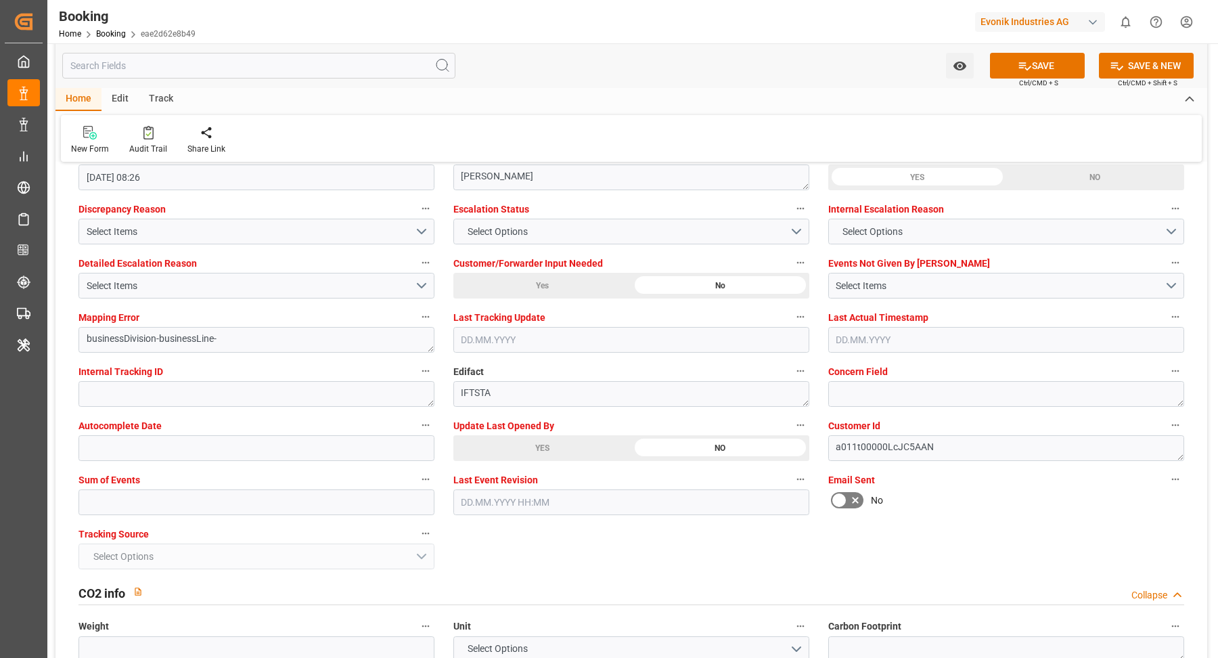
click at [554, 451] on div "YES" at bounding box center [542, 448] width 178 height 26
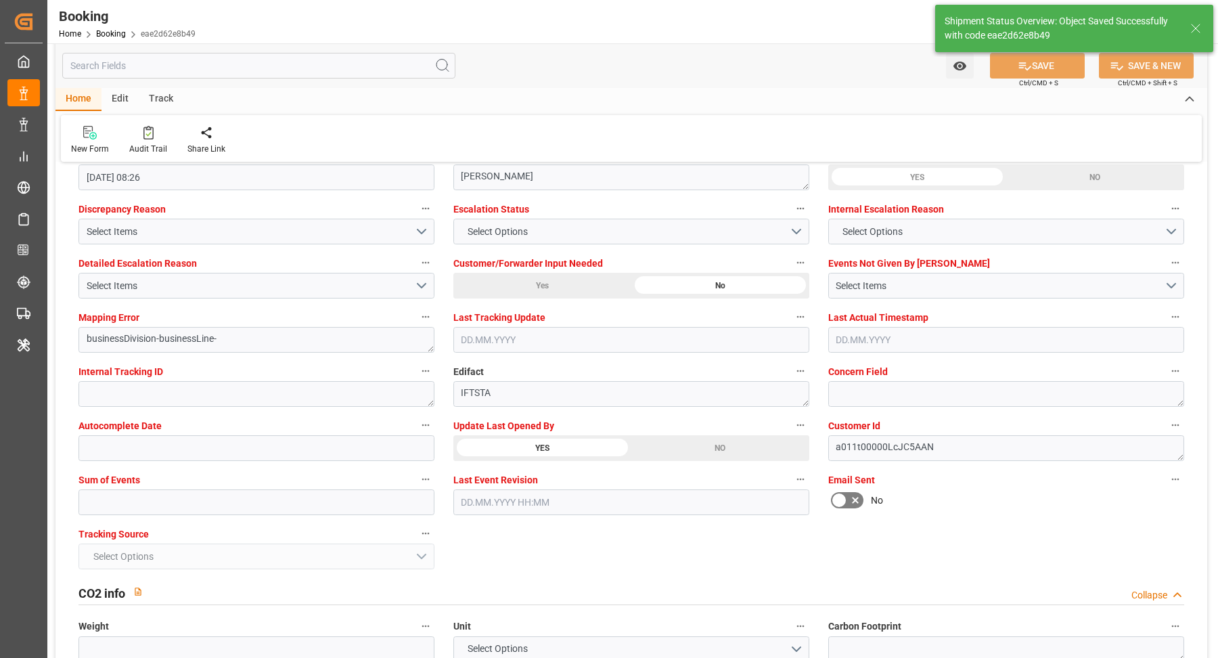
type textarea "[PERSON_NAME]"
type input "[DATE] 09:59"
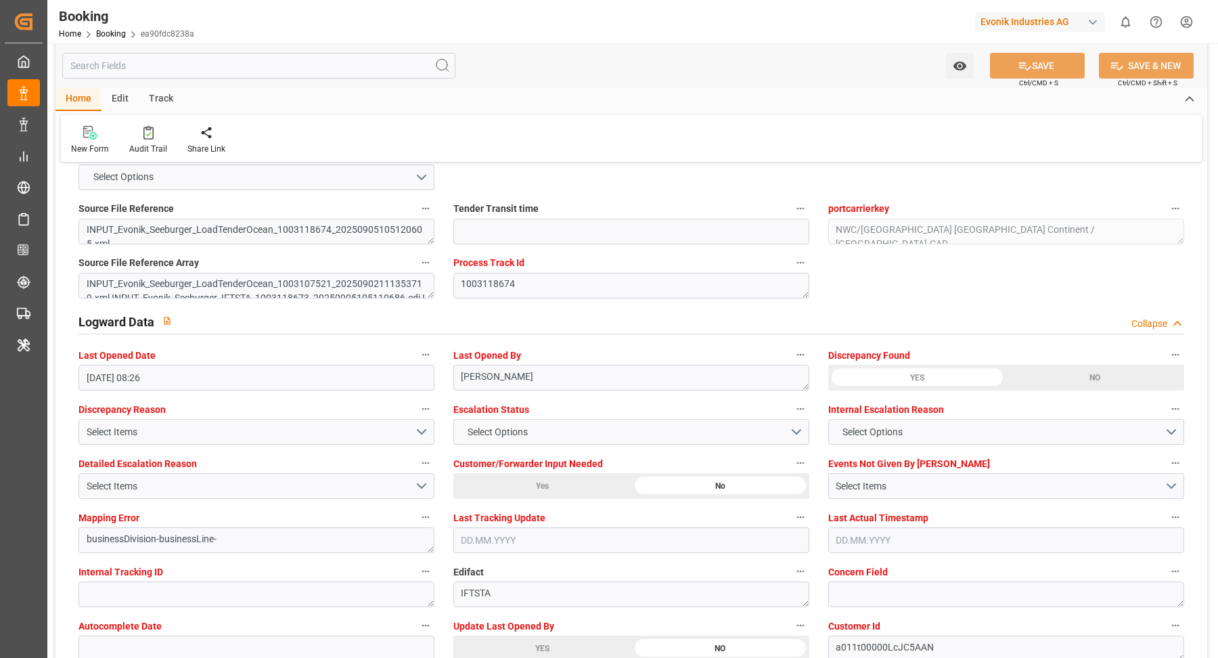
scroll to position [2613, 0]
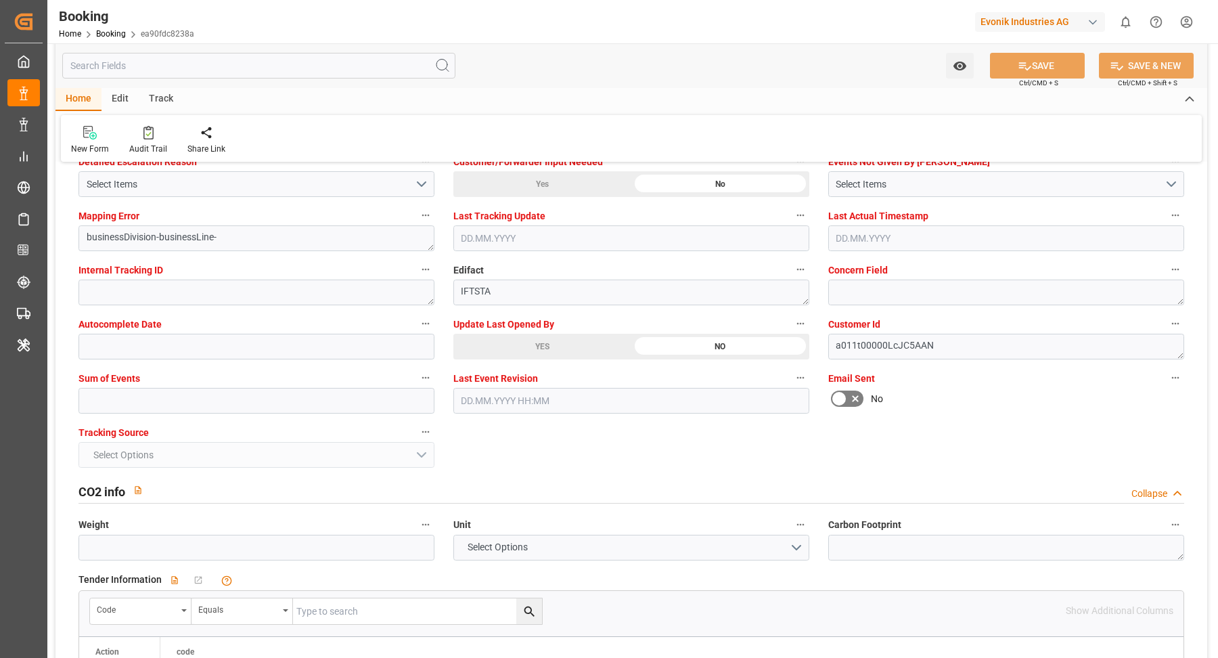
click at [554, 336] on div "YES" at bounding box center [542, 347] width 178 height 26
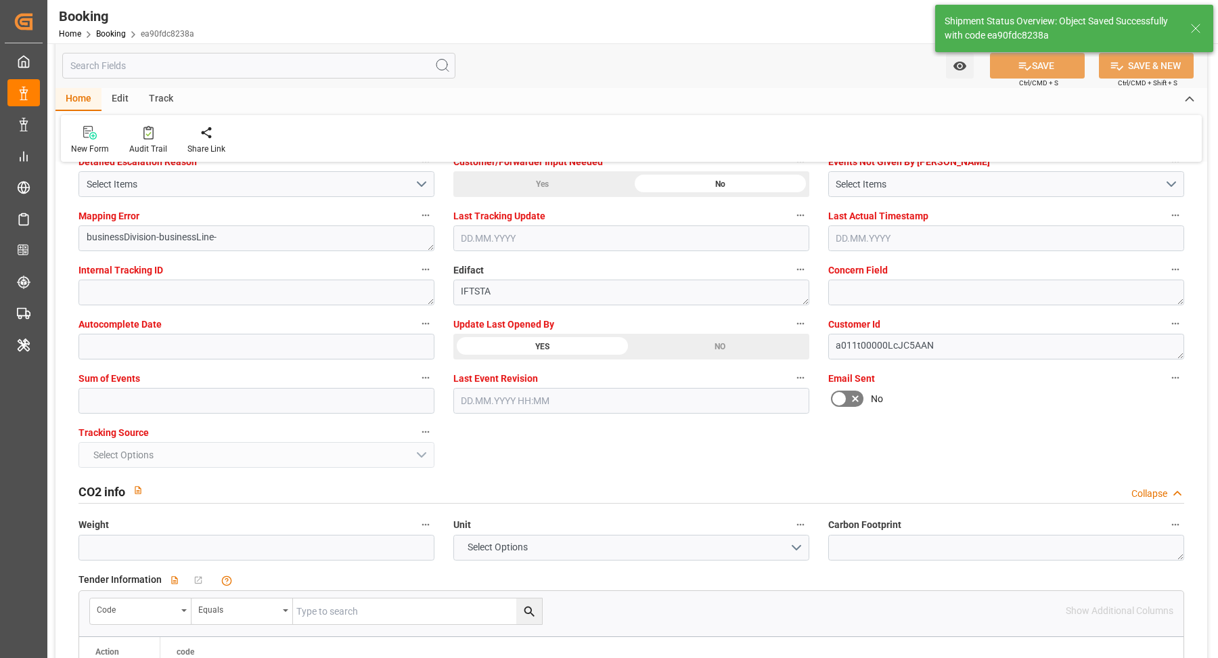
type textarea "[PERSON_NAME]"
type input "12.09.2025 09:59"
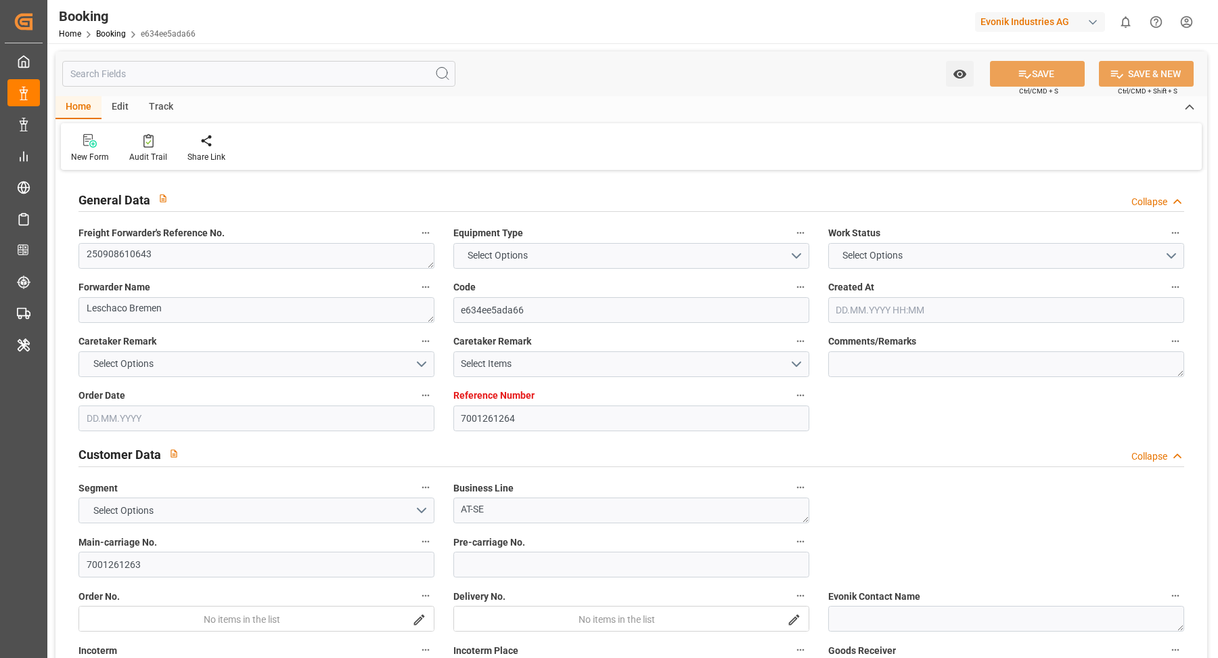
type input "7001261264"
type input "9708825"
type input "Hapag [PERSON_NAME]"
type input "Hapag Lloyd Aktiengesellschaft"
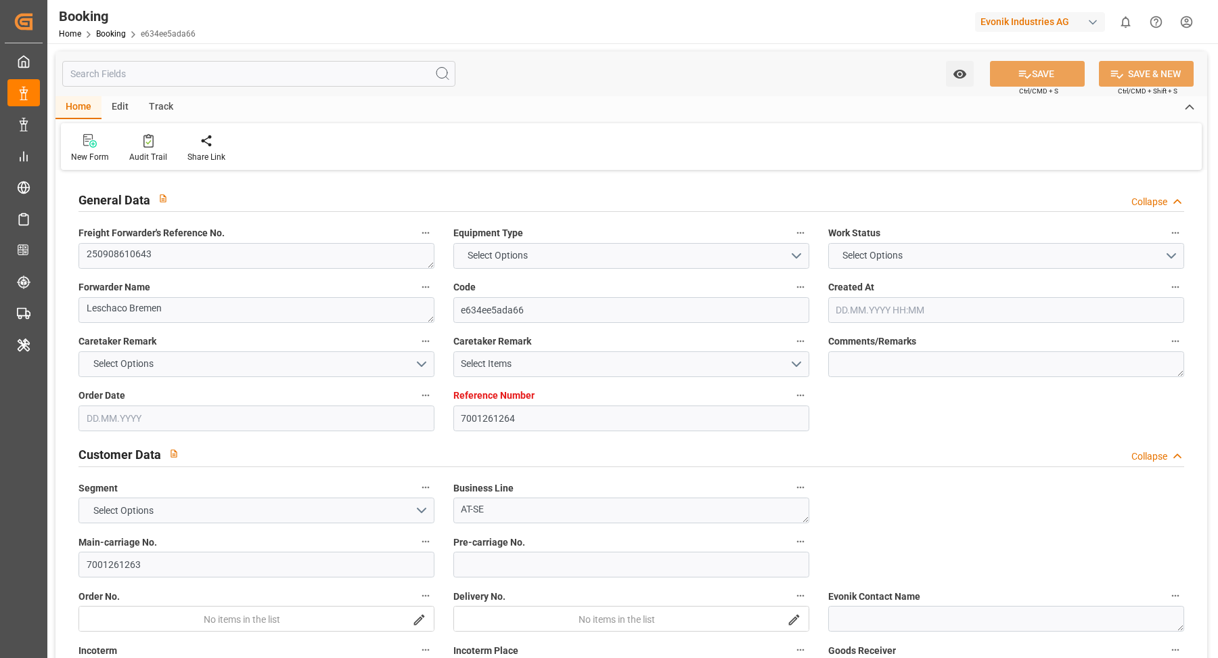
type input "DEWVN"
type input "JPNGO"
type input "CNSGH"
type input "[DATE] 12:52"
type input "[DATE]"
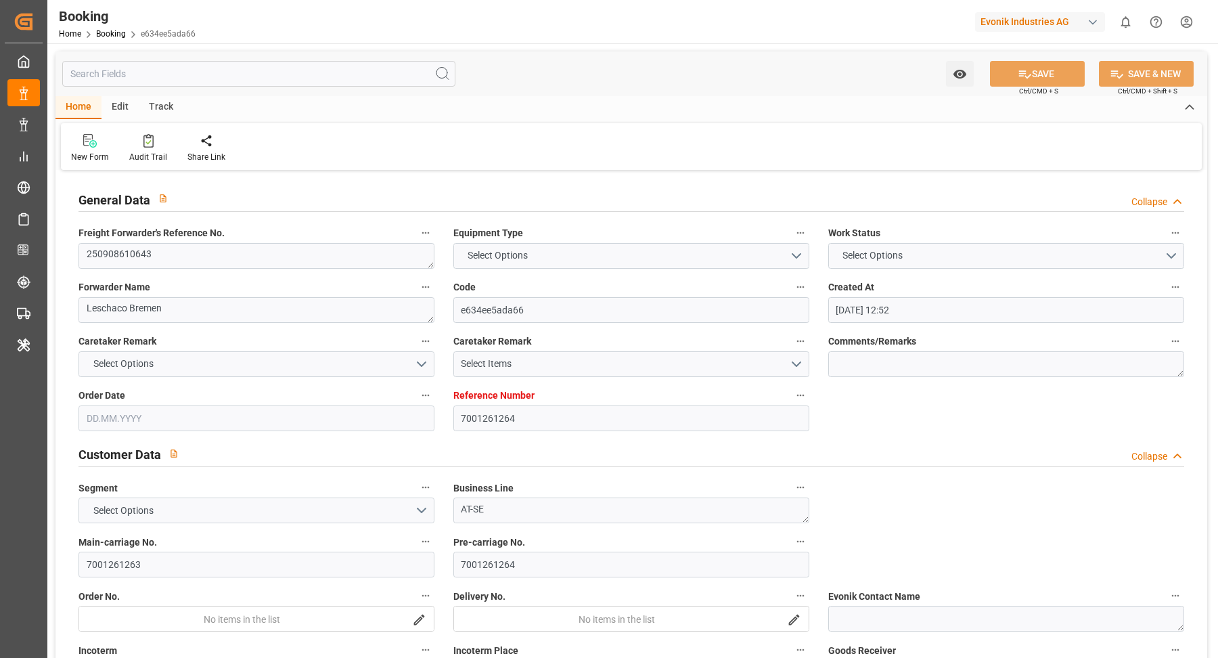
type input "[DATE]"
type input "18.09.2025"
type input "18.09.2025 00:00"
type input "02.09.2025"
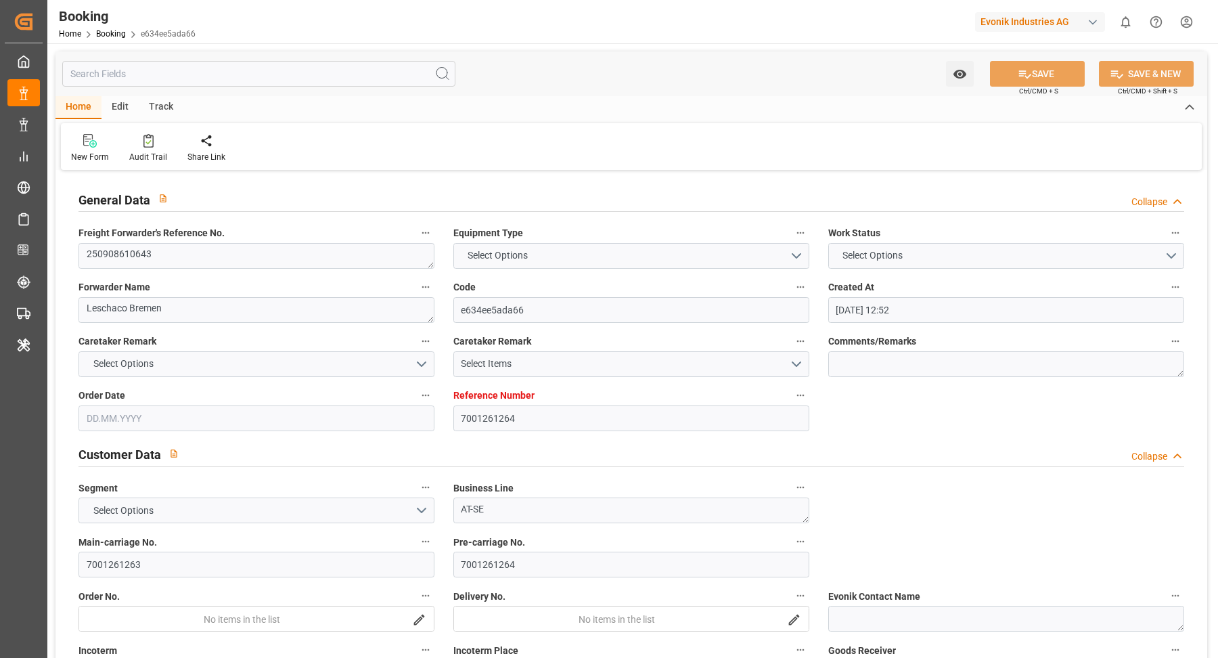
type input "10.09.2025"
type input "28.09.2025 00:00"
type input "03.12.2025 00:00"
type input "20.11.2025 00:00"
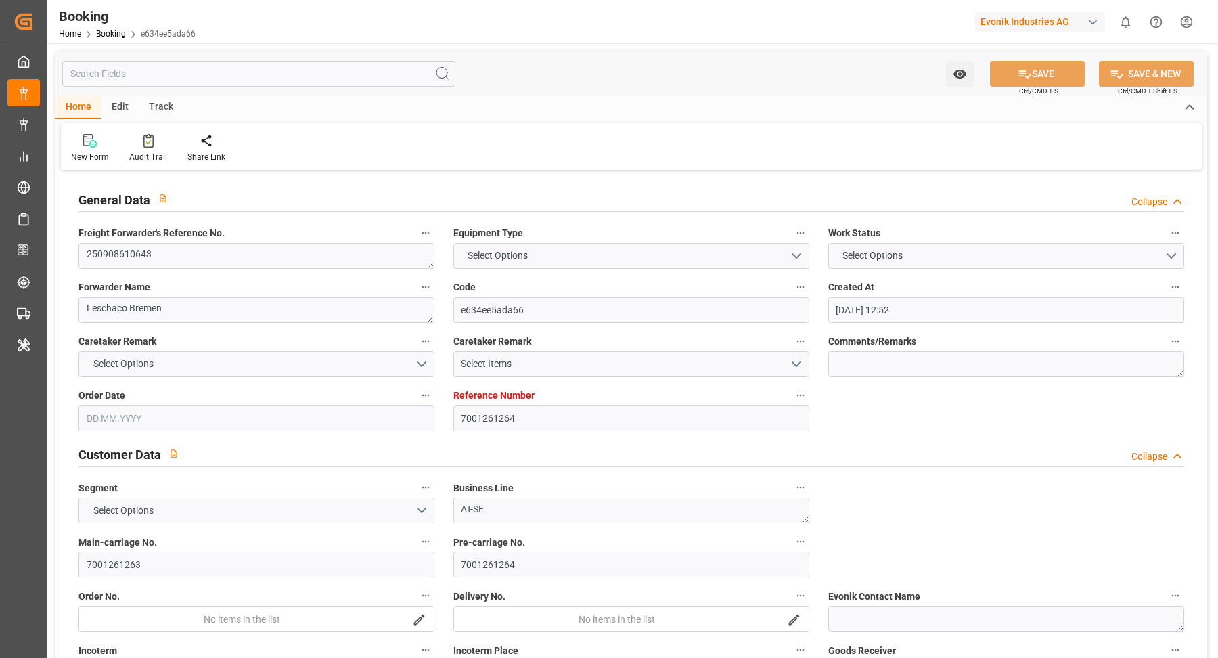
type input "17.11.2025 00:00"
type input "28.11.2025 00:00"
type input "[DATE] 08:26"
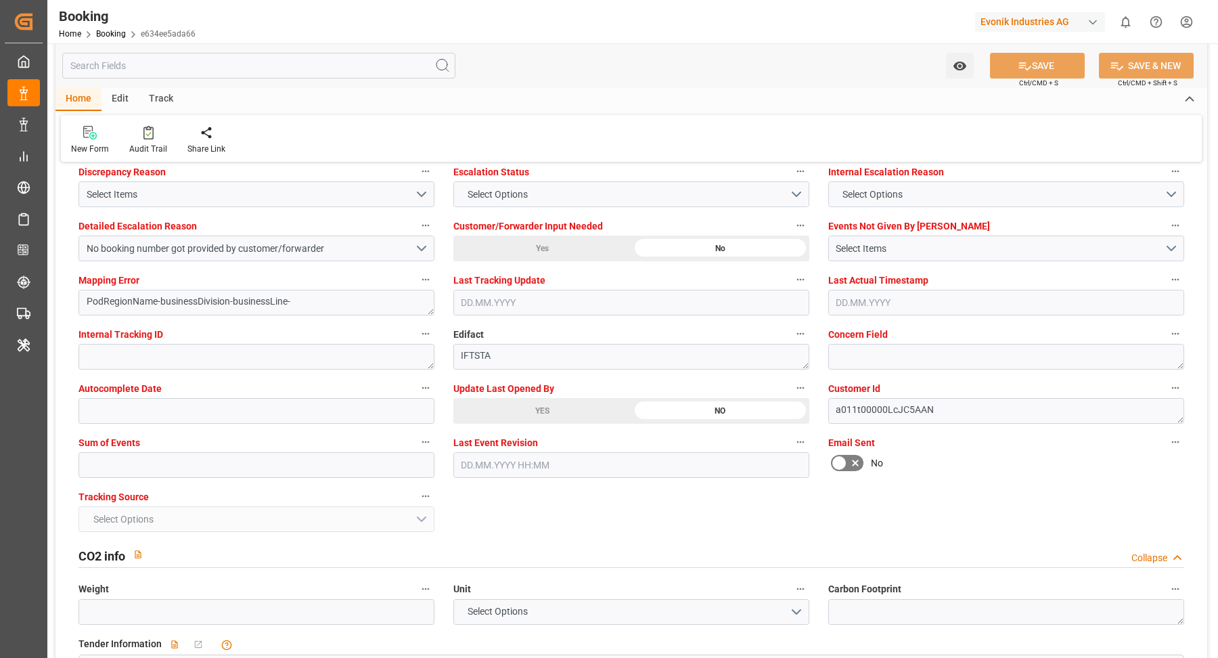
scroll to position [2485, 0]
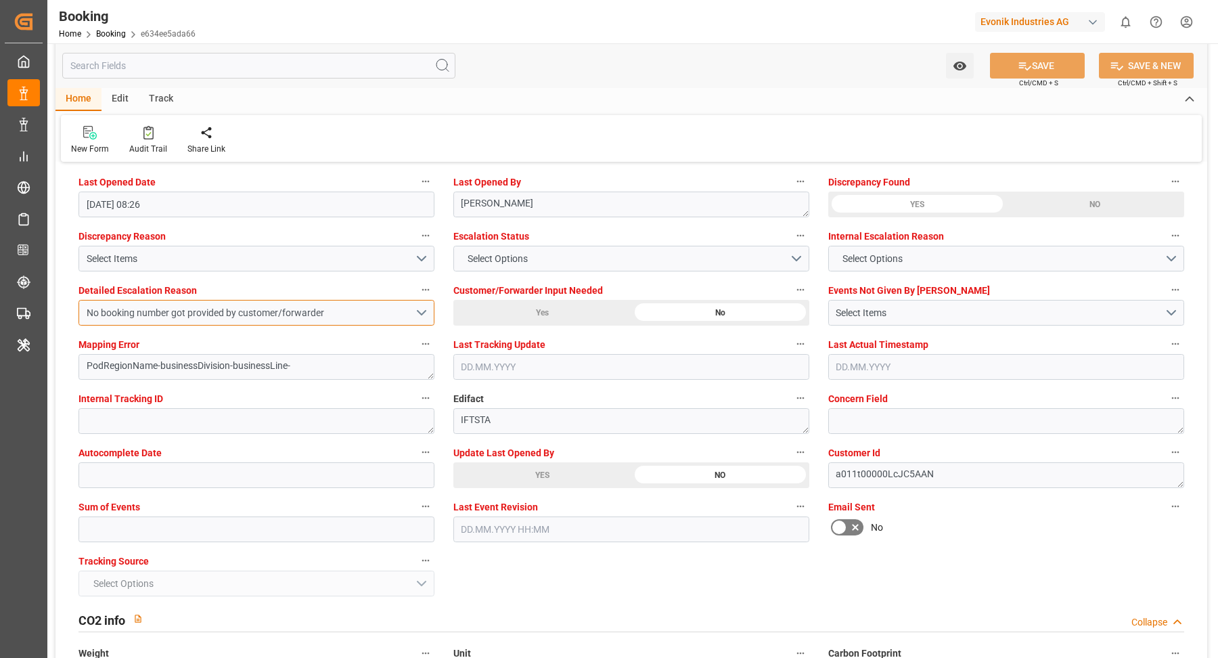
click at [396, 306] on div "No booking number got provided by customer/forwarder" at bounding box center [251, 313] width 328 height 14
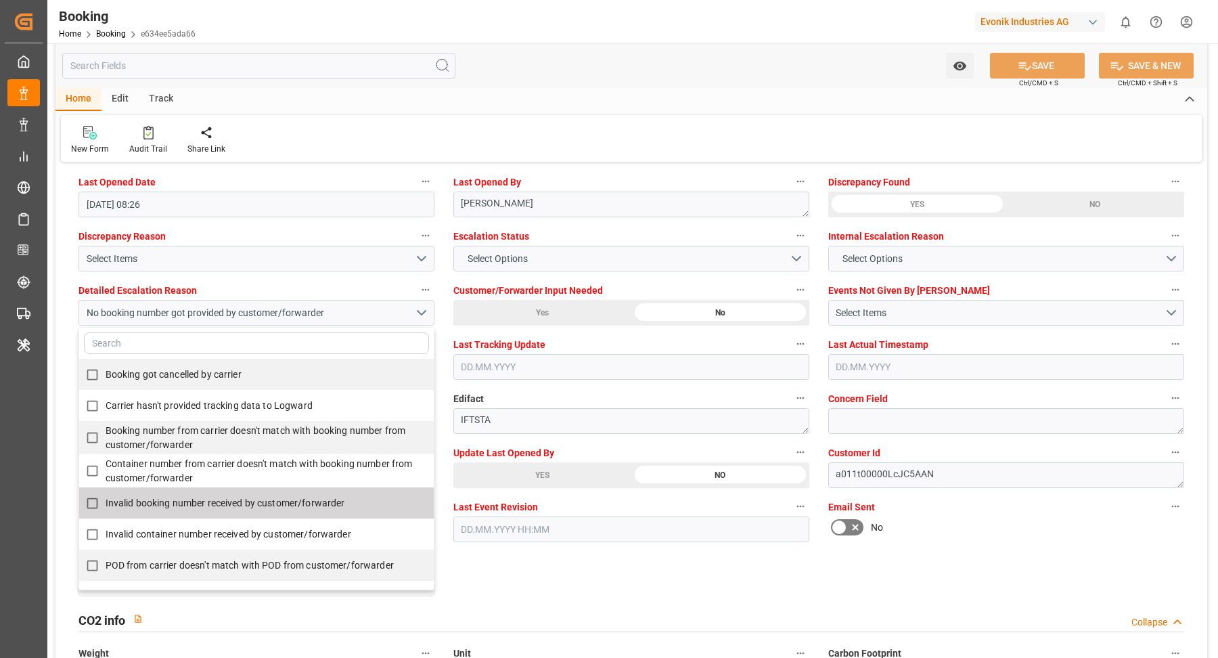
scroll to position [171, 0]
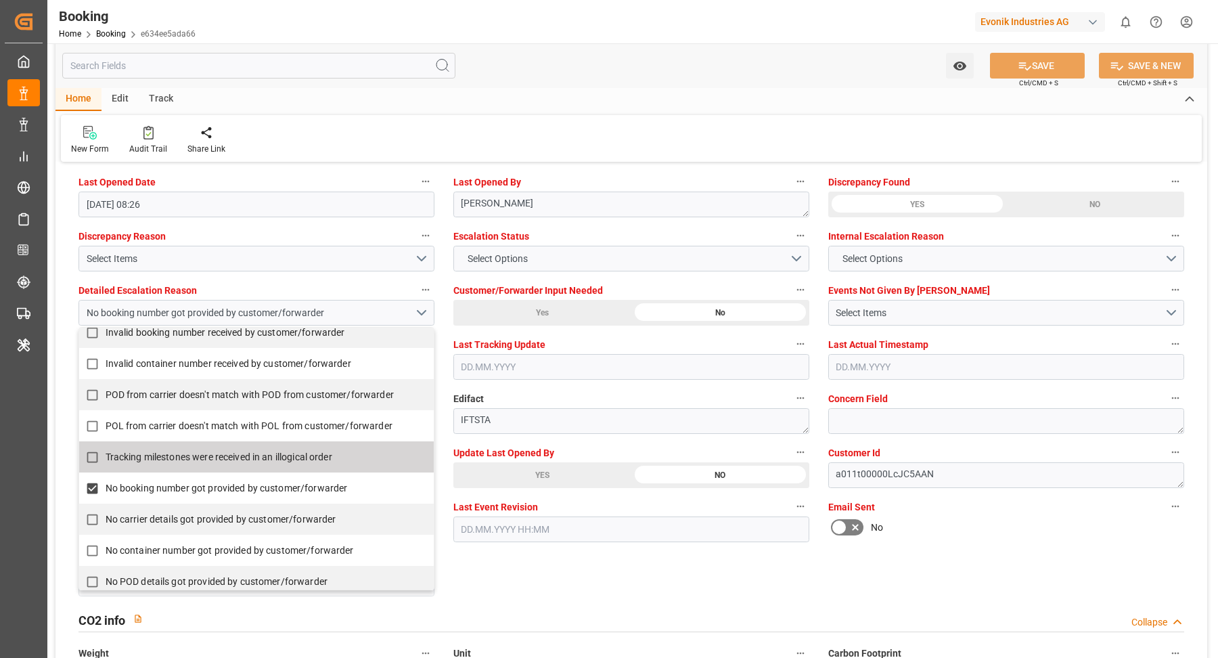
drag, startPoint x: 131, startPoint y: 488, endPoint x: 669, endPoint y: 446, distance: 539.7
click at [131, 488] on span "No booking number got provided by customer/forwarder" at bounding box center [227, 488] width 242 height 11
checkbox input "false"
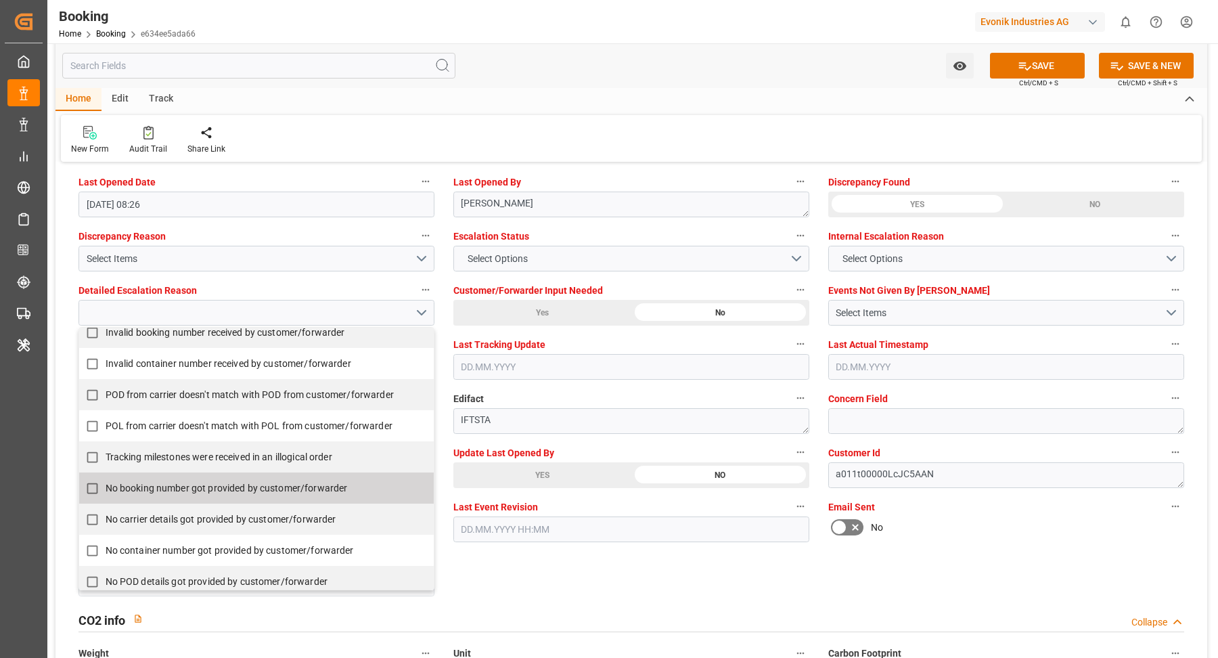
click at [640, 114] on div "Home Edit Track New Form Audit Trail Share Link" at bounding box center [631, 125] width 1152 height 74
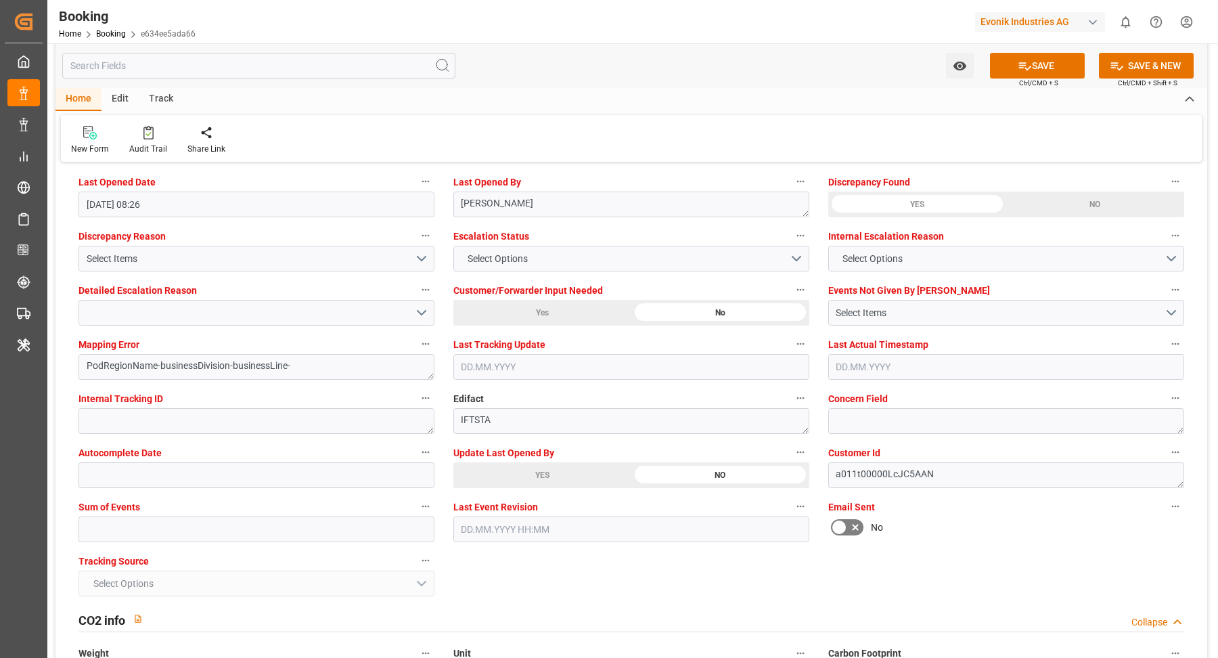
click at [516, 463] on div "YES" at bounding box center [542, 475] width 178 height 26
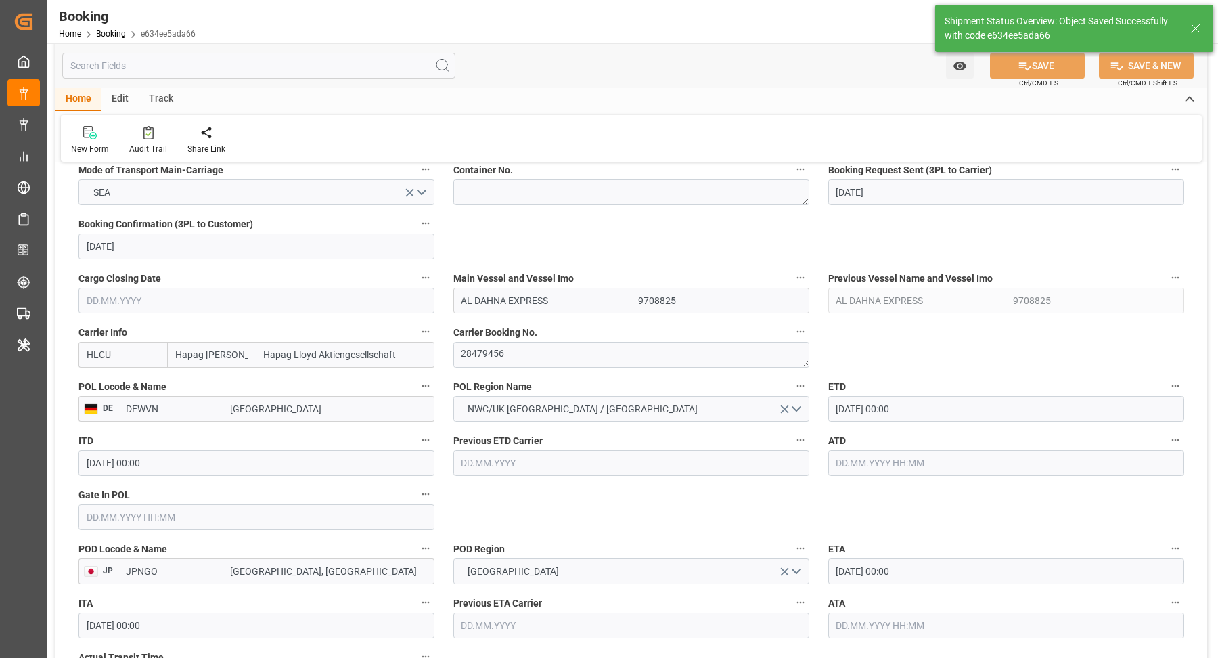
click at [147, 124] on div "New Form Audit Trail Share Link" at bounding box center [631, 138] width 1141 height 47
type input "12.09.2025 10:00"
click at [143, 137] on icon at bounding box center [148, 133] width 10 height 14
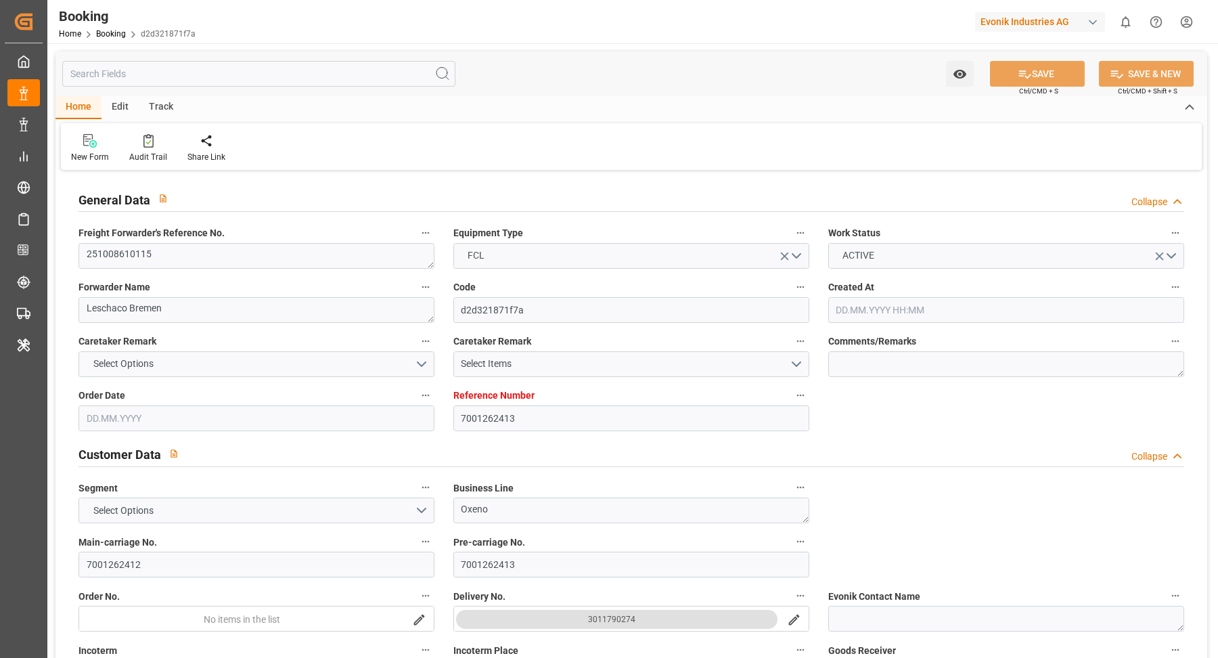
type input "7001262413"
type input "9444730"
type input "Hapag [PERSON_NAME]"
type input "Hapag Lloyd Aktiengesellschaft"
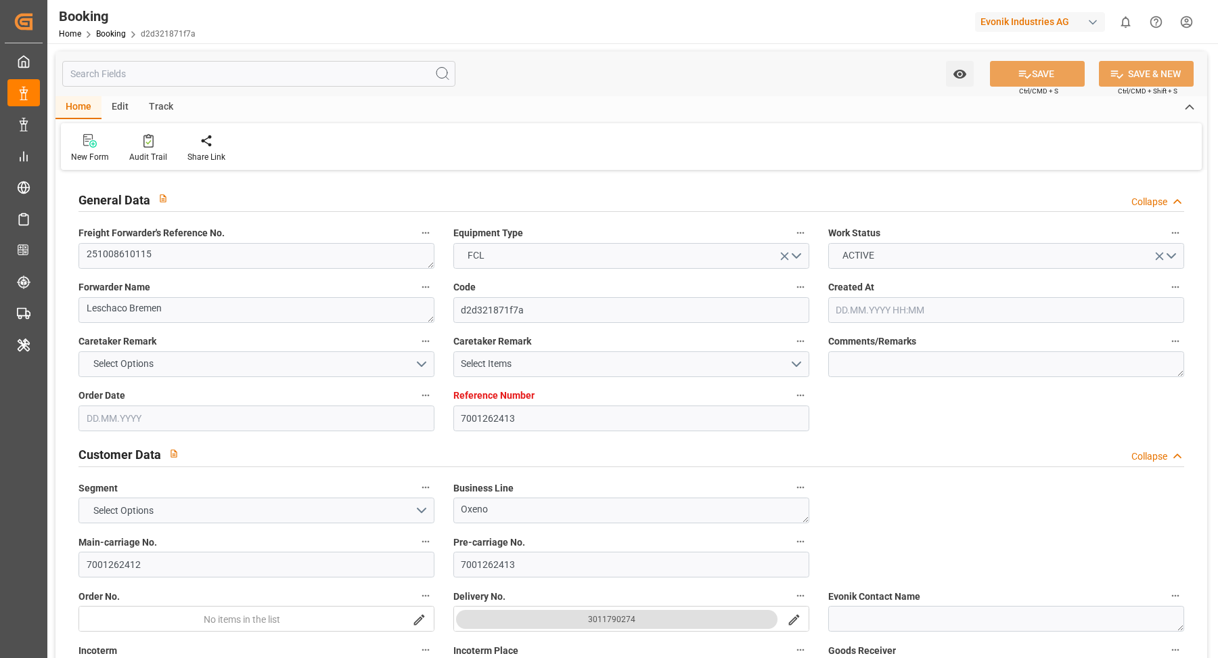
type input "NLRTM"
type input "USNYC"
type input "USDET"
type input "[DATE] 12:58"
type input "[DATE]"
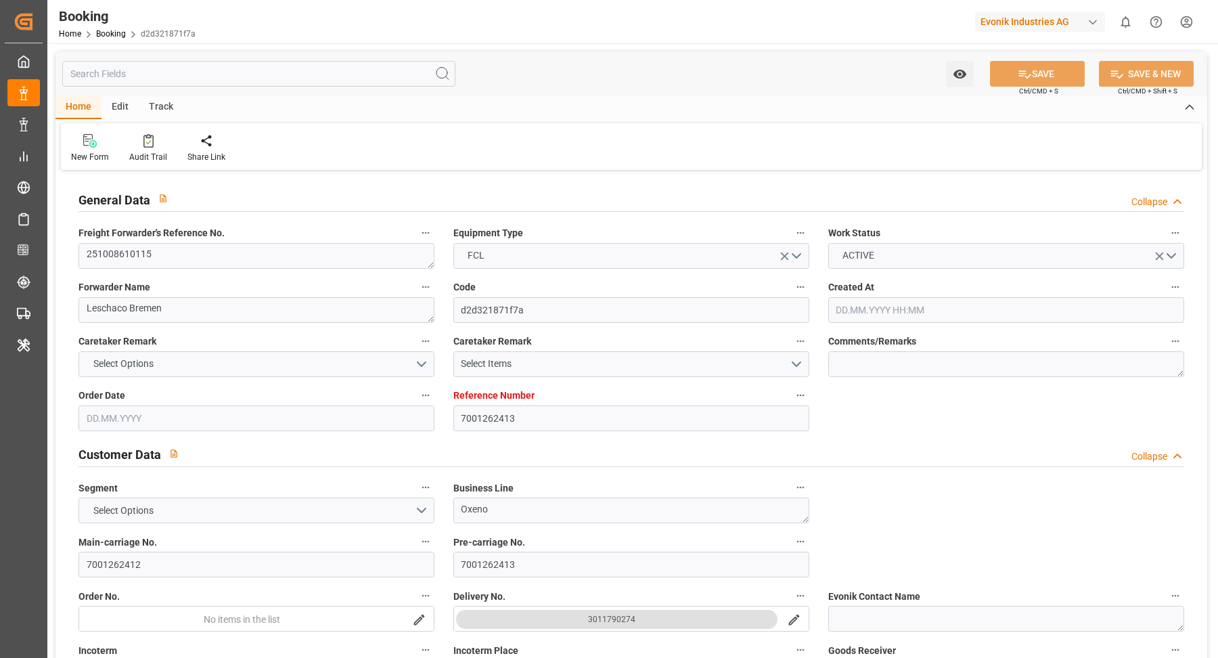
type input "[DATE]"
type input "[DATE] 00:00"
type input "[DATE]"
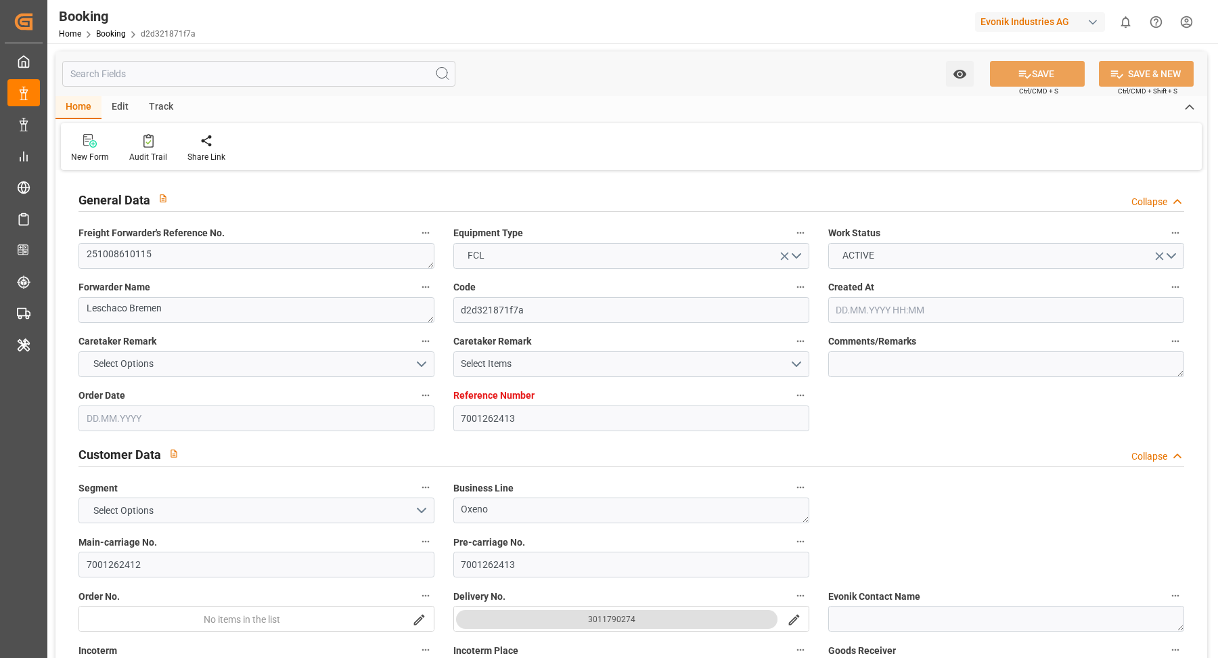
type input "[DATE]"
type input "[DATE] 00:00"
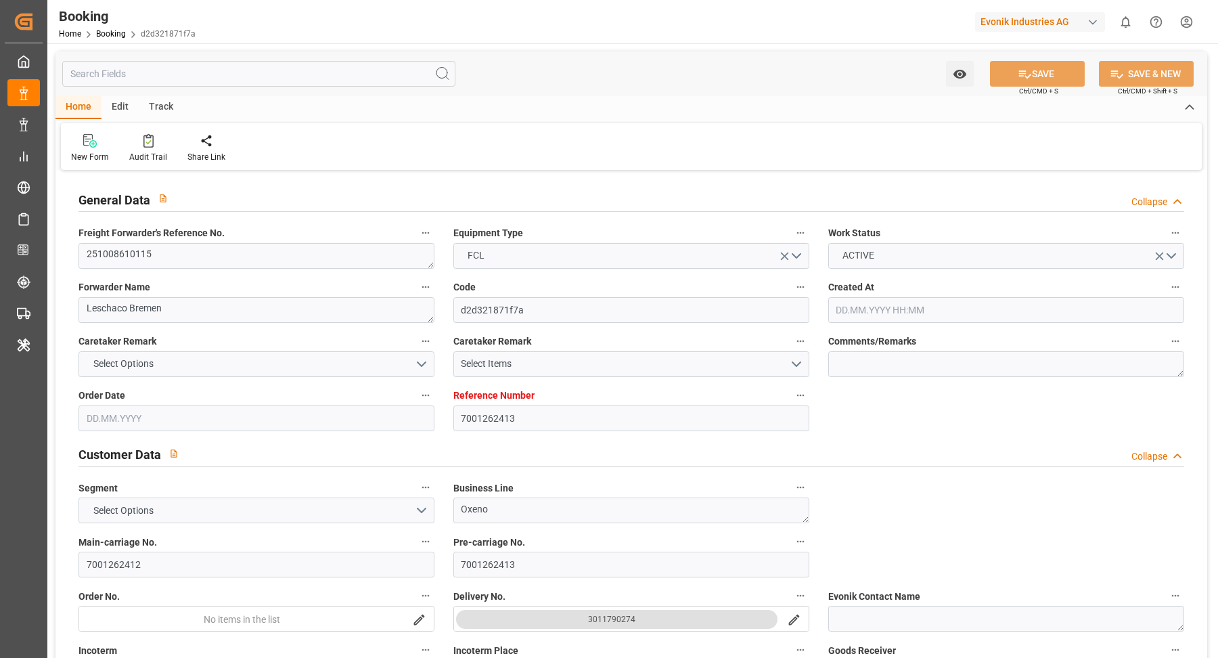
type input "[DATE] 08:26"
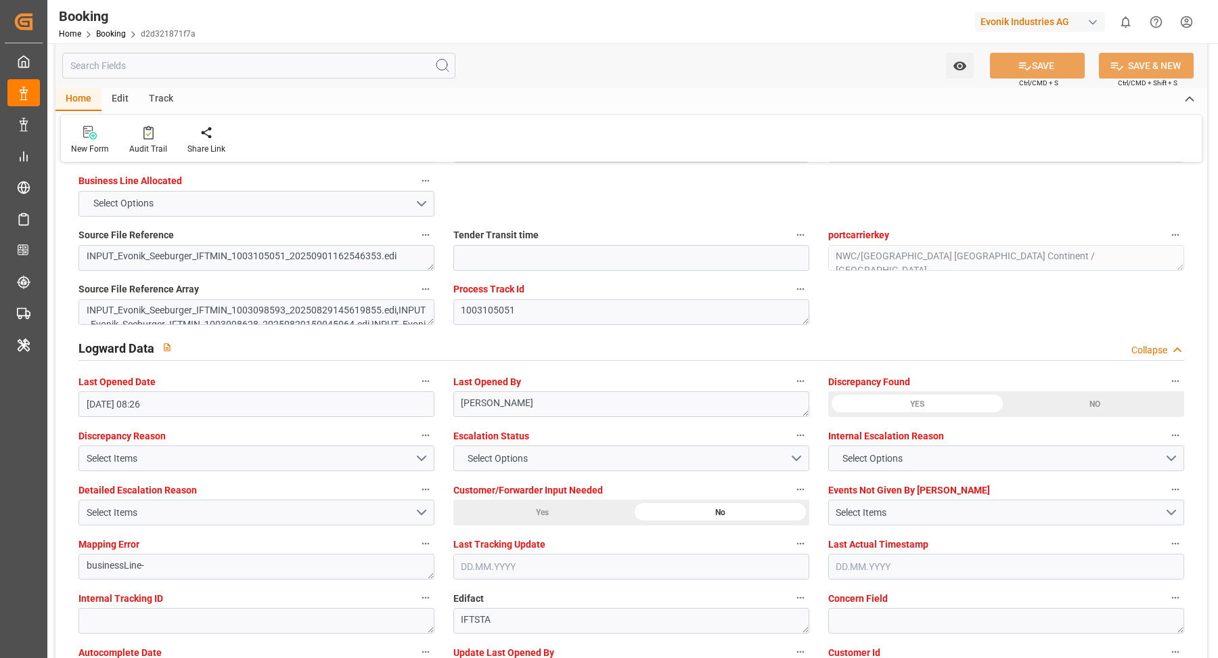
scroll to position [2576, 0]
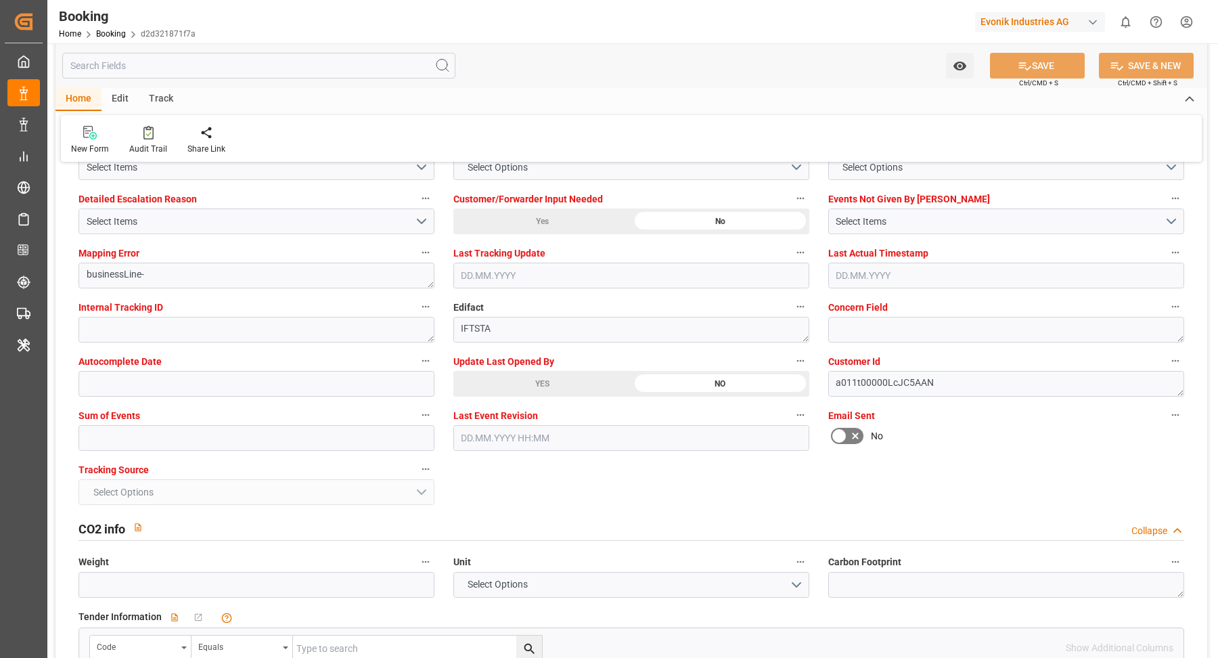
click at [548, 371] on div "YES" at bounding box center [542, 384] width 178 height 26
click at [531, 377] on div "YES" at bounding box center [542, 384] width 178 height 26
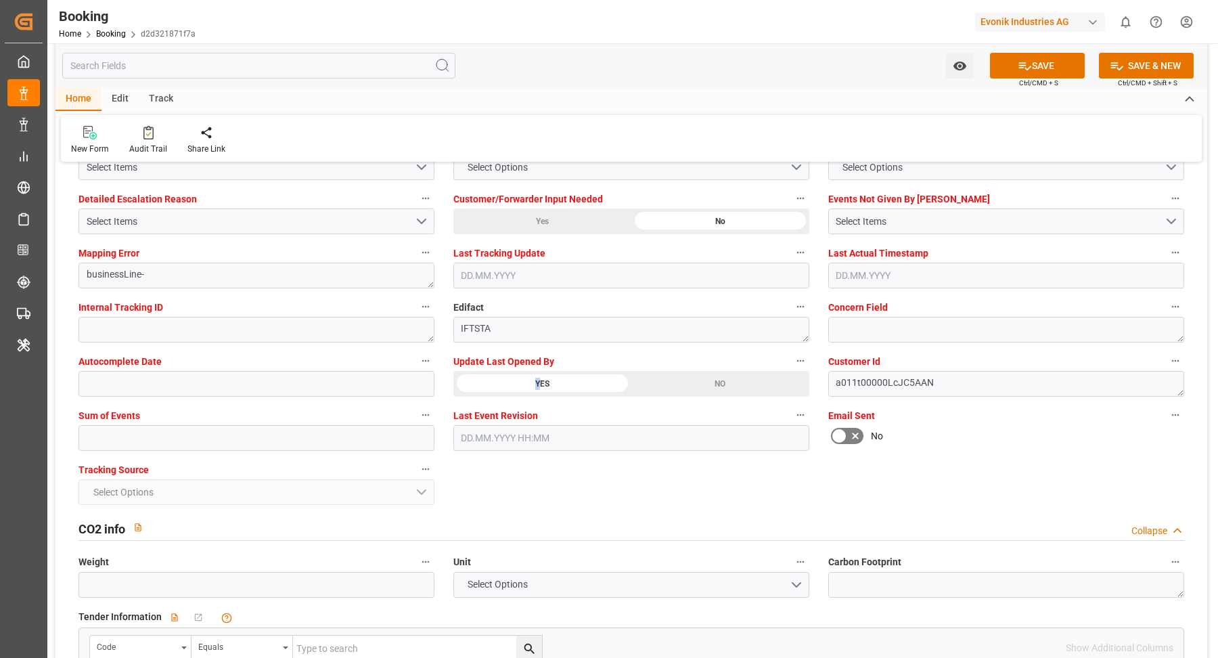
scroll to position [2457, 0]
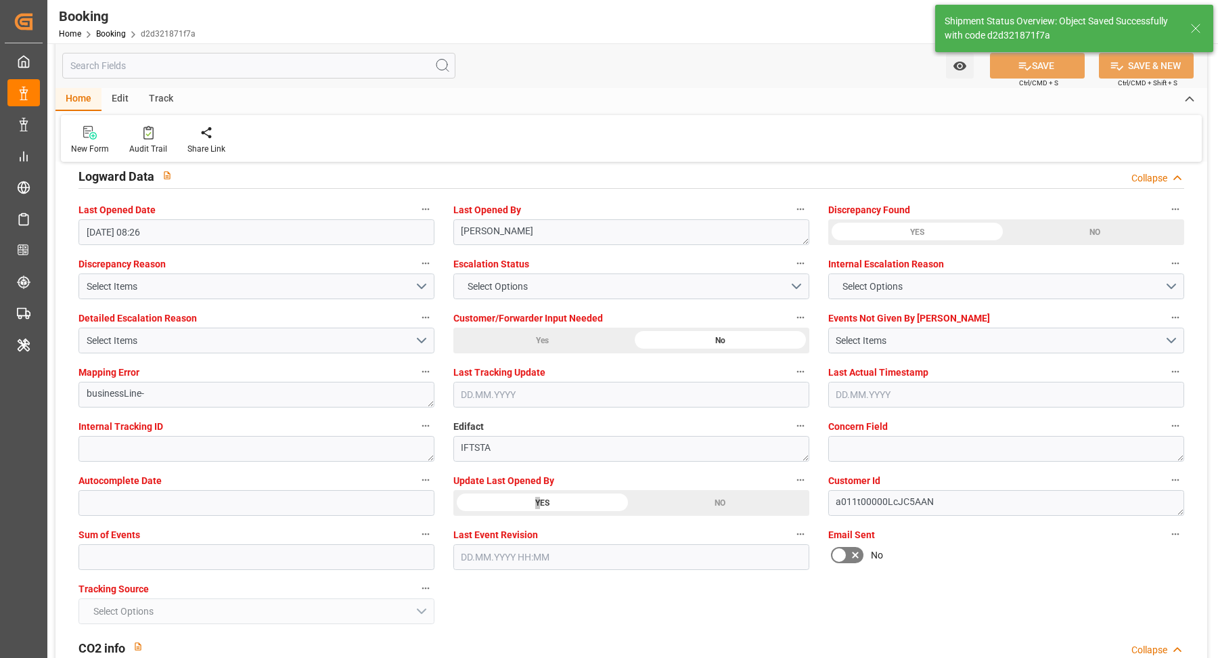
type textarea "[PERSON_NAME]"
type input "[DATE] 10:01"
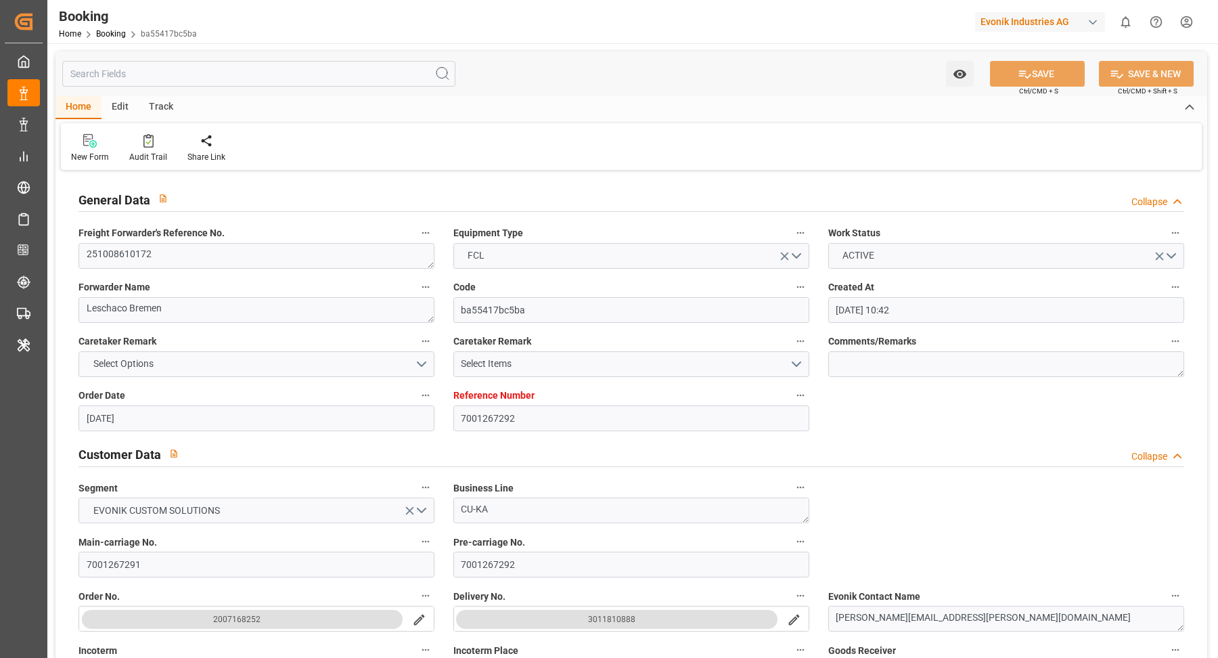
scroll to position [882, 0]
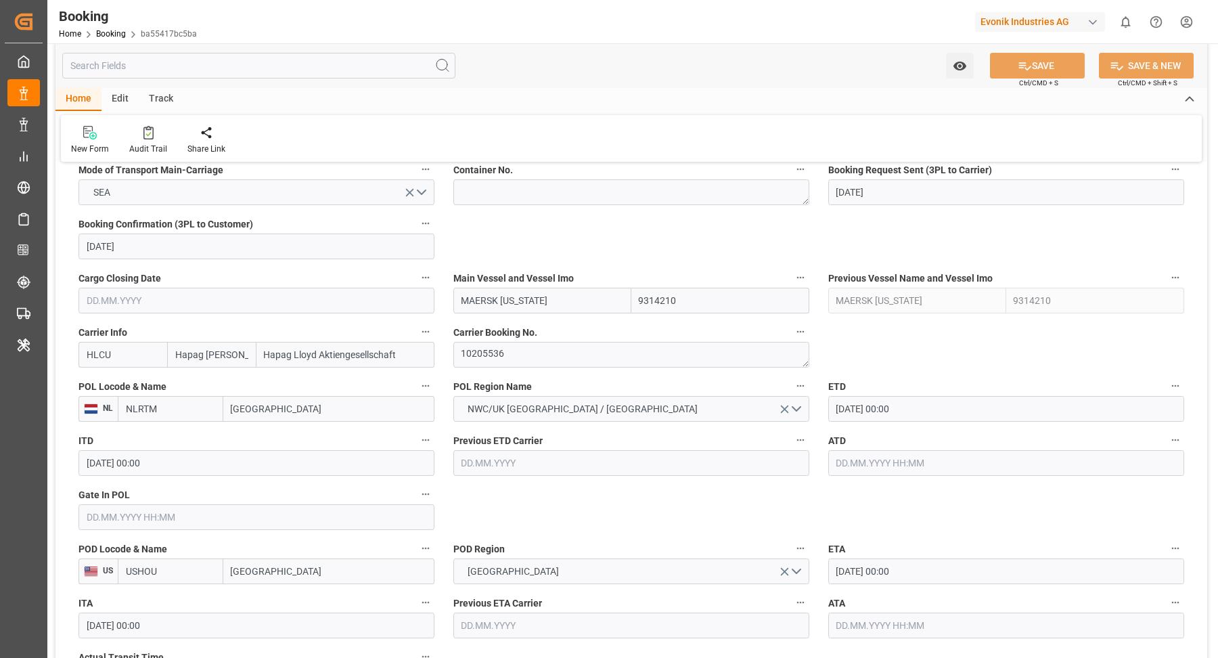
click at [577, 299] on input "MAERSK [US_STATE]" at bounding box center [542, 301] width 178 height 26
click at [536, 328] on b "MAERSK [US_STATE]" at bounding box center [507, 330] width 90 height 11
type input "MAERSK [US_STATE]"
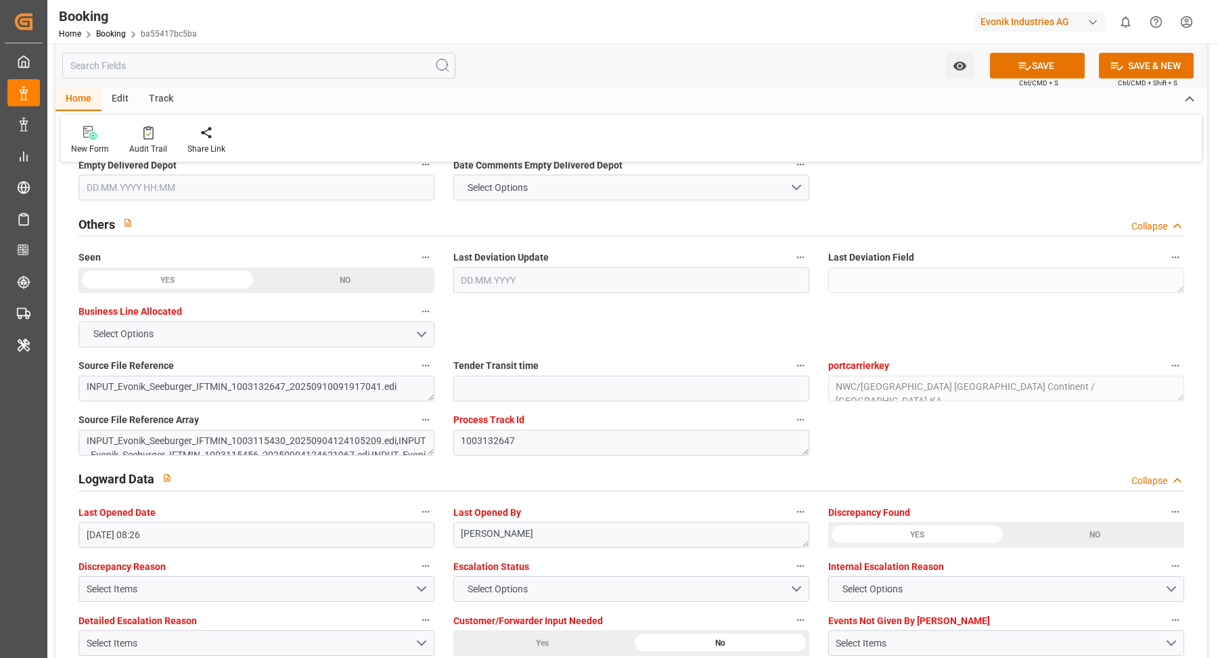
scroll to position [2525, 0]
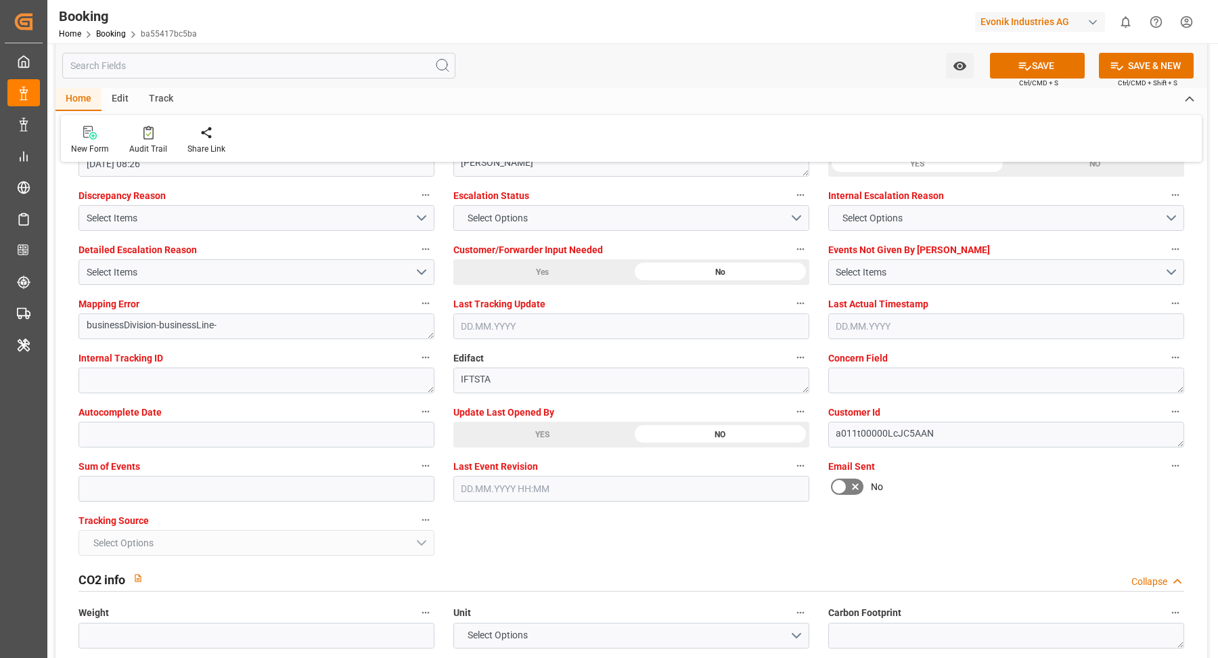
drag, startPoint x: 544, startPoint y: 432, endPoint x: 611, endPoint y: 427, distance: 67.2
click at [543, 432] on div "YES" at bounding box center [542, 435] width 178 height 26
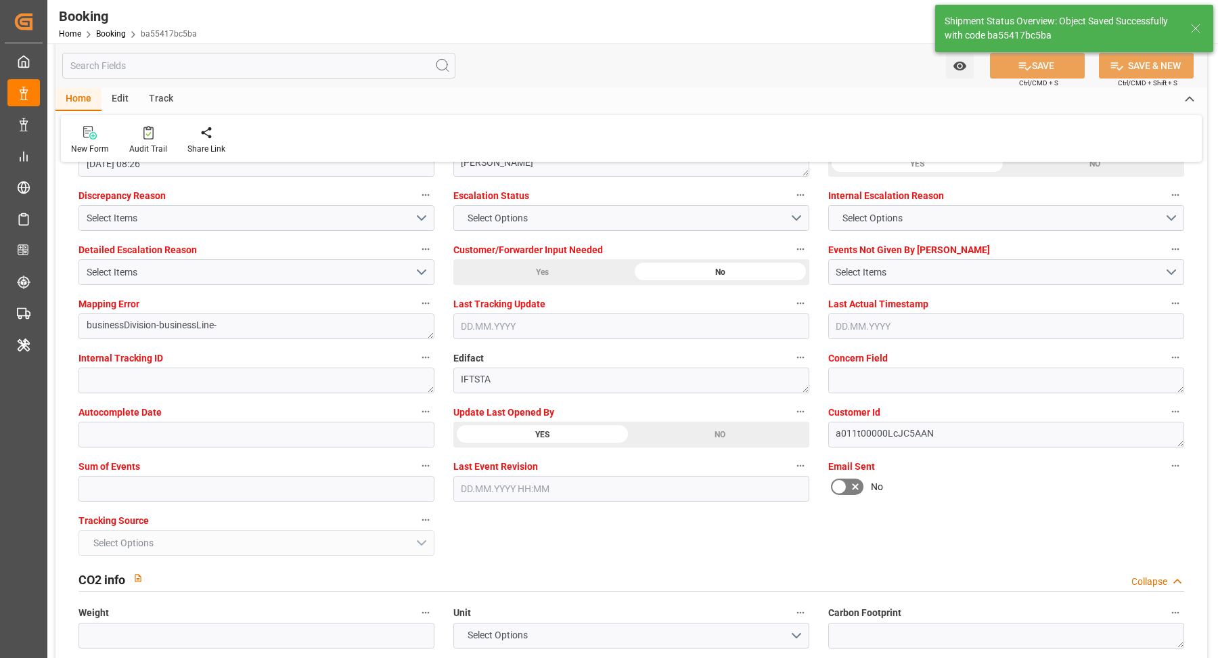
type textarea "[PERSON_NAME]"
type input "[DATE] 10:01"
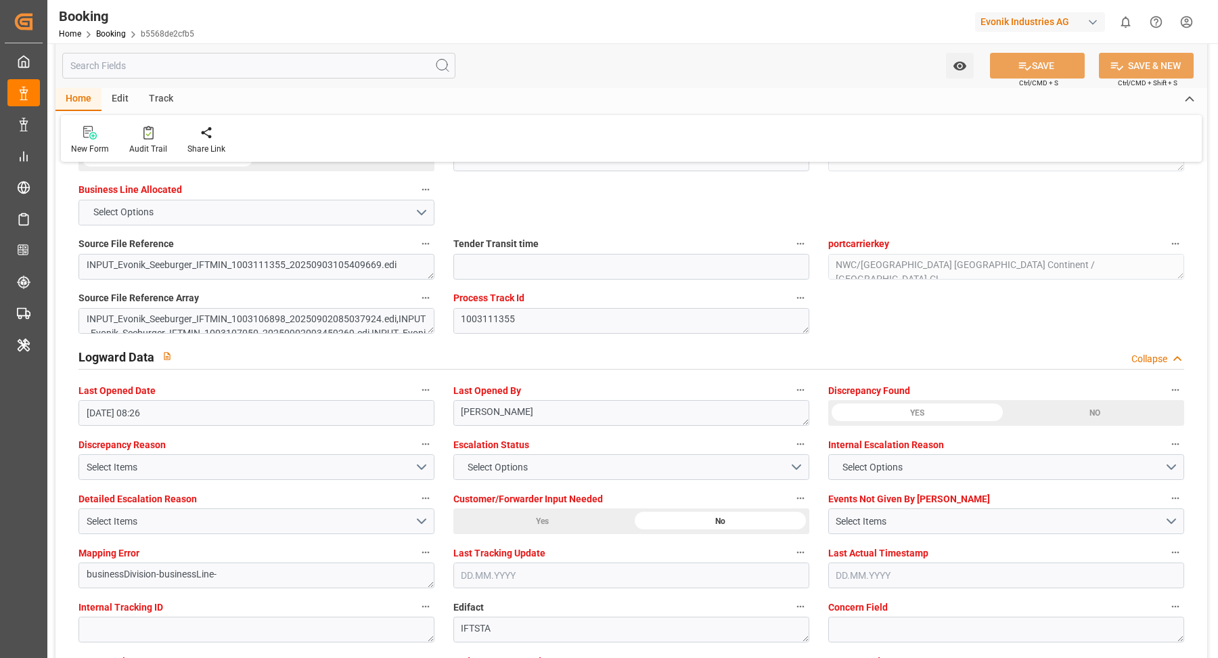
scroll to position [2635, 0]
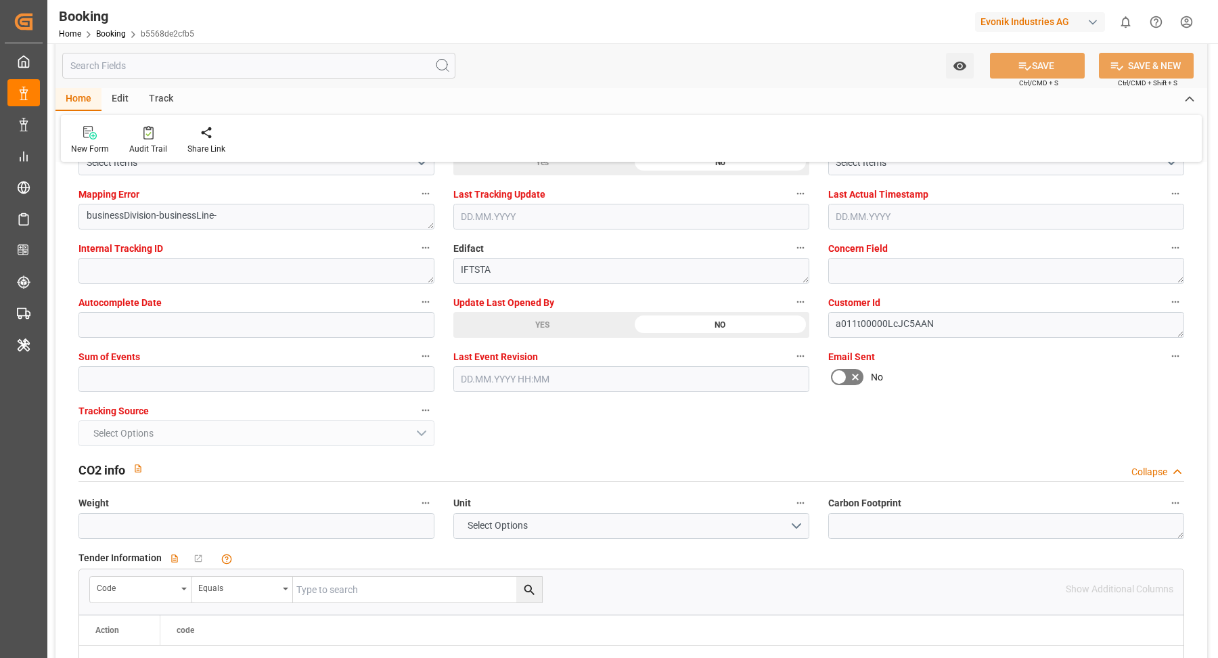
click at [543, 336] on div "Update Last Opened By YES NO" at bounding box center [631, 315] width 375 height 54
click at [548, 332] on div "YES" at bounding box center [542, 325] width 178 height 26
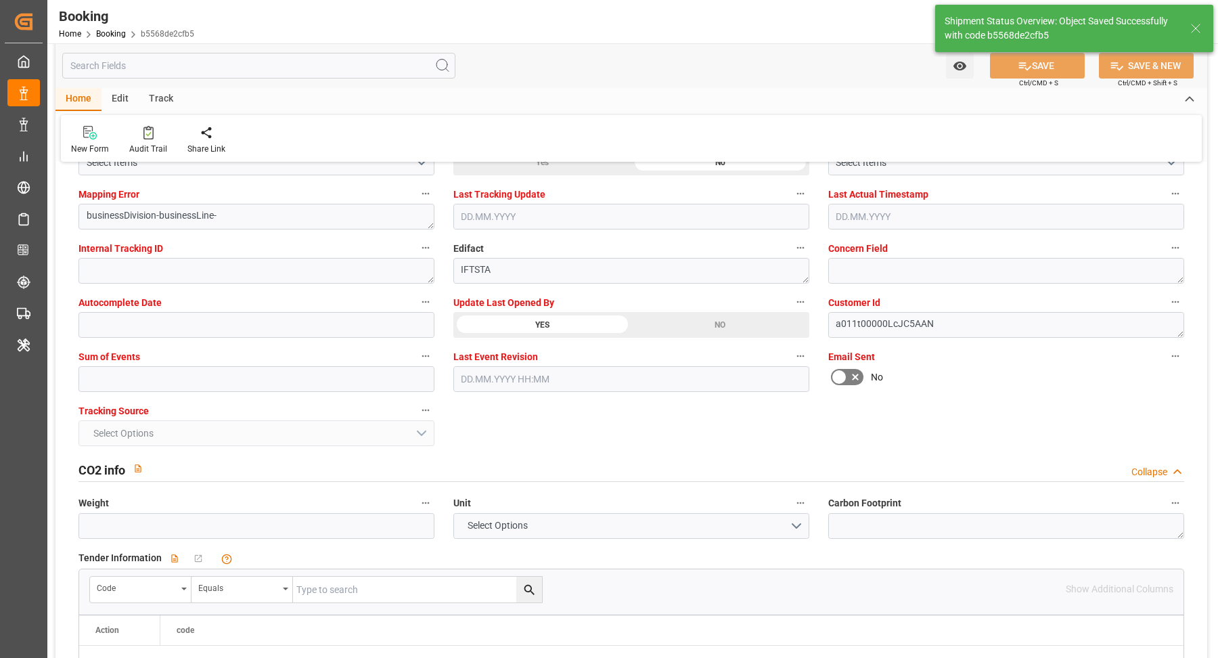
type textarea "[PERSON_NAME]"
type input "[DATE] 10:02"
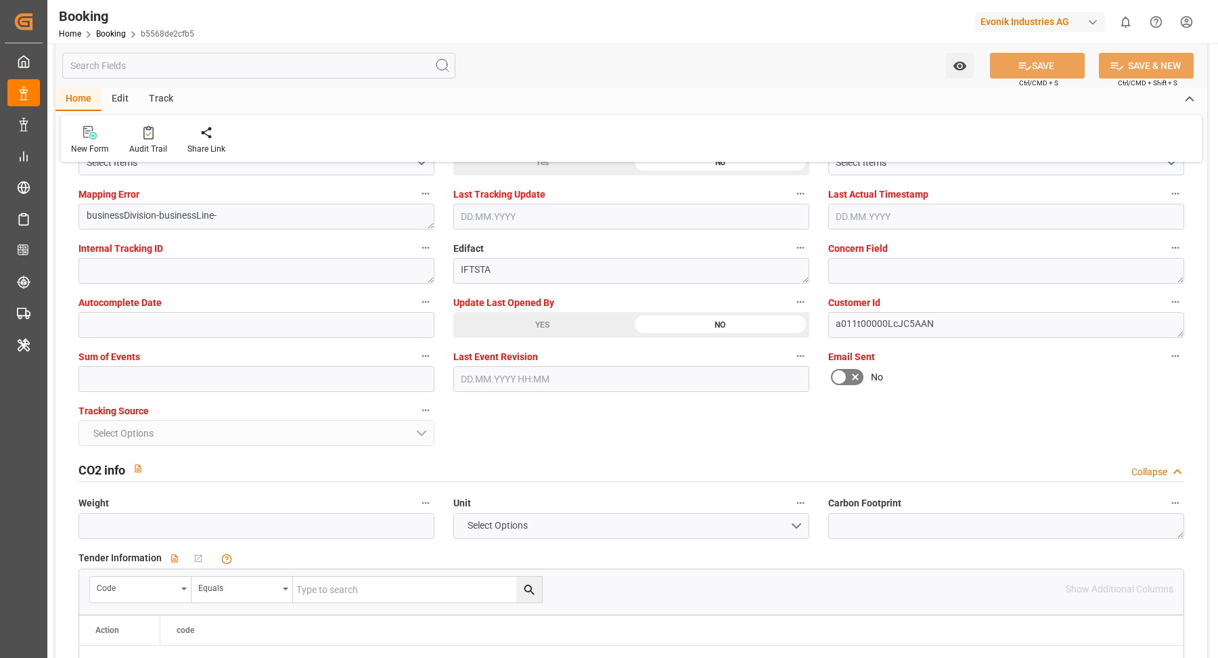
scroll to position [2276, 0]
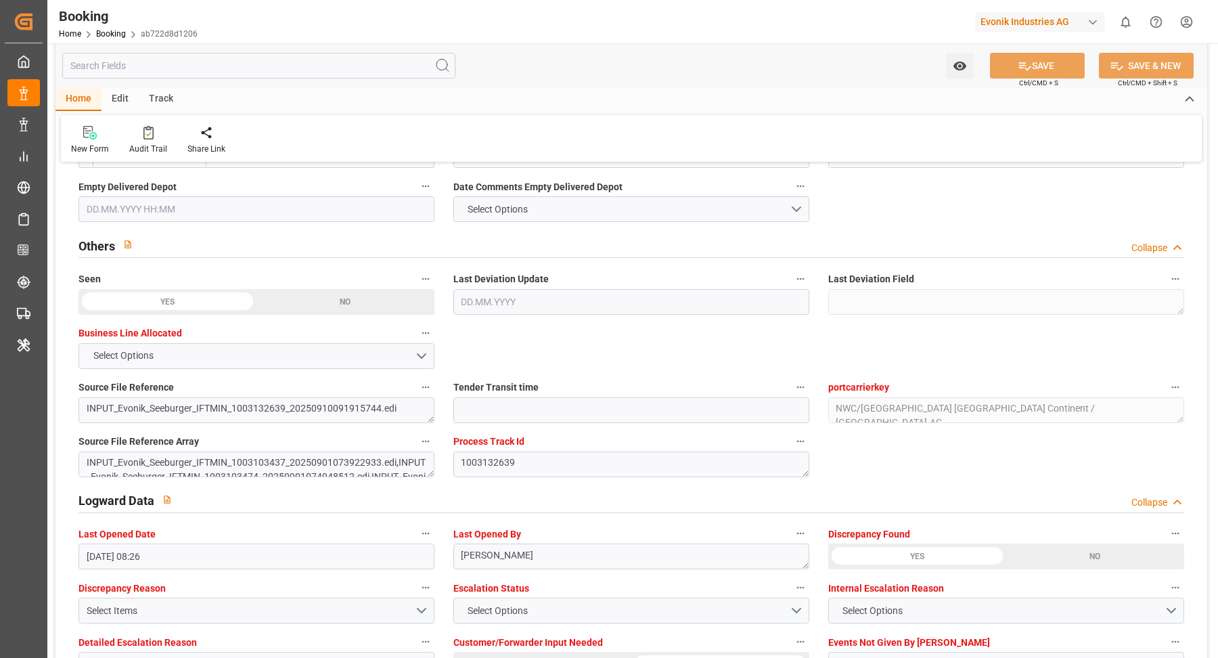
scroll to position [2485, 0]
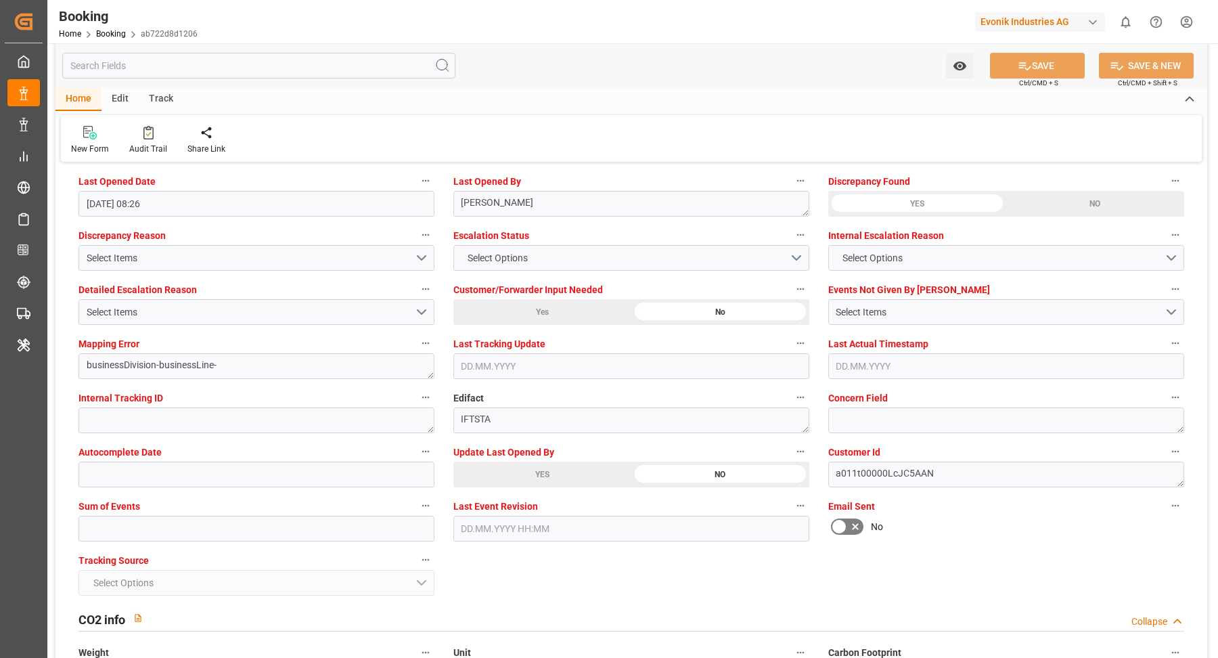
click at [563, 472] on div "YES" at bounding box center [542, 475] width 178 height 26
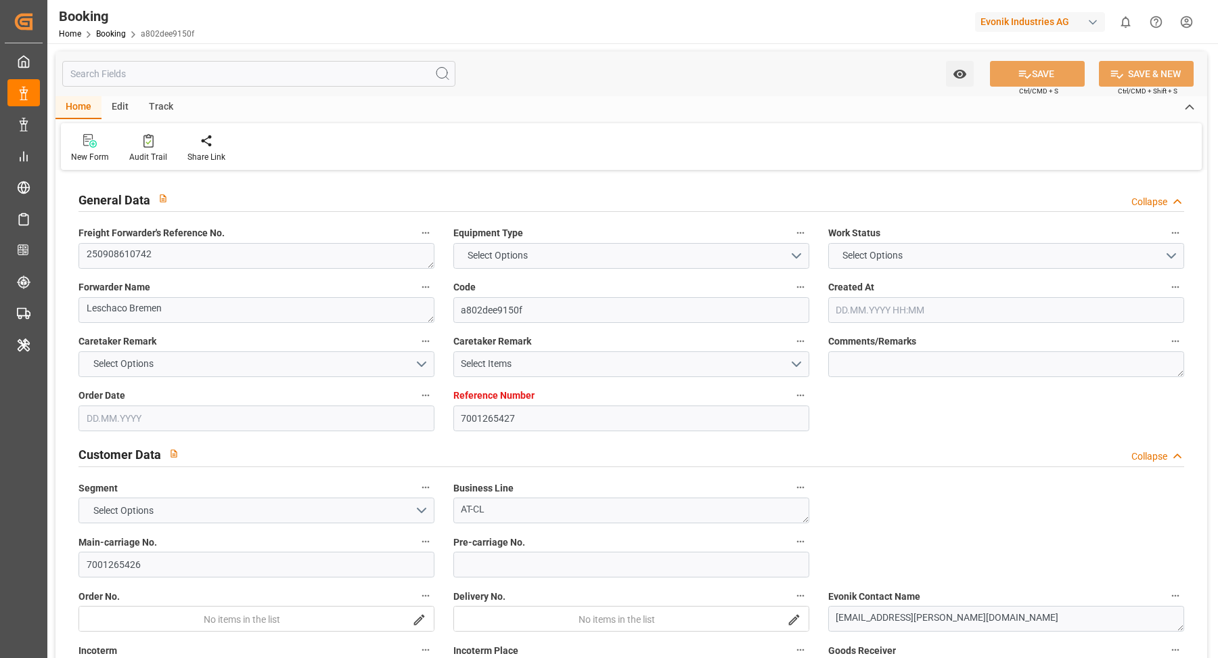
type input "7001265427"
type input "9720483"
type input "9735218"
type input "Hapag [PERSON_NAME]"
type input "Hapag Lloyd Aktiengesellschaft"
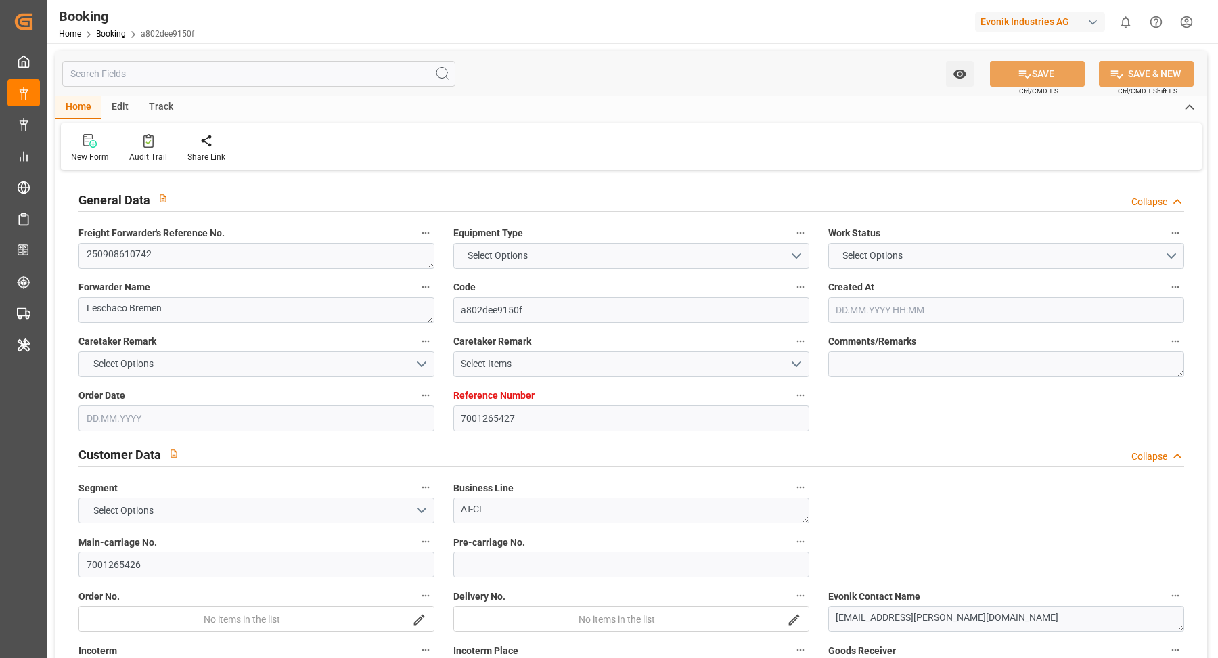
type input "BEANR"
type input "BRSSZ"
type input "[DATE] 05:24"
type input "[DATE]"
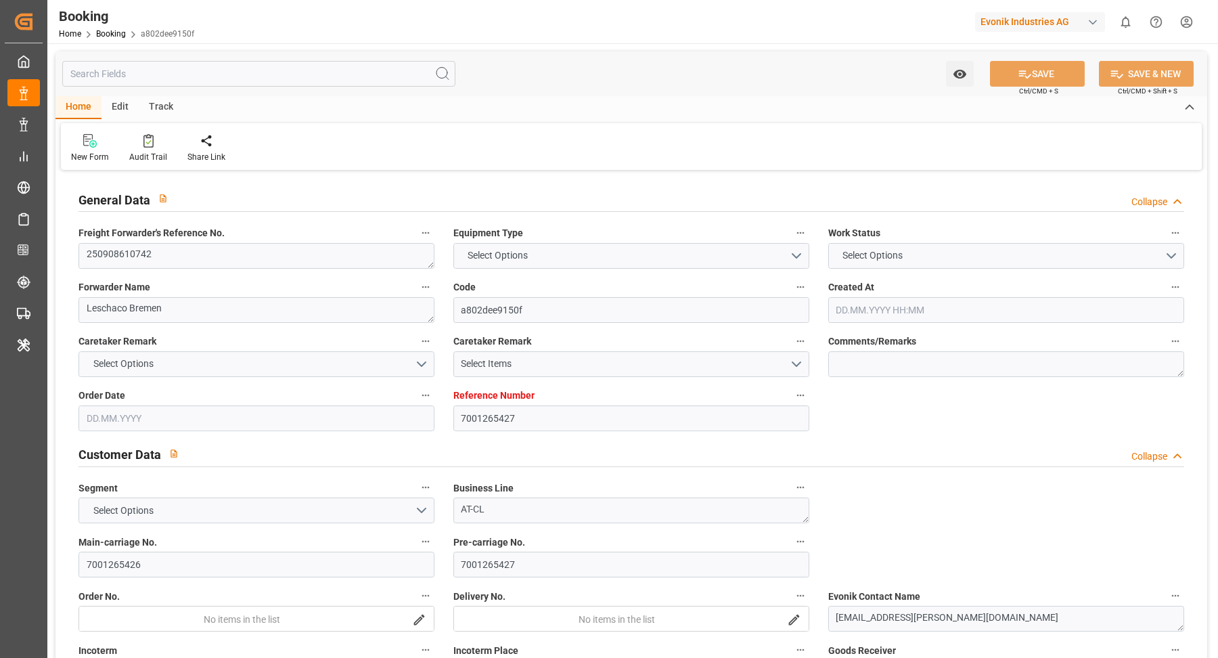
type input "[DATE]"
type input "[DATE] 00:00"
type input "[DATE]"
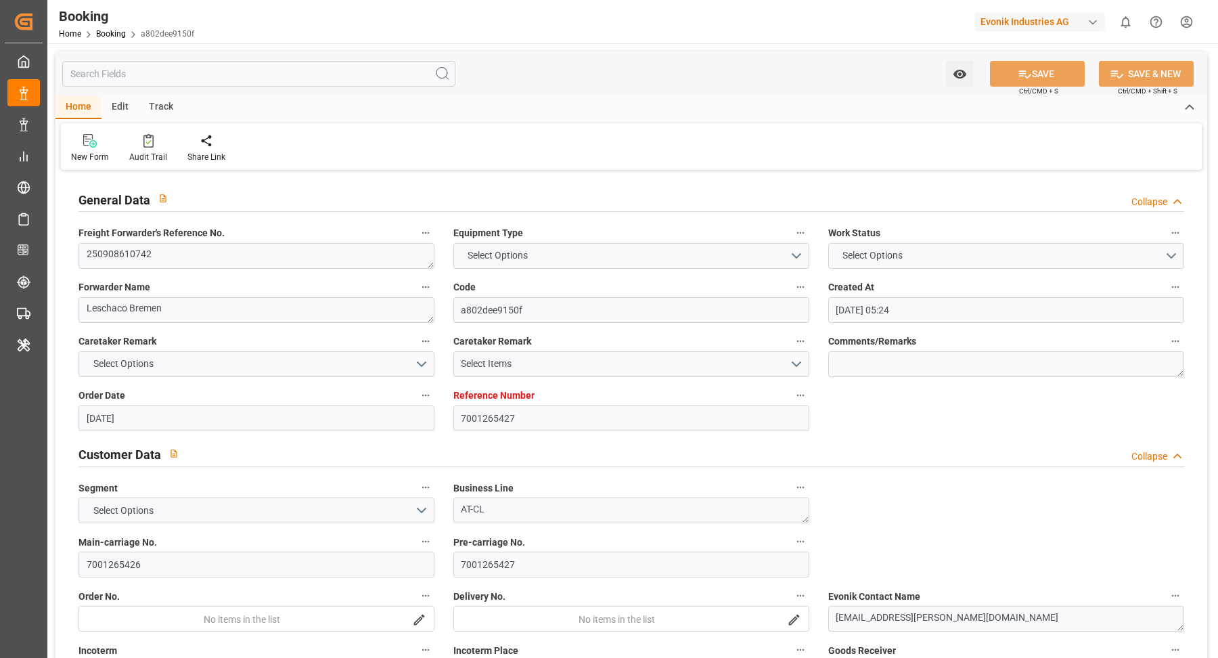
type input "[DATE] 00:00"
type input "[DATE] 08:26"
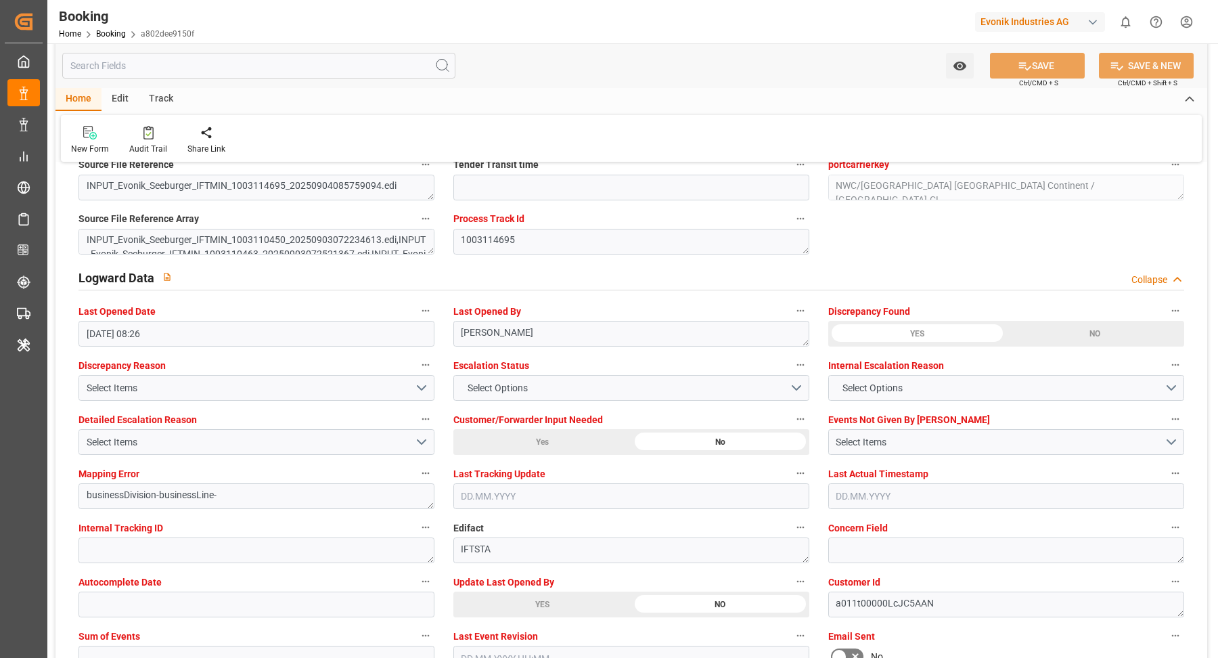
scroll to position [2533, 0]
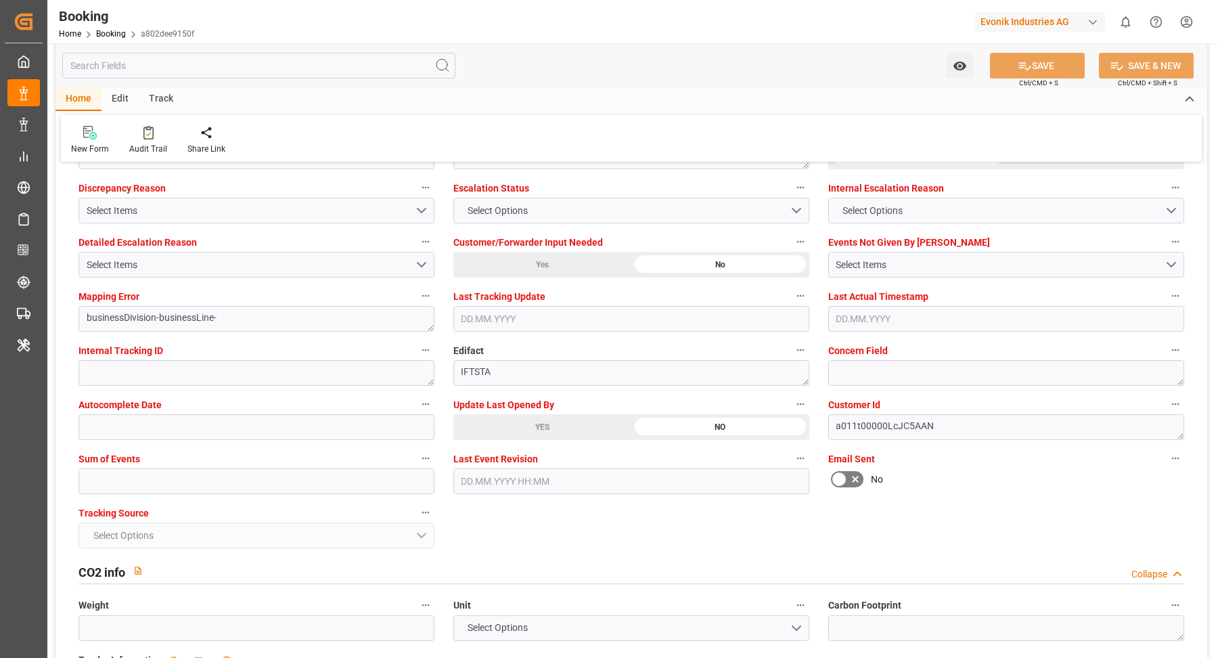
drag, startPoint x: 507, startPoint y: 420, endPoint x: 561, endPoint y: 422, distance: 54.2
click at [515, 420] on div "YES" at bounding box center [542, 427] width 178 height 26
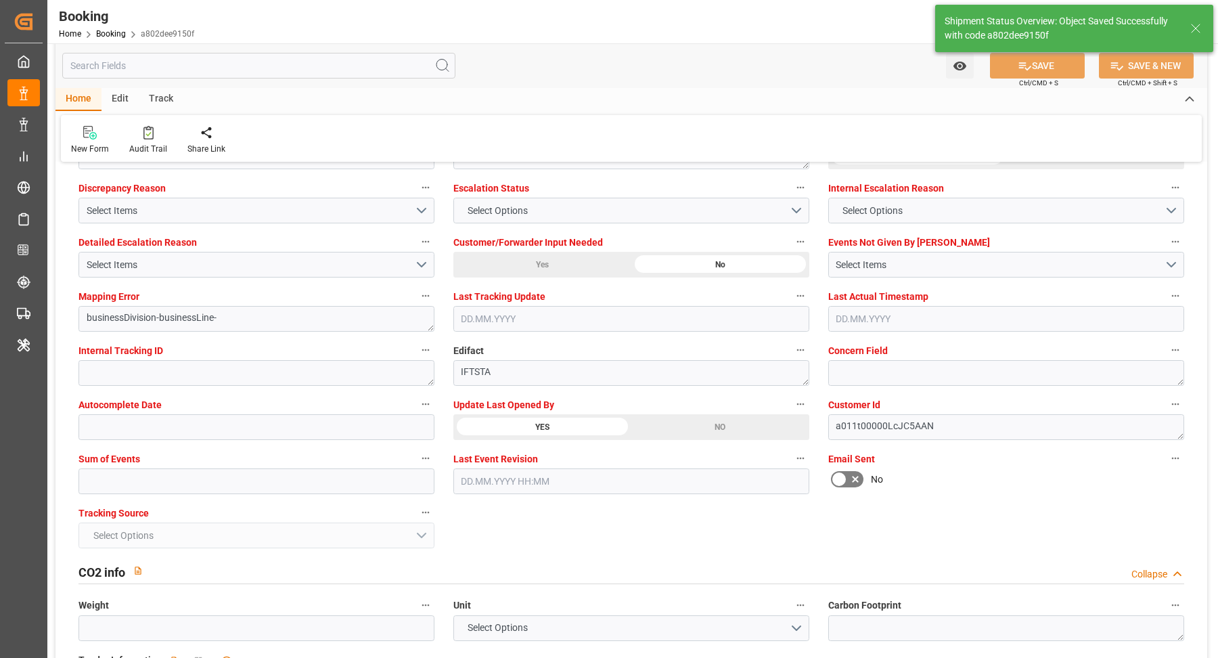
type textarea "[PERSON_NAME]"
type input "[DATE] 10:29"
click at [152, 143] on div "Audit Trail" at bounding box center [148, 149] width 38 height 12
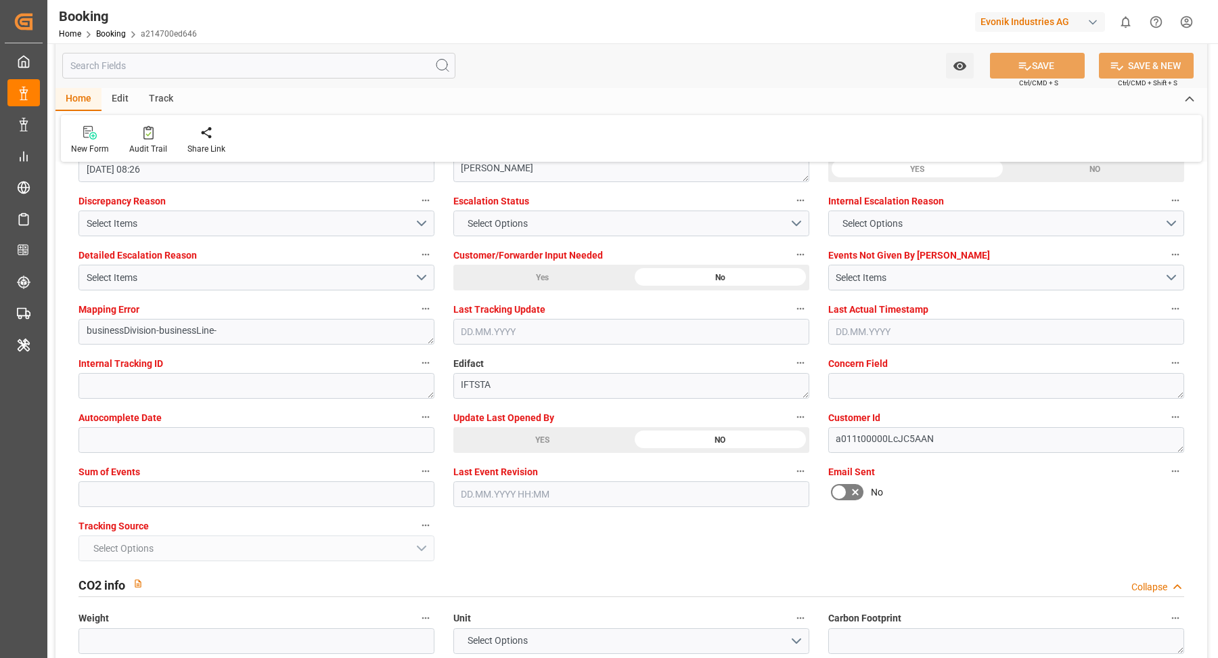
scroll to position [2607, 0]
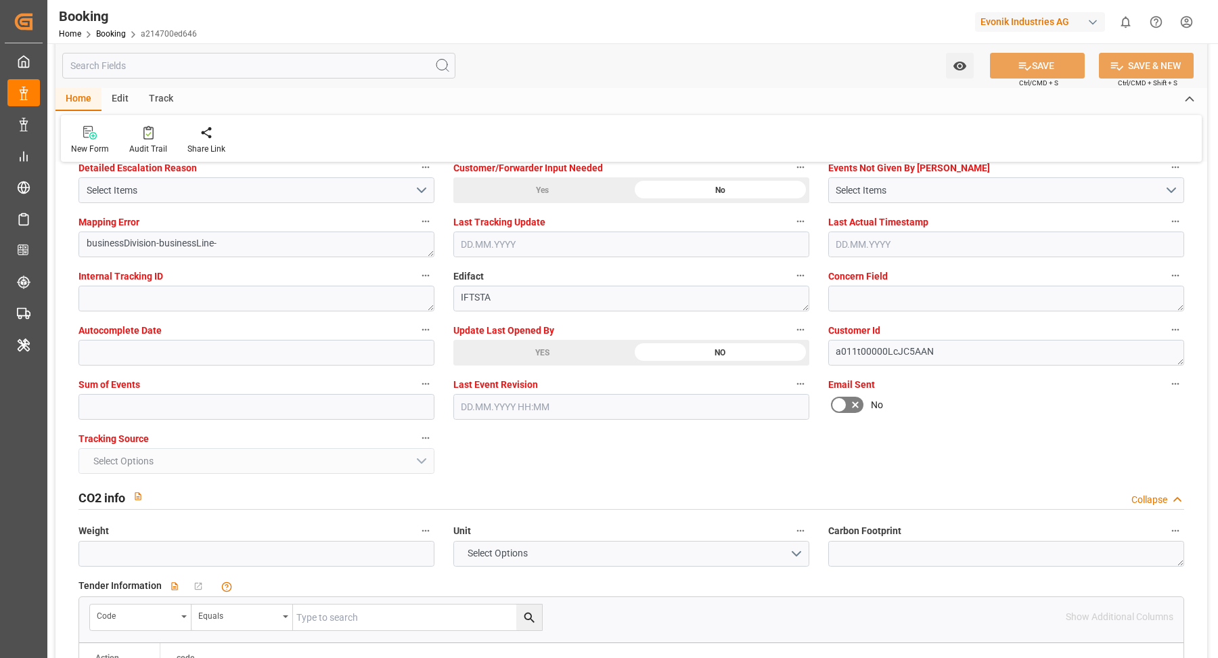
click at [536, 348] on div "YES" at bounding box center [542, 353] width 178 height 26
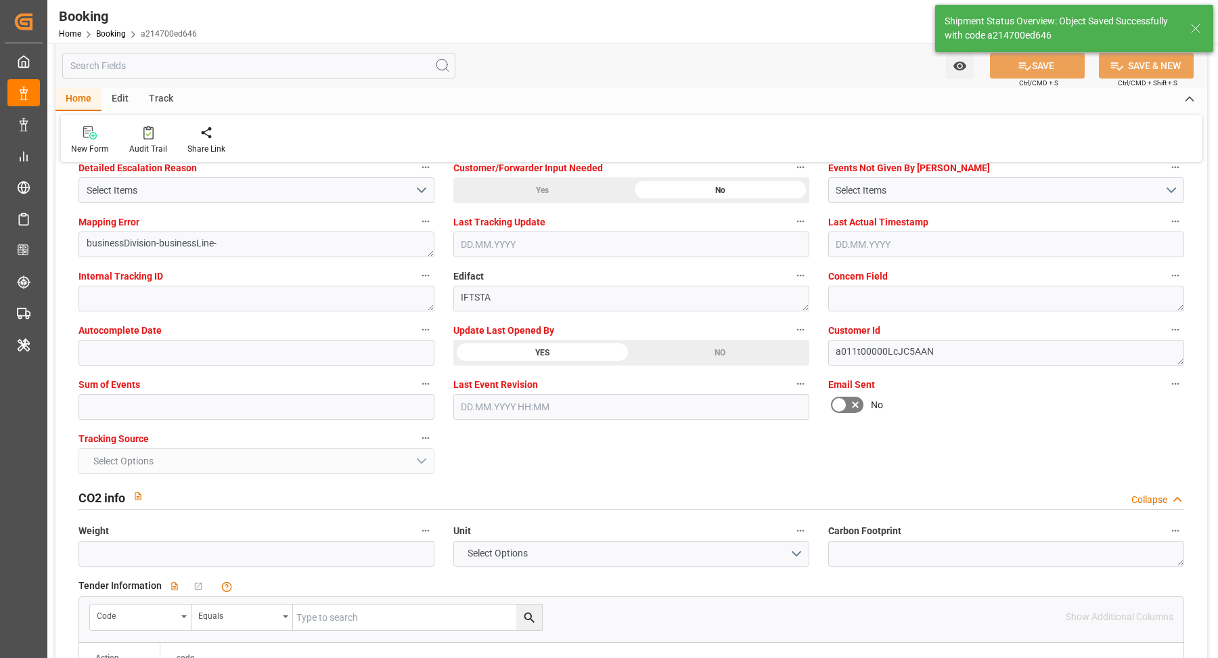
type textarea "[PERSON_NAME]"
type input "12.09.2025 10:30"
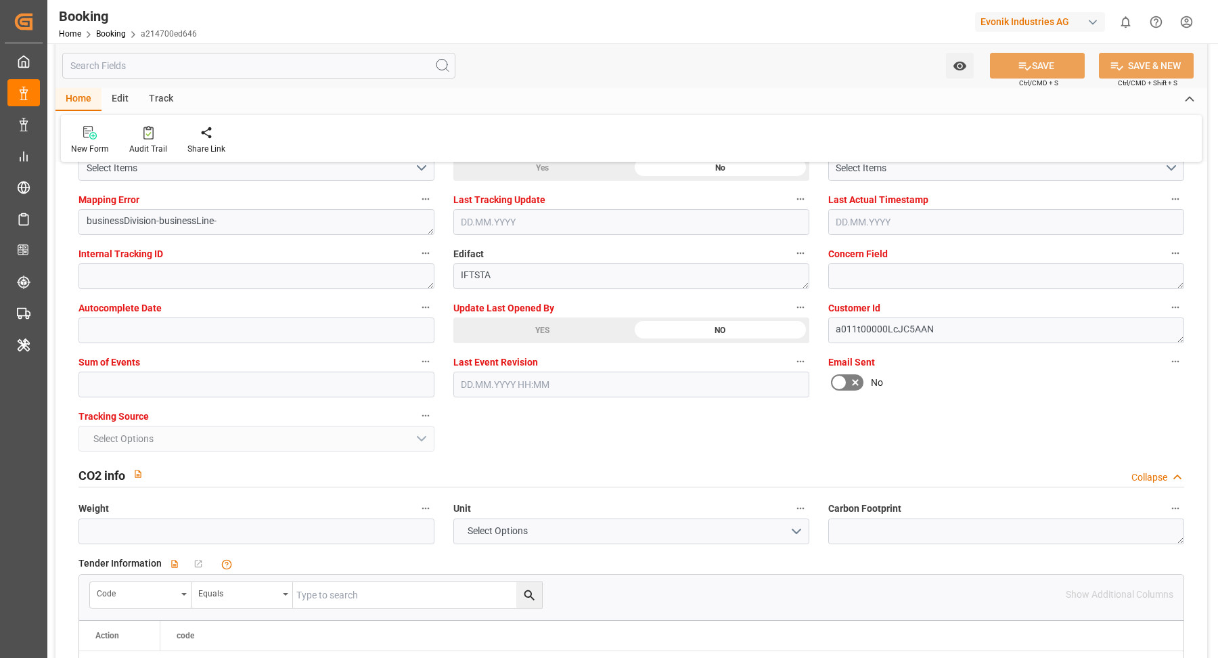
scroll to position [2474, 0]
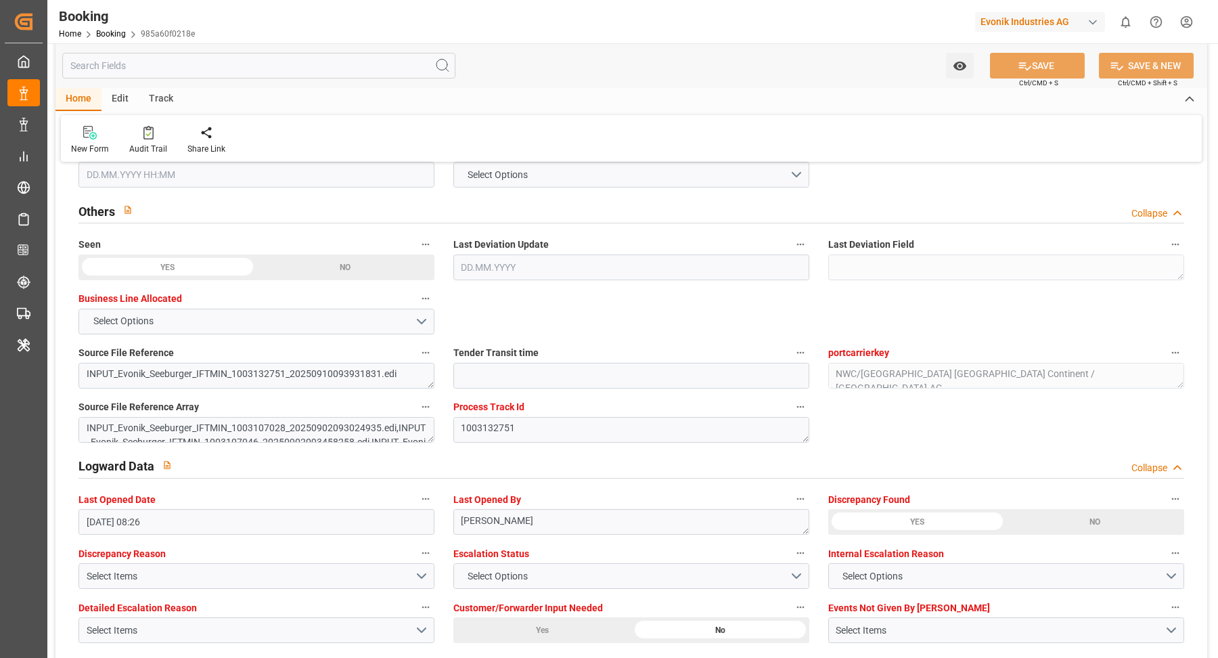
scroll to position [2430, 0]
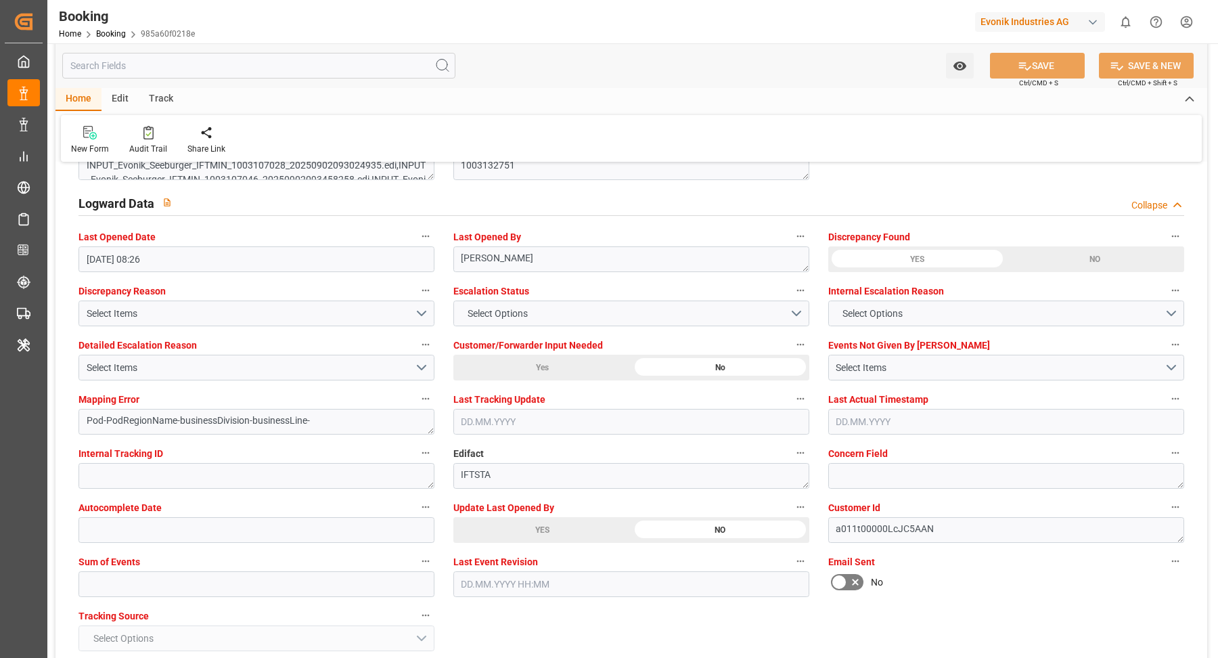
click at [520, 525] on div "YES" at bounding box center [542, 530] width 178 height 26
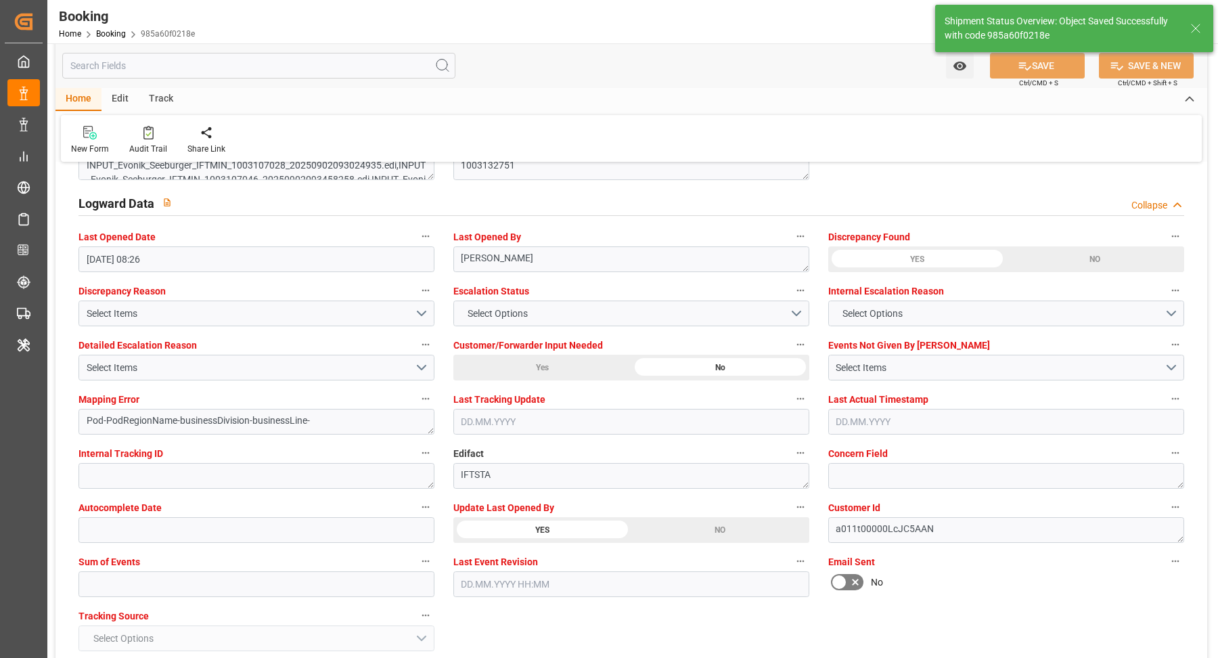
type textarea "[PERSON_NAME]"
type input "12.09.2025 10:31"
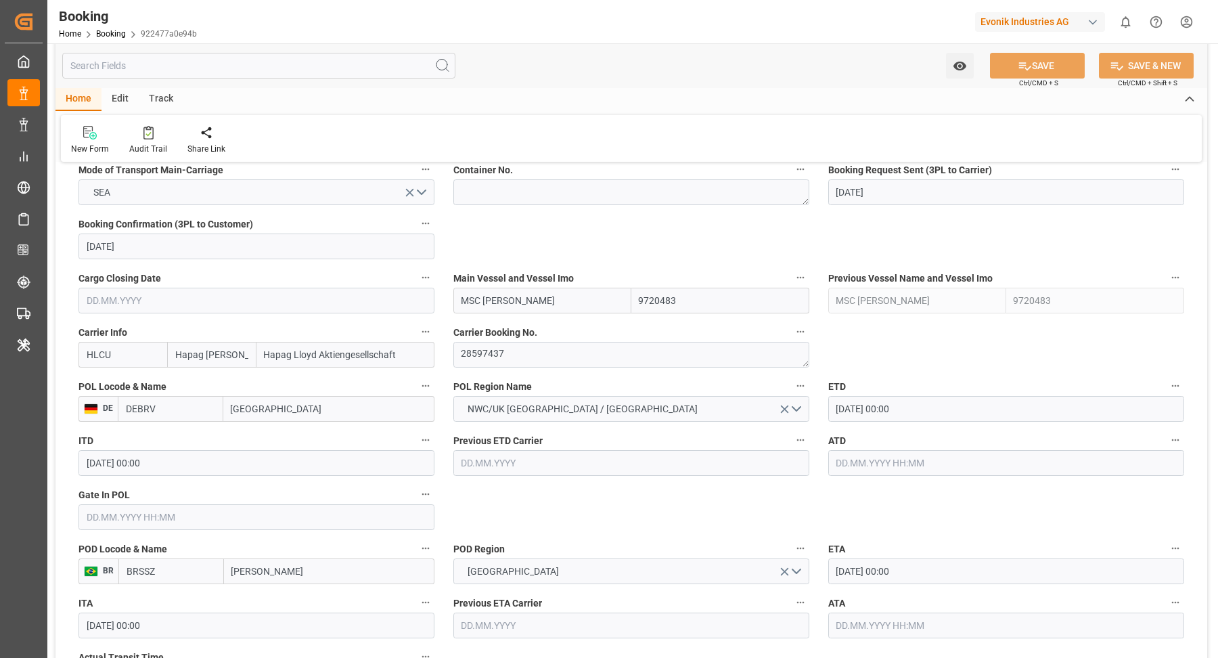
scroll to position [893, 0]
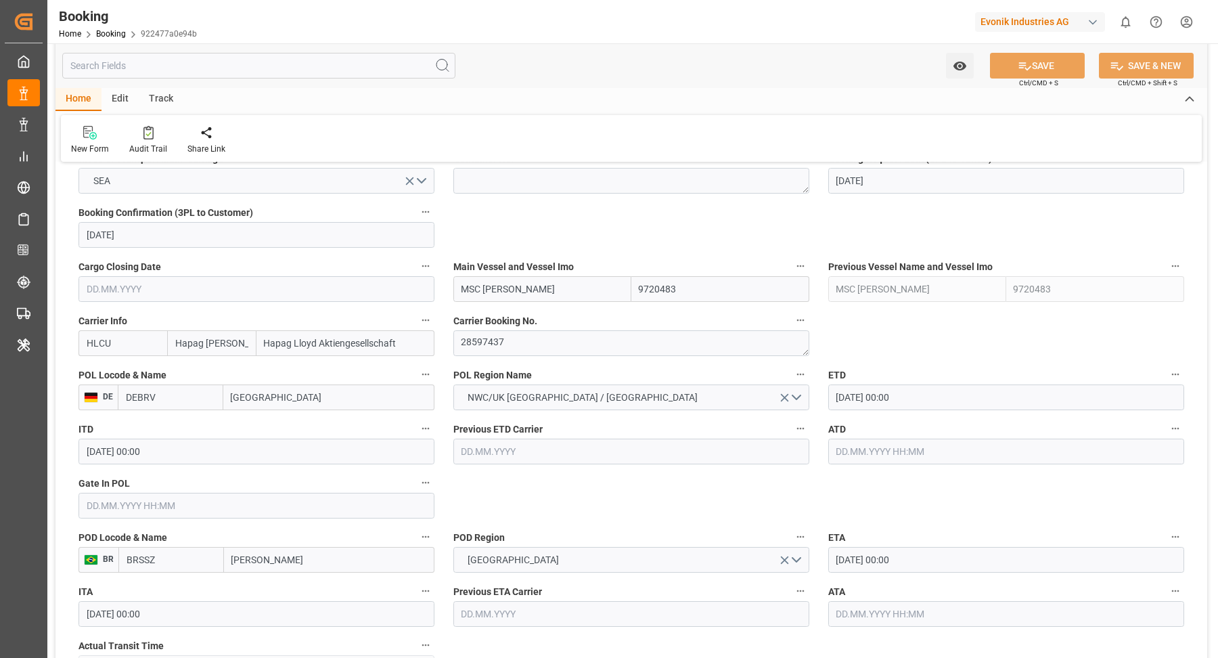
click at [954, 382] on label "ETD" at bounding box center [1006, 374] width 356 height 19
click at [1167, 382] on button "ETD" at bounding box center [1176, 374] width 18 height 18
click at [937, 407] on div at bounding box center [609, 329] width 1218 height 658
click at [934, 401] on body "Created by potrace 1.15, written by Peter Selinger 2001-2017 Created by potrace…" at bounding box center [609, 329] width 1218 height 658
click at [935, 393] on input "30.09.2025 00:00" at bounding box center [1006, 397] width 356 height 26
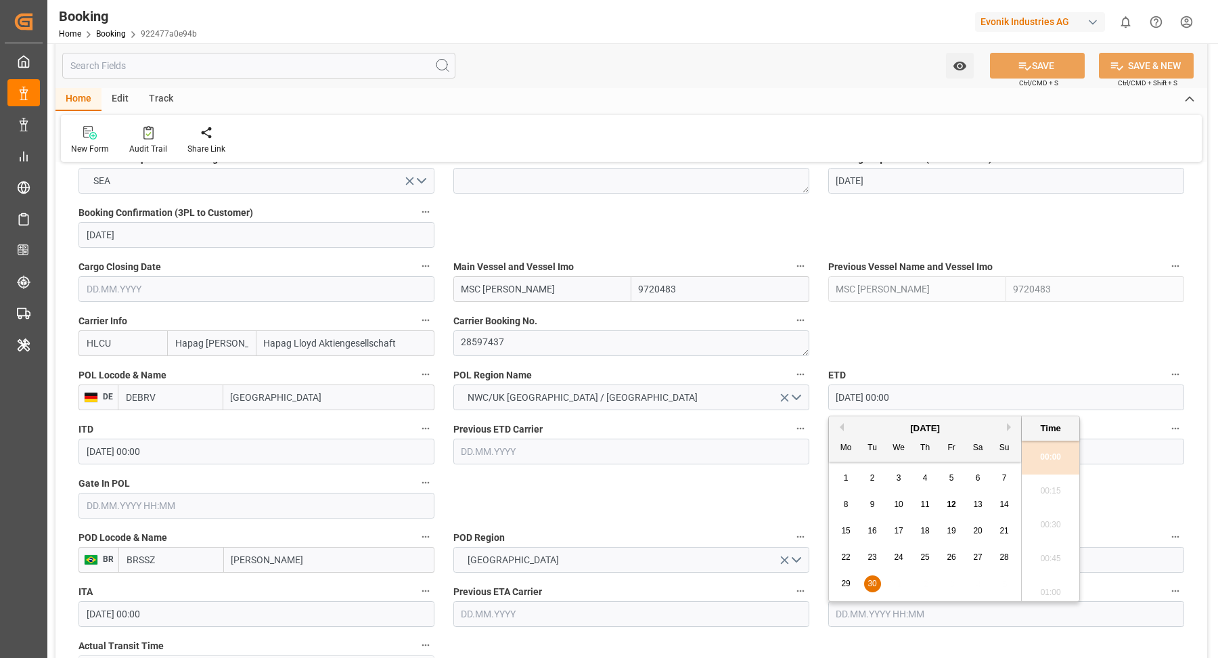
click at [954, 557] on span "26" at bounding box center [951, 556] width 9 height 9
type input "26.09.2025 00:00"
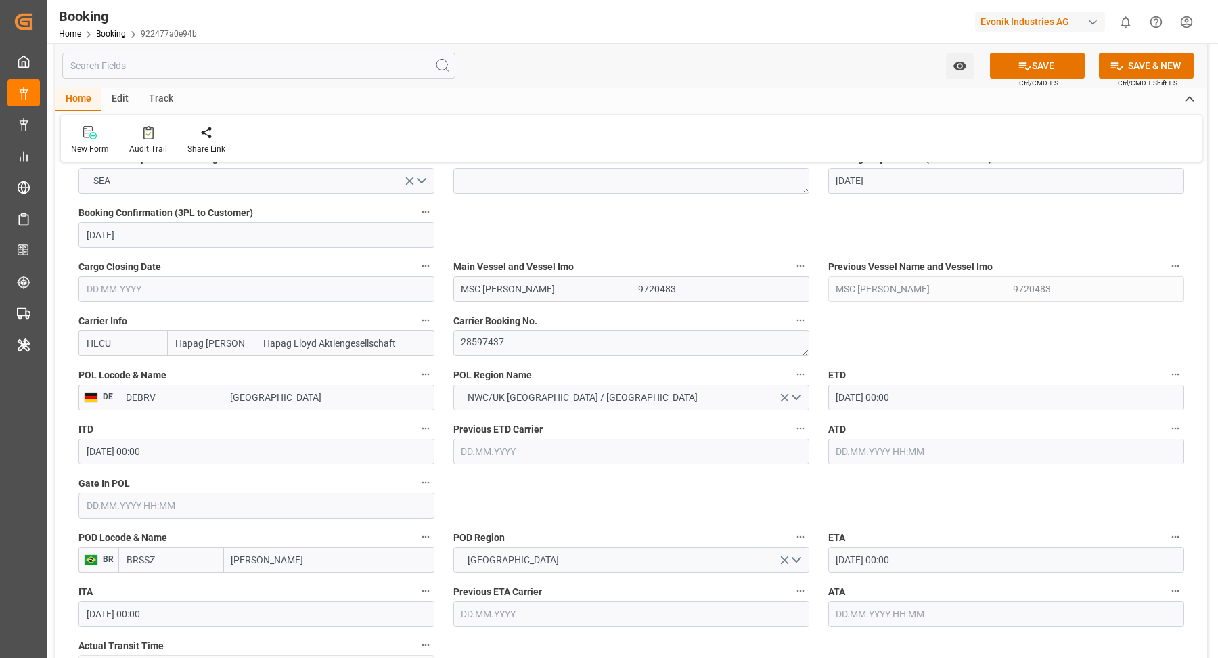
click at [518, 81] on div "Watch Option SAVE Ctrl/CMD + S SAVE & NEW Ctrl/CMD + Shift + S" at bounding box center [631, 65] width 1152 height 45
click at [691, 92] on div "Home Edit Track" at bounding box center [631, 99] width 1152 height 23
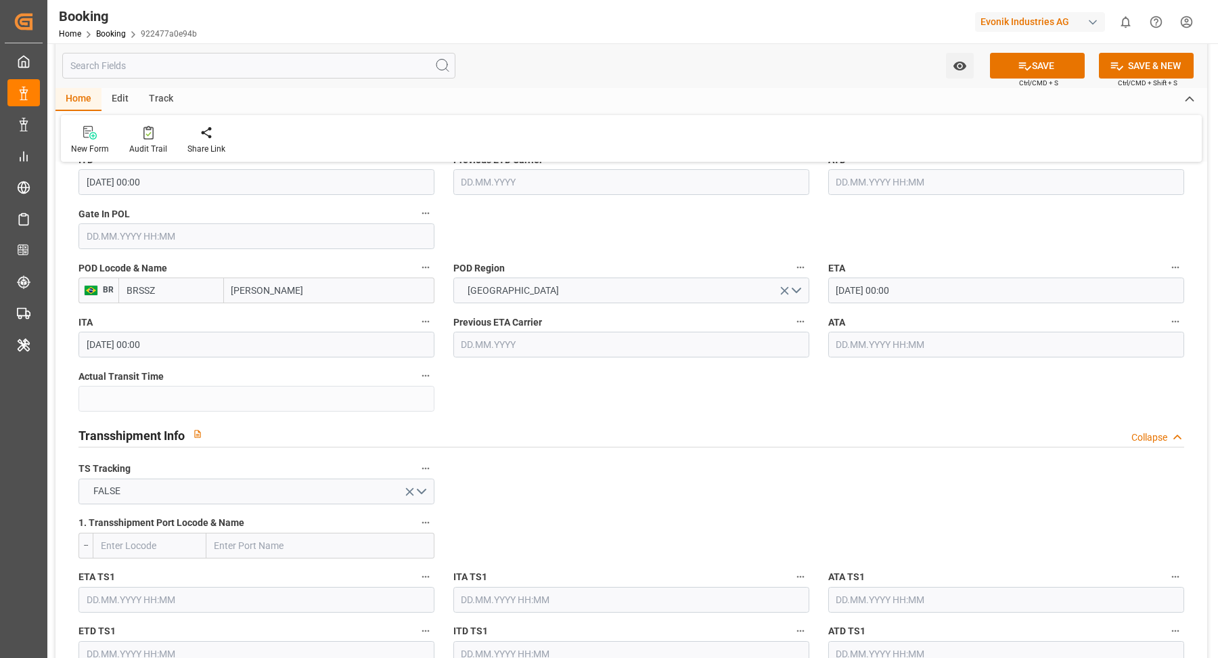
scroll to position [1098, 0]
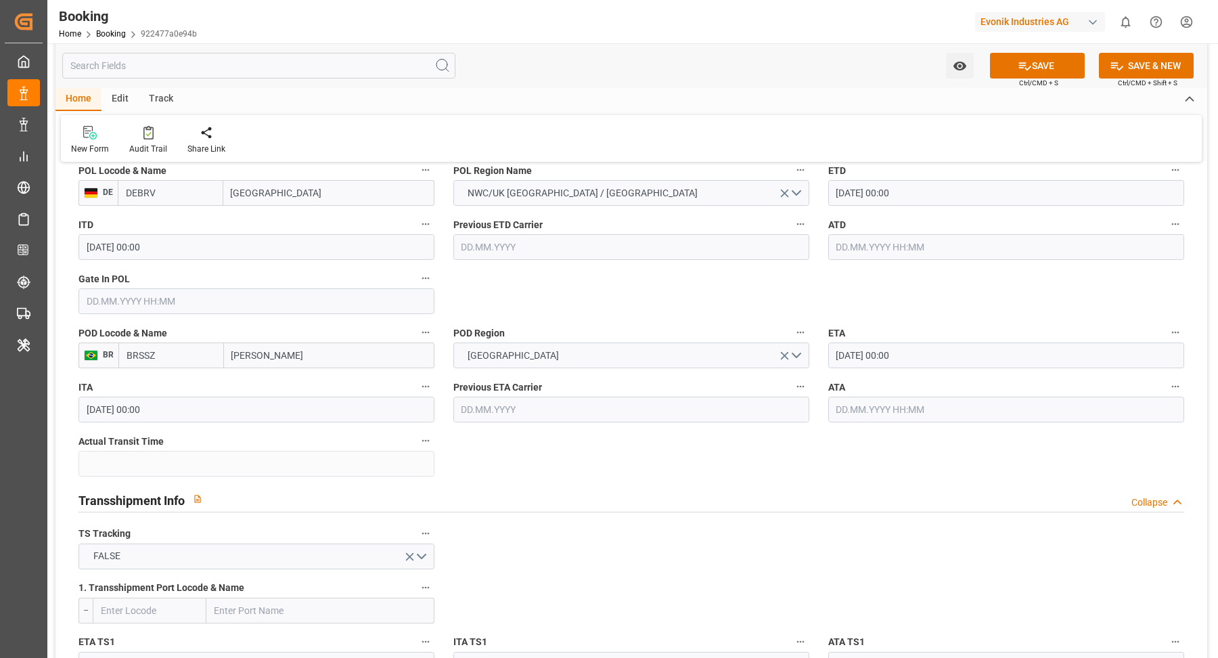
click at [528, 93] on div "Home Edit Track" at bounding box center [631, 99] width 1152 height 23
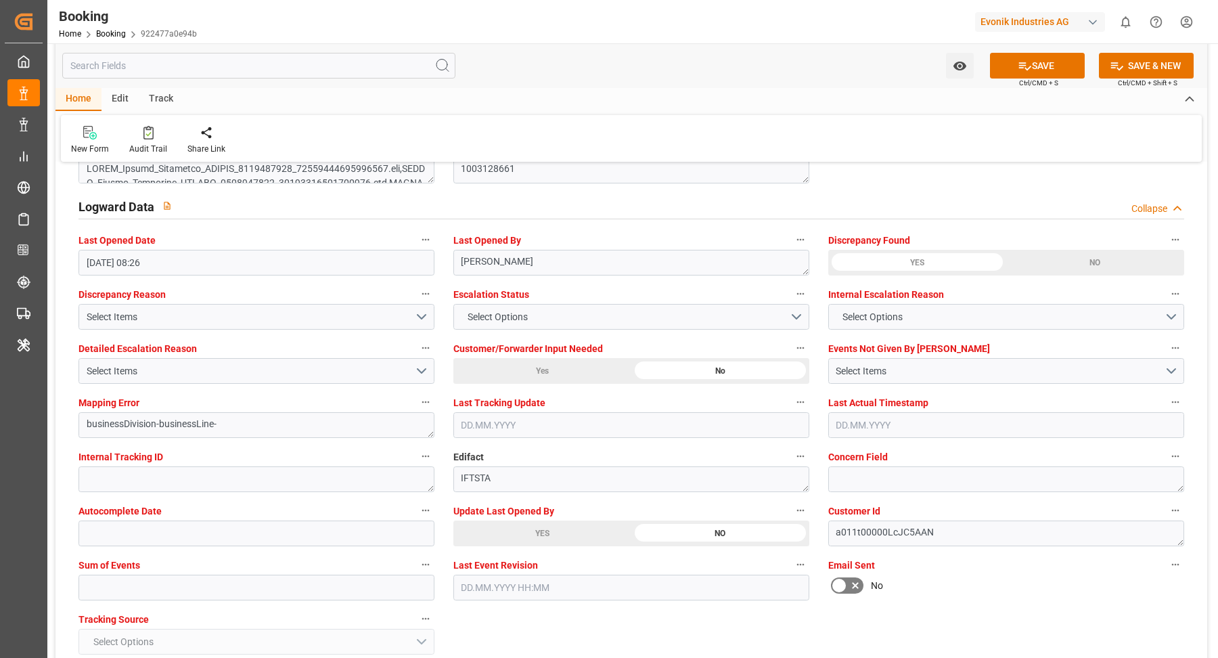
scroll to position [2611, 0]
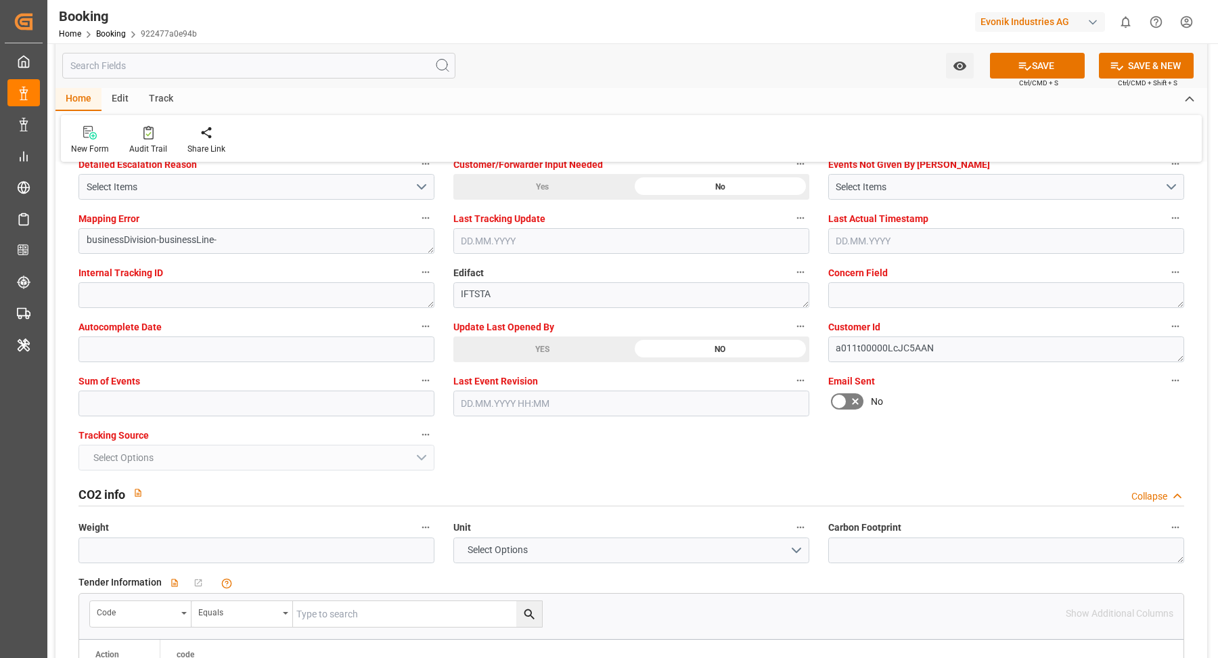
click at [551, 344] on div "YES" at bounding box center [542, 349] width 178 height 26
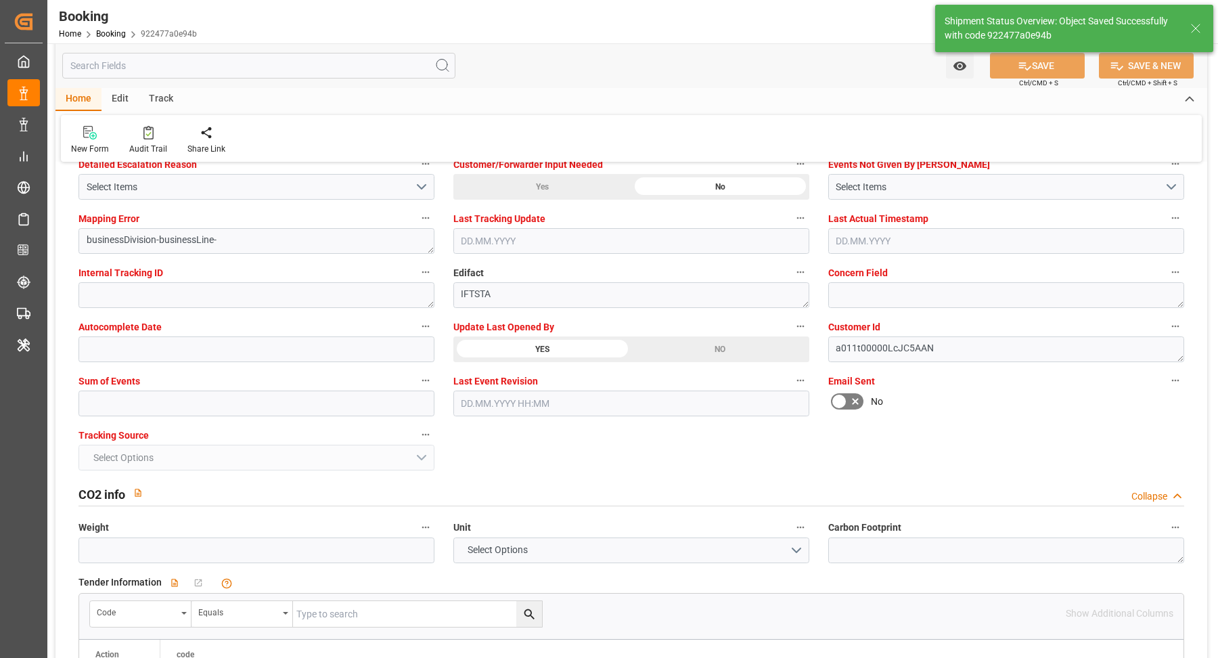
type textarea "Vasantha Kumar"
type input "12.09.2025 10:38"
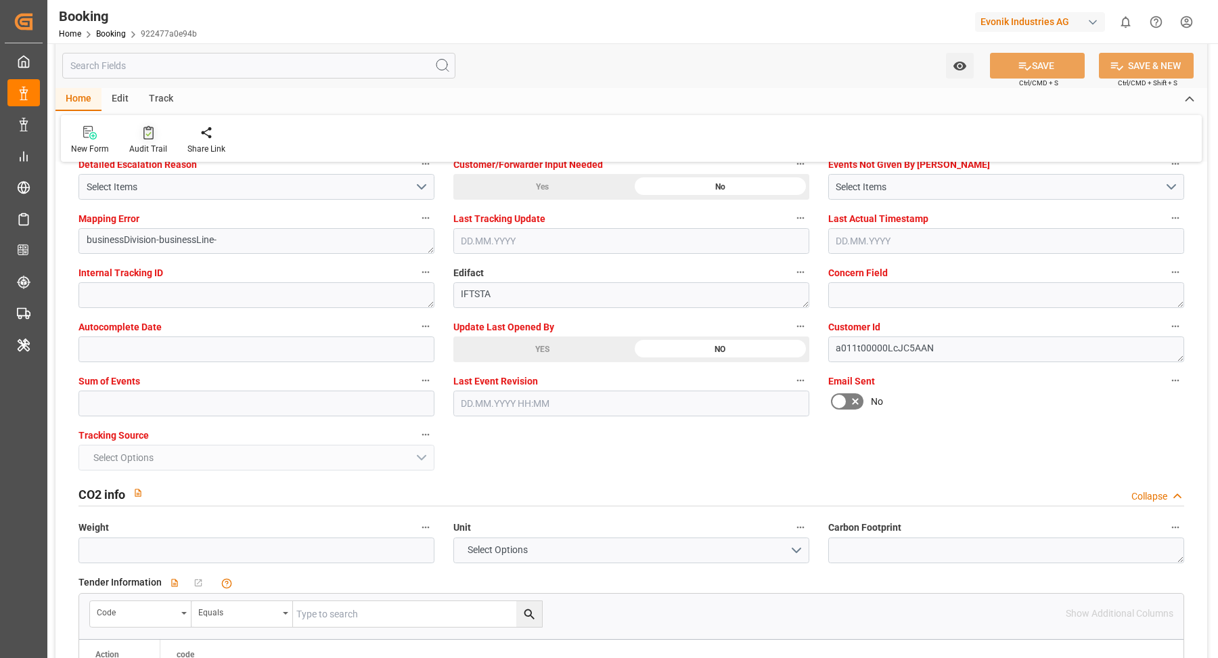
click at [154, 145] on div "Audit Trail" at bounding box center [148, 149] width 38 height 12
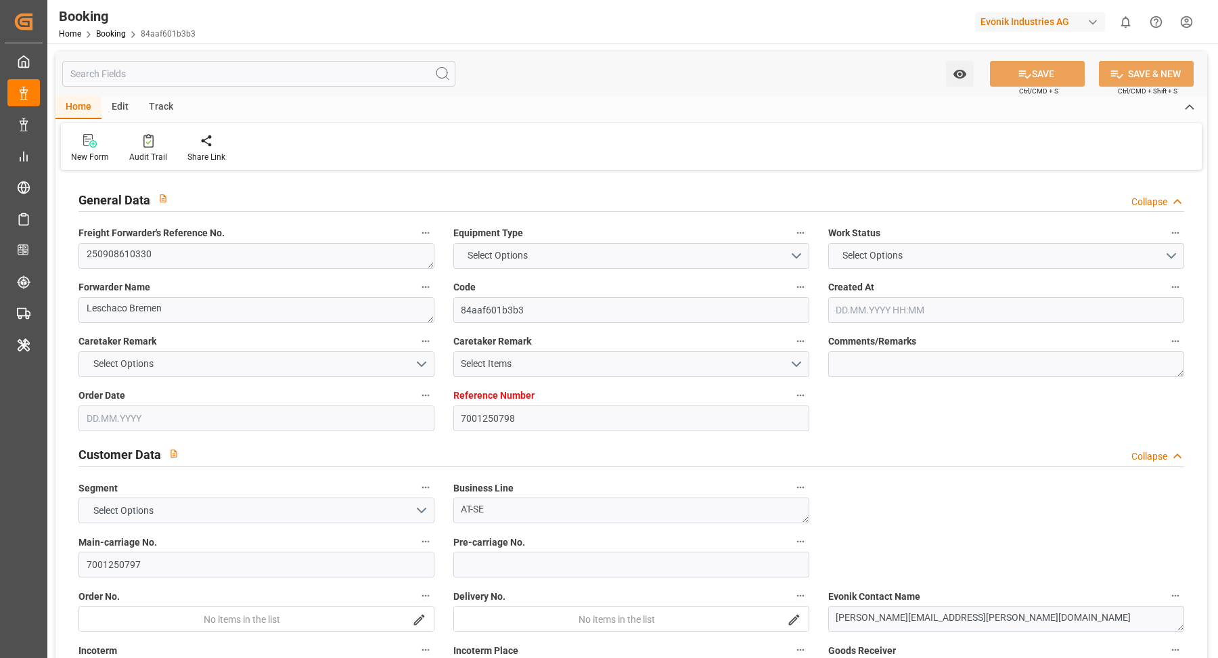
type input "7001250798"
type input "9231236"
type input "9261451"
type input "Hapag [PERSON_NAME]"
type input "Hapag Lloyd Aktiengesellschaft"
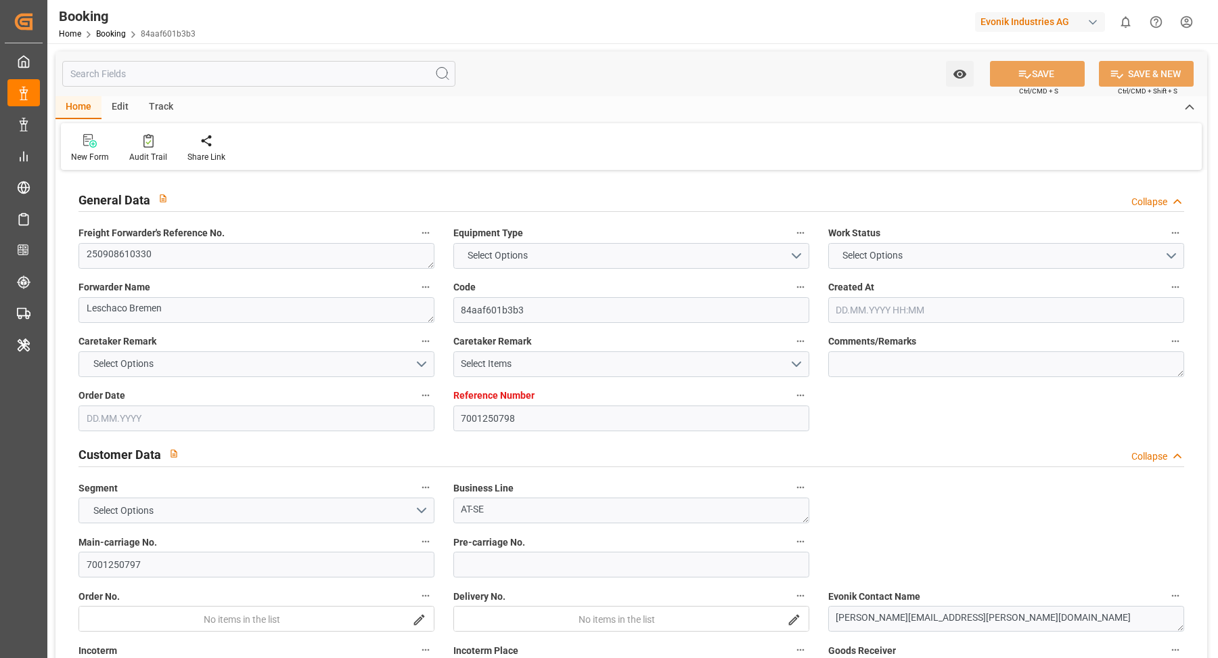
type input "DEHAM"
type input "MXVER"
type input "[DATE] 06:36"
type input "[DATE]"
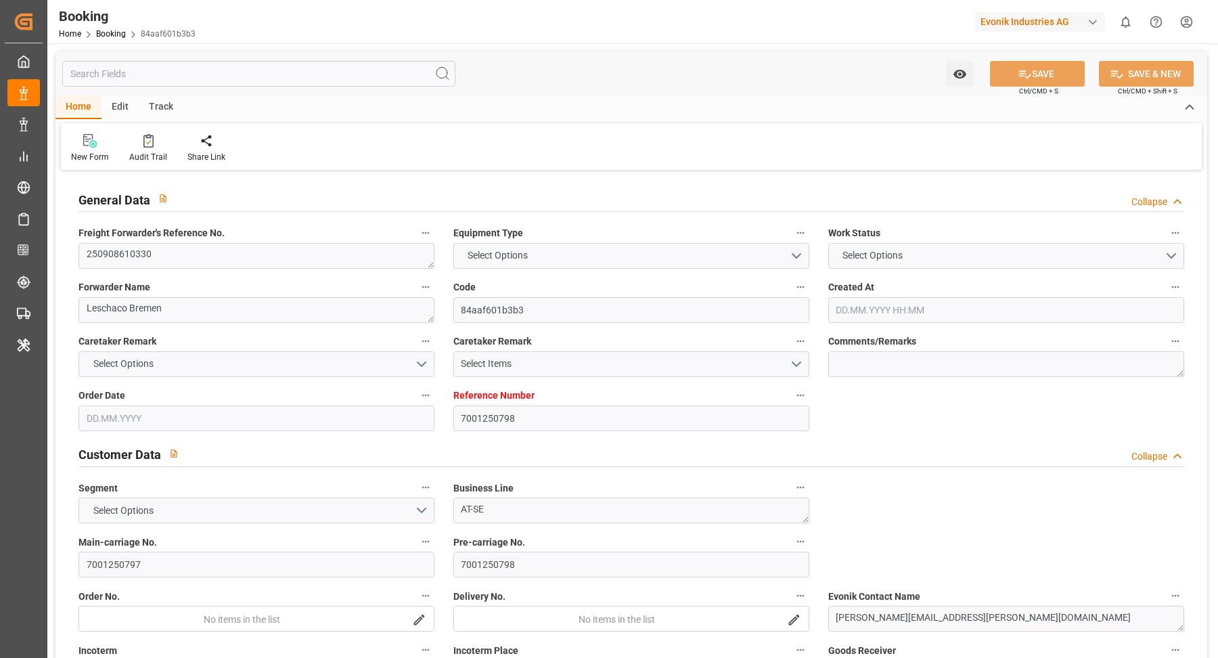
type input "[DATE]"
type input "[DATE] 00:00"
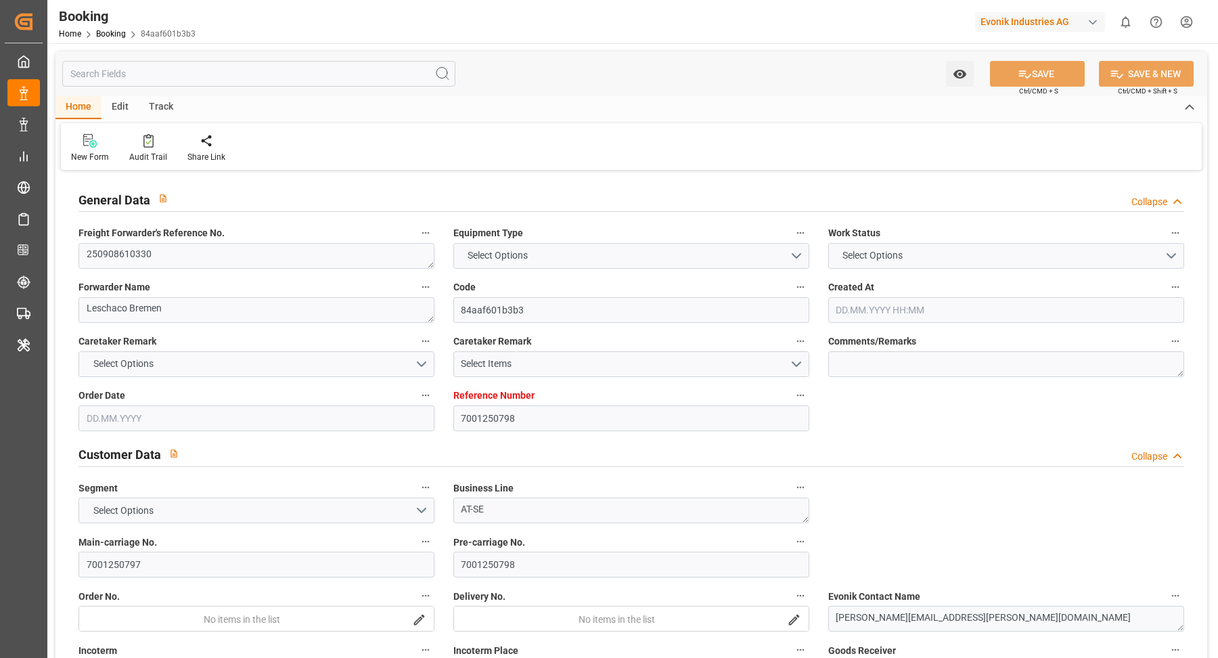
type input "[DATE] 00:00"
type input "[DATE]"
type input "[DATE] 08:26"
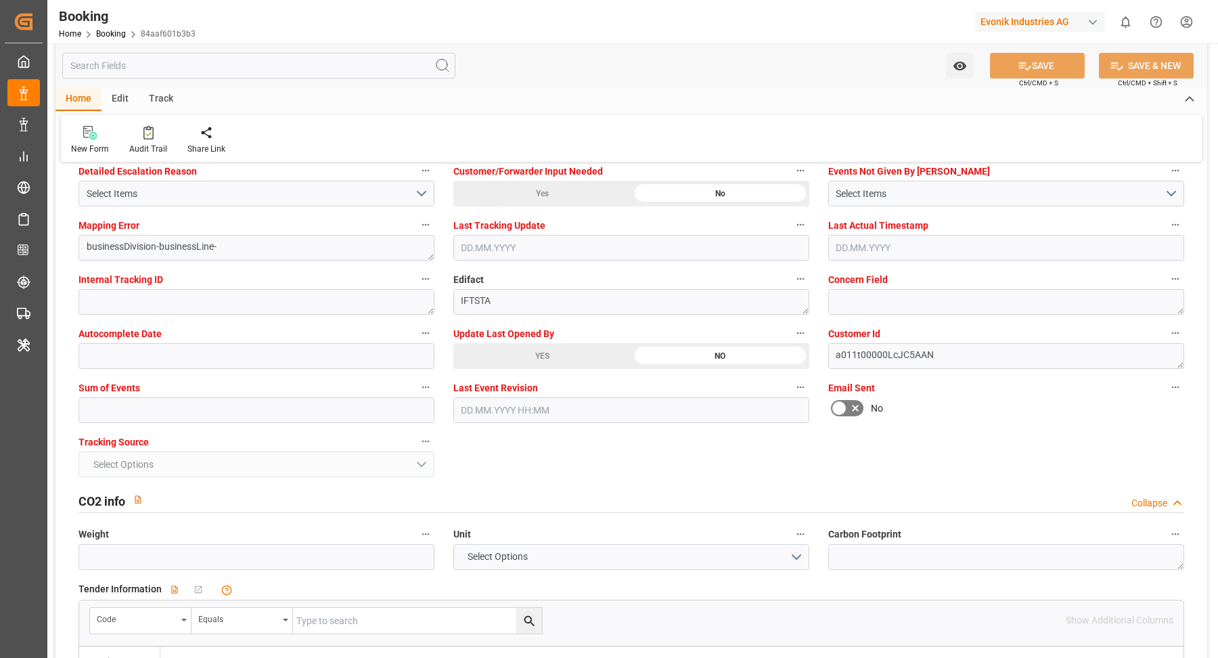
scroll to position [2690, 0]
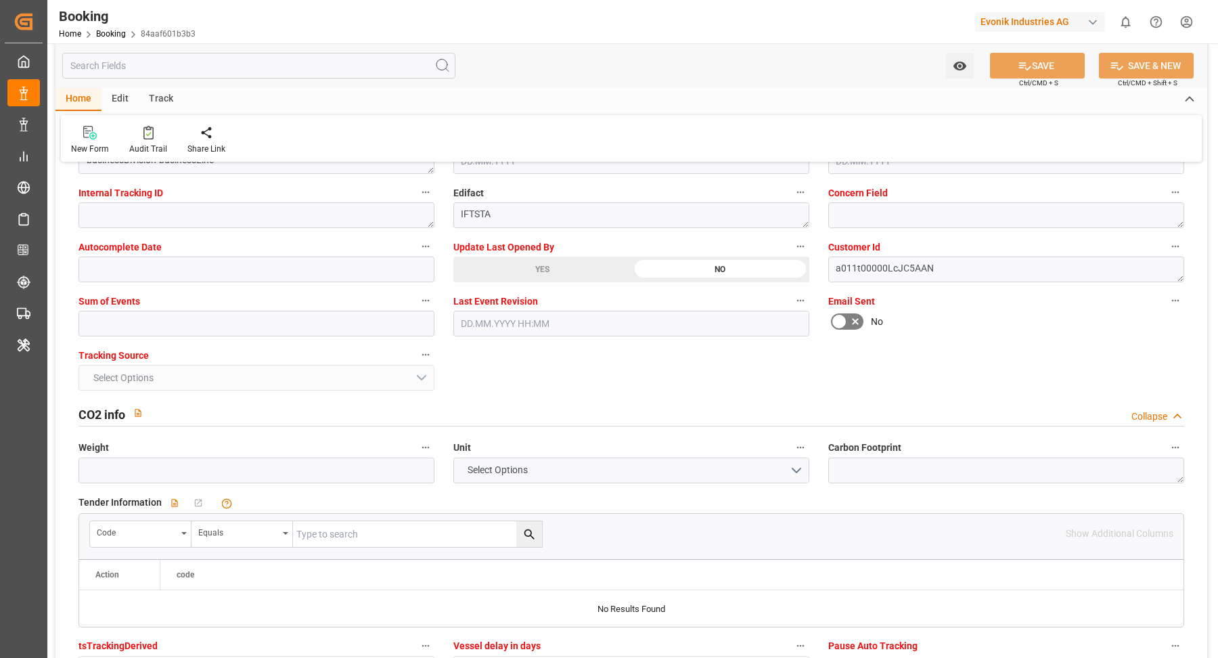
click at [541, 263] on div "YES" at bounding box center [542, 270] width 178 height 26
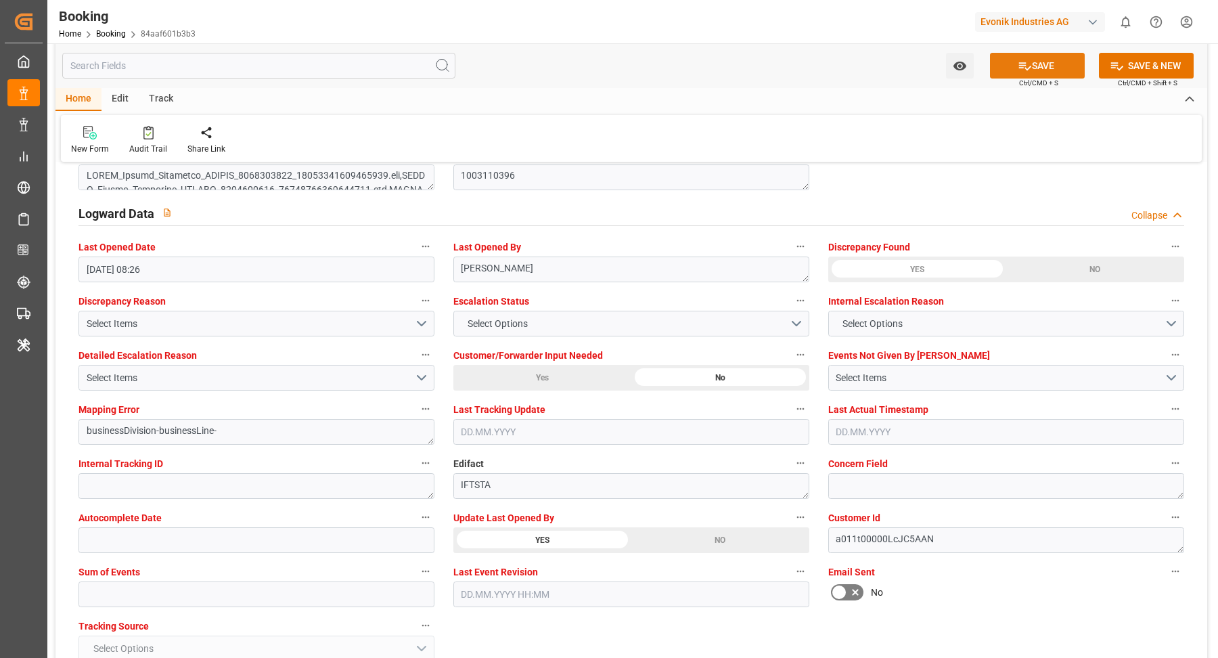
click at [1045, 63] on button "SAVE" at bounding box center [1037, 66] width 95 height 26
click at [139, 137] on div at bounding box center [148, 132] width 38 height 14
